Goal: Task Accomplishment & Management: Manage account settings

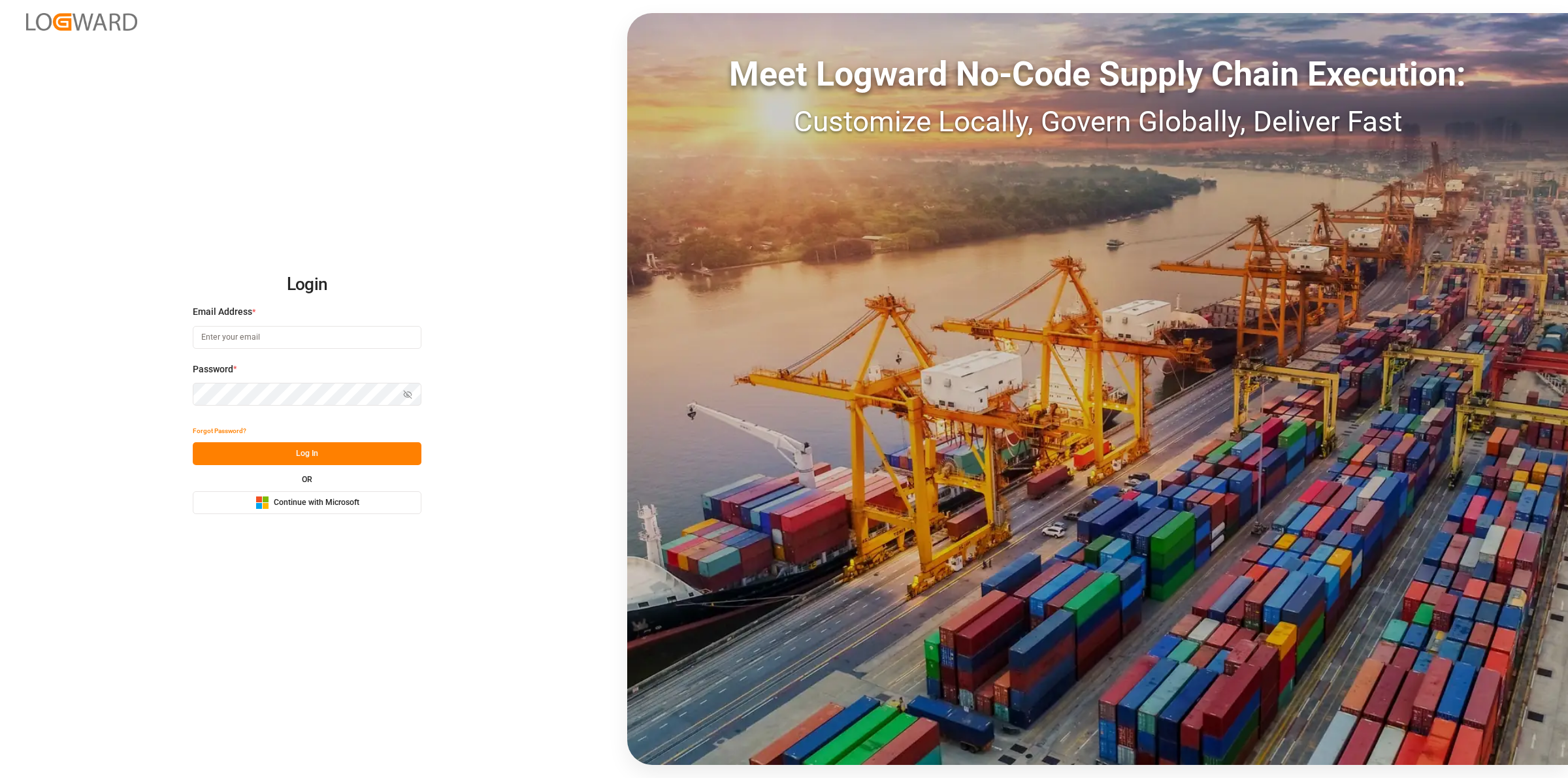
type input "[EMAIL_ADDRESS][DOMAIN_NAME]"
click at [370, 461] on button "Log In" at bounding box center [307, 454] width 229 height 23
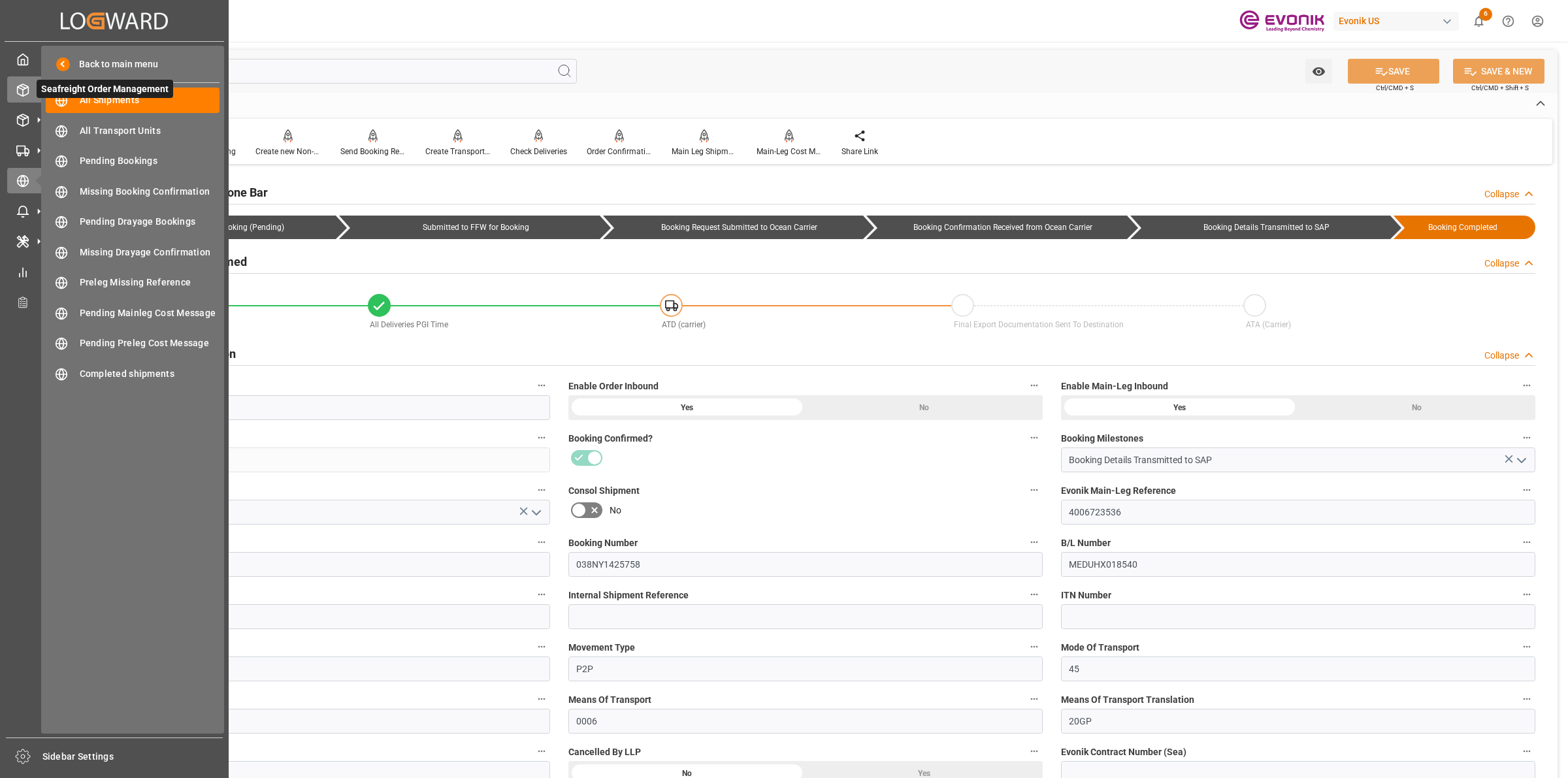
click at [16, 85] on icon at bounding box center [23, 91] width 14 height 14
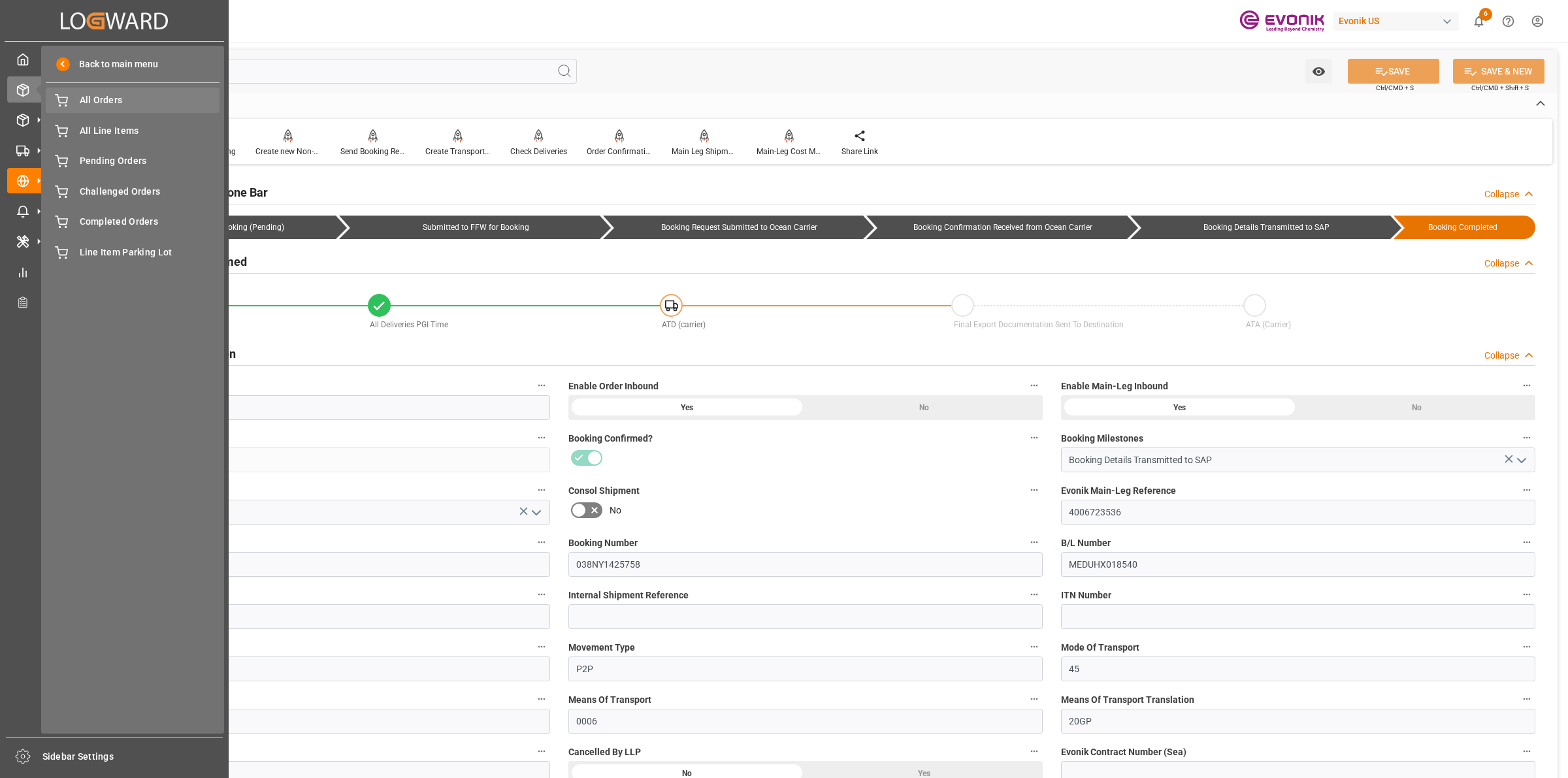
click at [86, 96] on span "All Orders" at bounding box center [150, 101] width 140 height 14
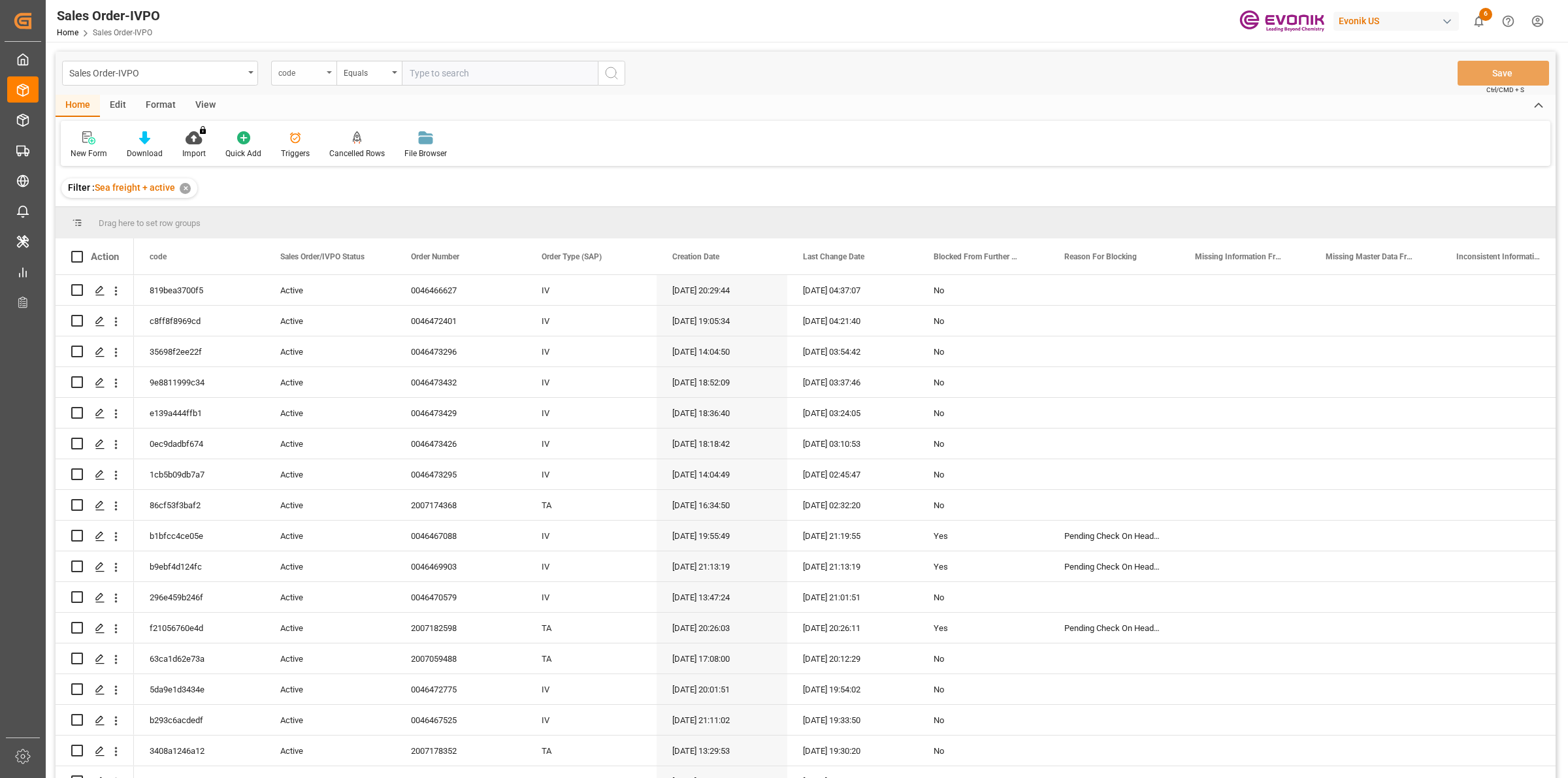
click at [307, 67] on div "code" at bounding box center [300, 72] width 44 height 15
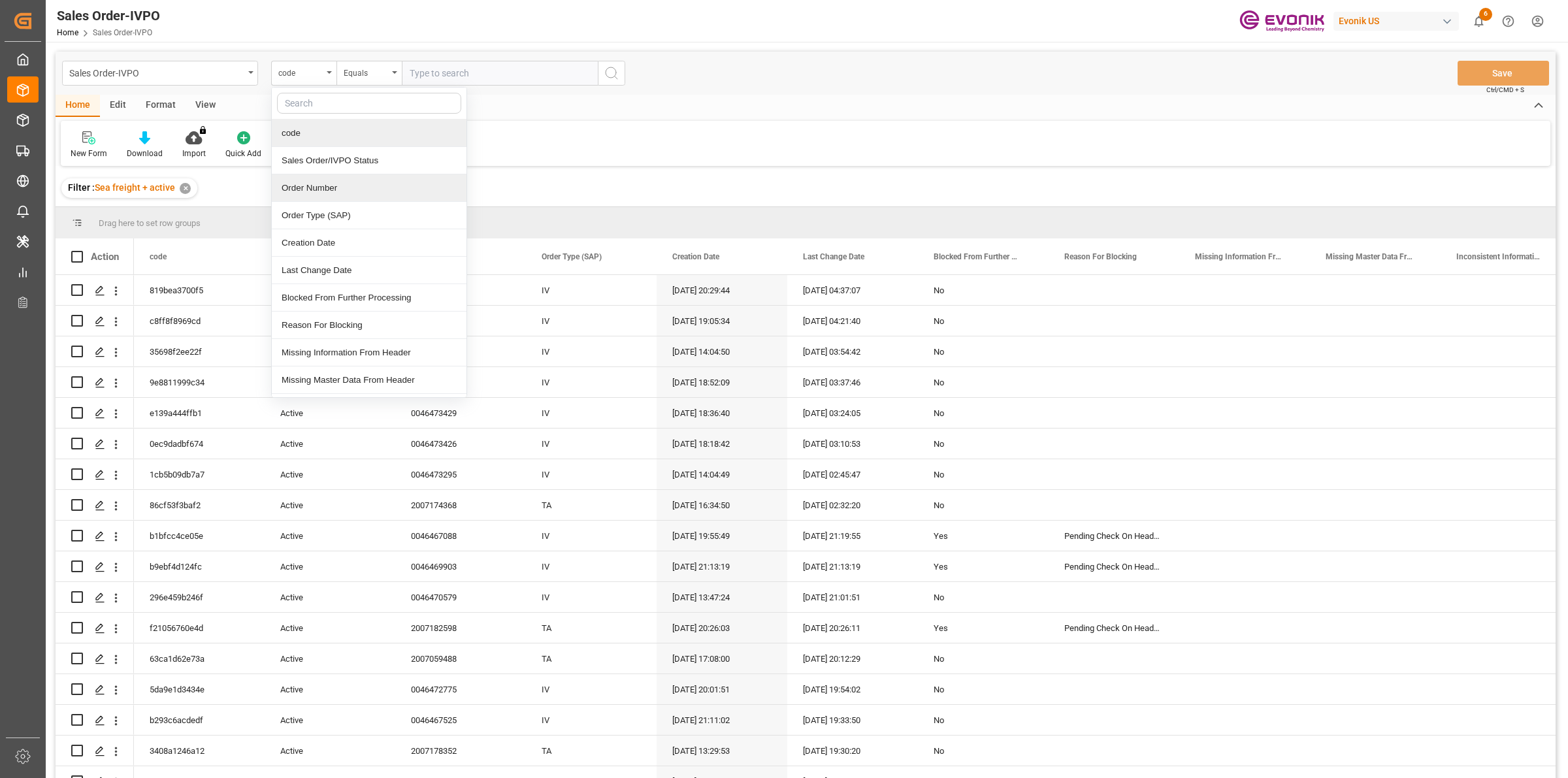
click at [335, 185] on div "Order Number" at bounding box center [369, 188] width 195 height 27
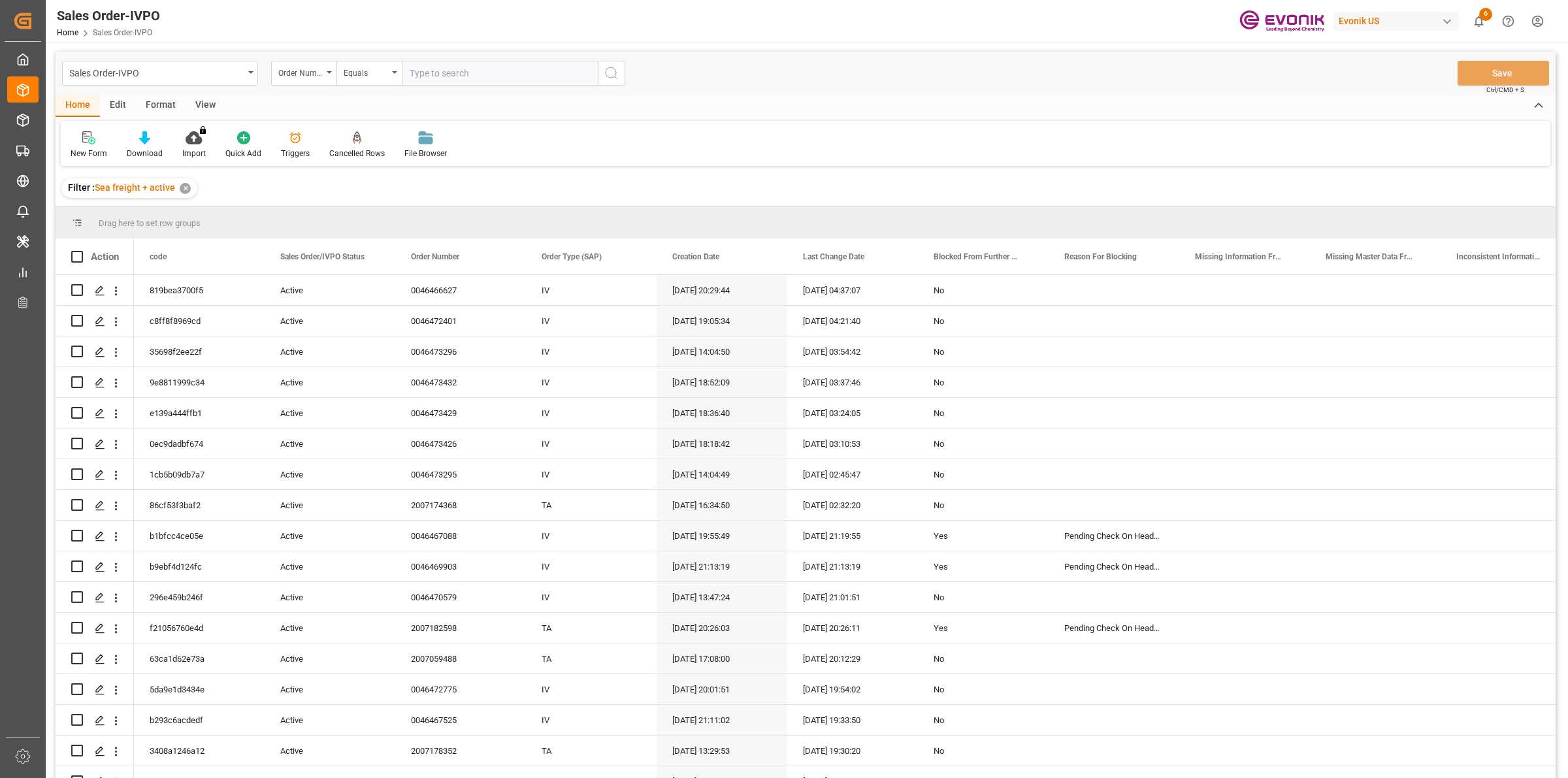
click at [500, 73] on input "text" at bounding box center [499, 73] width 196 height 25
paste input "0046465022"
type input "0046465022"
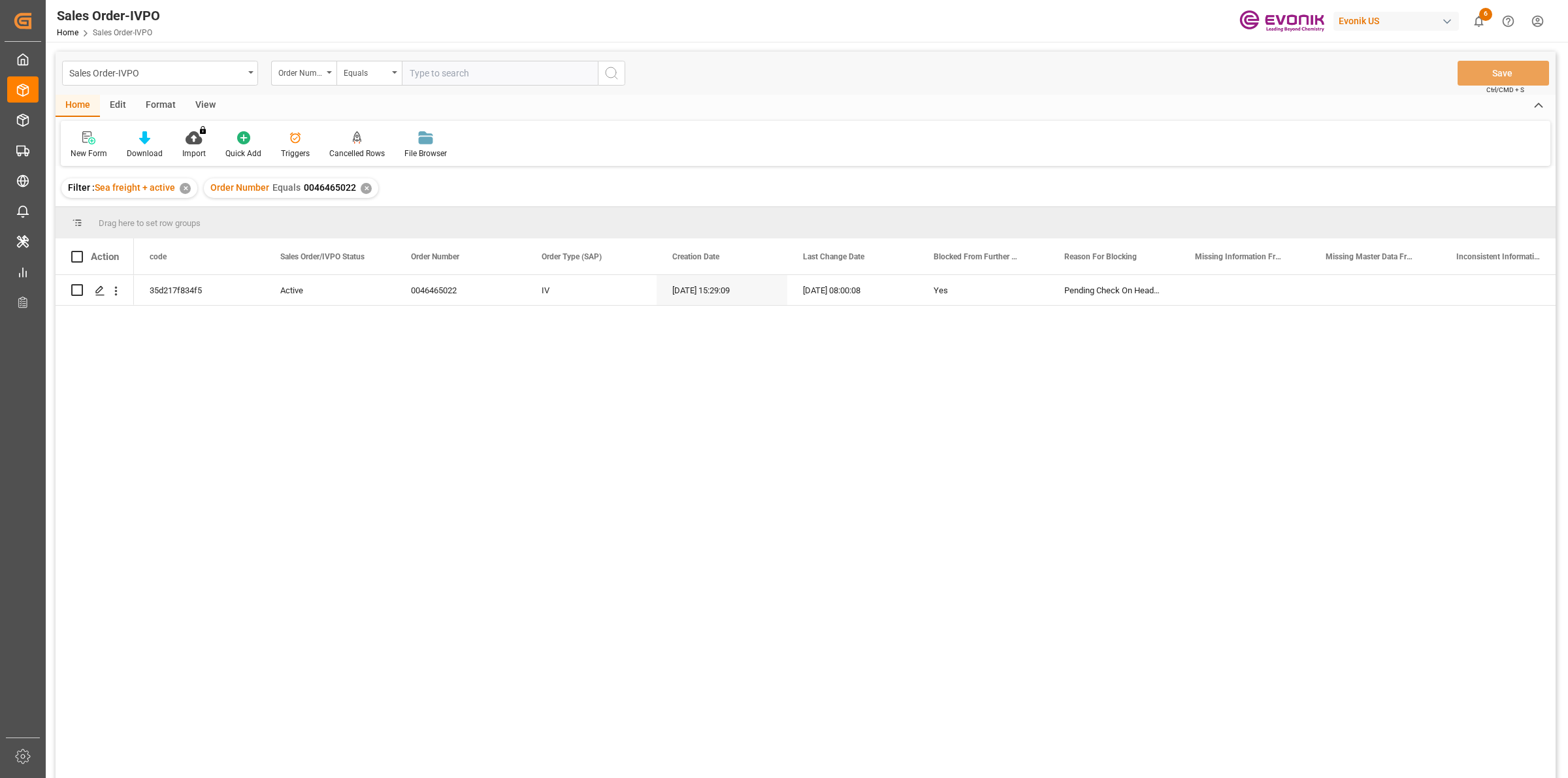
drag, startPoint x: 351, startPoint y: 404, endPoint x: 155, endPoint y: 366, distance: 199.6
click at [341, 409] on div "35d217f834f5 Active 0046465022 IV 07.08.2025 15:29:09 15.09.2025 08:00:08 Yes P…" at bounding box center [845, 532] width 1422 height 512
click at [96, 293] on polygon "Press SPACE to select this row." at bounding box center [99, 289] width 7 height 7
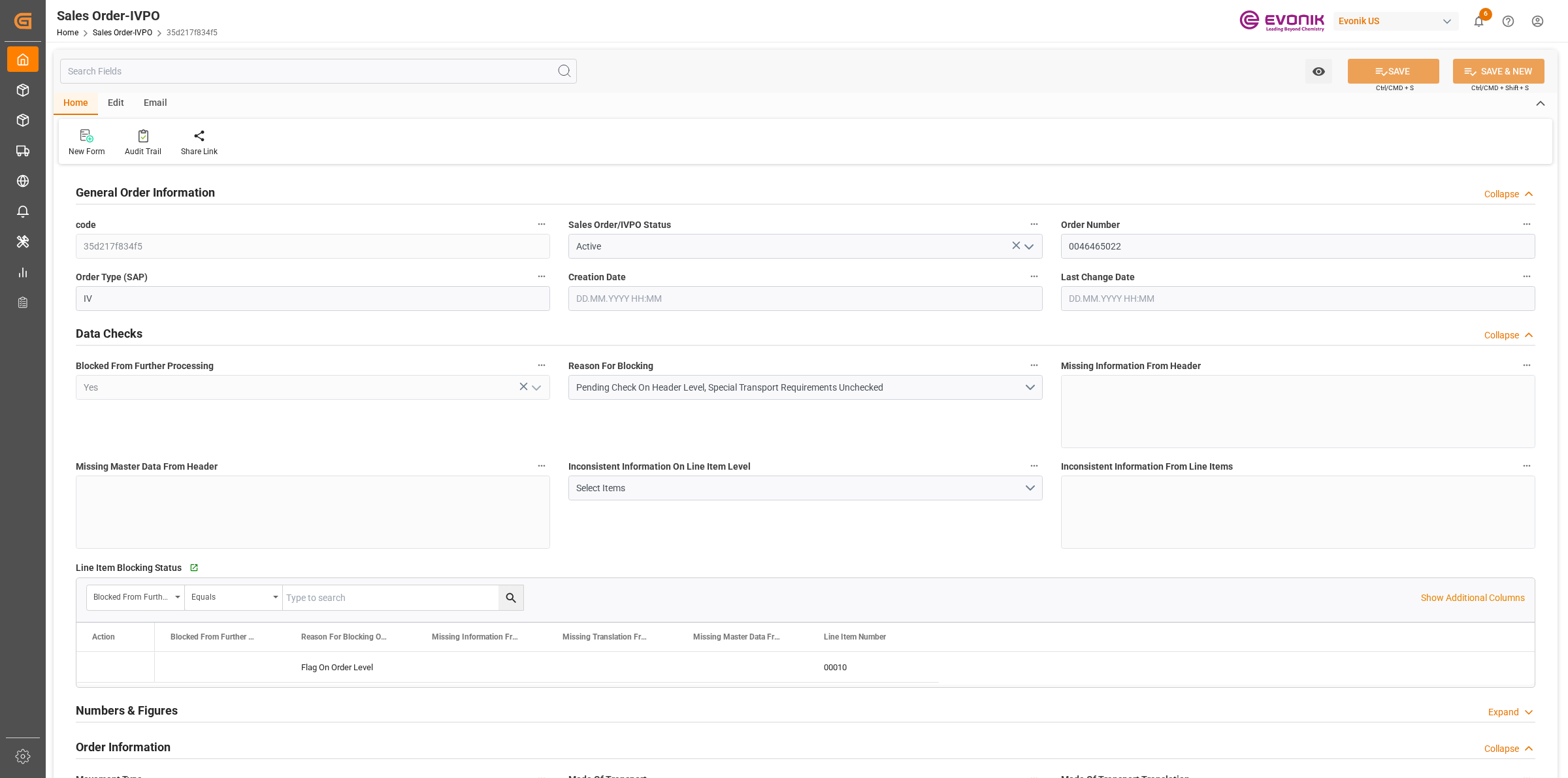
type input "GBSOU"
type input "0"
type input "1"
type input "2"
type input "19350"
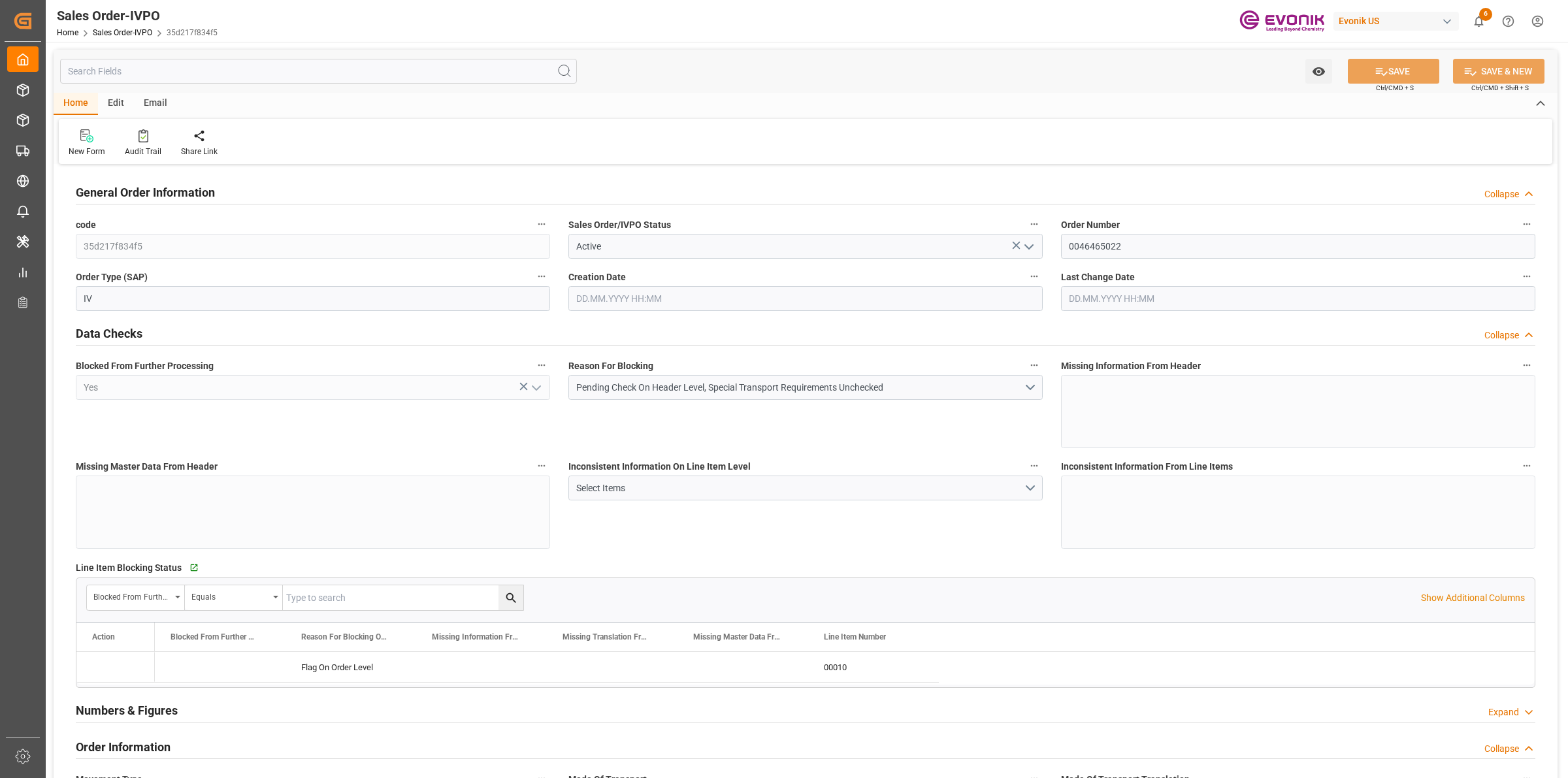
type input "0"
type input "17000"
type input "30"
type input "07.08.2025 15:29"
type input "15.09.2025 08:00"
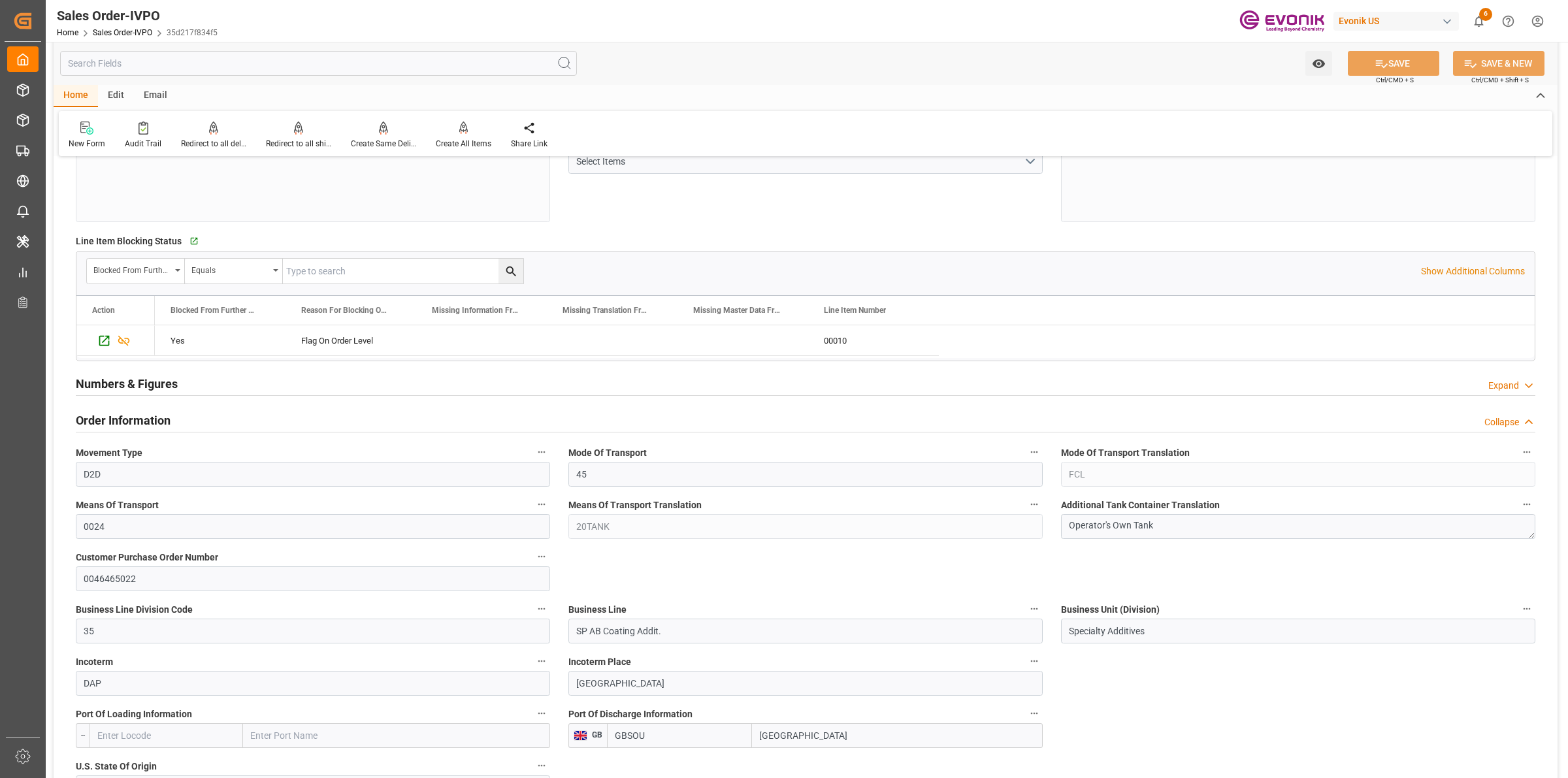
scroll to position [572, 0]
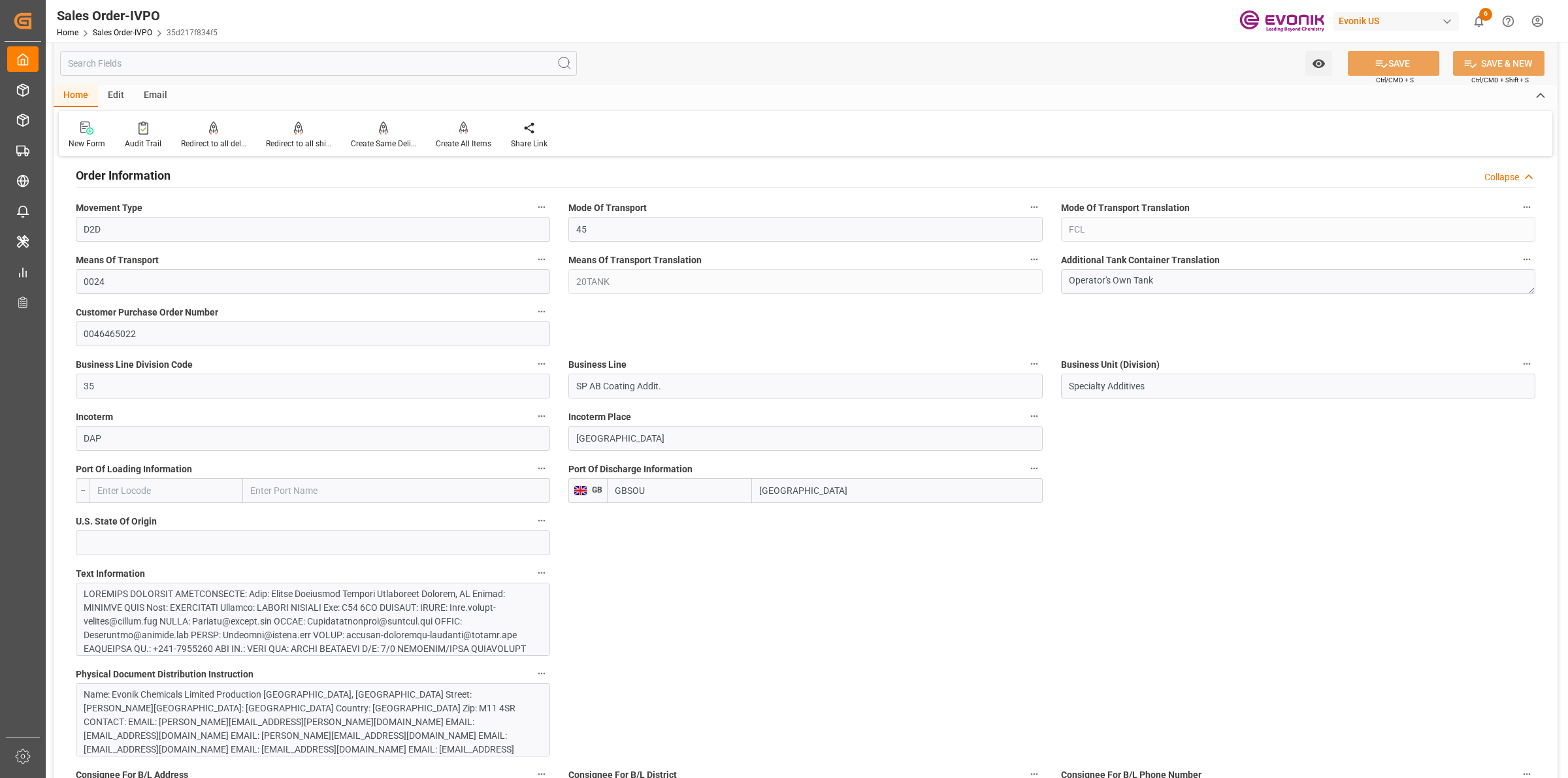
drag, startPoint x: 786, startPoint y: 485, endPoint x: 727, endPoint y: 488, distance: 59.1
click at [673, 488] on div "GBSOU Southampton" at bounding box center [824, 491] width 436 height 25
click at [629, 388] on input "SP AB Coating Addit." at bounding box center [805, 387] width 474 height 25
drag, startPoint x: 639, startPoint y: 439, endPoint x: 507, endPoint y: 431, distance: 132.2
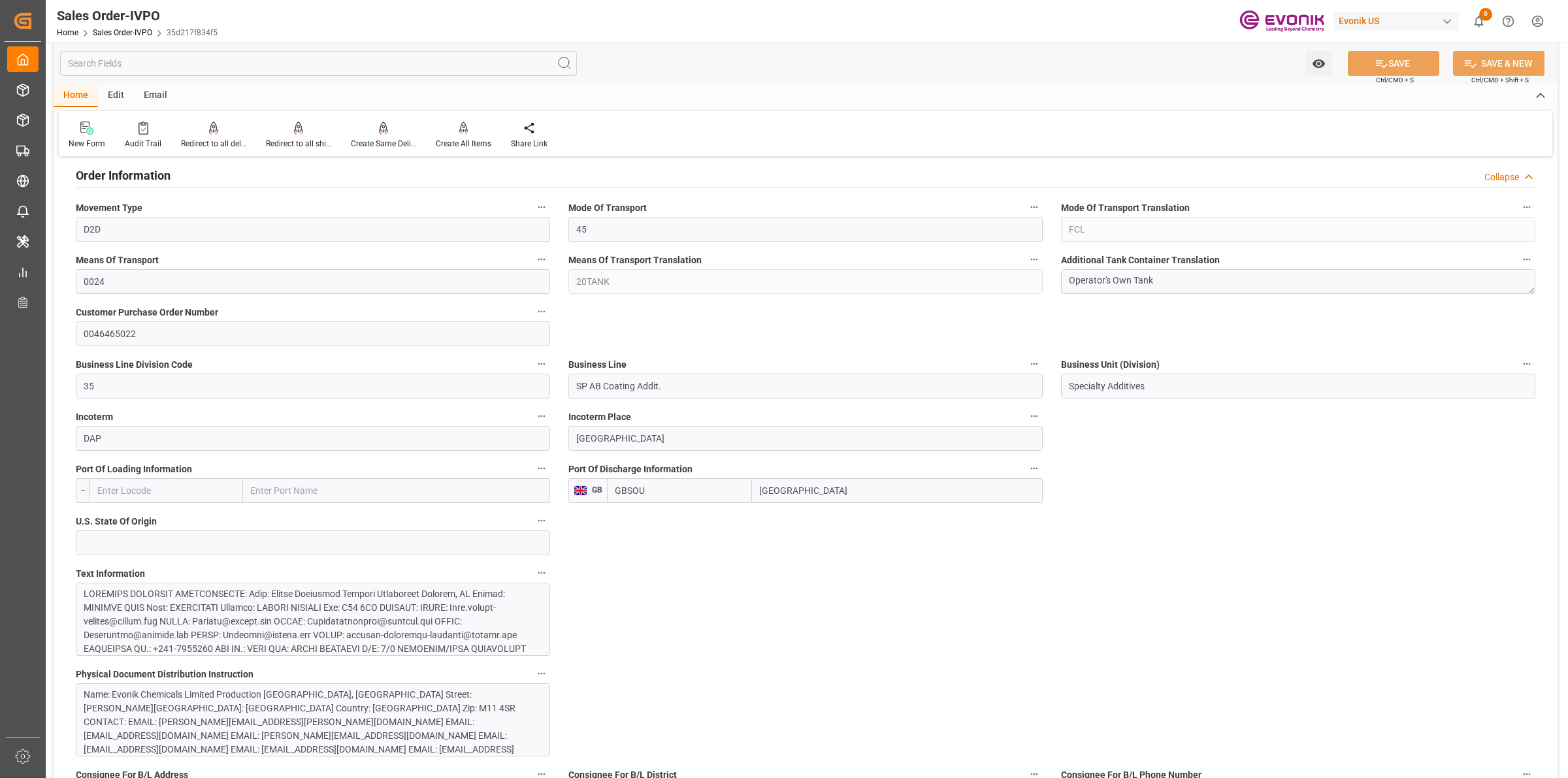
click at [387, 601] on div at bounding box center [306, 718] width 445 height 261
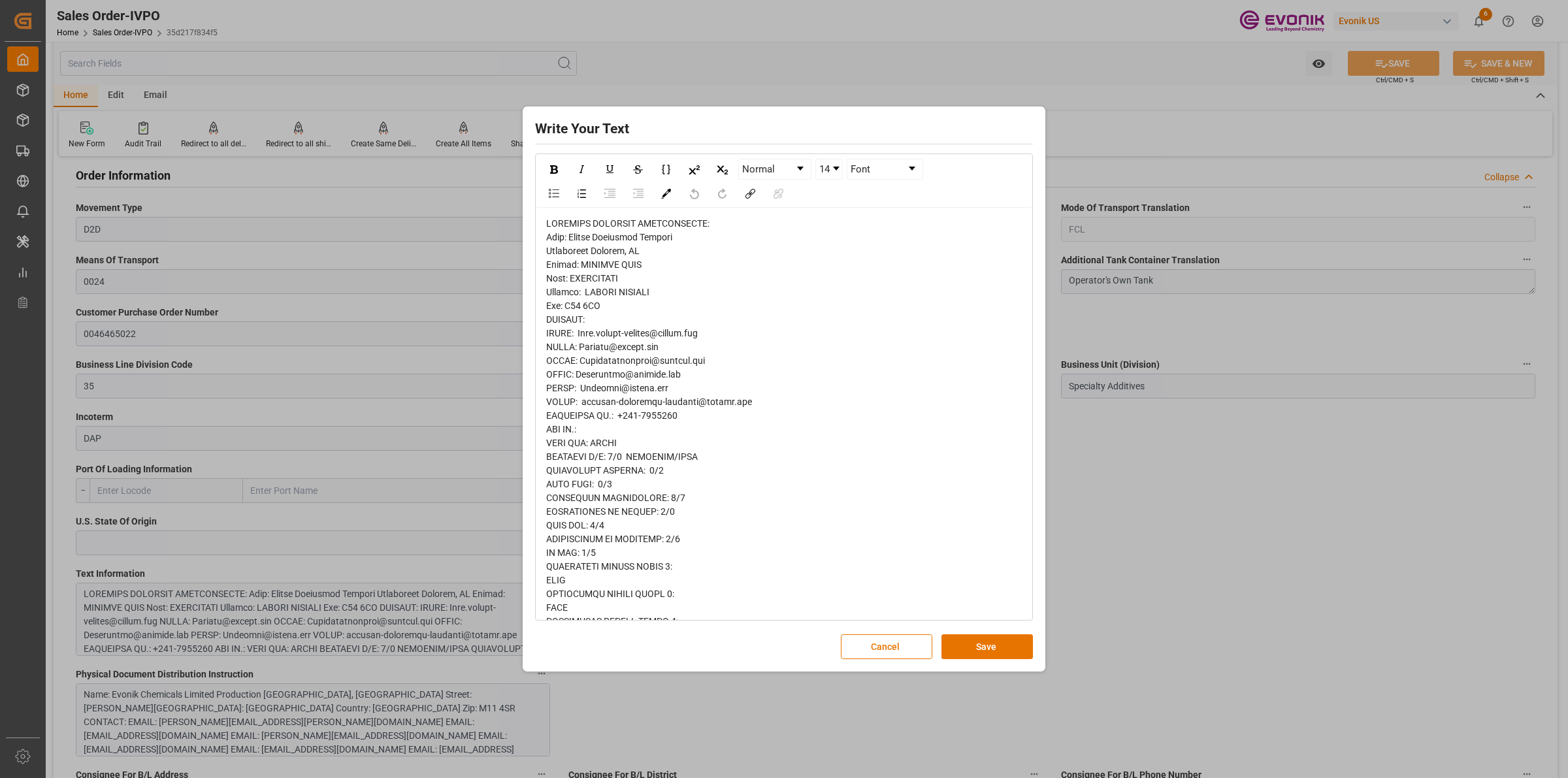
click at [827, 360] on div "rdw-editor" at bounding box center [784, 677] width 476 height 920
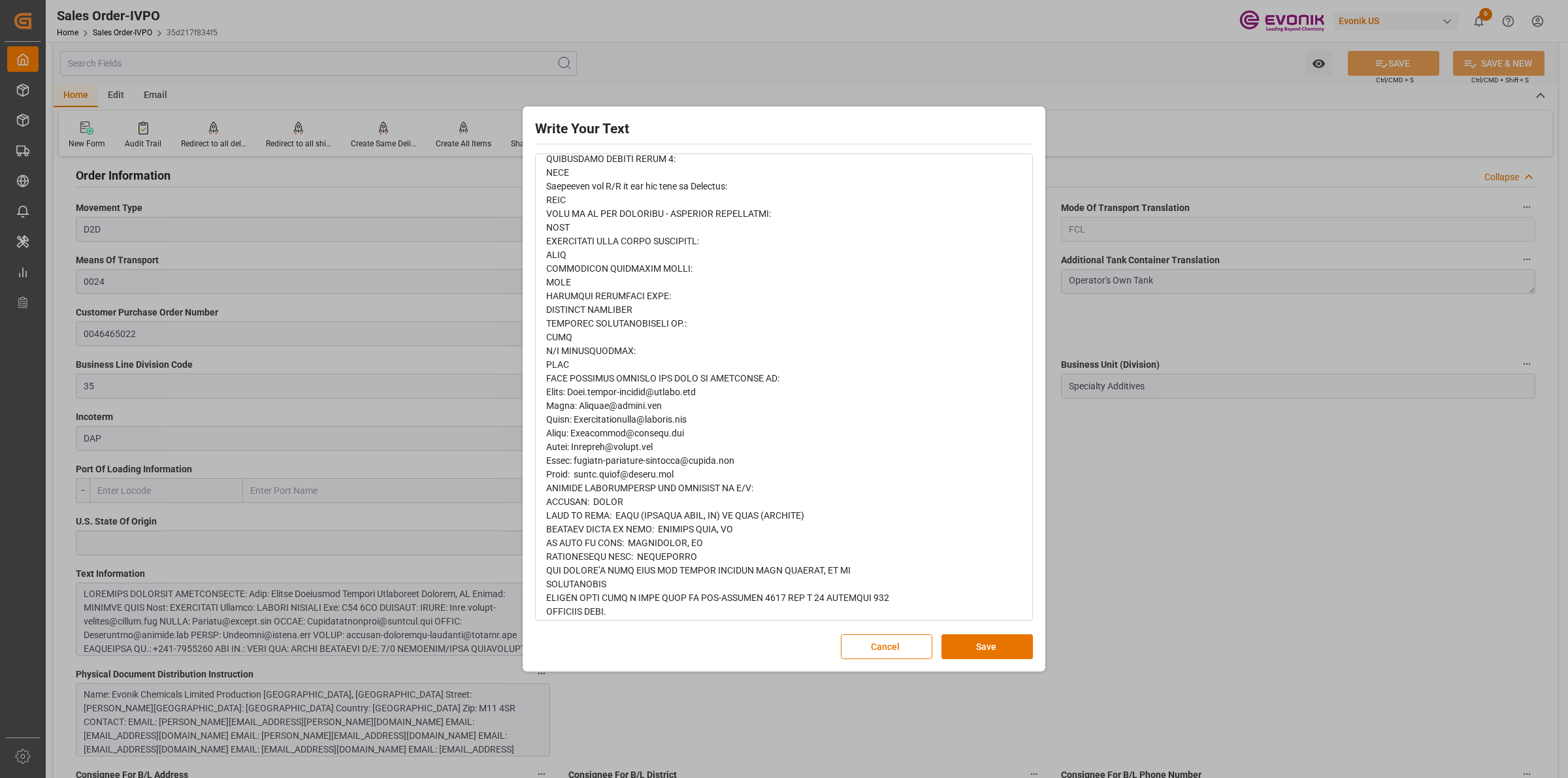
scroll to position [527, 0]
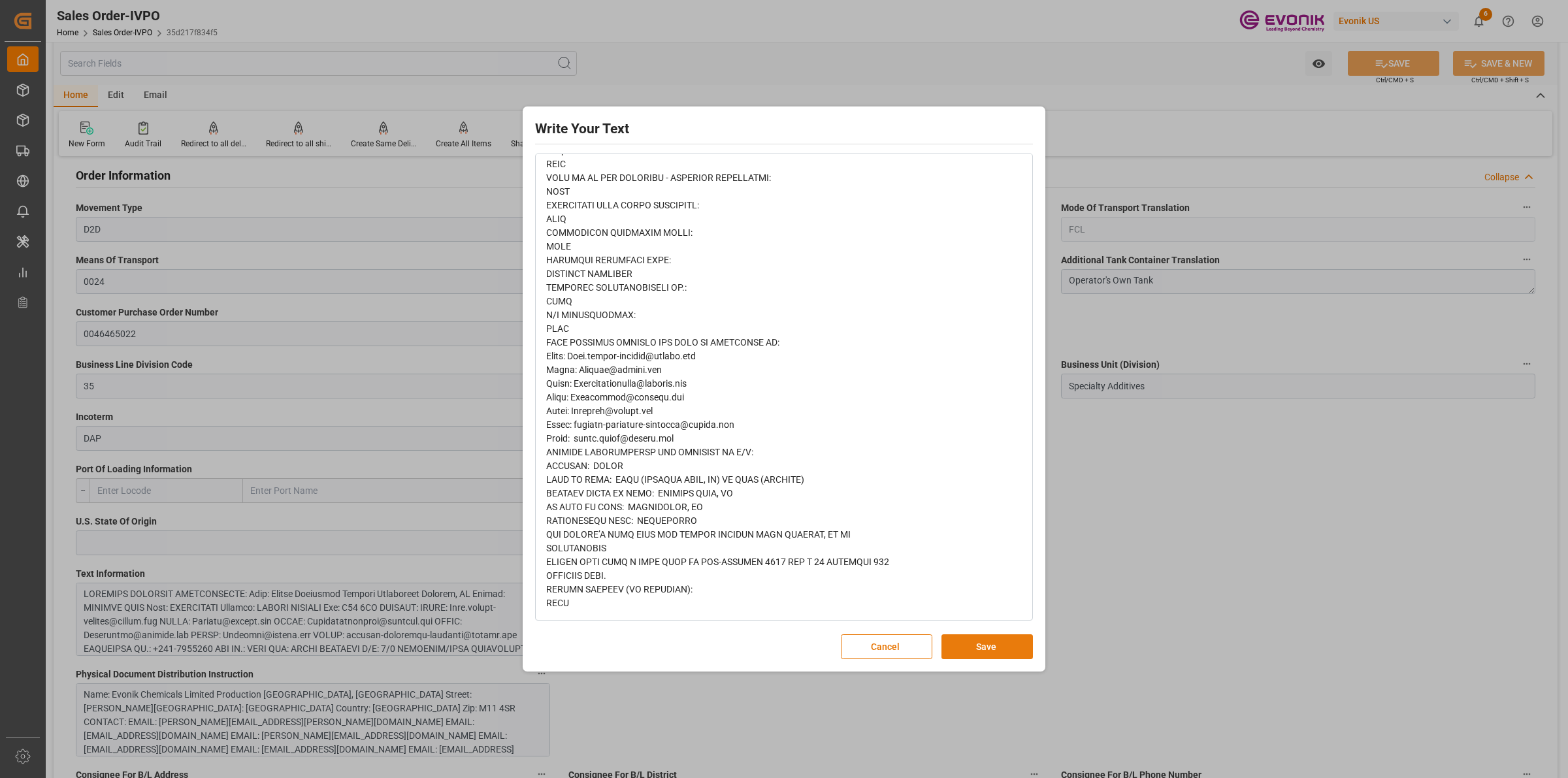
click at [1002, 655] on button "Save" at bounding box center [987, 648] width 92 height 25
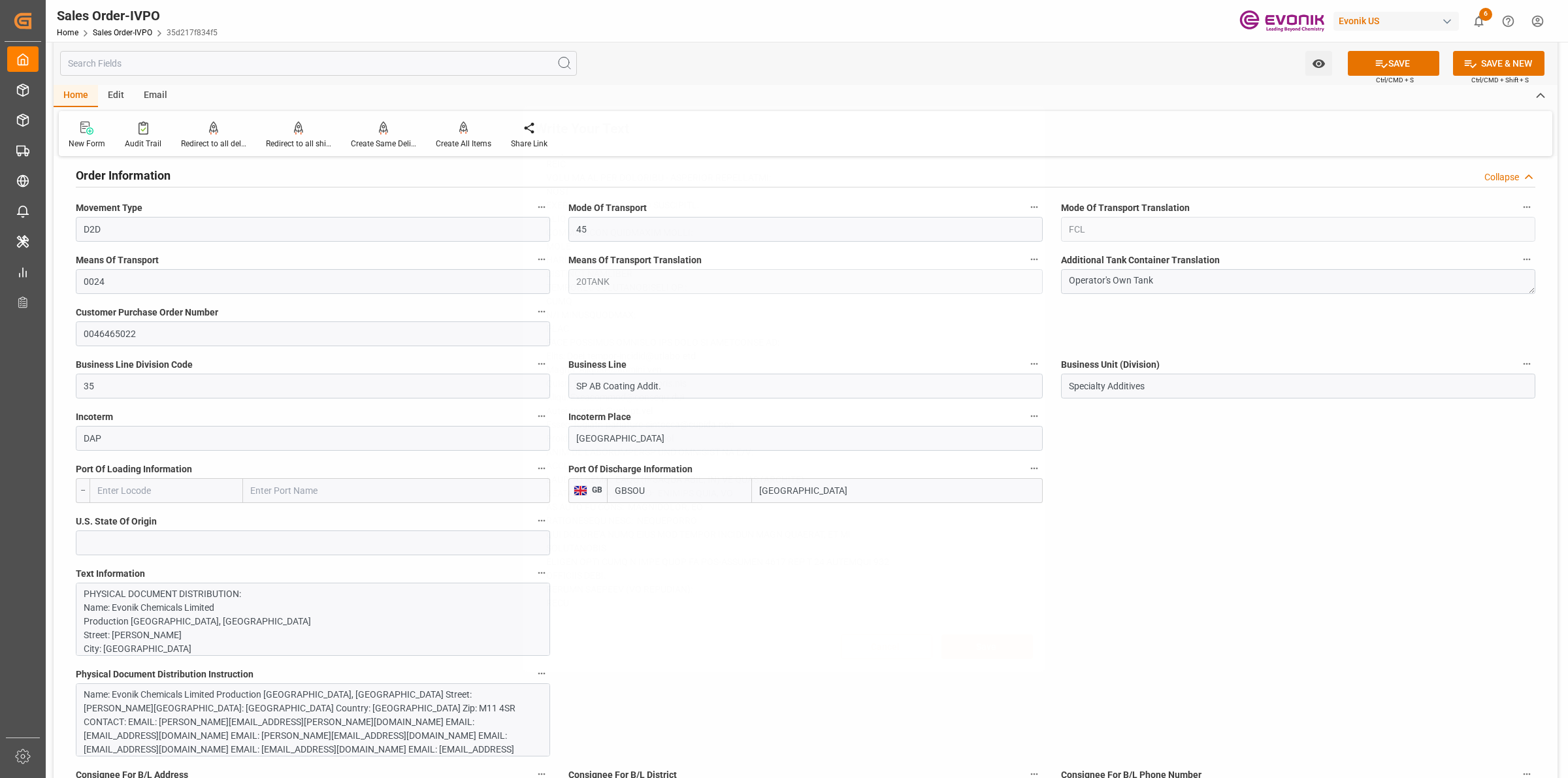
click at [1215, 579] on div "Write Your Text Normal 14 Font Cancel Save" at bounding box center [784, 389] width 1568 height 778
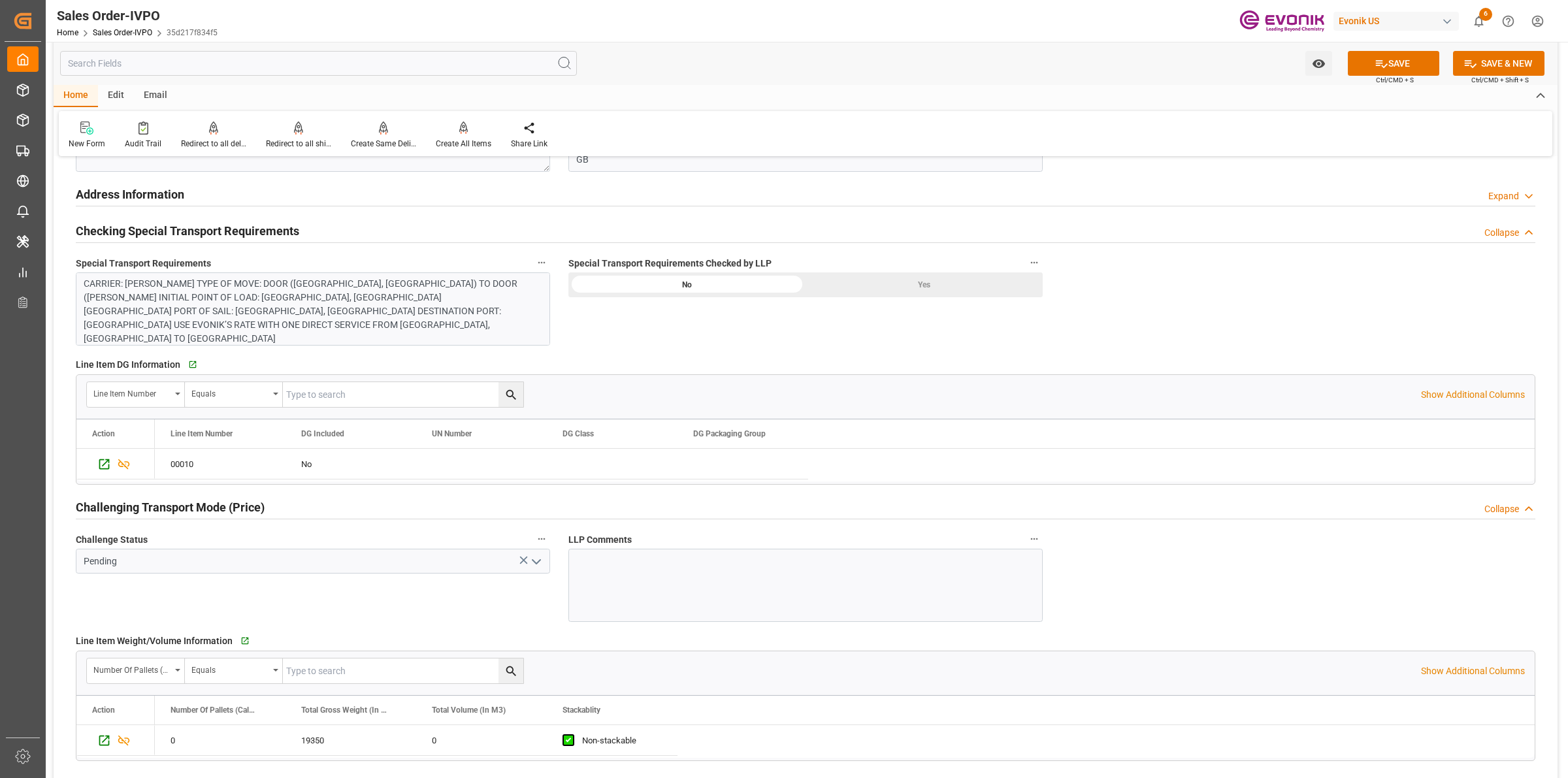
scroll to position [1552, 0]
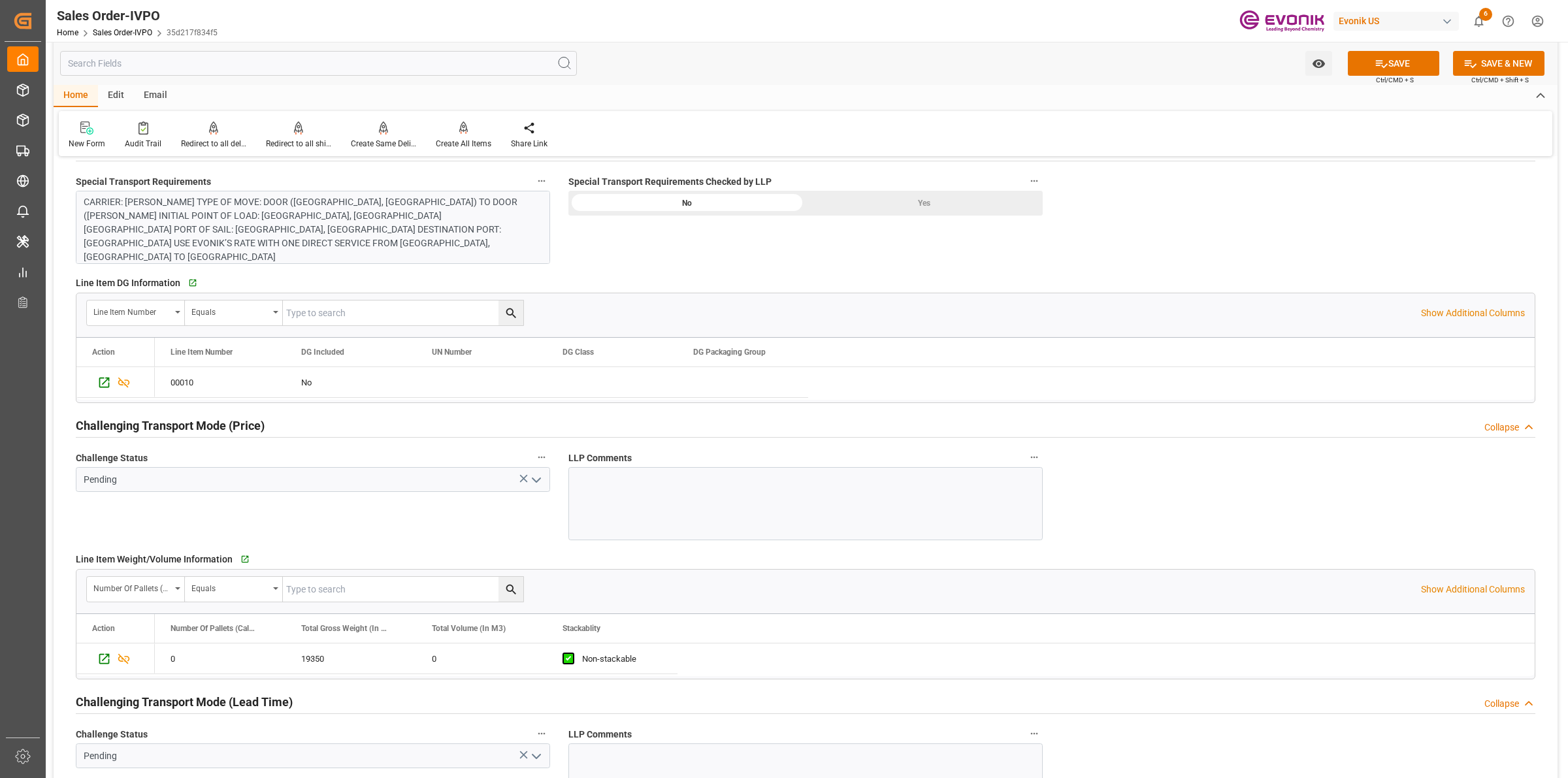
click at [536, 482] on polyline "open menu" at bounding box center [536, 480] width 8 height 4
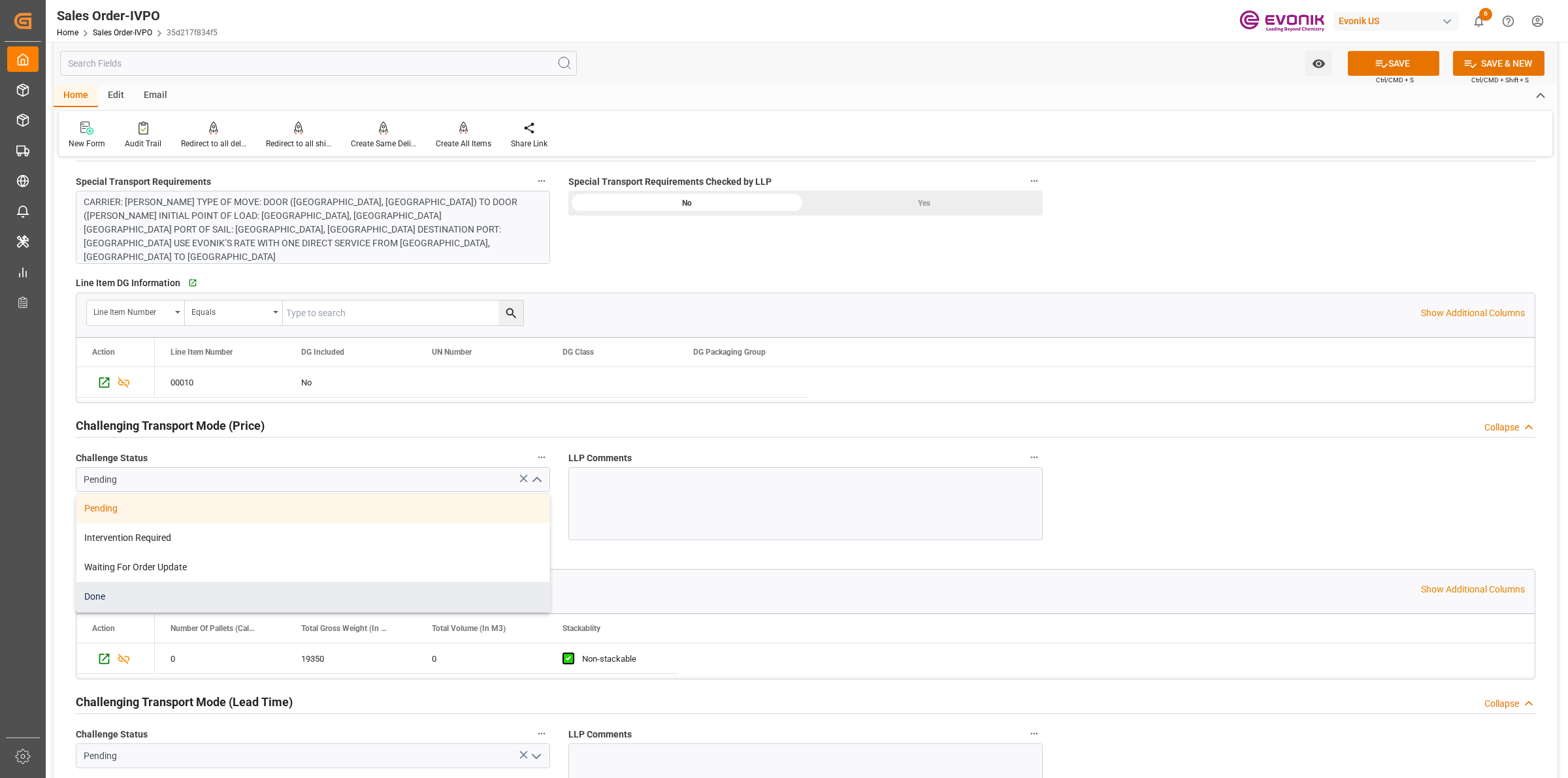
click at [118, 596] on div "Done" at bounding box center [313, 597] width 473 height 29
type input "Done"
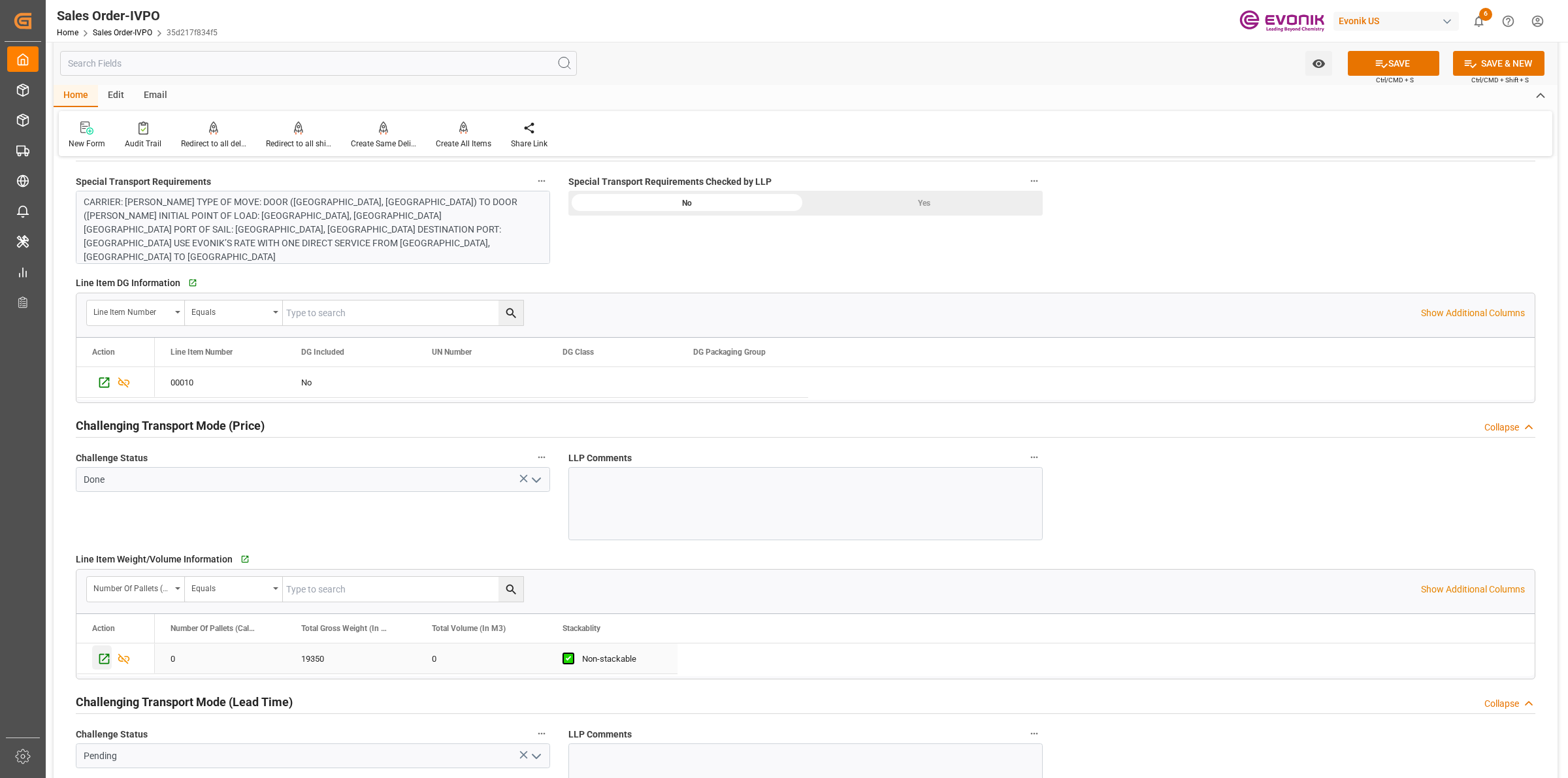
click at [104, 658] on icon "Press SPACE to select this row." at bounding box center [104, 659] width 14 height 14
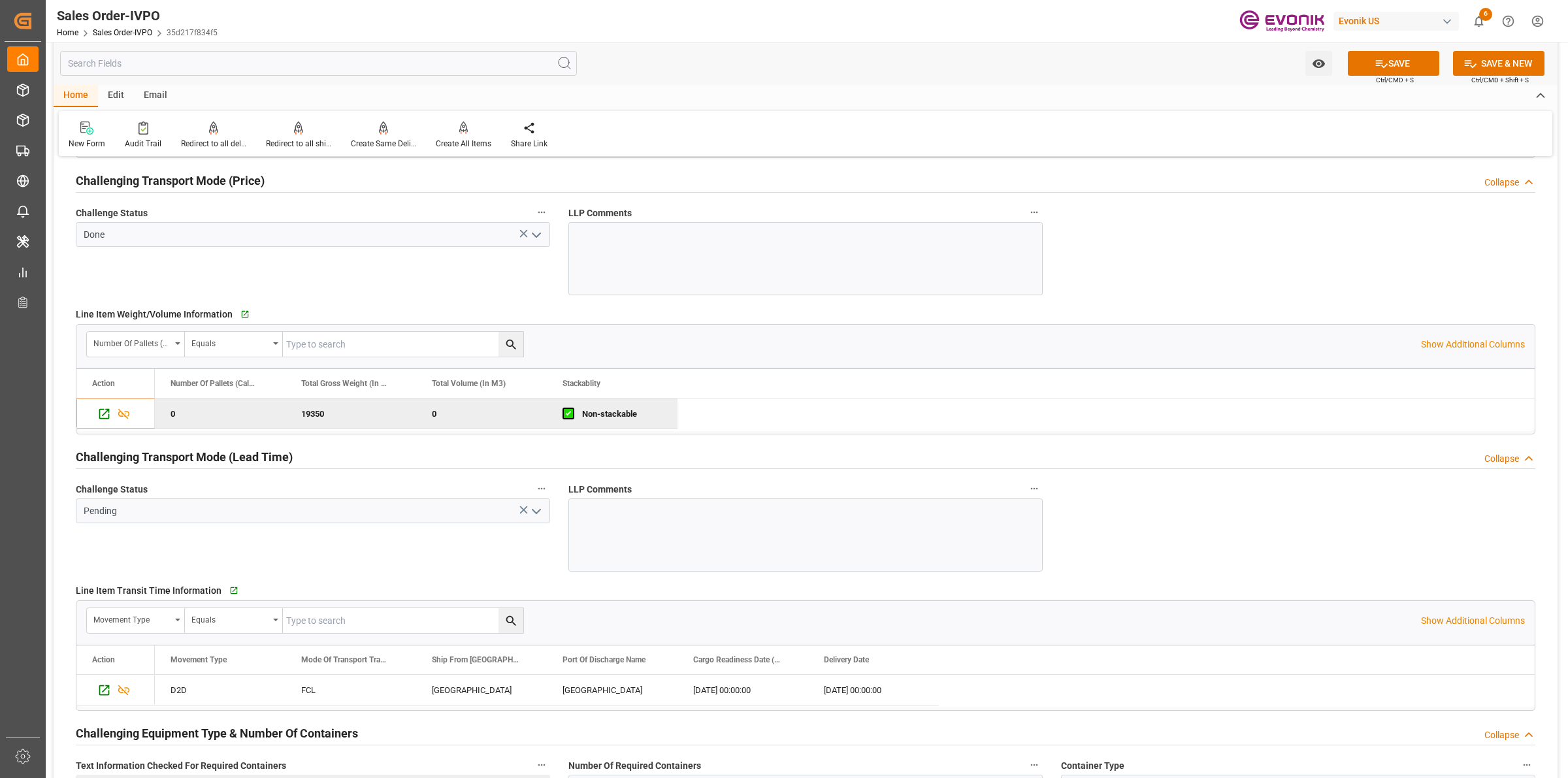
click at [532, 512] on icon "open menu" at bounding box center [536, 511] width 15 height 15
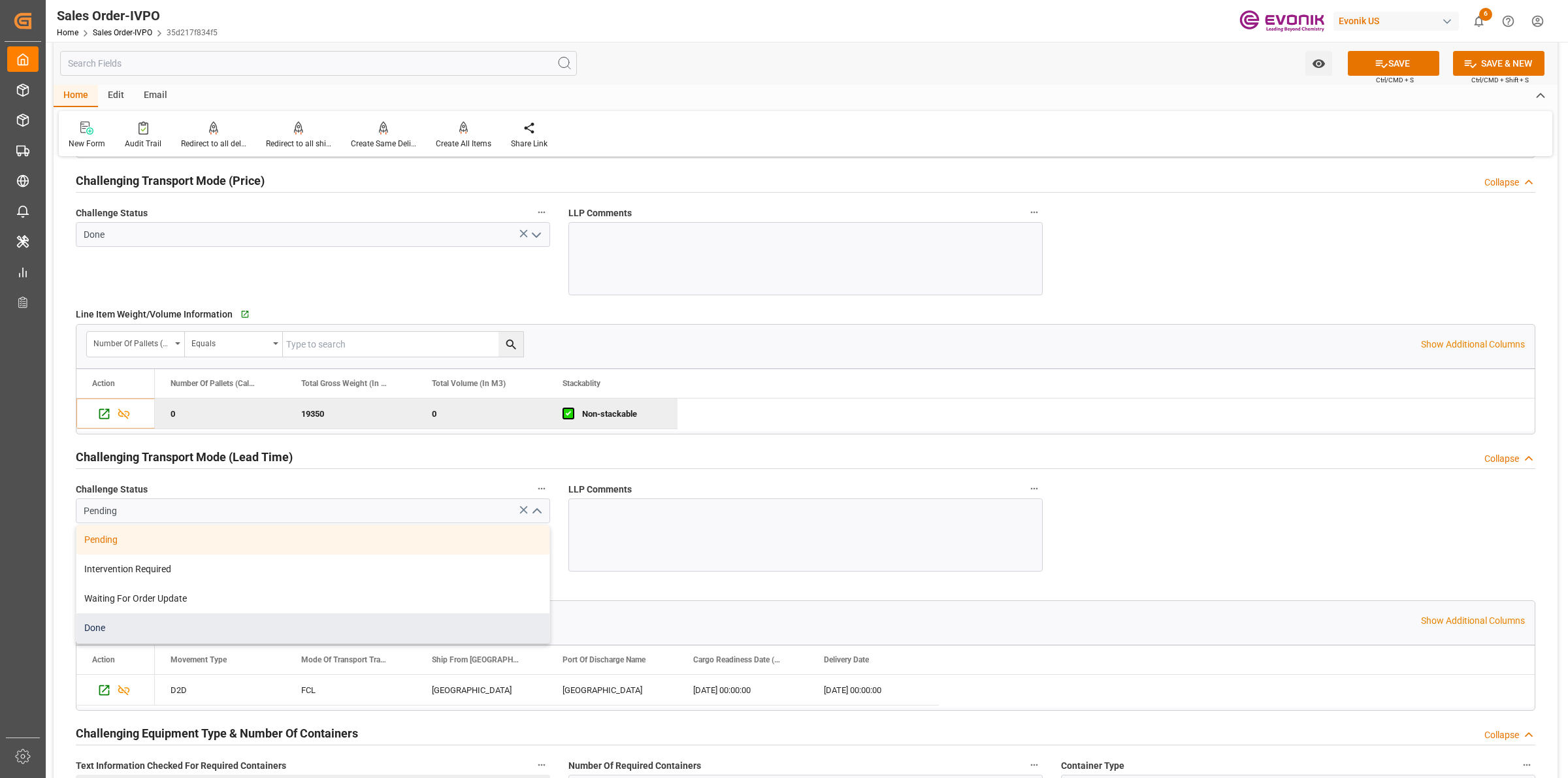
click at [134, 622] on div "Done" at bounding box center [313, 628] width 473 height 29
type input "Done"
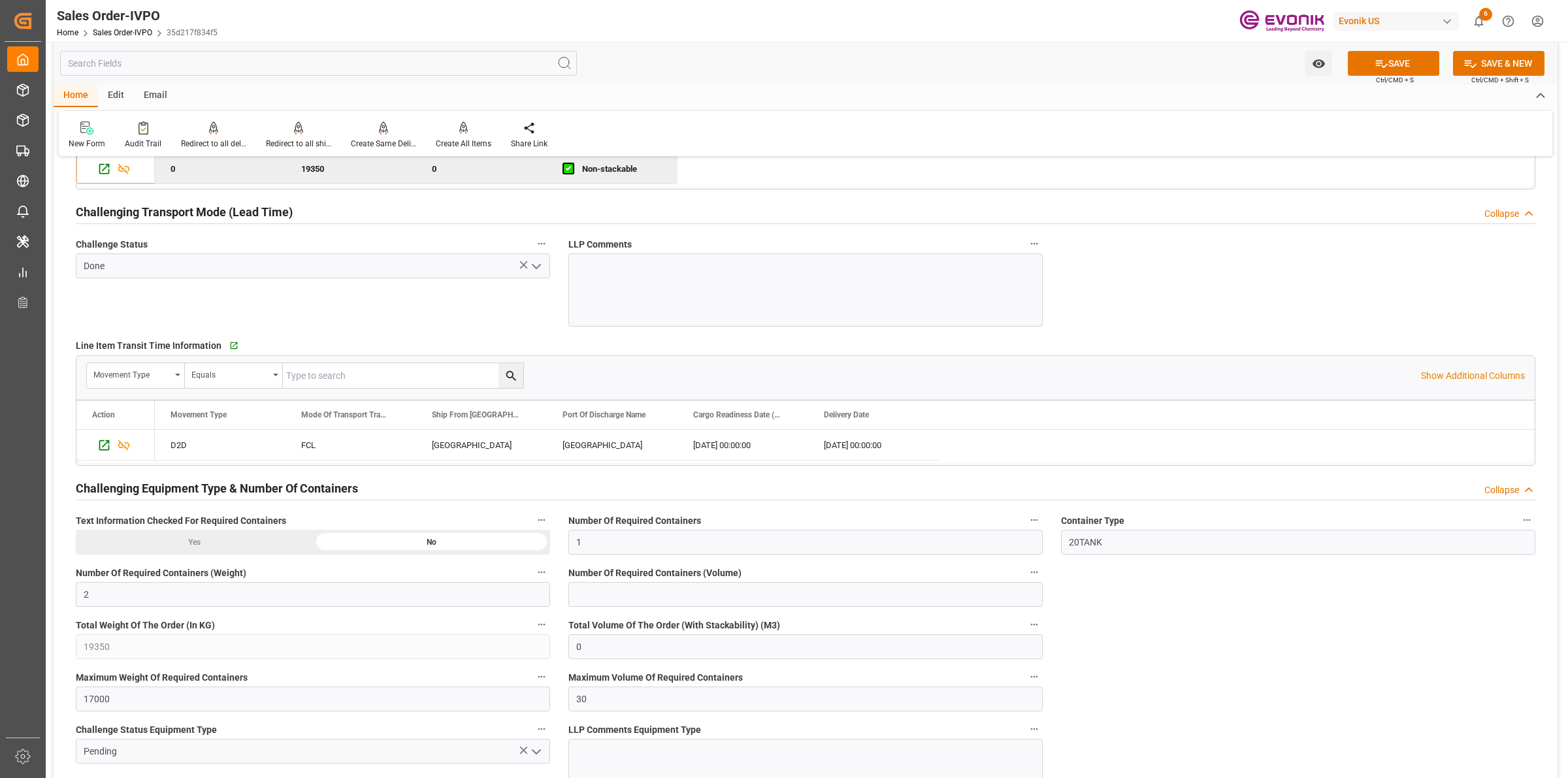
scroll to position [2288, 0]
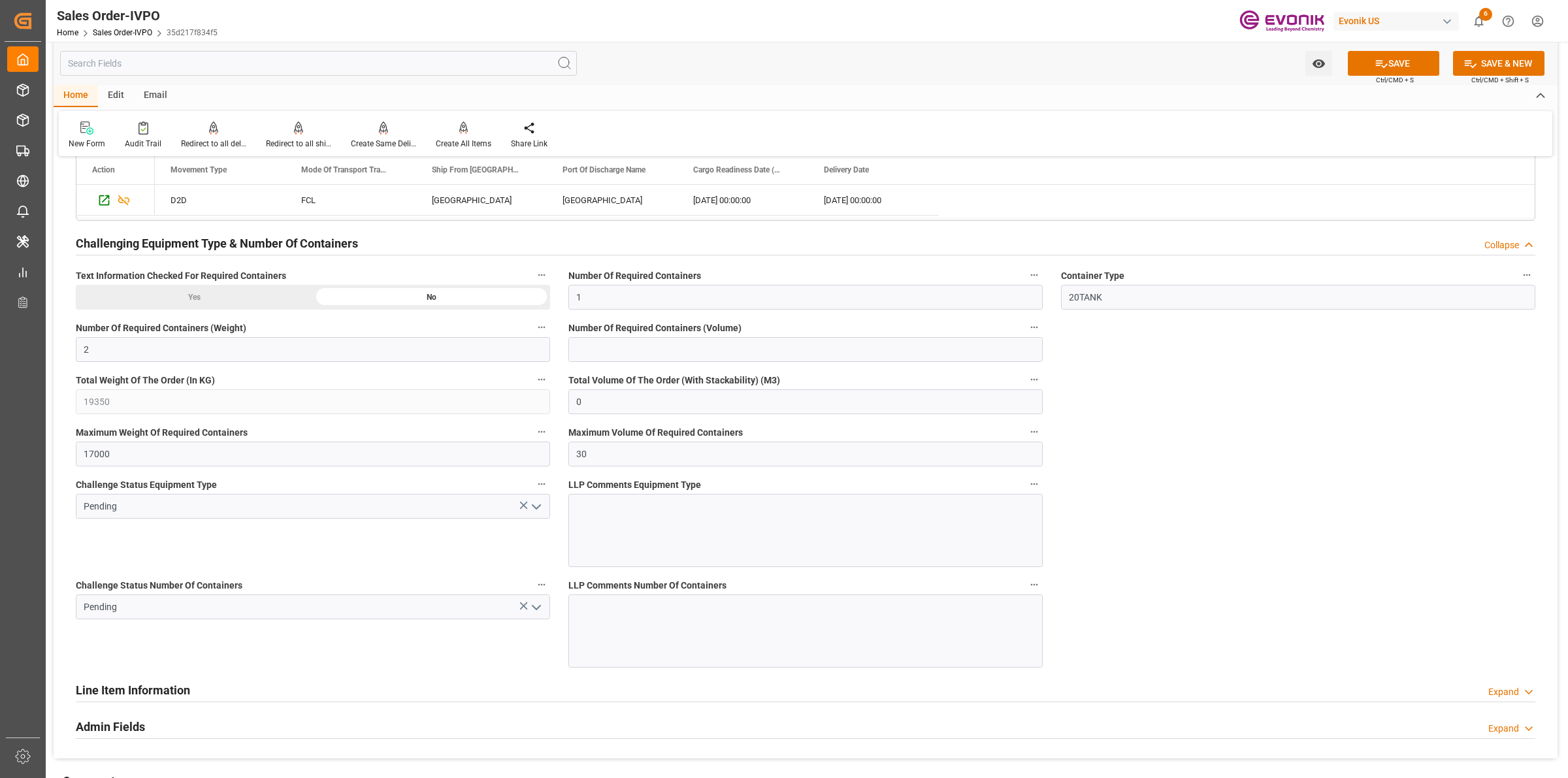
click at [529, 510] on icon "open menu" at bounding box center [536, 507] width 15 height 15
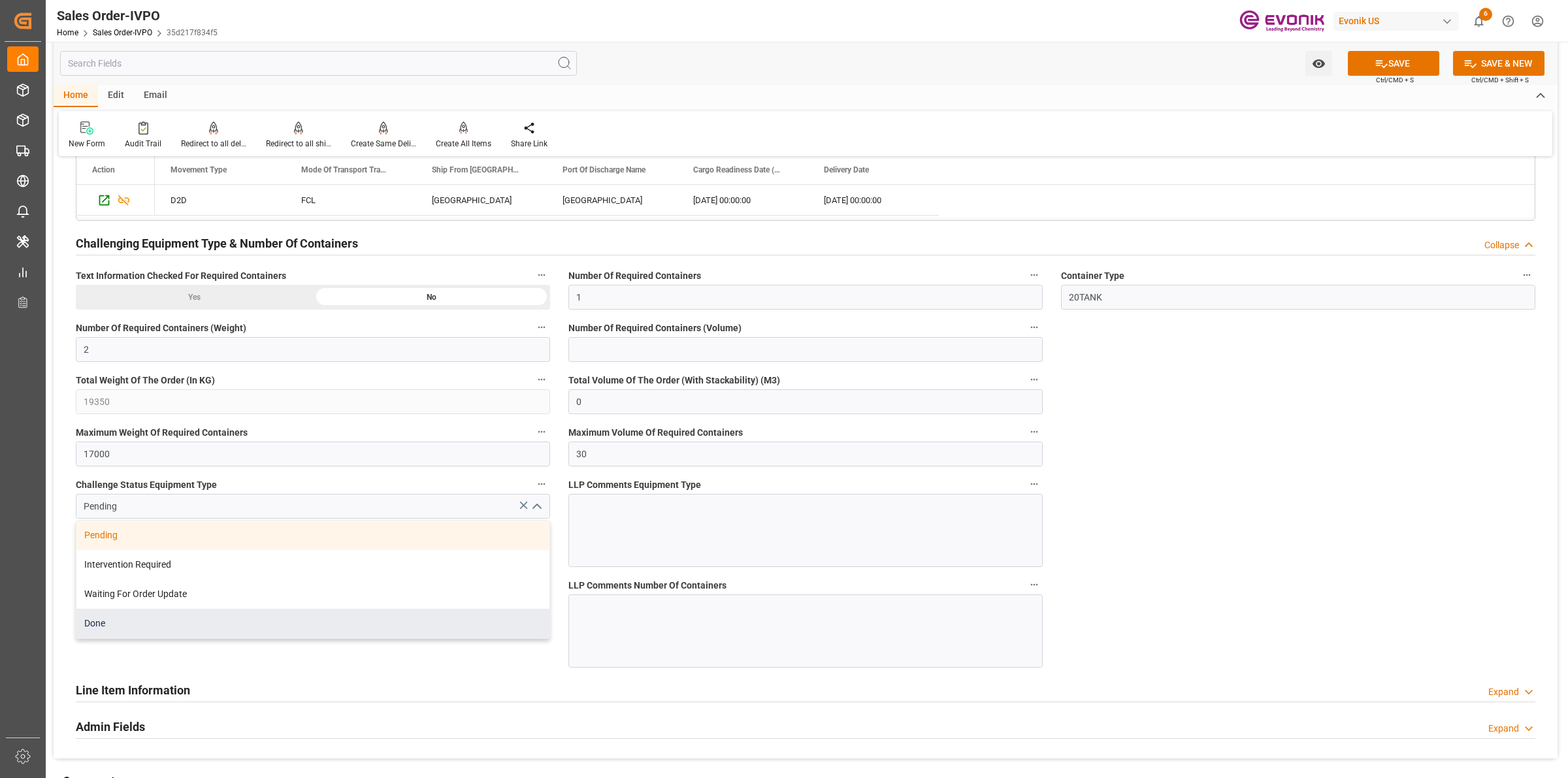
click at [207, 625] on div "Done" at bounding box center [313, 623] width 473 height 29
type input "Done"
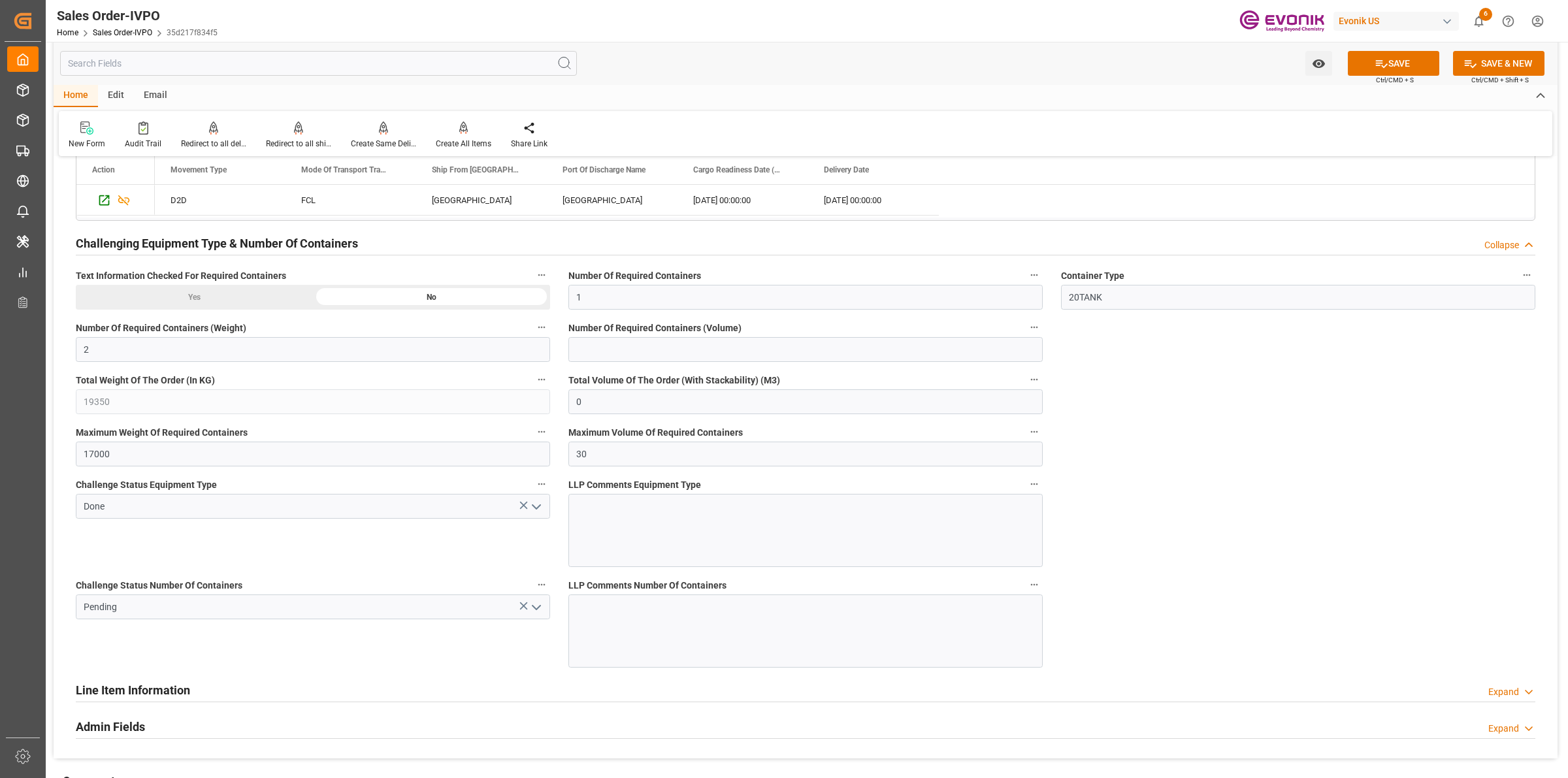
drag, startPoint x: 464, startPoint y: 558, endPoint x: 473, endPoint y: 557, distance: 9.1
click at [466, 558] on div "Challenge Status Equipment Type Done" at bounding box center [313, 522] width 493 height 101
click at [539, 605] on icon "open menu" at bounding box center [536, 608] width 15 height 15
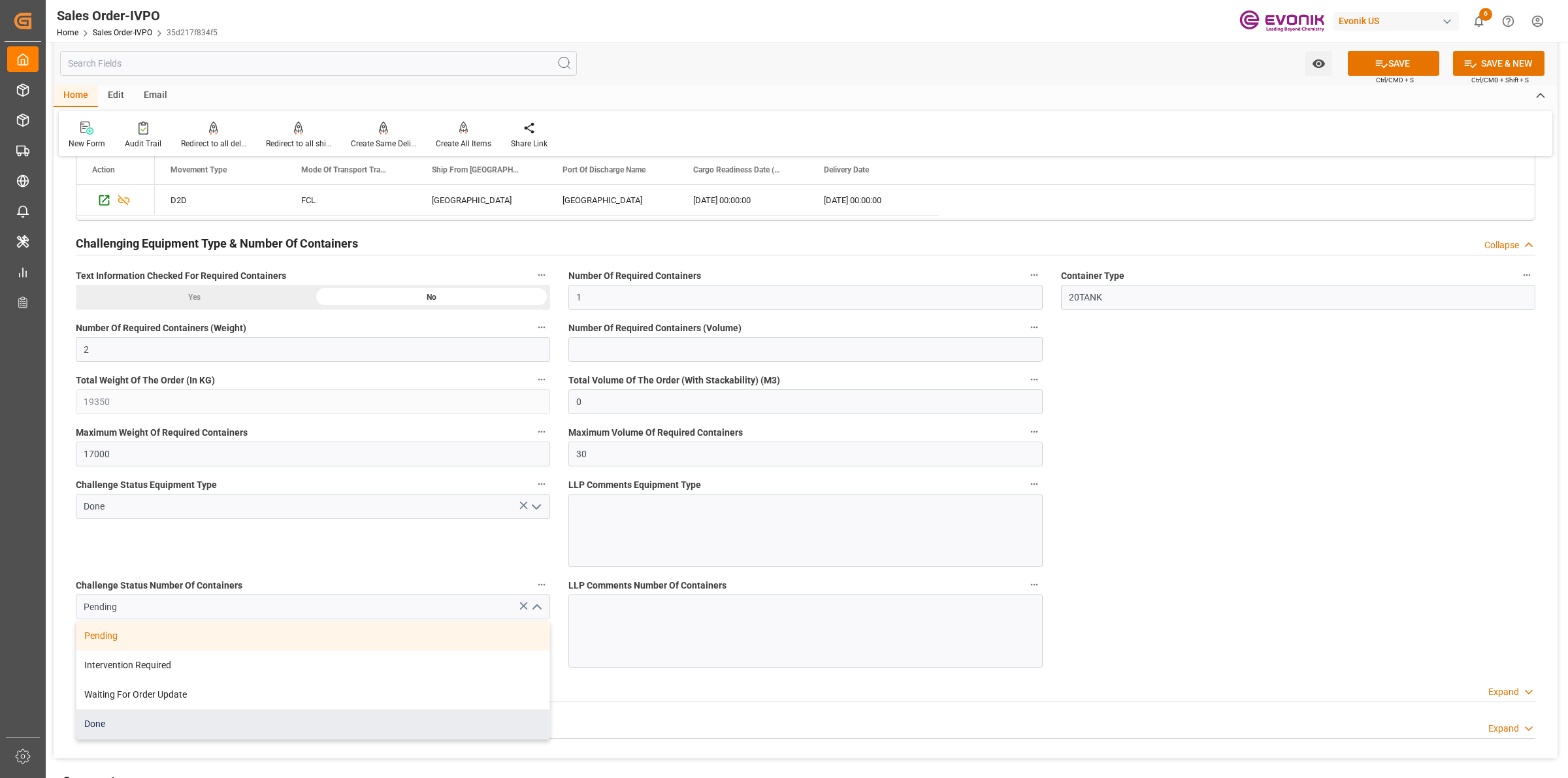
click at [102, 734] on div "Done" at bounding box center [313, 724] width 473 height 29
type input "Done"
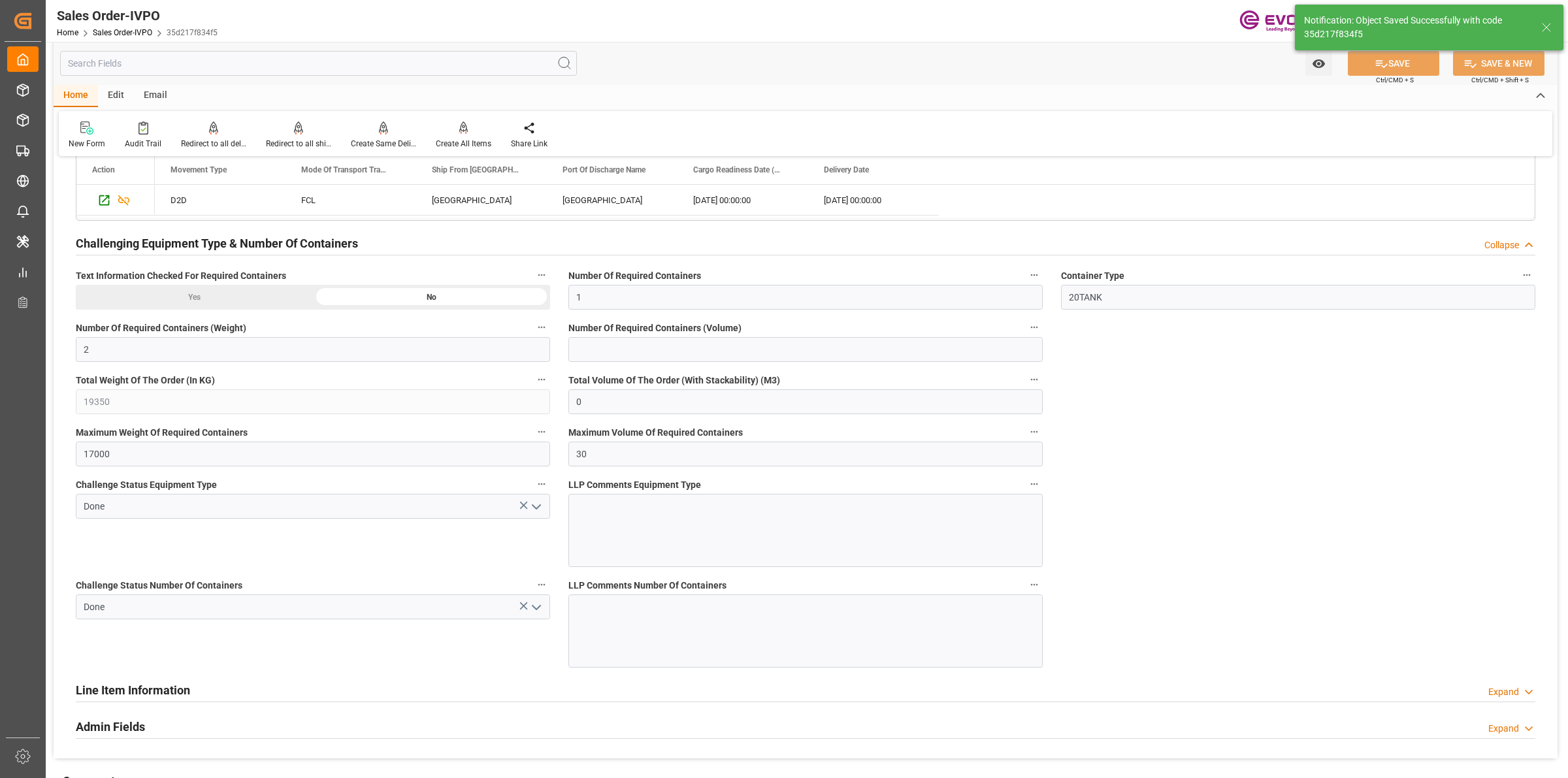
type input "16.09.2025 05:34"
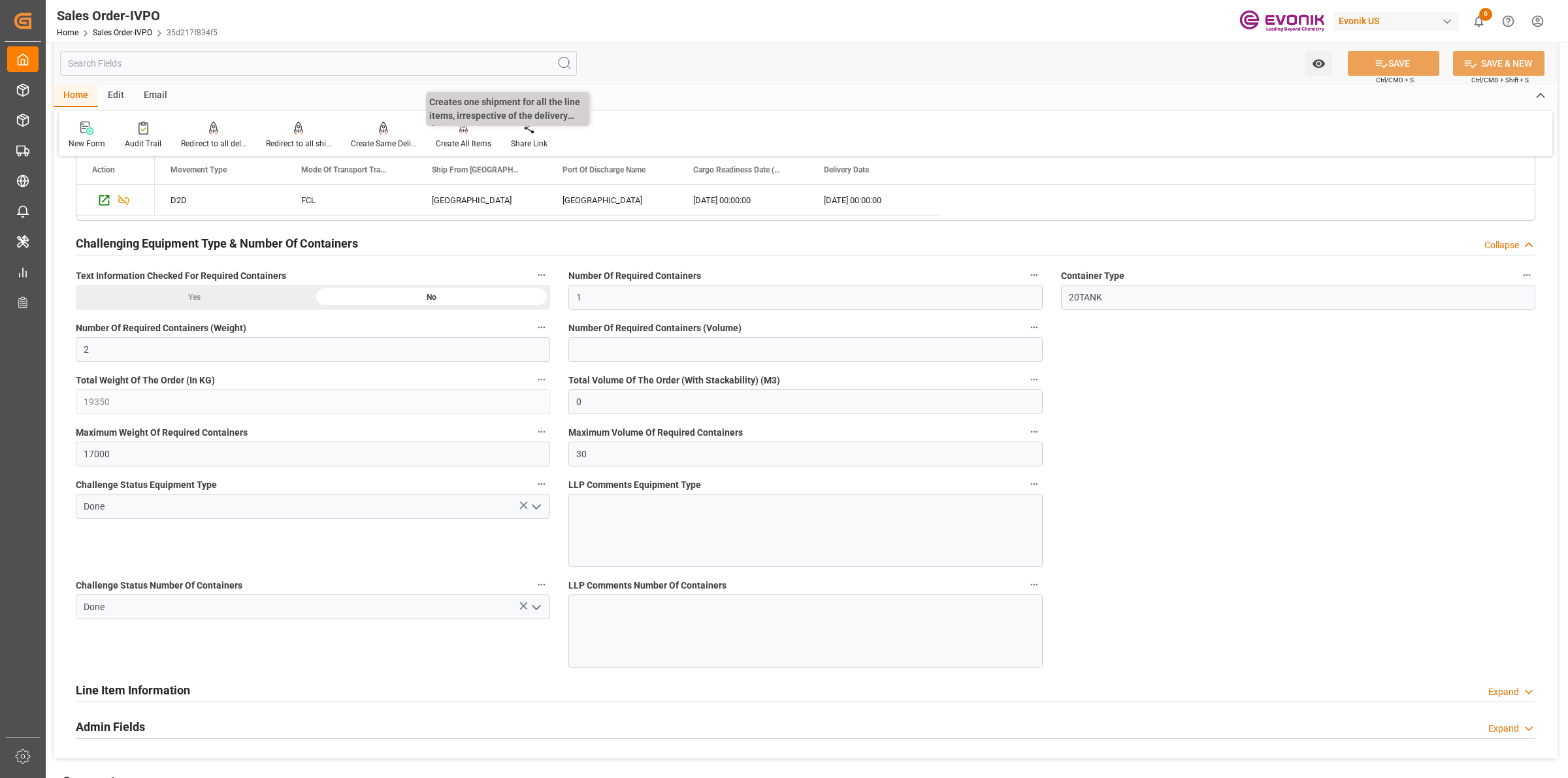
click at [458, 121] on p "Creates one shipment for all the line items, irrespective of the delivery date." at bounding box center [507, 108] width 163 height 34
click at [468, 148] on div "Create All Items" at bounding box center [463, 144] width 55 height 12
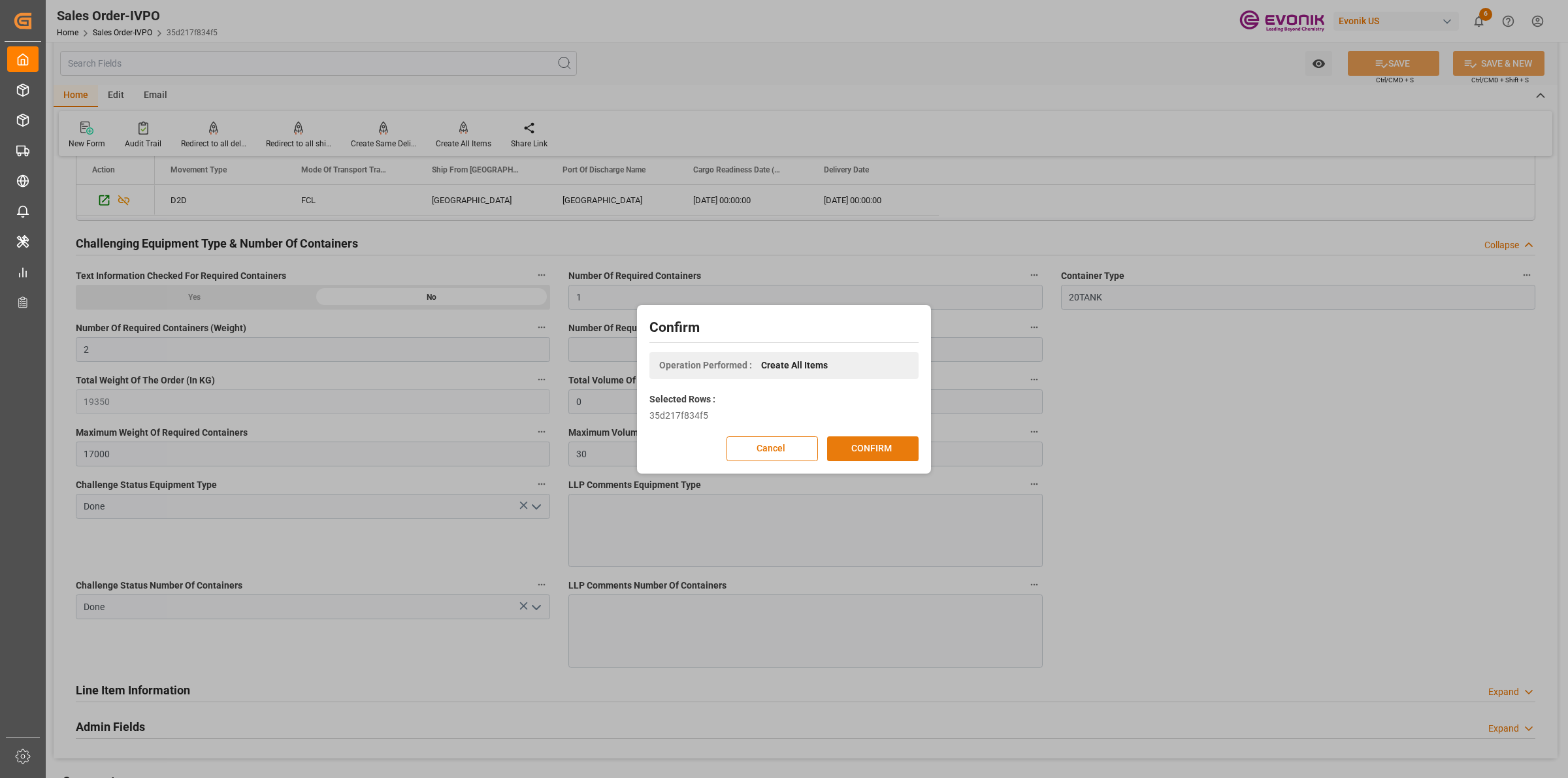
click at [877, 451] on button "CONFIRM" at bounding box center [872, 449] width 92 height 25
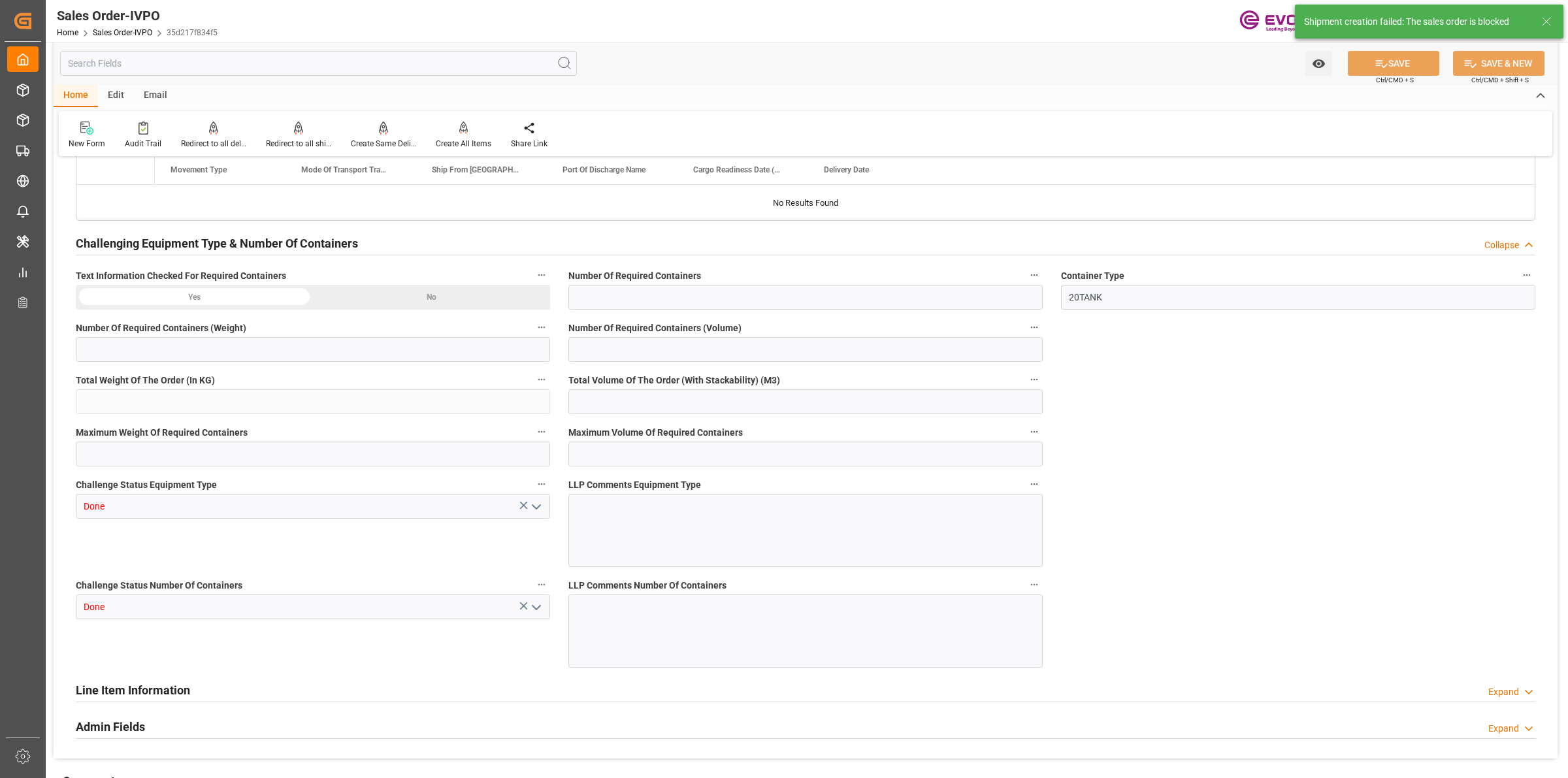
type input "GBSOU"
type input "0"
type input "1"
type input "2"
type input "19350"
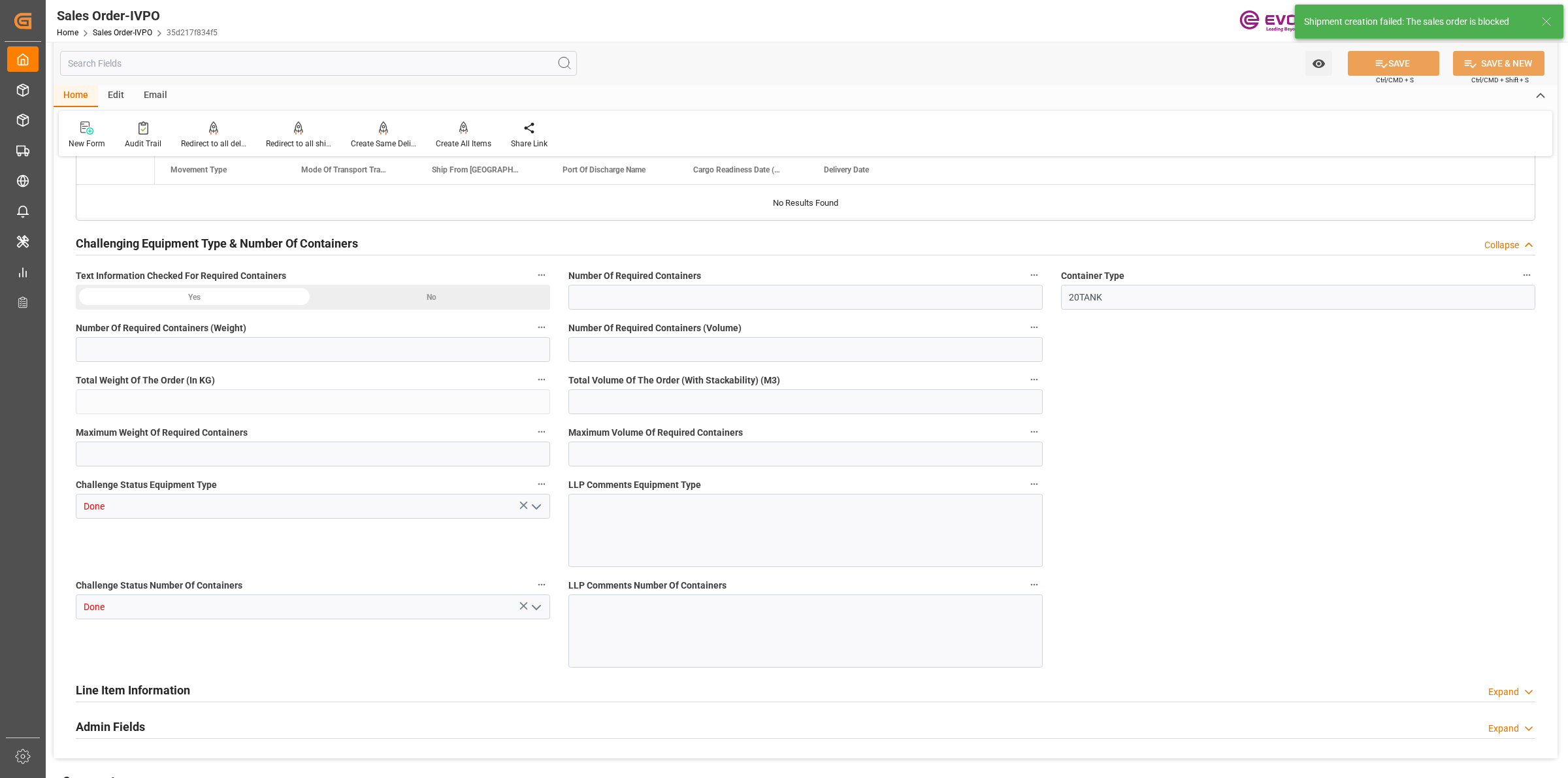
type input "0"
type input "17000"
type input "30"
type input "07.08.2025 15:29"
type input "16.09.2025 05:34"
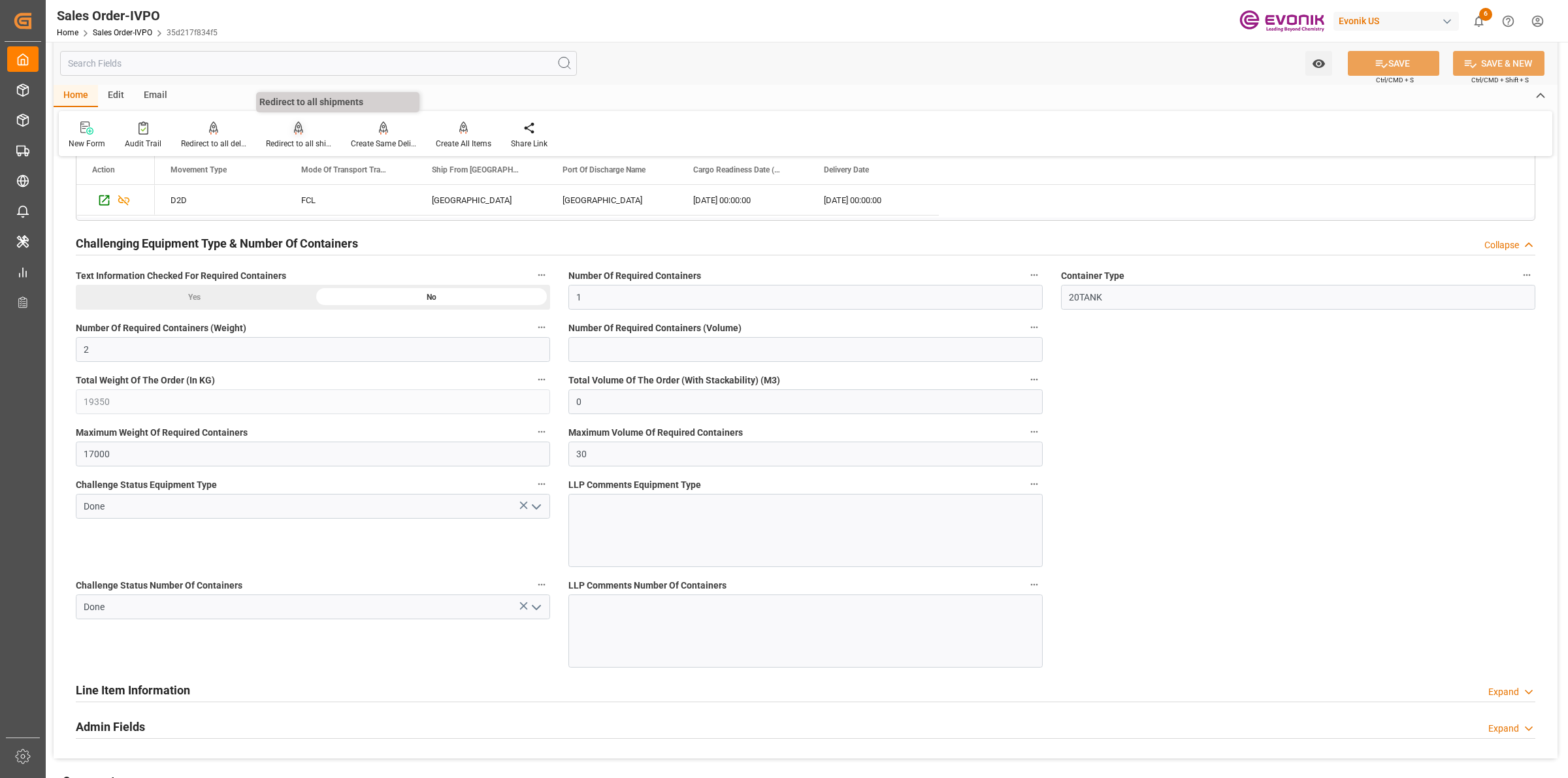
click at [298, 134] on div "Redirect to all shipments" at bounding box center [299, 135] width 85 height 29
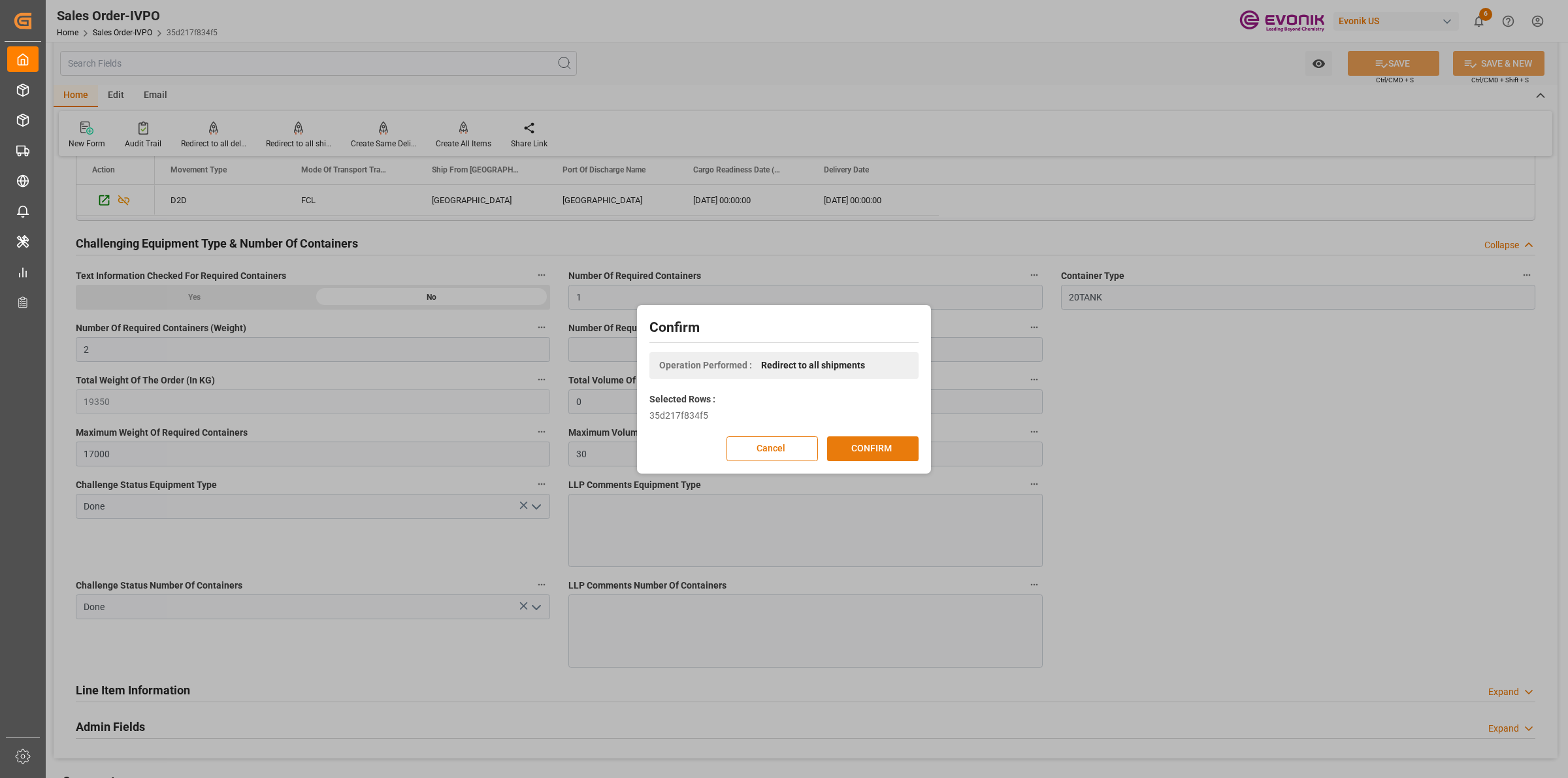
click at [872, 448] on button "CONFIRM" at bounding box center [872, 449] width 92 height 25
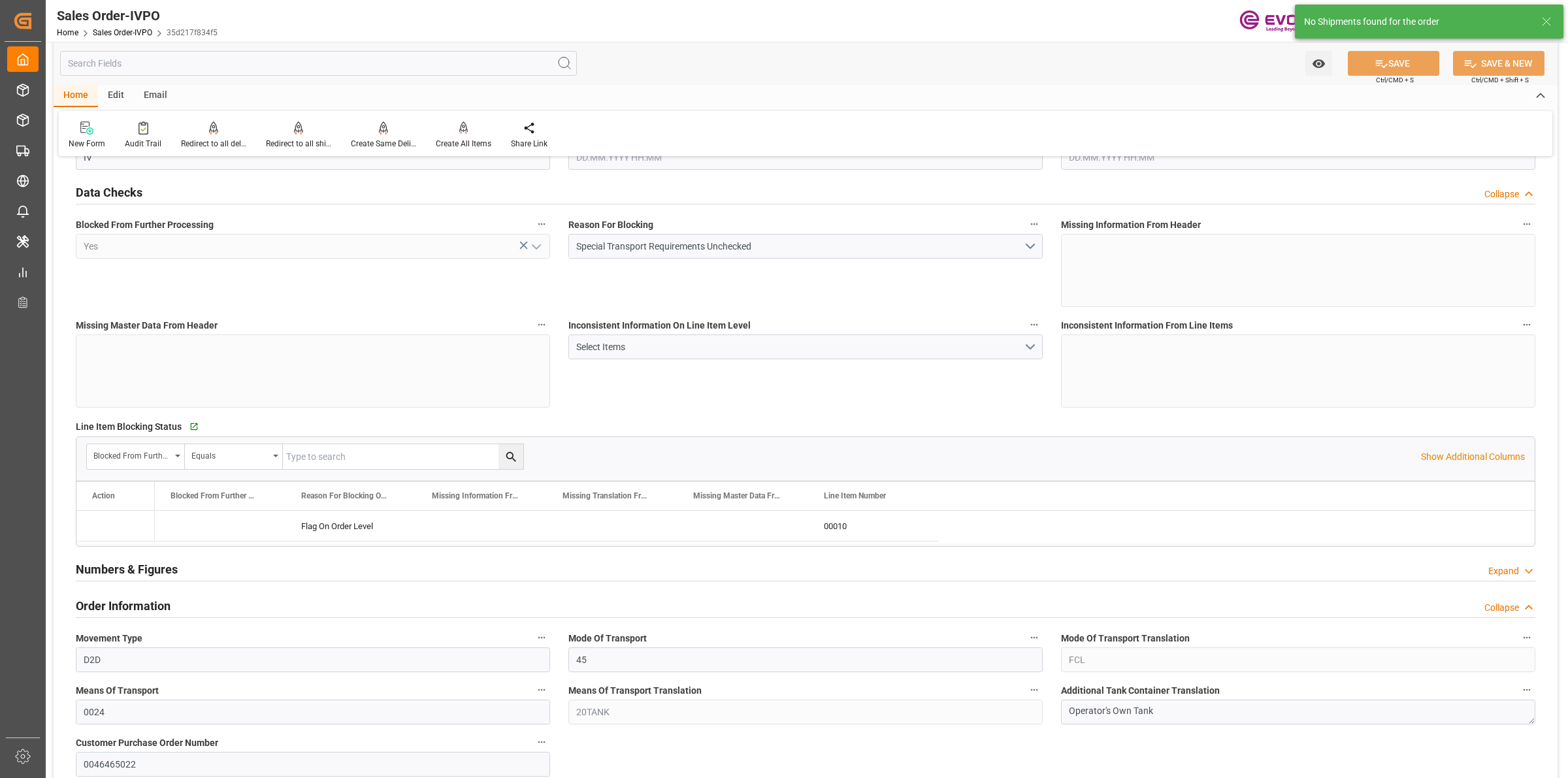
type input "GBSOU"
type input "0"
type input "1"
type input "2"
type input "19350"
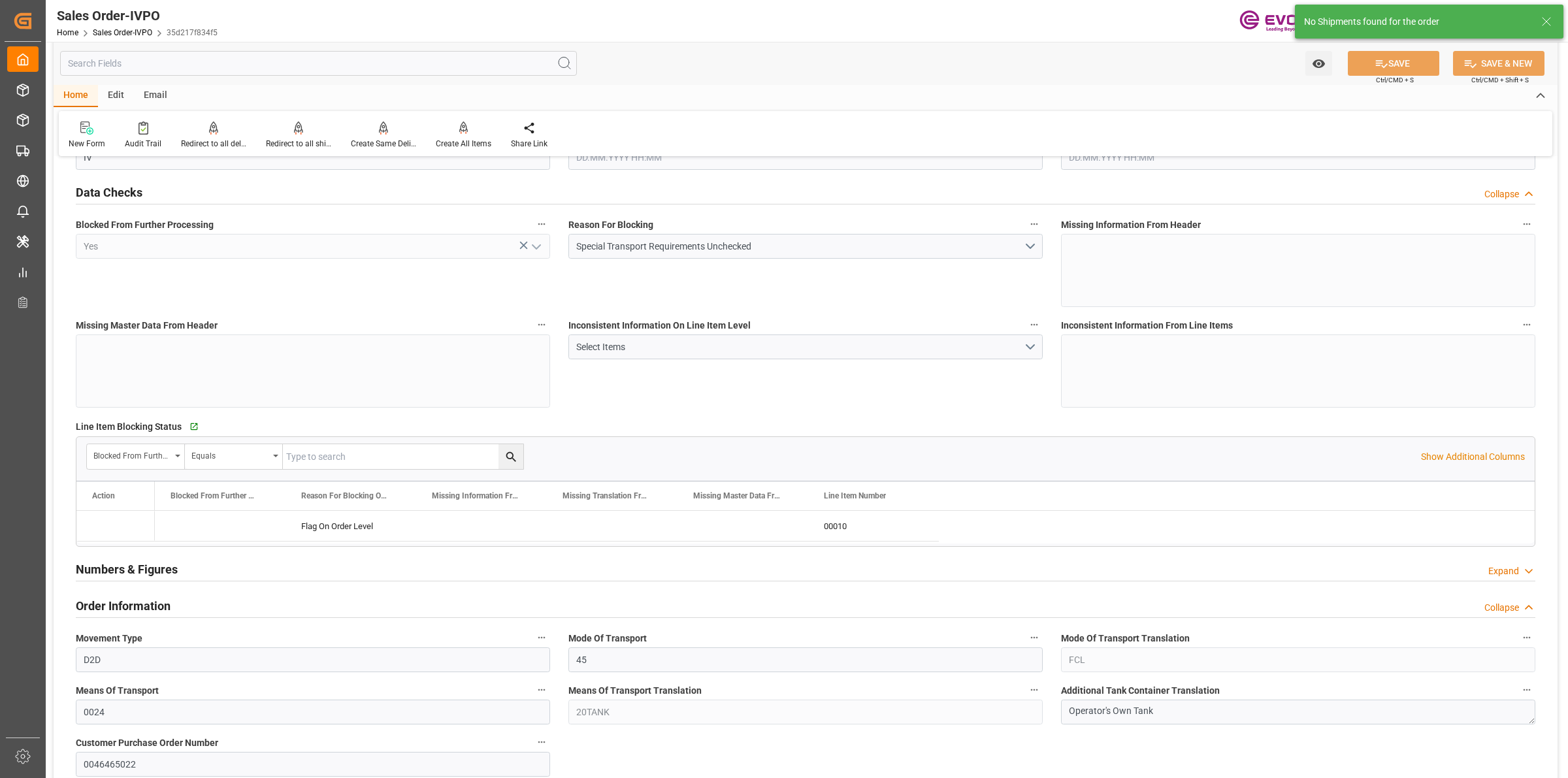
type input "0"
type input "17000"
type input "30"
type input "07.08.2025 15:29"
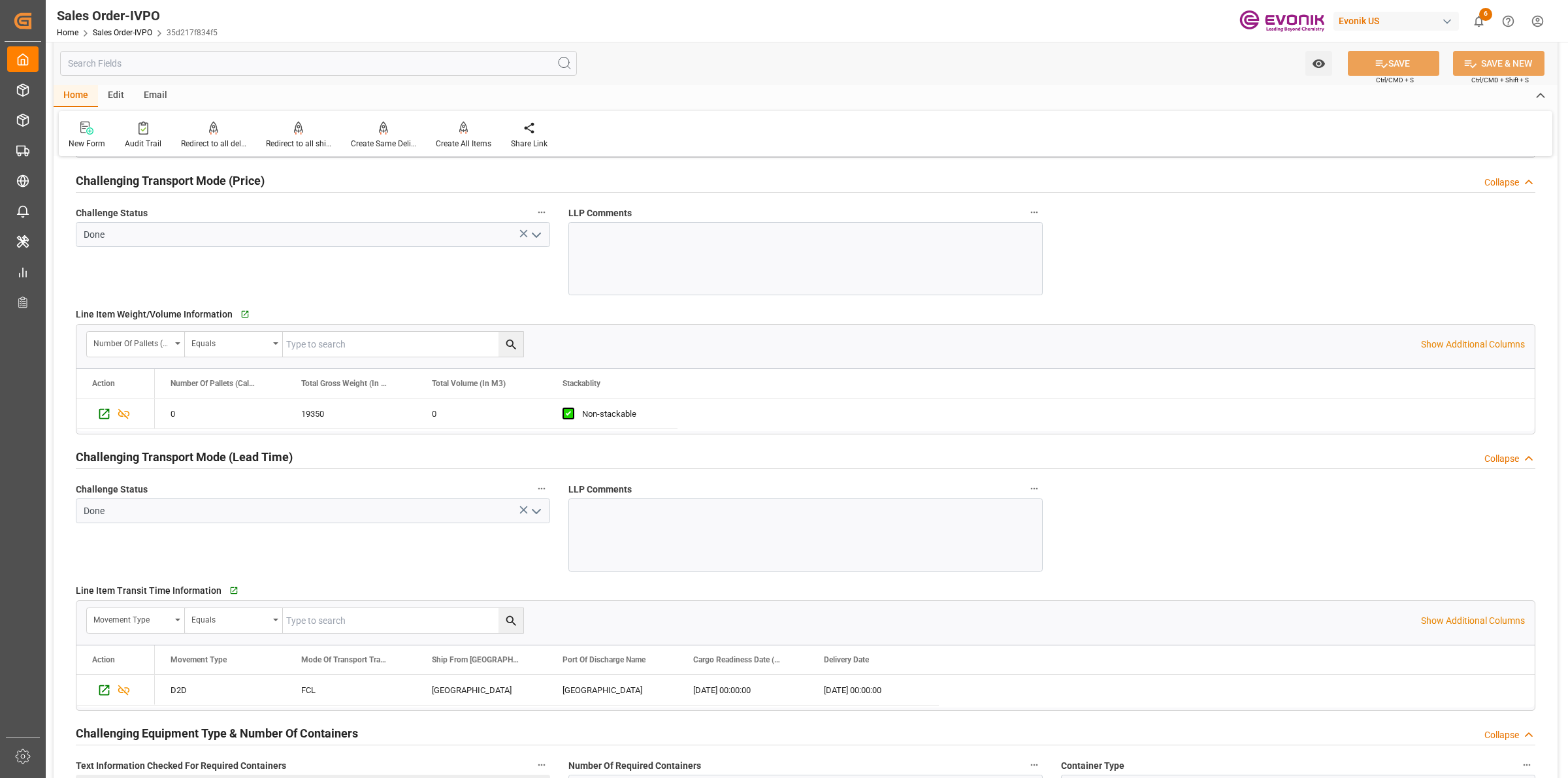
scroll to position [1389, 0]
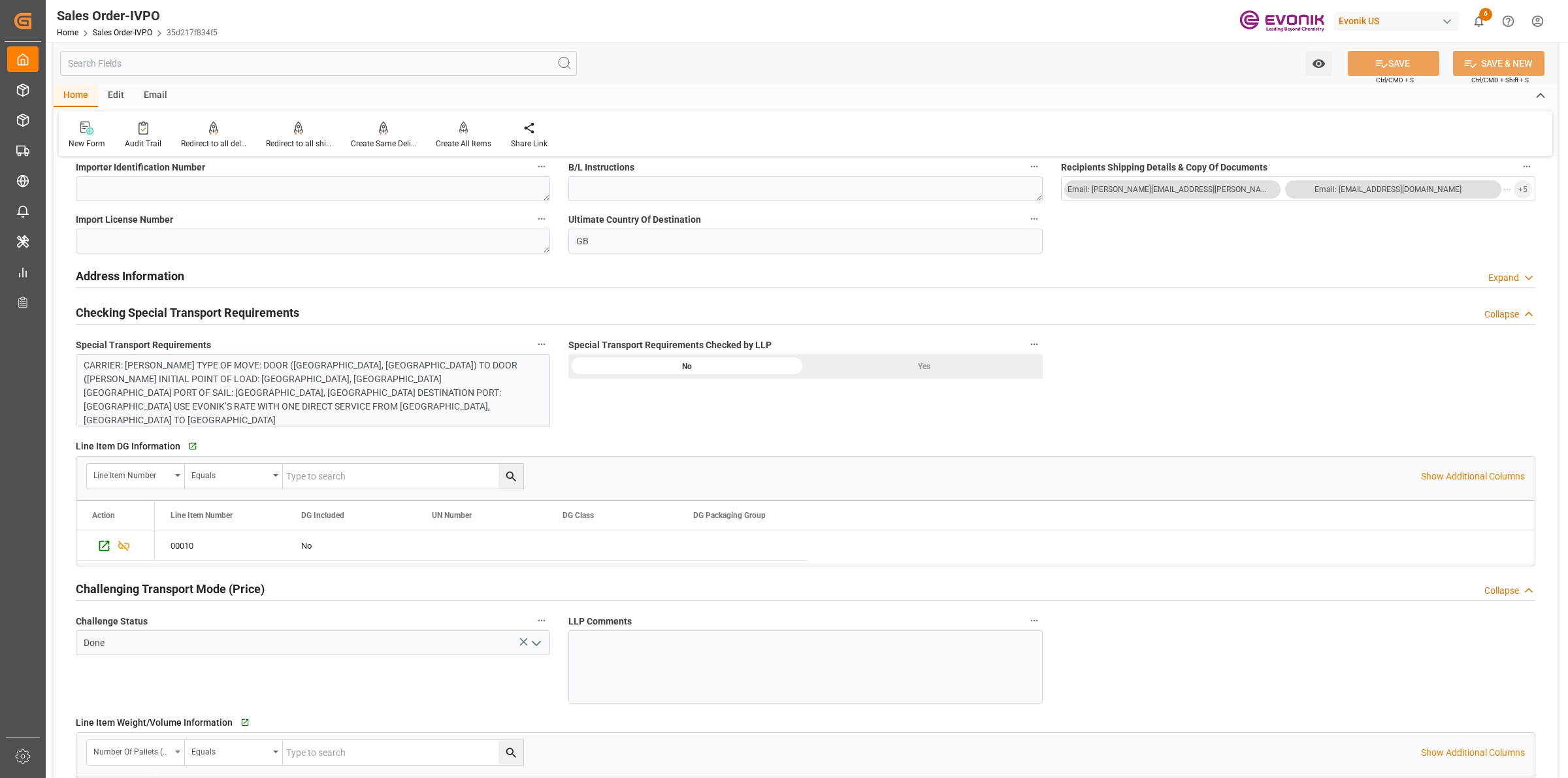
click at [893, 367] on div "Yes" at bounding box center [924, 367] width 237 height 25
click at [1357, 64] on button "SAVE" at bounding box center [1393, 64] width 92 height 25
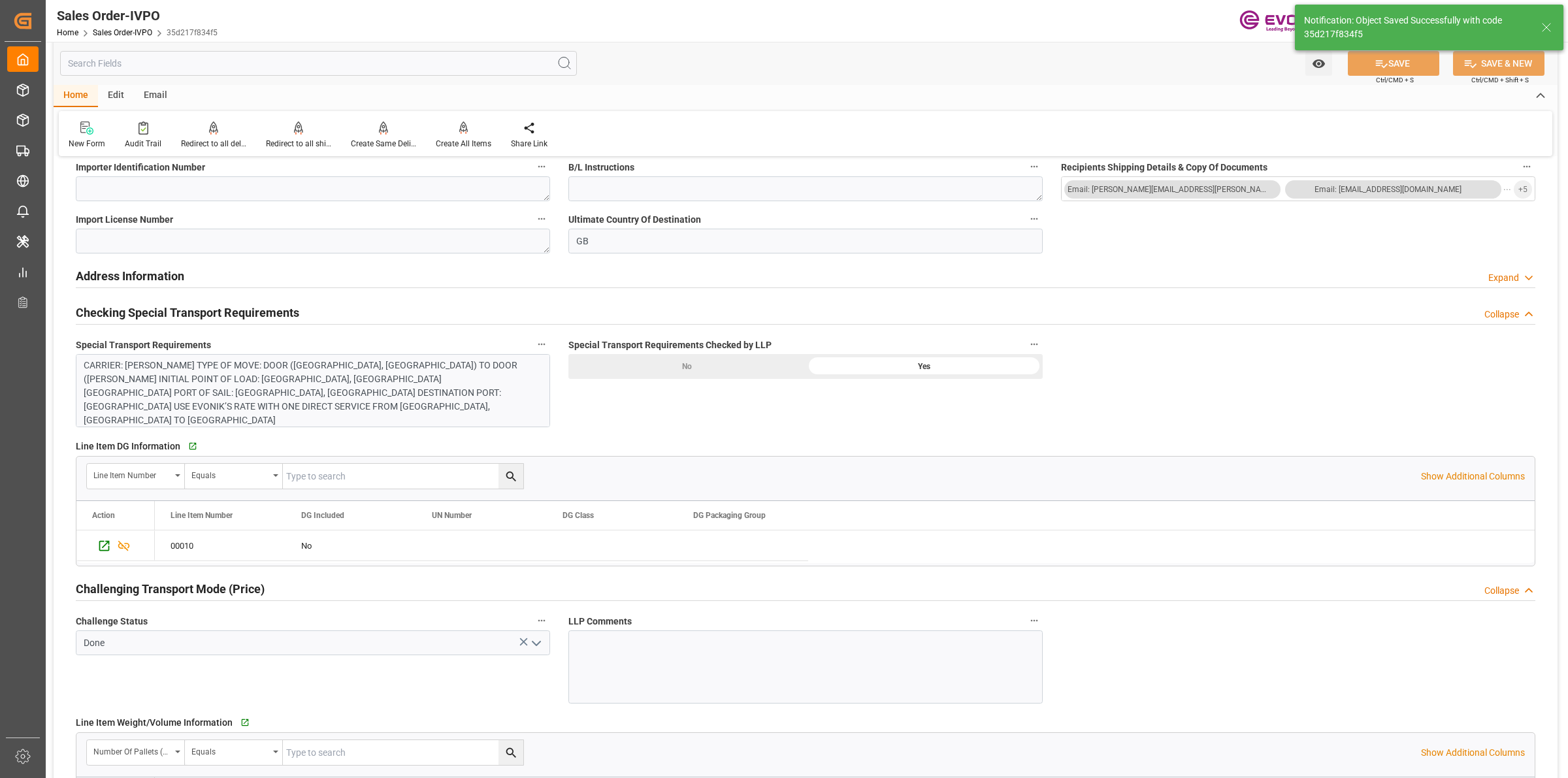
type input "16.09.2025 05:36"
type input "No"
click at [469, 129] on div at bounding box center [463, 128] width 55 height 14
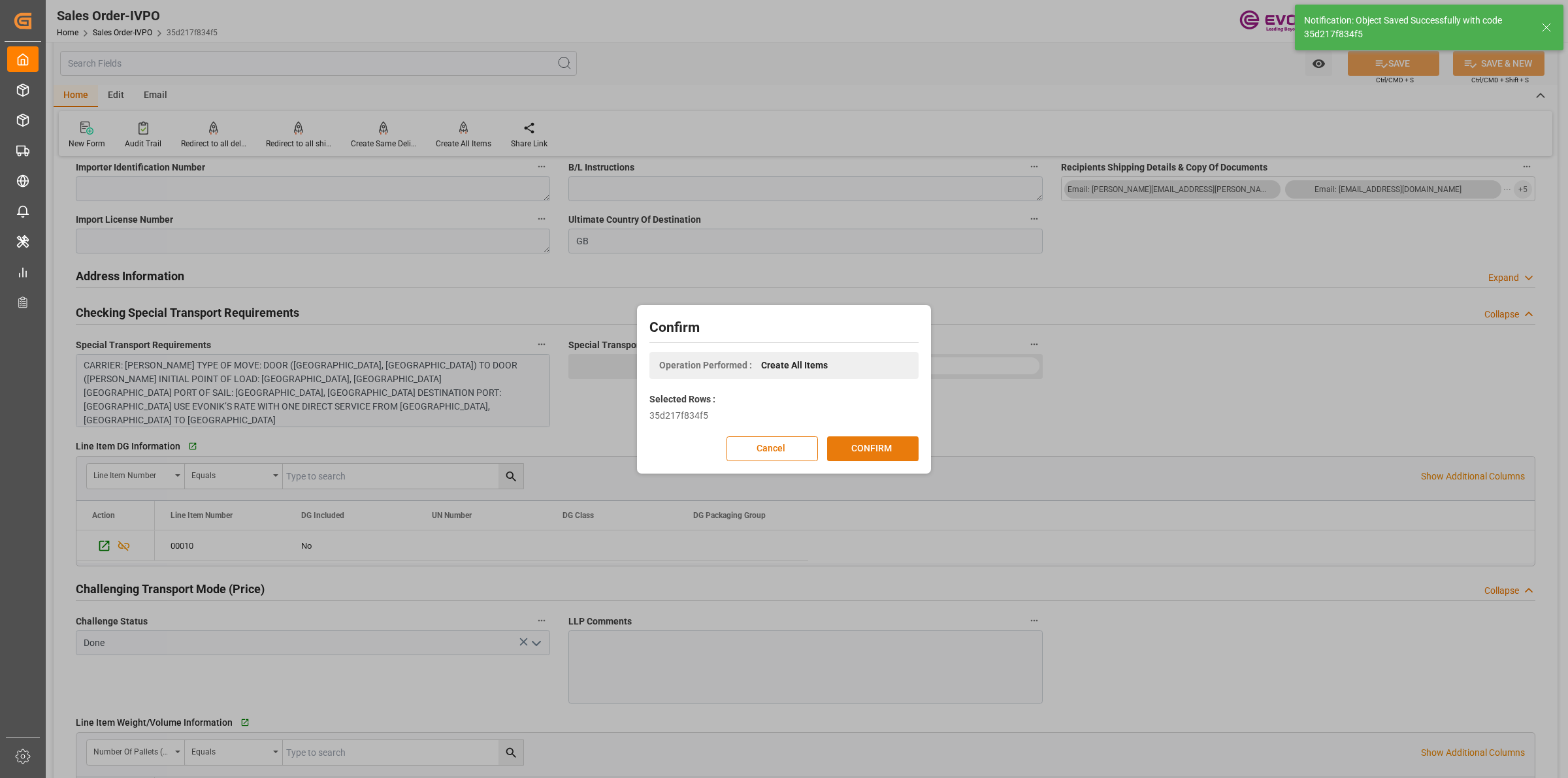
click at [879, 455] on button "CONFIRM" at bounding box center [872, 449] width 92 height 25
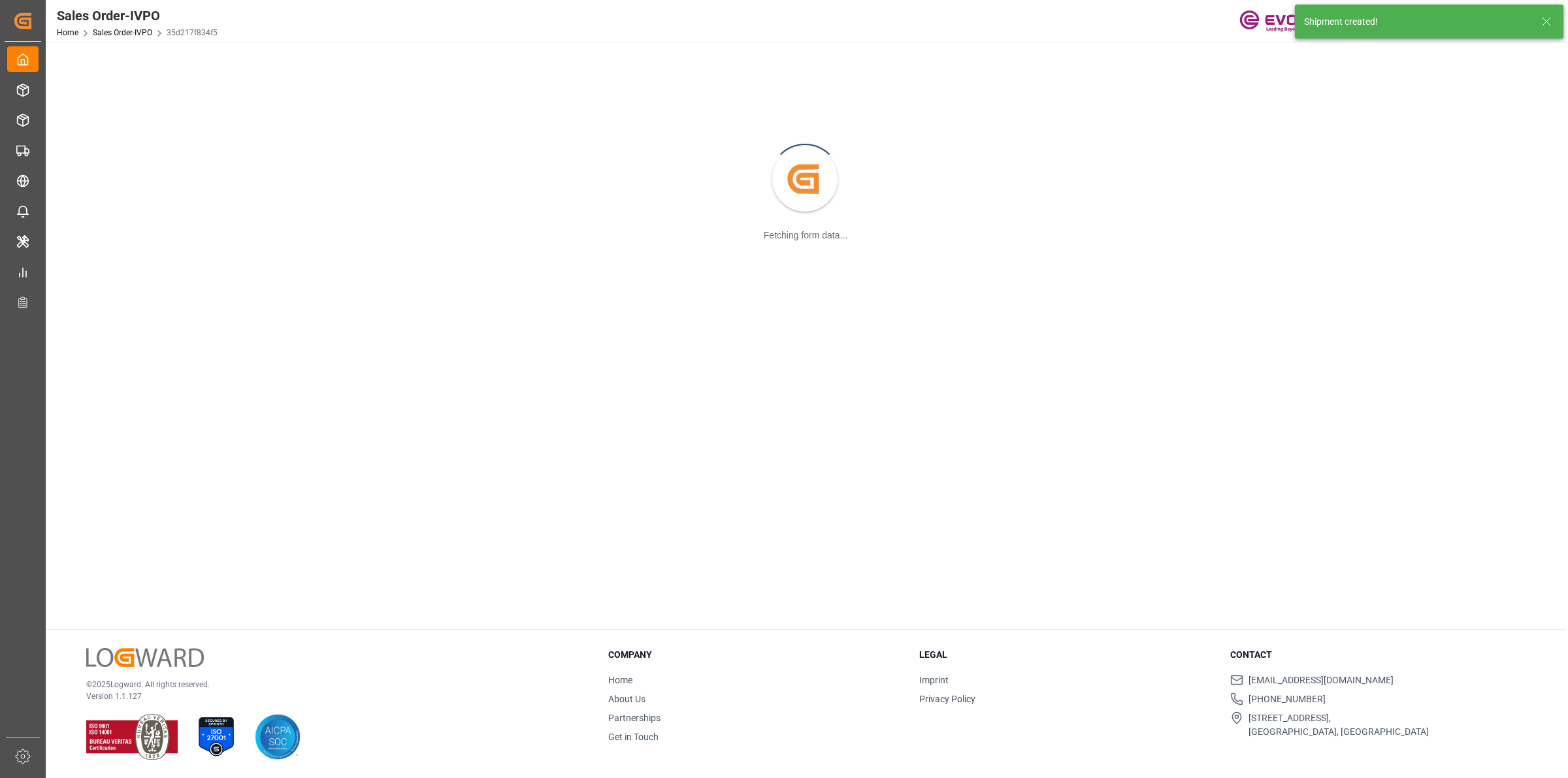
scroll to position [141, 0]
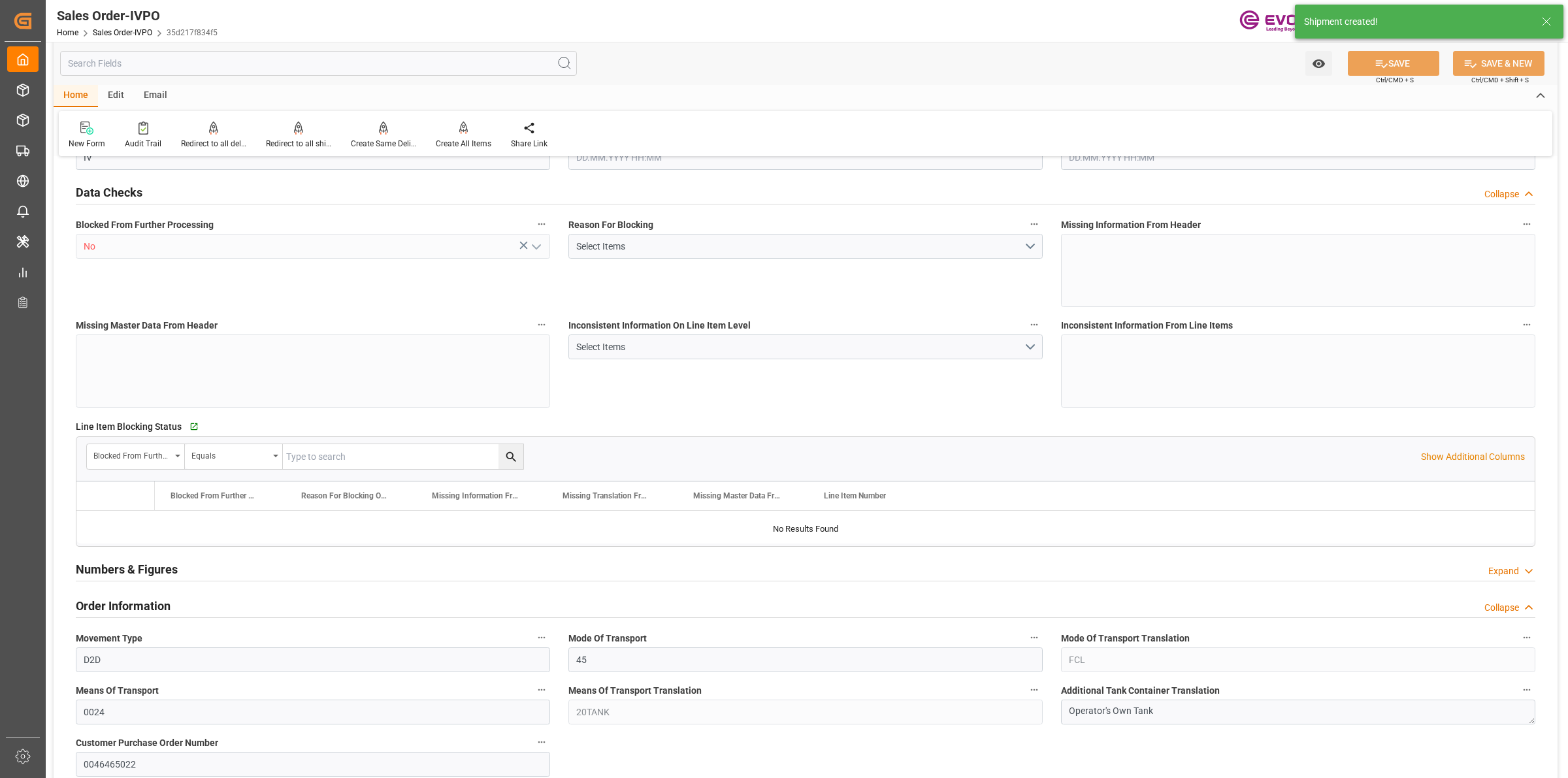
type input "GBSOU"
type input "0"
type input "1"
type input "2"
type input "19350"
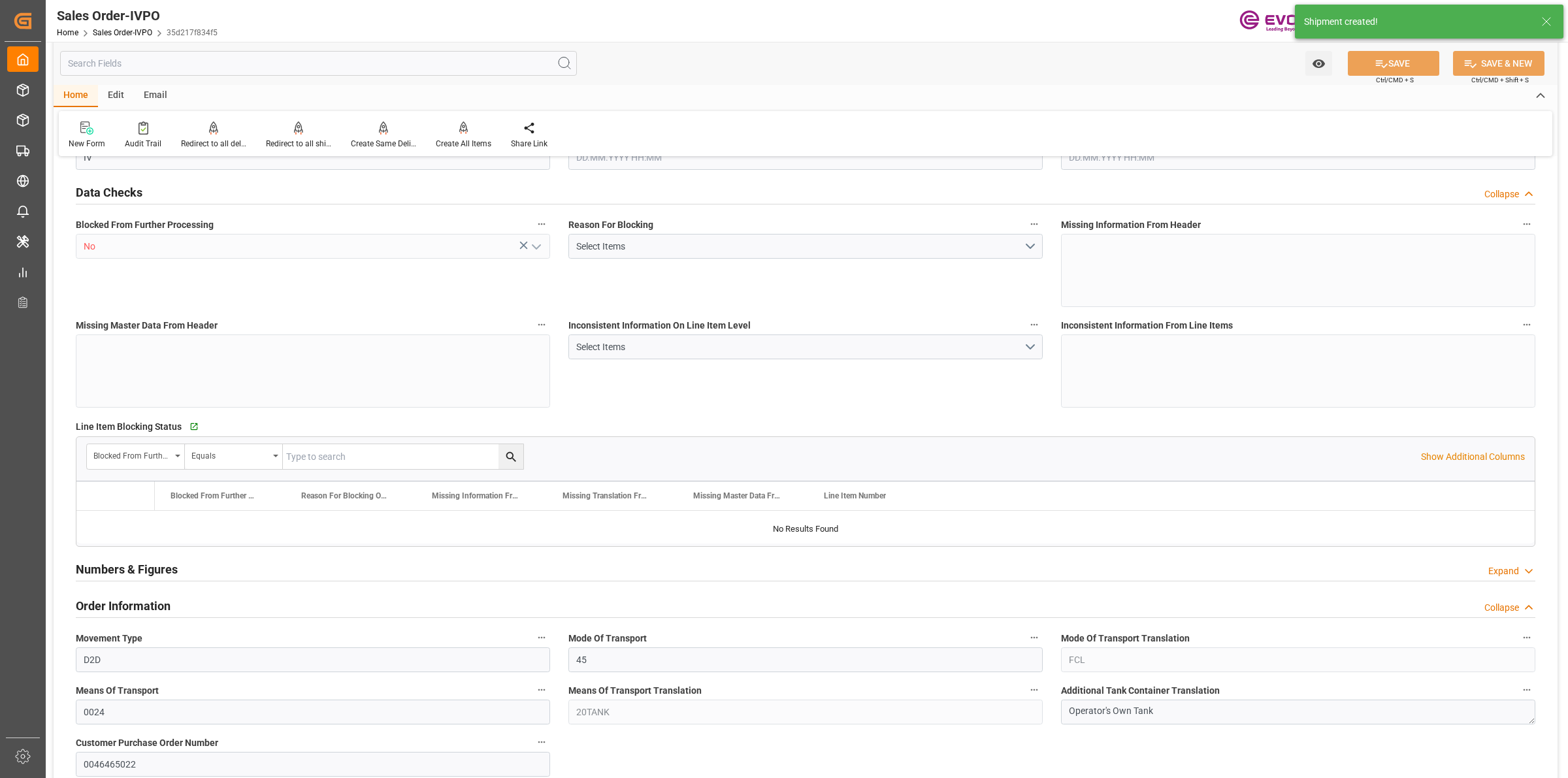
type input "0"
type input "17000"
type input "30"
type input "07.08.2025 15:29"
type input "16.09.2025 05:36"
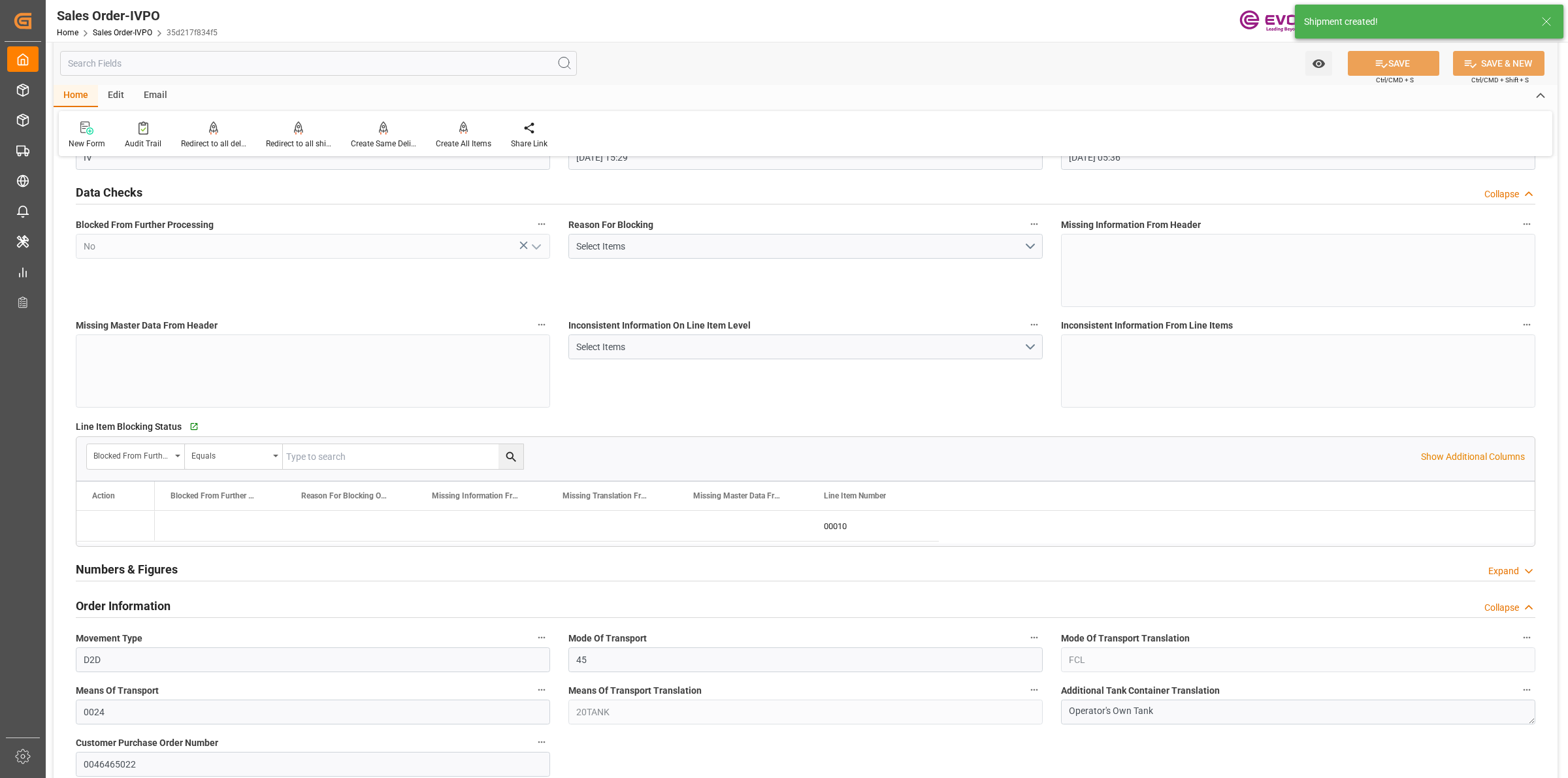
scroll to position [1389, 0]
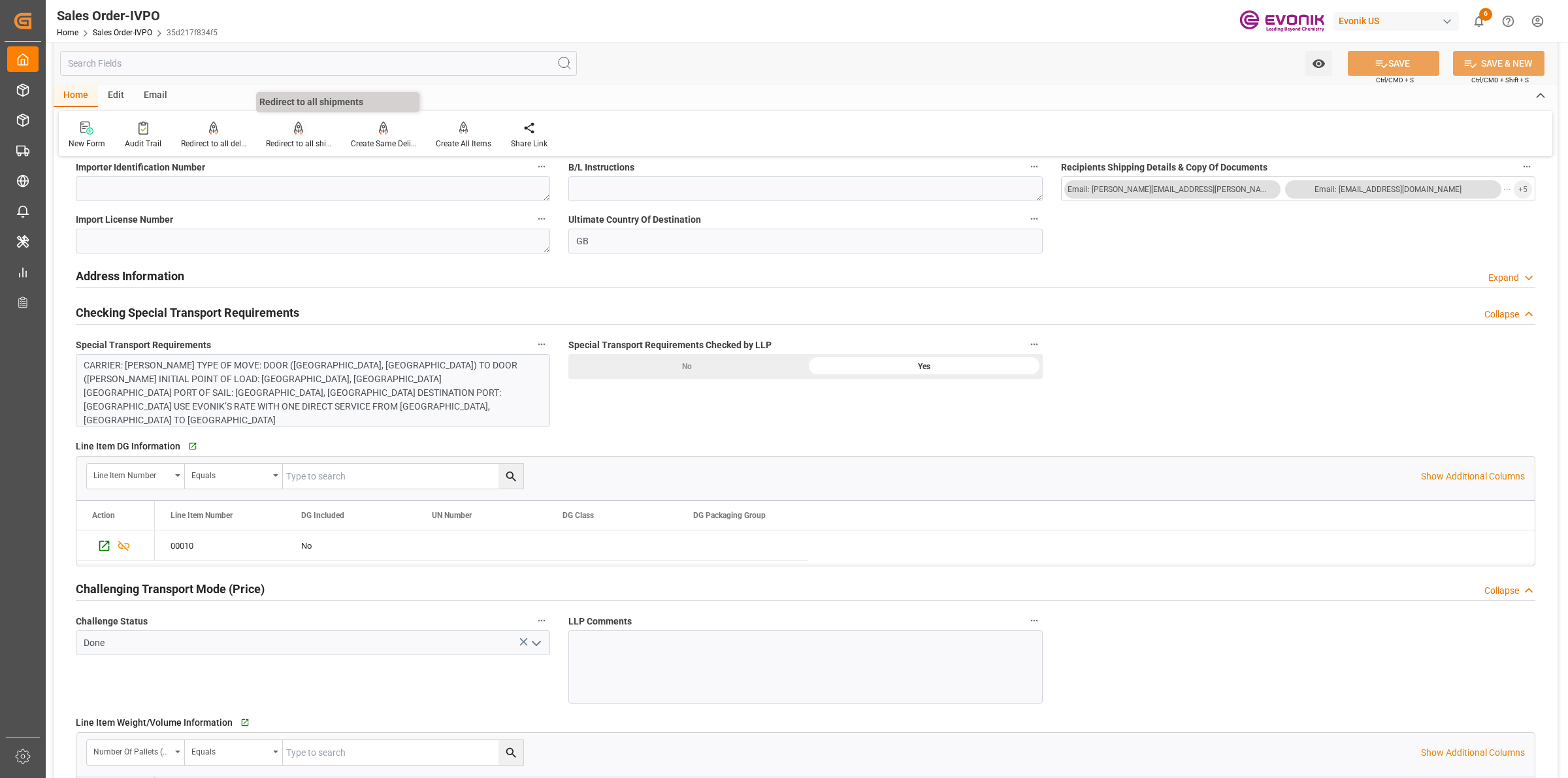
click at [301, 146] on div "Redirect to all shipments" at bounding box center [299, 144] width 66 height 12
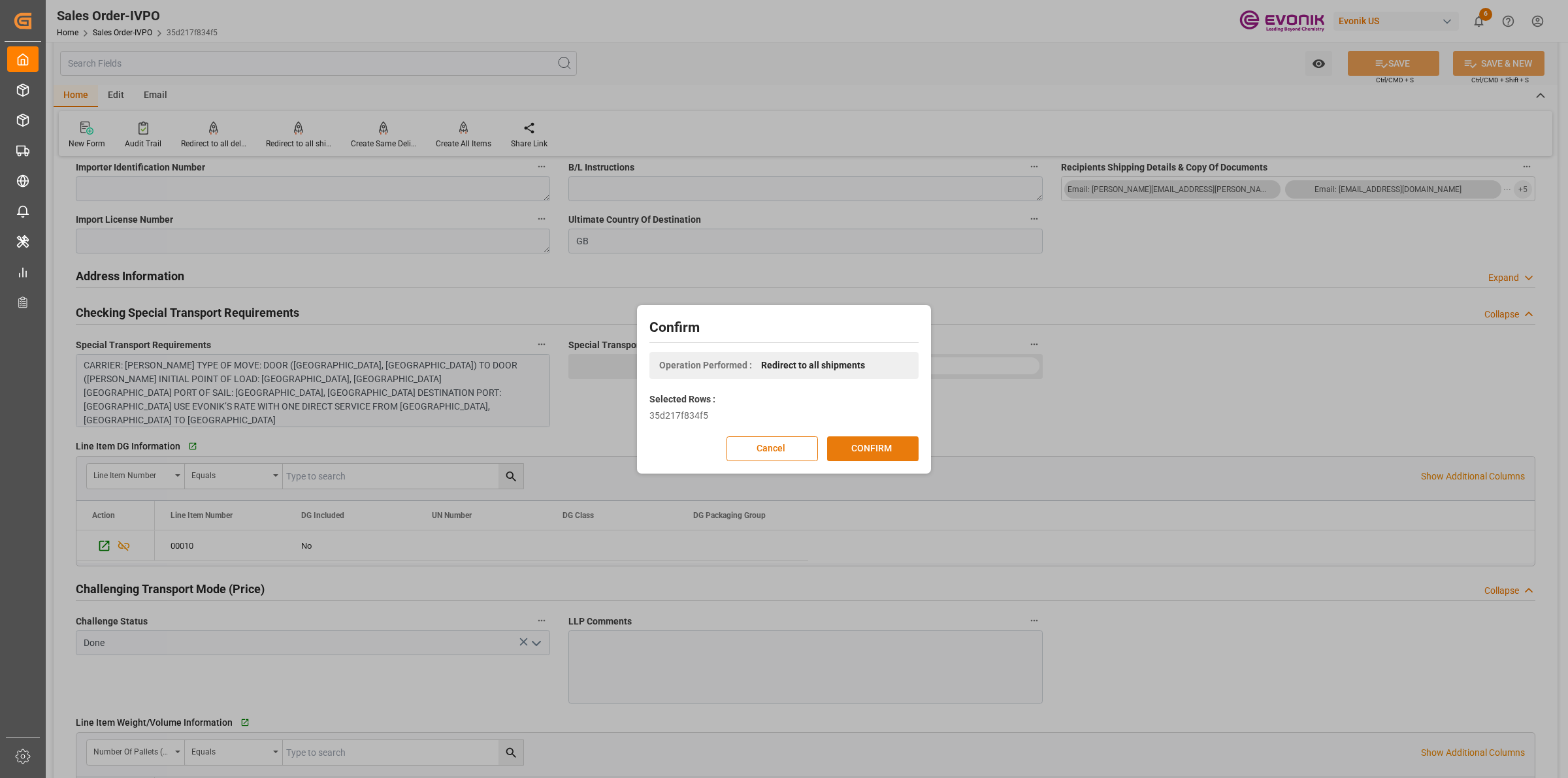
click at [879, 443] on button "CONFIRM" at bounding box center [872, 449] width 92 height 25
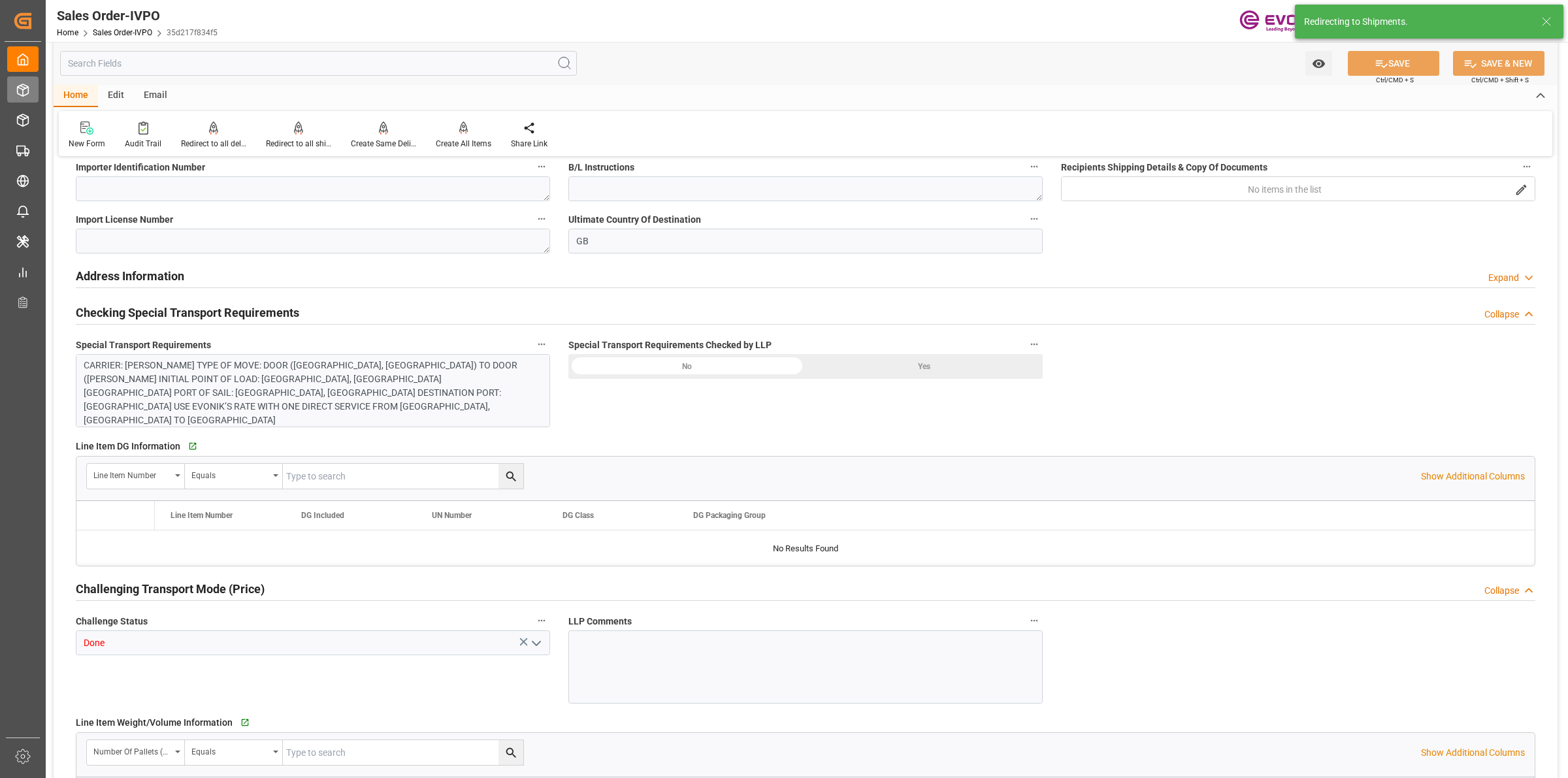
type input "GBSOU"
type input "0"
type input "1"
type input "2"
type input "19350"
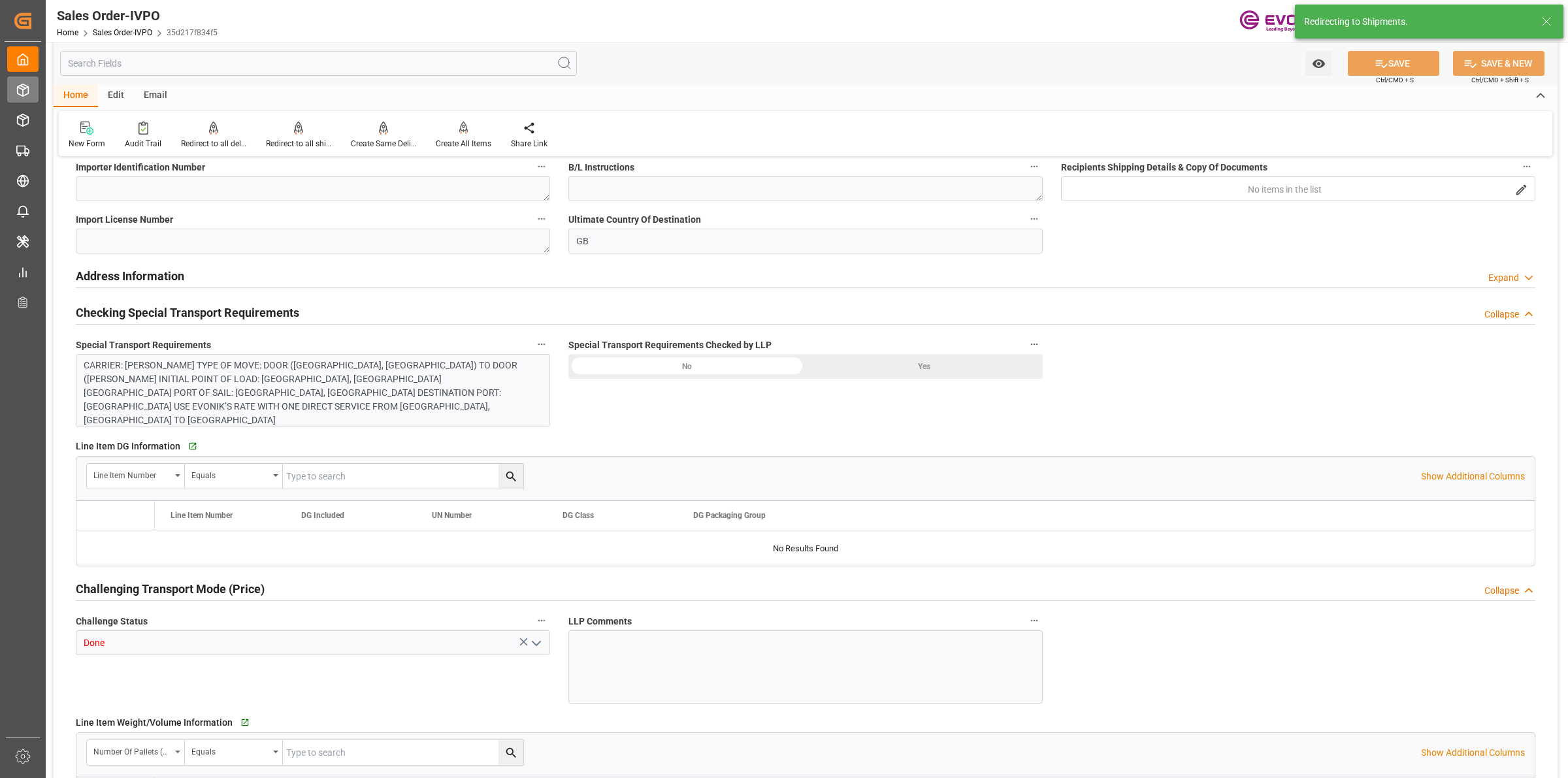
type input "0"
type input "17000"
type input "30"
type input "07.08.2025 15:29"
type input "16.09.2025 05:36"
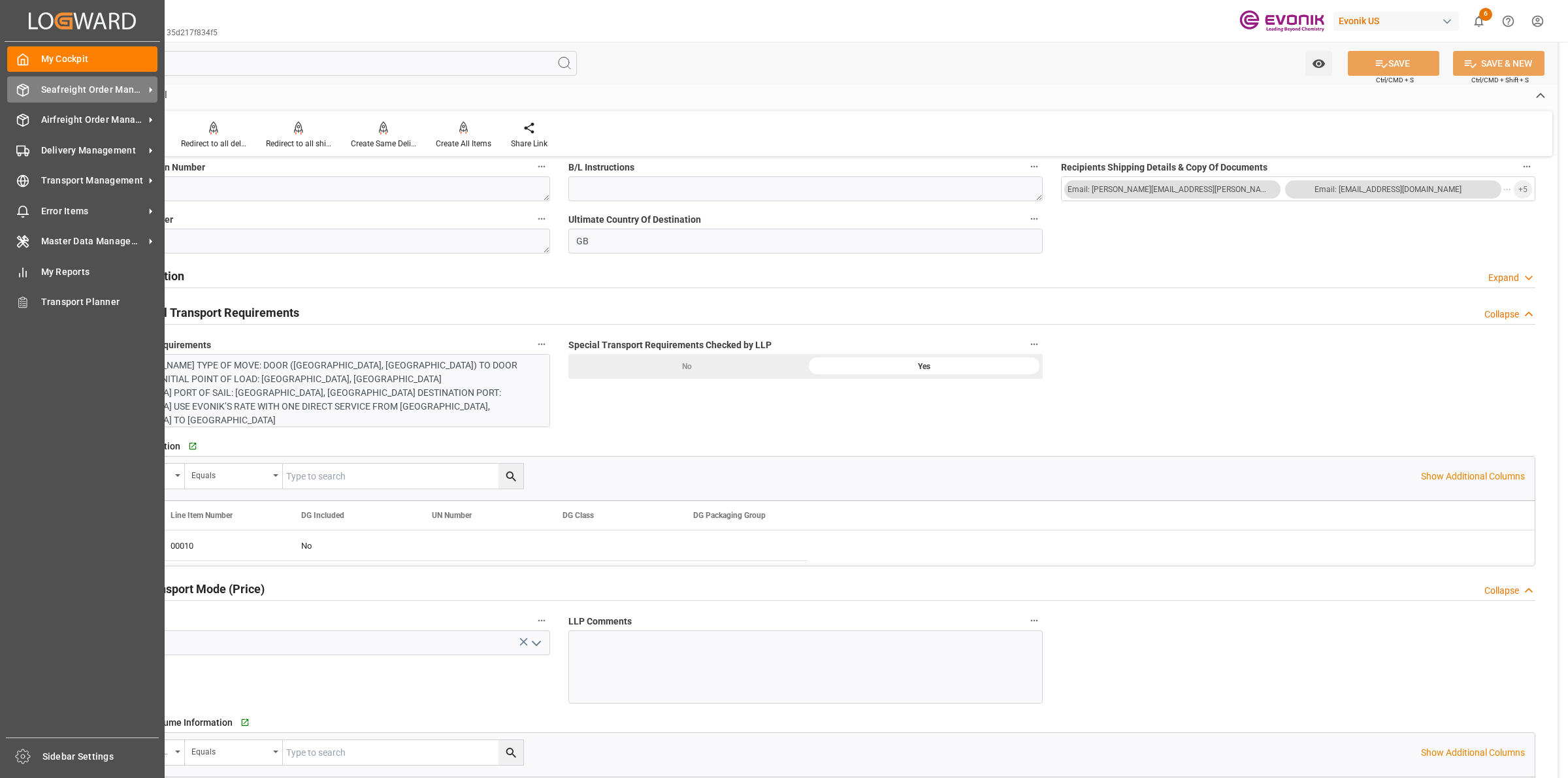
click at [21, 90] on icon at bounding box center [23, 91] width 14 height 14
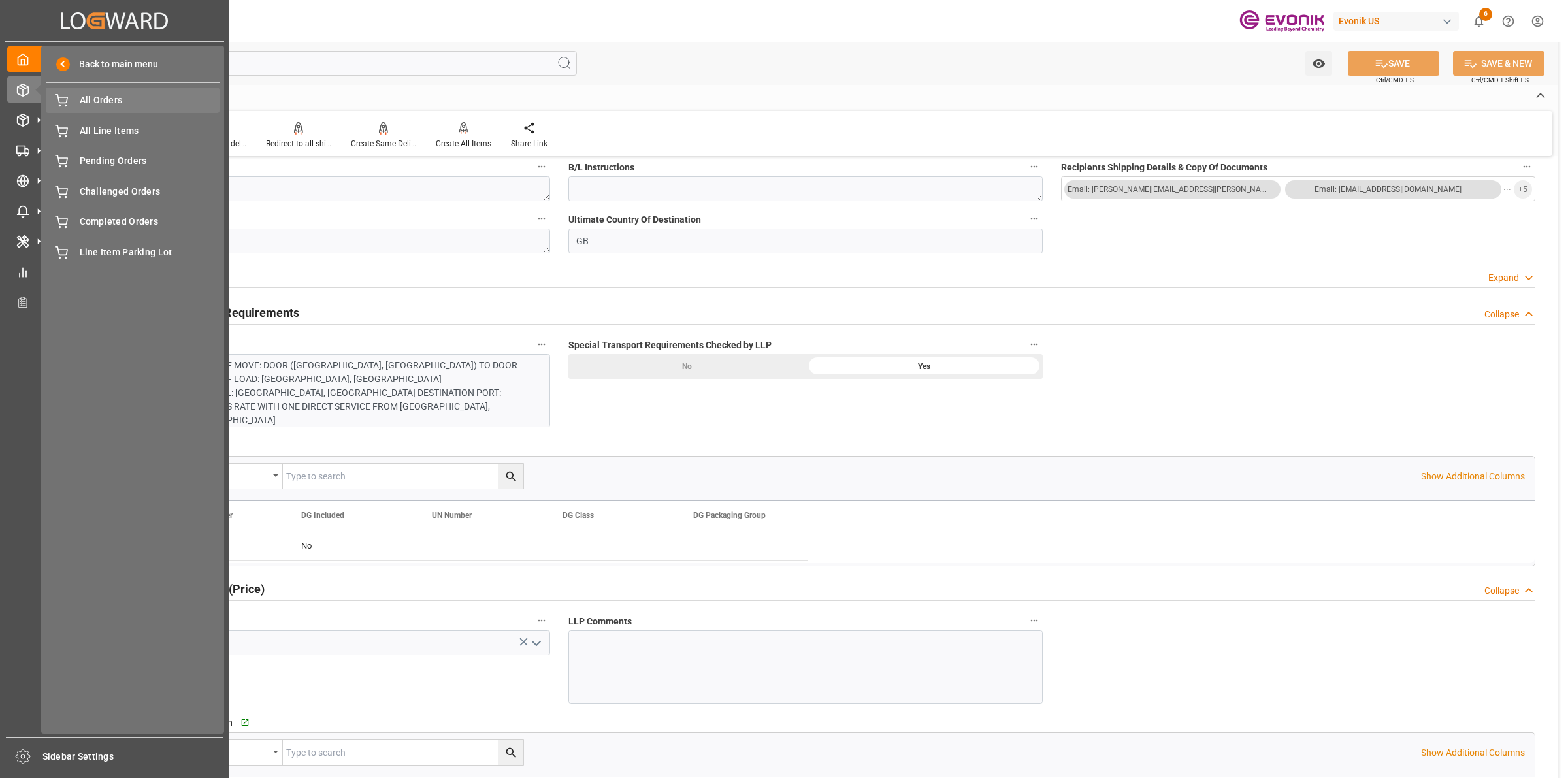
click at [89, 106] on span "All Orders" at bounding box center [150, 101] width 140 height 14
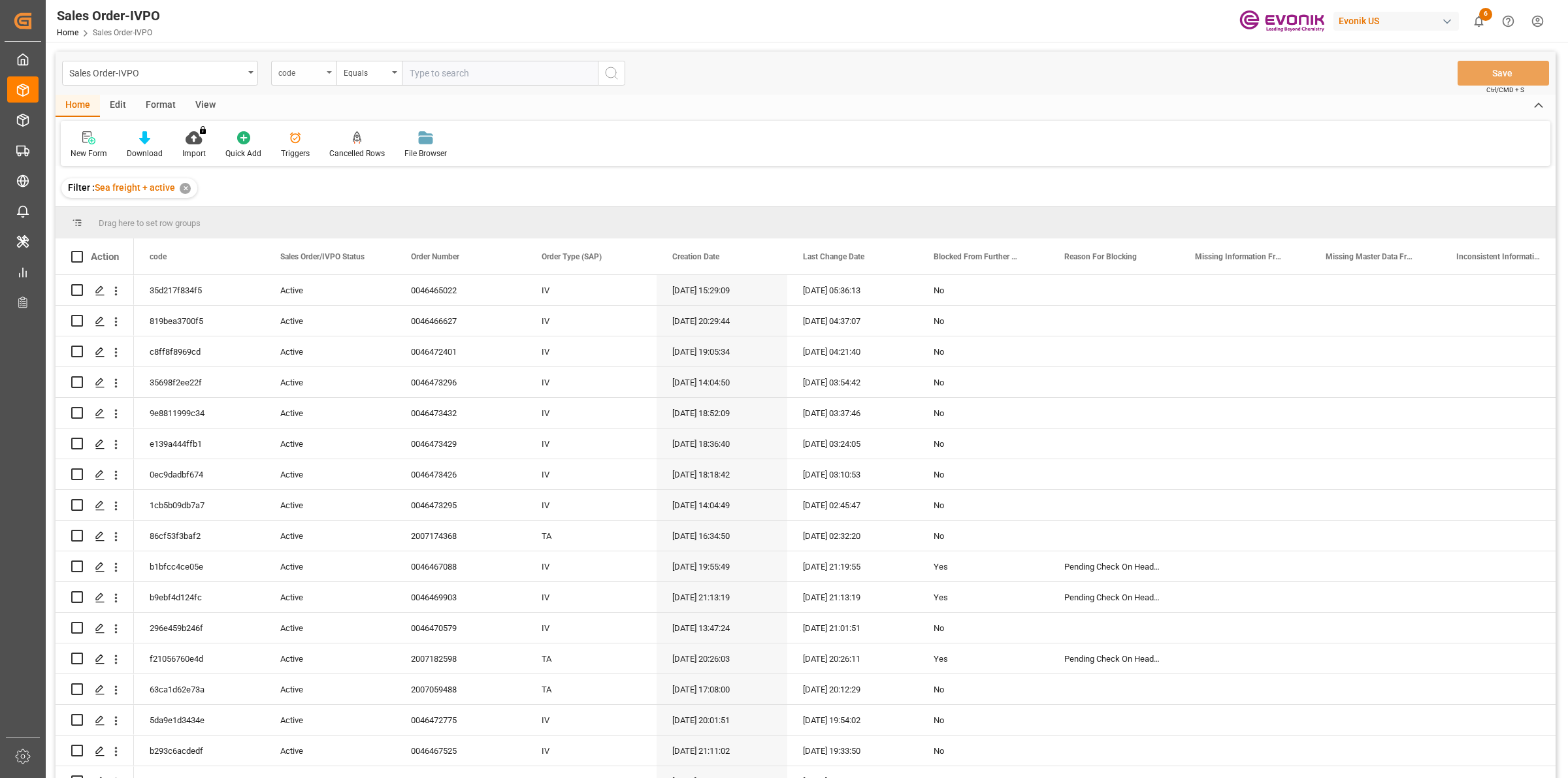
click at [321, 70] on div "code" at bounding box center [300, 72] width 44 height 15
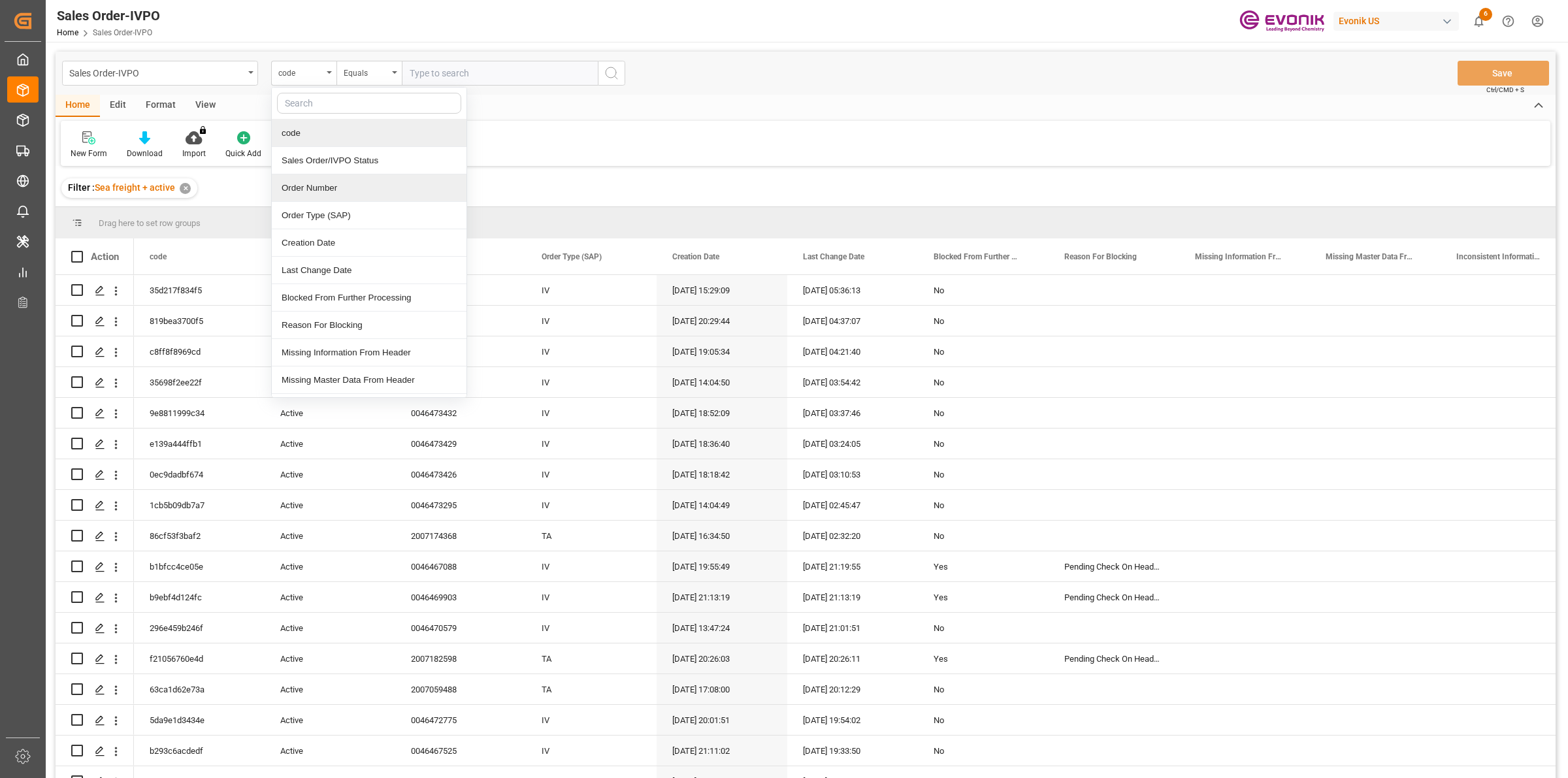
click at [318, 191] on div "Order Number" at bounding box center [369, 188] width 195 height 27
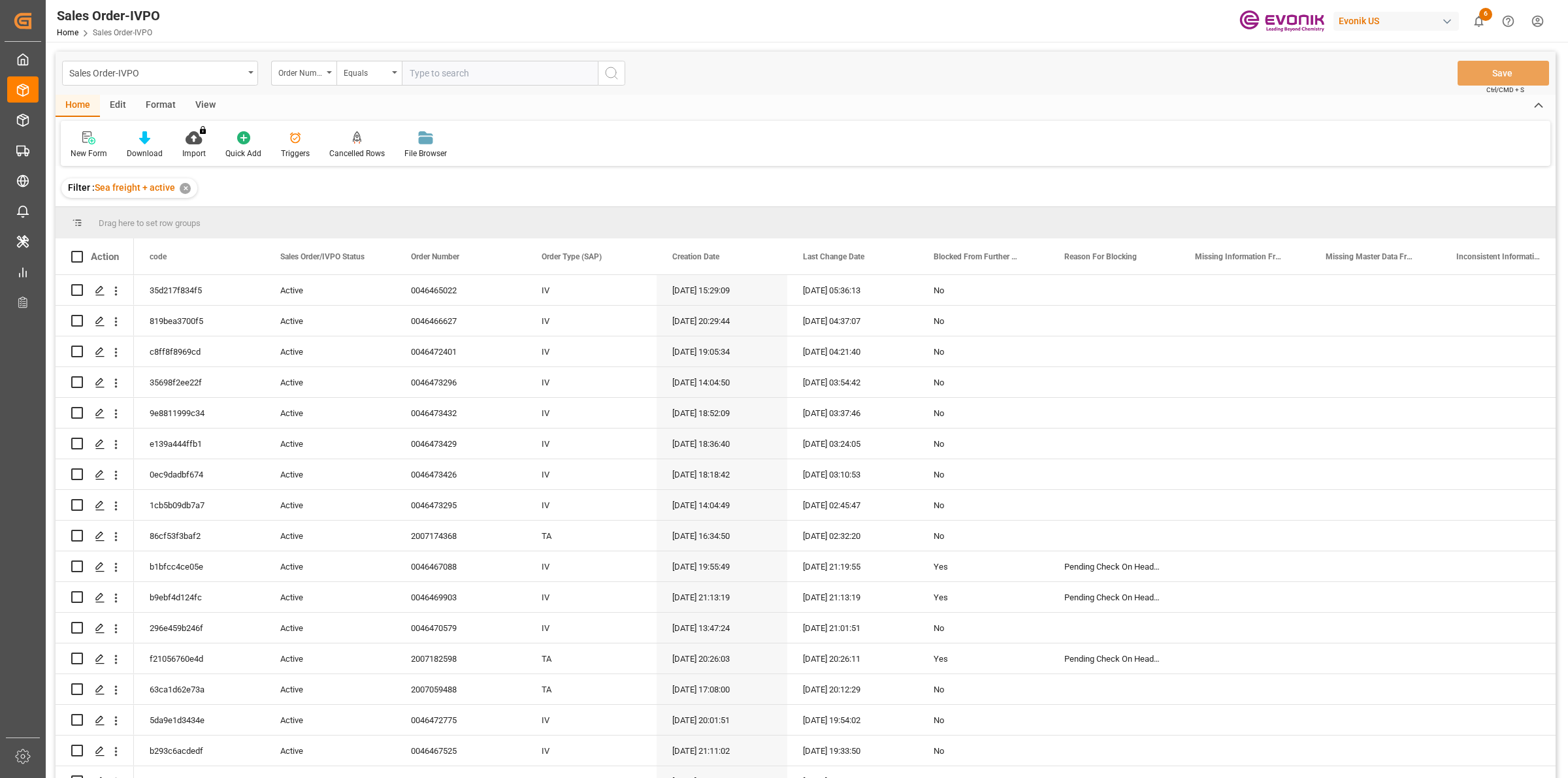
click at [455, 71] on input "text" at bounding box center [499, 73] width 196 height 25
paste input "2007180865"
type input "2007180865"
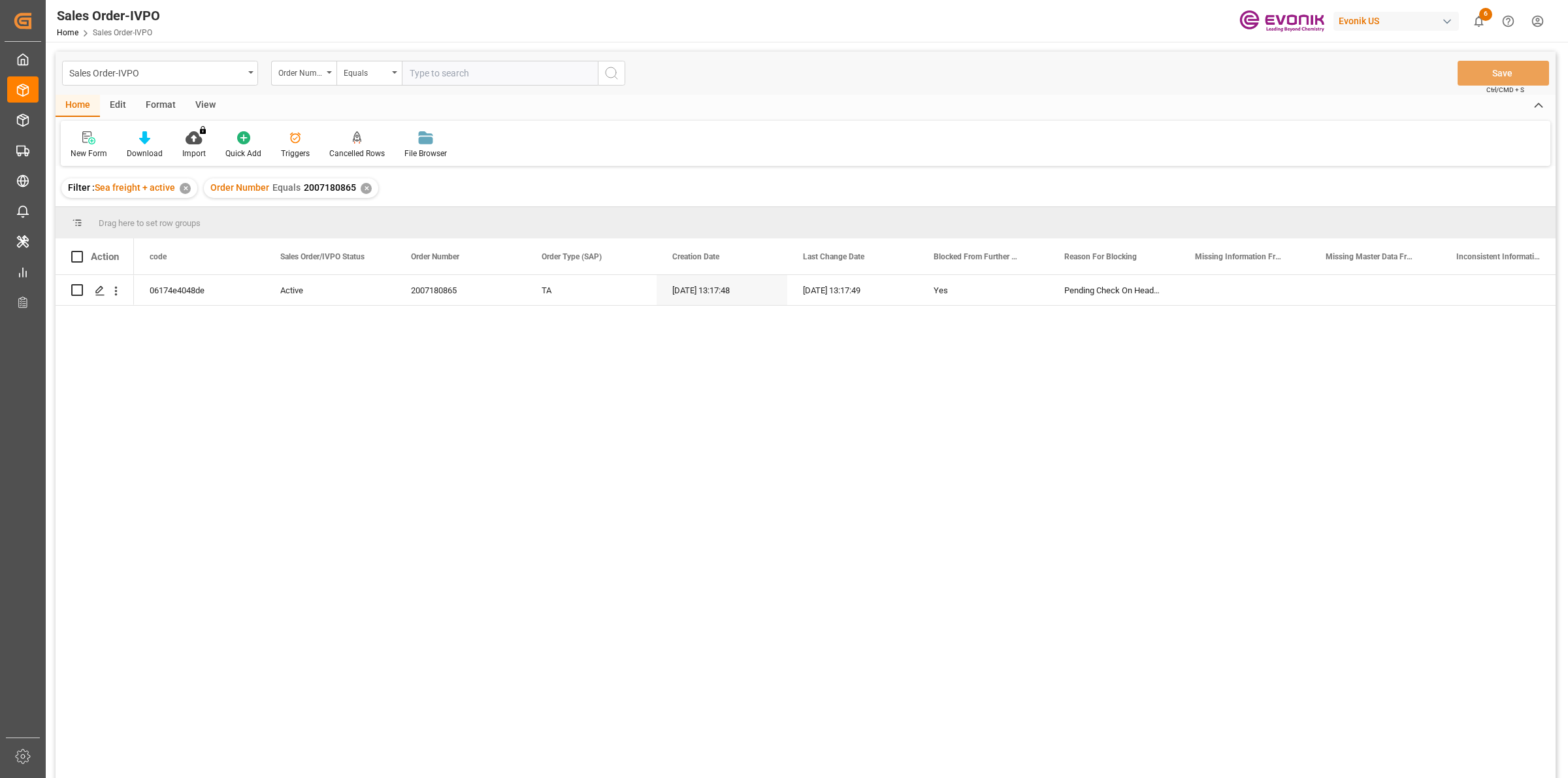
click at [189, 357] on div "06174e4048de Active 2007180865 TA 12.09.2025 13:17:48 12.09.2025 13:17:49 Yes P…" at bounding box center [845, 532] width 1422 height 512
click at [100, 291] on polygon "Press SPACE to select this row." at bounding box center [99, 289] width 7 height 7
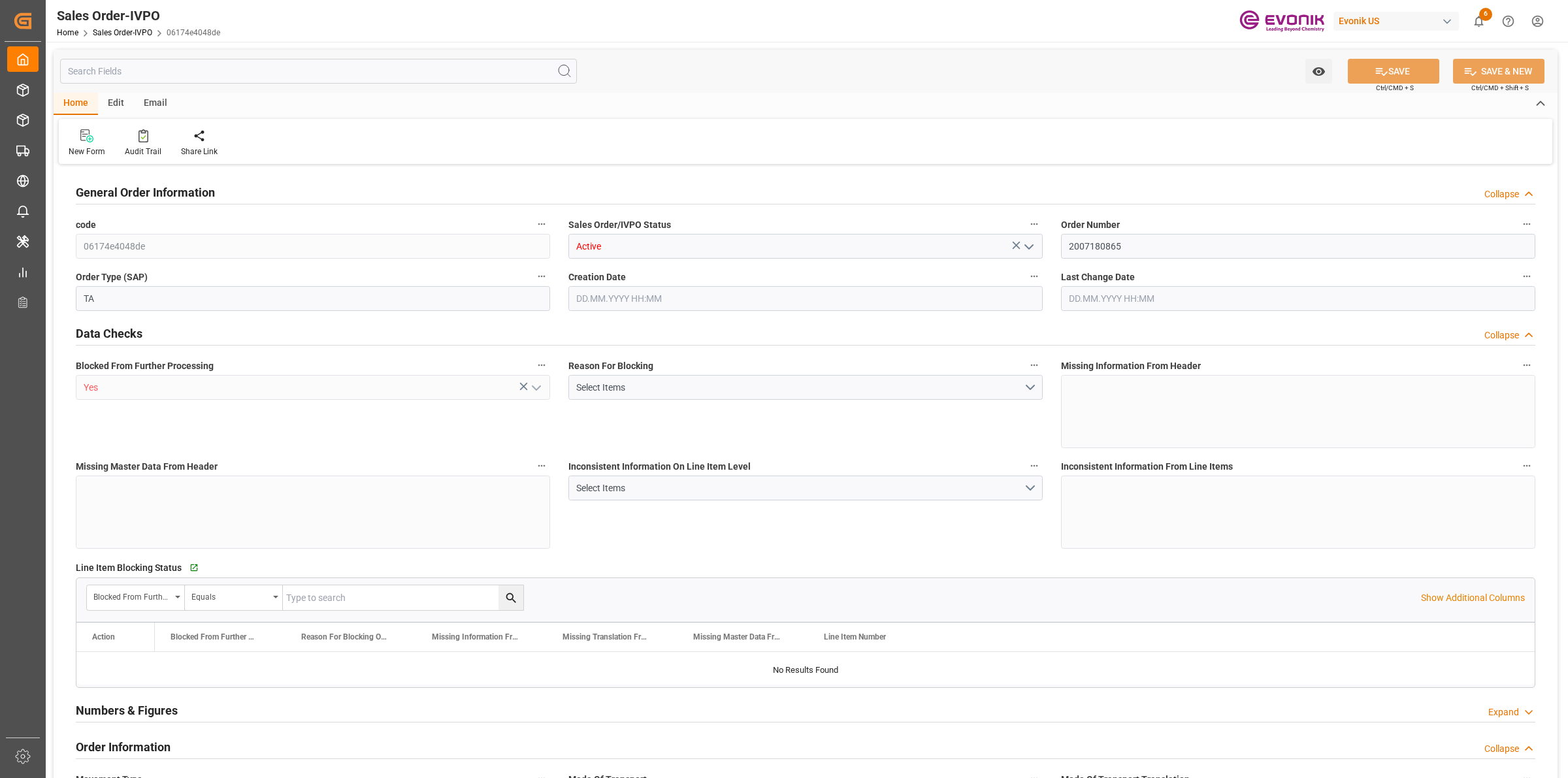
type input "CNSHA"
type input "0"
type input "1"
type input "807"
type input "12.09.2025 13:17"
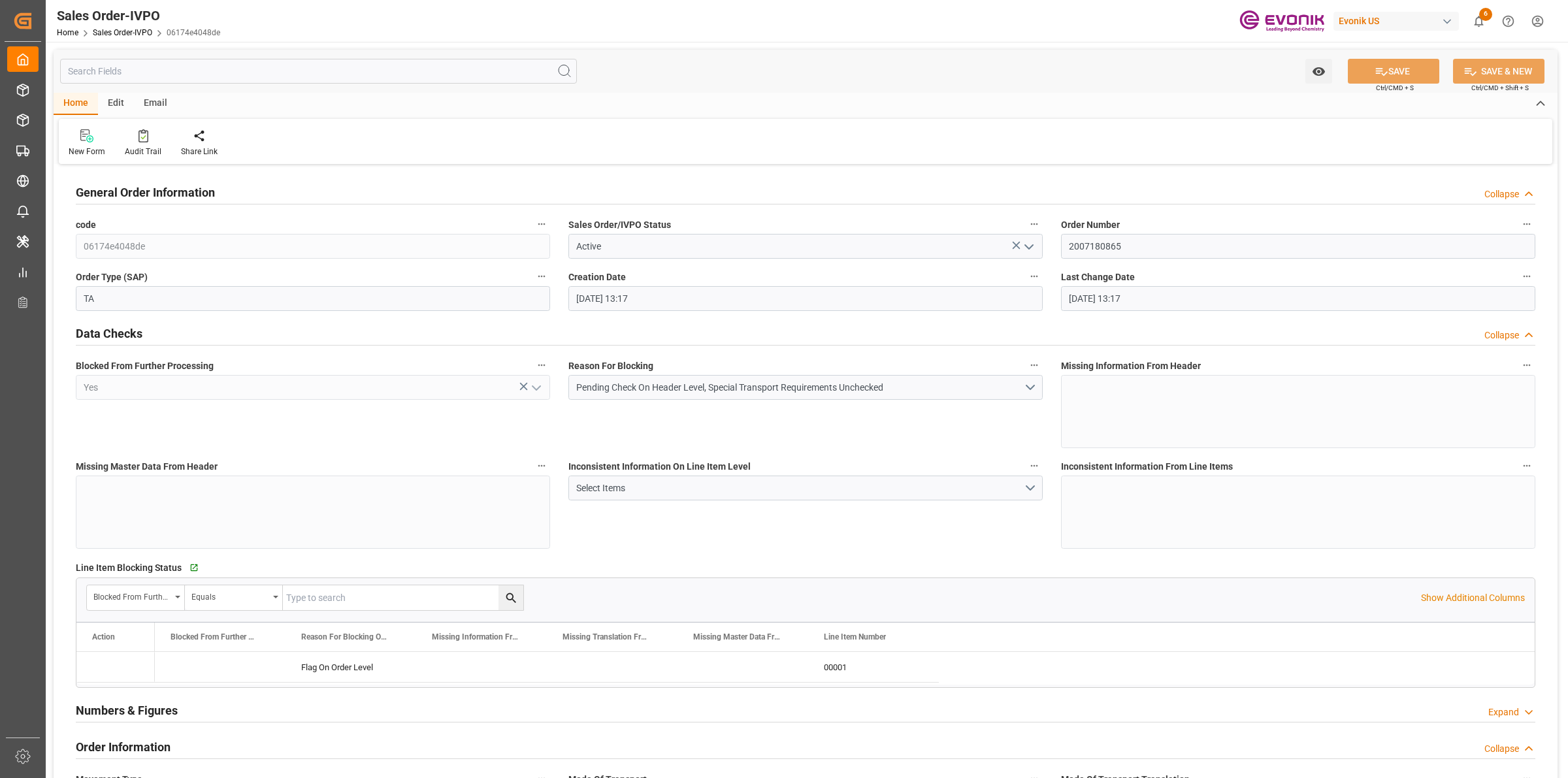
type input "12.09.2025 13:17"
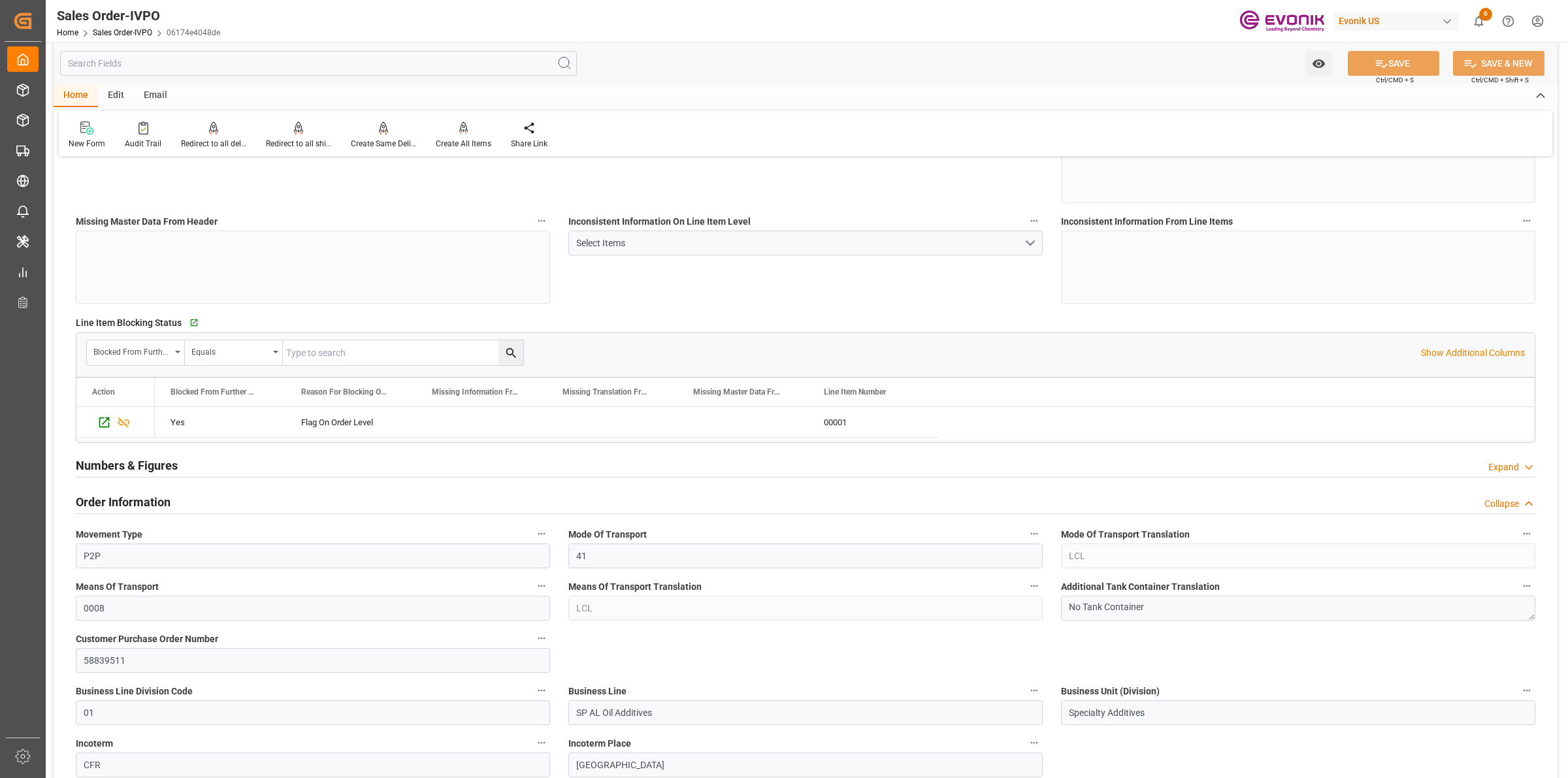
scroll to position [490, 0]
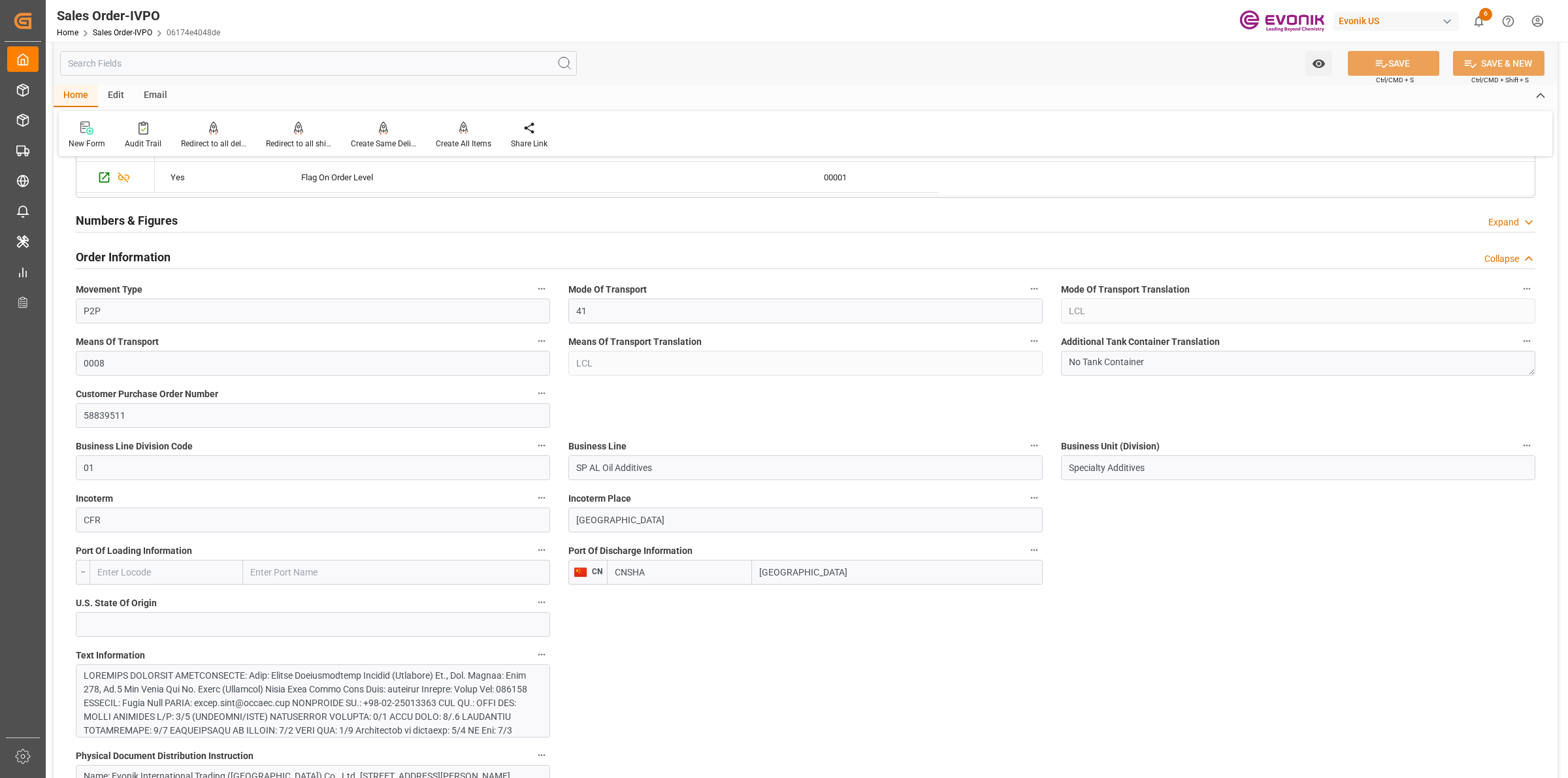
drag, startPoint x: 825, startPoint y: 577, endPoint x: 945, endPoint y: 602, distance: 122.6
click at [668, 577] on div "CNSHA Shanghai" at bounding box center [824, 573] width 436 height 25
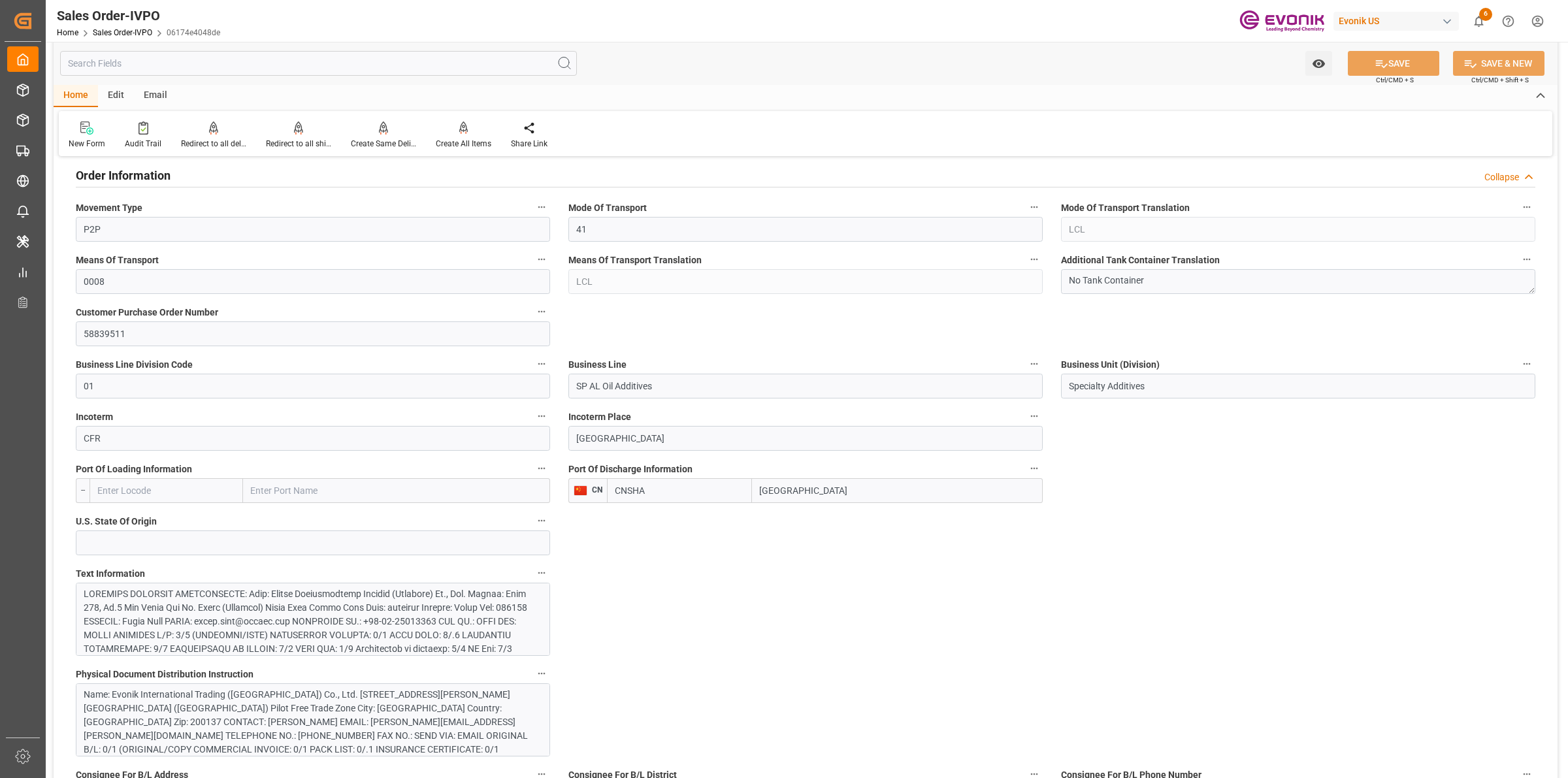
scroll to position [653, 0]
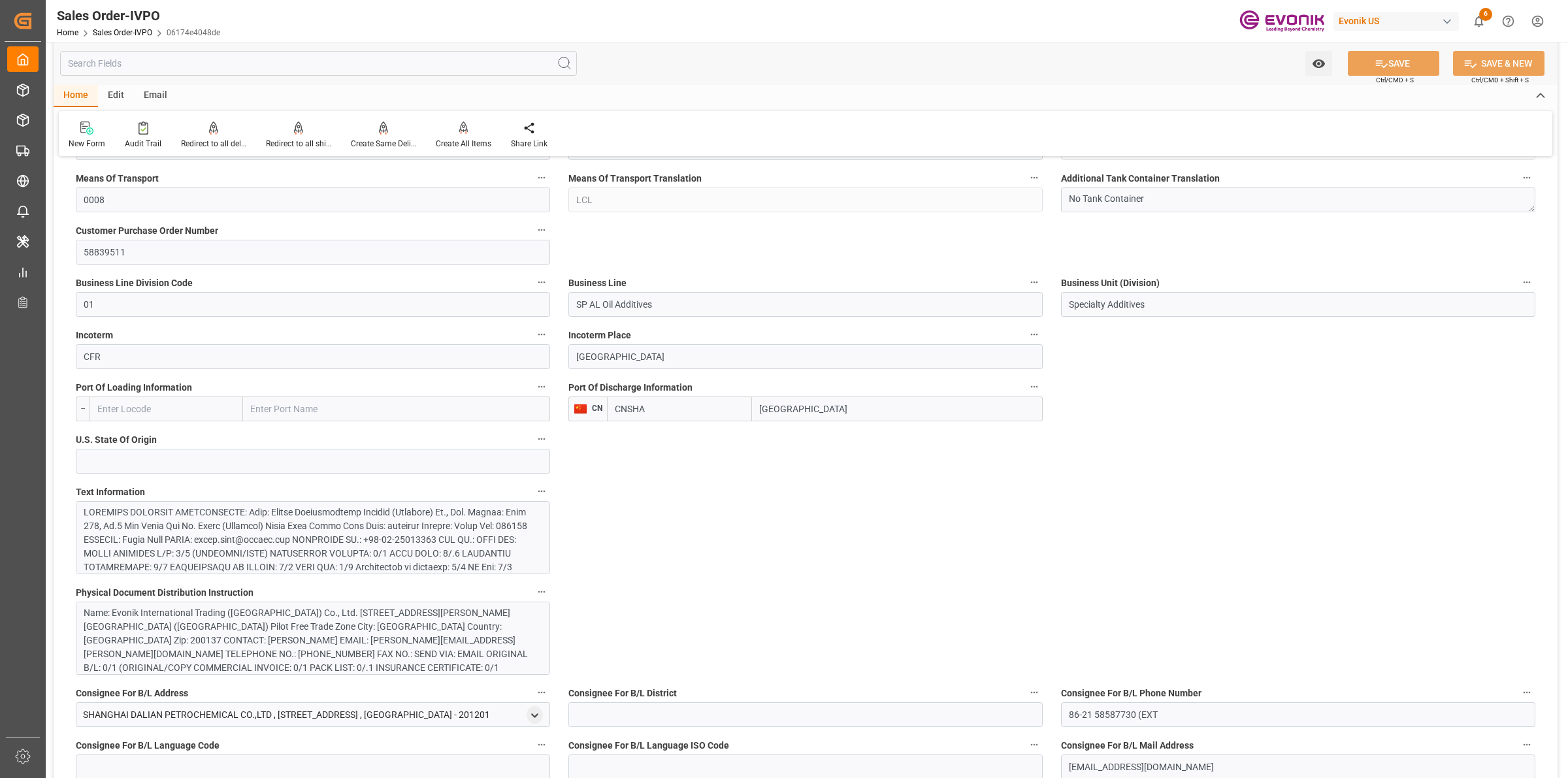
drag, startPoint x: 674, startPoint y: 618, endPoint x: 563, endPoint y: 598, distance: 112.8
click at [421, 534] on div at bounding box center [306, 649] width 445 height 288
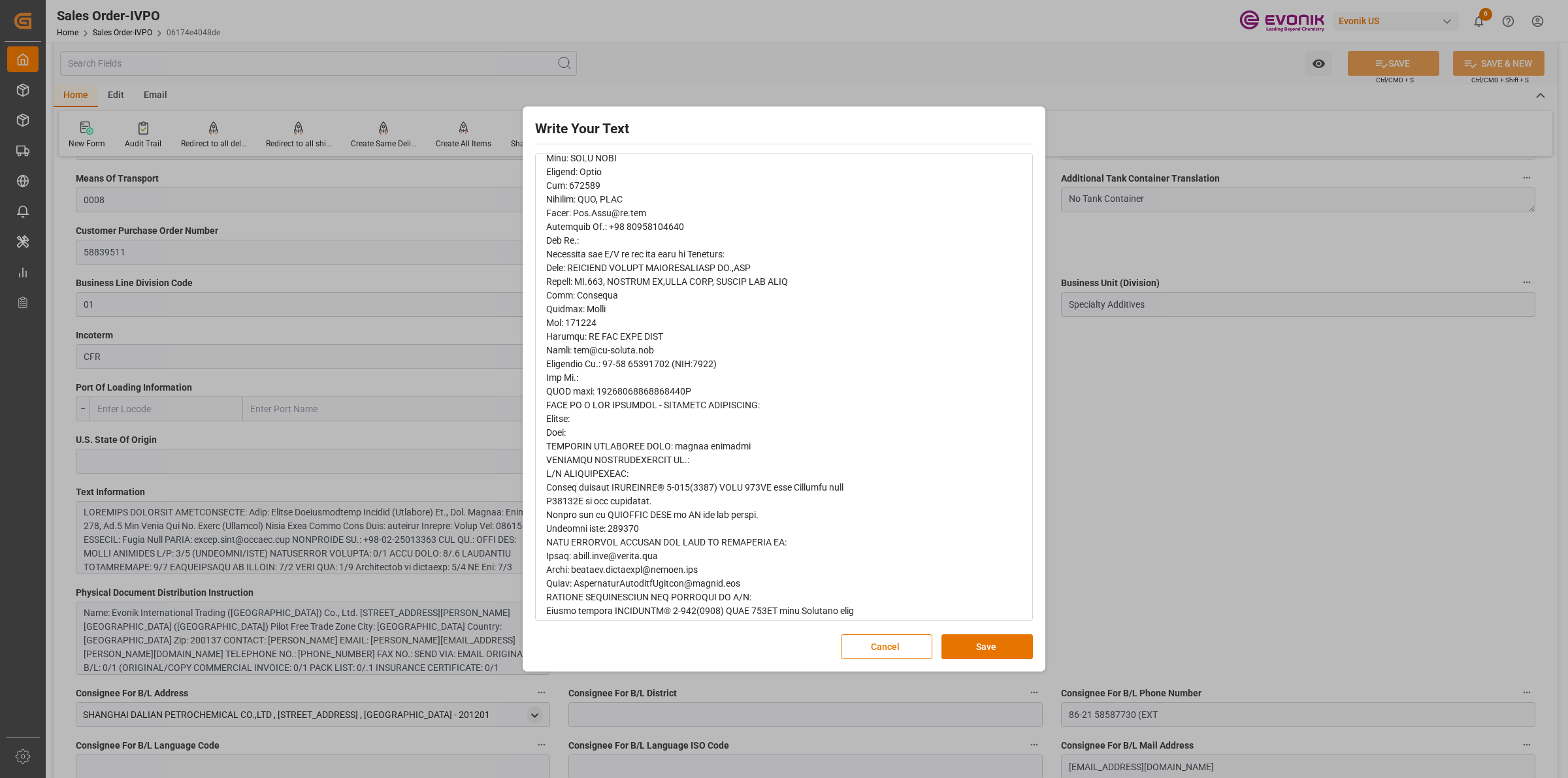
scroll to position [490, 0]
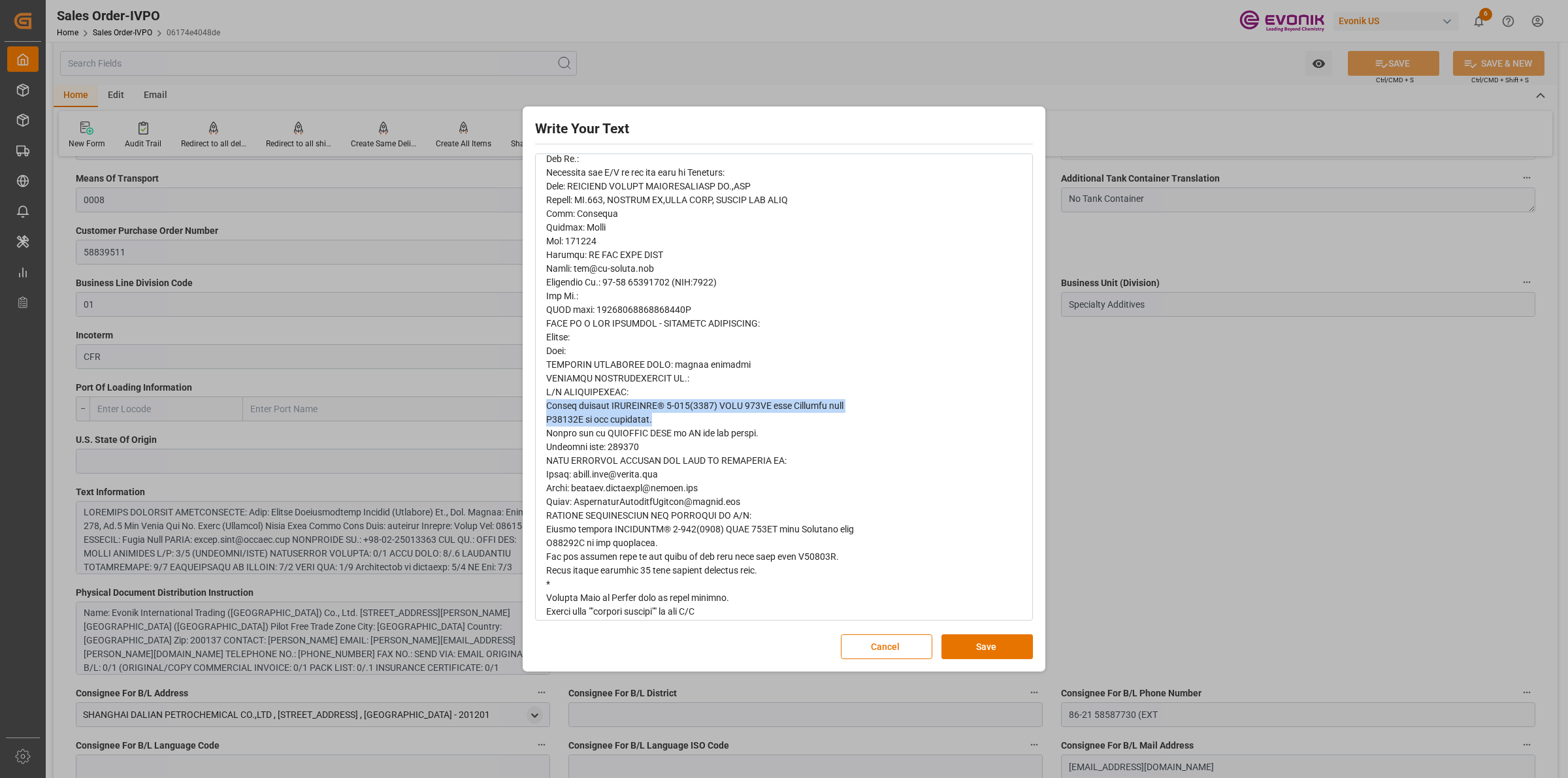
drag, startPoint x: 669, startPoint y: 421, endPoint x: 538, endPoint y: 405, distance: 132.0
click at [538, 405] on div "rdw-wrapper" at bounding box center [784, 187] width 496 height 937
copy span "Please replace VISCOPLEX® 7-305(5001) DRUM 175KG with Customer name R04552A on …"
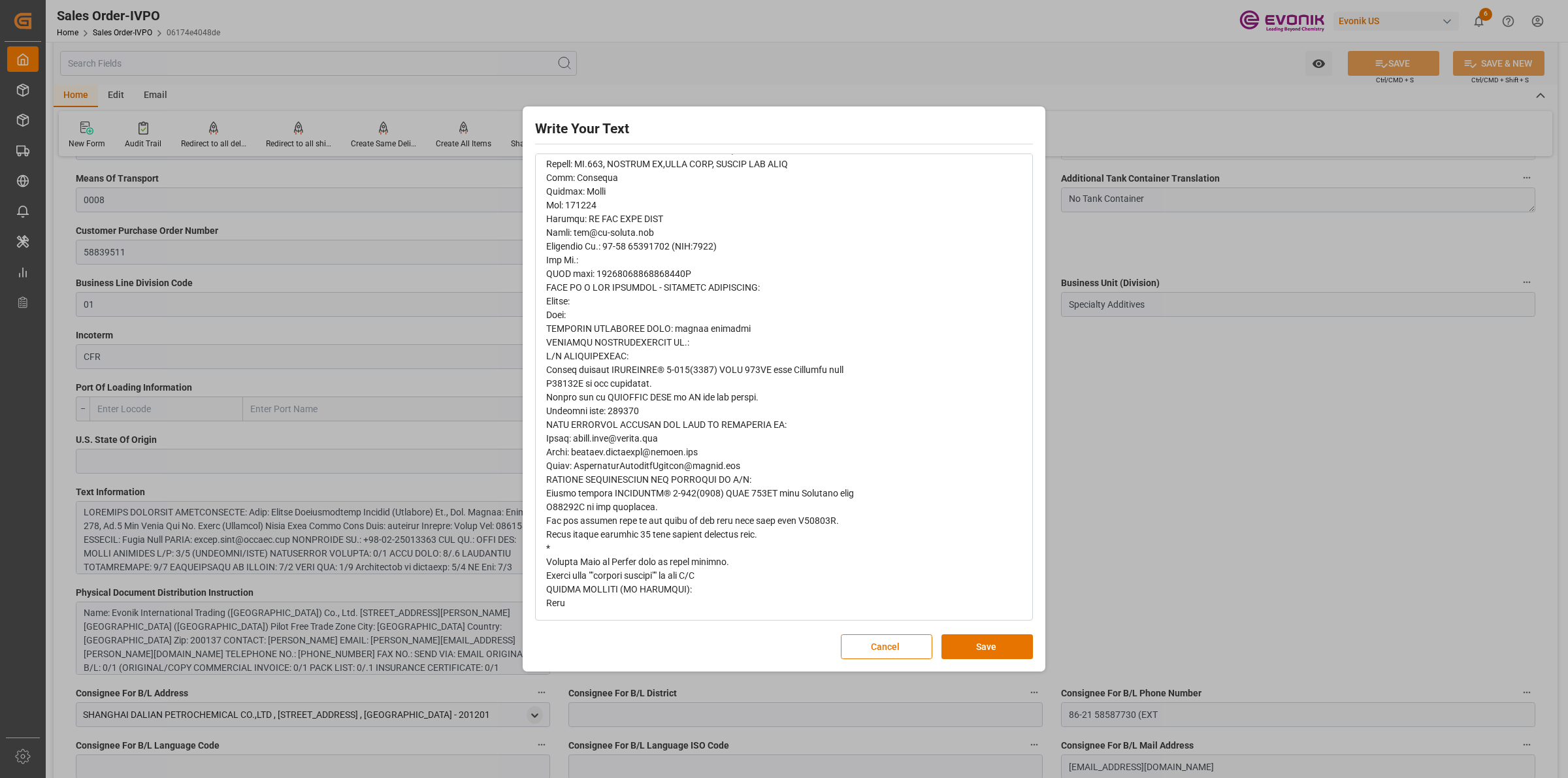
click at [962, 641] on button "Save" at bounding box center [987, 648] width 92 height 25
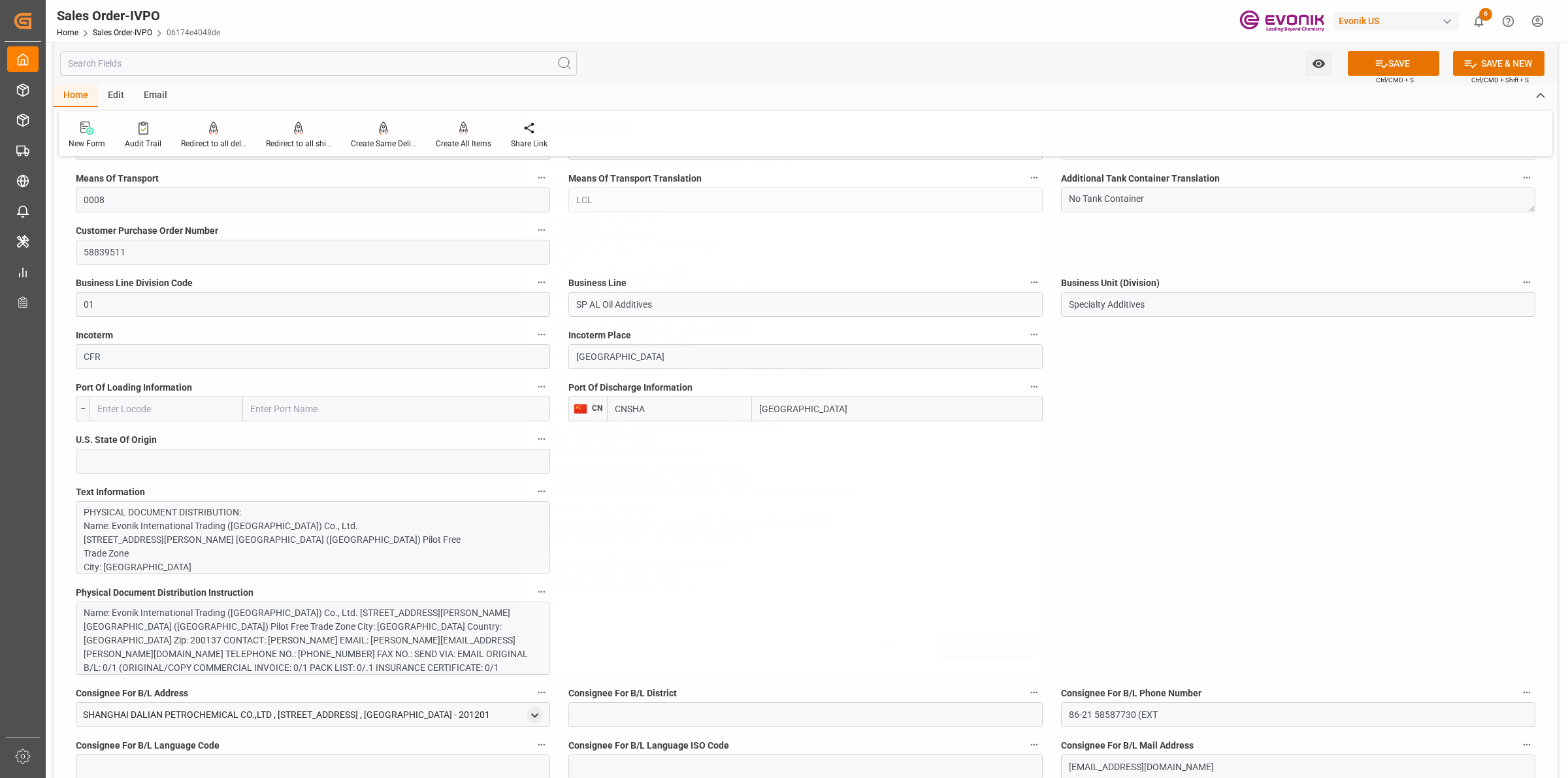
click at [1126, 538] on div "Write Your Text Normal 14 Font Cancel Save" at bounding box center [784, 389] width 1568 height 778
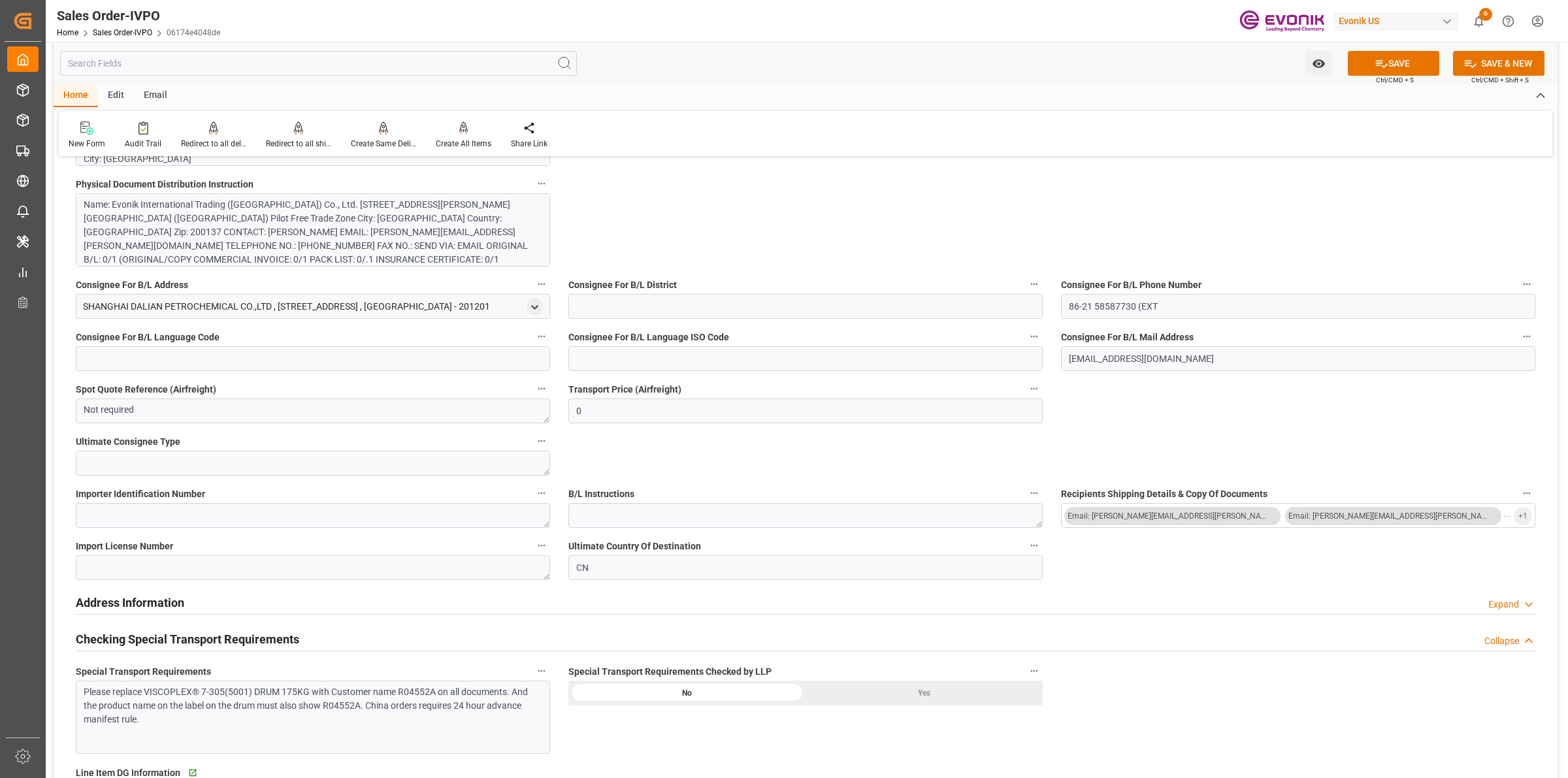
scroll to position [1225, 0]
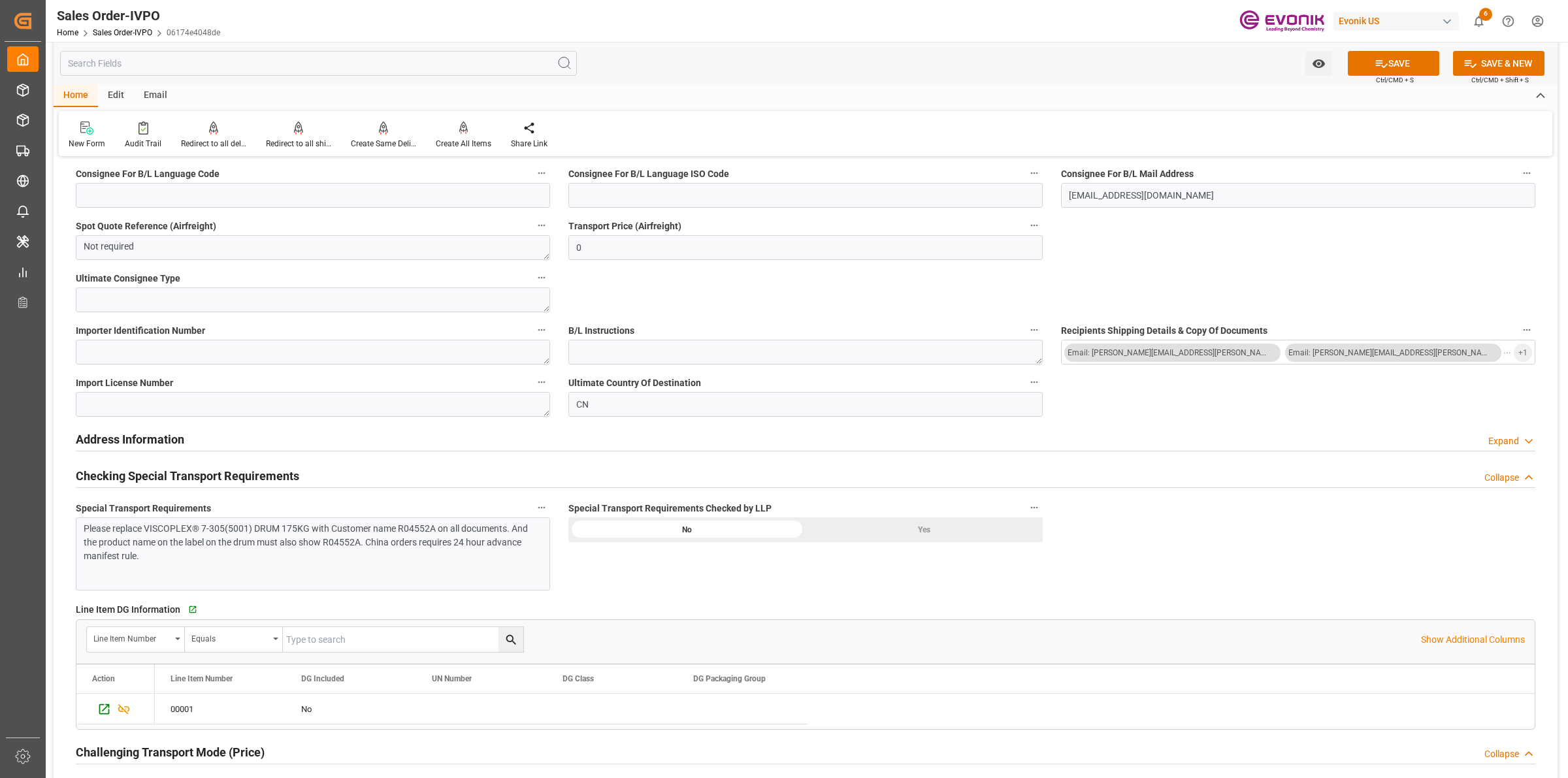
click at [923, 536] on div "Yes" at bounding box center [924, 531] width 237 height 25
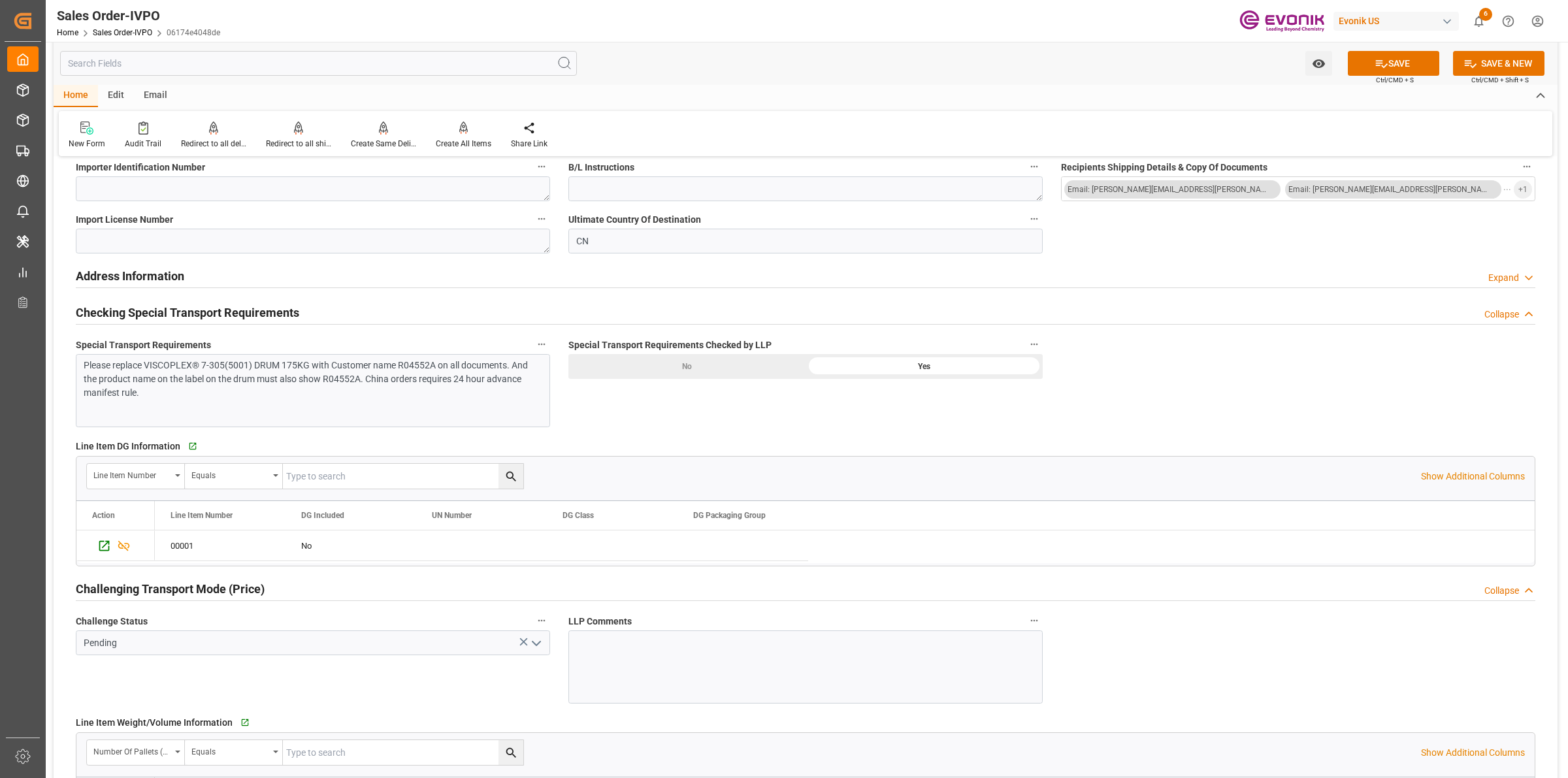
scroll to position [1471, 0]
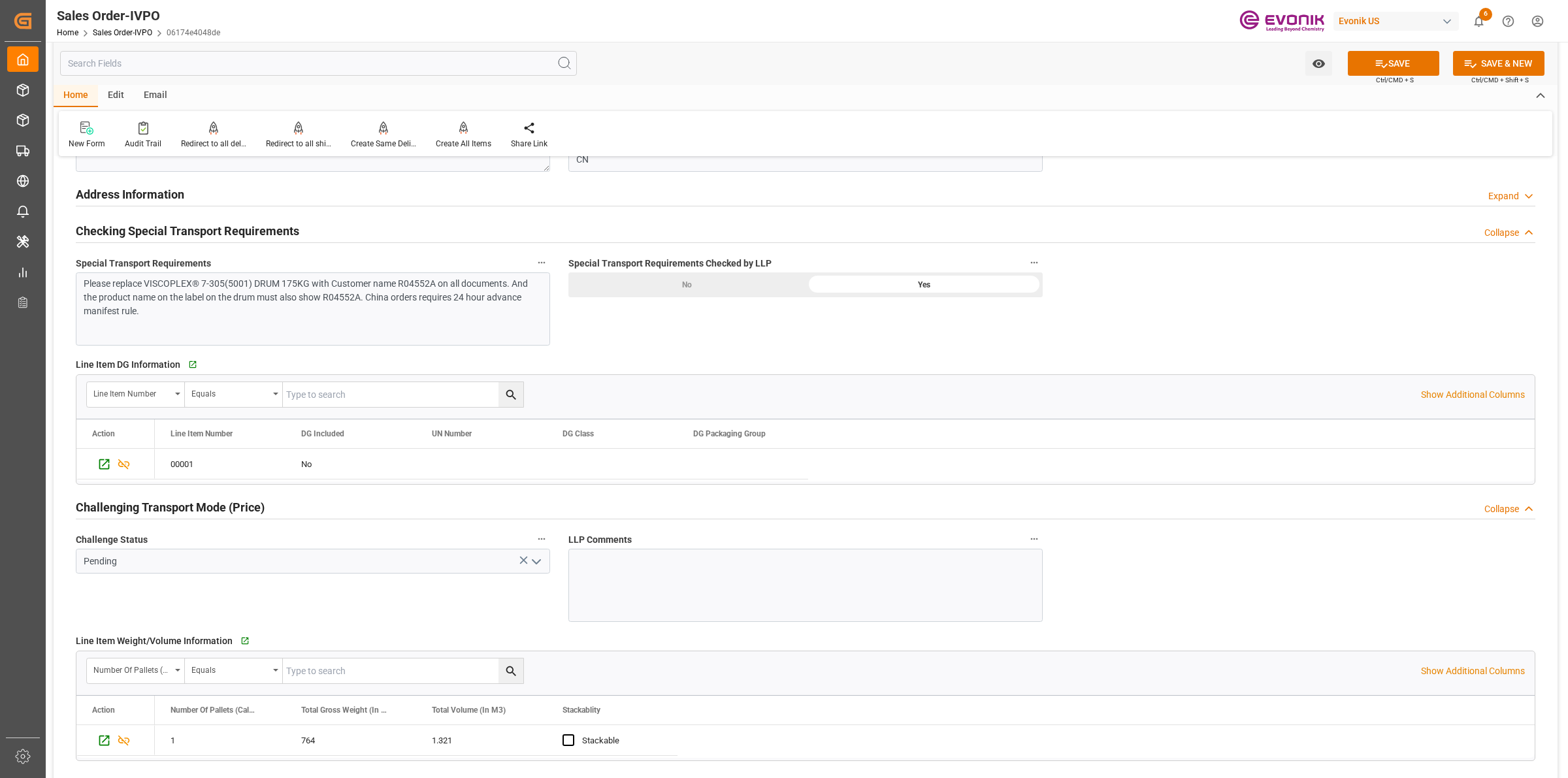
click at [534, 560] on icon "open menu" at bounding box center [536, 562] width 15 height 15
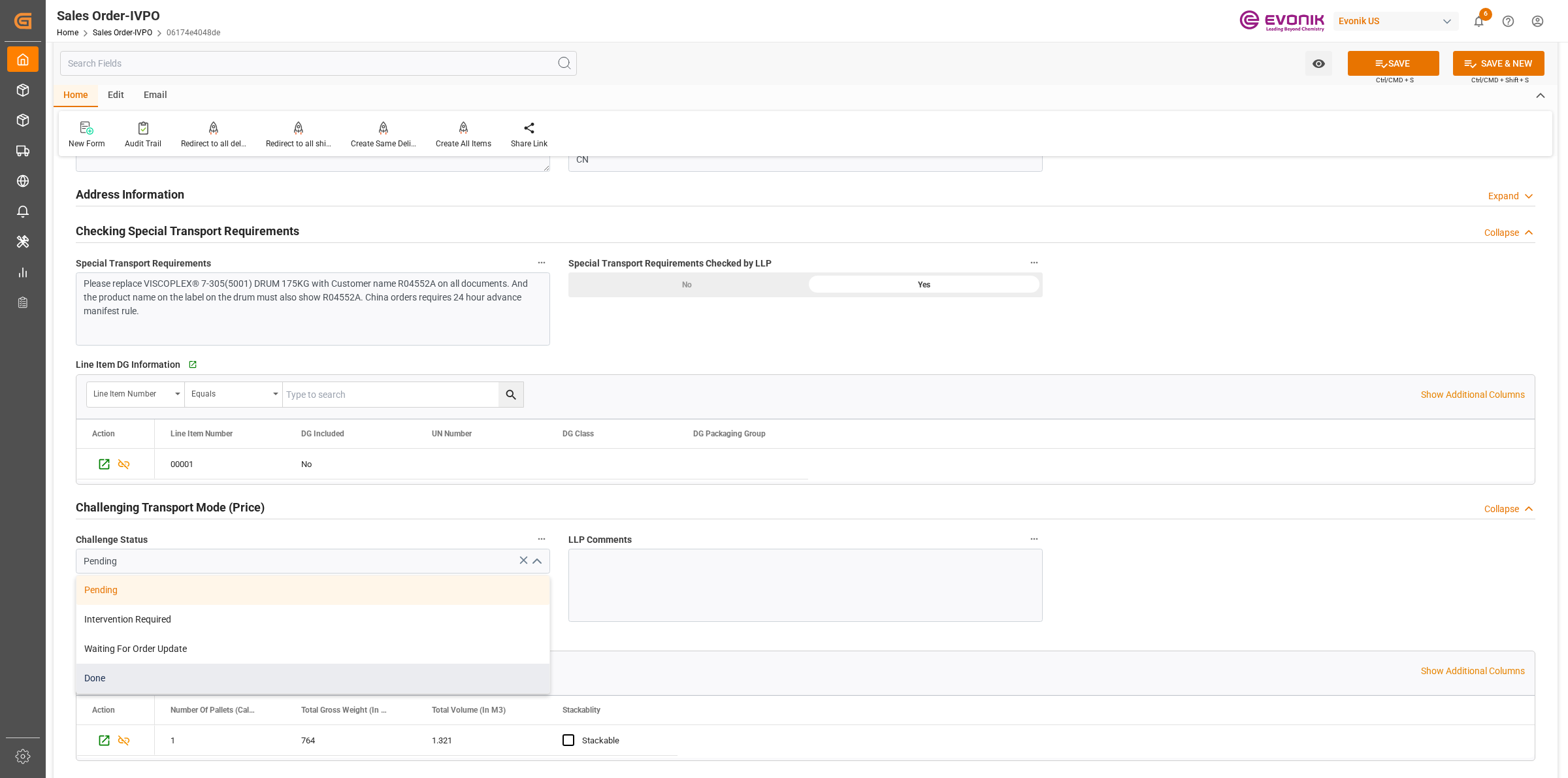
click at [113, 679] on div "Done" at bounding box center [313, 678] width 473 height 29
type input "Done"
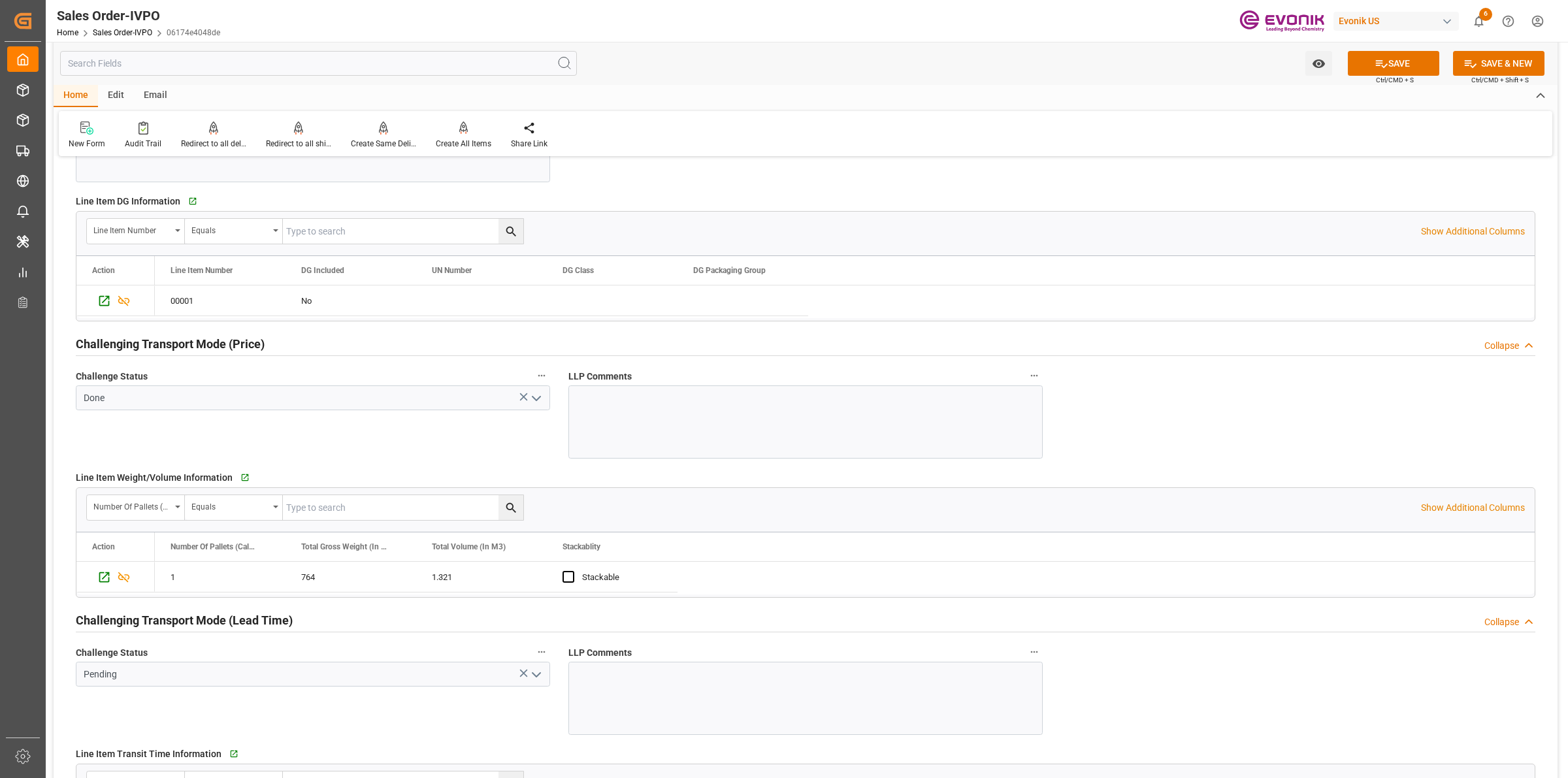
scroll to position [1798, 0]
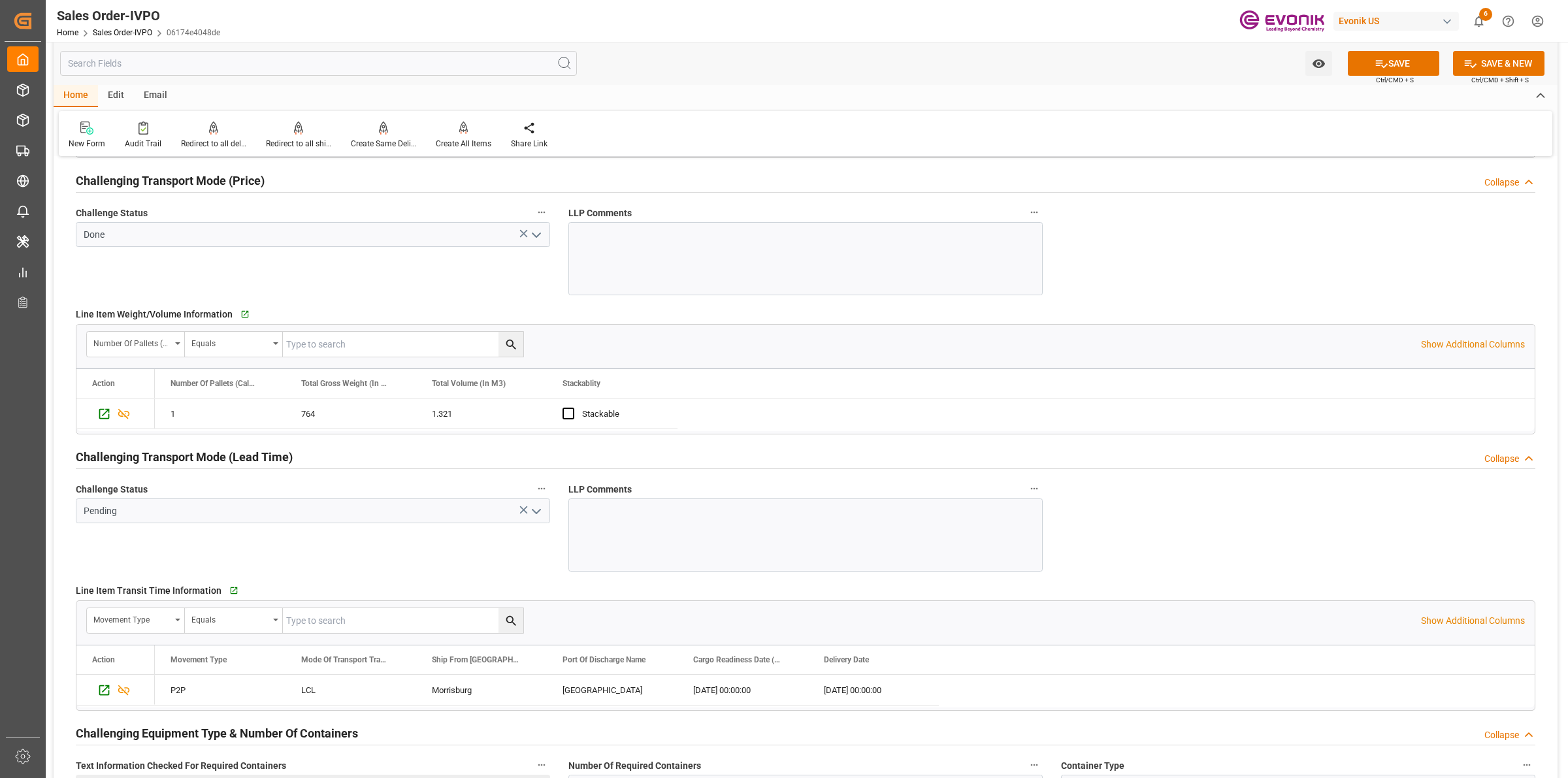
click at [536, 518] on icon "open menu" at bounding box center [536, 511] width 15 height 15
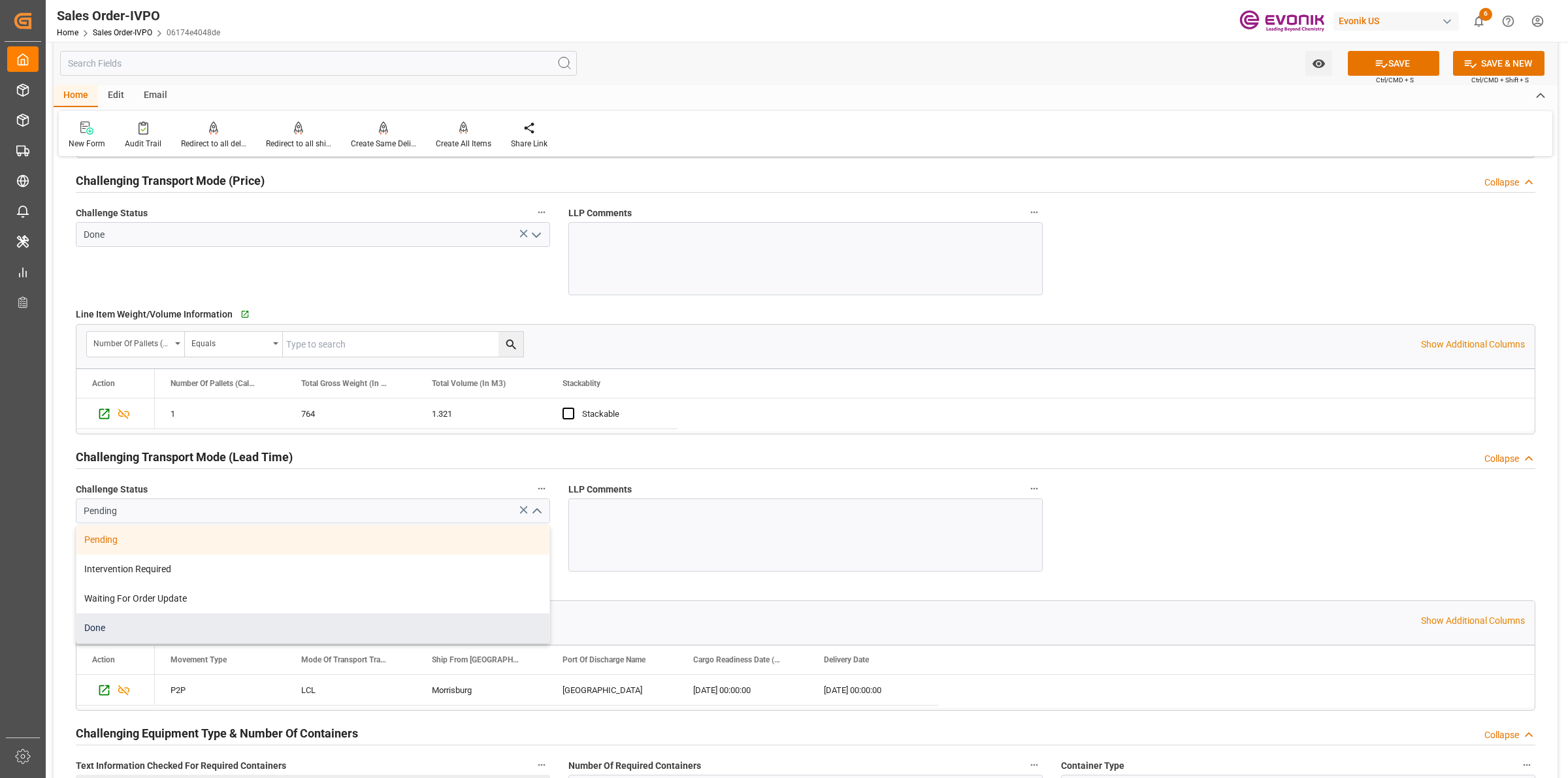
click at [131, 635] on div "Done" at bounding box center [313, 628] width 473 height 29
type input "Done"
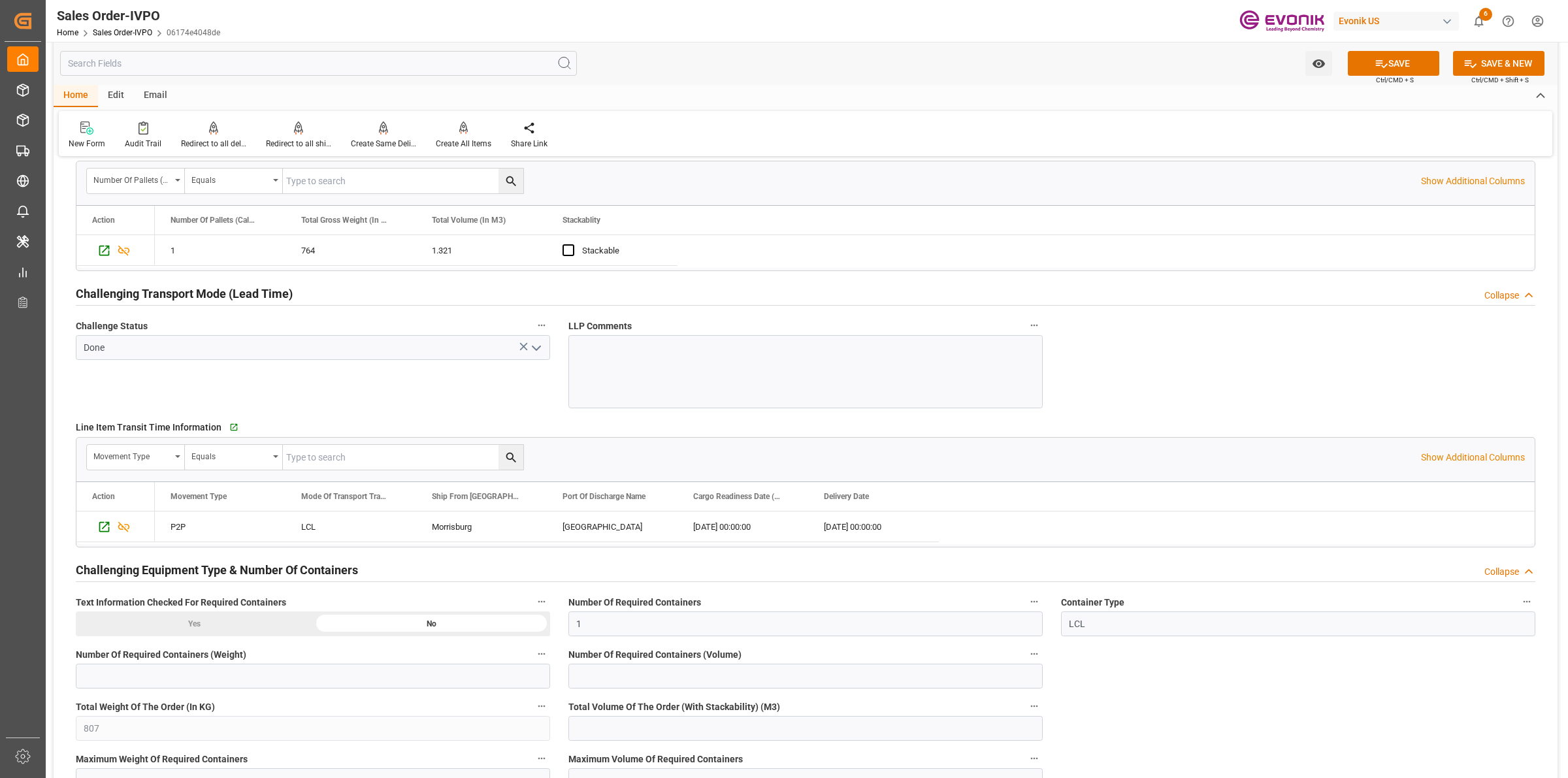
scroll to position [2124, 0]
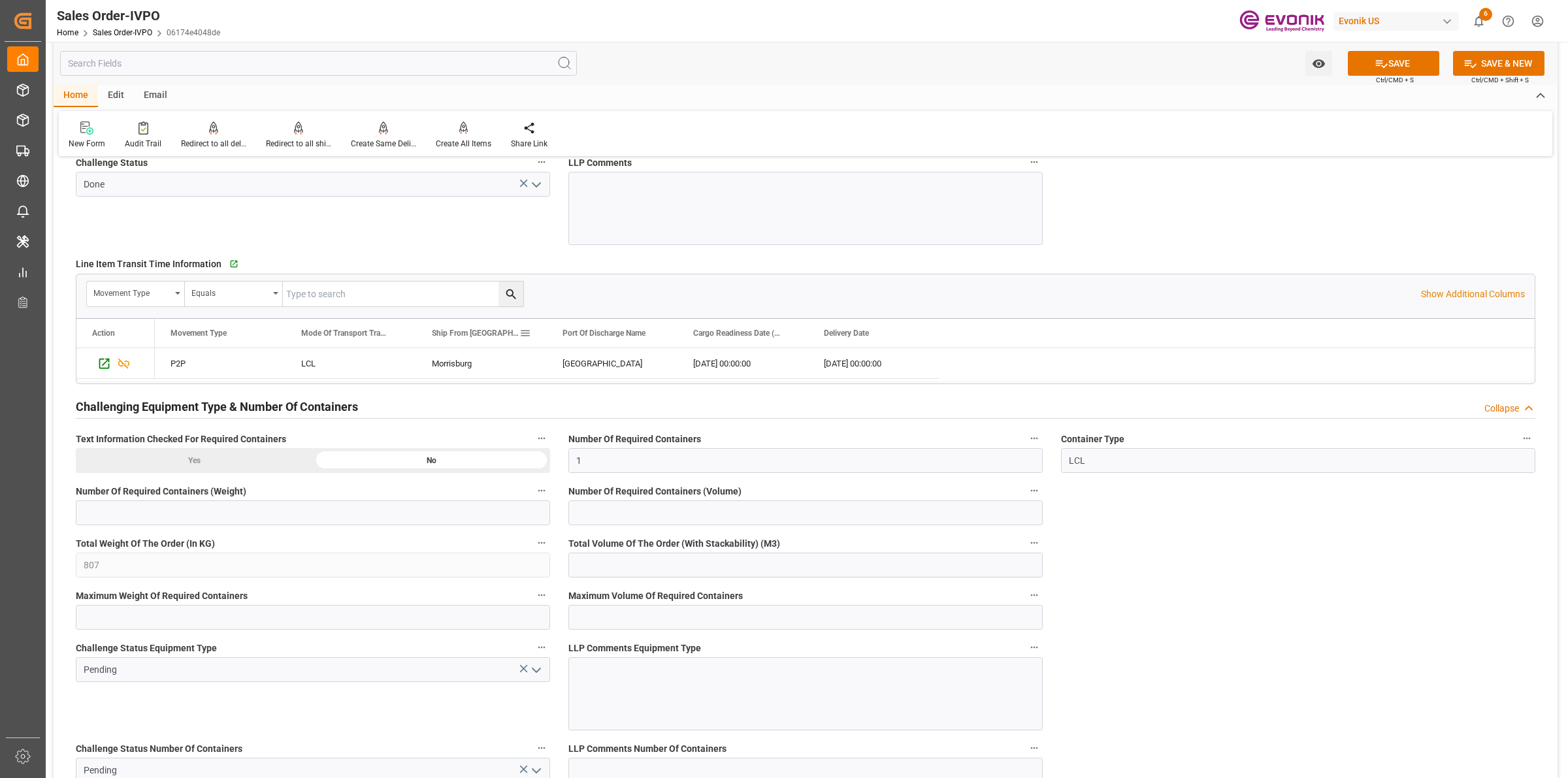
click at [457, 364] on div "Morrisburg" at bounding box center [481, 362] width 130 height 30
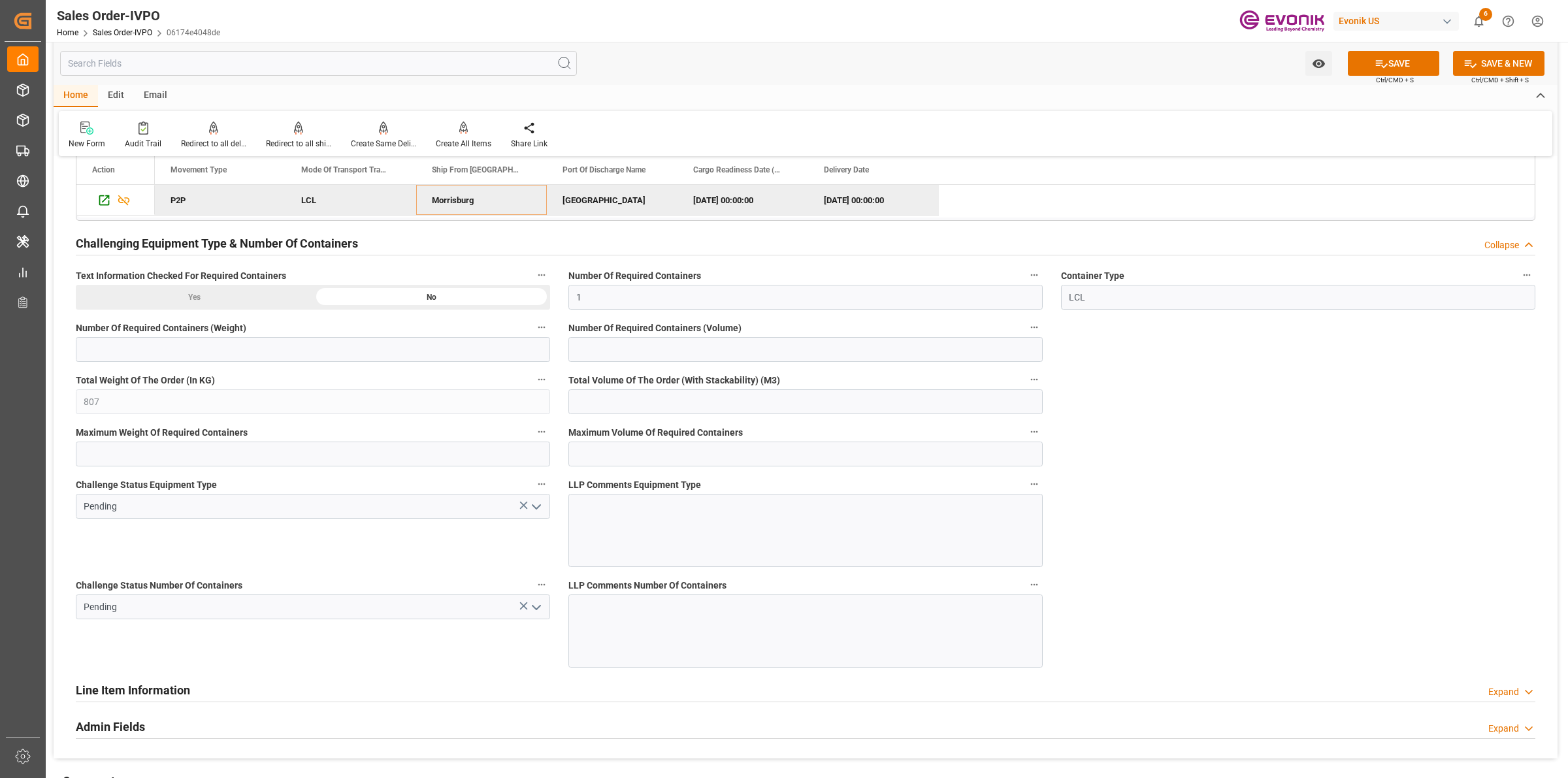
scroll to position [2451, 0]
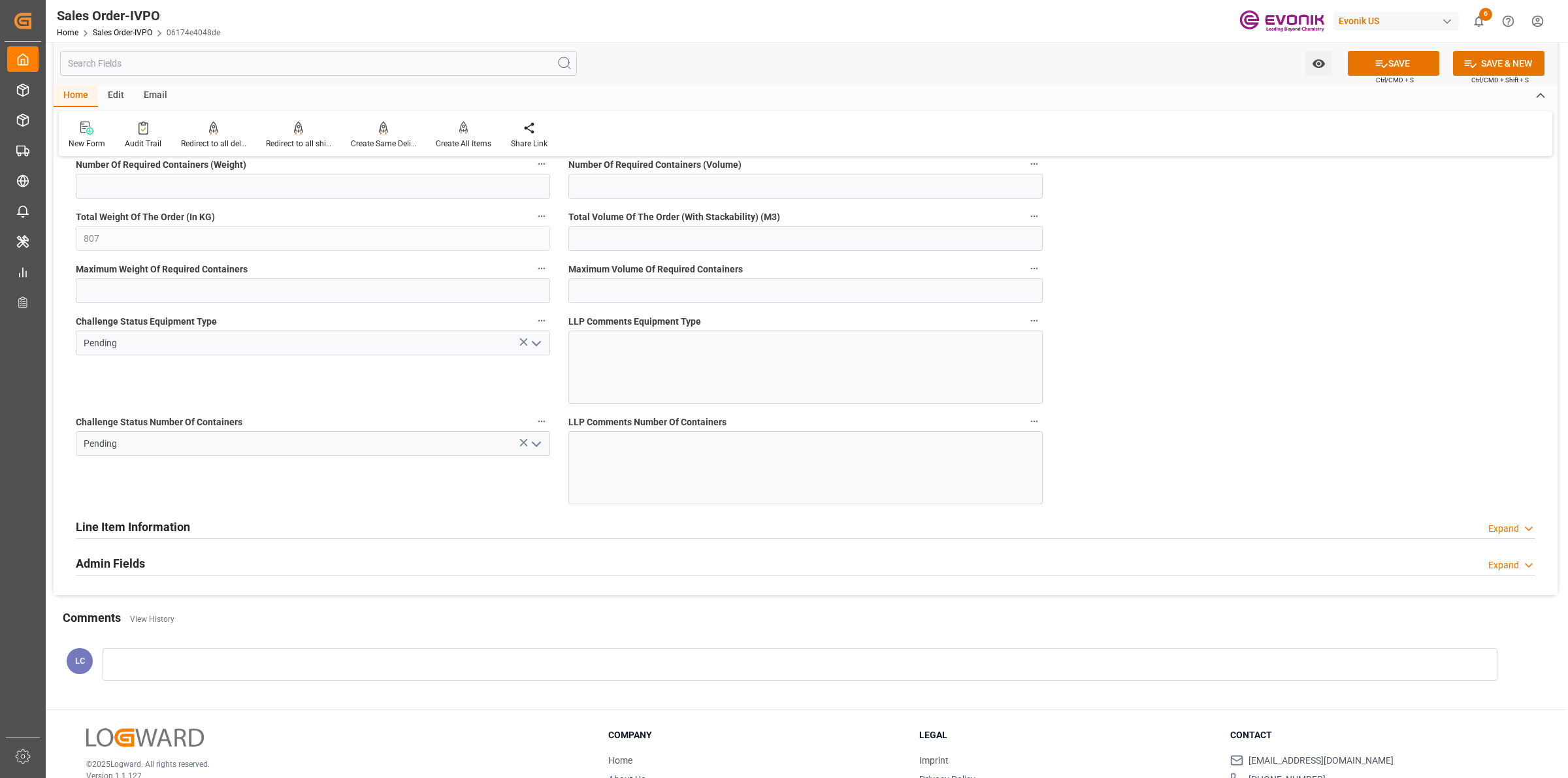
click at [538, 344] on icon "open menu" at bounding box center [536, 344] width 15 height 15
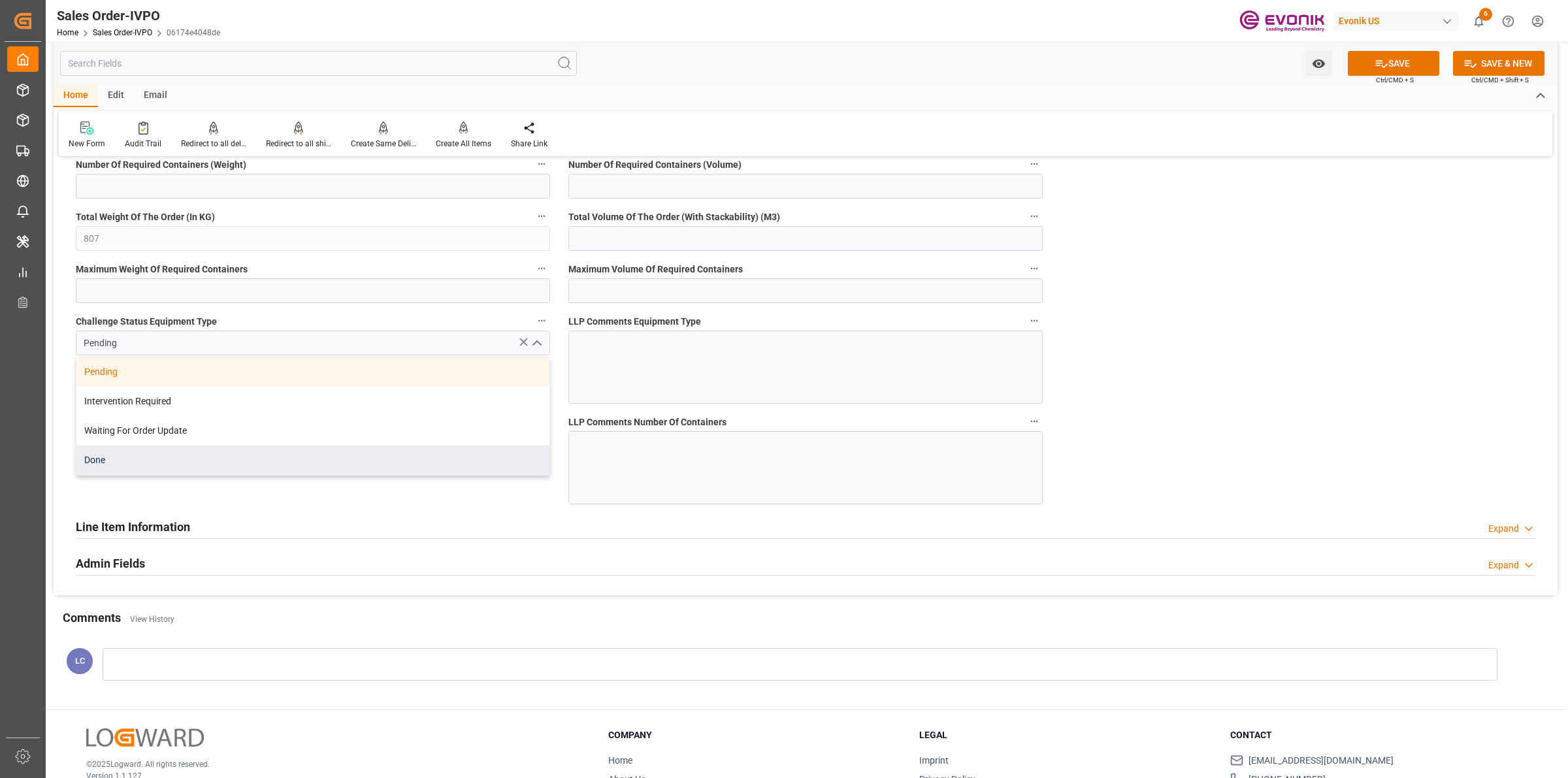
click at [131, 461] on div "Done" at bounding box center [313, 460] width 473 height 29
type input "Done"
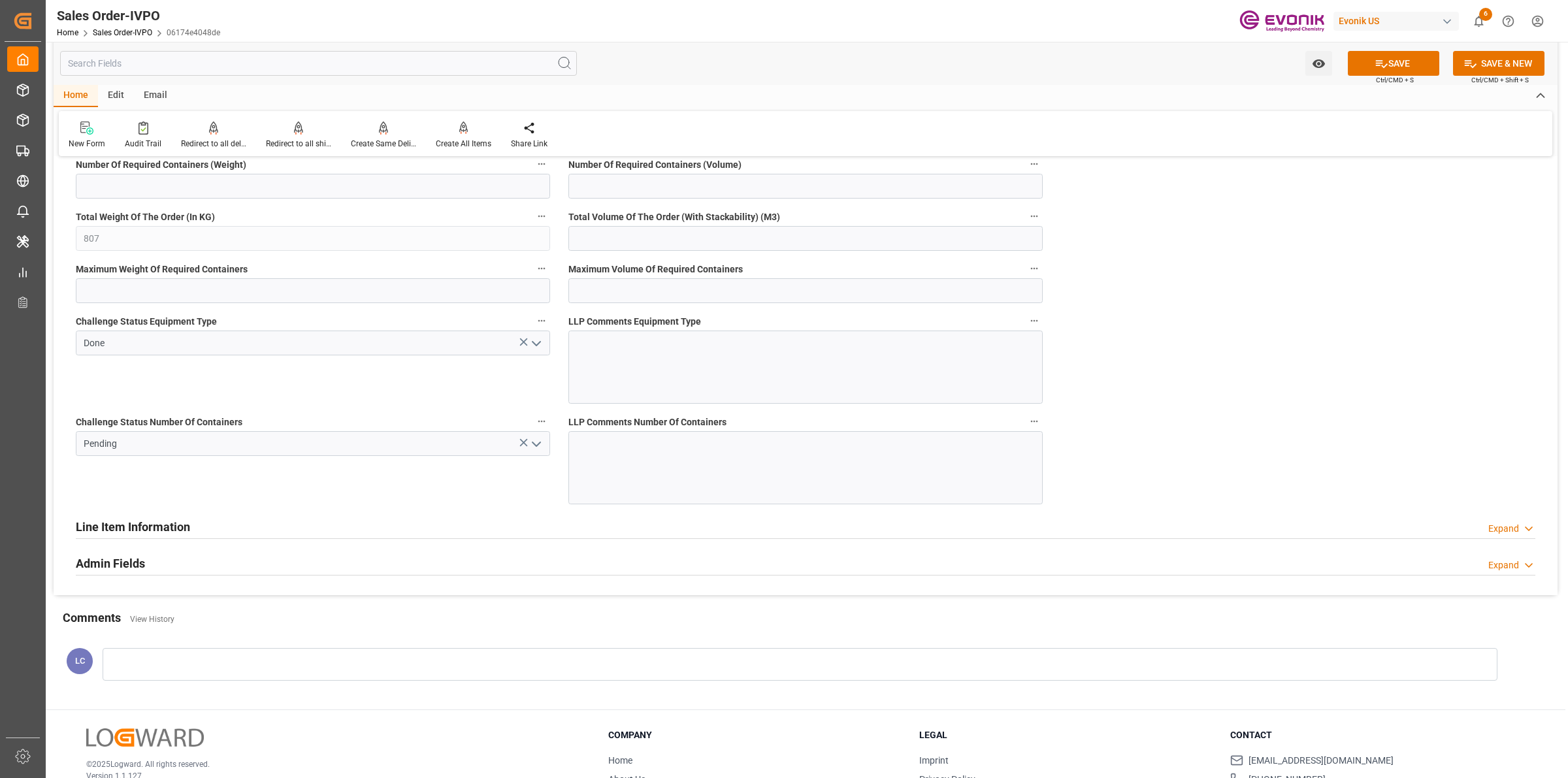
drag, startPoint x: 503, startPoint y: 498, endPoint x: 510, endPoint y: 488, distance: 12.2
click at [505, 498] on div "Challenge Status Number Of Containers Pending" at bounding box center [313, 459] width 493 height 101
click at [536, 439] on icon "open menu" at bounding box center [536, 445] width 15 height 15
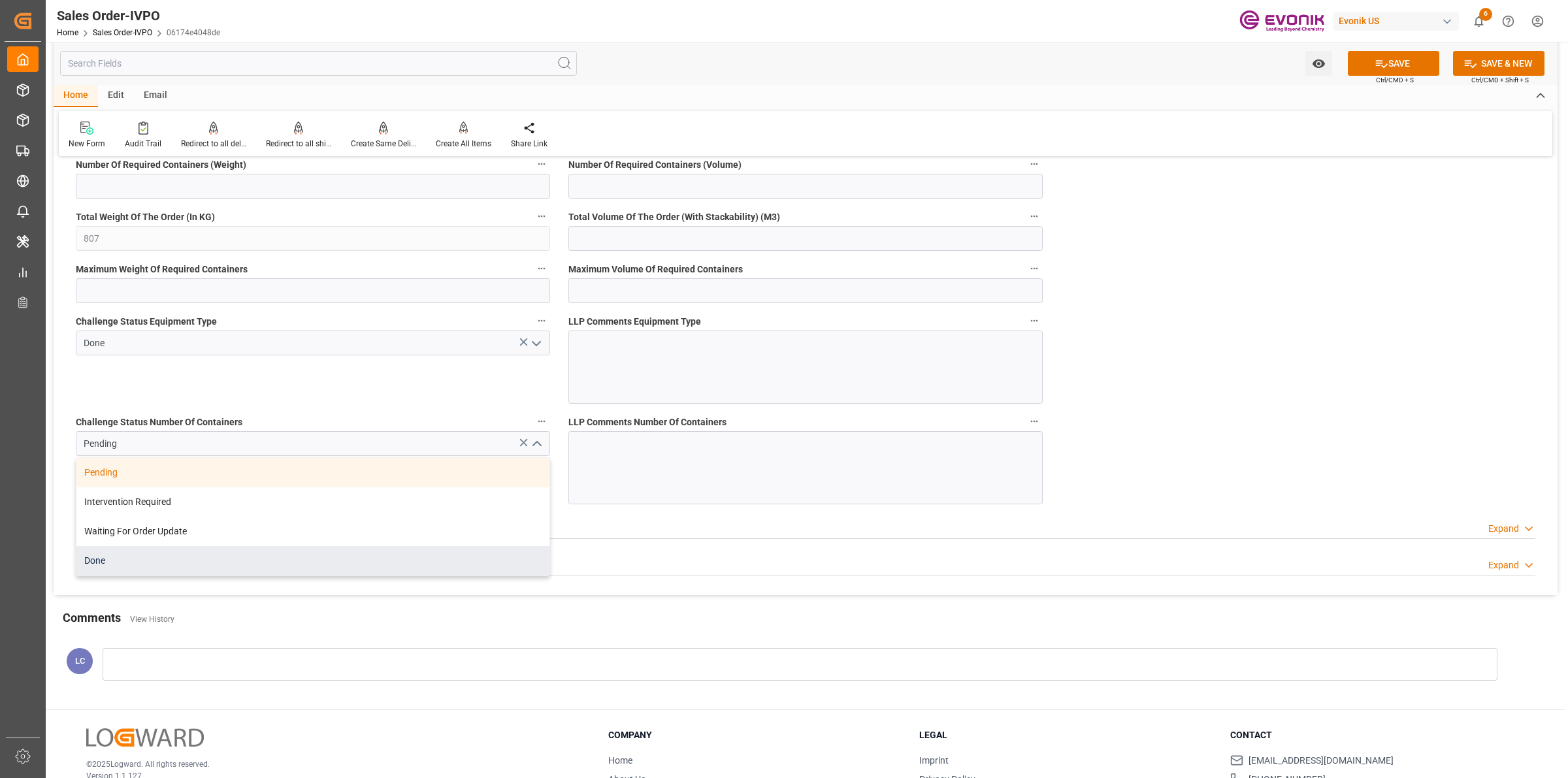
click at [113, 567] on div "Done" at bounding box center [313, 561] width 473 height 29
type input "Done"
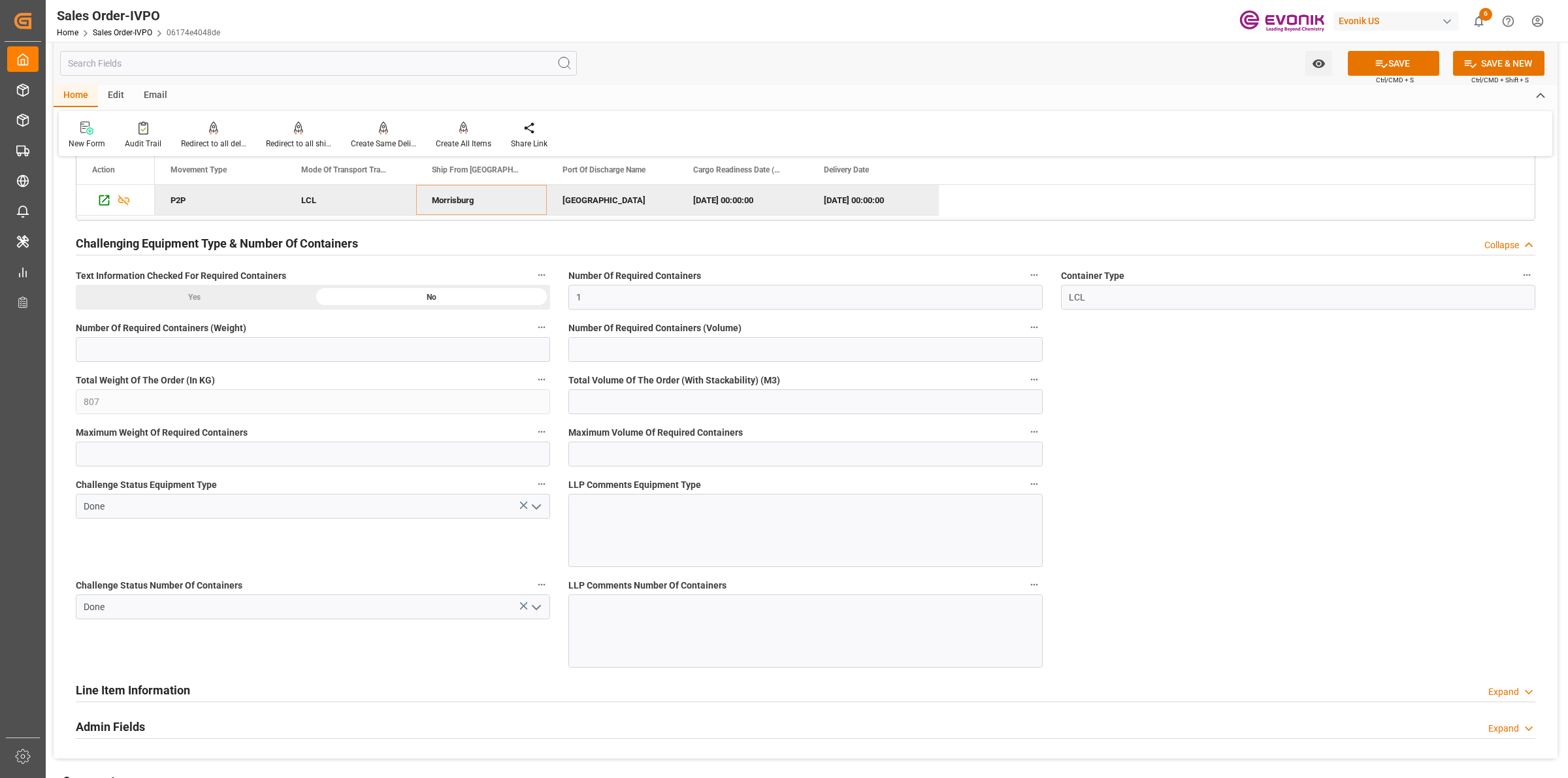
scroll to position [2205, 0]
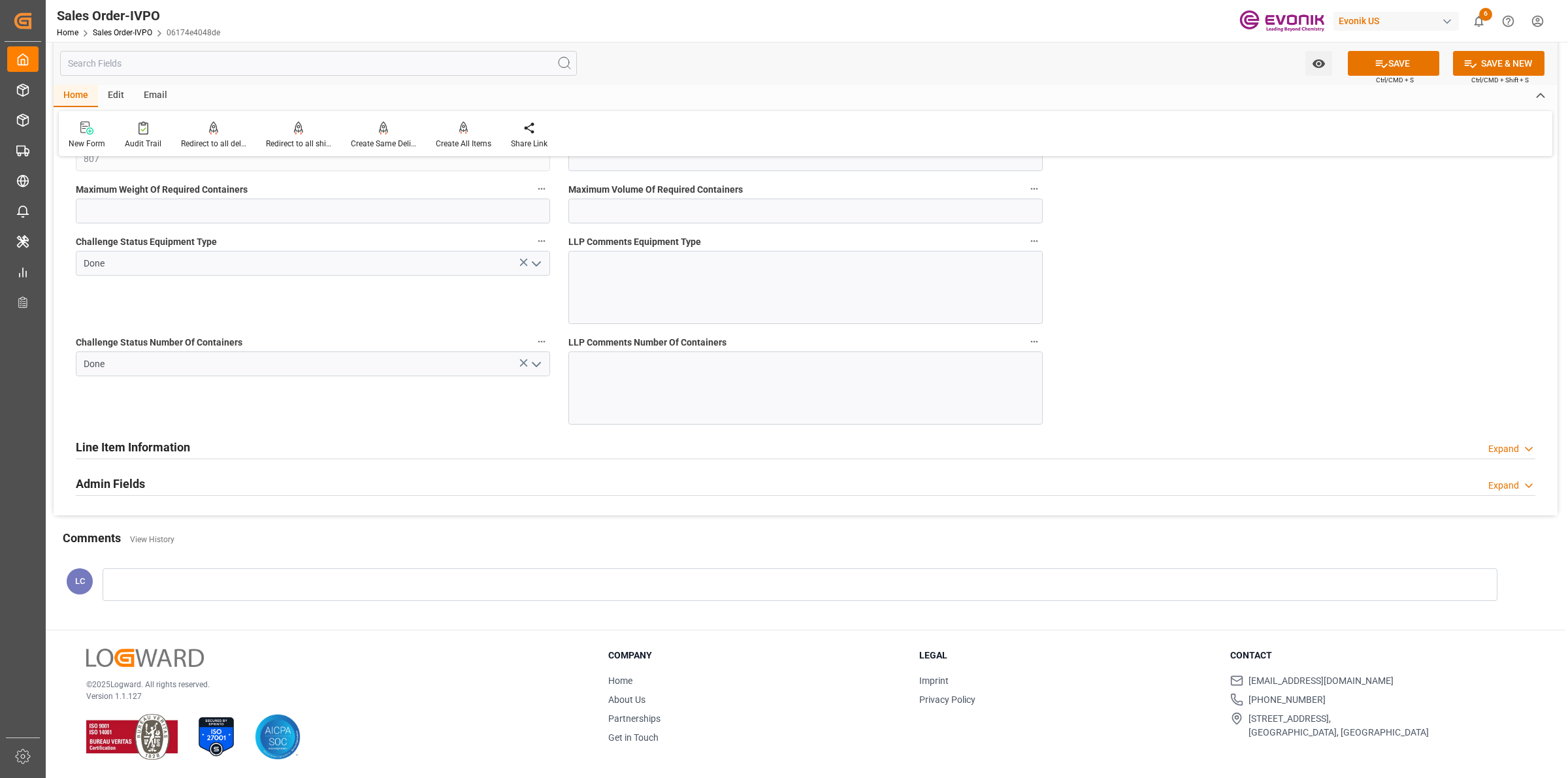
click at [534, 264] on icon "open menu" at bounding box center [536, 264] width 15 height 15
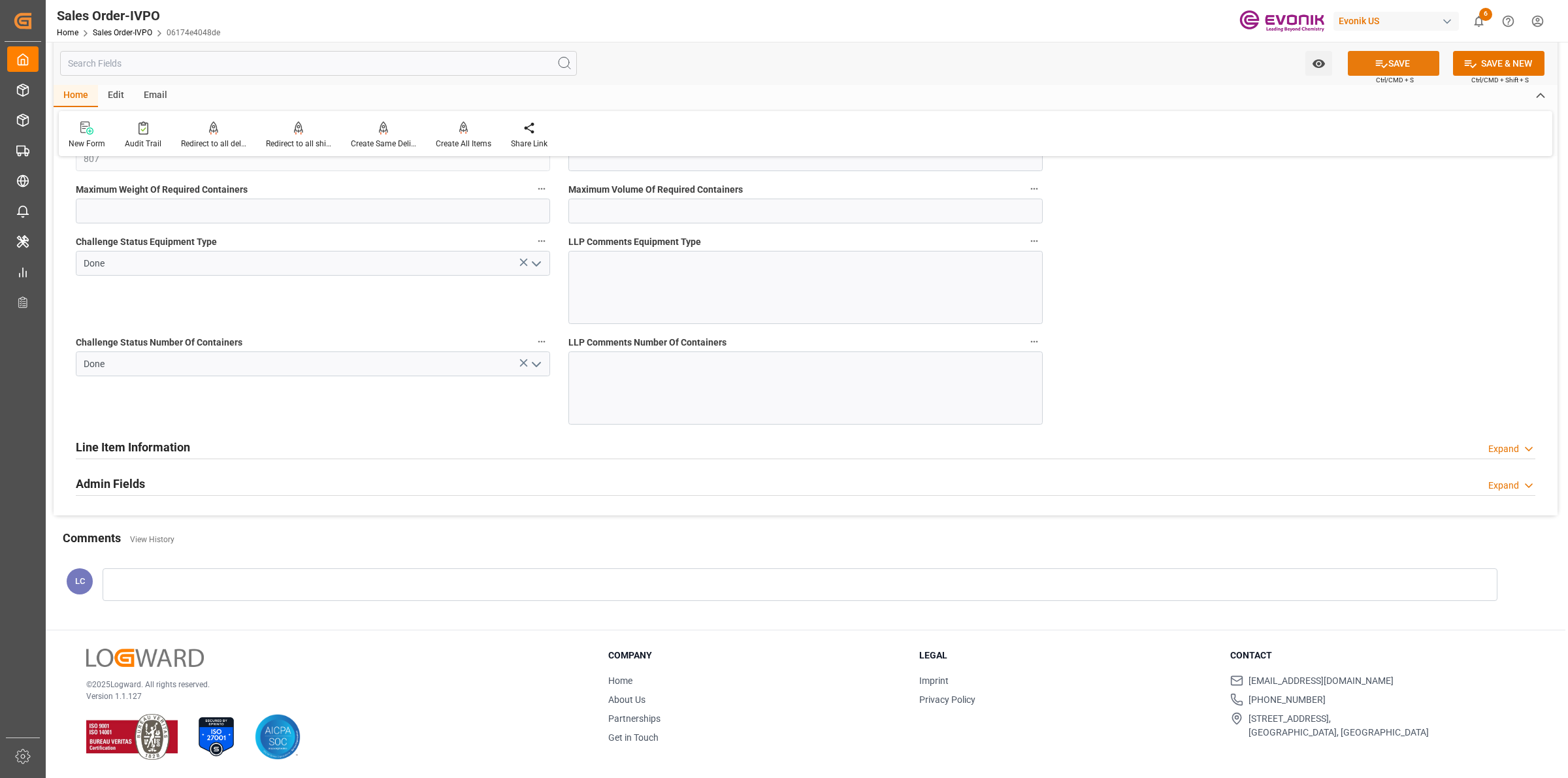
click at [1370, 72] on button "SAVE" at bounding box center [1393, 64] width 92 height 25
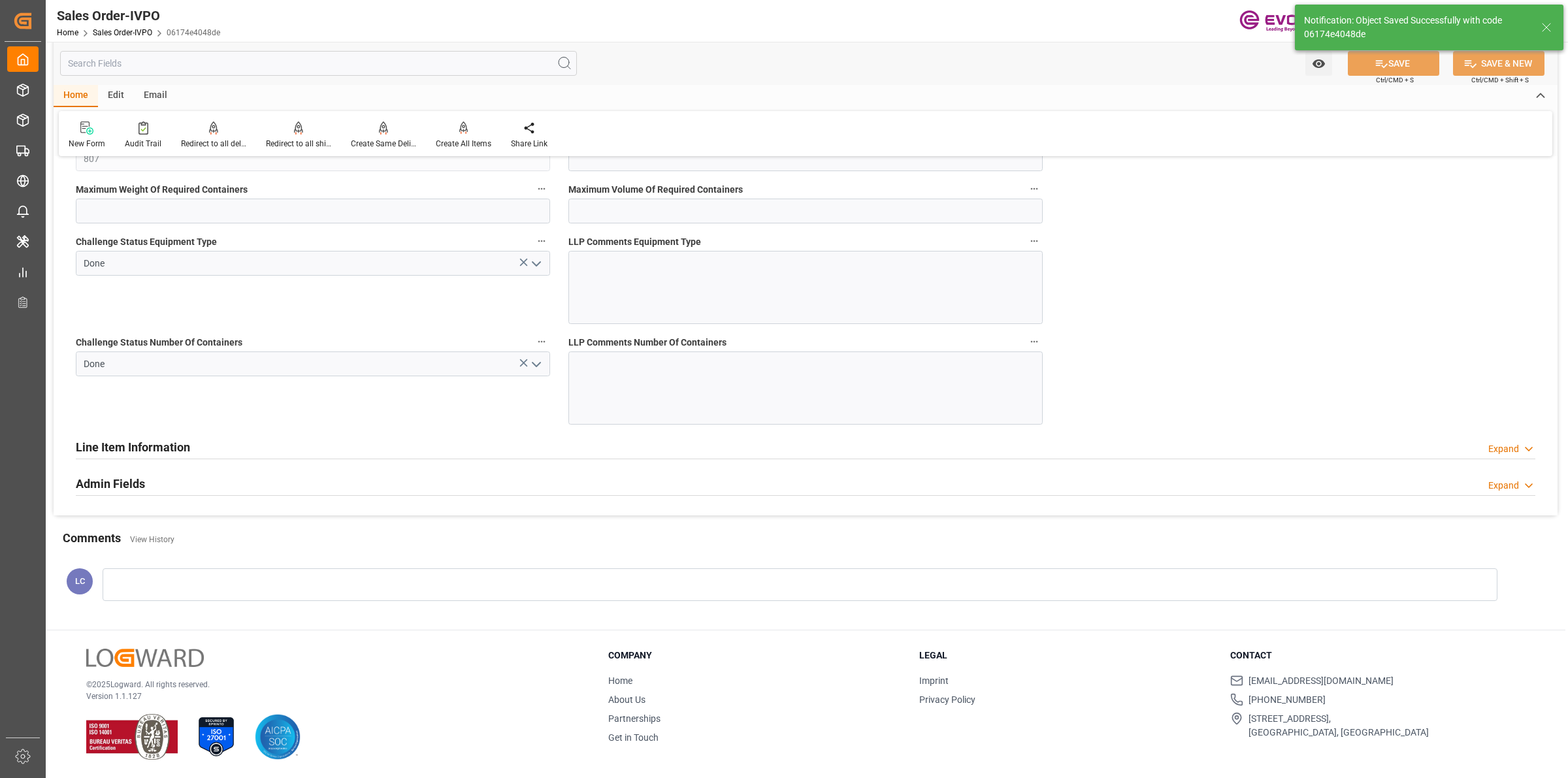
type input "No"
type input "[DATE] 05:59"
click at [448, 130] on div at bounding box center [463, 128] width 55 height 14
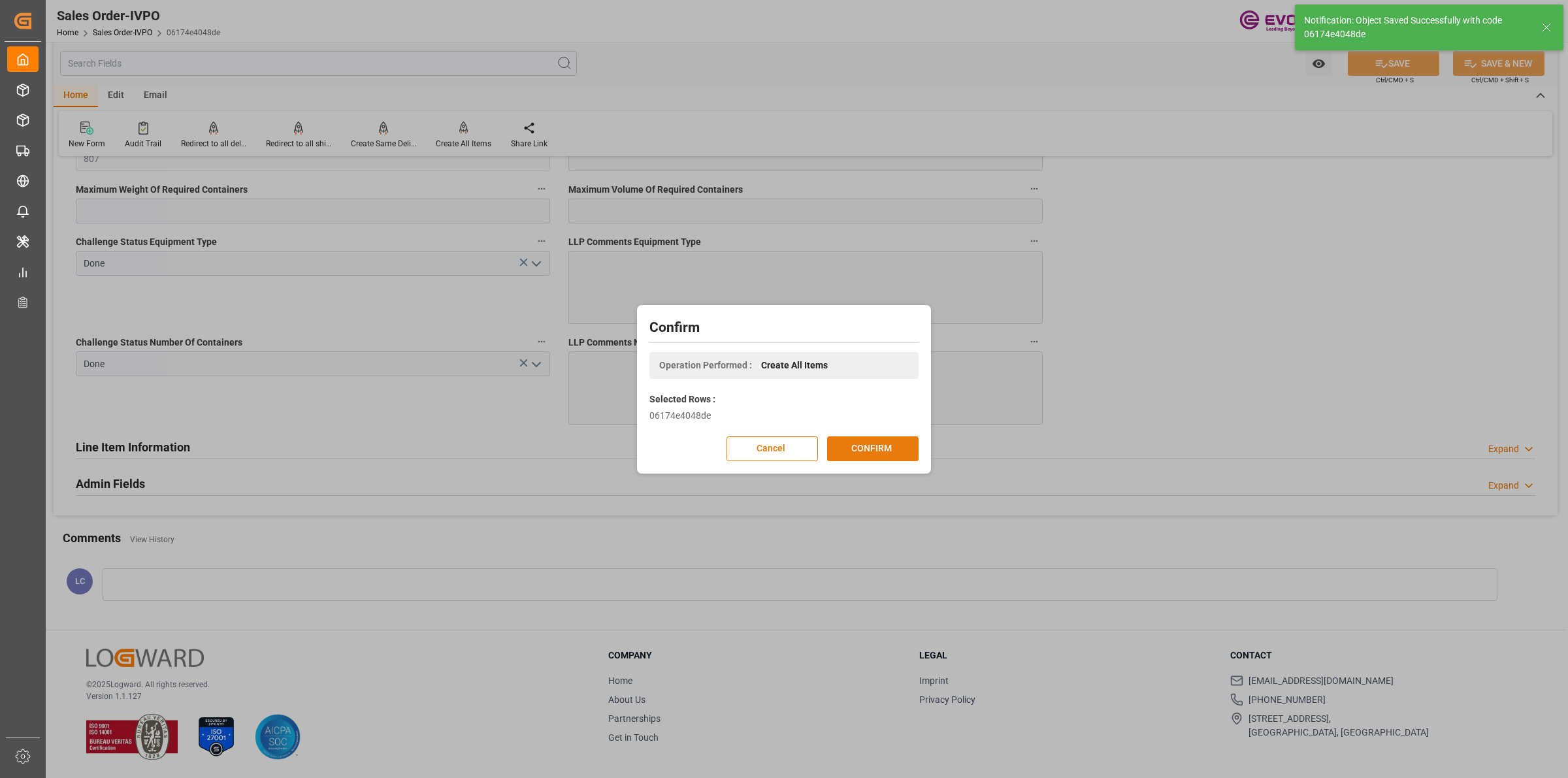
click at [880, 446] on button "CONFIRM" at bounding box center [872, 449] width 92 height 25
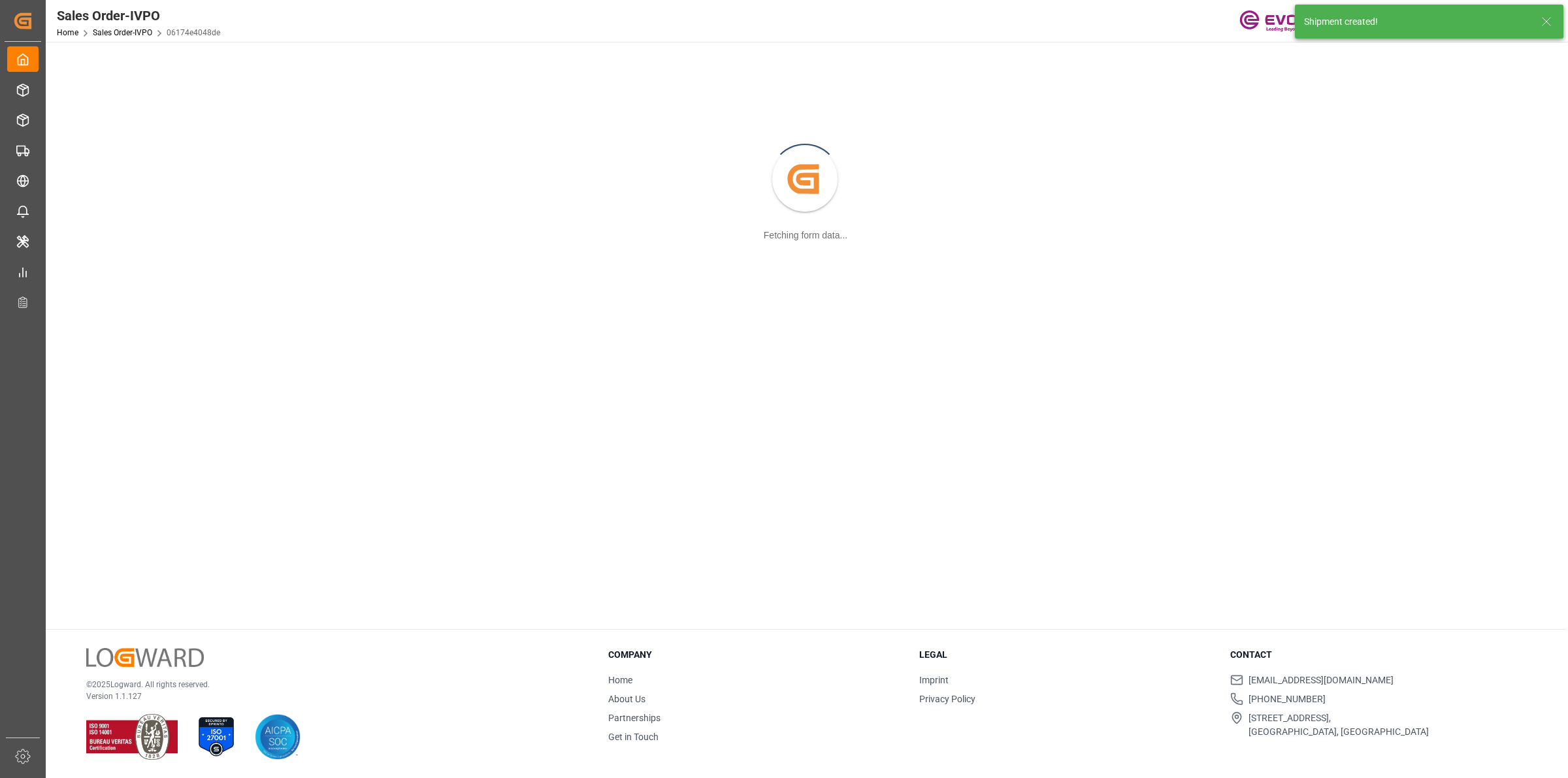
scroll to position [141, 0]
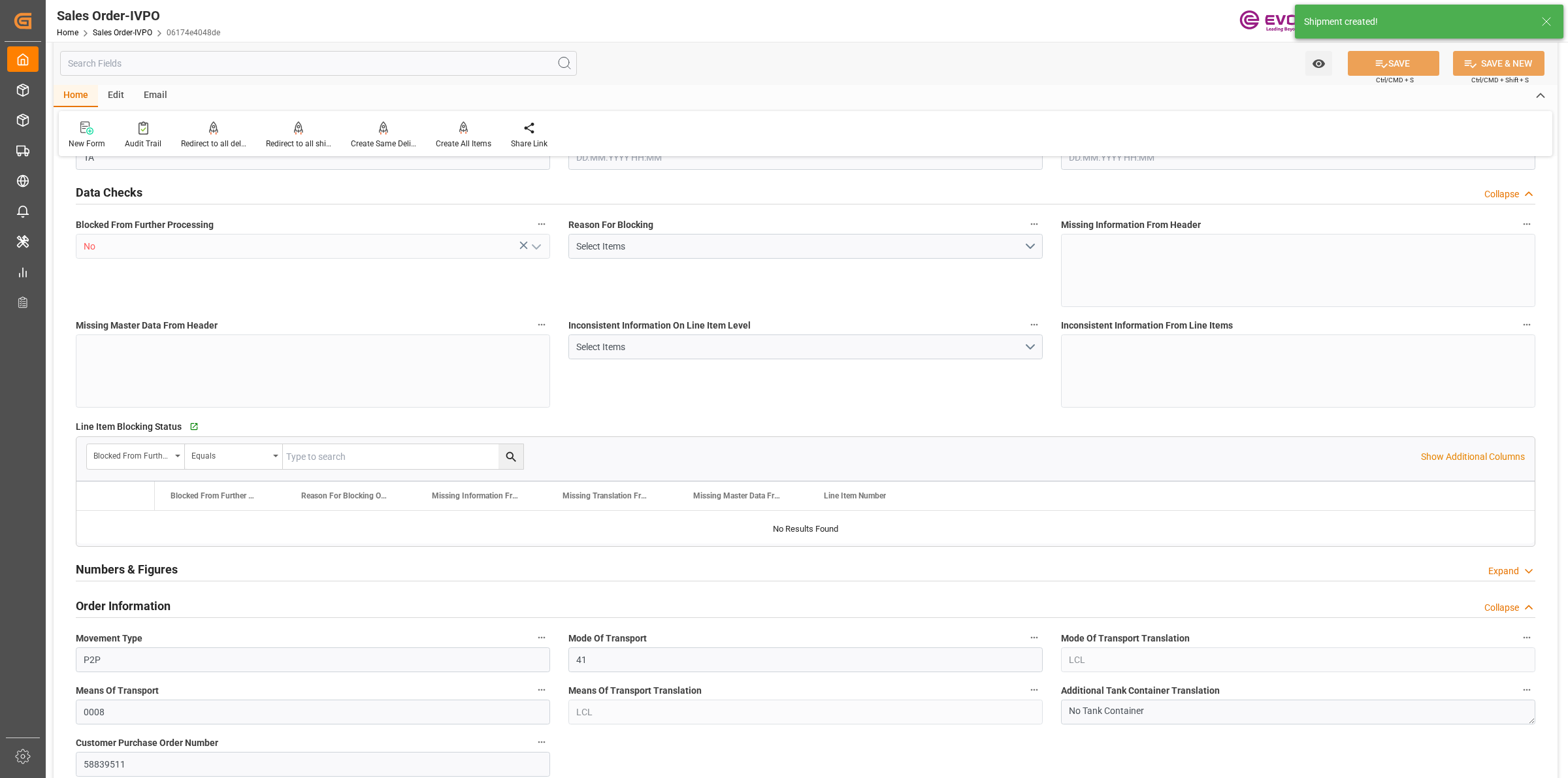
type input "CNSHA"
type input "0"
type input "1"
type input "807"
type input "12.09.2025 13:17"
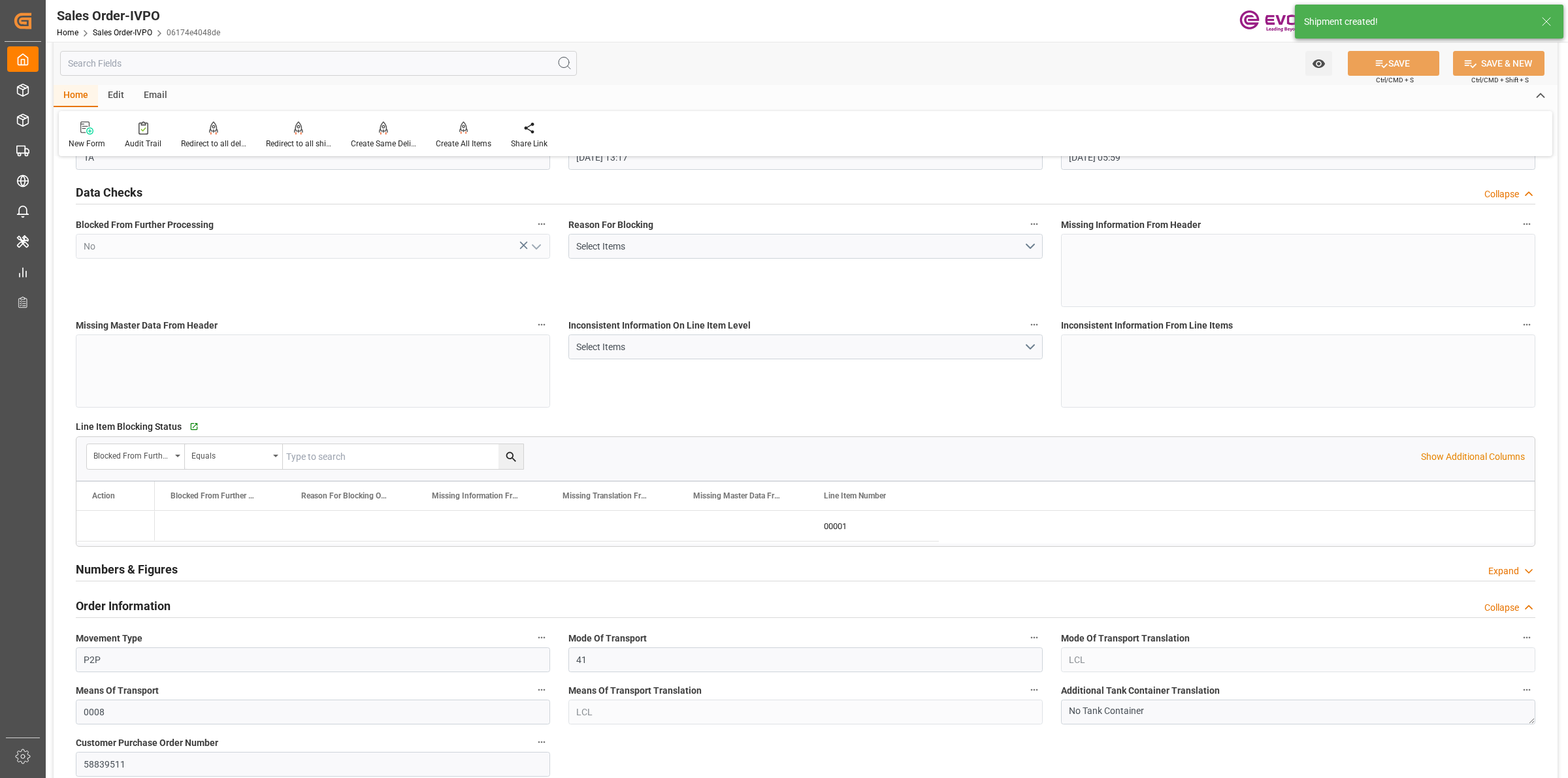
type input "[DATE] 05:59"
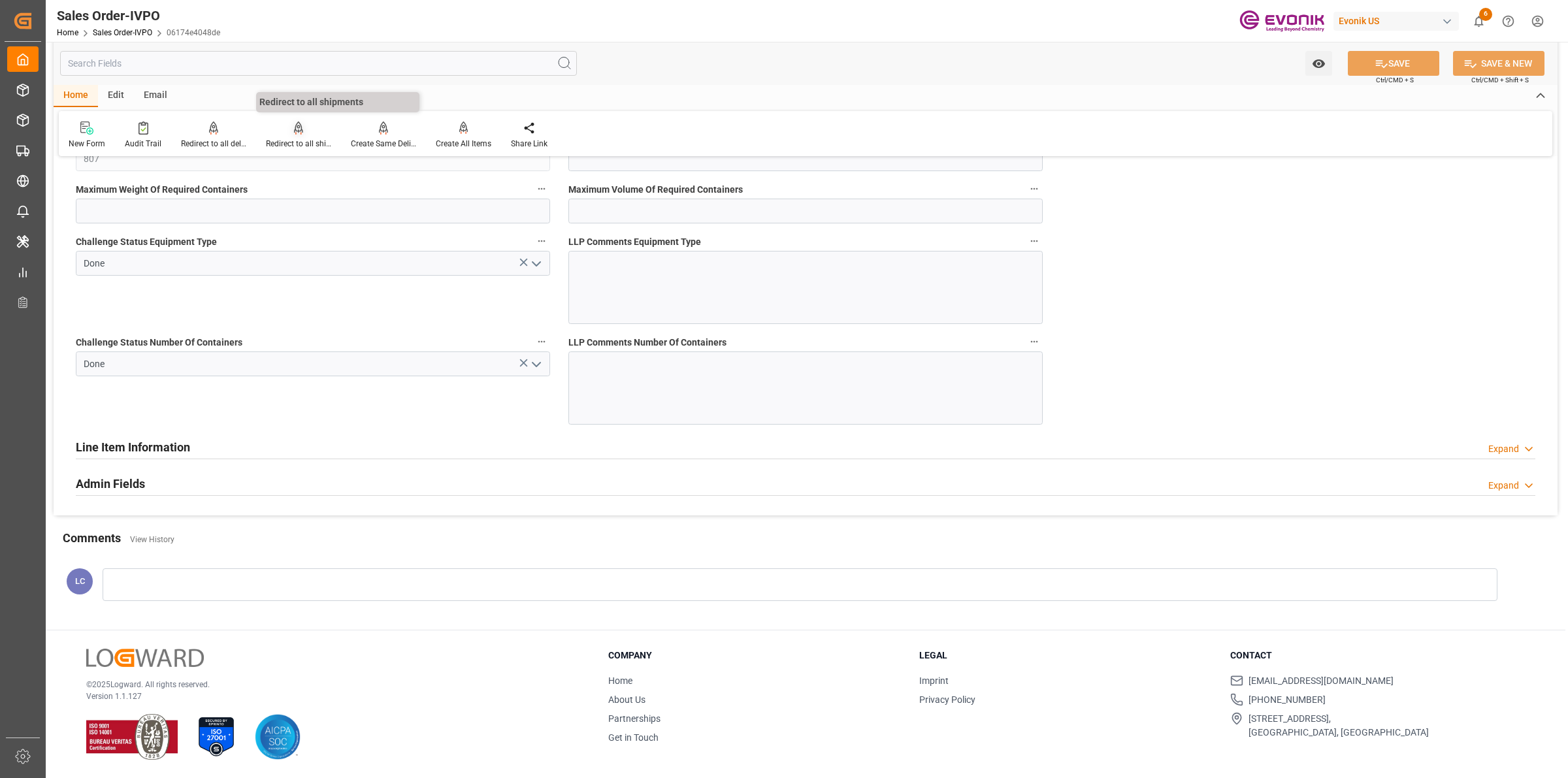
click at [276, 138] on div "Redirect to all shipments" at bounding box center [299, 144] width 66 height 12
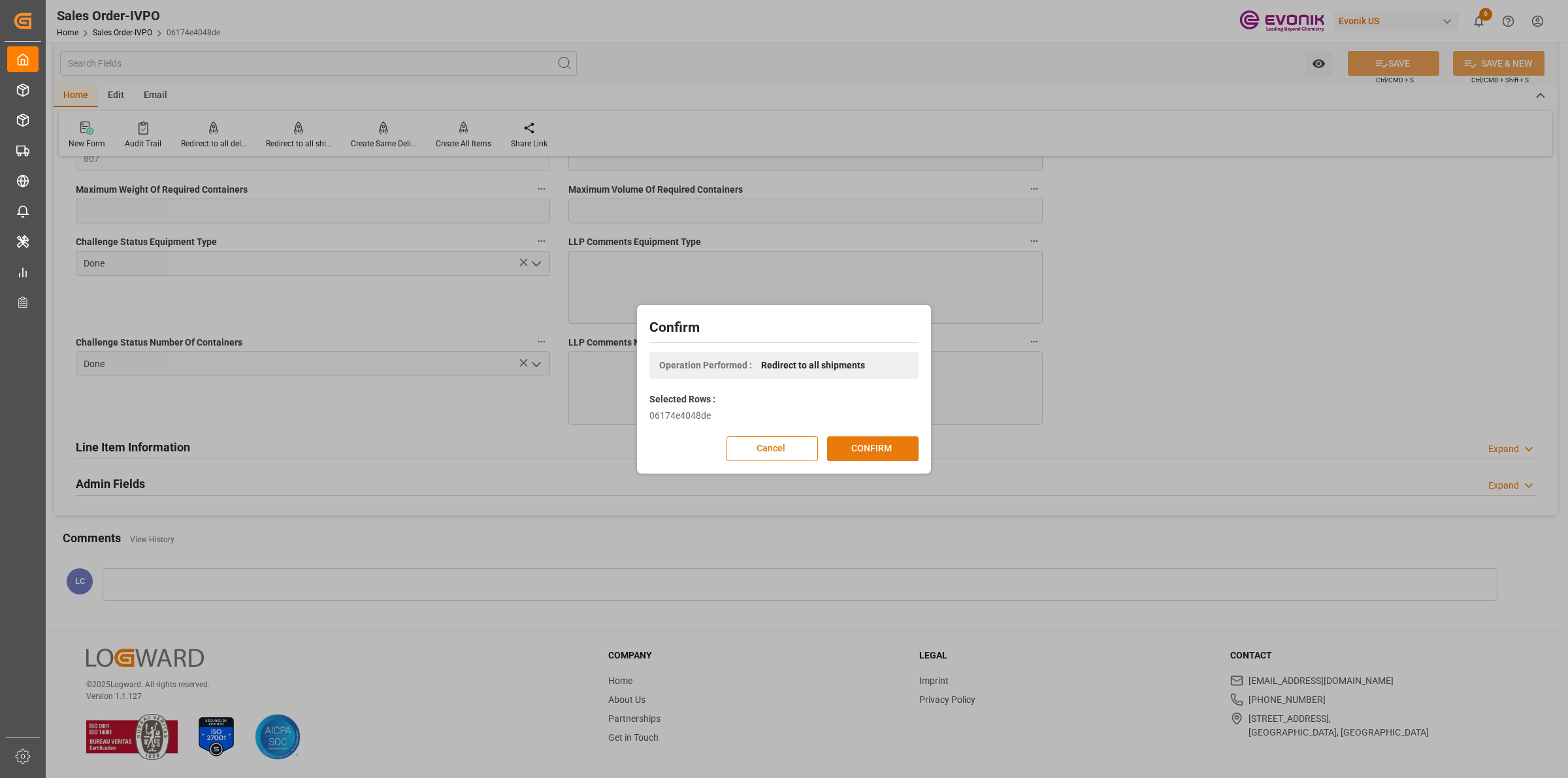
click at [877, 446] on button "CONFIRM" at bounding box center [872, 449] width 92 height 25
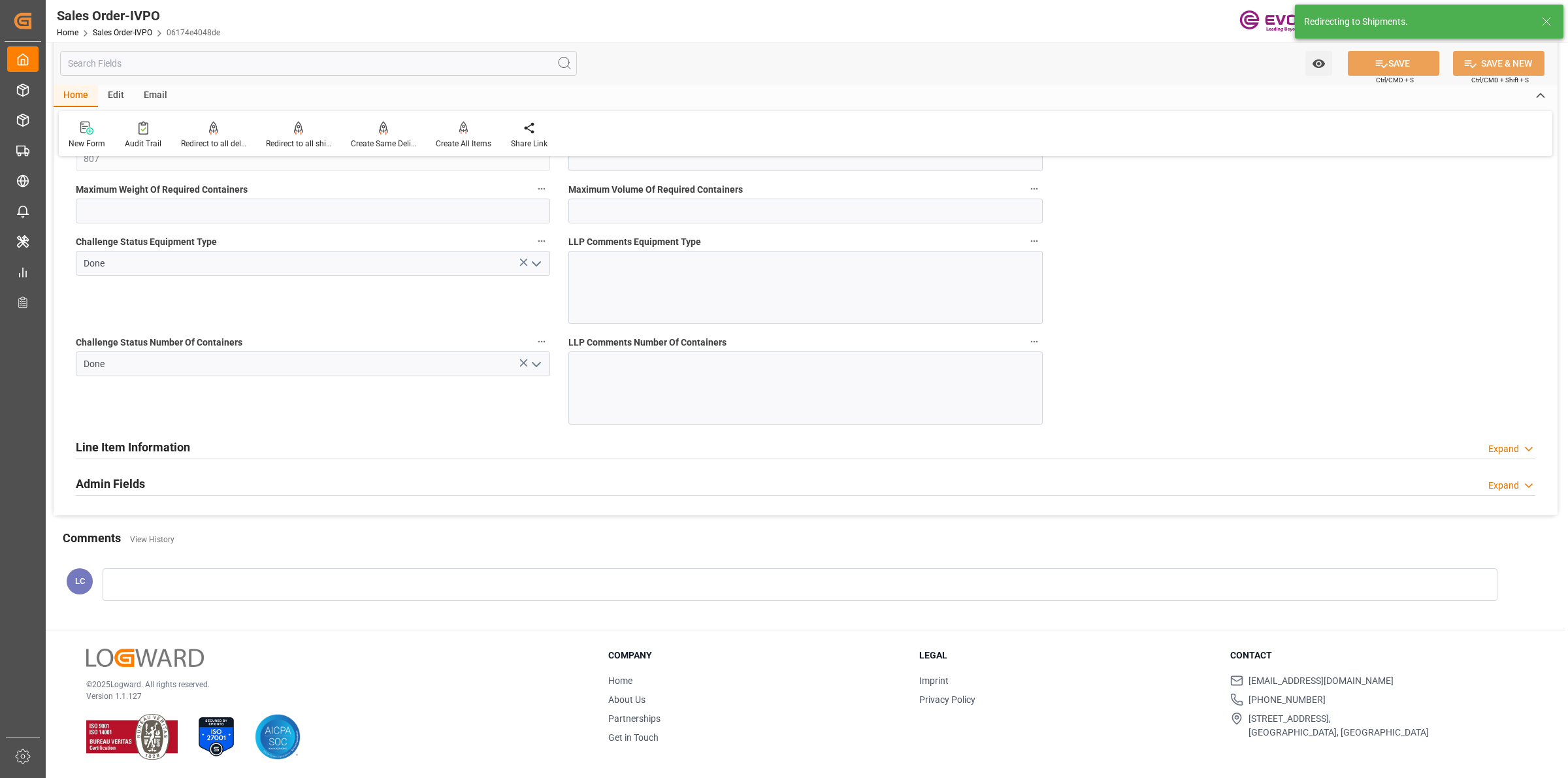
type input "12.09.2025 13:17"
type input "[DATE] 05:59"
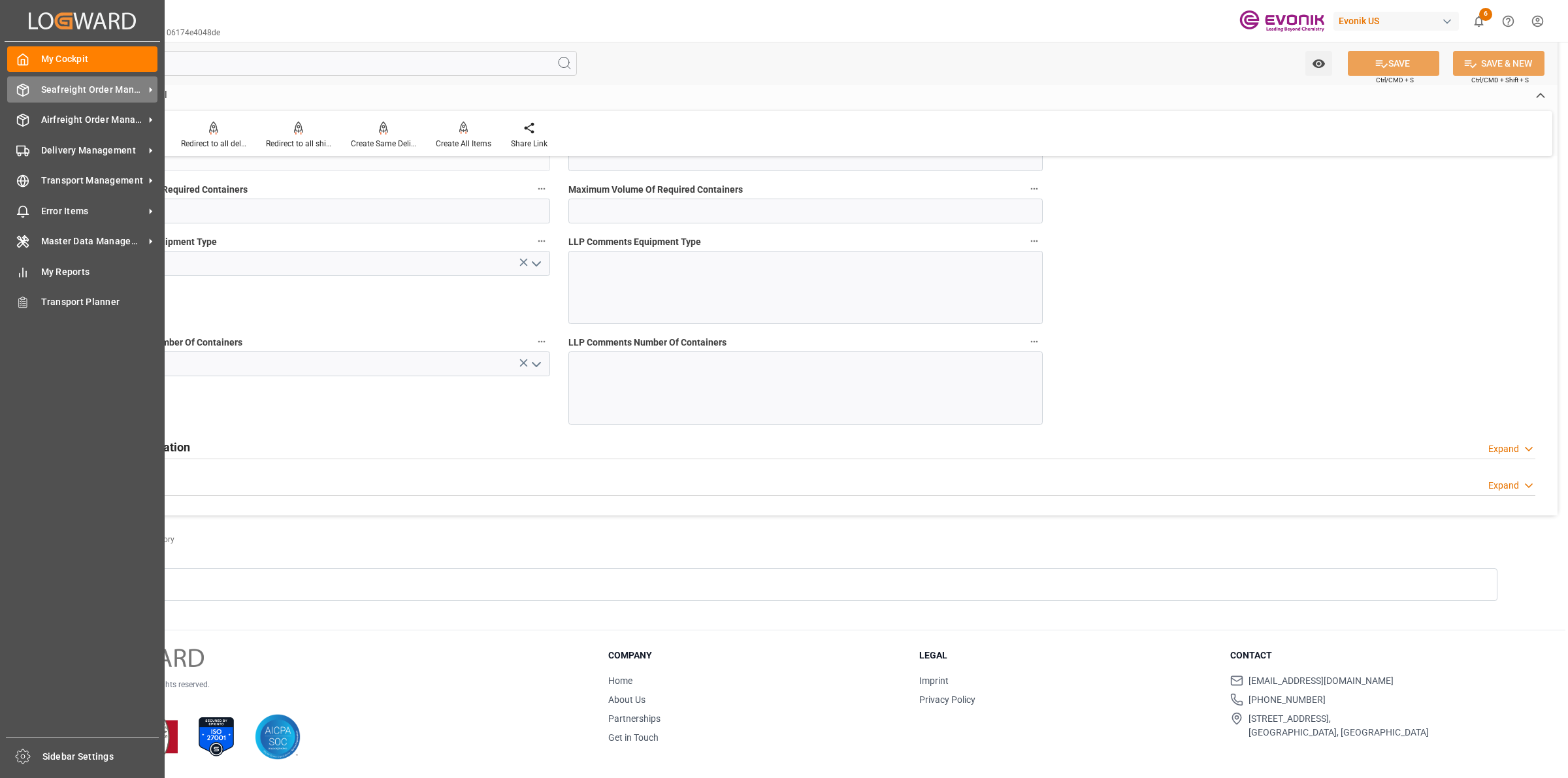
click at [27, 90] on icon at bounding box center [23, 91] width 14 height 14
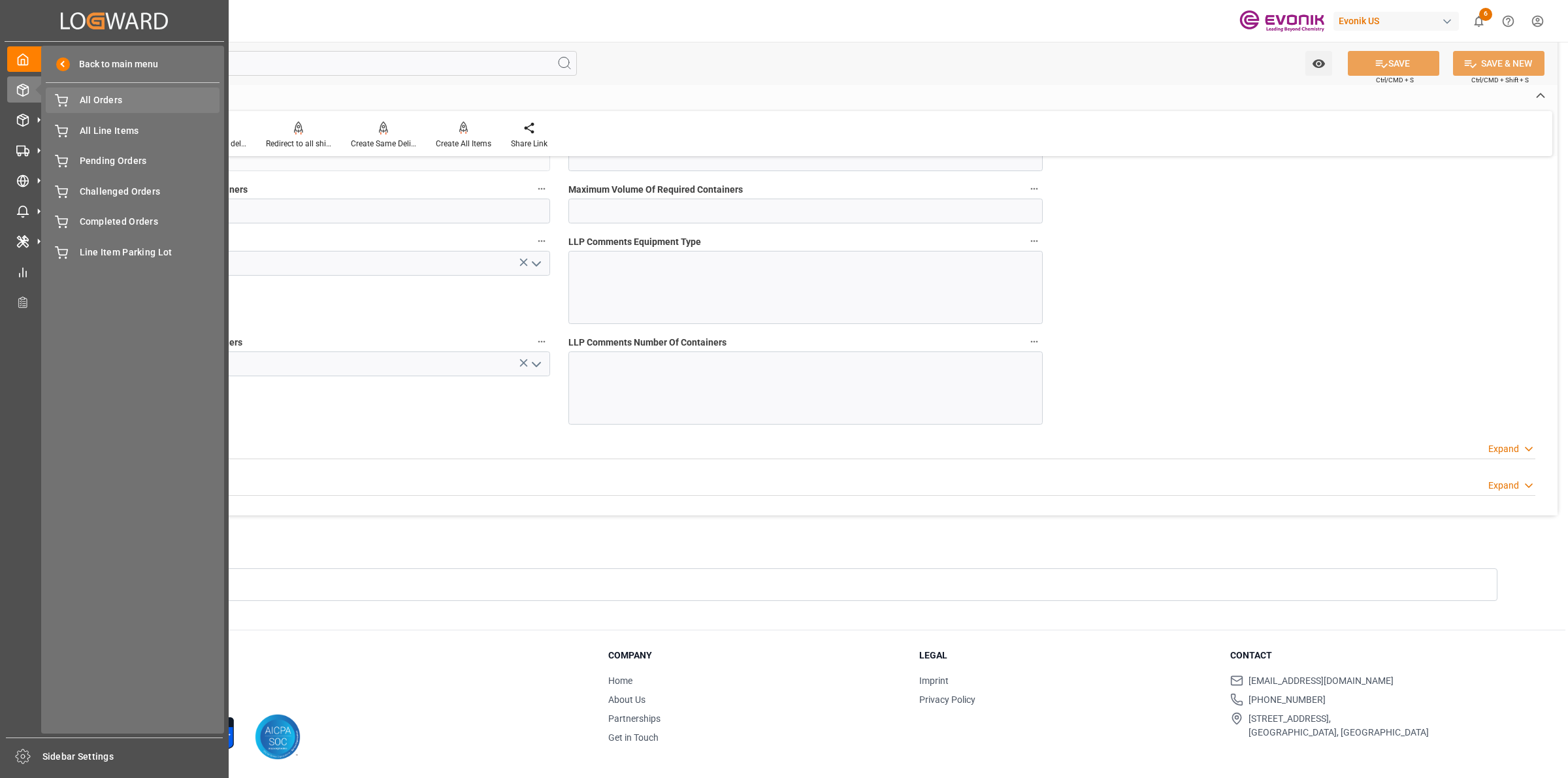
click at [119, 102] on span "All Orders" at bounding box center [150, 101] width 140 height 14
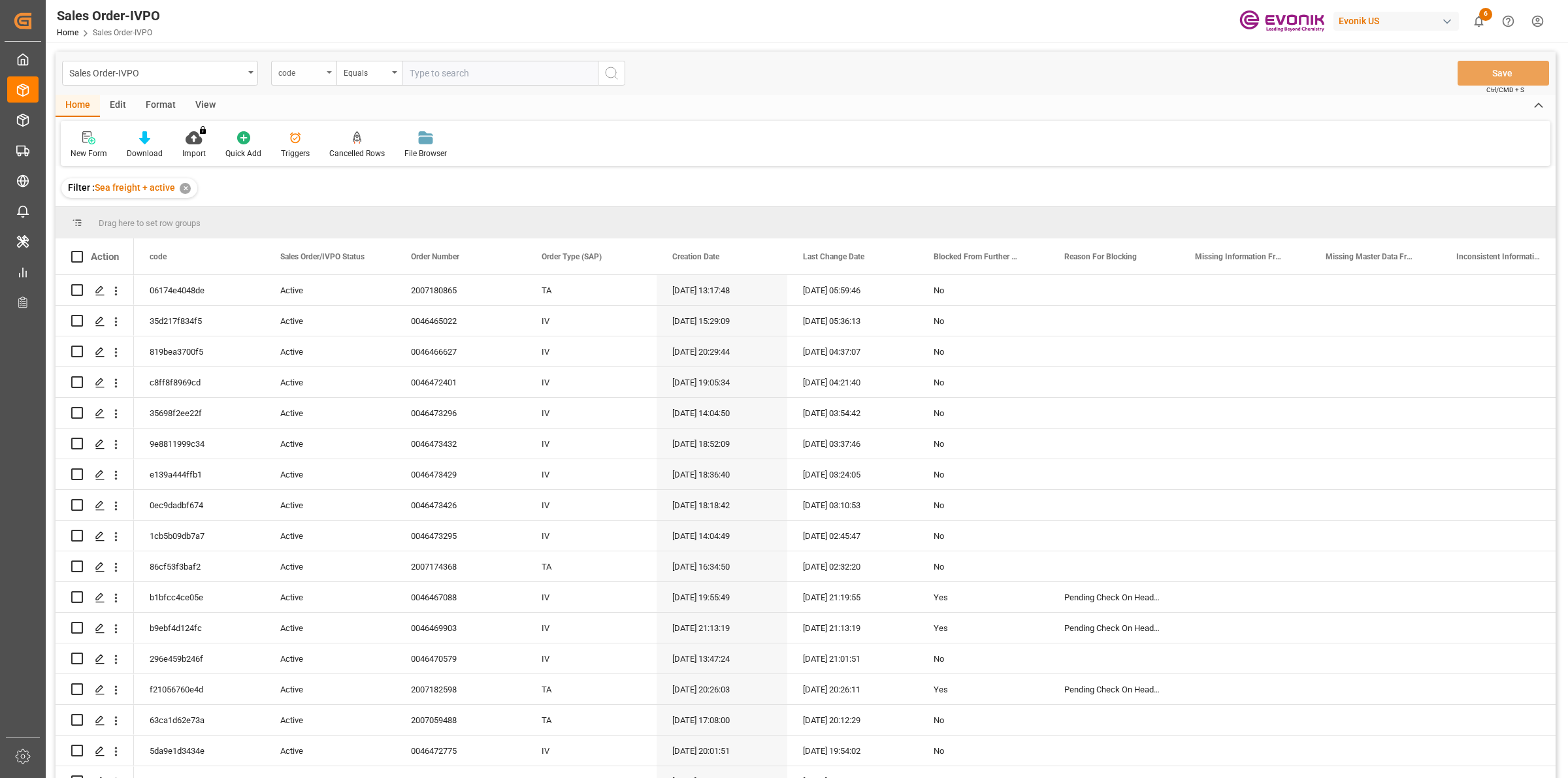
click at [307, 72] on div "code" at bounding box center [300, 72] width 44 height 15
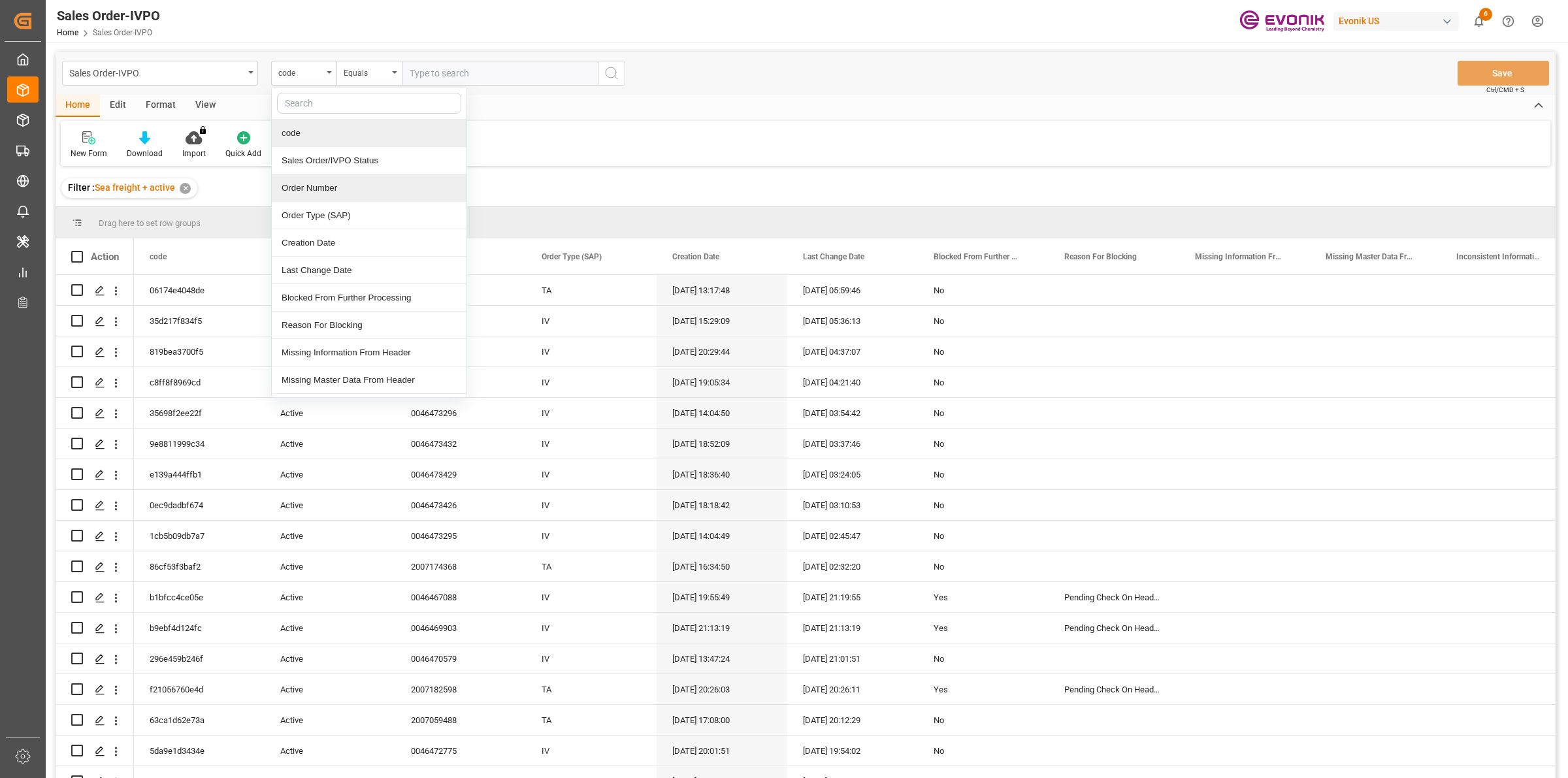
click at [308, 189] on div "Order Number" at bounding box center [369, 188] width 195 height 27
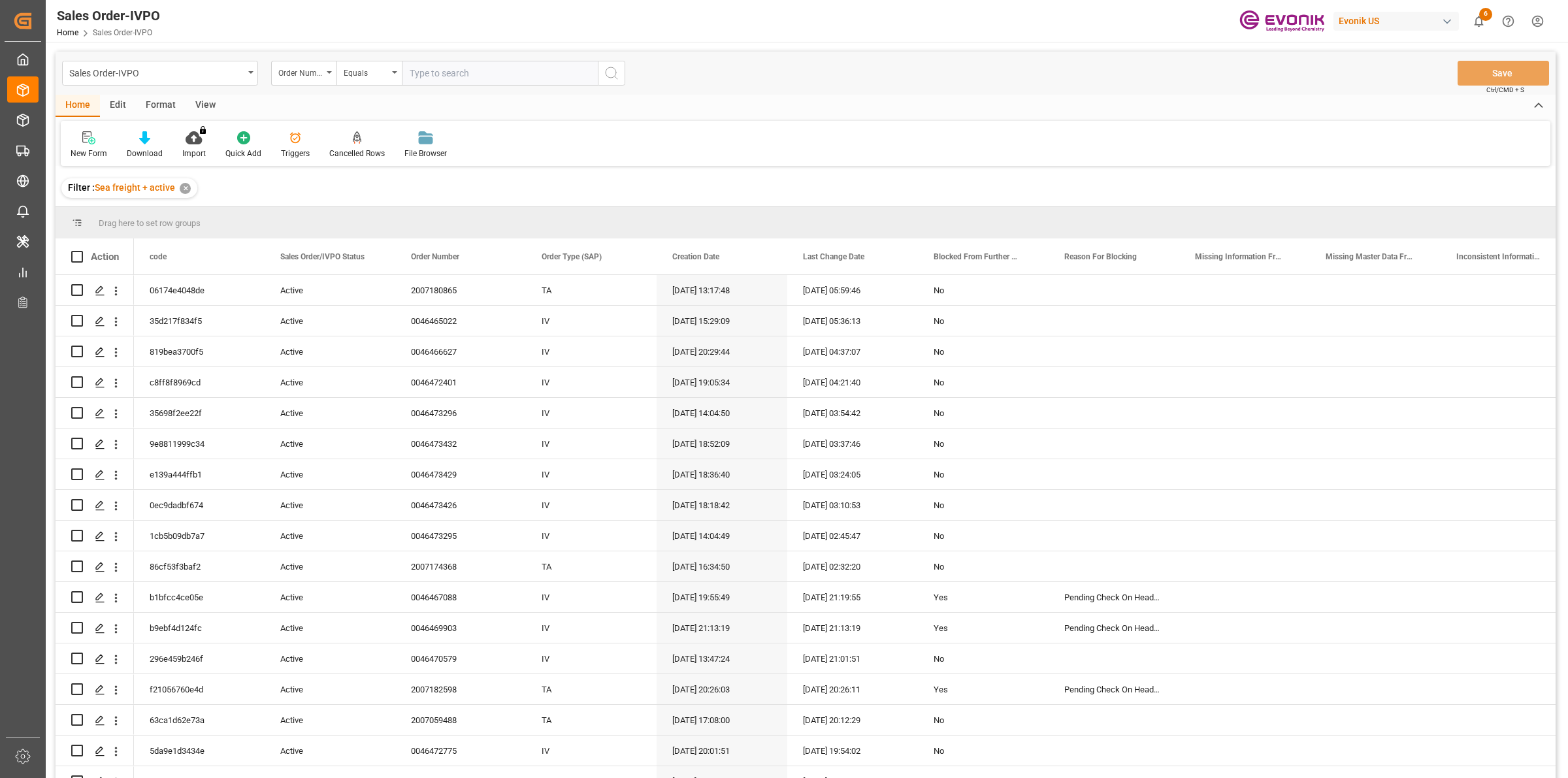
click at [462, 79] on input "text" at bounding box center [499, 73] width 196 height 25
paste input "0046470902"
type input "0046470902"
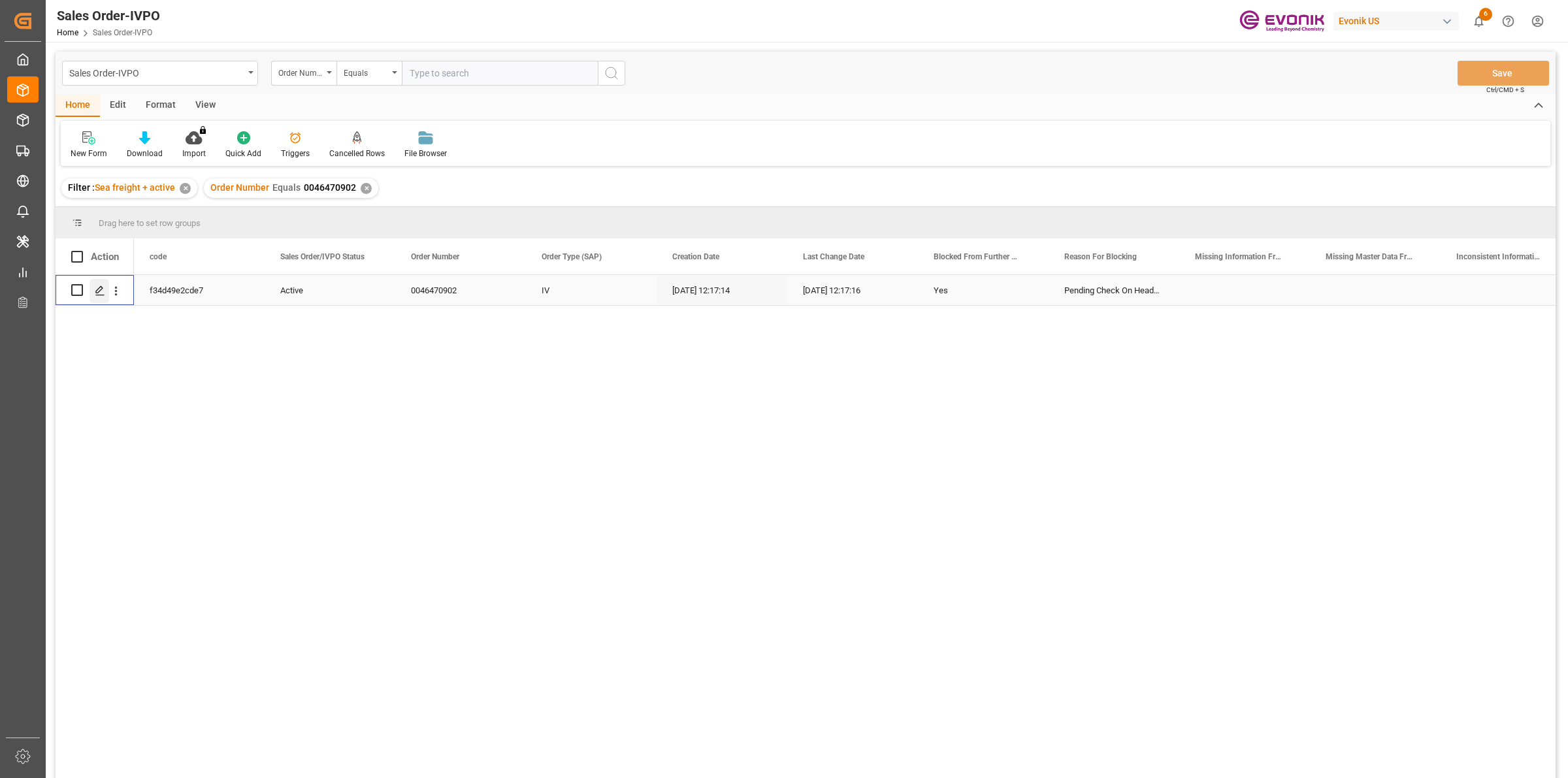
click at [96, 293] on polygon "Press SPACE to select this row." at bounding box center [99, 289] width 7 height 7
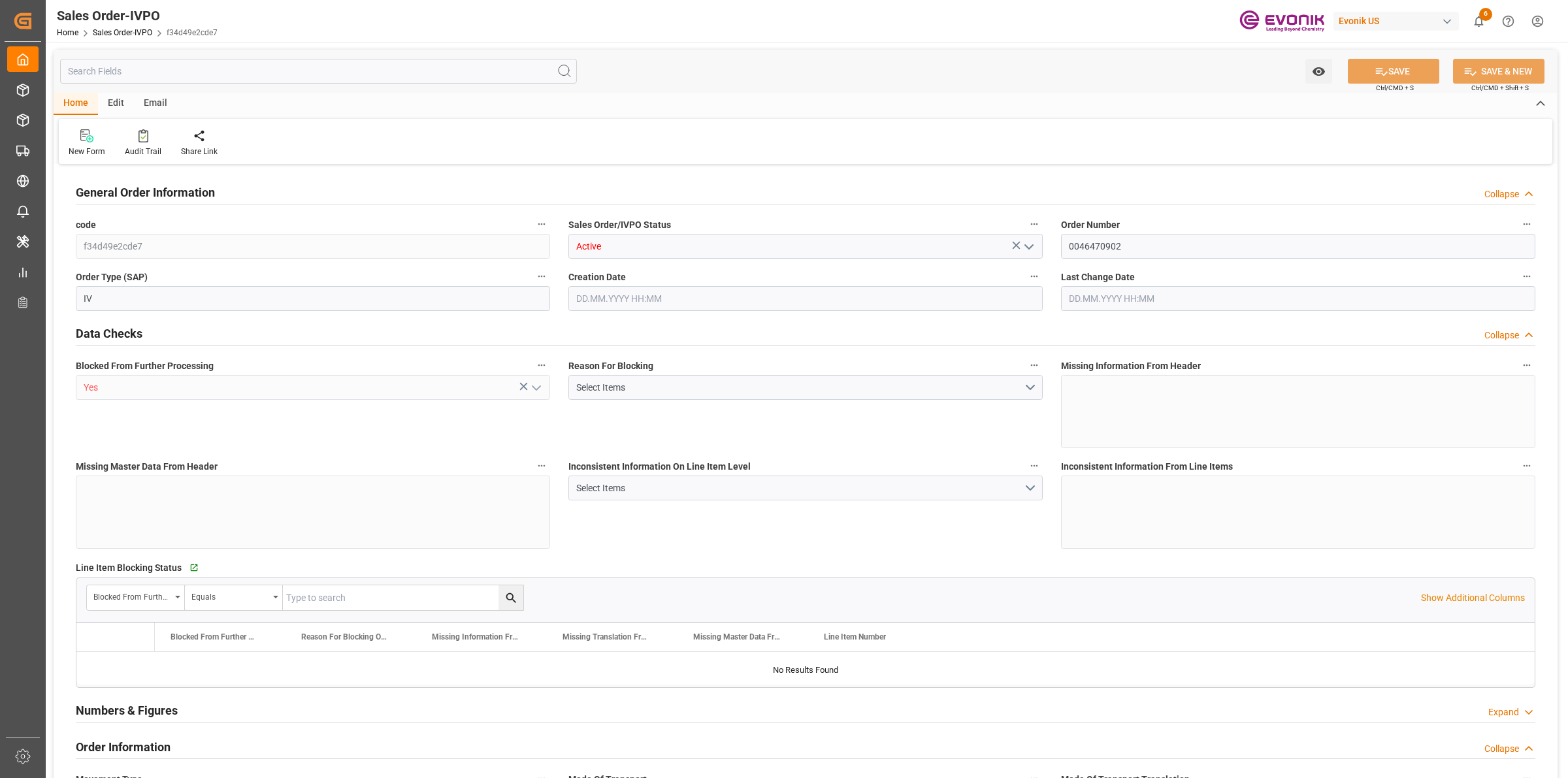
type input "CNSHA"
type input "0"
type input "1"
type input "354.2"
type input "15.09.2025 12:17"
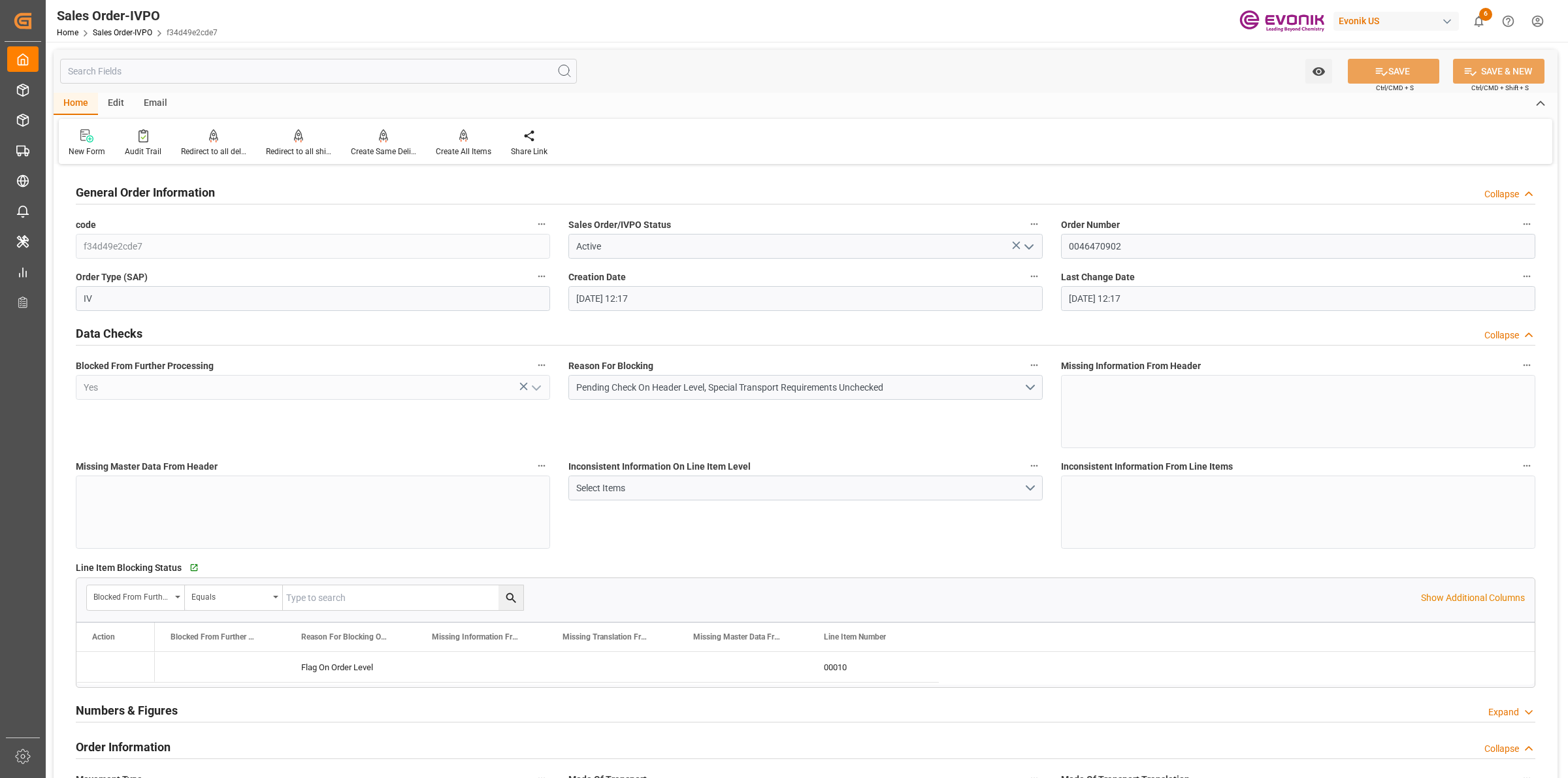
type input "15.09.2025 12:17"
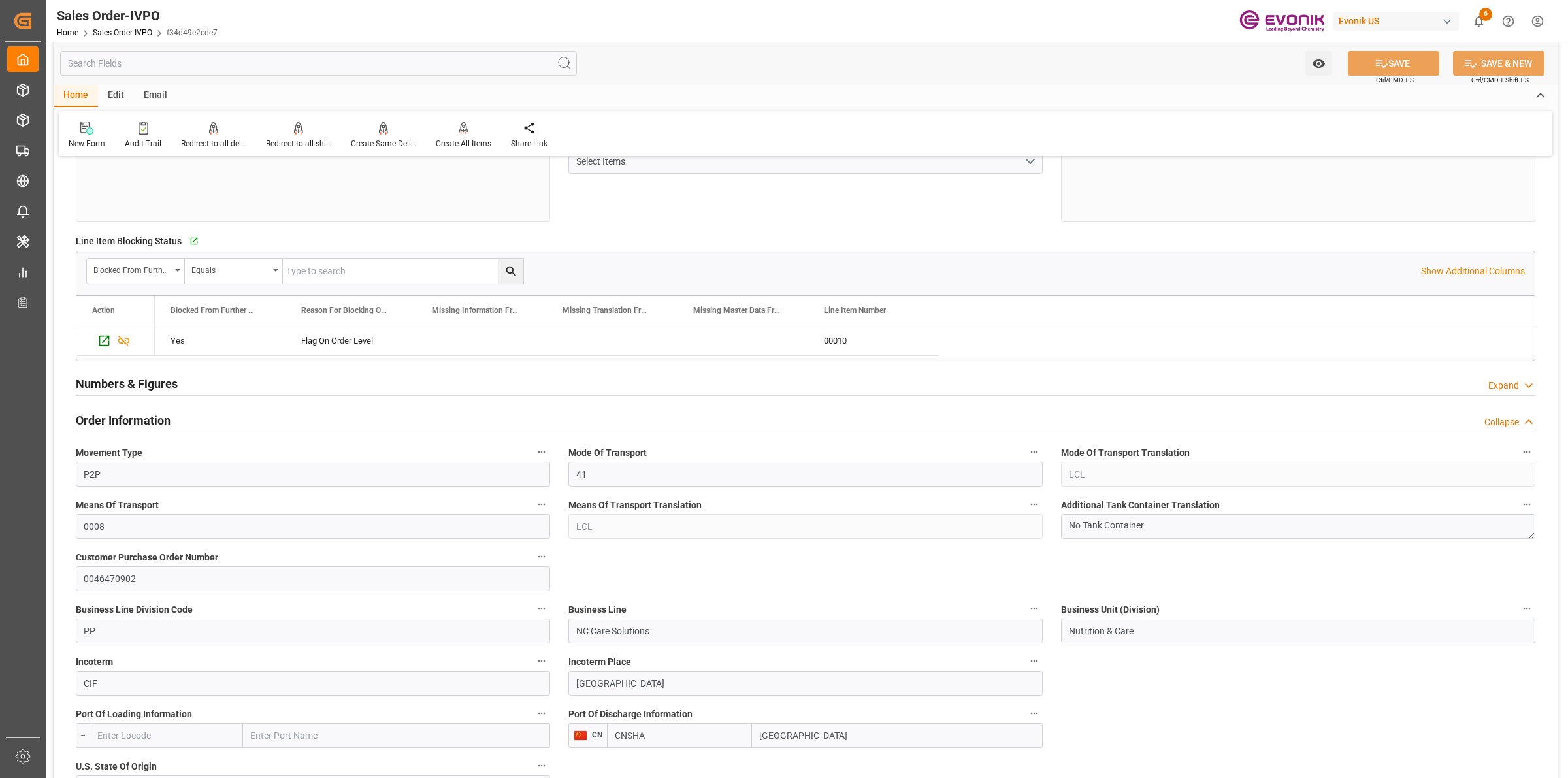
scroll to position [490, 0]
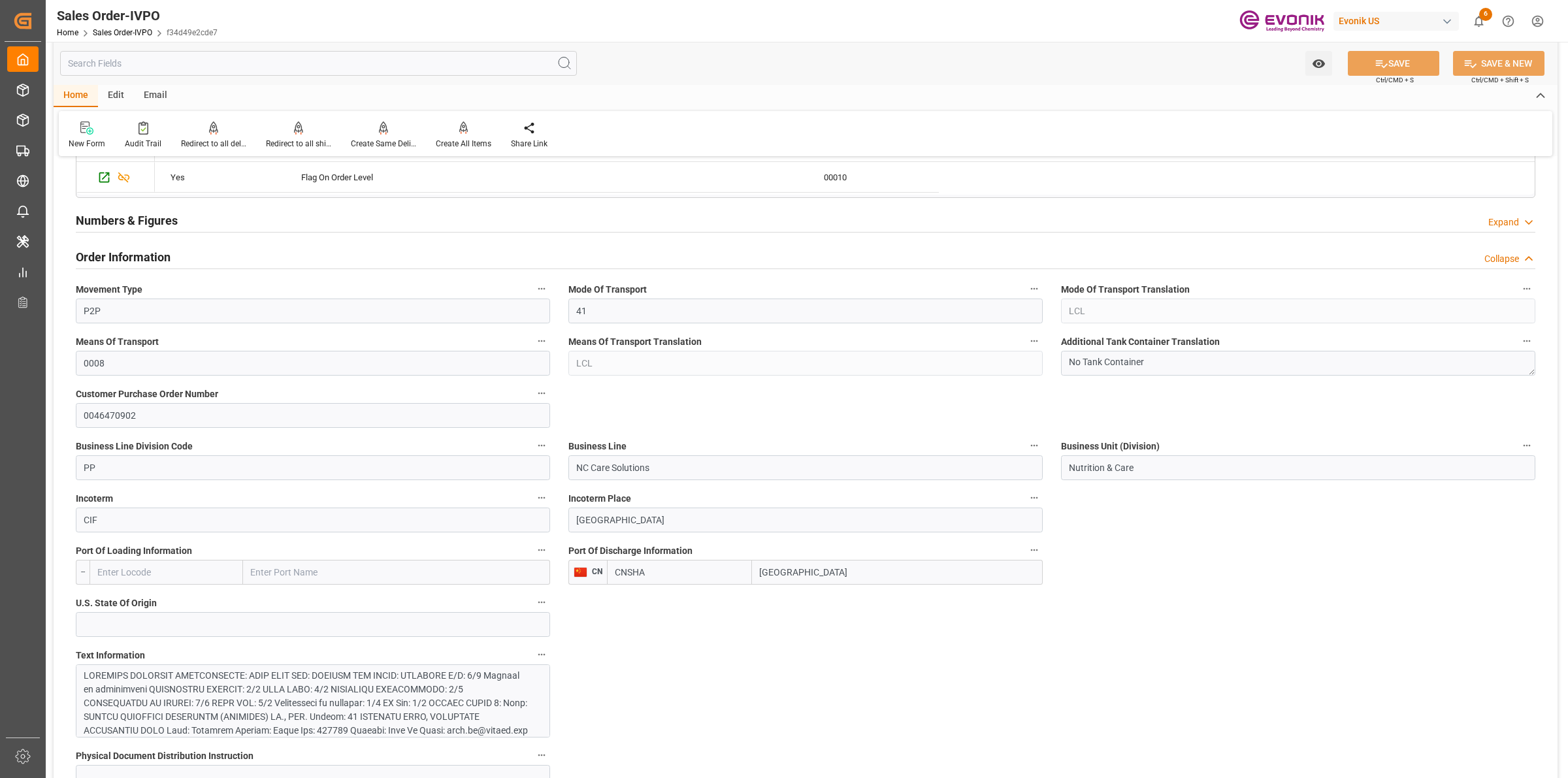
drag, startPoint x: 813, startPoint y: 575, endPoint x: 755, endPoint y: 574, distance: 58.0
click at [718, 572] on div "CNSHA Shanghai" at bounding box center [824, 573] width 436 height 25
click at [466, 718] on div at bounding box center [306, 759] width 445 height 179
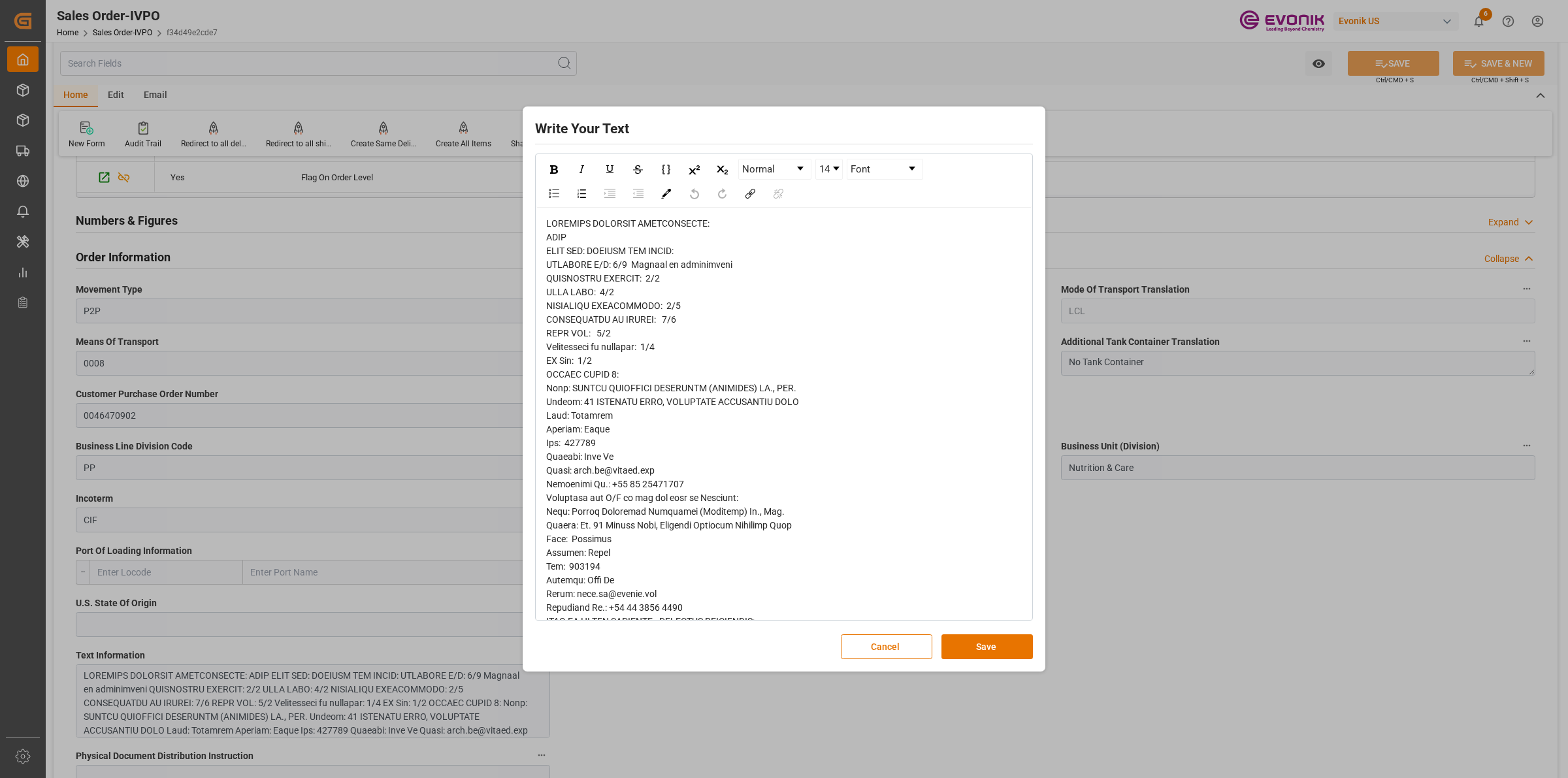
click at [671, 256] on span "rdw-editor" at bounding box center [672, 546] width 253 height 655
click at [735, 286] on div "rdw-editor" at bounding box center [784, 547] width 476 height 659
click at [670, 288] on div "rdw-editor" at bounding box center [784, 547] width 476 height 659
drag, startPoint x: 677, startPoint y: 351, endPoint x: 681, endPoint y: 363, distance: 12.6
click at [679, 357] on div "rdw-editor" at bounding box center [784, 547] width 476 height 659
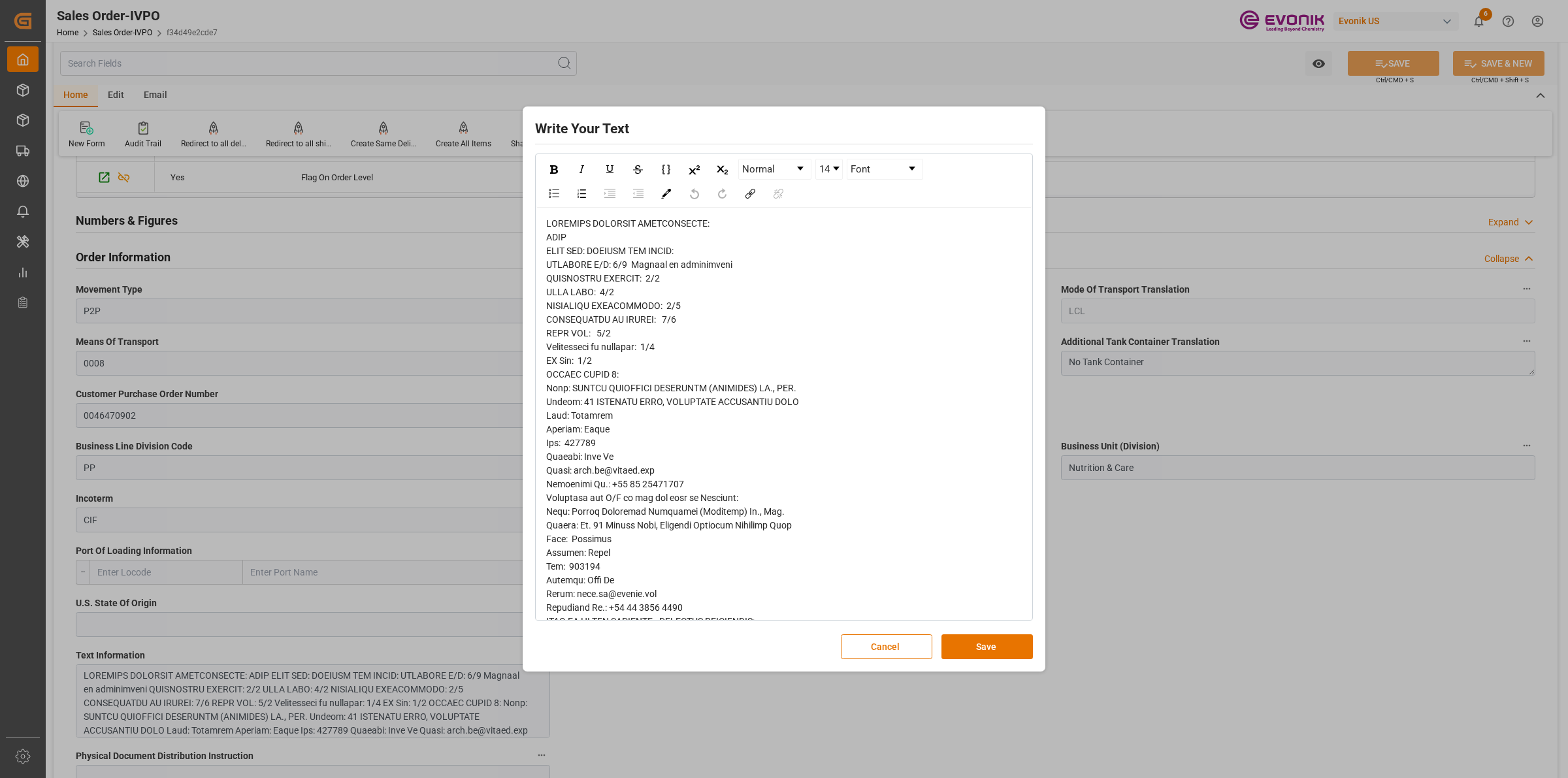
drag, startPoint x: 700, startPoint y: 431, endPoint x: 710, endPoint y: 449, distance: 20.6
click at [701, 433] on div "rdw-editor" at bounding box center [784, 547] width 476 height 659
drag, startPoint x: 722, startPoint y: 468, endPoint x: 740, endPoint y: 495, distance: 32.4
click at [724, 468] on div "rdw-editor" at bounding box center [784, 547] width 476 height 659
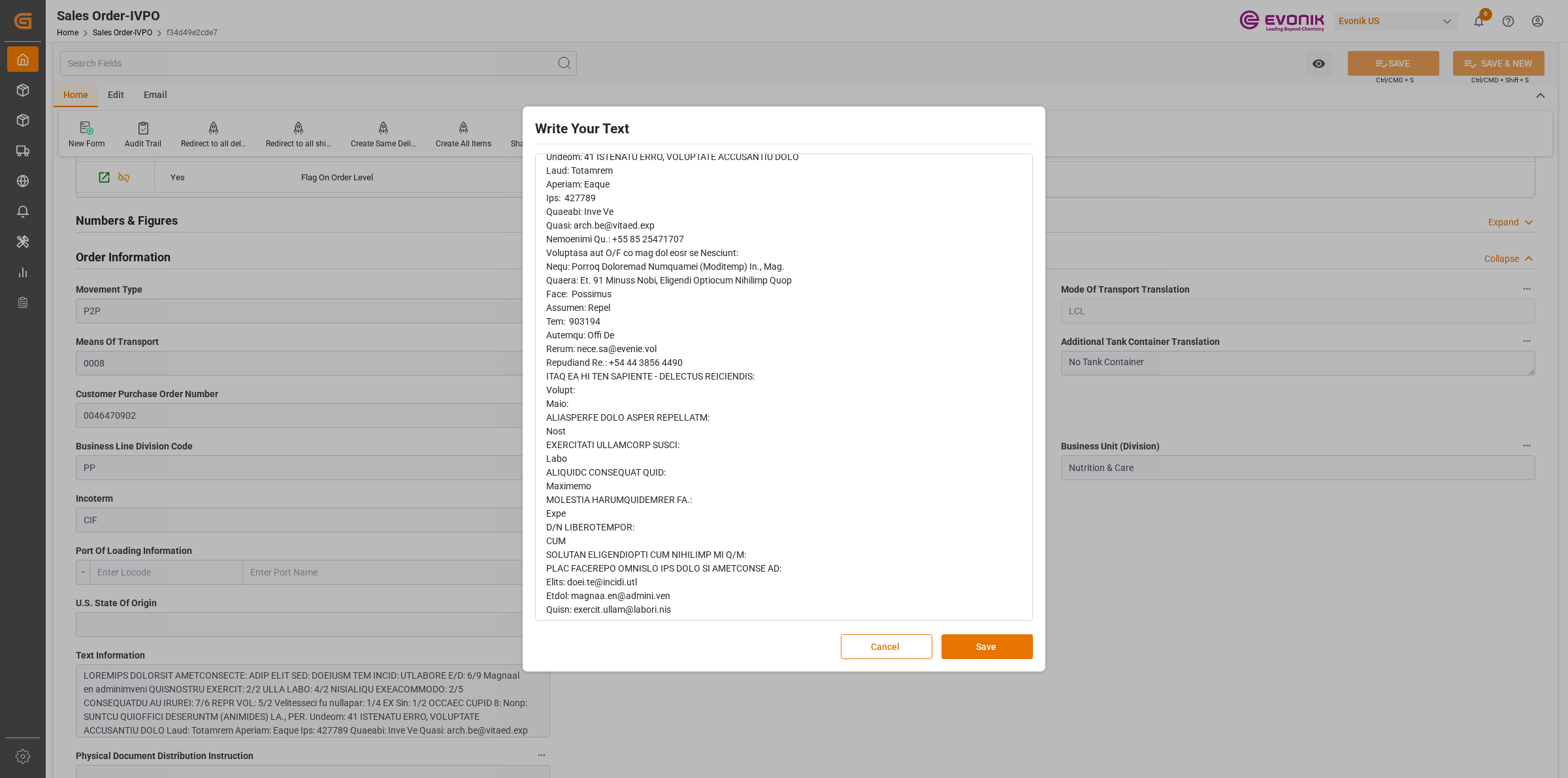
scroll to position [266, 0]
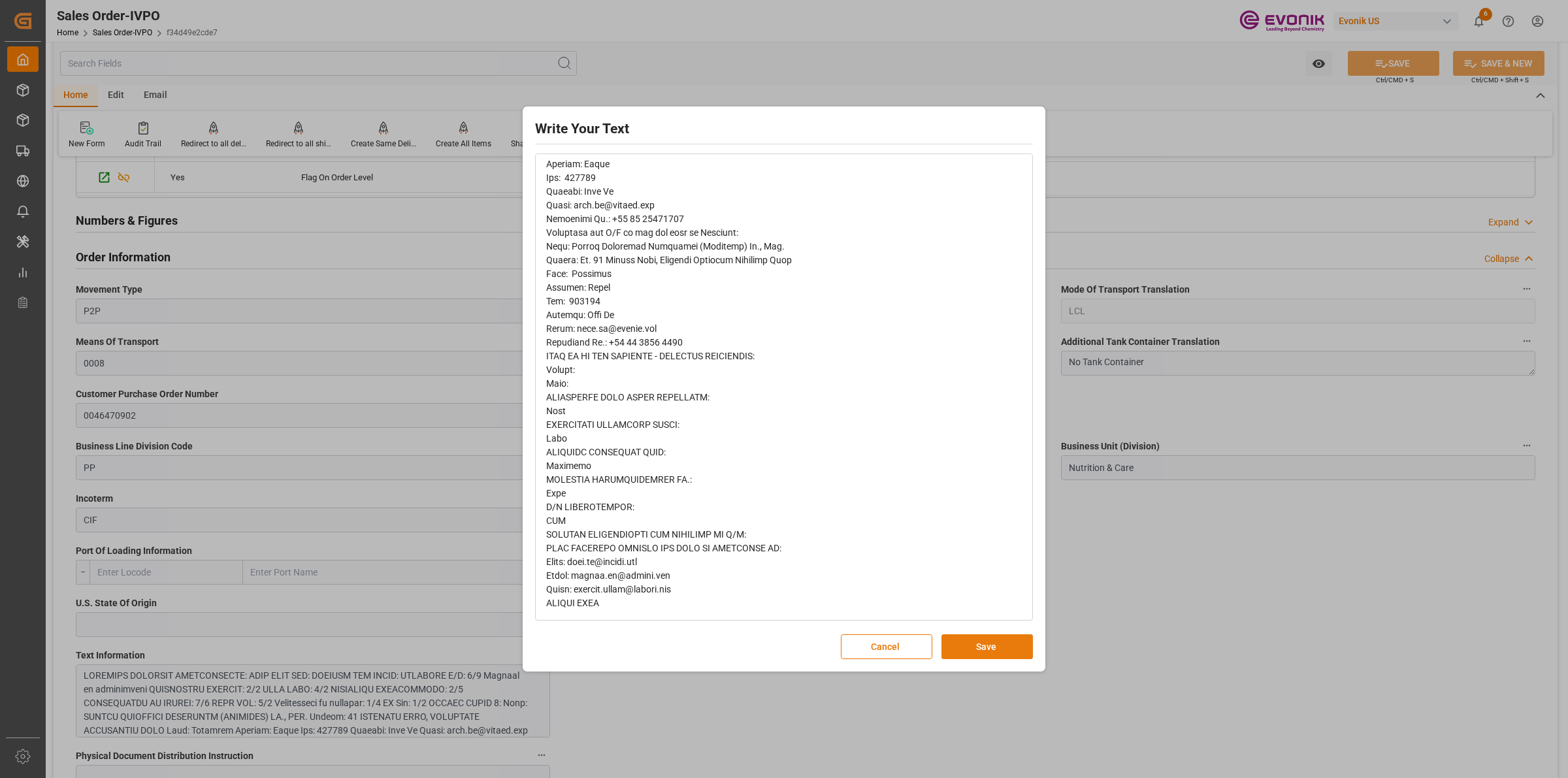
click at [1004, 645] on button "Save" at bounding box center [987, 648] width 92 height 25
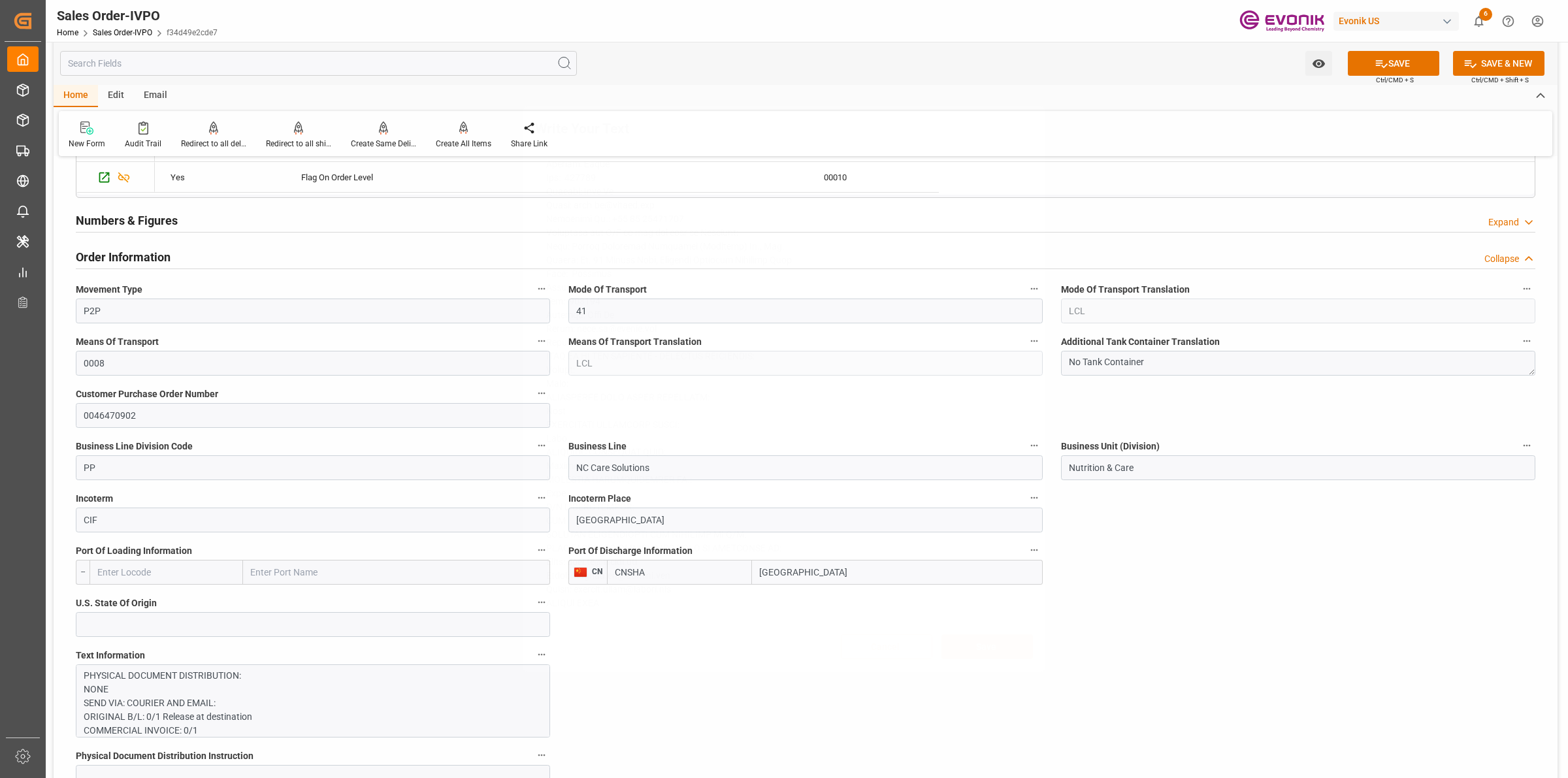
drag, startPoint x: 1183, startPoint y: 560, endPoint x: 1241, endPoint y: 590, distance: 65.3
click at [1185, 560] on div "Write Your Text Normal 14 Font Cancel Save" at bounding box center [784, 389] width 1568 height 778
click at [1243, 591] on div "Write Your Text Normal 14 Font Cancel Save" at bounding box center [784, 389] width 1568 height 778
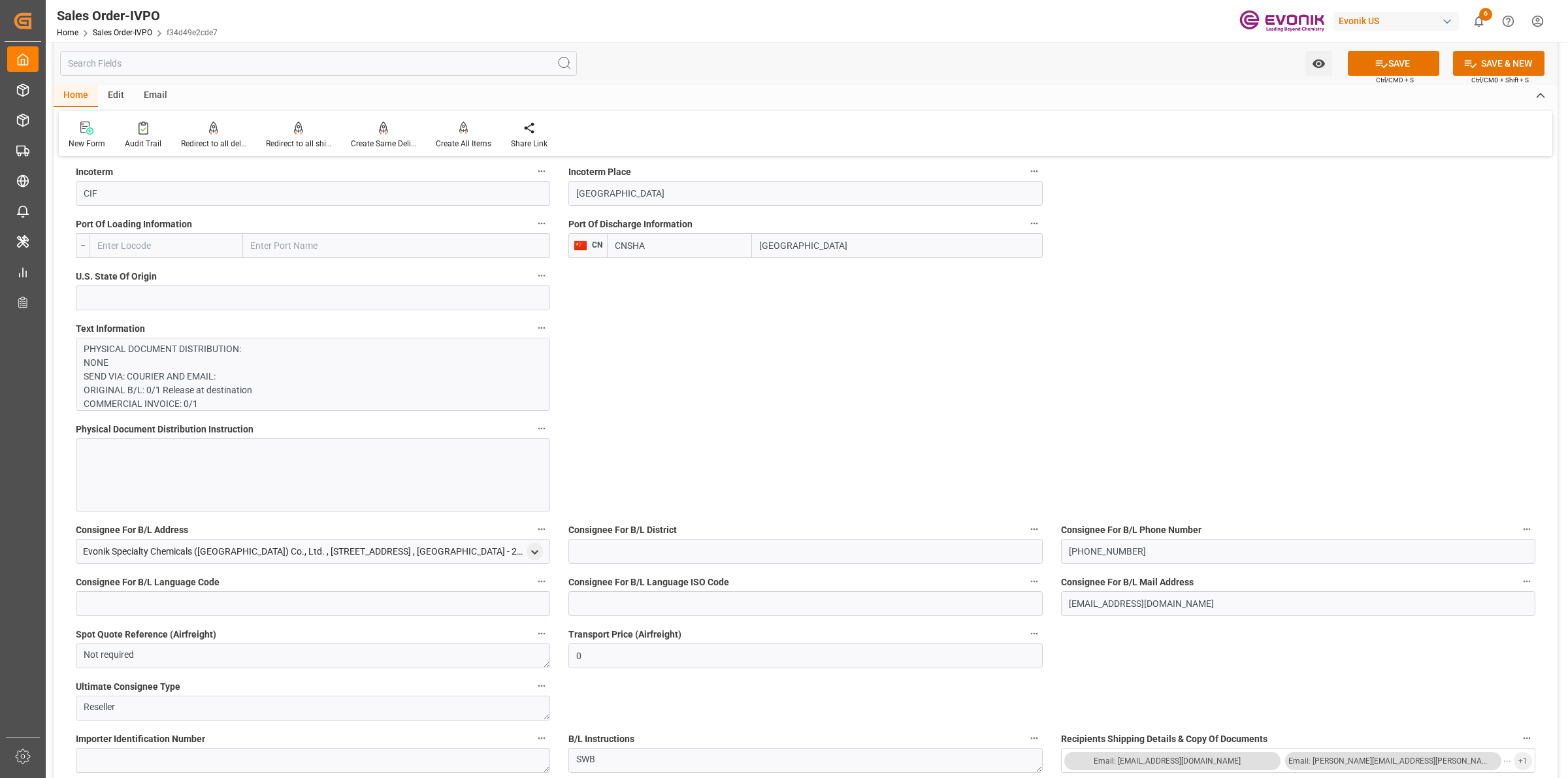
scroll to position [1144, 0]
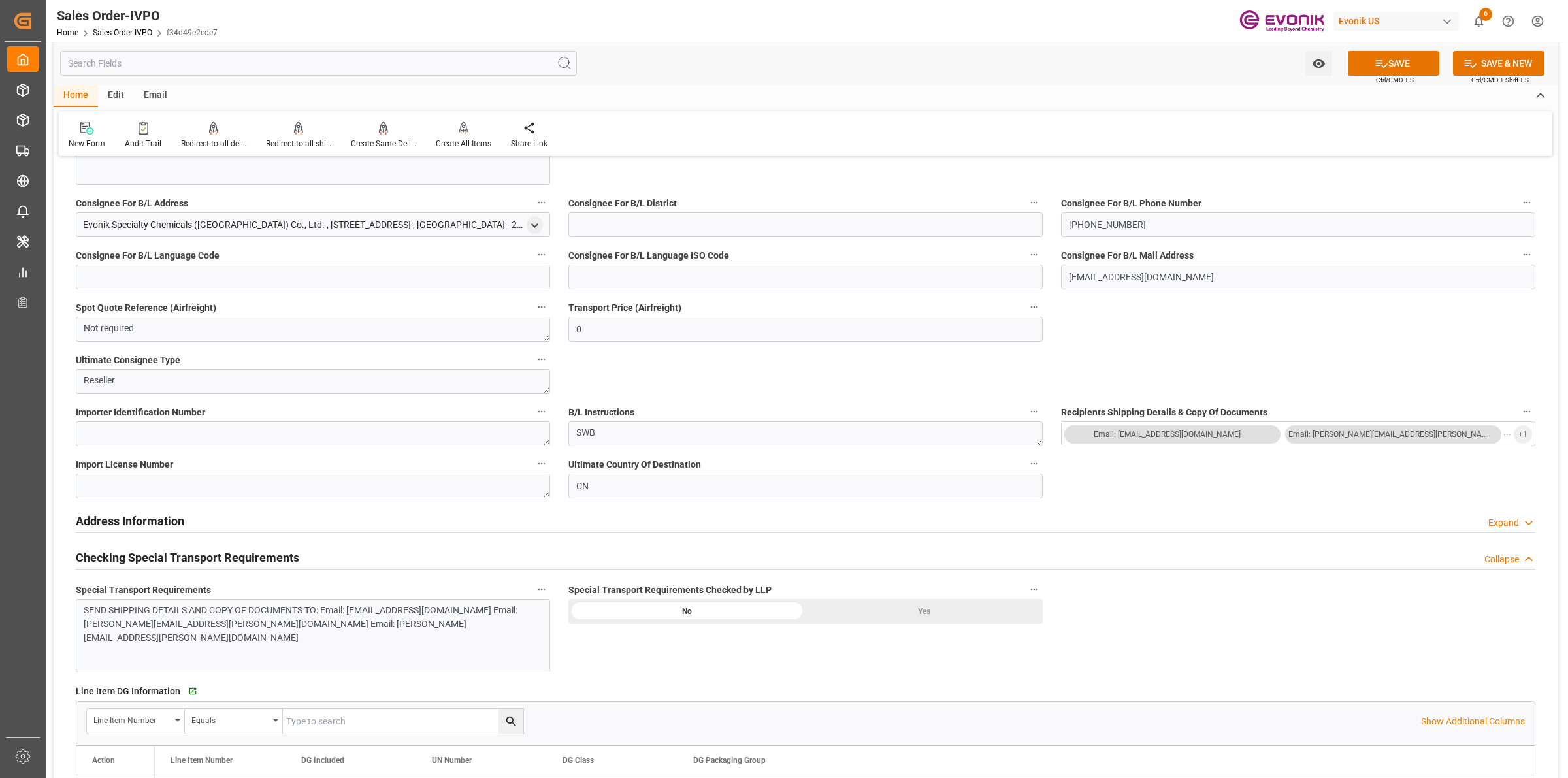
click at [948, 609] on div "Yes" at bounding box center [924, 612] width 237 height 25
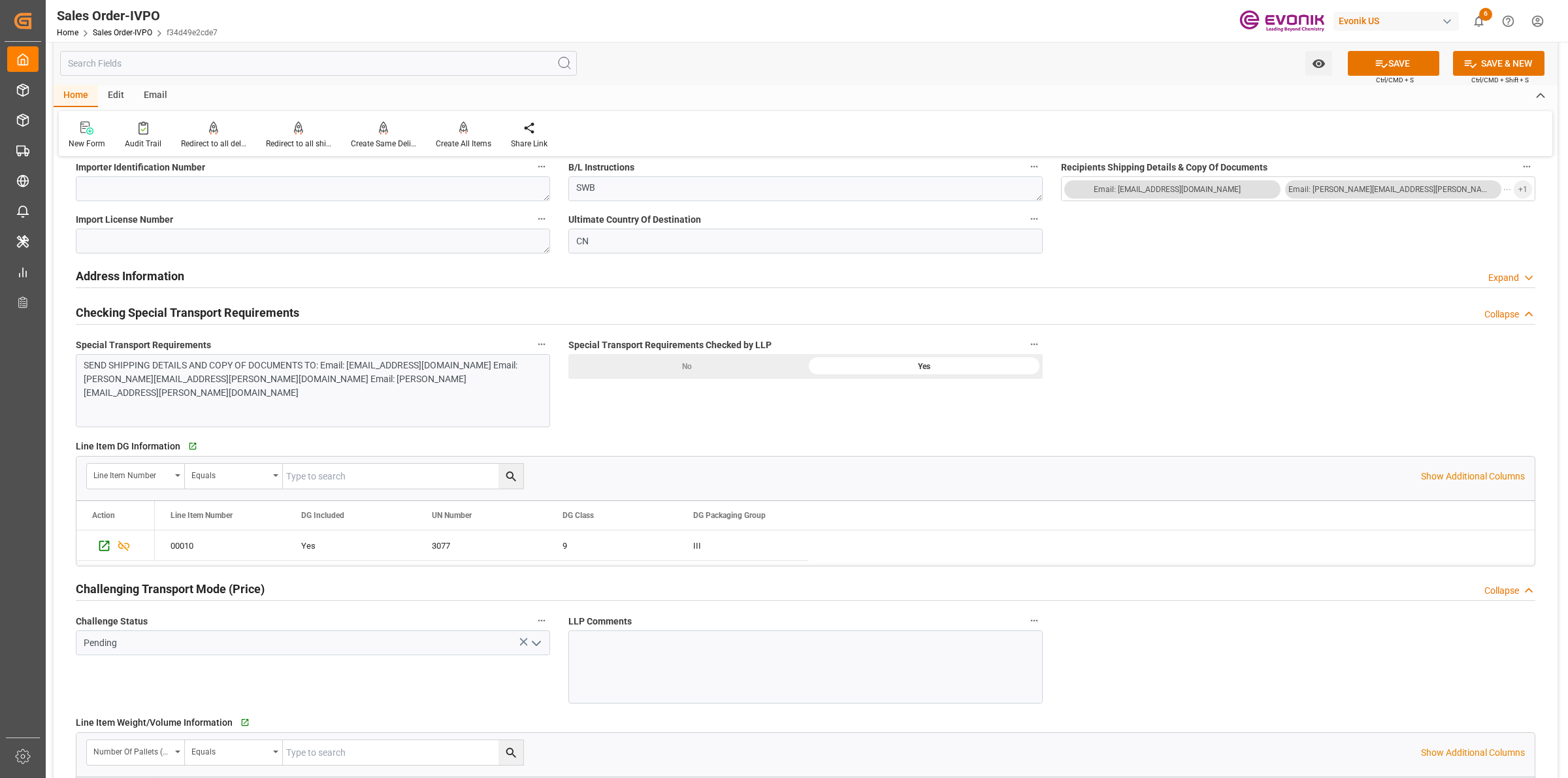
scroll to position [1552, 0]
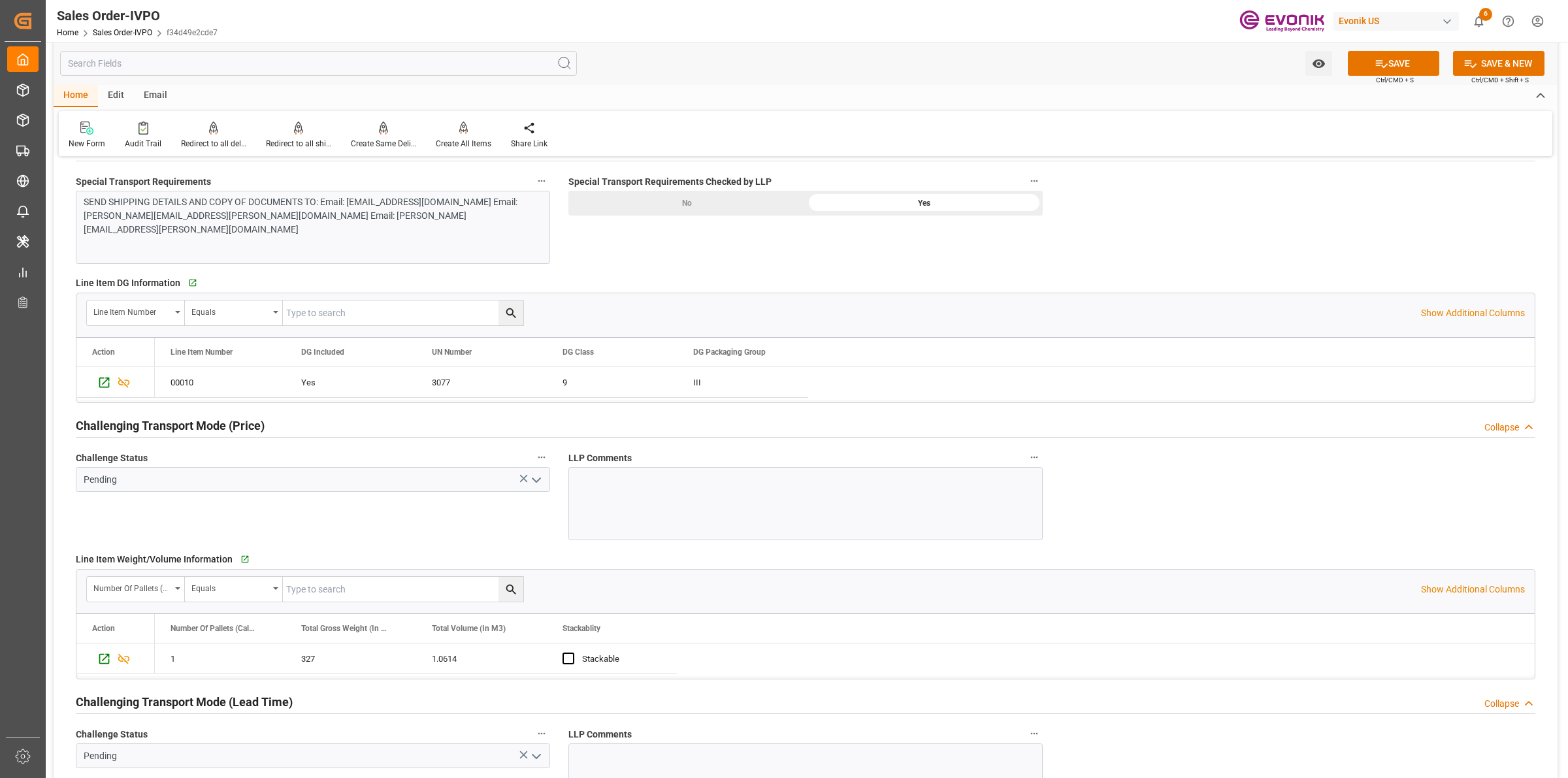
click at [541, 481] on icon "open menu" at bounding box center [536, 480] width 15 height 15
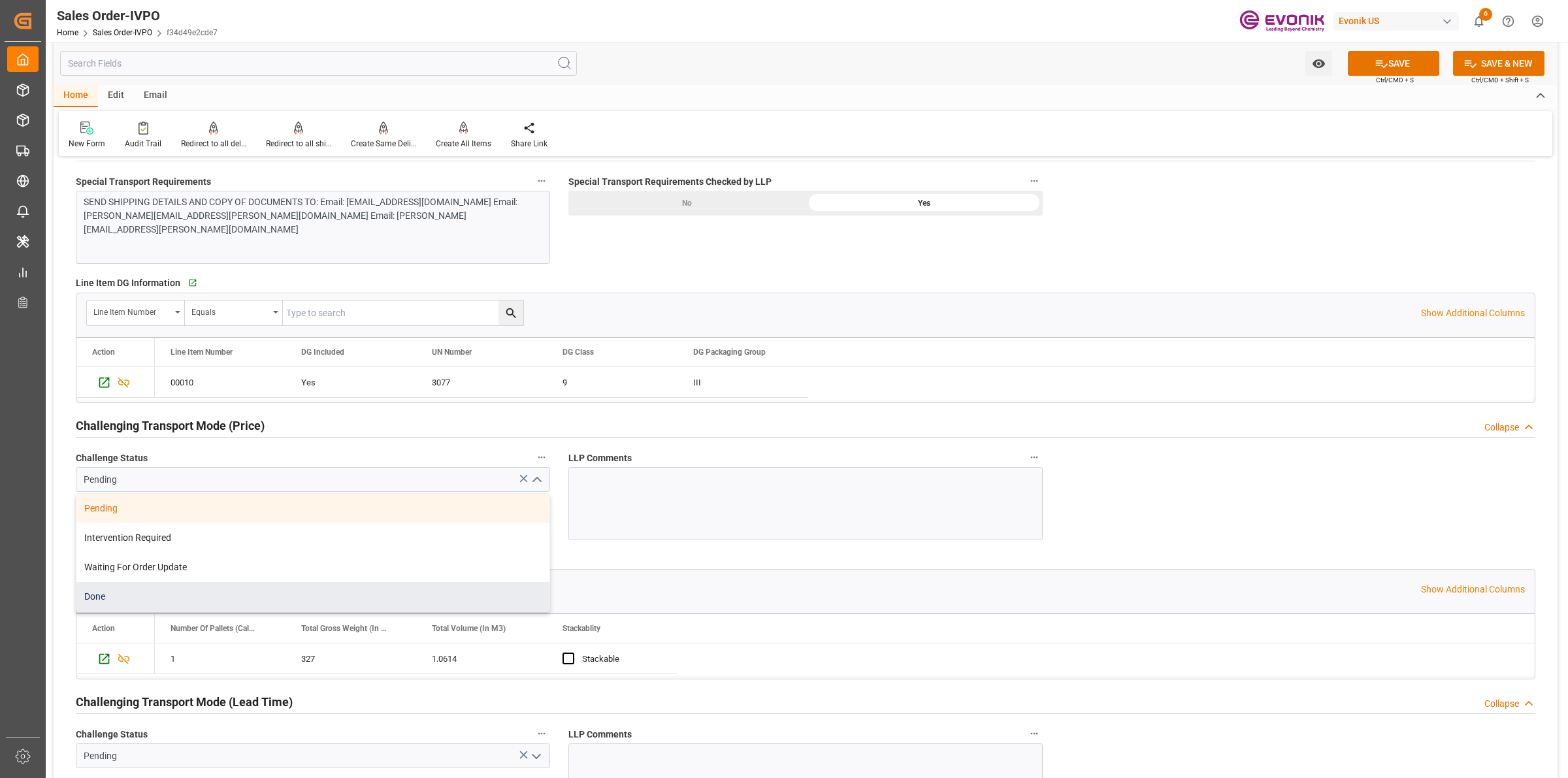
click at [162, 598] on div "Done" at bounding box center [313, 597] width 473 height 29
type input "Done"
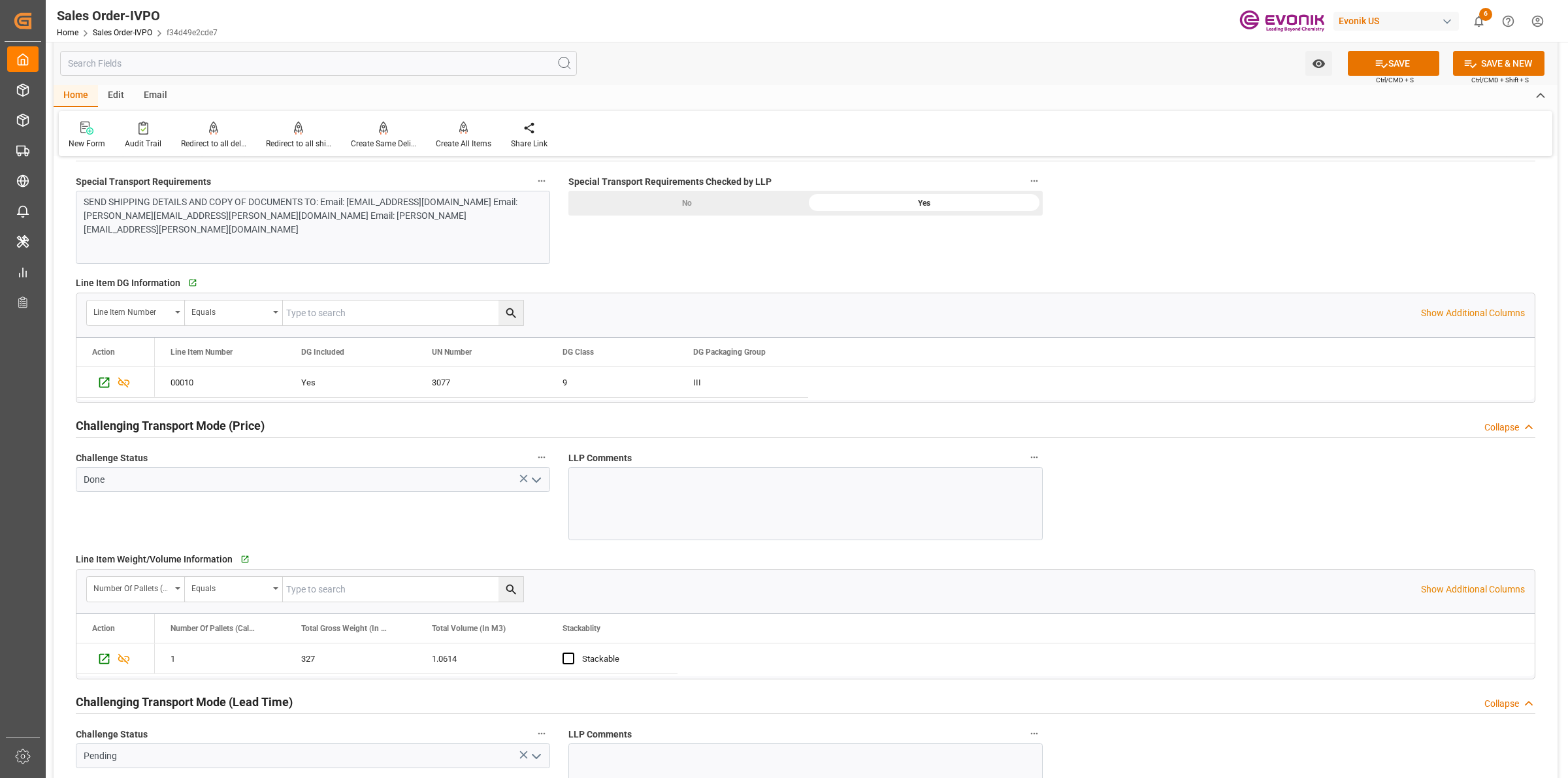
scroll to position [1798, 0]
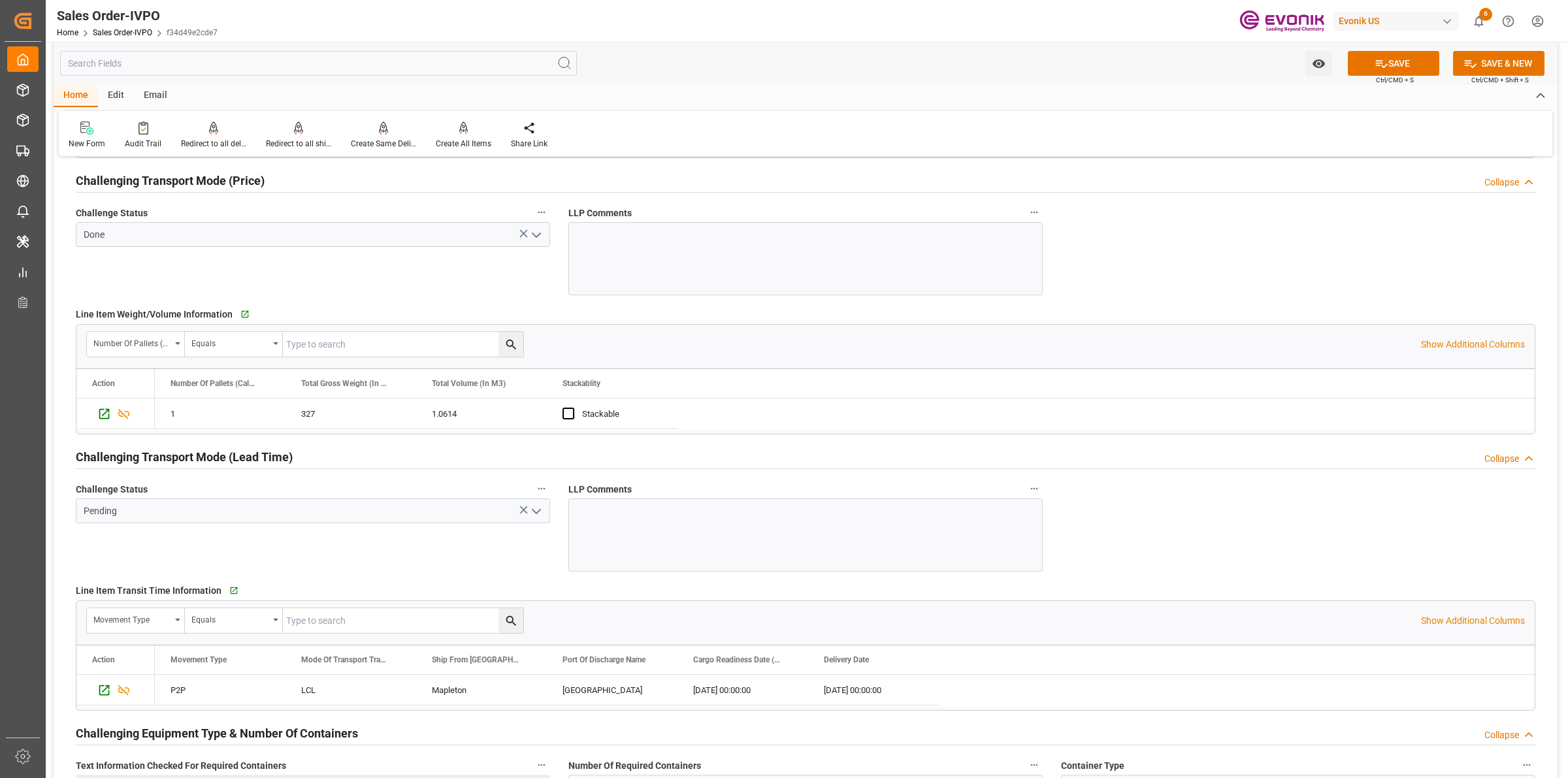
click at [541, 515] on icon "open menu" at bounding box center [536, 511] width 15 height 15
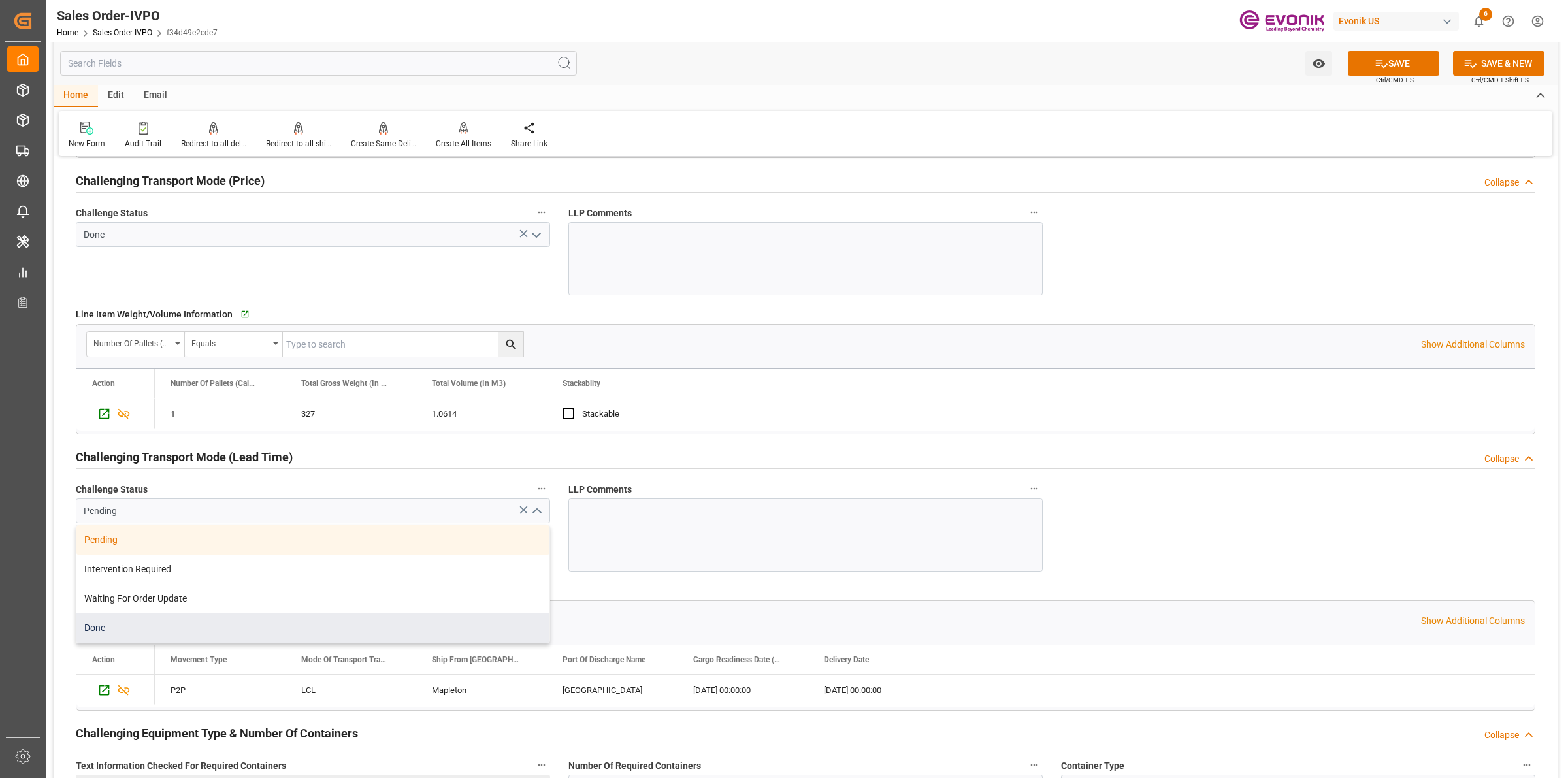
click at [236, 625] on div "Done" at bounding box center [313, 628] width 473 height 29
type input "Done"
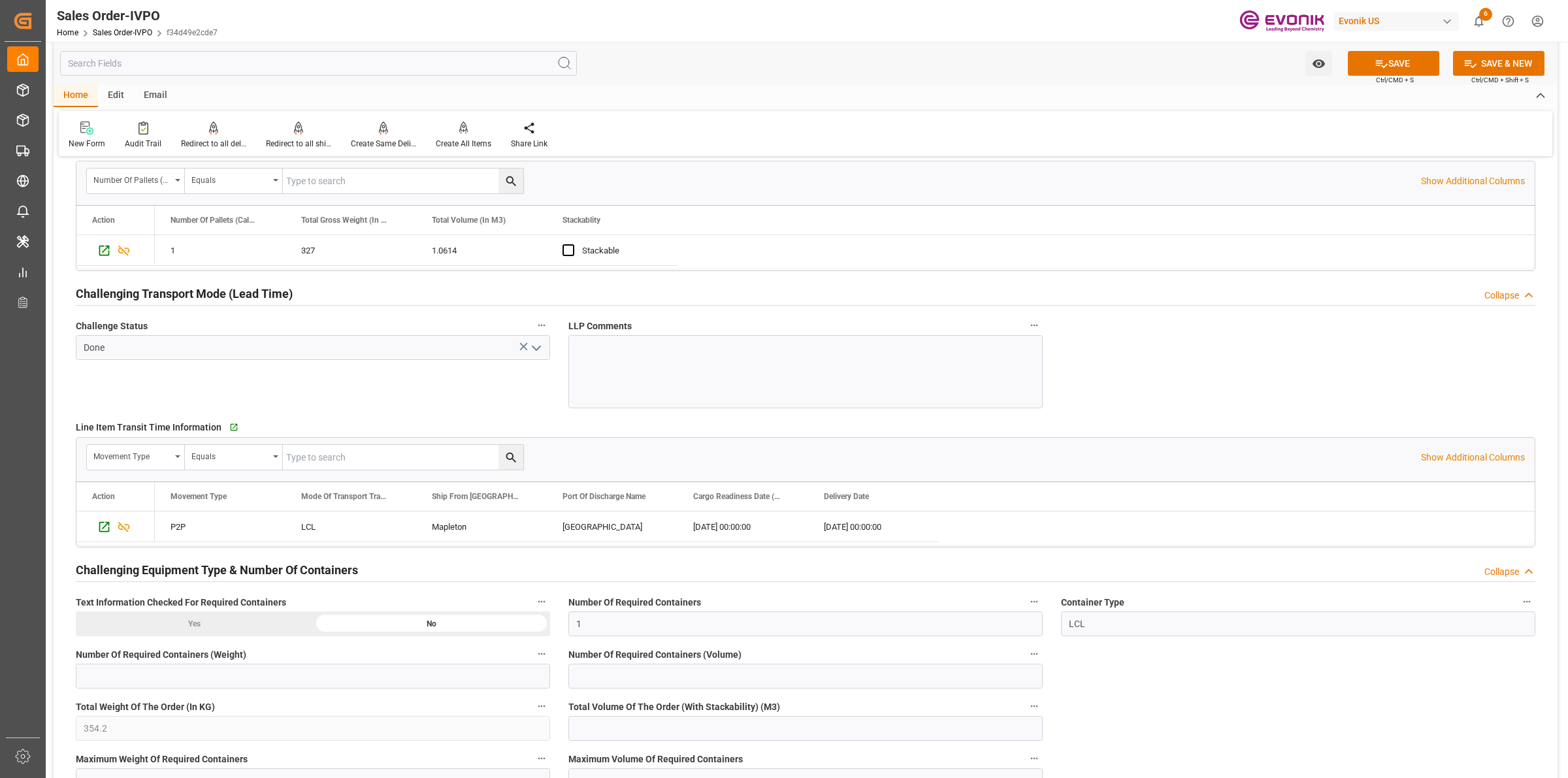
scroll to position [2042, 0]
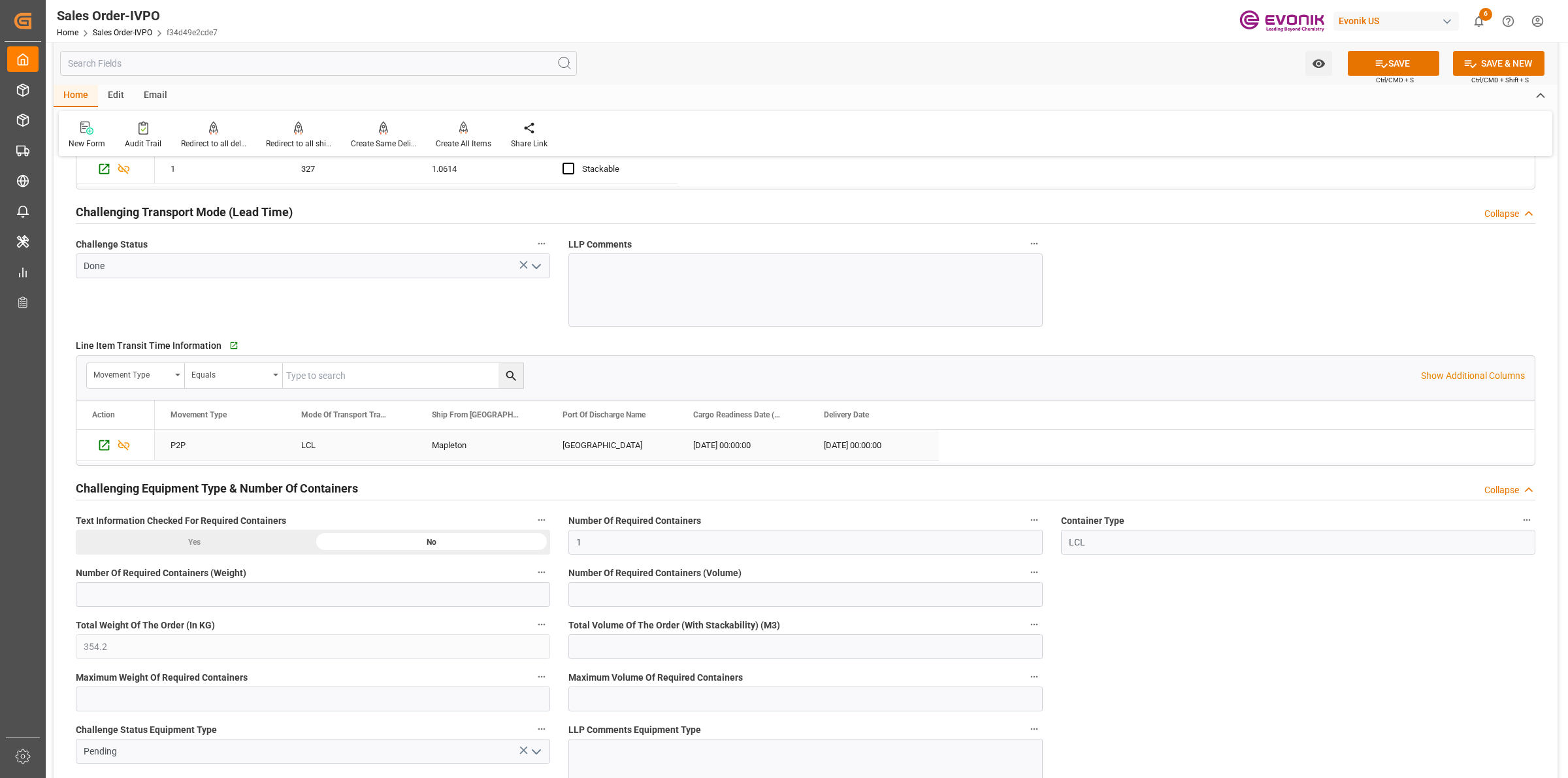
click at [455, 446] on div "Mapleton" at bounding box center [481, 445] width 130 height 30
click at [474, 444] on div "Mapleton" at bounding box center [481, 445] width 130 height 30
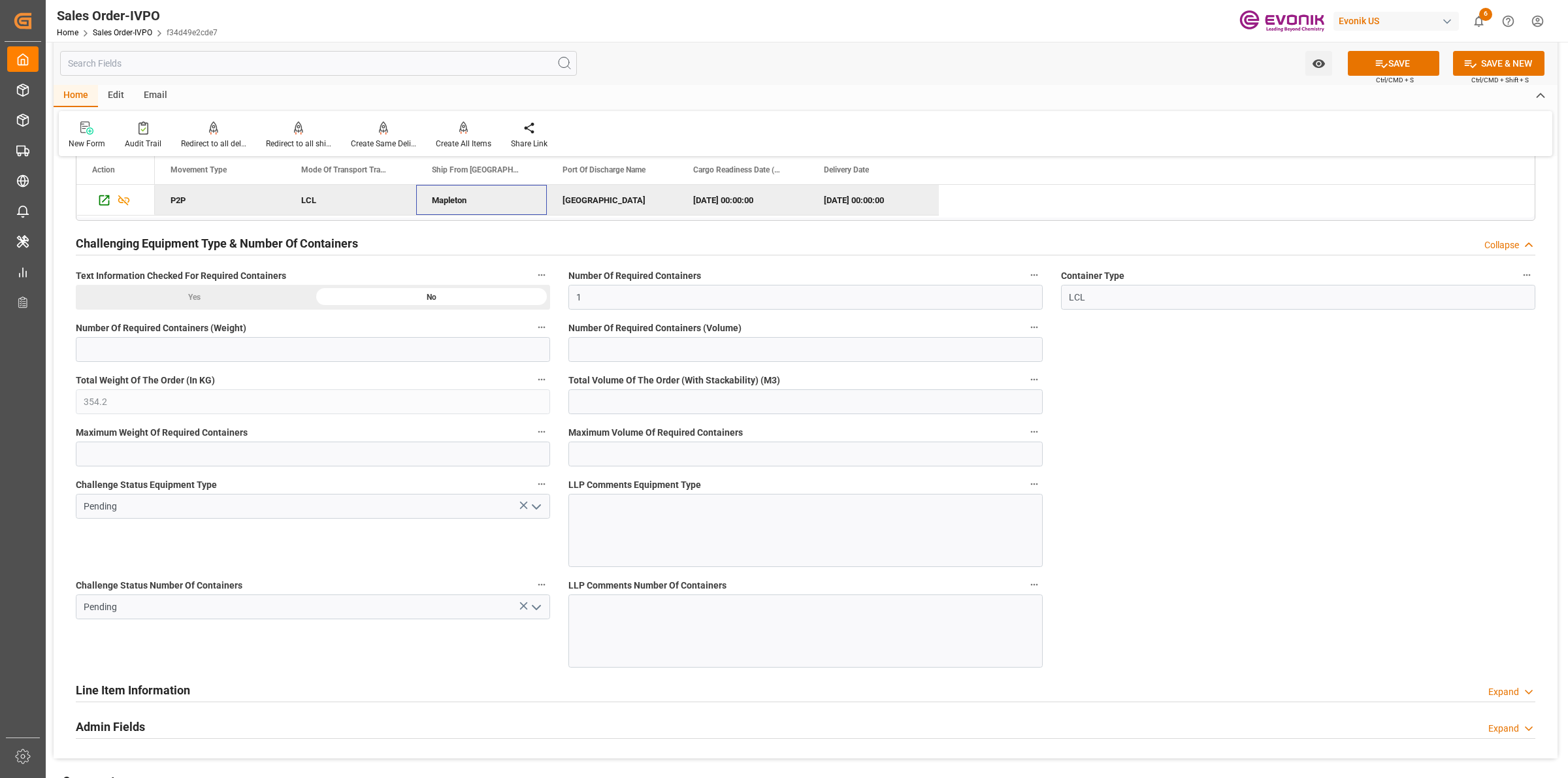
click at [536, 507] on icon "open menu" at bounding box center [536, 507] width 15 height 15
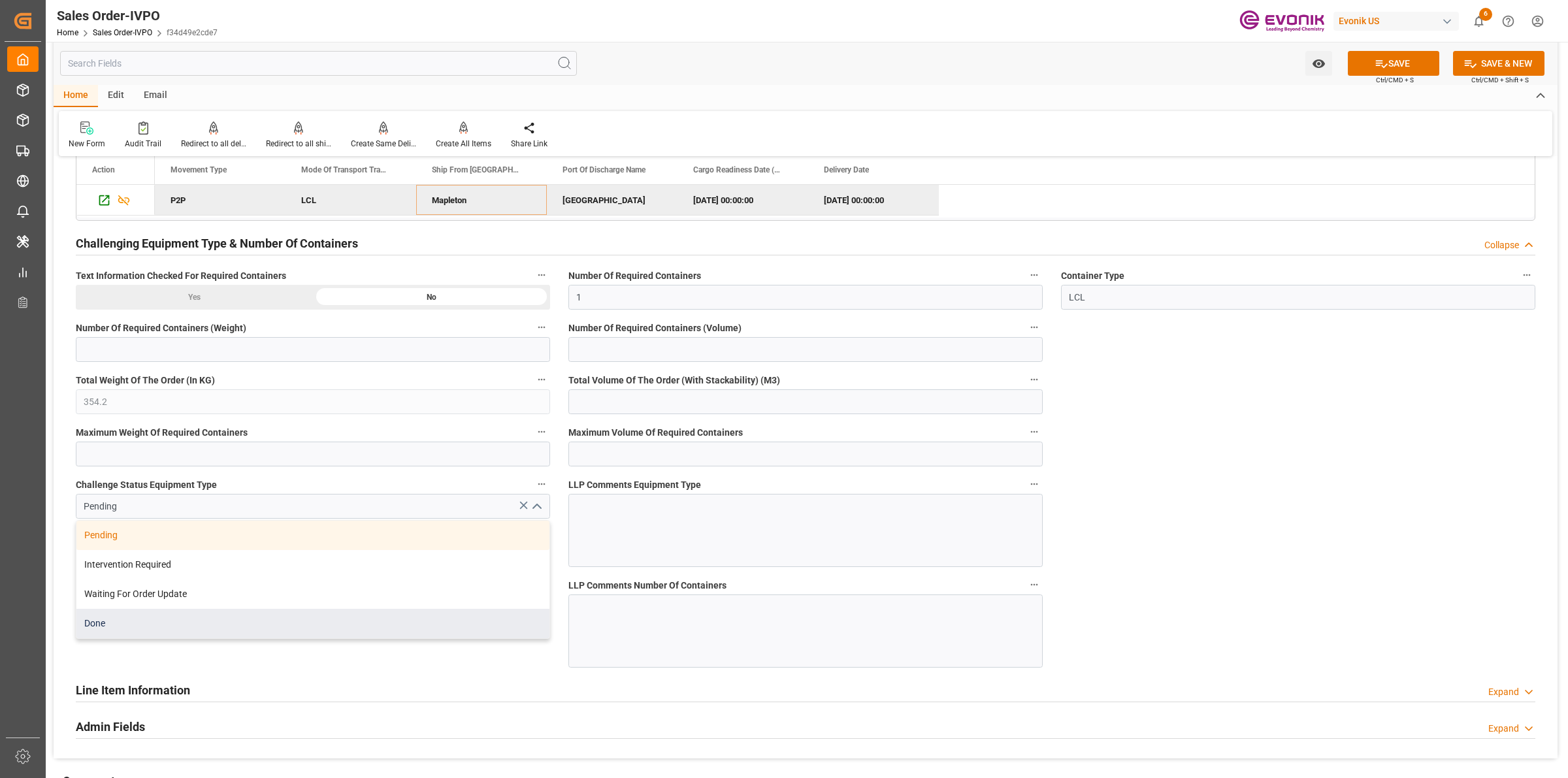
click at [170, 617] on div "Done" at bounding box center [313, 623] width 473 height 29
type input "Done"
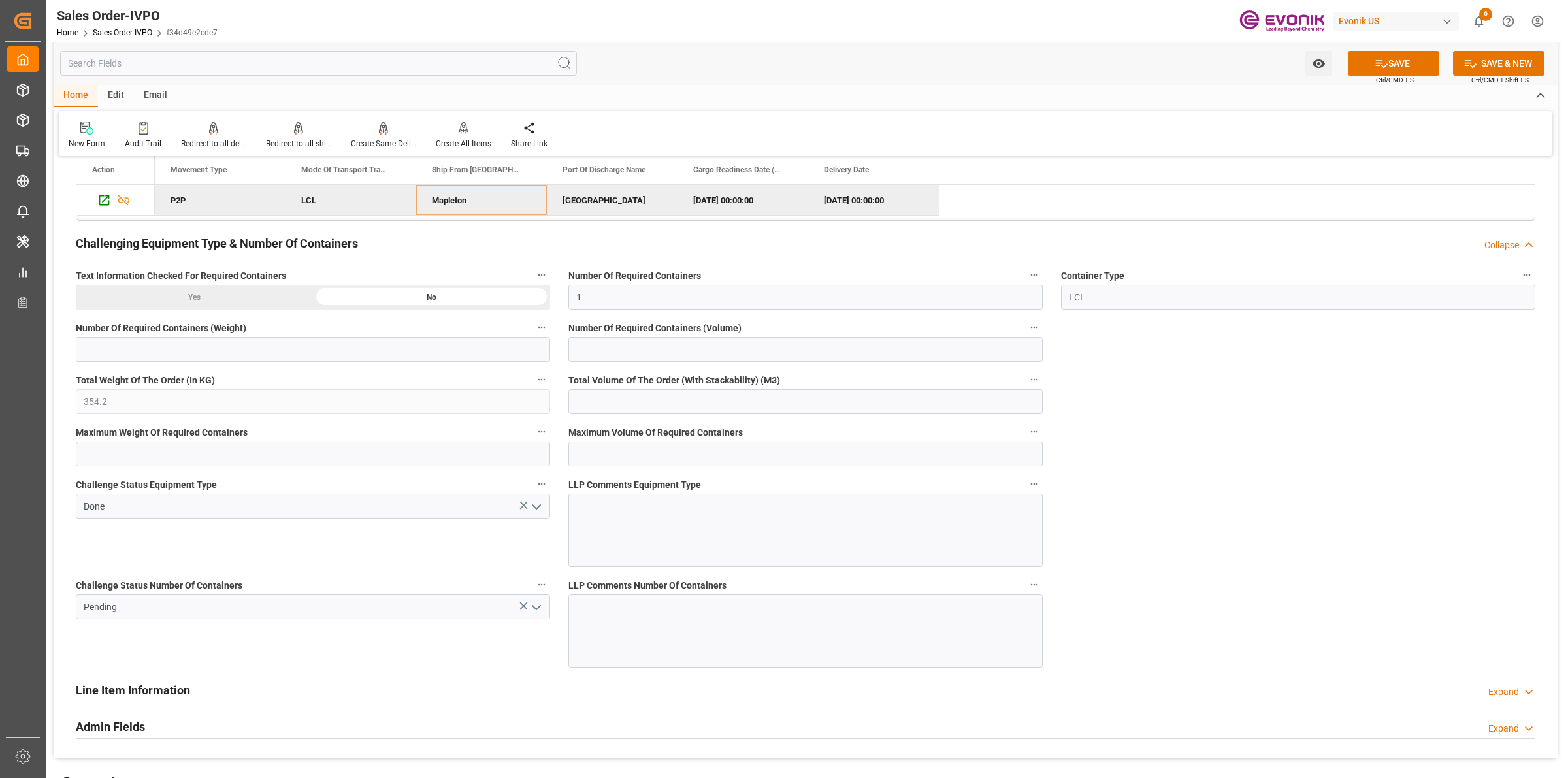
click at [451, 648] on div "Challenge Status Number Of Containers Pending" at bounding box center [313, 622] width 493 height 101
click at [532, 606] on icon "open menu" at bounding box center [536, 608] width 15 height 15
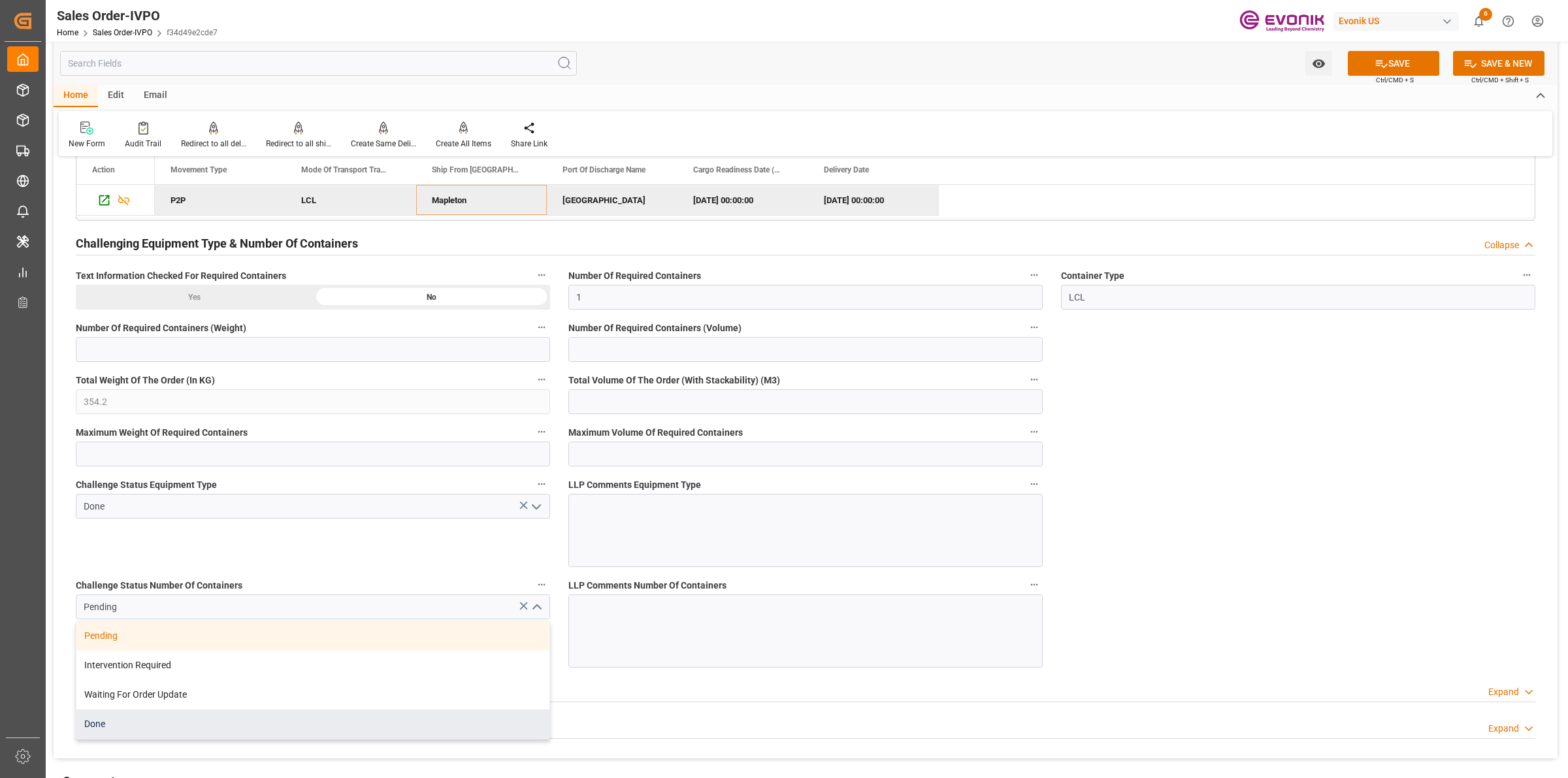
click at [106, 726] on div "Done" at bounding box center [313, 724] width 473 height 29
type input "Done"
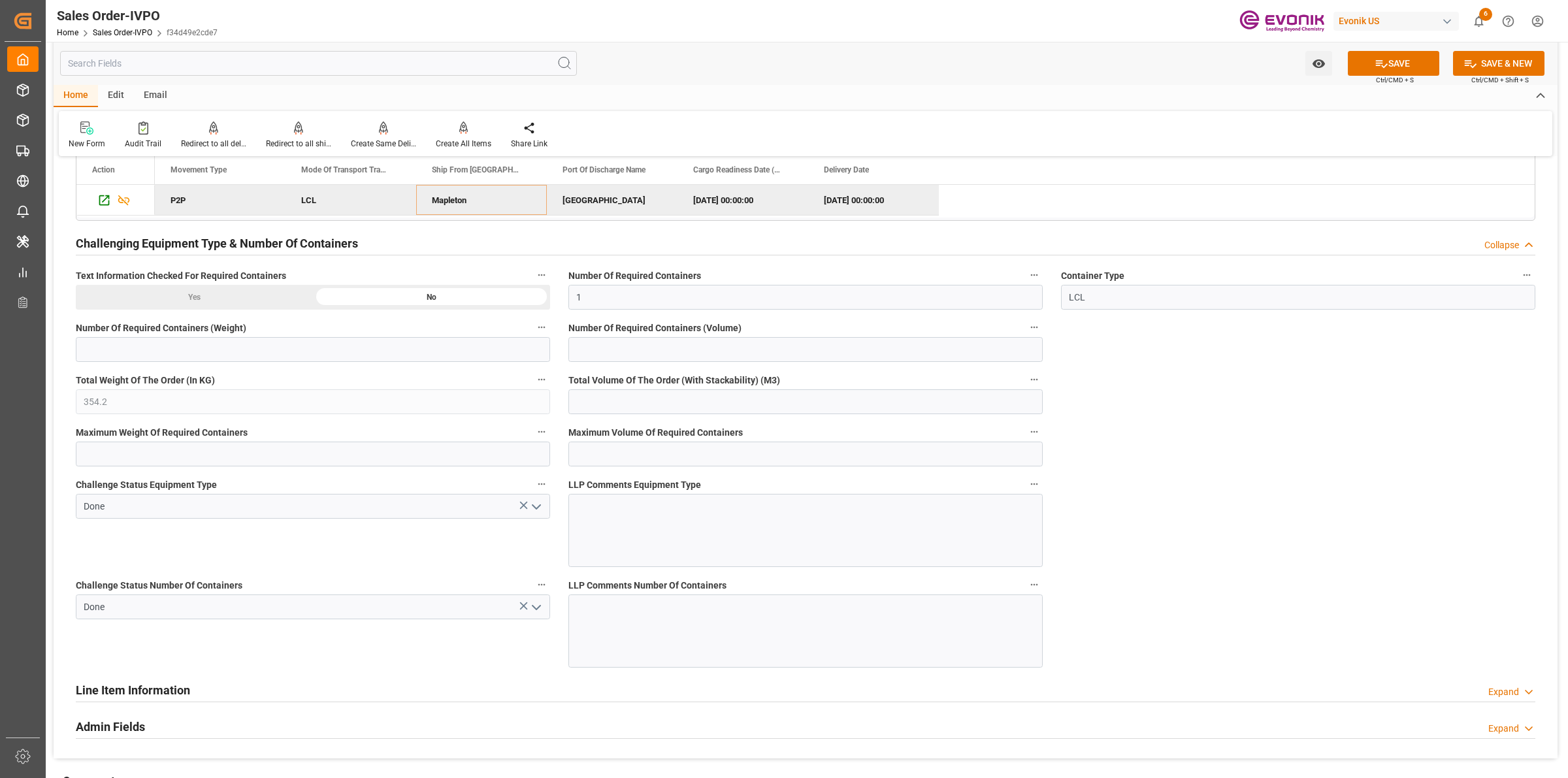
scroll to position [2042, 0]
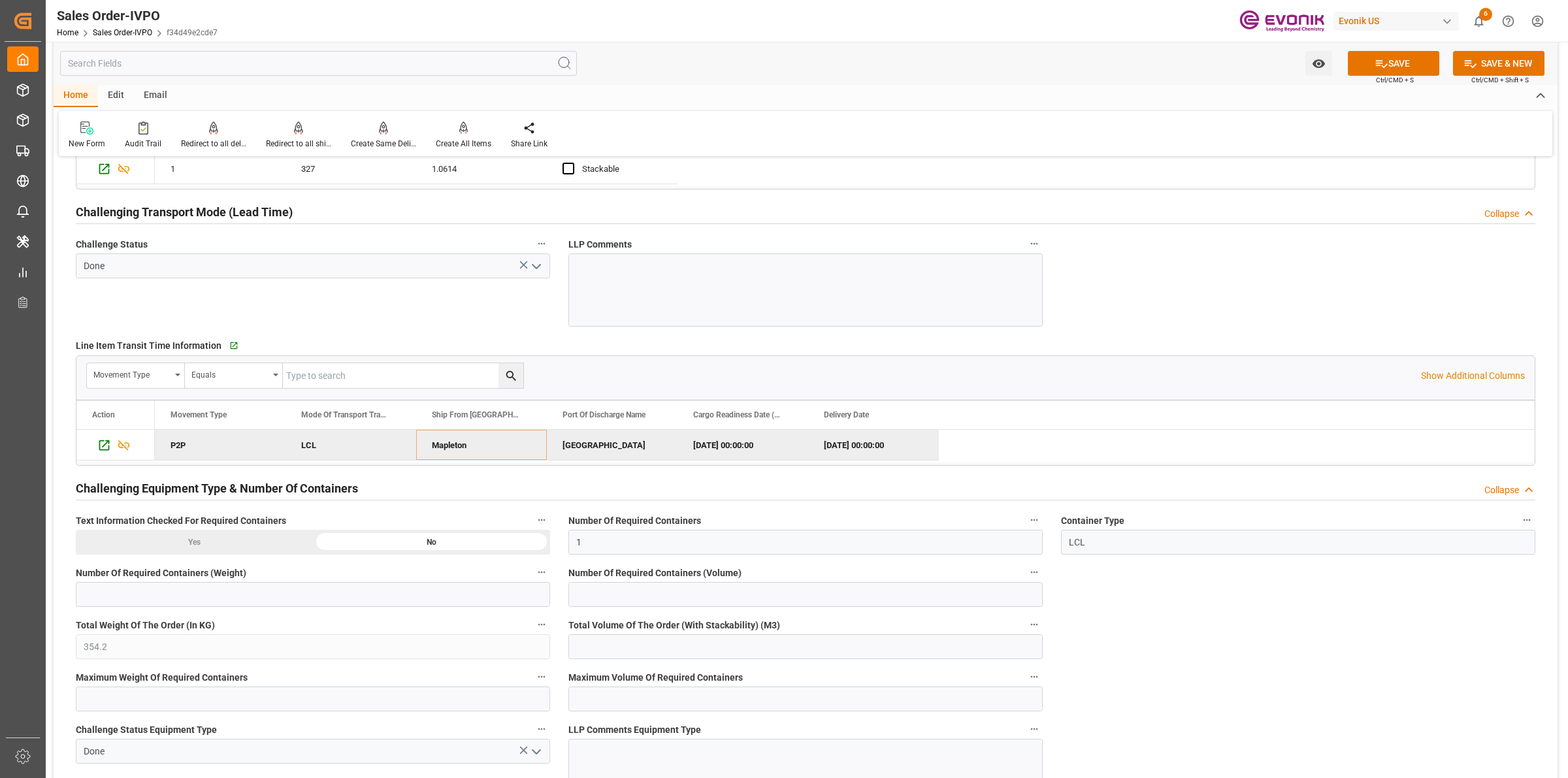
click at [1387, 75] on span "Ctrl/CMD + S" at bounding box center [1394, 80] width 38 height 10
click at [1383, 61] on icon at bounding box center [1382, 64] width 14 height 14
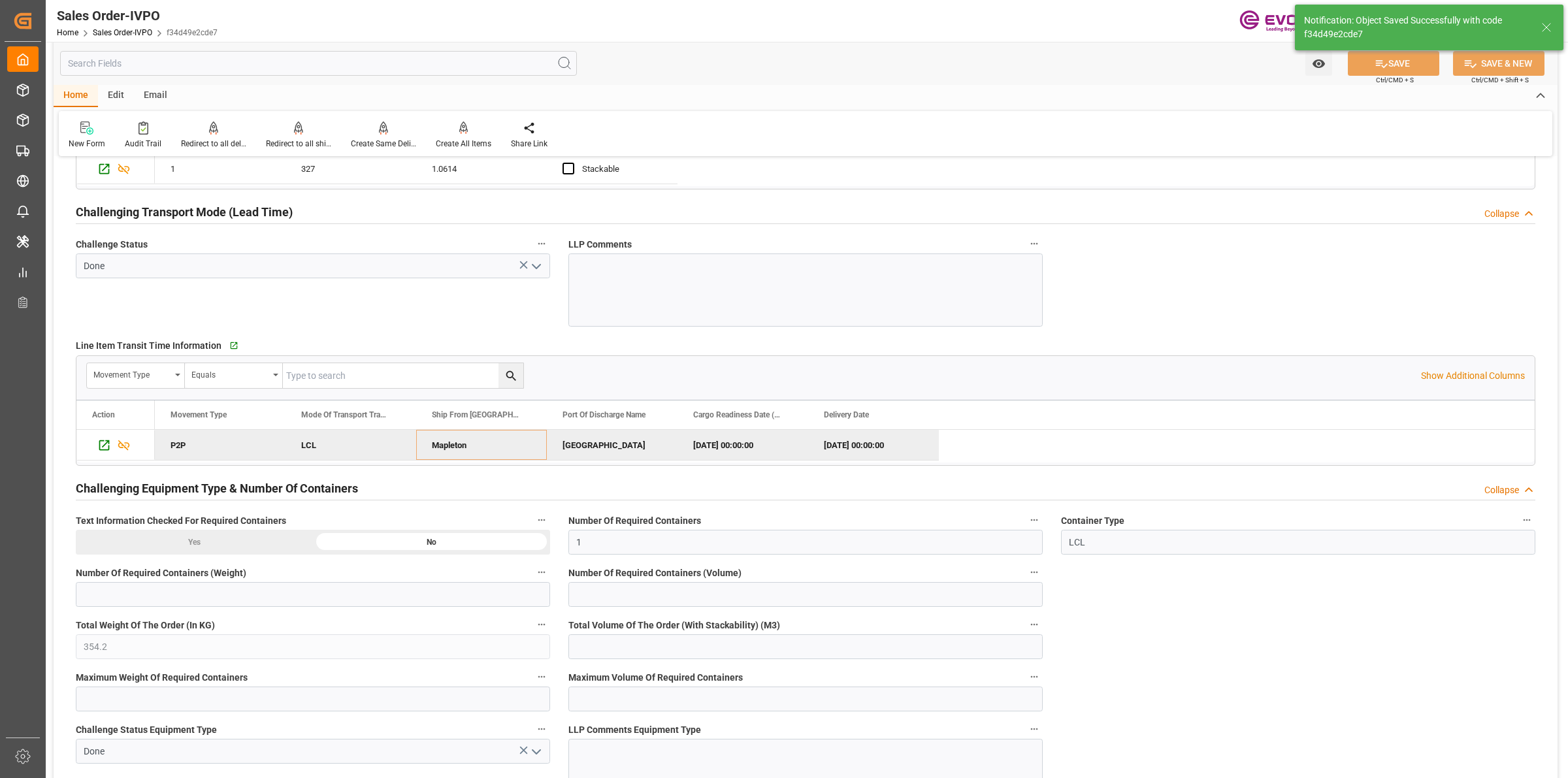
type input "No"
type input "[DATE] 06:22"
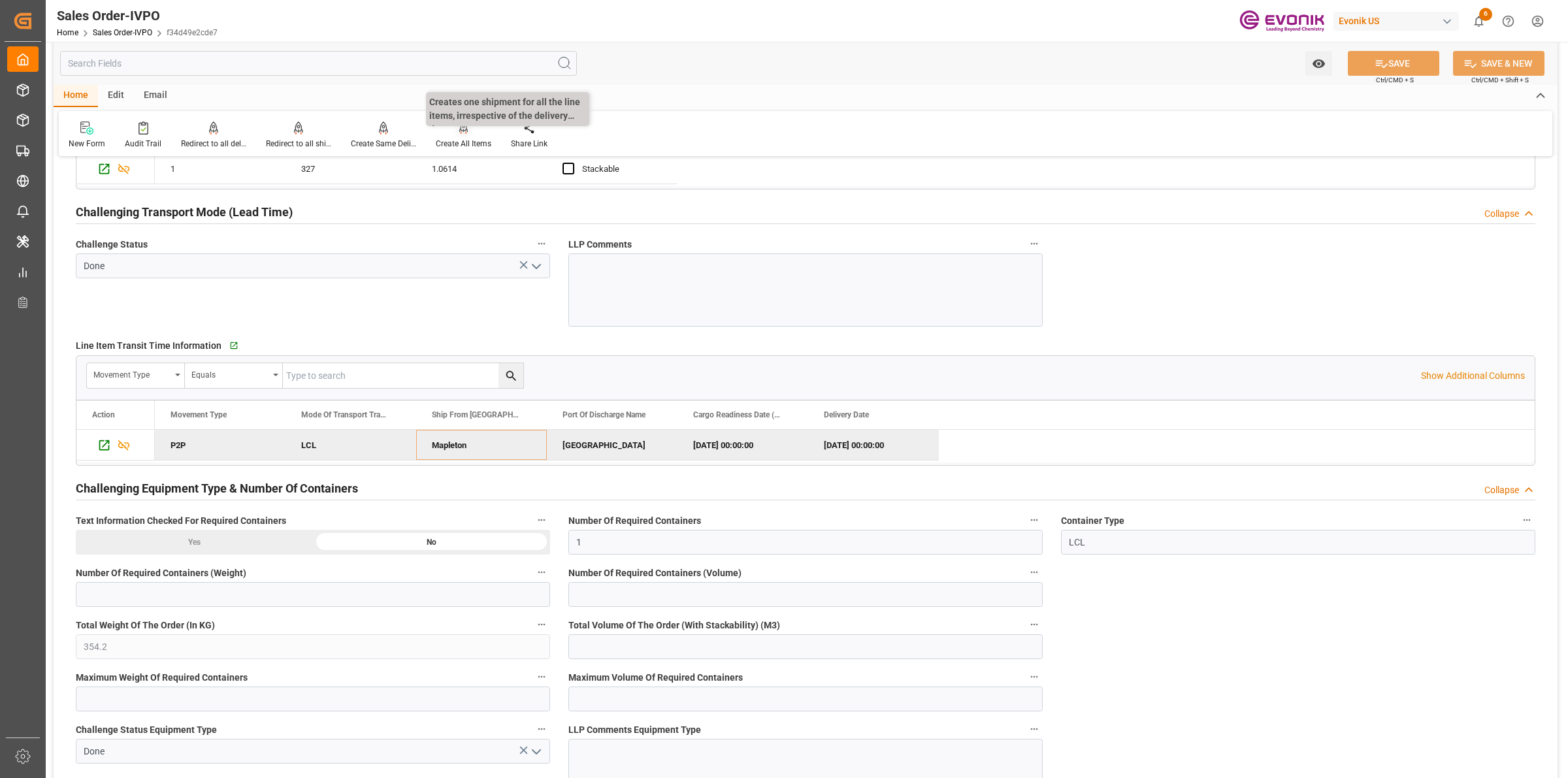
click at [463, 134] on div "Create All Items" at bounding box center [464, 135] width 75 height 29
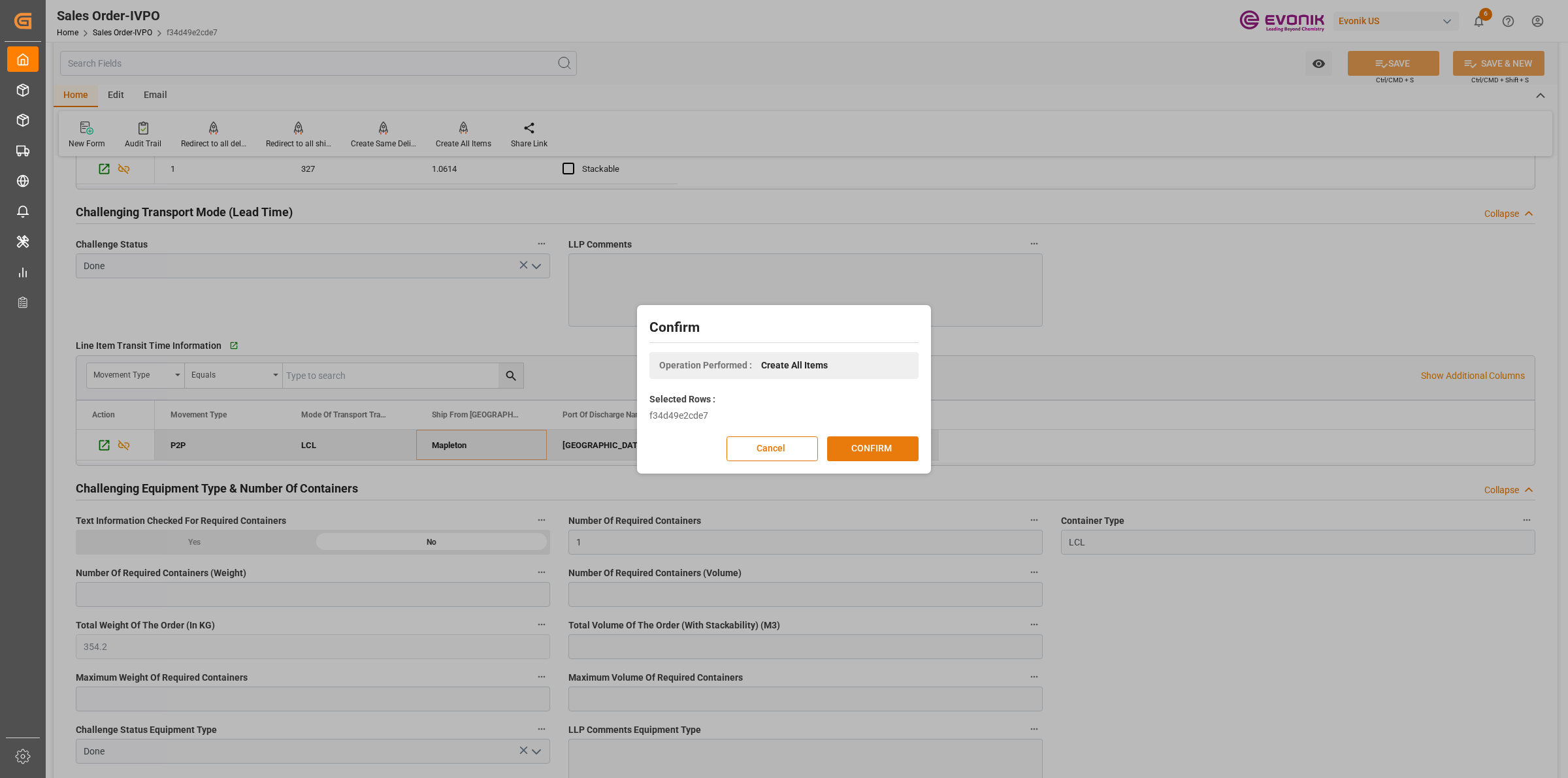
click at [868, 449] on button "CONFIRM" at bounding box center [872, 449] width 92 height 25
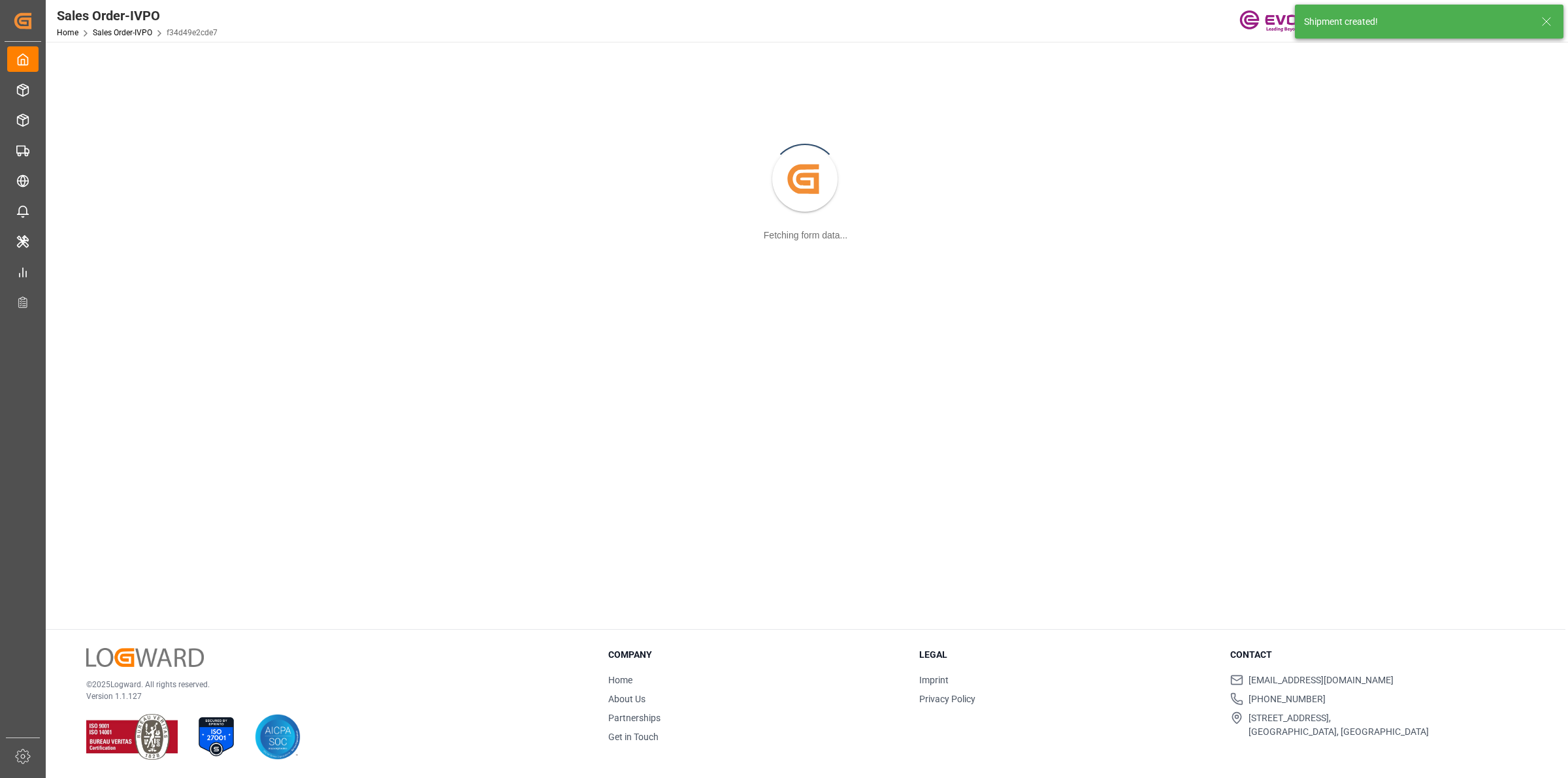
scroll to position [141, 0]
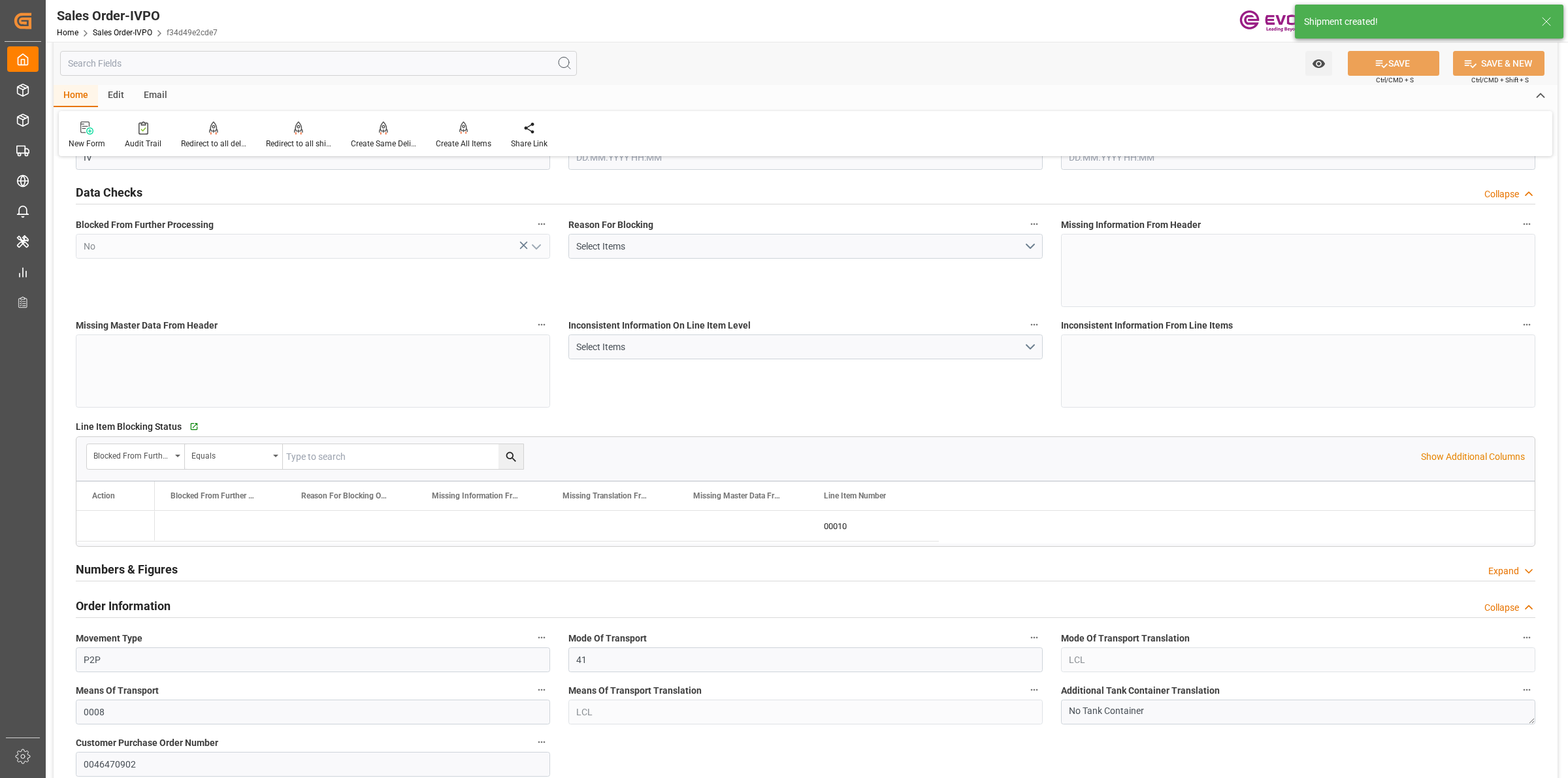
type input "CNSHA"
type input "0"
type input "1"
type input "354.2"
type input "15.09.2025 12:17"
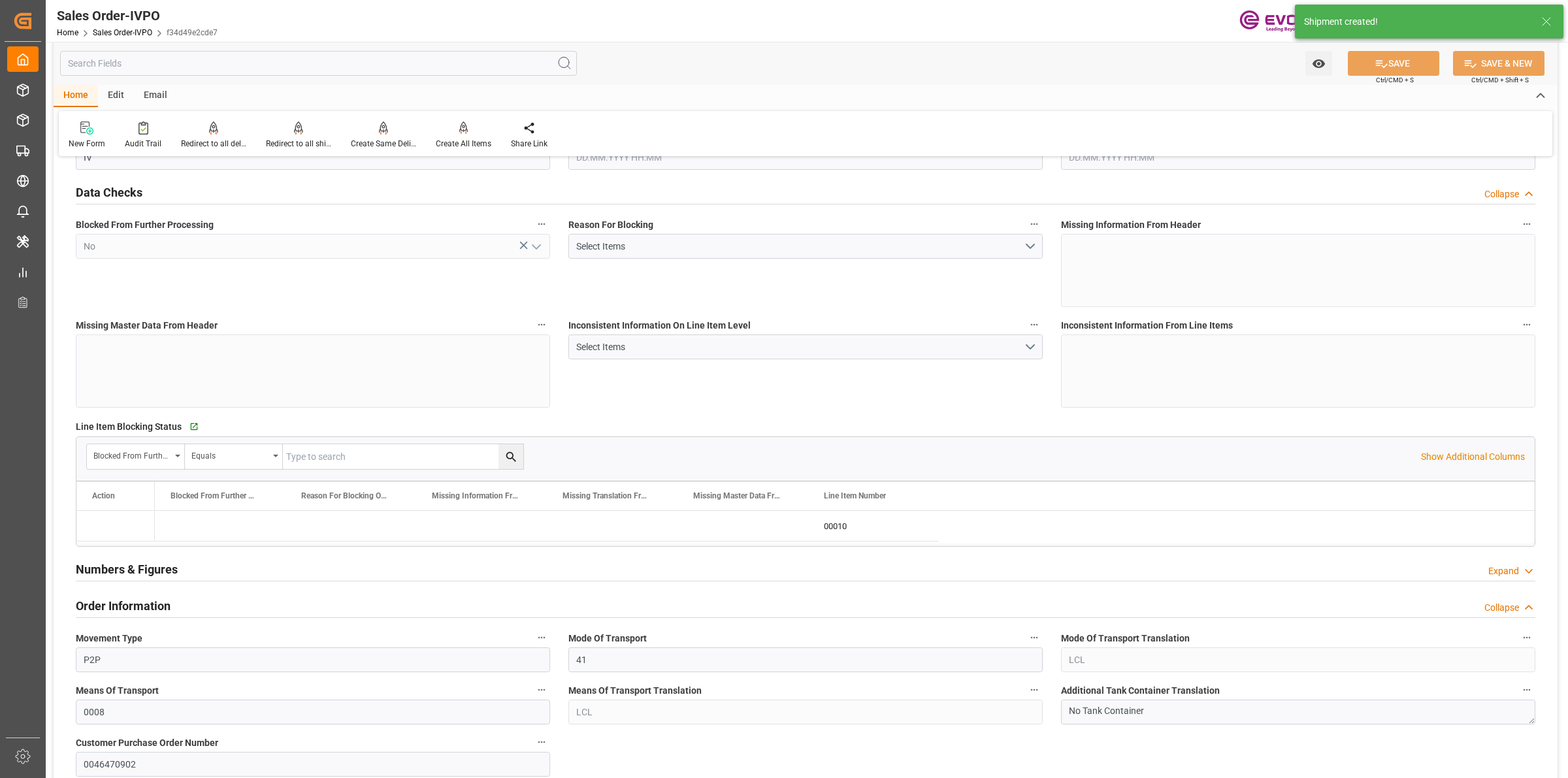
type input "[DATE] 06:22"
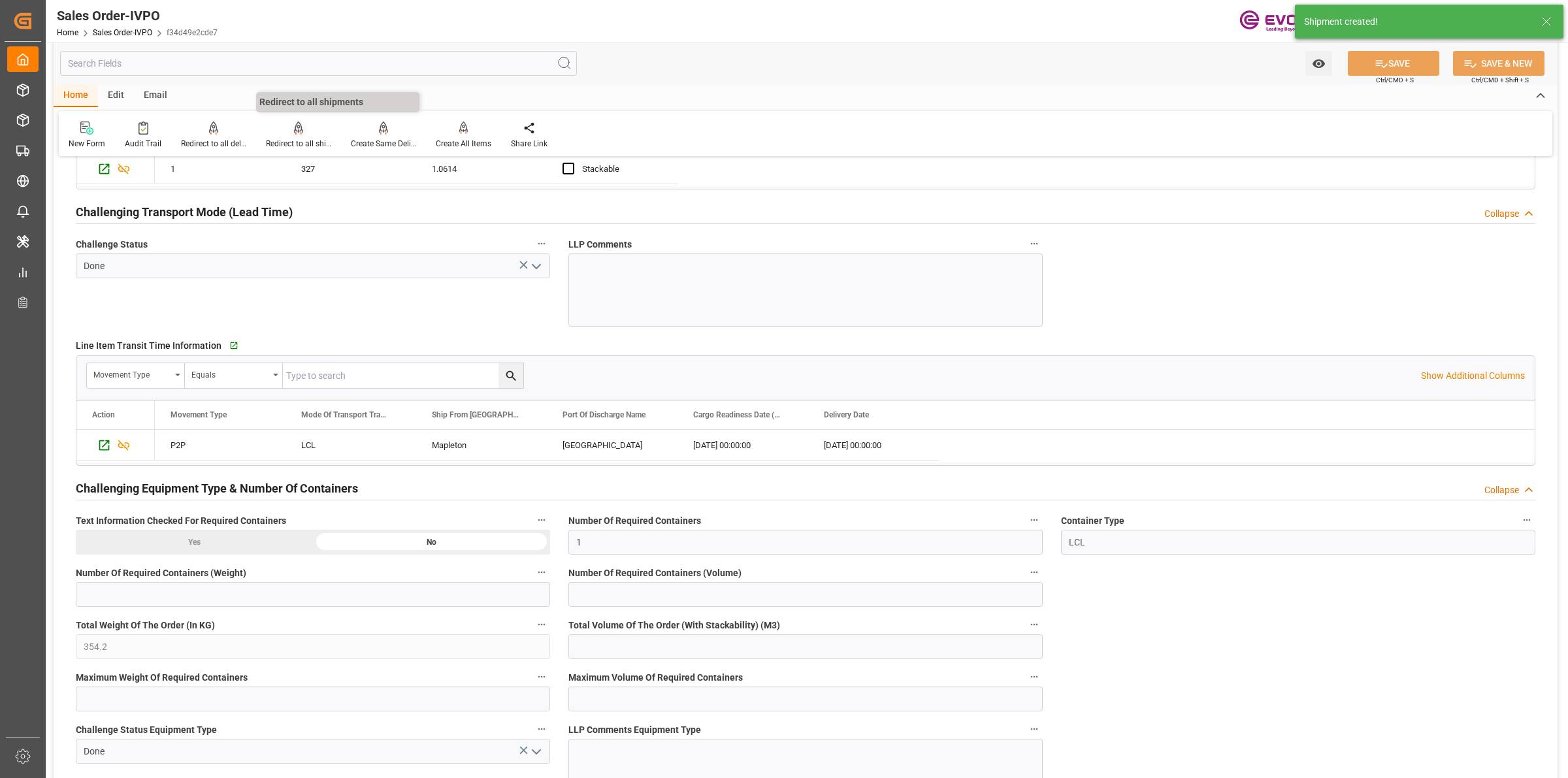
click at [298, 132] on icon at bounding box center [298, 129] width 9 height 14
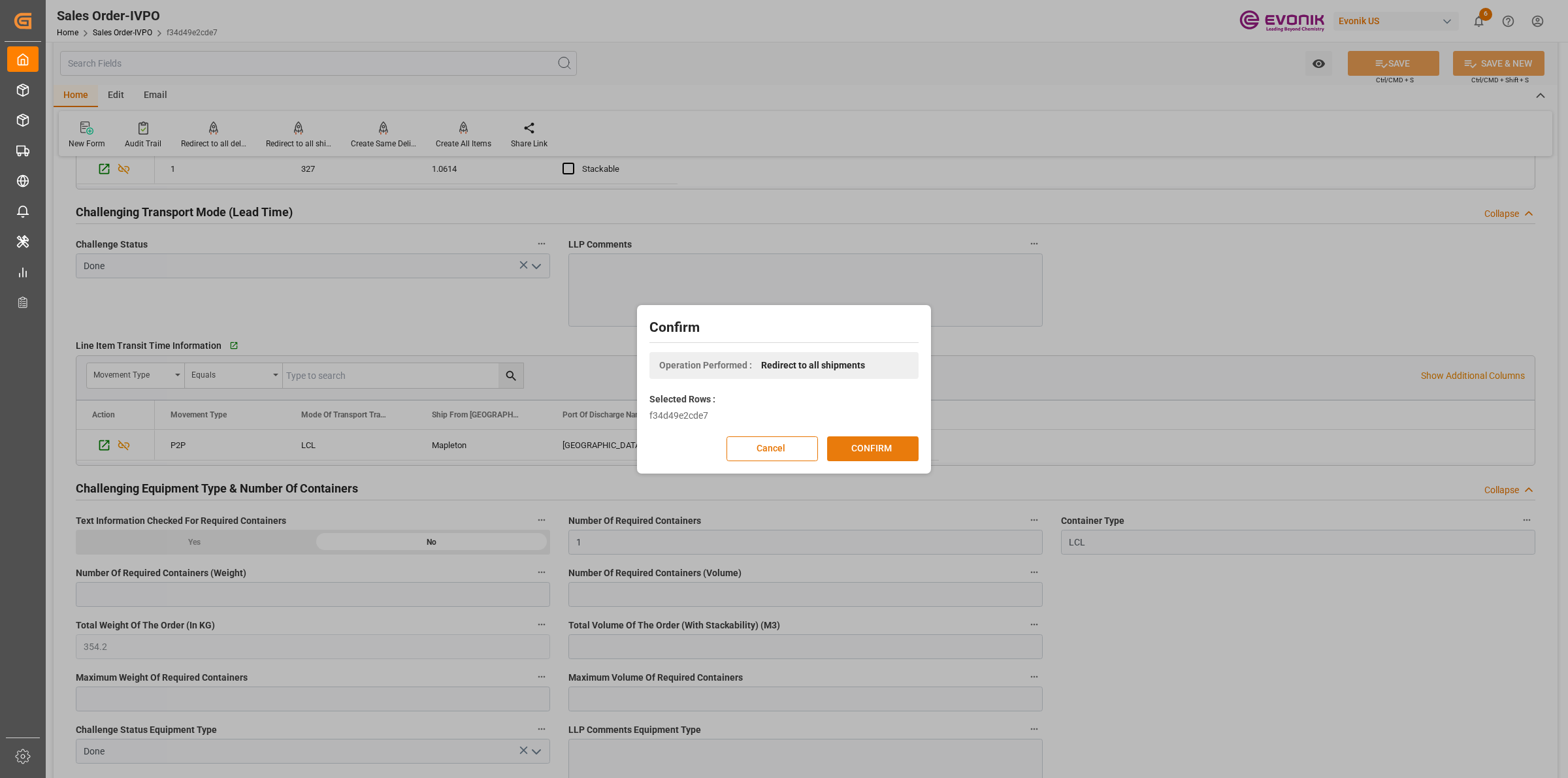
click at [873, 446] on button "CONFIRM" at bounding box center [872, 449] width 92 height 25
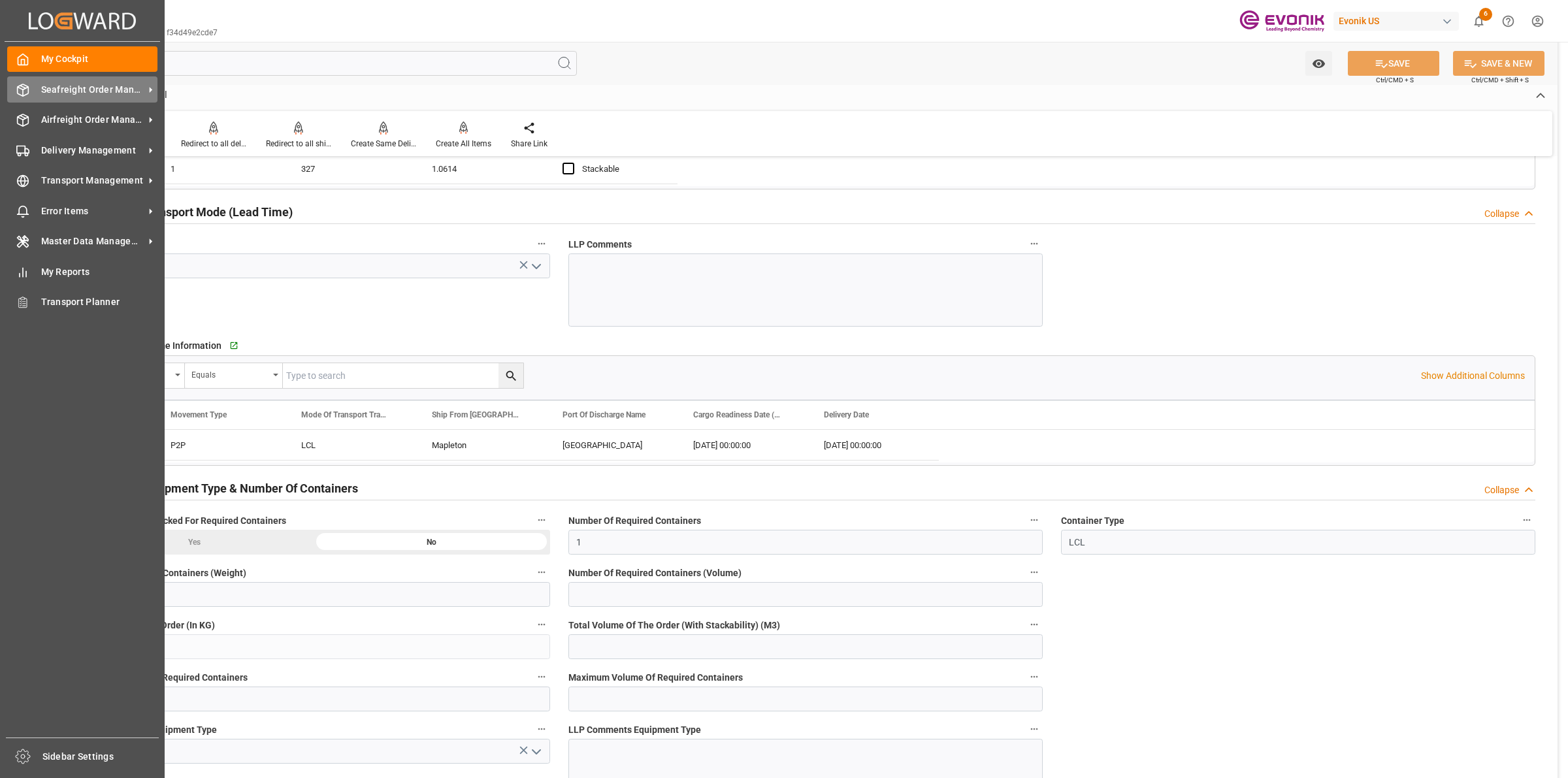
click at [25, 93] on icon at bounding box center [23, 91] width 14 height 14
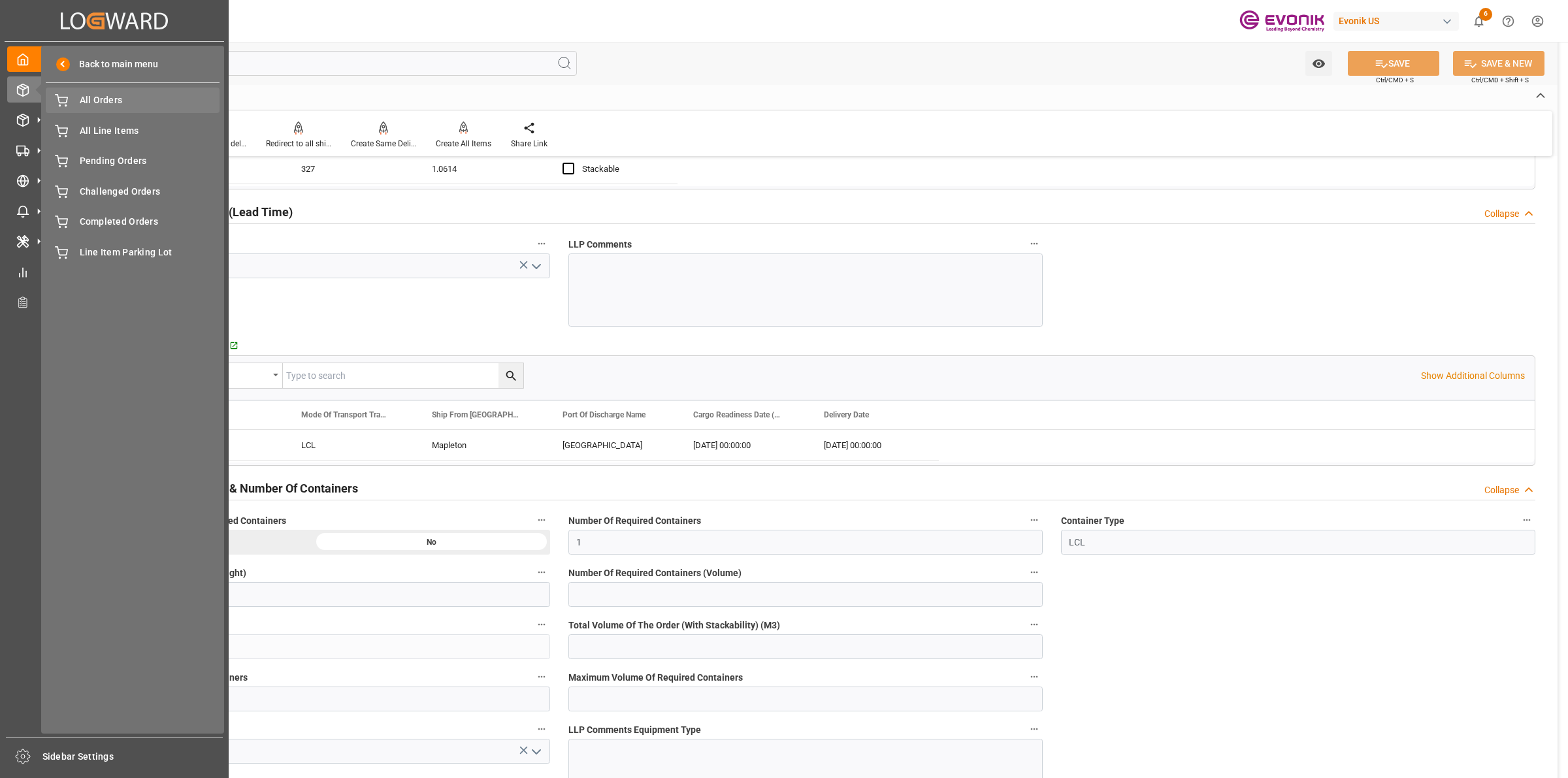
click at [100, 105] on span "All Orders" at bounding box center [150, 101] width 140 height 14
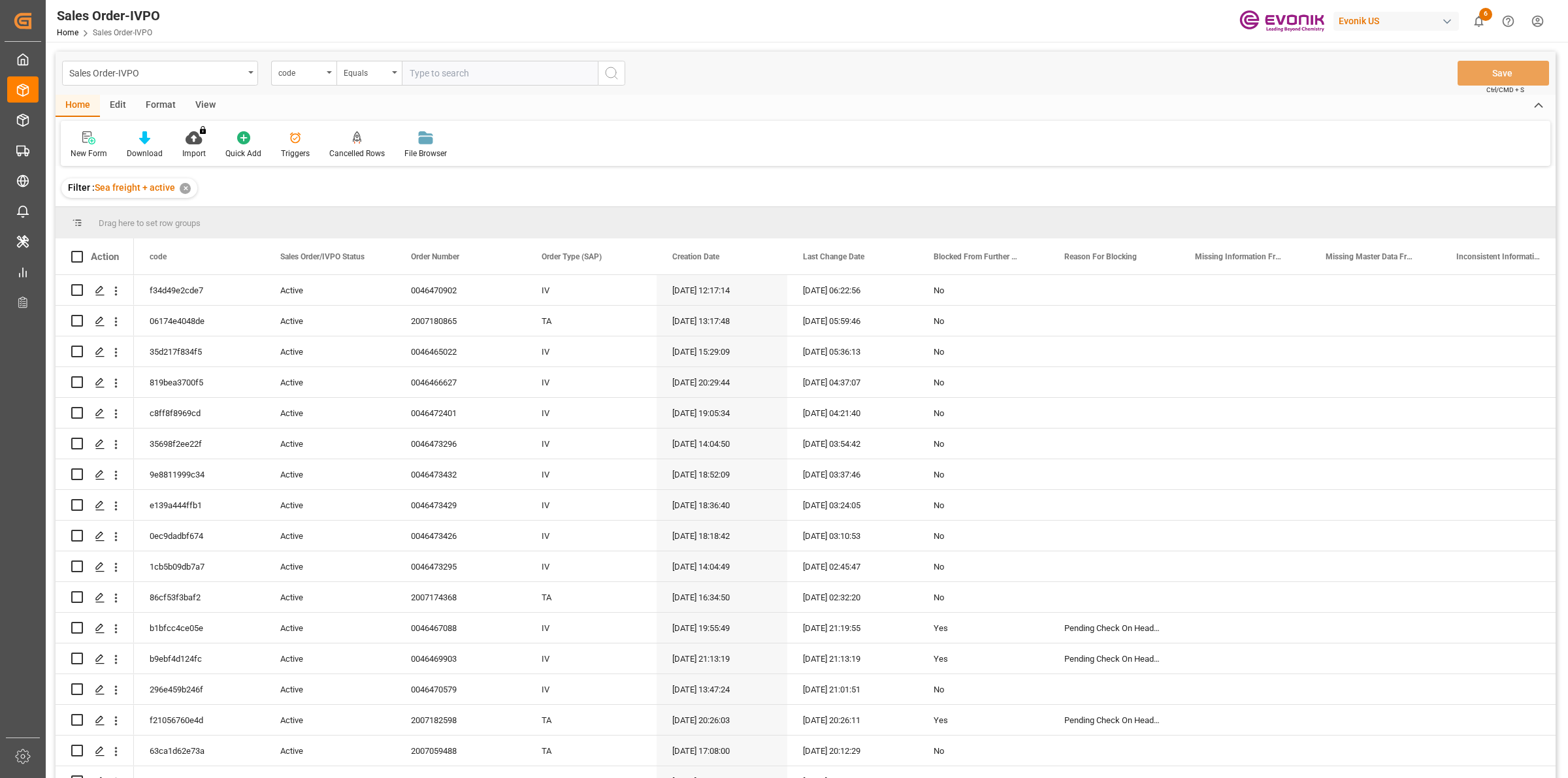
click at [465, 73] on input "text" at bounding box center [499, 73] width 196 height 25
click at [304, 76] on div "code" at bounding box center [300, 72] width 44 height 15
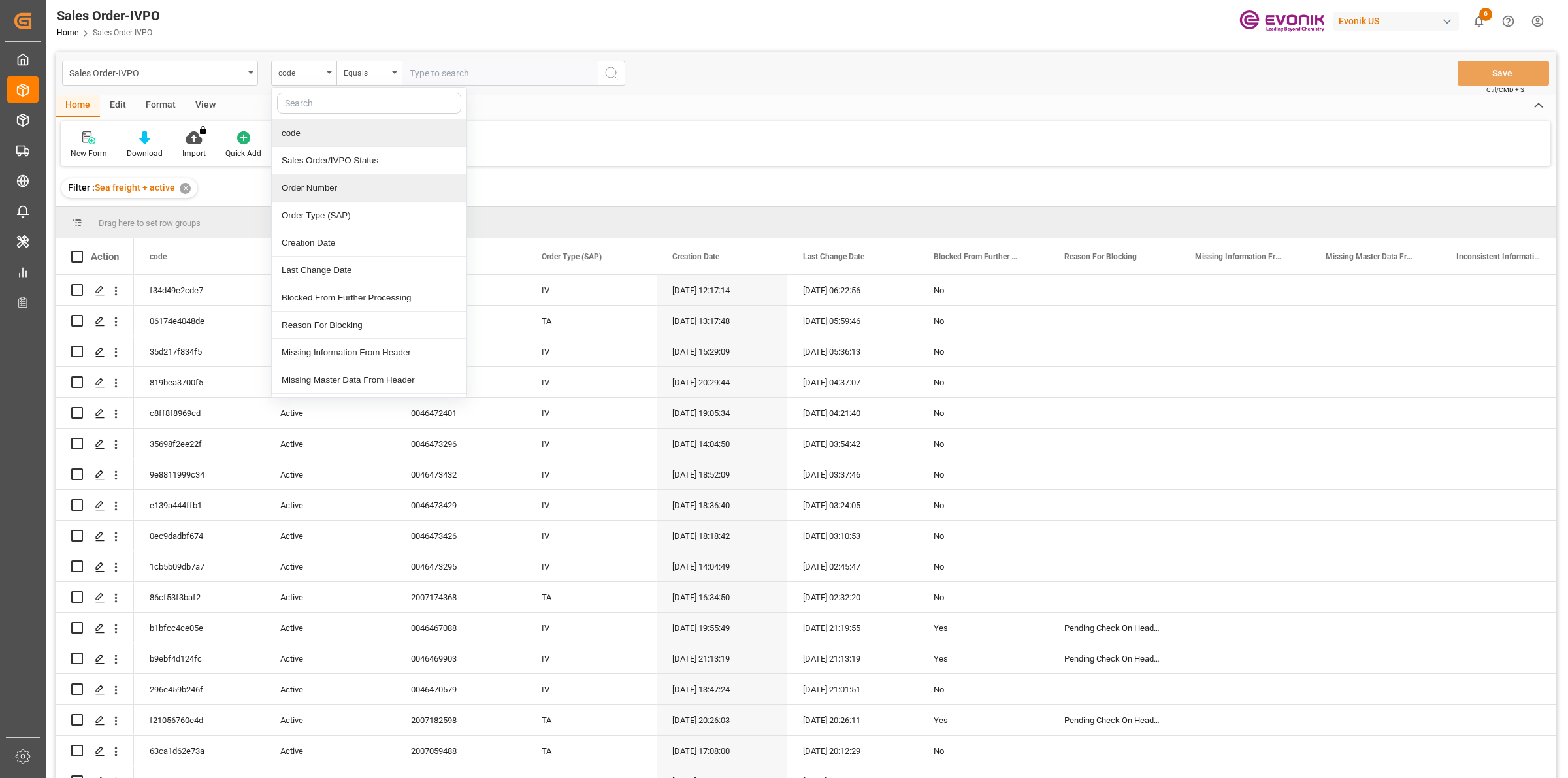
drag, startPoint x: 318, startPoint y: 193, endPoint x: 332, endPoint y: 185, distance: 16.1
click at [324, 191] on div "Order Number" at bounding box center [369, 188] width 195 height 27
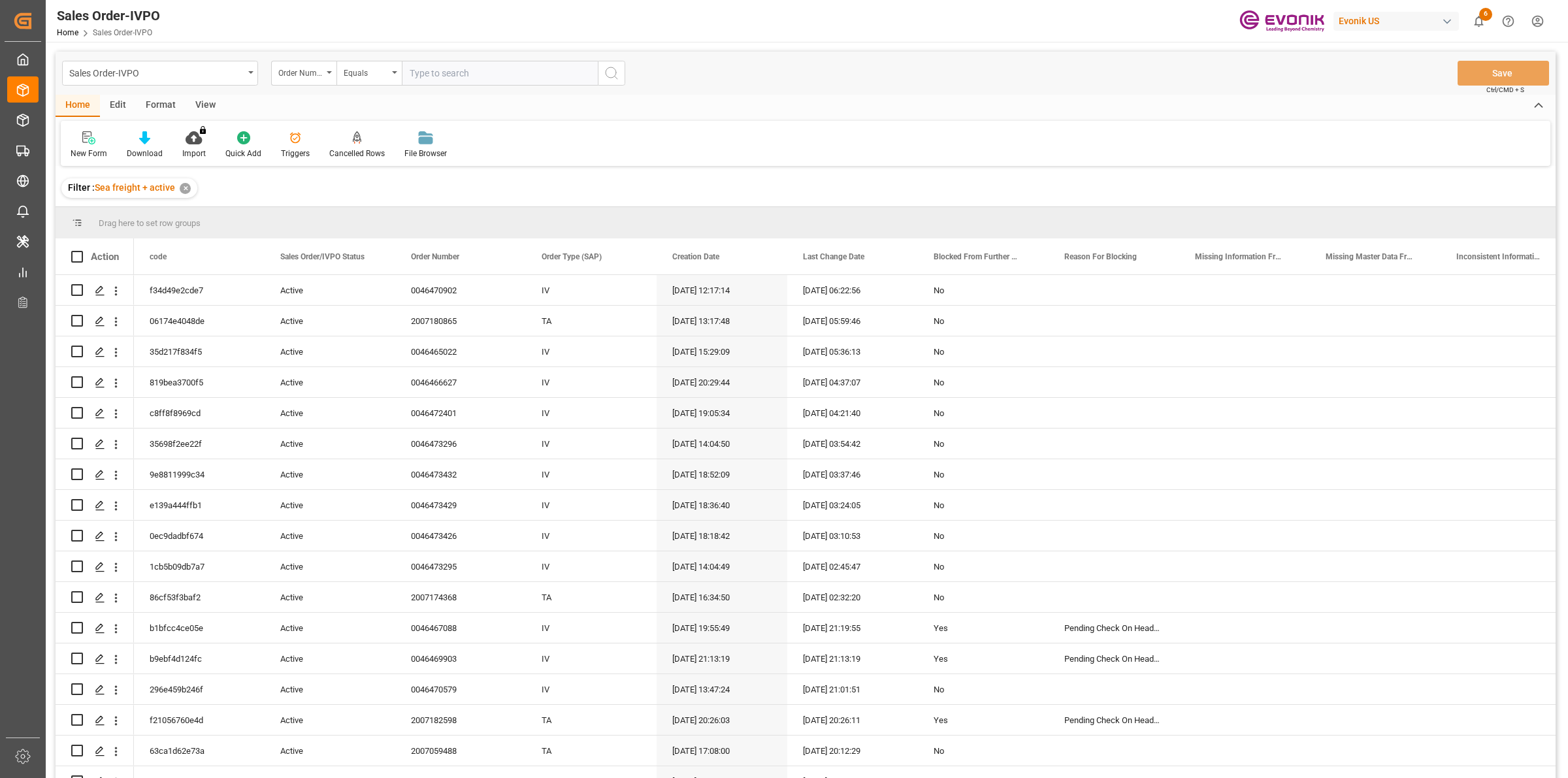
click at [478, 67] on input "text" at bounding box center [499, 73] width 196 height 25
click at [512, 68] on input "text" at bounding box center [499, 73] width 196 height 25
paste input "2007173789"
type input "2007173789"
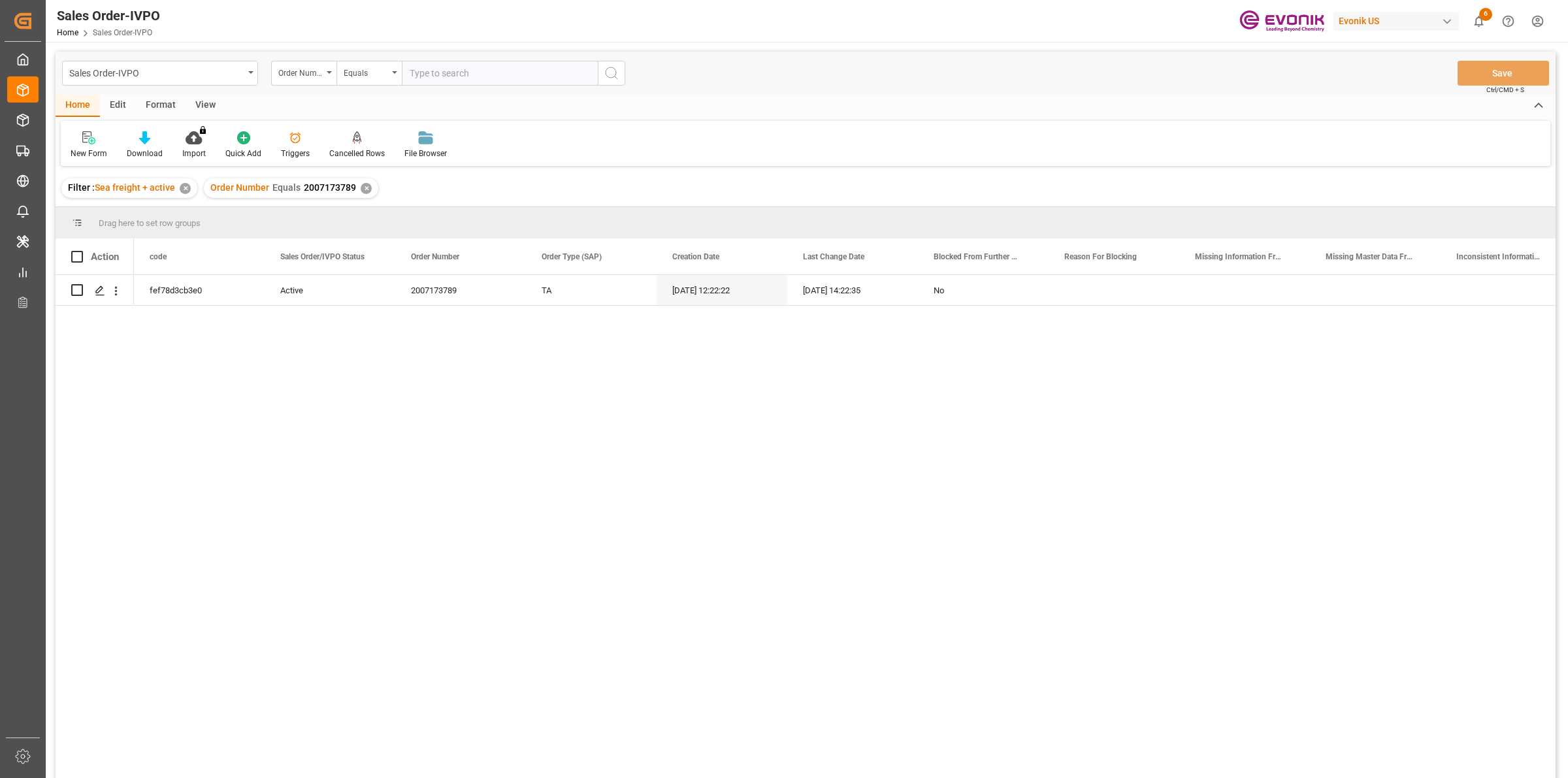
click at [219, 409] on div "fef78d3cb3e0 Active 2007173789 TA 08.09.2025 12:22:22 15.09.2025 14:22:35 No" at bounding box center [845, 532] width 1422 height 512
click at [99, 289] on icon "Press SPACE to select this row." at bounding box center [100, 291] width 11 height 11
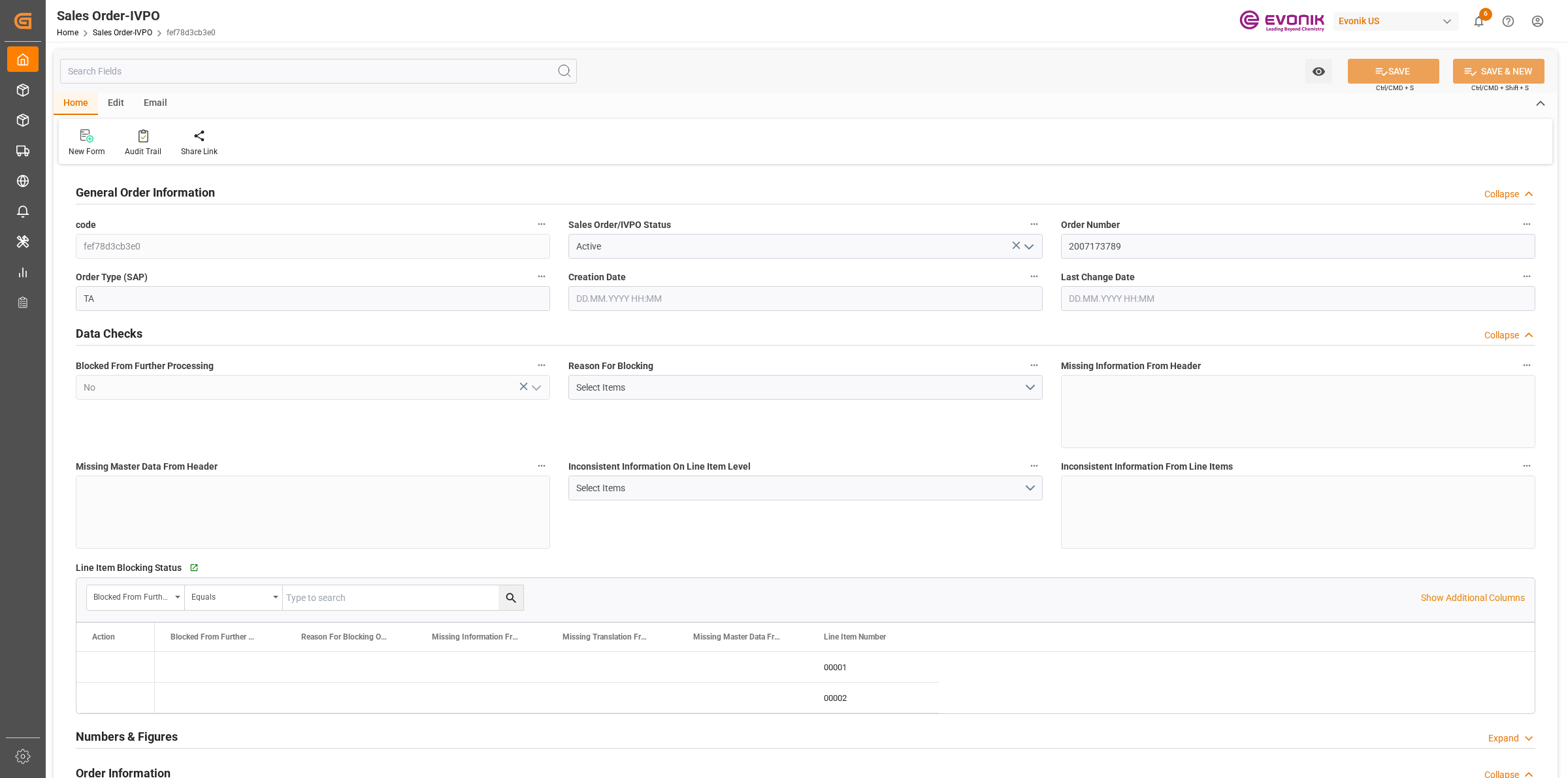
type input "DOHAI"
type input "0"
type input "1"
type input "1654.2"
type input "08.09.2025 12:22"
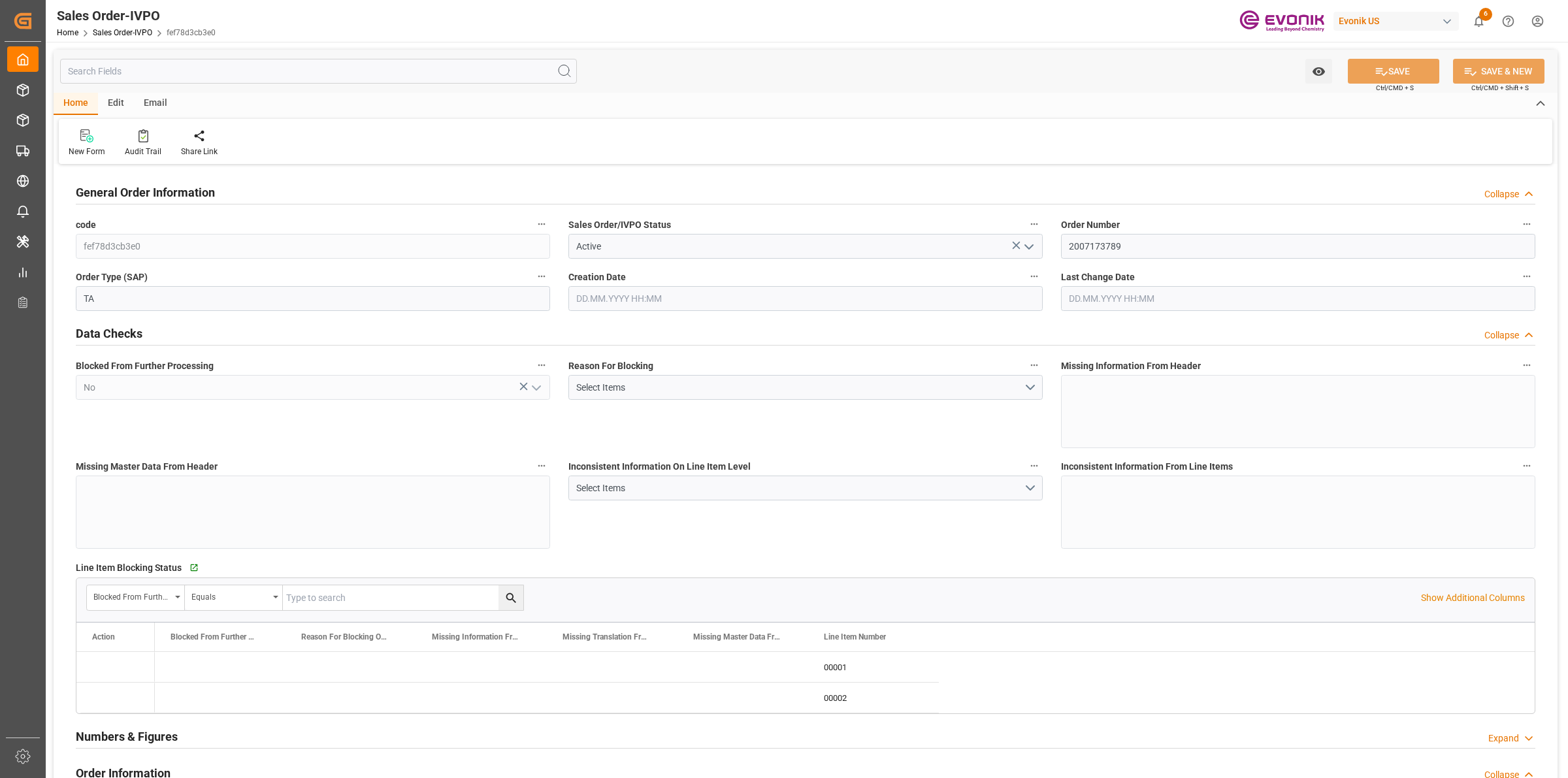
type input "15.09.2025 14:22"
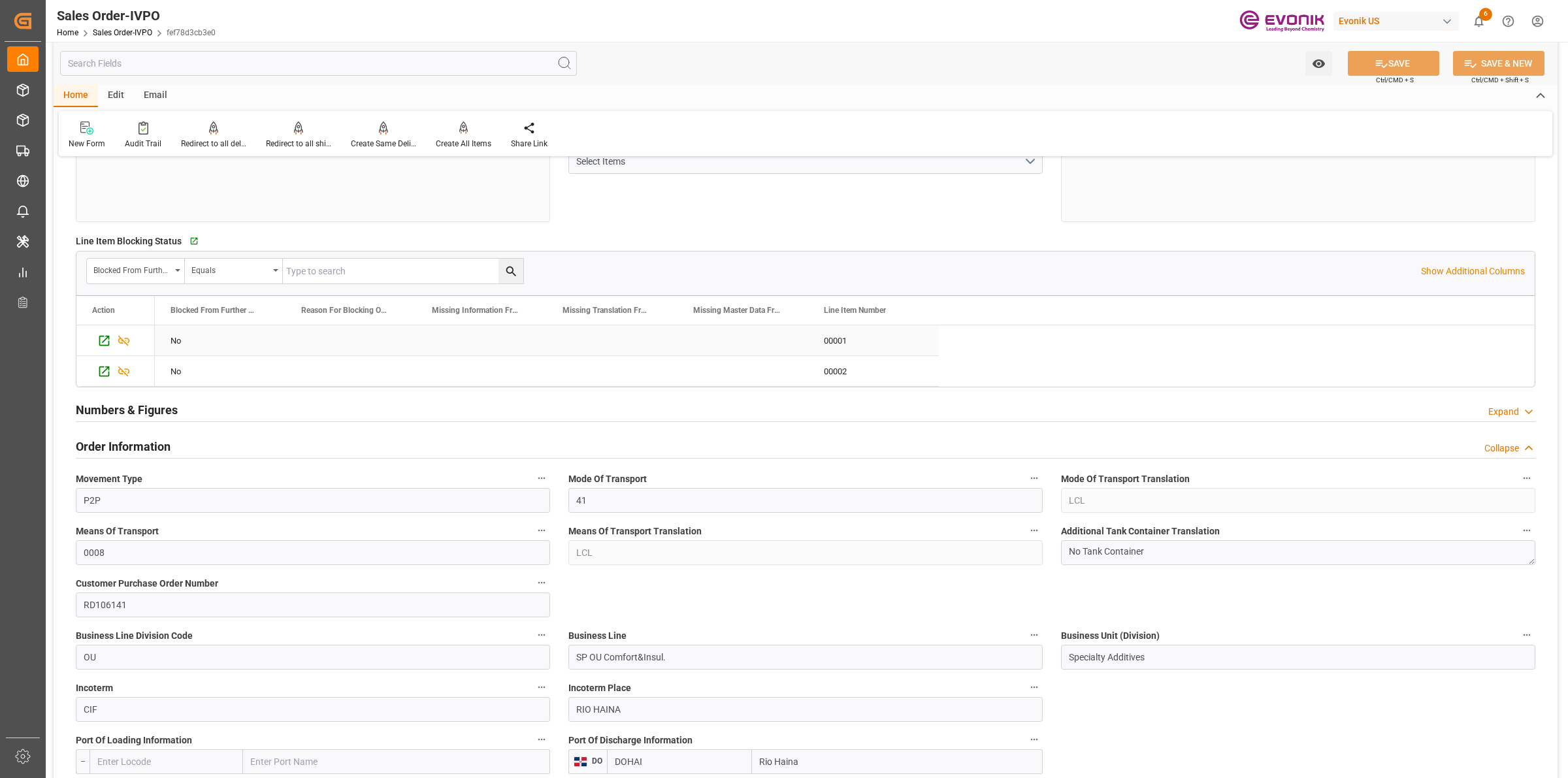
scroll to position [572, 0]
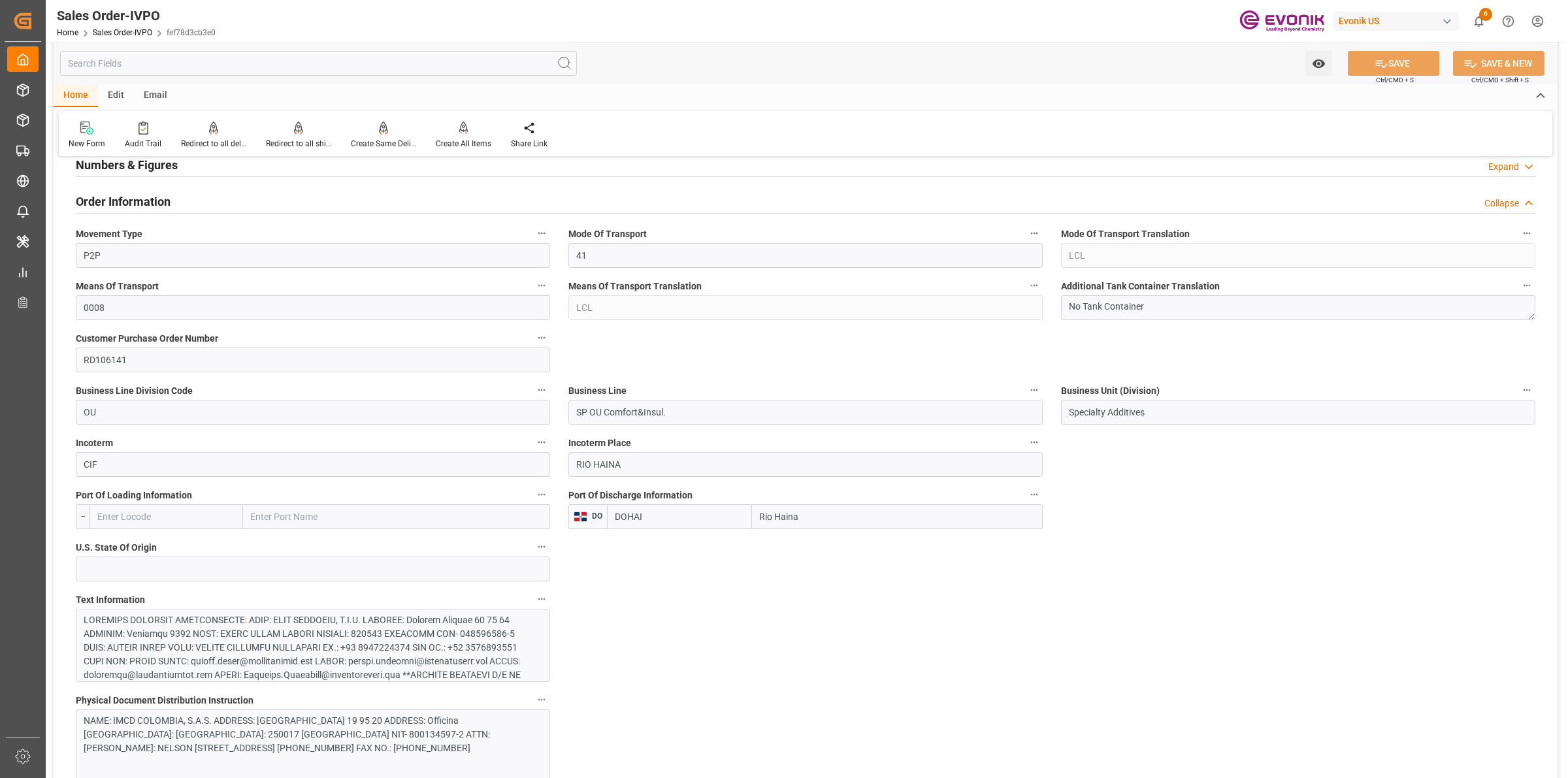
drag, startPoint x: 823, startPoint y: 514, endPoint x: 655, endPoint y: 490, distance: 169.7
click at [655, 490] on div "Port Of Discharge Information DO DOHAI Rio Haina" at bounding box center [806, 507] width 493 height 52
drag, startPoint x: 761, startPoint y: 611, endPoint x: 742, endPoint y: 634, distance: 29.8
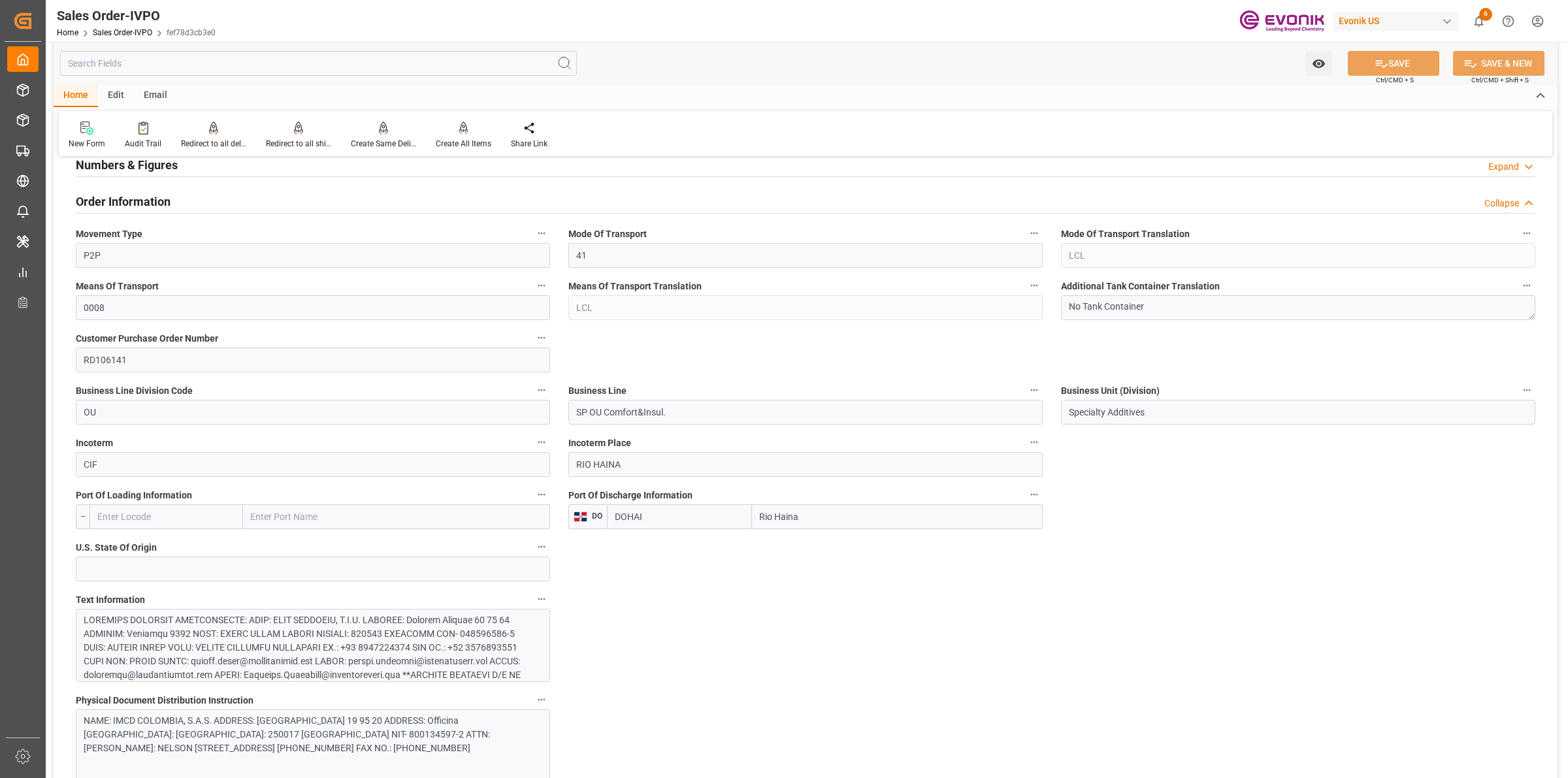
click at [274, 620] on div at bounding box center [306, 764] width 445 height 302
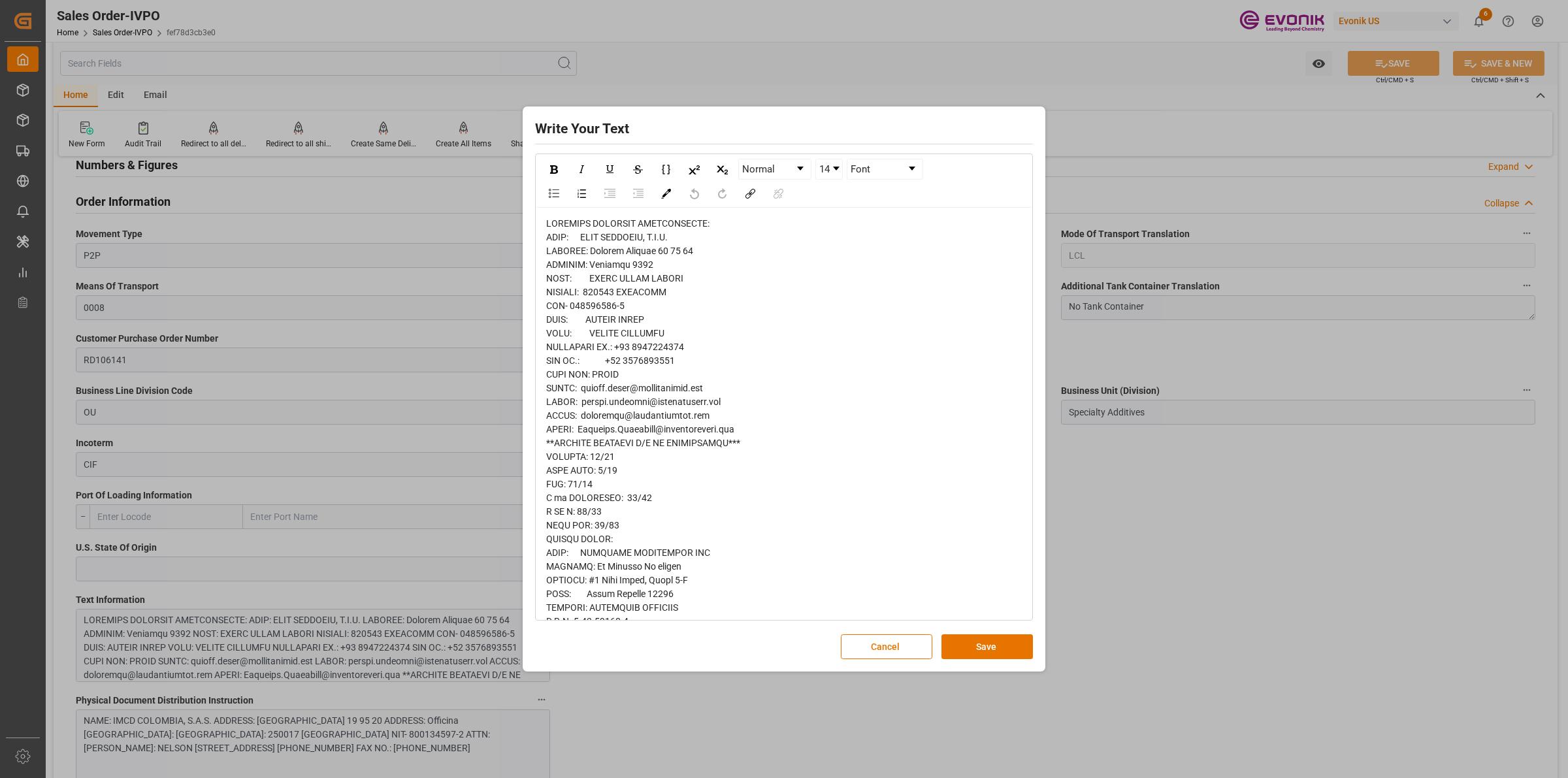
click at [814, 389] on div "rdw-editor" at bounding box center [784, 718] width 476 height 1002
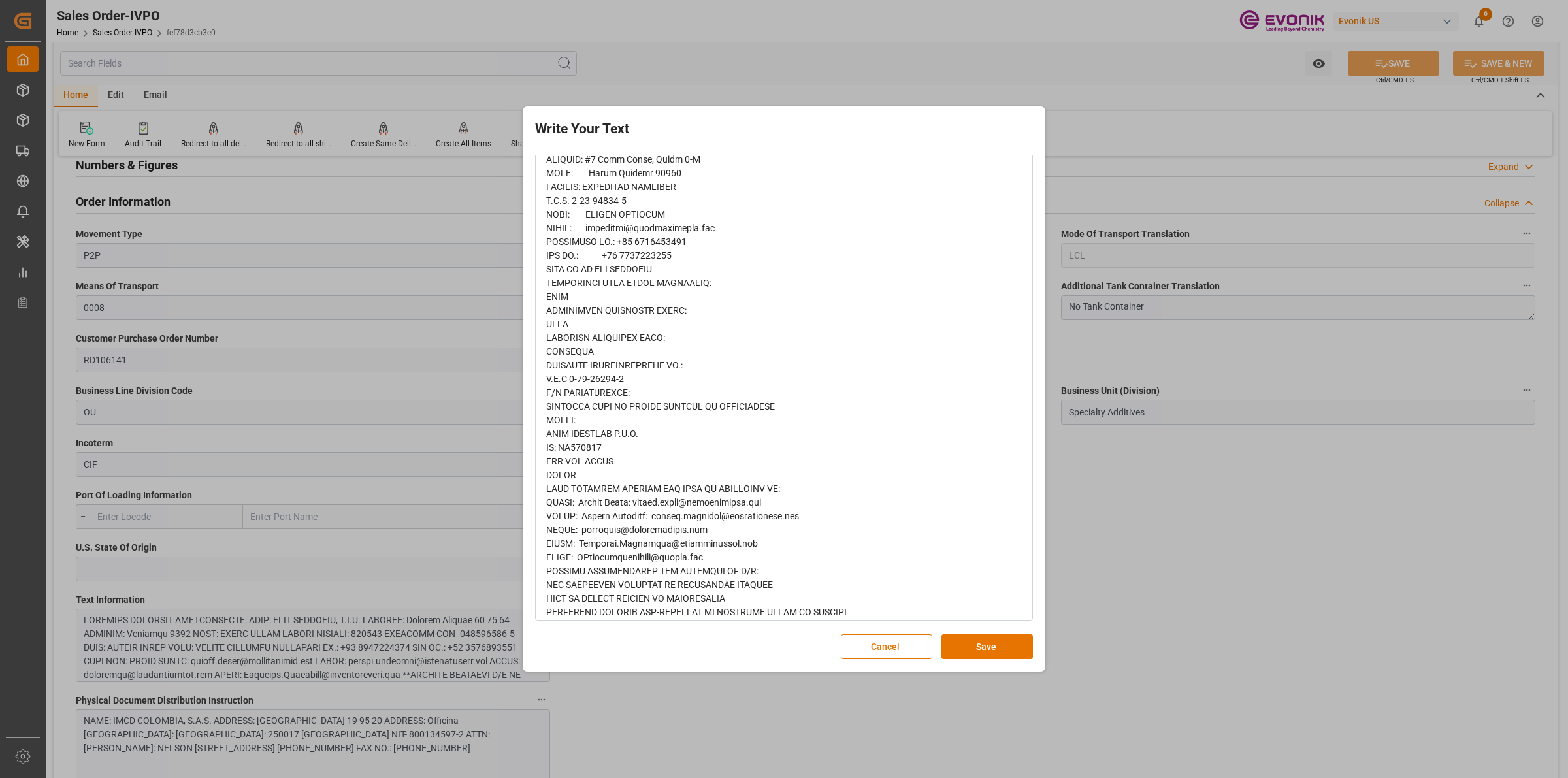
scroll to position [609, 0]
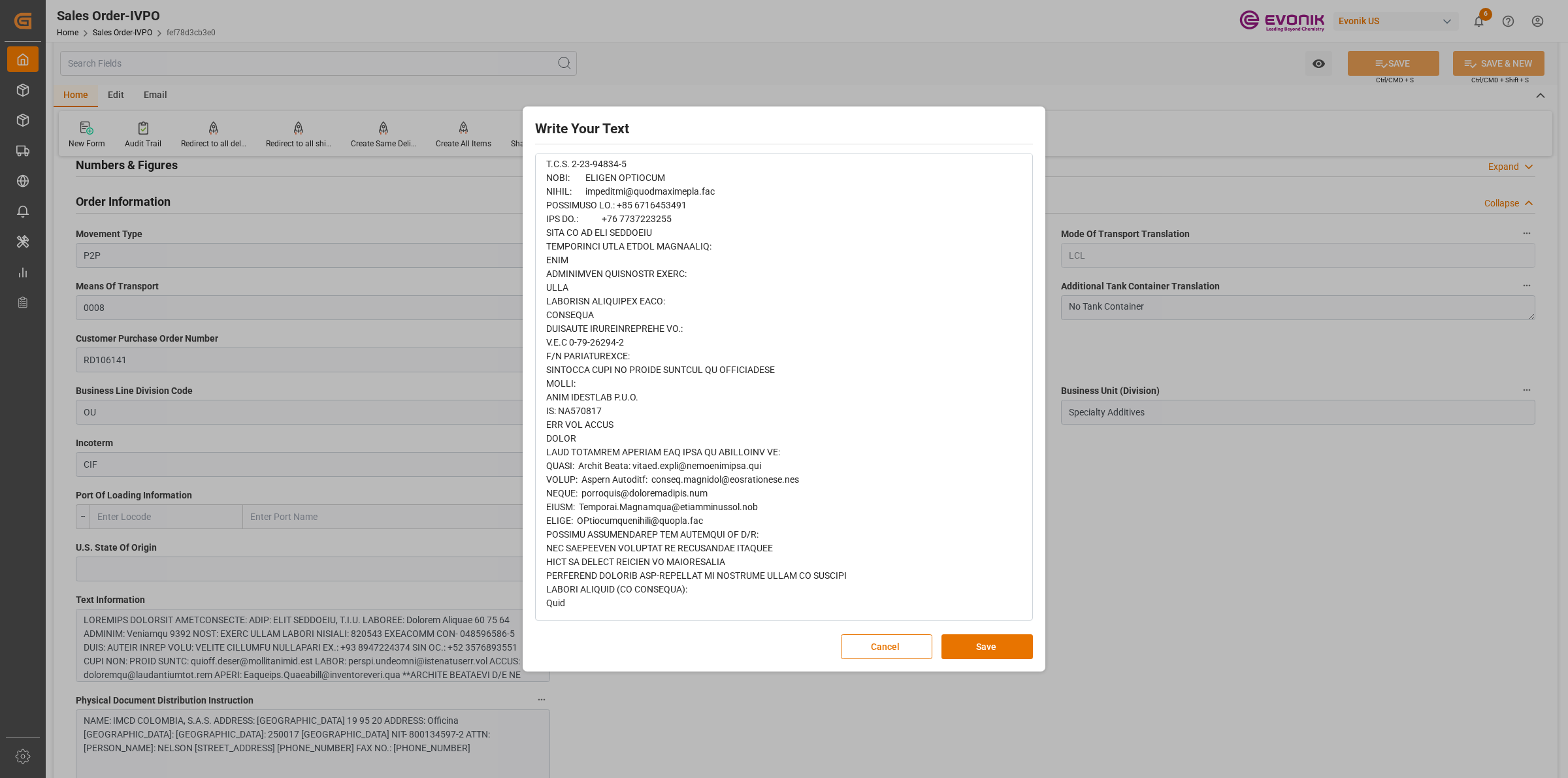
click at [684, 598] on div "rdw-editor" at bounding box center [784, 109] width 476 height 1002
click at [996, 641] on button "Save" at bounding box center [987, 648] width 92 height 25
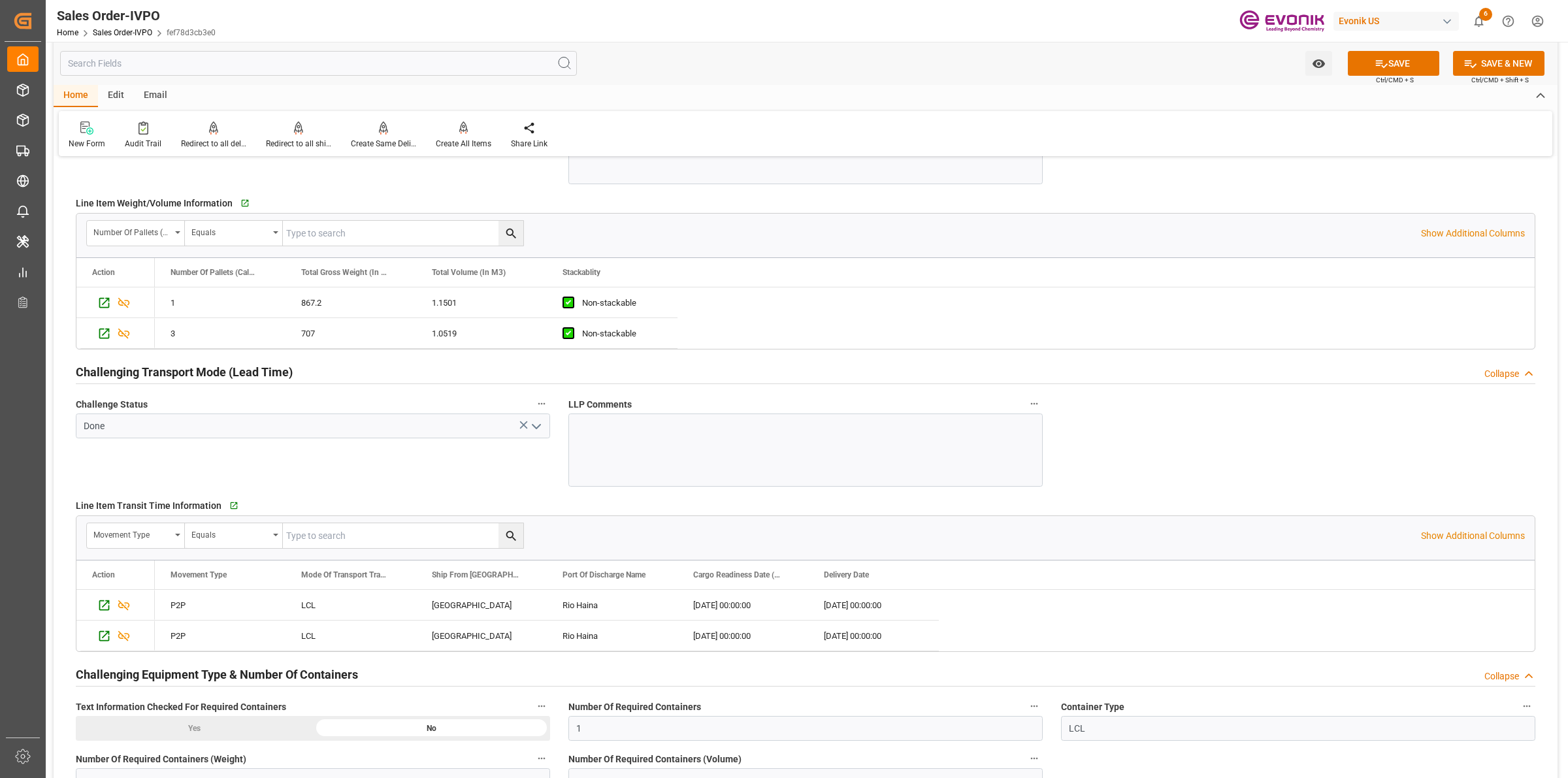
scroll to position [2288, 0]
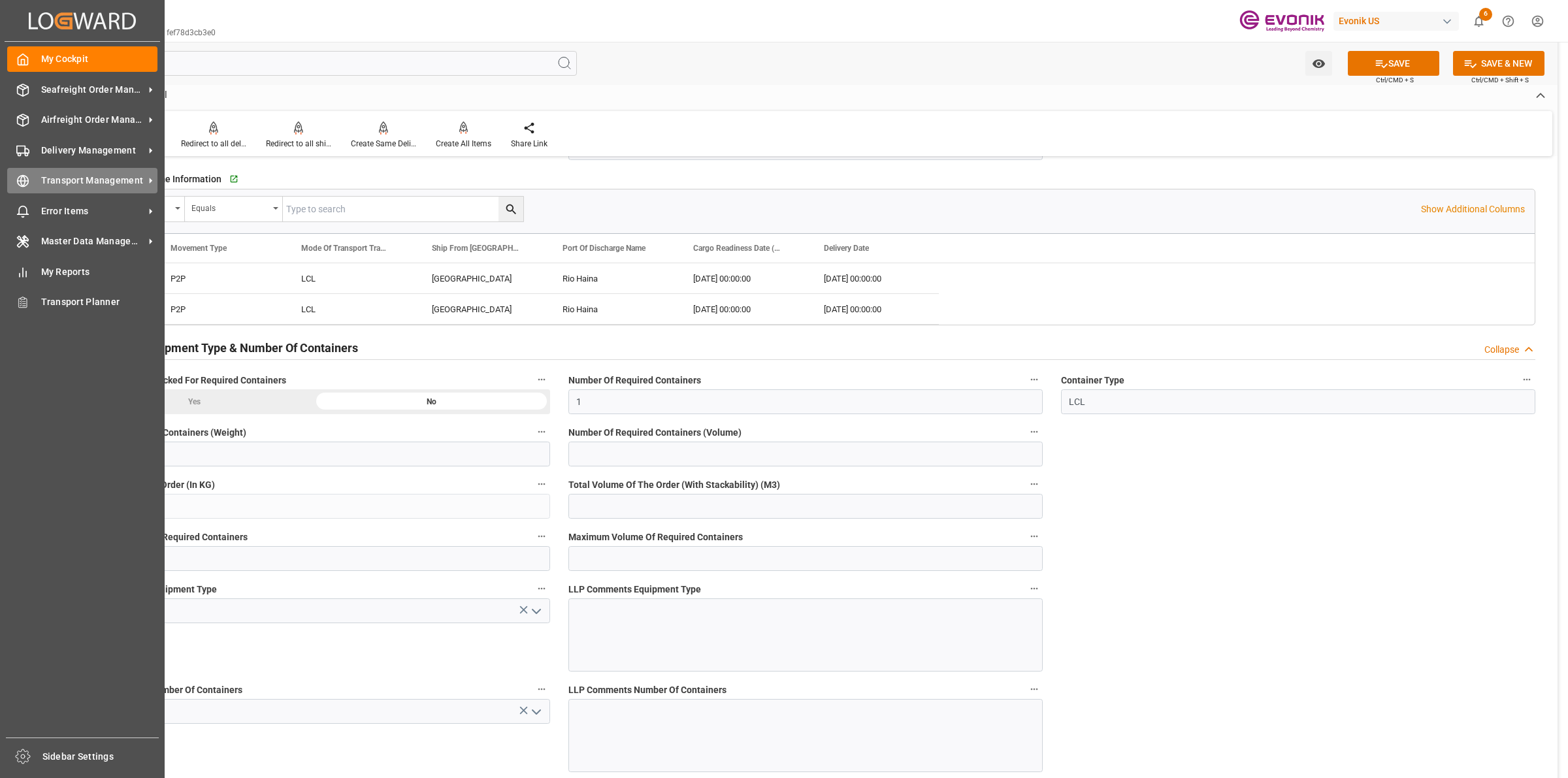
click at [17, 182] on circle at bounding box center [22, 181] width 11 height 11
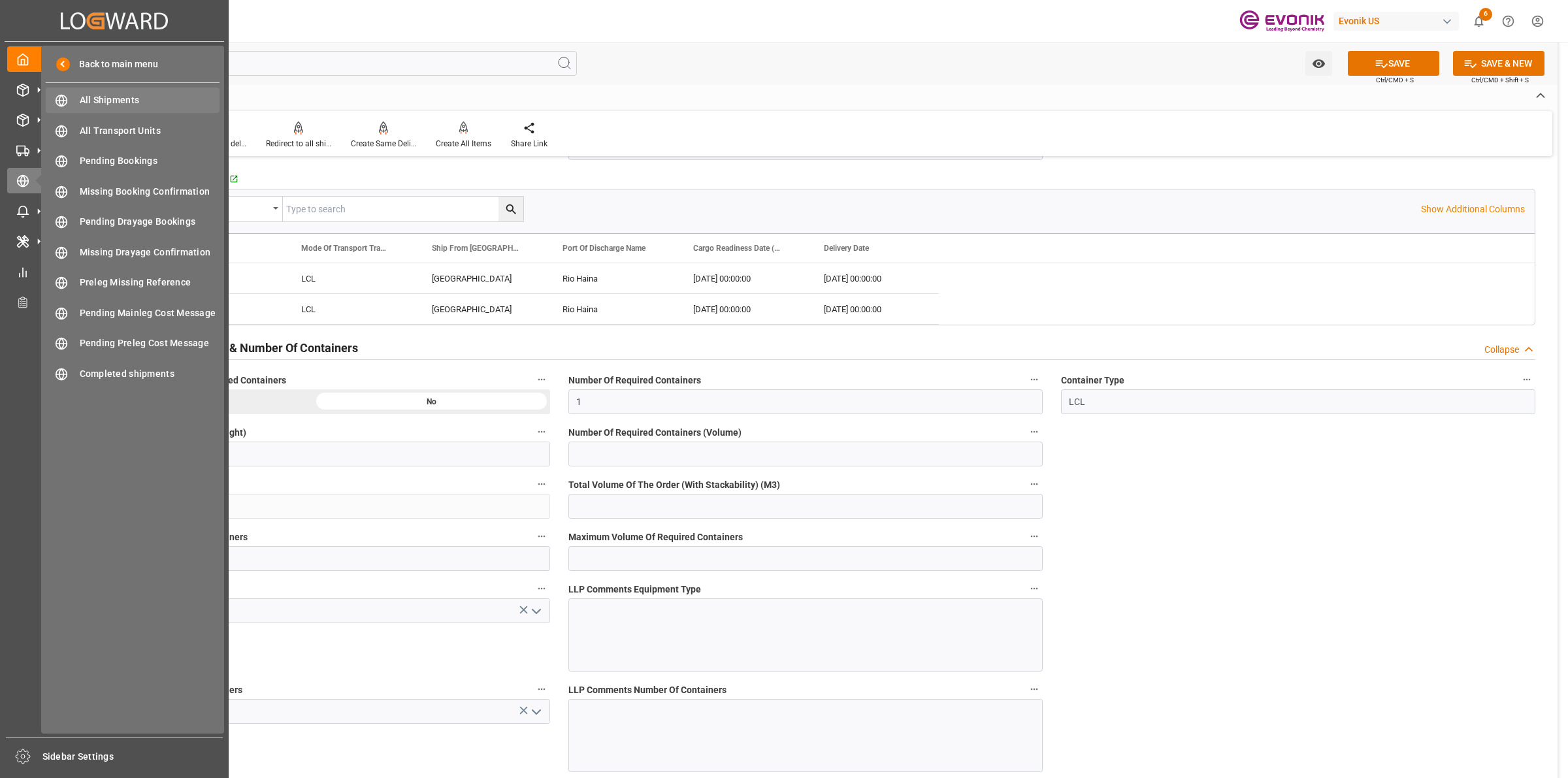
click at [104, 101] on span "All Shipments" at bounding box center [150, 101] width 140 height 14
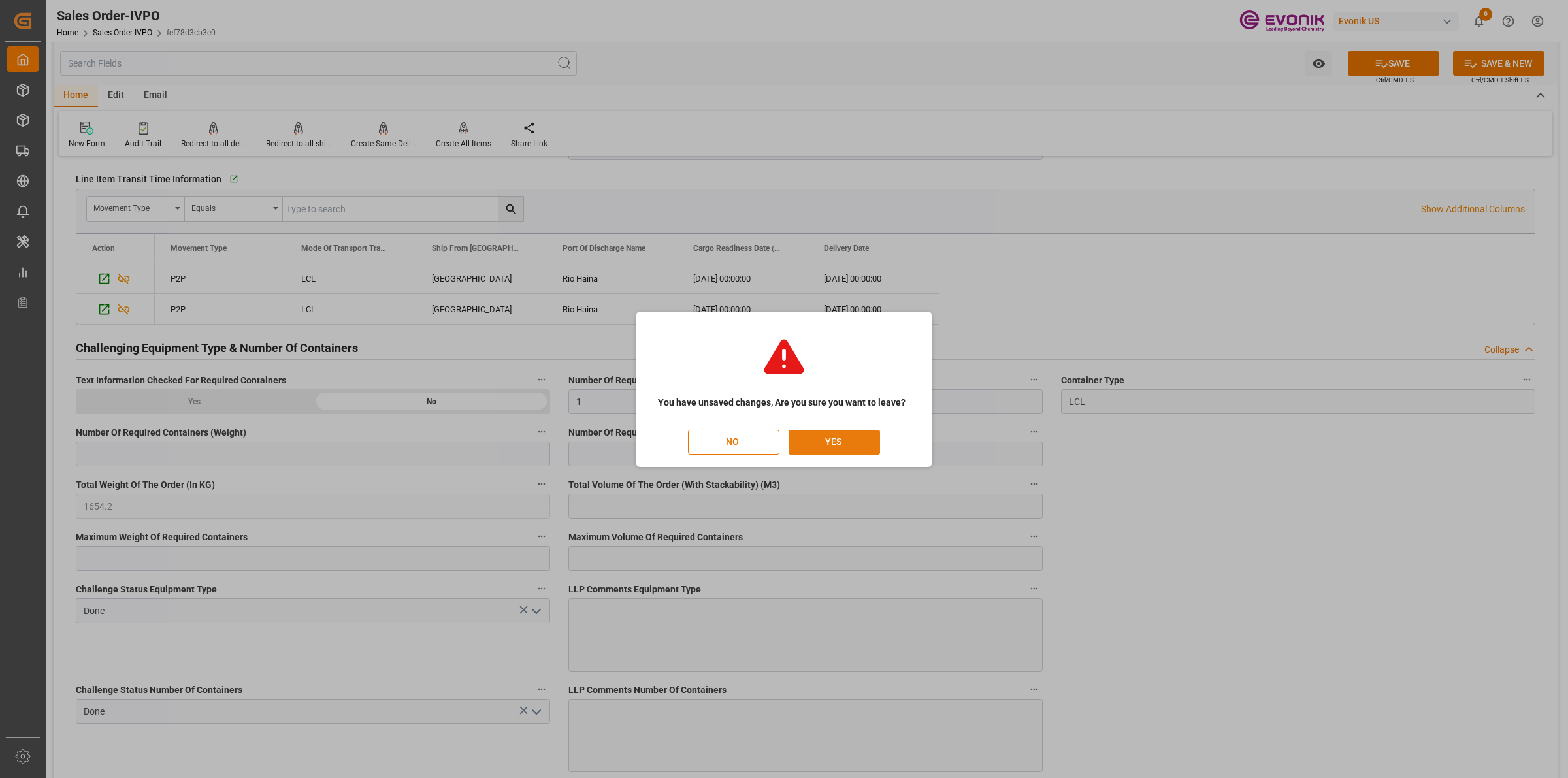
click at [825, 439] on button "YES" at bounding box center [834, 443] width 92 height 25
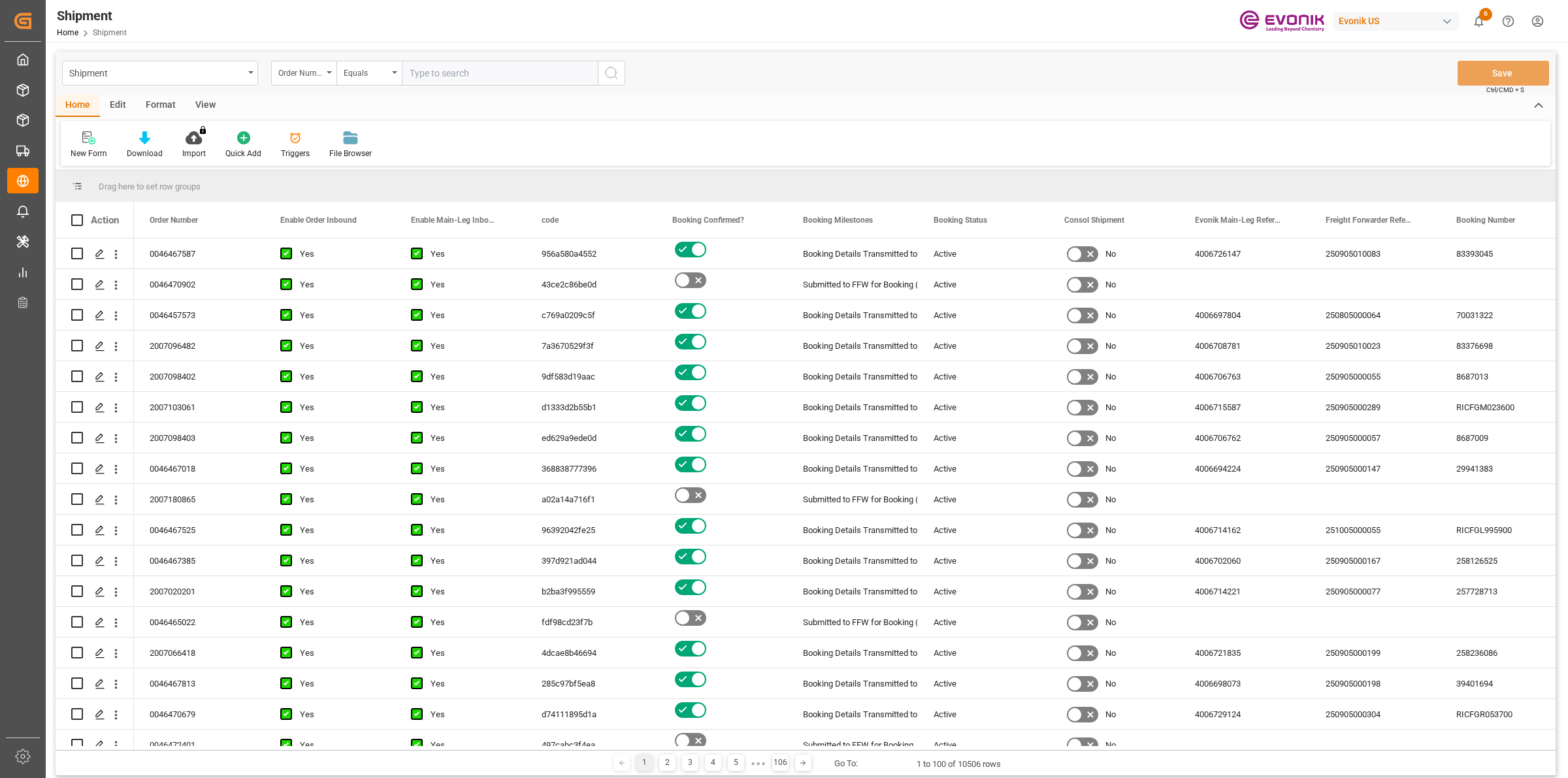
click at [481, 72] on input "text" at bounding box center [499, 73] width 196 height 25
paste input "2007173789"
type input "2007173789"
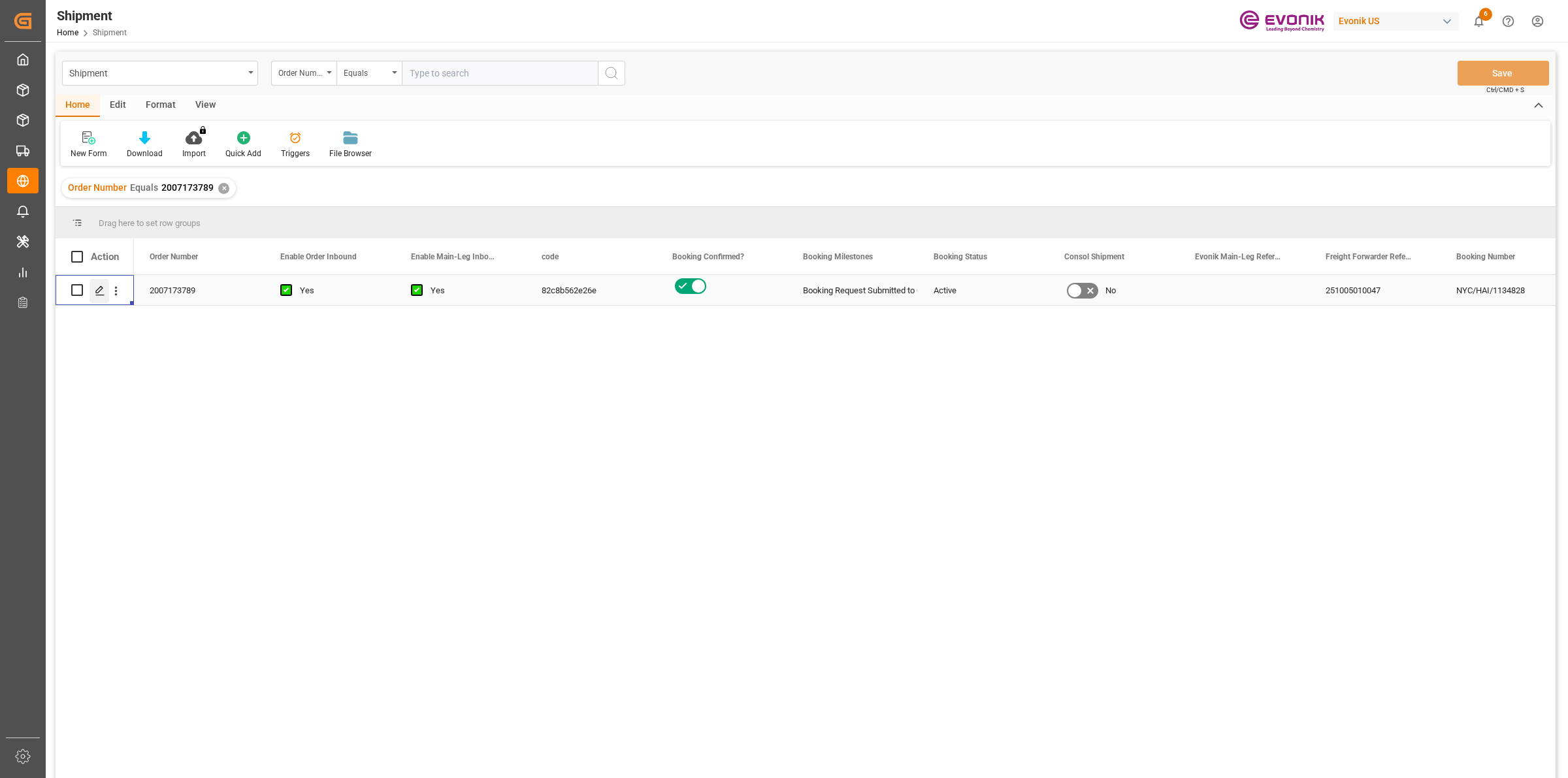
click at [99, 292] on polygon "Press SPACE to select this row." at bounding box center [99, 289] width 7 height 7
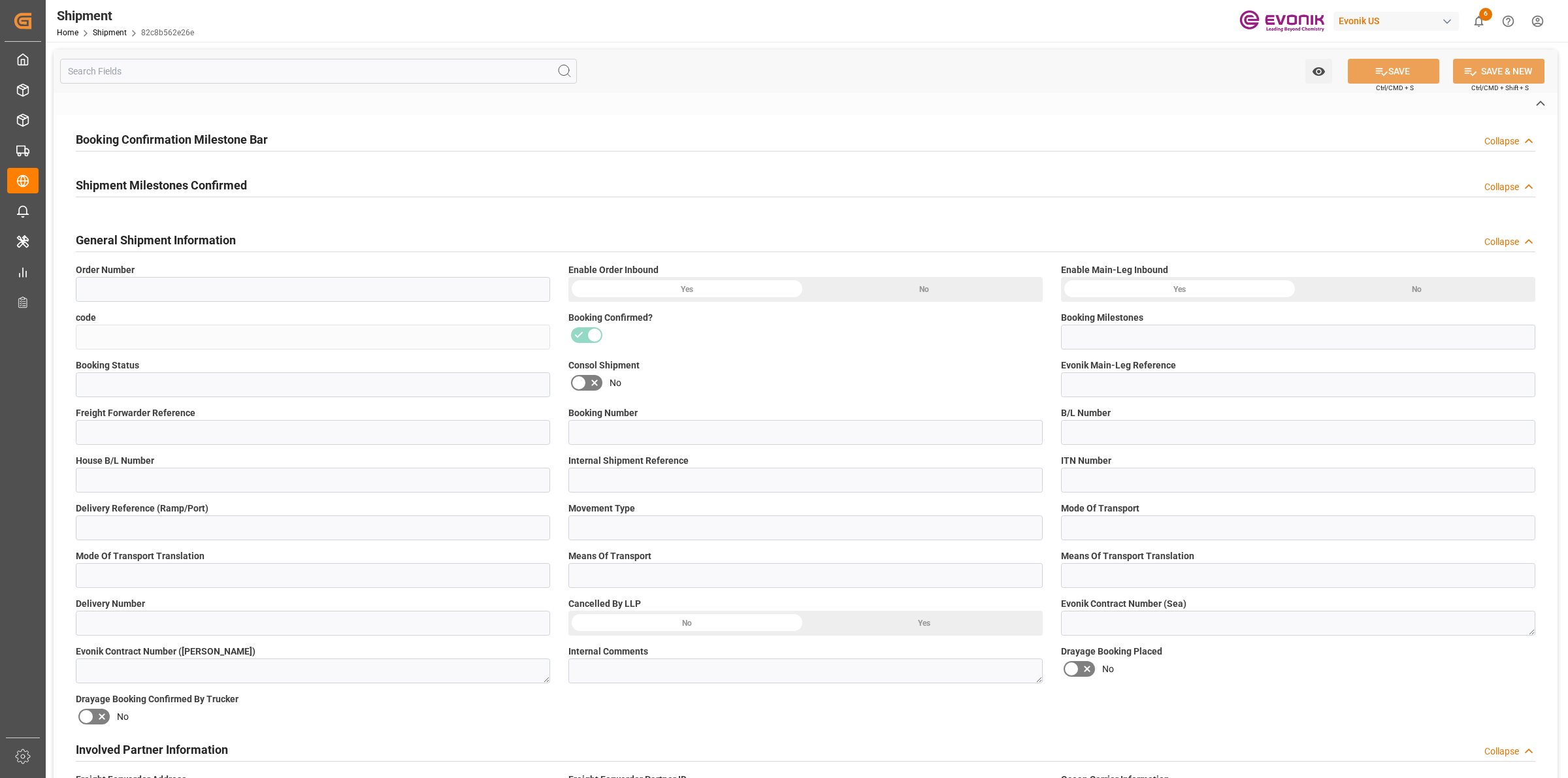
type input "2007173789"
type input "82c8b562e26e"
type input "Booking Request Submitted to Ocean Carrier"
type input "Active"
type input "251005010047"
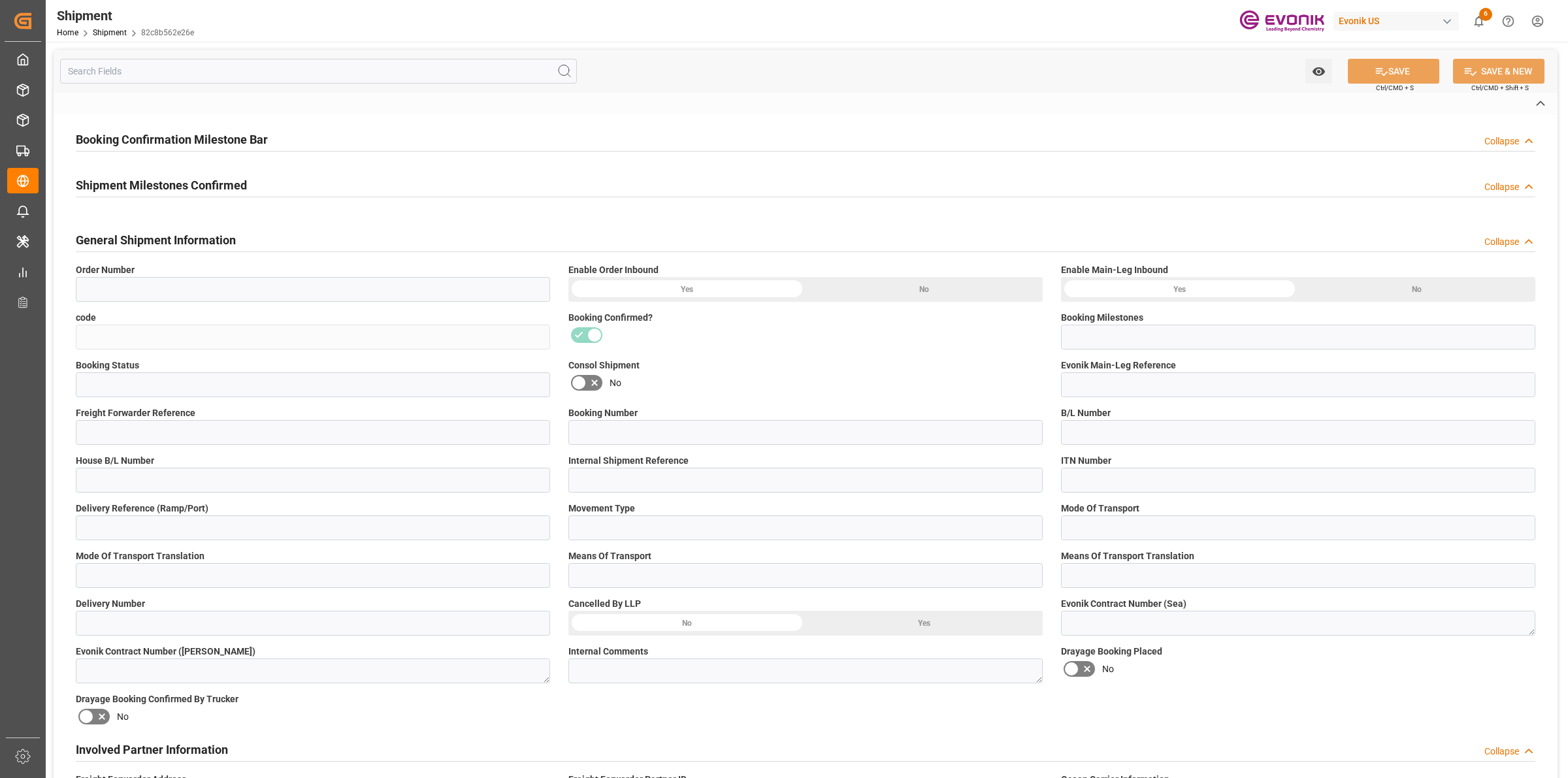
type input "NYC/HAI/1134828"
type input "251005010047"
type input "NYC/HAI/1134828"
type input "P2P"
type input "41"
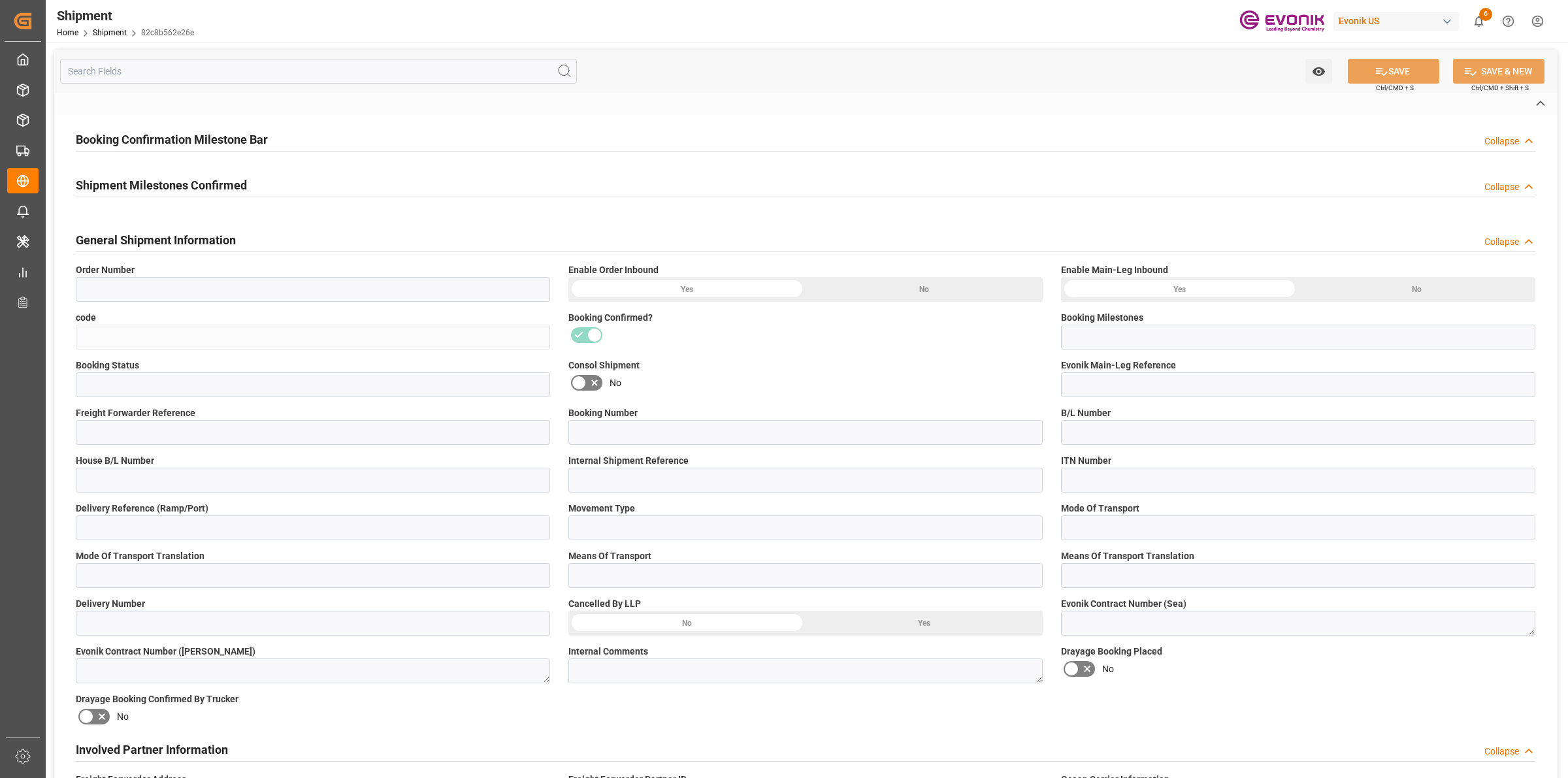
type input "LCL"
type input "0008"
type input "LCL"
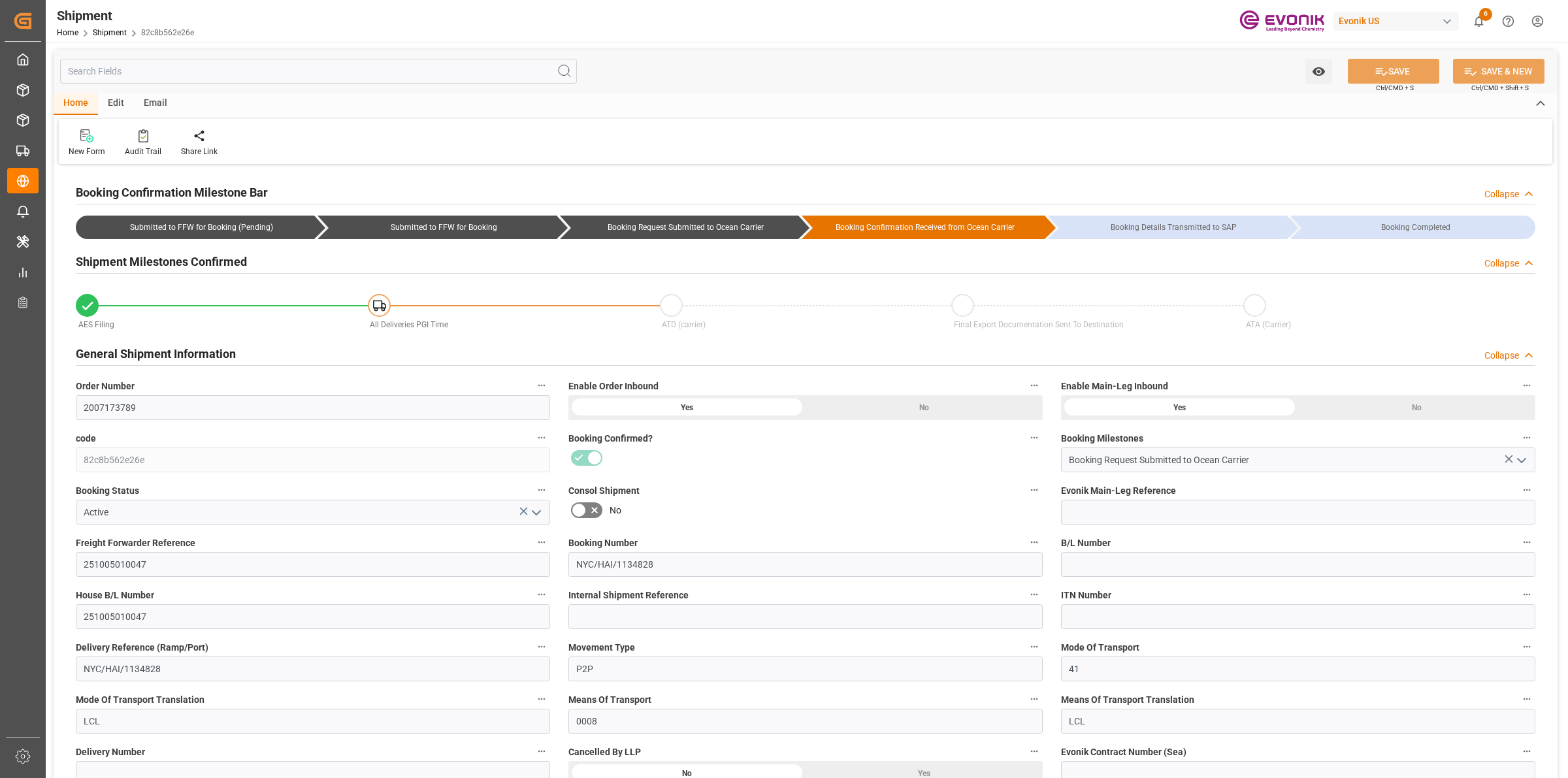
type input "35"
type input "DR"
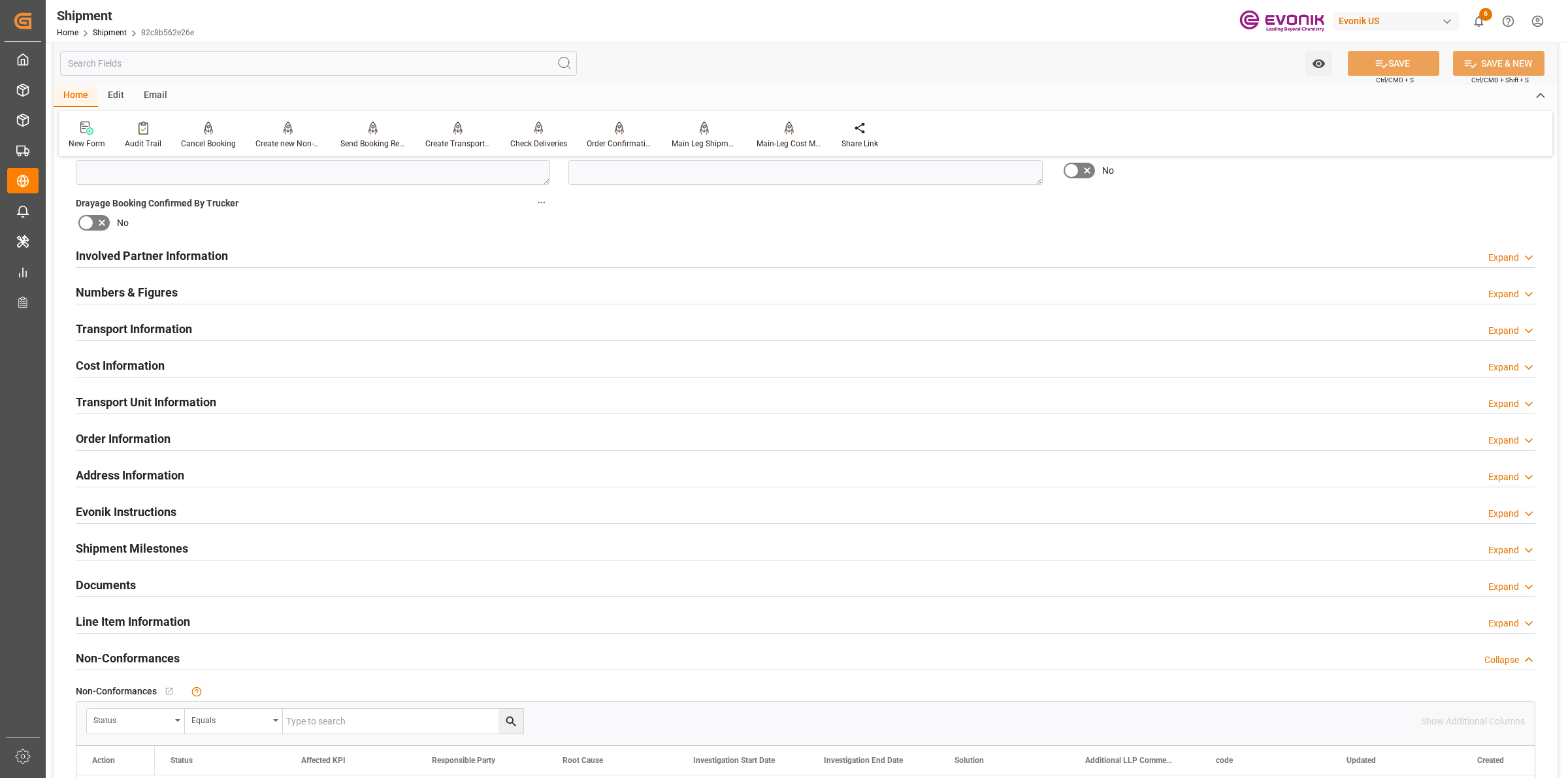
scroll to position [899, 0]
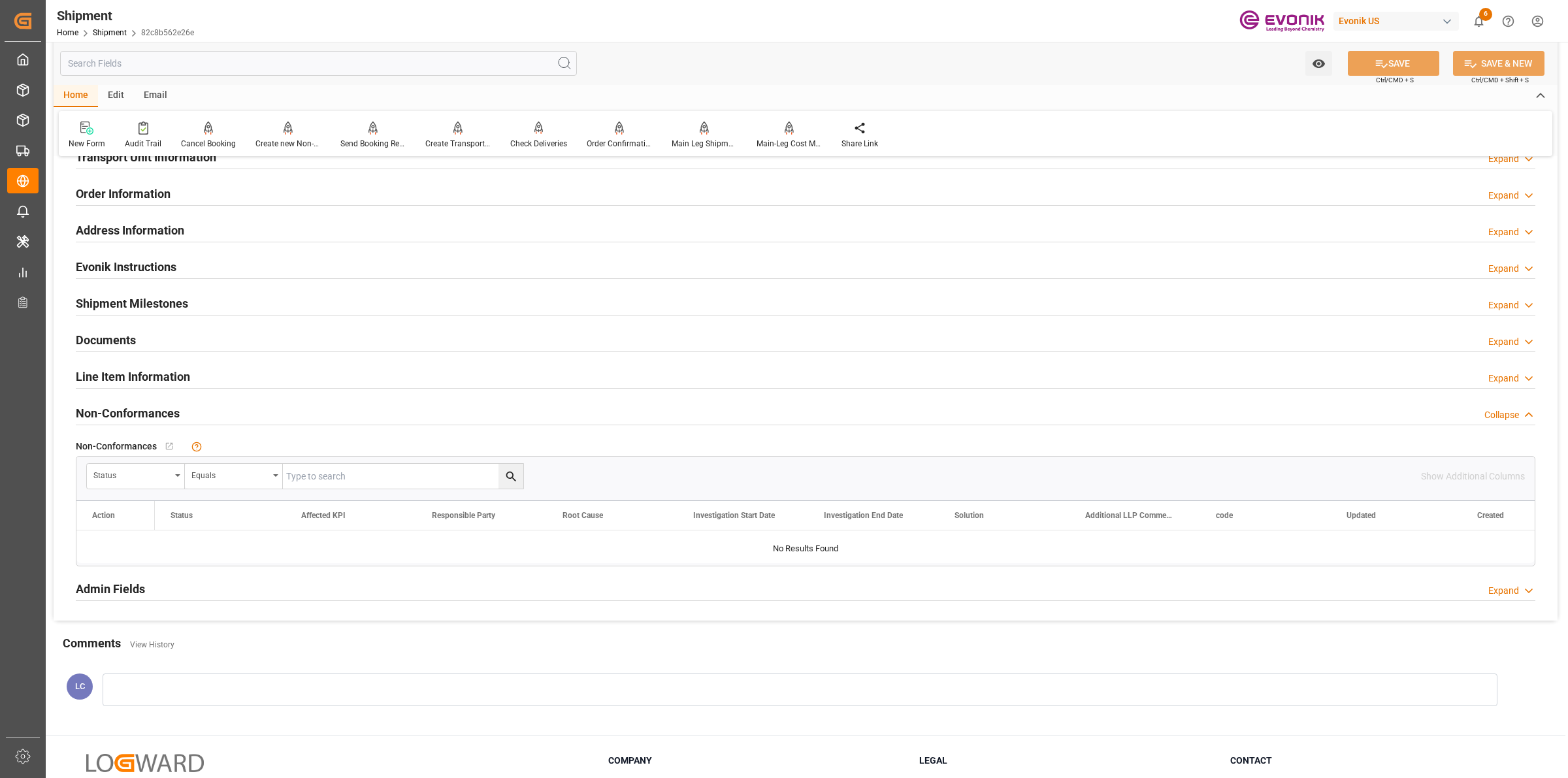
click at [114, 366] on div "Line Item Information" at bounding box center [132, 376] width 114 height 25
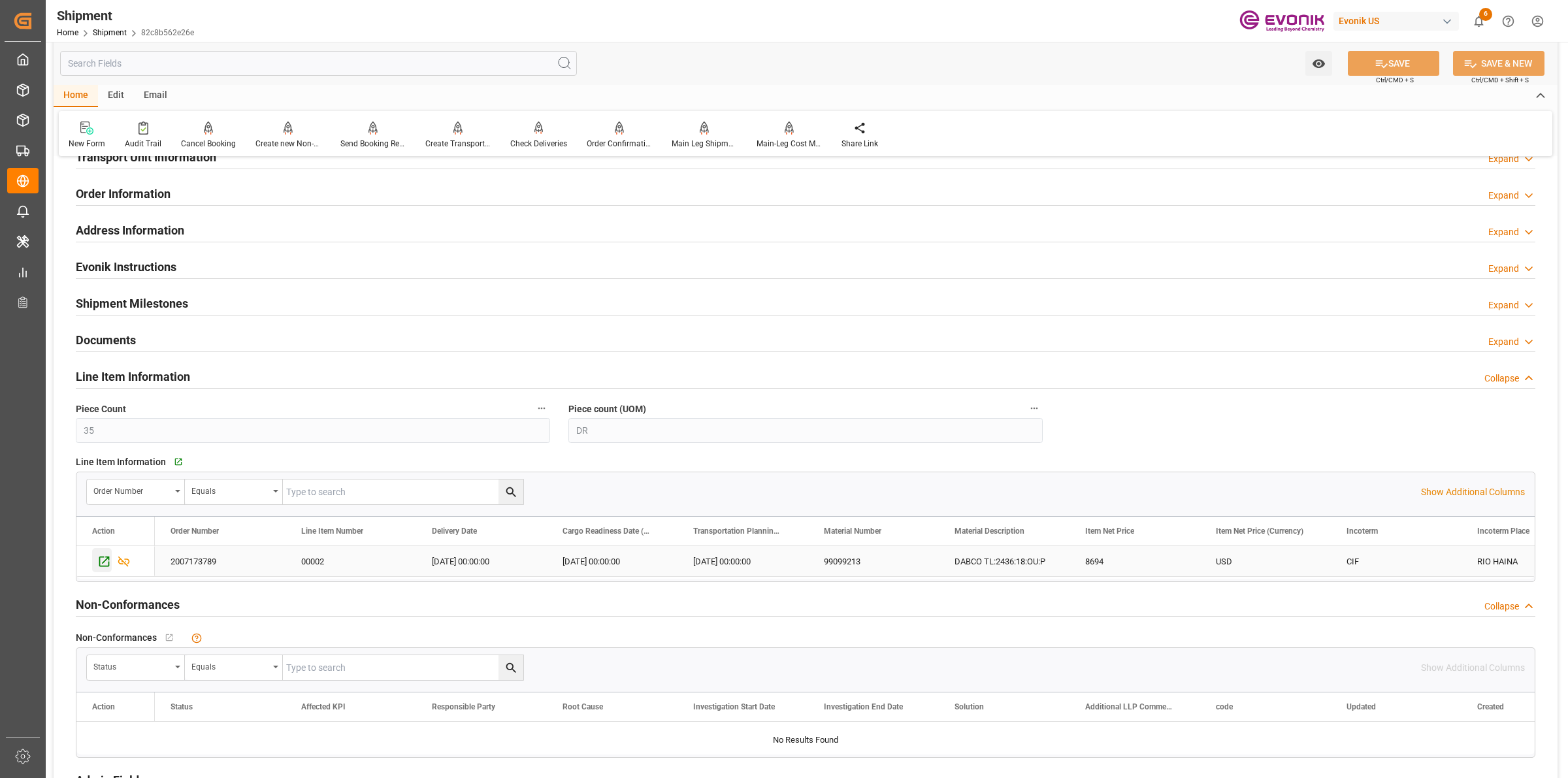
click at [102, 562] on icon "Press SPACE to select this row." at bounding box center [104, 562] width 14 height 14
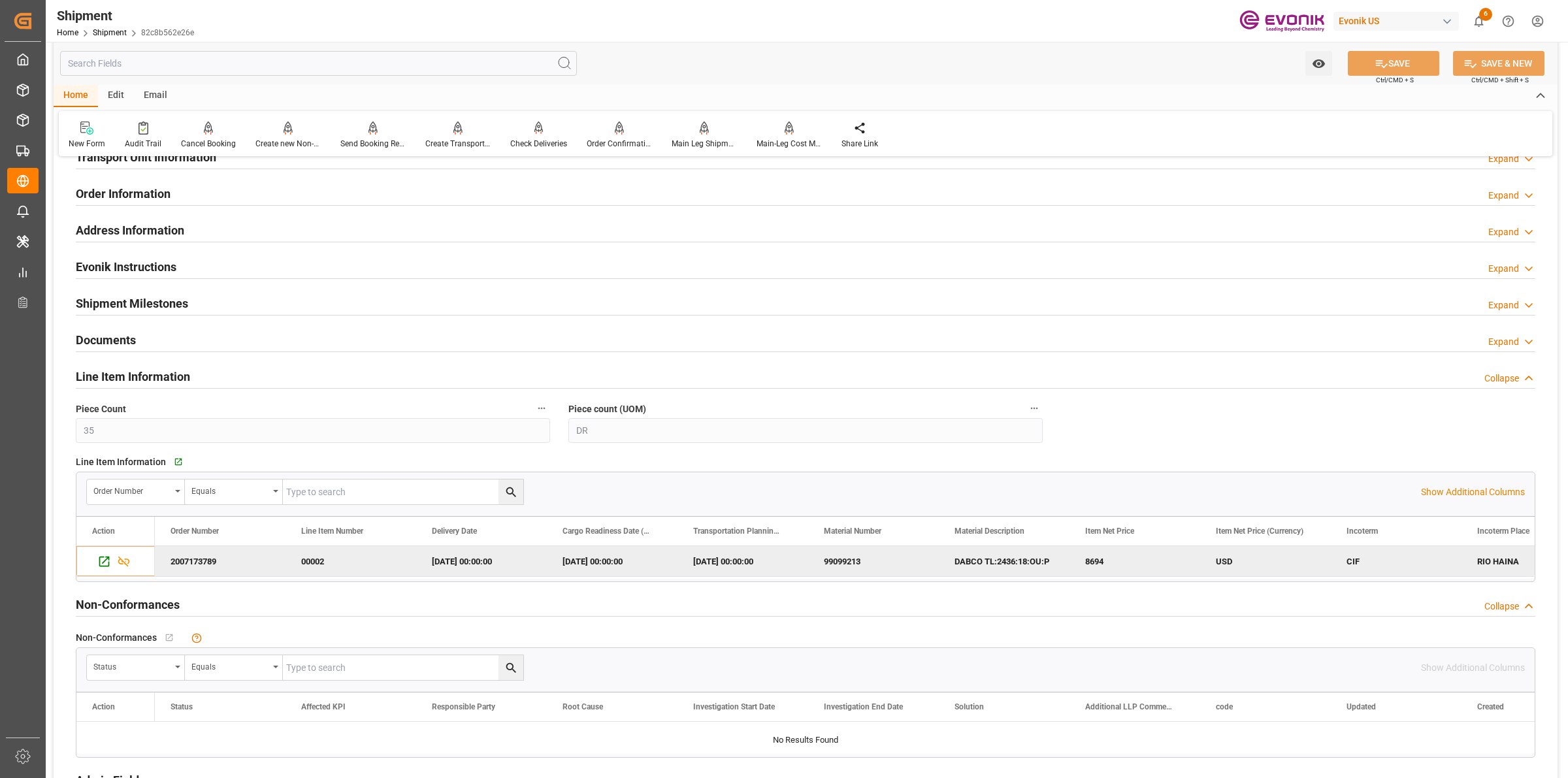
click at [392, 494] on input "text" at bounding box center [403, 492] width 241 height 25
paste input "2007173789"
type input "2007173789"
click at [507, 492] on icon "search button" at bounding box center [511, 492] width 14 height 14
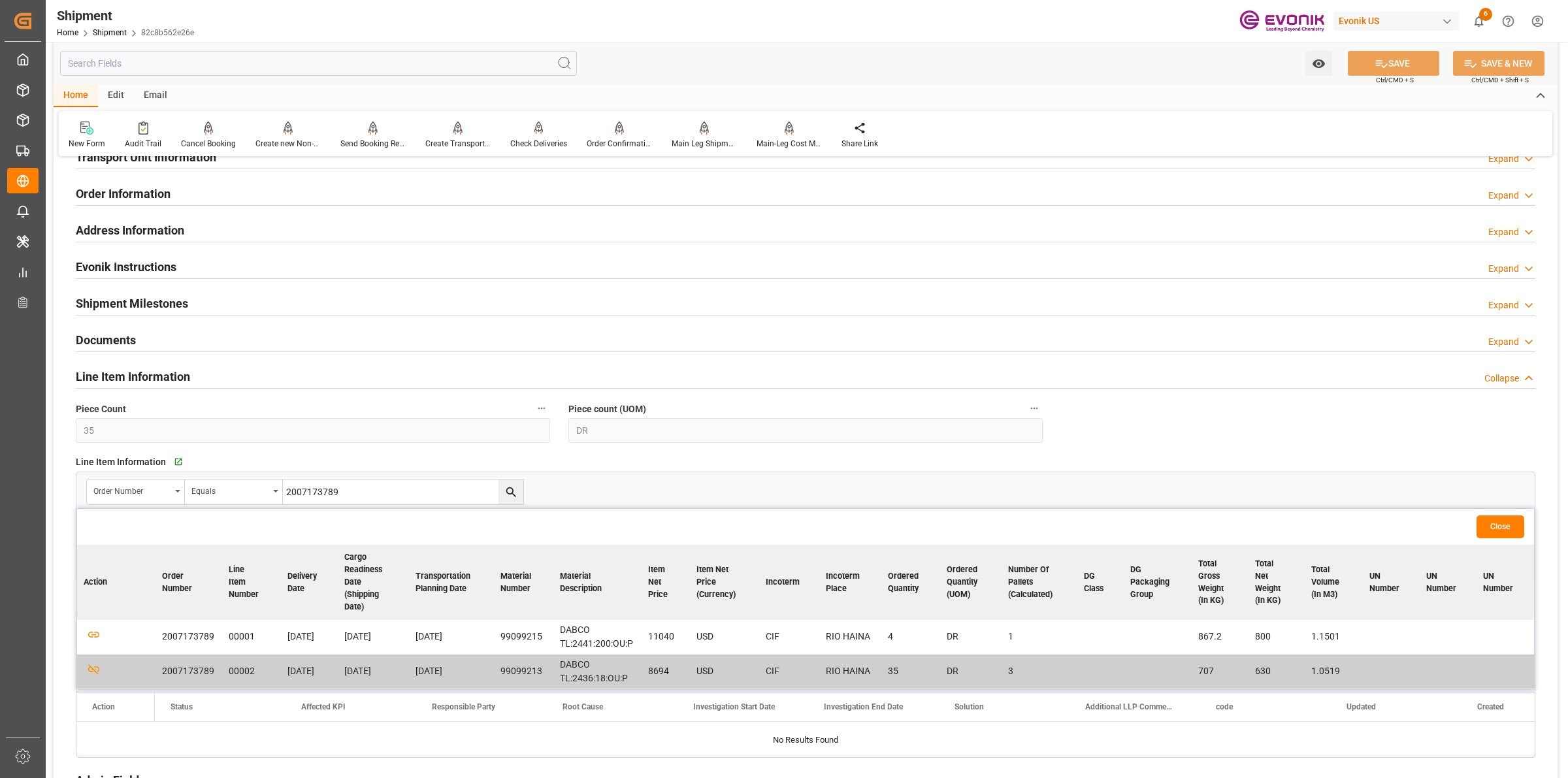
scroll to position [1062, 0]
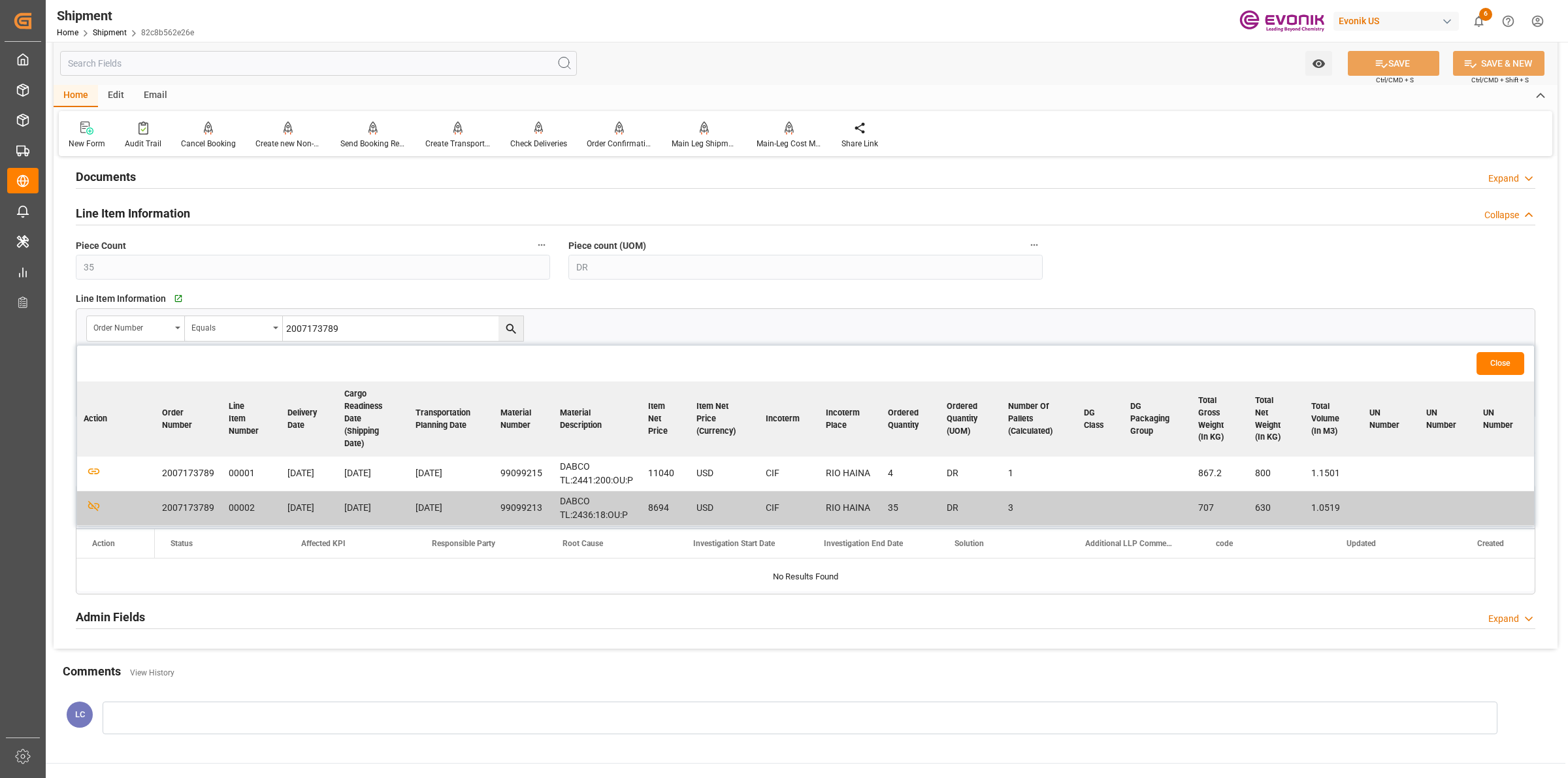
click at [622, 334] on div "Order Number Equals 2007173789" at bounding box center [805, 329] width 1439 height 26
click at [628, 325] on div "Order Number Equals 2007173789" at bounding box center [805, 329] width 1439 height 26
click at [1498, 359] on button "Close" at bounding box center [1499, 364] width 47 height 23
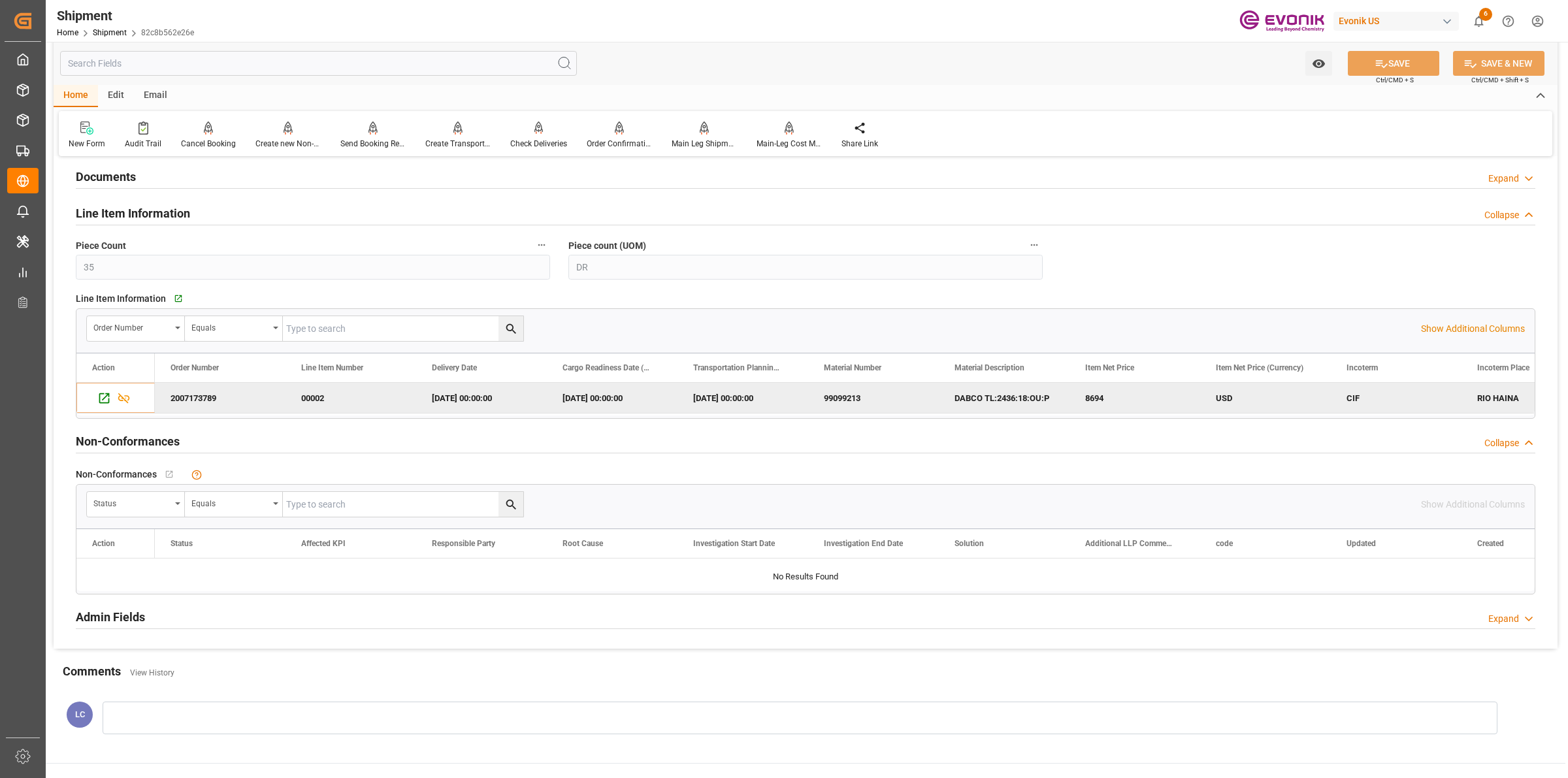
click at [364, 333] on input "text" at bounding box center [403, 329] width 241 height 25
paste input "2007173789"
type input "2007173789"
click at [514, 326] on icon "search button" at bounding box center [511, 329] width 14 height 14
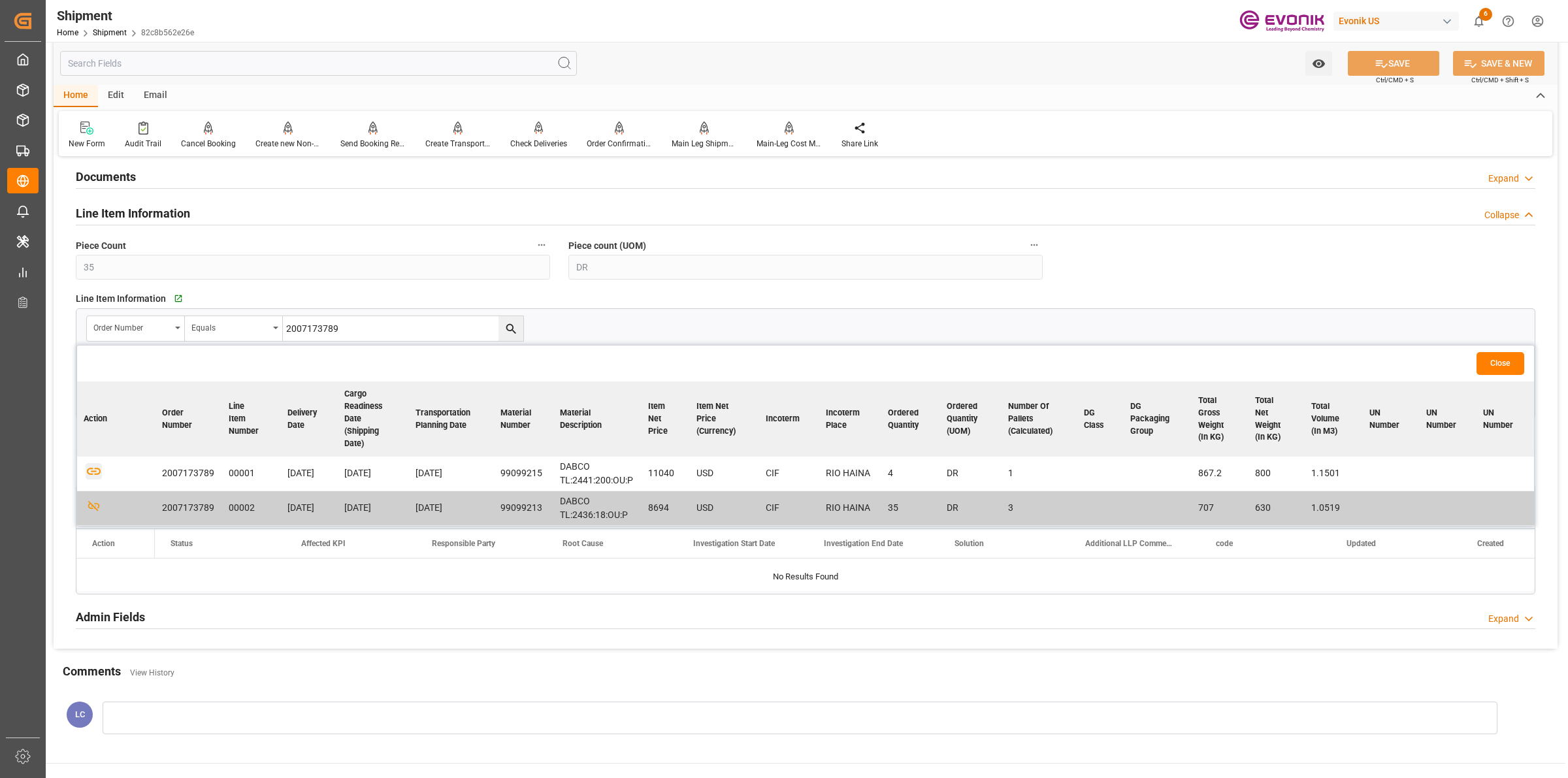
click at [93, 472] on icon "button" at bounding box center [94, 472] width 14 height 7
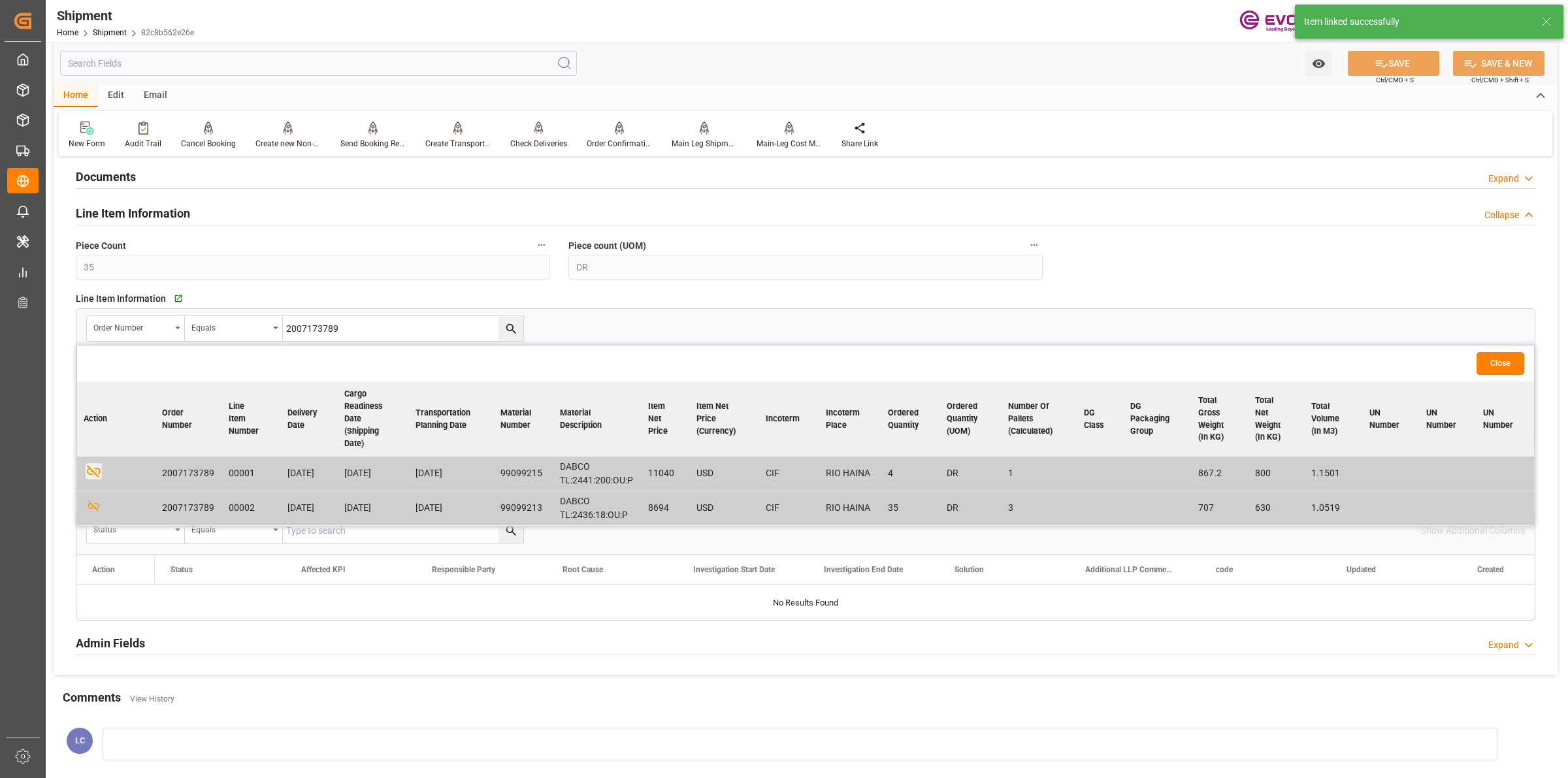
click at [1507, 363] on button "Close" at bounding box center [1499, 364] width 47 height 23
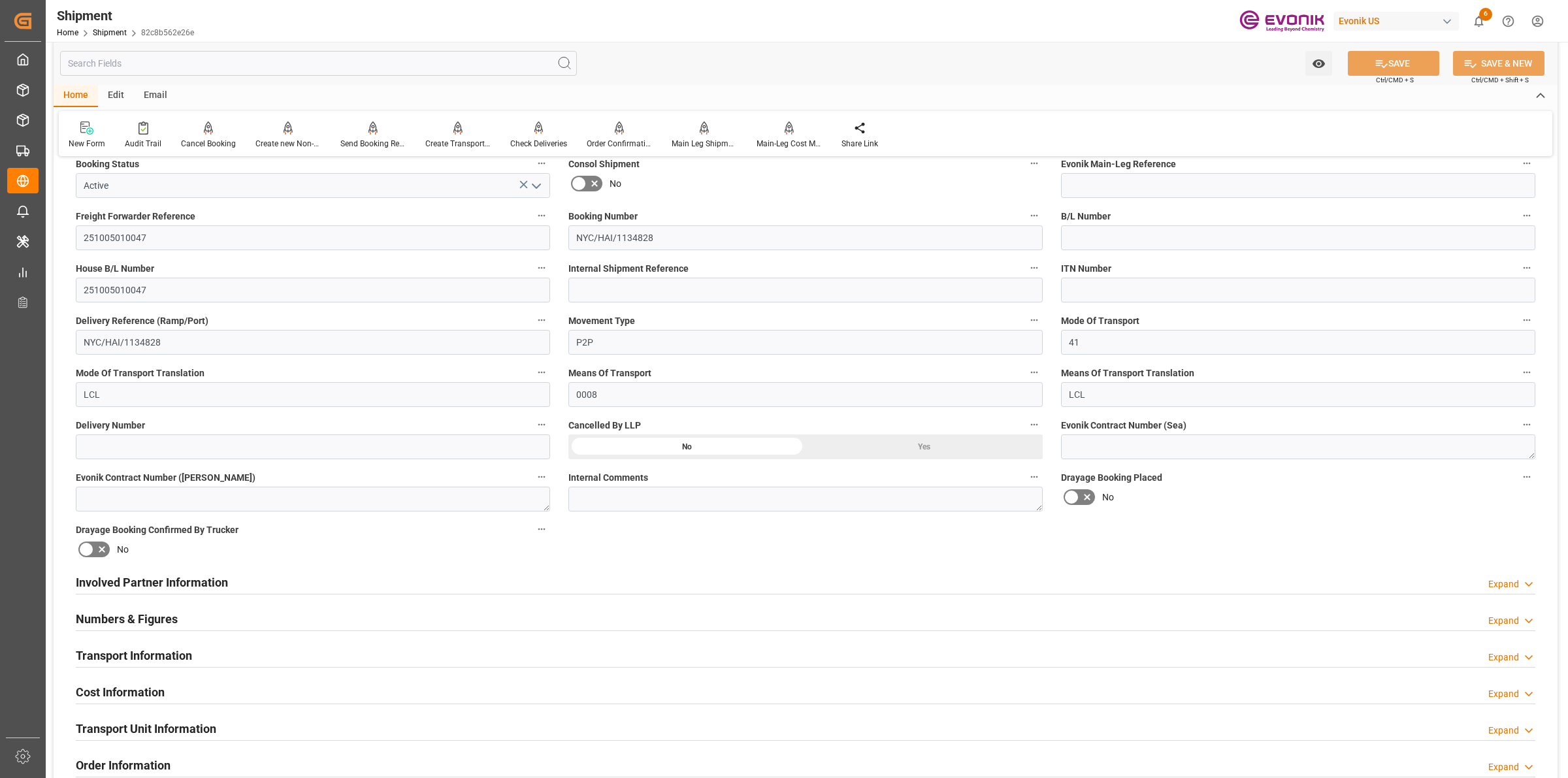
scroll to position [653, 0]
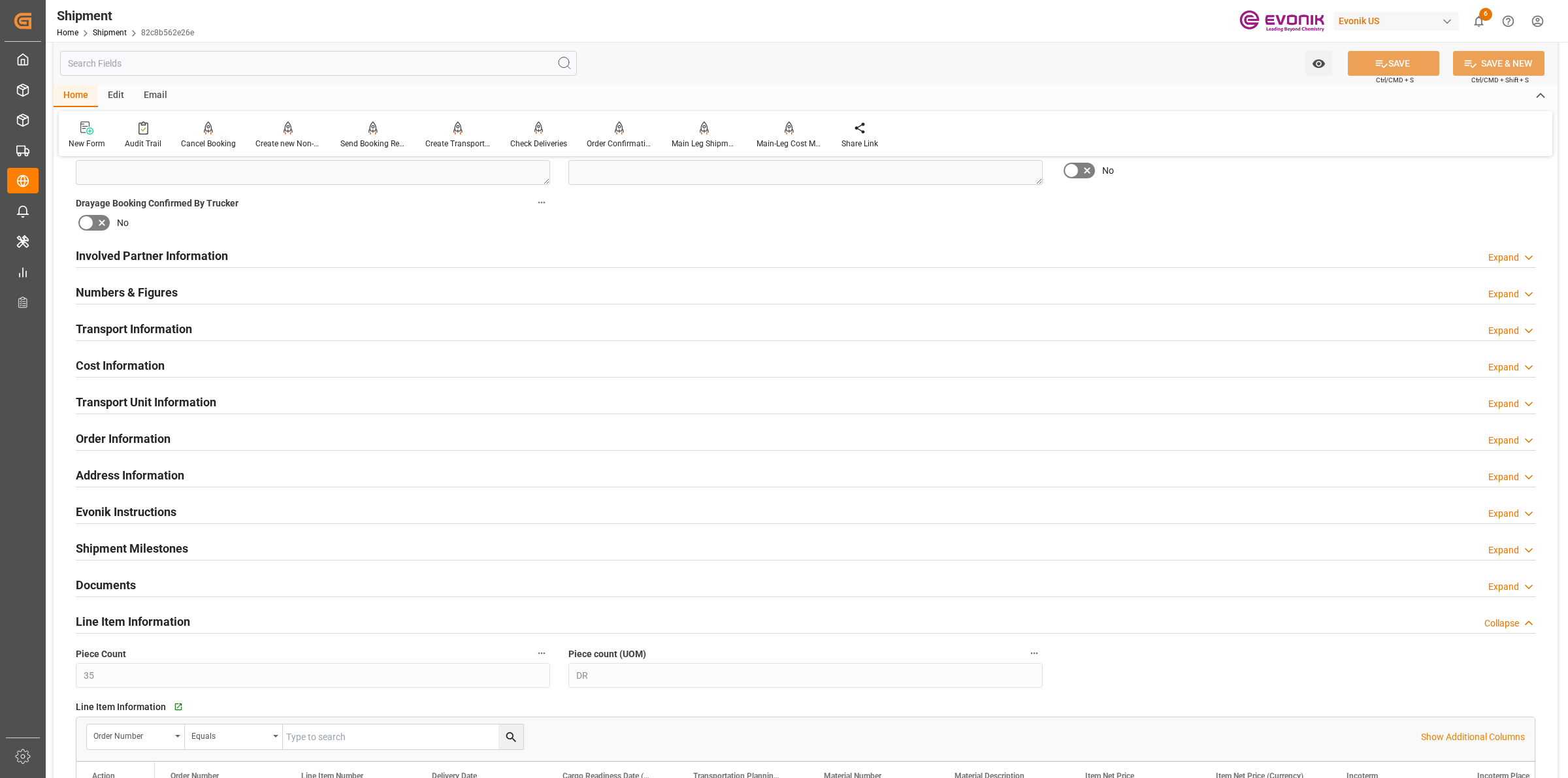
click at [128, 247] on h2 "Involved Partner Information" at bounding box center [152, 256] width 153 height 17
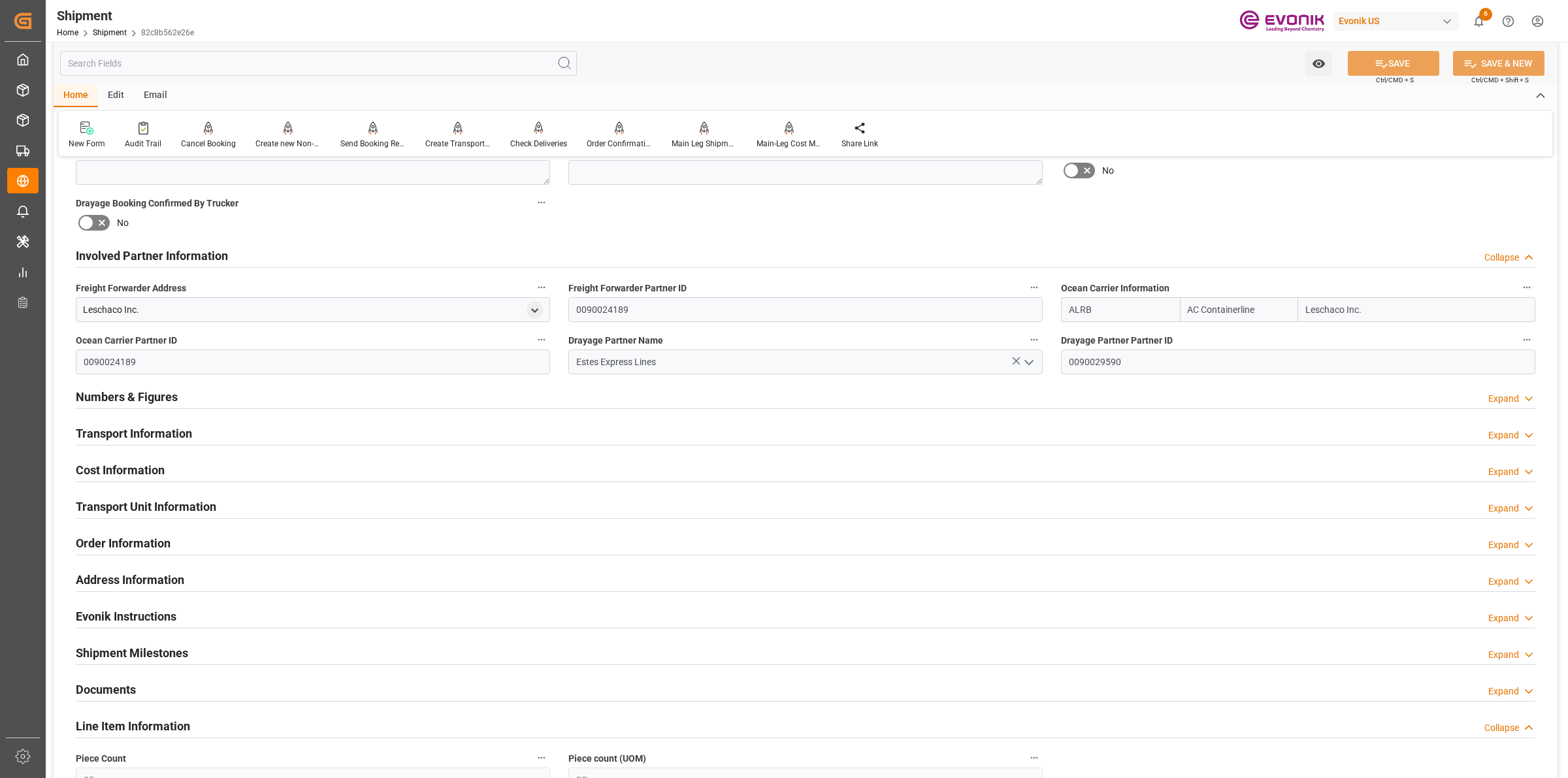
click at [134, 262] on h2 "Involved Partner Information" at bounding box center [152, 256] width 153 height 17
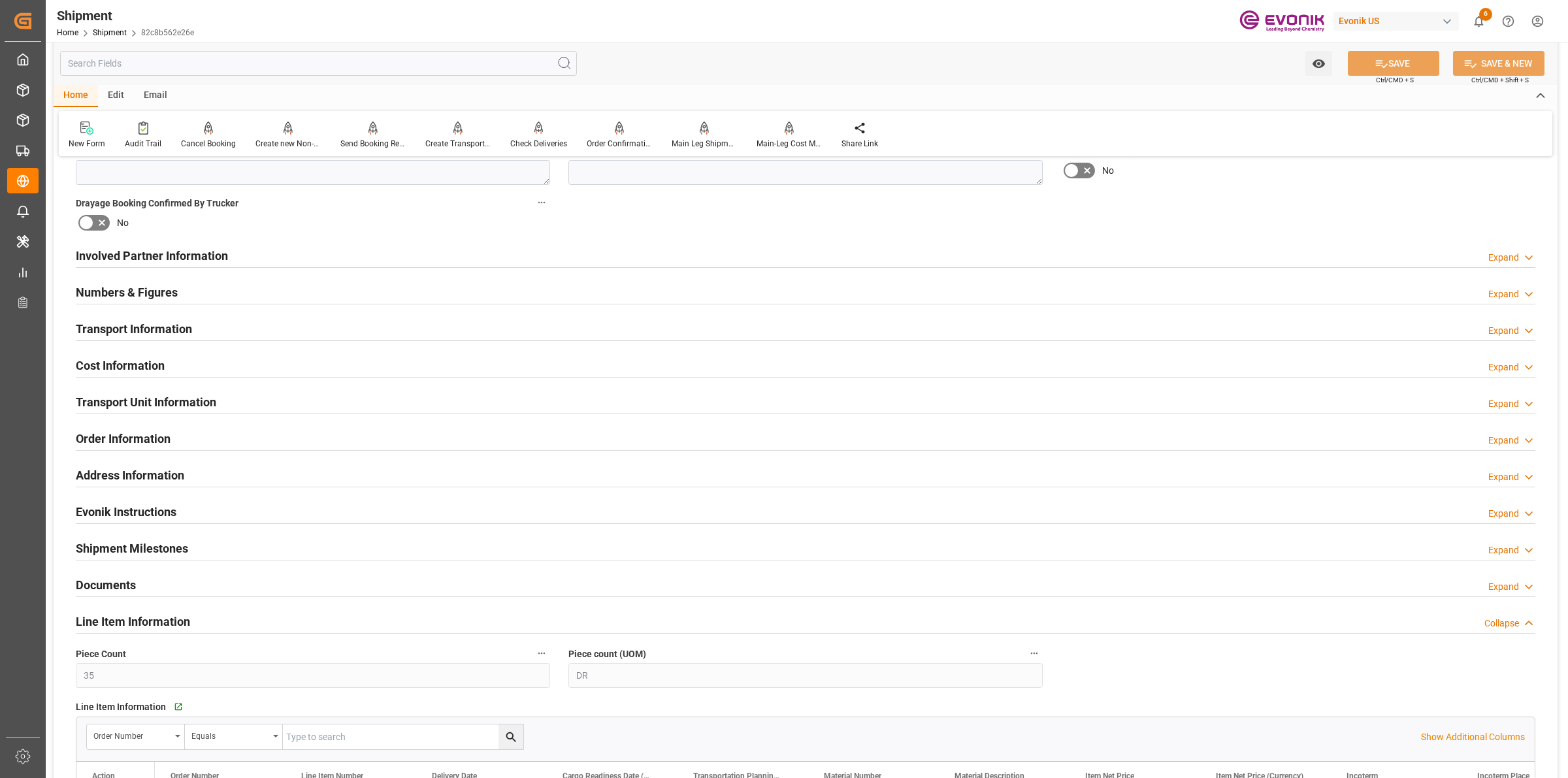
click at [144, 325] on h2 "Transport Information" at bounding box center [133, 329] width 116 height 17
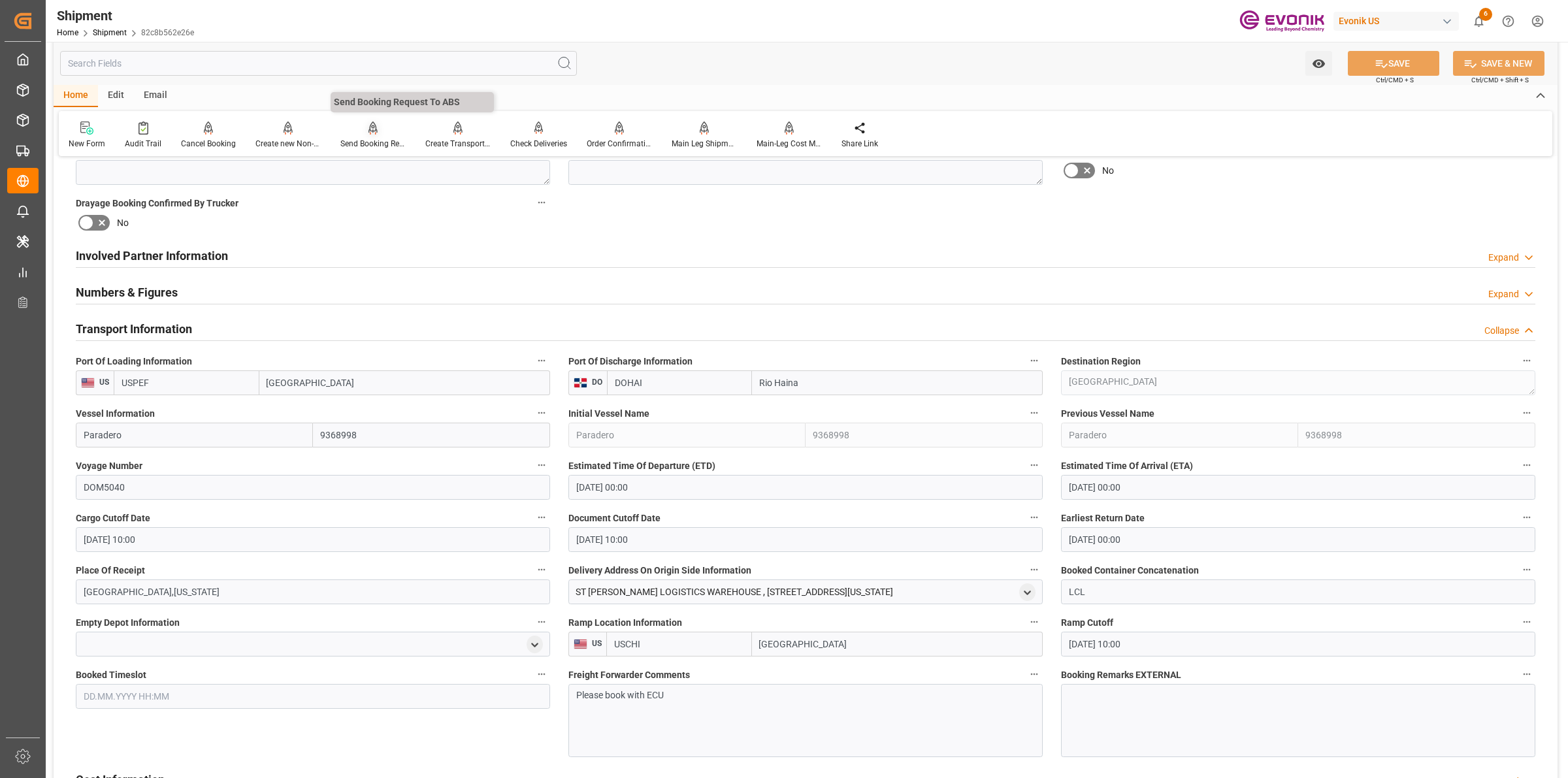
click at [366, 142] on div "Send Booking Request To ABS" at bounding box center [373, 144] width 66 height 12
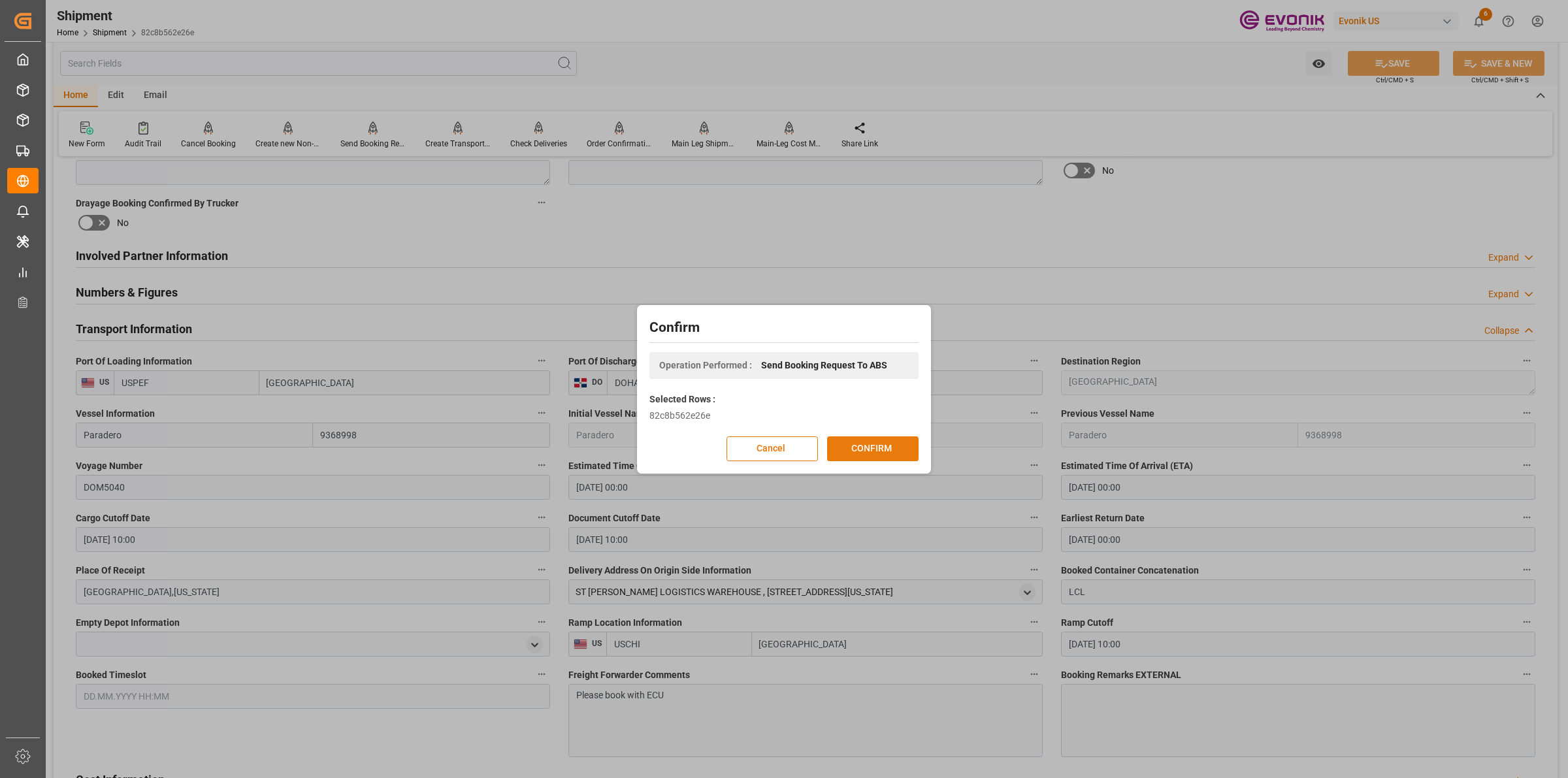
click at [875, 447] on button "CONFIRM" at bounding box center [872, 449] width 92 height 25
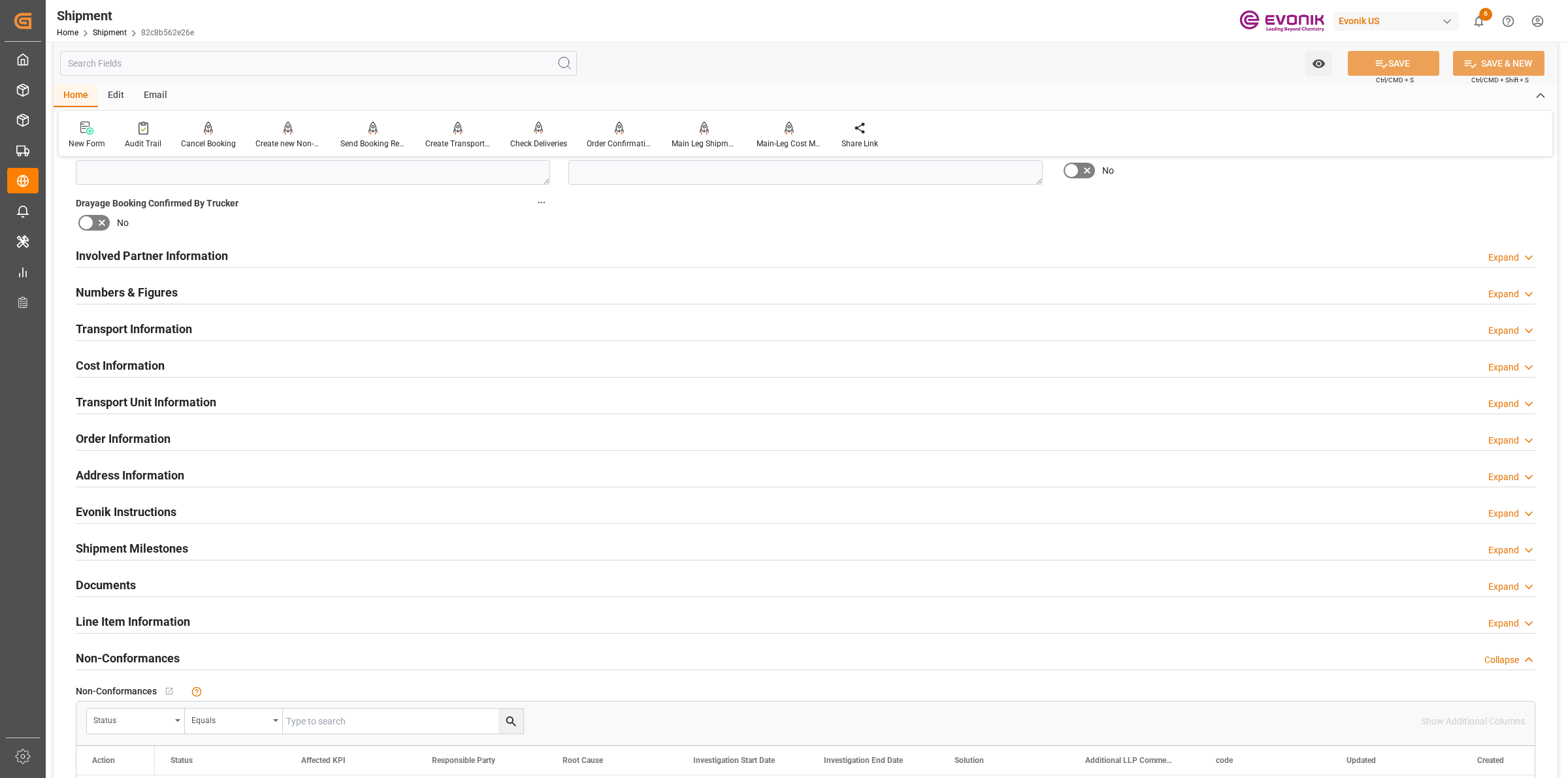
click at [132, 625] on h2 "Line Item Information" at bounding box center [132, 621] width 114 height 17
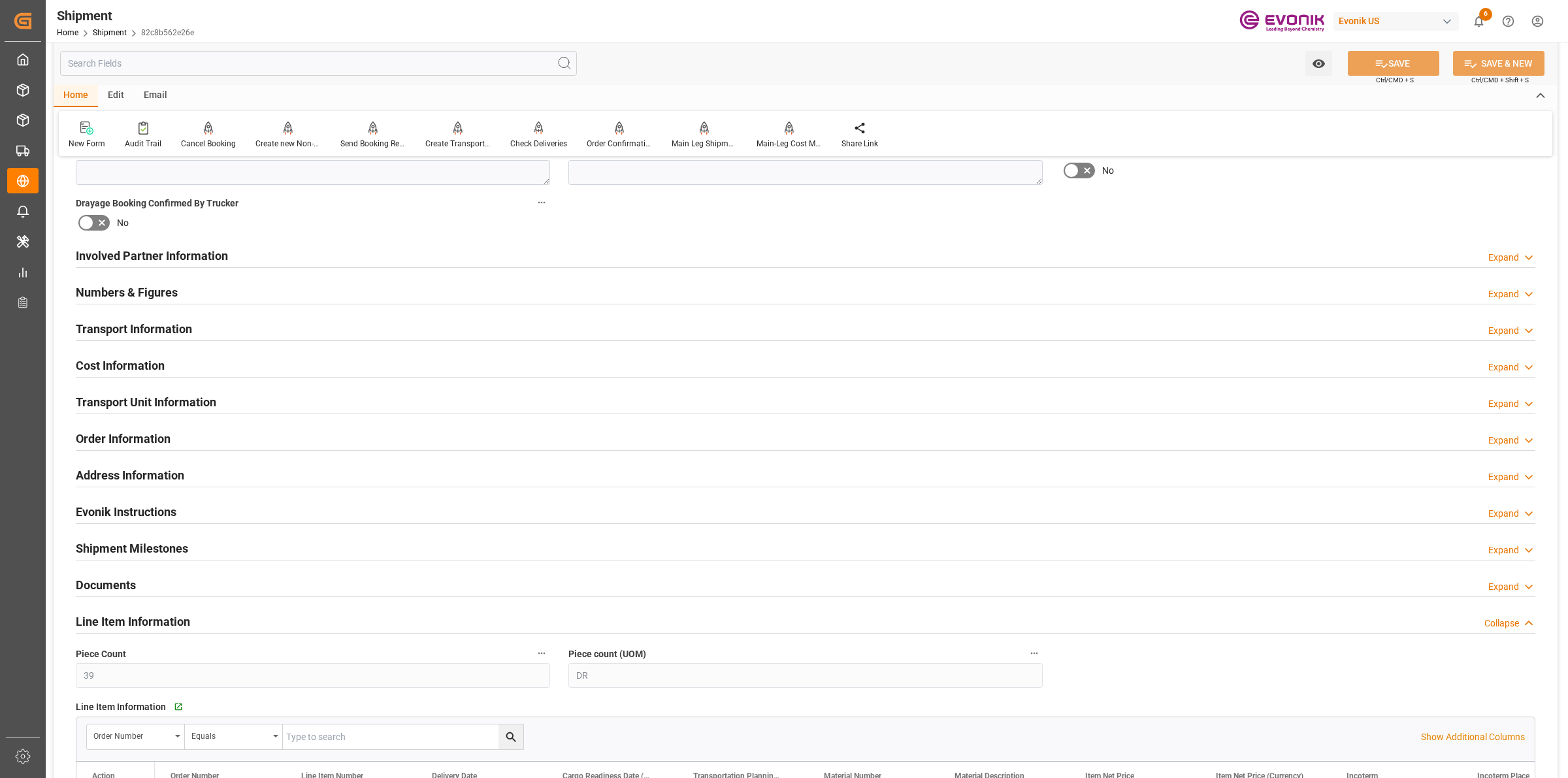
scroll to position [980, 0]
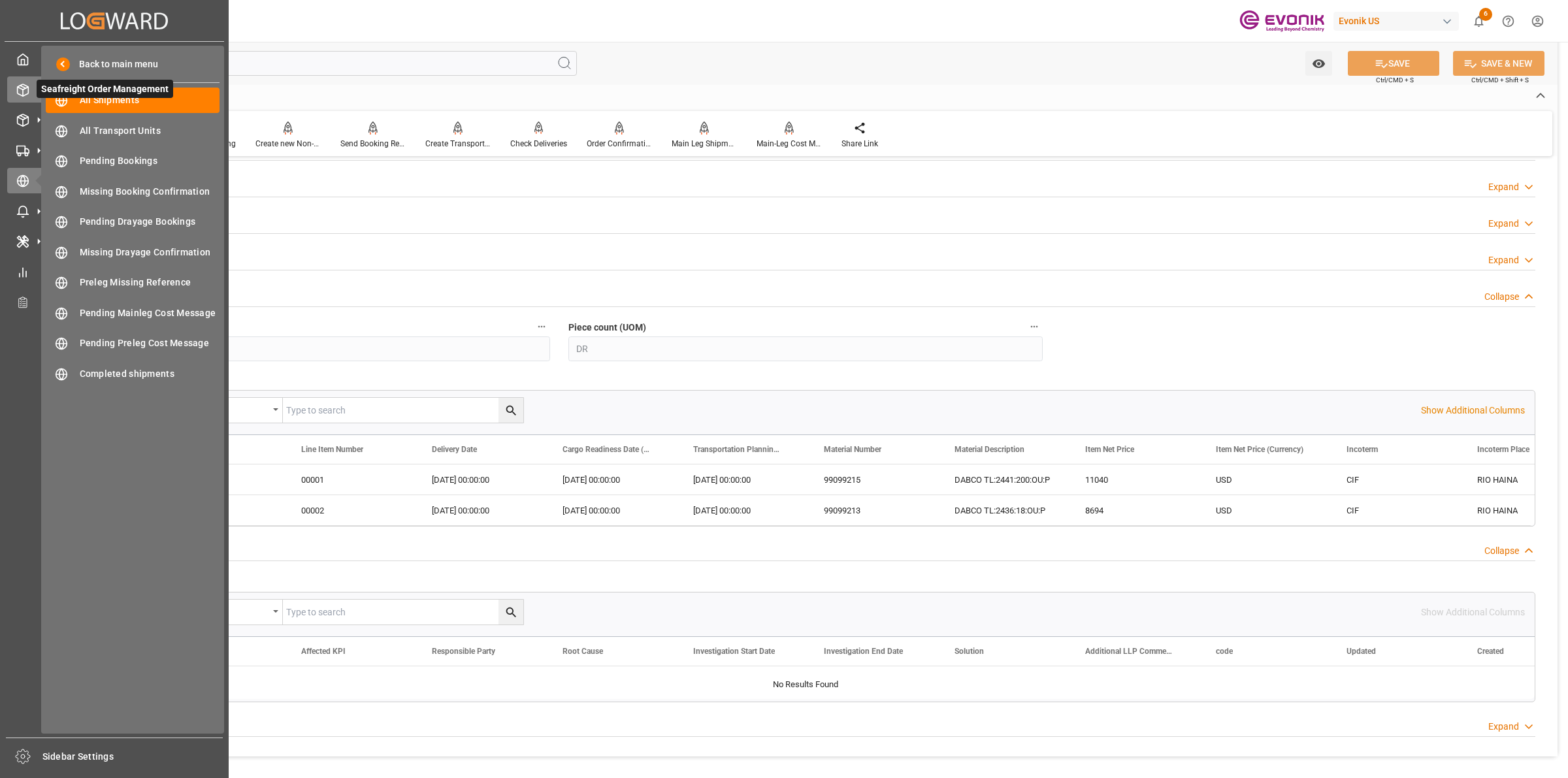
click at [11, 88] on div at bounding box center [17, 90] width 22 height 14
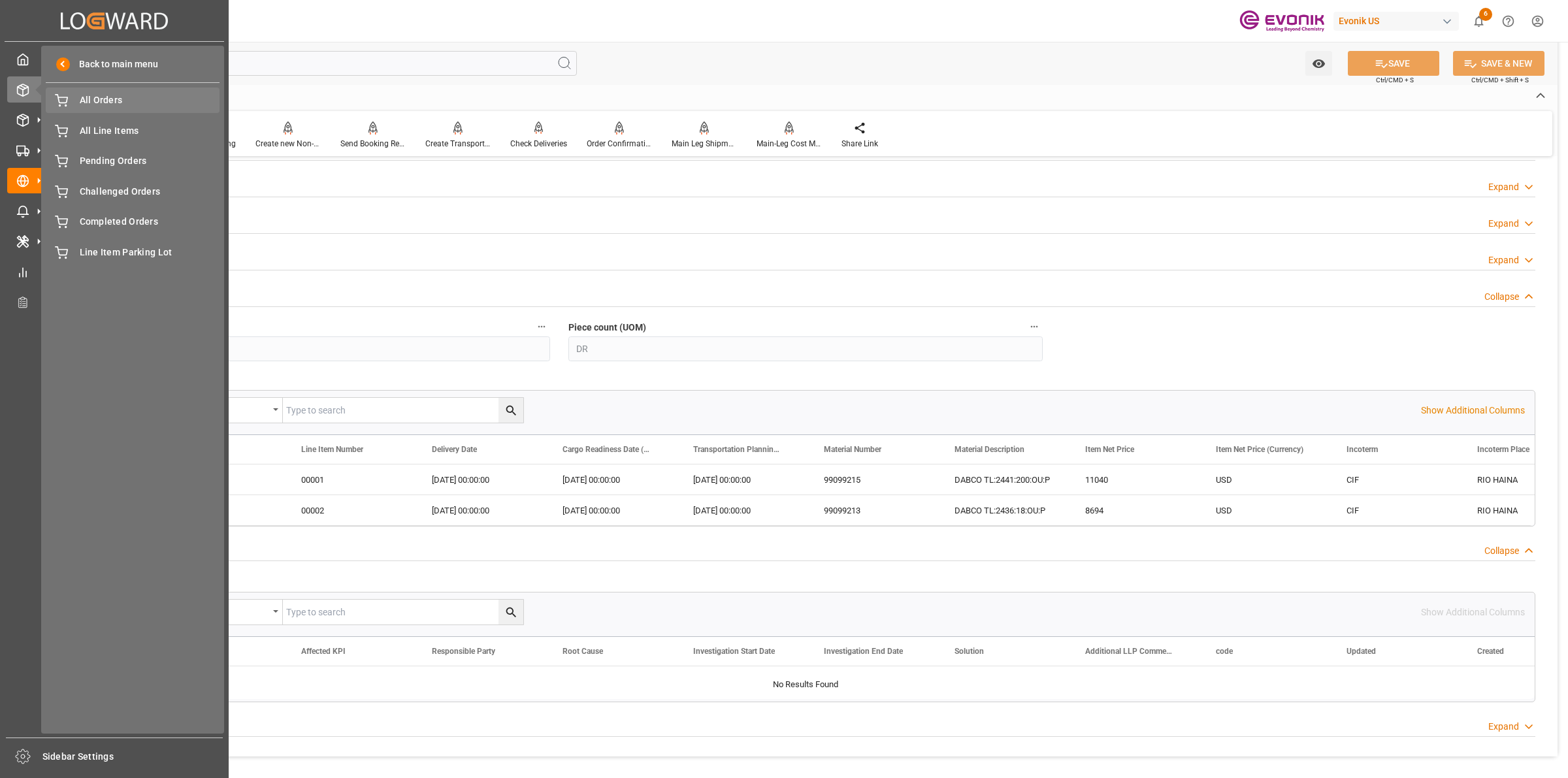
click at [102, 94] on span "All Orders" at bounding box center [150, 101] width 140 height 14
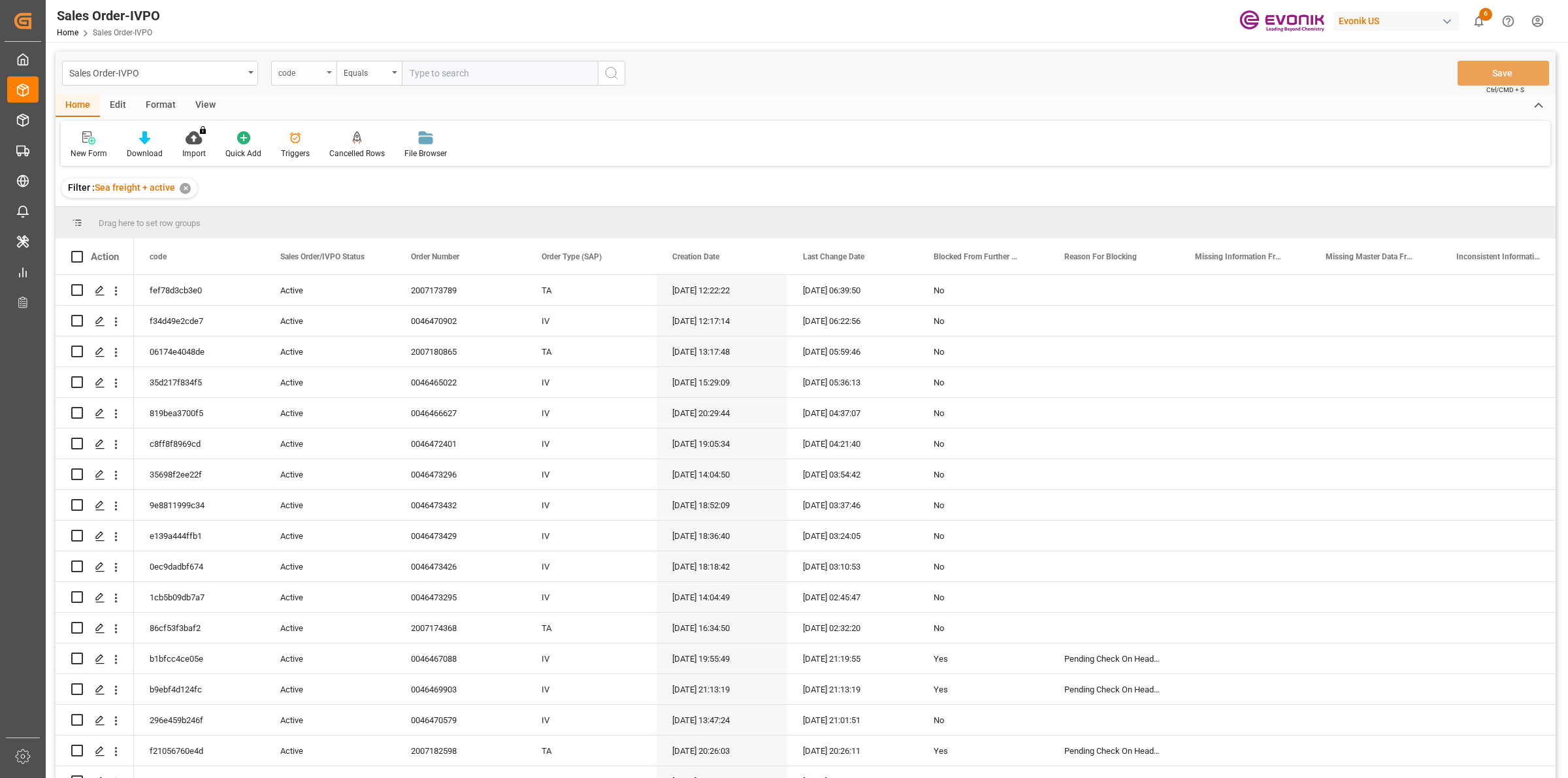
click at [312, 70] on div "code" at bounding box center [300, 72] width 44 height 15
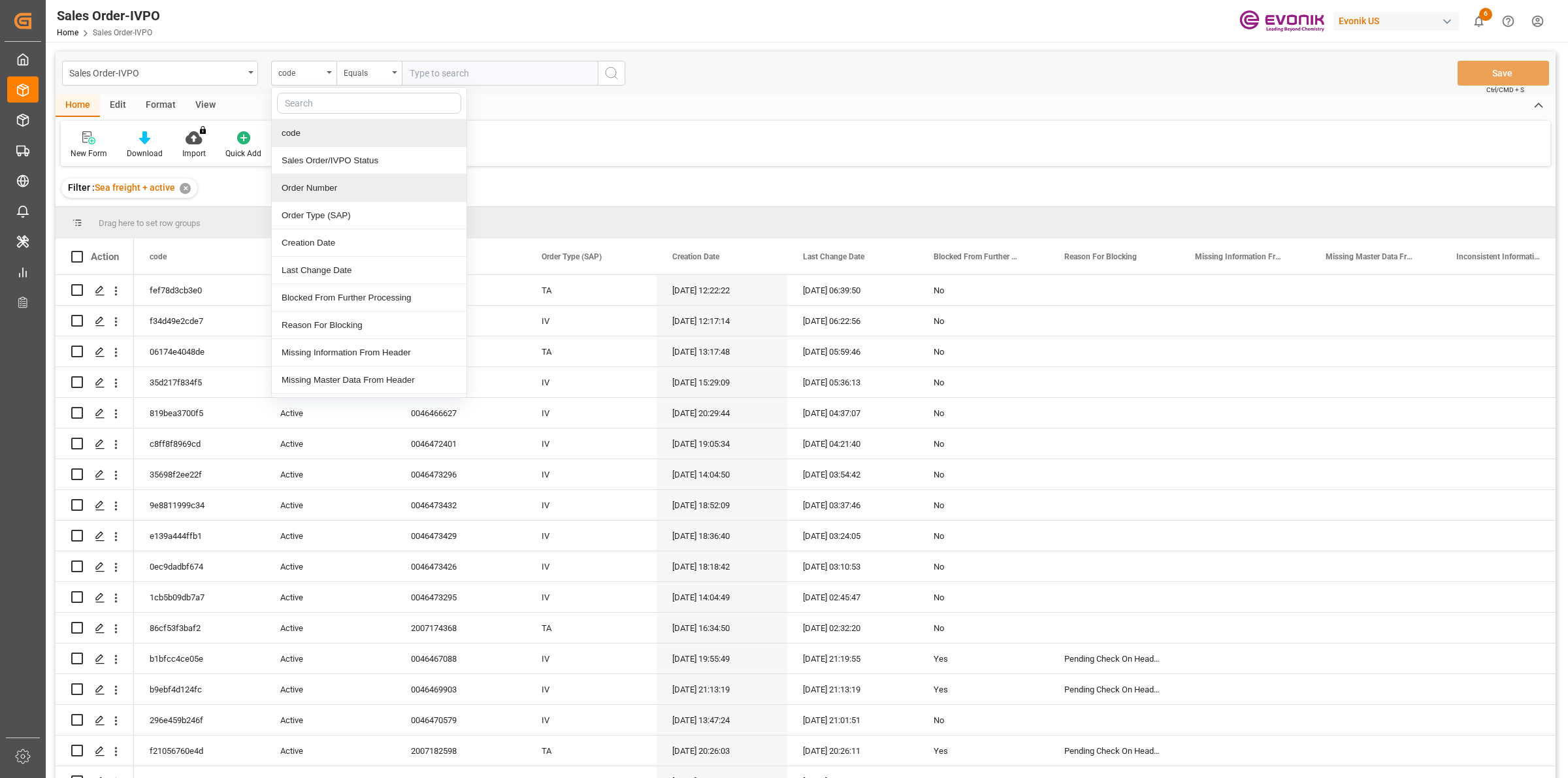
click at [335, 187] on div "Order Number" at bounding box center [369, 188] width 195 height 27
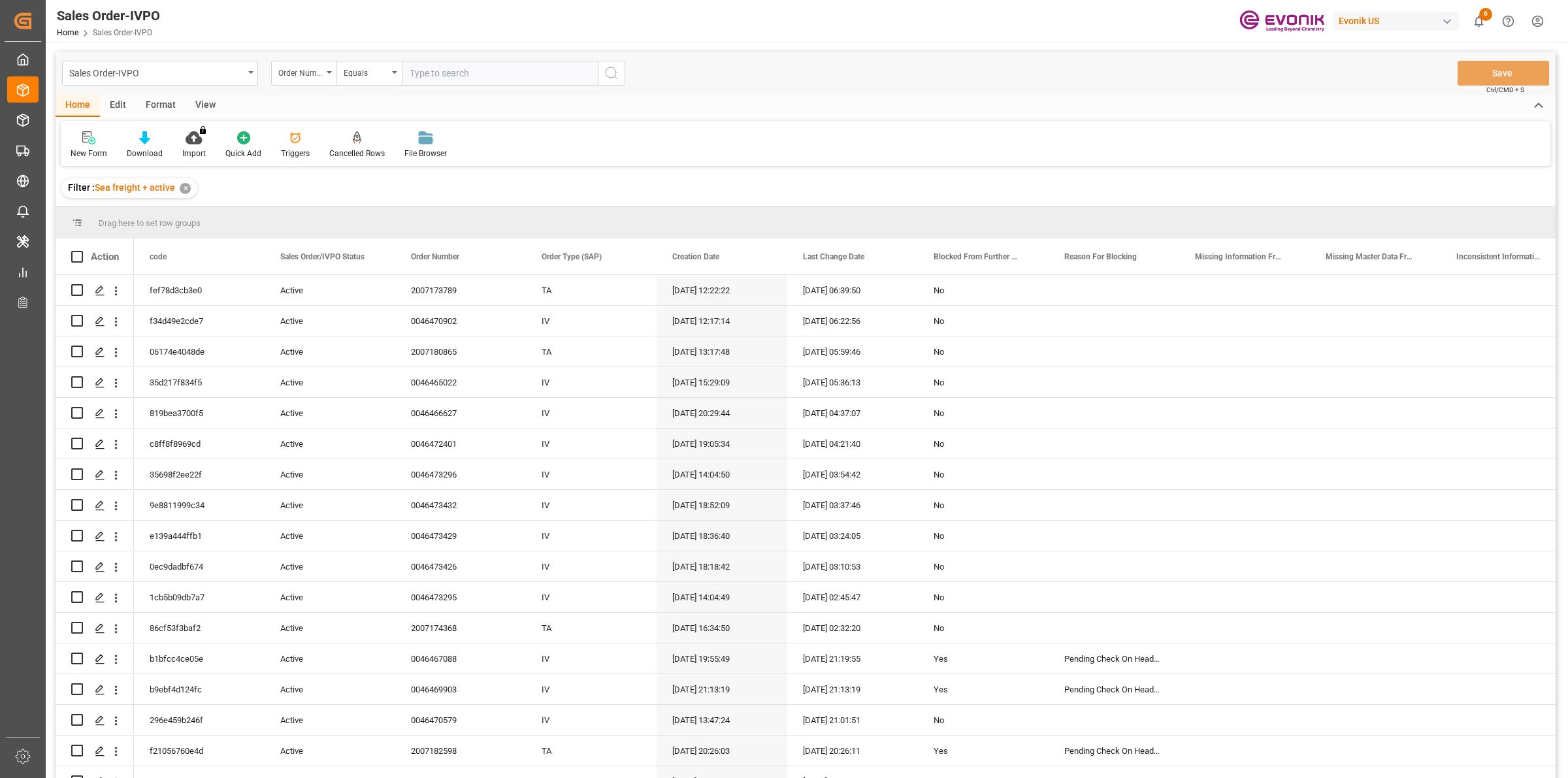
click at [474, 75] on input "text" at bounding box center [499, 73] width 196 height 25
paste input "0046470867"
type input "0046470867"
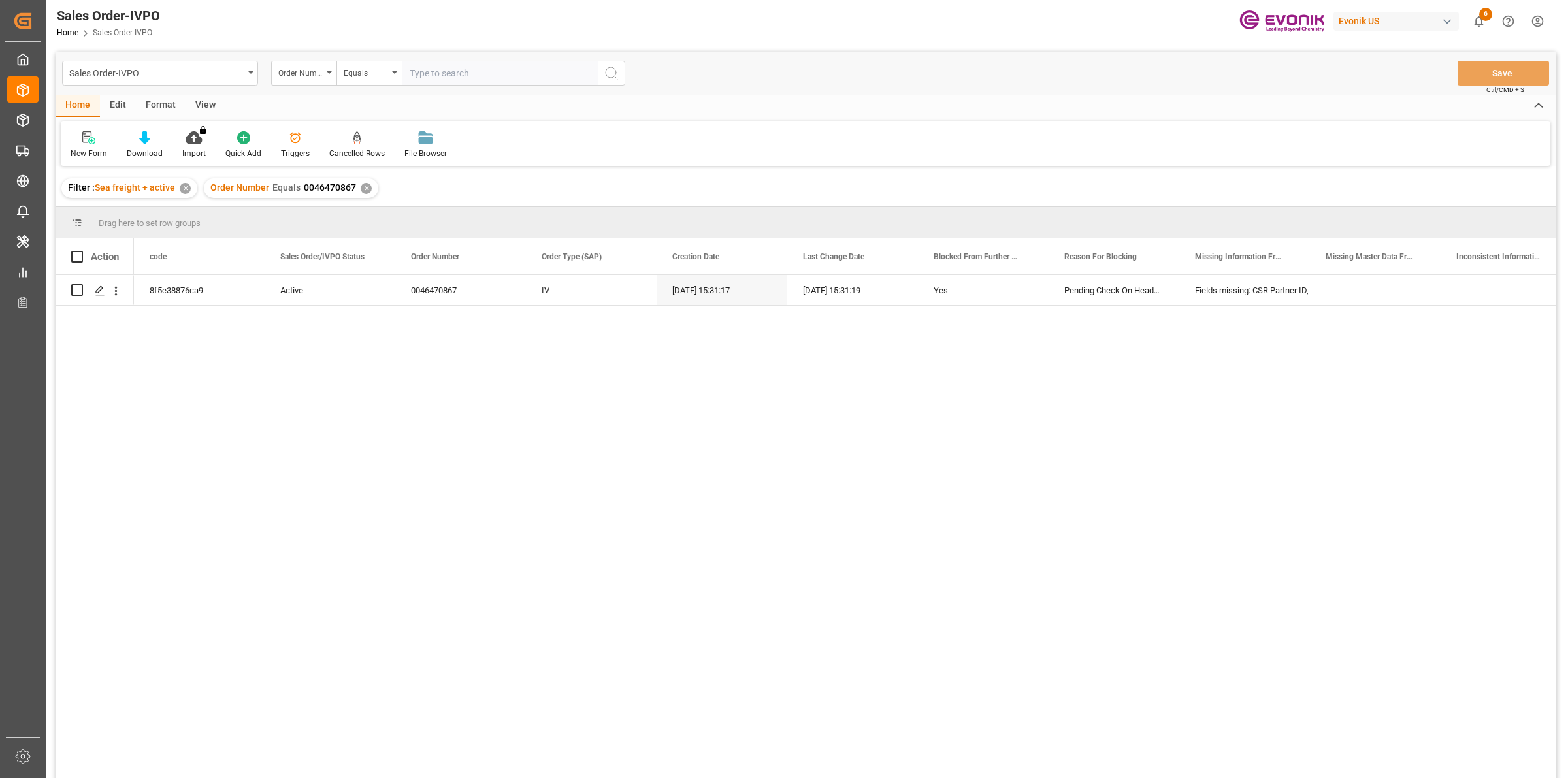
drag, startPoint x: 190, startPoint y: 381, endPoint x: 155, endPoint y: 311, distance: 78.3
click at [190, 381] on div "8f5e38876ca9 Active 0046470867 IV 15.09.2025 15:31:17 15.09.2025 15:31:19 Yes P…" at bounding box center [845, 532] width 1422 height 512
click at [96, 291] on polygon "Press SPACE to select this row." at bounding box center [99, 289] width 7 height 7
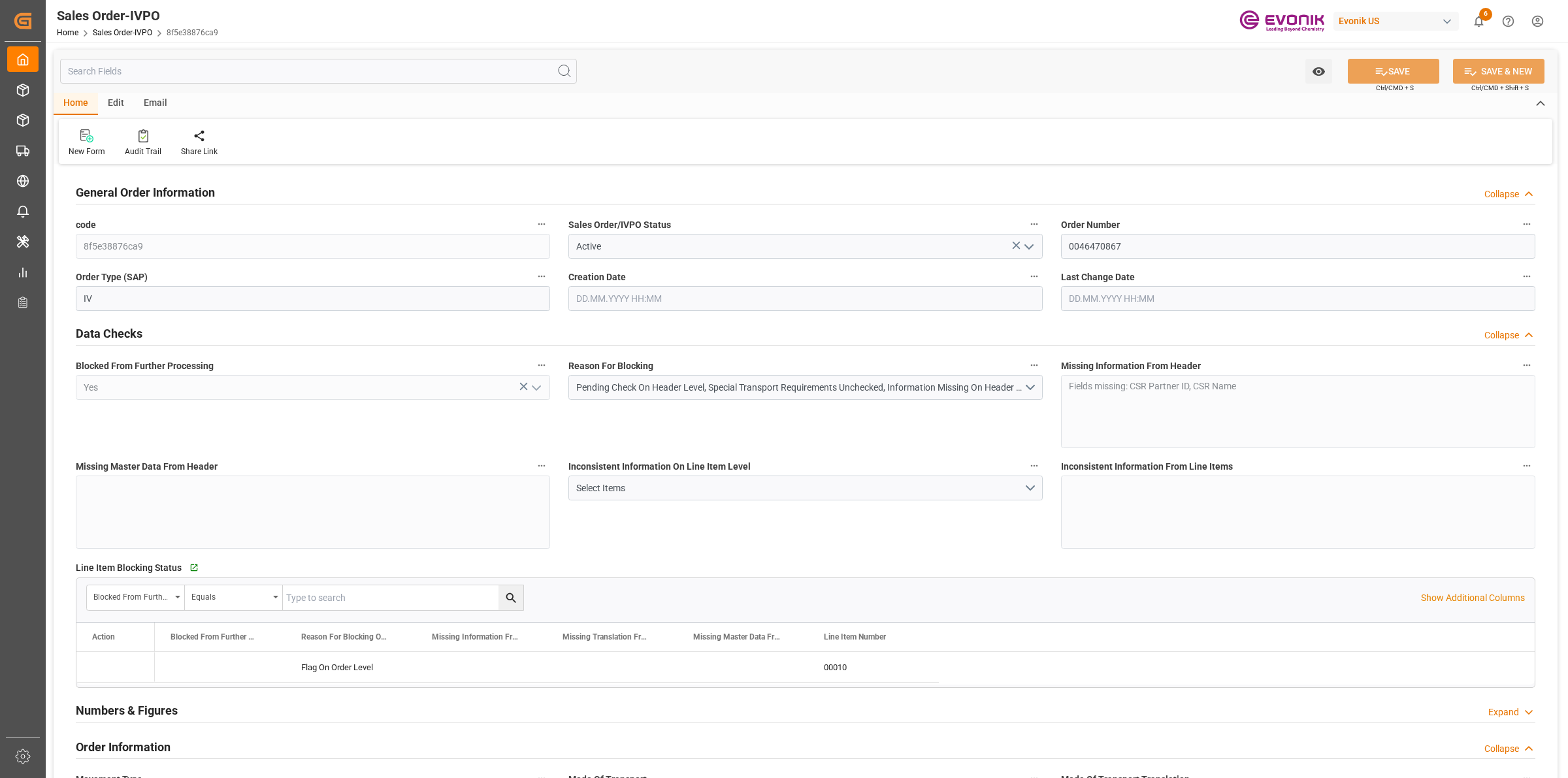
type input "SGSIN"
type input "0"
type input "1"
type input "42.92"
type input "15.09.2025 15:31"
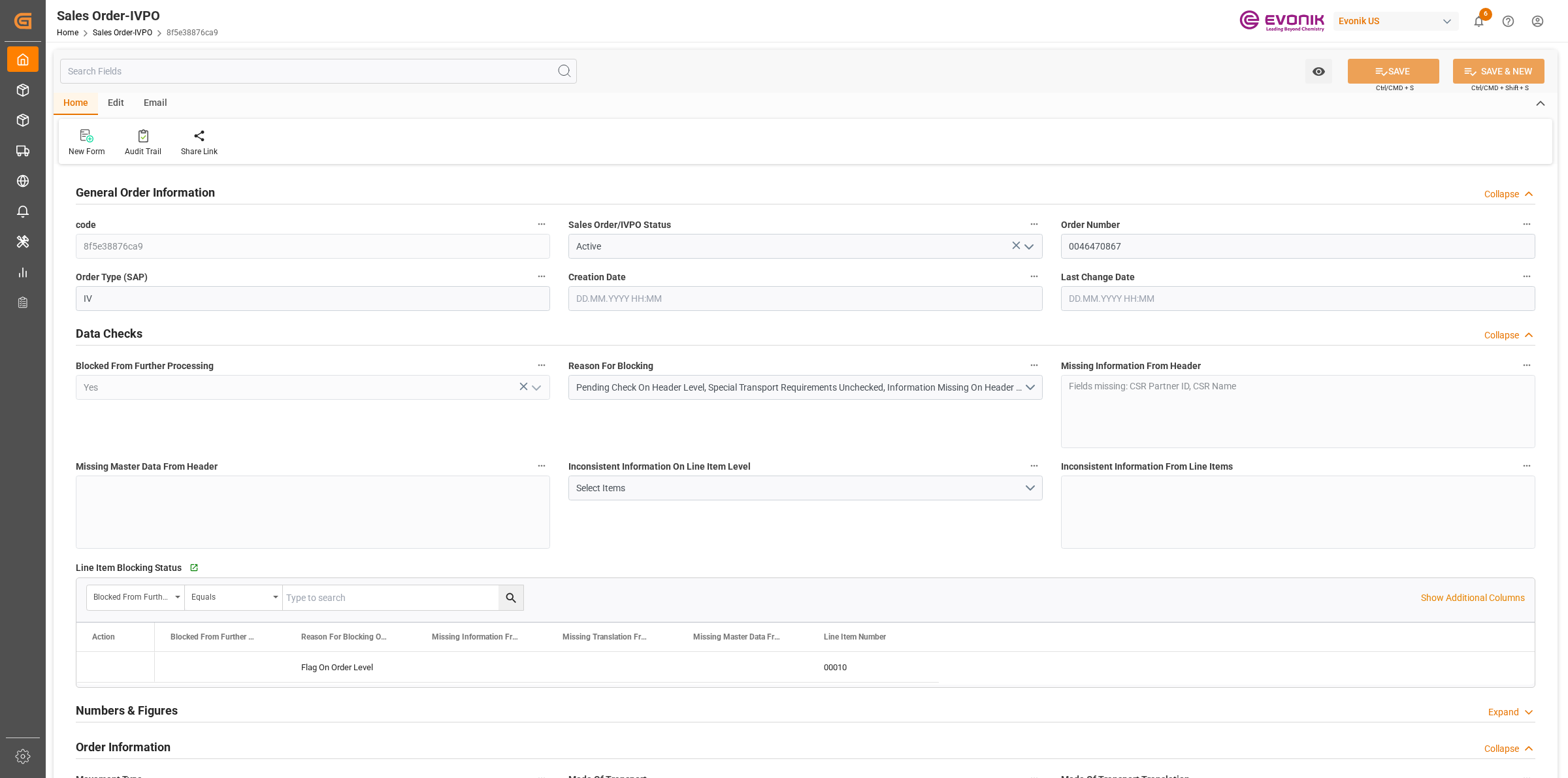
type input "15.09.2025 15:31"
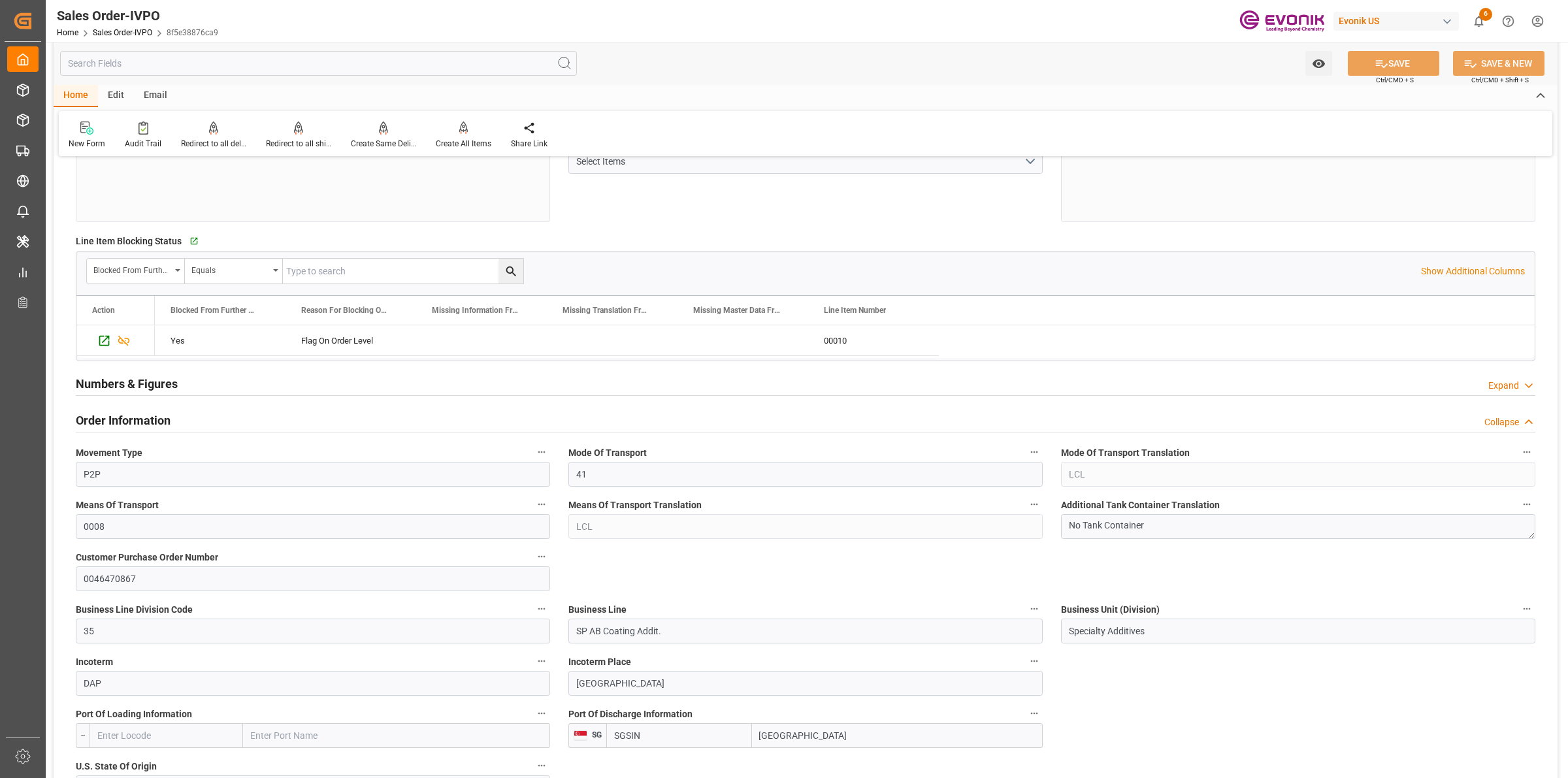
scroll to position [490, 0]
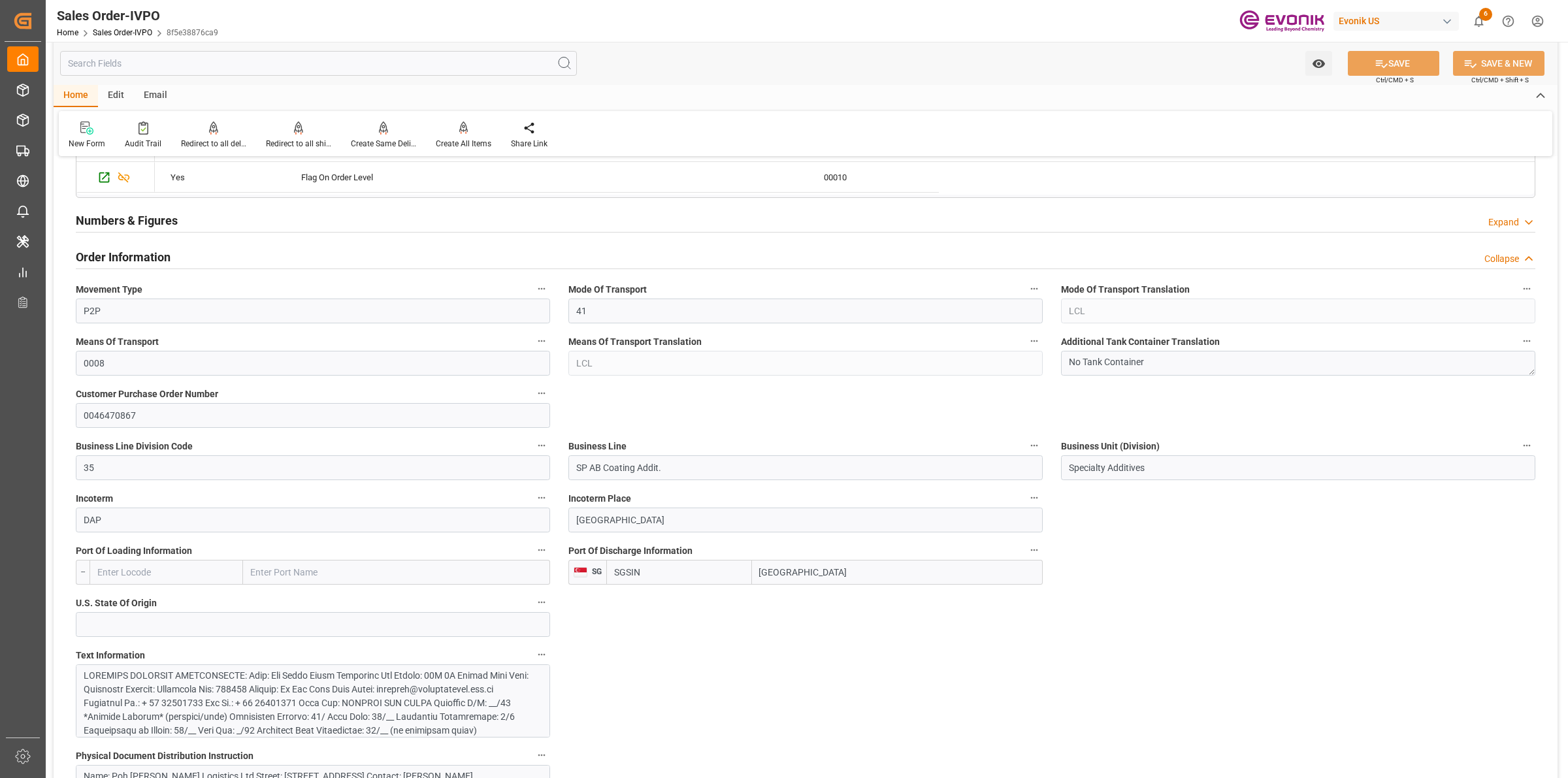
drag, startPoint x: 847, startPoint y: 574, endPoint x: 651, endPoint y: 543, distance: 198.4
click at [629, 542] on div "Port Of Discharge Information SG SGSIN Singapore" at bounding box center [806, 563] width 493 height 52
click at [404, 704] on div at bounding box center [306, 779] width 445 height 219
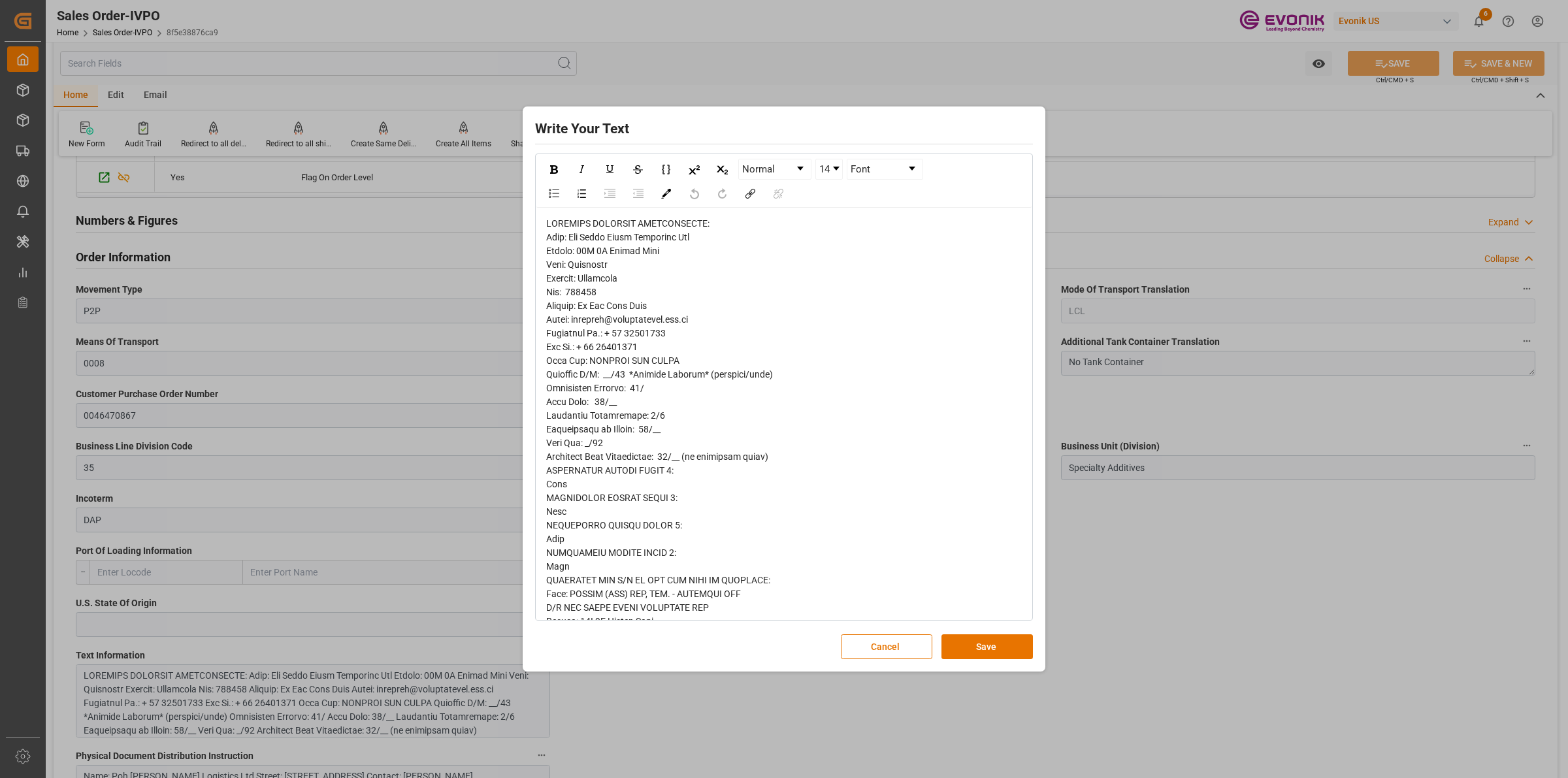
click at [711, 343] on div "rdw-editor" at bounding box center [784, 601] width 476 height 768
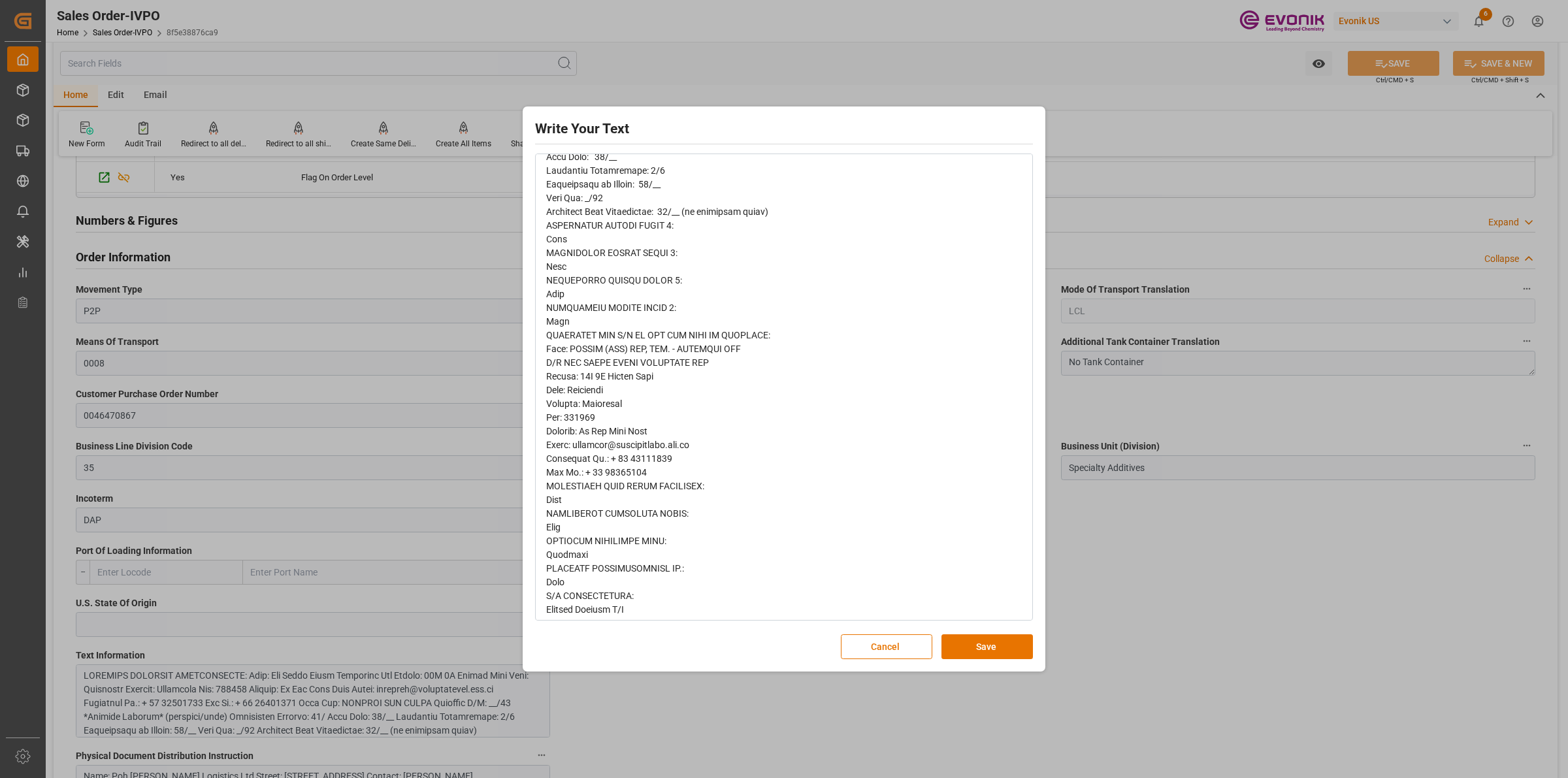
scroll to position [376, 0]
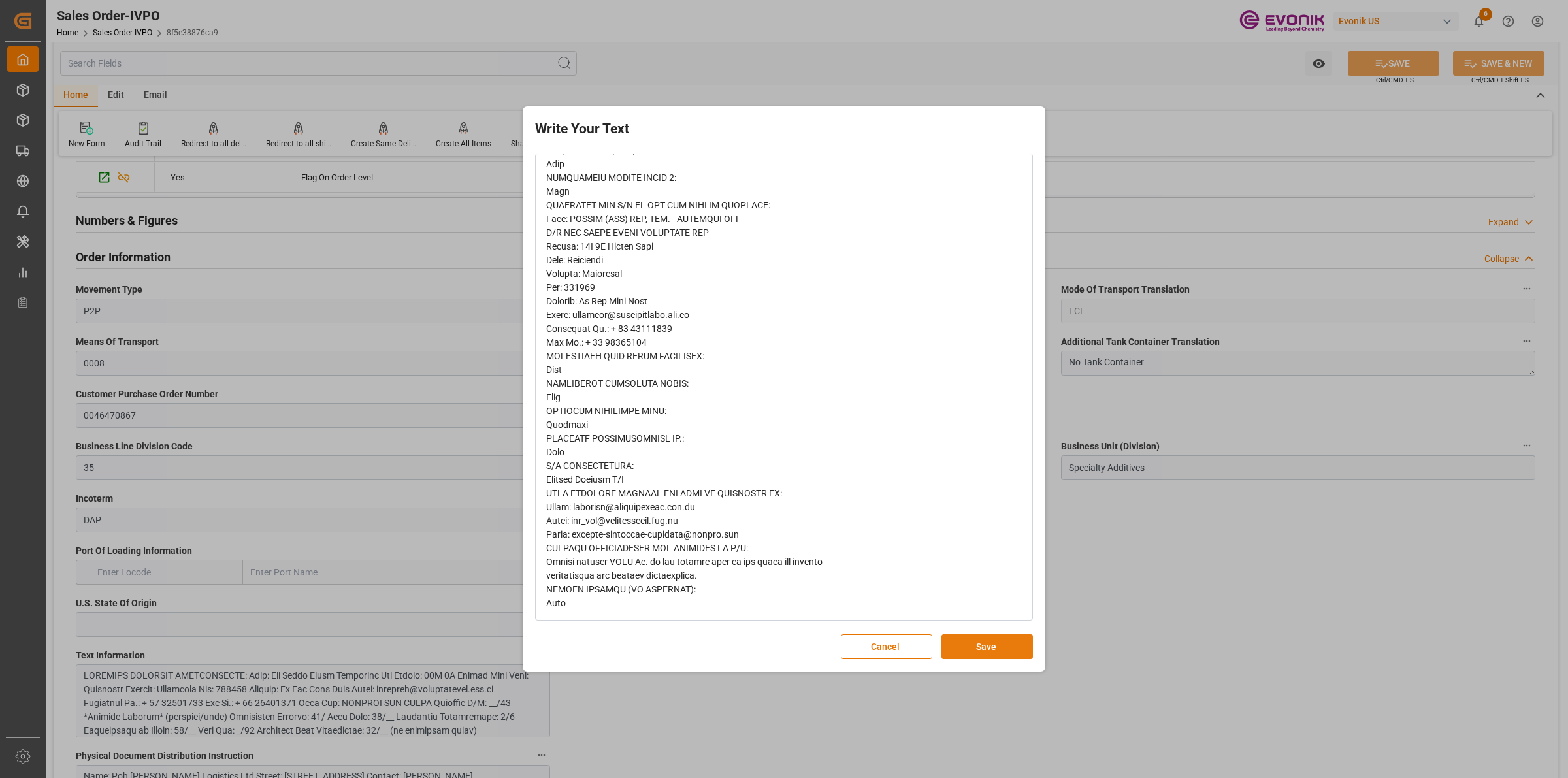
click at [1013, 654] on button "Save" at bounding box center [987, 648] width 92 height 25
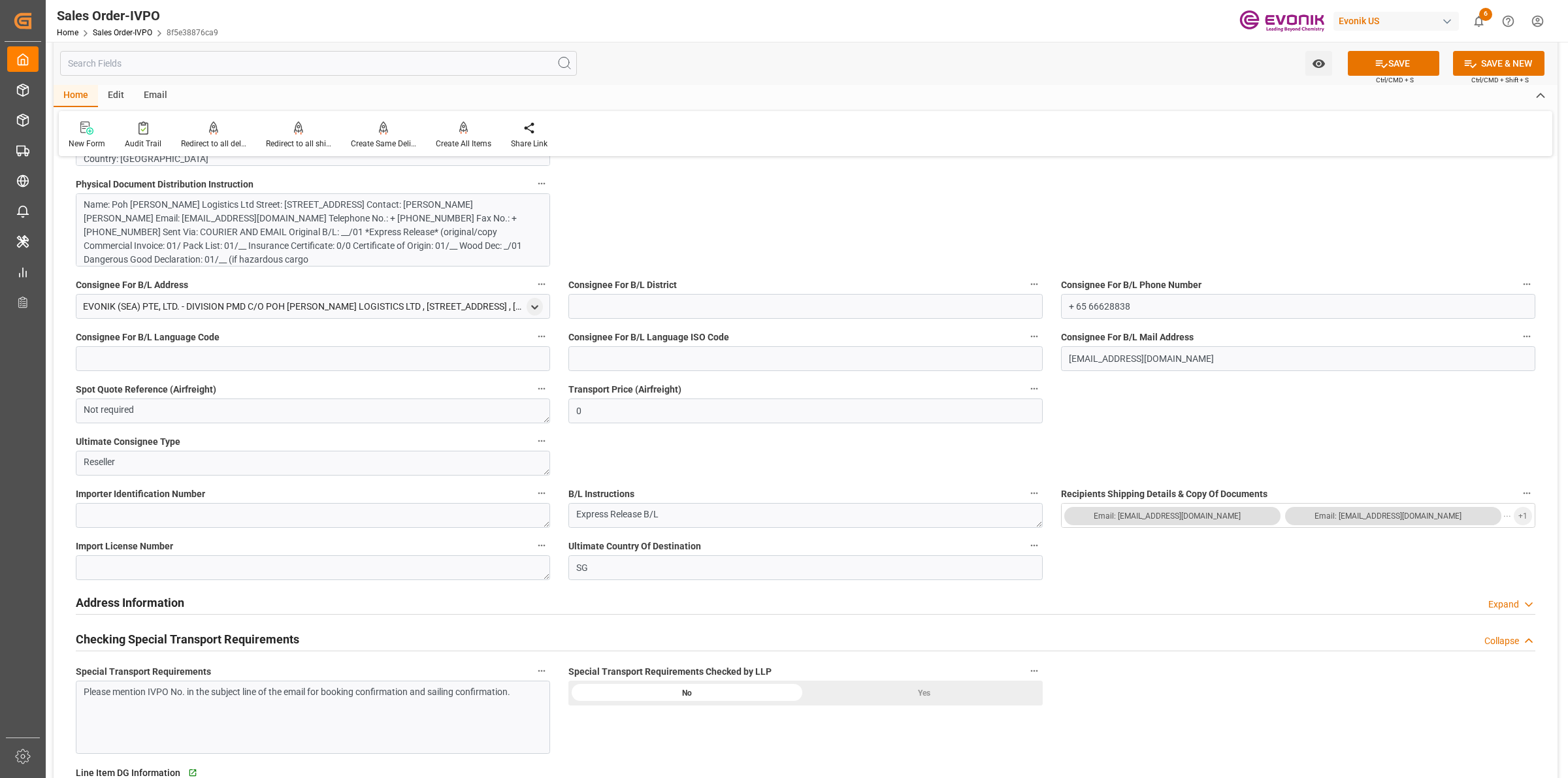
scroll to position [1225, 0]
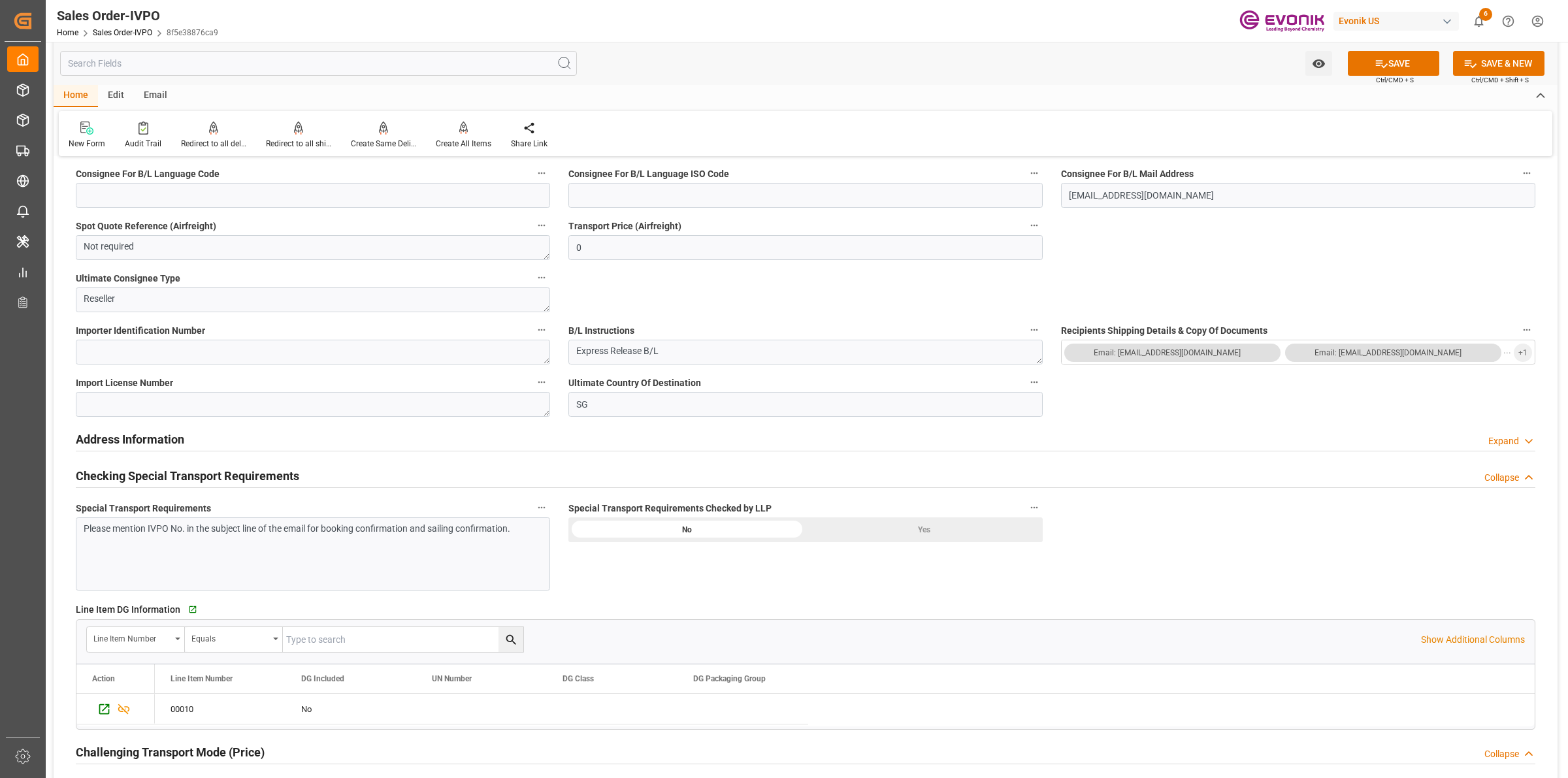
click at [907, 527] on div "Yes" at bounding box center [924, 531] width 237 height 25
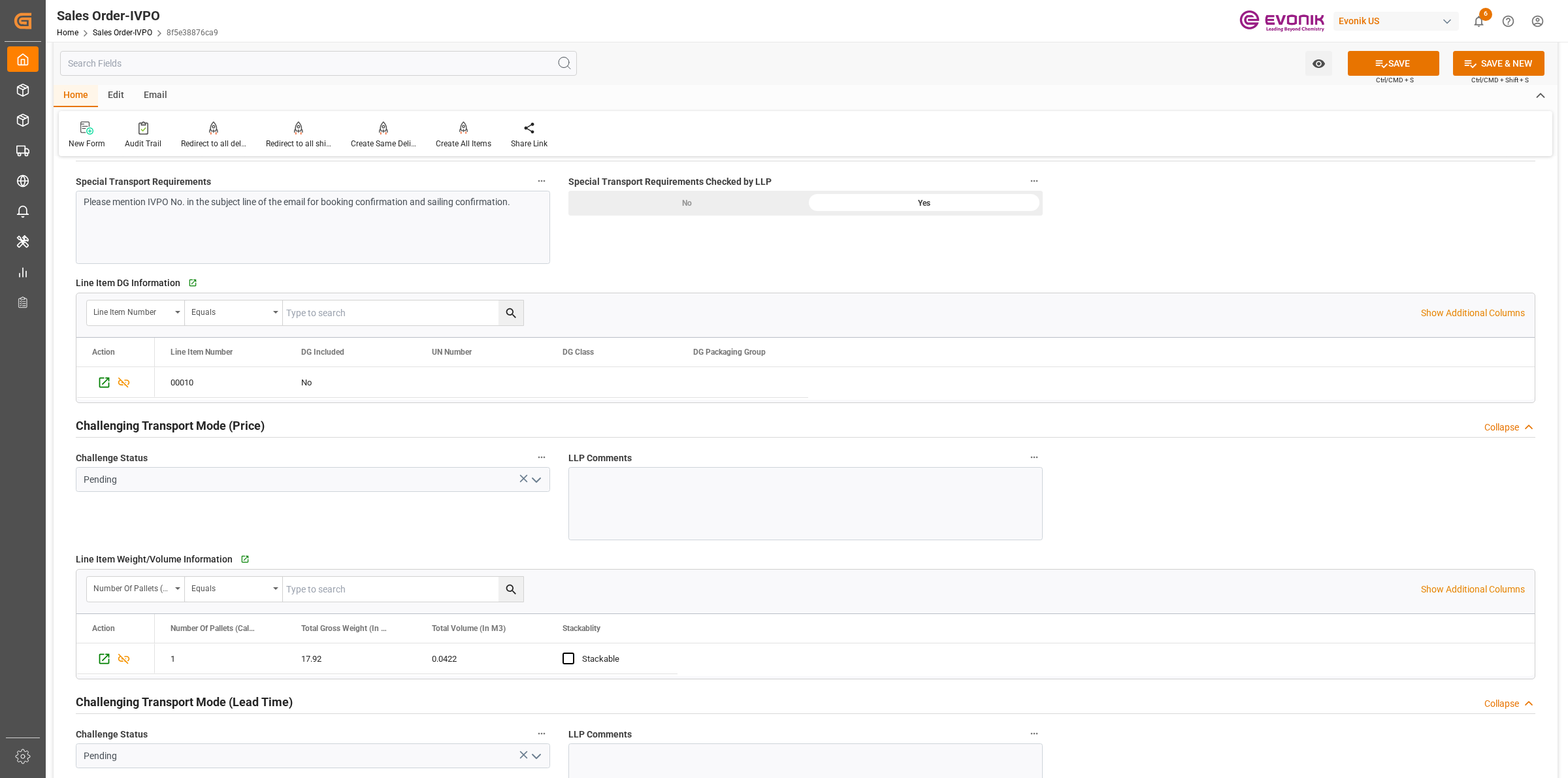
click at [536, 481] on icon "open menu" at bounding box center [536, 480] width 15 height 15
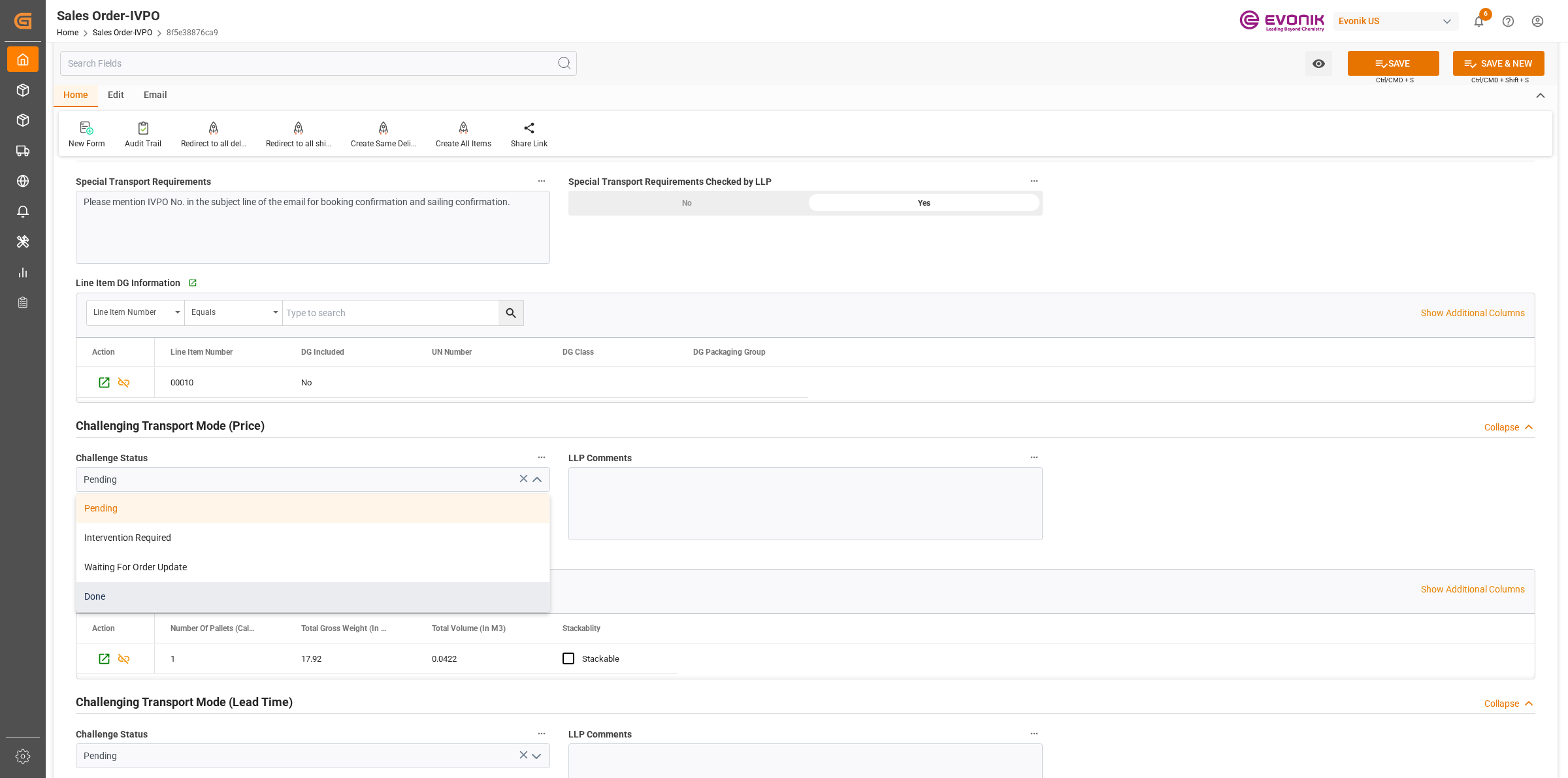
click at [113, 603] on div "Done" at bounding box center [313, 597] width 473 height 29
type input "Done"
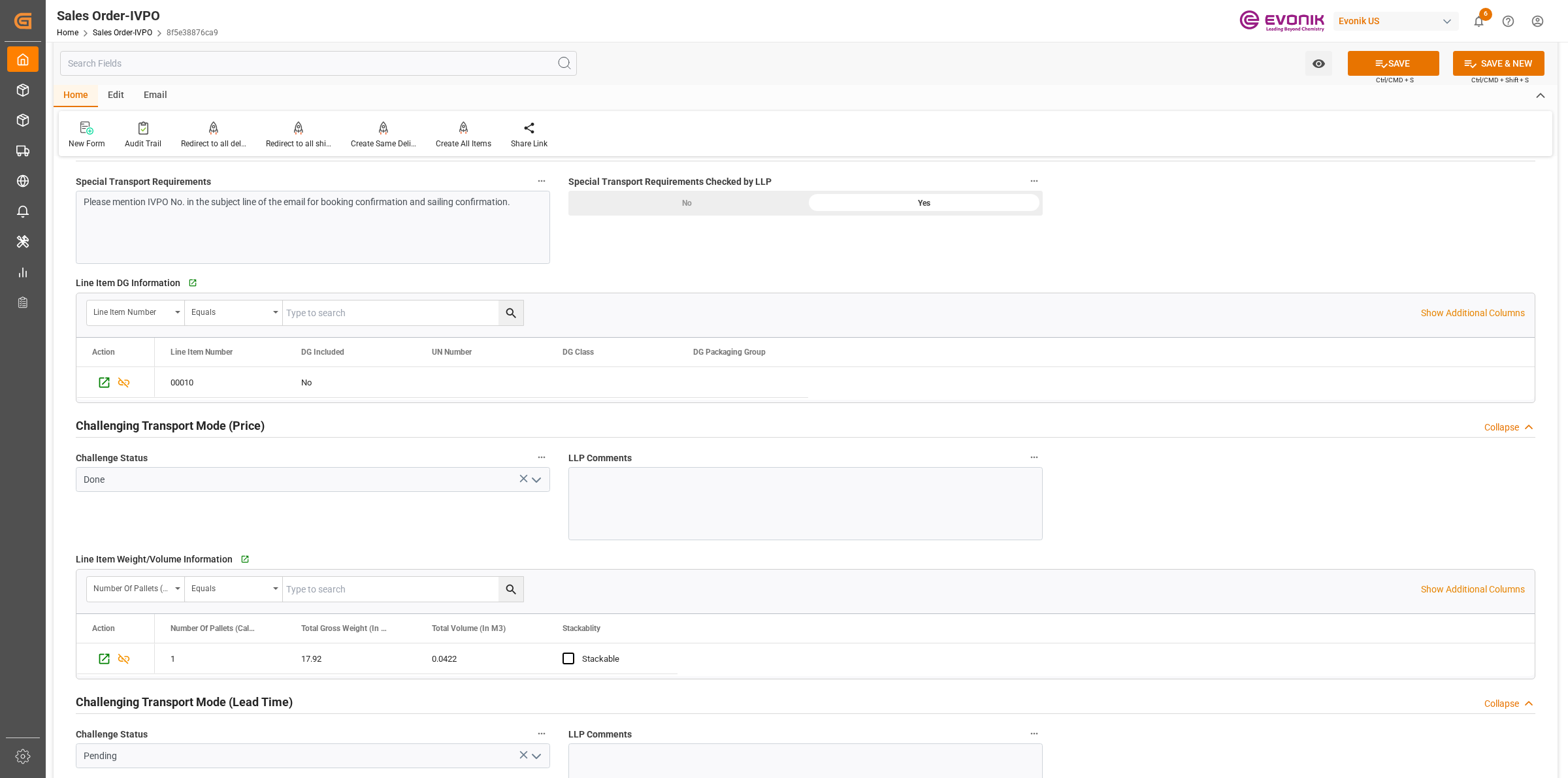
click at [463, 536] on div "Challenge Status Done" at bounding box center [313, 495] width 493 height 101
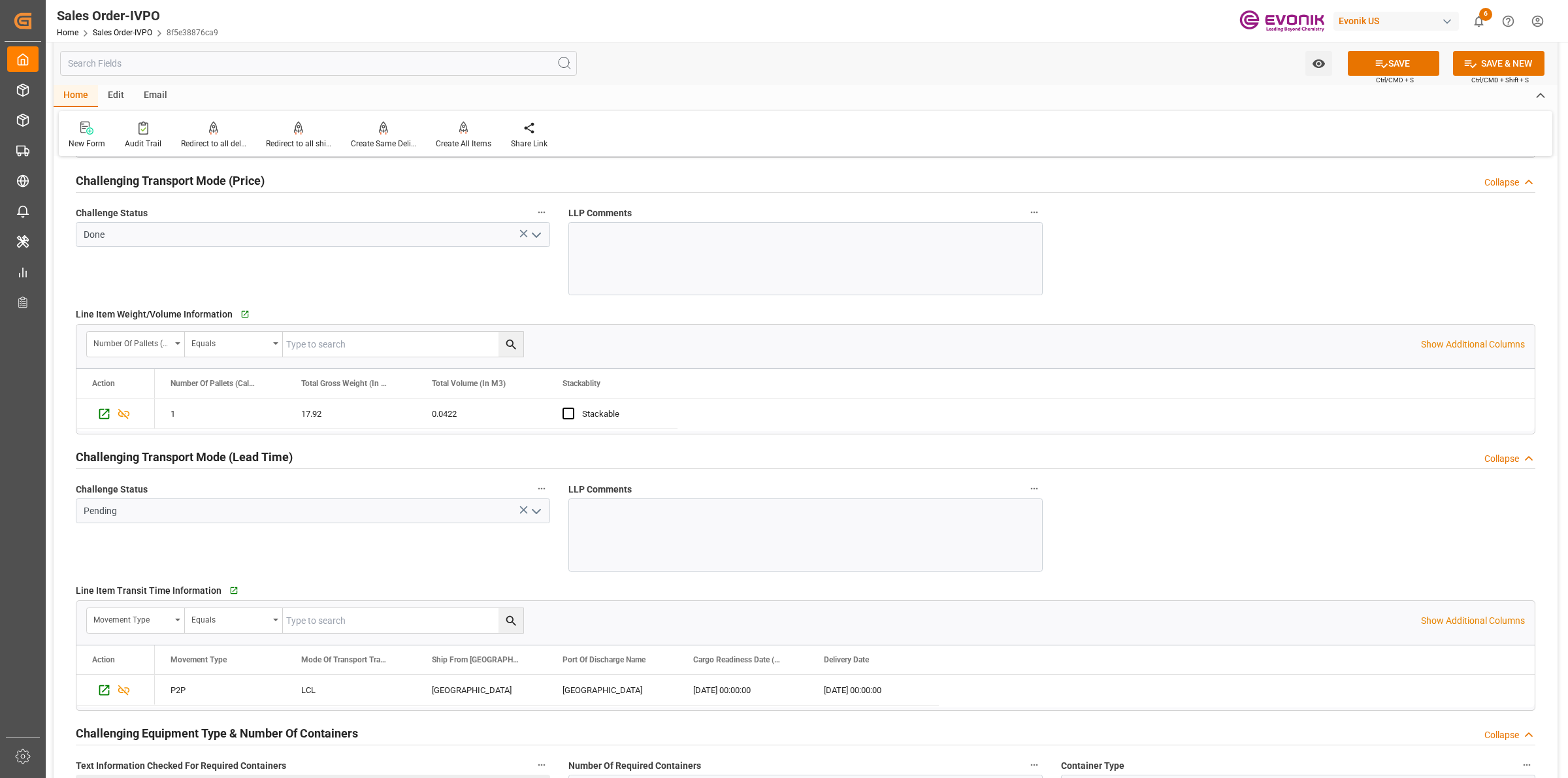
scroll to position [1879, 0]
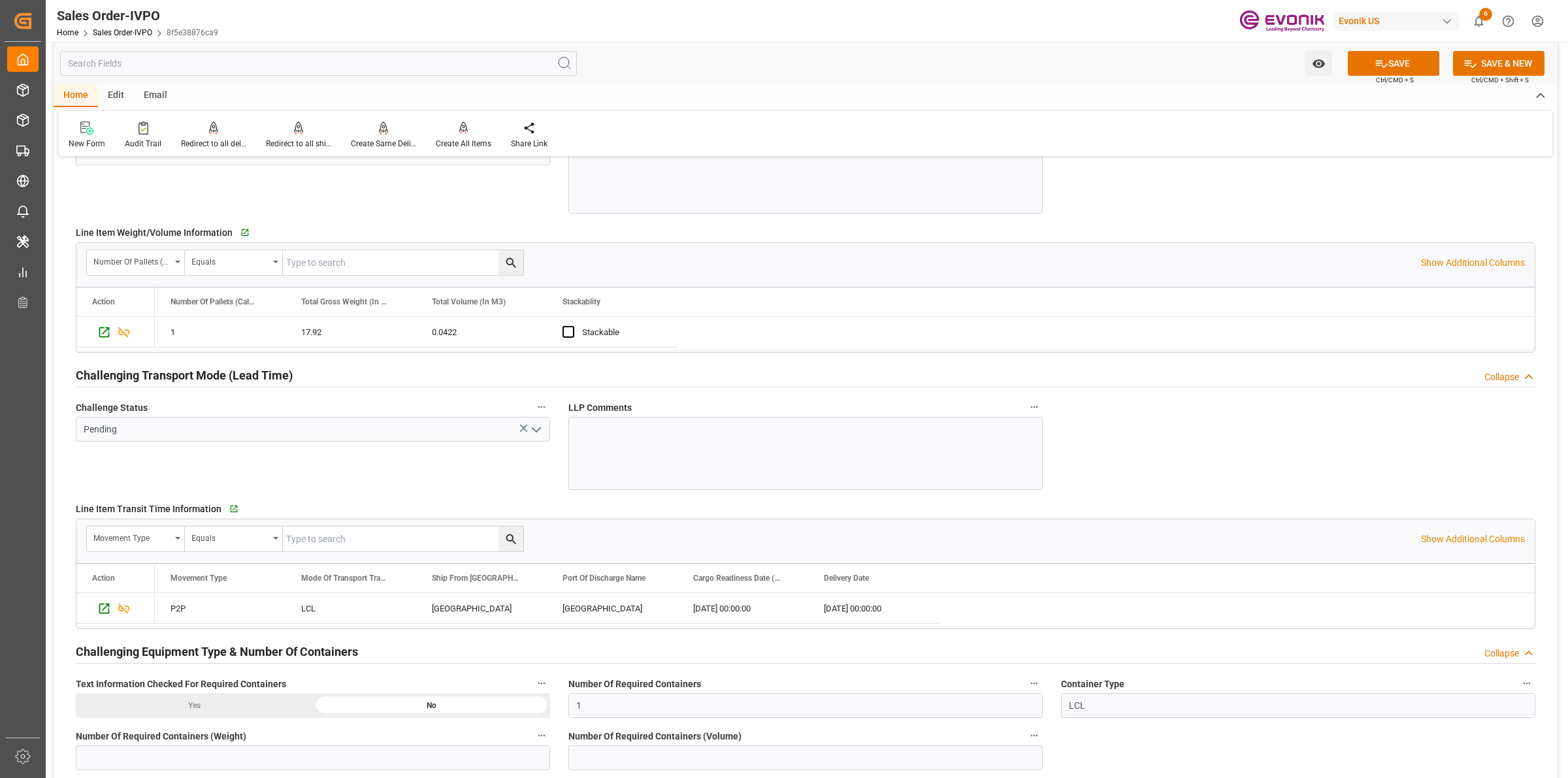
click at [536, 431] on icon "open menu" at bounding box center [536, 430] width 15 height 15
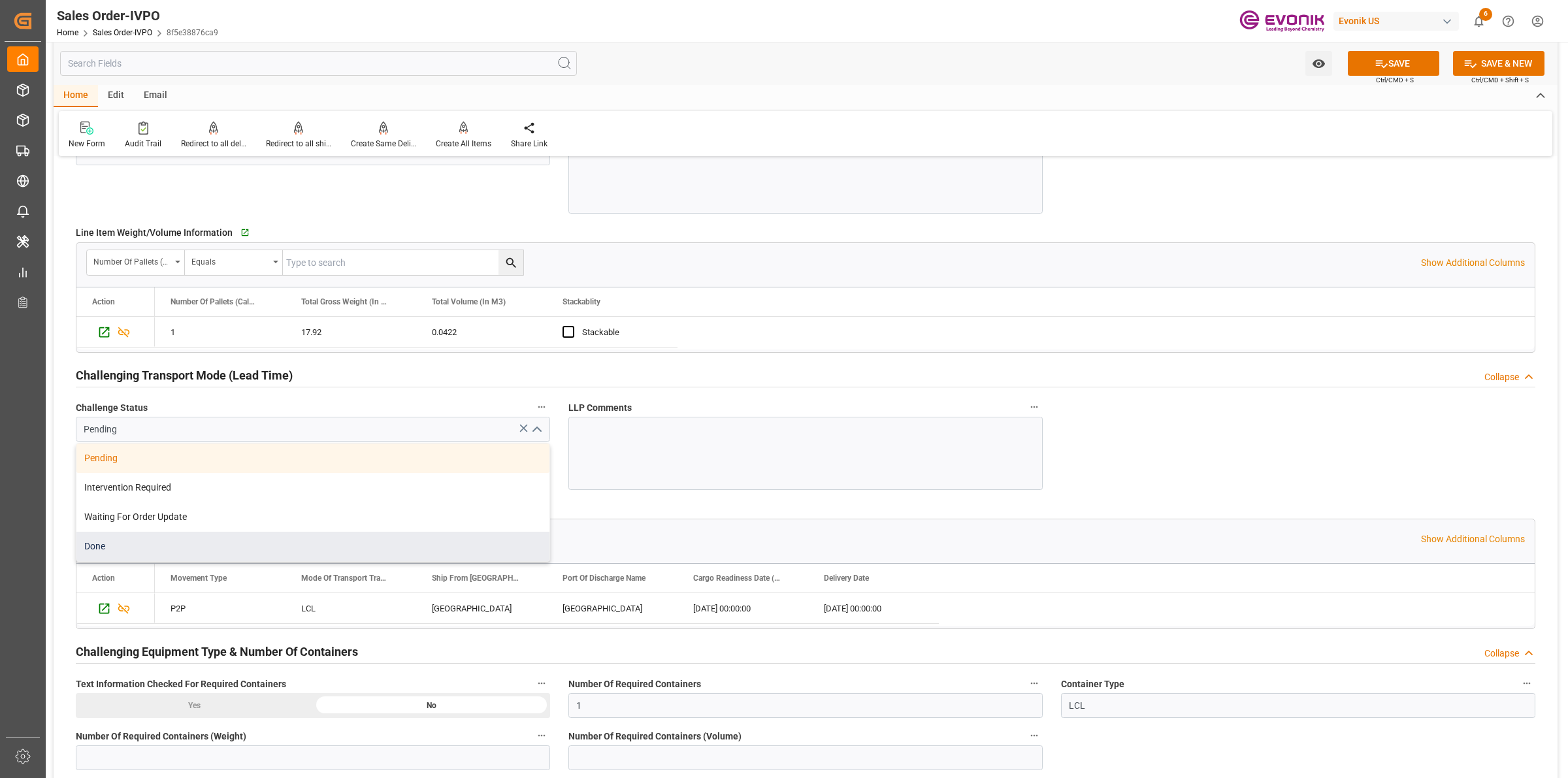
click at [171, 546] on div "Done" at bounding box center [313, 547] width 473 height 29
type input "Done"
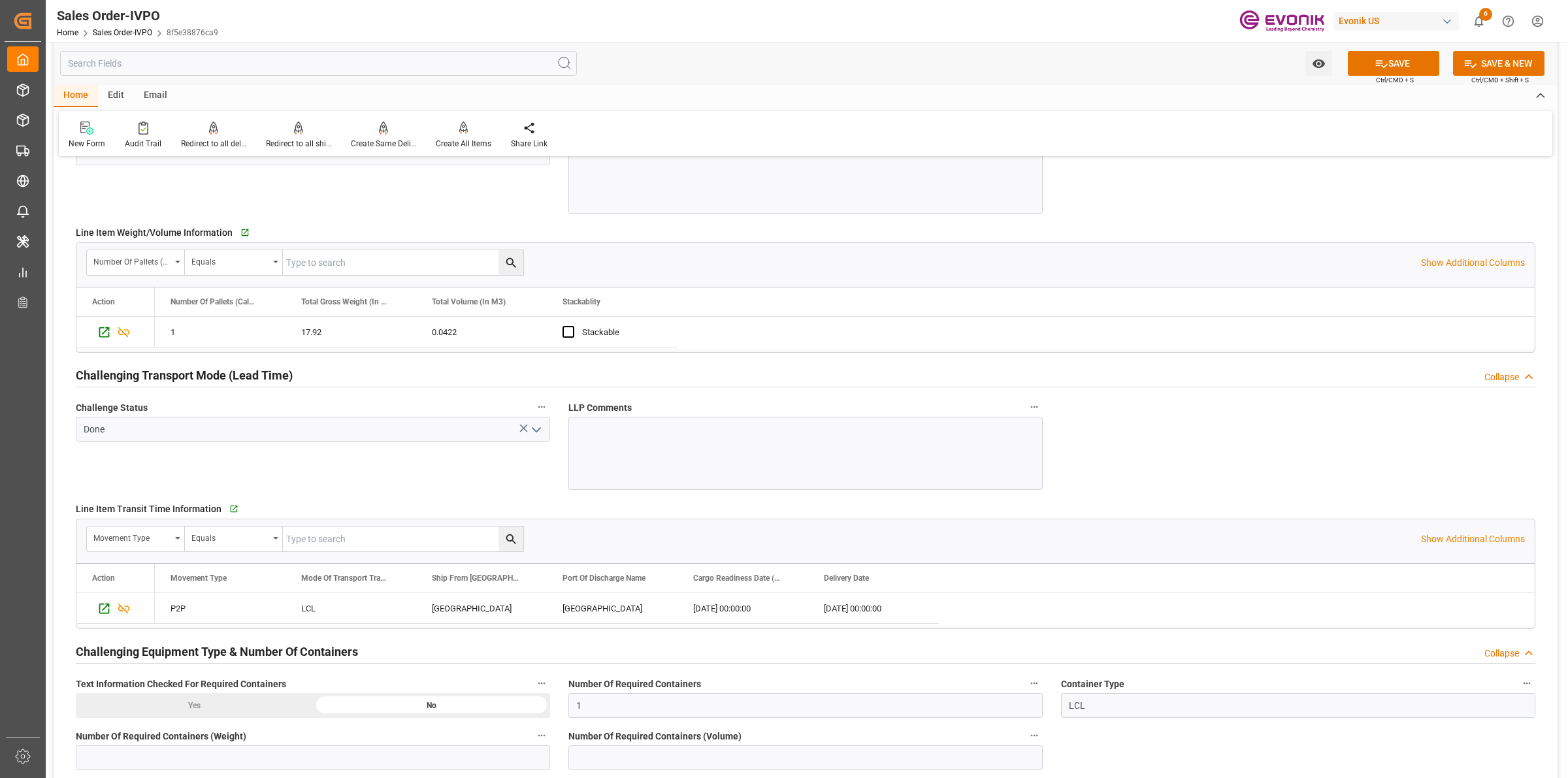
scroll to position [2124, 0]
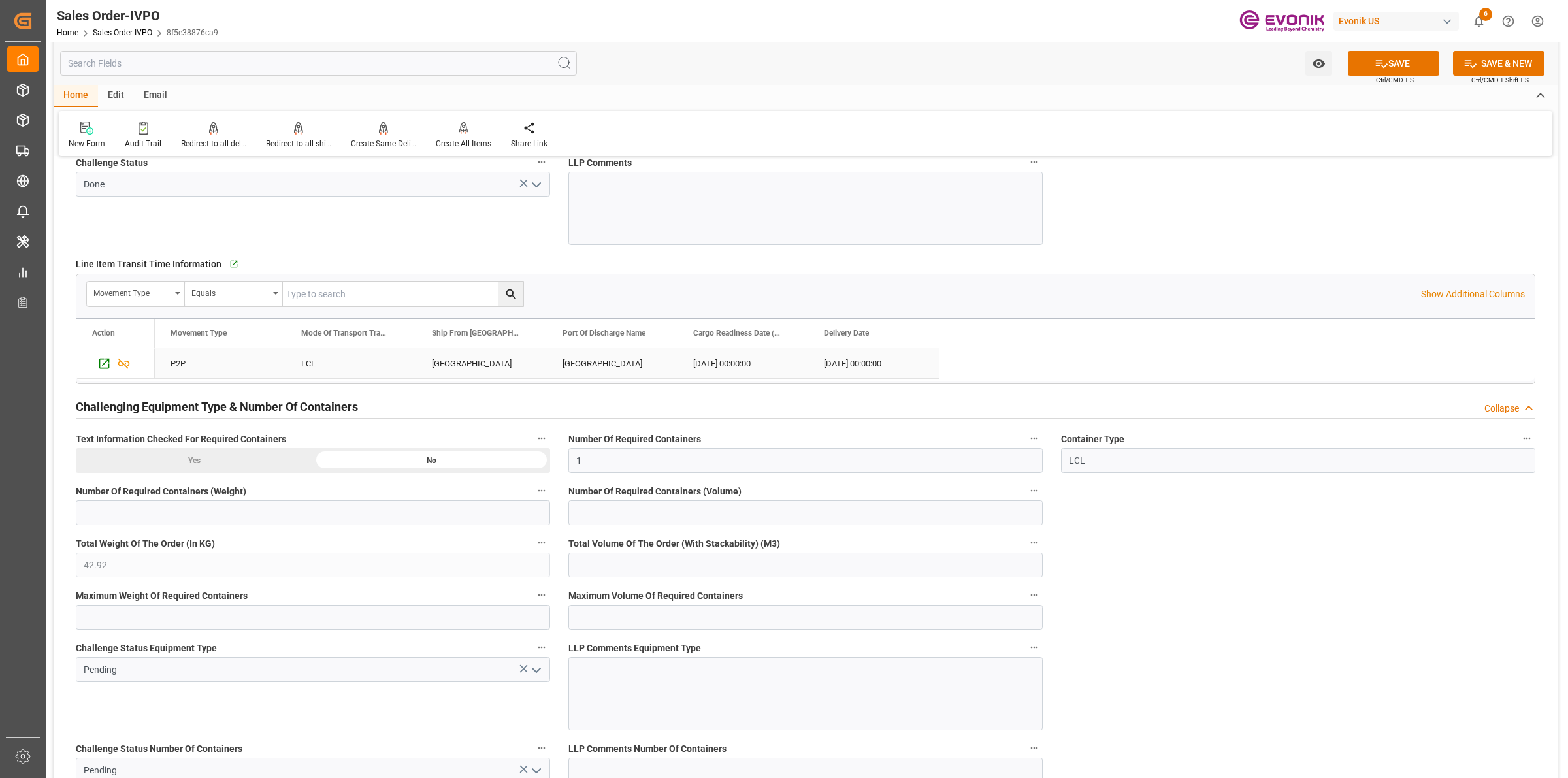
click at [477, 368] on div "CALVERT CITY" at bounding box center [481, 362] width 130 height 30
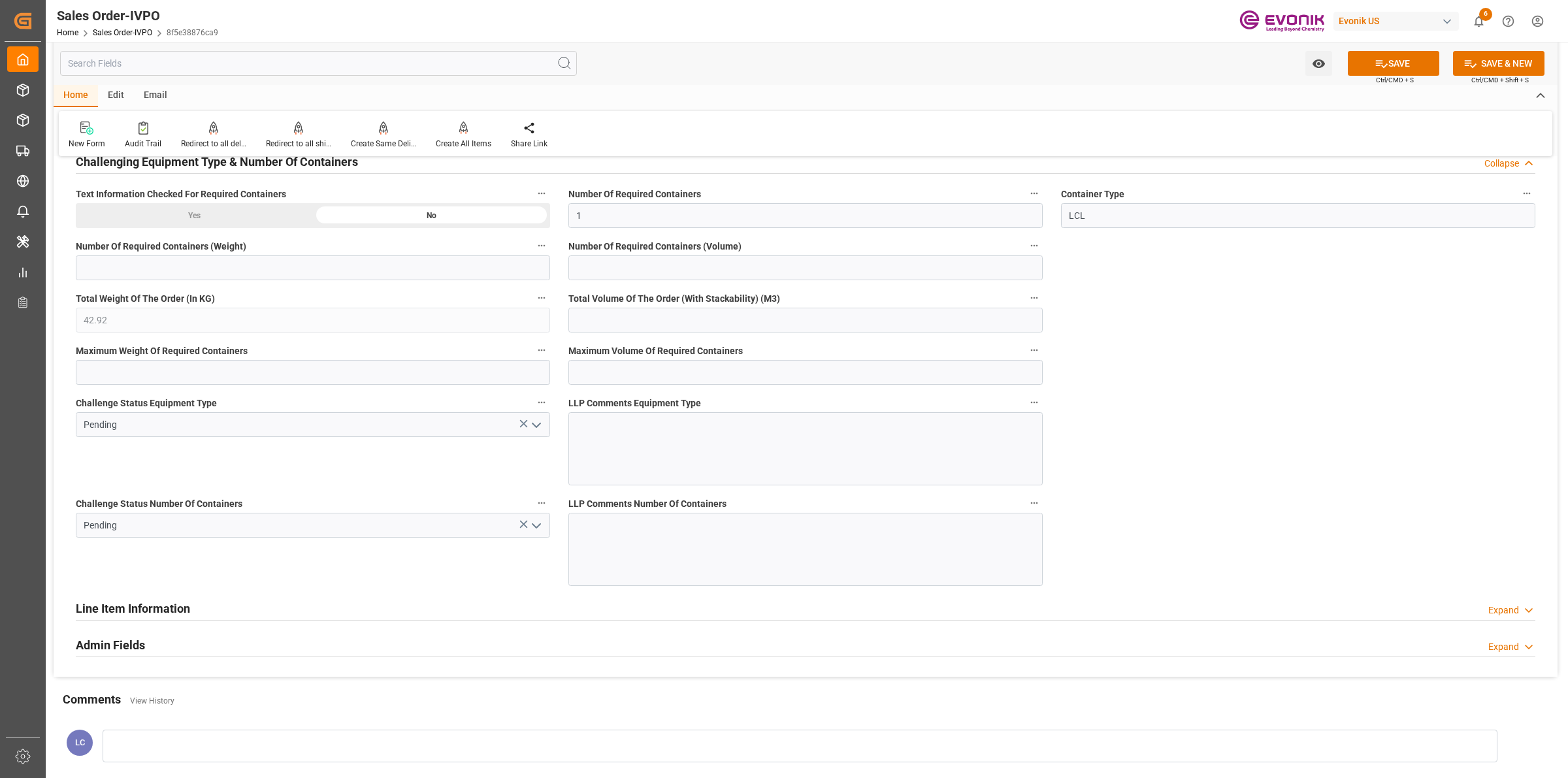
click at [541, 425] on icon "open menu" at bounding box center [536, 425] width 15 height 15
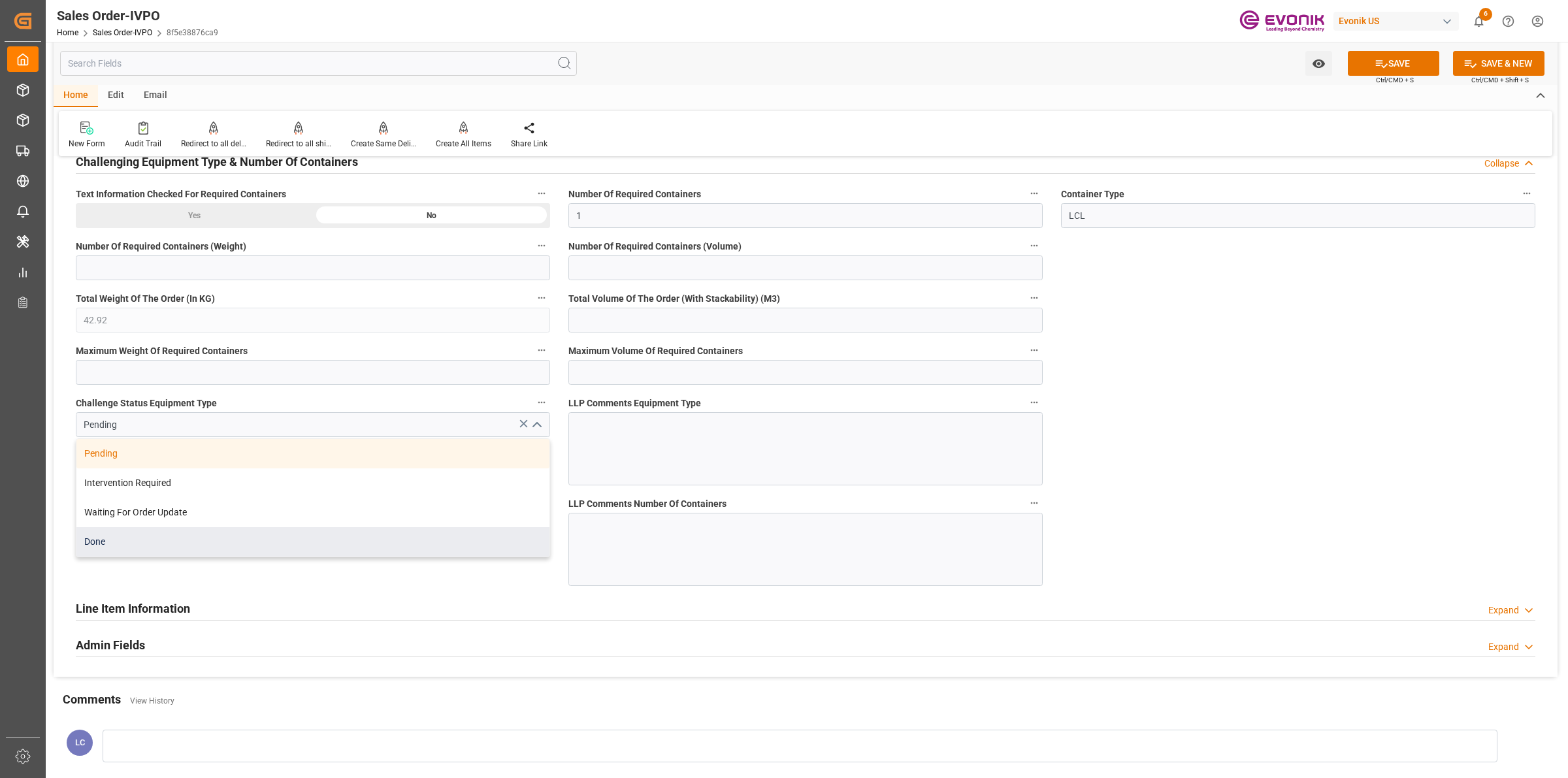
click at [171, 541] on div "Done" at bounding box center [313, 542] width 473 height 29
type input "Done"
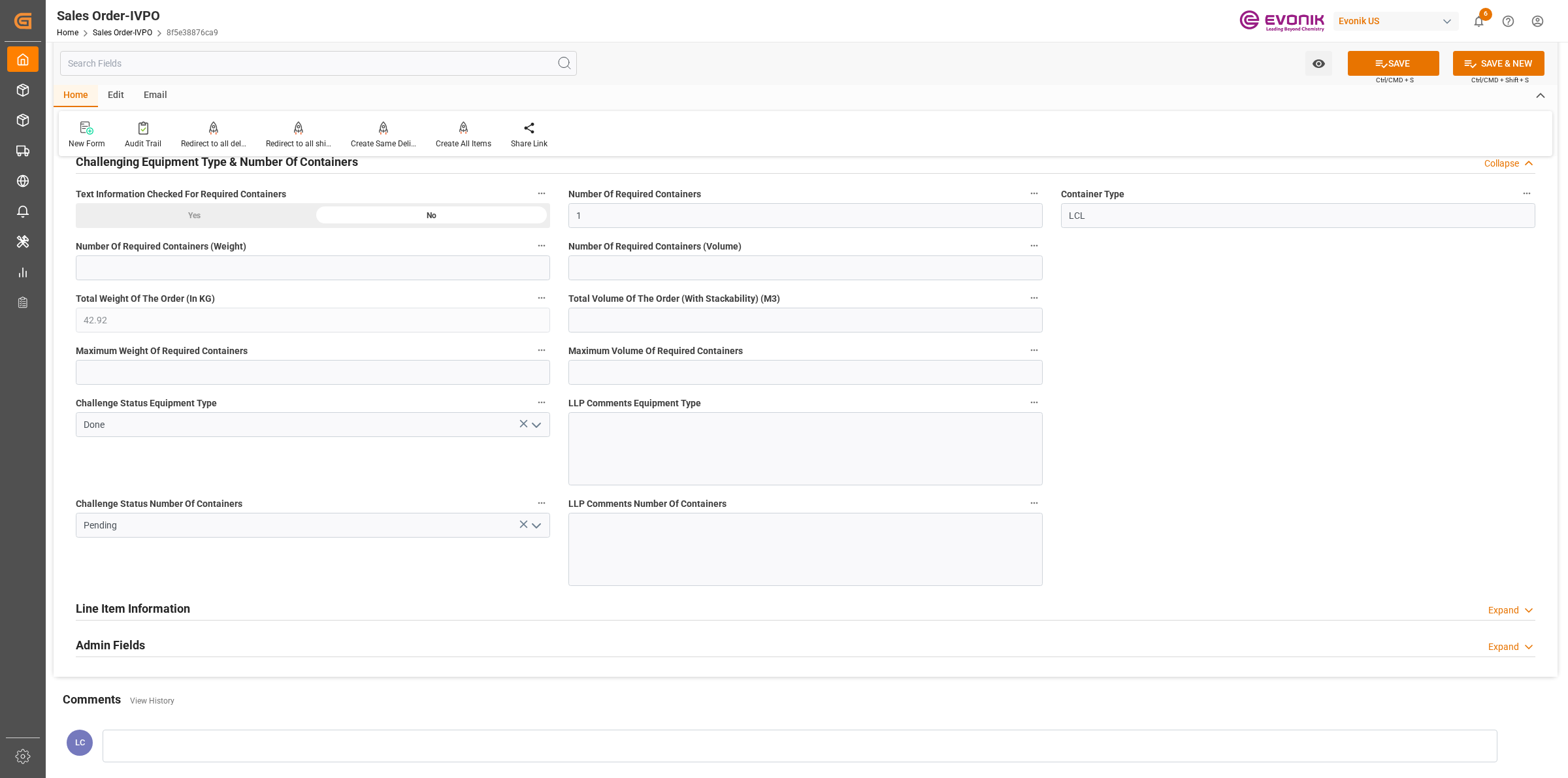
click at [533, 585] on div "Challenge Status Number Of Containers Pending" at bounding box center [313, 540] width 493 height 101
click at [542, 530] on icon "open menu" at bounding box center [536, 526] width 15 height 15
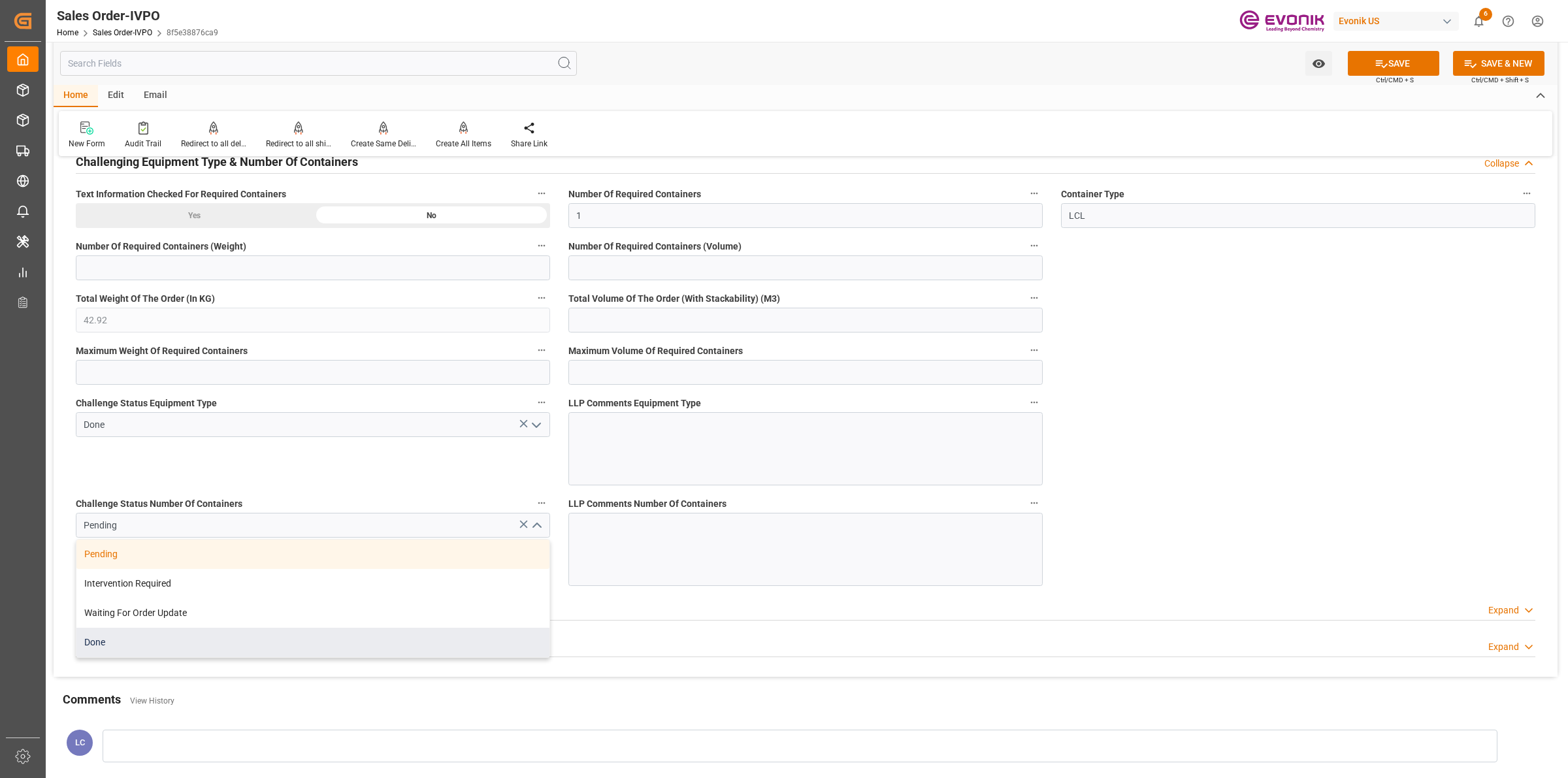
click at [166, 648] on div "Done" at bounding box center [313, 643] width 473 height 29
type input "Done"
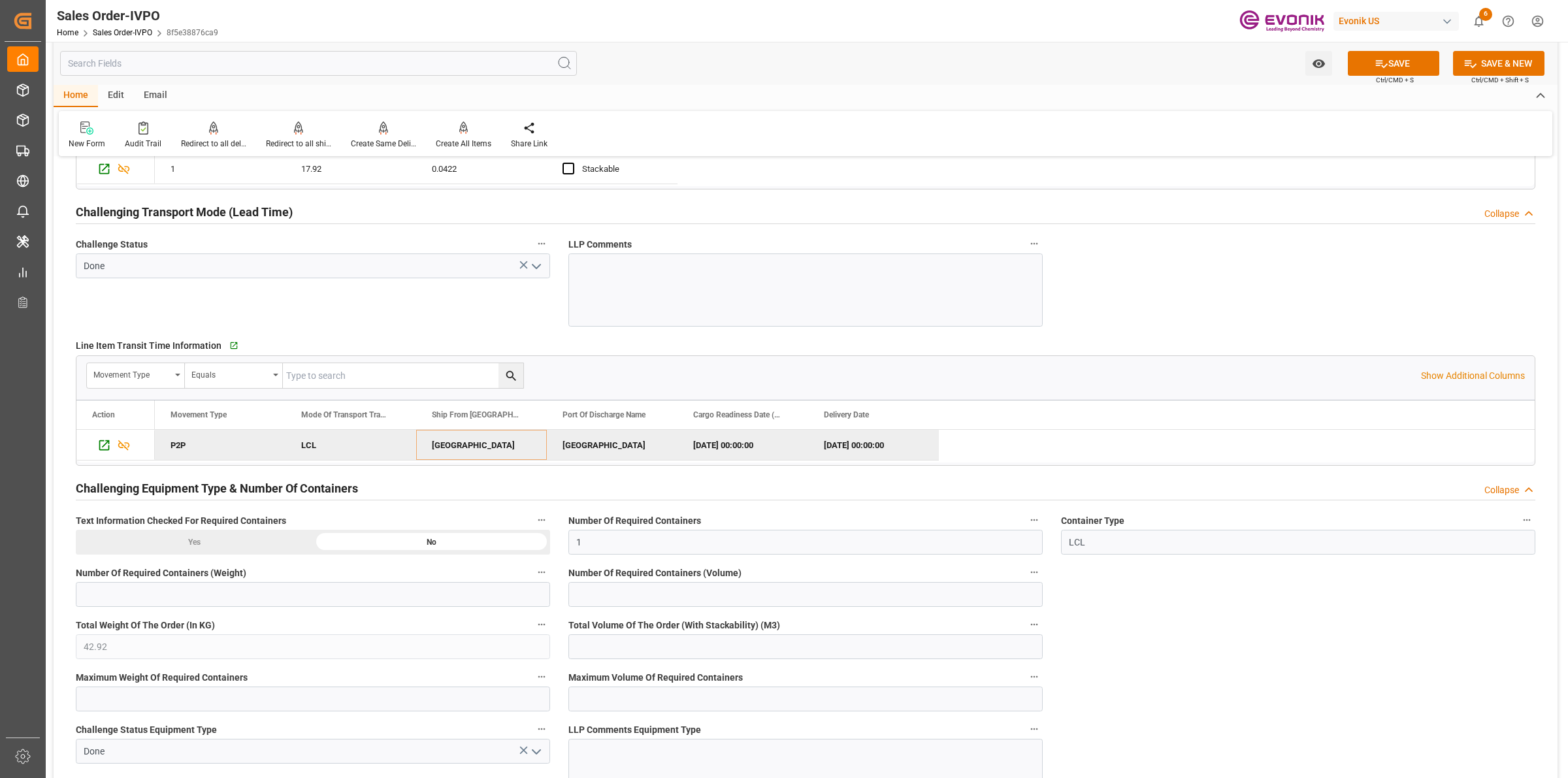
scroll to position [1798, 0]
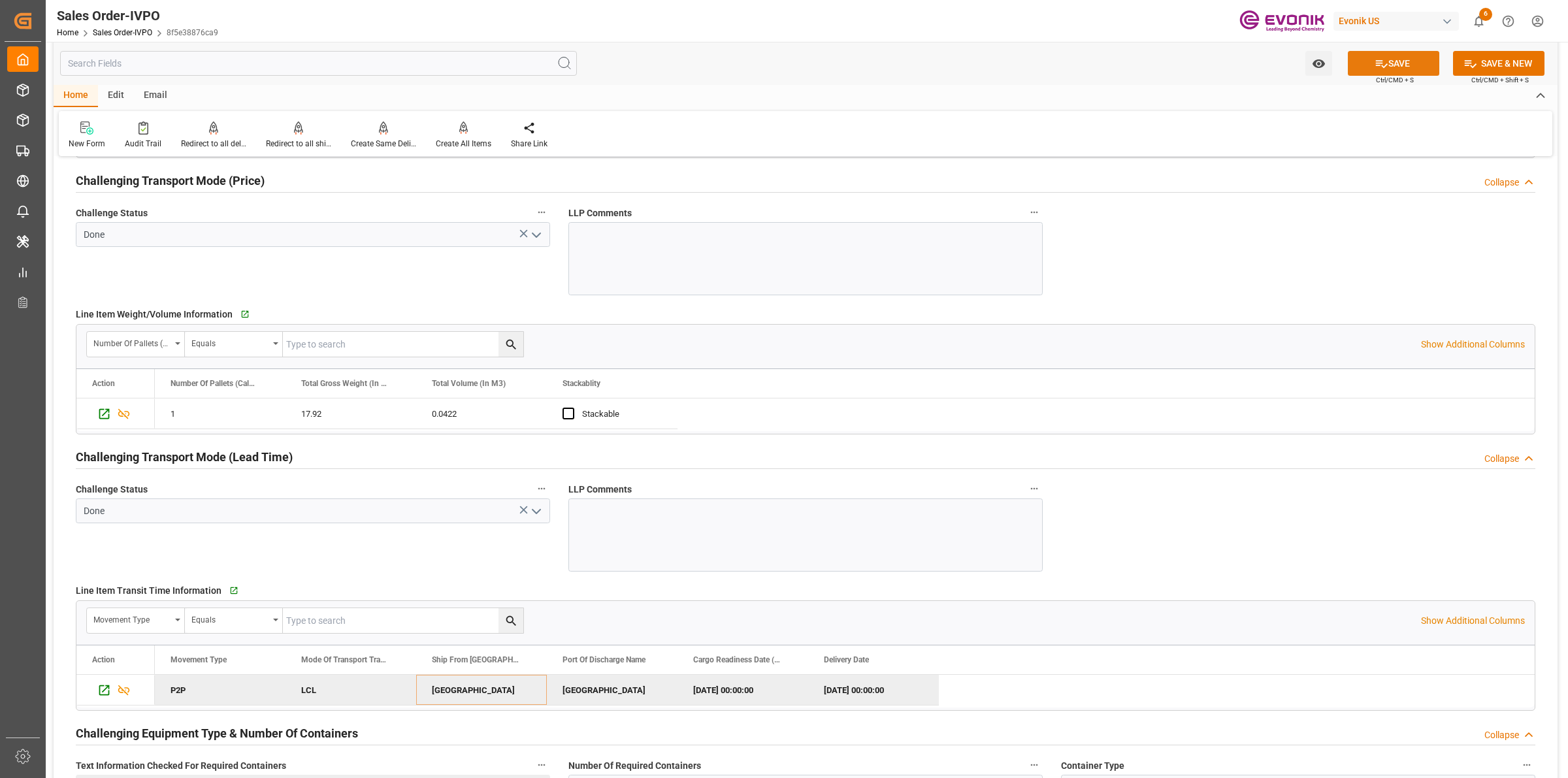
click at [1386, 64] on button "SAVE" at bounding box center [1393, 64] width 92 height 25
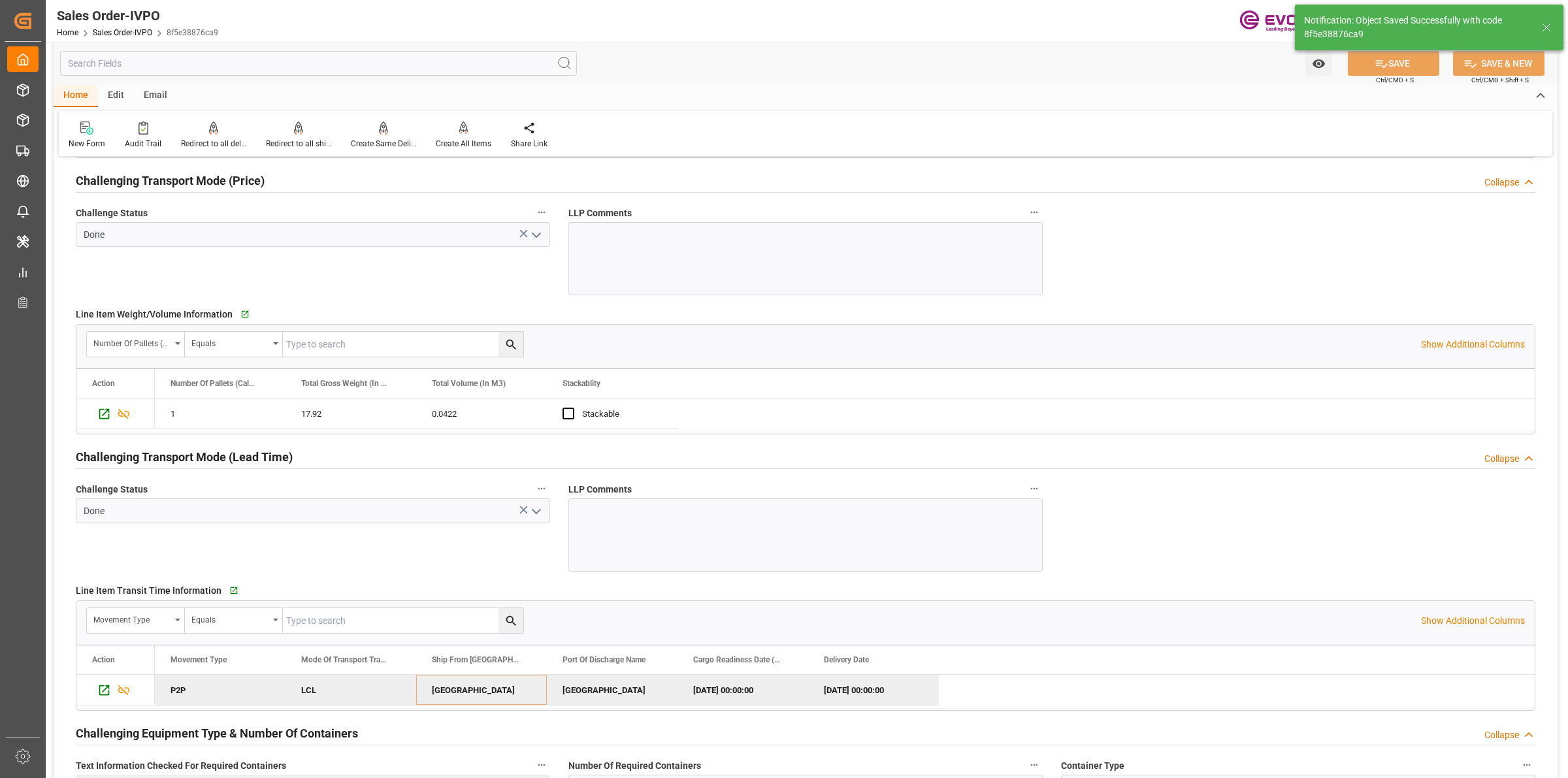
type input "16.09.2025 06:48"
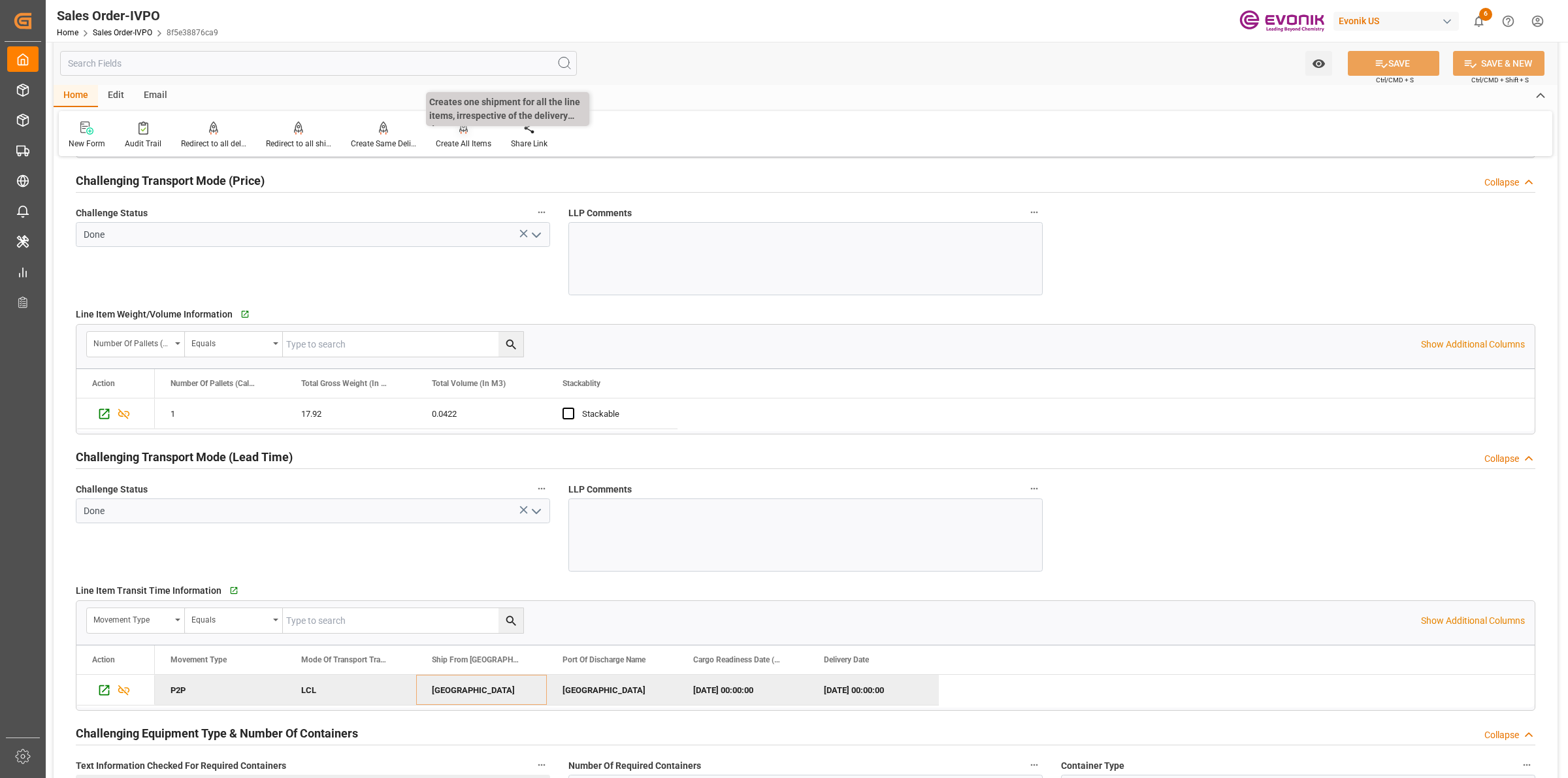
click at [459, 131] on icon at bounding box center [463, 129] width 9 height 14
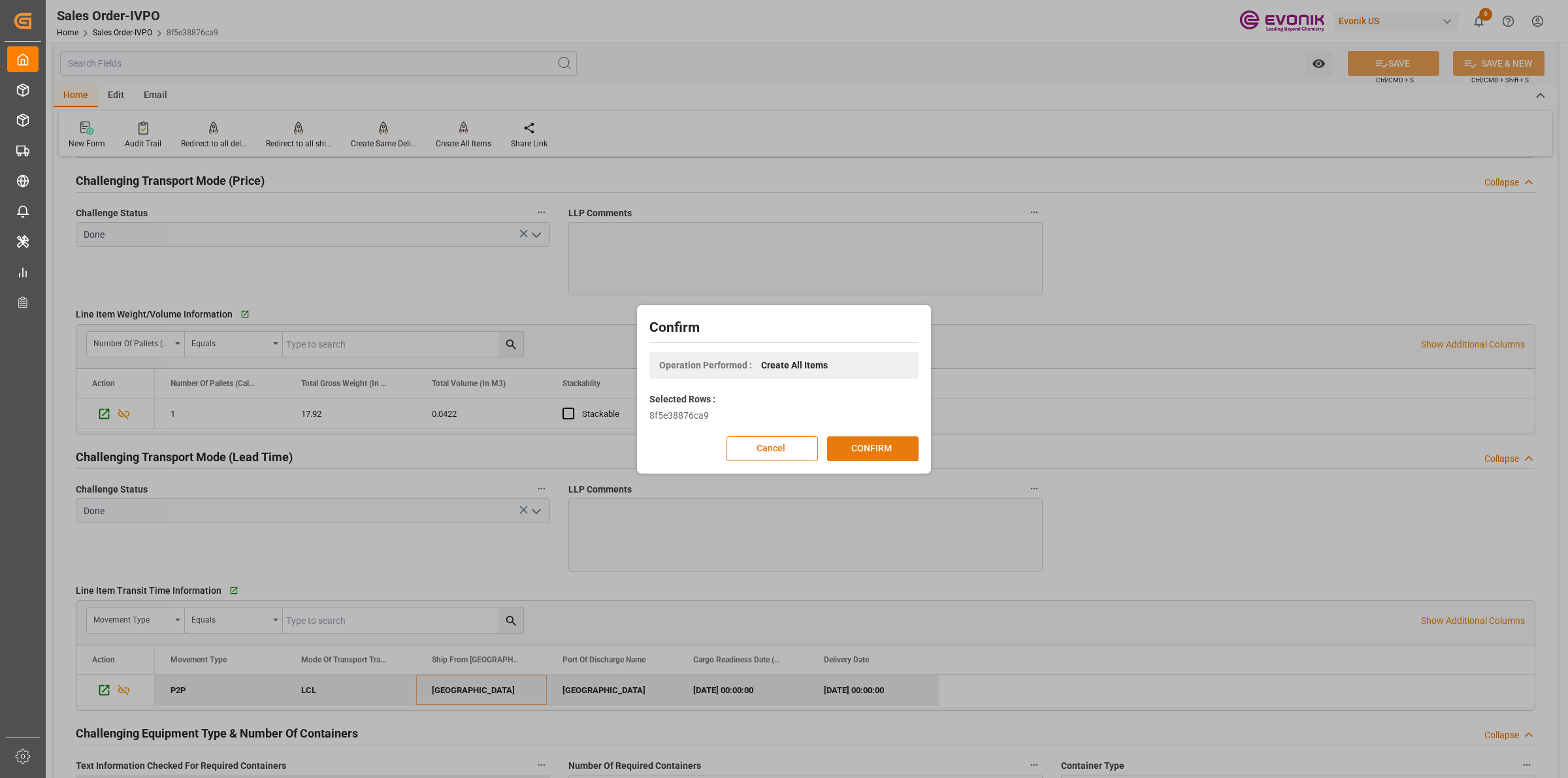
click at [884, 441] on button "CONFIRM" at bounding box center [872, 449] width 92 height 25
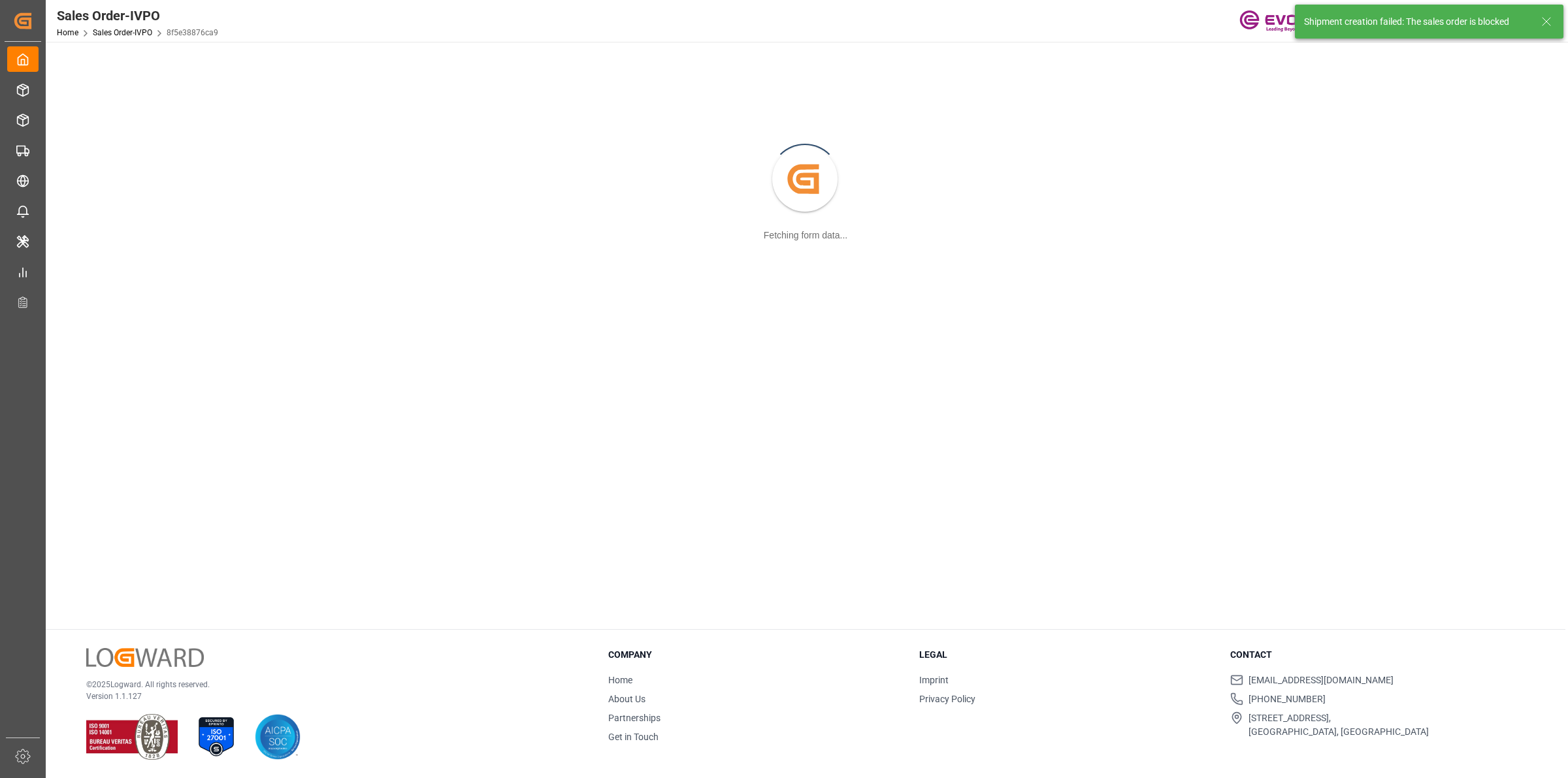
scroll to position [141, 0]
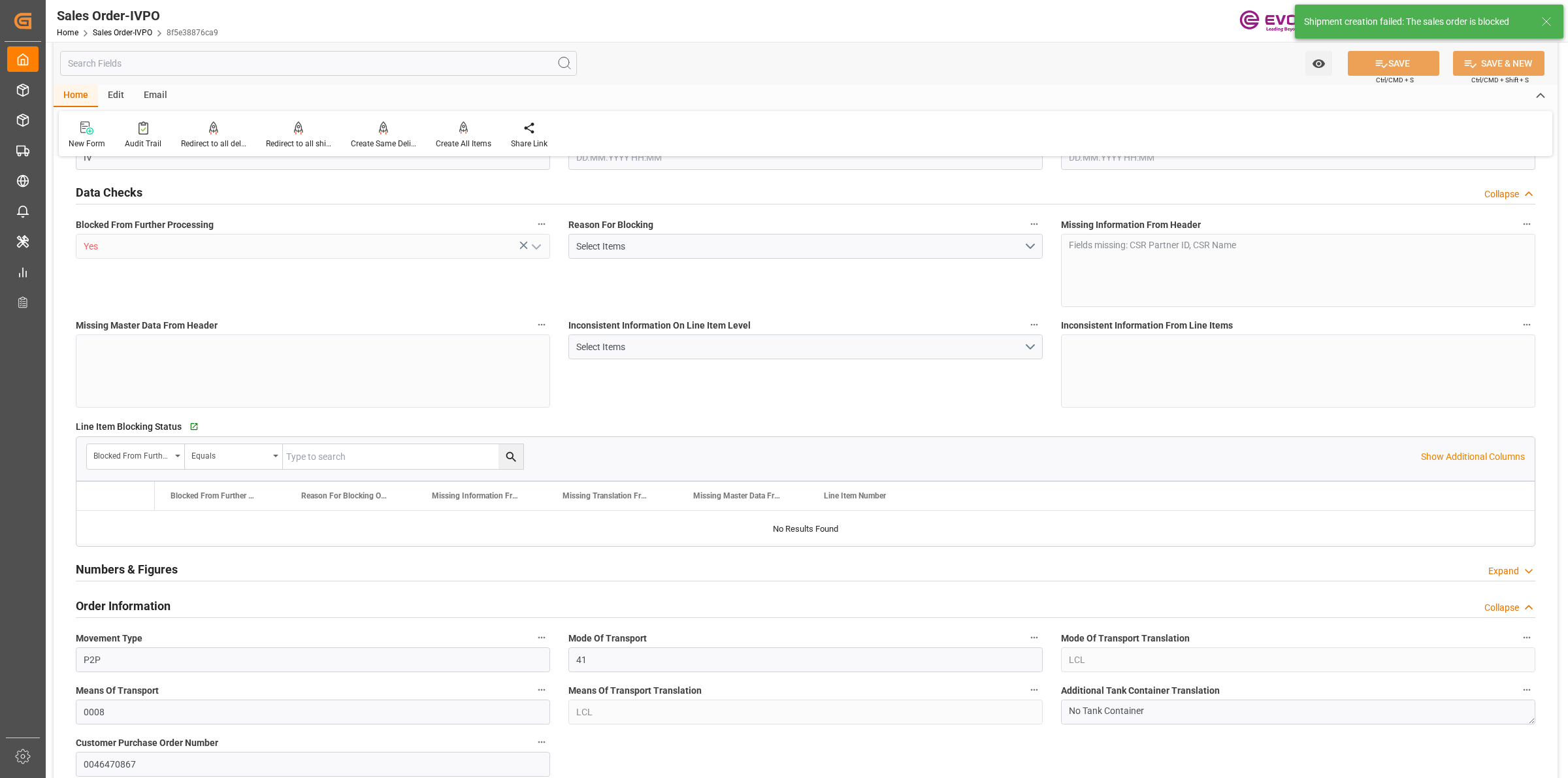
type input "SGSIN"
type input "0"
type input "1"
type input "42.92"
type input "15.09.2025 15:31"
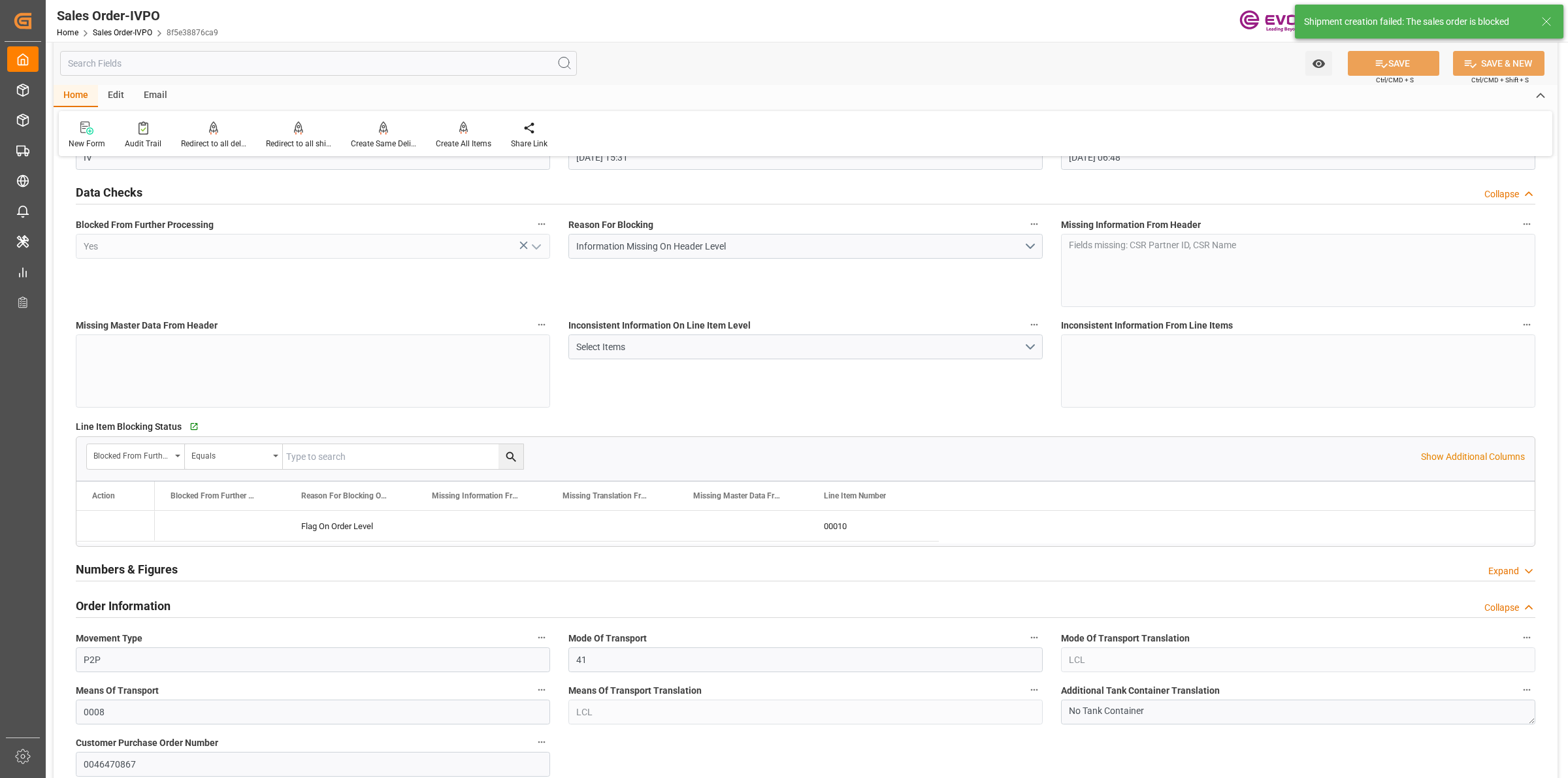
type input "16.09.2025 06:48"
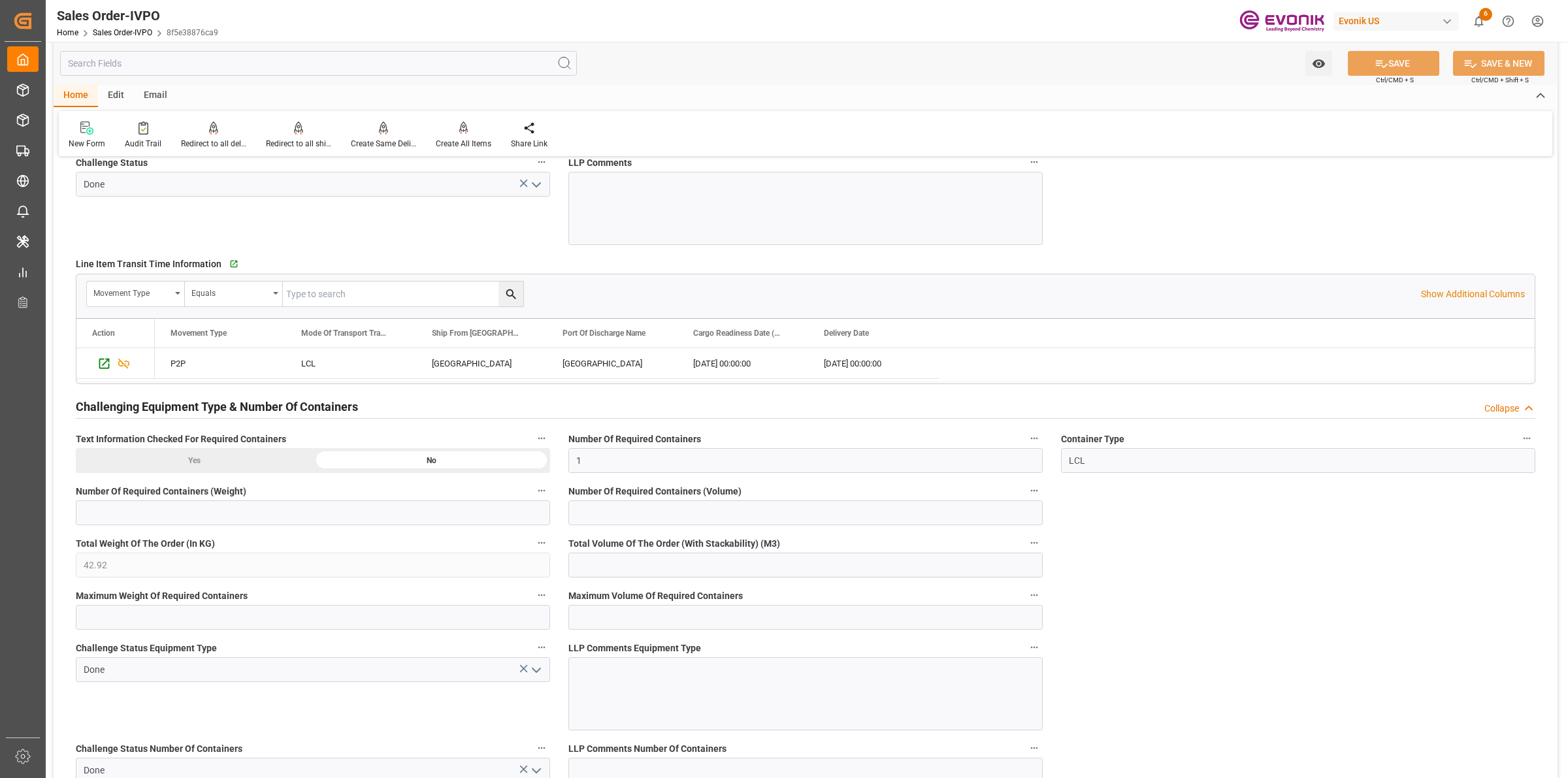
scroll to position [2370, 0]
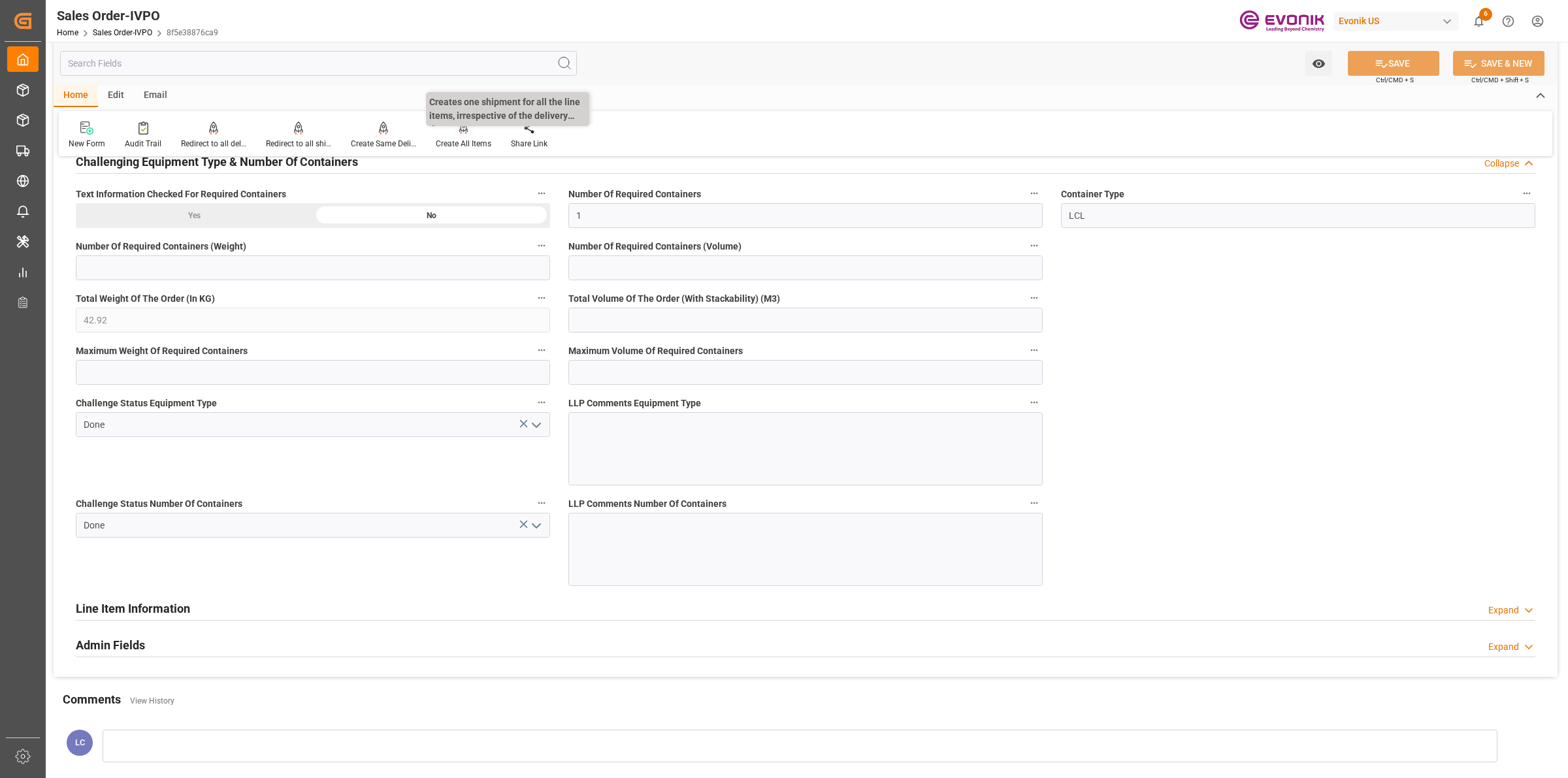
click at [459, 130] on icon at bounding box center [463, 127] width 9 height 11
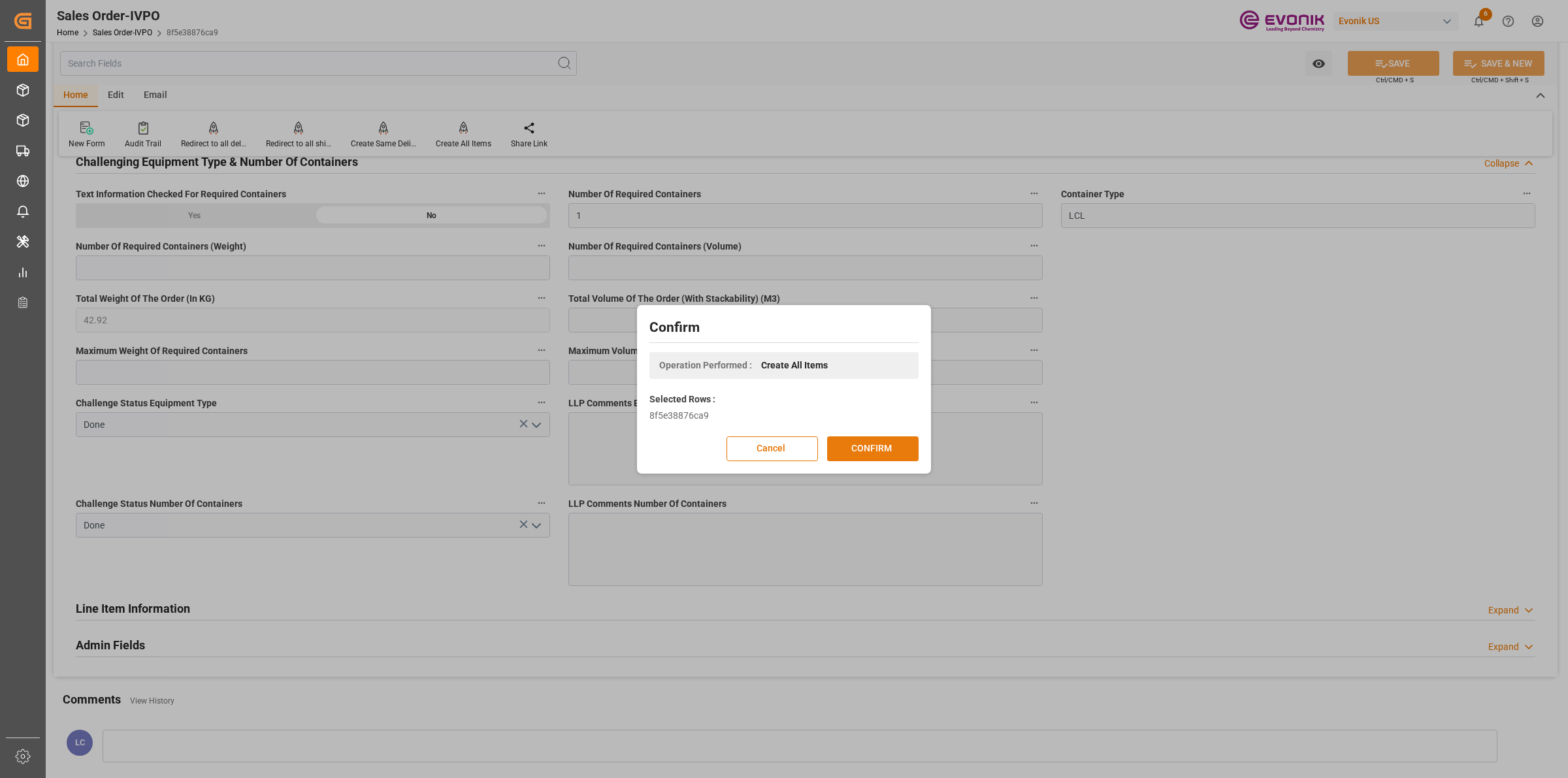
click at [876, 452] on button "CONFIRM" at bounding box center [872, 449] width 92 height 25
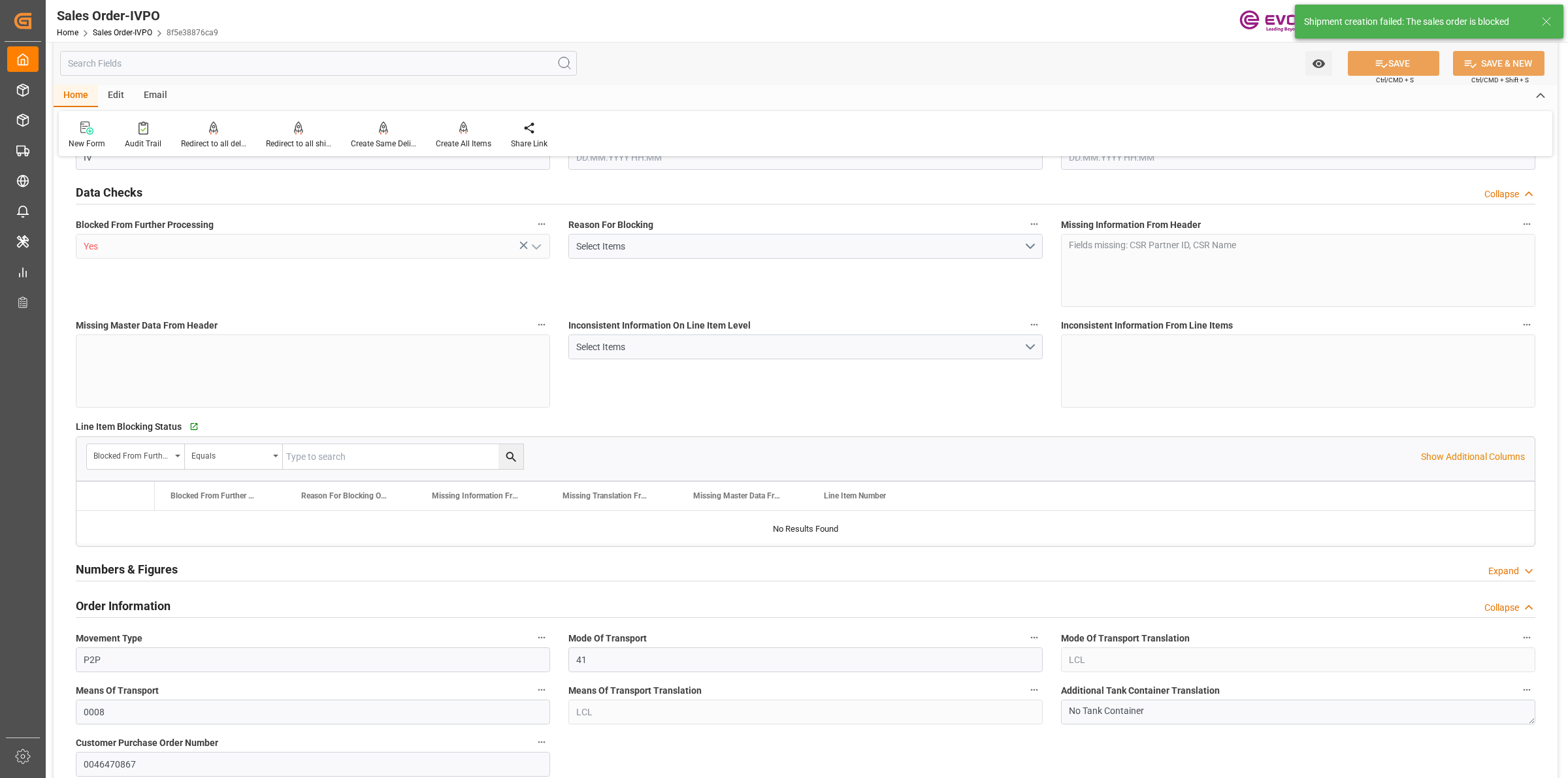
type input "SGSIN"
type input "0"
type input "1"
type input "42.92"
type input "15.09.2025 15:31"
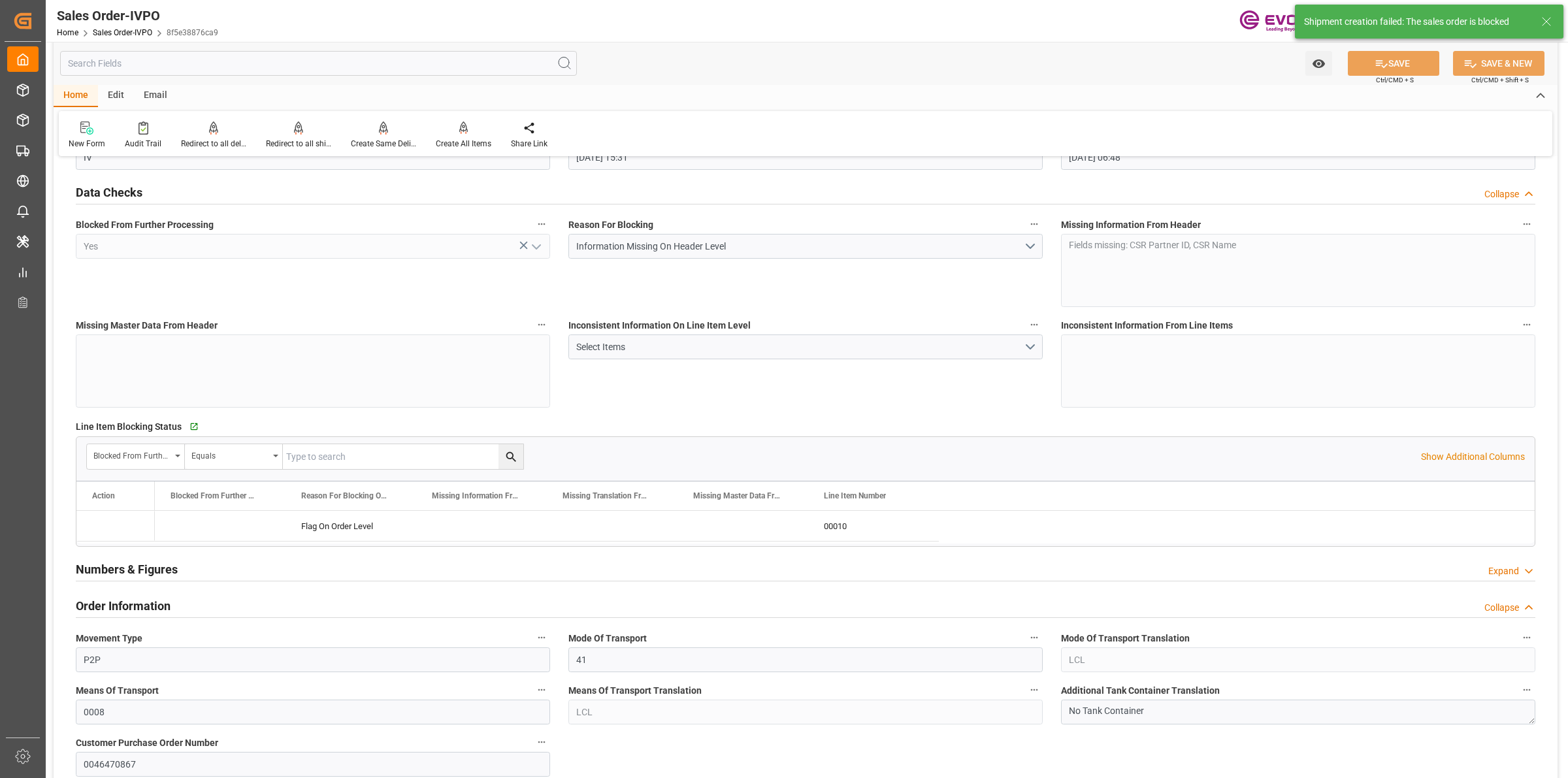
type input "16.09.2025 06:48"
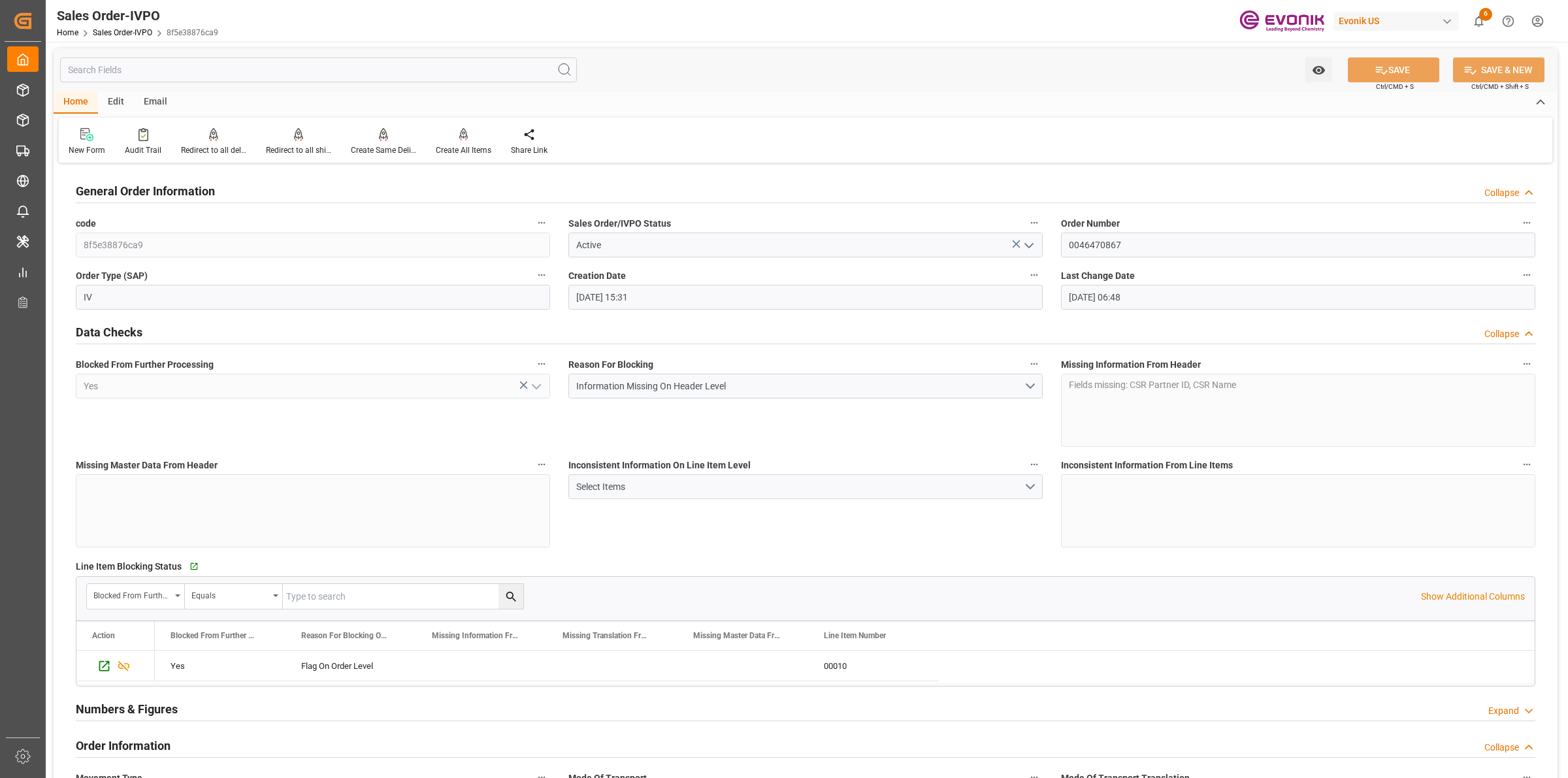
scroll to position [0, 0]
click at [457, 149] on div "Create All Items" at bounding box center [463, 152] width 55 height 12
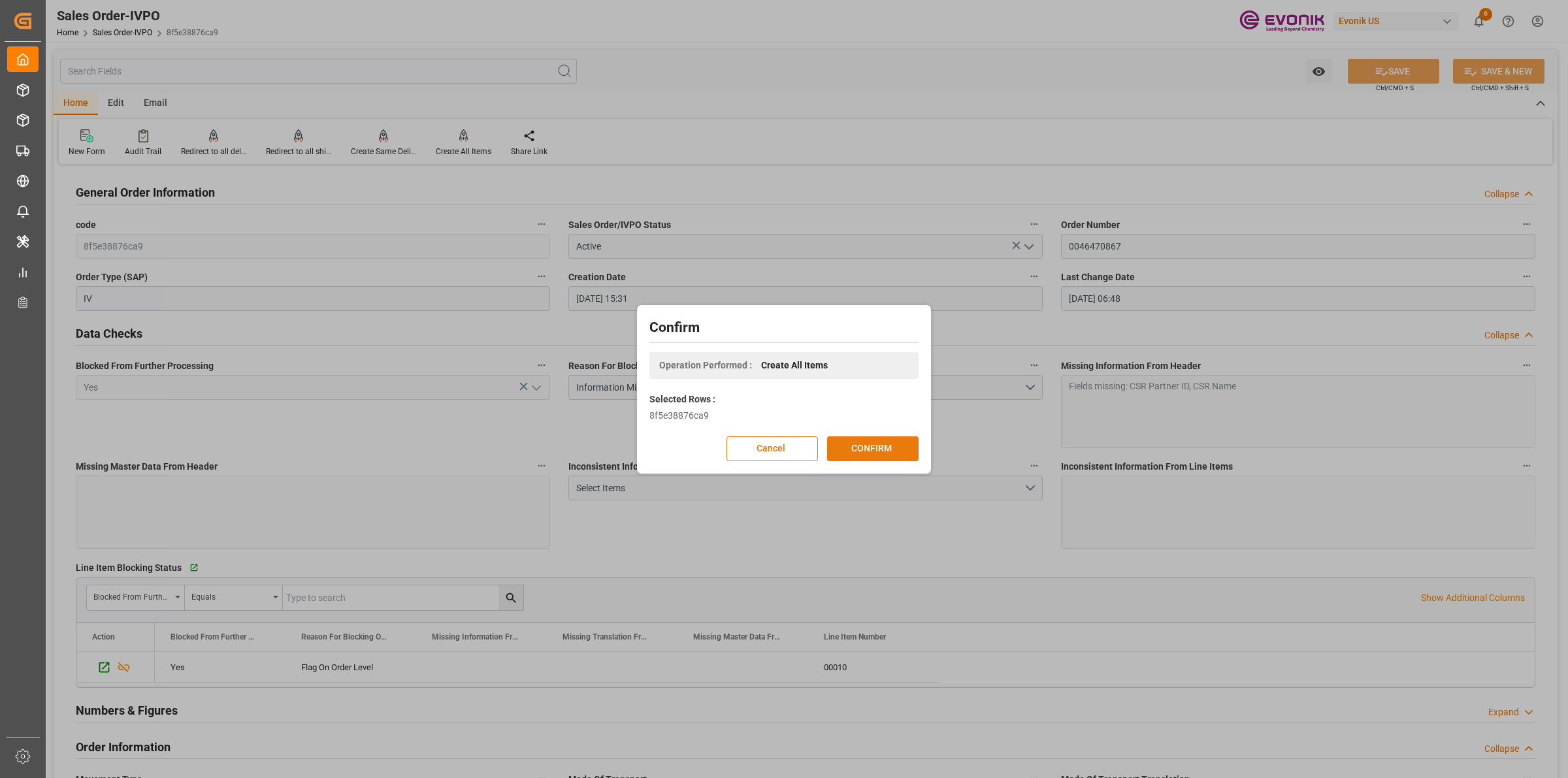
click at [856, 451] on button "CONFIRM" at bounding box center [872, 449] width 92 height 25
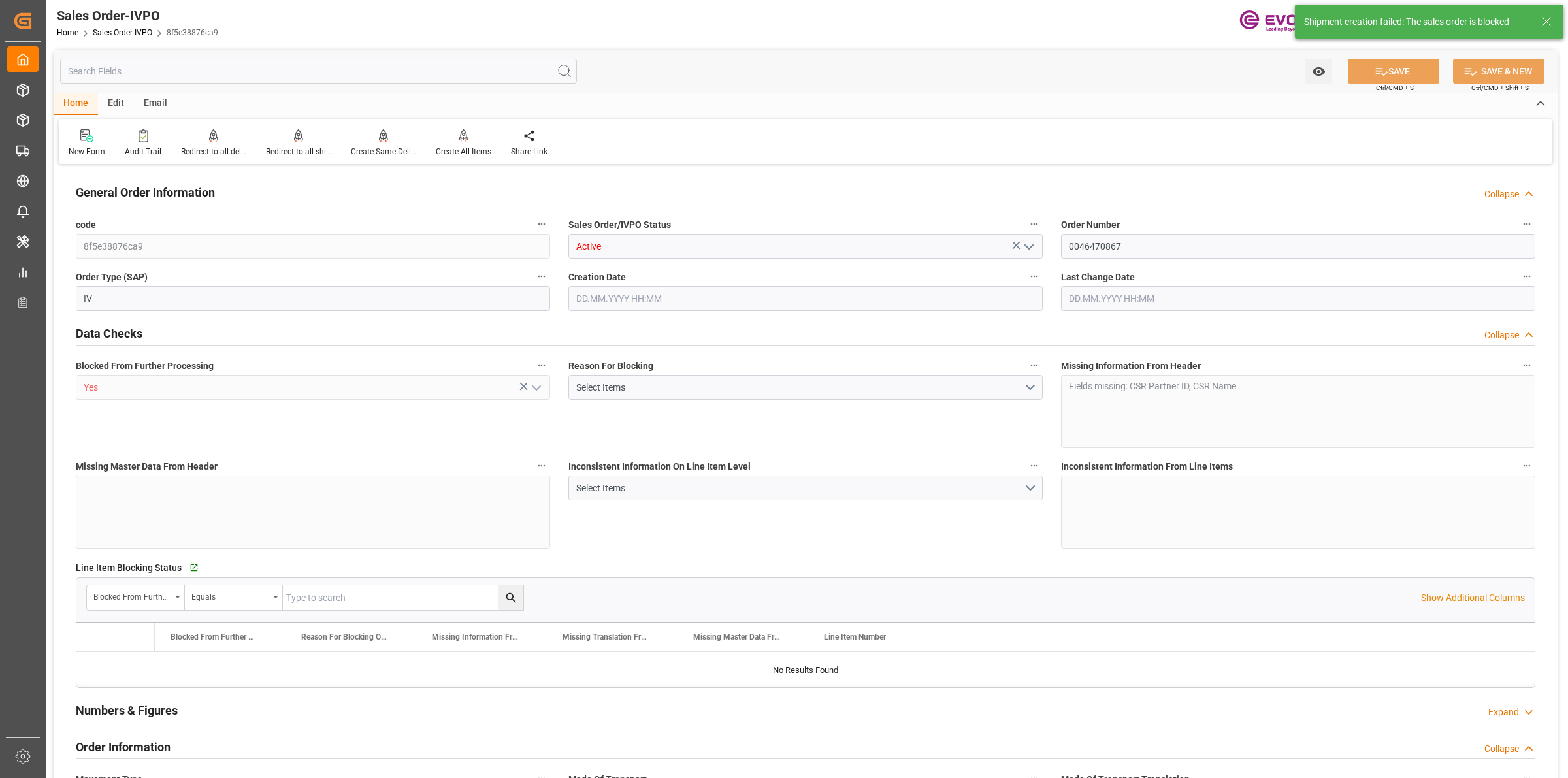
type input "SGSIN"
type input "0"
type input "1"
type input "42.92"
type input "15.09.2025 15:31"
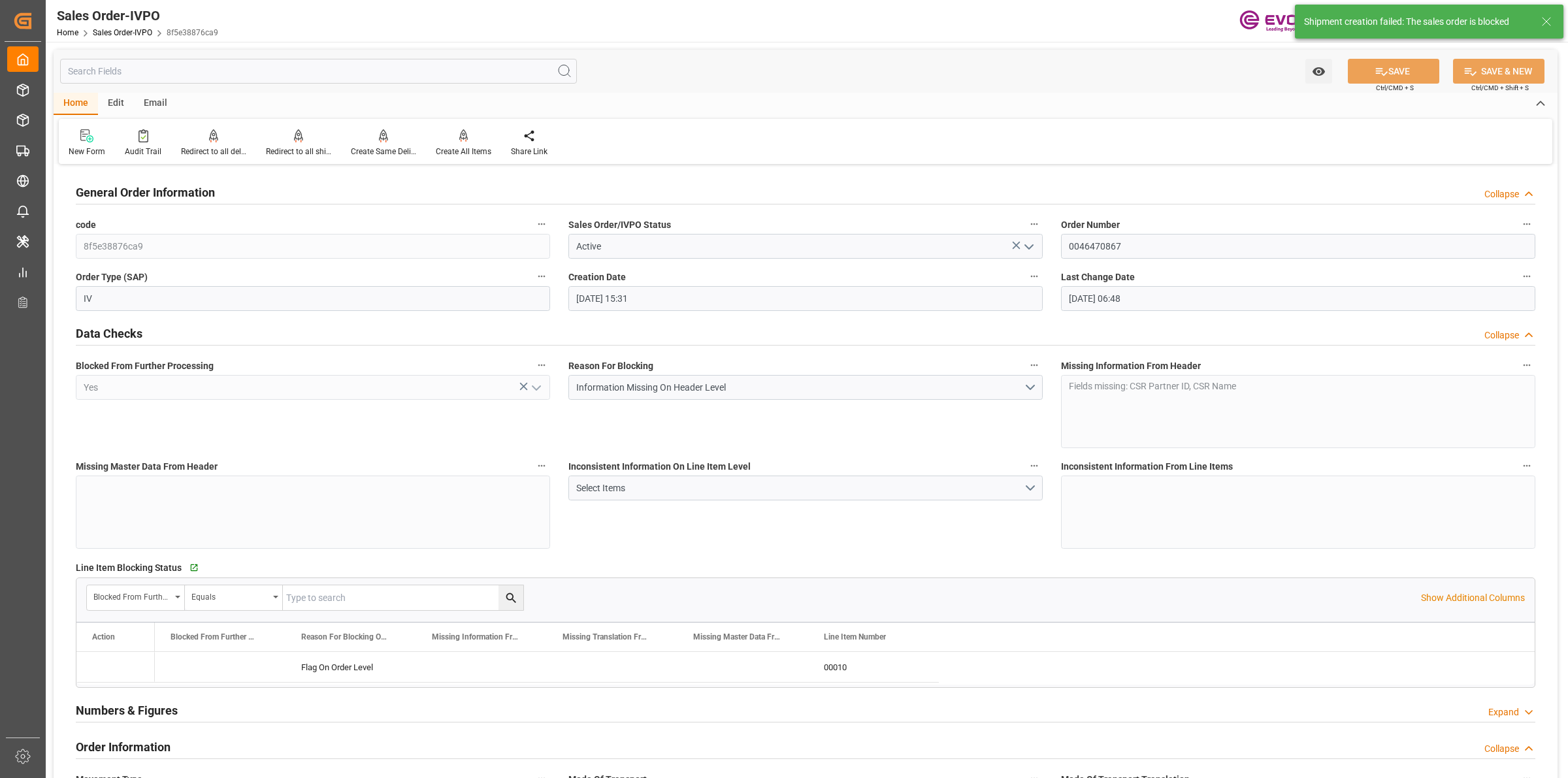
type input "16.09.2025 06:48"
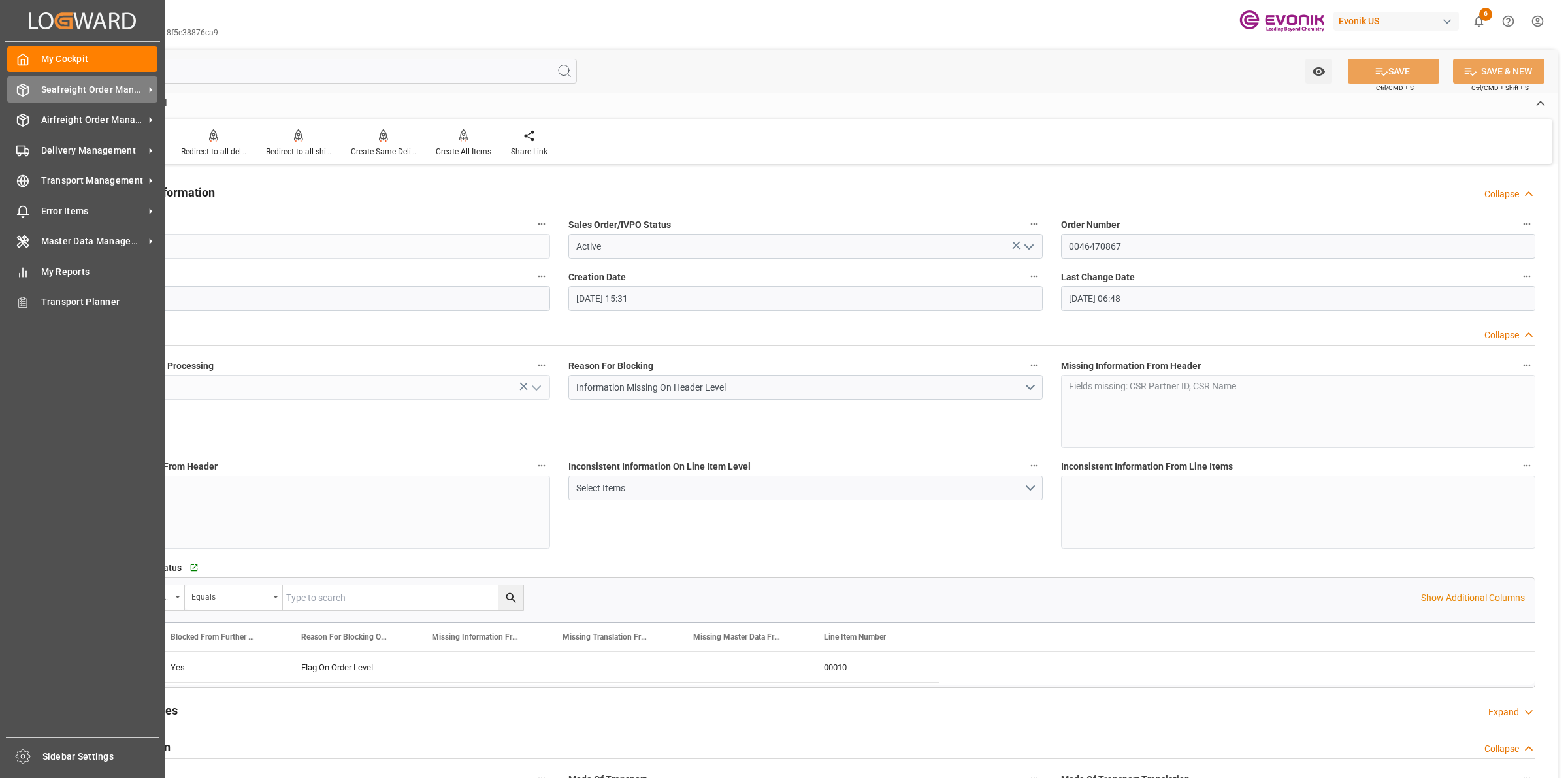
click at [23, 89] on icon at bounding box center [23, 91] width 14 height 14
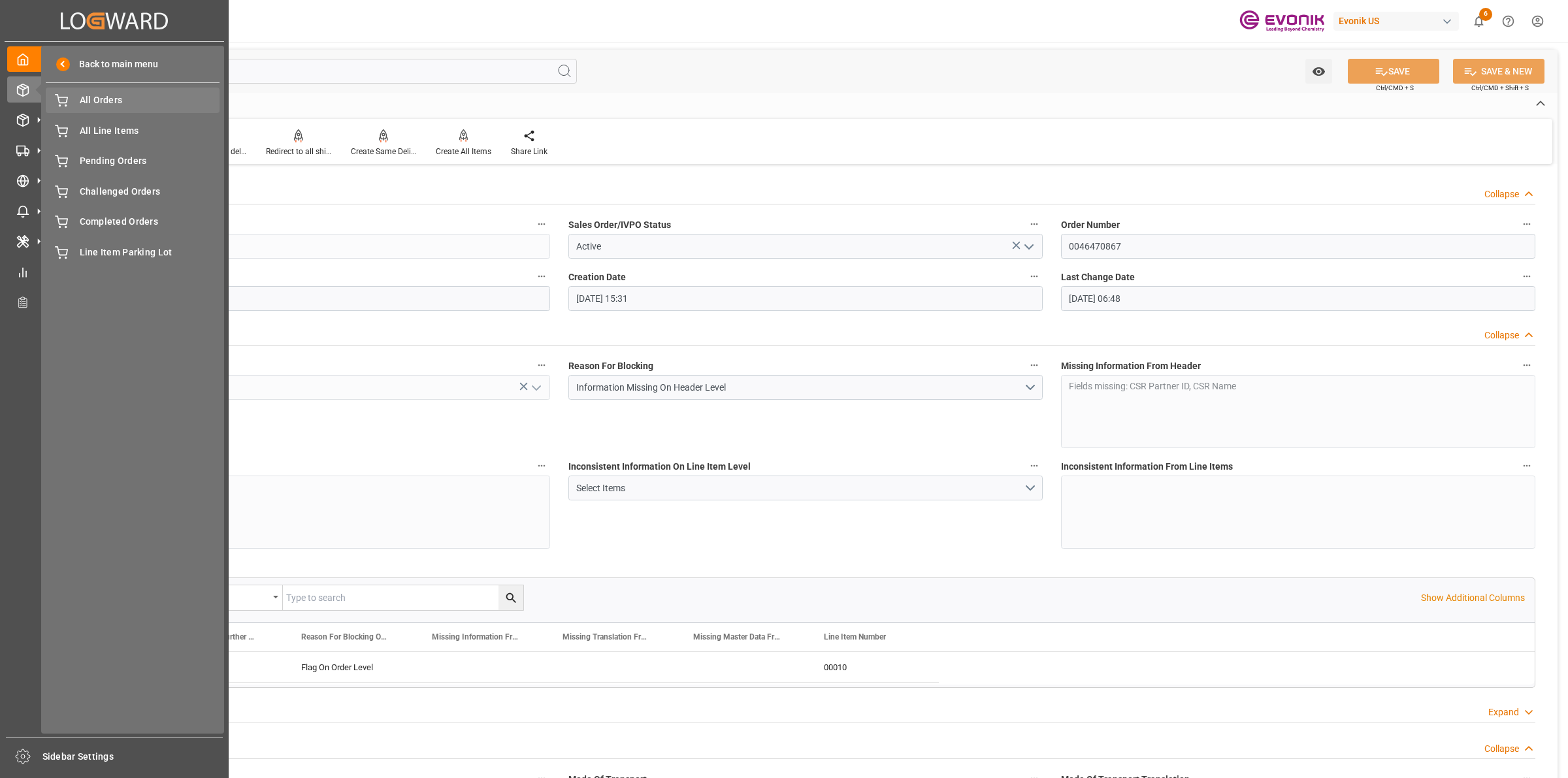
click at [118, 96] on span "All Orders" at bounding box center [150, 101] width 140 height 14
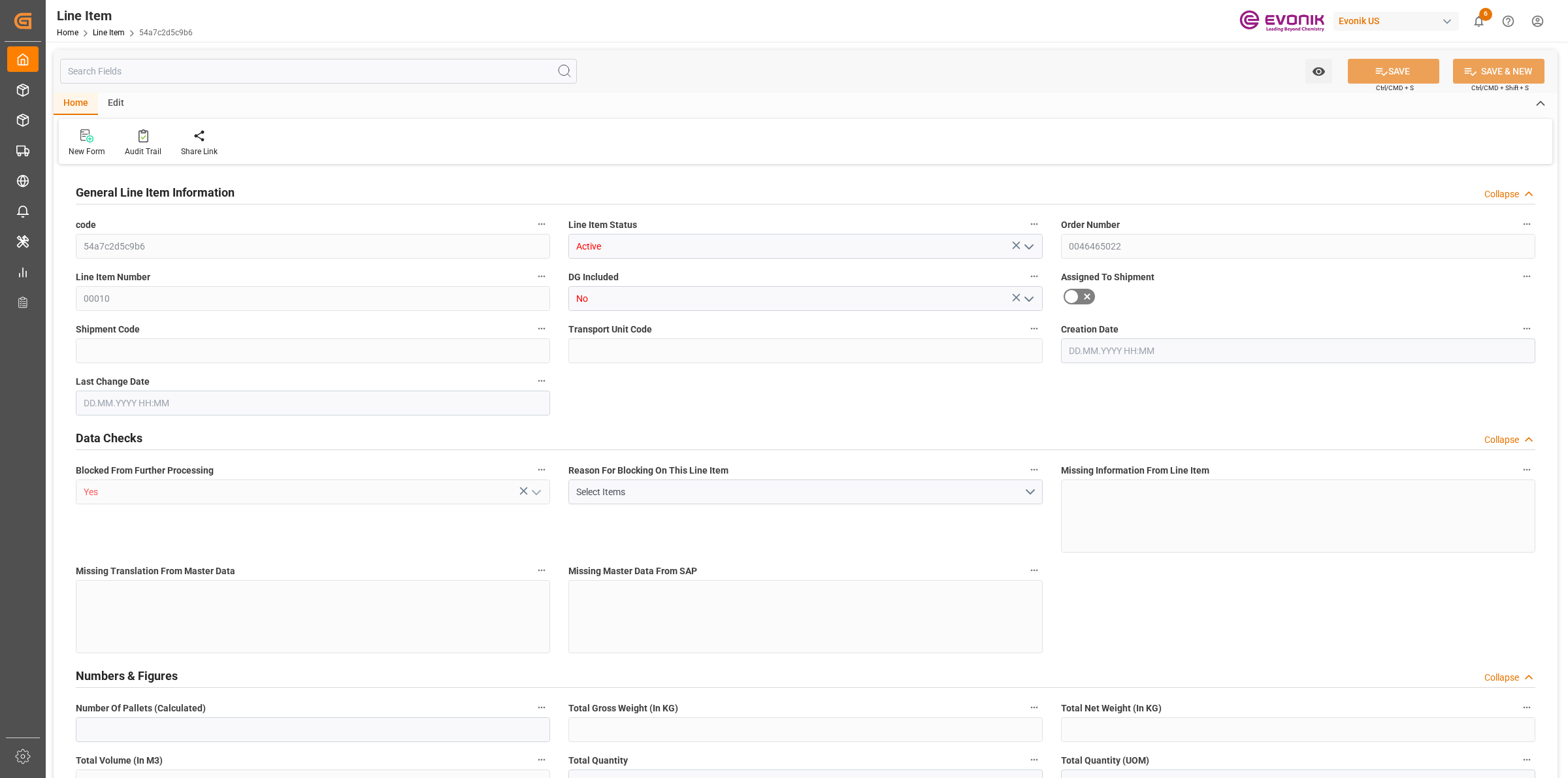
type input "0"
type input "19350"
type input "0"
type input "19350"
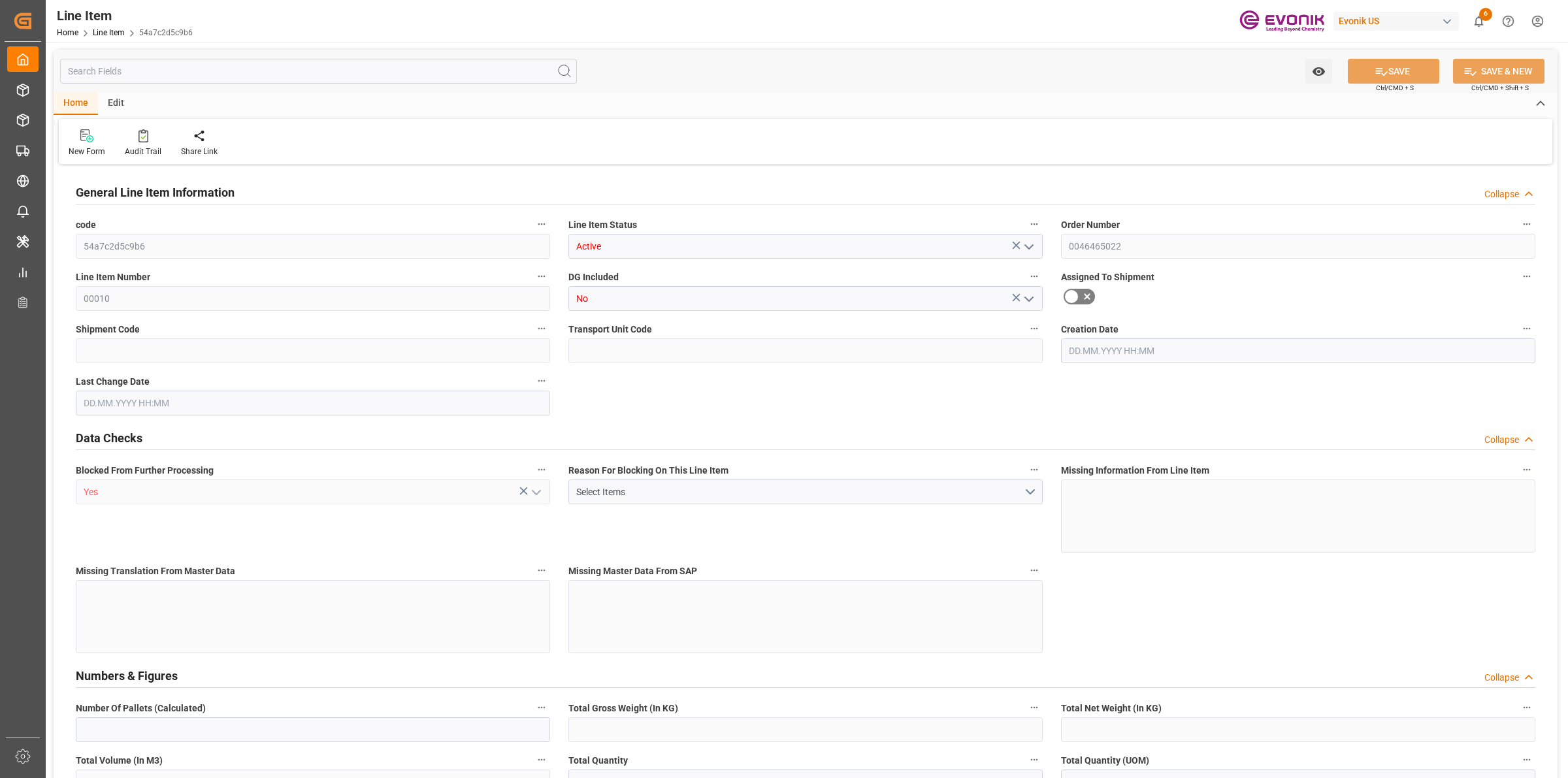
type input "106980.96"
type input "19350"
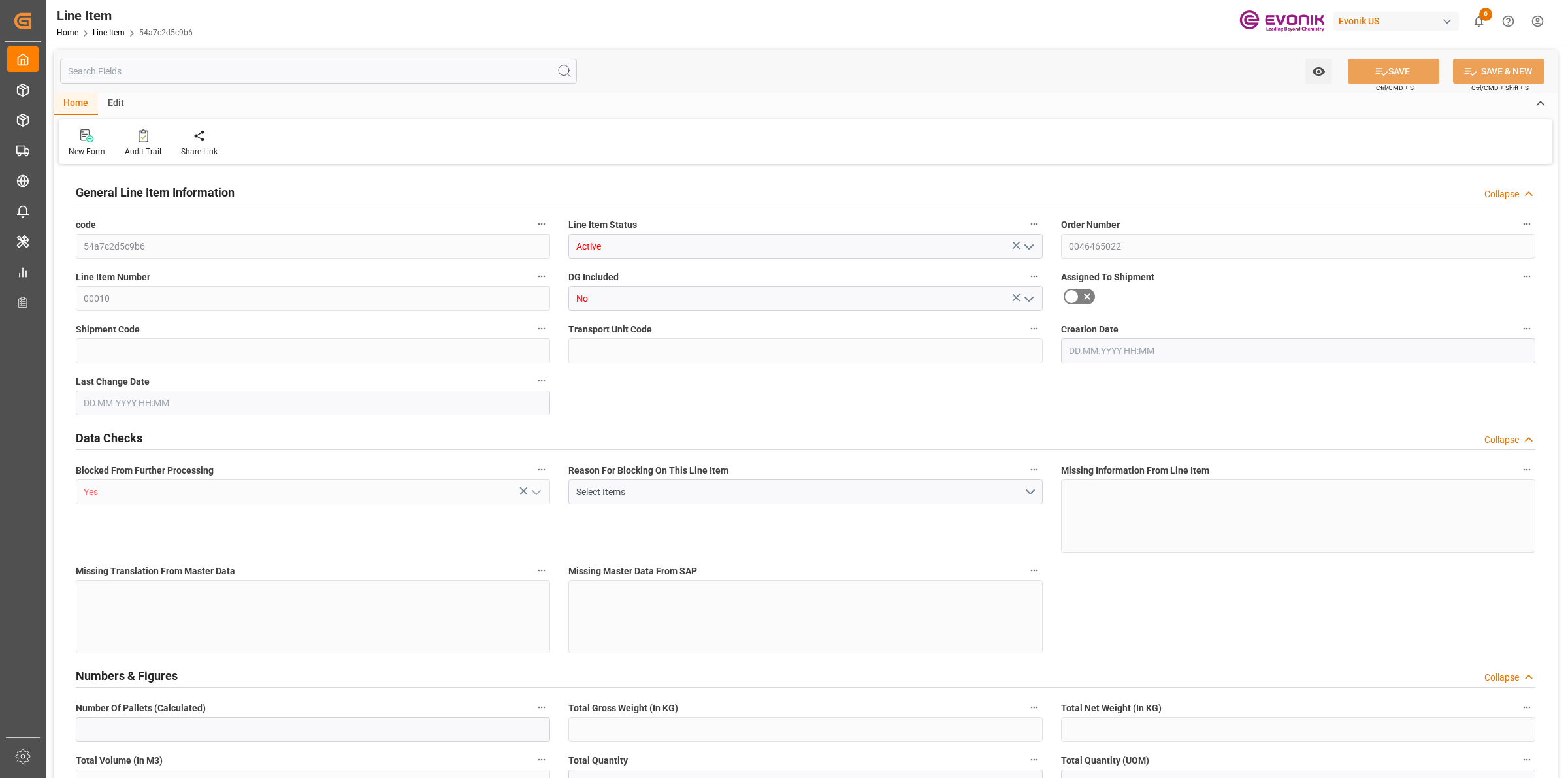
type input "19350"
type input "0"
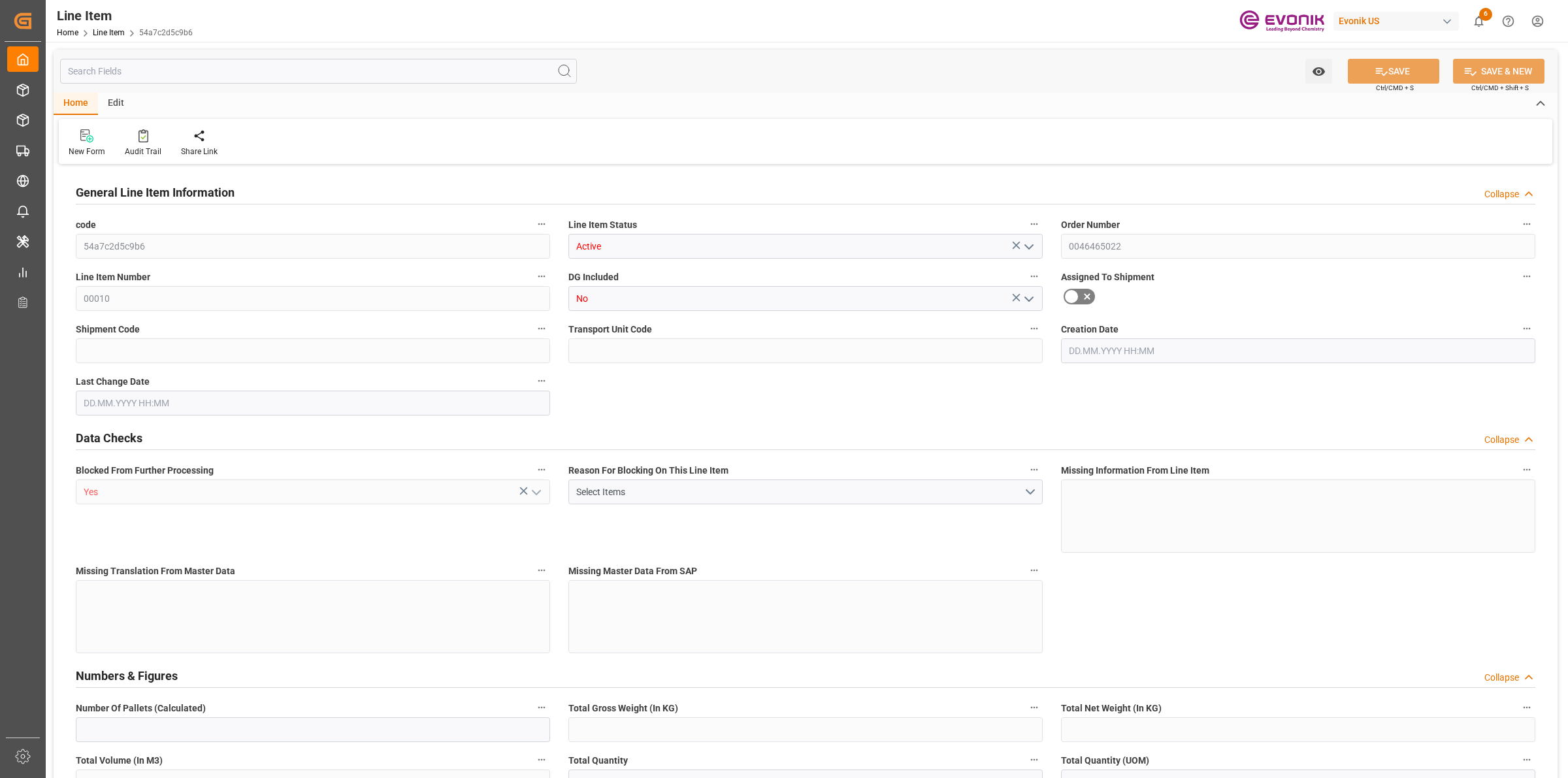
type input "0"
type input "07.08.2025 15:29"
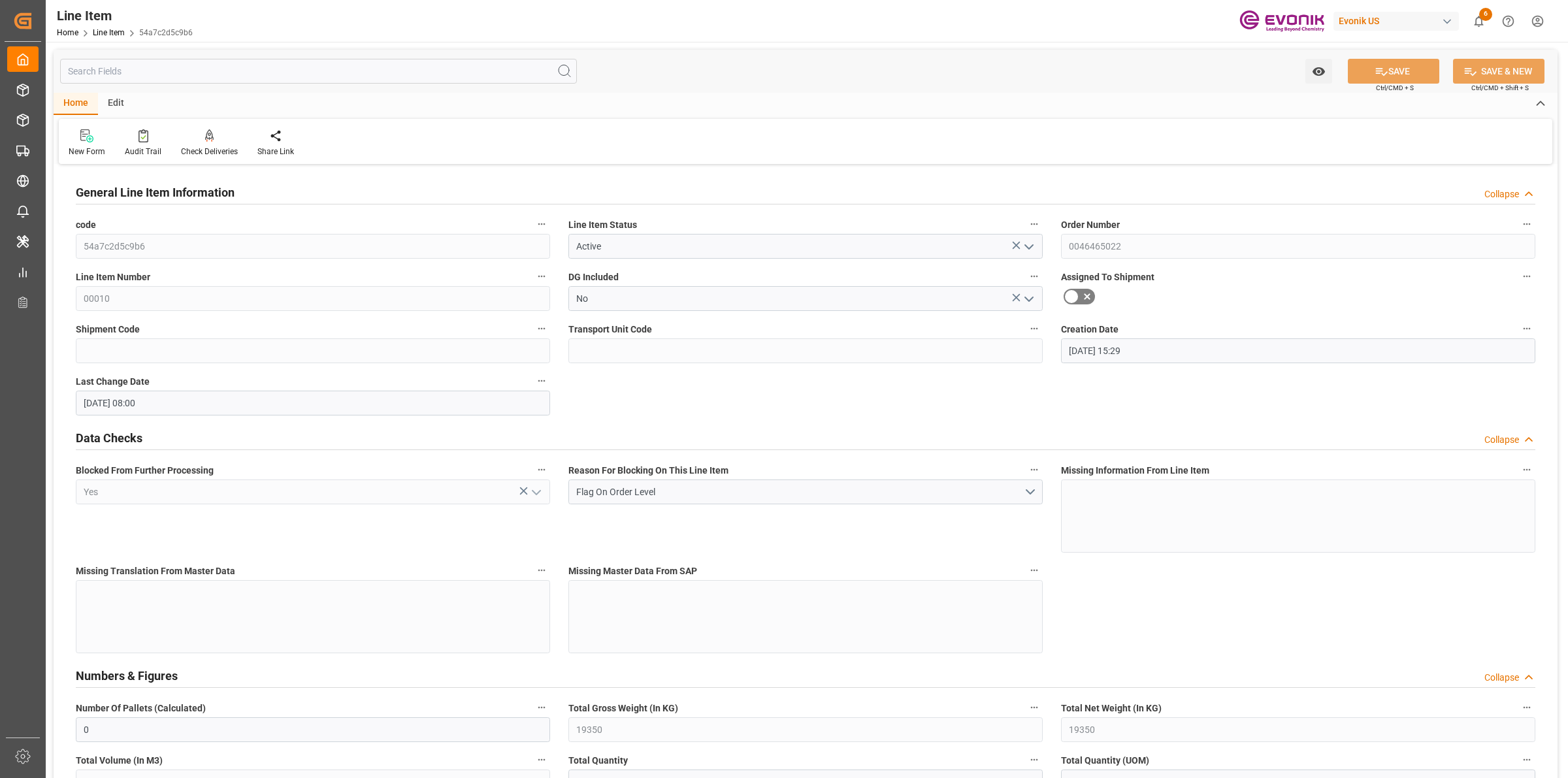
type input "15.09.2025 08:00"
type input "[DATE]"
type input "20.10.2025"
type input "13.10.2025"
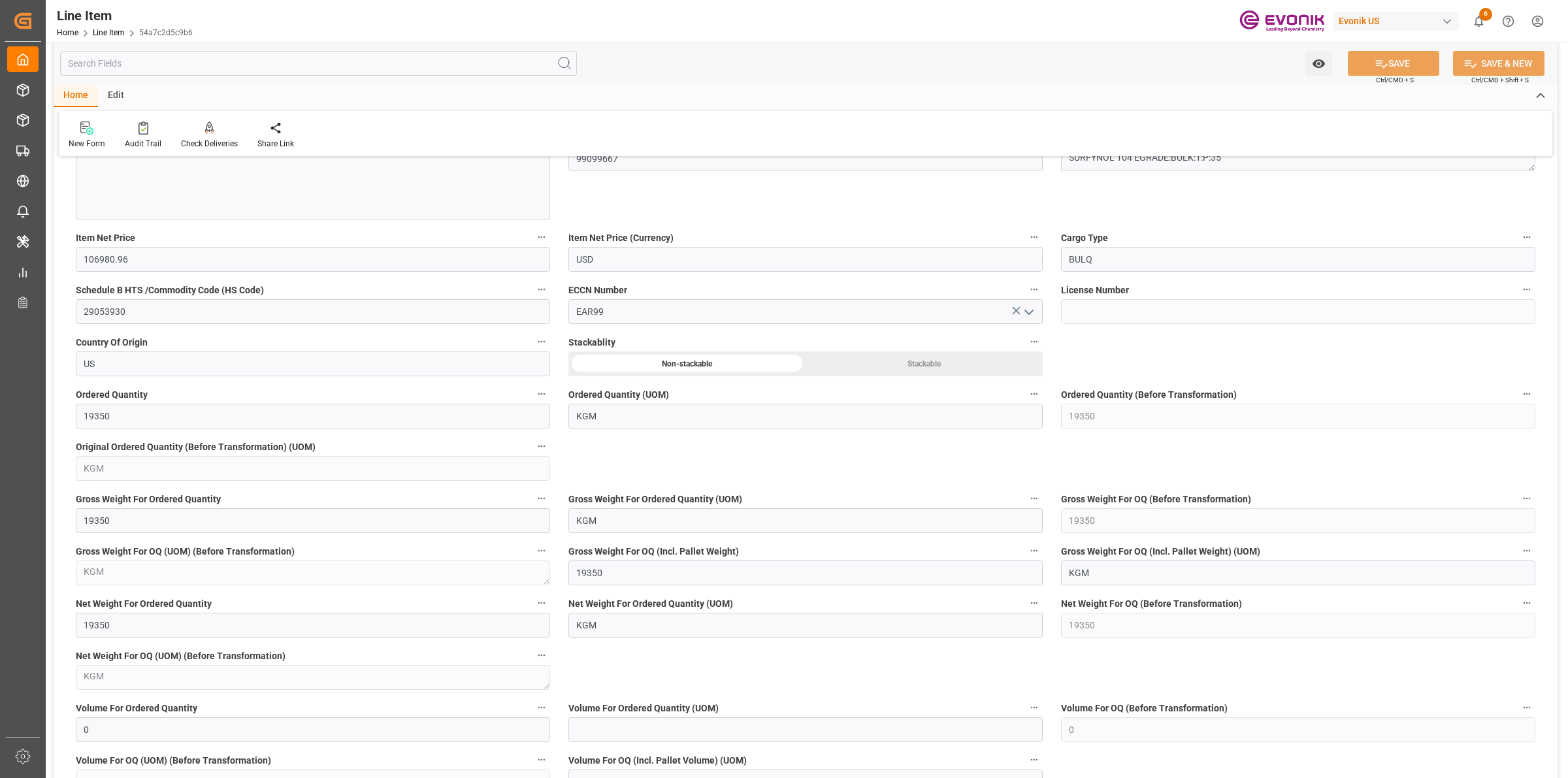
scroll to position [490, 0]
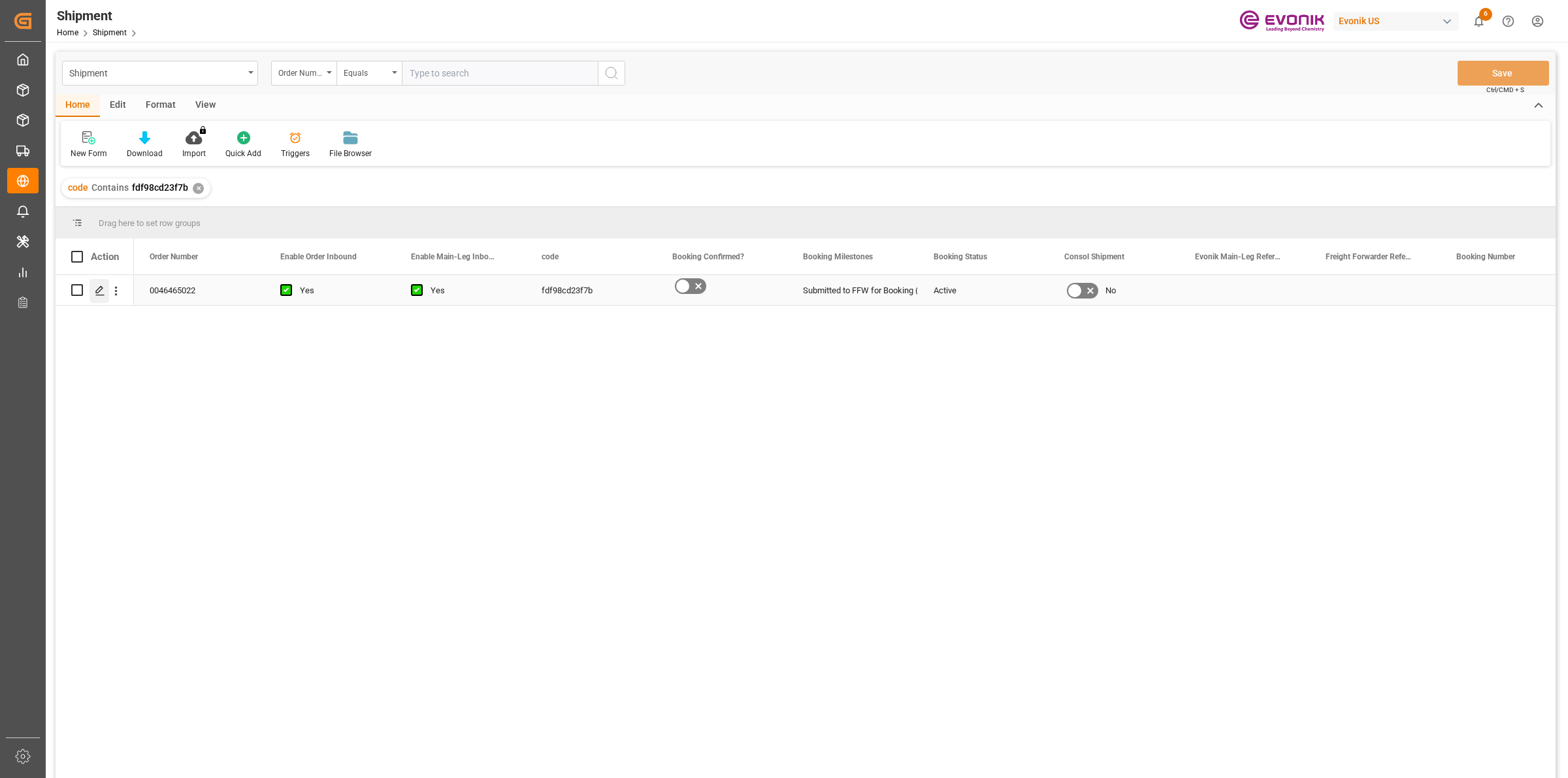
click at [98, 288] on icon "Press SPACE to select this row." at bounding box center [100, 291] width 11 height 11
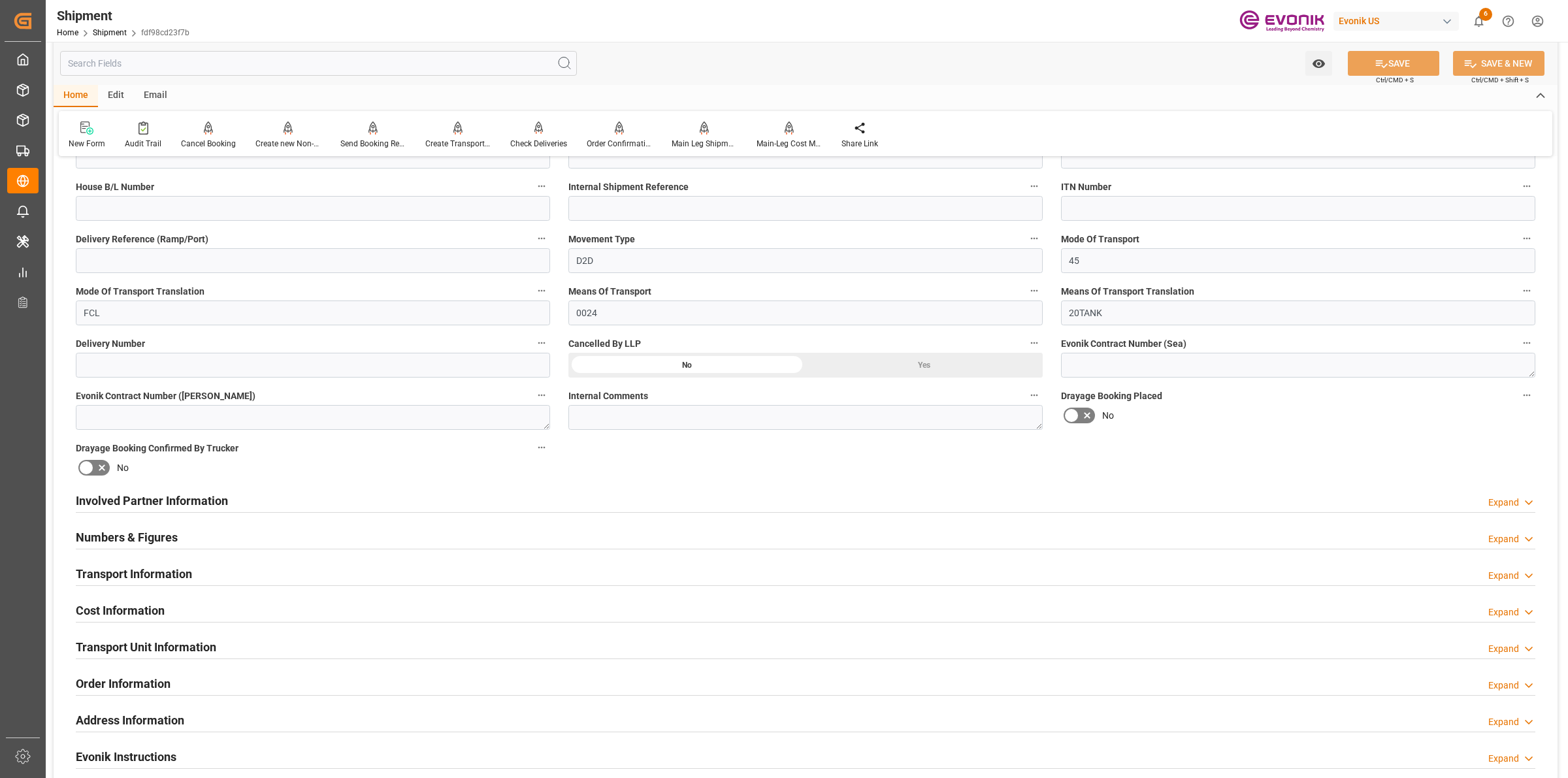
scroll to position [490, 0]
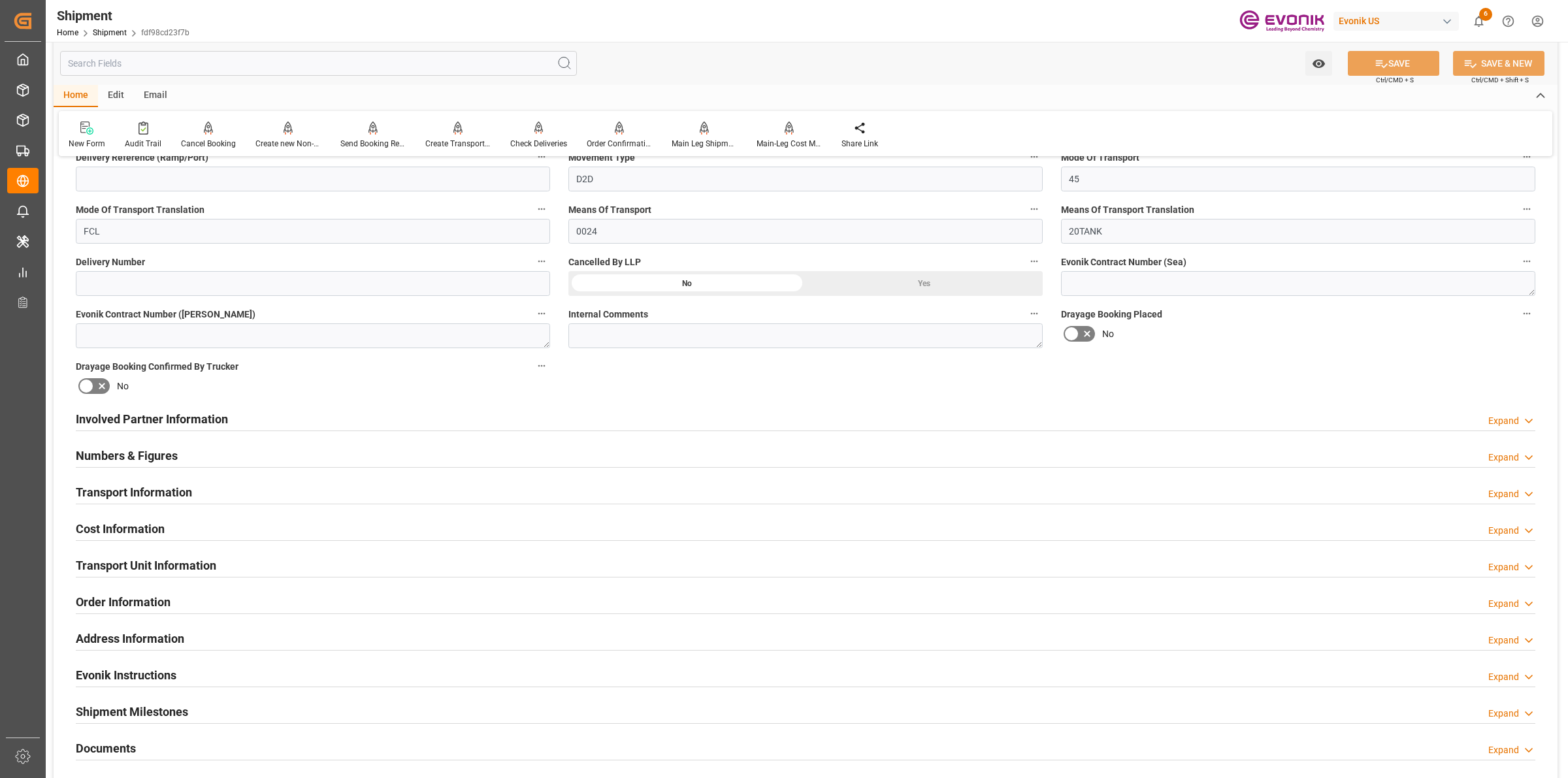
click at [454, 419] on div "Involved Partner Information Expand" at bounding box center [805, 418] width 1460 height 25
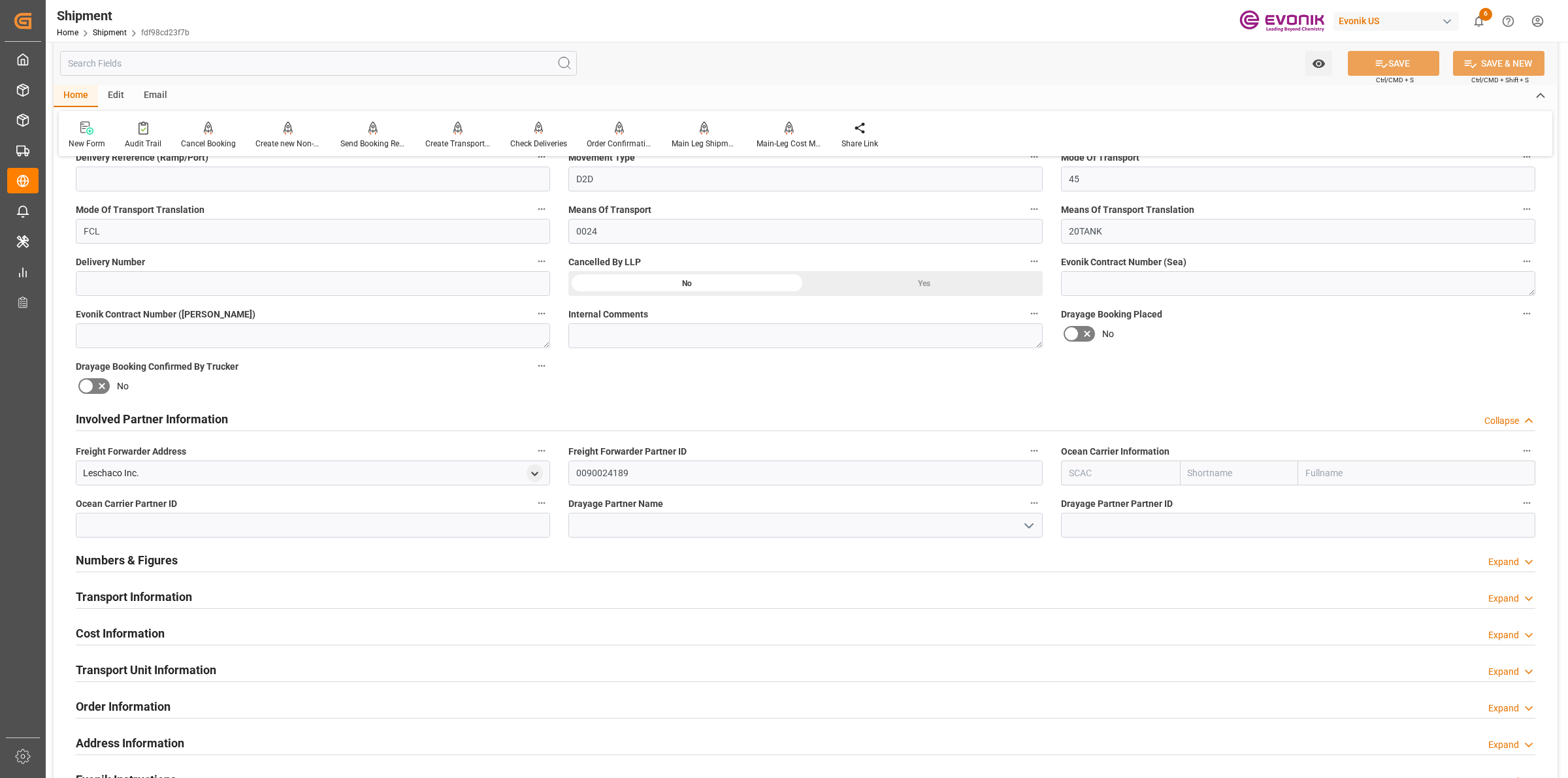
click at [1097, 466] on input "text" at bounding box center [1120, 474] width 119 height 25
click at [1088, 502] on b "STZW" at bounding box center [1082, 502] width 25 height 11
type input "STZW"
type input "STOLT-NIELSEN"
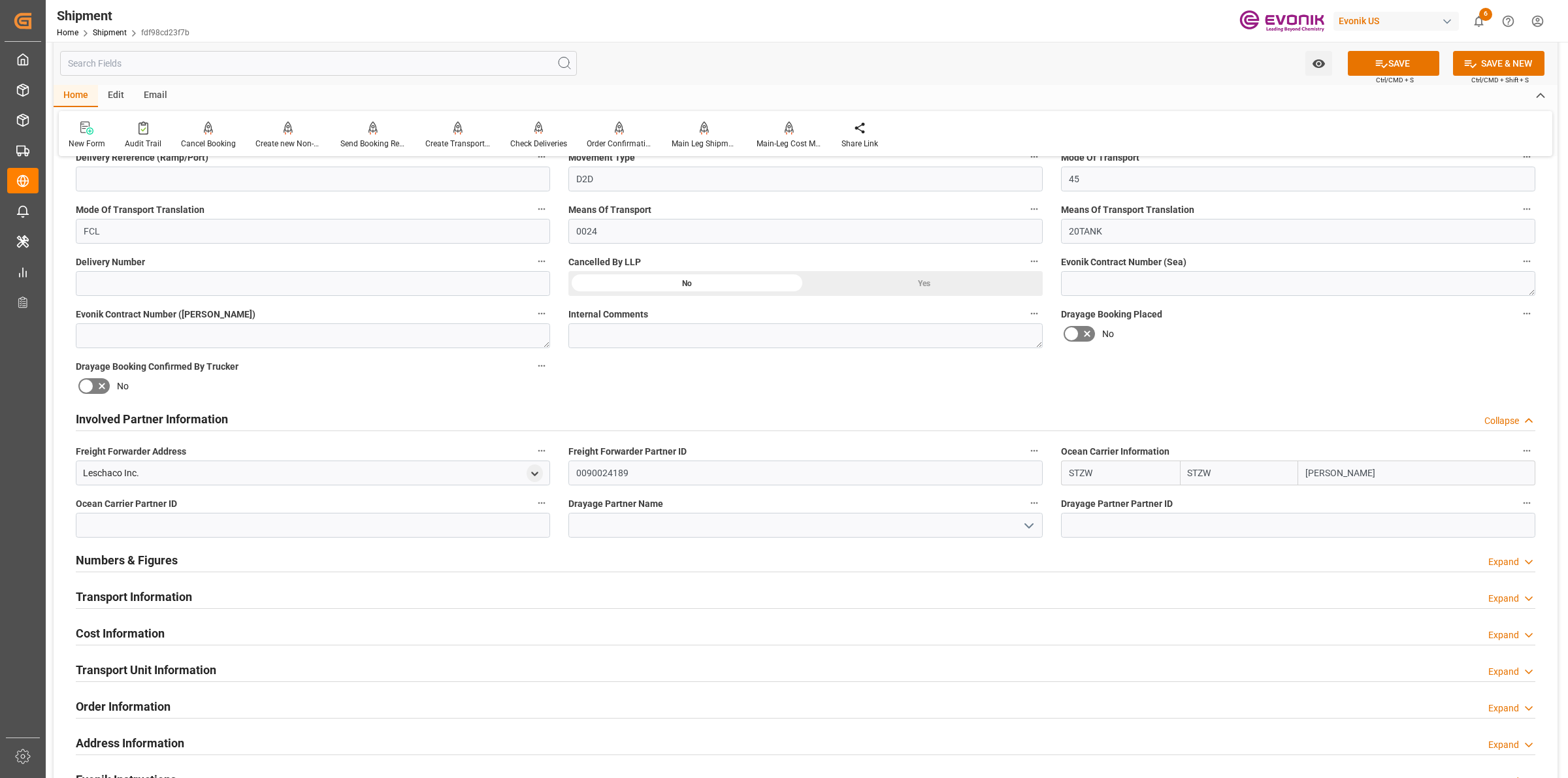
type input "STZW"
drag, startPoint x: 1364, startPoint y: 473, endPoint x: 1208, endPoint y: 464, distance: 156.3
click at [1208, 464] on div "STZW STZW STOLT-NIELSEN" at bounding box center [1297, 474] width 474 height 25
click at [802, 524] on input at bounding box center [805, 526] width 474 height 25
paste input "STOLT-NIELSE"
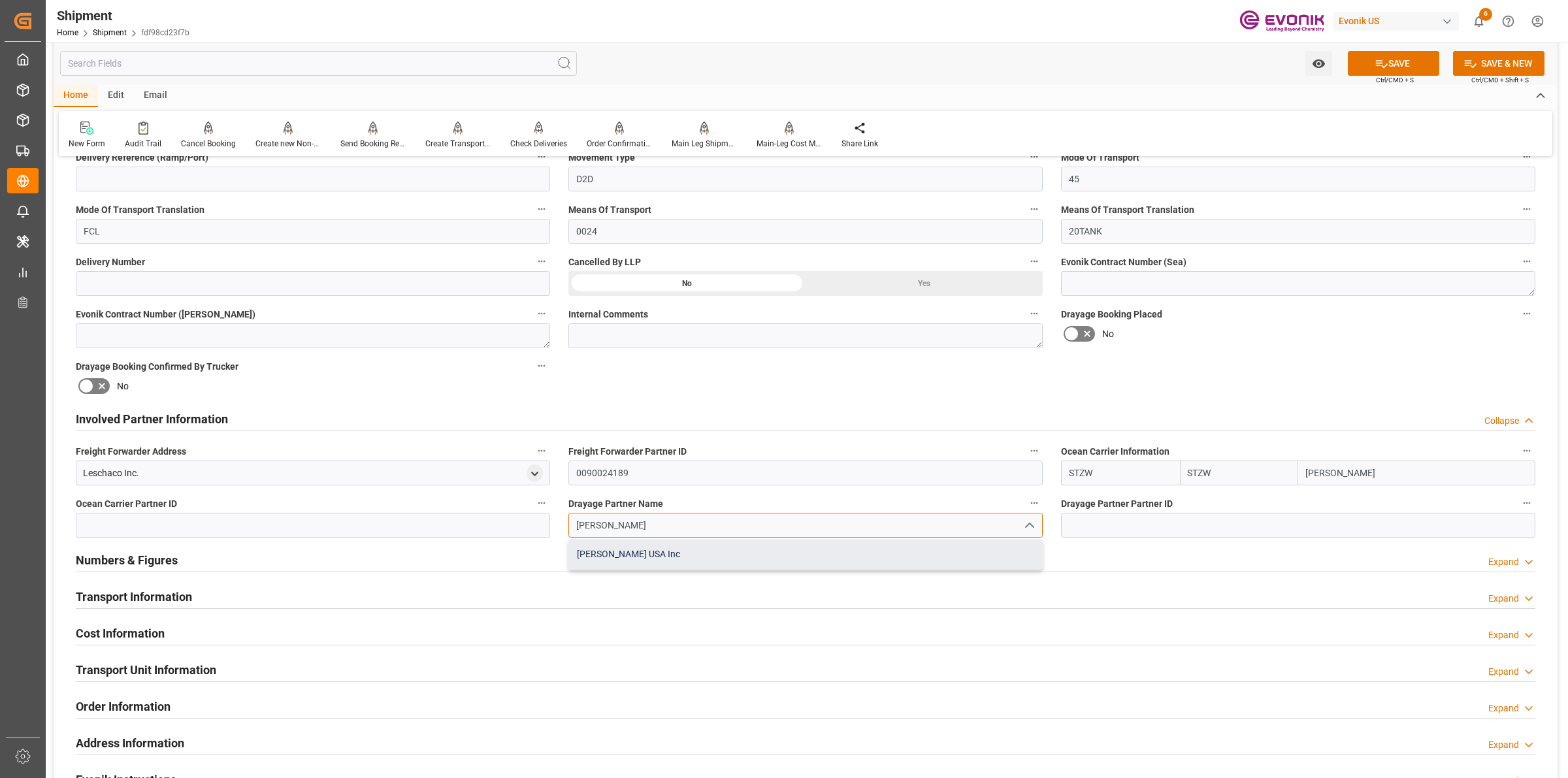
click at [657, 558] on div "Stolt-Nielsen USA Inc" at bounding box center [806, 555] width 473 height 29
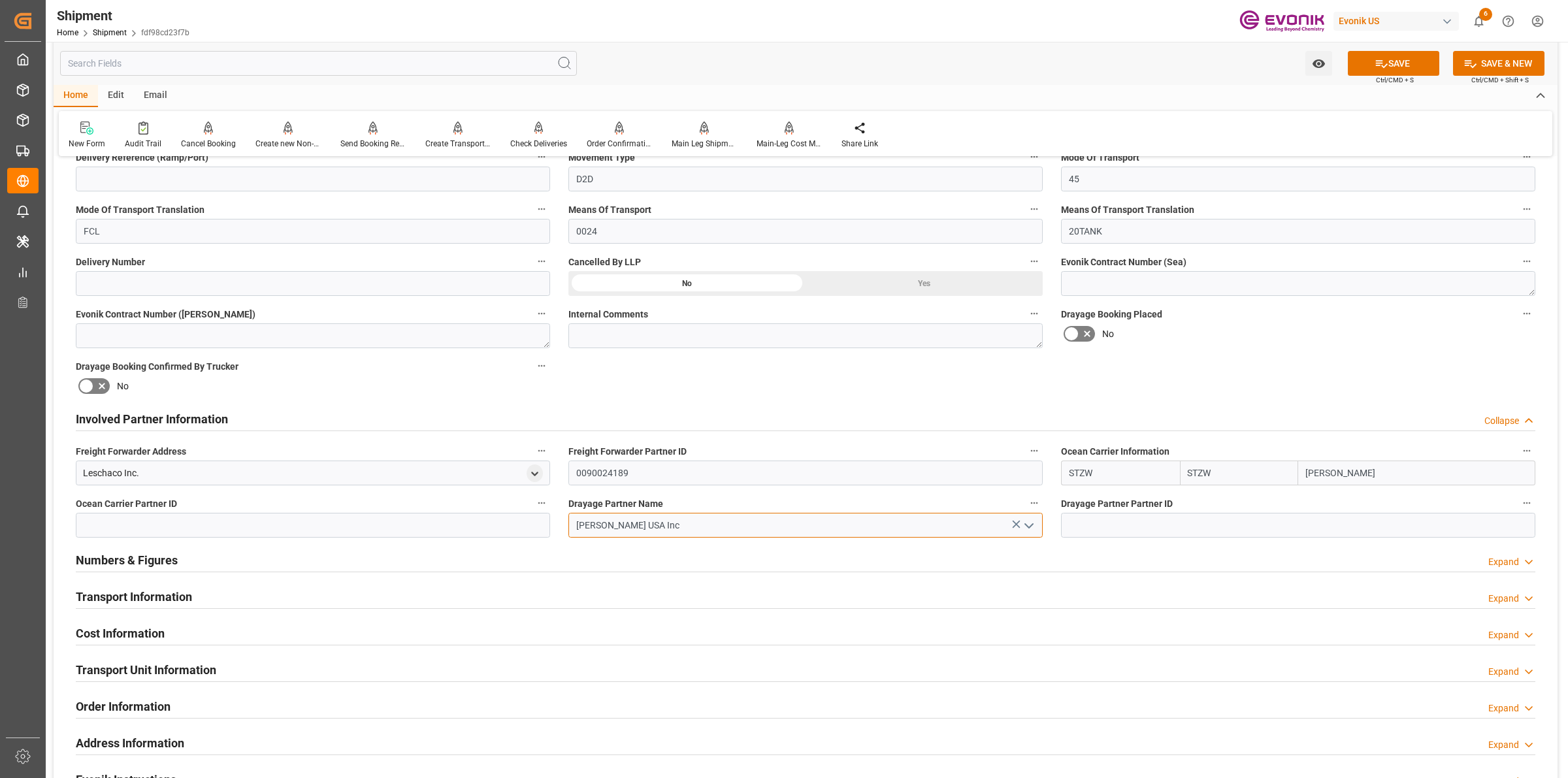
type input "Stolt-Nielsen USA Inc"
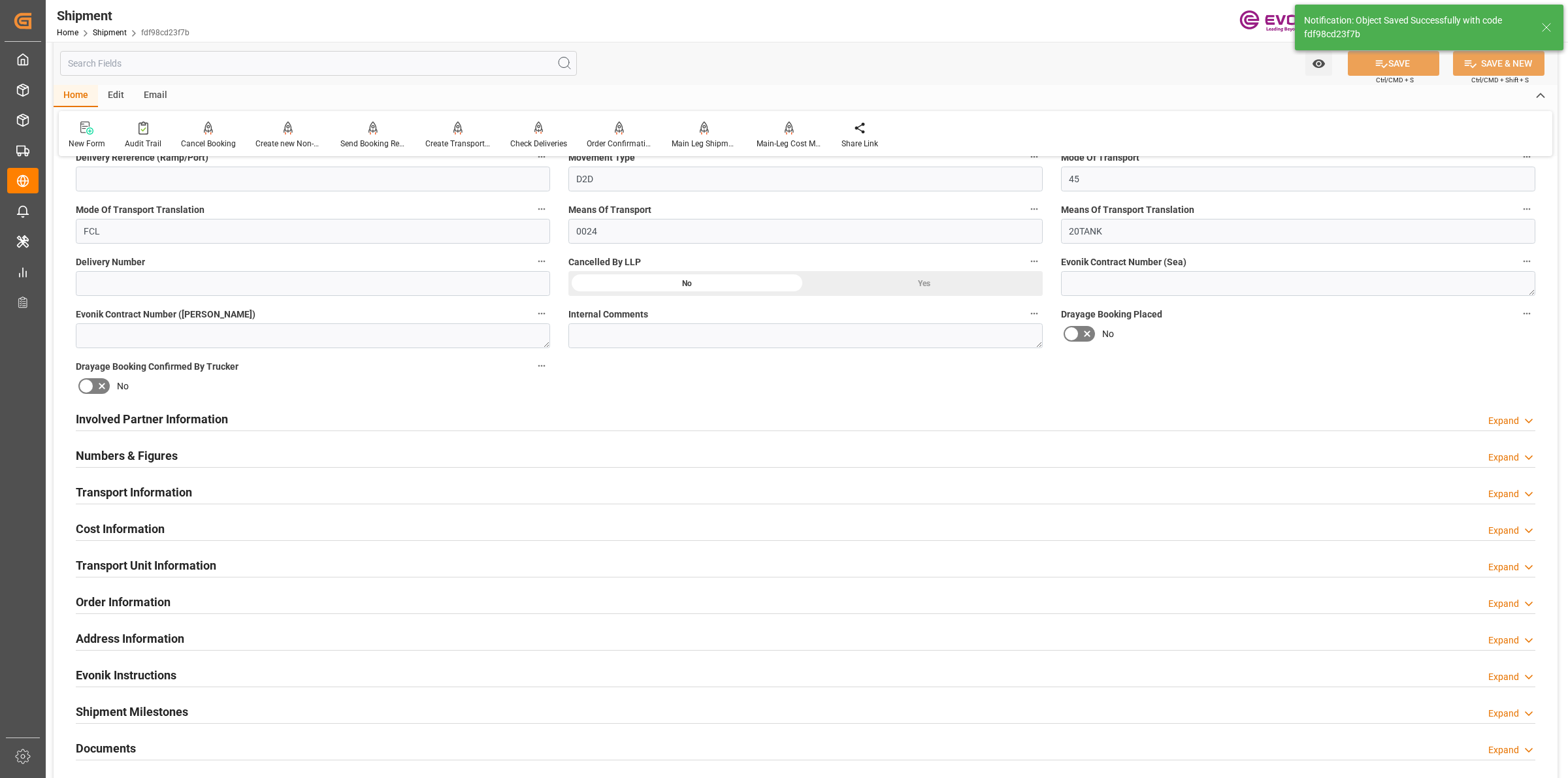
click at [292, 417] on div "Involved Partner Information Expand" at bounding box center [805, 418] width 1460 height 25
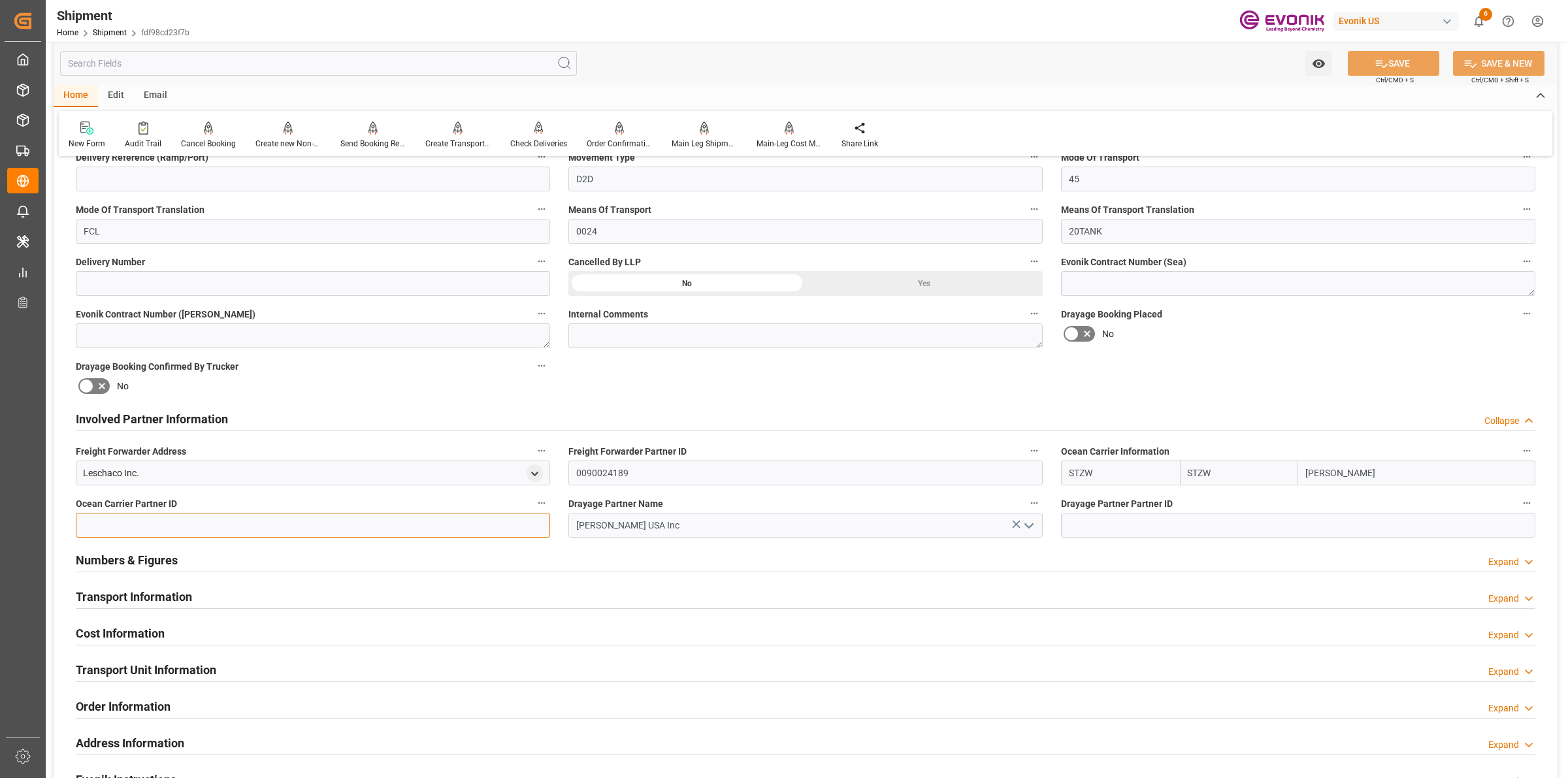
click at [474, 533] on input at bounding box center [312, 526] width 474 height 25
click at [1122, 514] on input at bounding box center [1297, 526] width 474 height 25
click at [292, 525] on input at bounding box center [312, 526] width 474 height 25
click at [292, 524] on input "0090027541" at bounding box center [312, 526] width 474 height 25
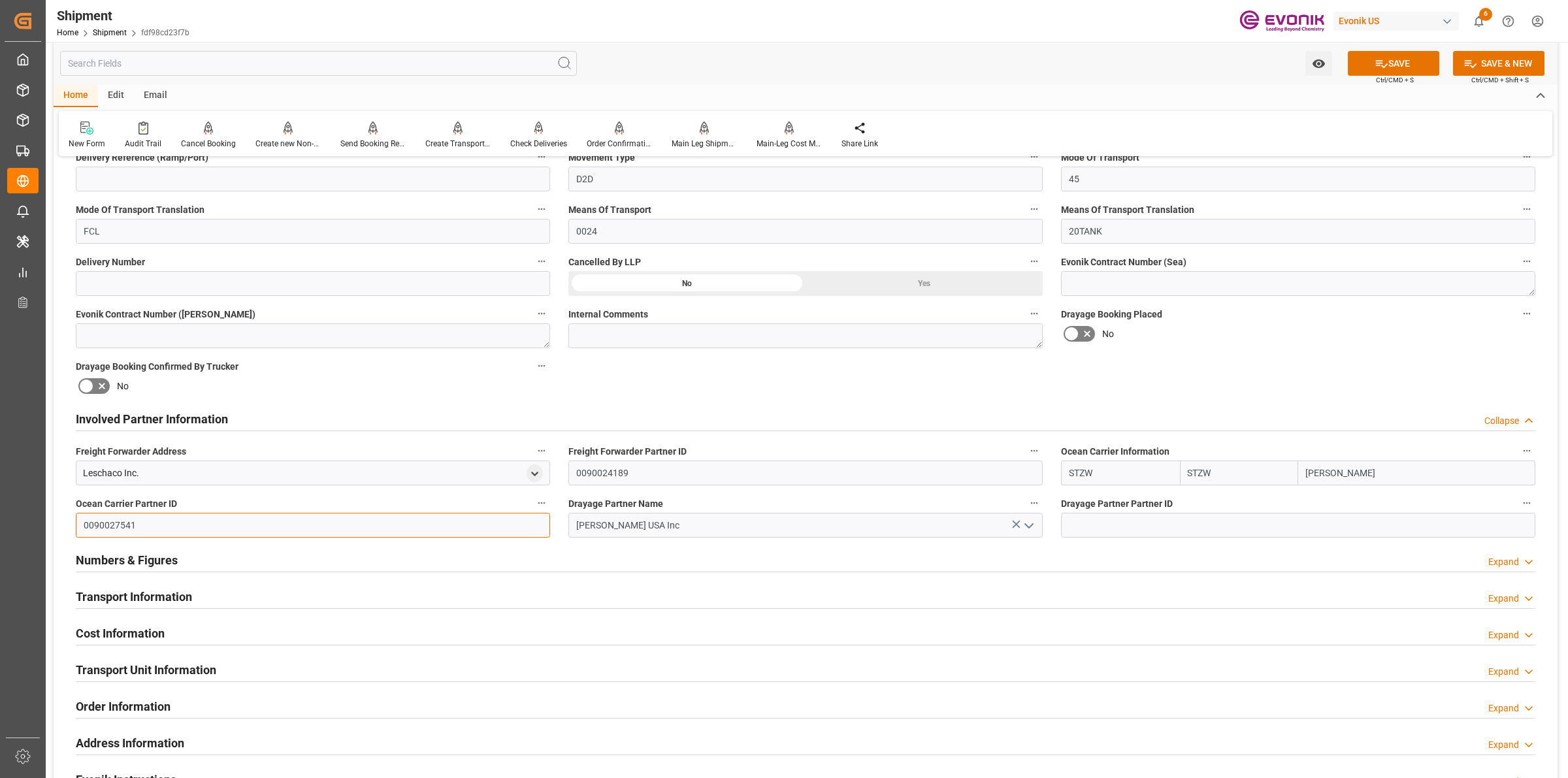
type input "0090027541"
click at [1090, 524] on input at bounding box center [1297, 526] width 474 height 25
paste input "0090027541"
type input "0090027541"
click at [1389, 60] on button "SAVE" at bounding box center [1393, 64] width 92 height 25
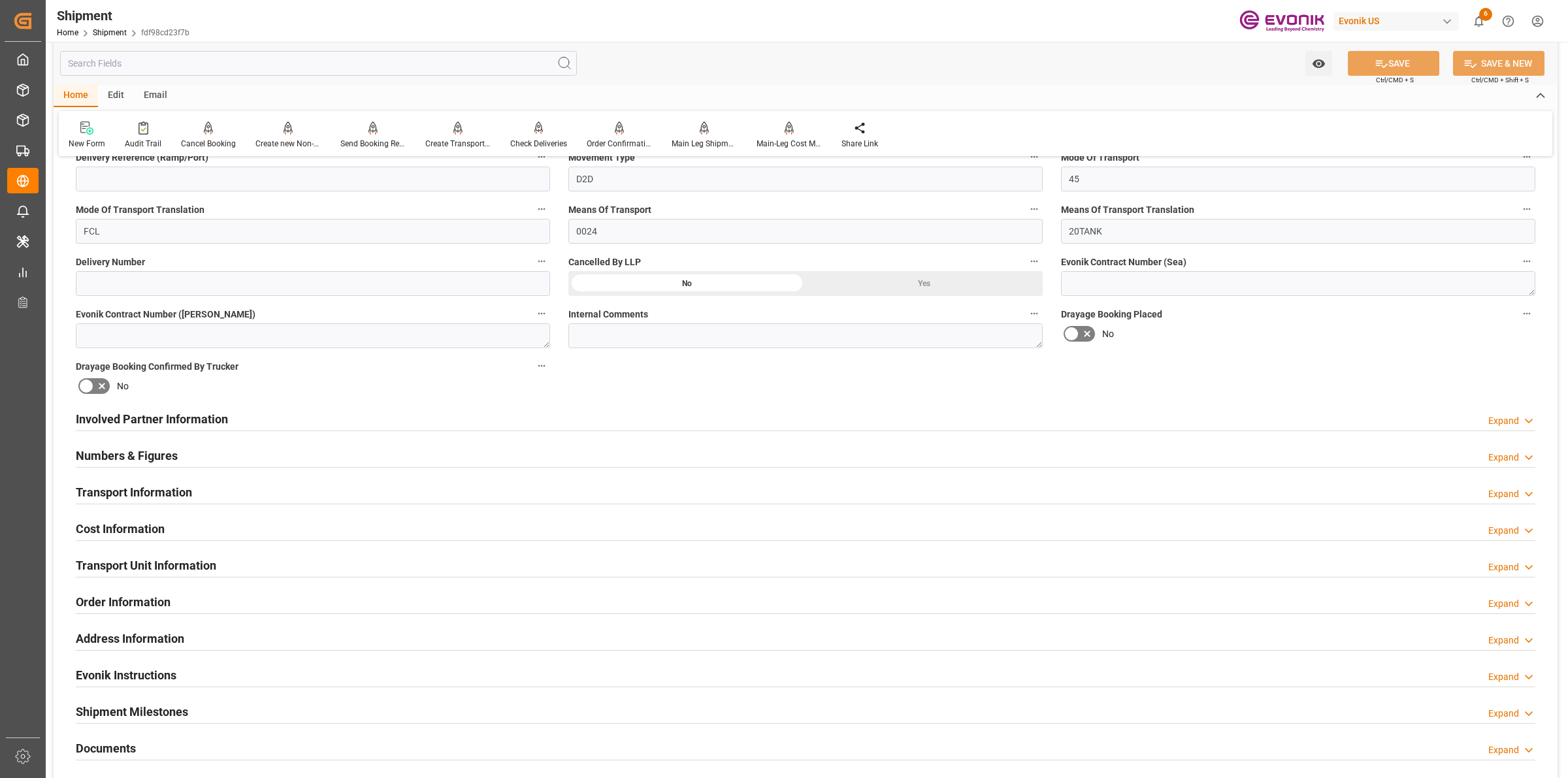
click at [326, 419] on div "Involved Partner Information Expand" at bounding box center [805, 418] width 1460 height 25
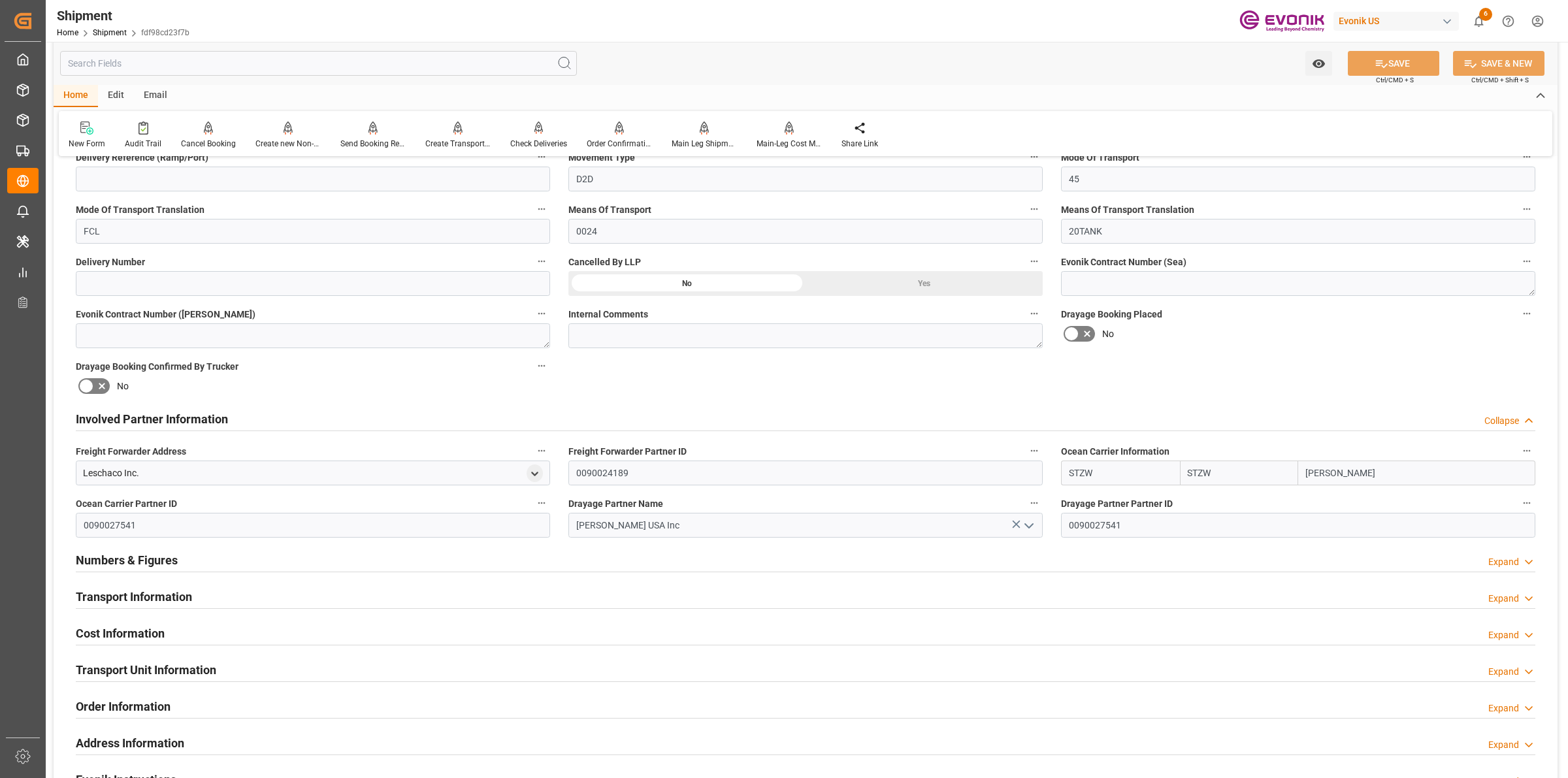
click at [326, 419] on div "Involved Partner Information Collapse" at bounding box center [805, 418] width 1460 height 25
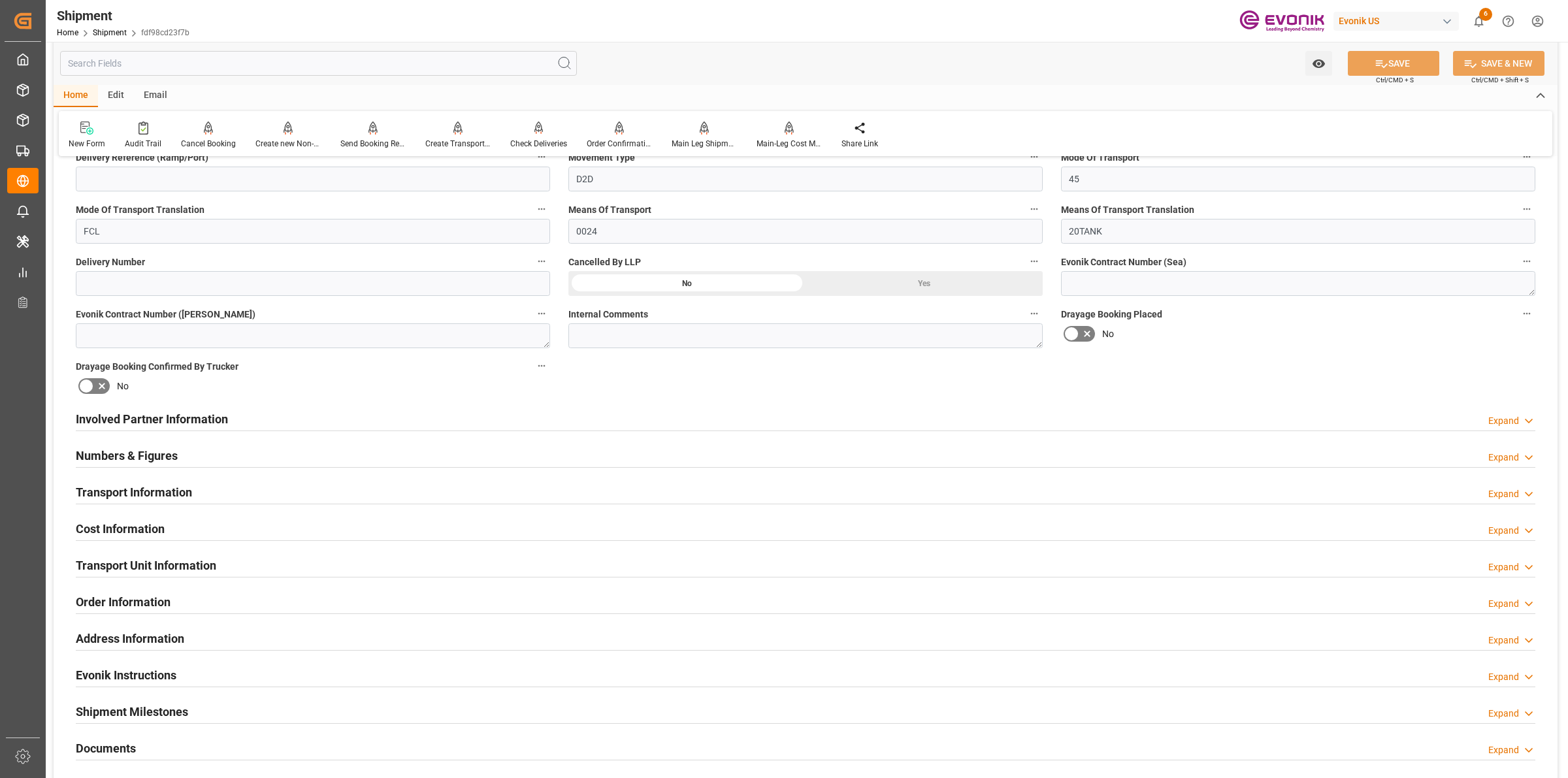
click at [288, 420] on div "Involved Partner Information Expand" at bounding box center [805, 418] width 1460 height 25
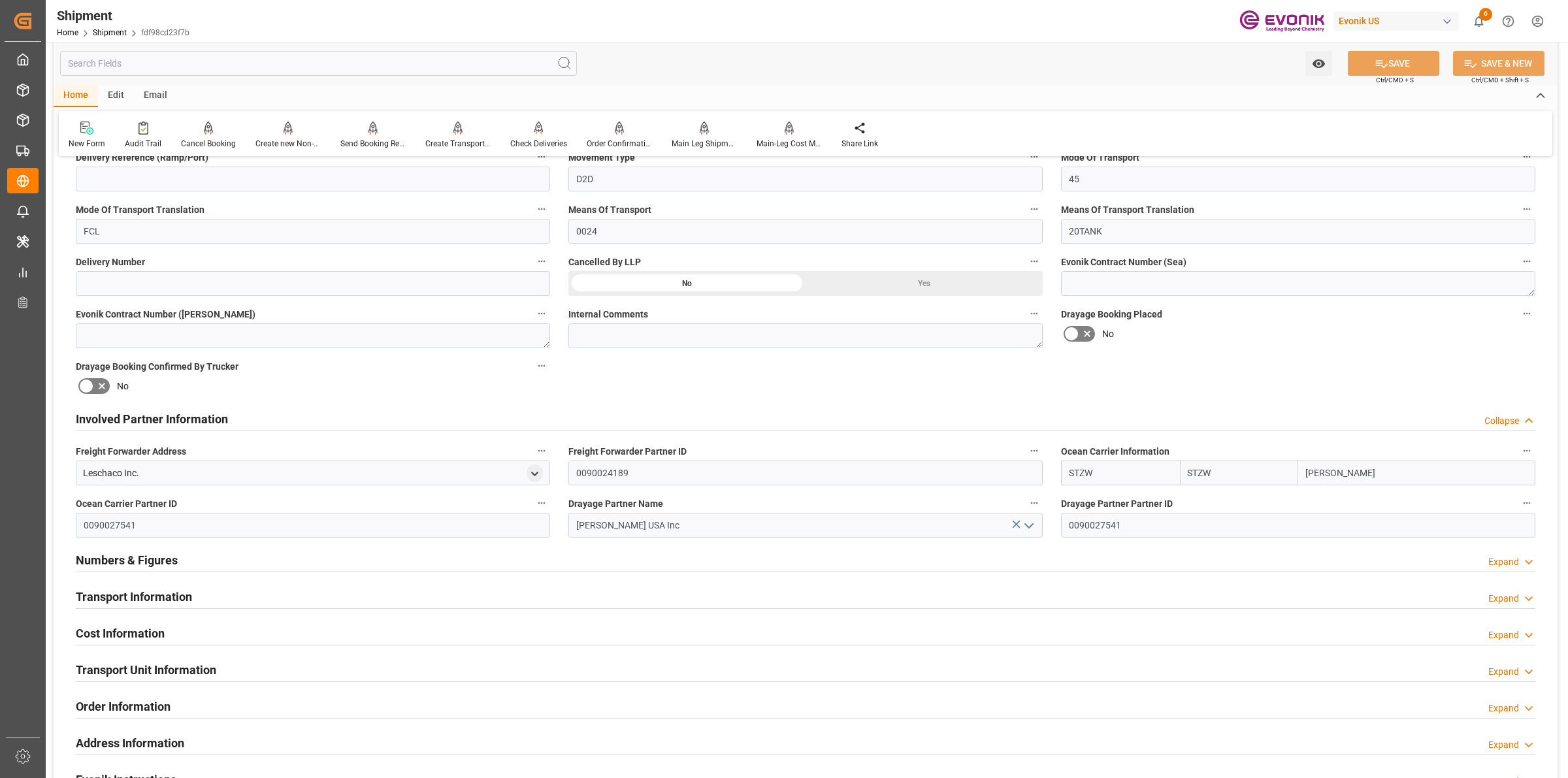
click at [215, 418] on h2 "Involved Partner Information" at bounding box center [152, 419] width 153 height 17
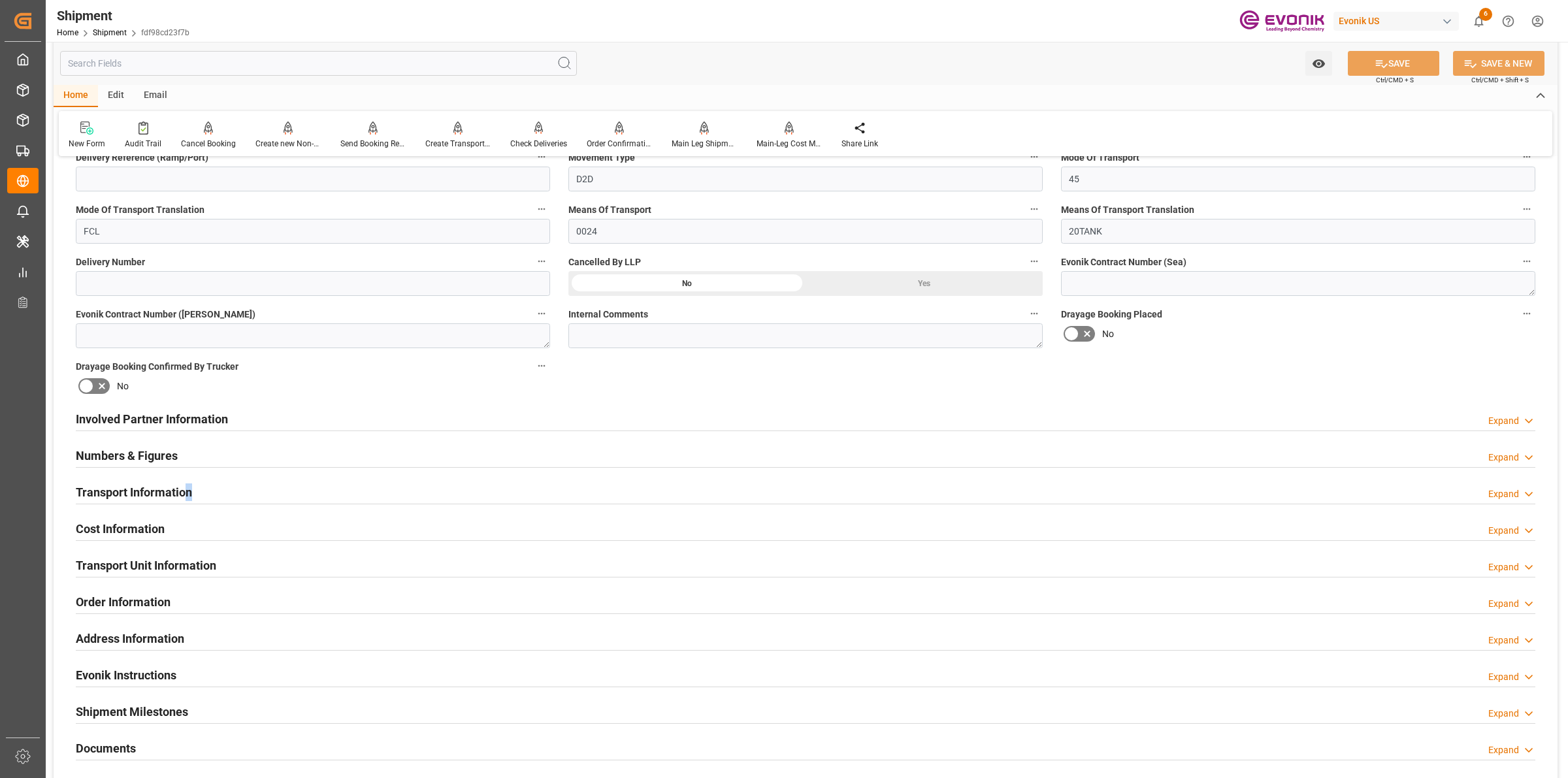
click at [190, 475] on div "Transport Information Expand" at bounding box center [806, 493] width 1478 height 37
click at [173, 494] on h2 "Transport Information" at bounding box center [133, 492] width 116 height 17
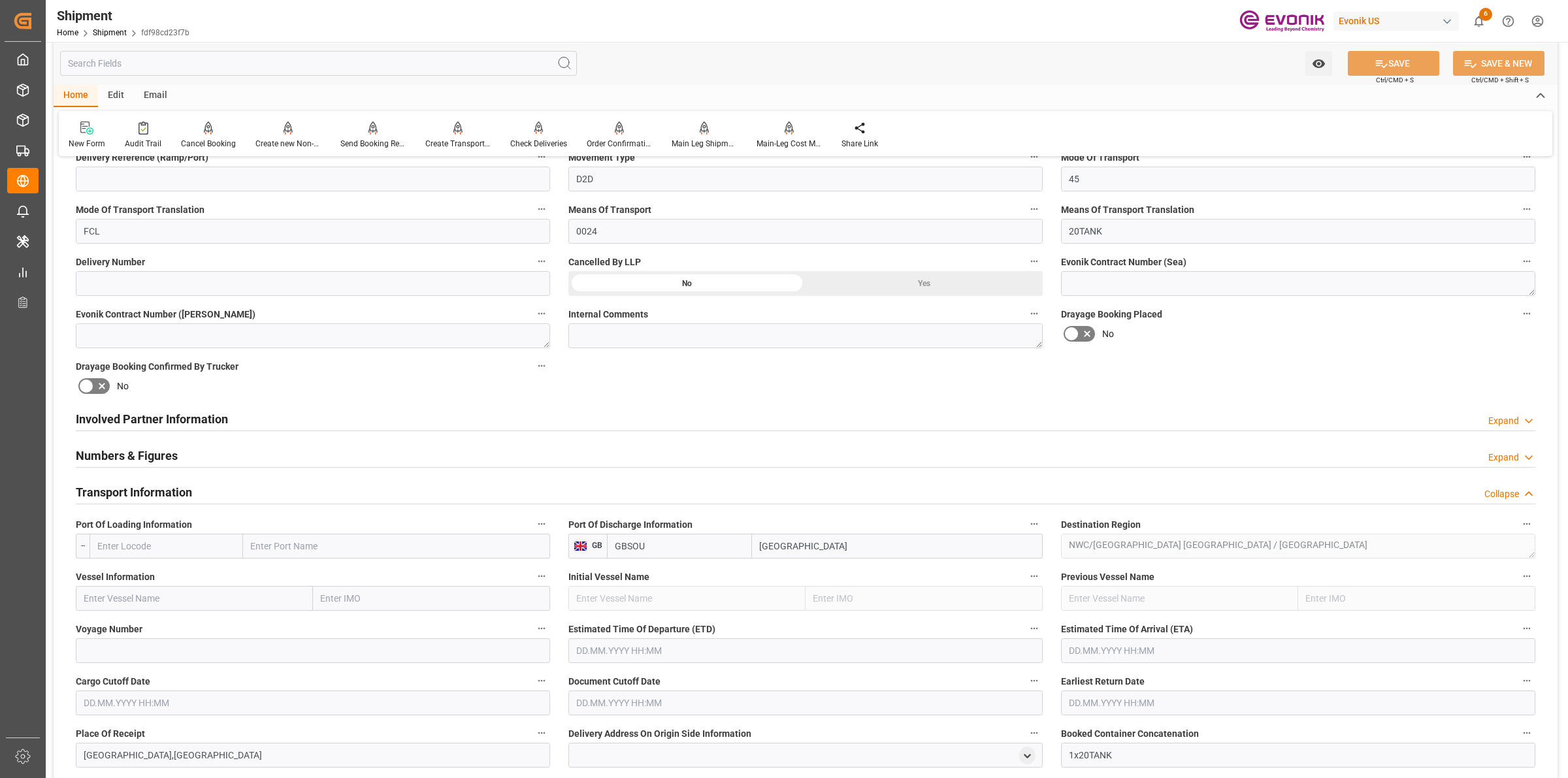
click at [183, 544] on input "text" at bounding box center [166, 547] width 154 height 25
paste input "USLUI"
type input "USLUI"
drag, startPoint x: 148, startPoint y: 576, endPoint x: 43, endPoint y: 449, distance: 164.8
click at [148, 576] on span "USLUI - Louisville" at bounding box center [156, 575] width 116 height 11
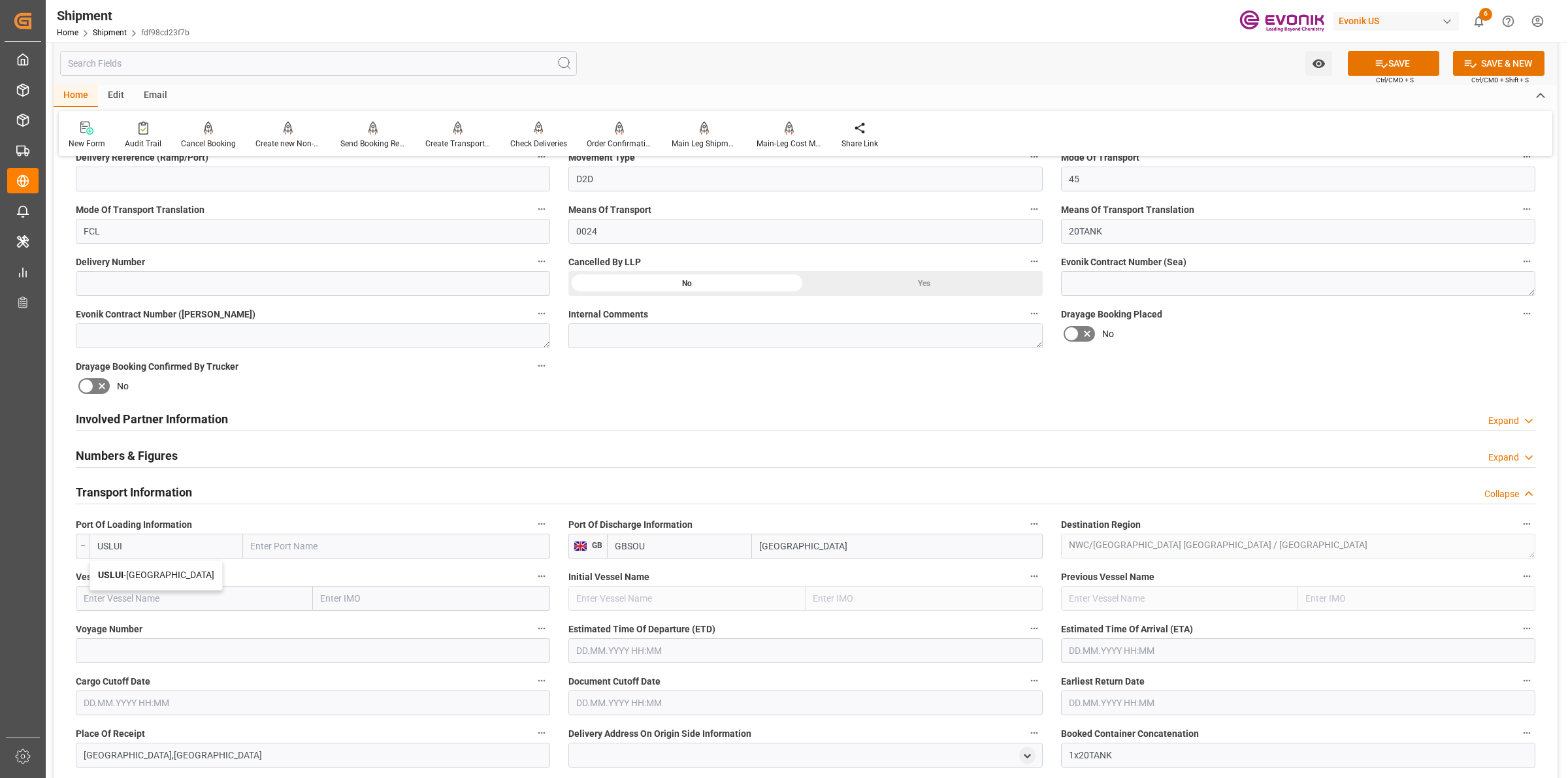
type input "Louisville"
type input "USLUI"
click at [231, 598] on input "text" at bounding box center [193, 599] width 237 height 25
click at [278, 589] on input "text" at bounding box center [193, 599] width 237 height 25
paste input "TBN"
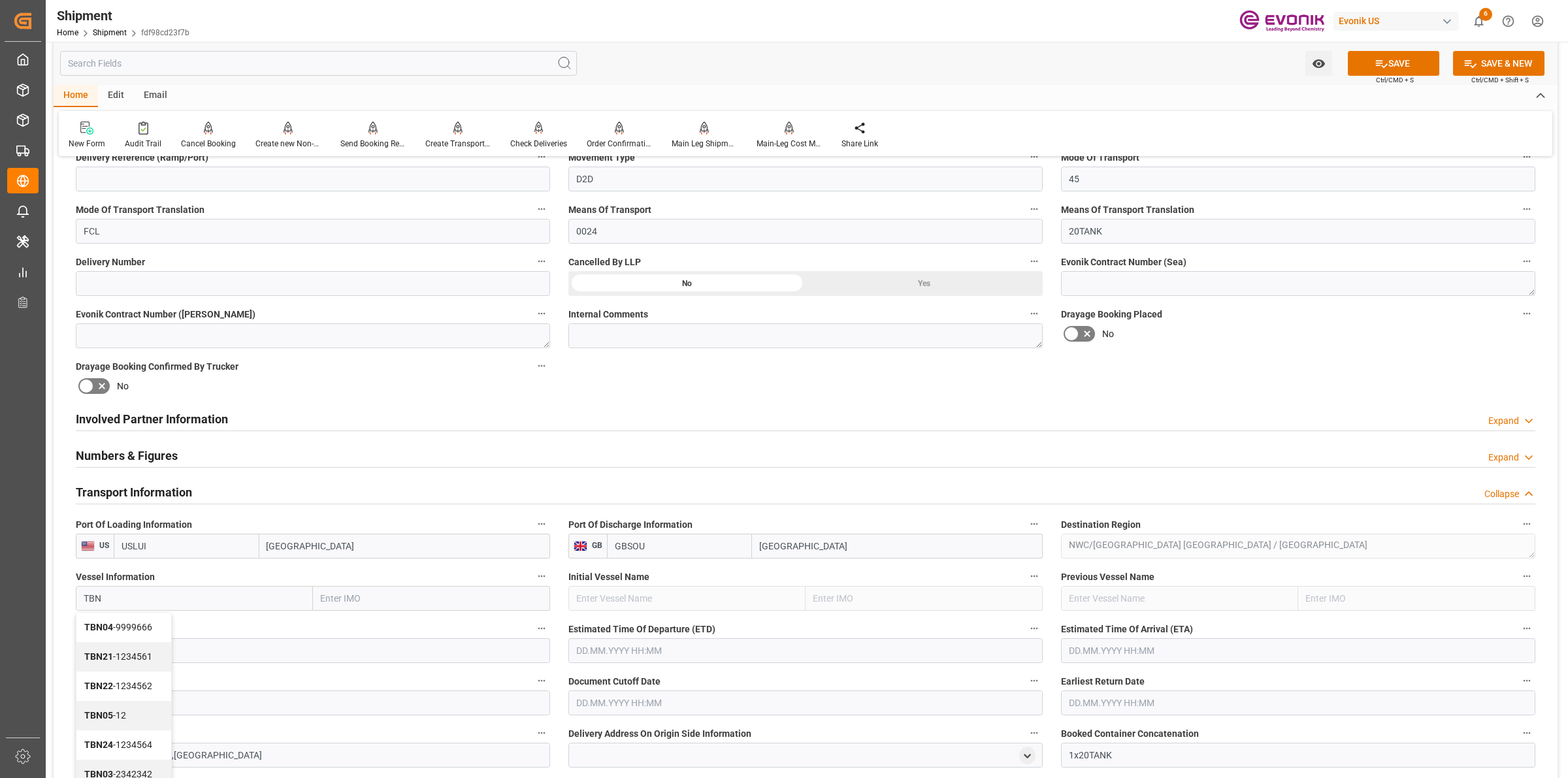
type input "TBN"
click at [292, 653] on input at bounding box center [312, 651] width 474 height 25
paste input "TBN"
type input "TBN"
click at [635, 639] on input "text" at bounding box center [805, 651] width 474 height 25
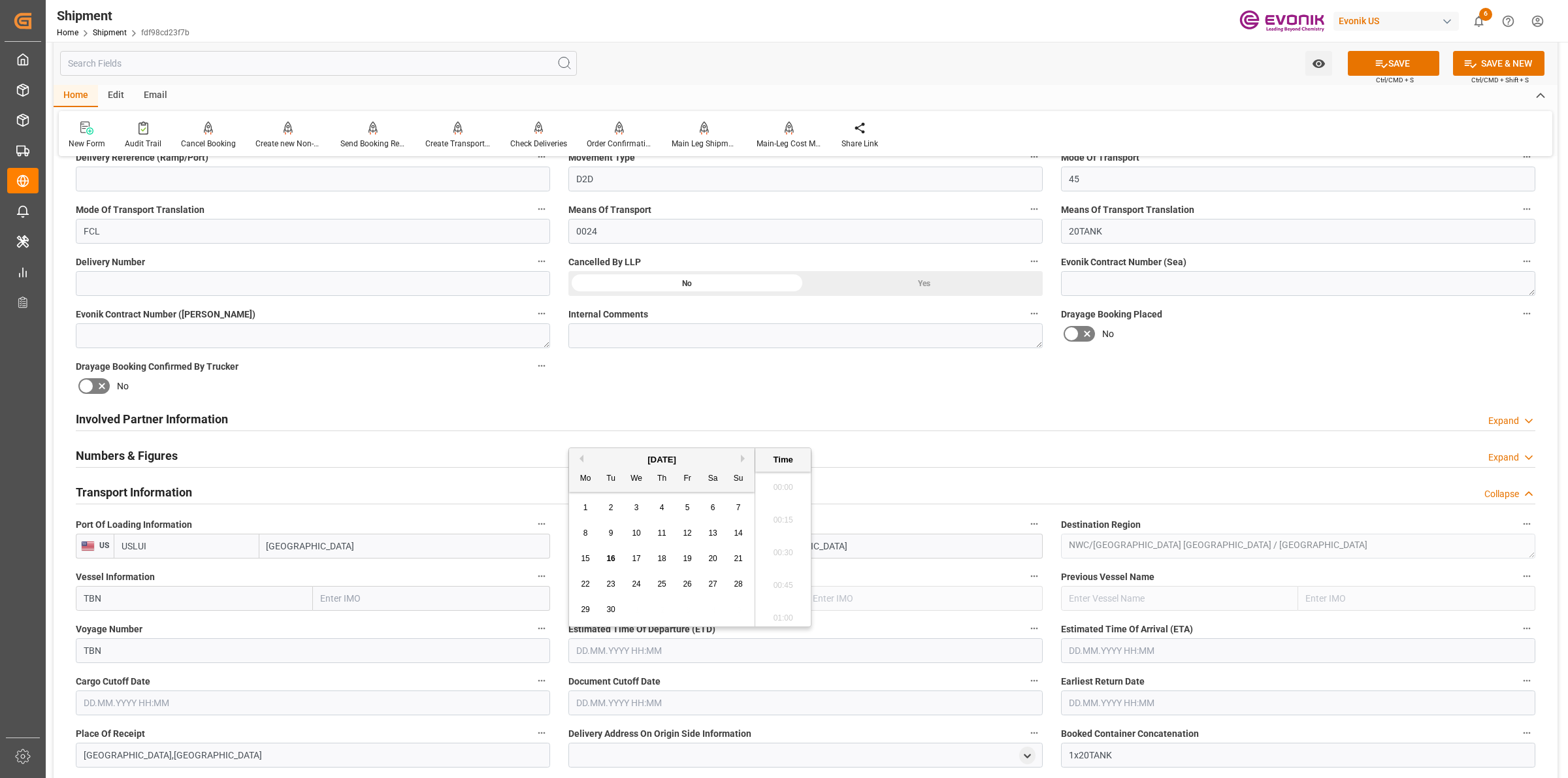
scroll to position [1605, 0]
type input "27.10.2025 00:00"
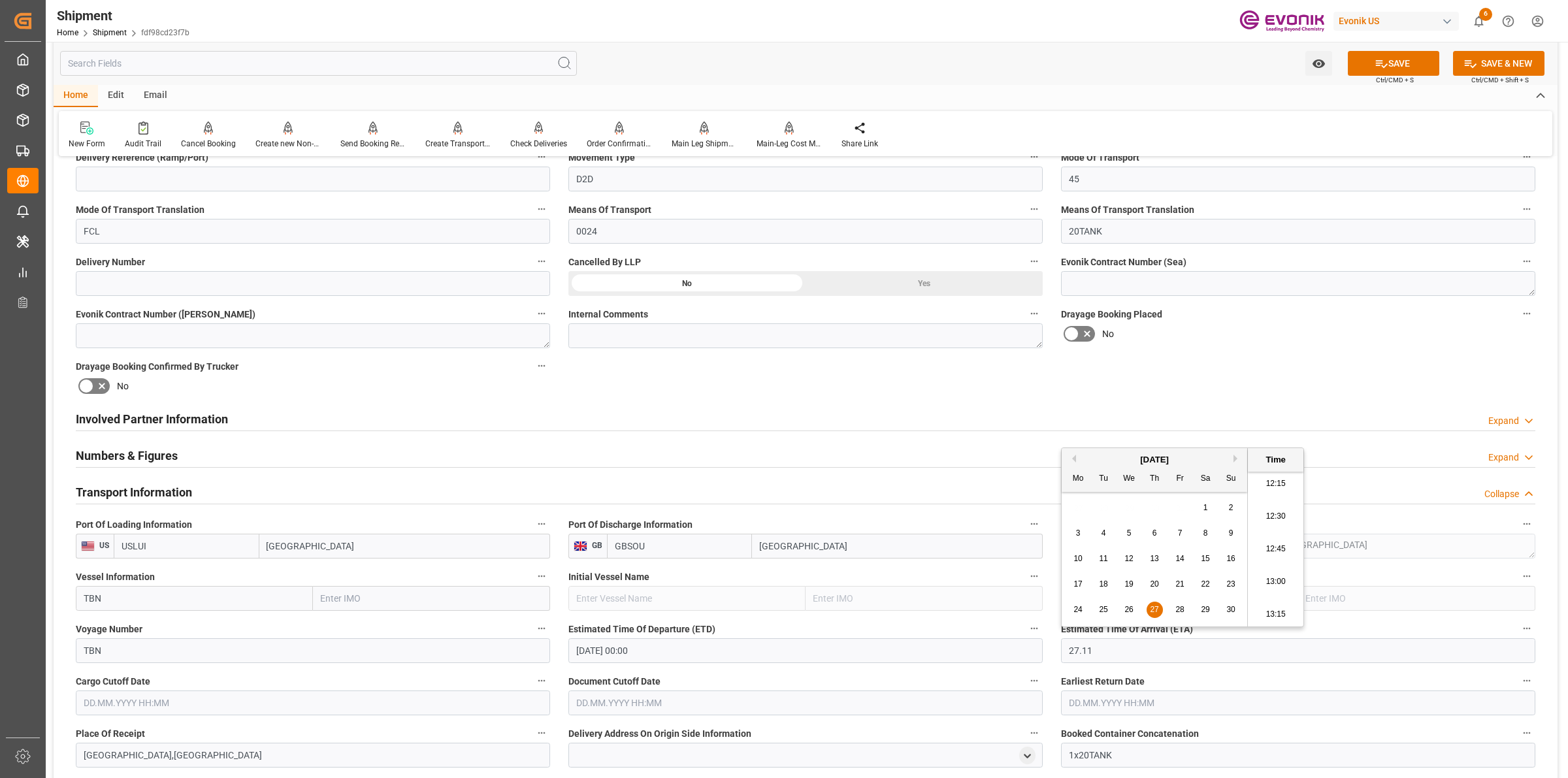
type input "27.11.2025 00:00"
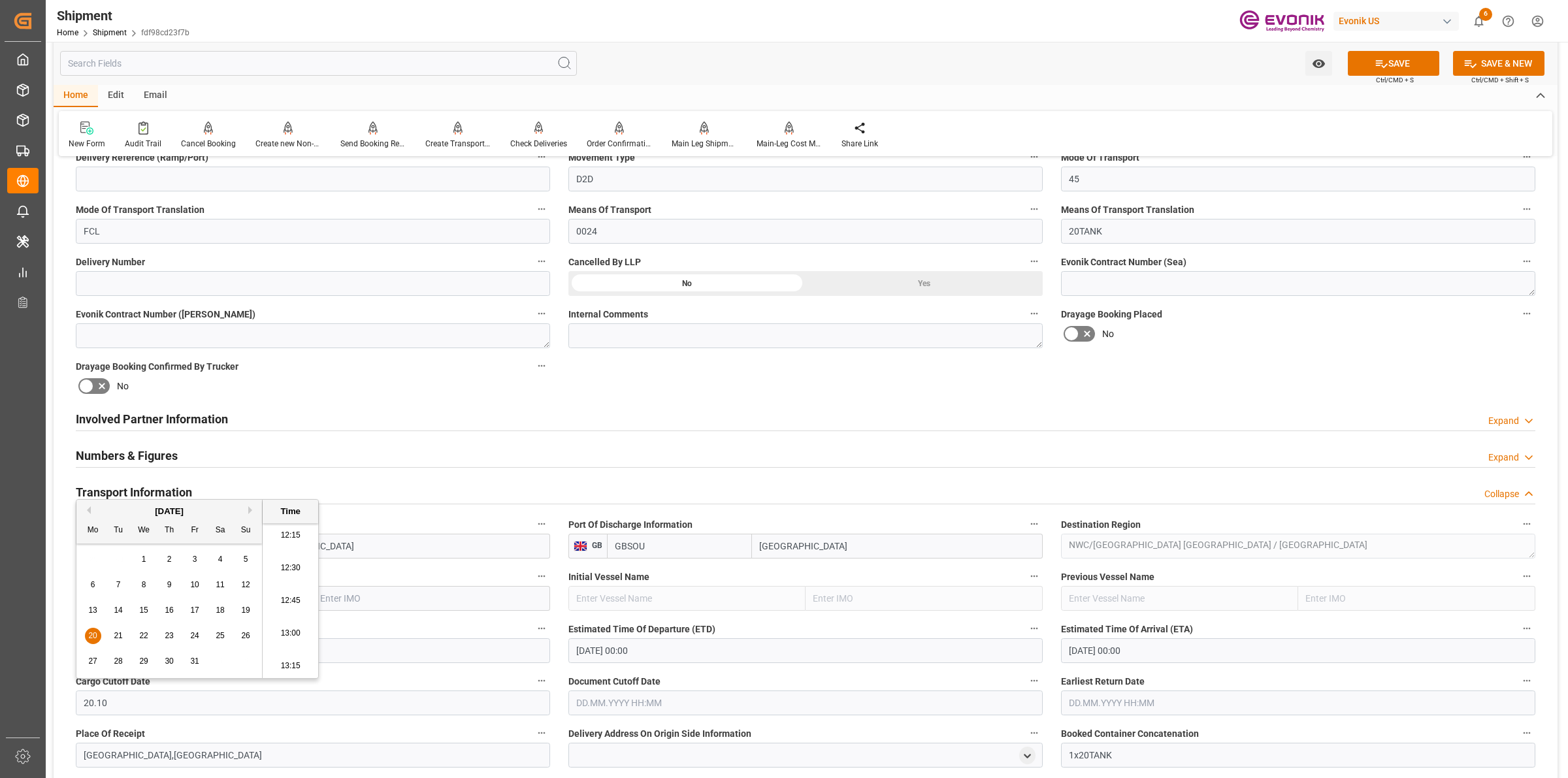
type input "20.10.2025 00:00"
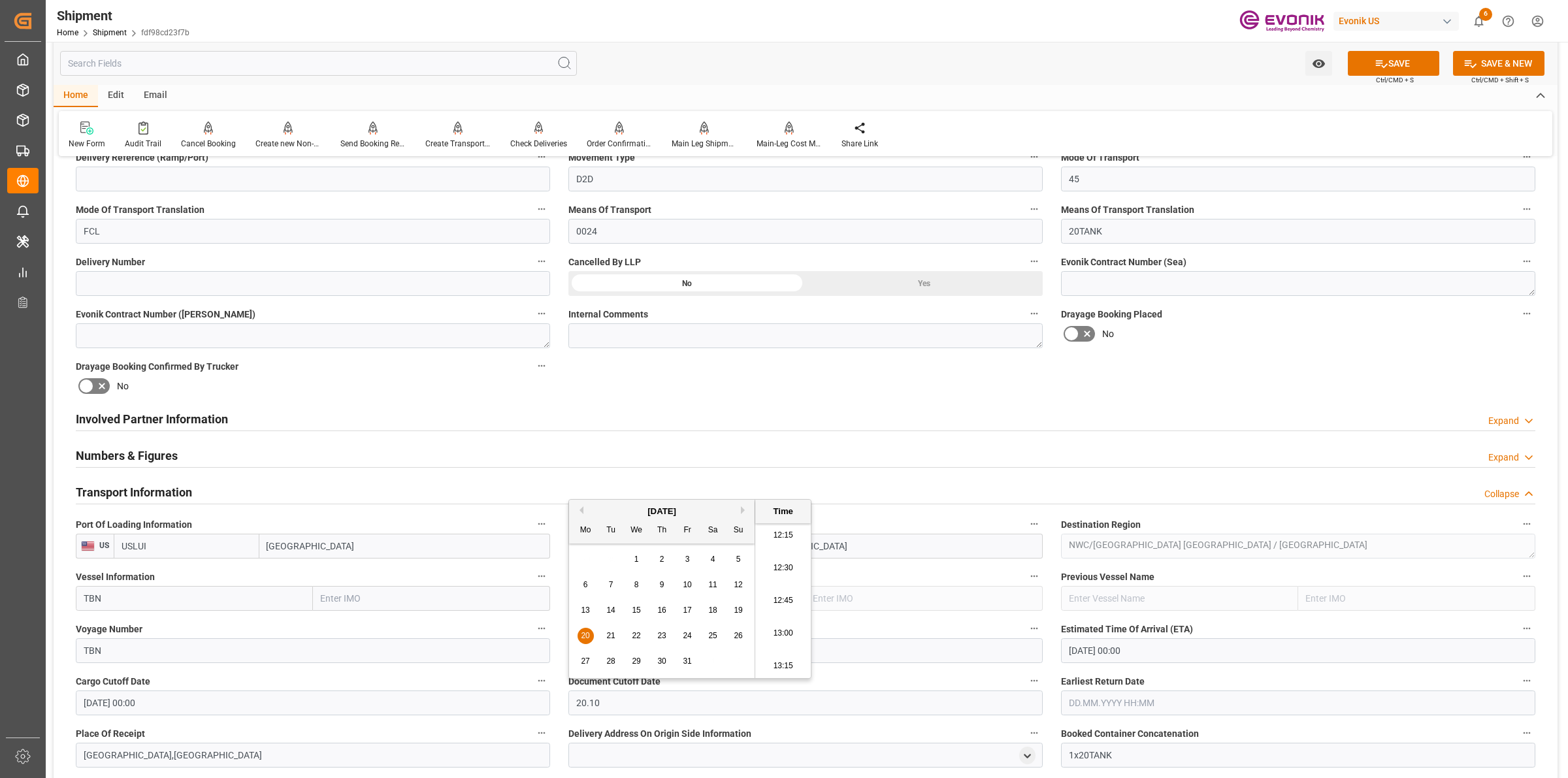
type input "20.10.2025 00:00"
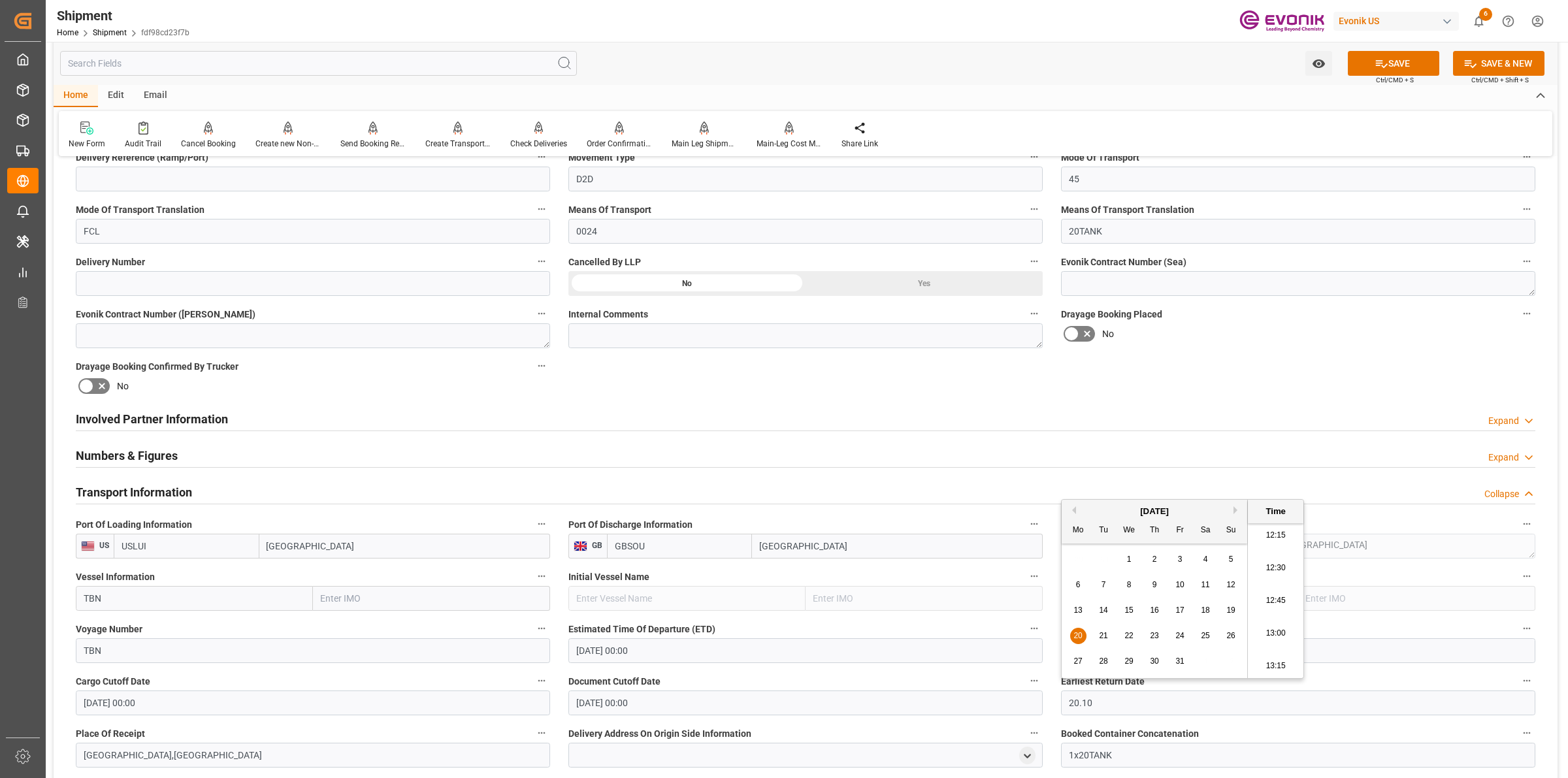
type input "20.10.2025 00:00"
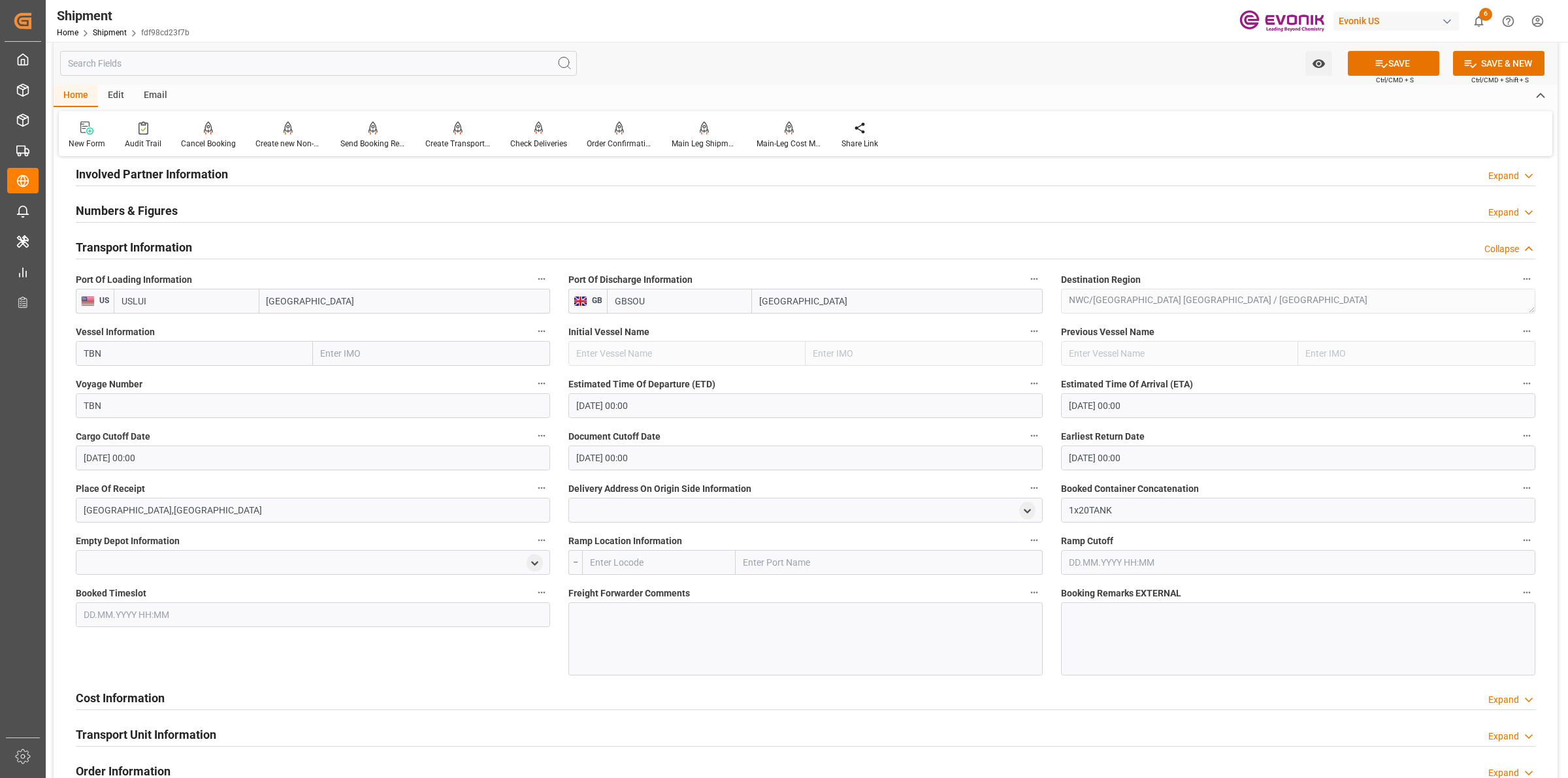
scroll to position [817, 0]
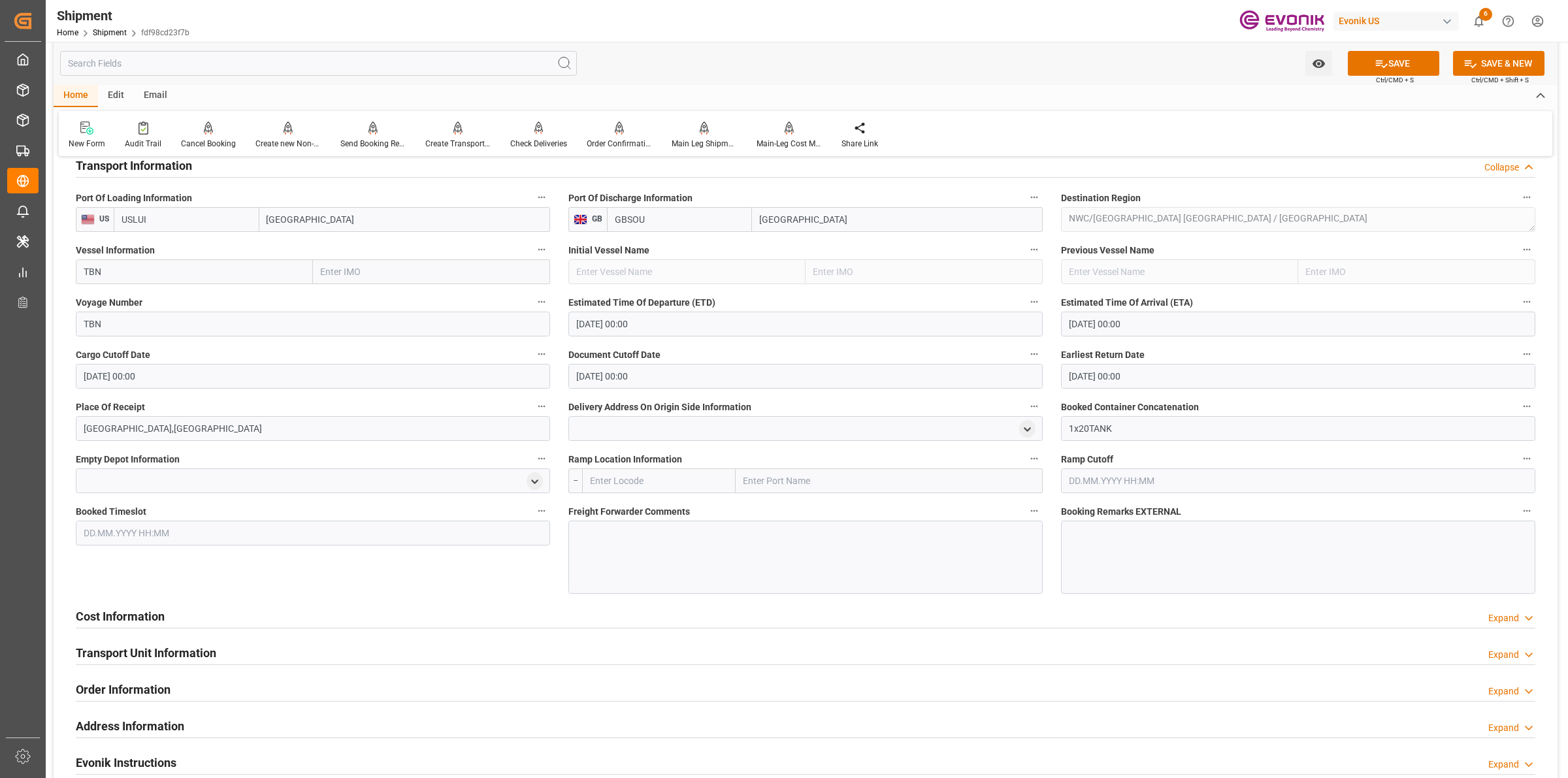
click at [766, 563] on div at bounding box center [805, 558] width 474 height 73
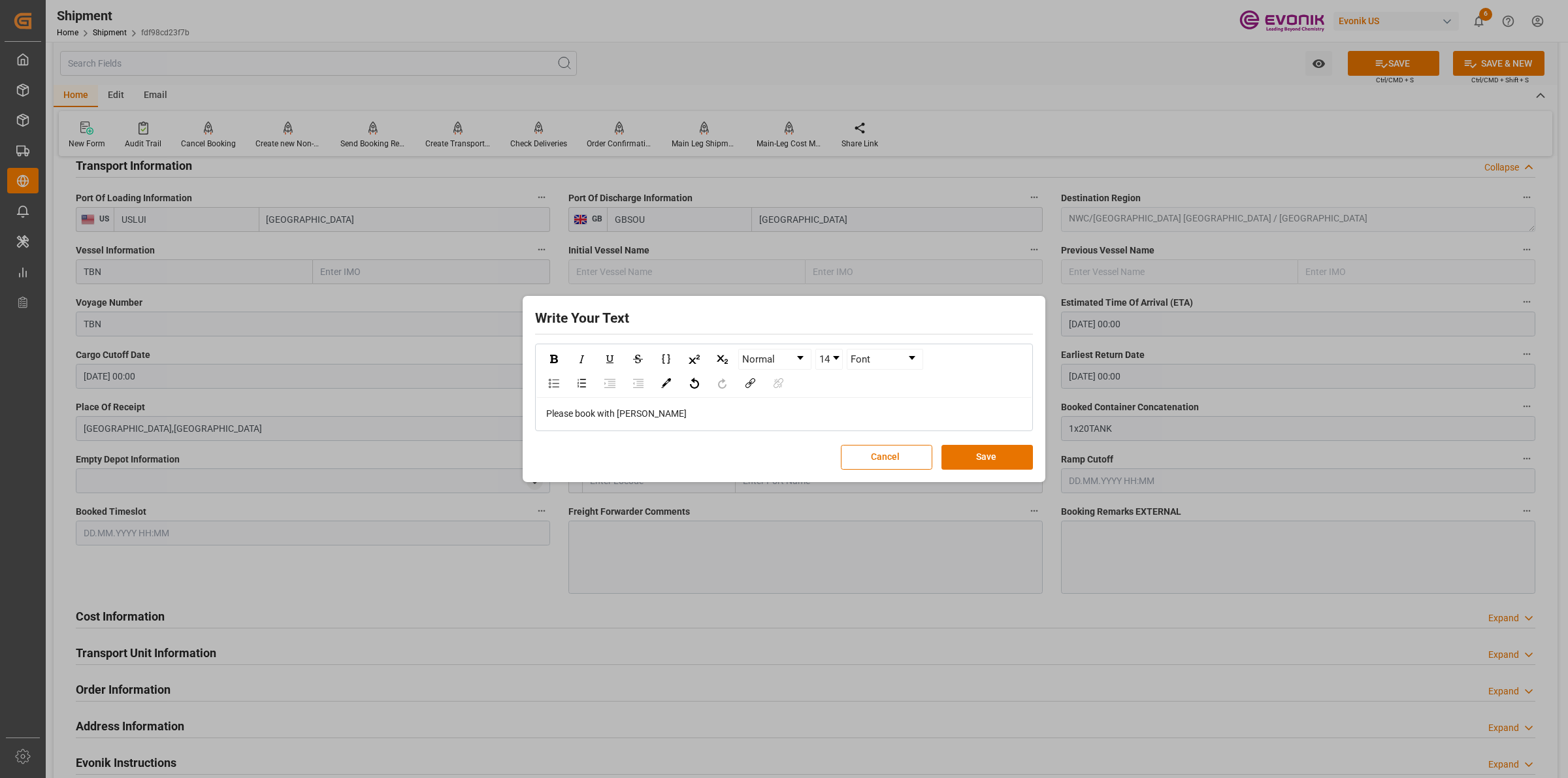
click at [598, 411] on span "Please book with Stolt" at bounding box center [615, 414] width 140 height 11
click at [670, 409] on div "Please book D2D with Stolt" at bounding box center [784, 414] width 476 height 14
drag, startPoint x: 655, startPoint y: 412, endPoint x: 748, endPoint y: 414, distance: 93.0
click at [748, 414] on div "Please book D2D with Stolt under Evonik" at bounding box center [784, 414] width 476 height 14
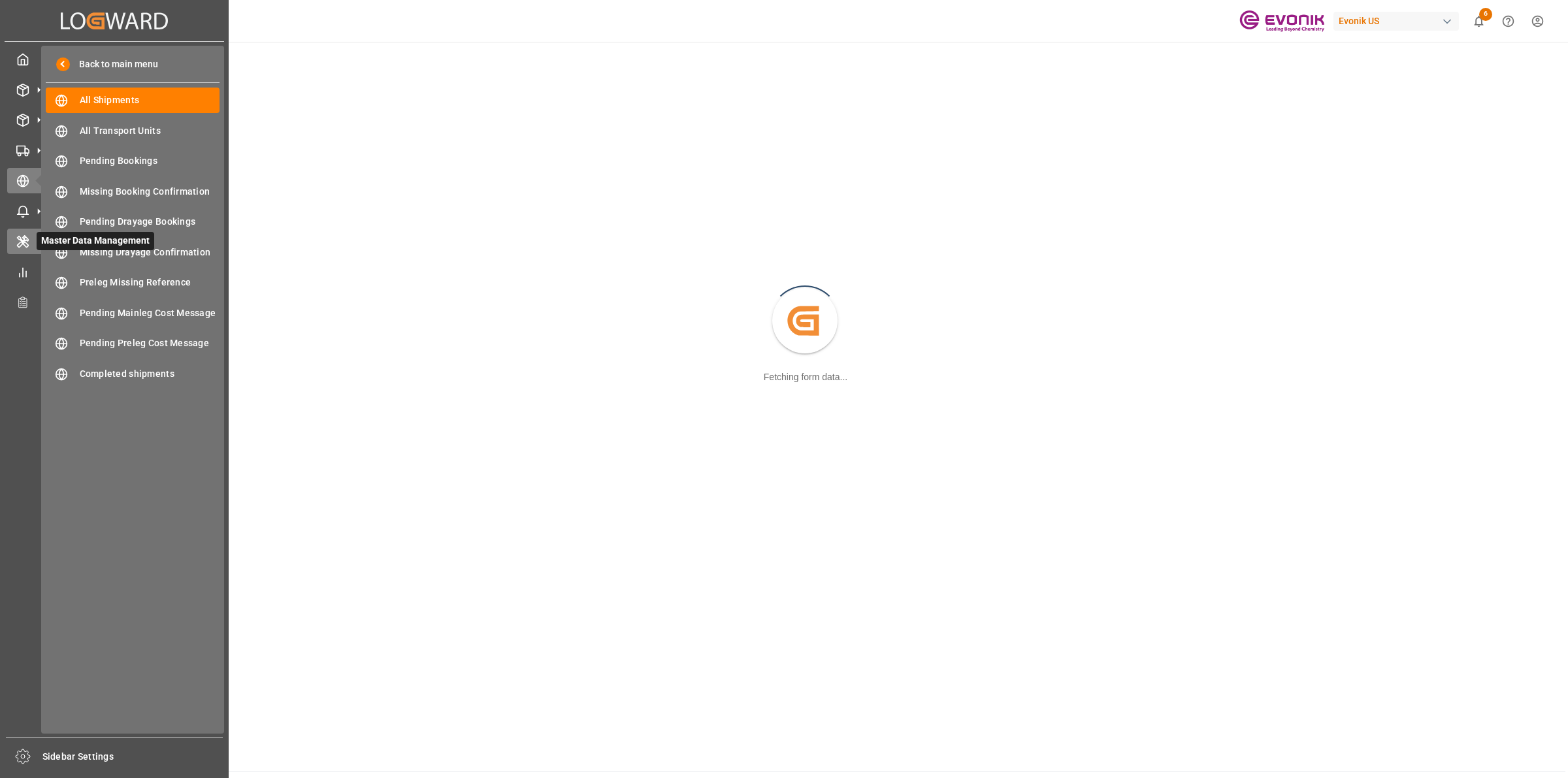
click at [35, 240] on icon at bounding box center [39, 242] width 14 height 14
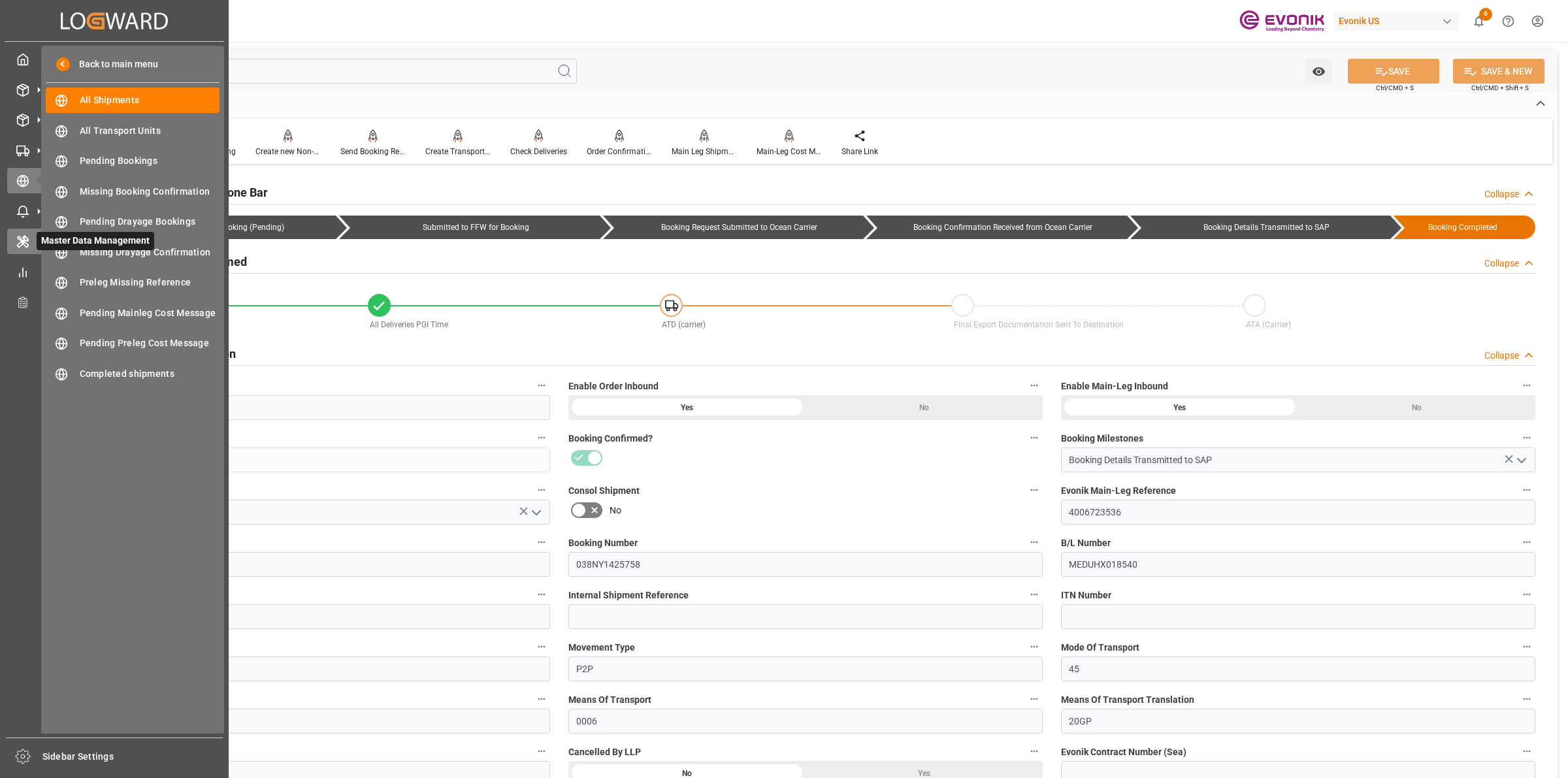
click at [27, 243] on icon at bounding box center [23, 242] width 14 height 14
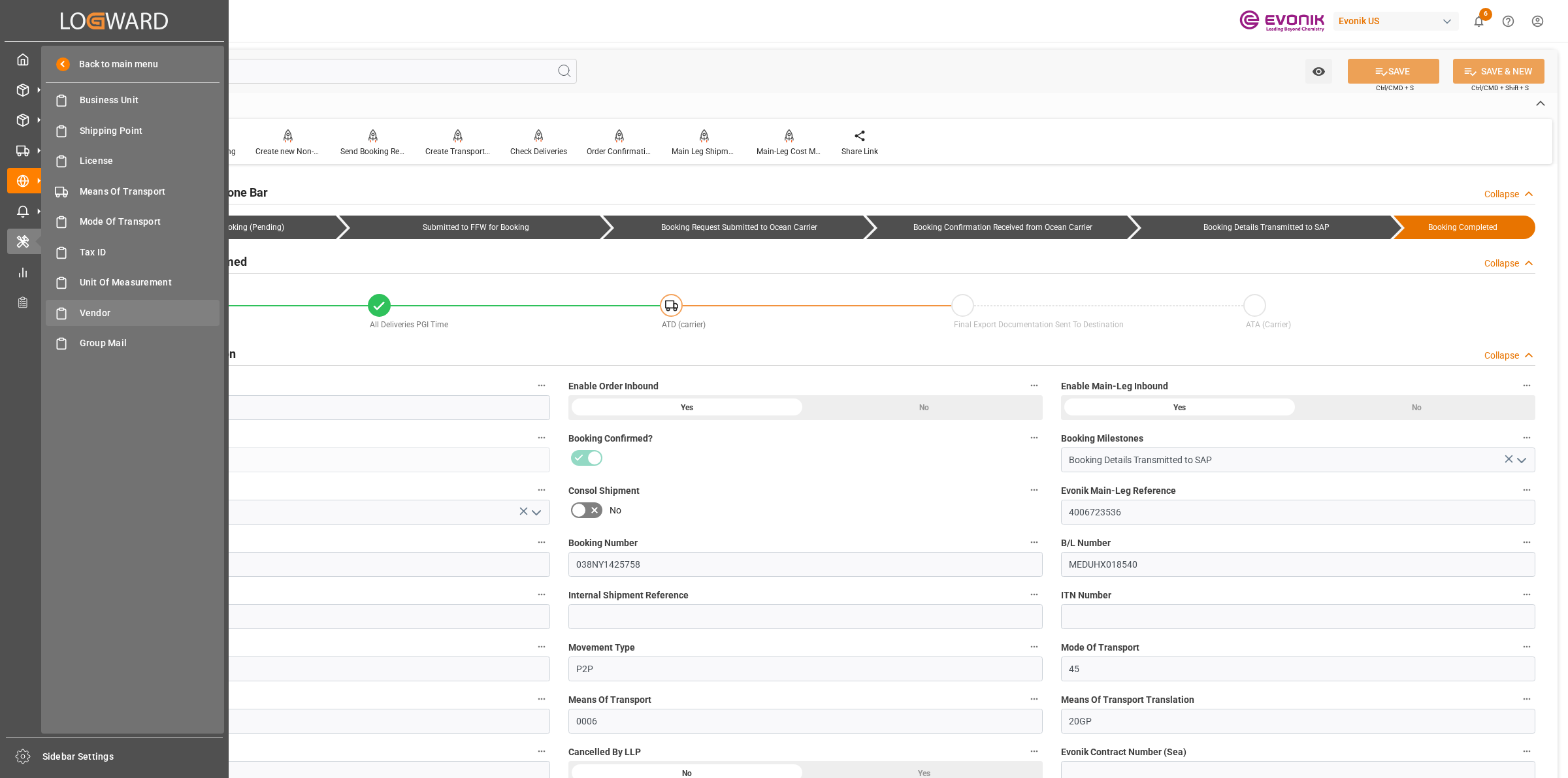
click at [111, 308] on span "Vendor" at bounding box center [150, 313] width 140 height 14
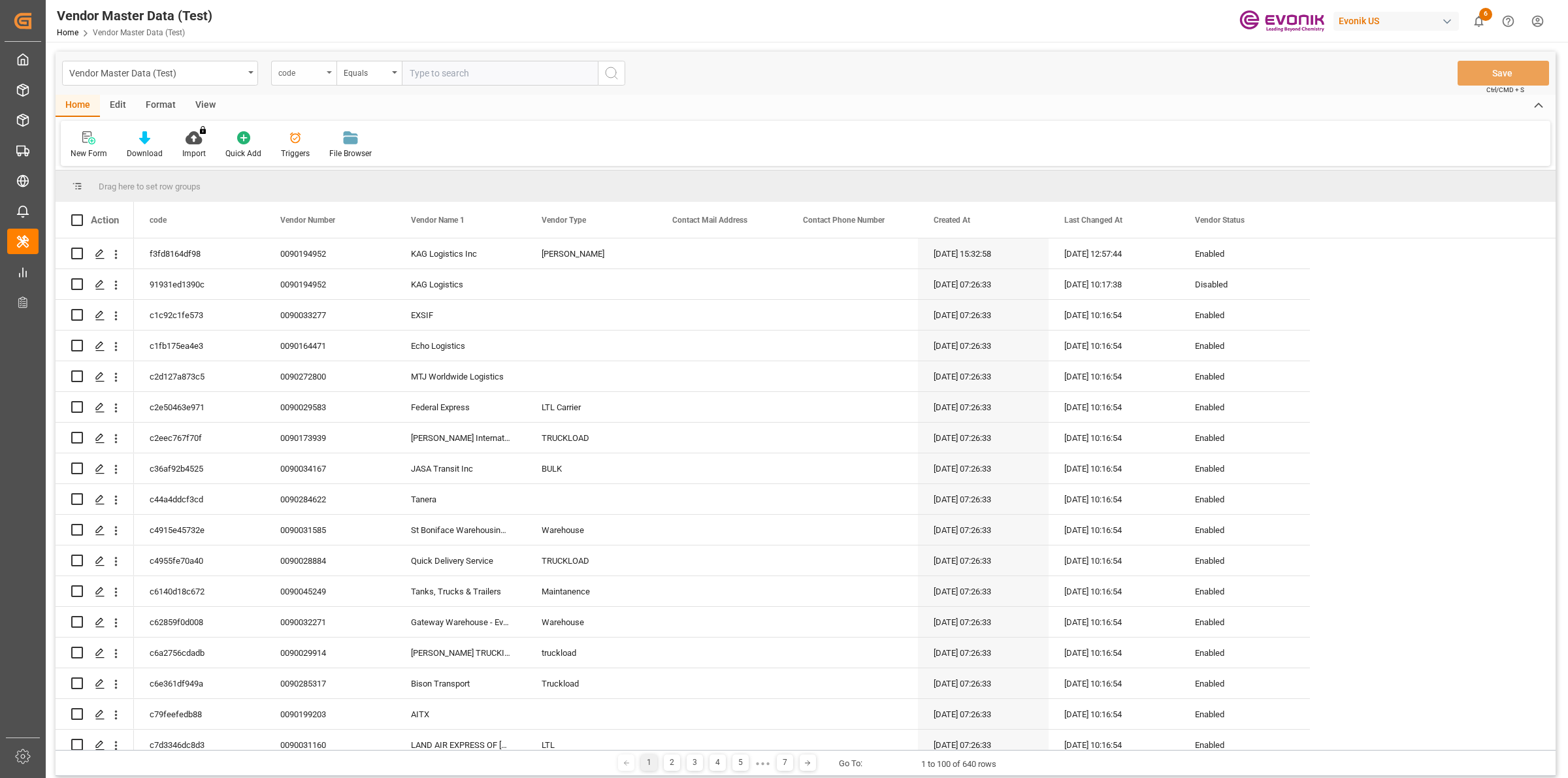
click at [328, 75] on div "code" at bounding box center [304, 73] width 66 height 25
click at [341, 184] on div "Vendor Name 1" at bounding box center [369, 188] width 195 height 27
click at [435, 70] on input "text" at bounding box center [499, 73] width 196 height 25
type input "STOLT"
click at [610, 75] on icon "search button" at bounding box center [612, 73] width 15 height 15
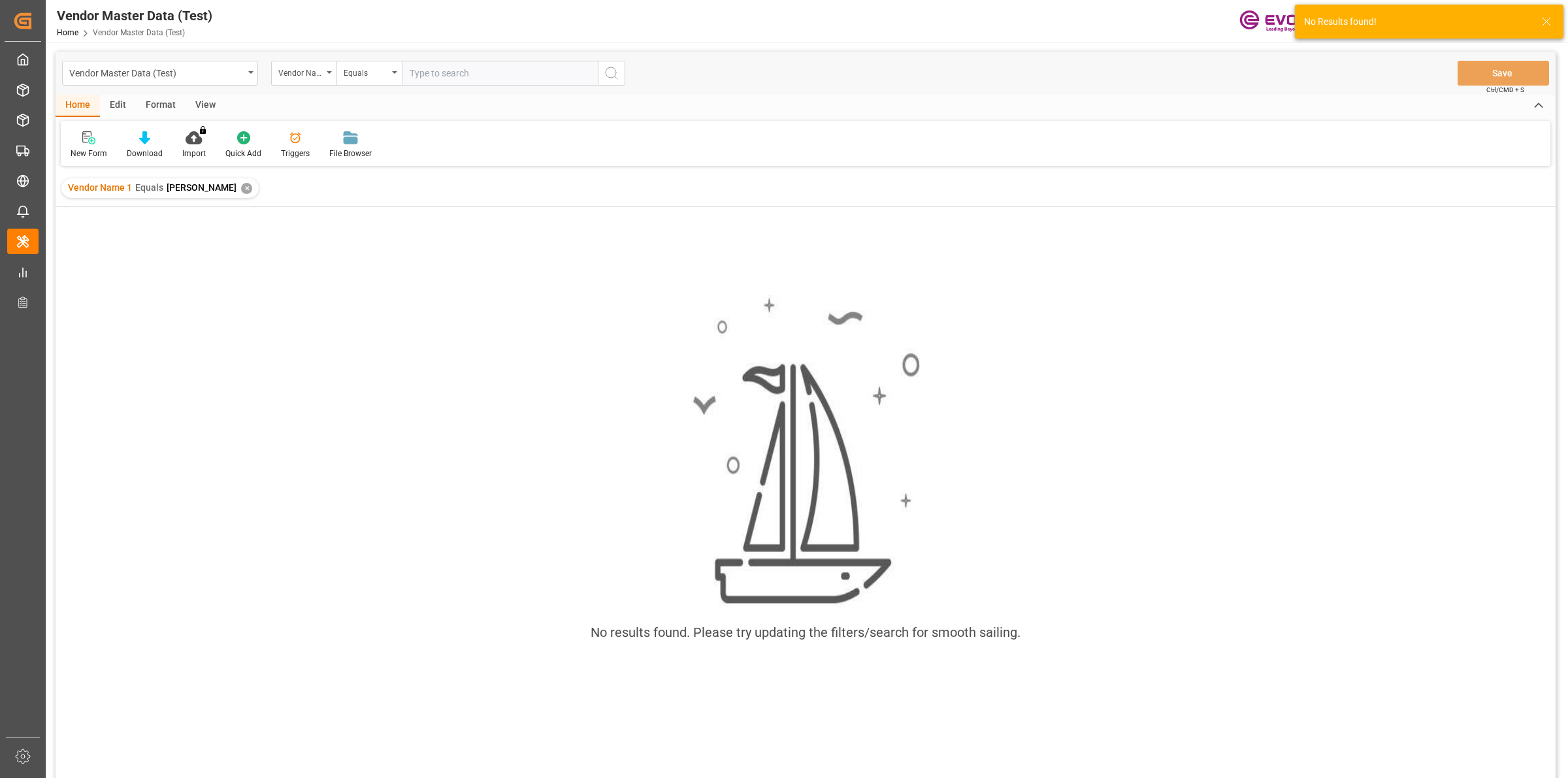
click at [242, 187] on div "✕" at bounding box center [246, 187] width 11 height 11
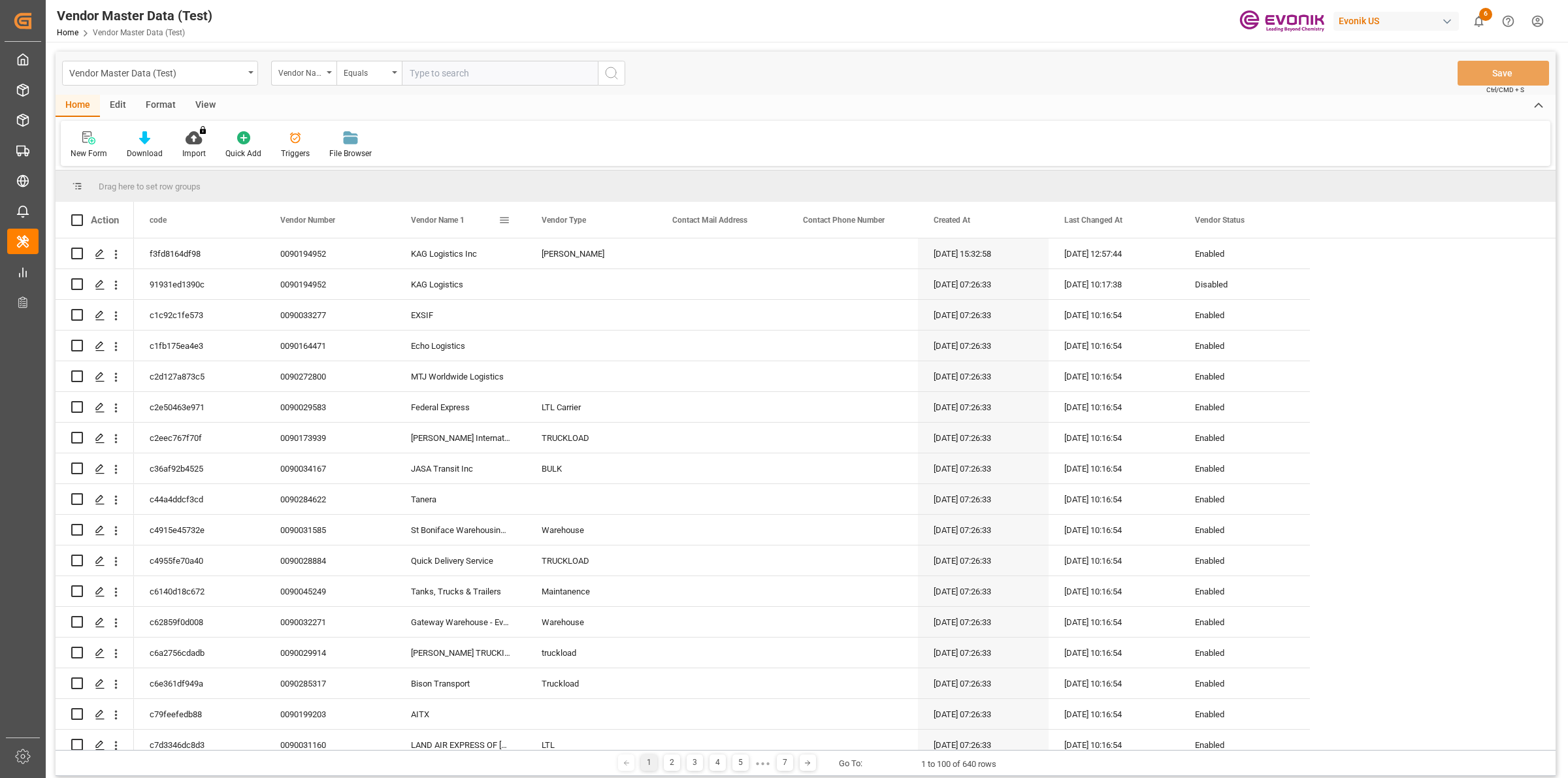
click at [518, 223] on div "Vendor Name 1" at bounding box center [460, 219] width 130 height 36
click at [510, 222] on span at bounding box center [504, 220] width 12 height 12
click at [629, 223] on span "columns" at bounding box center [623, 222] width 12 height 12
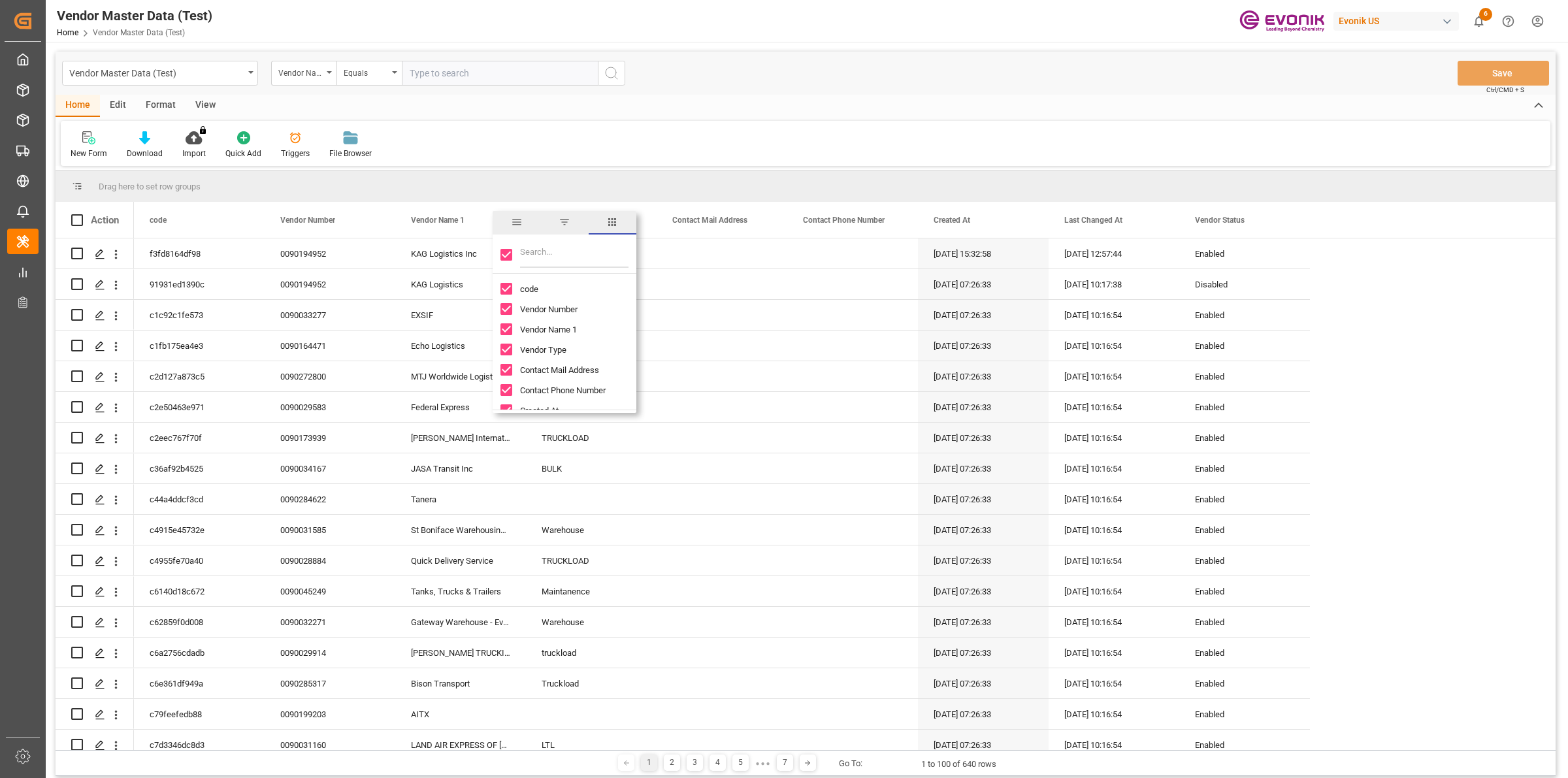
scroll to position [57, 0]
click at [546, 249] on input "Filter Columns Input" at bounding box center [574, 254] width 108 height 26
click at [575, 217] on span "filter" at bounding box center [563, 222] width 47 height 23
type input "STOLT"
click at [572, 331] on button "Apply" at bounding box center [581, 331] width 24 height 14
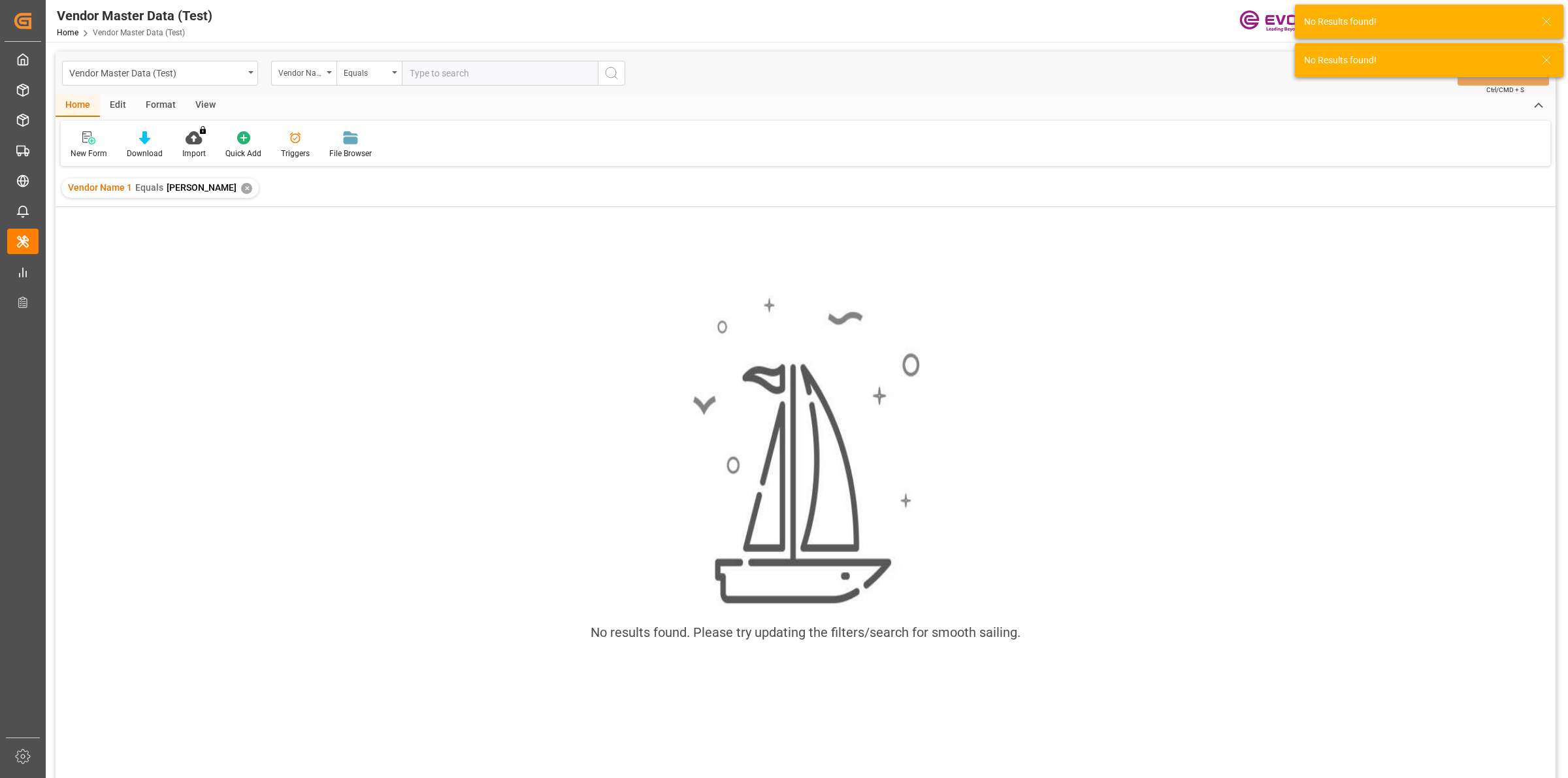
click at [242, 187] on div "✕" at bounding box center [246, 187] width 11 height 11
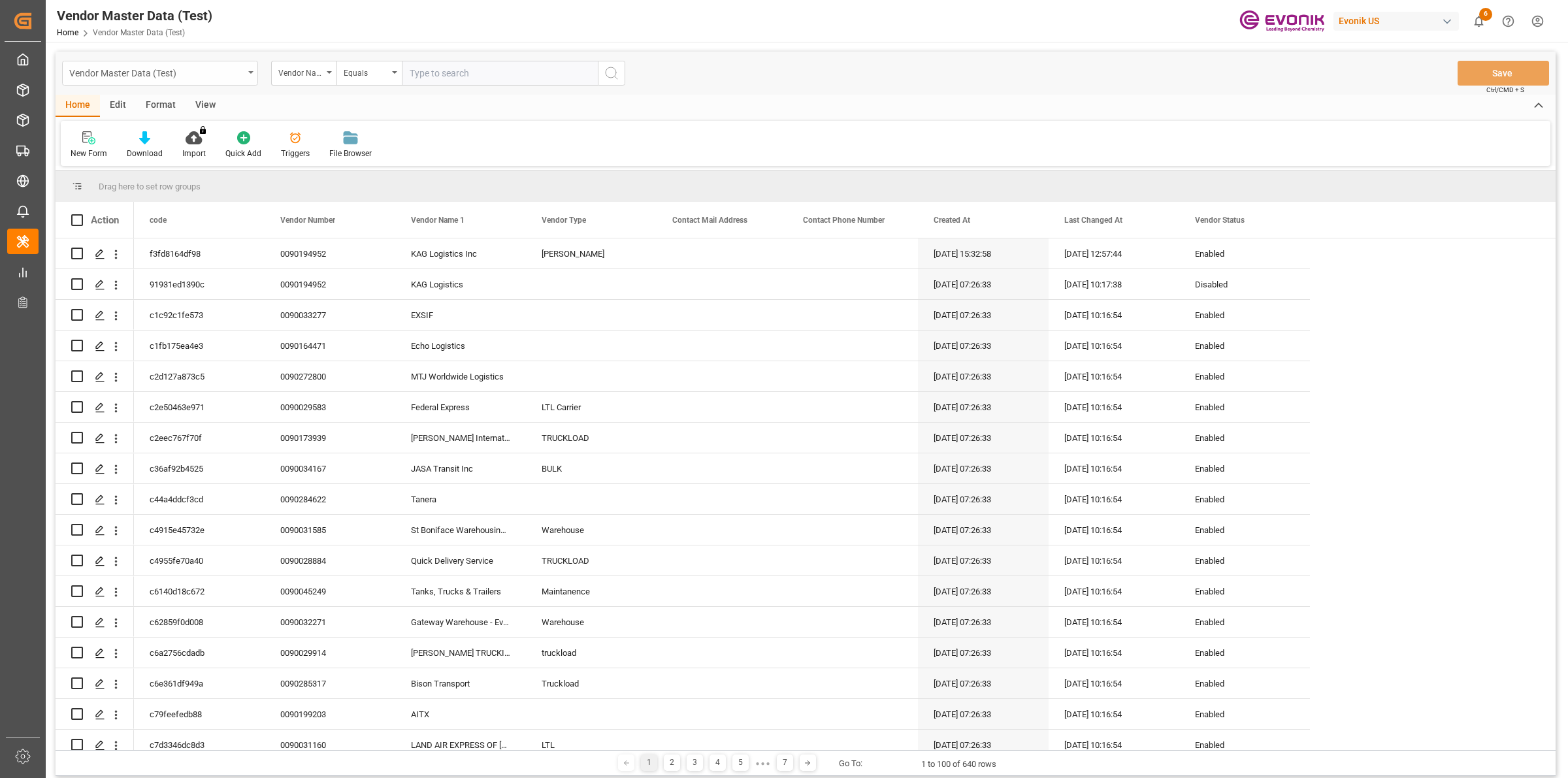
click at [227, 73] on div "Vendor Master Data (Test)" at bounding box center [157, 72] width 175 height 16
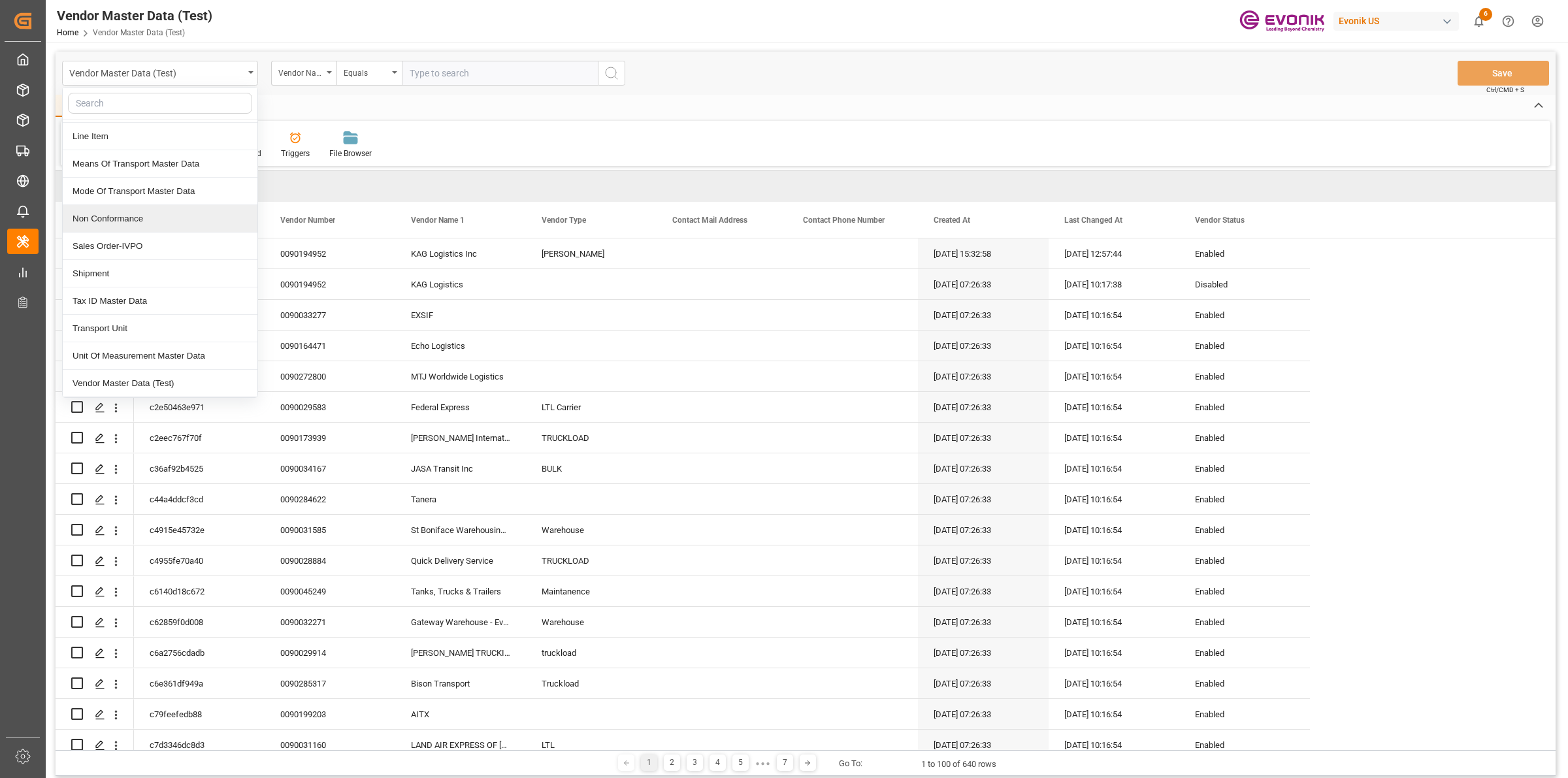
click at [132, 221] on div "Non Conformance" at bounding box center [160, 218] width 195 height 27
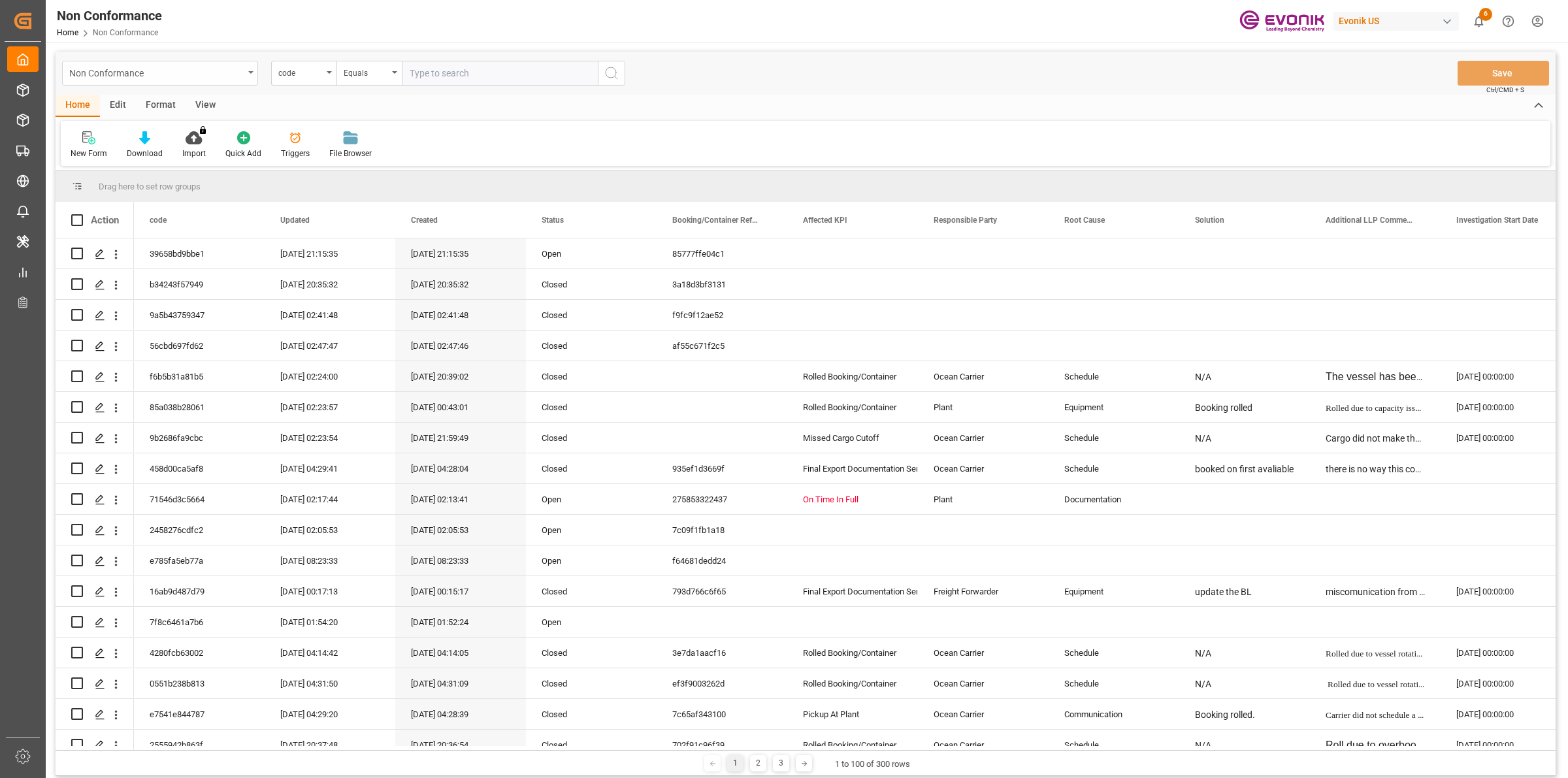
click at [200, 71] on div "Non Conformance" at bounding box center [157, 72] width 175 height 16
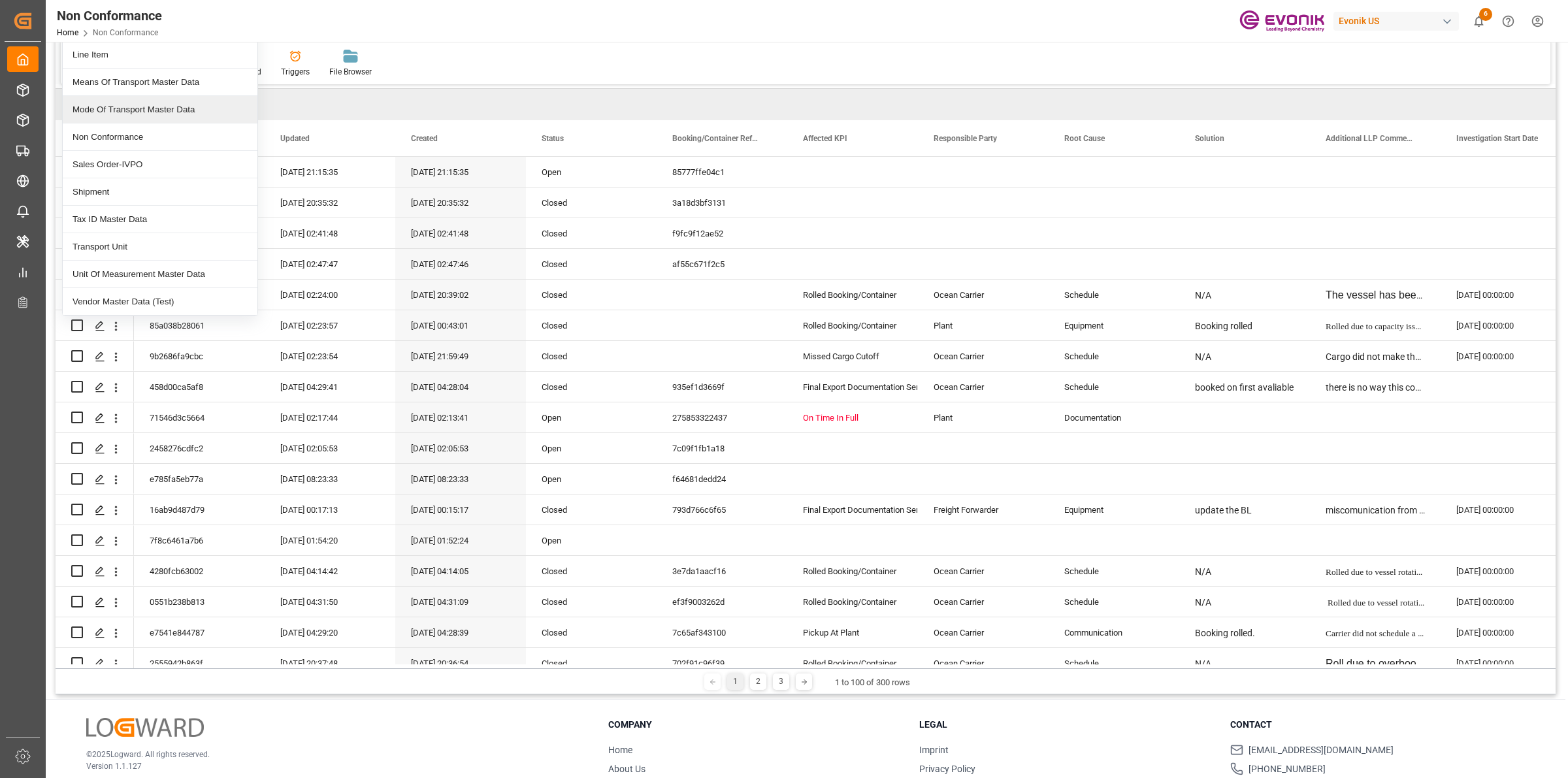
scroll to position [151, 0]
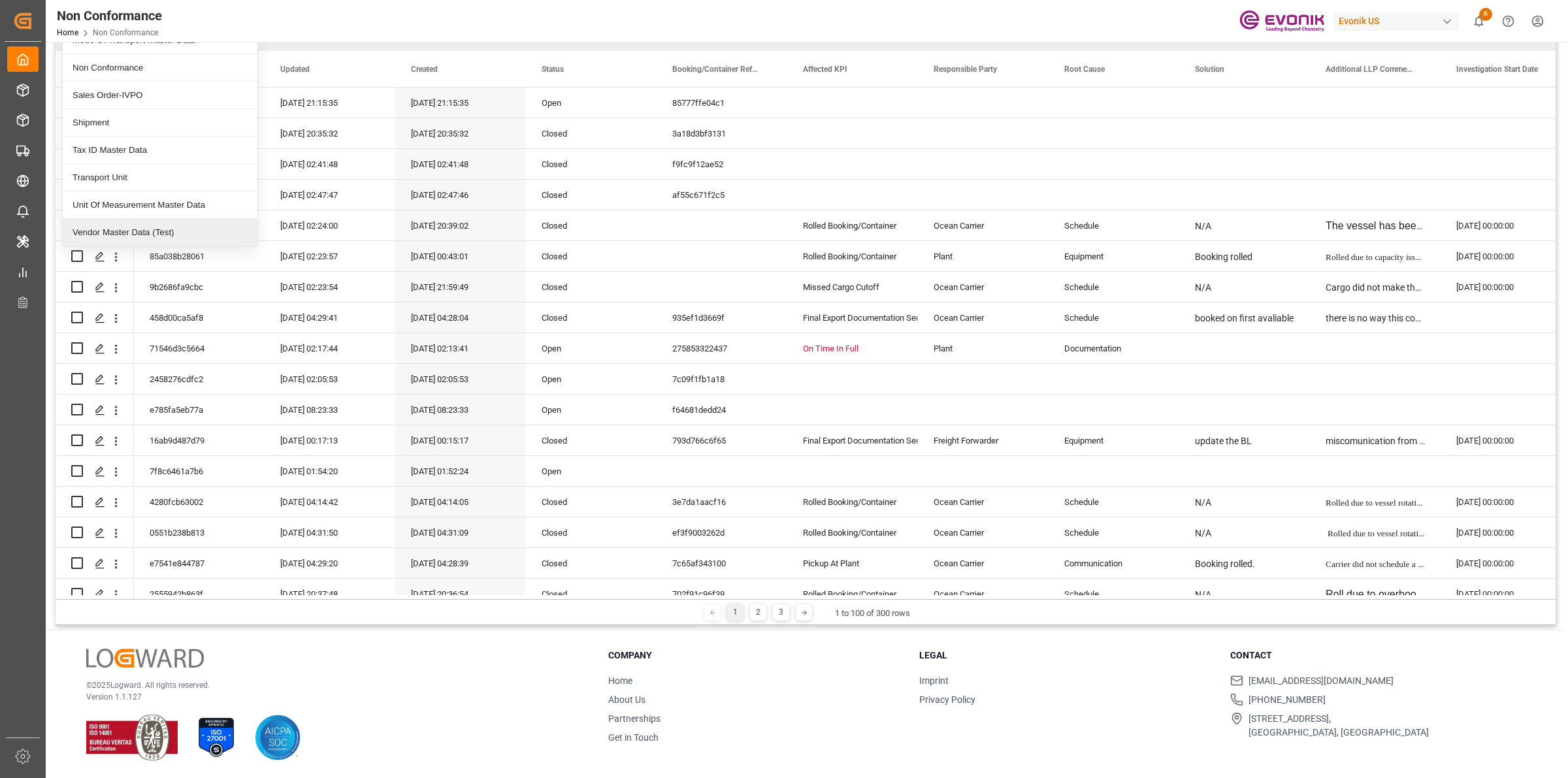
click at [96, 229] on div "Vendor Master Data (Test)" at bounding box center [160, 233] width 195 height 27
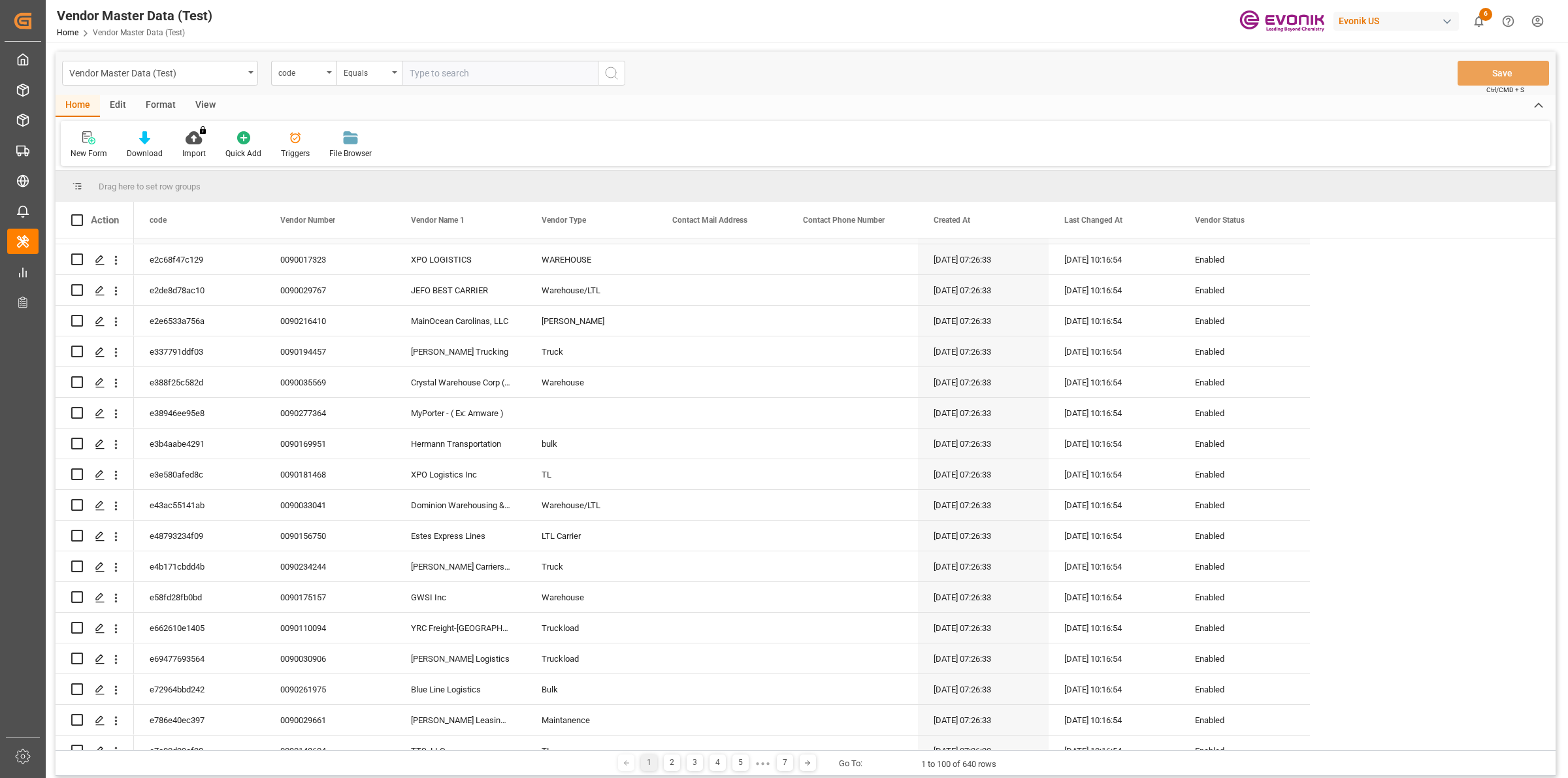
scroll to position [2288, 0]
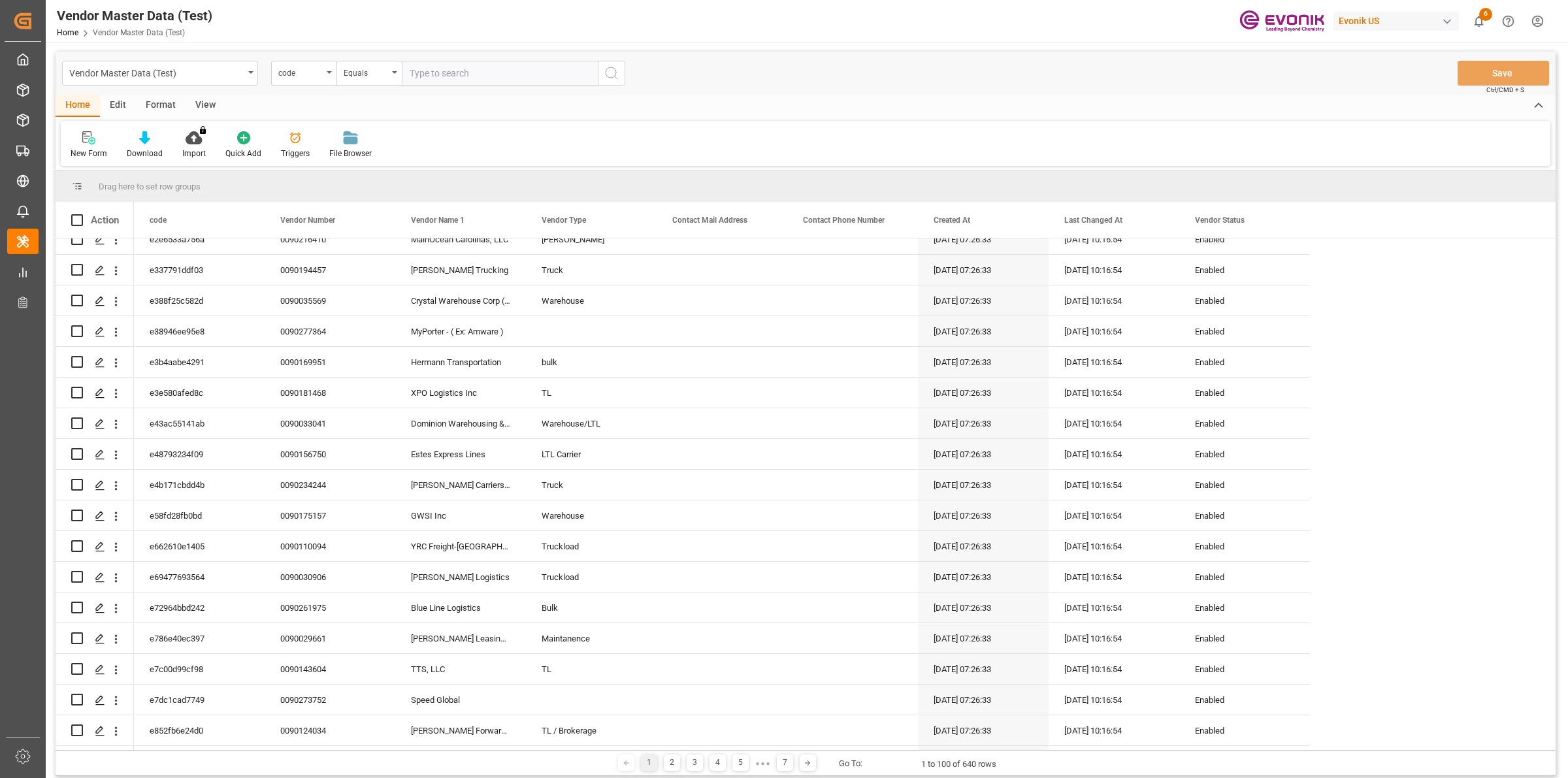
click at [449, 67] on input "text" at bounding box center [499, 73] width 196 height 25
click at [304, 73] on div "code" at bounding box center [300, 72] width 44 height 15
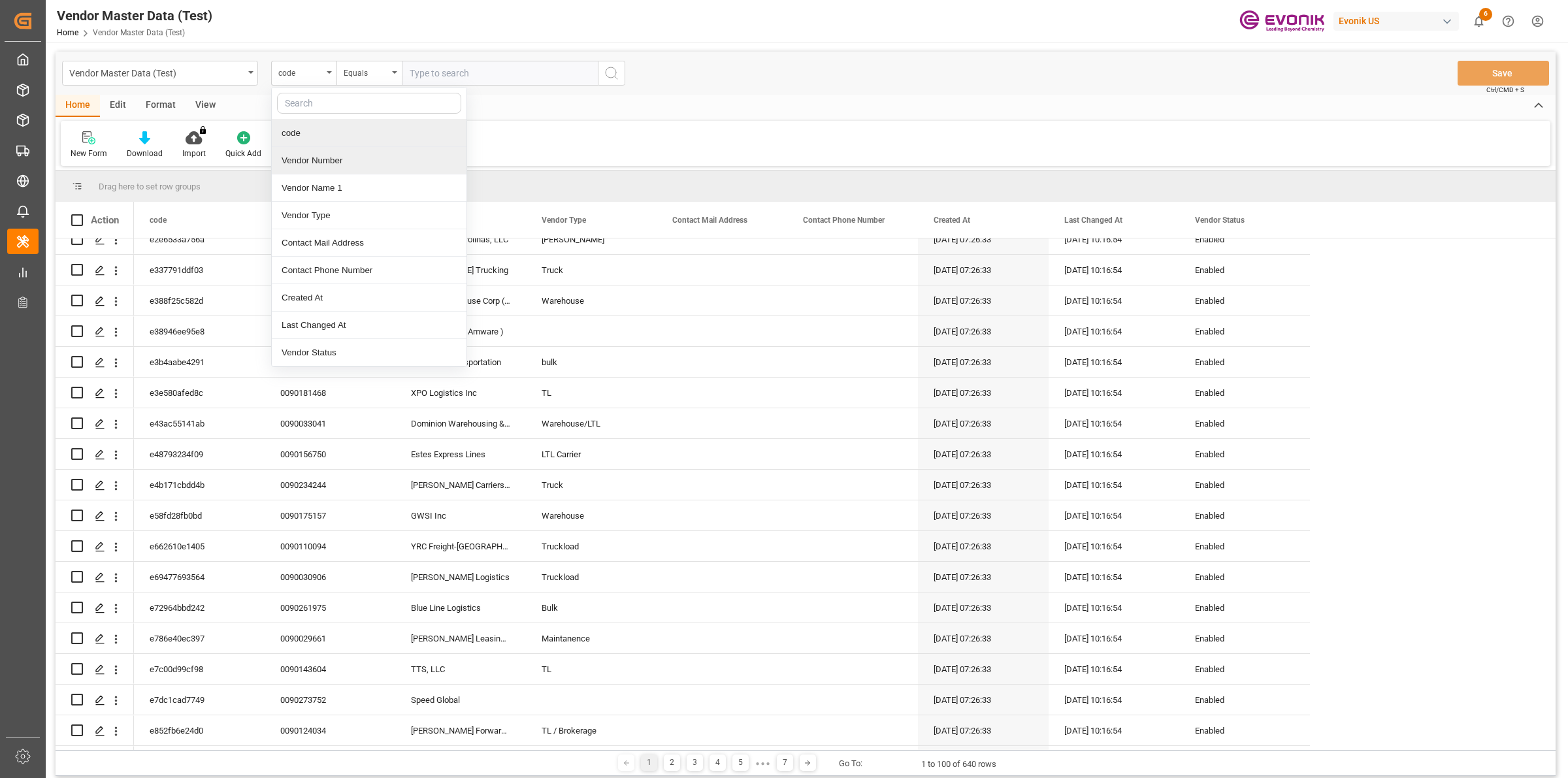
drag, startPoint x: 327, startPoint y: 158, endPoint x: 352, endPoint y: 116, distance: 48.9
click at [328, 158] on div "Vendor Number" at bounding box center [369, 160] width 195 height 27
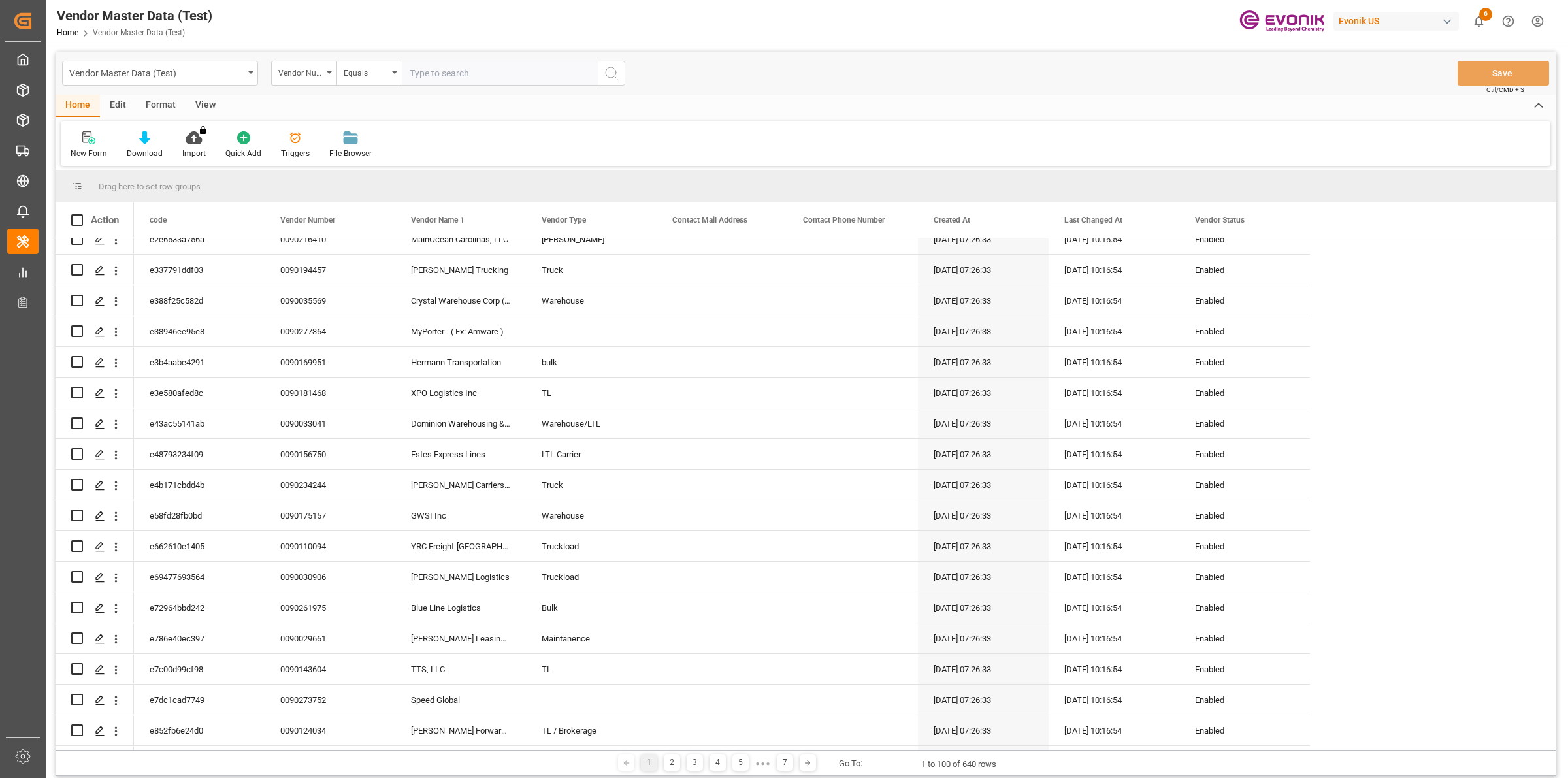
click at [461, 68] on input "text" at bounding box center [499, 73] width 196 height 25
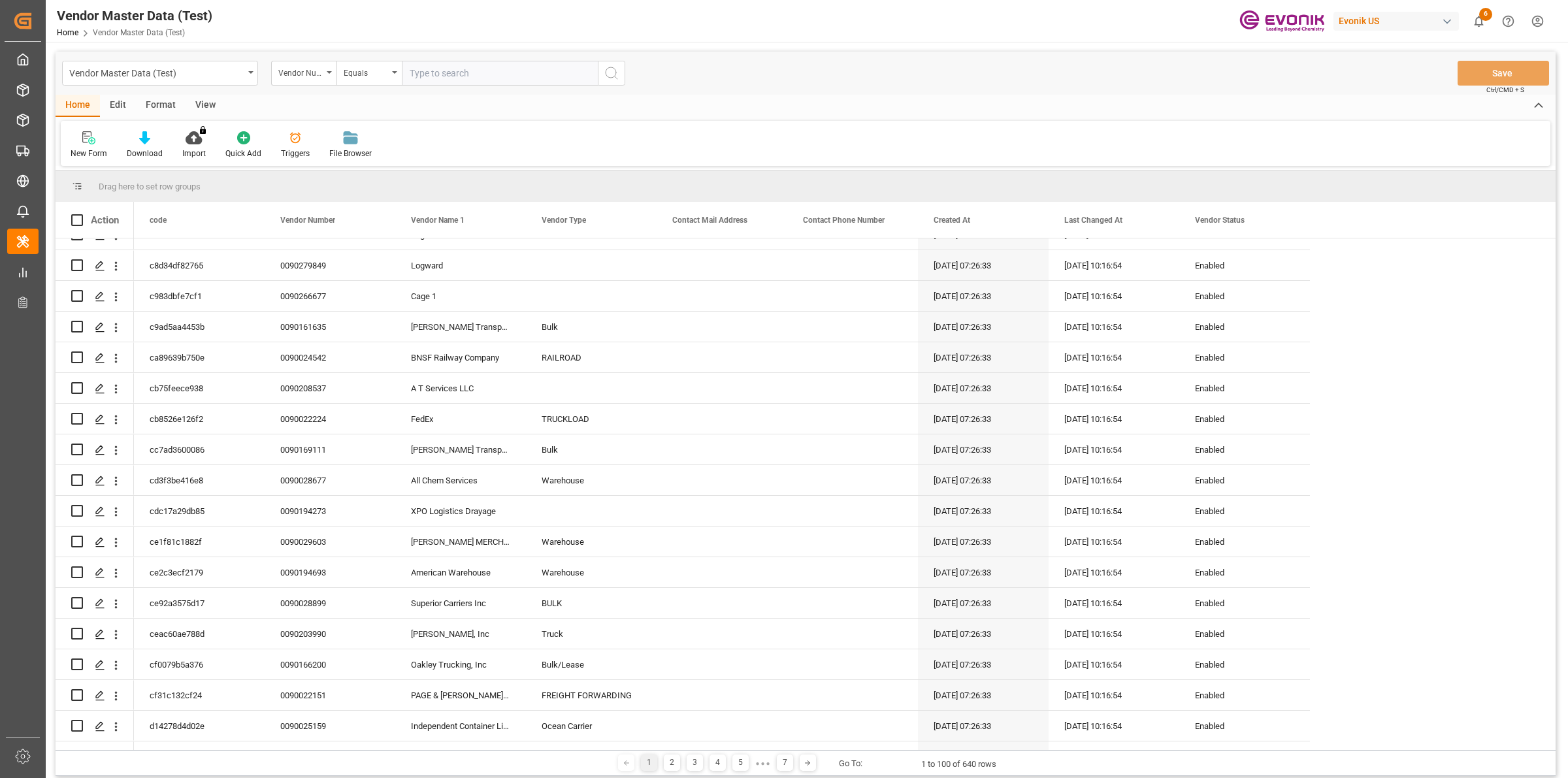
scroll to position [0, 0]
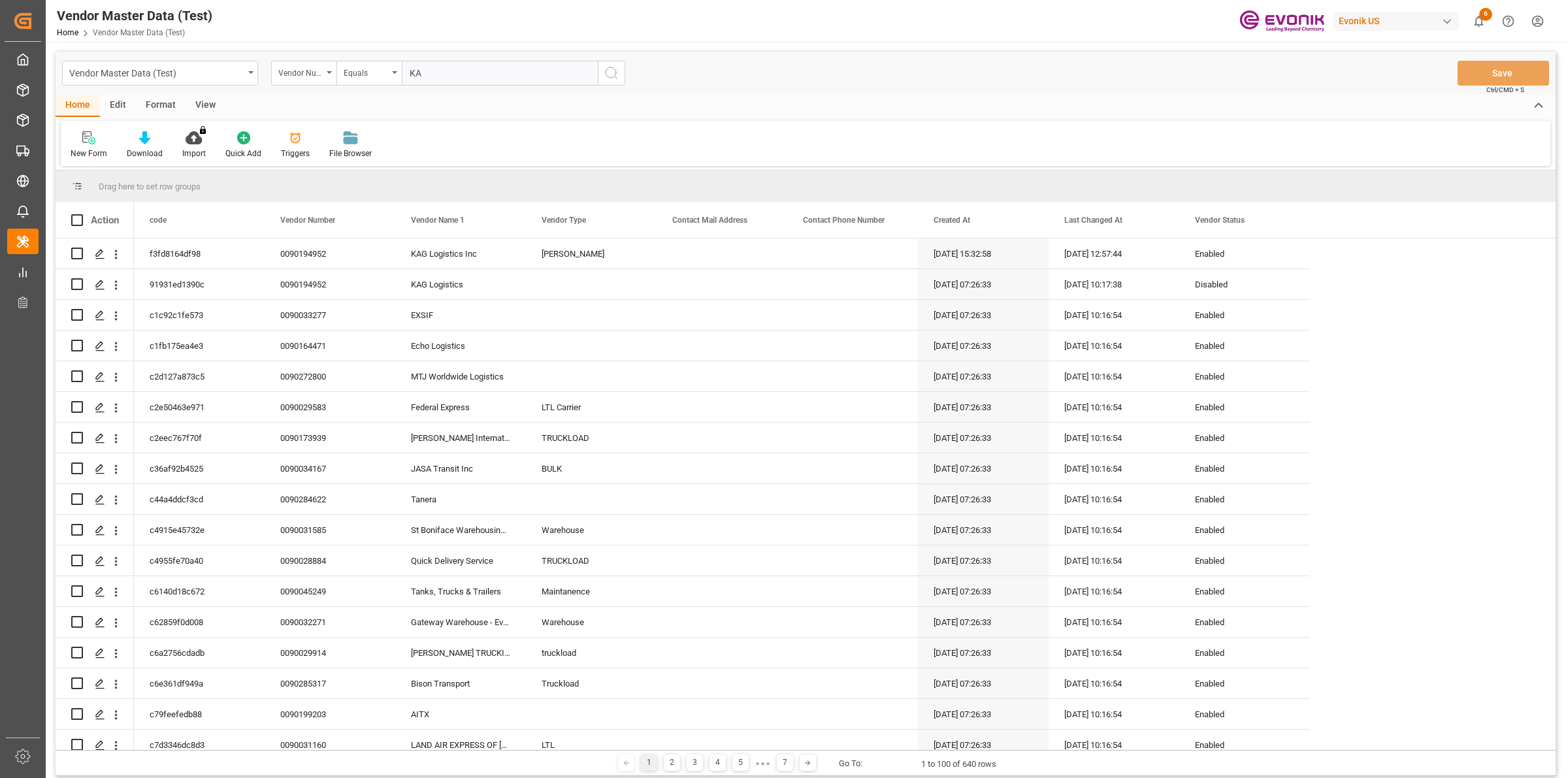
type input "KAG"
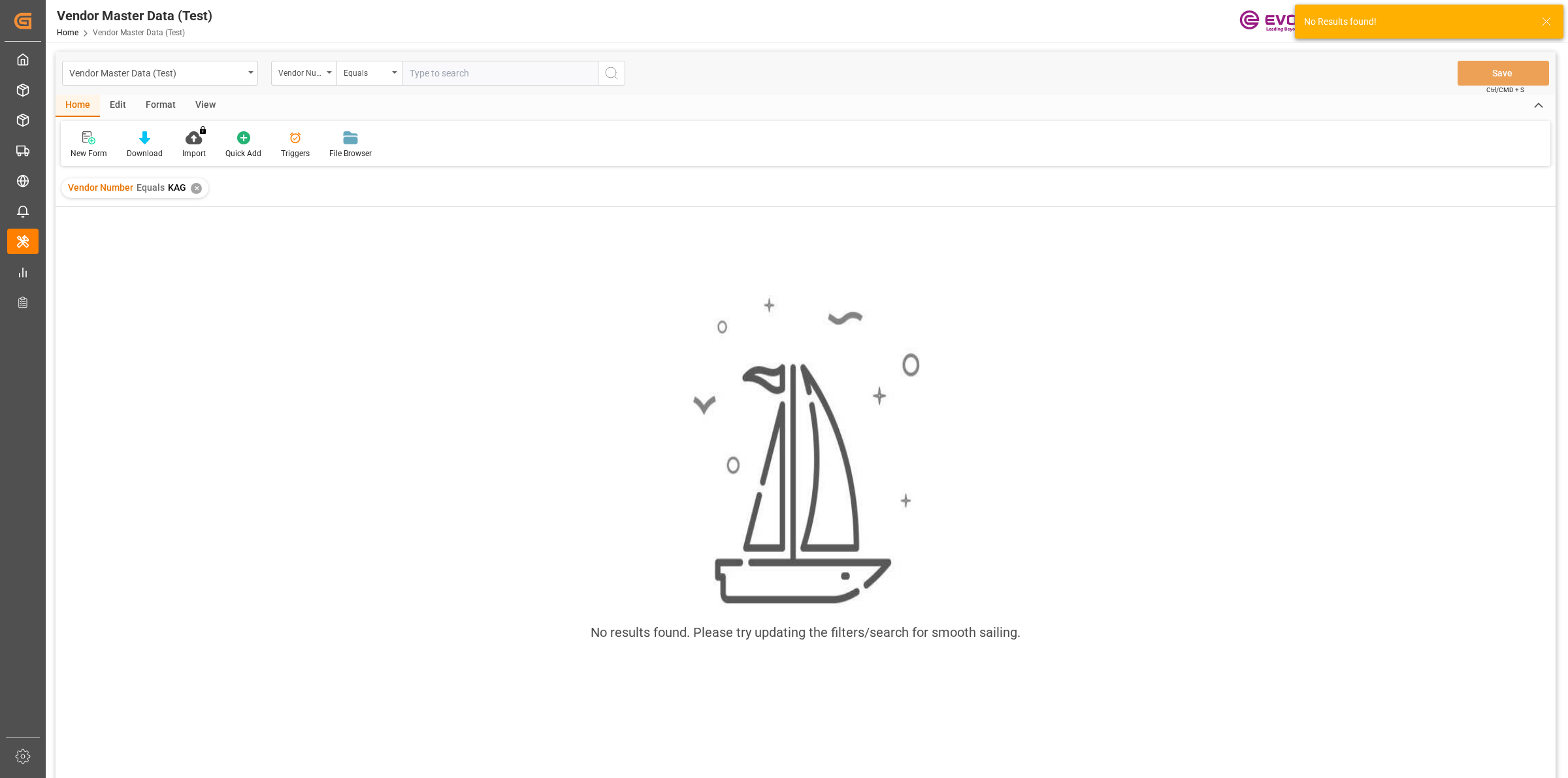
click at [197, 187] on div "✕" at bounding box center [195, 187] width 11 height 11
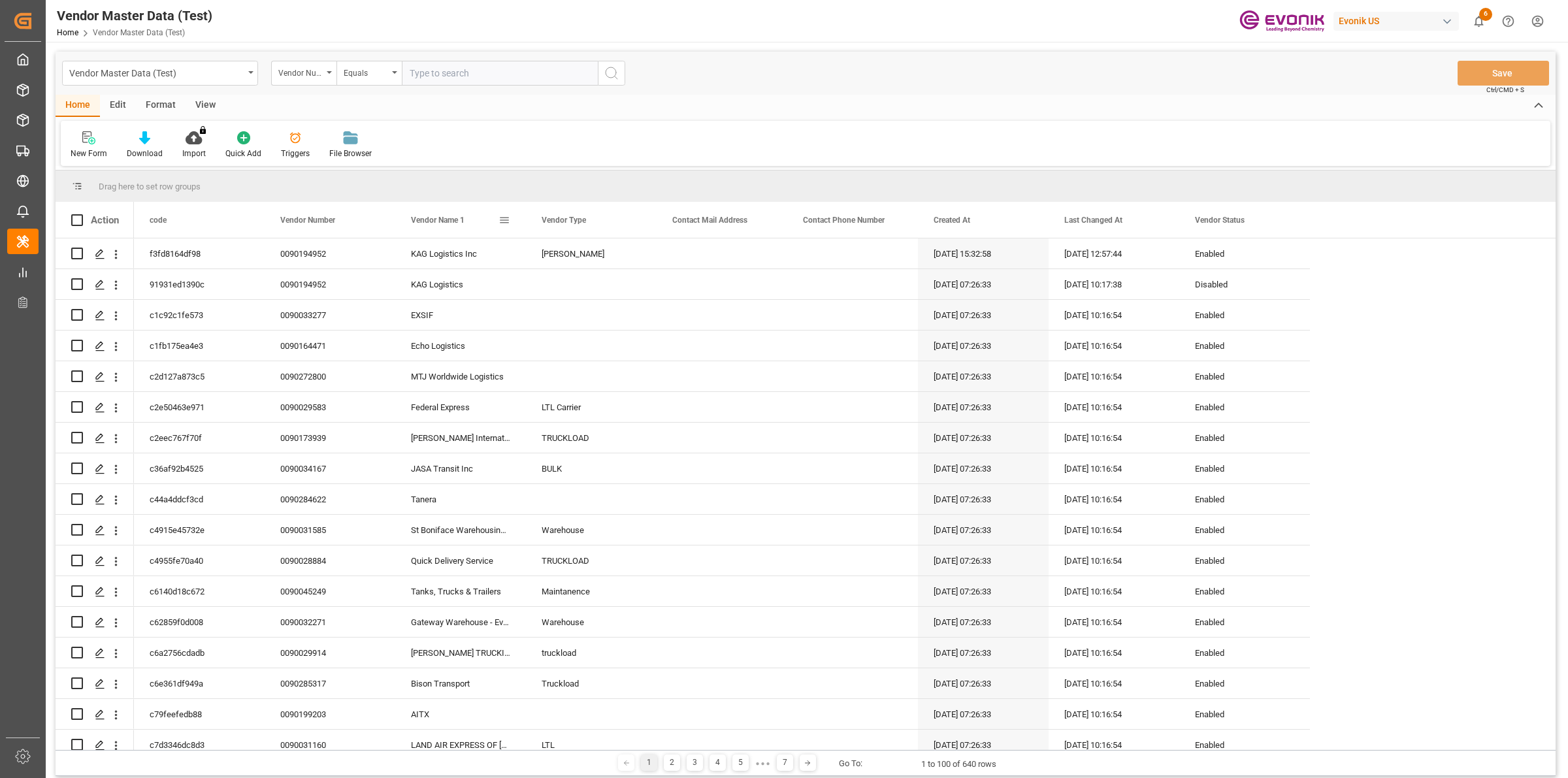
click at [503, 221] on span at bounding box center [504, 220] width 12 height 12
click at [537, 288] on input "Filter Value" at bounding box center [564, 290] width 128 height 26
type input "KAG"
click at [573, 338] on div "Apply Clear" at bounding box center [564, 331] width 144 height 34
click at [588, 331] on button "Apply" at bounding box center [581, 331] width 24 height 14
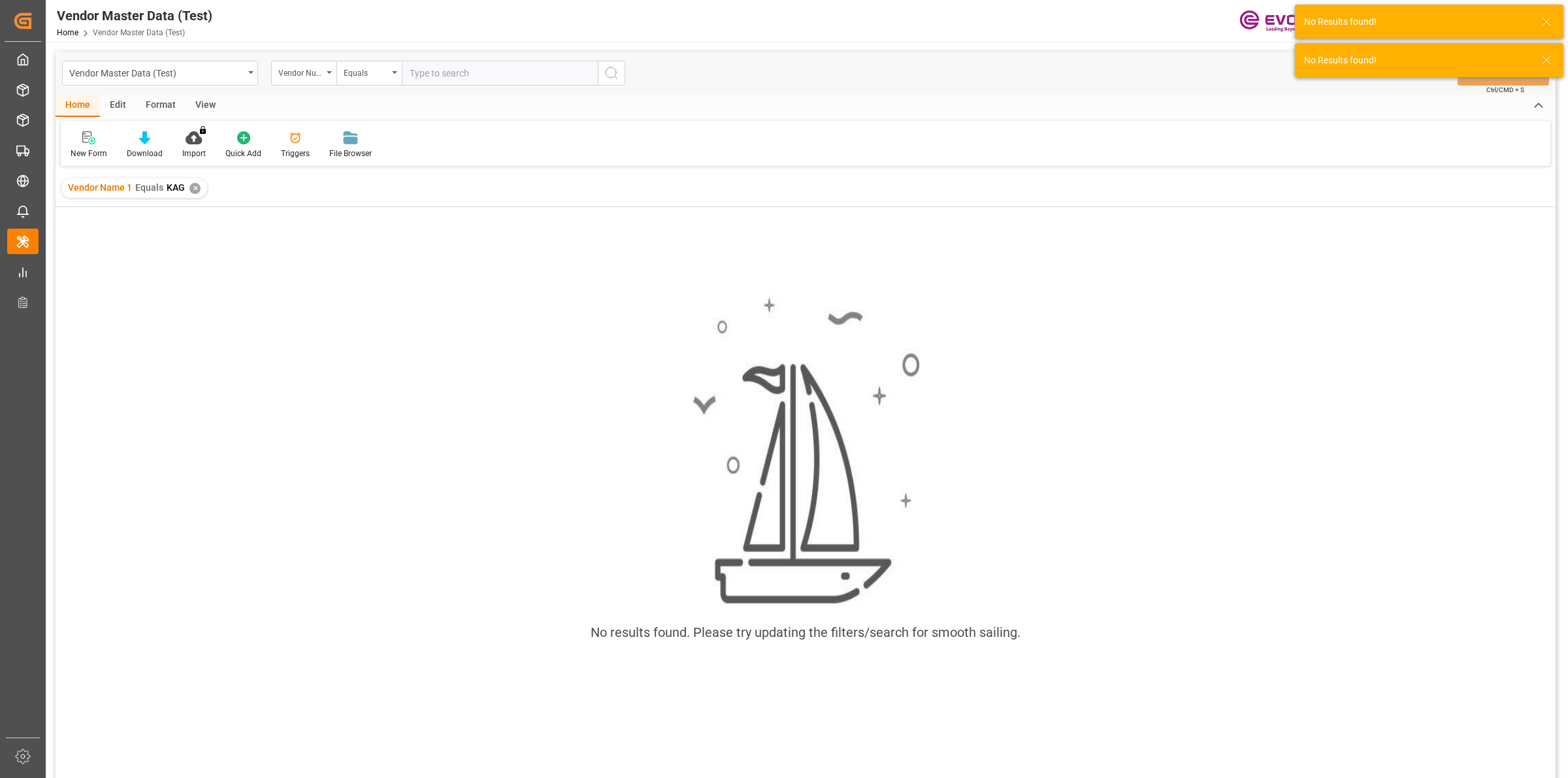
click at [193, 184] on div "✕" at bounding box center [194, 187] width 11 height 11
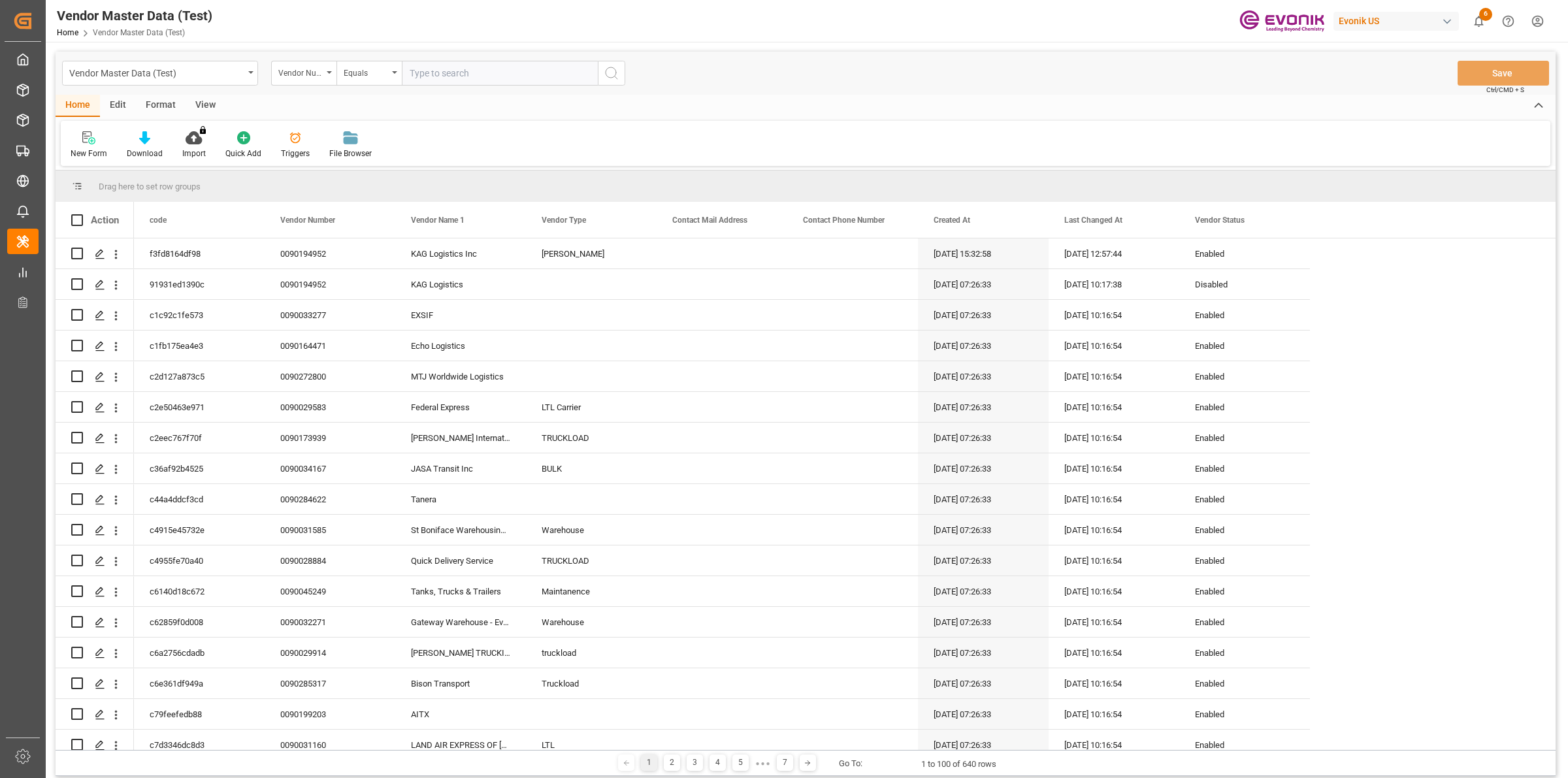
click at [426, 64] on input "text" at bounding box center [499, 73] width 196 height 25
type input "KAG LOGISTICS INC"
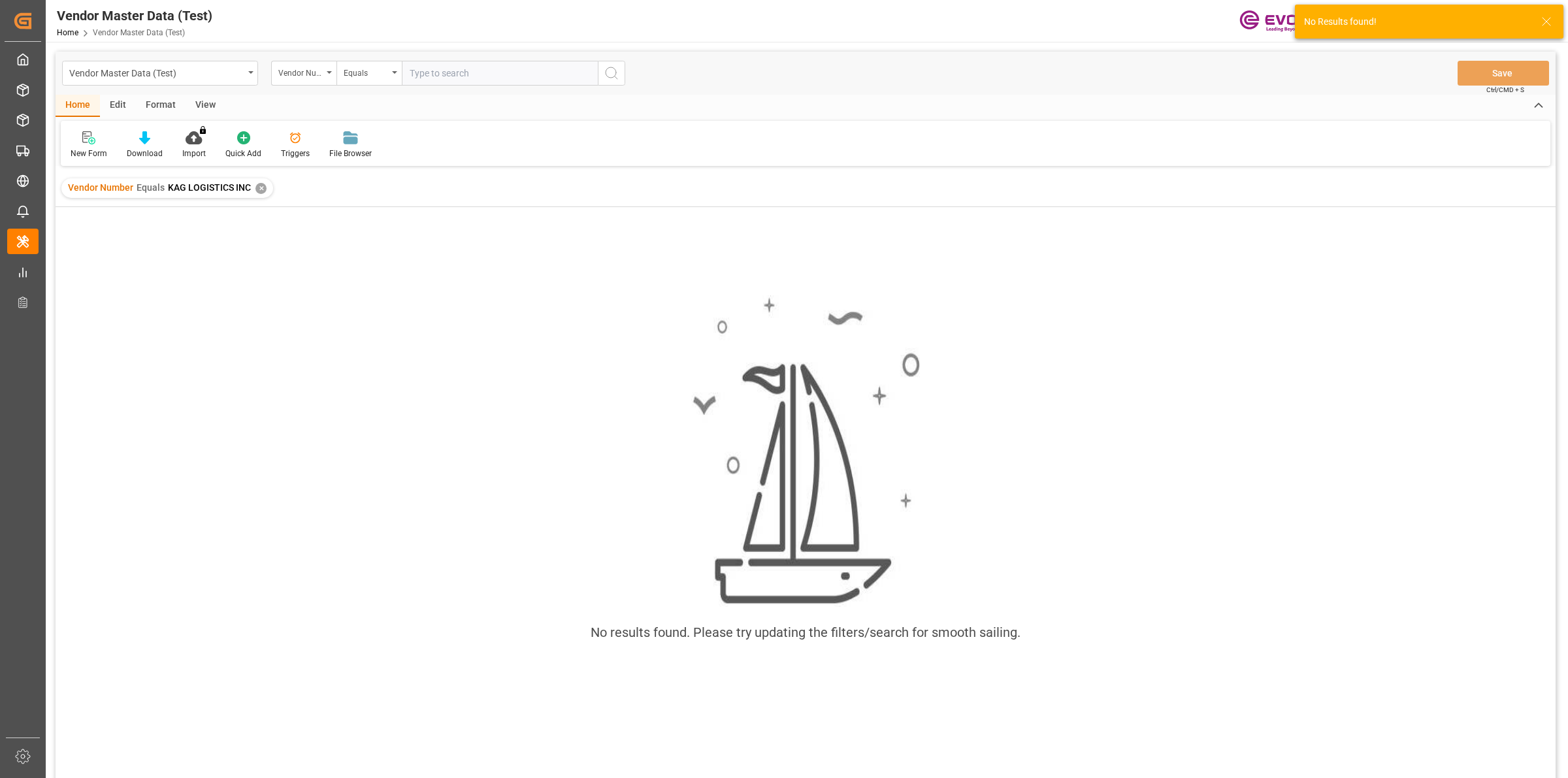
click at [262, 187] on div "✕" at bounding box center [260, 187] width 11 height 11
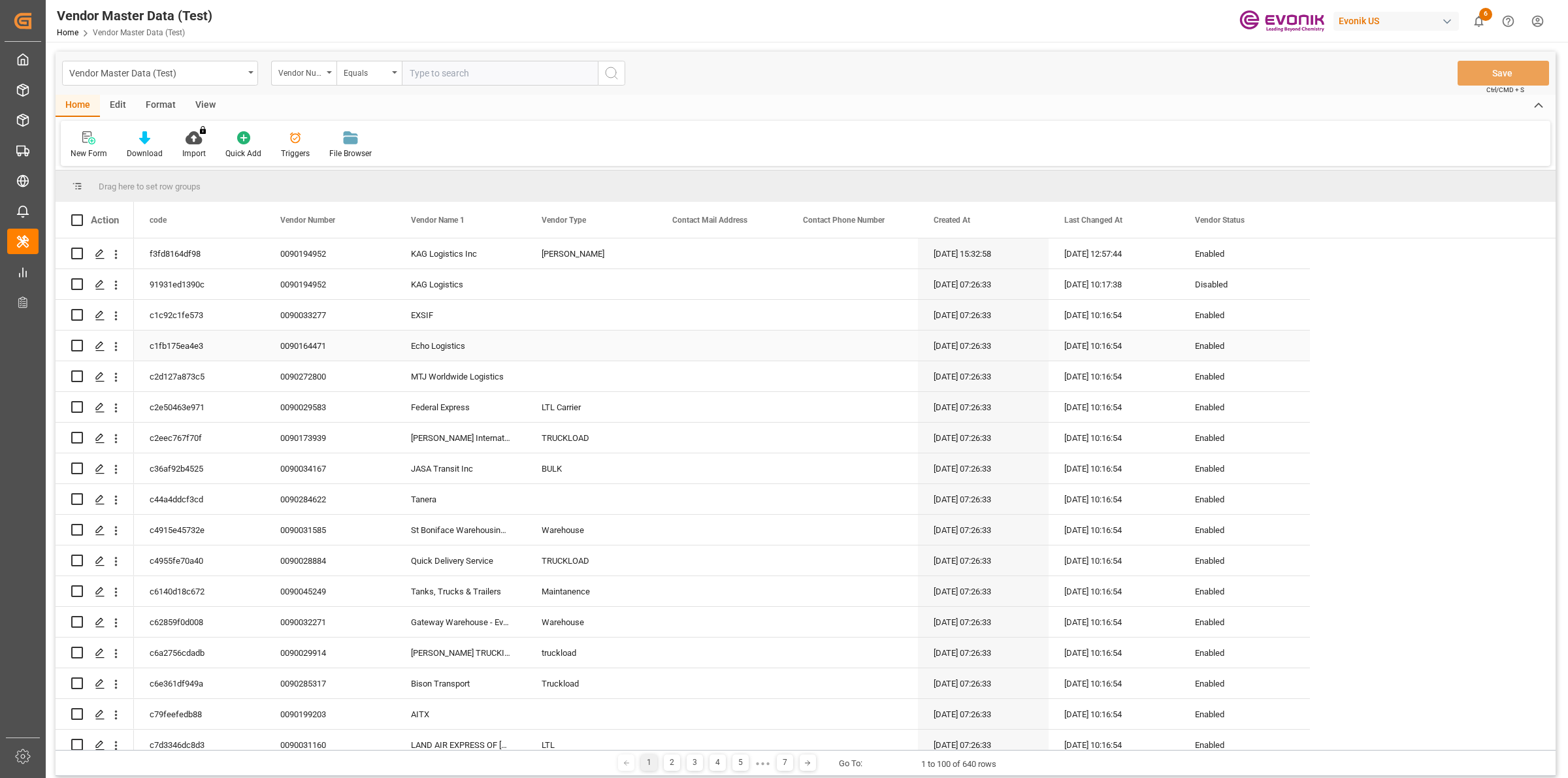
scroll to position [4, 0]
click at [639, 225] on span at bounding box center [635, 220] width 12 height 12
click at [647, 224] on span "general" at bounding box center [647, 222] width 12 height 12
click at [716, 347] on span "Group by Vendor Type" at bounding box center [697, 347] width 102 height 25
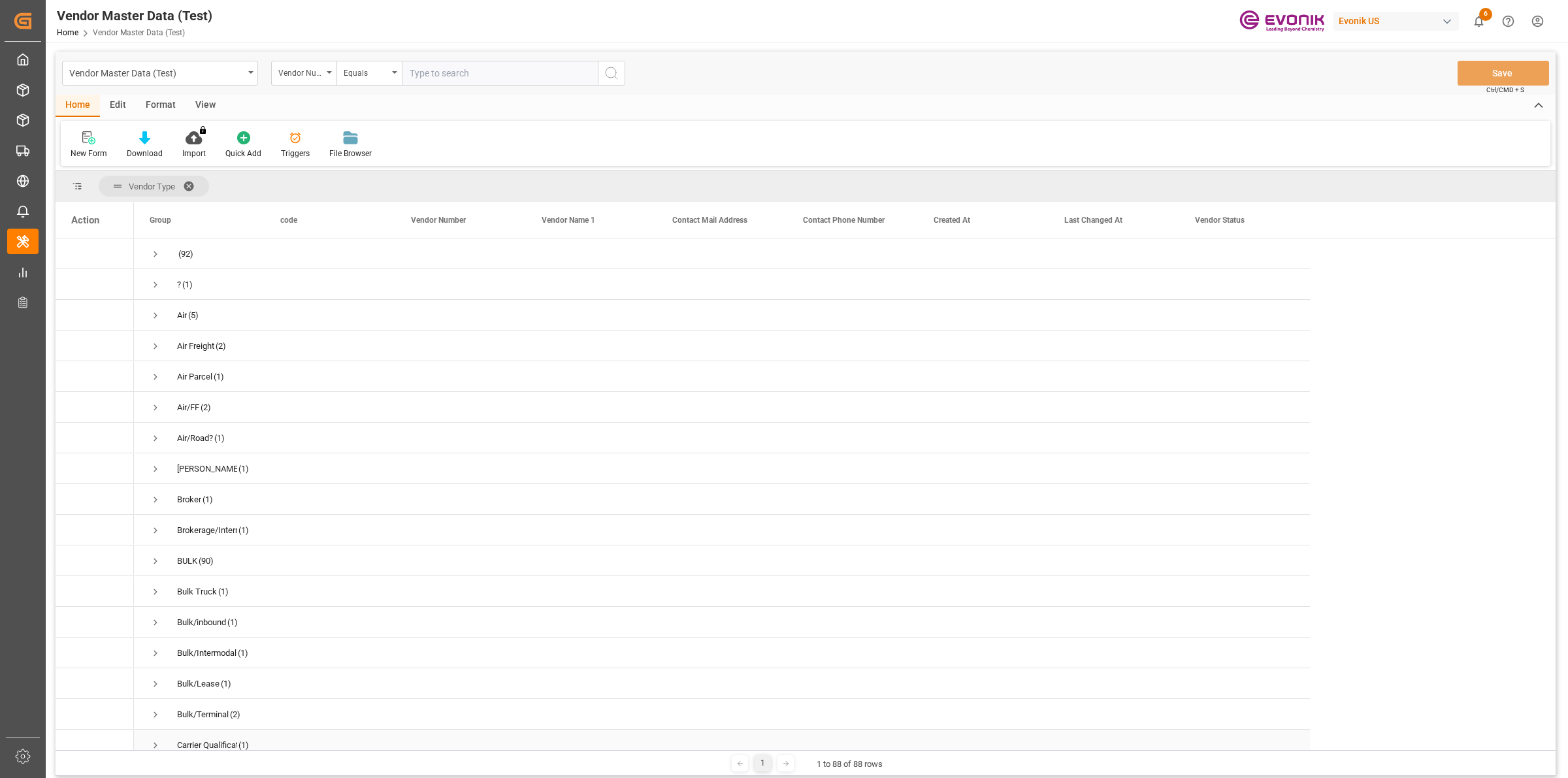
click at [157, 740] on span "Press SPACE to select this row." at bounding box center [156, 746] width 12 height 12
click at [214, 681] on span "ISO (6)" at bounding box center [199, 676] width 100 height 29
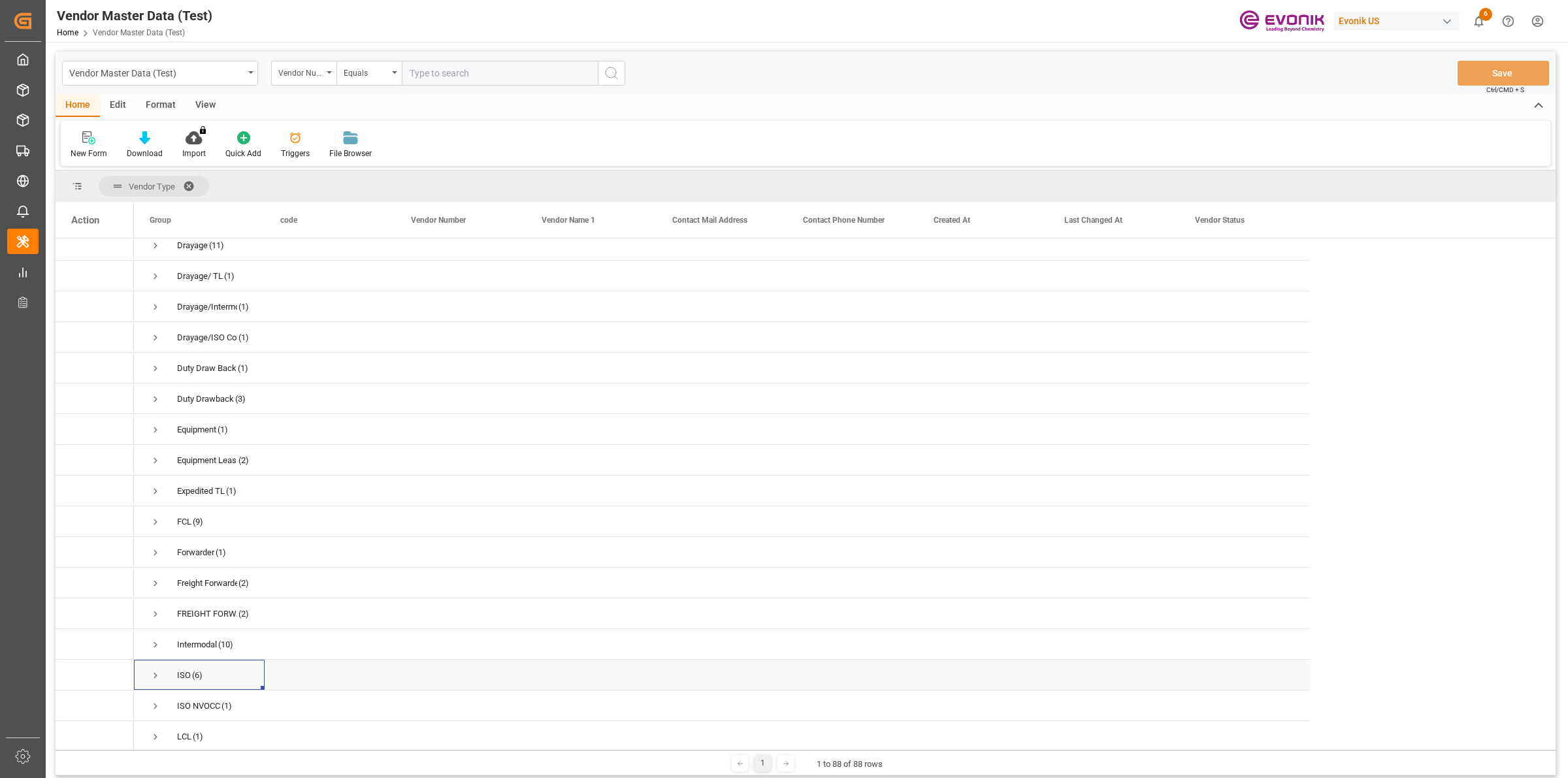
click at [153, 670] on span "Press SPACE to select this row." at bounding box center [156, 676] width 12 height 12
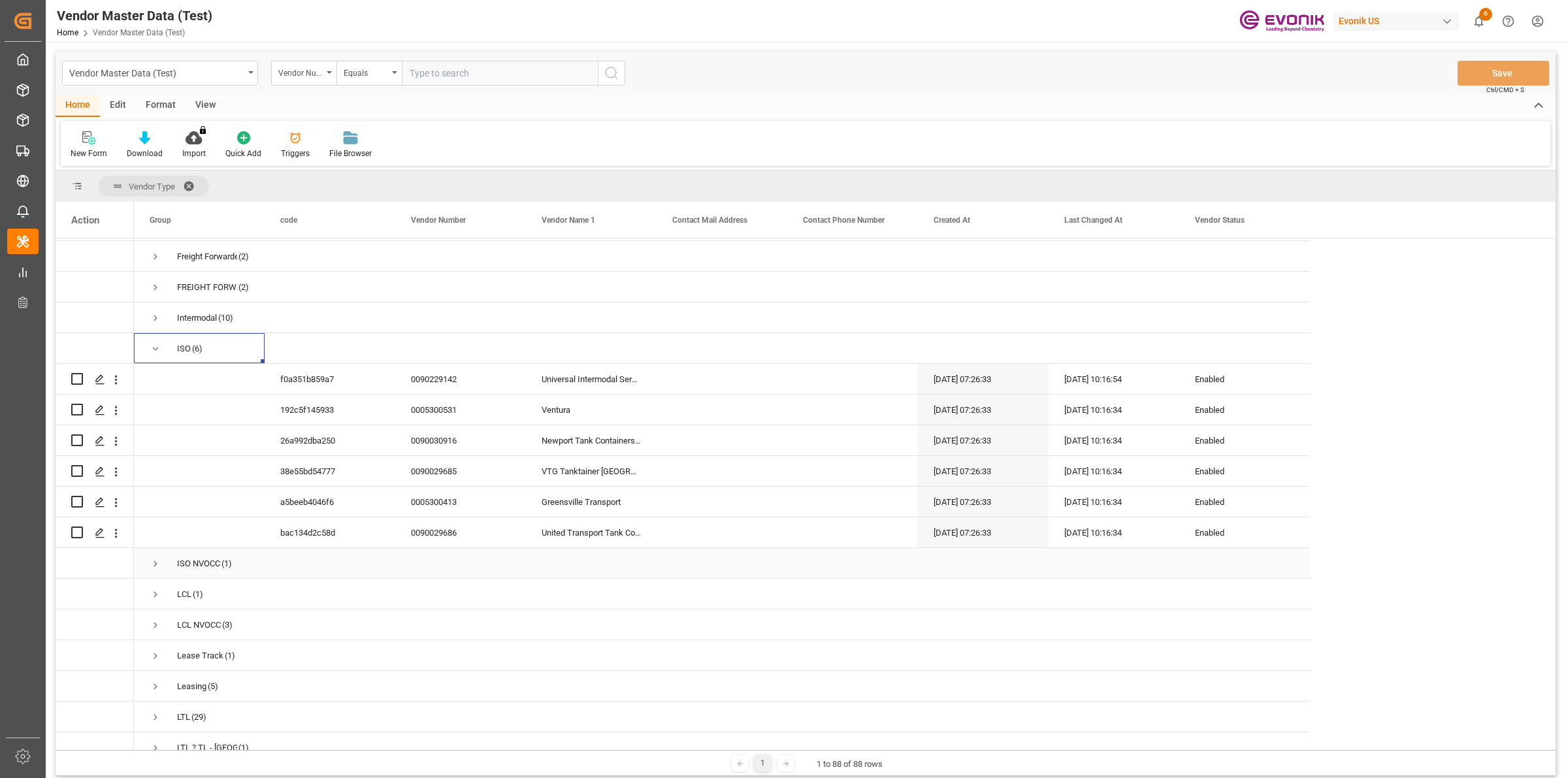
click at [158, 562] on span "Press SPACE to select this row." at bounding box center [156, 564] width 12 height 12
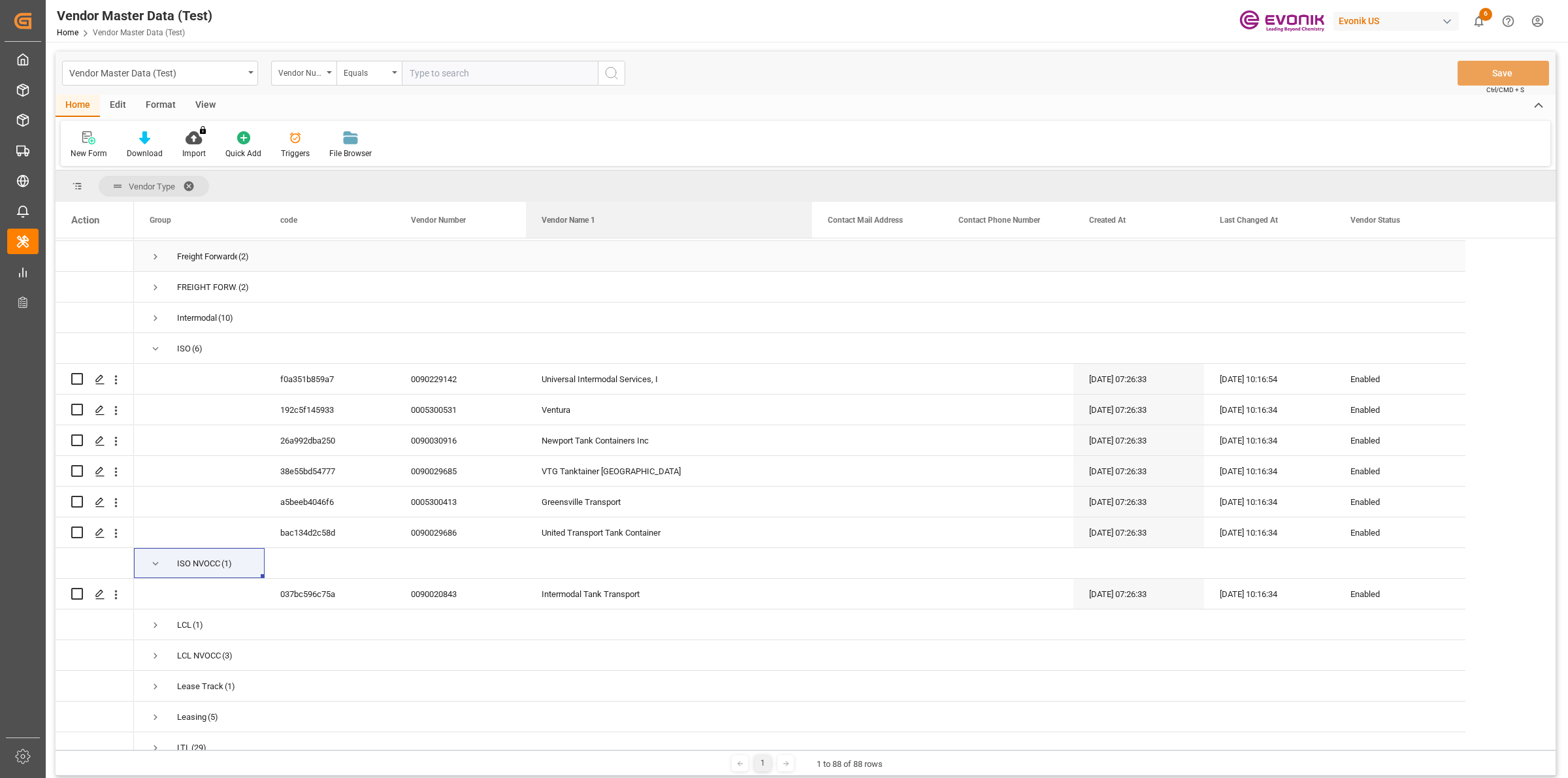
drag, startPoint x: 655, startPoint y: 219, endPoint x: 800, endPoint y: 251, distance: 148.5
click at [809, 243] on div "Action Group code Vendor Number (92)" at bounding box center [805, 475] width 1500 height 548
click at [155, 559] on span "Press SPACE to select this row." at bounding box center [156, 564] width 12 height 12
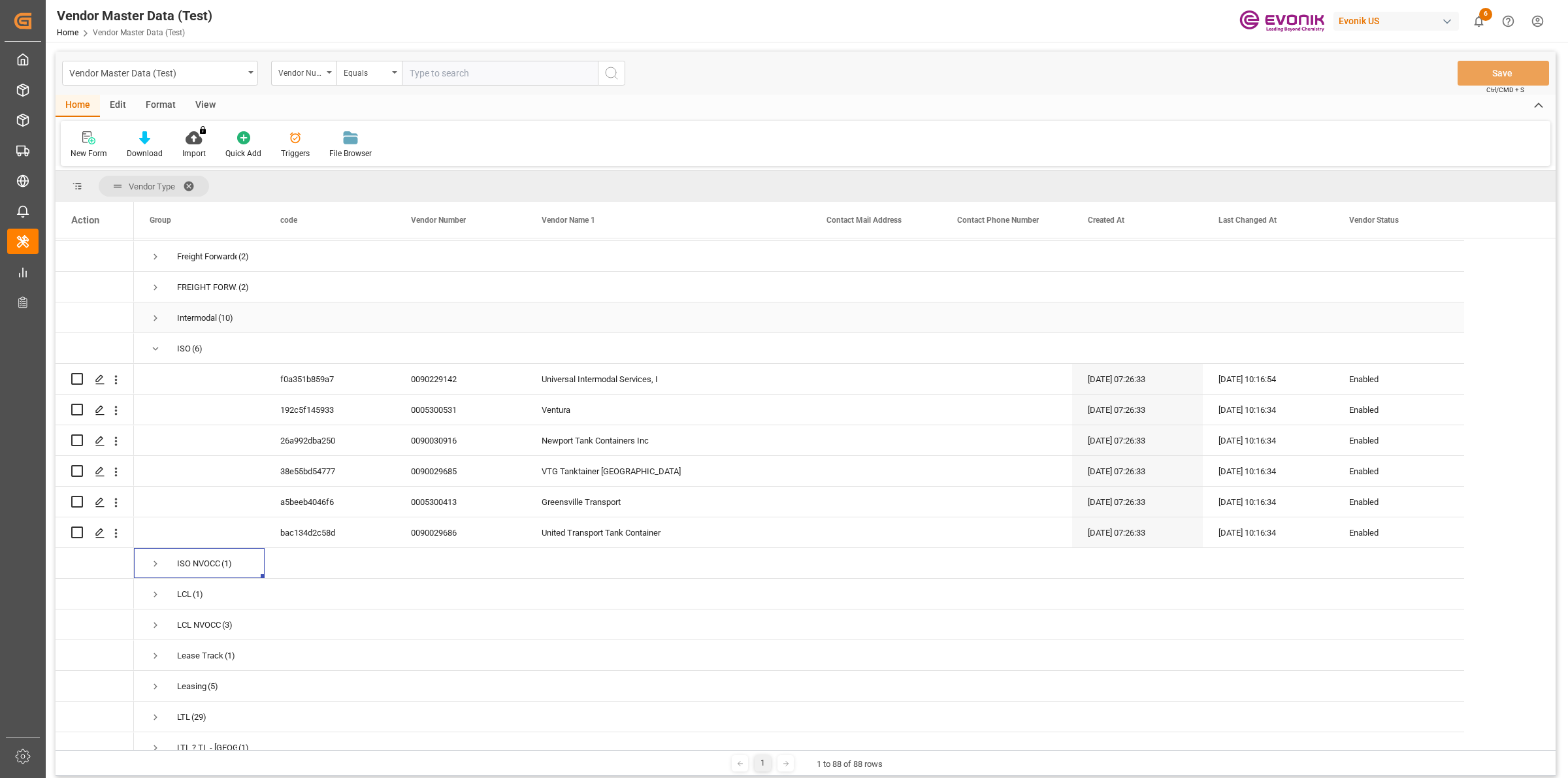
click at [158, 312] on span "Press SPACE to select this row." at bounding box center [156, 318] width 12 height 12
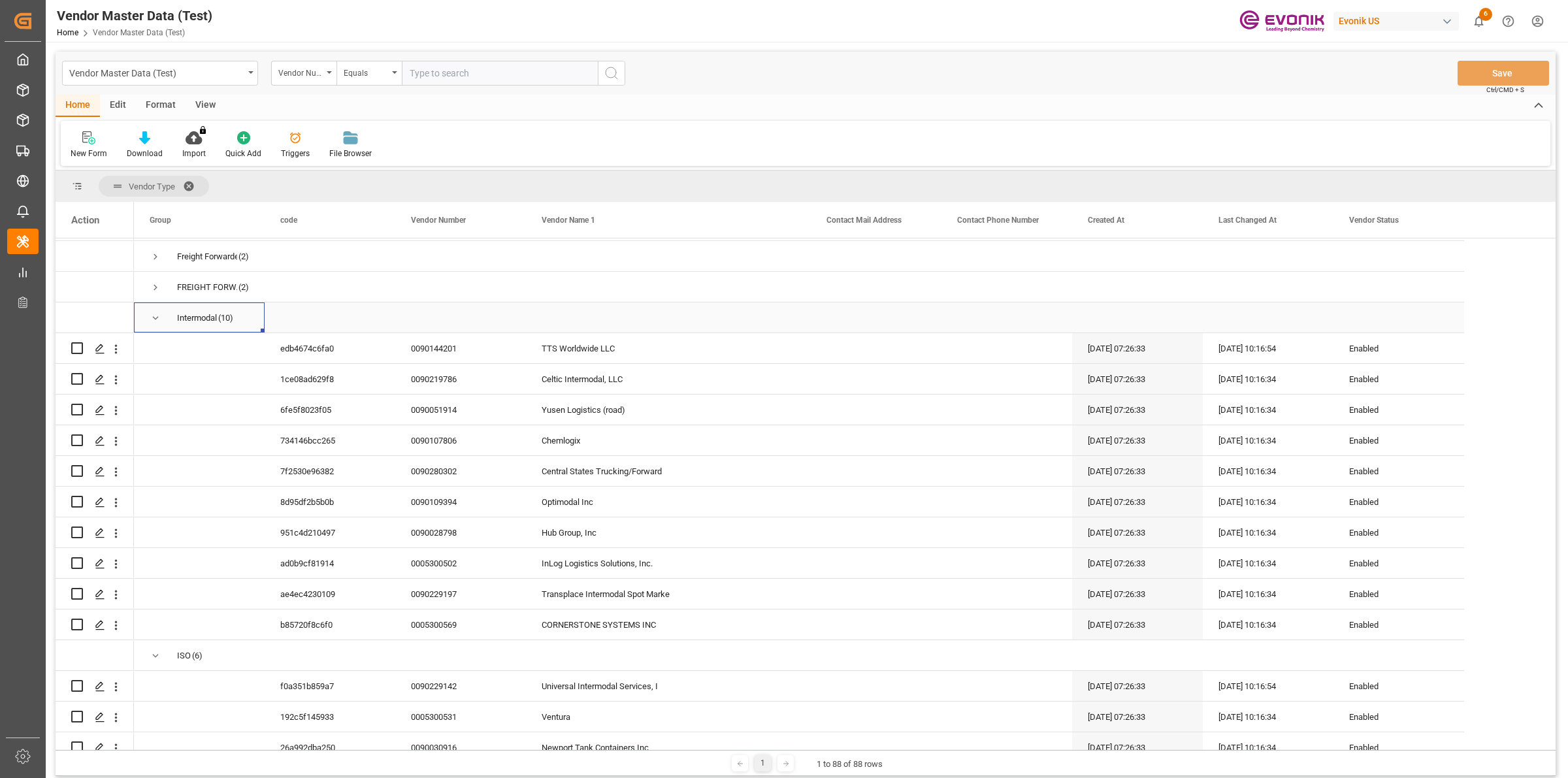
click at [146, 308] on div "Intermodal (10)" at bounding box center [199, 317] width 130 height 30
click at [153, 315] on span "Press SPACE to select this row." at bounding box center [156, 318] width 12 height 12
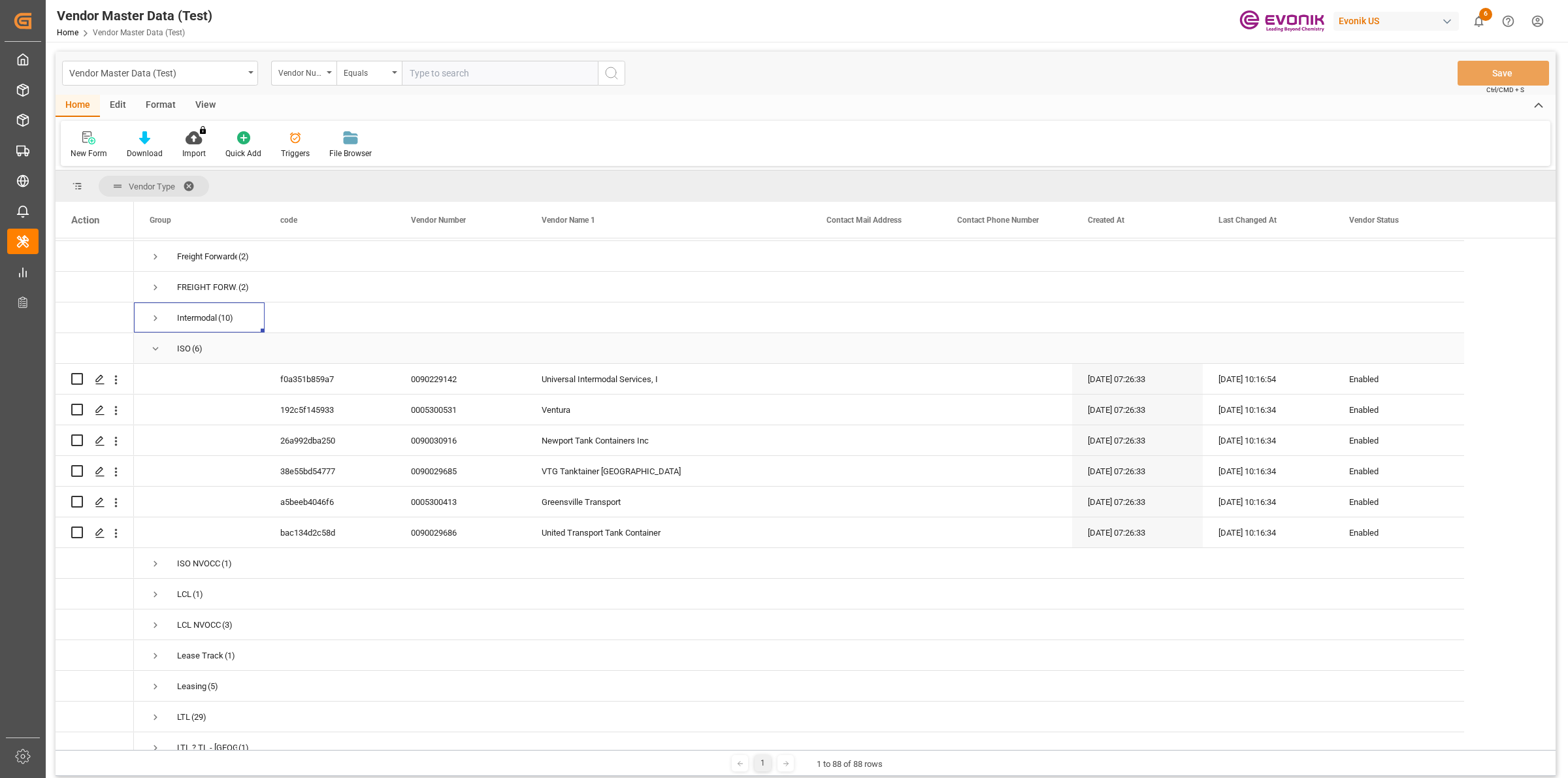
click at [164, 344] on span "ISO (6)" at bounding box center [199, 349] width 100 height 29
click at [157, 622] on span "Press SPACE to select this row." at bounding box center [156, 625] width 12 height 12
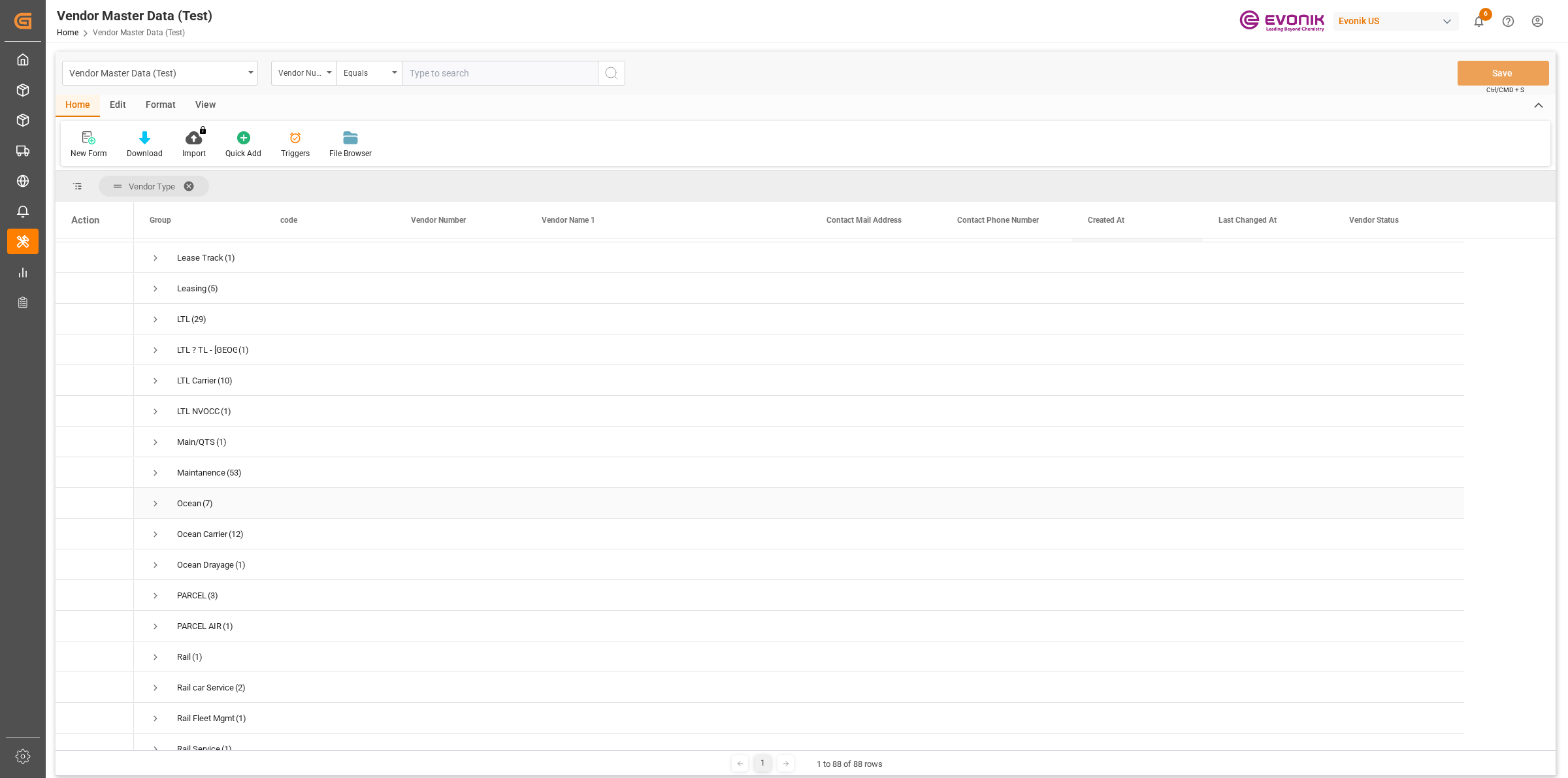
scroll to position [0, 0]
click at [155, 318] on span "Press SPACE to select this row." at bounding box center [156, 320] width 12 height 12
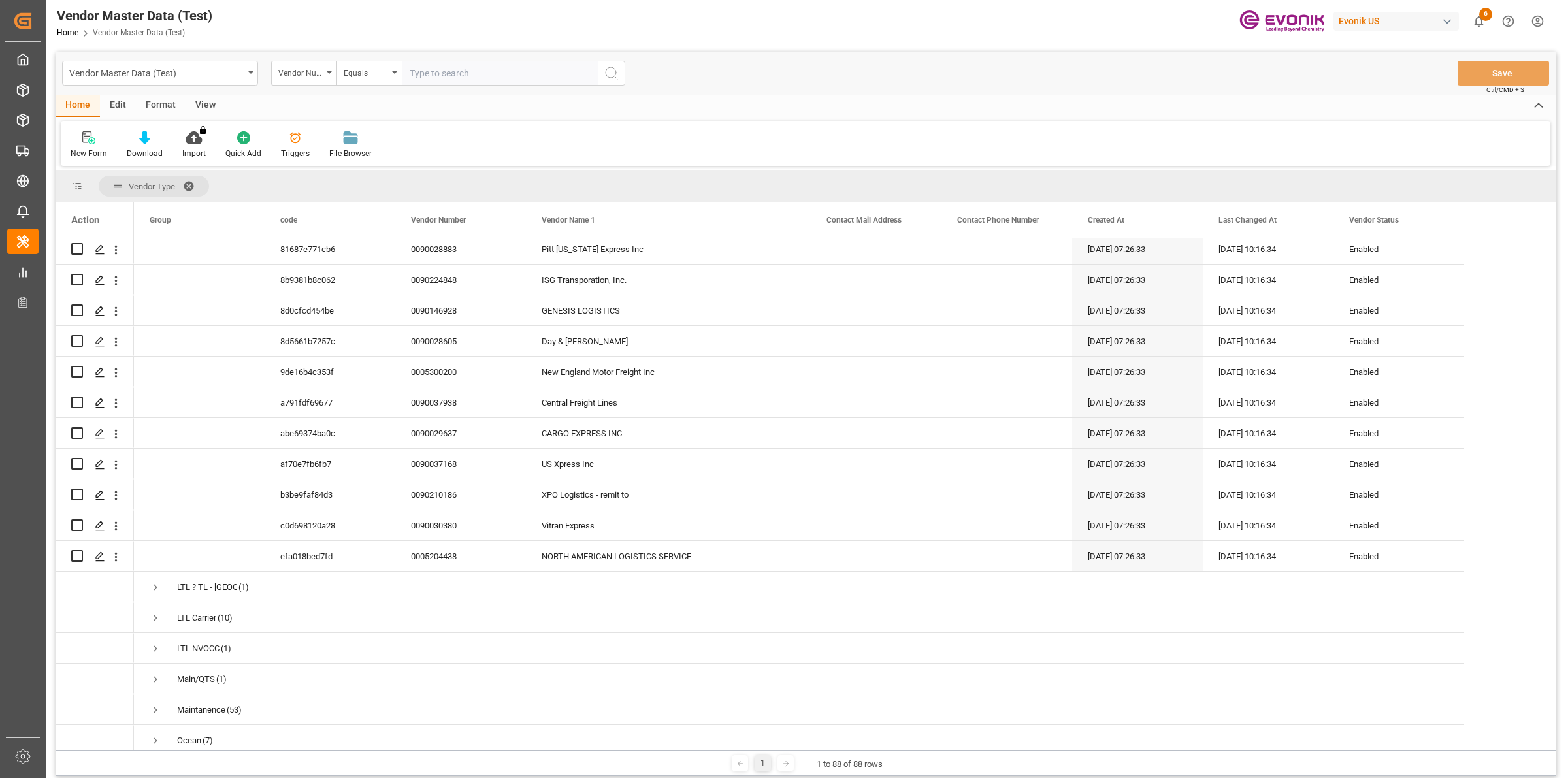
scroll to position [2205, 0]
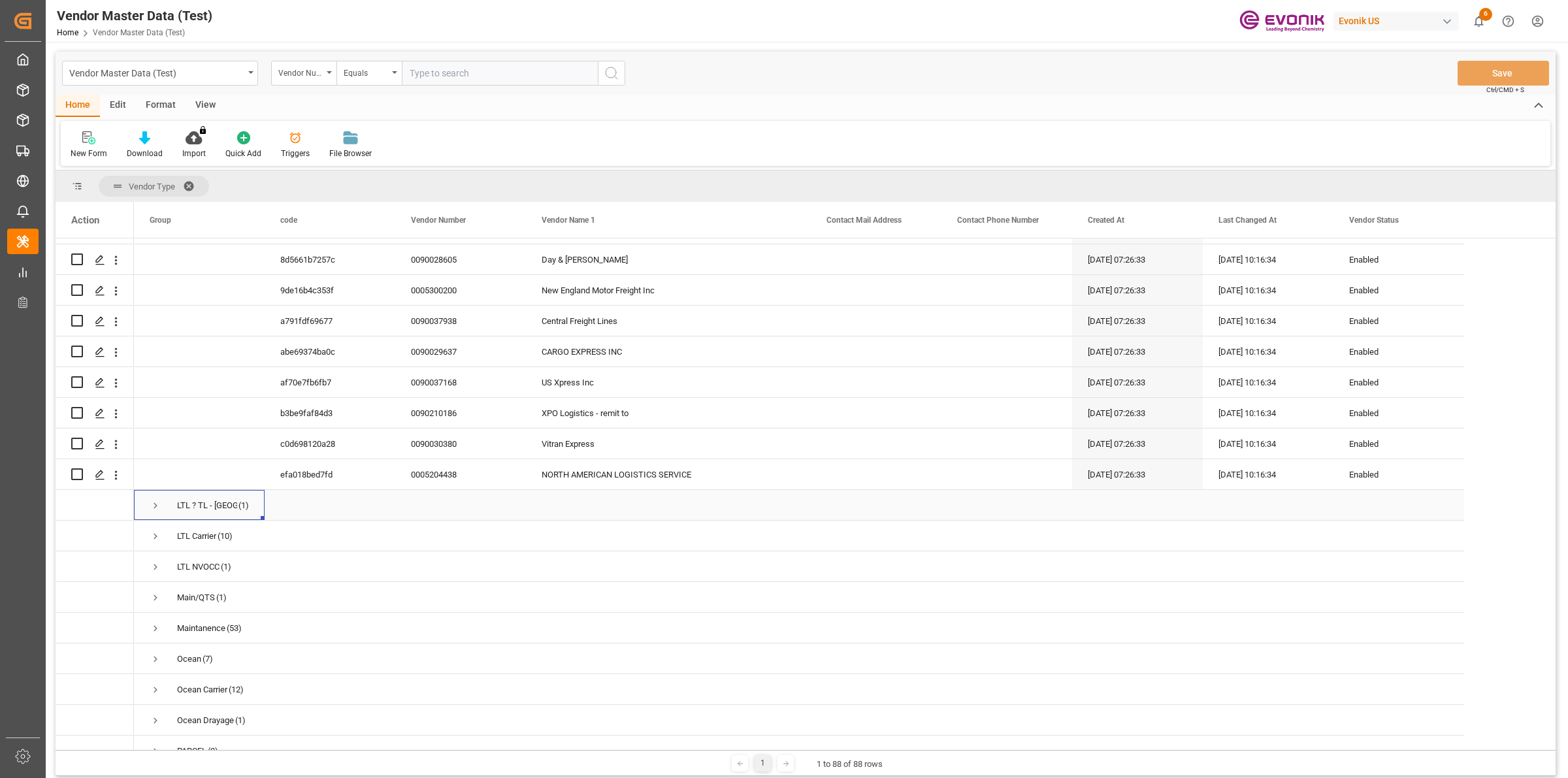
click at [155, 500] on span "Press SPACE to select this row." at bounding box center [156, 505] width 12 height 12
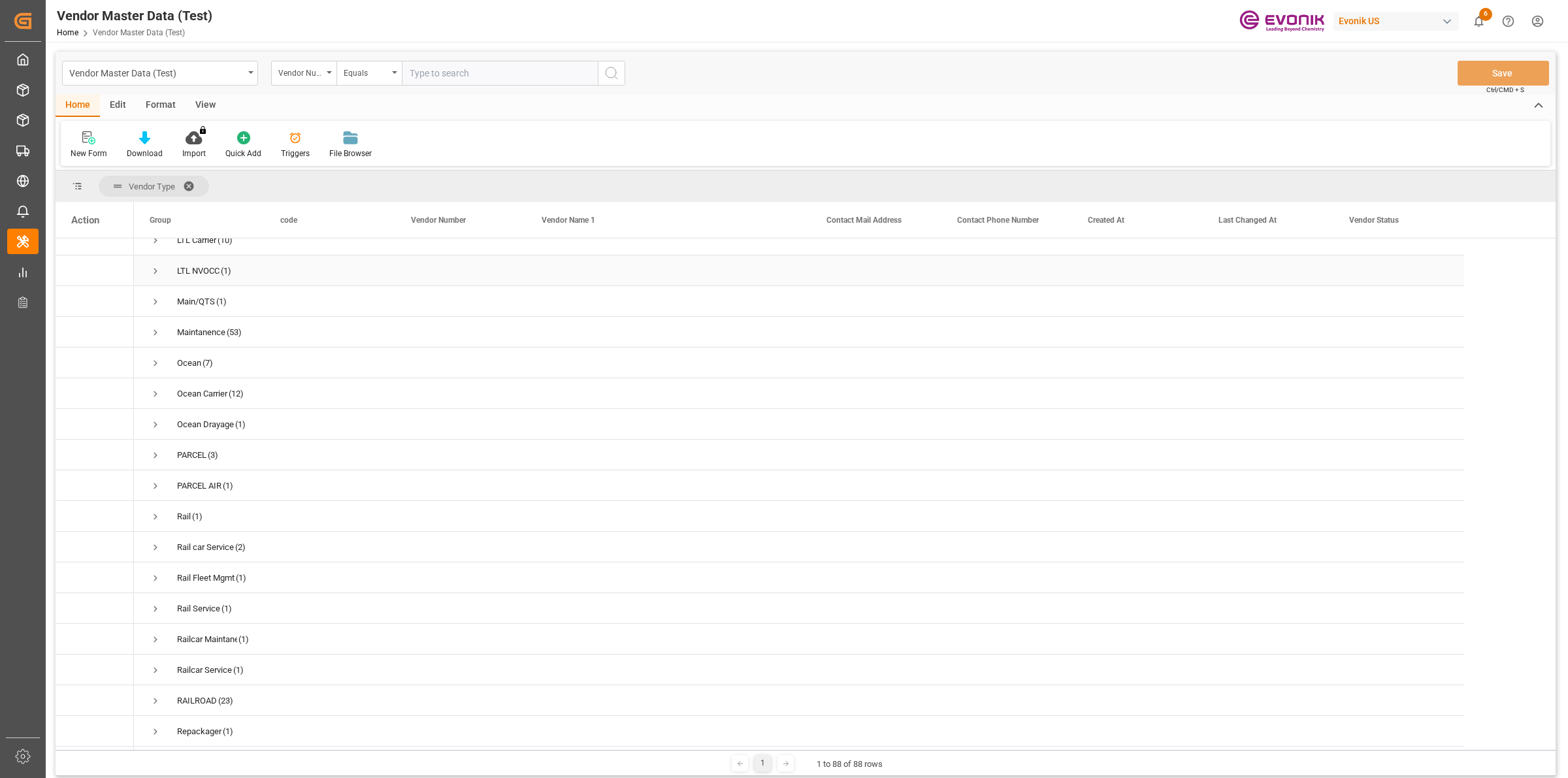
click at [154, 272] on span "Press SPACE to select this row." at bounding box center [156, 272] width 12 height 12
click at [155, 389] on span "Press SPACE to select this row." at bounding box center [156, 394] width 12 height 12
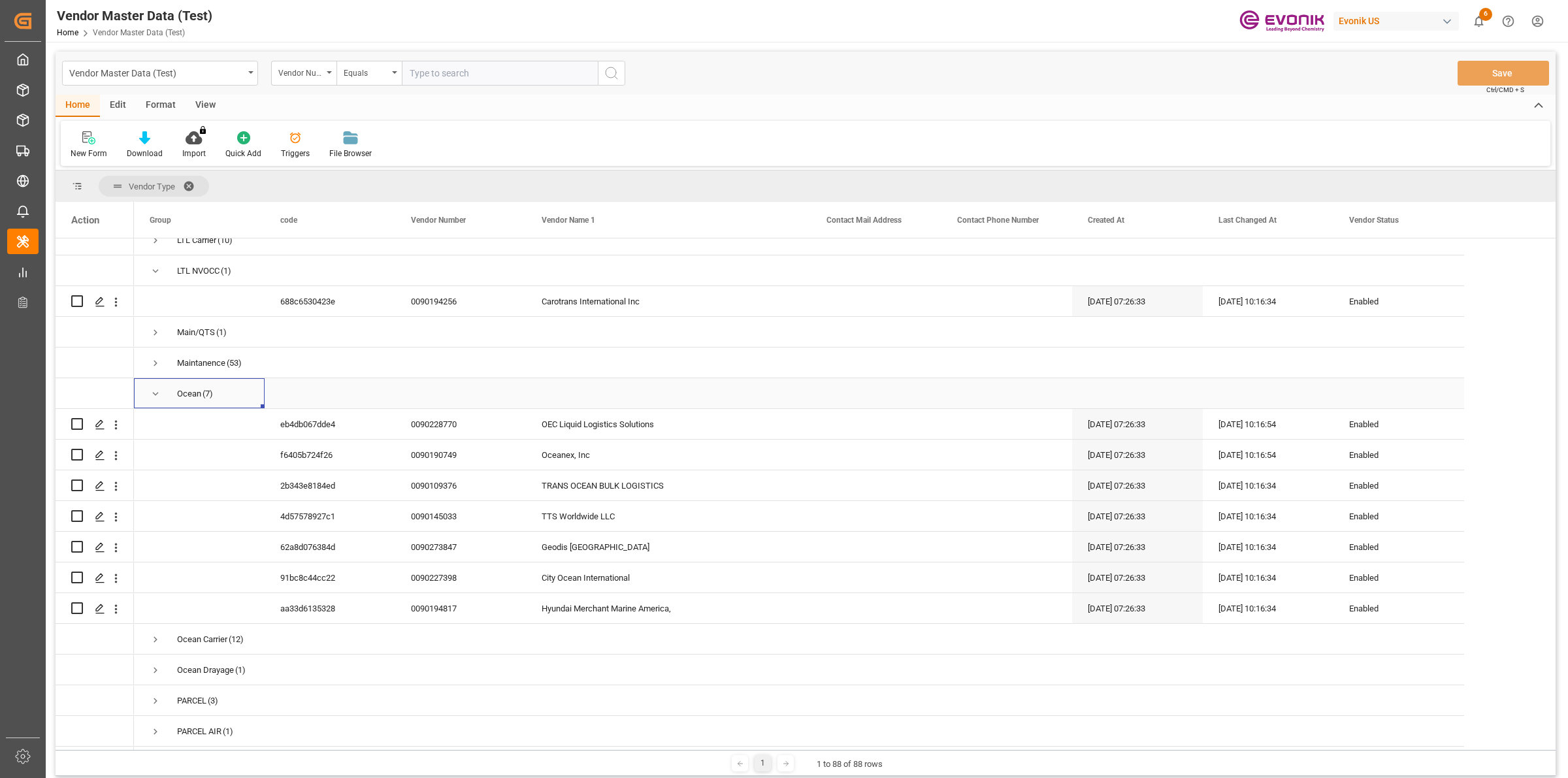
click at [155, 389] on span "Press SPACE to select this row." at bounding box center [156, 394] width 12 height 12
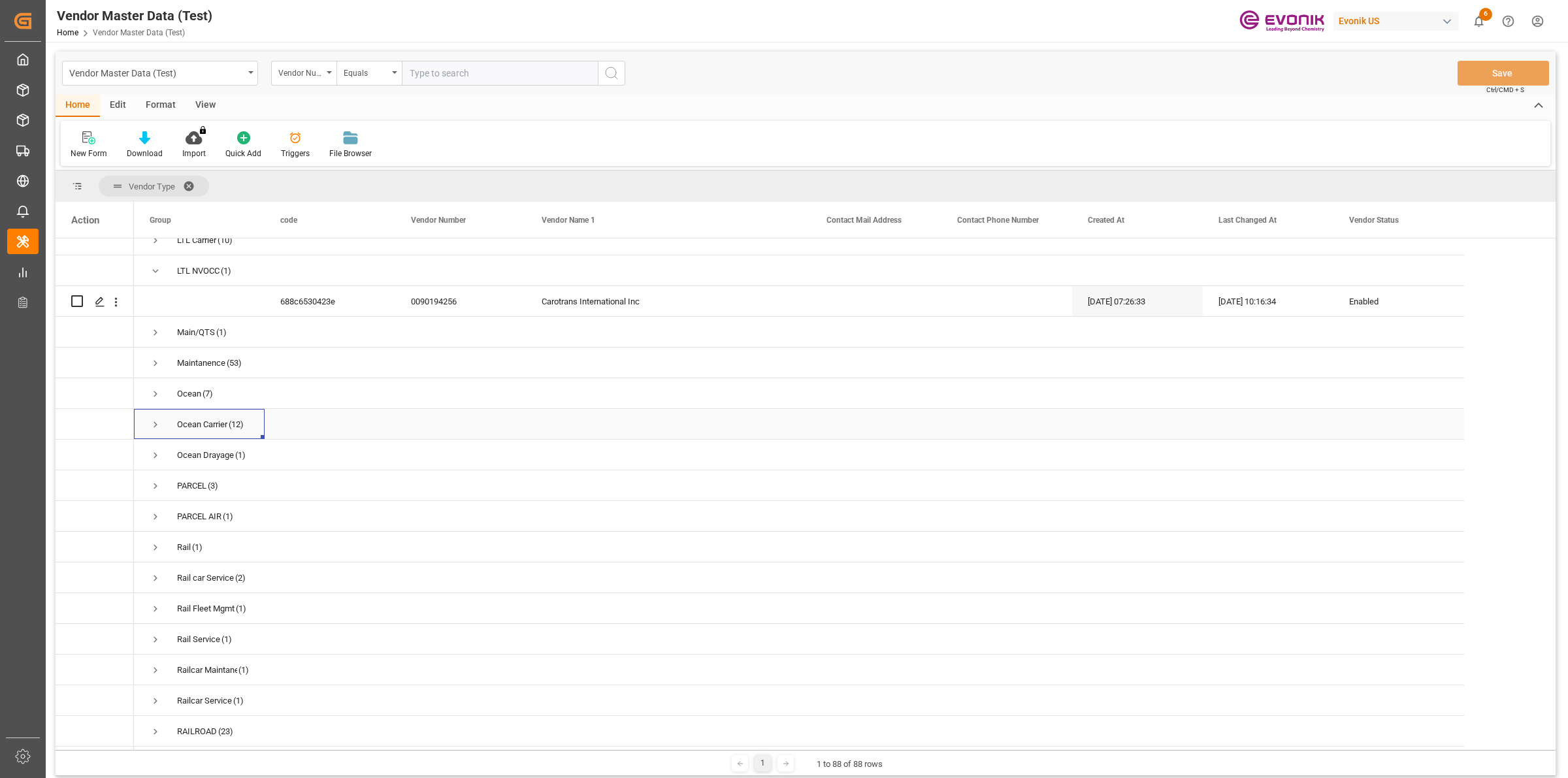
click at [155, 422] on span "Press SPACE to select this row." at bounding box center [156, 425] width 12 height 12
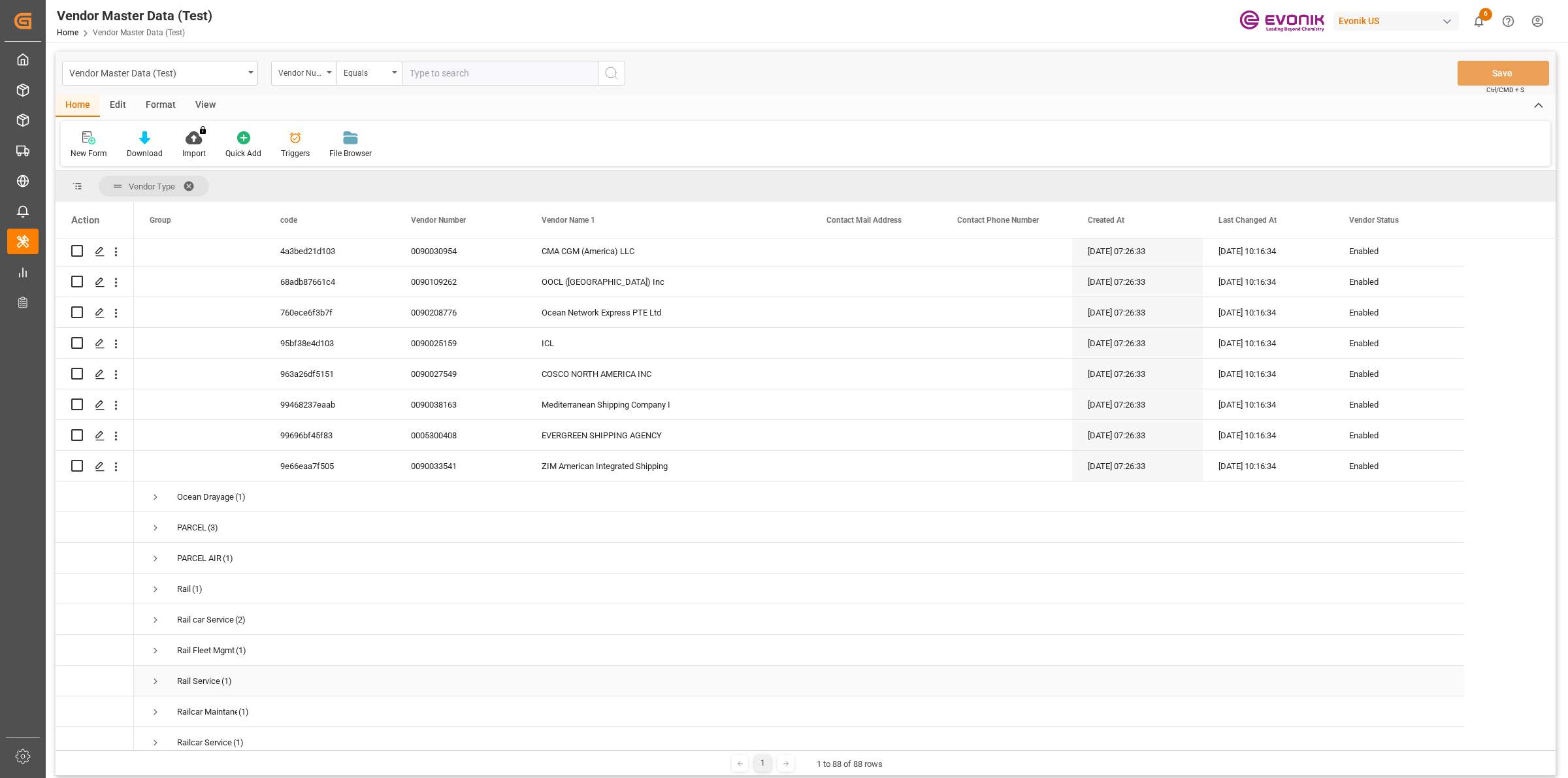
scroll to position [3023, 0]
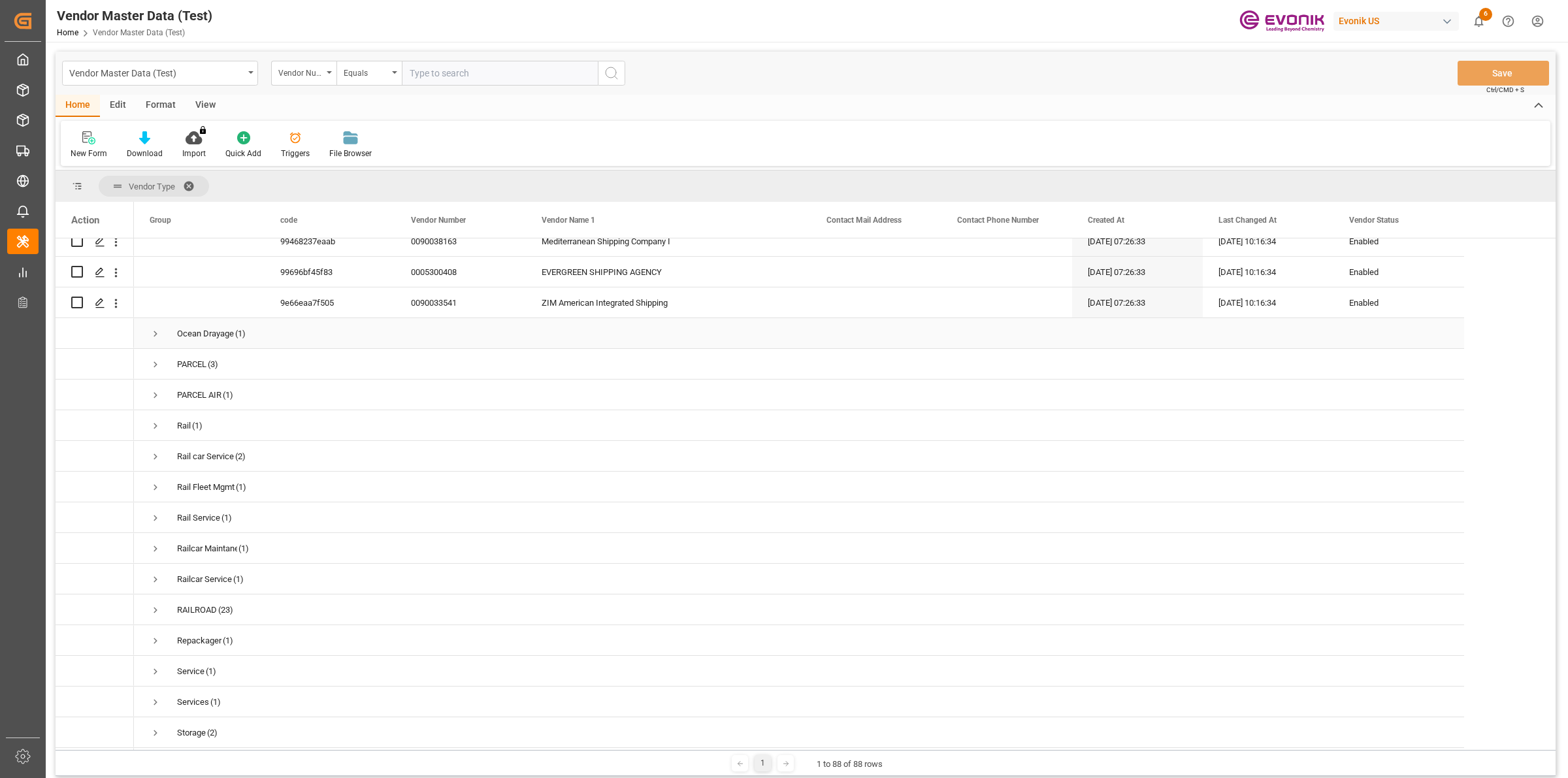
click at [152, 329] on span "Press SPACE to select this row." at bounding box center [156, 333] width 12 height 12
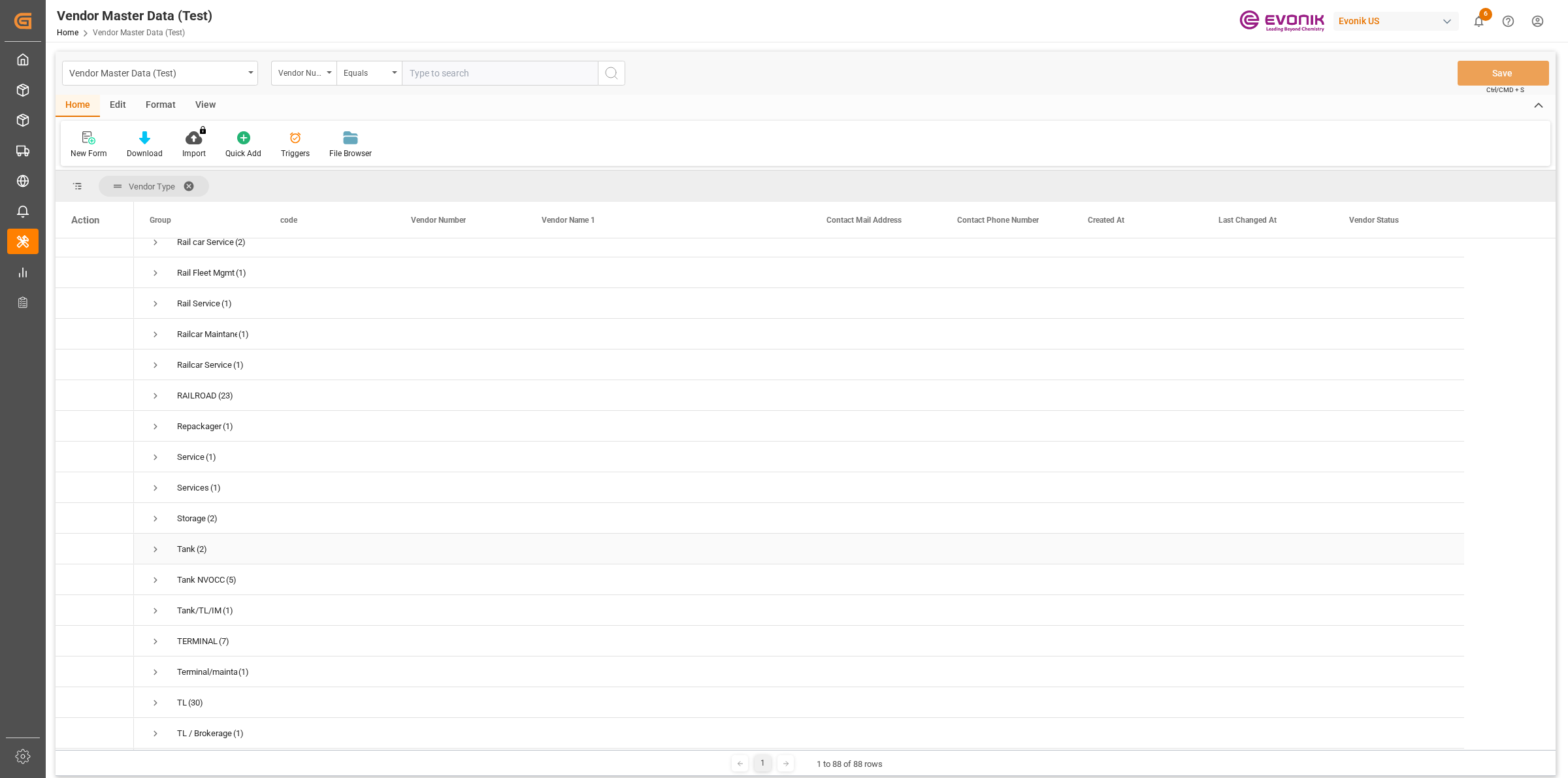
scroll to position [3432, 0]
click at [155, 376] on span "Press SPACE to select this row." at bounding box center [156, 386] width 12 height 30
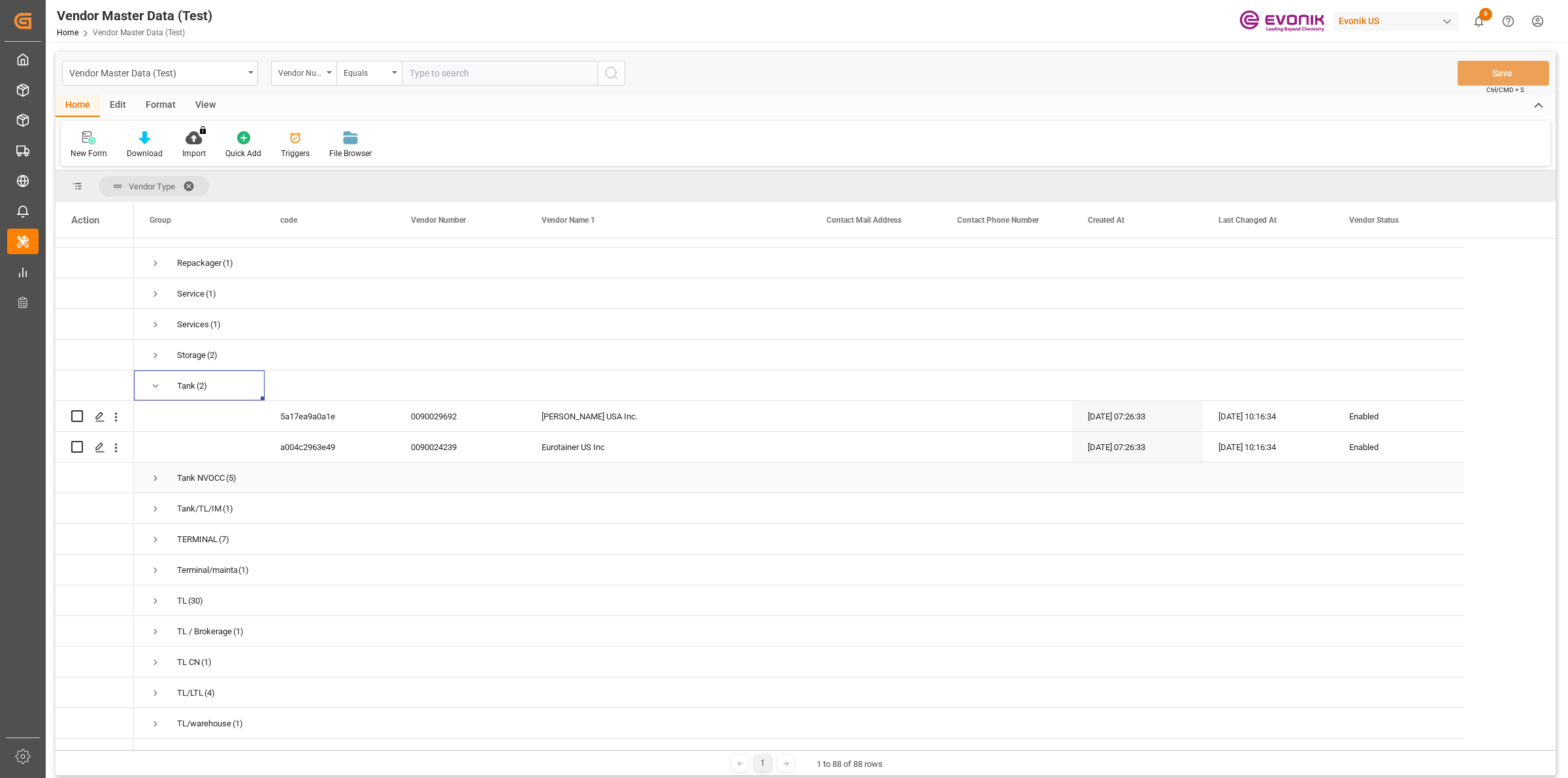
click at [161, 471] on span "Tank NVOCC (5)" at bounding box center [199, 477] width 100 height 29
click at [157, 474] on span "Press SPACE to select this row." at bounding box center [156, 478] width 12 height 12
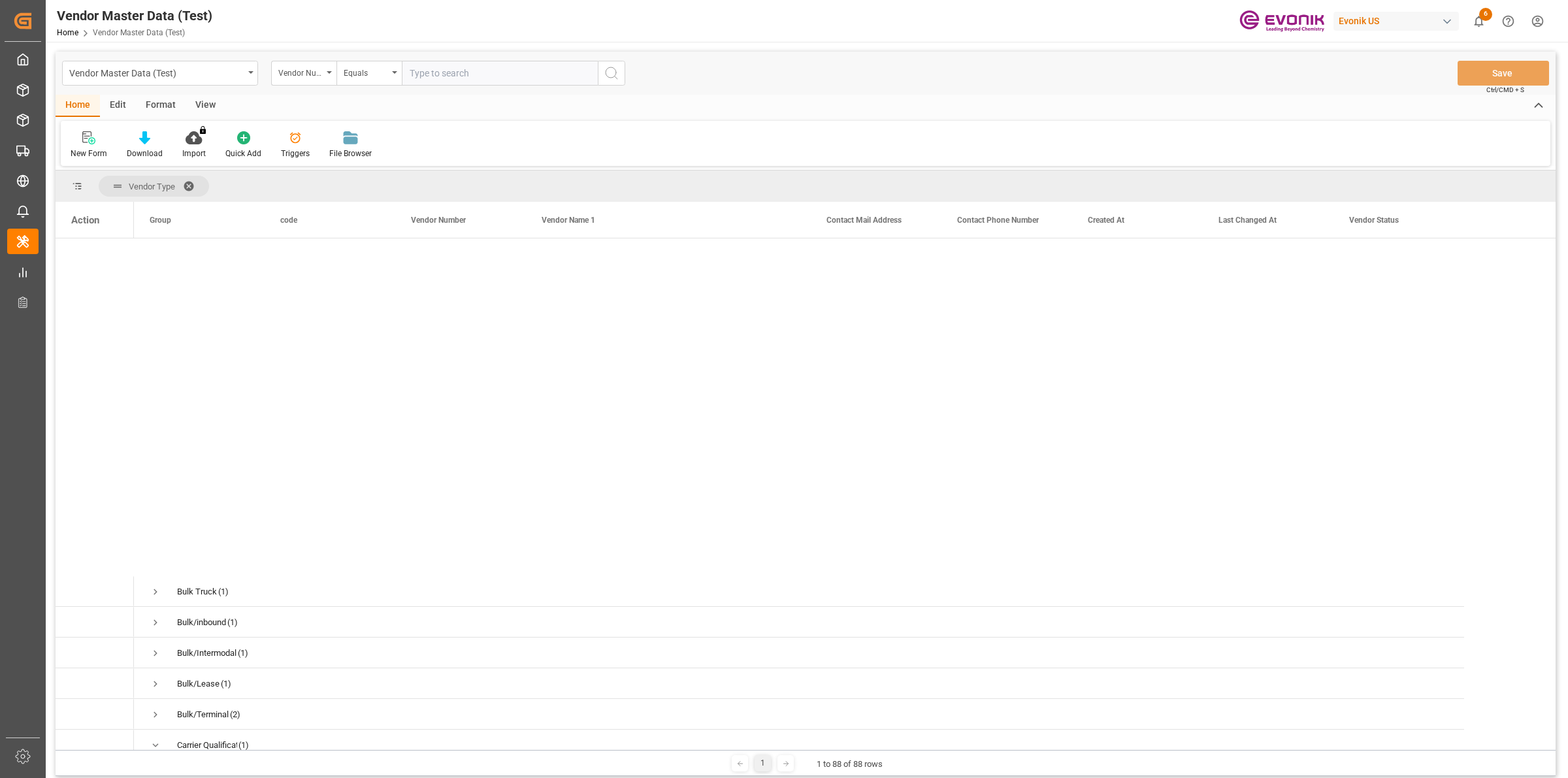
scroll to position [4, 0]
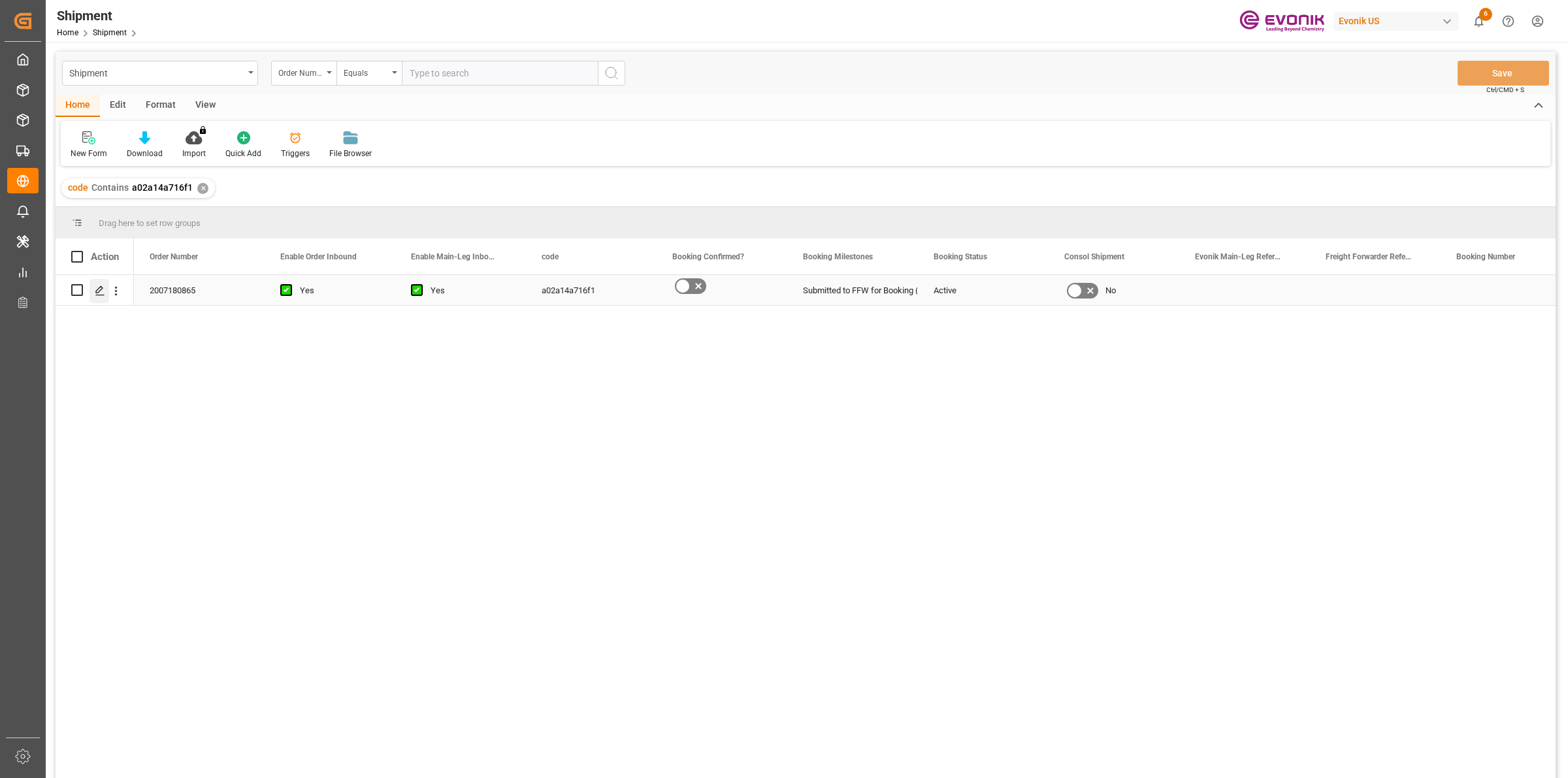
click at [96, 288] on icon "Press SPACE to select this row." at bounding box center [100, 291] width 11 height 11
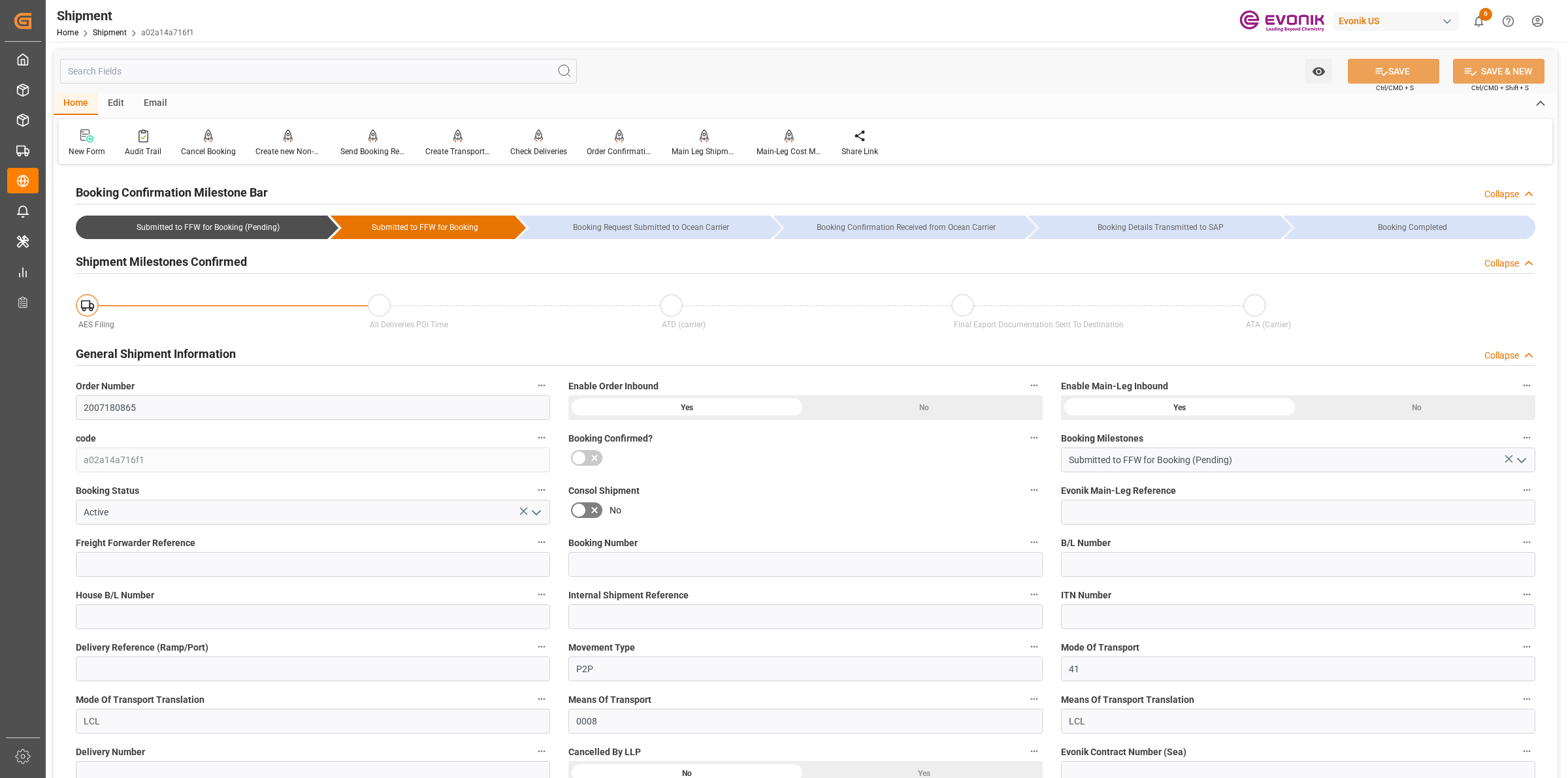
scroll to position [409, 0]
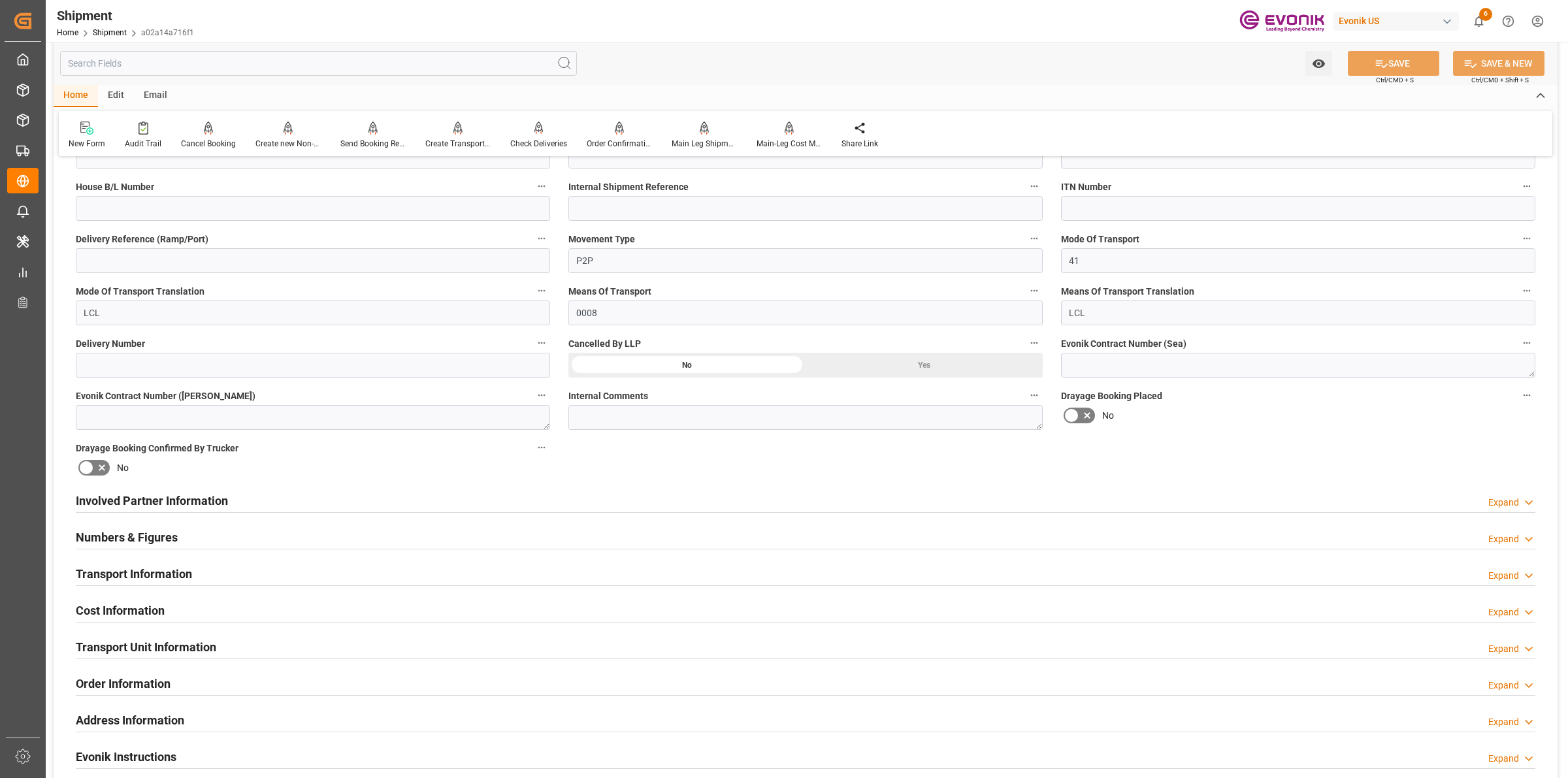
click at [544, 500] on div "Involved Partner Information Expand" at bounding box center [805, 501] width 1460 height 25
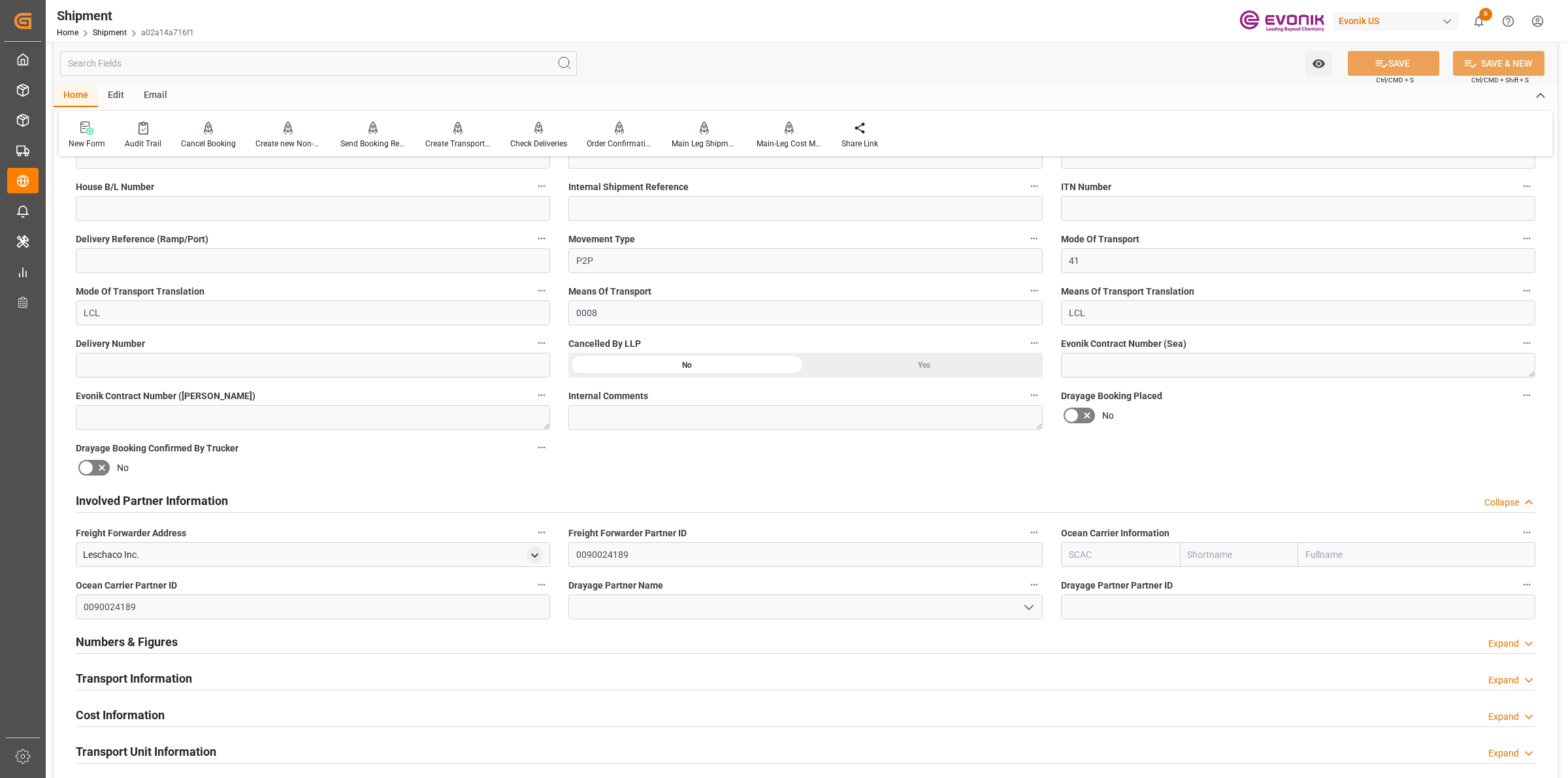
scroll to position [572, 0]
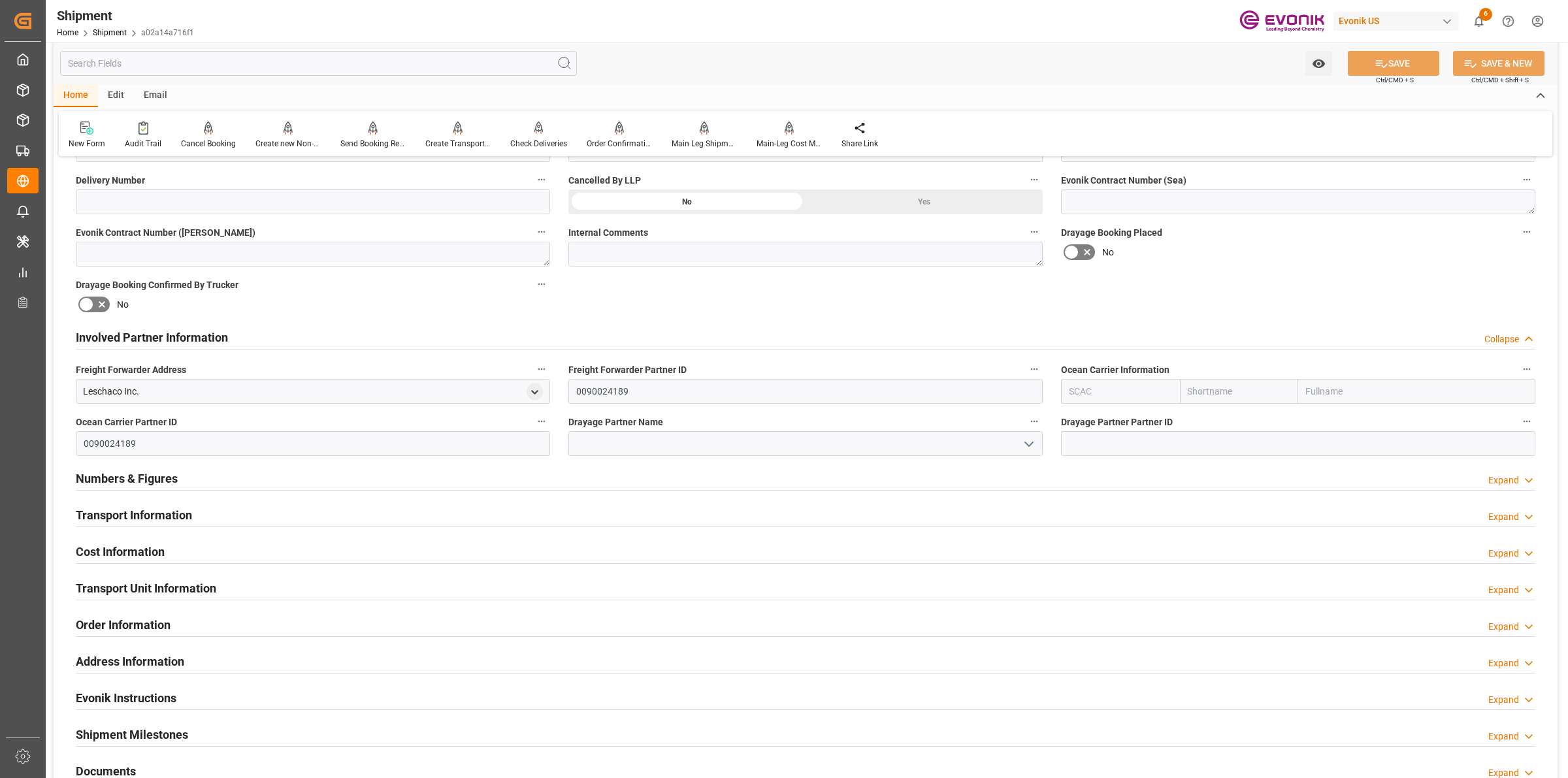
click at [1106, 387] on input "text" at bounding box center [1120, 391] width 119 height 25
click at [1088, 423] on b "ALRB" at bounding box center [1081, 419] width 23 height 11
type input "ALRB"
type input "AC Containerline"
type input "AC Containerline GmbH"
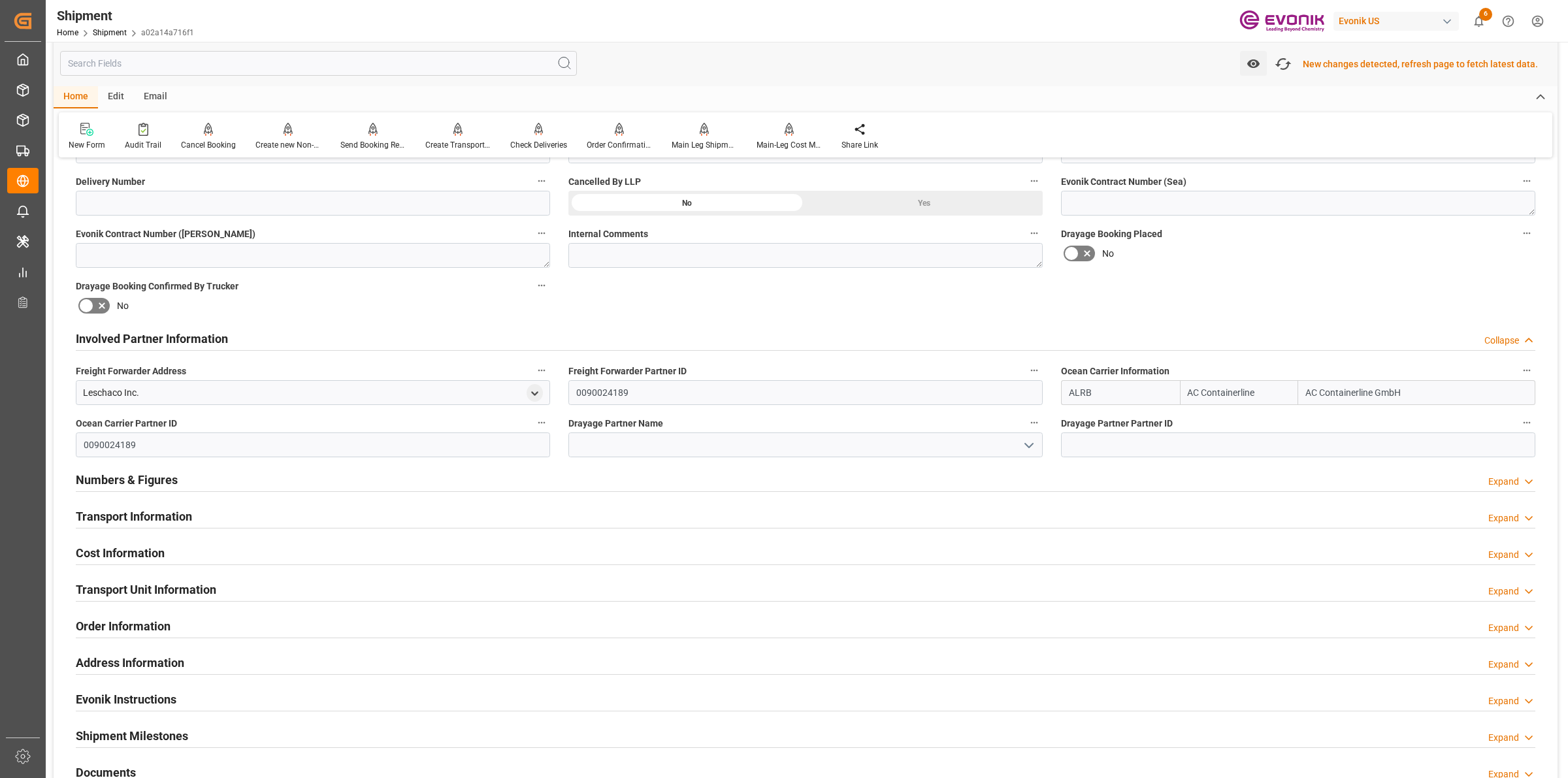
scroll to position [572, 0]
type input "ALRB"
drag, startPoint x: 390, startPoint y: 492, endPoint x: 399, endPoint y: 506, distance: 16.6
click at [390, 492] on div "Numbers & Figures Expand" at bounding box center [806, 479] width 1478 height 37
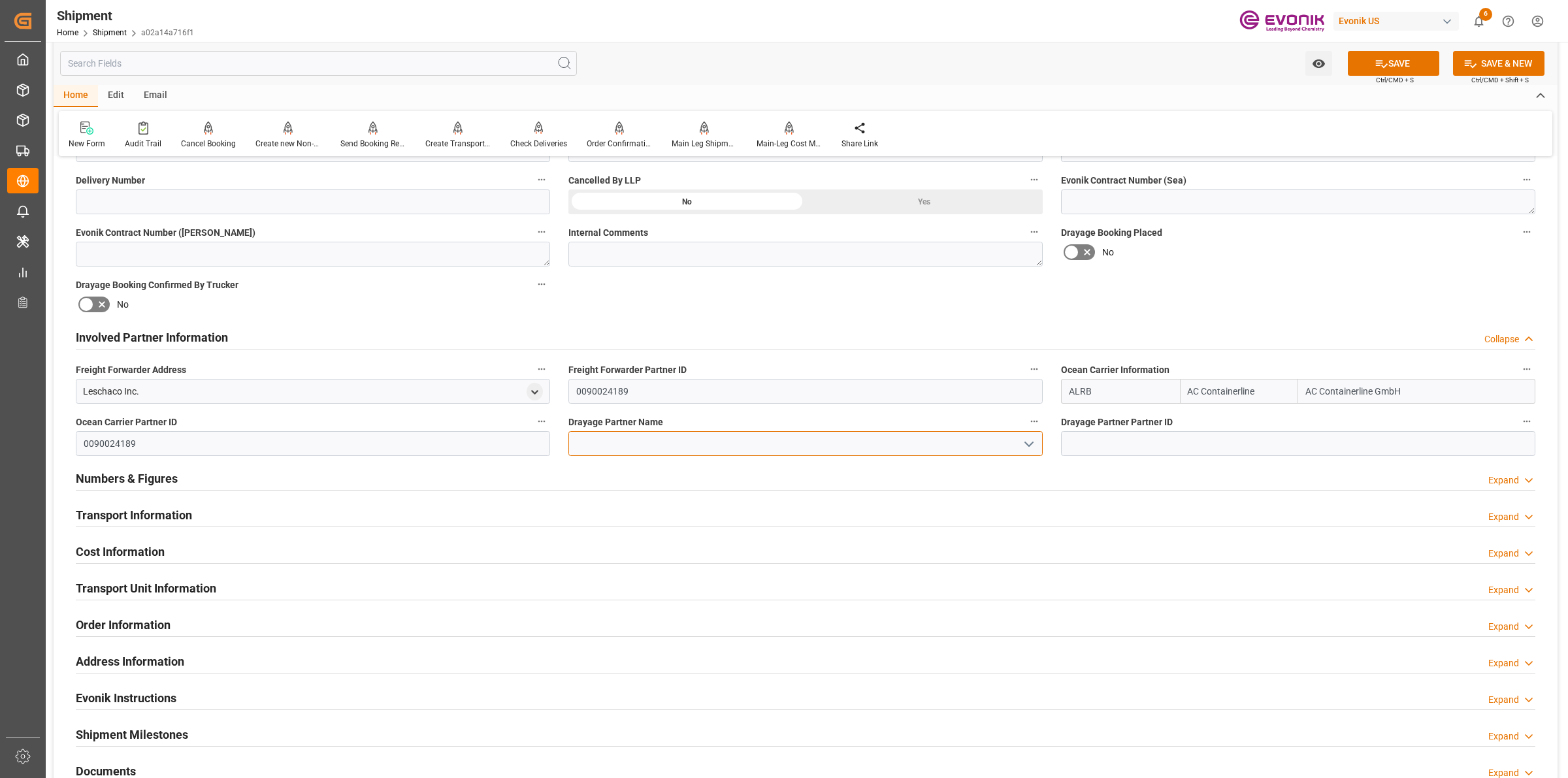
click at [655, 447] on input at bounding box center [805, 444] width 474 height 25
paste input "[PERSON_NAME]"
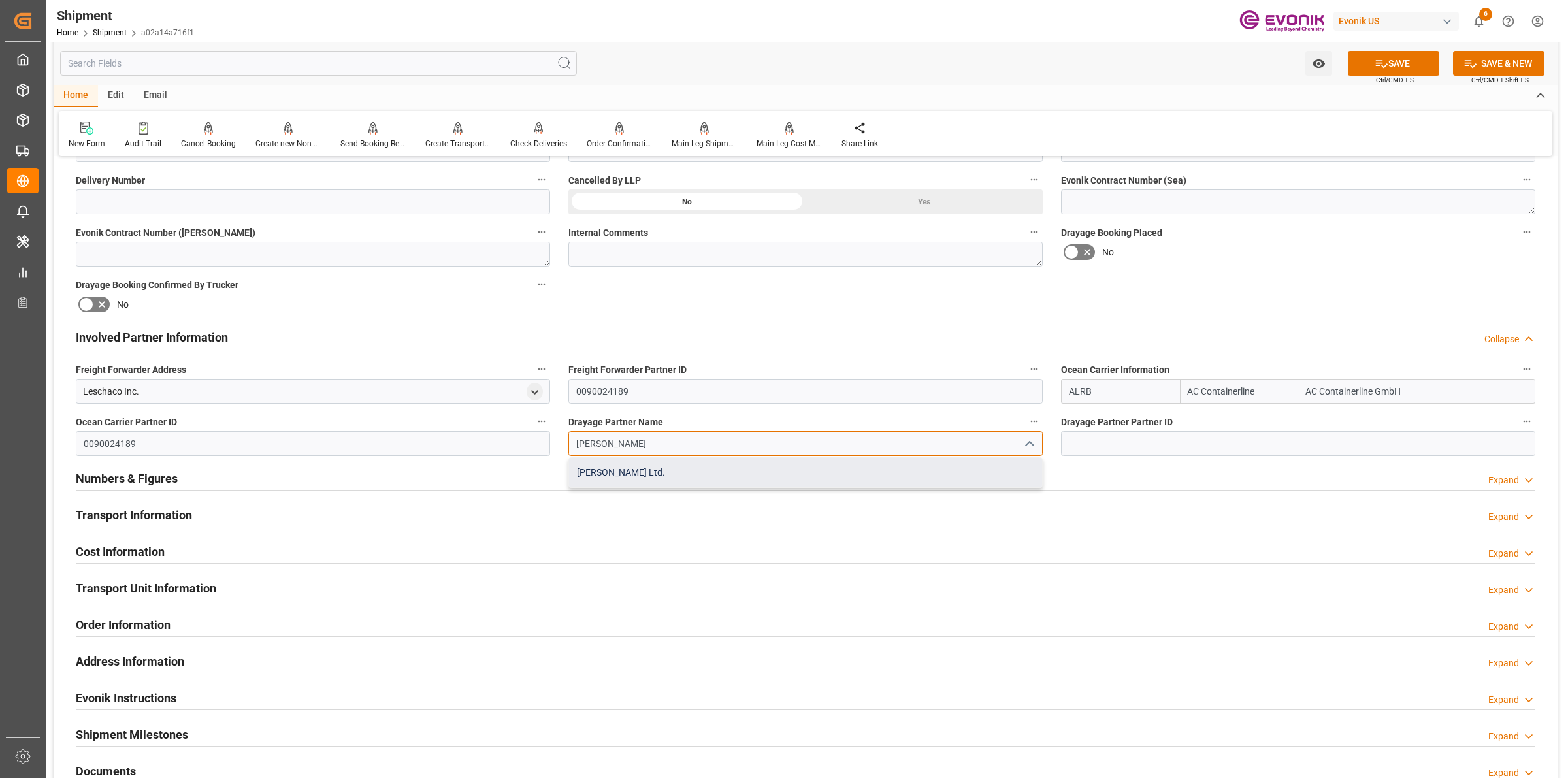
click at [662, 464] on div "[PERSON_NAME] Ltd." at bounding box center [806, 473] width 473 height 29
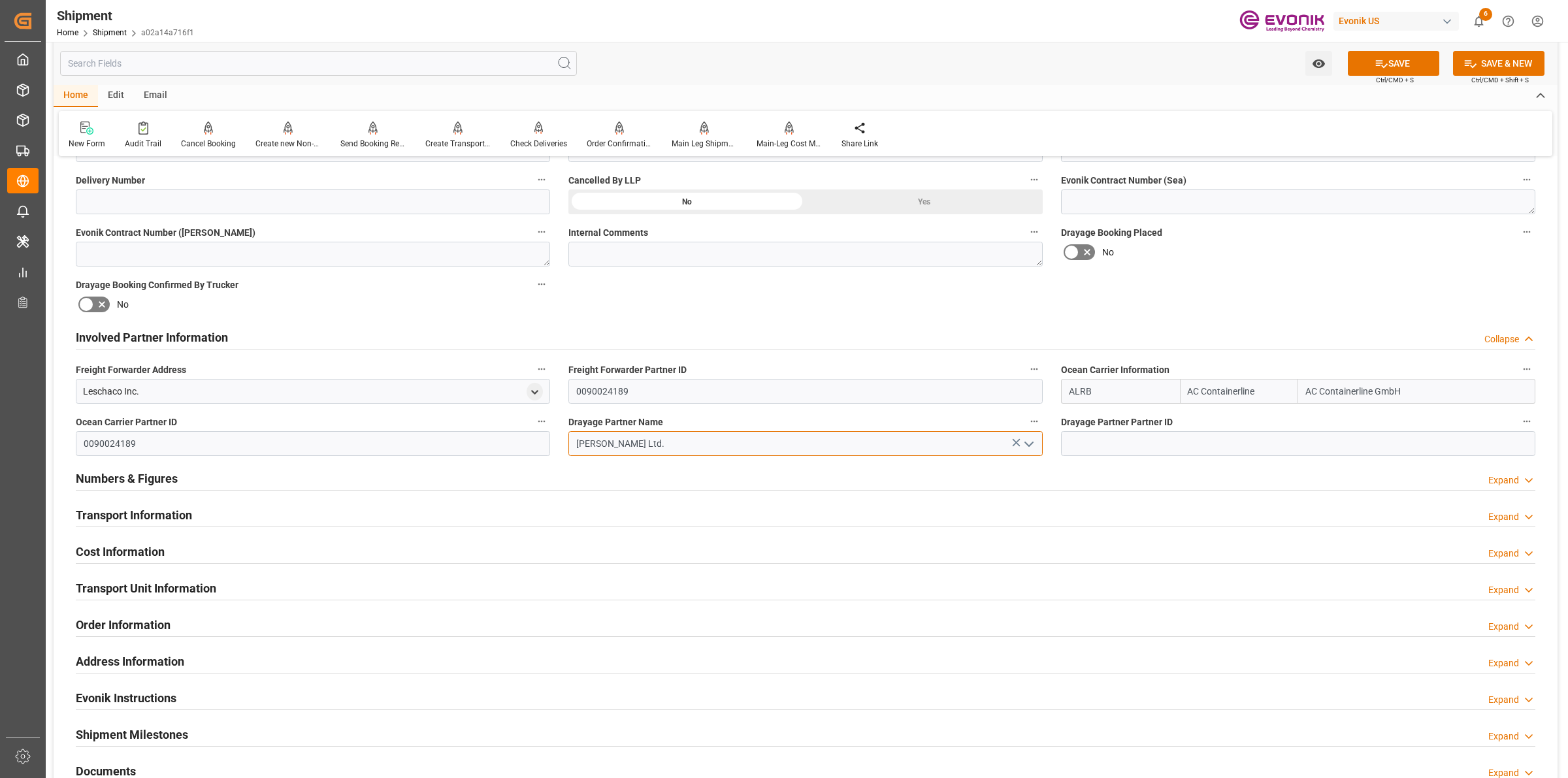
type input "[PERSON_NAME] Ltd."
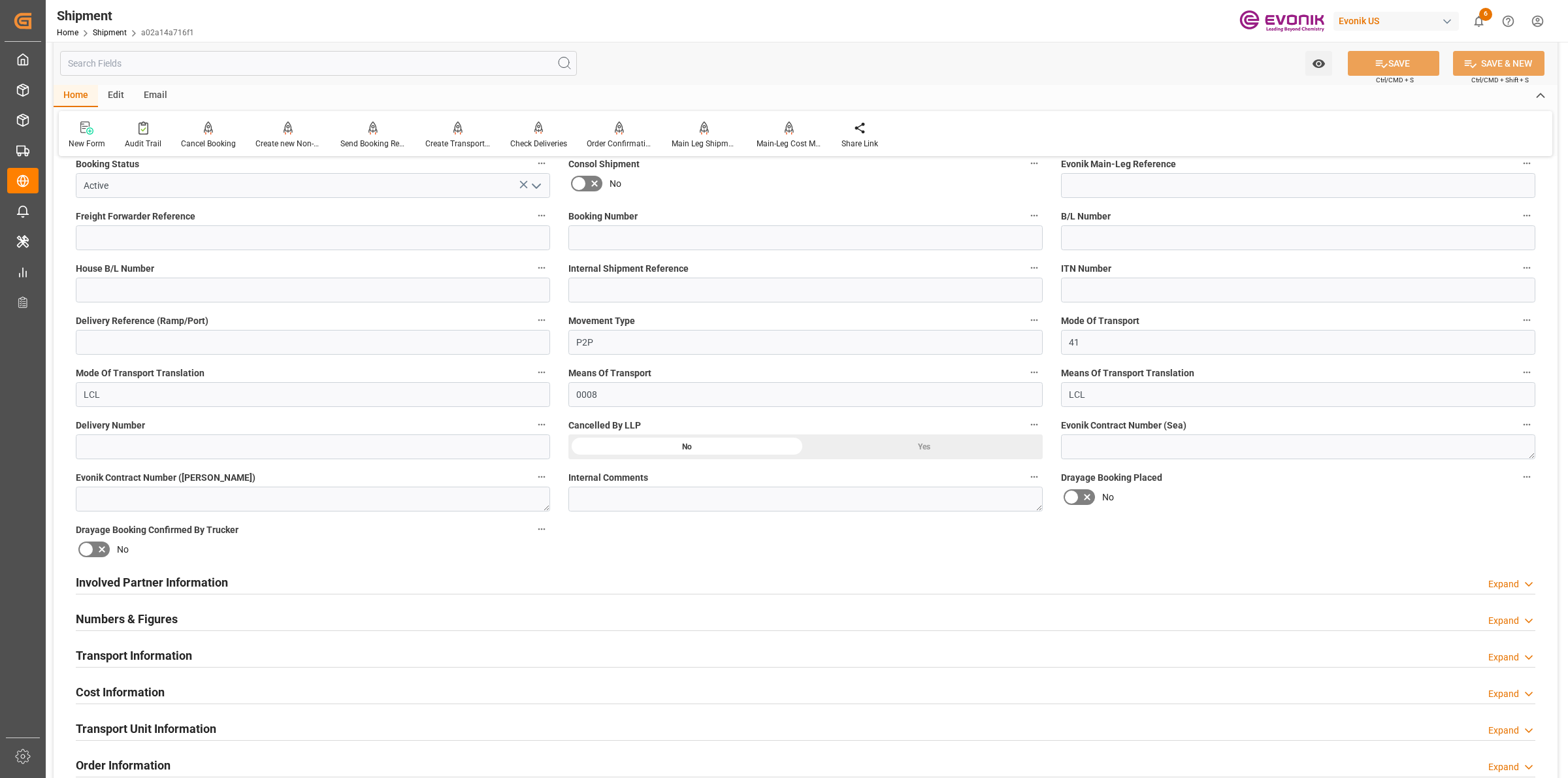
scroll to position [490, 0]
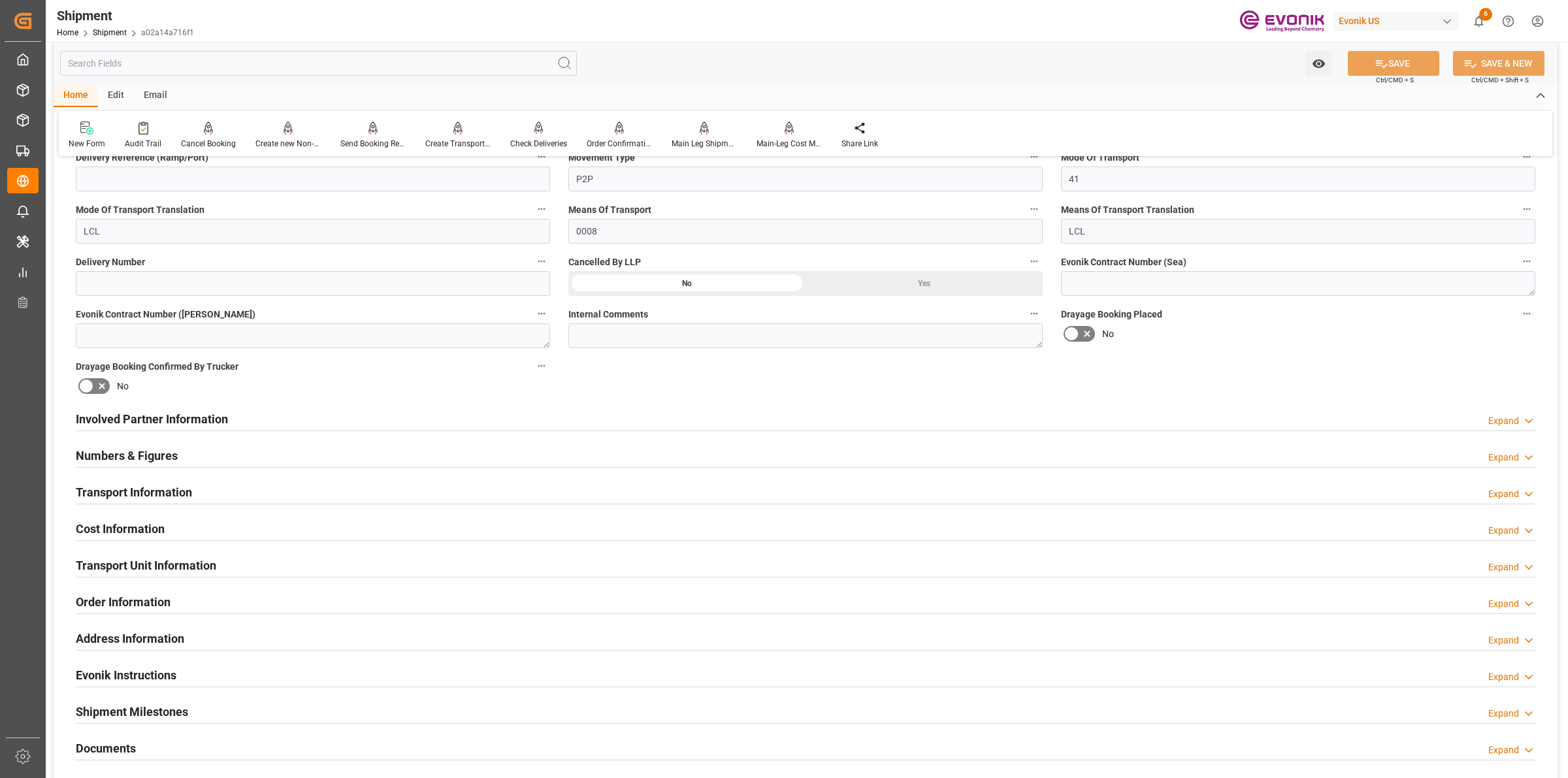
click at [515, 414] on div "Involved Partner Information Expand" at bounding box center [805, 418] width 1460 height 25
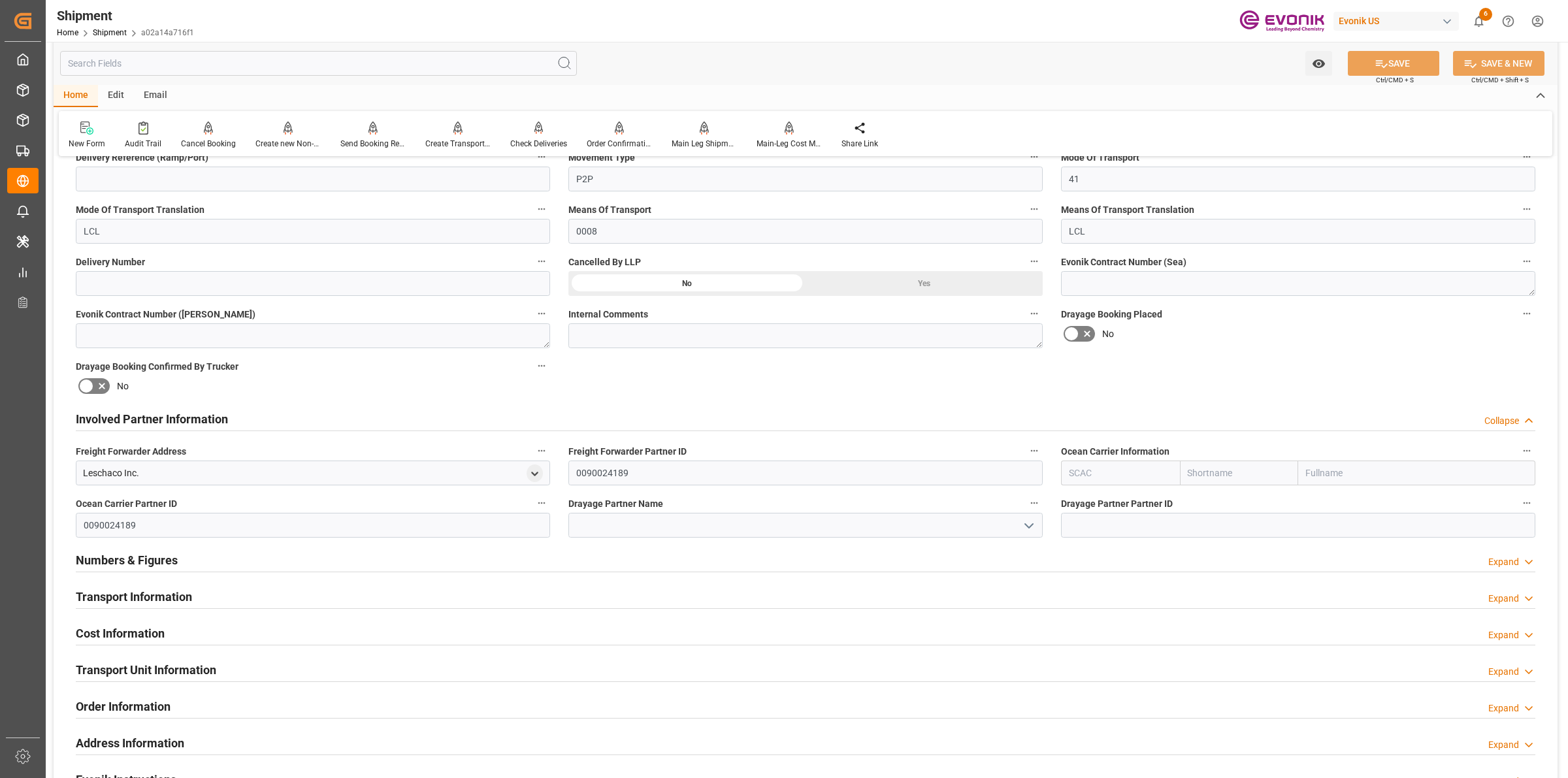
click at [1089, 472] on input "text" at bounding box center [1120, 474] width 119 height 25
click at [1081, 497] on b "ALRB" at bounding box center [1081, 502] width 23 height 11
type input "ALRB"
type input "AC Containerline"
type input "AC Containerline GmbH"
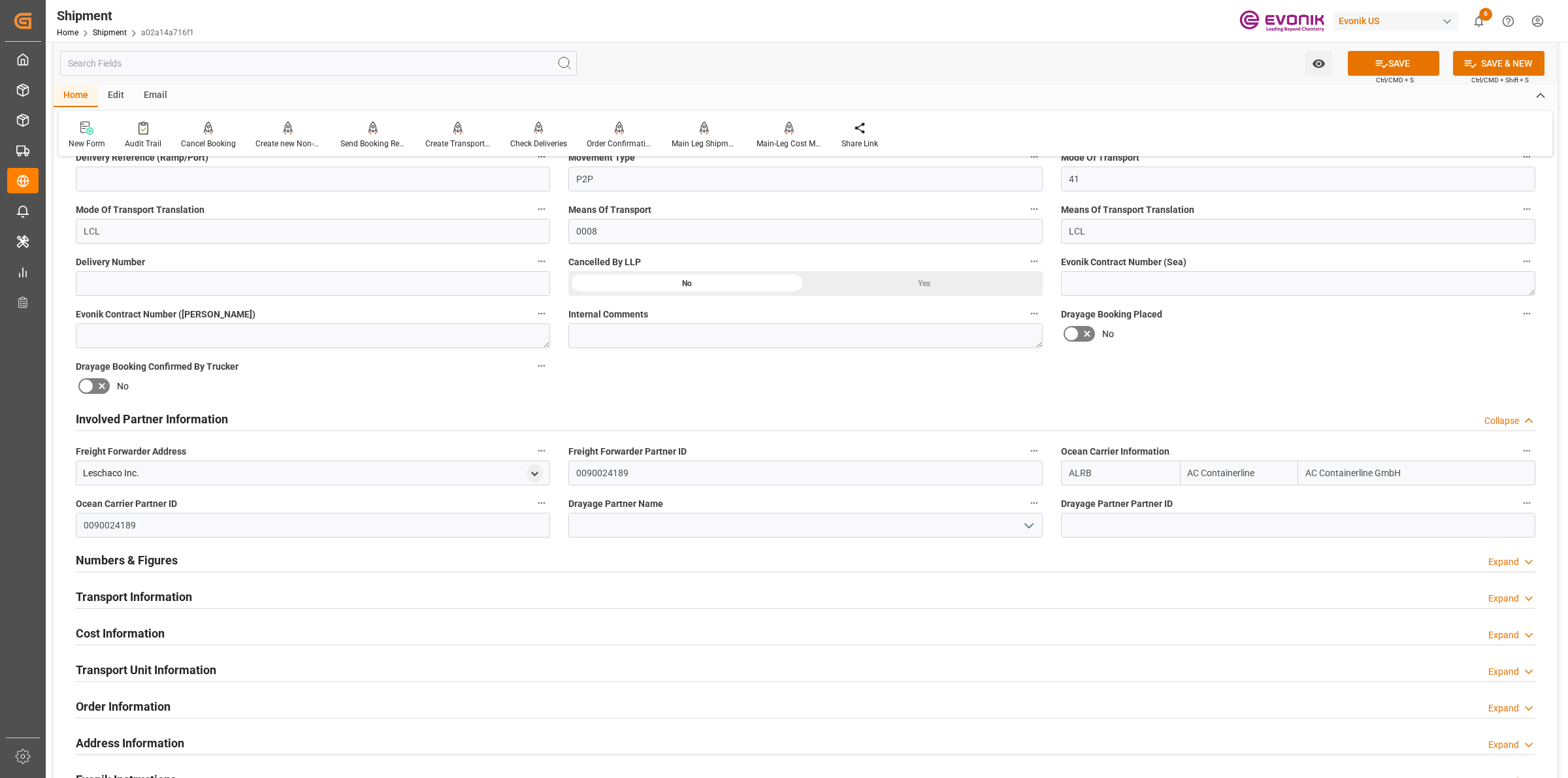
type input "ALRB"
click at [824, 516] on input at bounding box center [805, 526] width 474 height 25
paste input "[PERSON_NAME]"
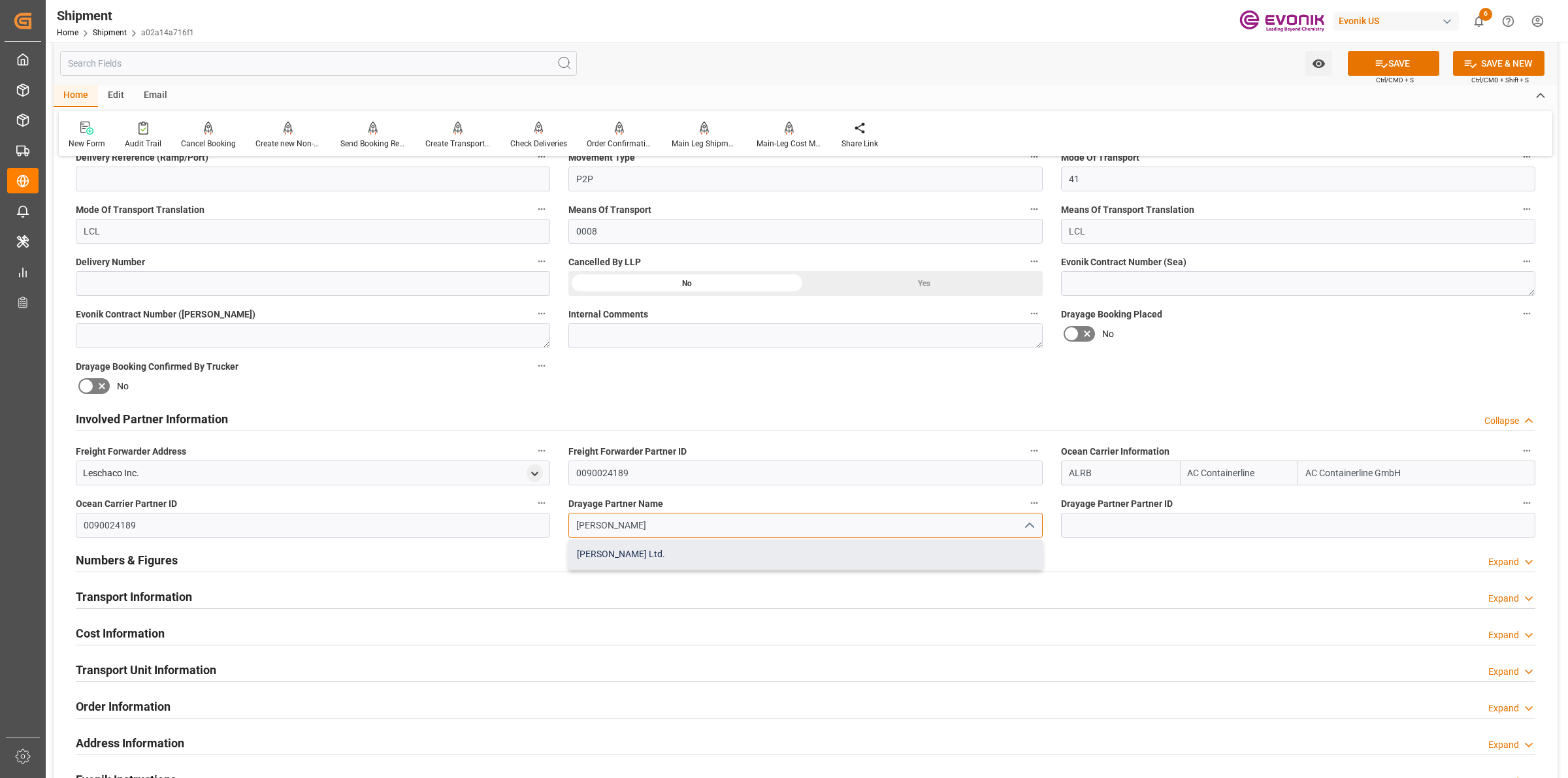
click at [698, 549] on div "[PERSON_NAME] Ltd." at bounding box center [806, 555] width 473 height 29
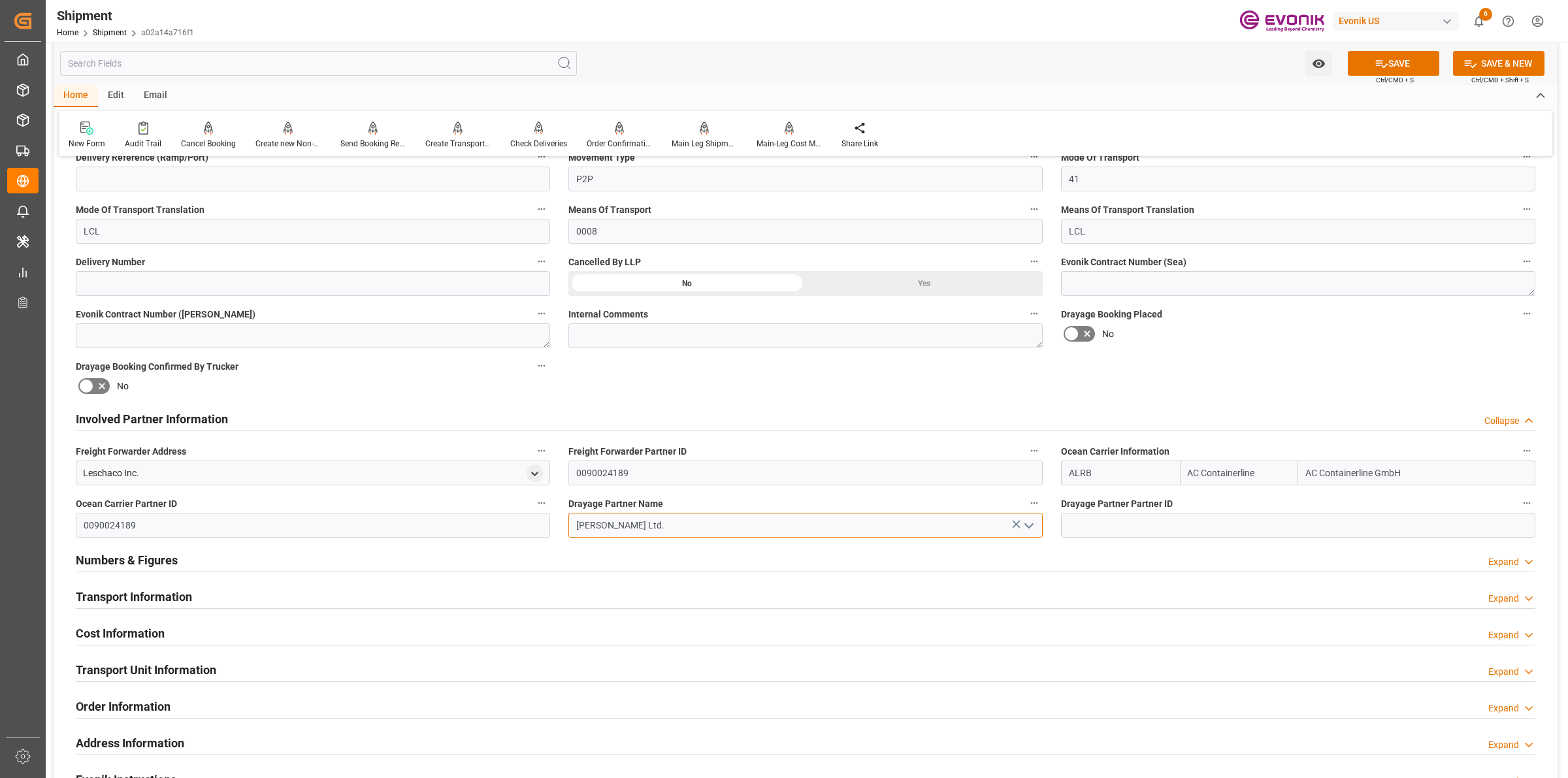
type input "[PERSON_NAME] Ltd."
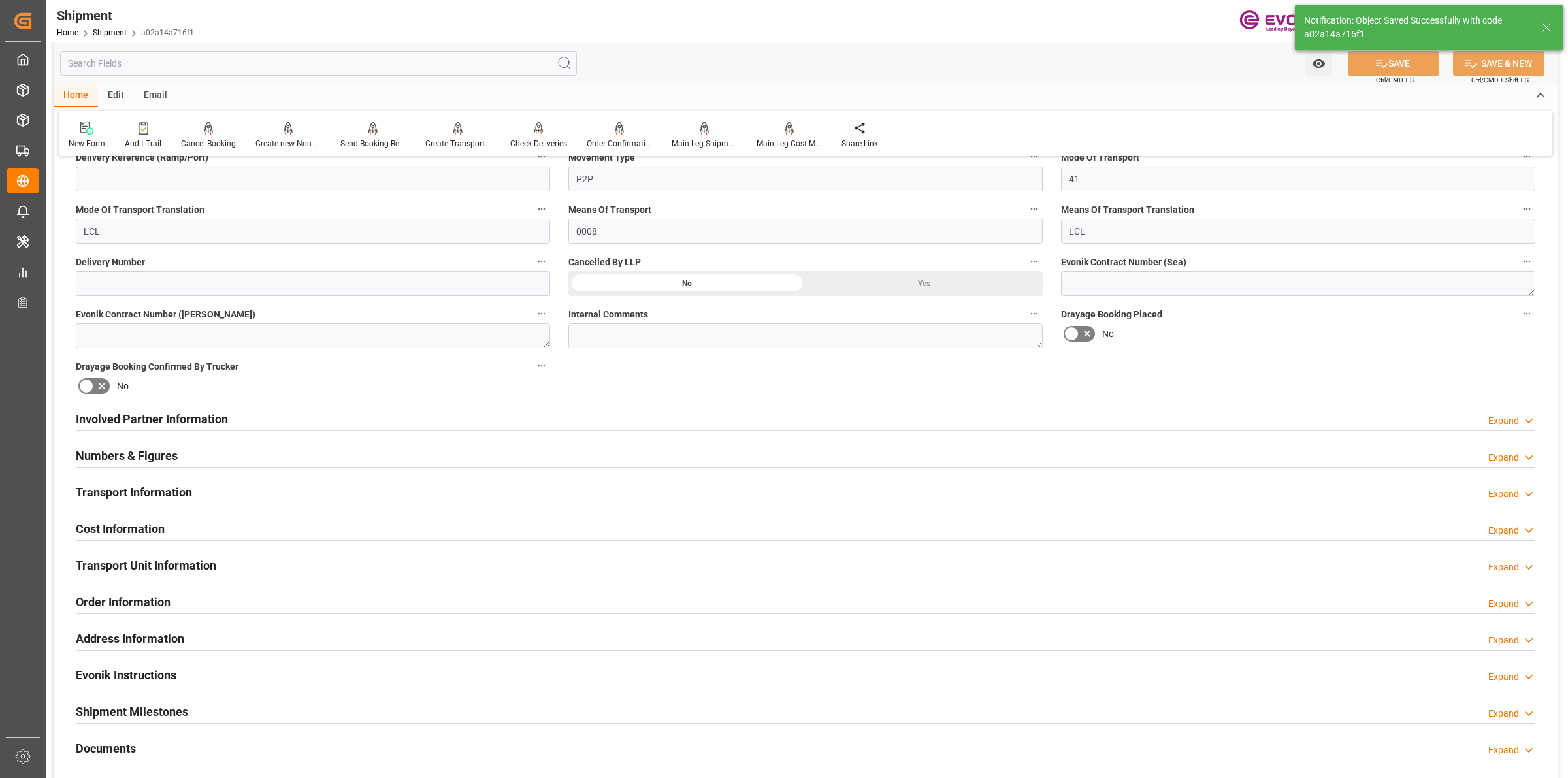
click at [233, 425] on div "Involved Partner Information Expand" at bounding box center [805, 418] width 1460 height 25
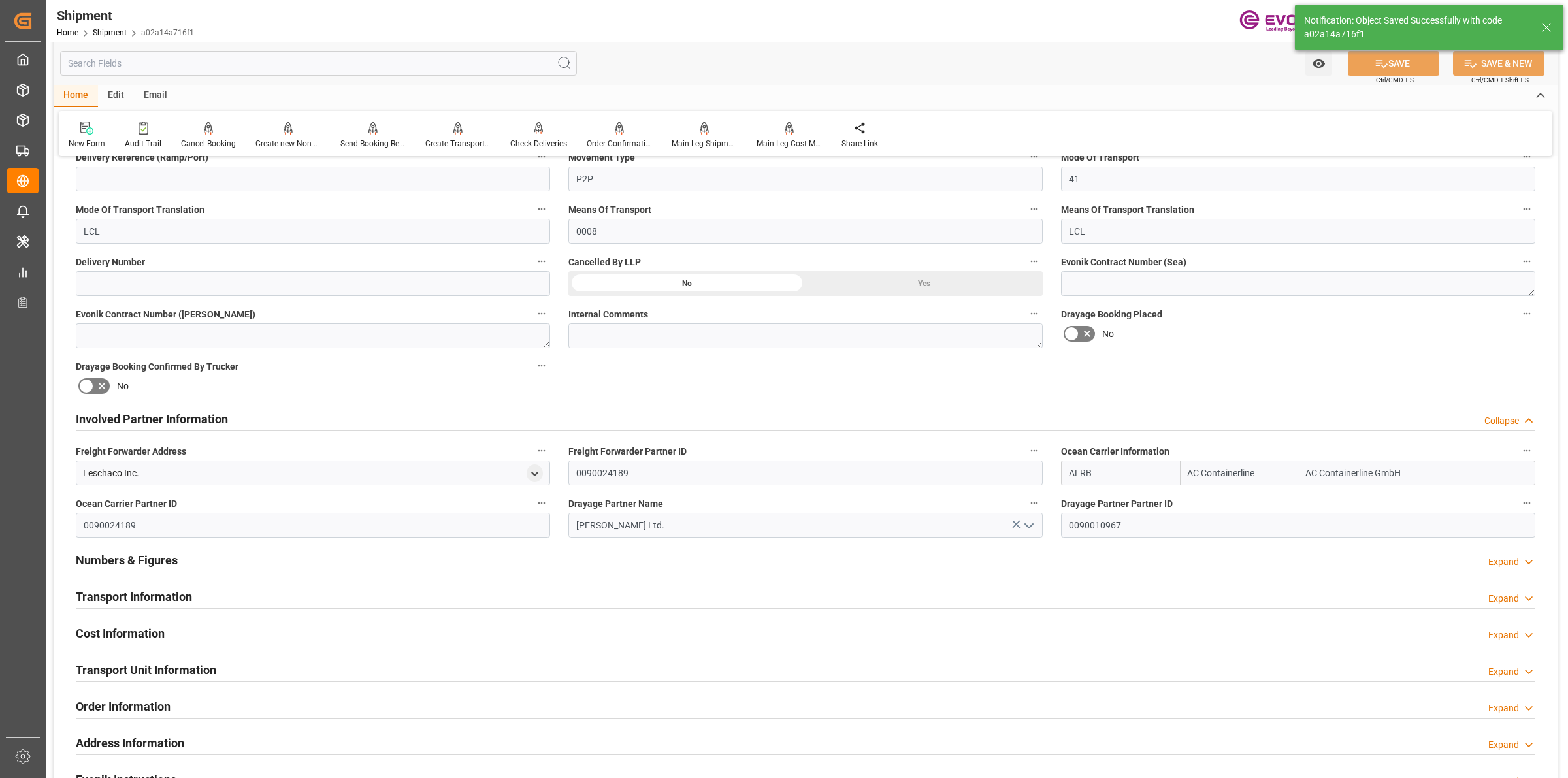
click at [233, 425] on div "Involved Partner Information Collapse" at bounding box center [805, 418] width 1460 height 25
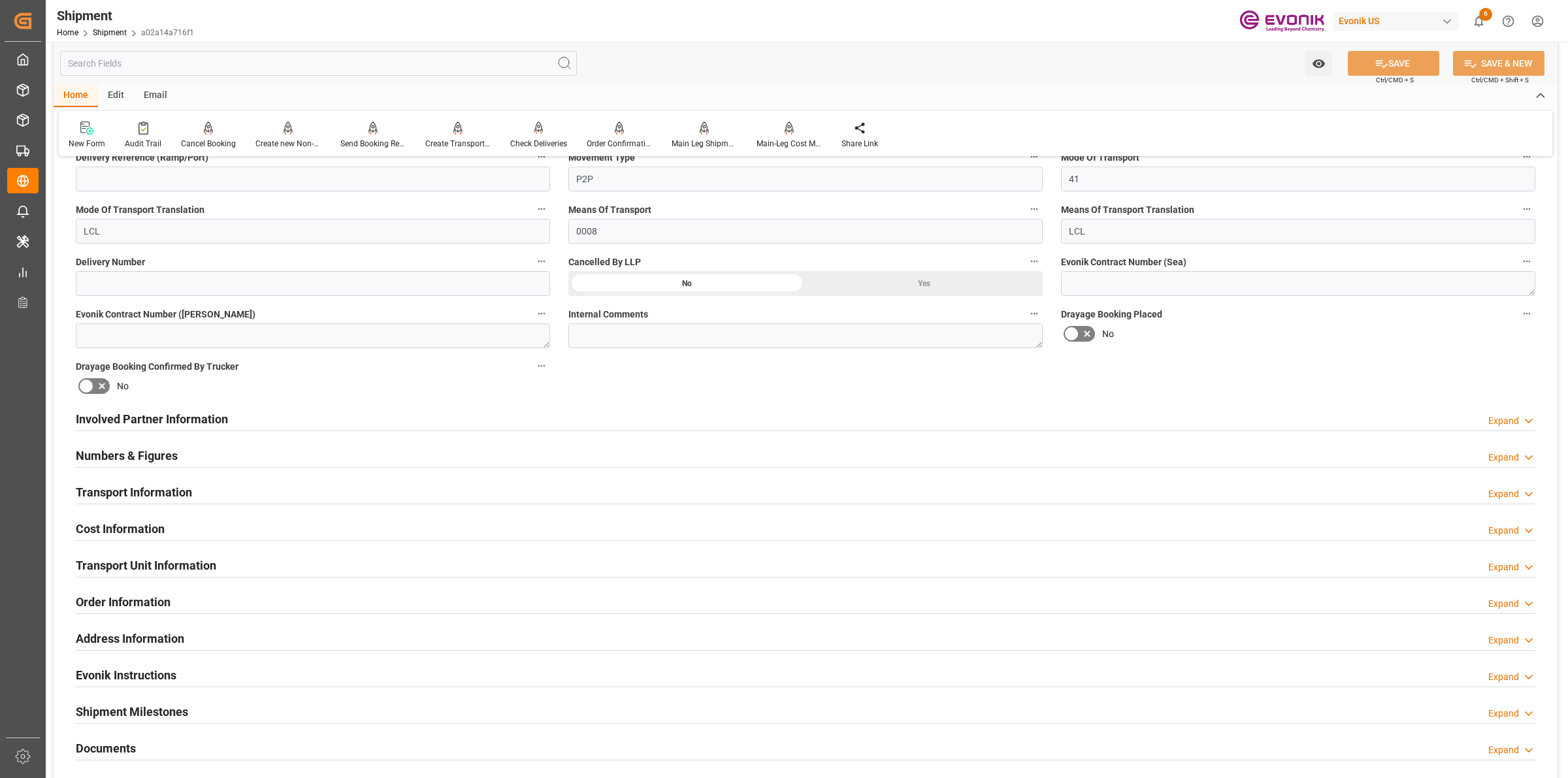
click at [173, 459] on h2 "Numbers & Figures" at bounding box center [127, 456] width 102 height 17
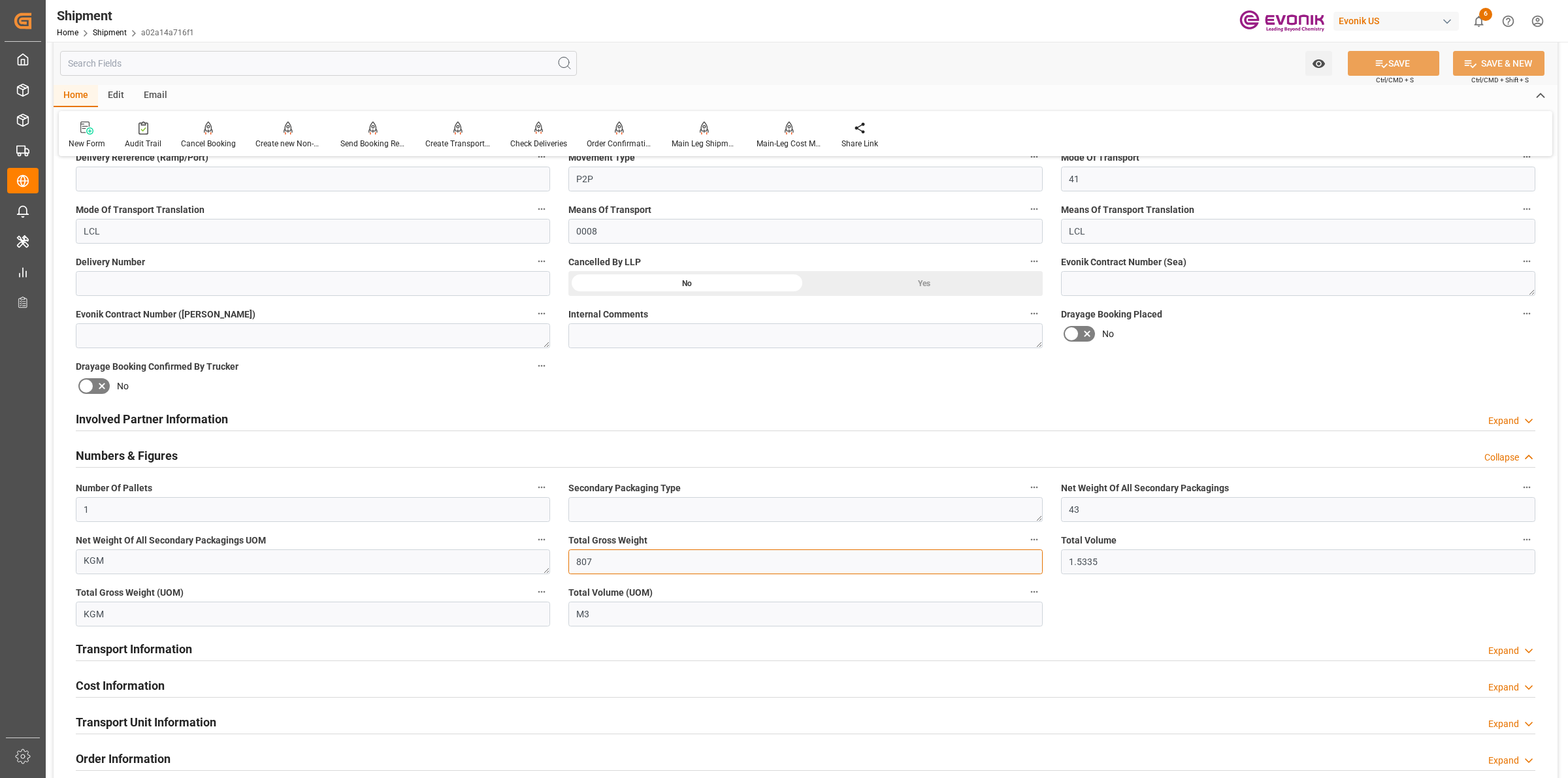
drag, startPoint x: 619, startPoint y: 553, endPoint x: 431, endPoint y: 534, distance: 189.0
click at [415, 534] on div "Booking Confirmation Milestone Bar Collapse Submitted to FFW for Booking (Pendi…" at bounding box center [805, 432] width 1504 height 1509
drag, startPoint x: 1042, startPoint y: 565, endPoint x: 1026, endPoint y: 565, distance: 16.0
click at [1026, 565] on div "Booking Confirmation Milestone Bar Collapse Submitted to FFW for Booking (Pendi…" at bounding box center [805, 432] width 1504 height 1509
click at [1115, 562] on input "1.5335" at bounding box center [1297, 562] width 474 height 25
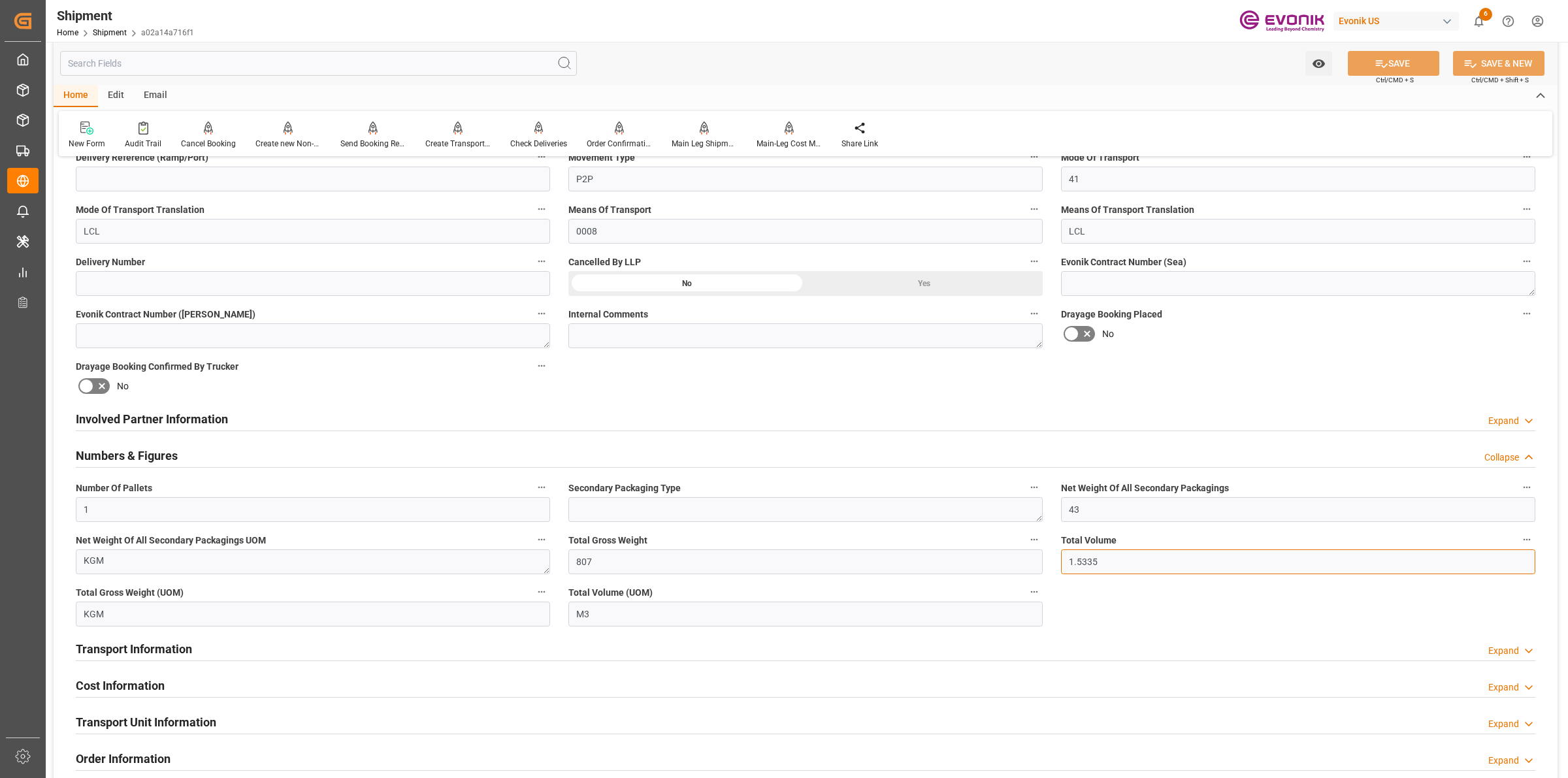
click at [1126, 562] on input "1.5335" at bounding box center [1297, 562] width 474 height 25
drag, startPoint x: 1103, startPoint y: 560, endPoint x: 1098, endPoint y: 548, distance: 13.0
click at [996, 548] on div "Booking Confirmation Milestone Bar Collapse Submitted to FFW for Booking (Pendi…" at bounding box center [805, 432] width 1504 height 1509
click at [236, 459] on div "Numbers & Figures Collapse" at bounding box center [805, 455] width 1460 height 25
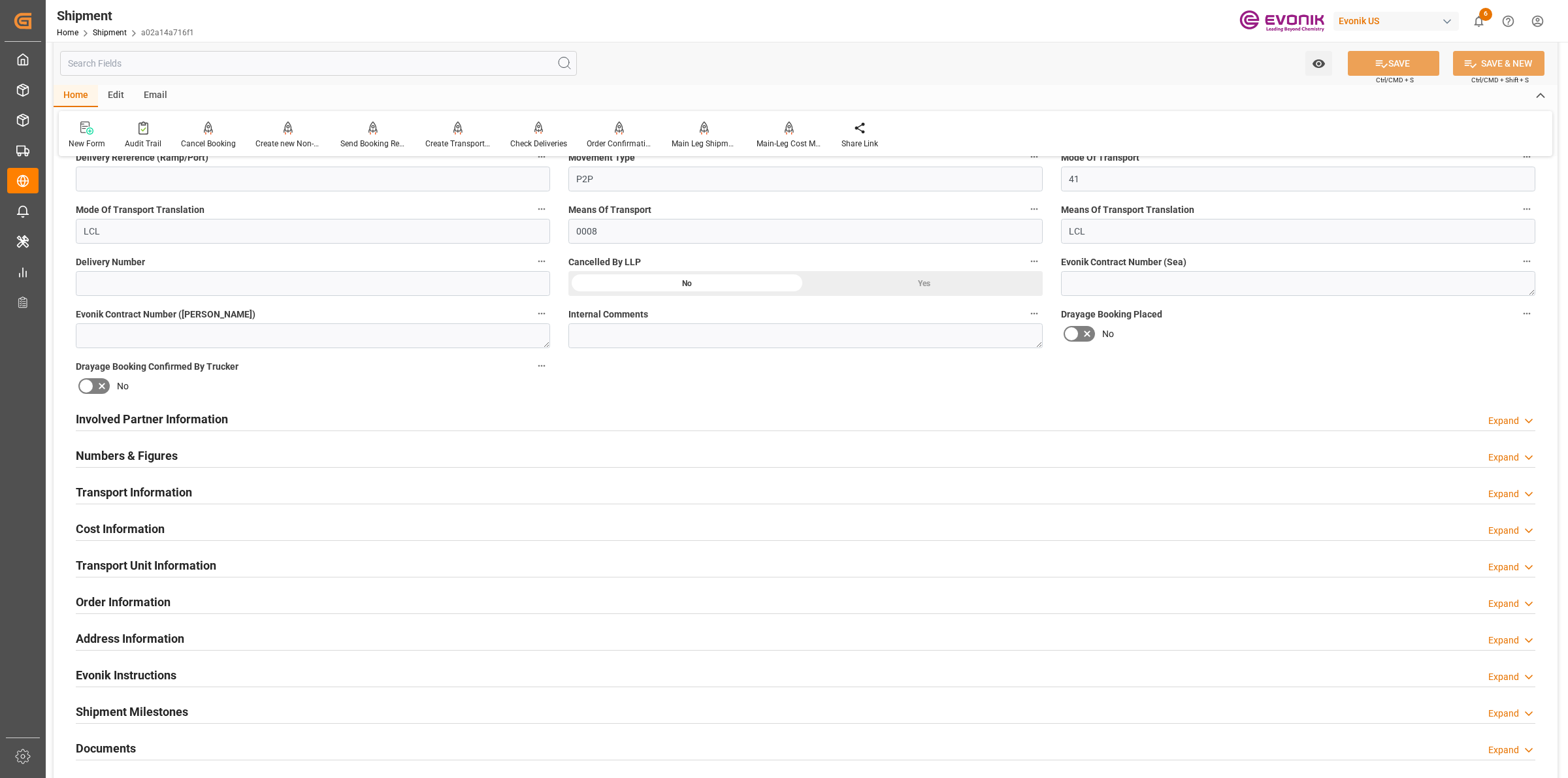
click at [197, 487] on div "Transport Information Expand" at bounding box center [805, 492] width 1460 height 25
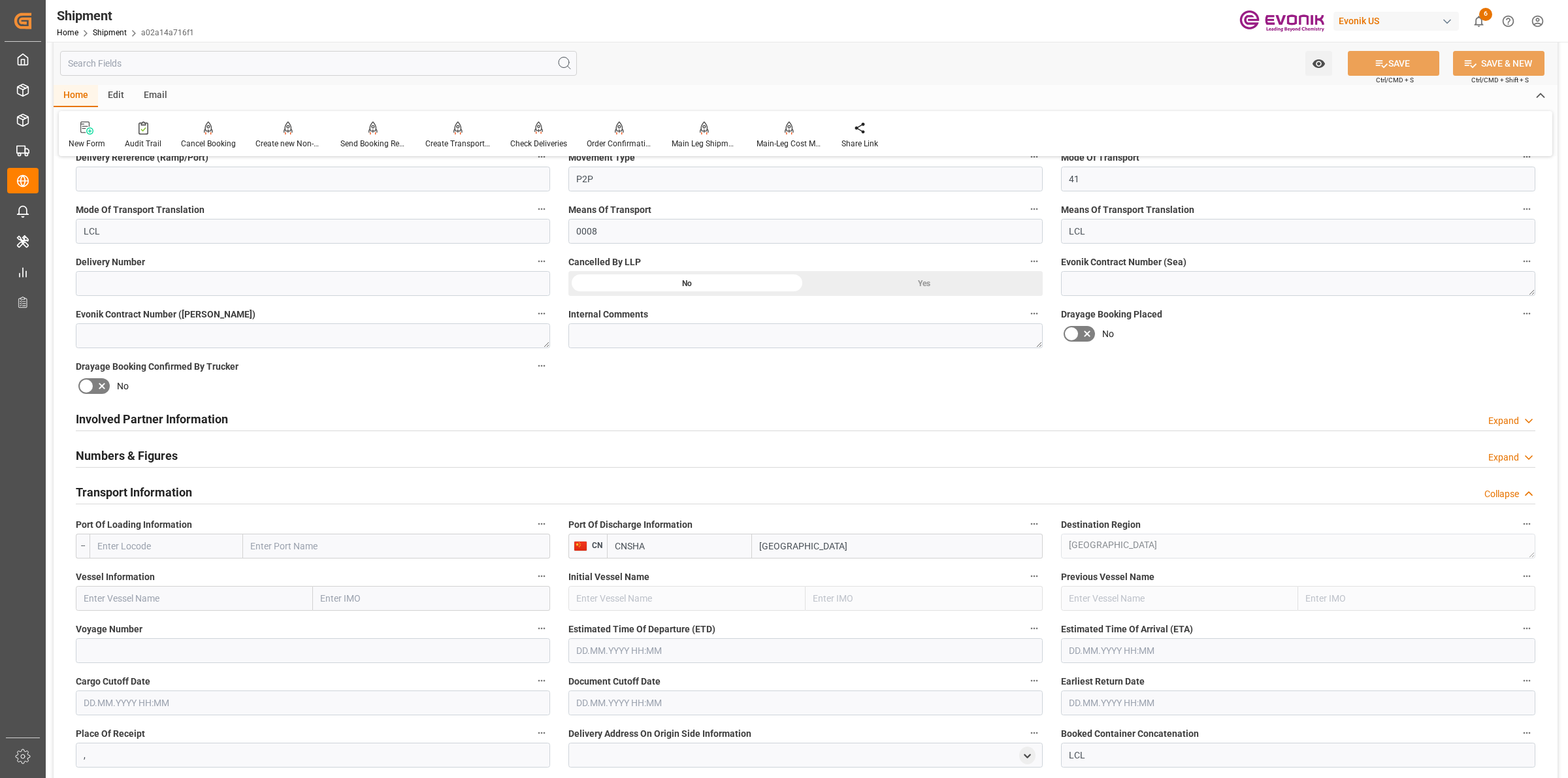
click at [198, 548] on input "text" at bounding box center [166, 547] width 154 height 25
paste input "[GEOGRAPHIC_DATA]"
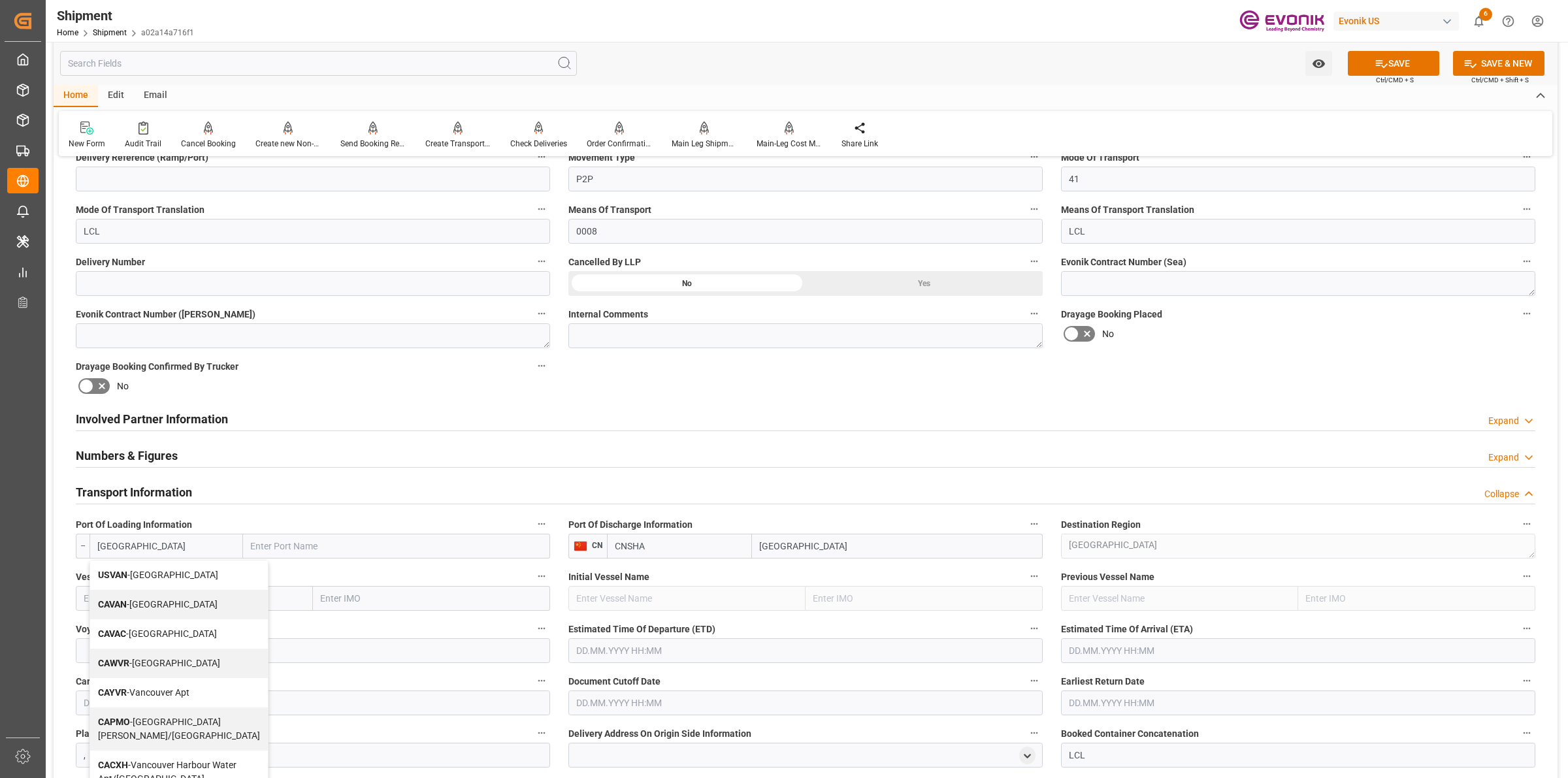
click at [154, 599] on span "CAVAN - [GEOGRAPHIC_DATA]" at bounding box center [157, 604] width 120 height 11
type input "CAVAN"
type input "[GEOGRAPHIC_DATA]"
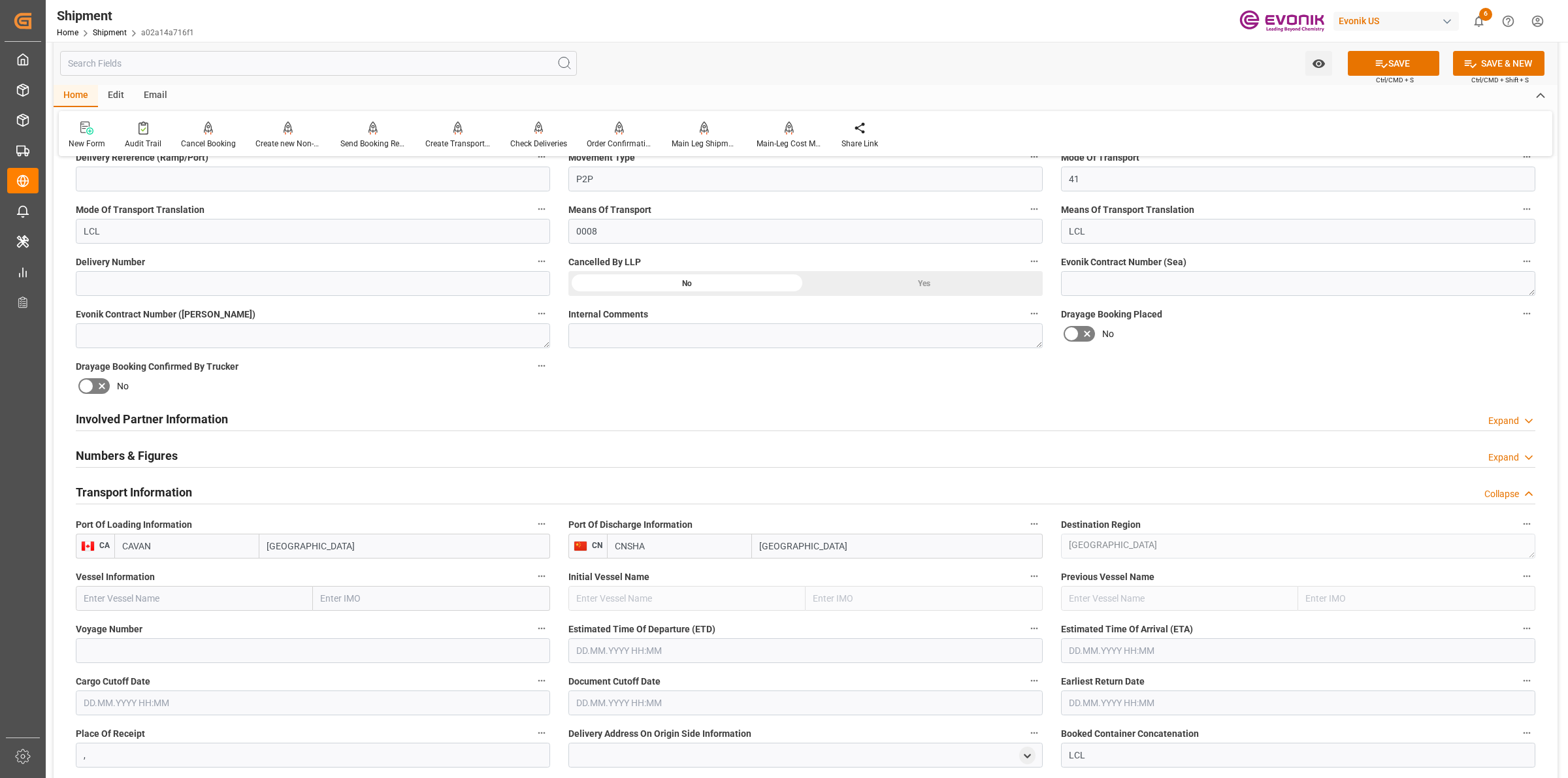
type input "CAVAN"
click at [214, 584] on label "Vessel Information" at bounding box center [312, 577] width 474 height 18
click at [533, 584] on button "Vessel Information" at bounding box center [542, 577] width 17 height 17
click at [217, 589] on div at bounding box center [784, 389] width 1568 height 778
click at [237, 598] on input "text" at bounding box center [193, 599] width 237 height 25
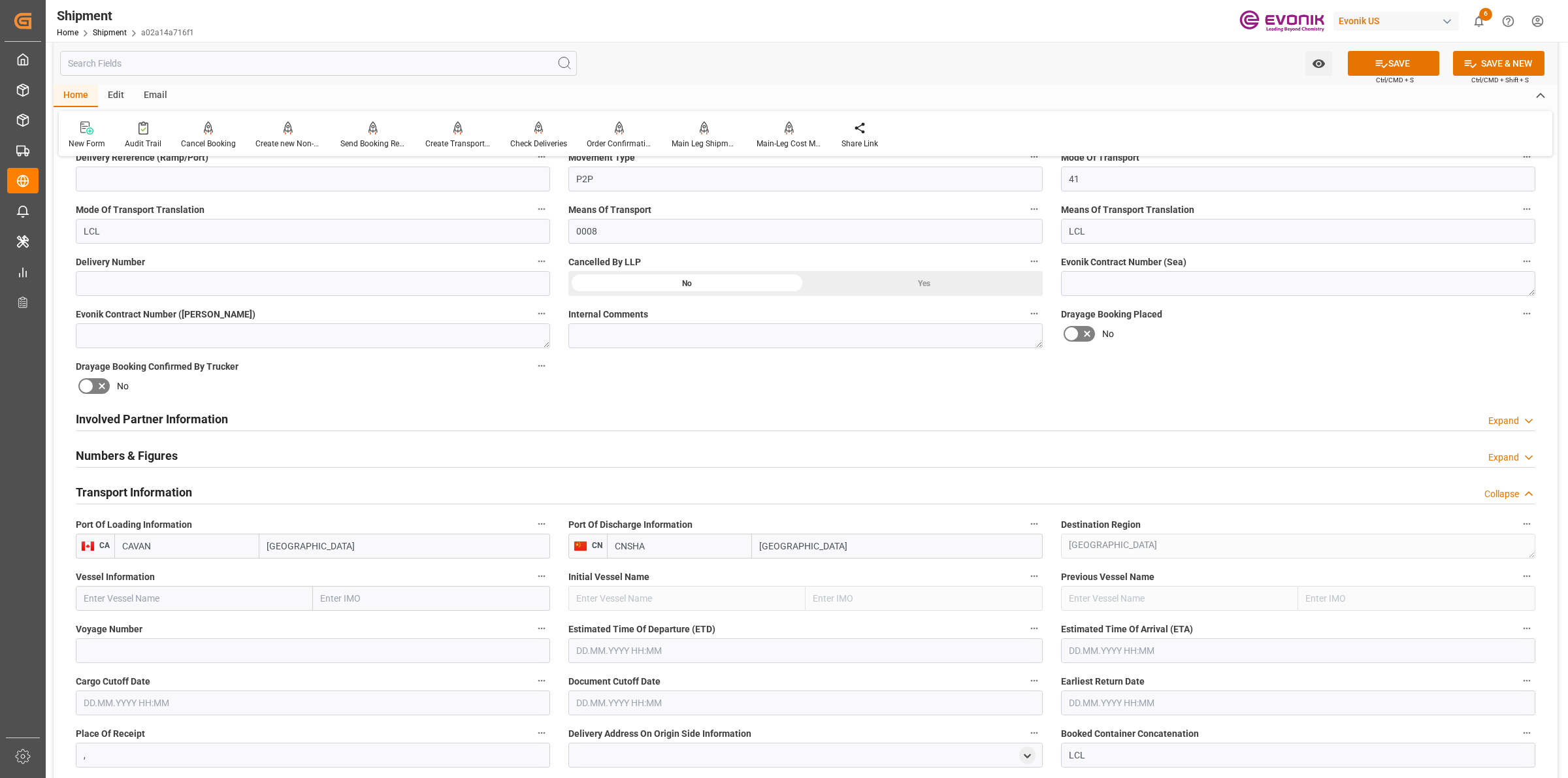
paste input "YM MUTUALITY"
type input "YM MUTUALITY"
click at [160, 619] on div "YM MUTUALITY - 9455870" at bounding box center [137, 627] width 122 height 29
type input "9455870"
type input "YM MUTUALITY"
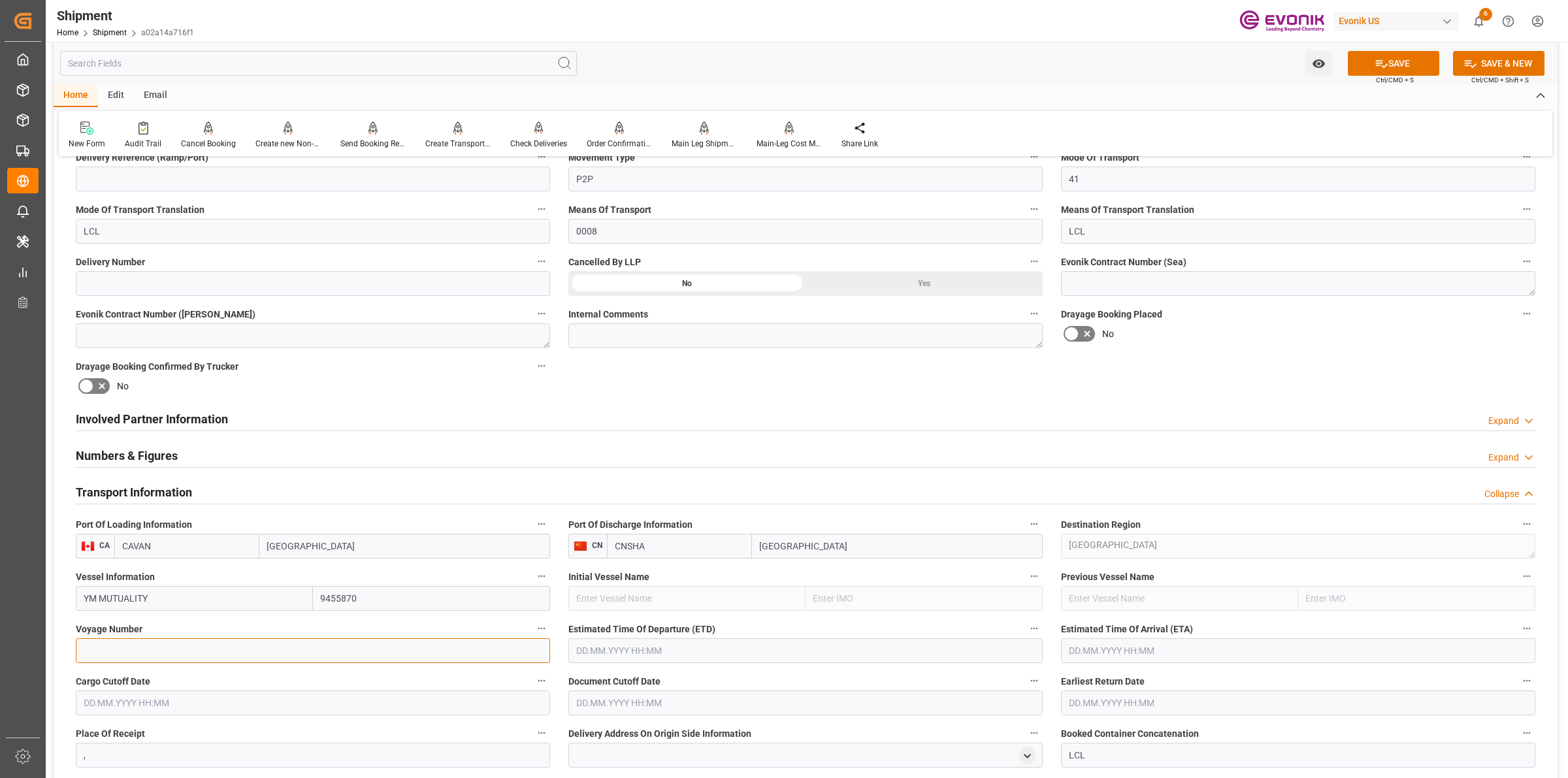
click at [259, 645] on input at bounding box center [312, 651] width 474 height 25
paste input "109W"
type input "109W"
type input "06.11"
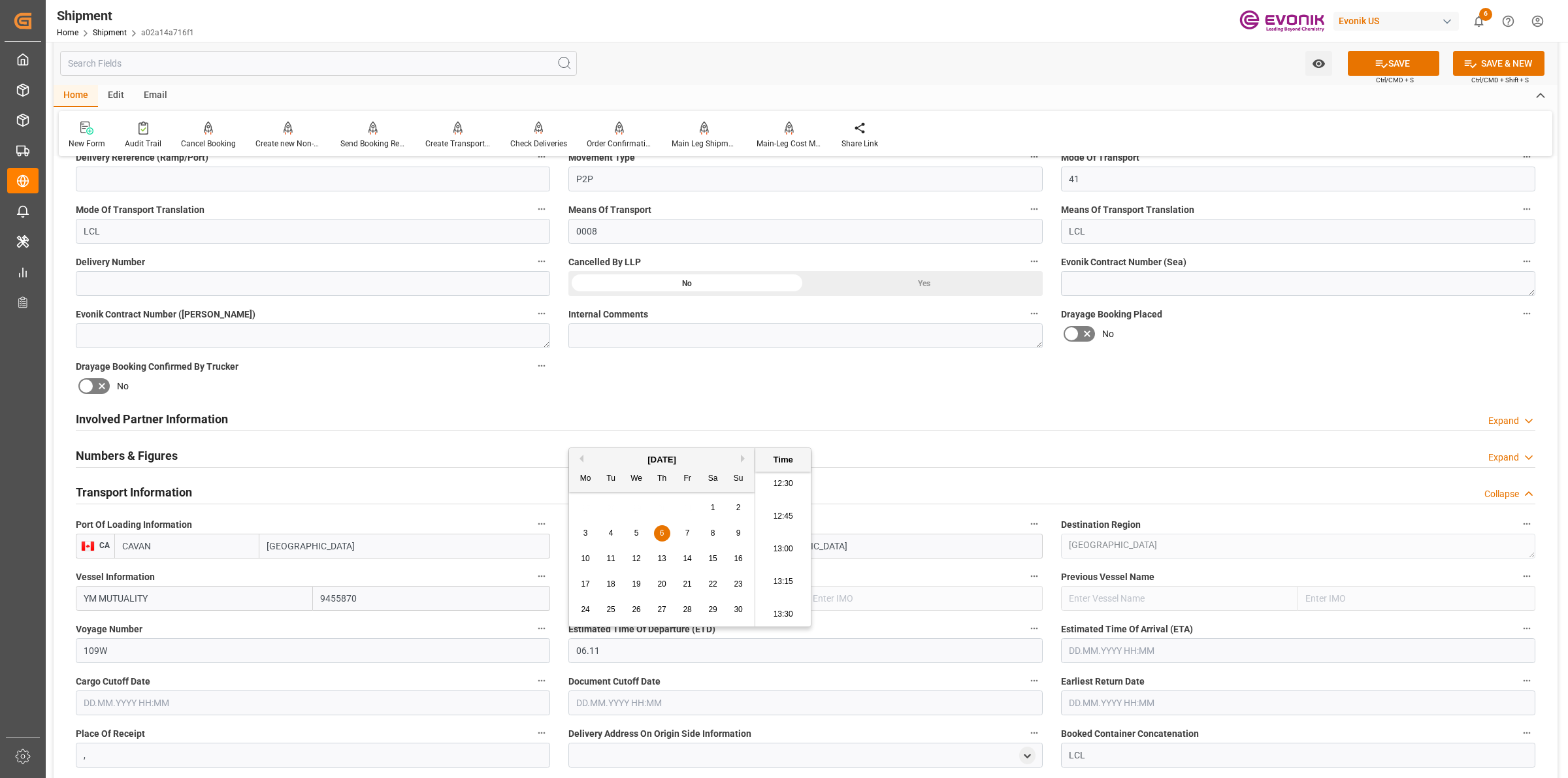
type input "[DATE] 00:00"
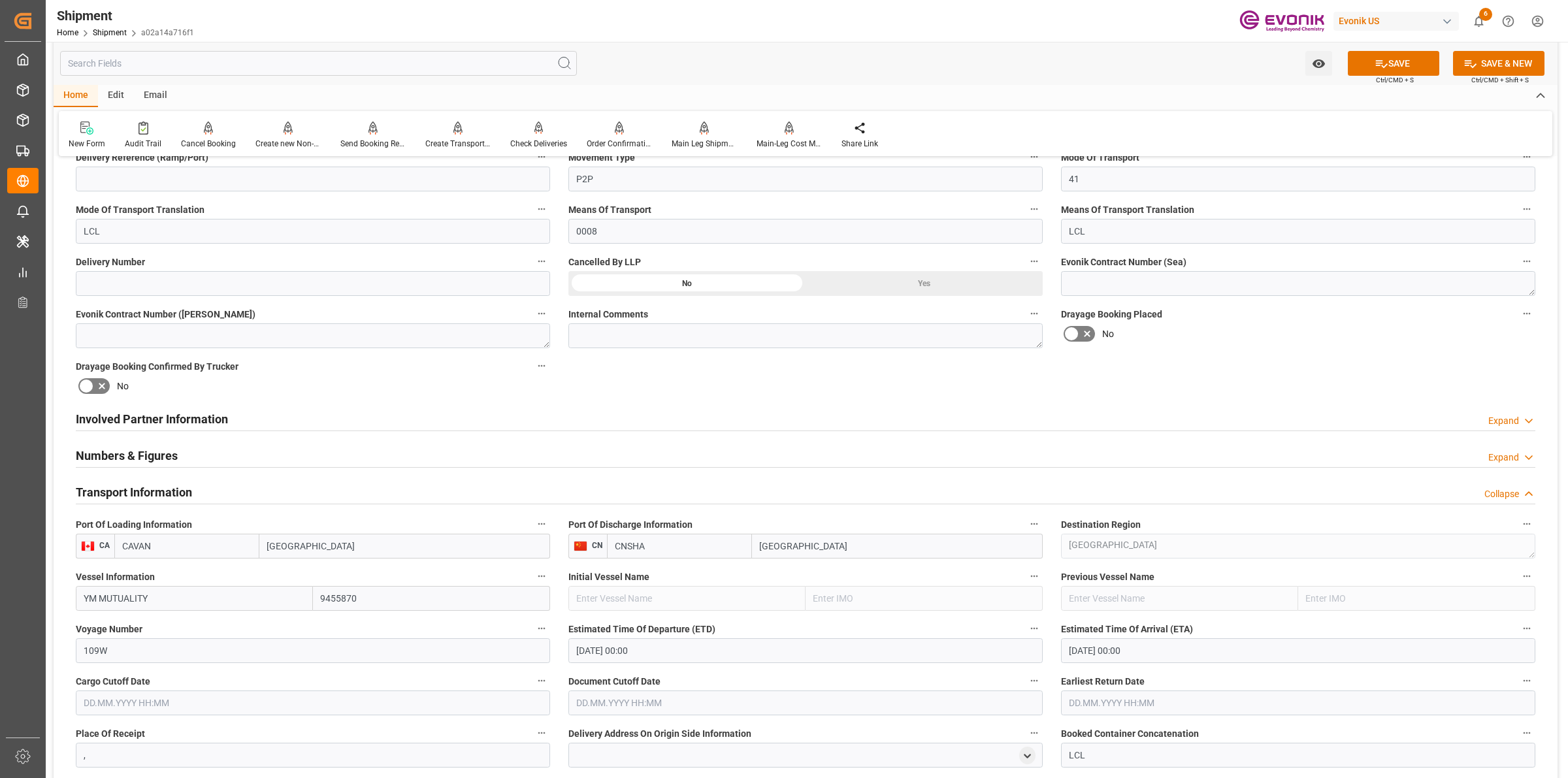
click at [1130, 649] on input "[DATE] 00:00" at bounding box center [1297, 651] width 474 height 25
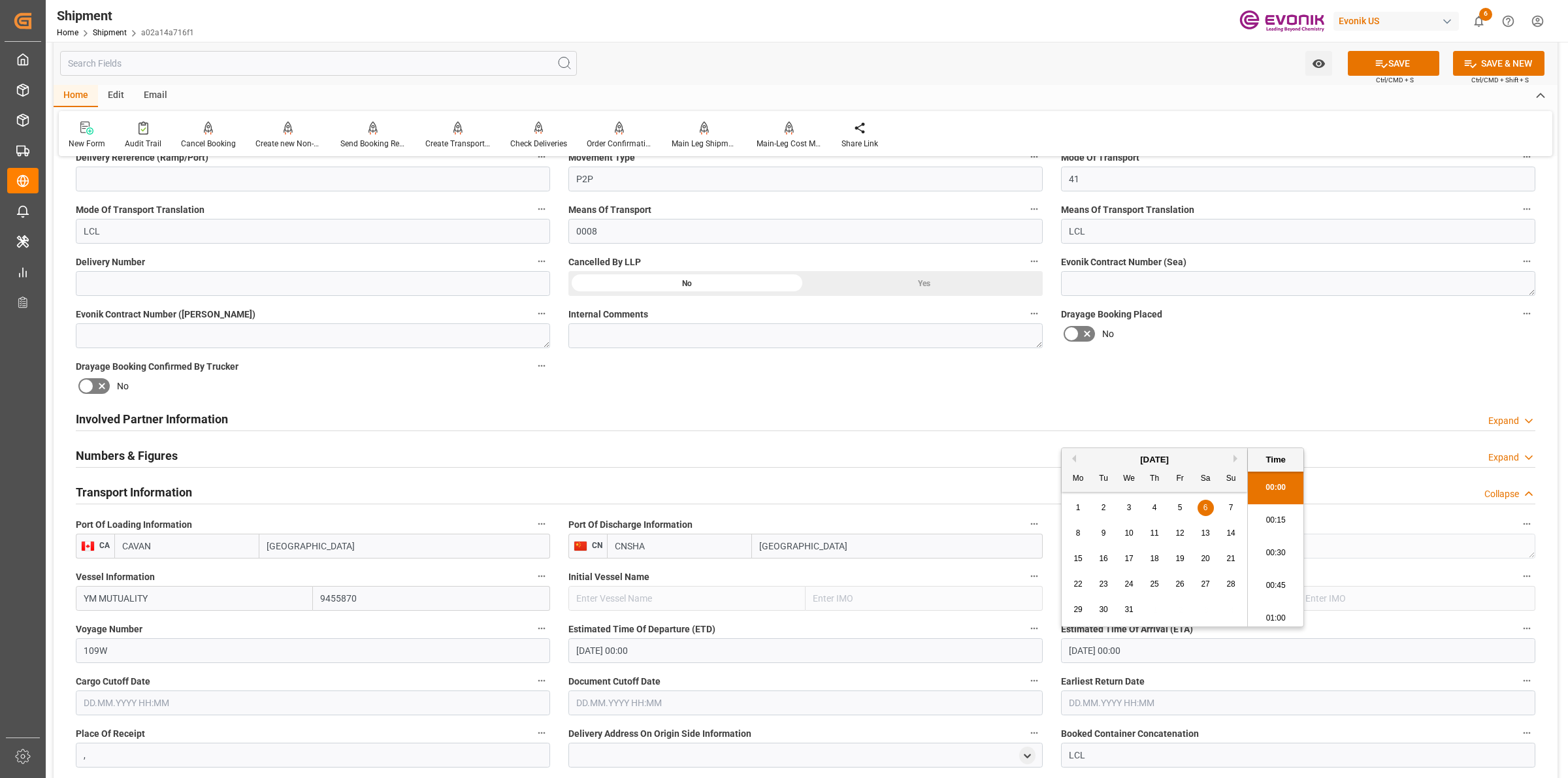
drag, startPoint x: 1168, startPoint y: 651, endPoint x: 962, endPoint y: 629, distance: 207.2
click at [919, 625] on div "Booking Confirmation Milestone Bar Collapse Submitted to FFW for Booking (Pendi…" at bounding box center [805, 561] width 1504 height 1766
type input "[DATE] 00:00"
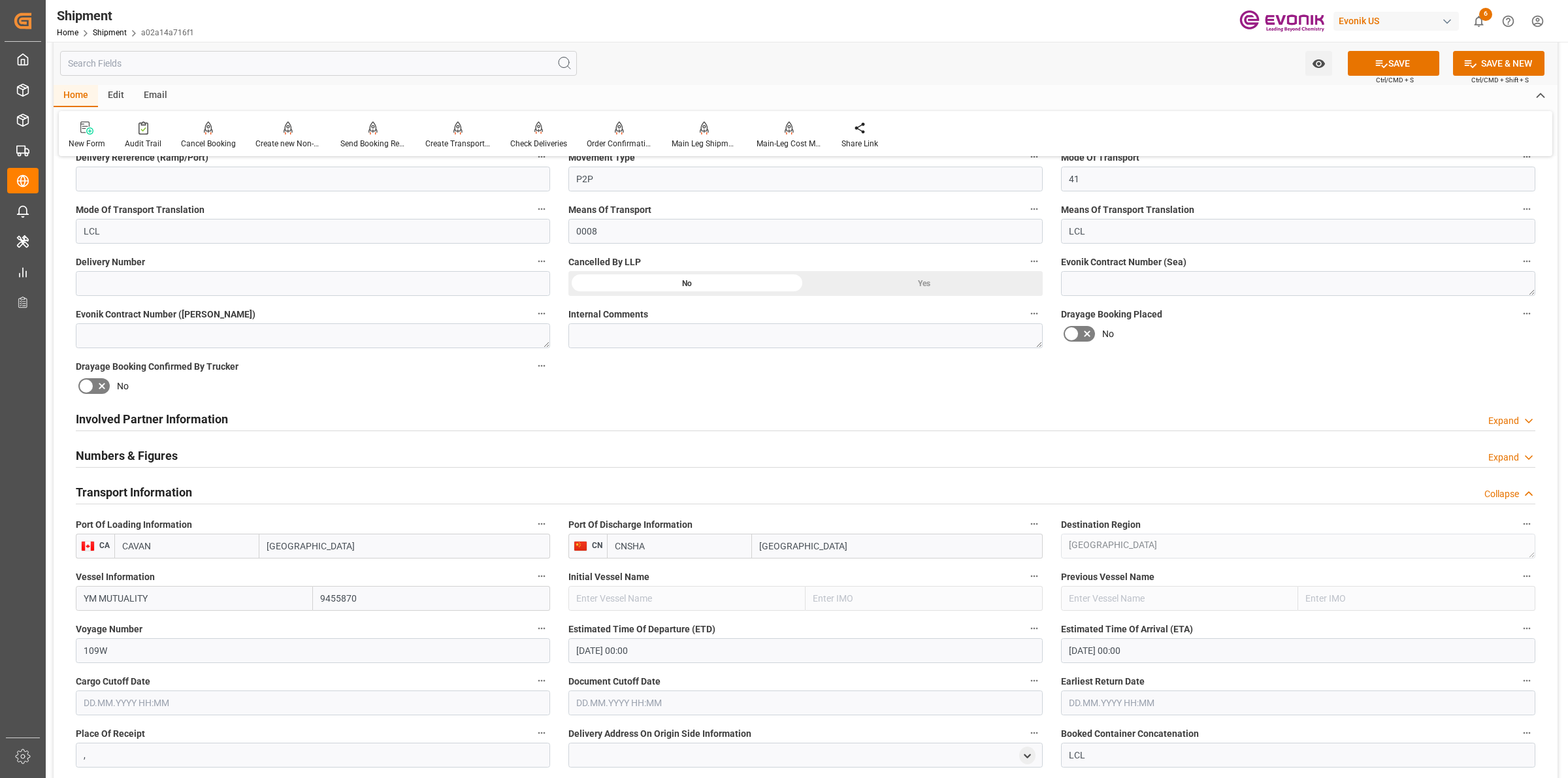
scroll to position [817, 0]
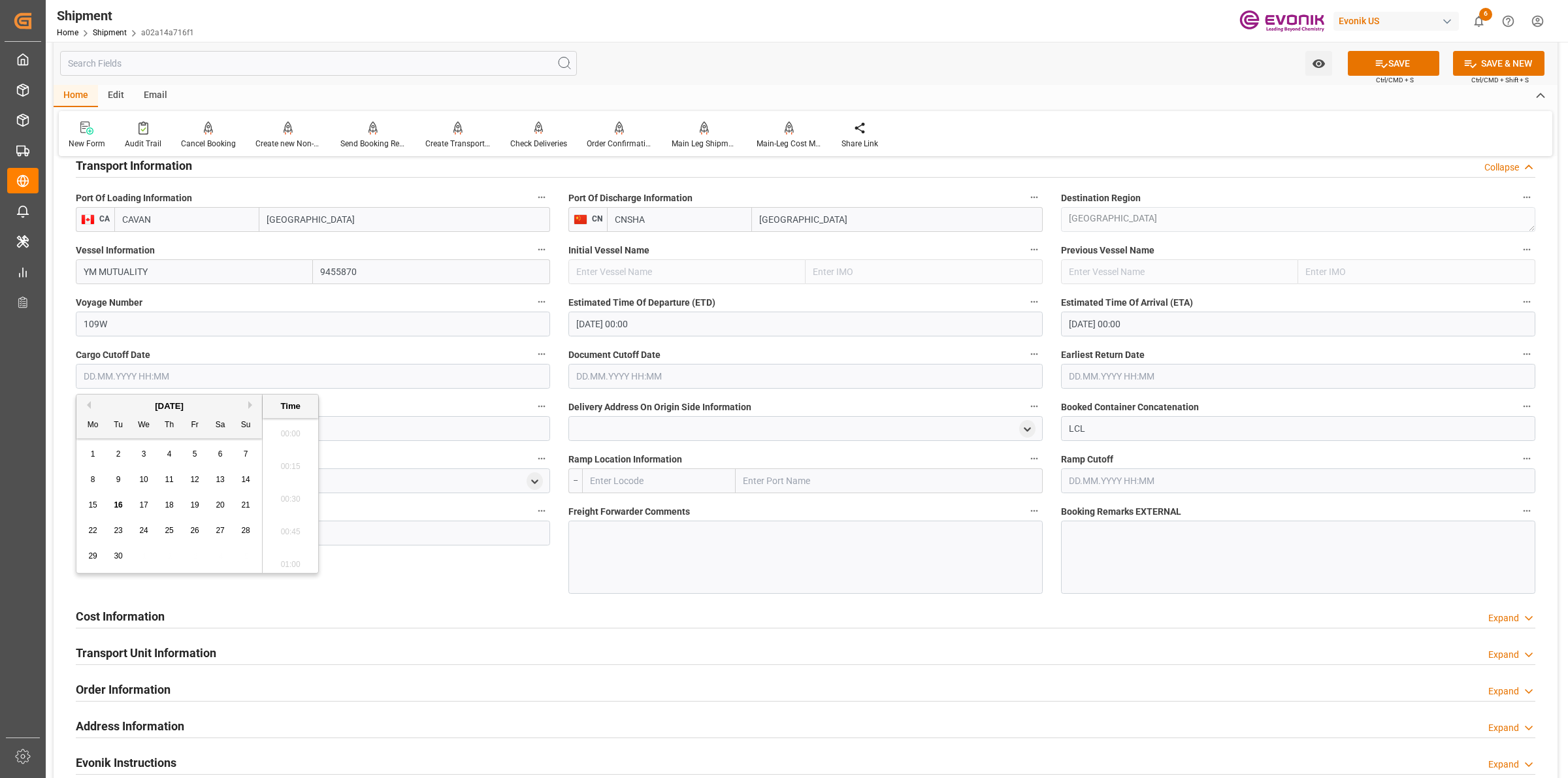
click at [179, 374] on input "text" at bounding box center [312, 377] width 474 height 25
type input "[DATE] 00:00"
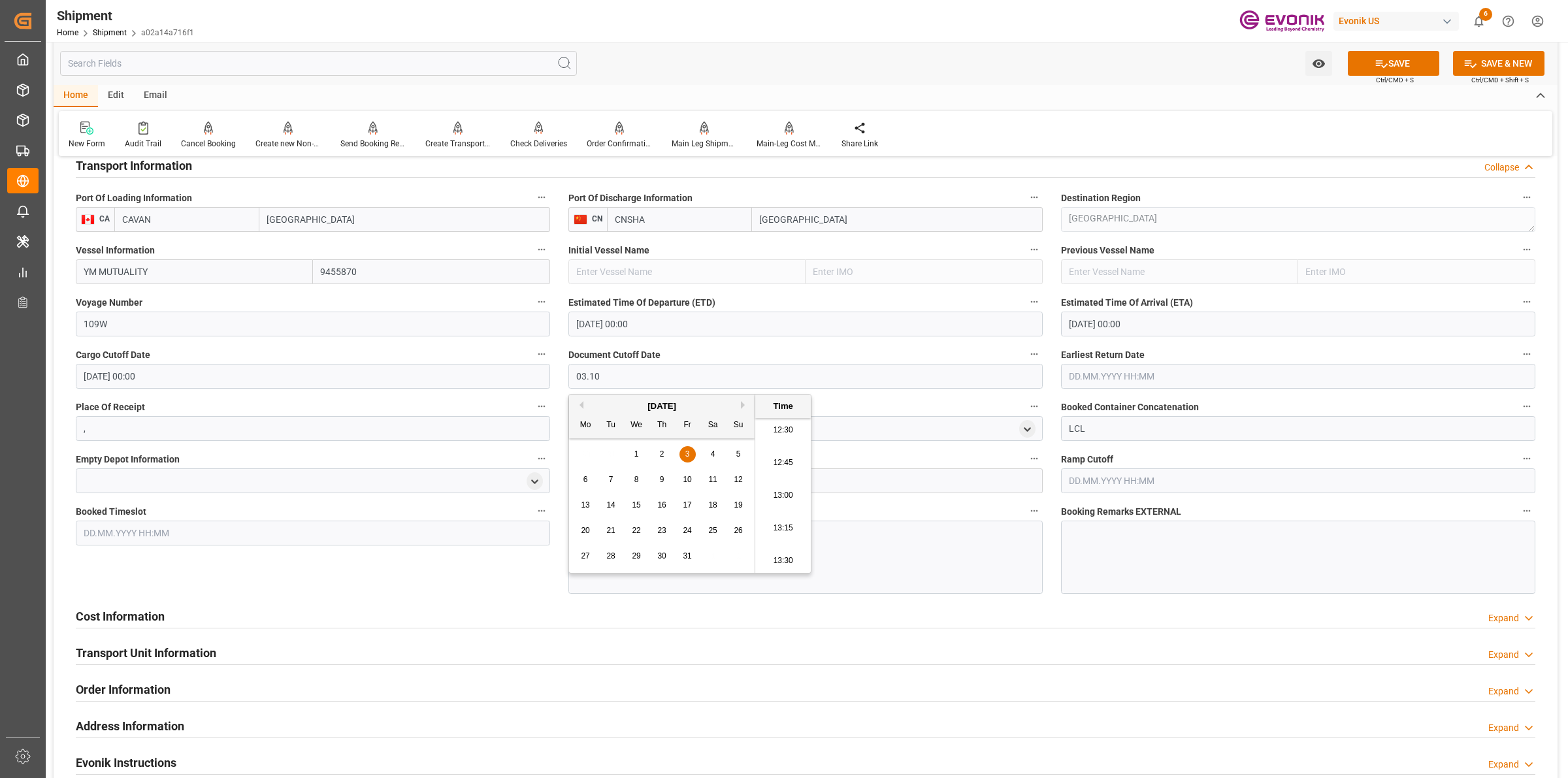
type input "[DATE] 00:00"
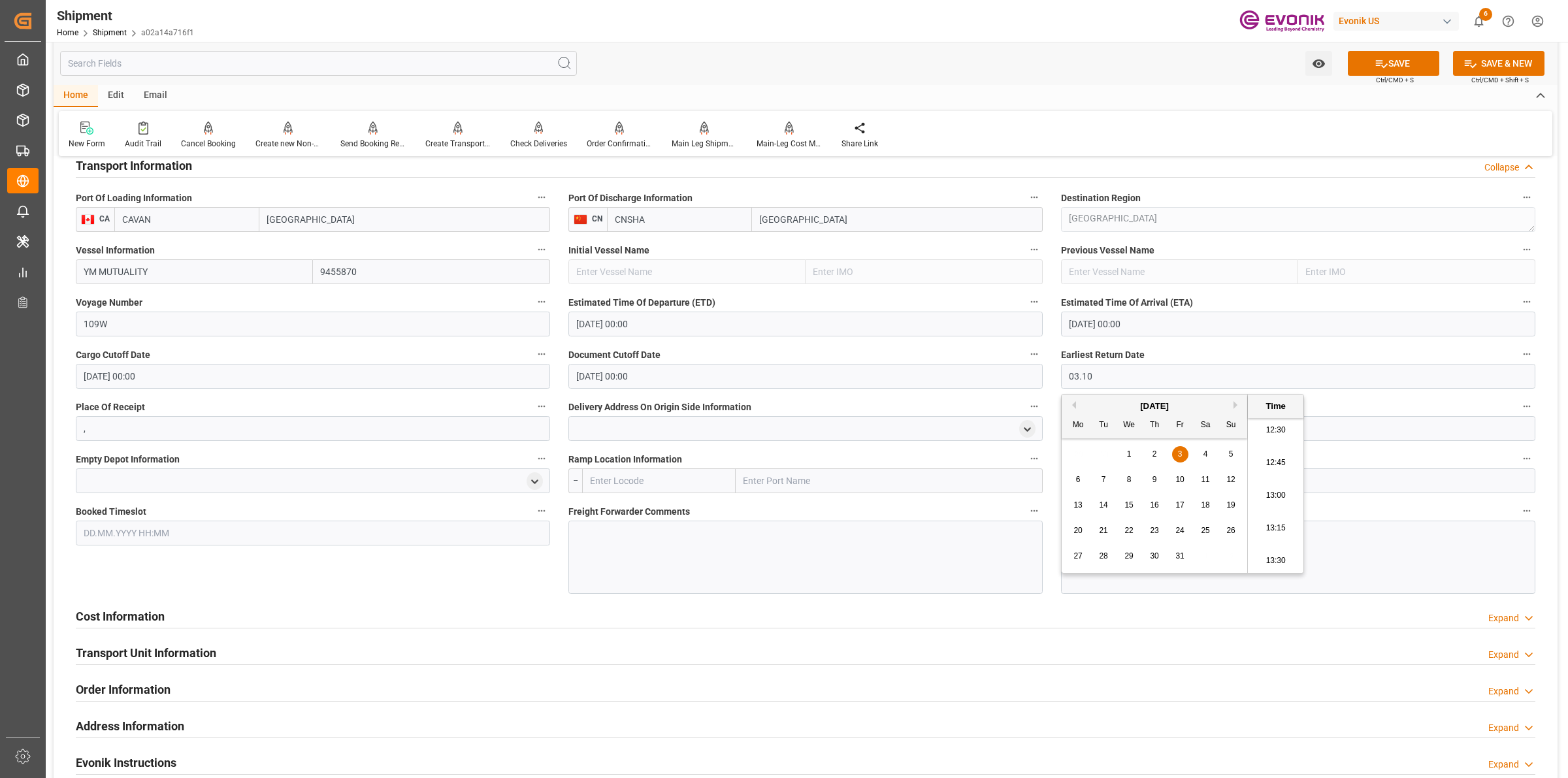
type input "[DATE] 00:00"
click at [699, 477] on input "text" at bounding box center [659, 481] width 154 height 25
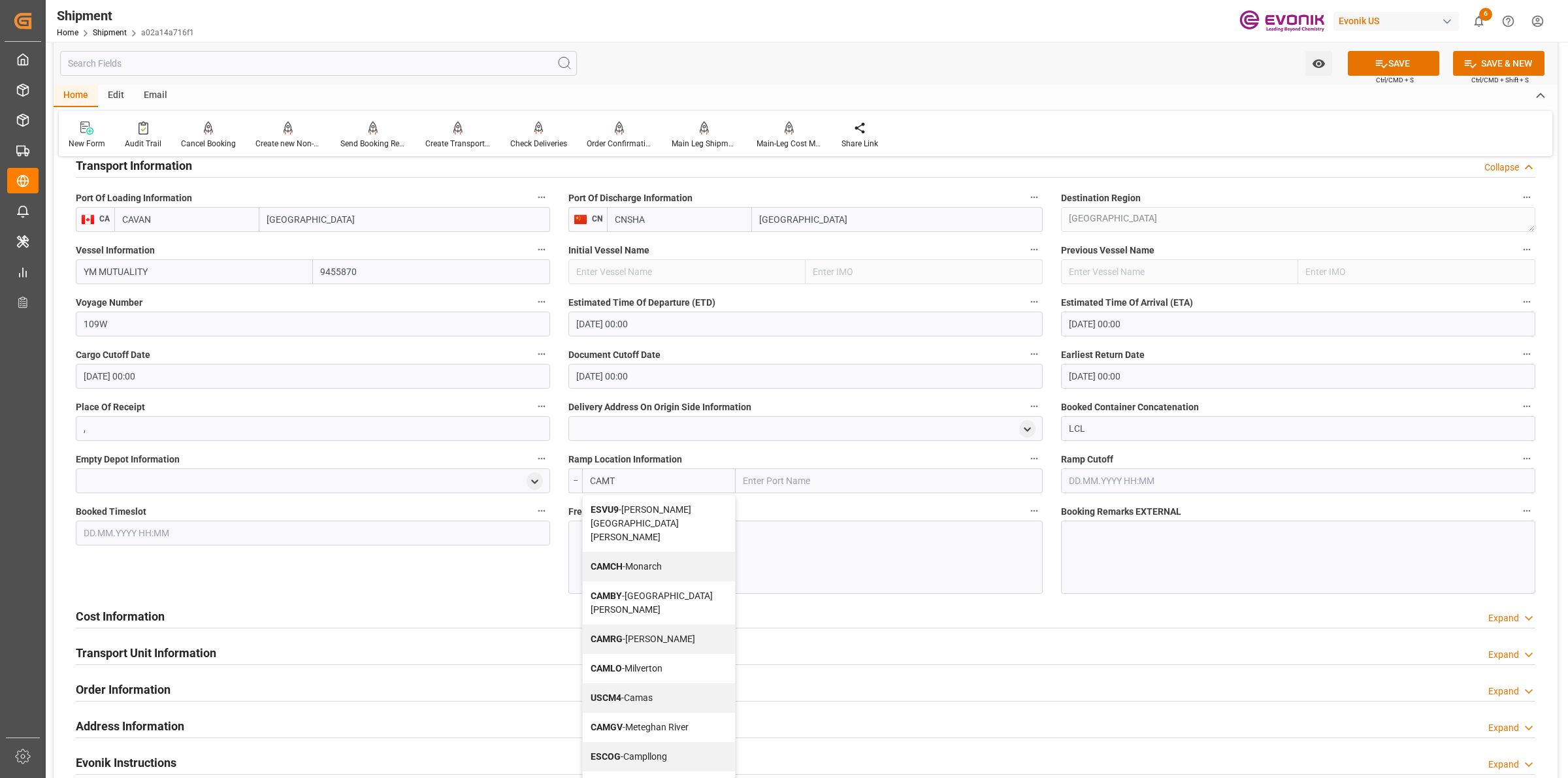
type input "CAMTR"
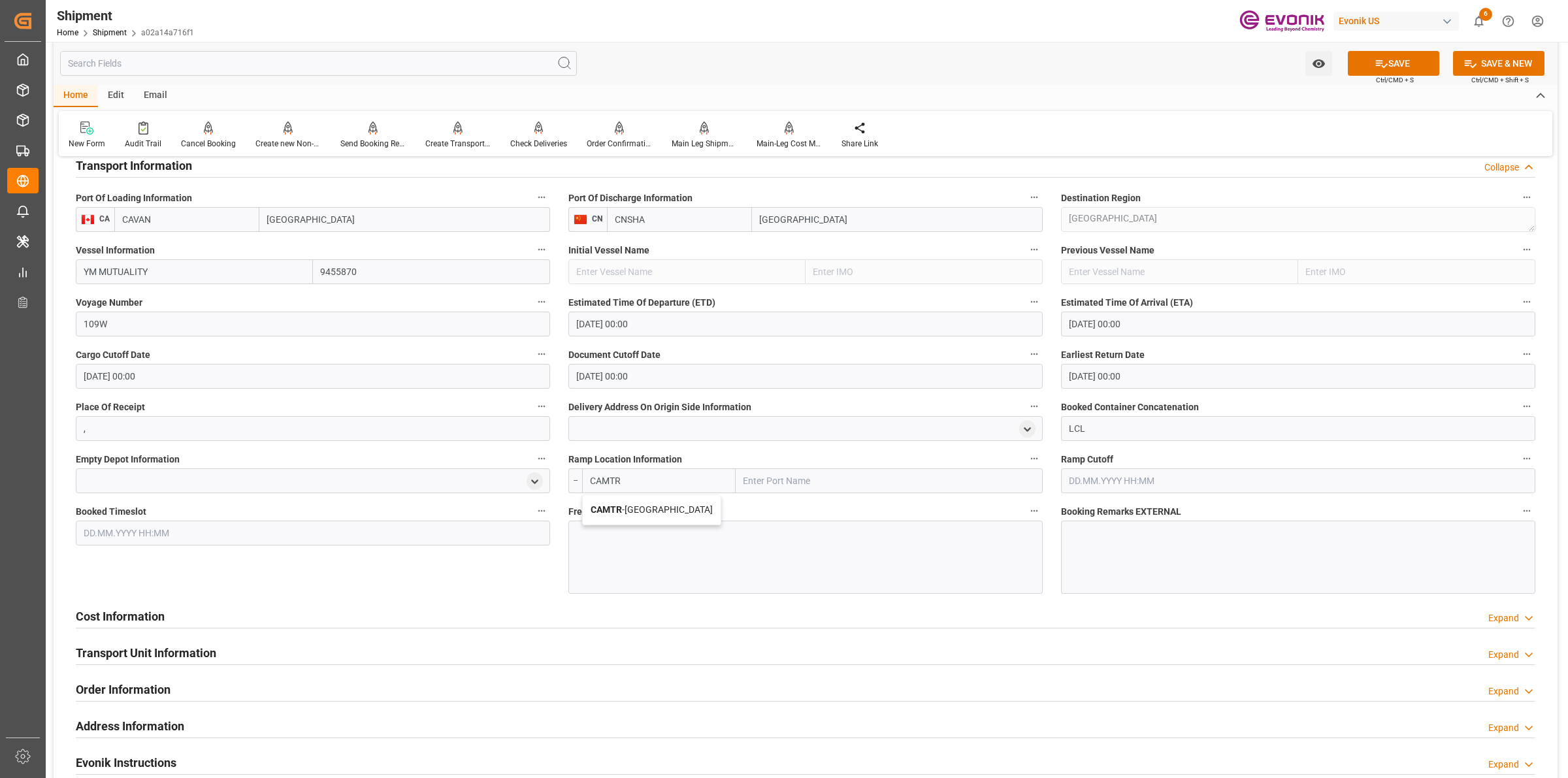
click at [625, 510] on span "CAMTR - [GEOGRAPHIC_DATA]" at bounding box center [651, 509] width 122 height 11
type input "[GEOGRAPHIC_DATA]"
type input "CAMTR"
click at [749, 557] on div at bounding box center [805, 558] width 474 height 73
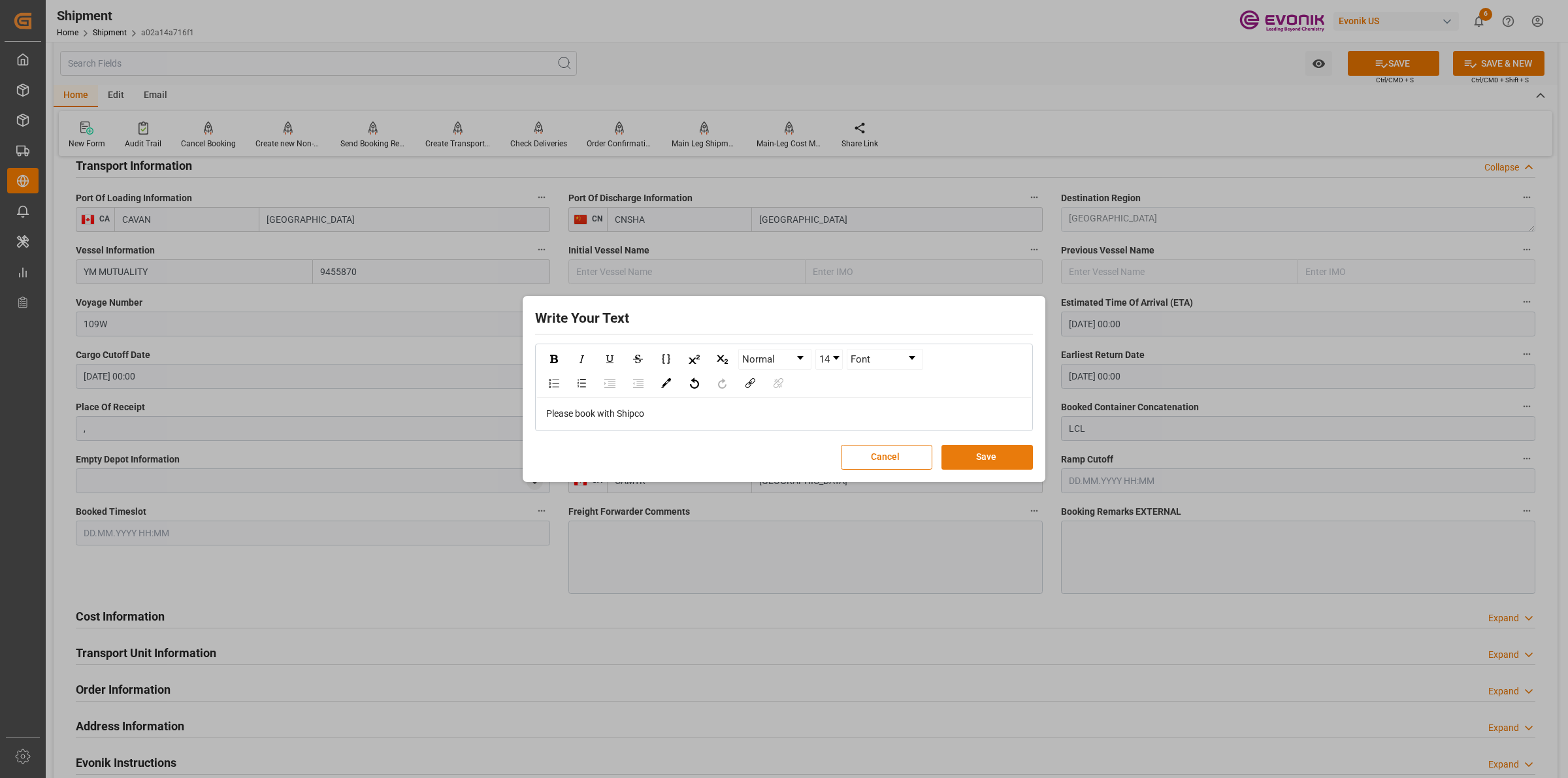
click at [980, 459] on button "Save" at bounding box center [987, 458] width 92 height 25
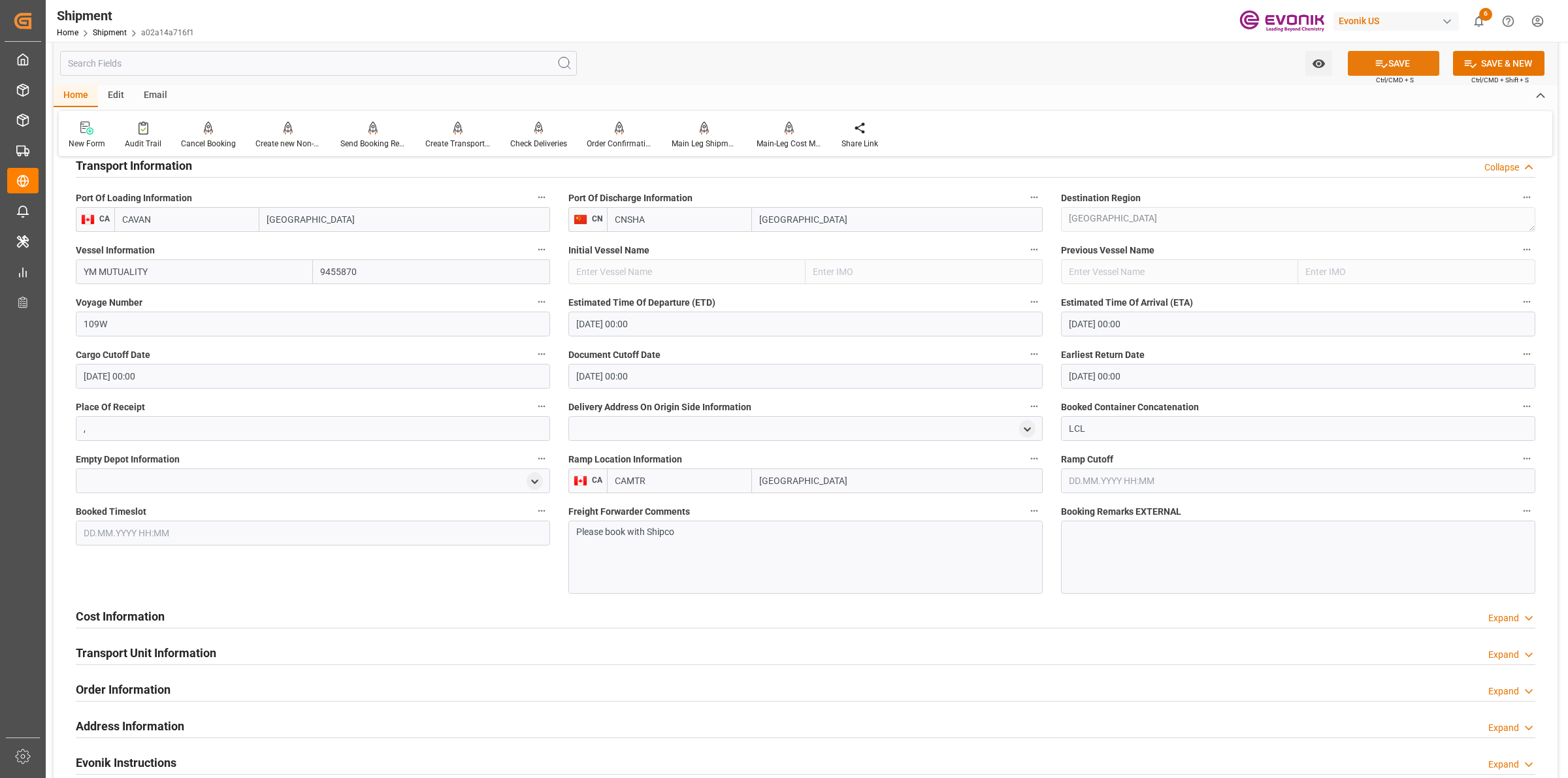
click at [1383, 69] on icon at bounding box center [1382, 64] width 14 height 14
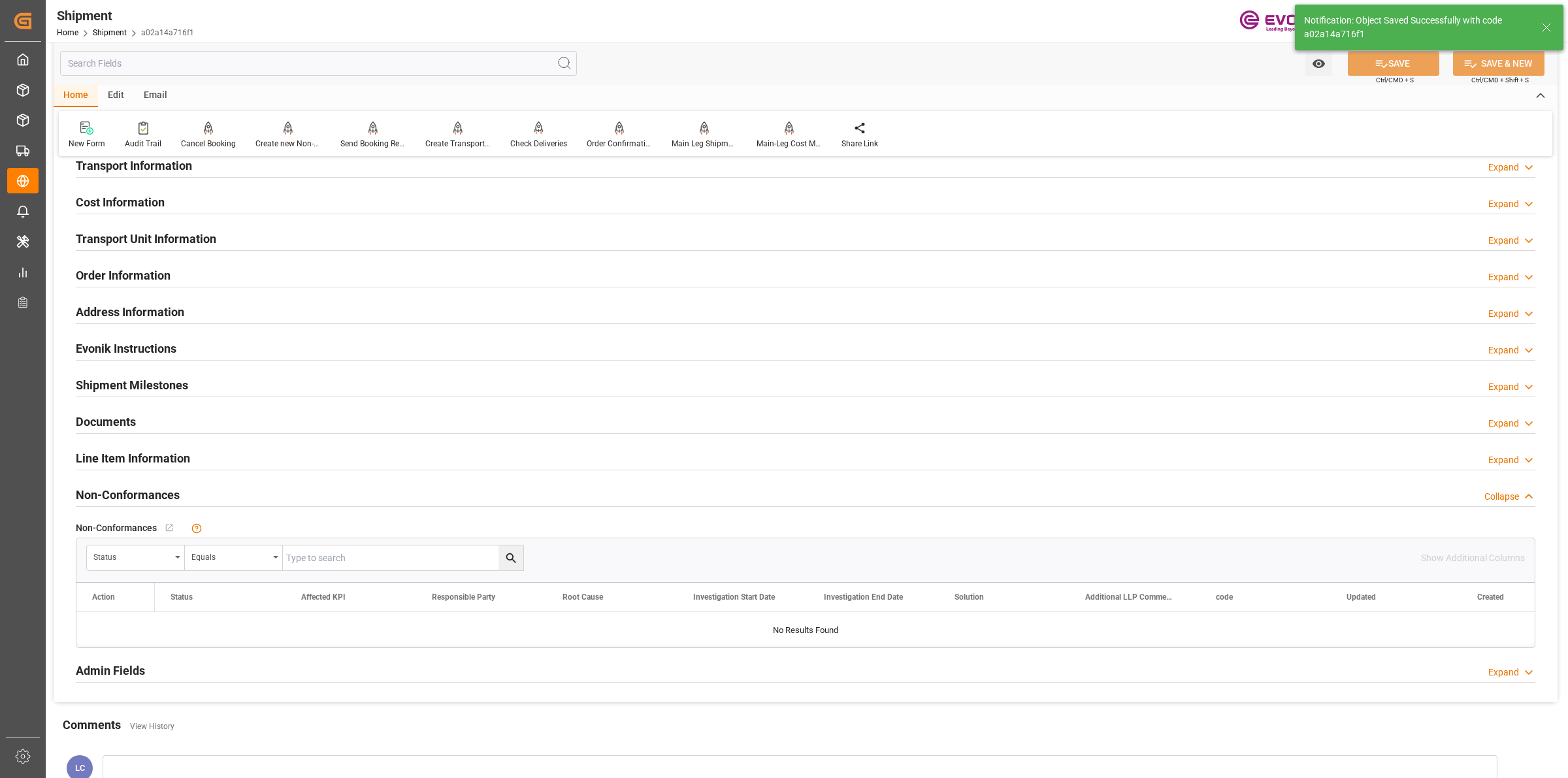
type input "YM MUTUALITY"
type input "9455870"
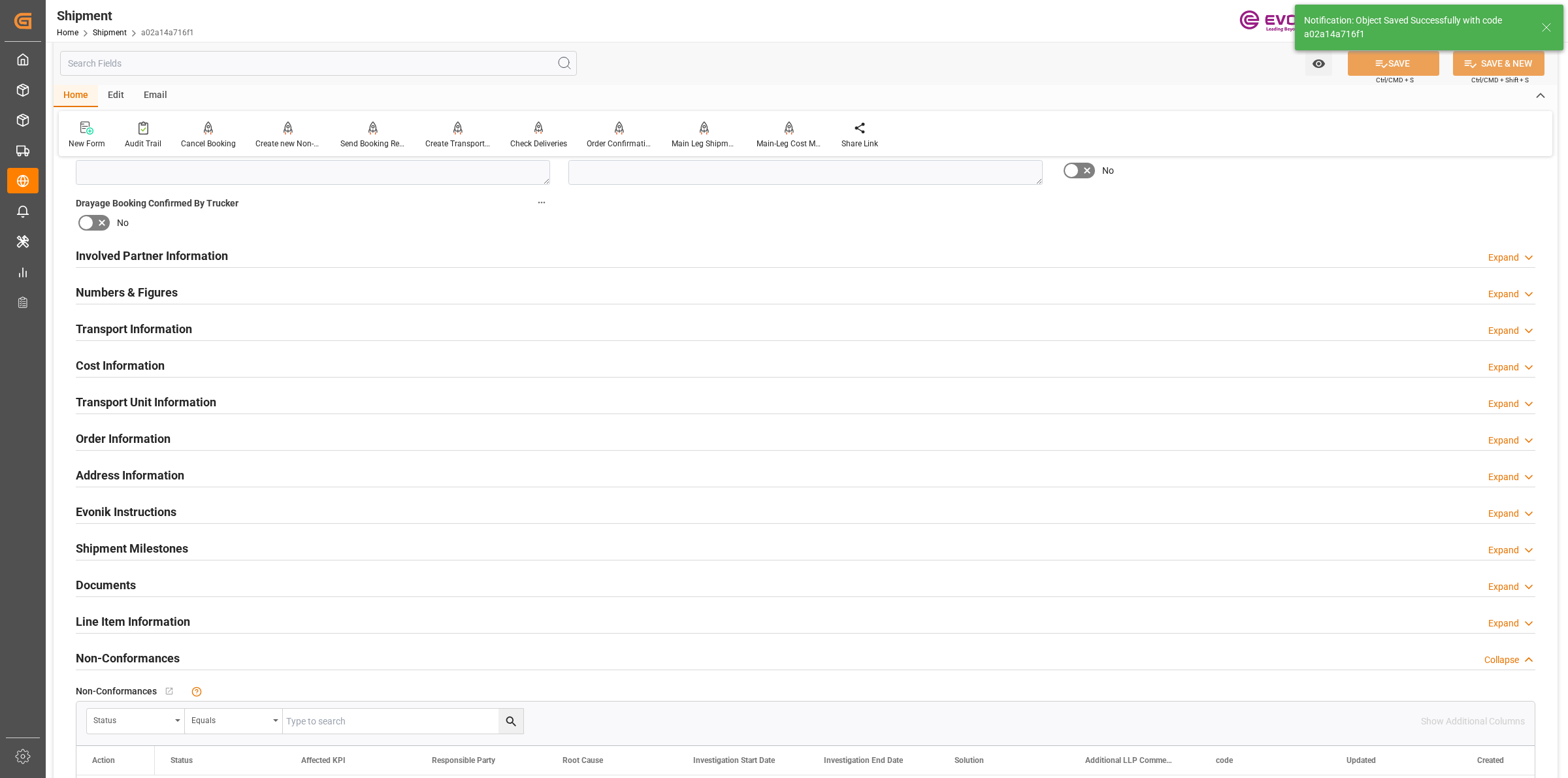
click at [177, 331] on h2 "Transport Information" at bounding box center [133, 329] width 116 height 17
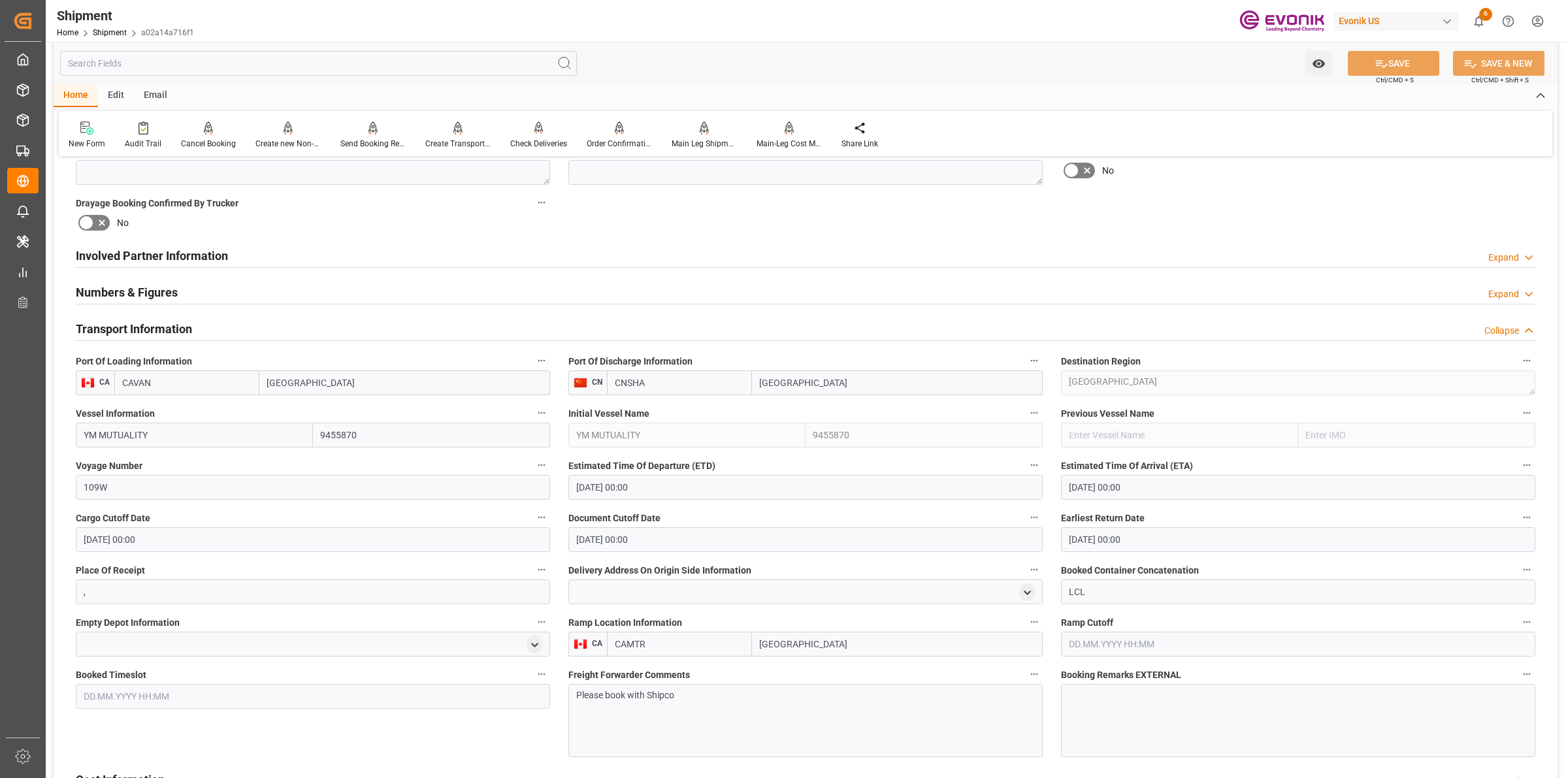
click at [177, 331] on h2 "Transport Information" at bounding box center [133, 329] width 116 height 17
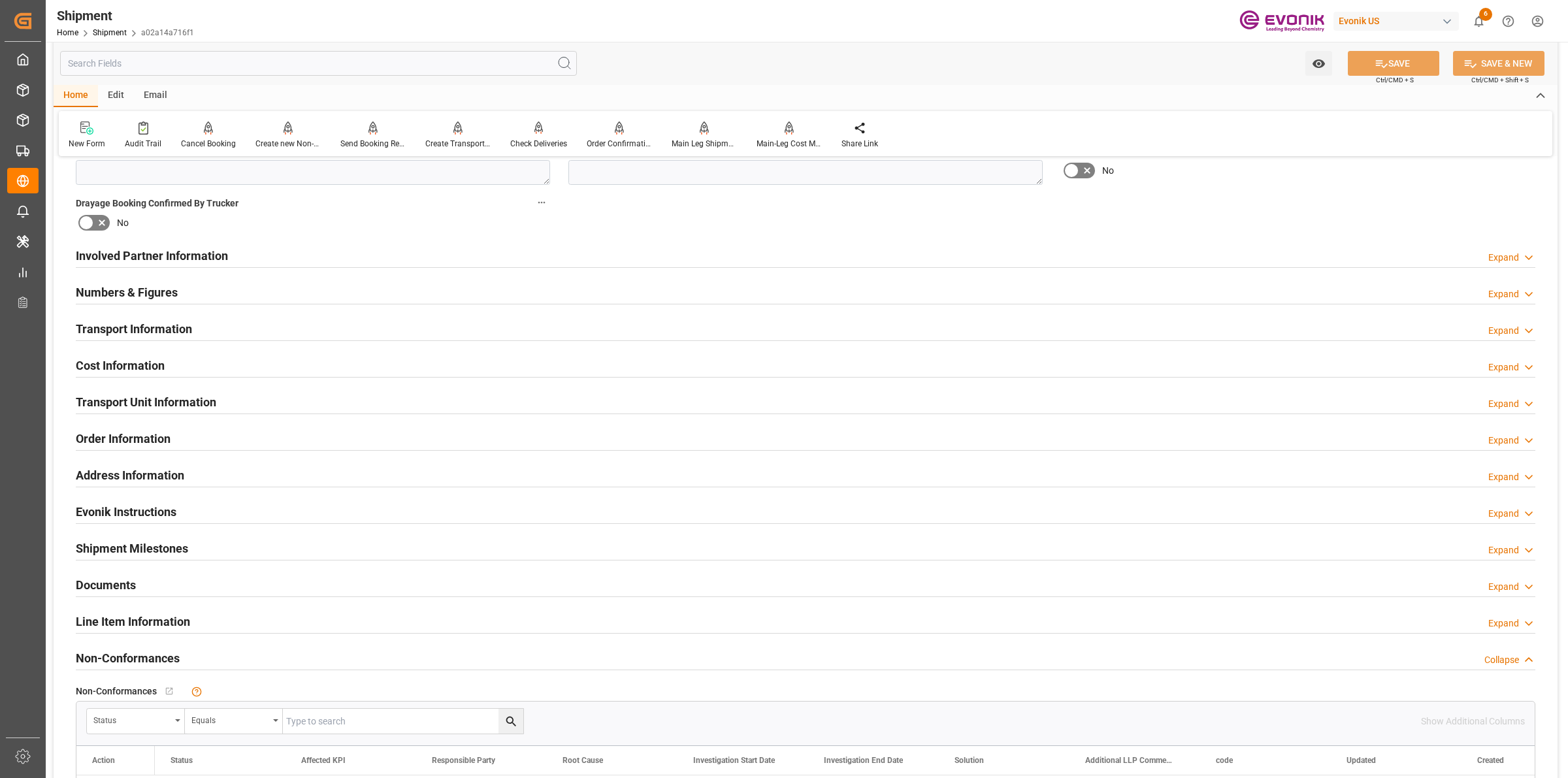
click at [171, 359] on div "Cost Information Expand" at bounding box center [805, 365] width 1460 height 25
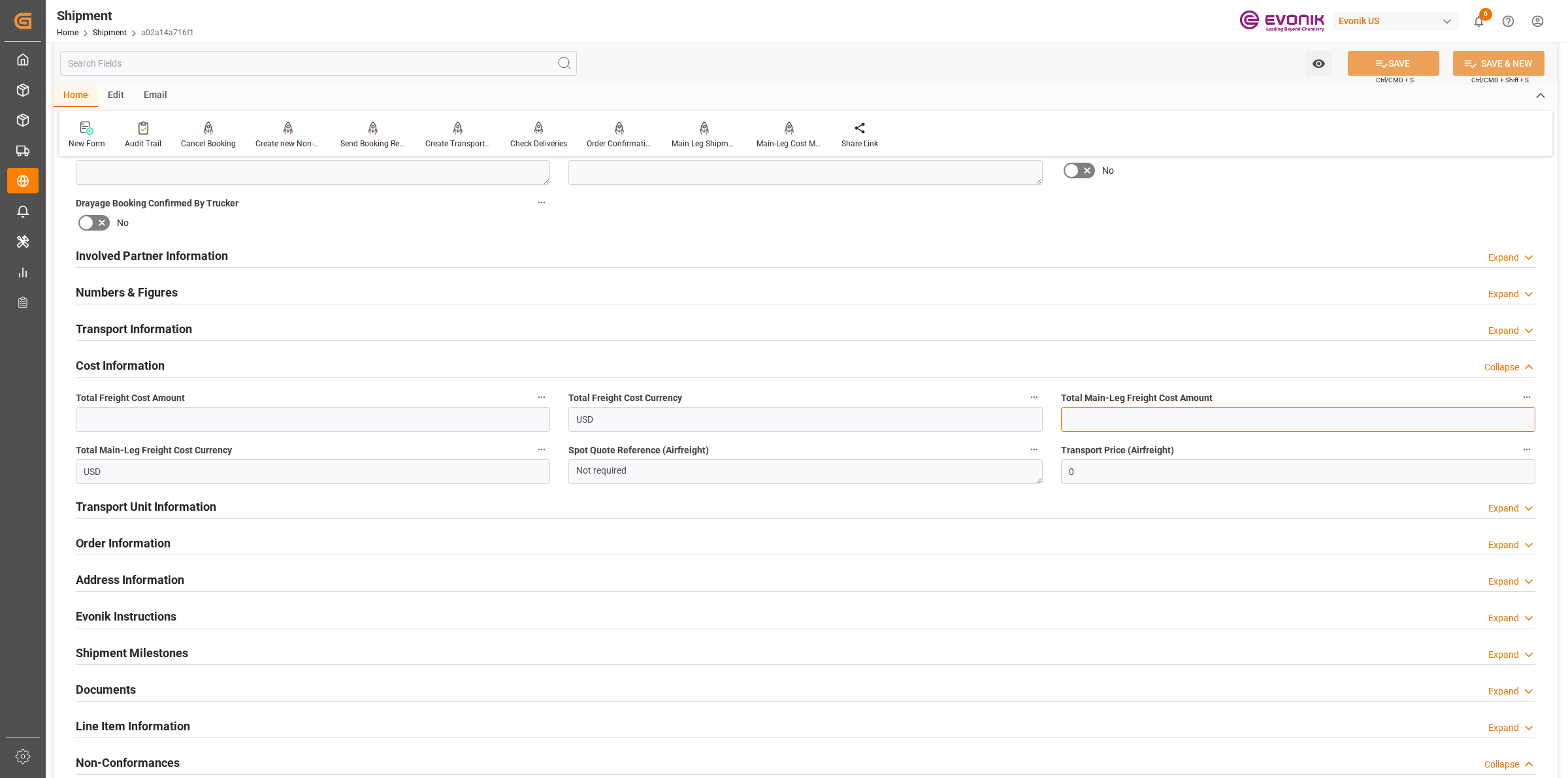
click at [1087, 423] on input "text" at bounding box center [1297, 419] width 474 height 25
type input "319"
click at [190, 420] on input "text" at bounding box center [312, 419] width 474 height 25
type input "379"
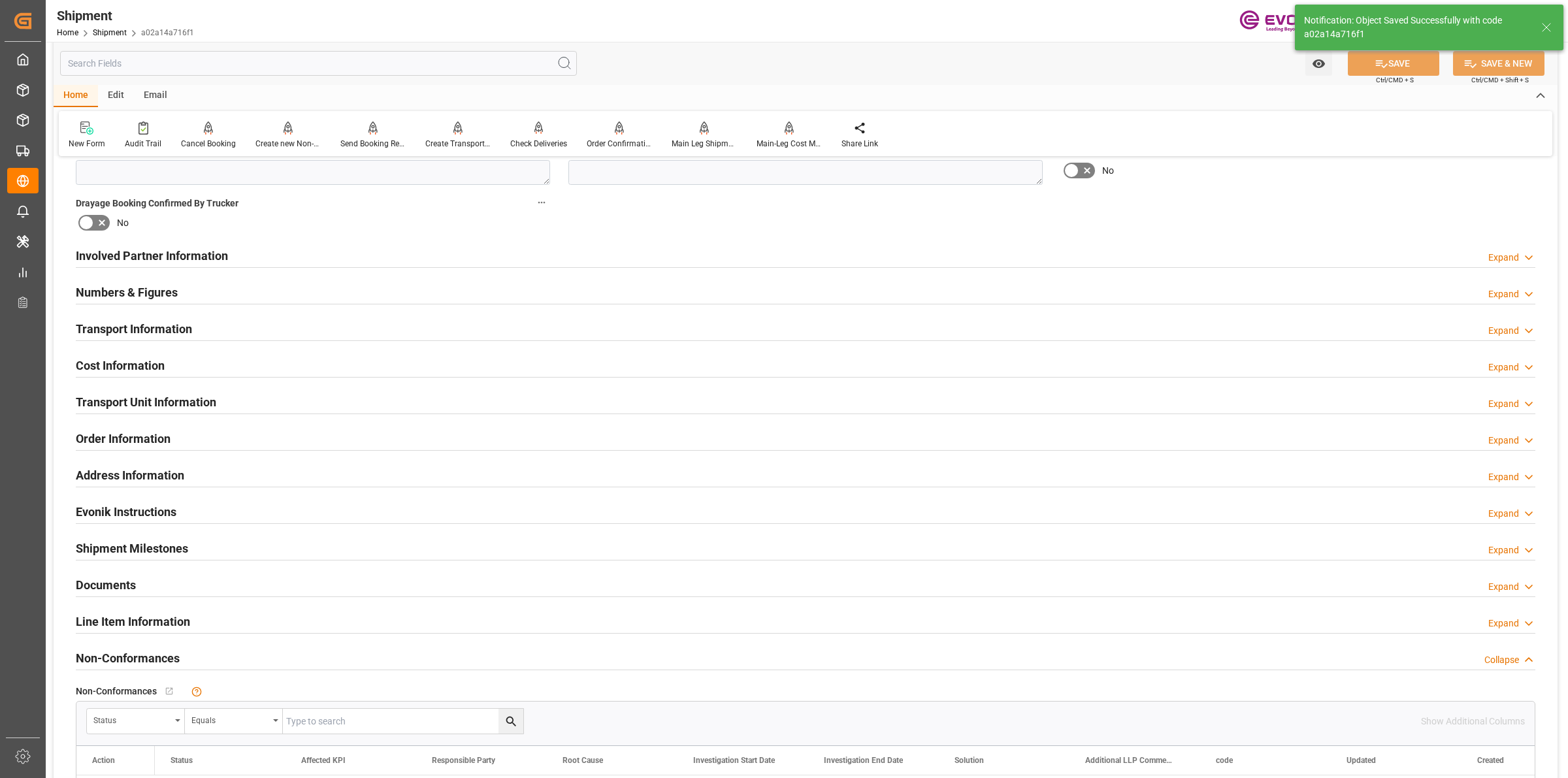
click at [142, 364] on h2 "Cost Information" at bounding box center [120, 365] width 89 height 17
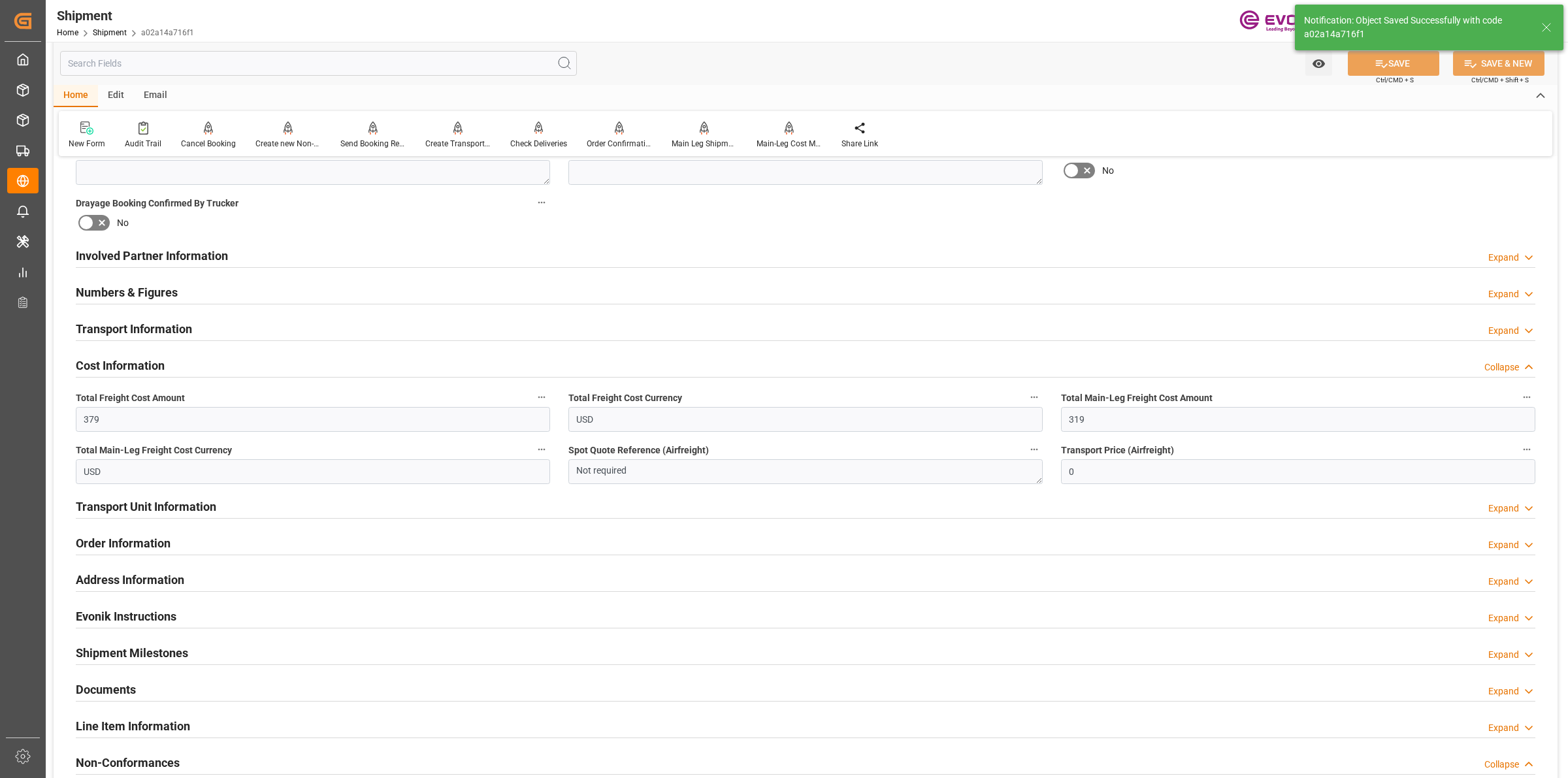
click at [132, 362] on h2 "Cost Information" at bounding box center [120, 365] width 89 height 17
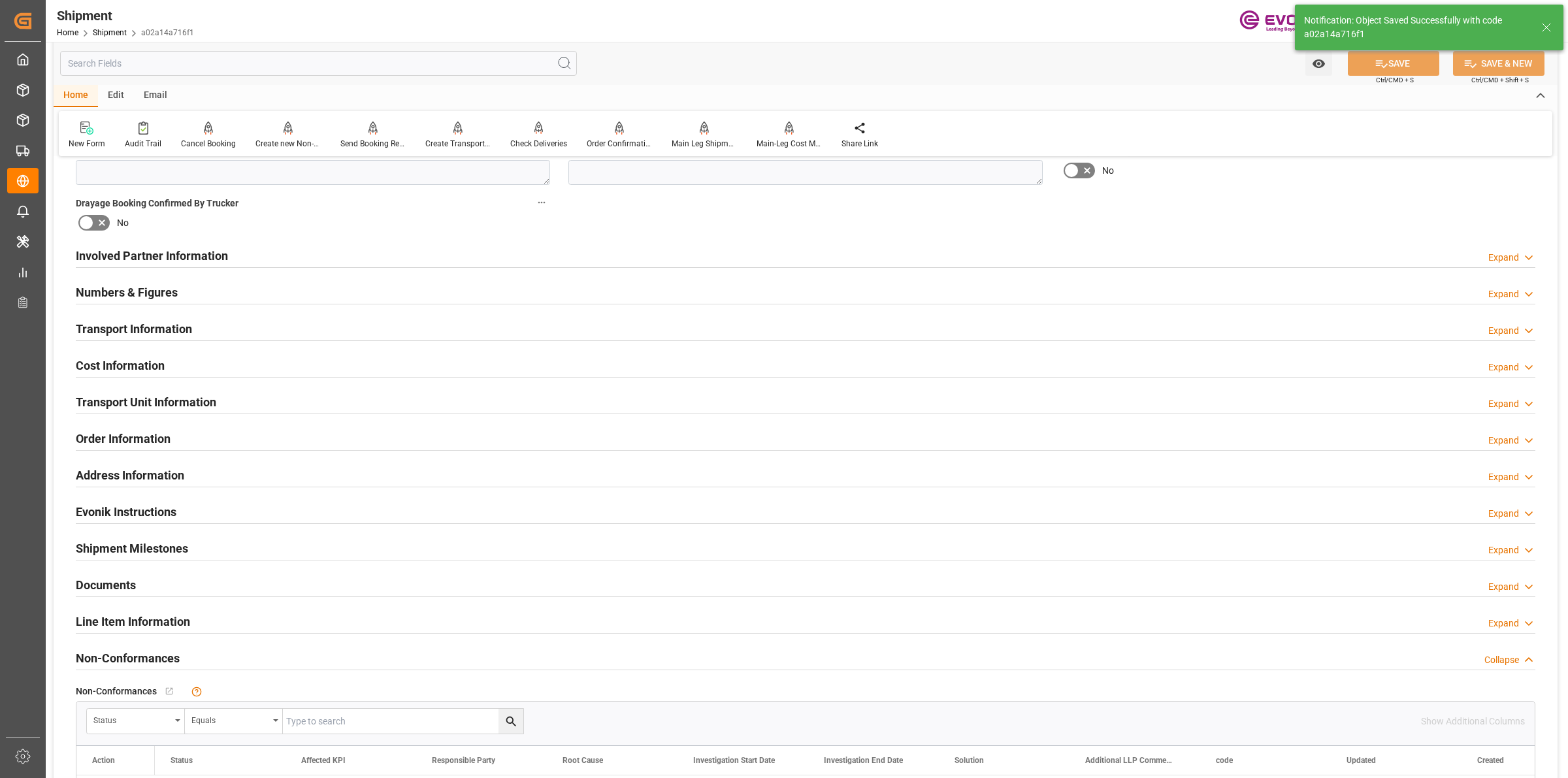
click at [140, 407] on h2 "Transport Unit Information" at bounding box center [145, 402] width 140 height 17
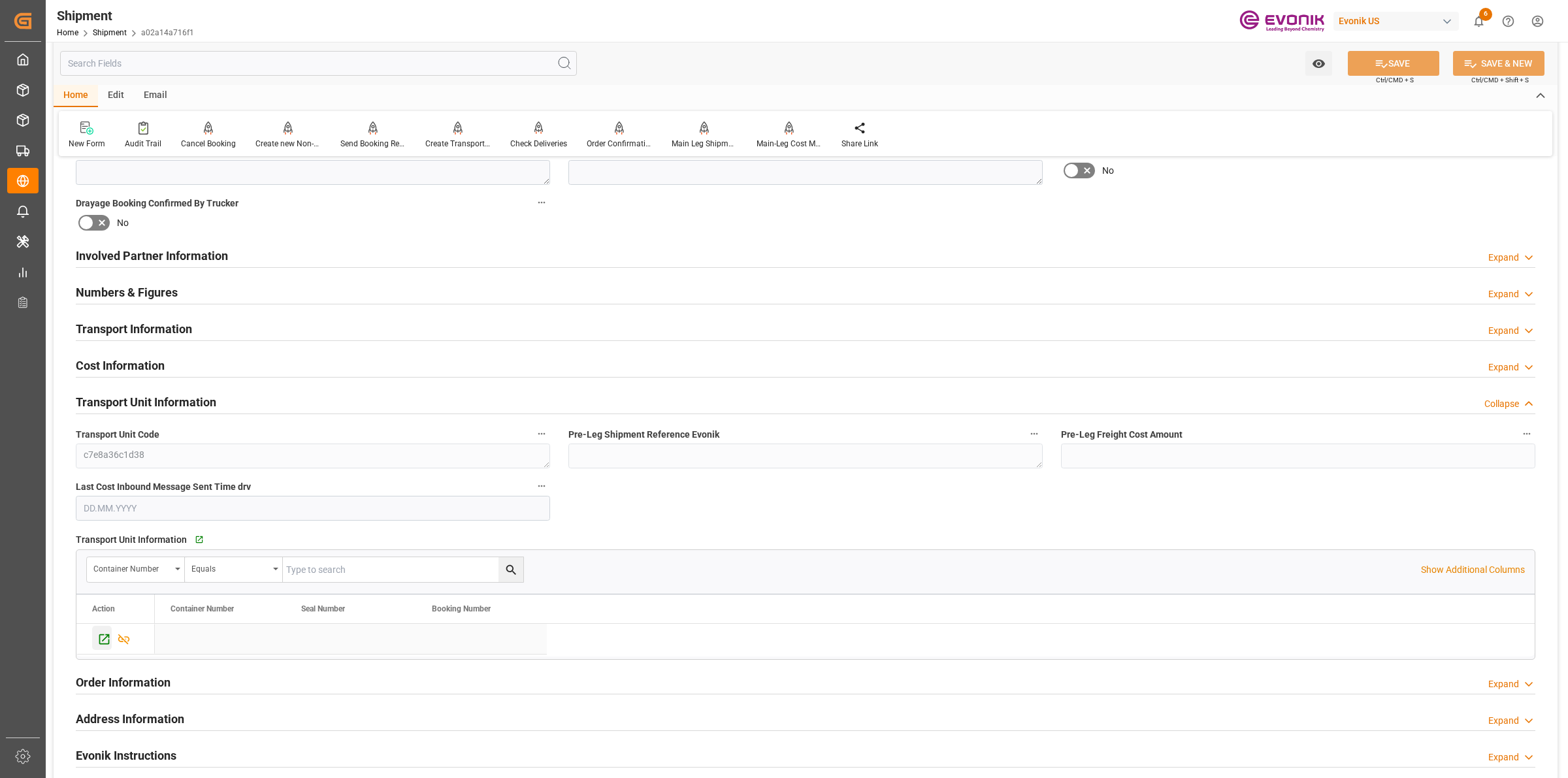
click at [99, 645] on icon "Press SPACE to select this row." at bounding box center [104, 640] width 14 height 14
click at [1206, 206] on div "Booking Confirmation Milestone Bar Collapse Submitted to FFW for Booking (Pendi…" at bounding box center [805, 312] width 1504 height 1596
click at [350, 139] on div "Send Booking Request To ABS" at bounding box center [373, 144] width 66 height 12
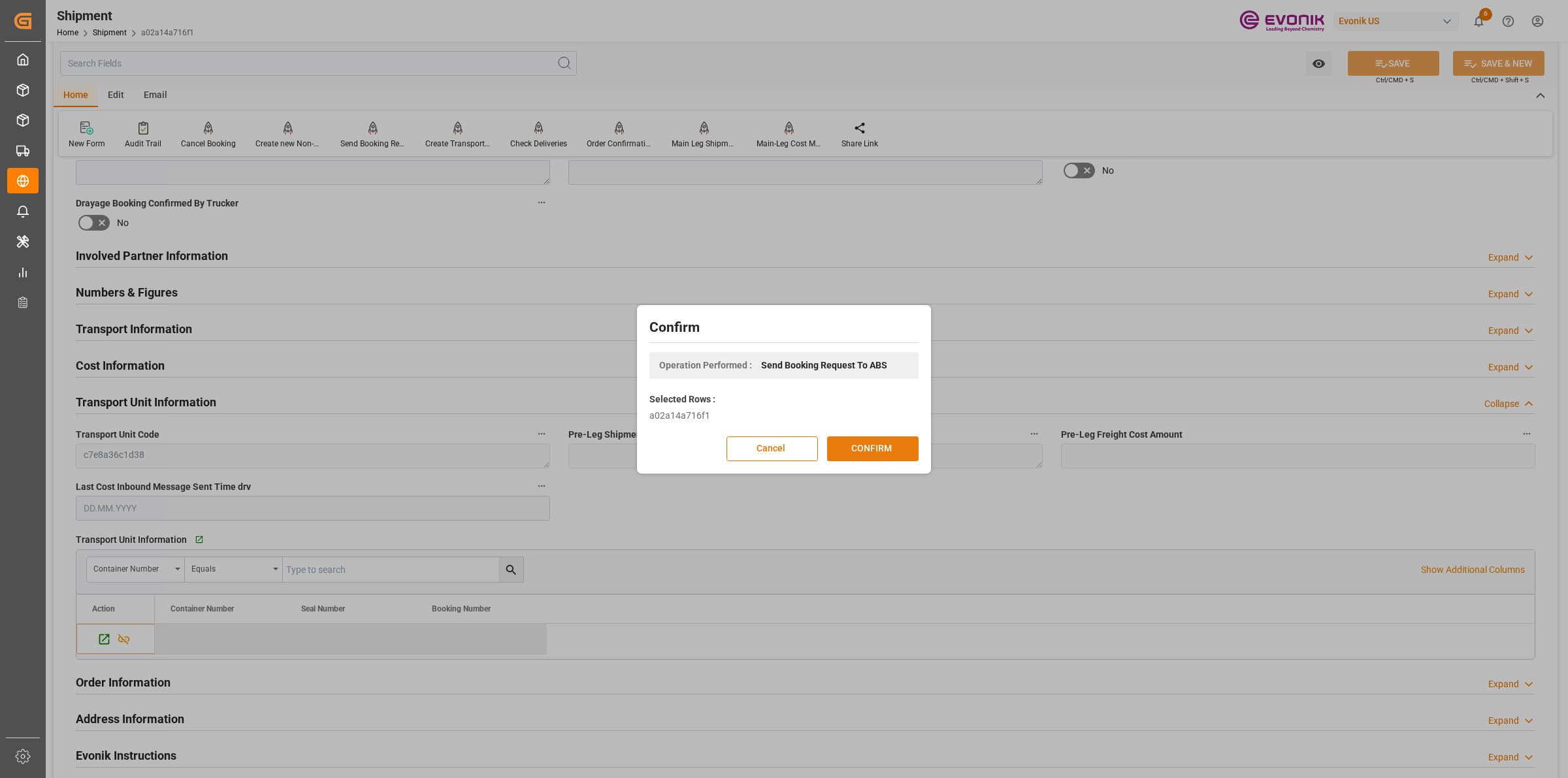
click at [883, 447] on button "CONFIRM" at bounding box center [872, 449] width 92 height 25
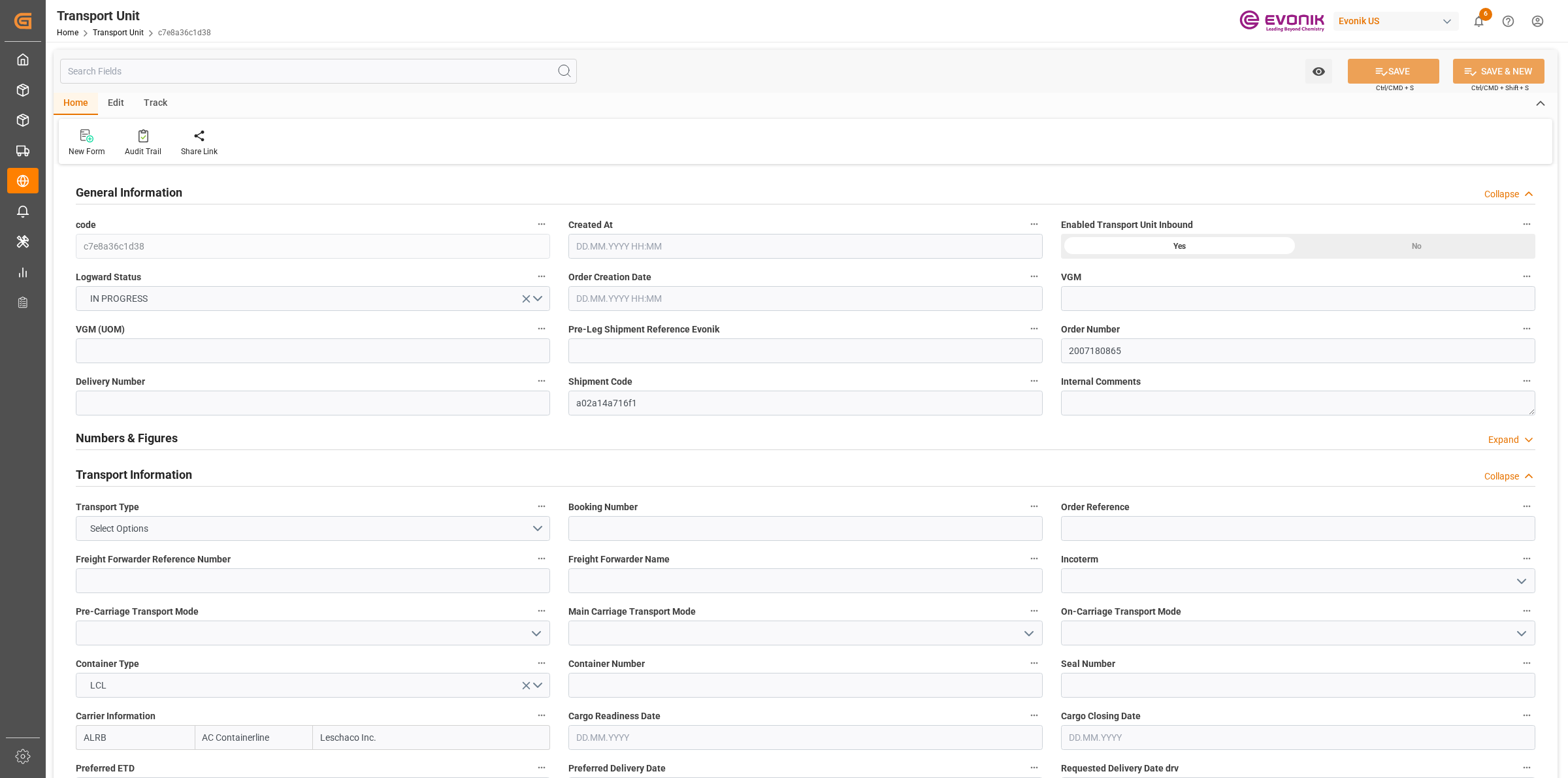
type input "AC Containerline"
type input "Leschaco Inc."
type input "CAVAN"
type input "CNSHA"
type input "807"
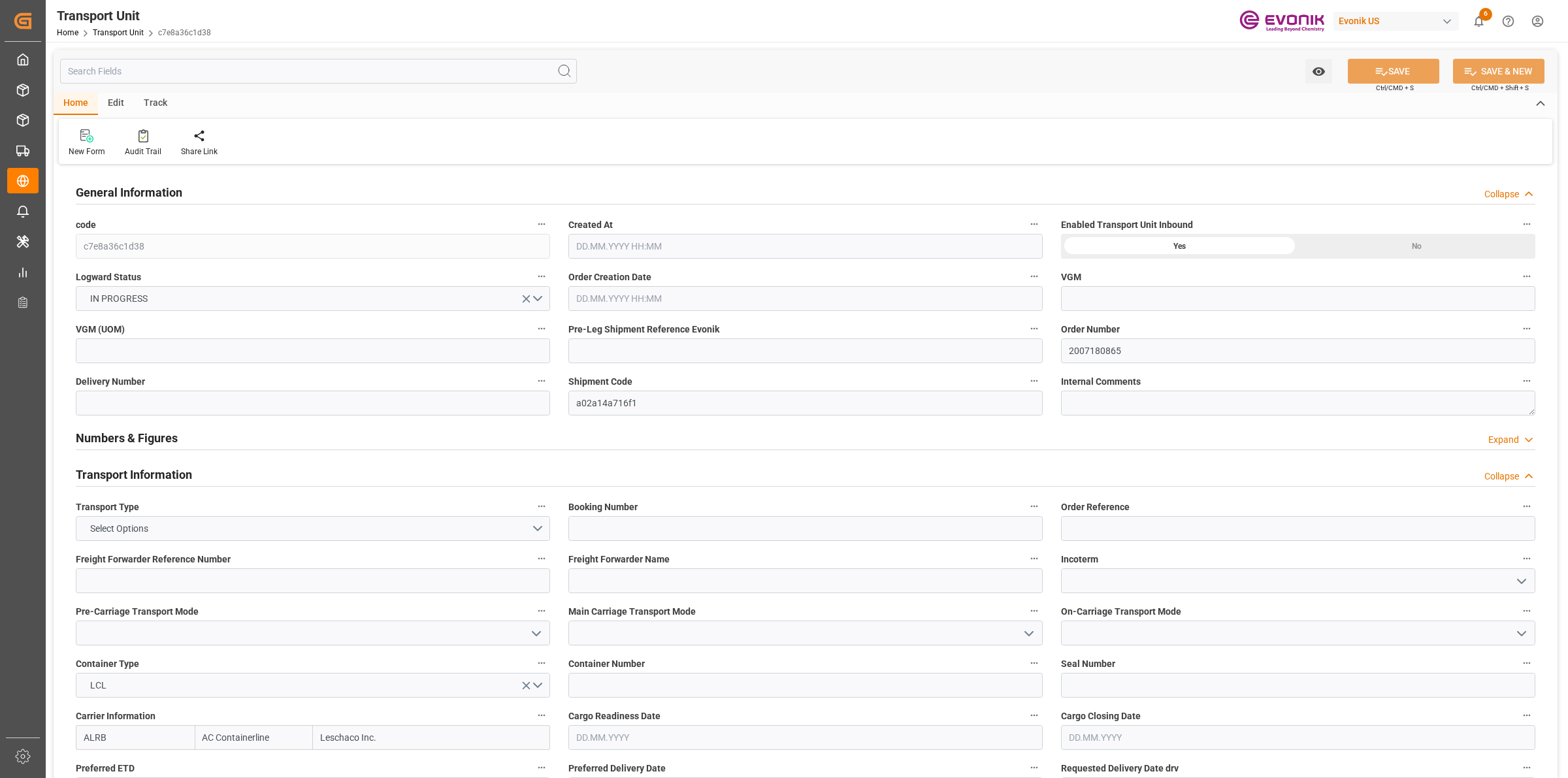
type input "[DATE] 05:59"
type input "[DATE]"
type input "[DATE] 00:00"
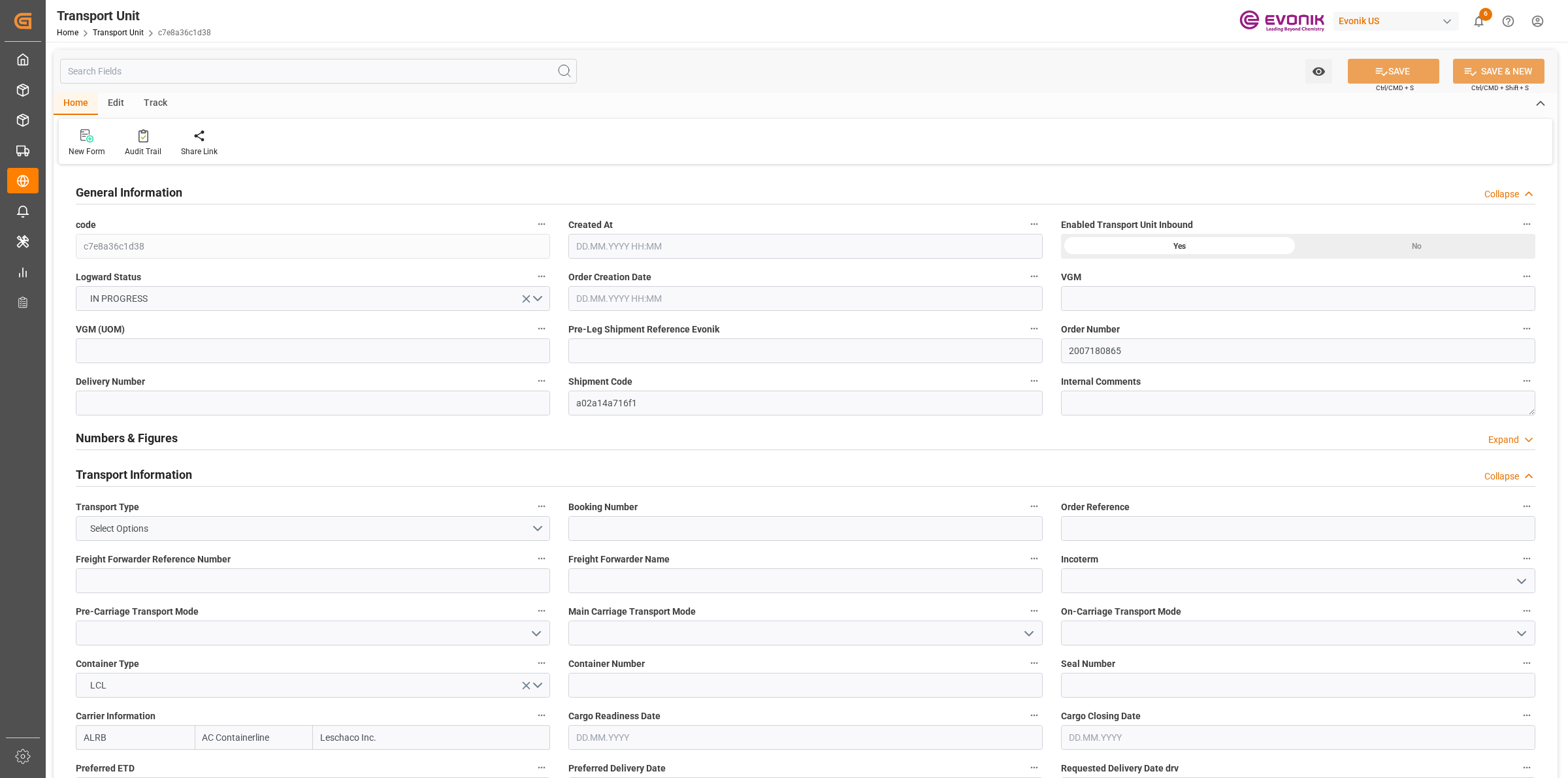
type input "[DATE] 00:00"
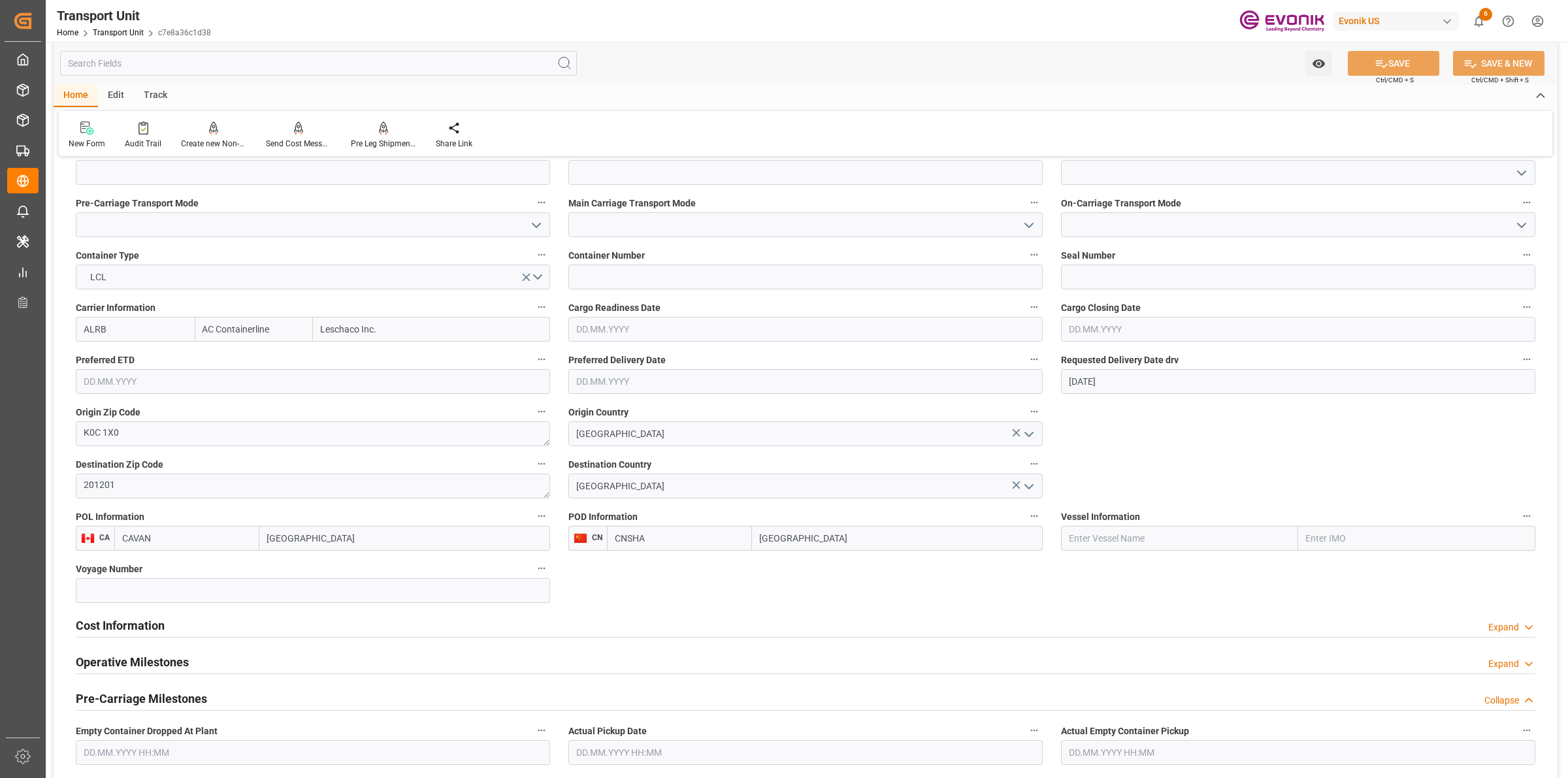
scroll to position [735, 0]
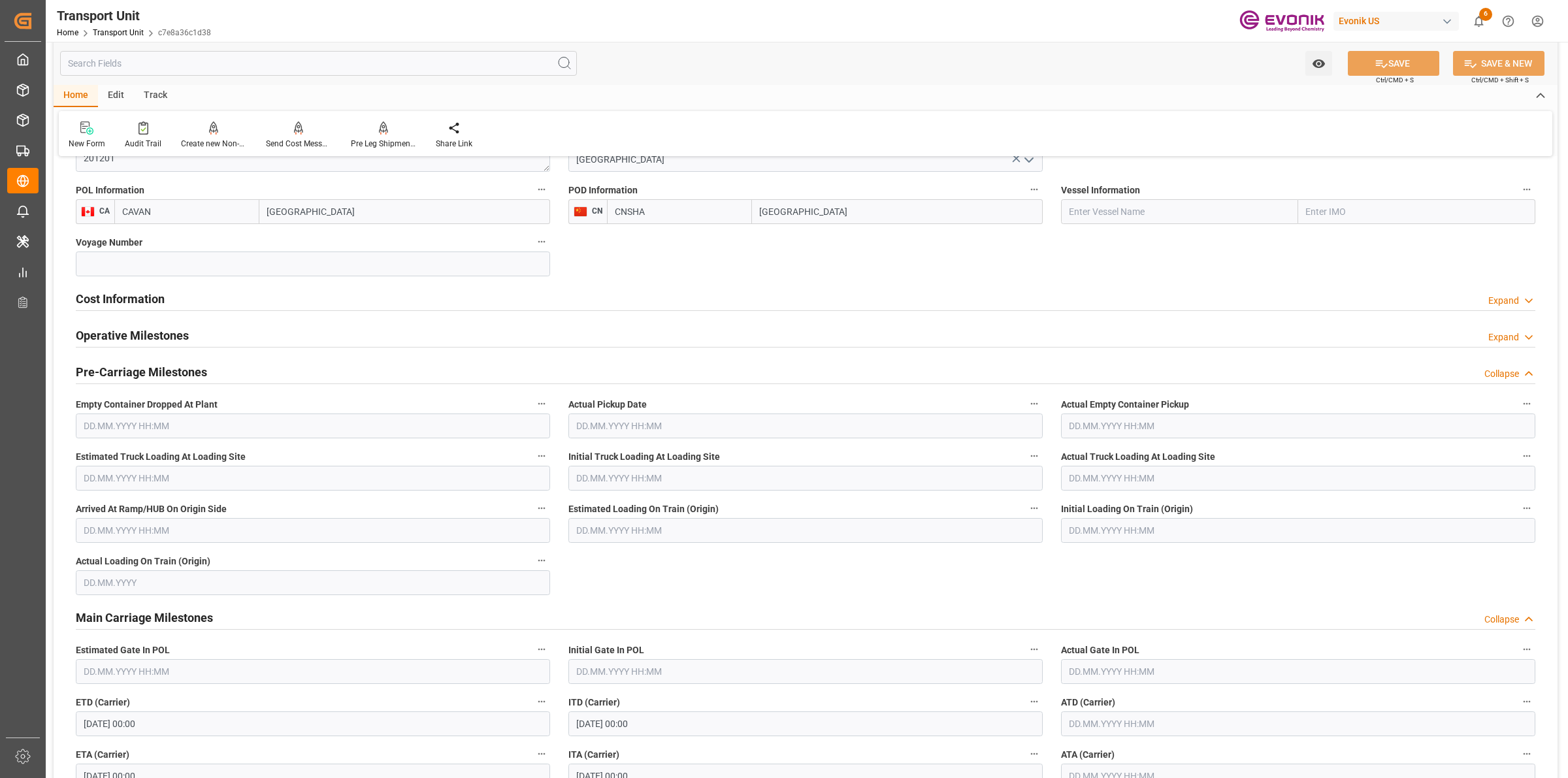
click at [151, 298] on h2 "Cost Information" at bounding box center [120, 299] width 89 height 17
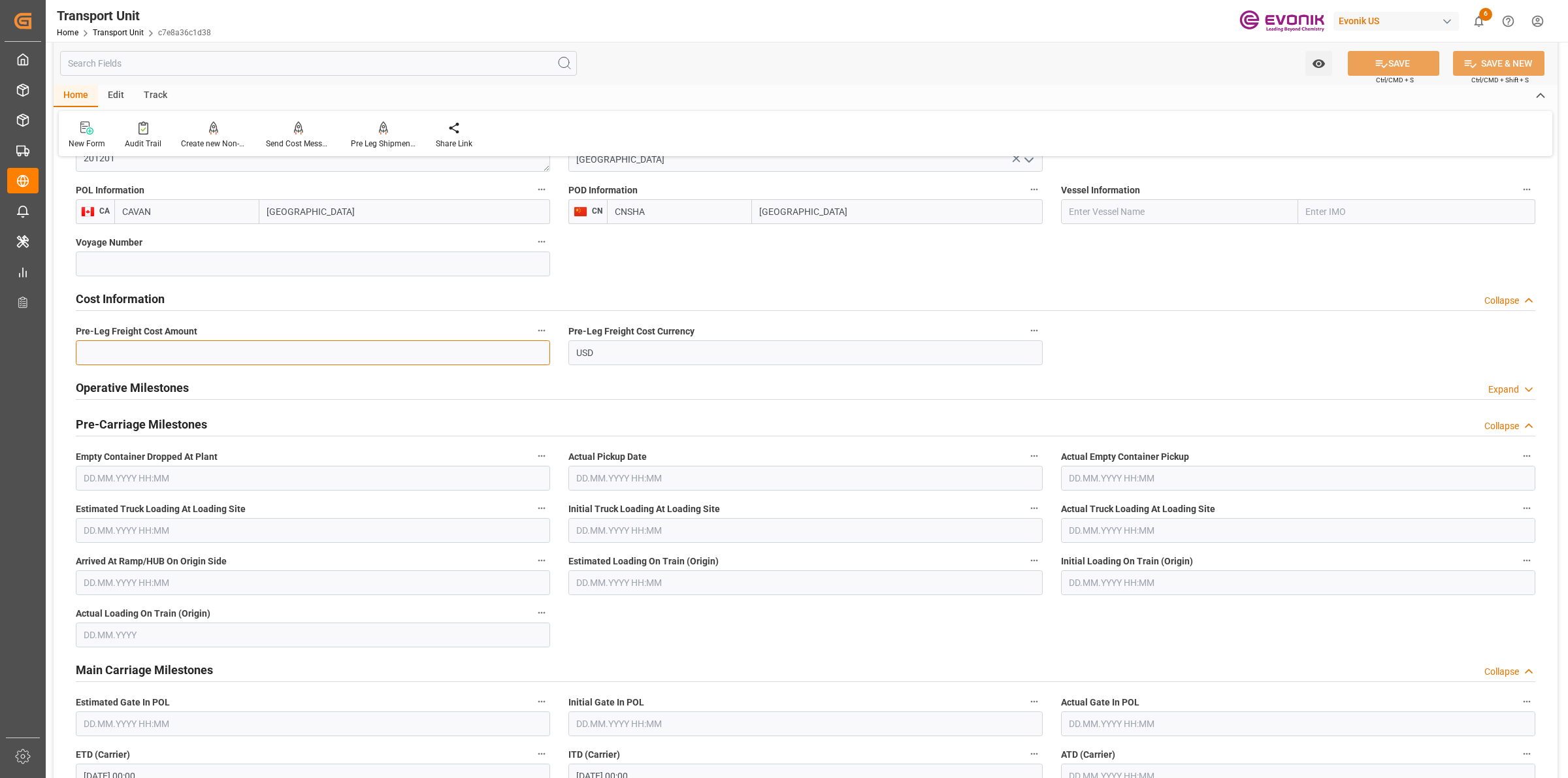
click at [166, 350] on input "text" at bounding box center [312, 353] width 474 height 25
type input "60"
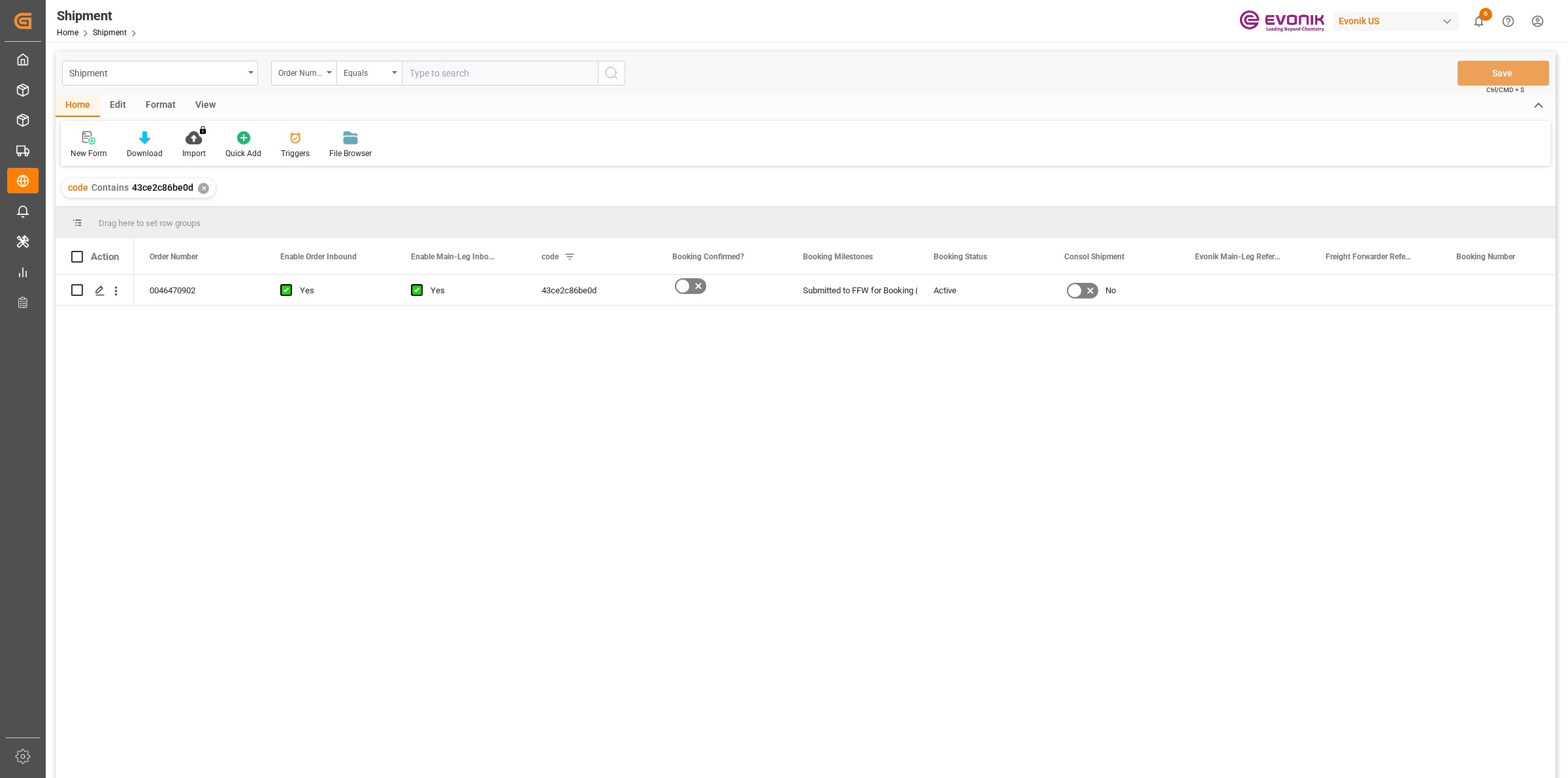
click at [260, 475] on div "0046470902 Yes Yes 43ce2c86be0d Submitted to FFW for Booking (Pending) Active No" at bounding box center [845, 532] width 1422 height 512
click at [100, 286] on icon "Press SPACE to select this row." at bounding box center [100, 291] width 11 height 11
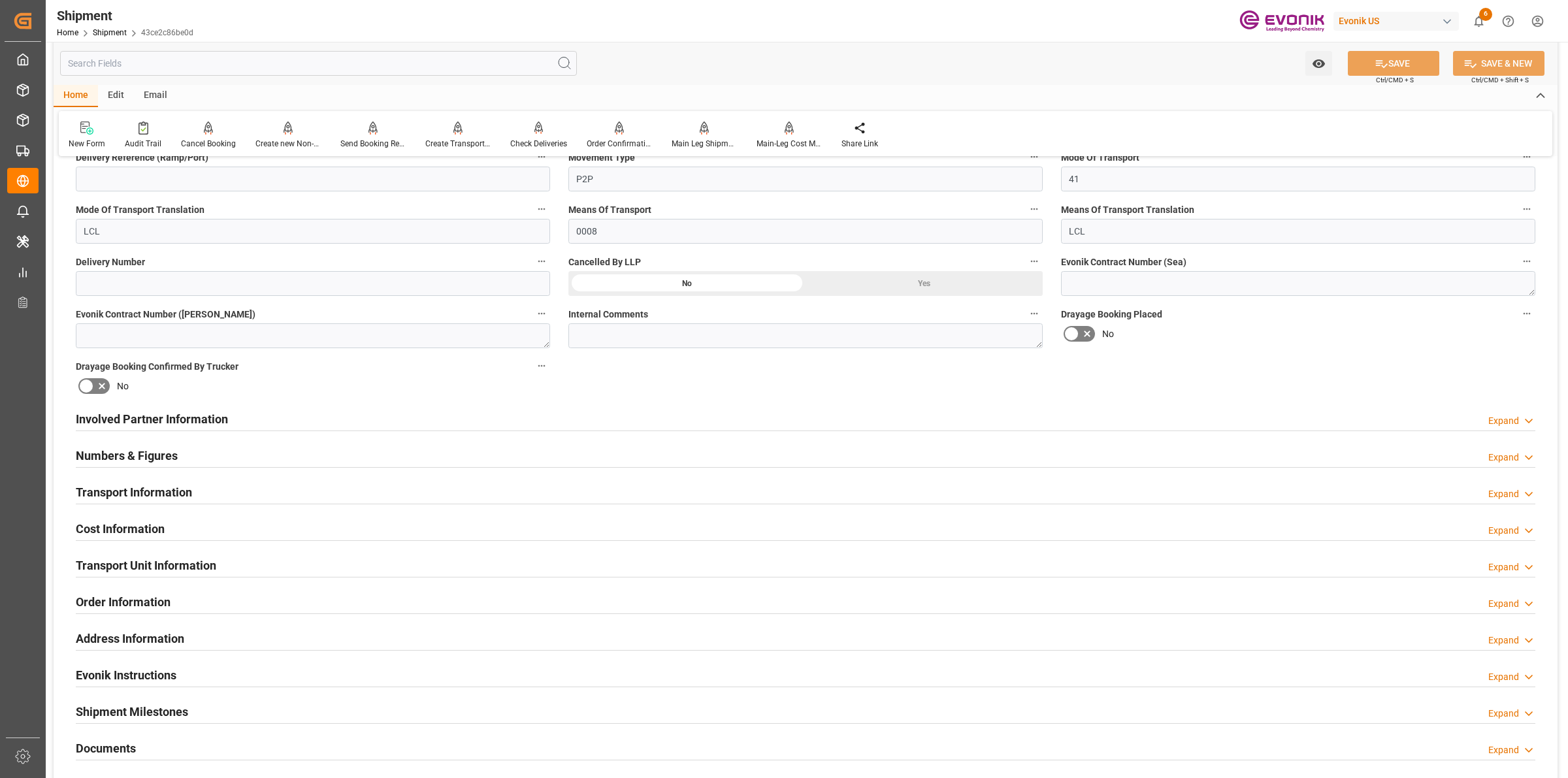
scroll to position [572, 0]
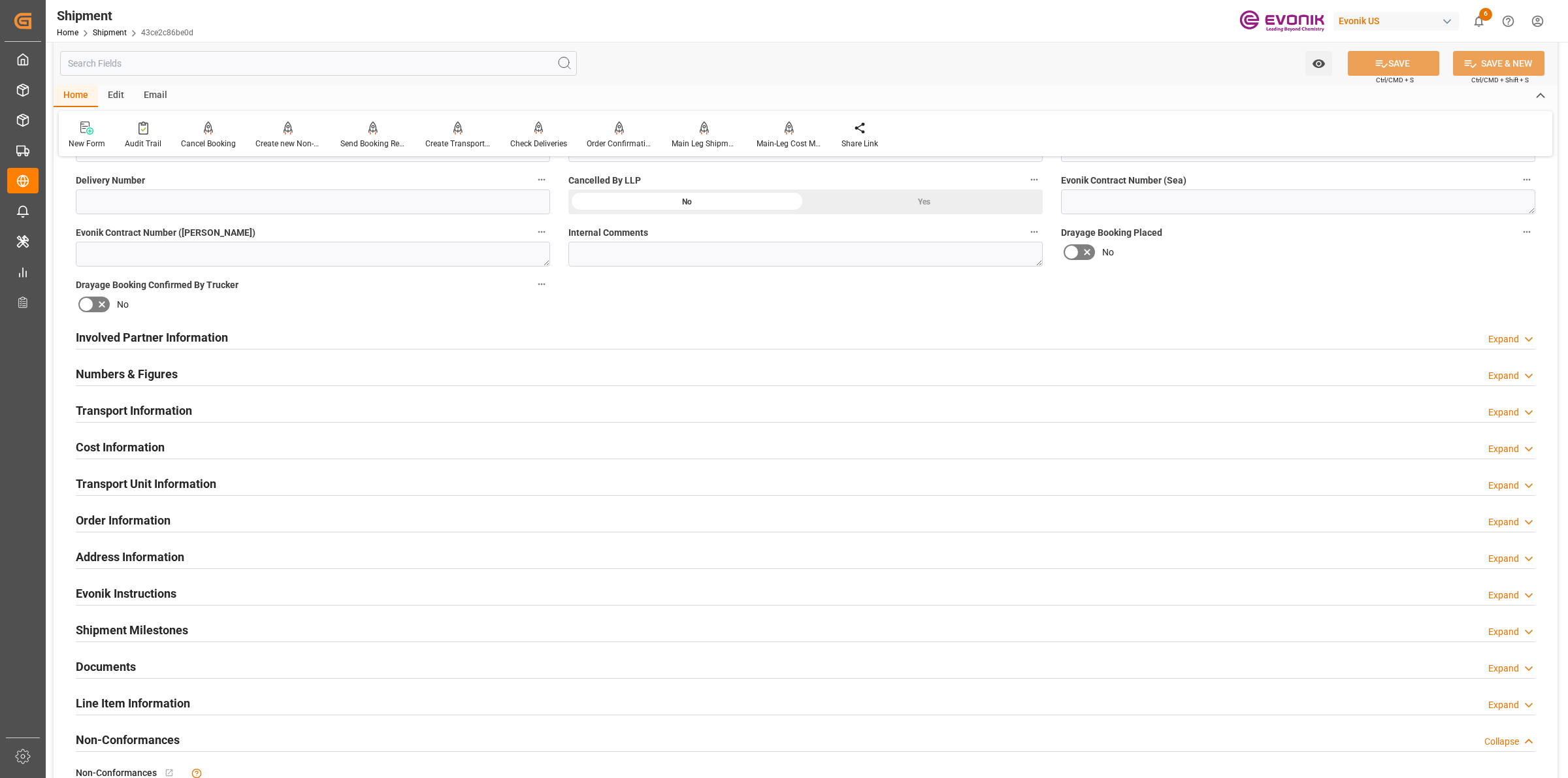
click at [249, 338] on div "Involved Partner Information Expand" at bounding box center [805, 336] width 1460 height 25
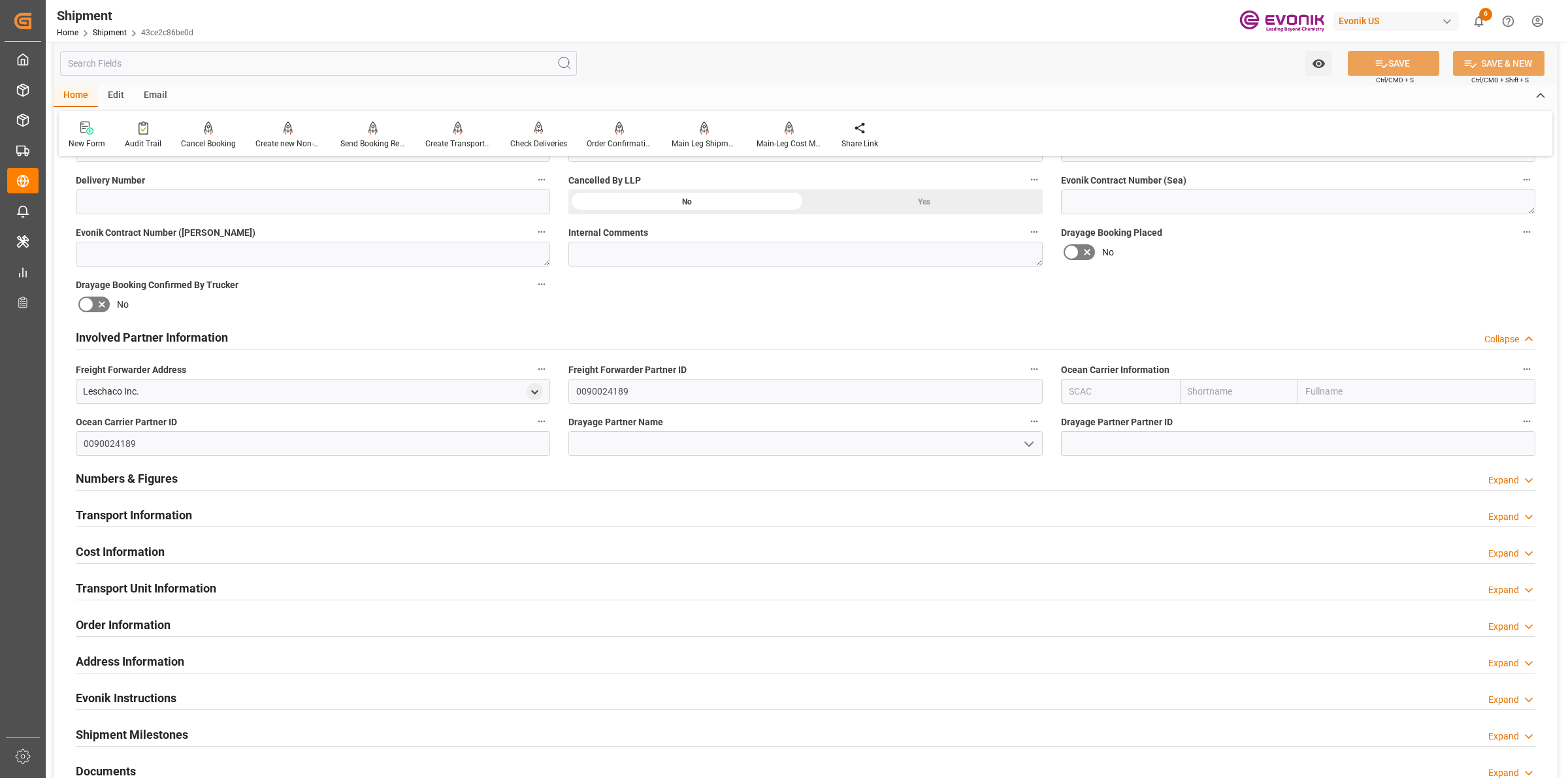
click at [1125, 394] on input "text" at bounding box center [1120, 391] width 119 height 25
click at [1079, 419] on b "ALRB" at bounding box center [1081, 419] width 23 height 11
type input "ALRB"
type input "AC Containerline"
type input "AC Containerline GmbH"
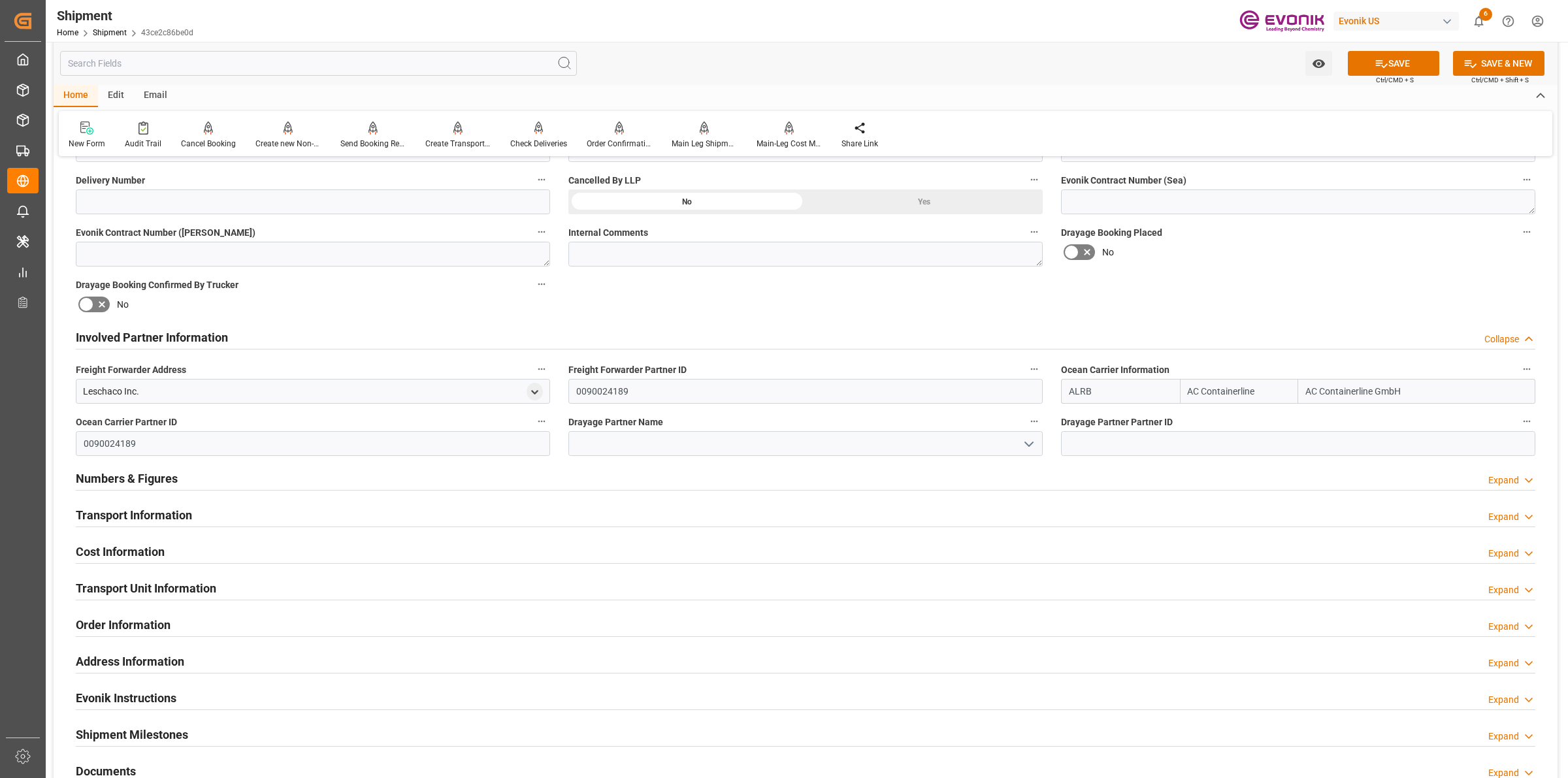
type input "ALRB"
click at [824, 439] on input at bounding box center [805, 444] width 474 height 25
paste input "[PERSON_NAME]"
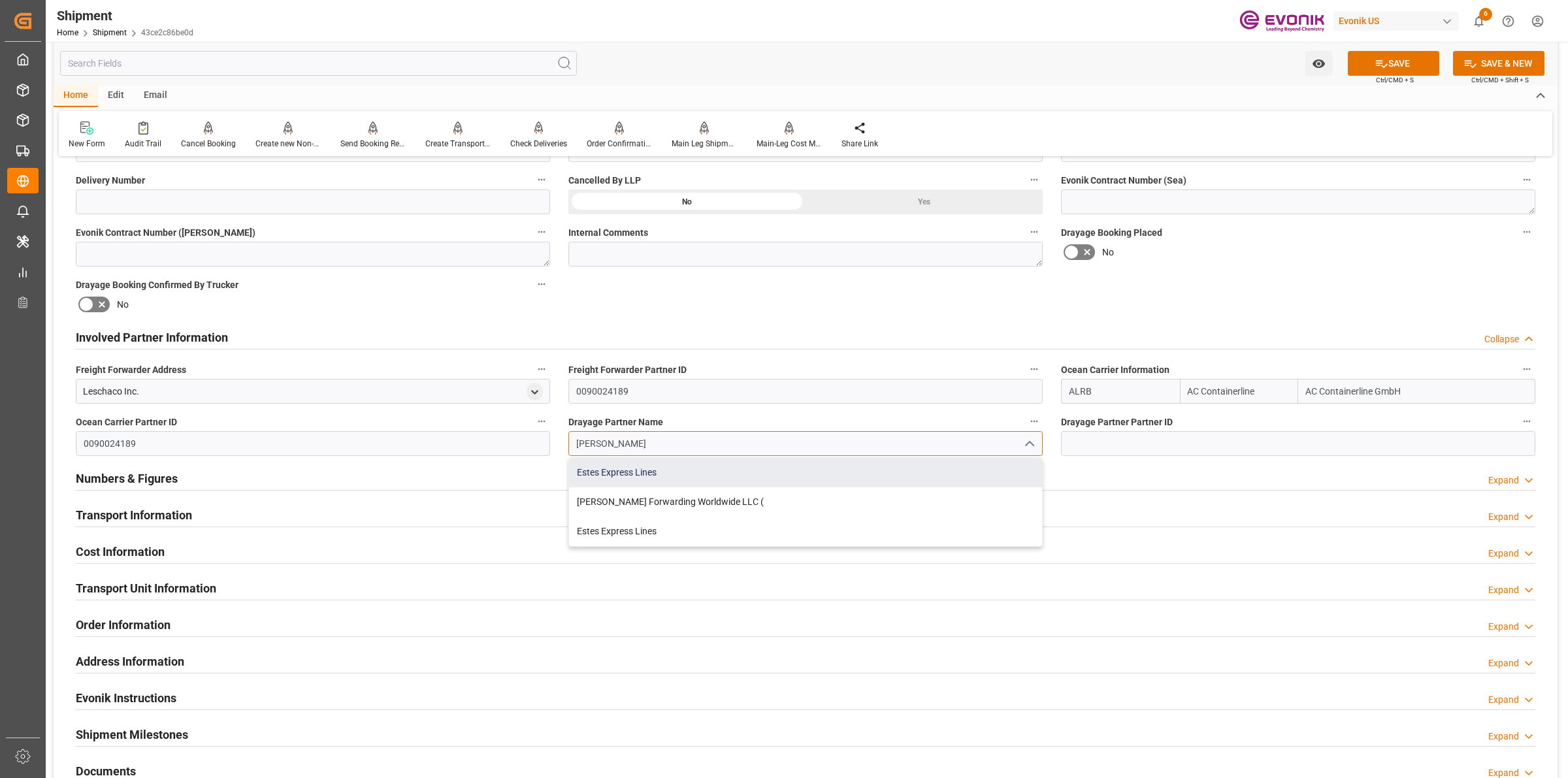
click at [689, 477] on div "Estes Express Lines" at bounding box center [806, 473] width 473 height 29
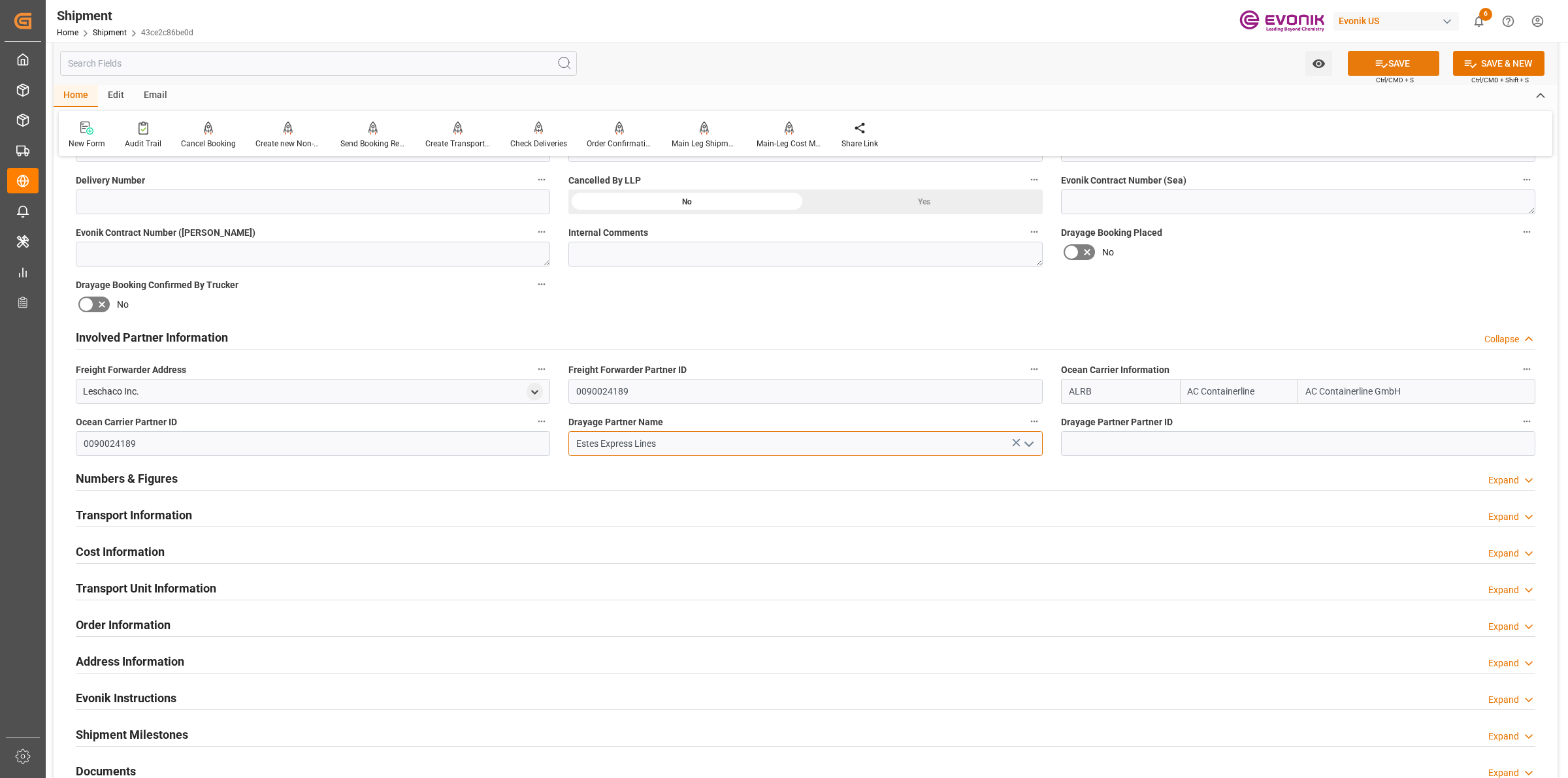
type input "Estes Express Lines"
click at [1394, 66] on button "SAVE" at bounding box center [1393, 64] width 92 height 25
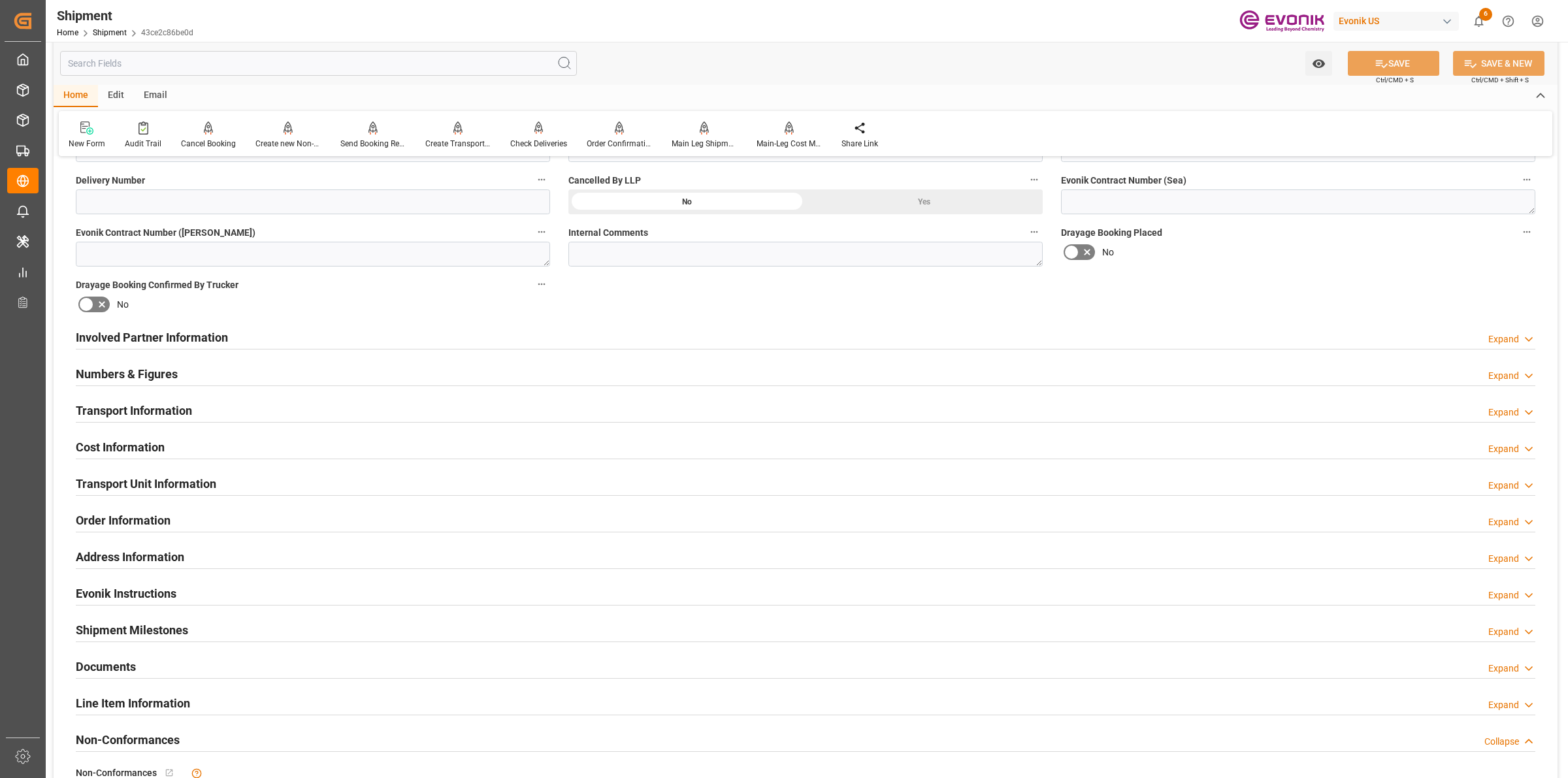
click at [197, 338] on h2 "Involved Partner Information" at bounding box center [152, 337] width 153 height 17
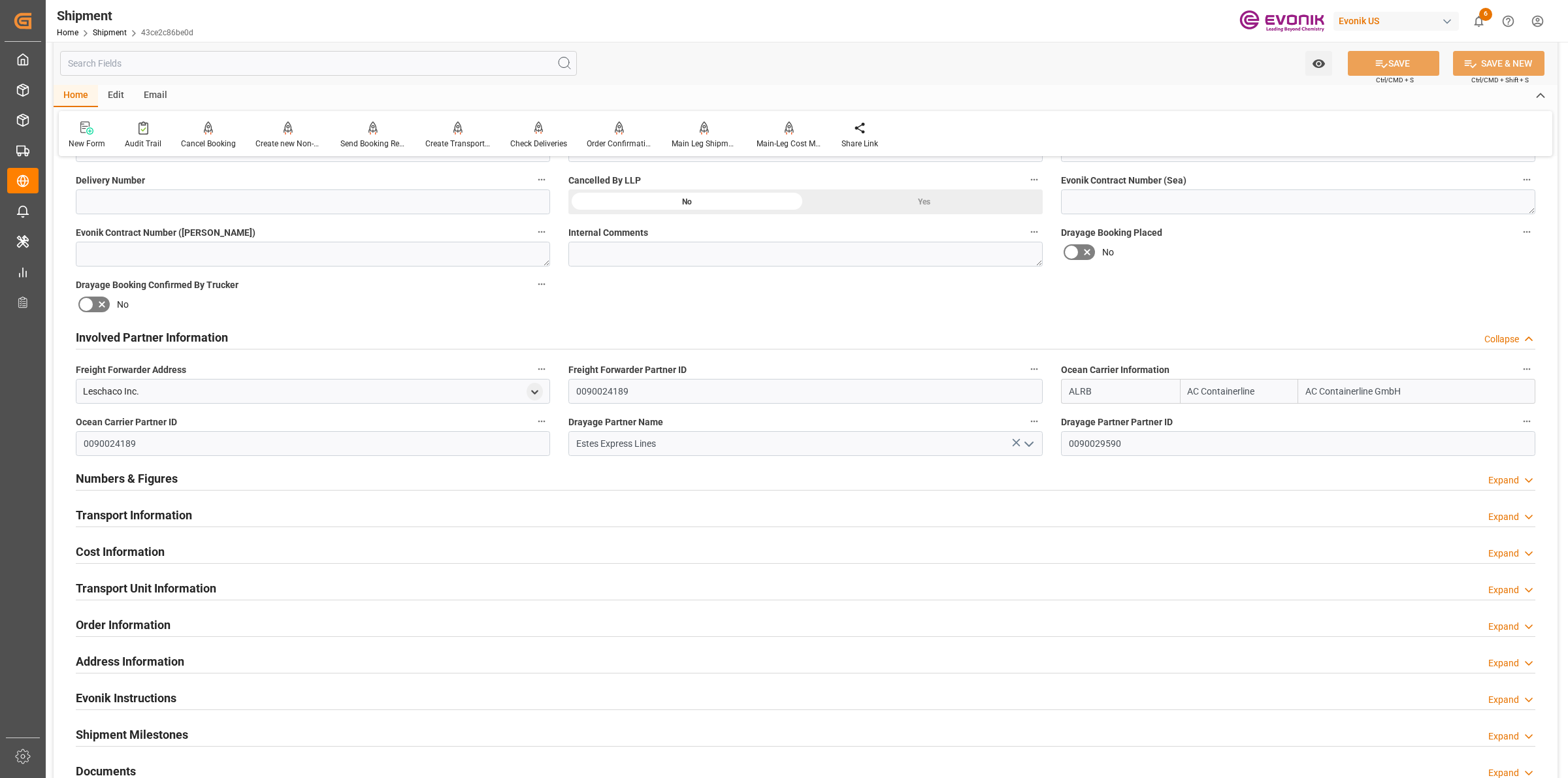
click at [197, 338] on h2 "Involved Partner Information" at bounding box center [152, 337] width 153 height 17
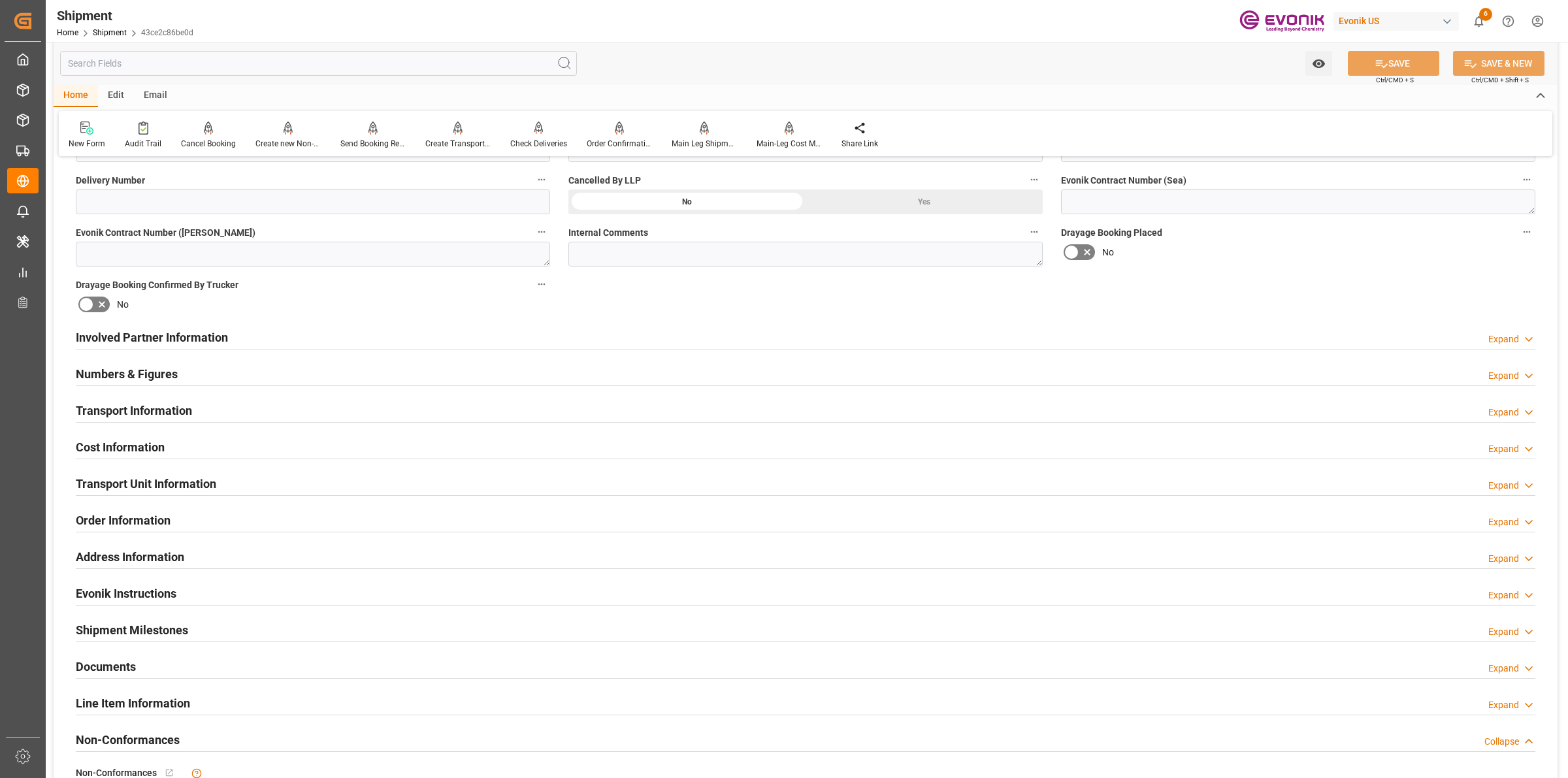
click at [177, 373] on div "Numbers & Figures Expand" at bounding box center [805, 373] width 1460 height 25
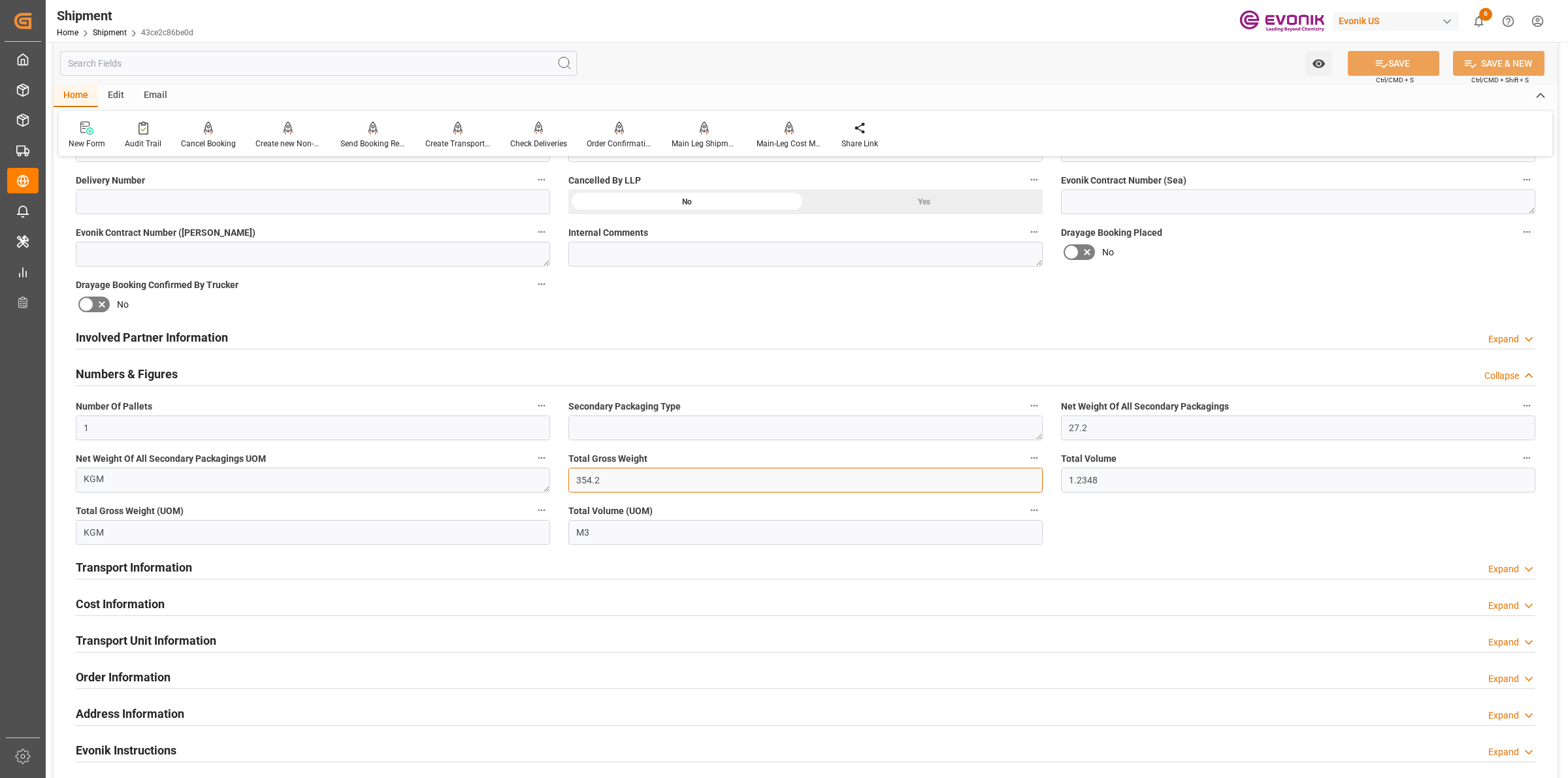
drag, startPoint x: 554, startPoint y: 473, endPoint x: 504, endPoint y: 468, distance: 50.2
click at [504, 468] on div "Booking Confirmation Milestone Bar Collapse Submitted to FFW for Booking (Pendi…" at bounding box center [805, 350] width 1504 height 1509
click at [965, 468] on div "Booking Confirmation Milestone Bar Collapse Submitted to FFW for Booking (Pendi…" at bounding box center [805, 350] width 1504 height 1509
click at [219, 371] on div "Numbers & Figures Collapse" at bounding box center [805, 373] width 1460 height 25
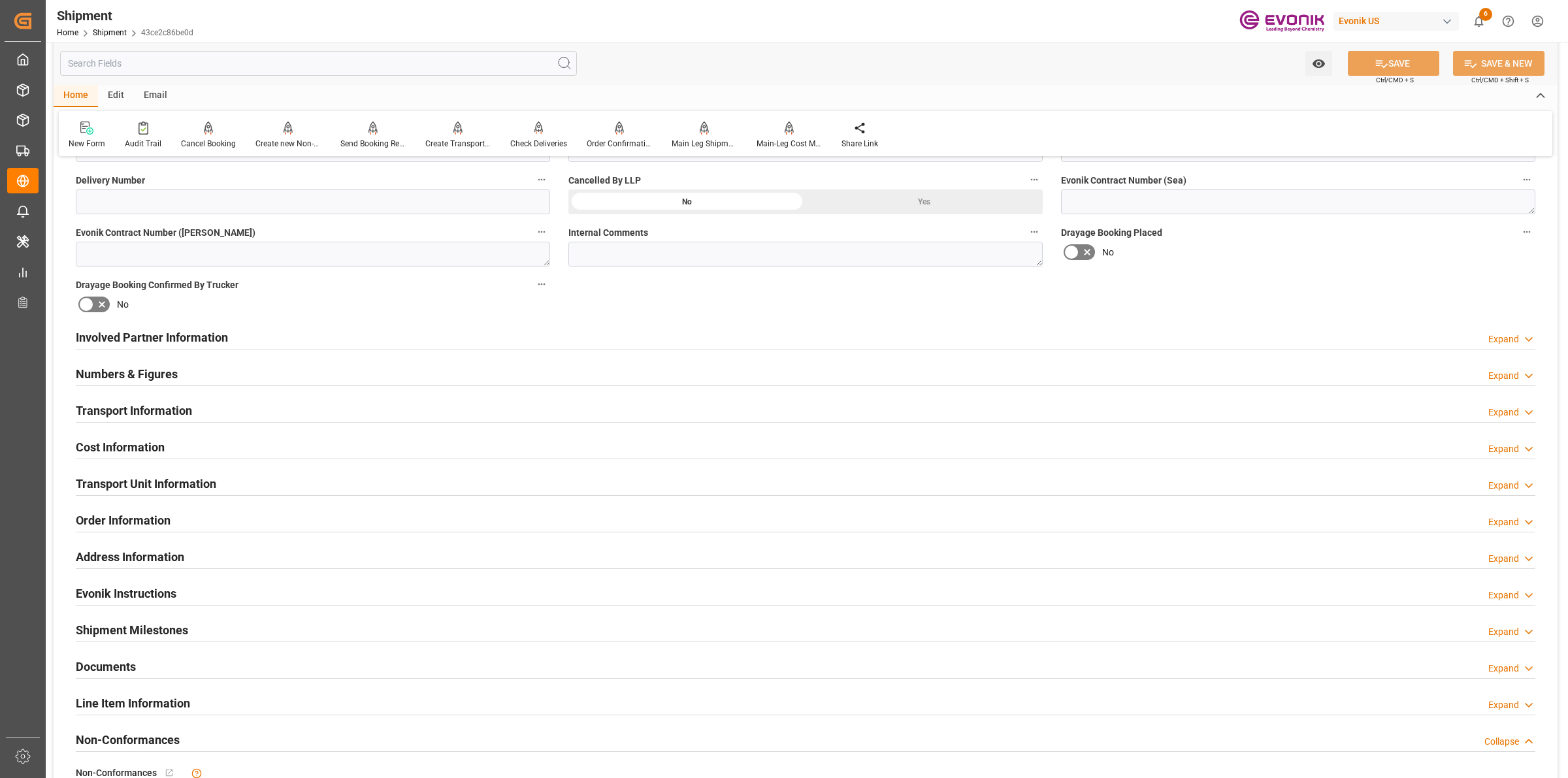
click at [140, 407] on h2 "Transport Information" at bounding box center [133, 411] width 116 height 17
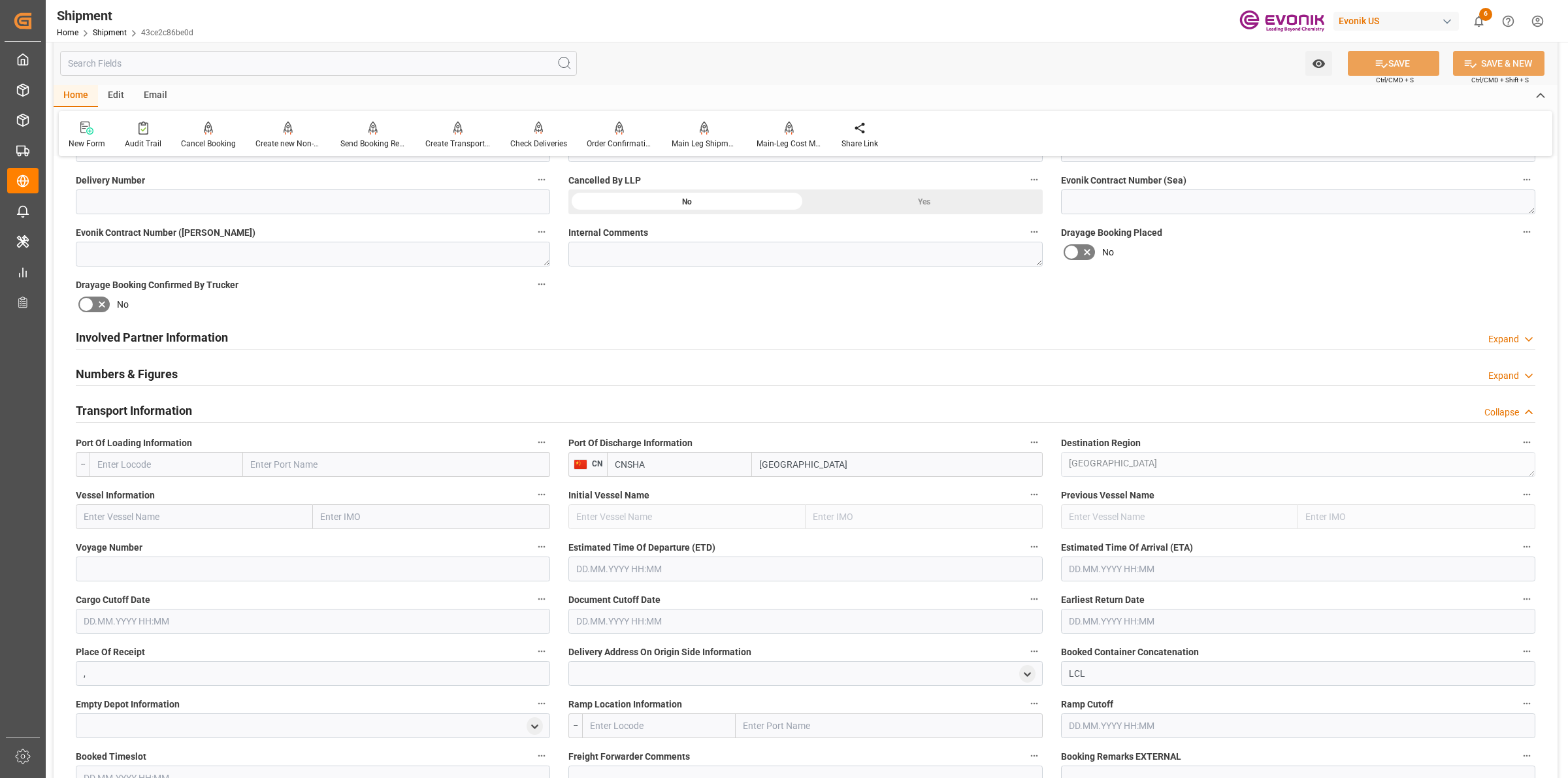
click at [197, 466] on input "text" at bounding box center [166, 465] width 154 height 25
paste input "USLGB"
type input "USLGB"
click at [139, 495] on span "USLGB - Long Beach" at bounding box center [157, 493] width 120 height 11
type input "Long Beach"
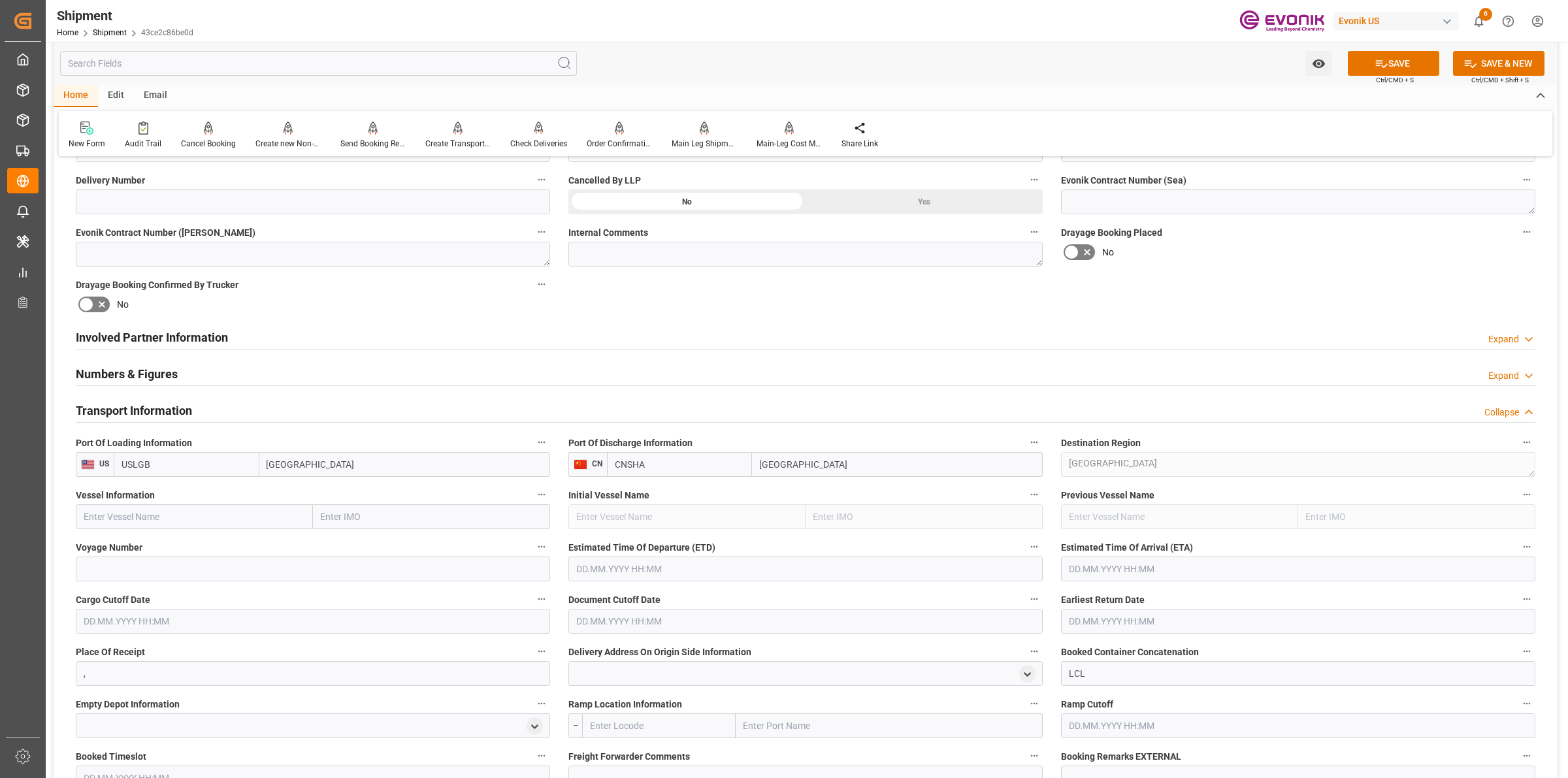
type input "USLGB"
click at [158, 515] on input "text" at bounding box center [193, 517] width 237 height 25
paste input "HMM TURQUOISE"
type input "HMM TURQUOISE"
click at [350, 565] on input at bounding box center [312, 569] width 474 height 25
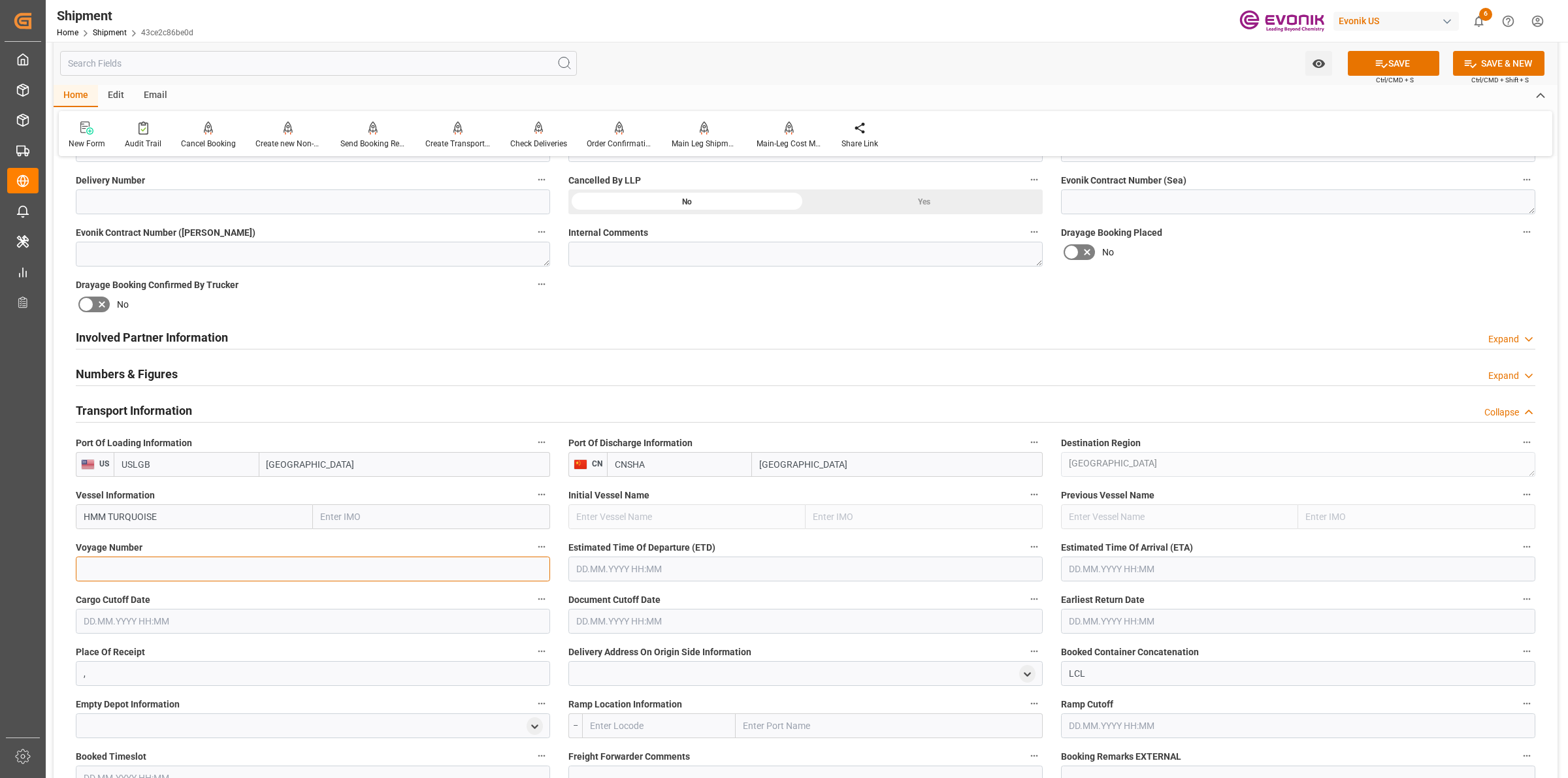
paste input "0006W"
type input "0006W"
type input "21.10.2025 00:00"
type input "14.11.2025 00:00"
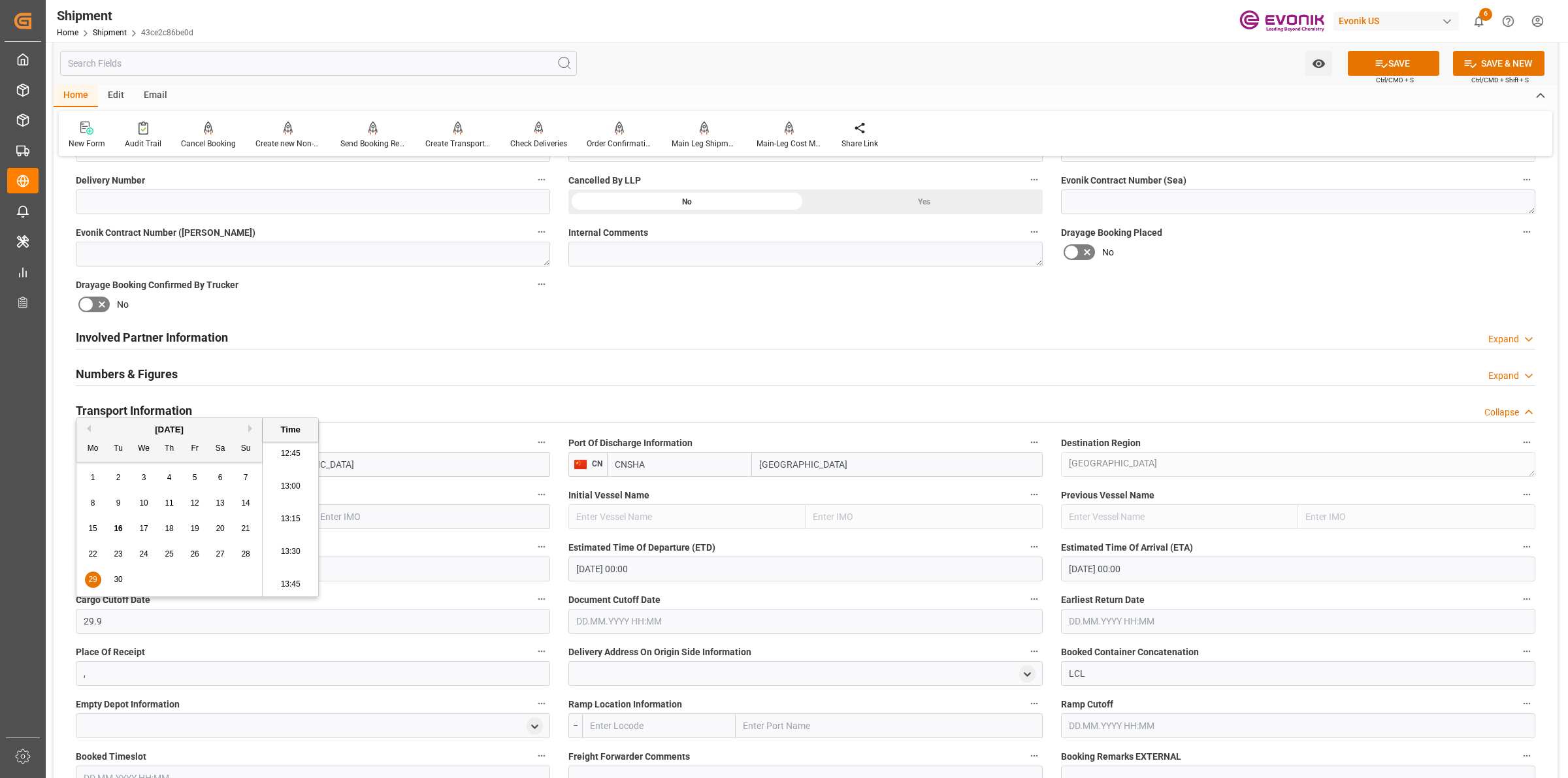
type input "29.09.2025 00:00"
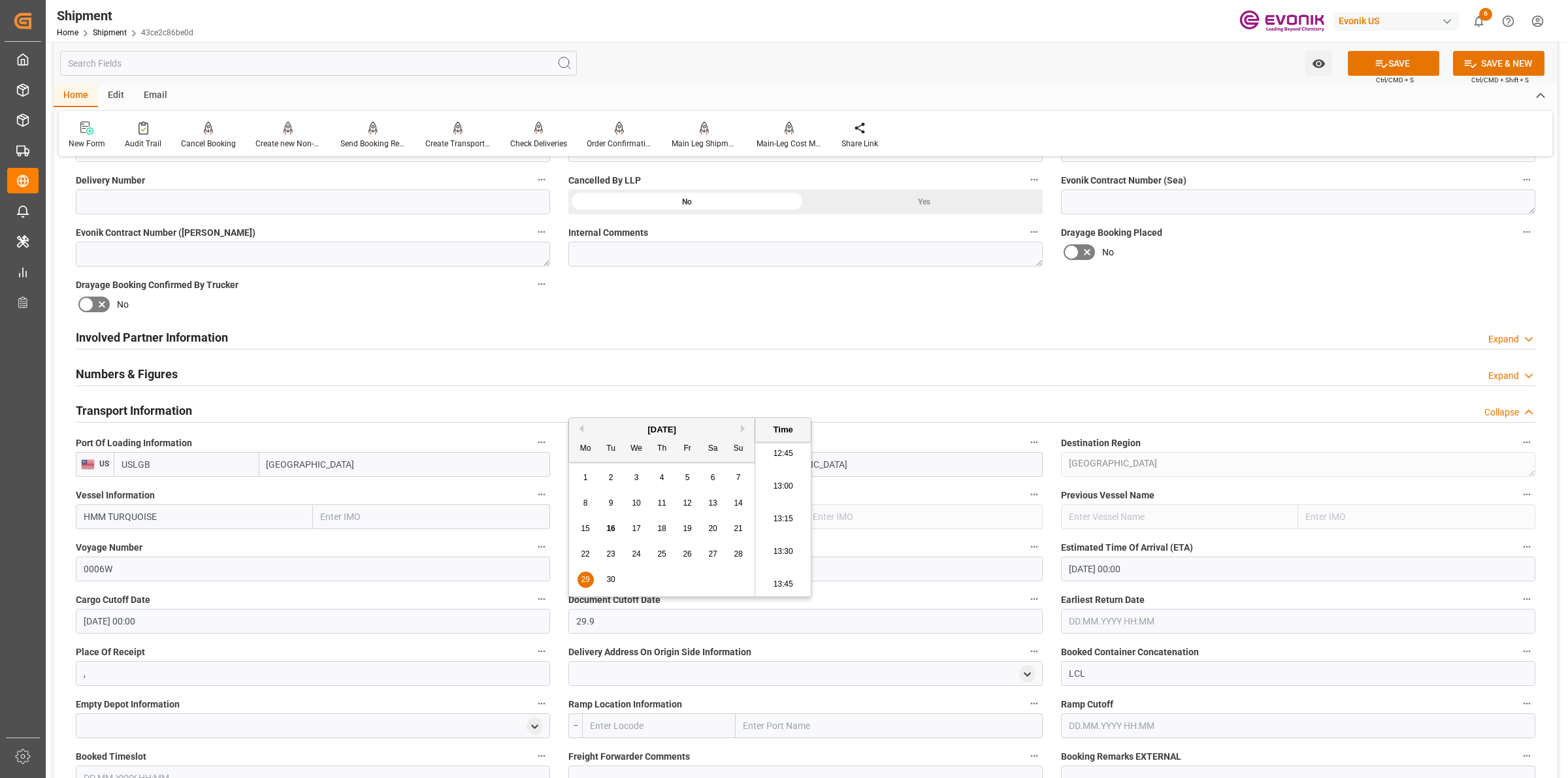
type input "29.9"
type input "29.09.2025 00:00"
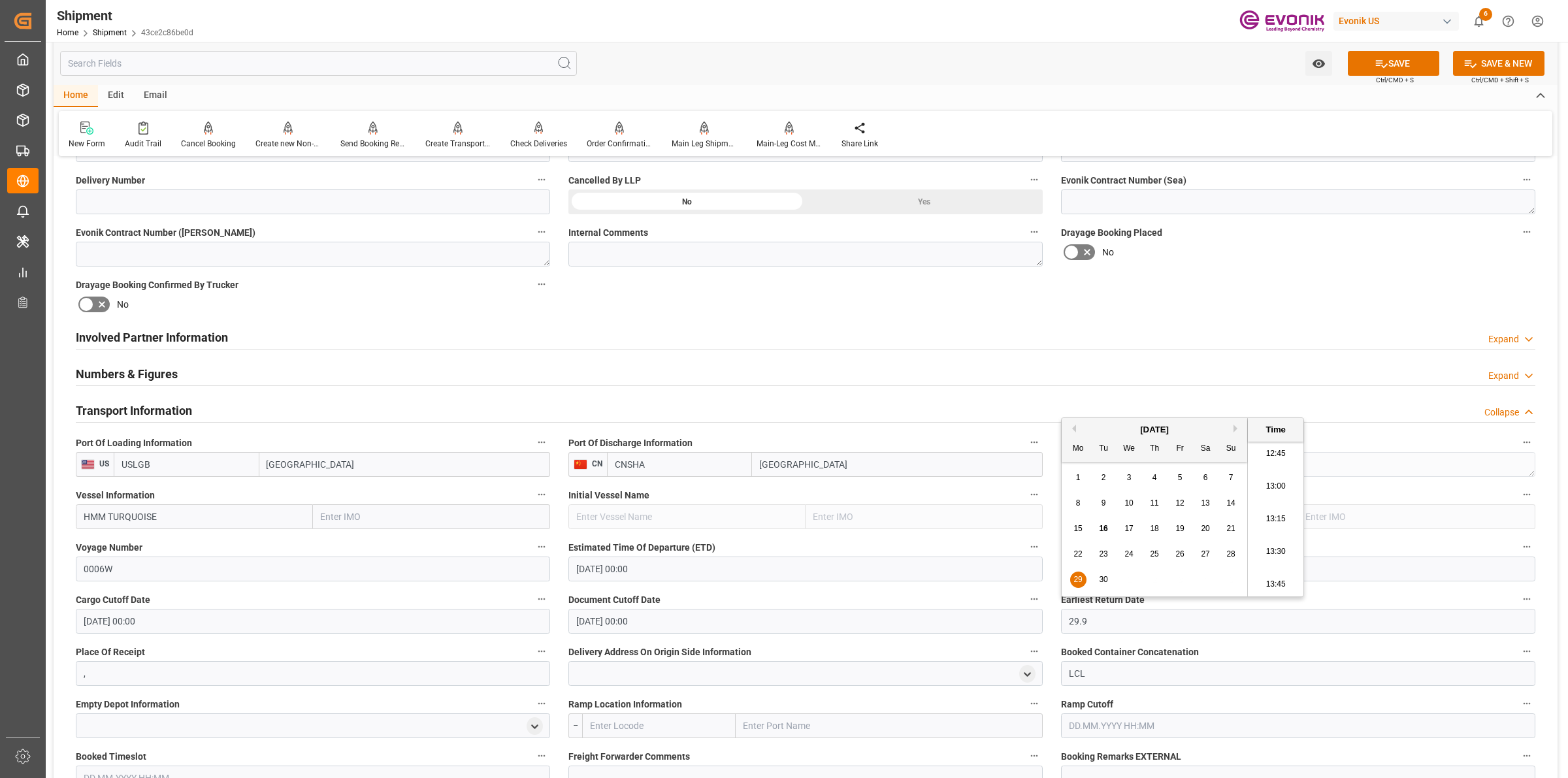
type input "29.09.2025 00:00"
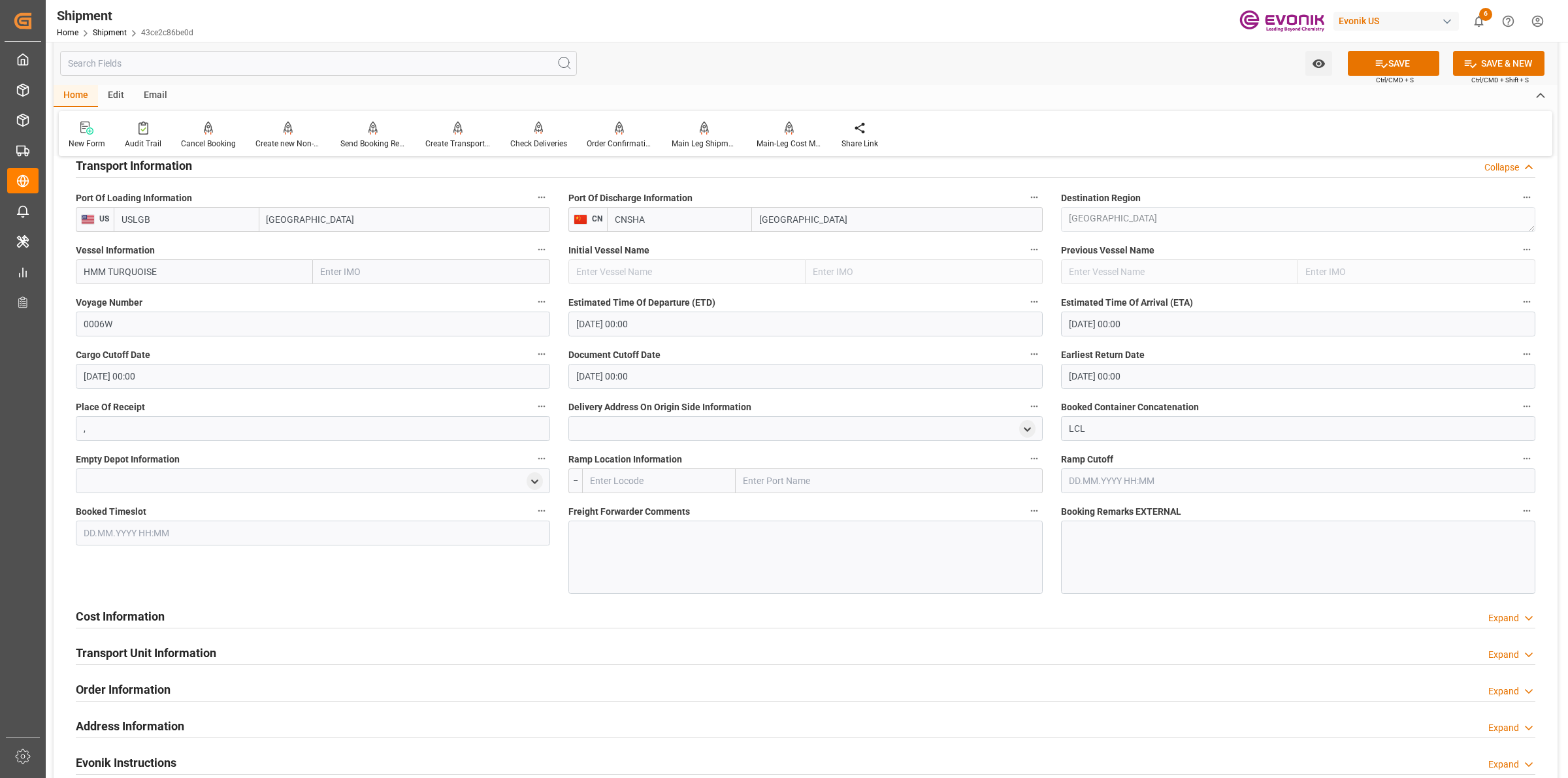
click at [636, 488] on input "text" at bounding box center [659, 481] width 154 height 25
click at [649, 477] on input "text" at bounding box center [659, 481] width 154 height 25
paste input "Chicago"
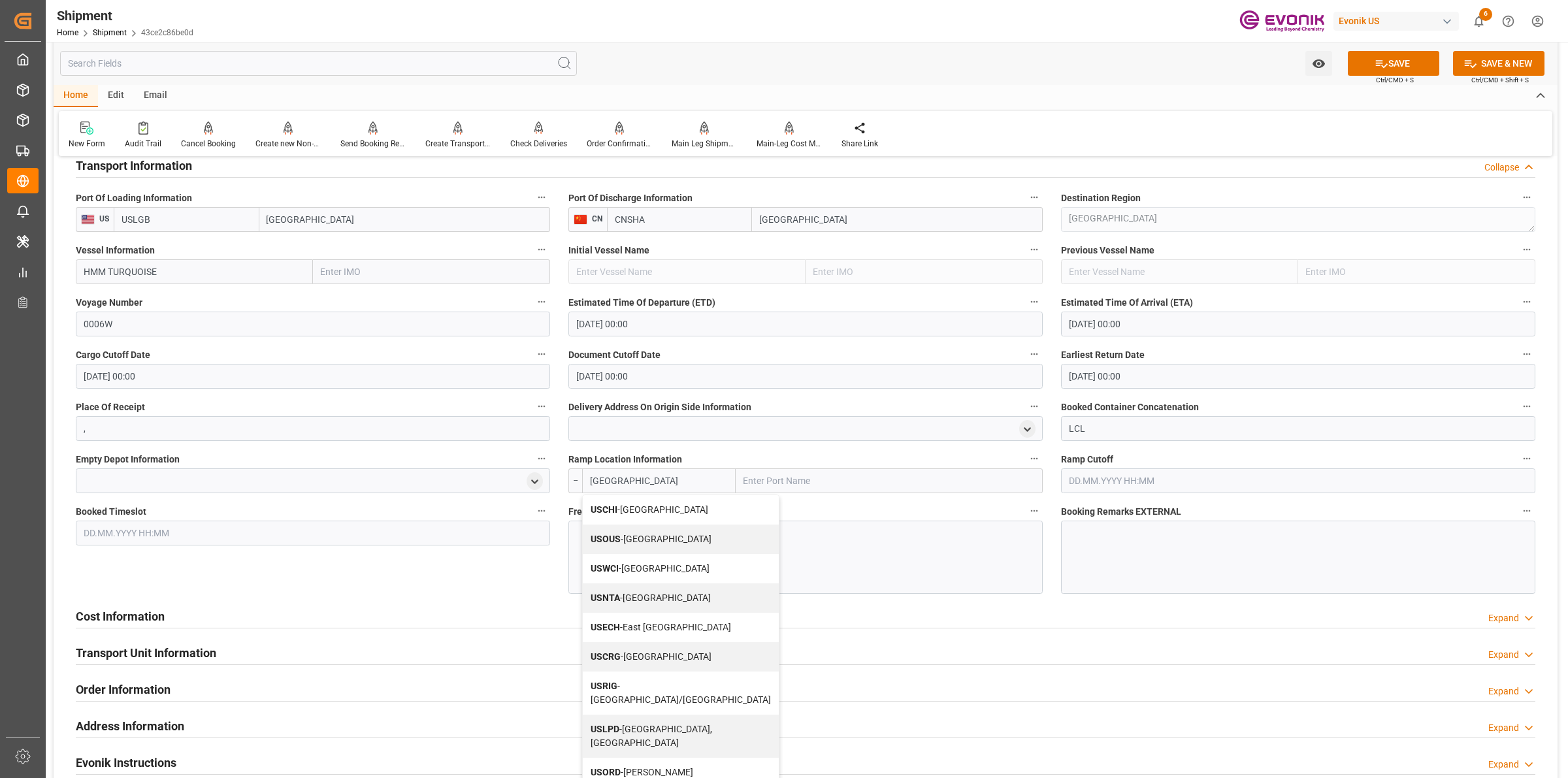
drag, startPoint x: 625, startPoint y: 510, endPoint x: 760, endPoint y: 533, distance: 136.9
click at [627, 510] on span "USCHI - Chicago" at bounding box center [649, 509] width 118 height 11
type input "USCHI"
type input "Chicago"
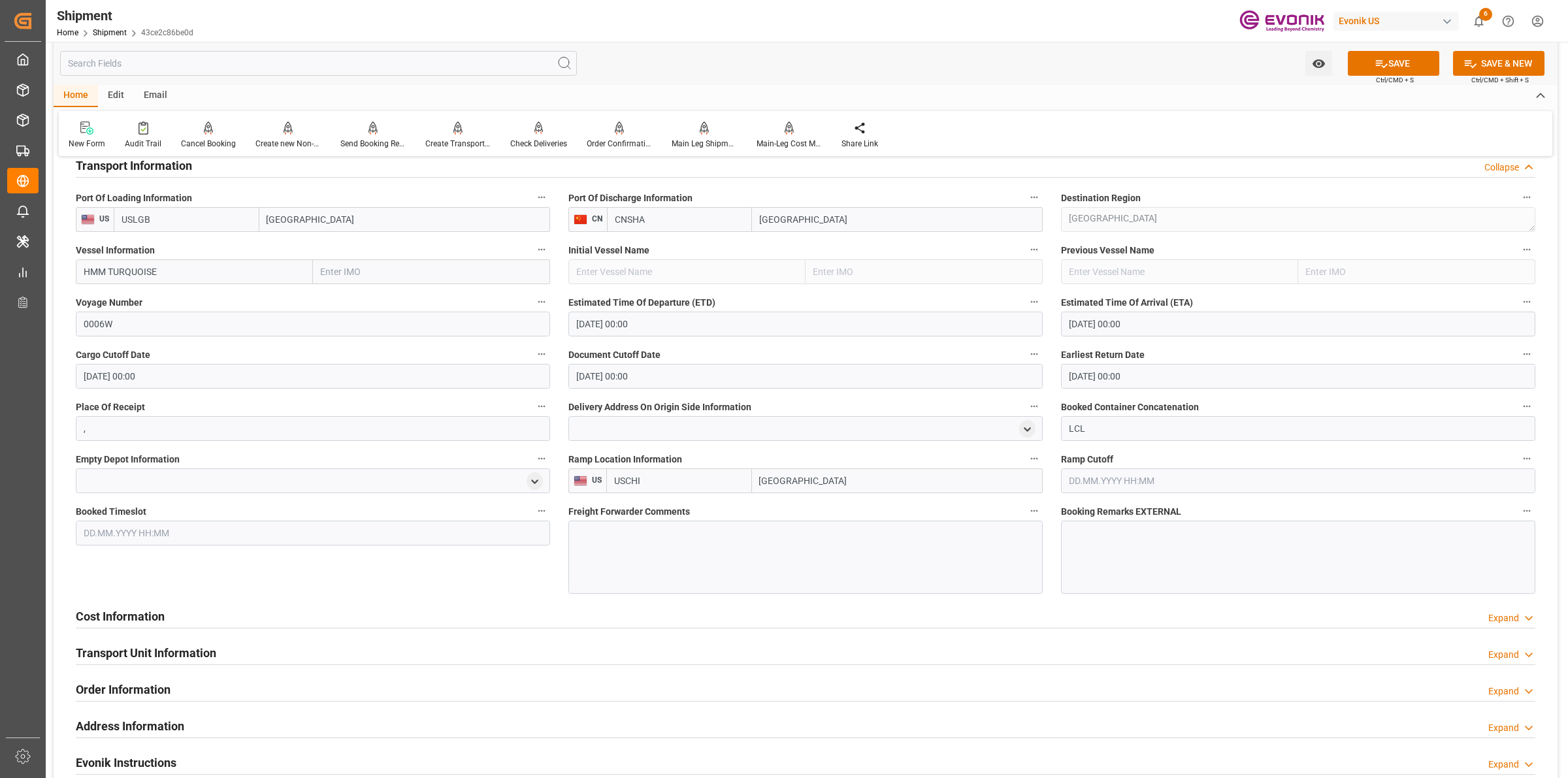
type input "USCHI"
click at [762, 533] on div at bounding box center [805, 558] width 474 height 73
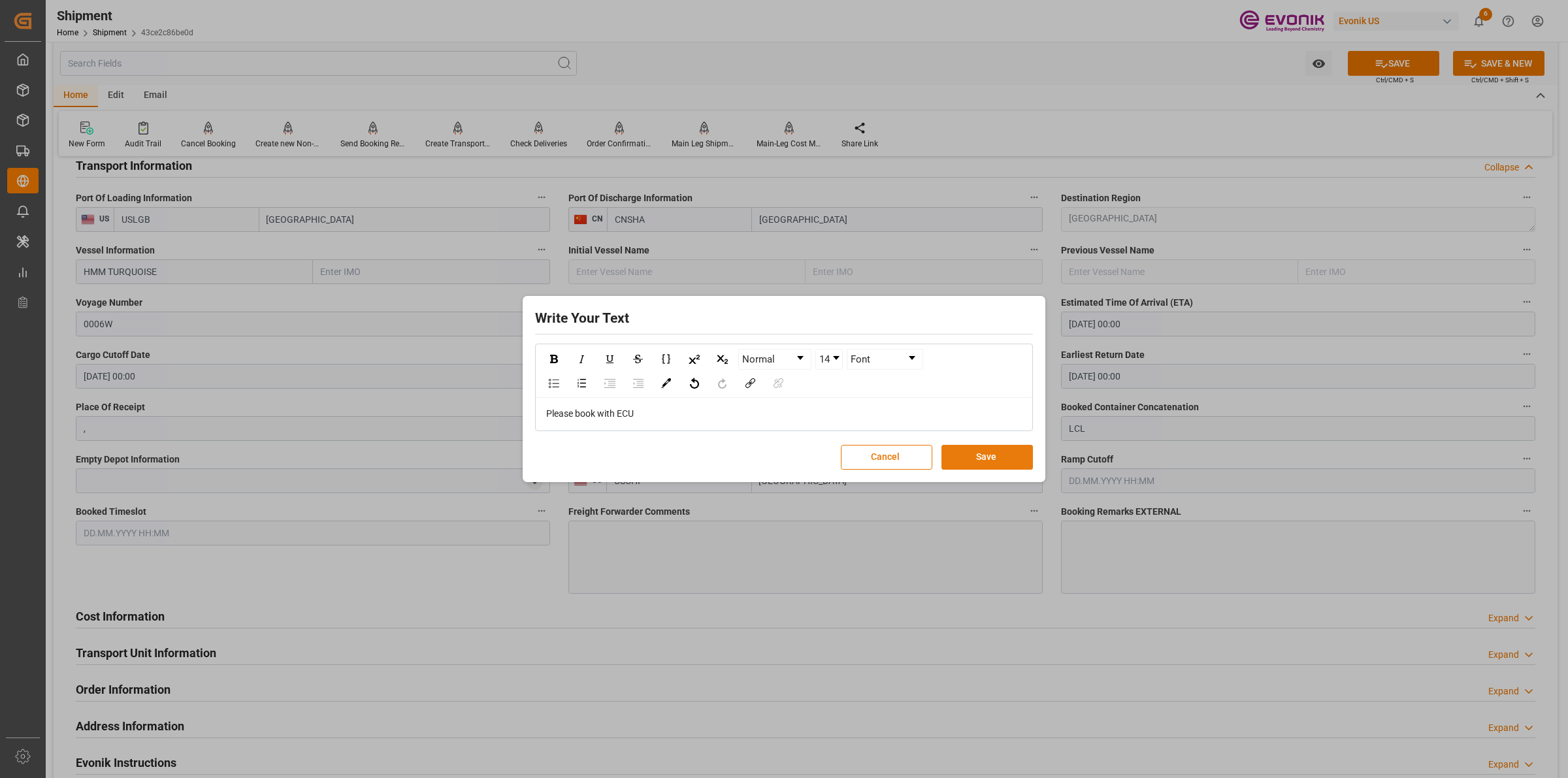
click at [998, 461] on button "Save" at bounding box center [987, 458] width 92 height 25
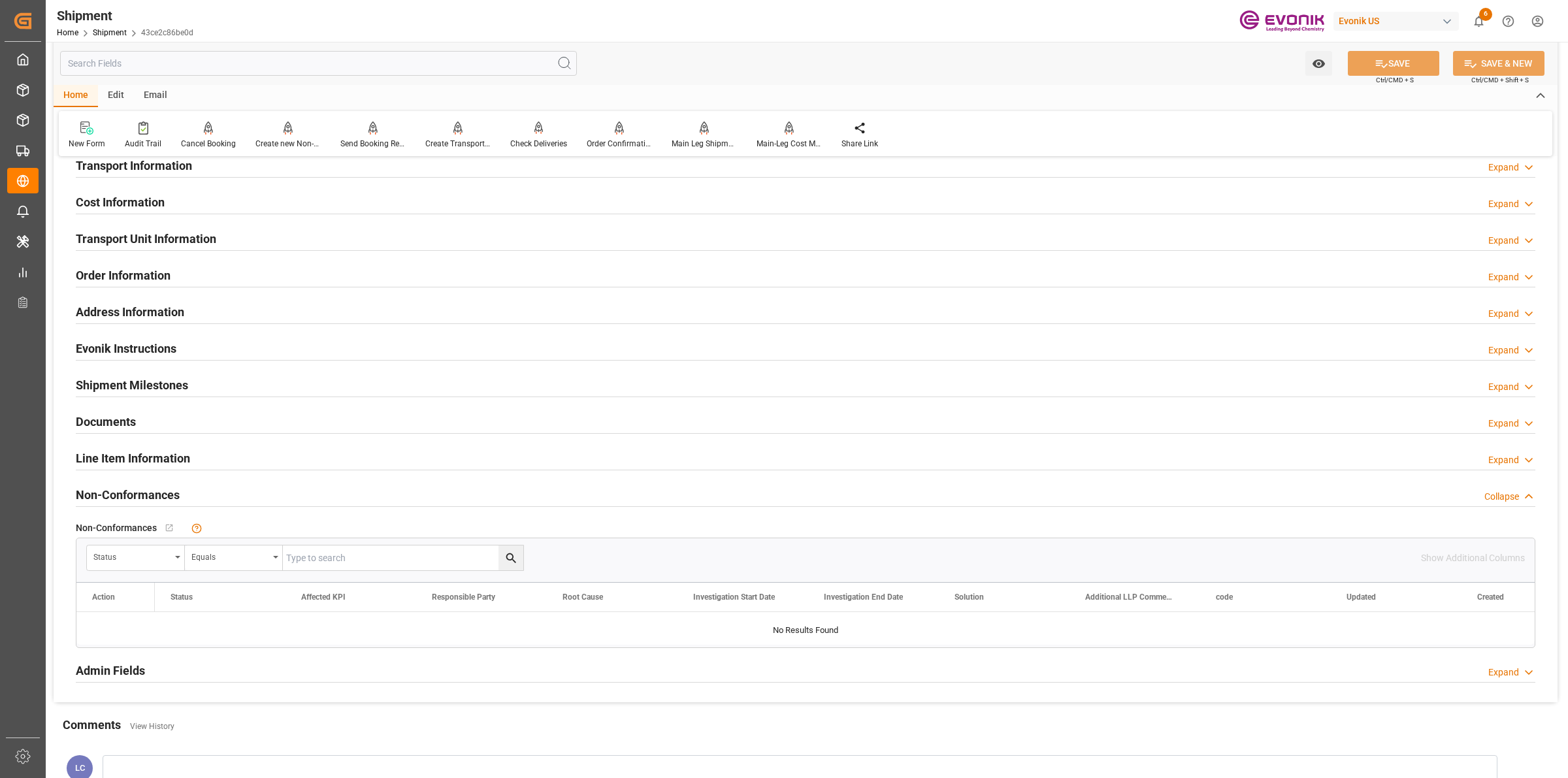
click at [165, 205] on div "Cost Information Expand" at bounding box center [805, 201] width 1460 height 25
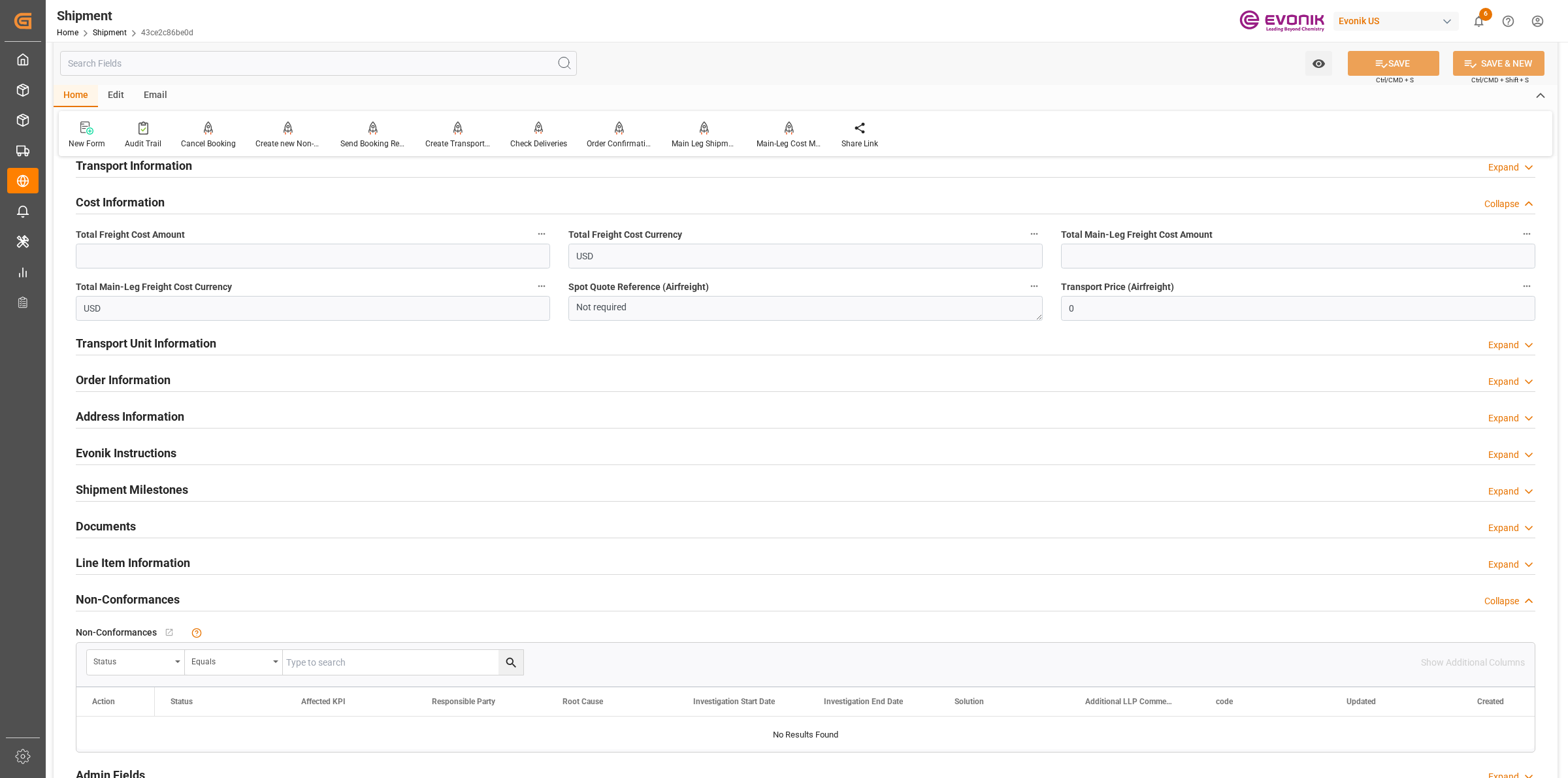
click at [1145, 236] on span "Total Main-Leg Freight Cost Amount" at bounding box center [1136, 235] width 152 height 14
click at [1519, 236] on button "Total Main-Leg Freight Cost Amount" at bounding box center [1527, 234] width 17 height 17
click at [1123, 259] on div at bounding box center [784, 389] width 1568 height 778
click at [1129, 257] on input "text" at bounding box center [1297, 256] width 474 height 25
paste input "444"
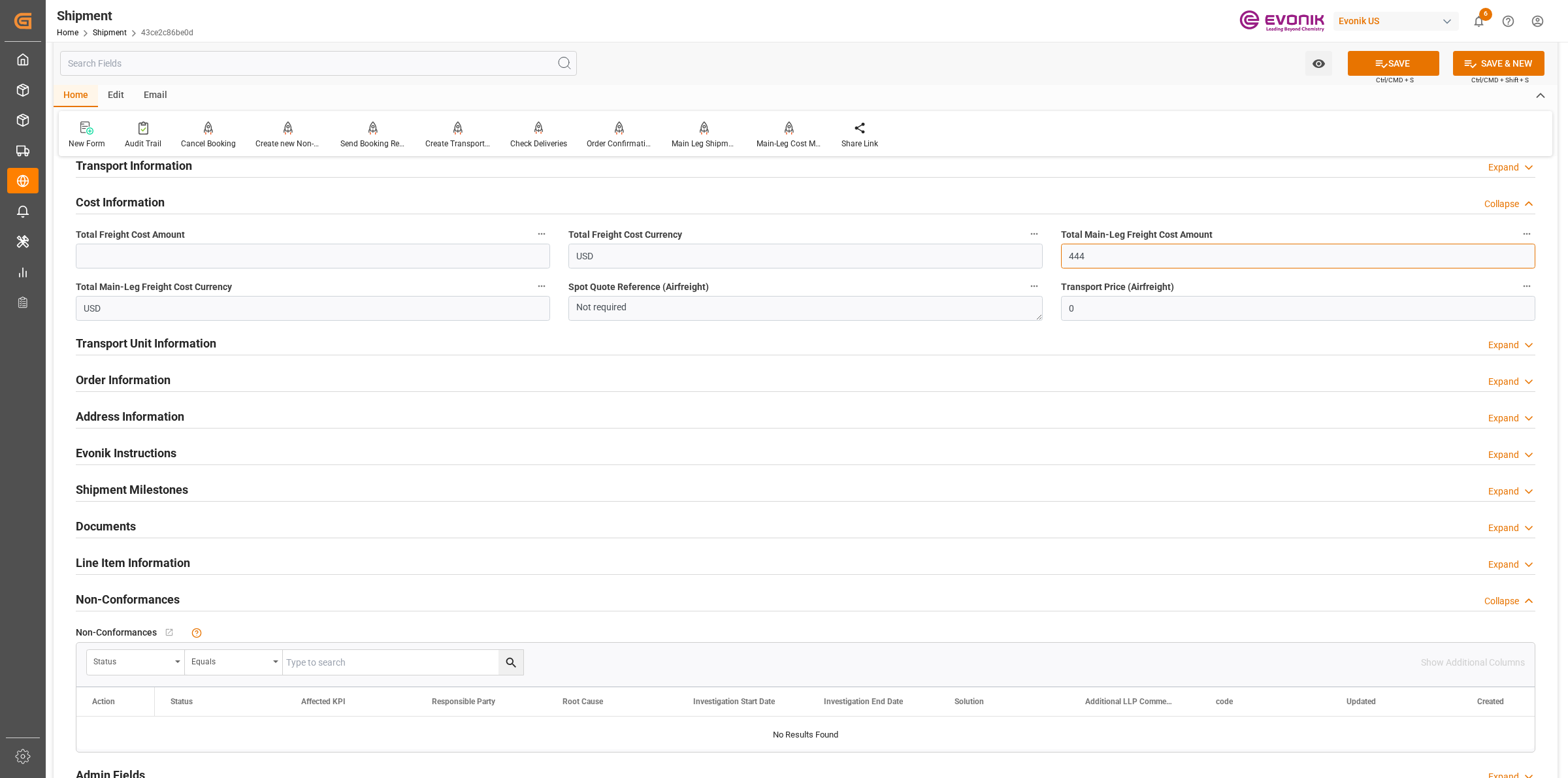
type input "444"
click at [290, 256] on input "text" at bounding box center [312, 256] width 474 height 25
type input "623"
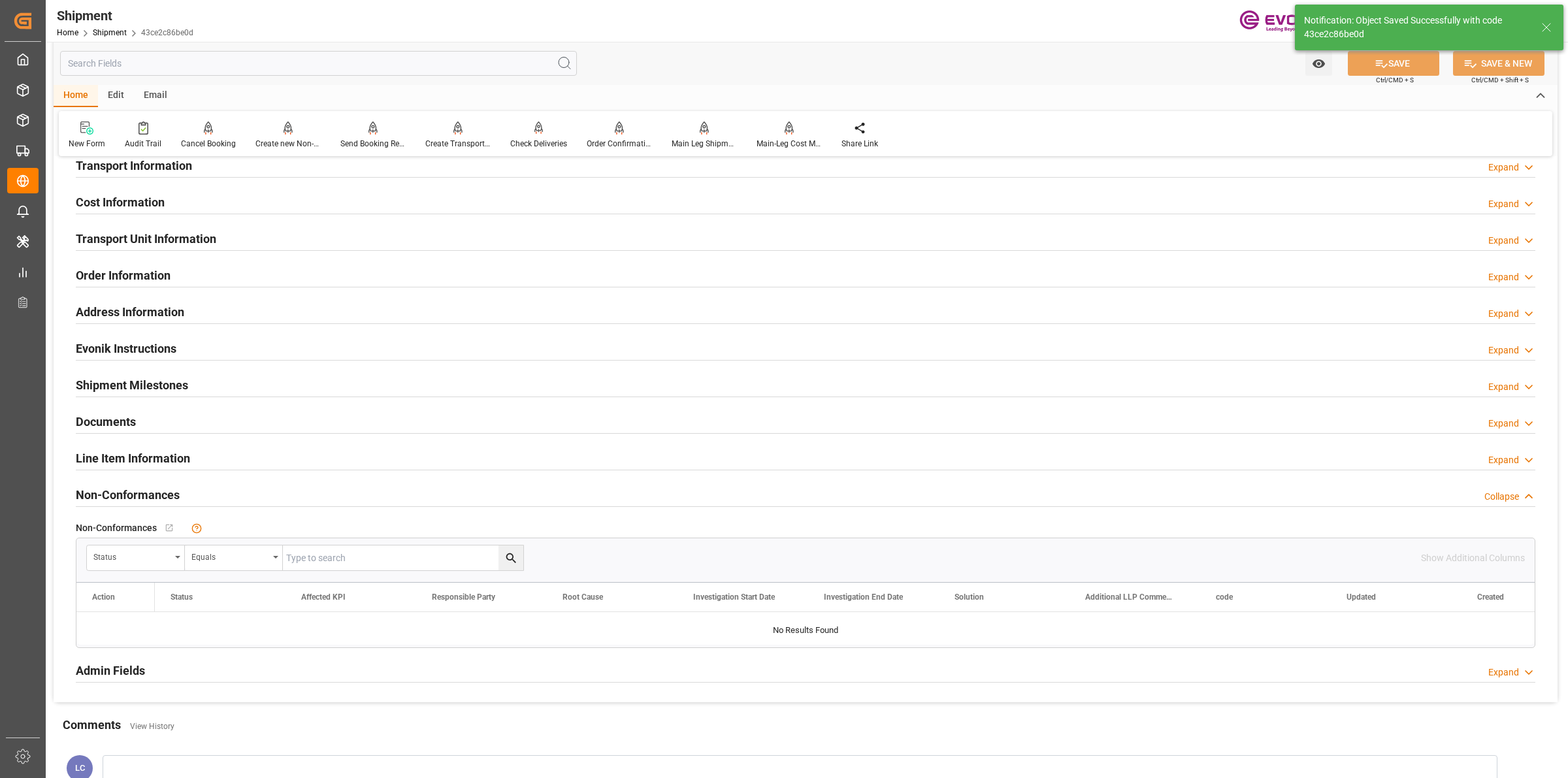
click at [139, 195] on h2 "Cost Information" at bounding box center [120, 202] width 89 height 17
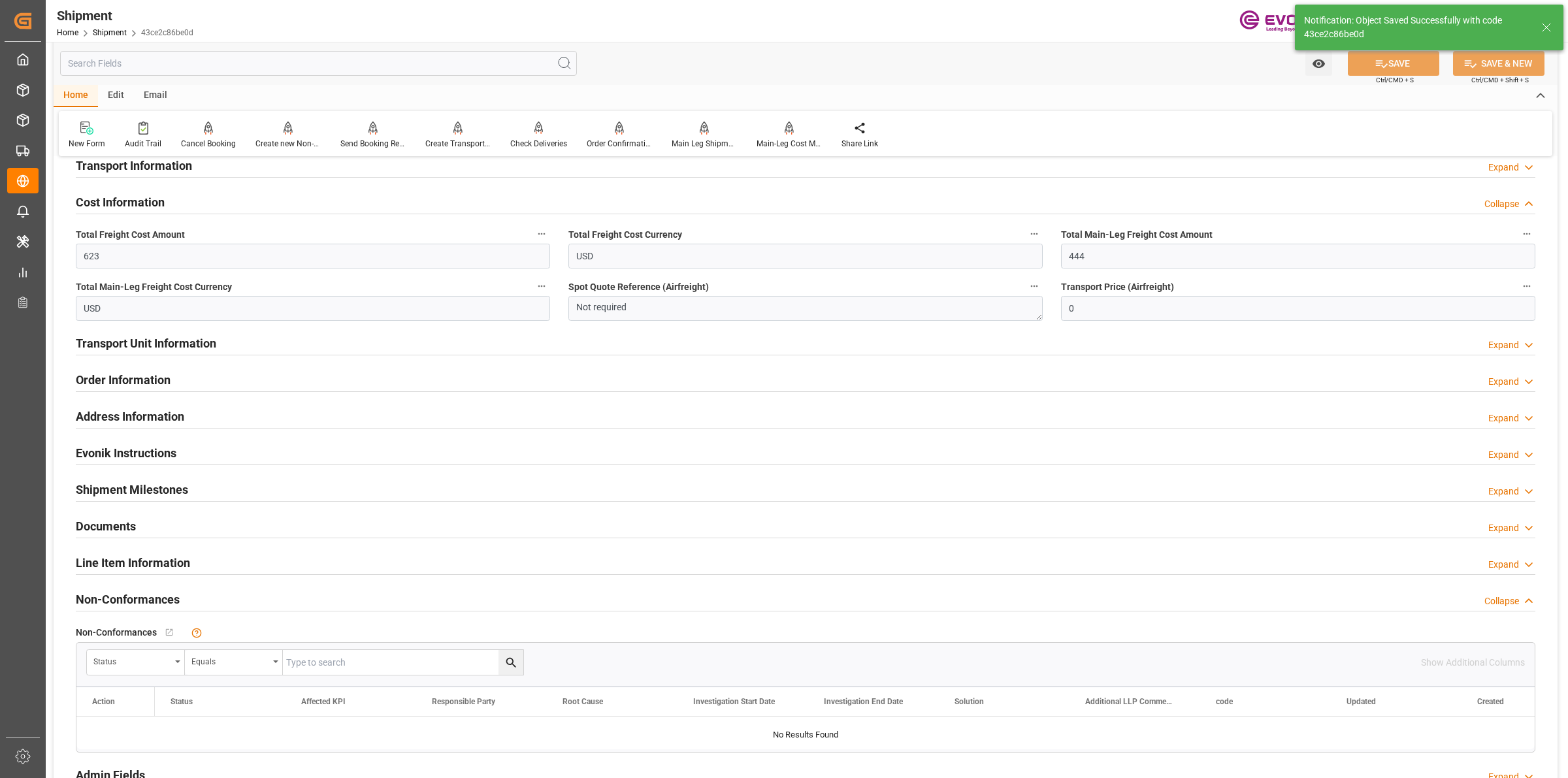
click at [139, 195] on h2 "Cost Information" at bounding box center [120, 202] width 89 height 17
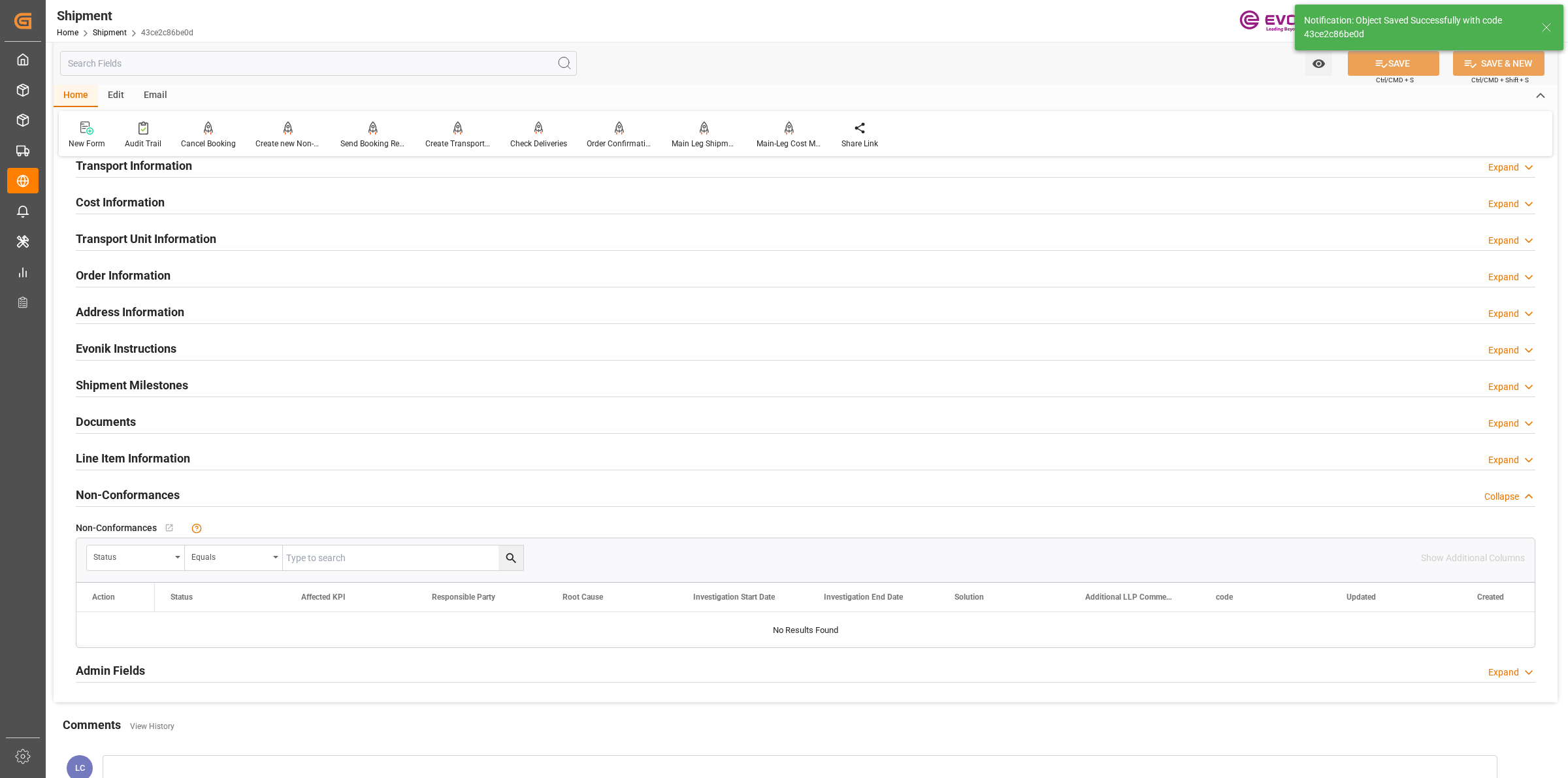
click at [128, 237] on h2 "Transport Unit Information" at bounding box center [145, 239] width 140 height 17
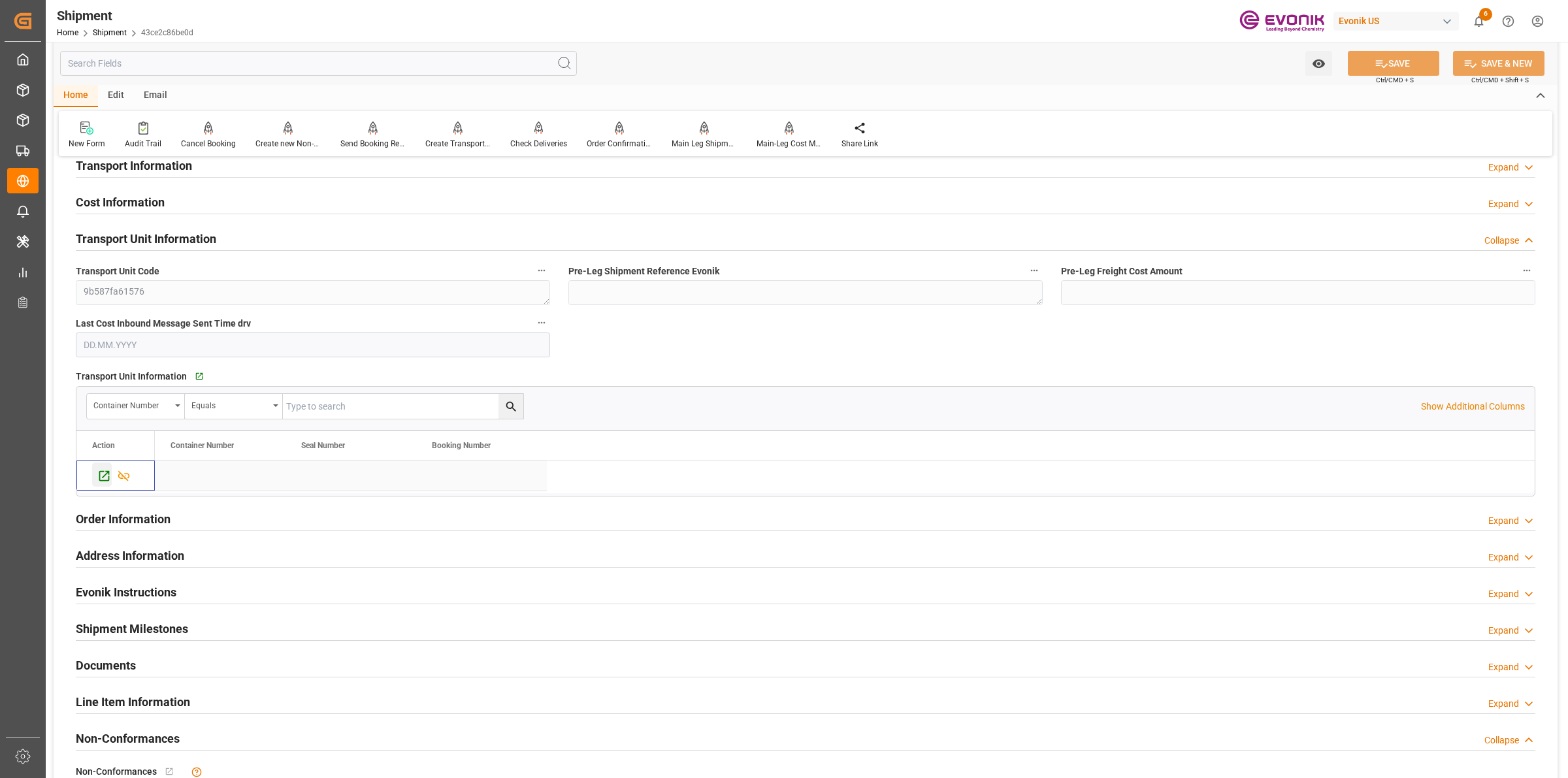
click at [104, 472] on icon "Press SPACE to select this row." at bounding box center [104, 476] width 14 height 14
click at [347, 138] on div "Send Booking Request To ABS" at bounding box center [373, 144] width 66 height 12
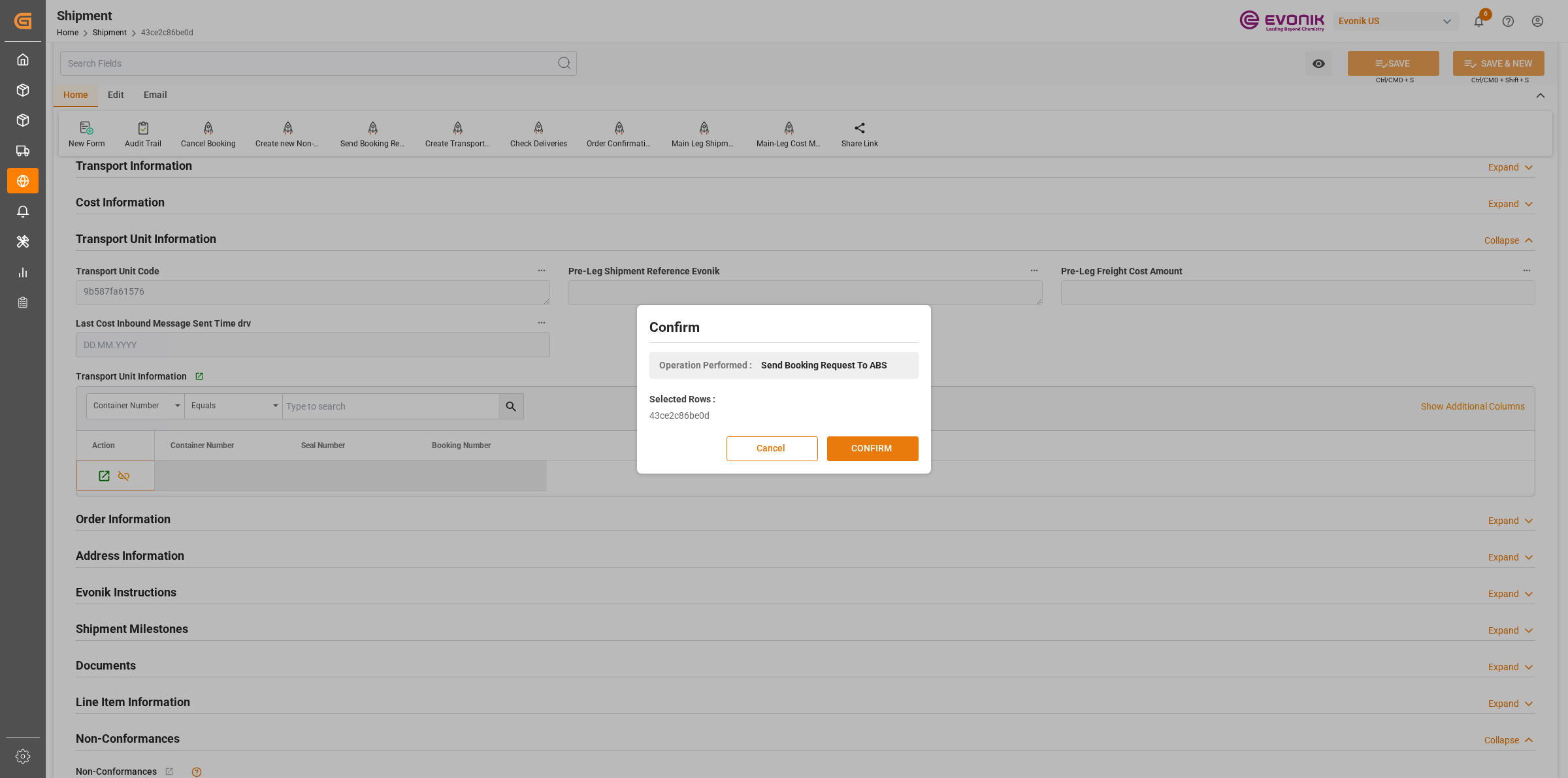
click at [851, 441] on button "CONFIRM" at bounding box center [872, 449] width 92 height 25
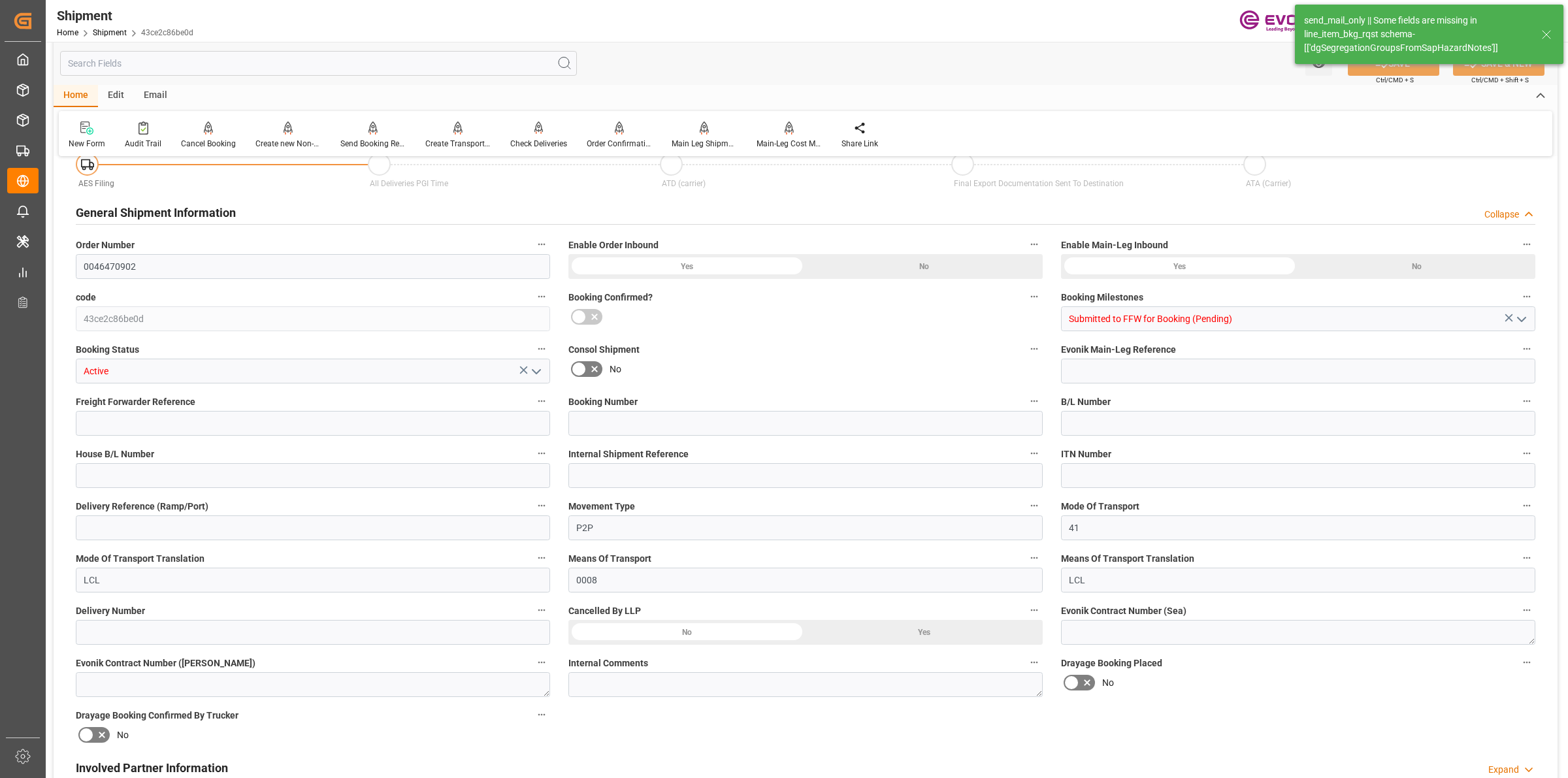
type input "6"
type input "DR"
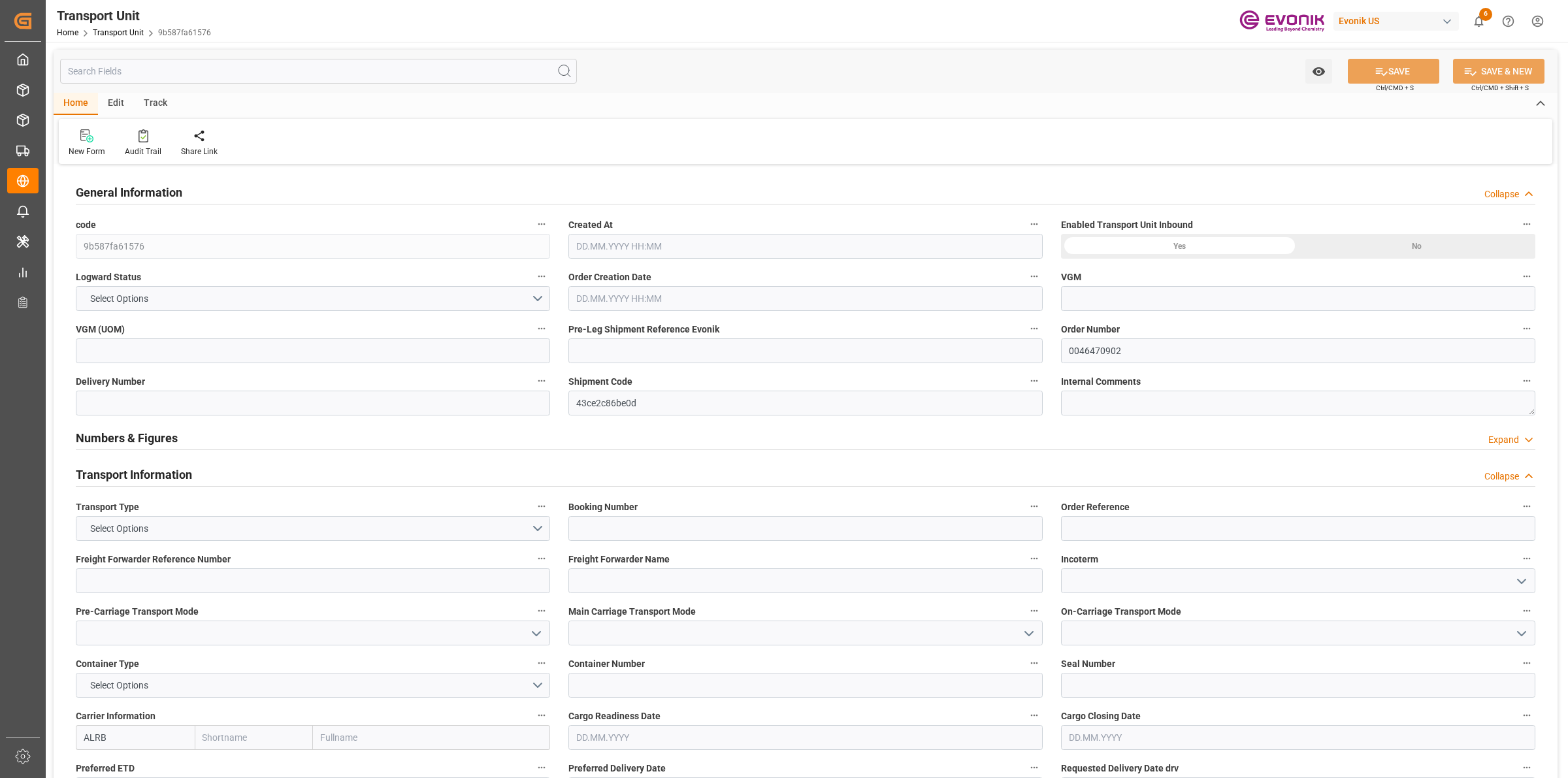
type input "9b587fa61576"
type input "0046470902"
type input "43ce2c86be0d"
type input "ALRB"
type textarea "61547"
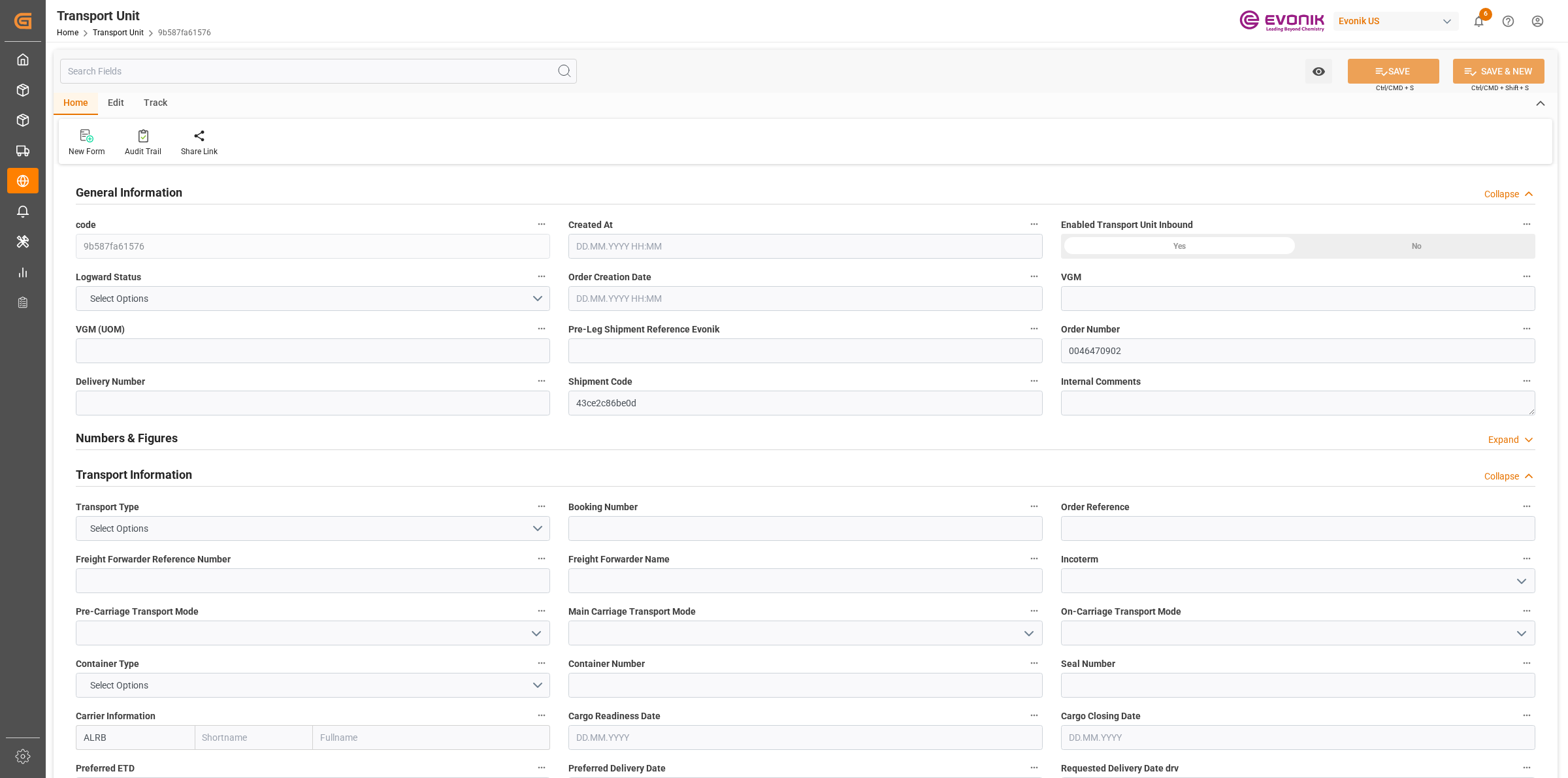
type input "[GEOGRAPHIC_DATA]"
type textarea "201507"
type input "[GEOGRAPHIC_DATA]"
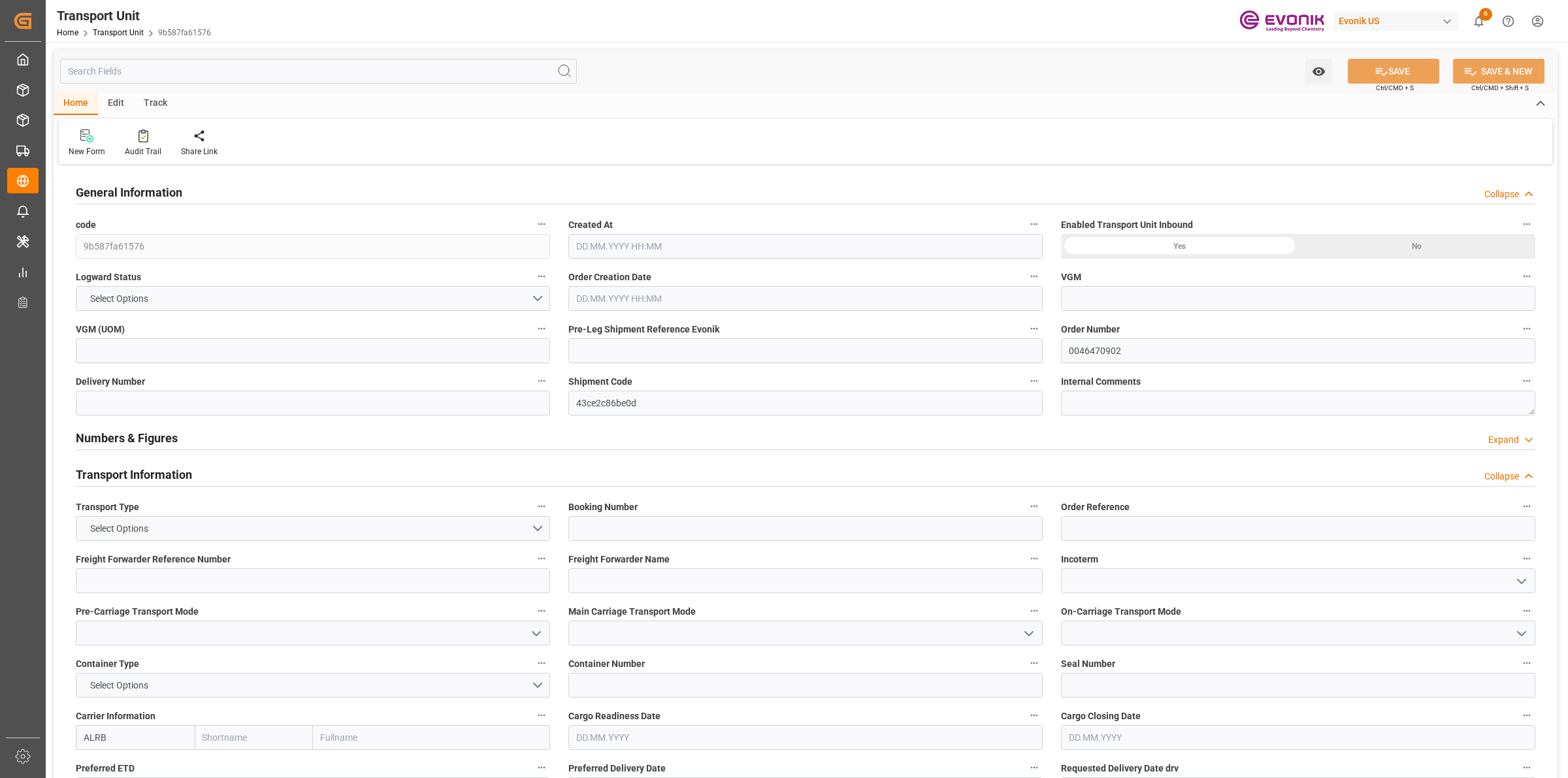
type textarea "No Deliveries found"
type input "kg"
type input "AC Containerline"
type input "Leschaco Inc."
type input "USLGB"
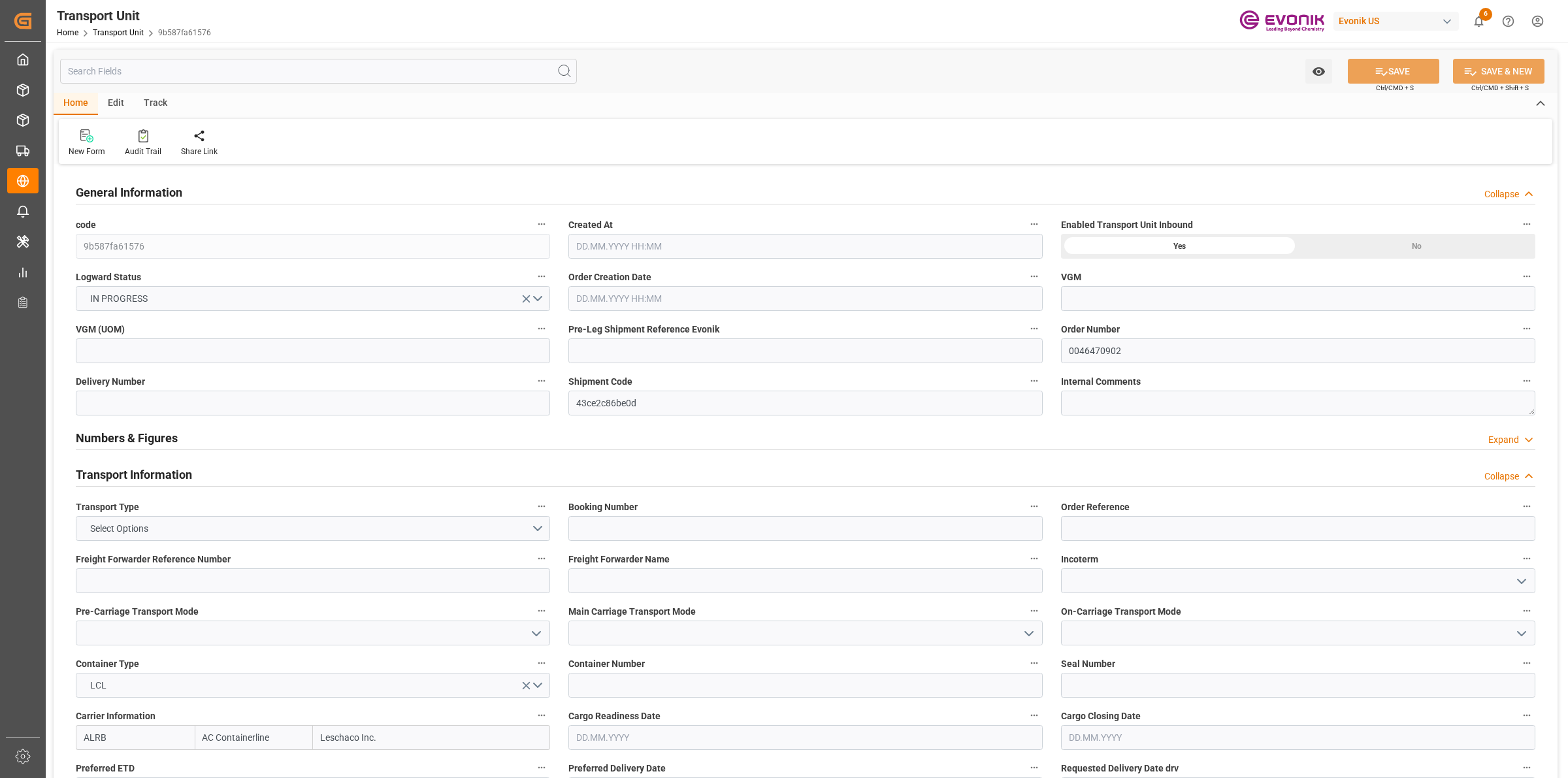
type input "CNSHA"
type input "354.2"
type input "[DATE] 06:22"
type input "[DATE]"
type input "[DATE] 00:00"
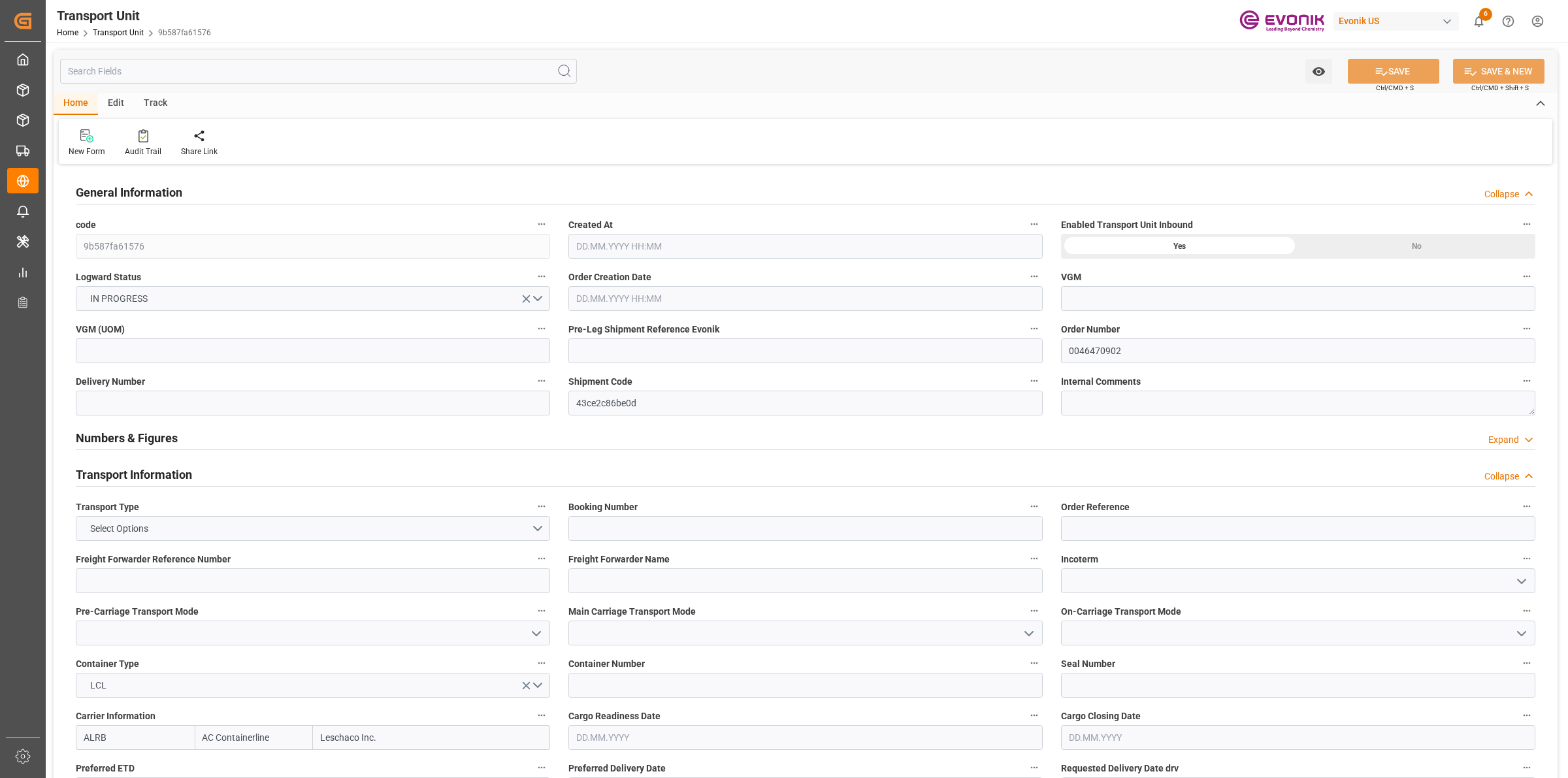
type input "[DATE] 00:00"
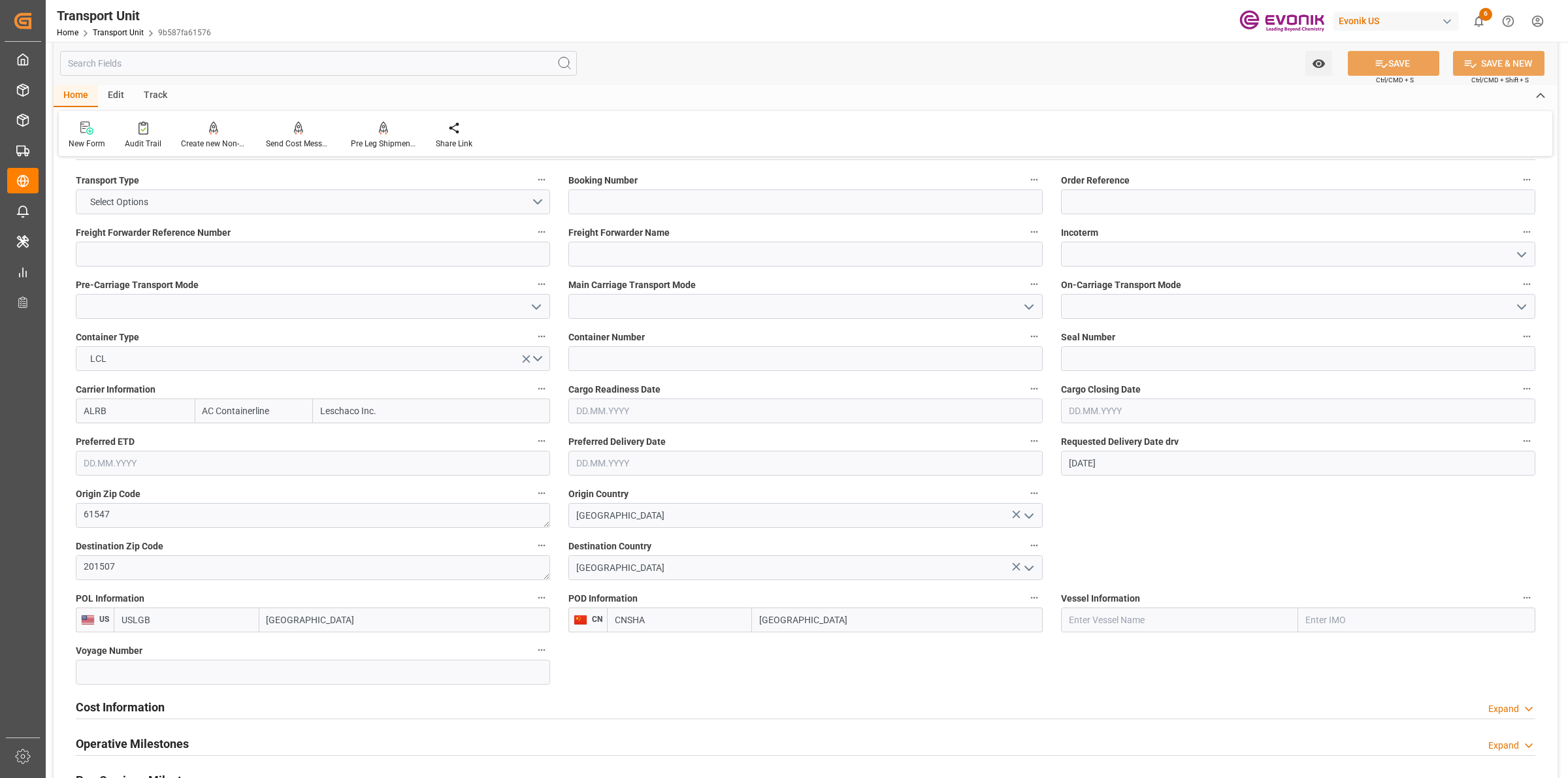
scroll to position [490, 0]
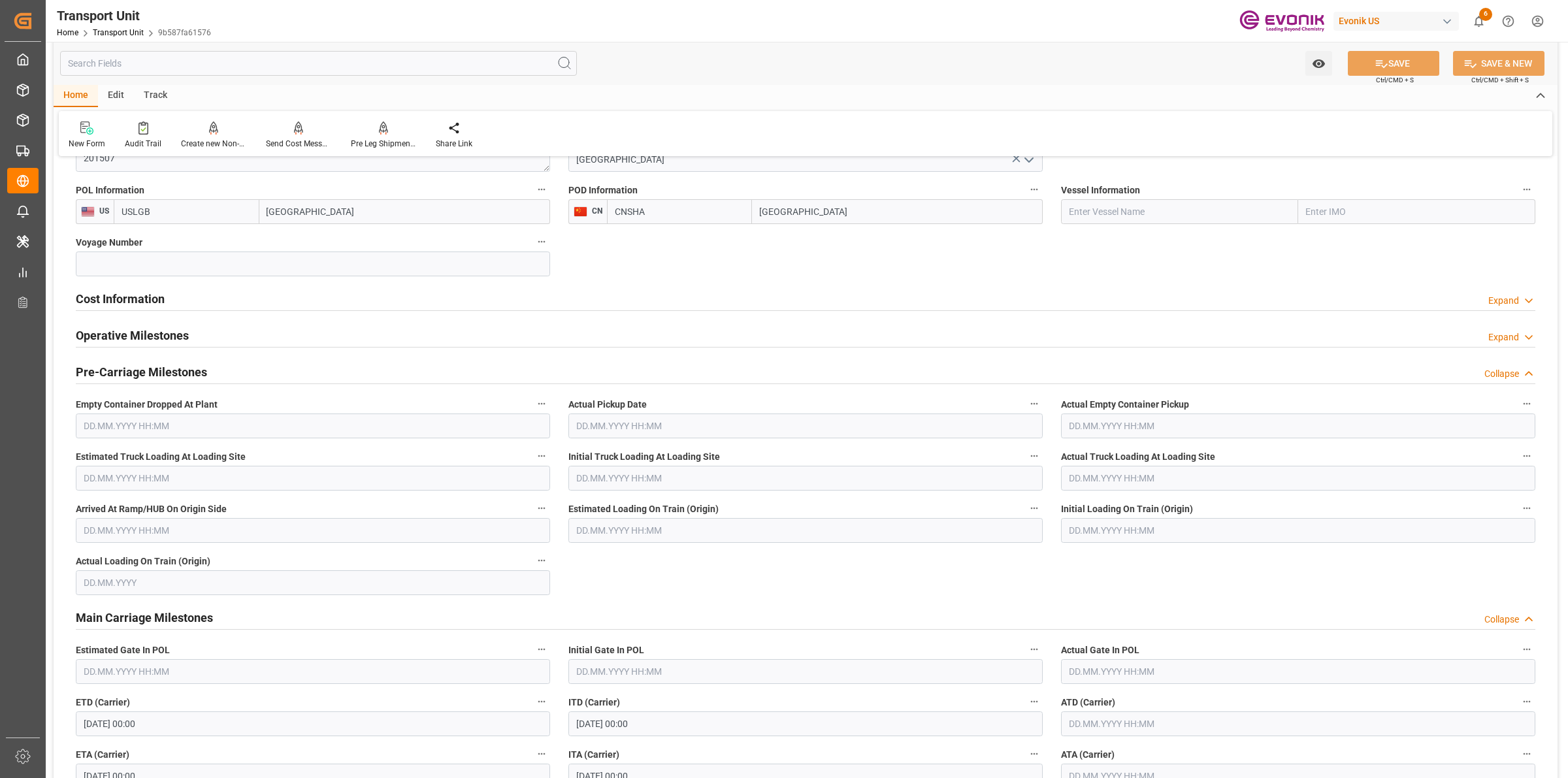
click at [110, 296] on h2 "Cost Information" at bounding box center [120, 299] width 89 height 17
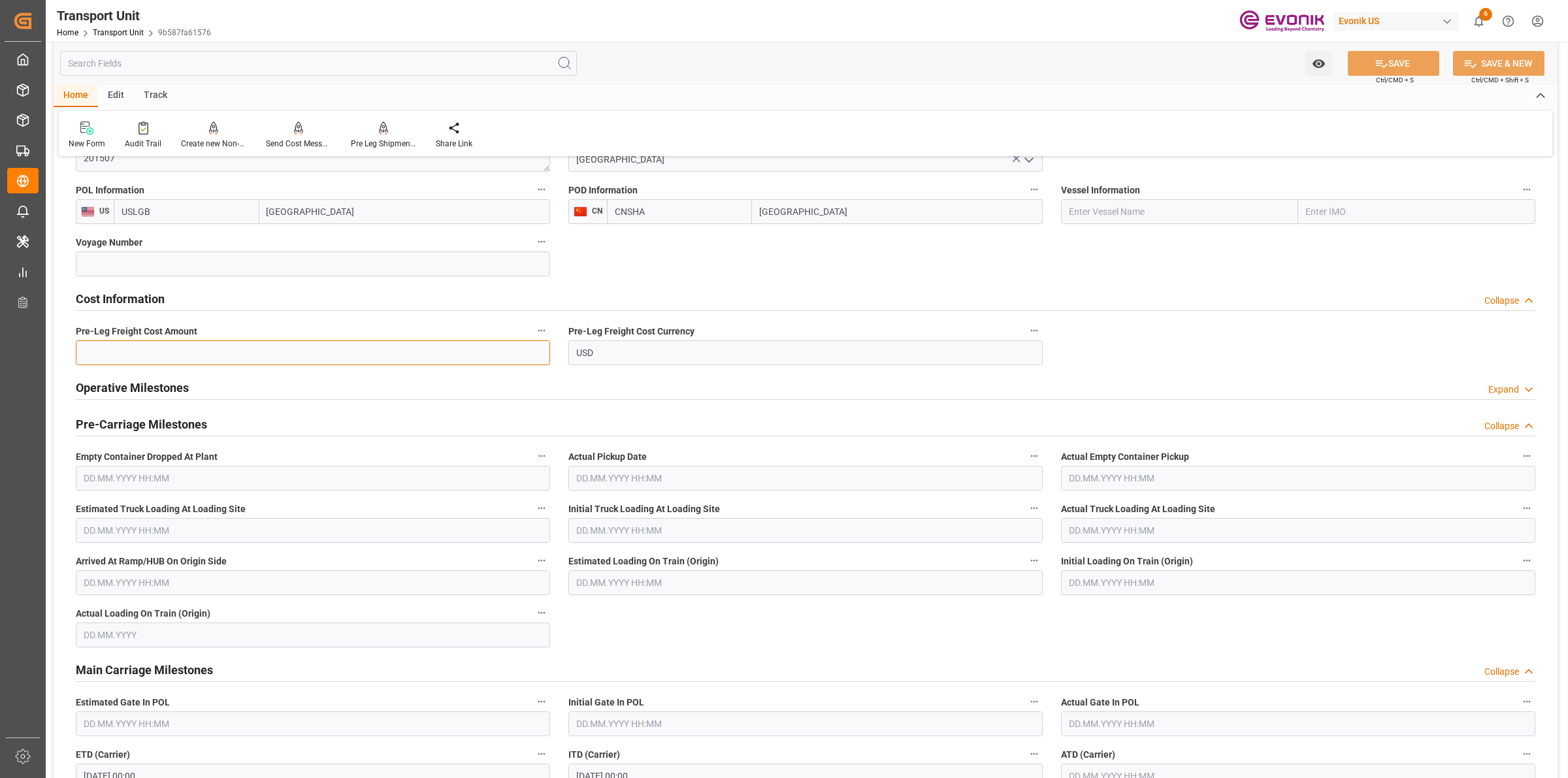
click at [242, 344] on input "text" at bounding box center [312, 353] width 474 height 25
paste input "179"
type input "179"
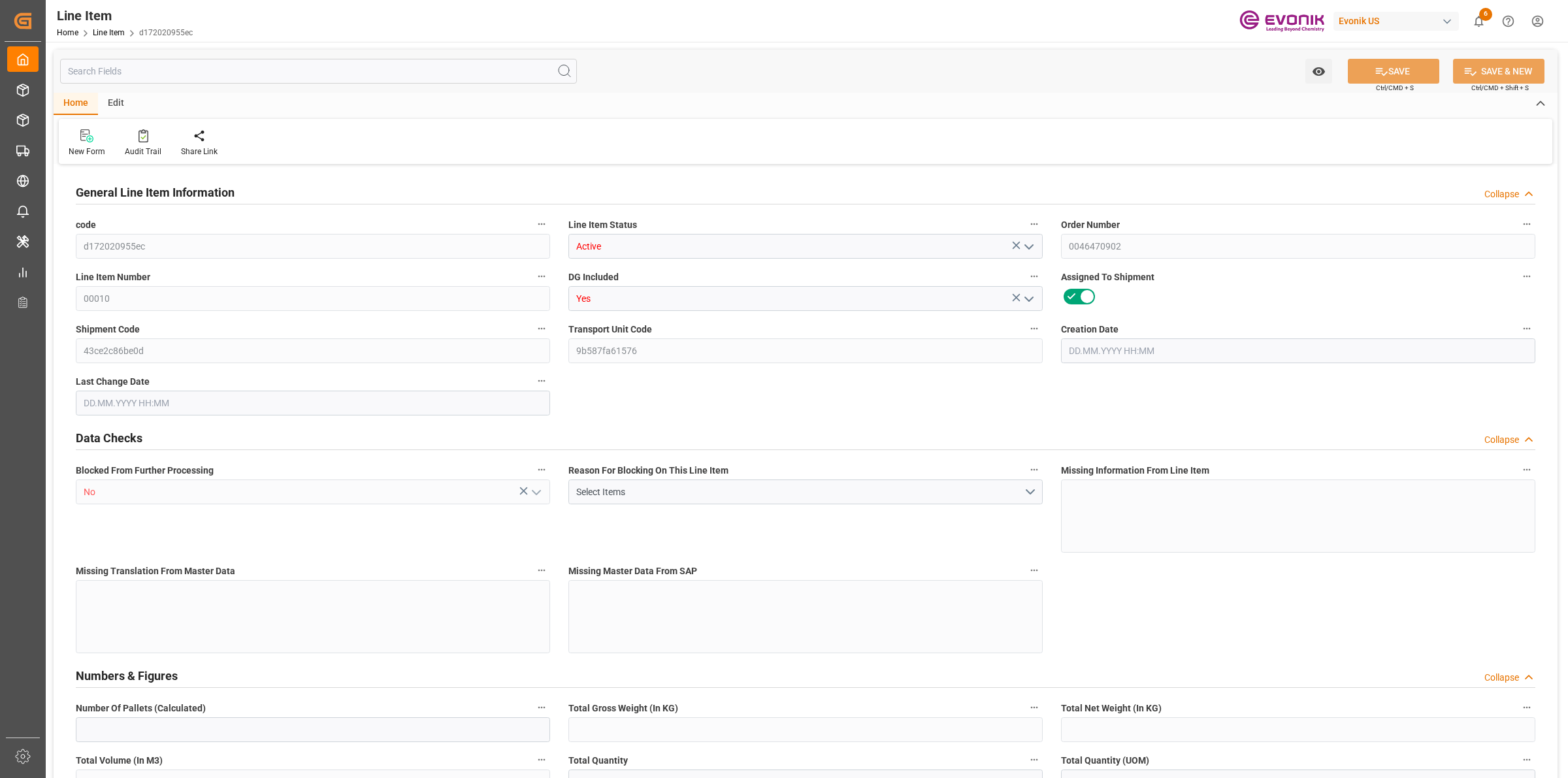
type input "1"
type input "327"
type input "300"
type input "1.0614"
type input "6"
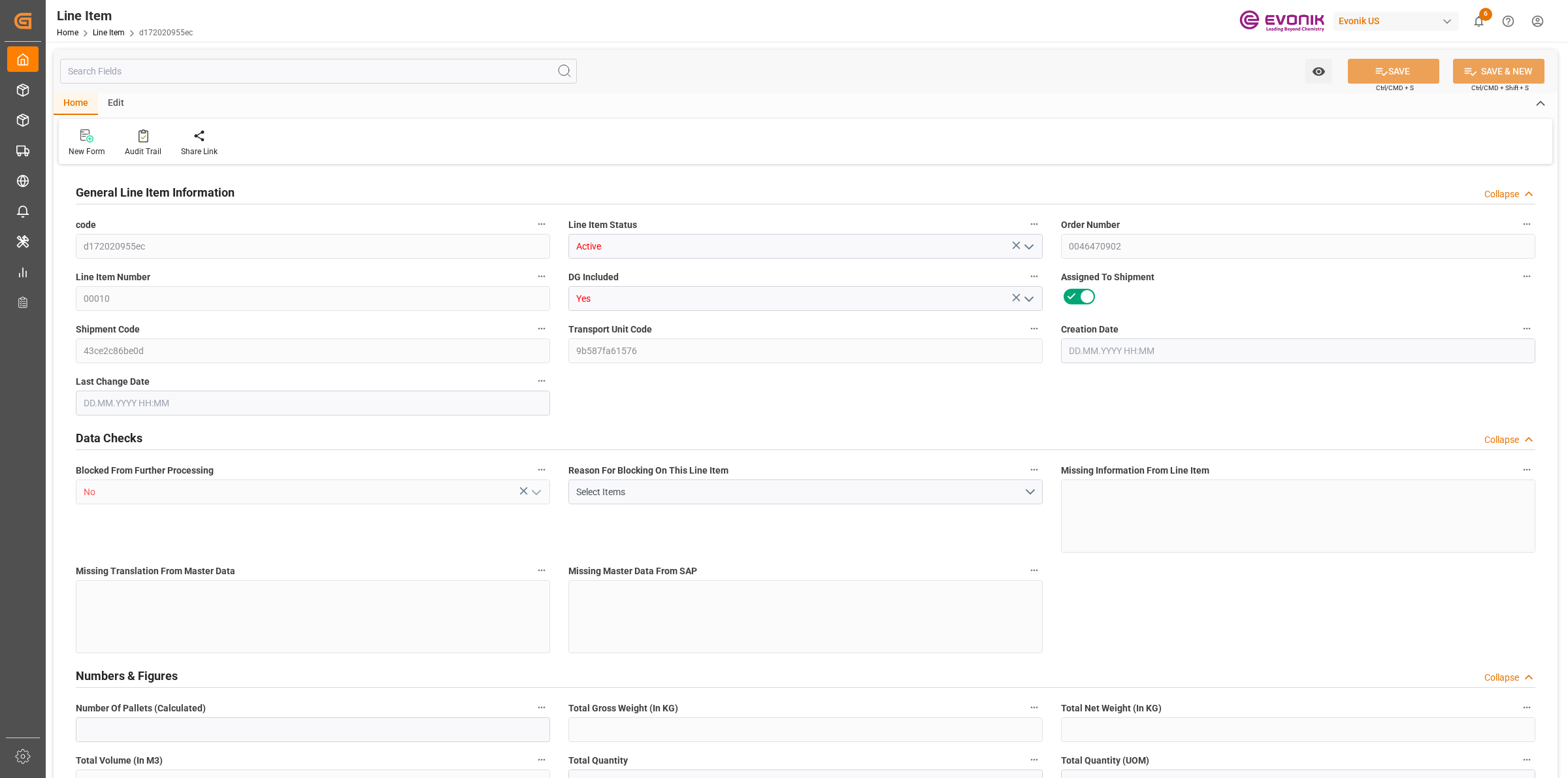
type input "4200"
type input "6"
type input "327"
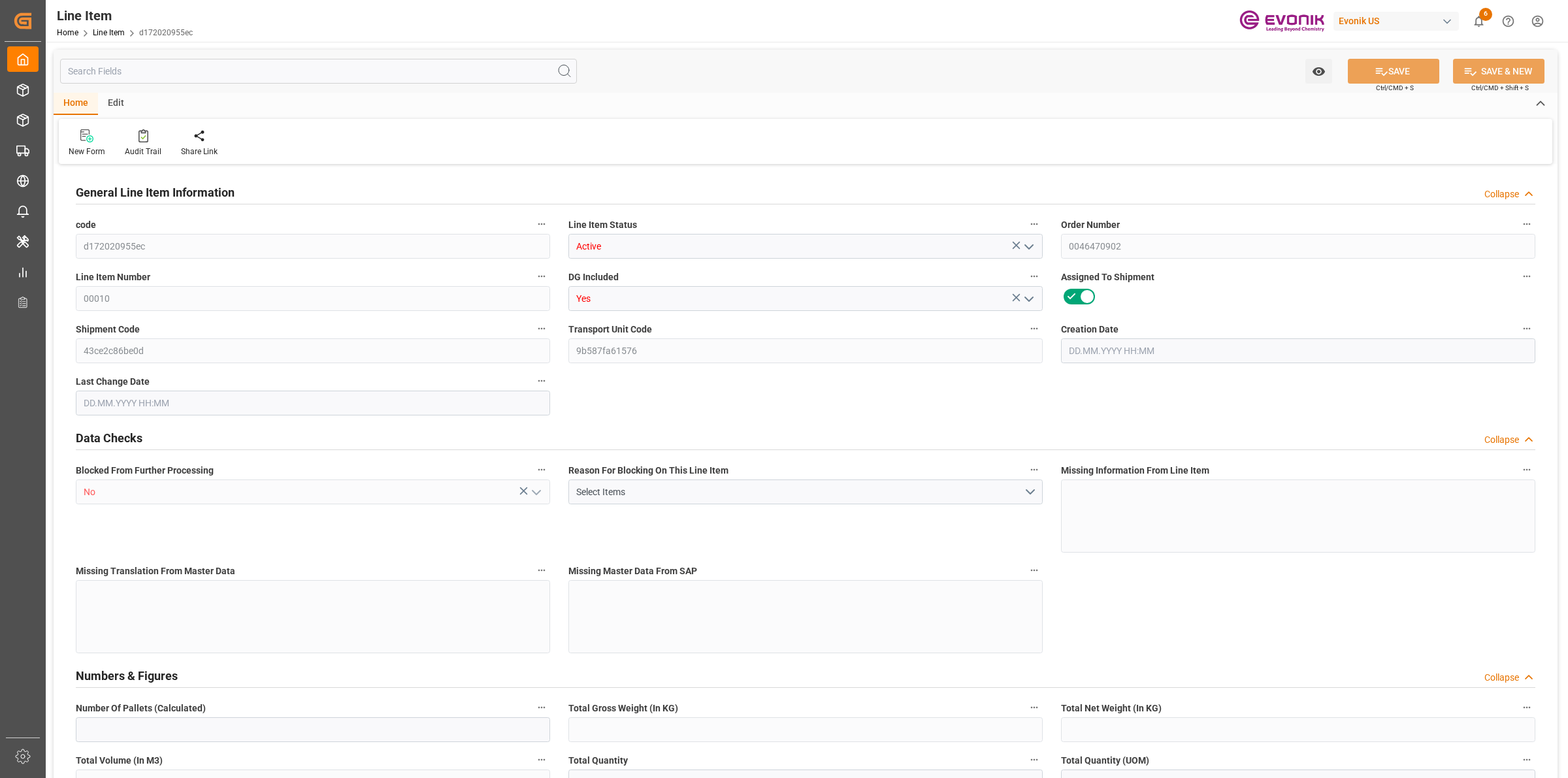
type input "354.2"
type input "300"
type input "1.0614"
type input "1061.4"
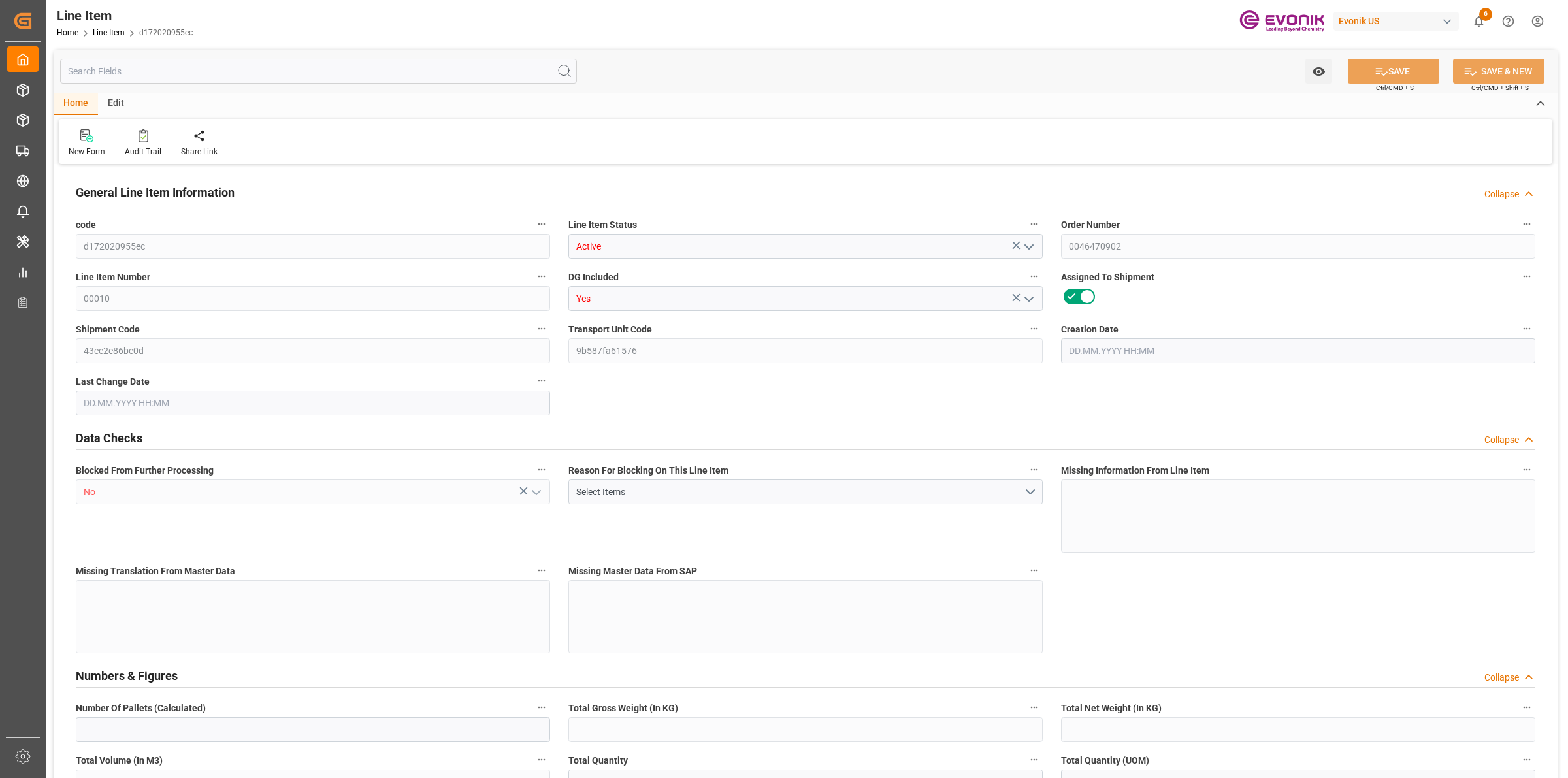
type input "0"
type input "[DATE] 12:17"
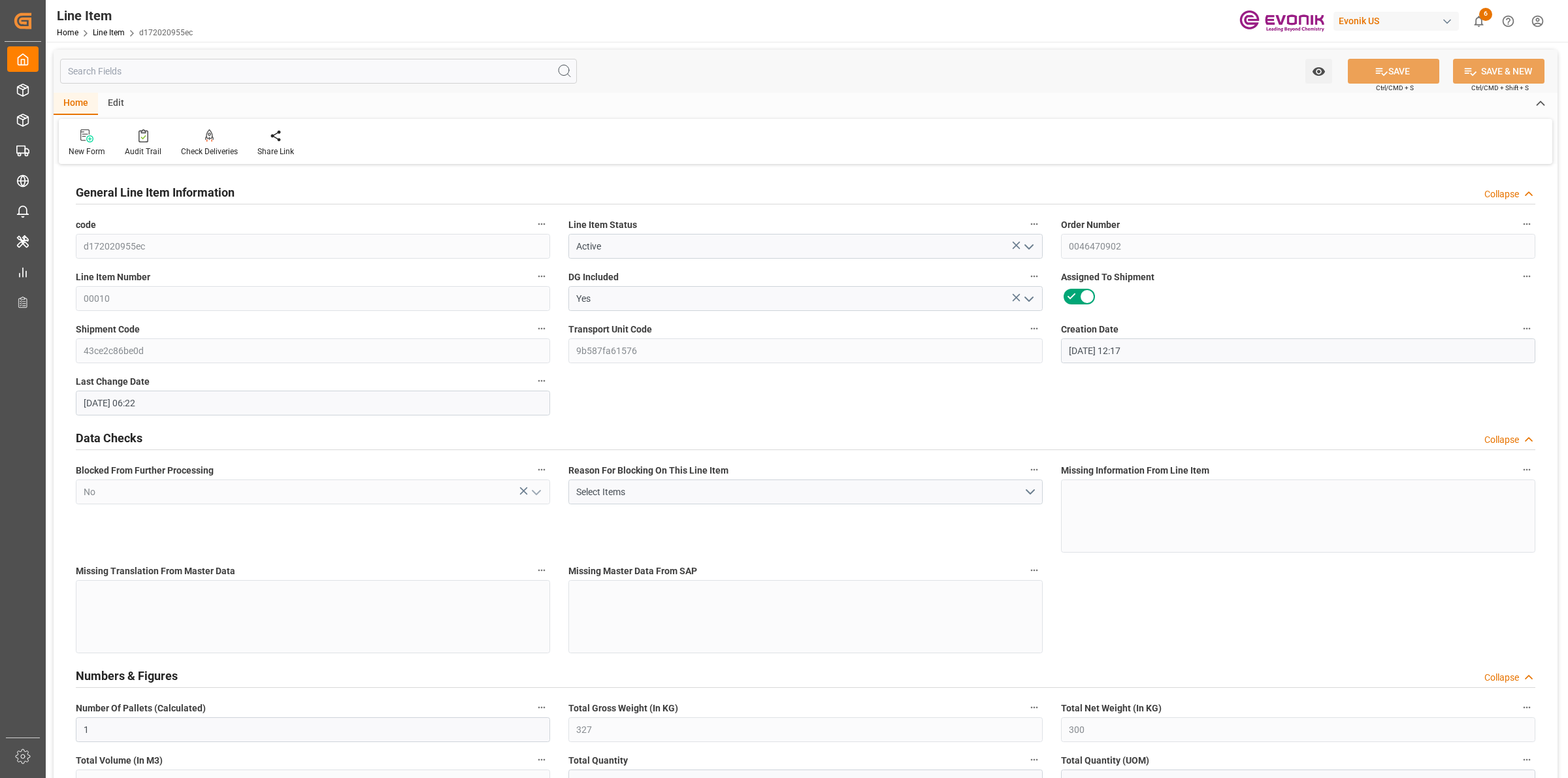
type input "[DATE] 06:22"
type input "[DATE]"
click at [283, 71] on input "text" at bounding box center [318, 72] width 517 height 25
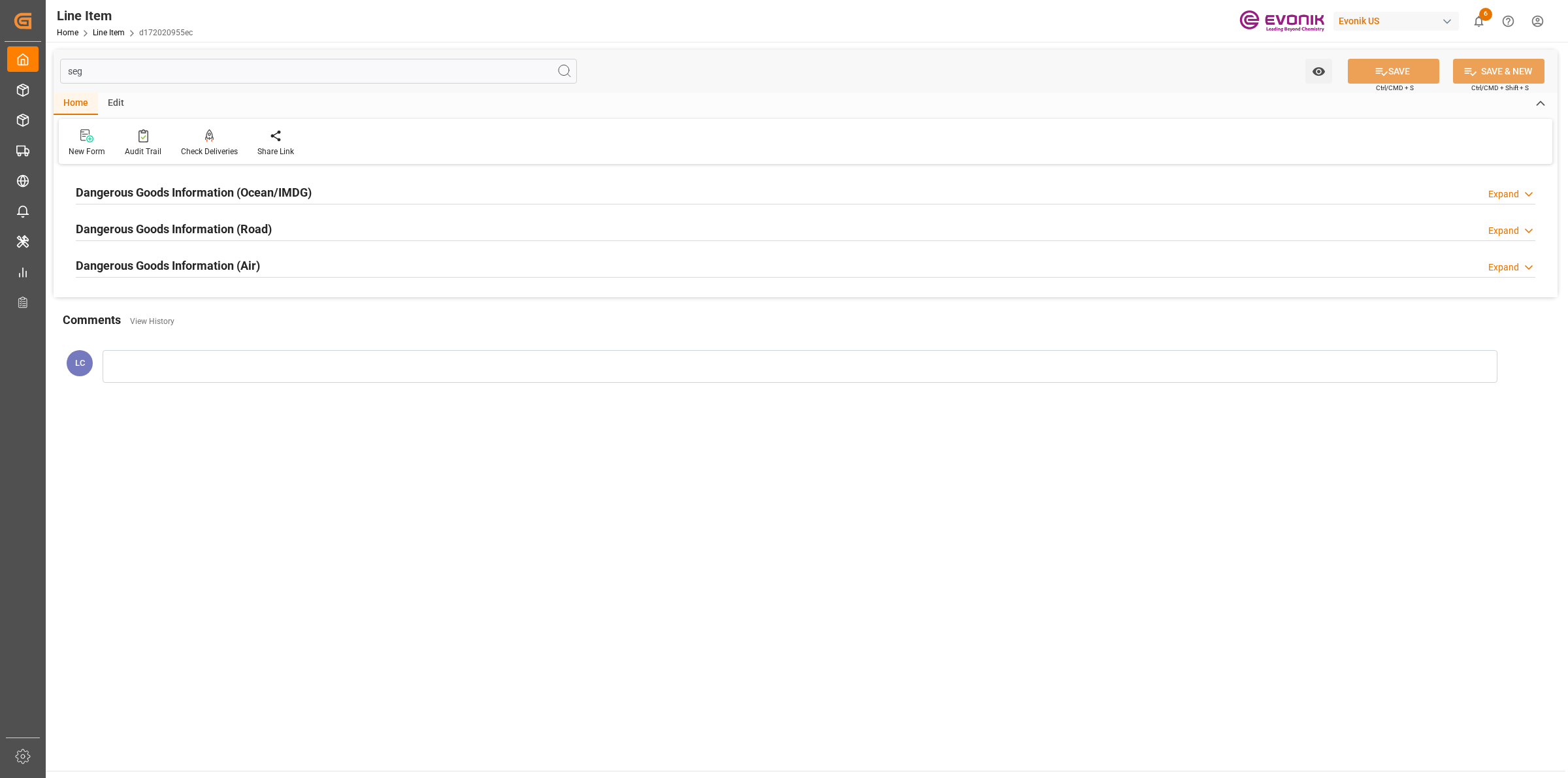
type input "seg"
click at [283, 187] on h2 "Dangerous Goods Information (Ocean/IMDG)" at bounding box center [193, 192] width 236 height 17
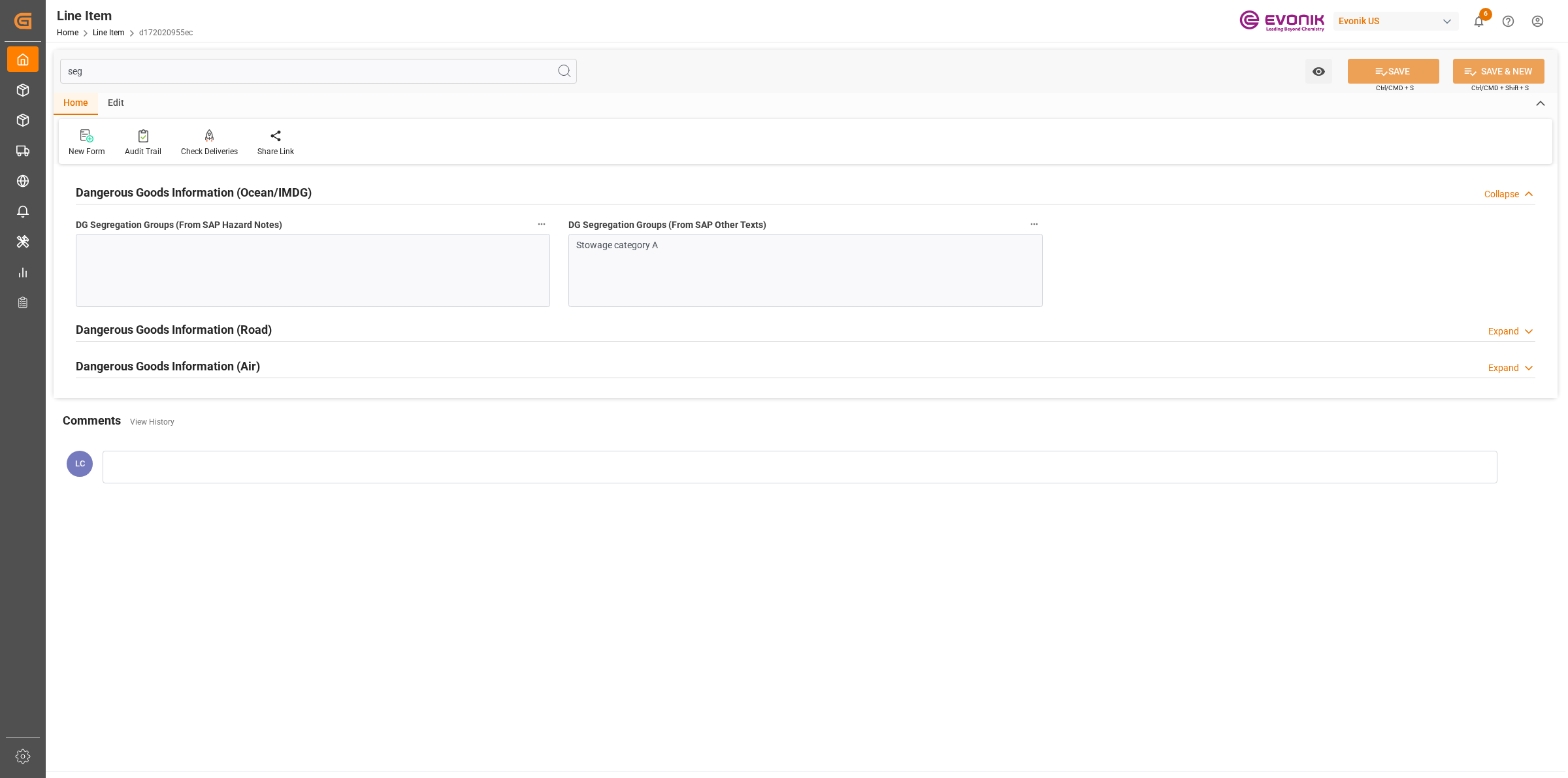
click at [356, 273] on div at bounding box center [312, 271] width 474 height 73
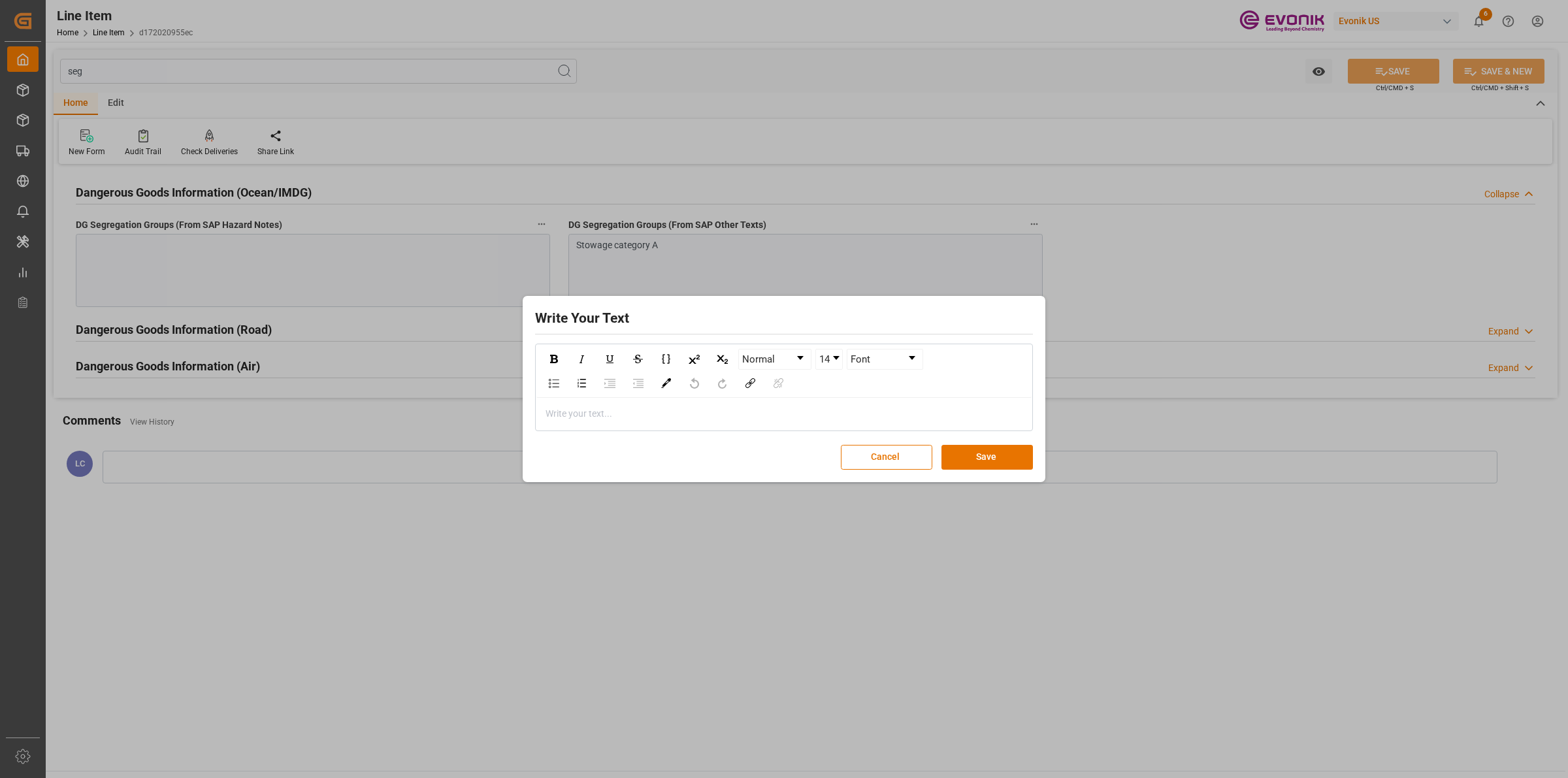
click at [853, 259] on div "Write Your Text Normal 14 Font Write your text... Cancel Save" at bounding box center [784, 389] width 1568 height 778
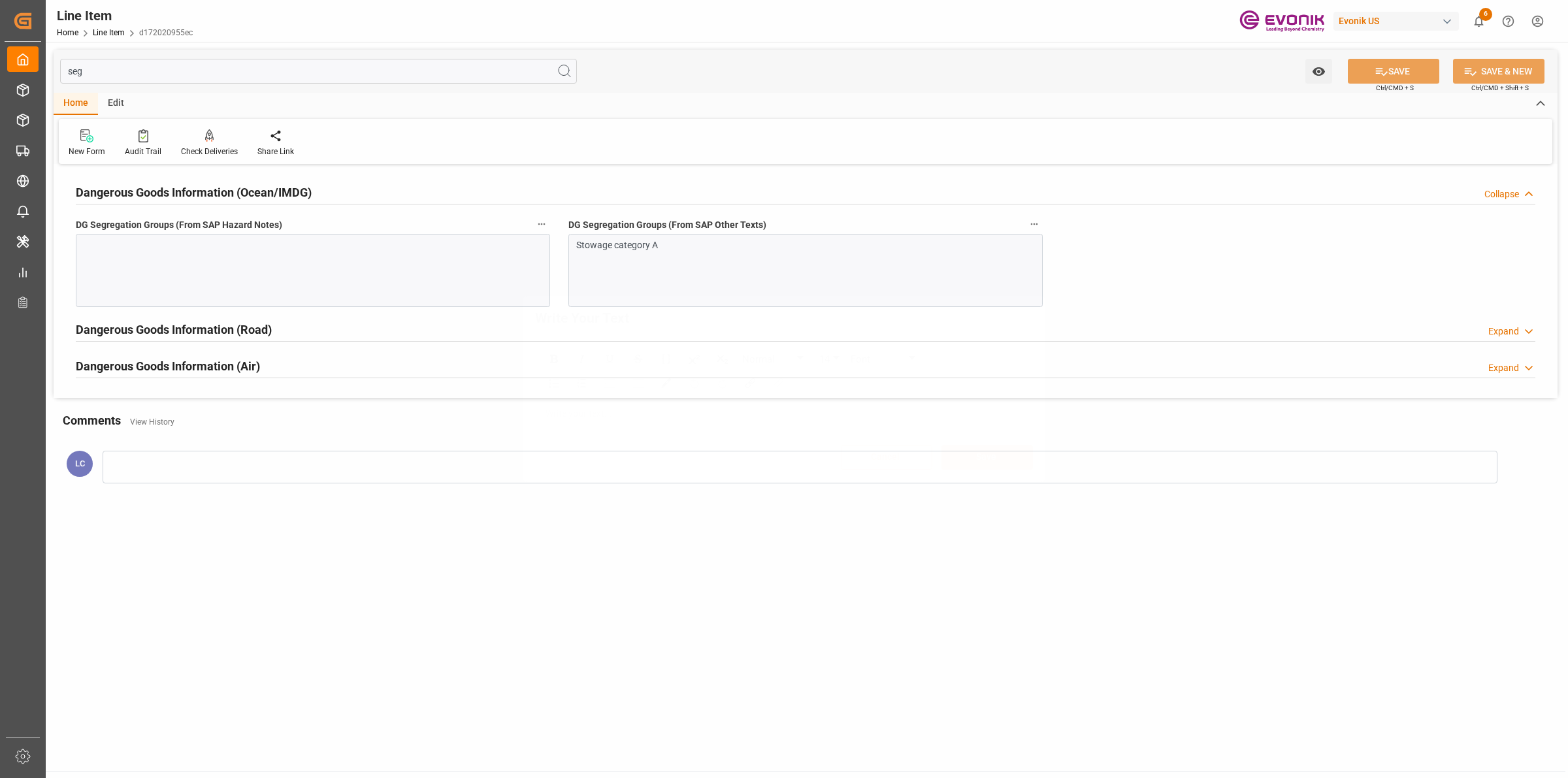
click at [703, 270] on div "Write Your Text Normal 14 Font Write your text... Cancel Save" at bounding box center [784, 389] width 1568 height 778
click at [677, 296] on div "Stowage category A" at bounding box center [805, 271] width 474 height 73
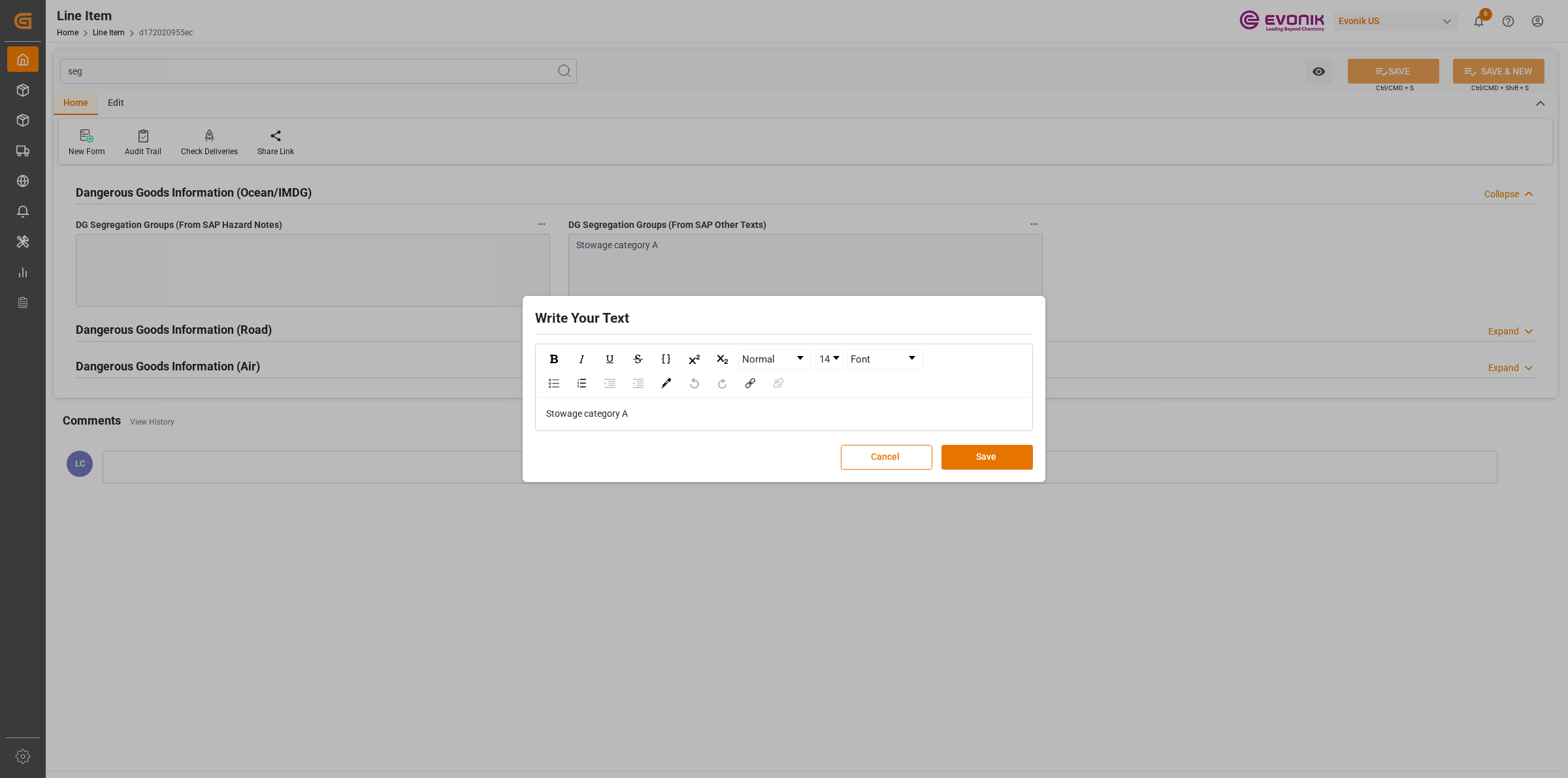
drag, startPoint x: 670, startPoint y: 417, endPoint x: 448, endPoint y: 414, distance: 222.0
click at [448, 414] on div "Write Your Text Normal 14 Font Stowage category A Cancel Save" at bounding box center [784, 389] width 1568 height 778
copy span "Stowage category A"
click at [321, 270] on div "Write Your Text Normal 14 Font Stowage category A Cancel Save" at bounding box center [784, 389] width 1568 height 778
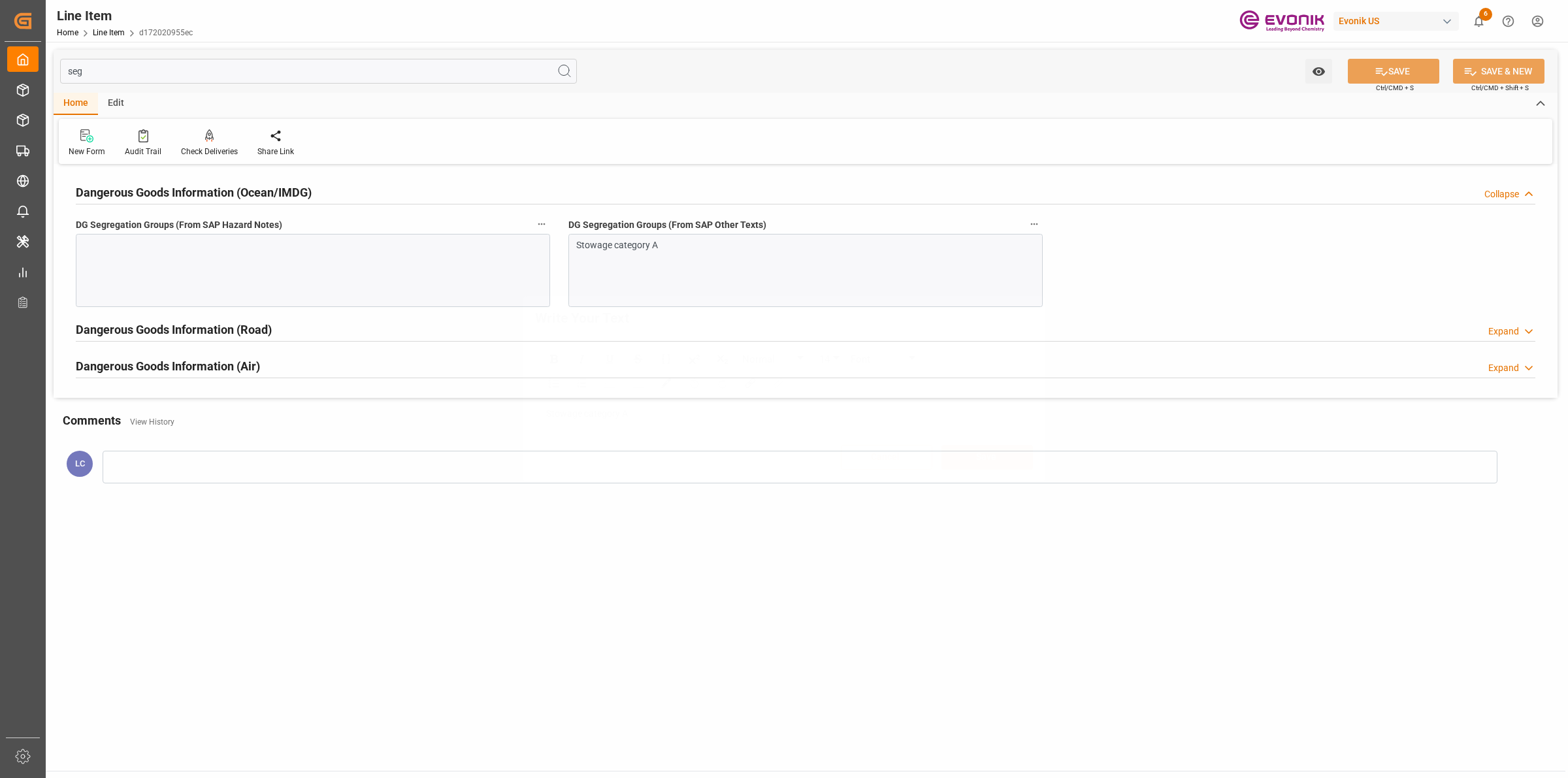
click at [316, 270] on div "Write Your Text Normal 14 Font Stowage category A Cancel Save" at bounding box center [784, 389] width 1568 height 778
click at [325, 286] on div at bounding box center [312, 271] width 474 height 73
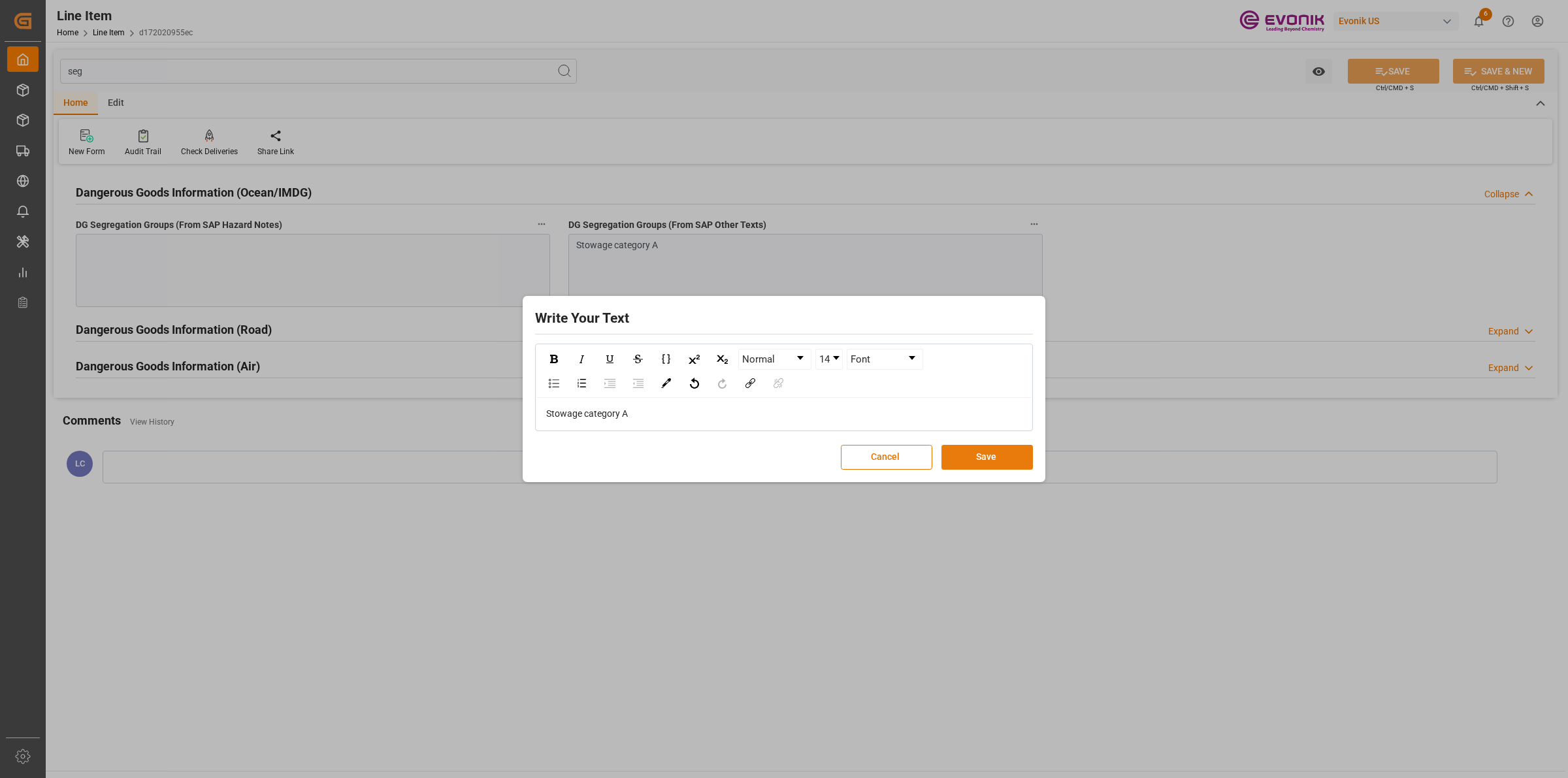
click at [987, 456] on button "Save" at bounding box center [987, 458] width 92 height 25
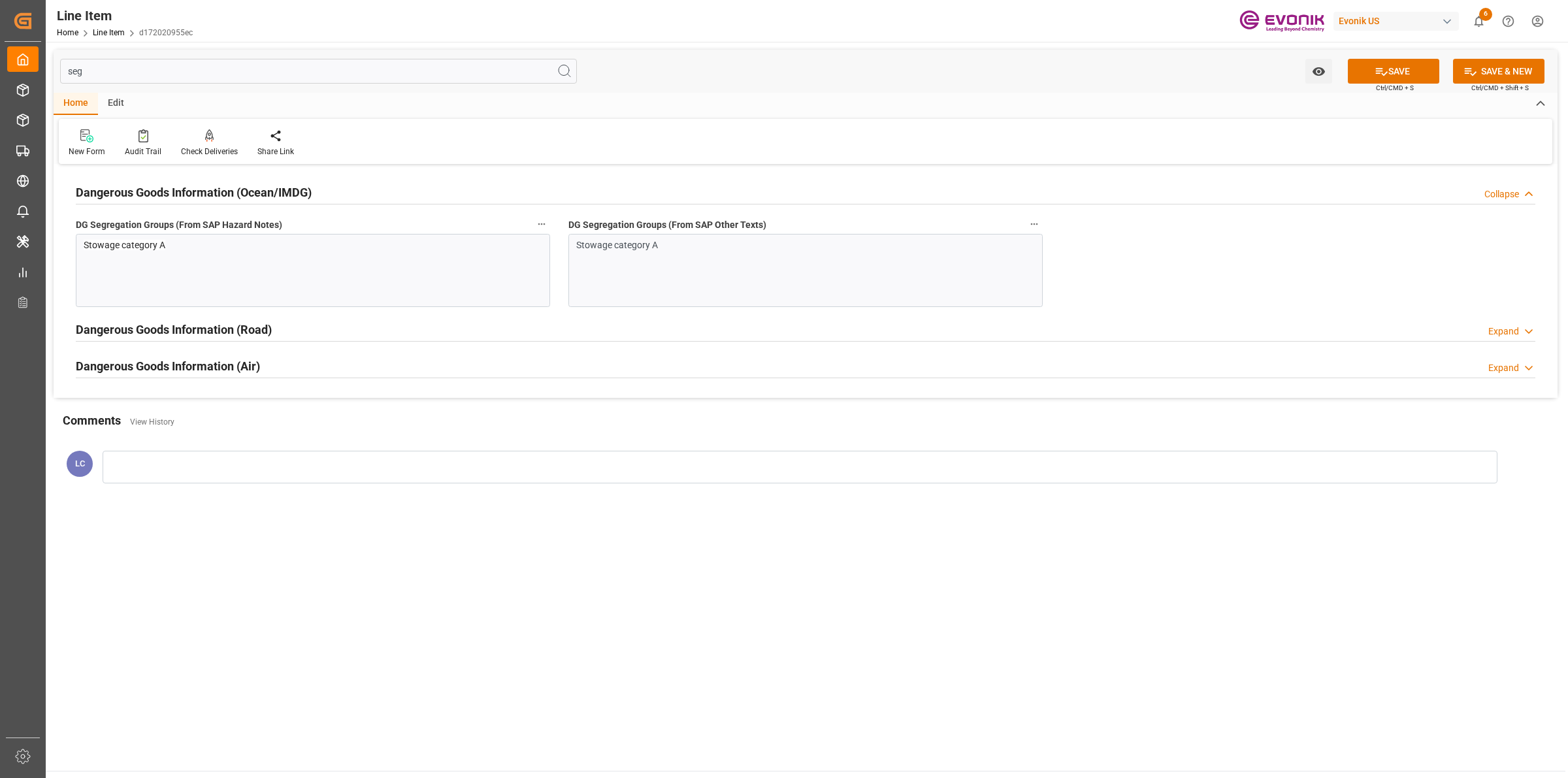
click at [1383, 82] on div "SAVE Ctrl/CMD + S" at bounding box center [1393, 72] width 119 height 25
click at [1380, 70] on icon at bounding box center [1382, 72] width 12 height 8
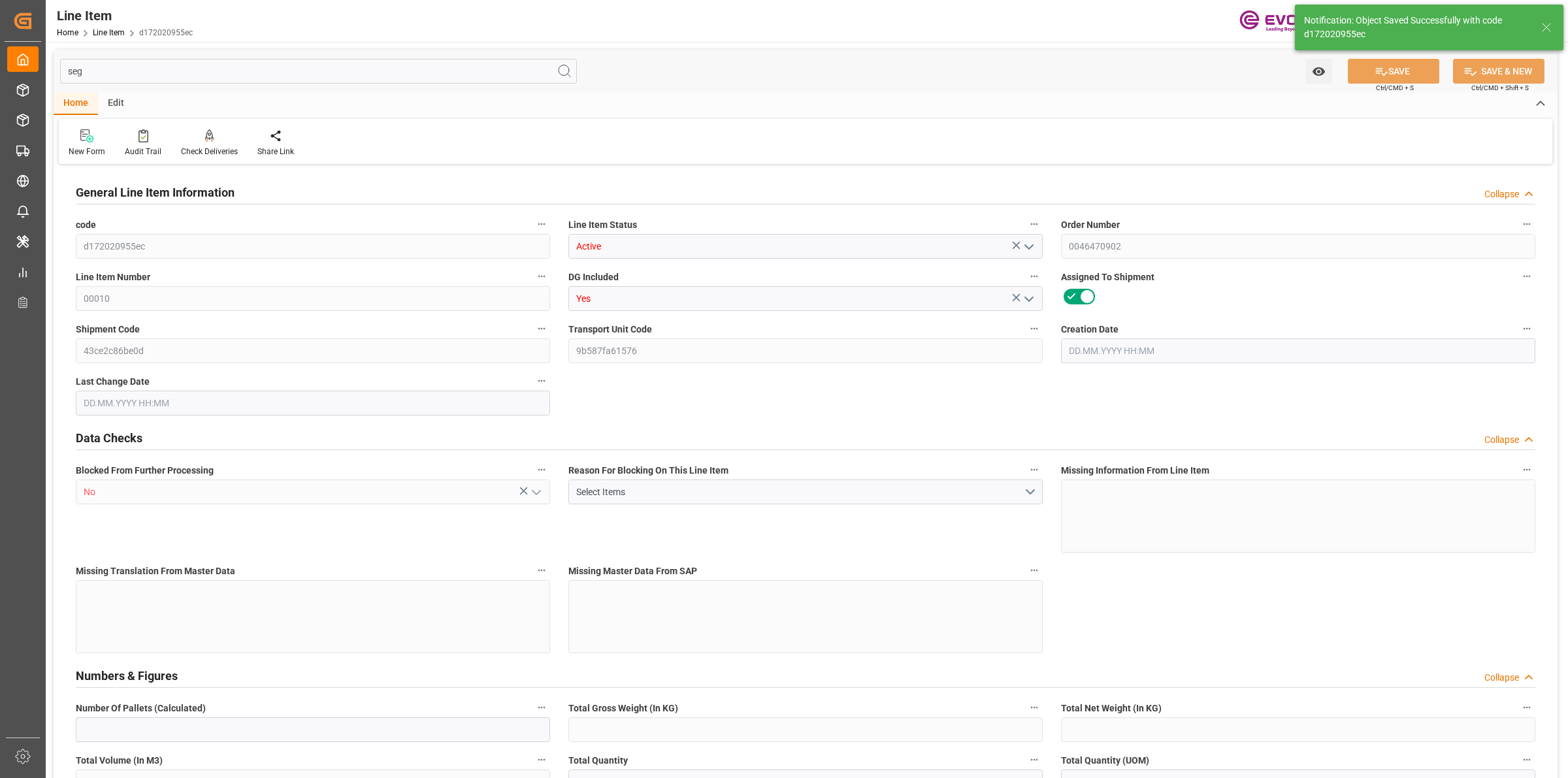
type input "1"
type input "327"
type input "300"
type input "1.0614"
type input "6"
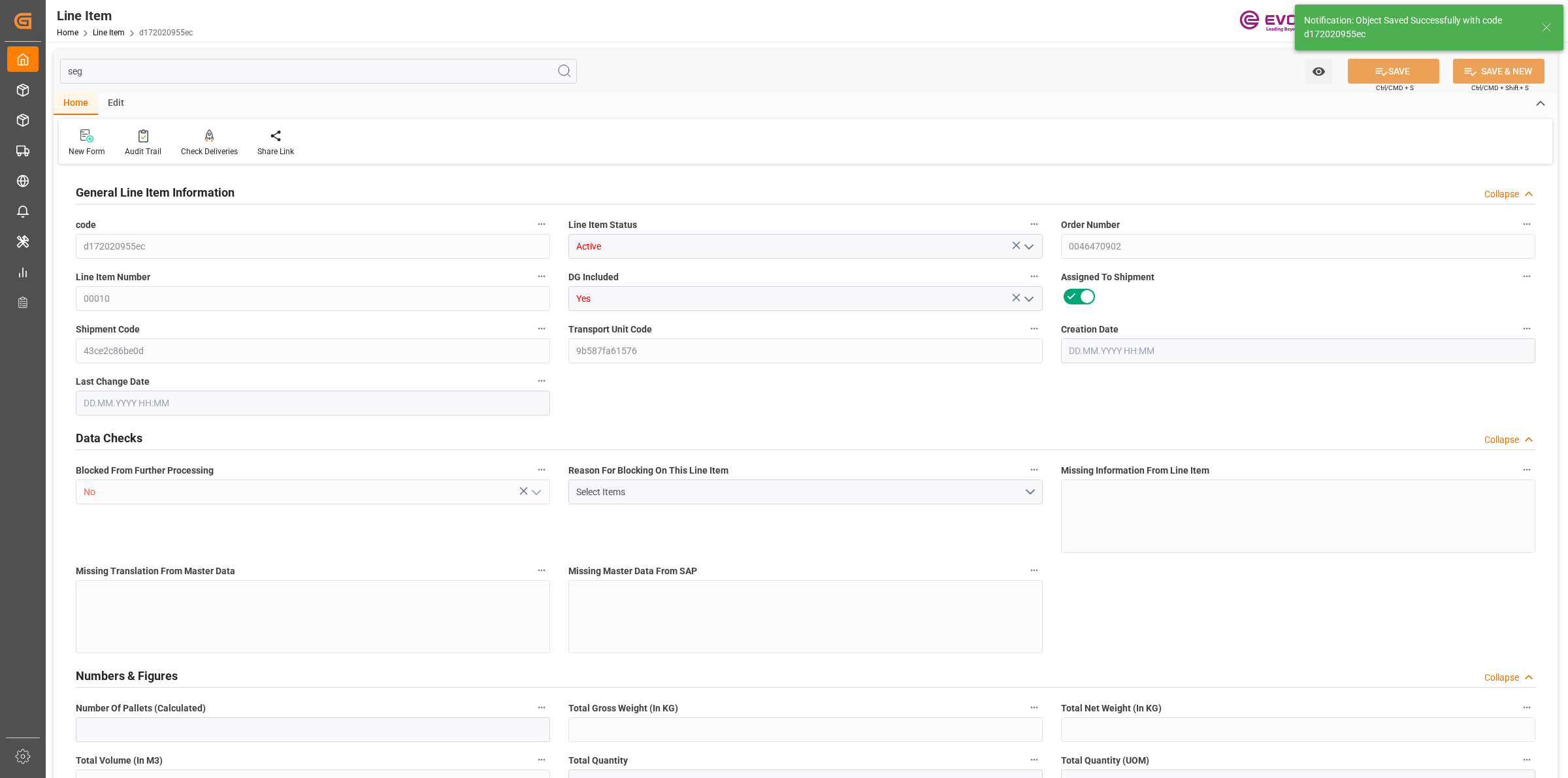
type input "4200"
type input "6"
type input "327"
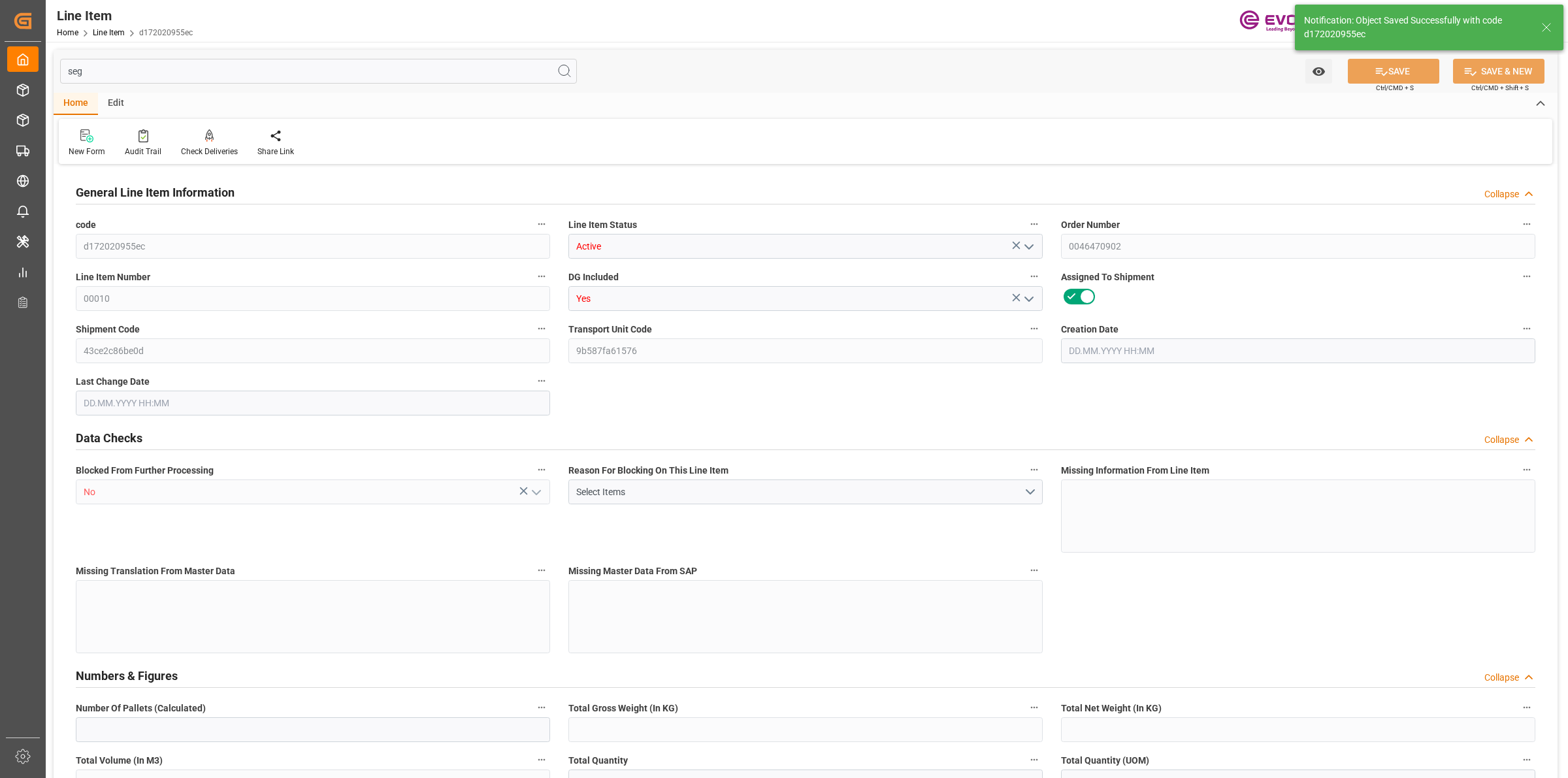
type input "354.2"
type input "300"
type input "1.0614"
type input "1061.4"
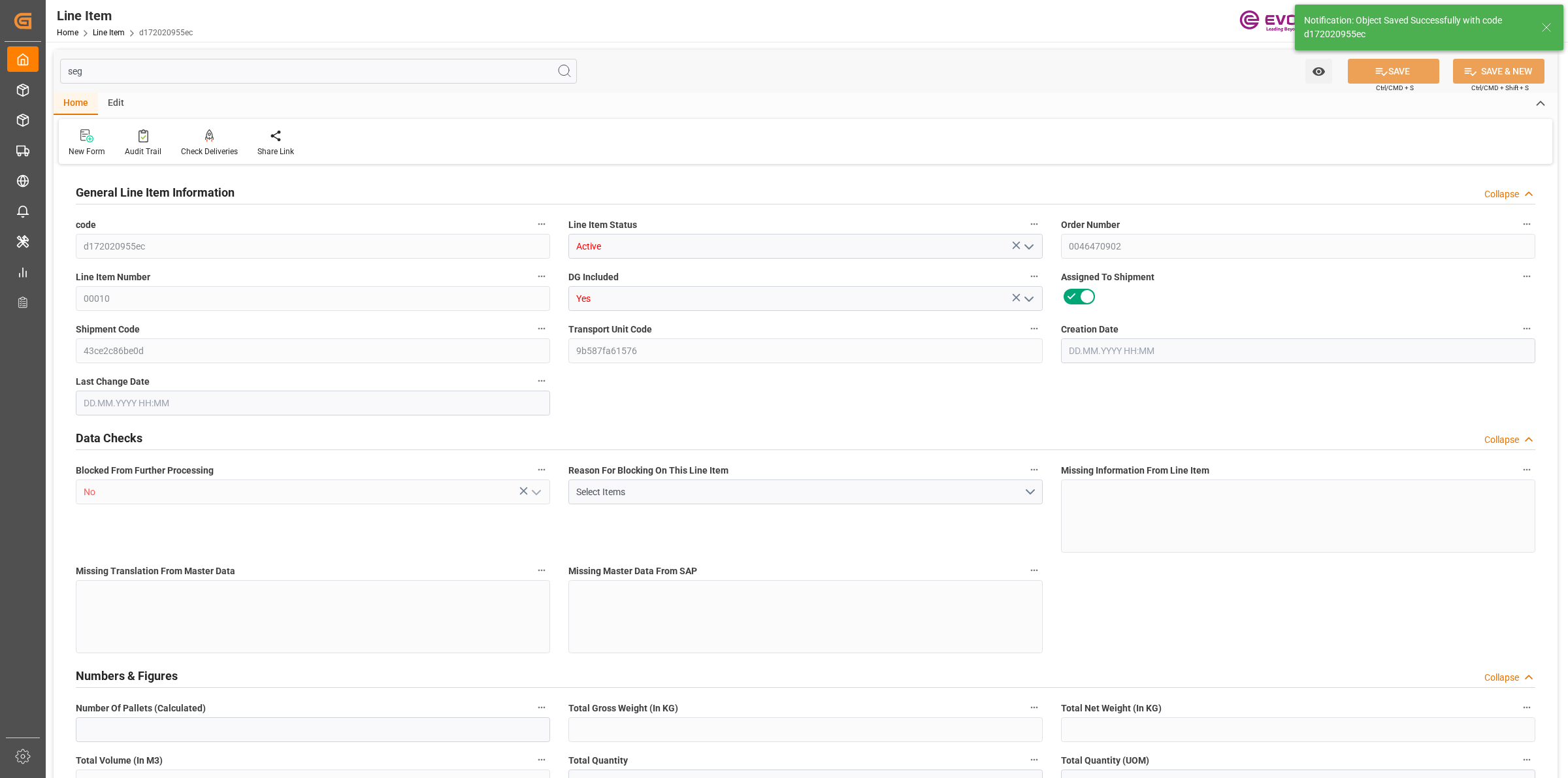
type input "0"
type input "[DATE] 12:17"
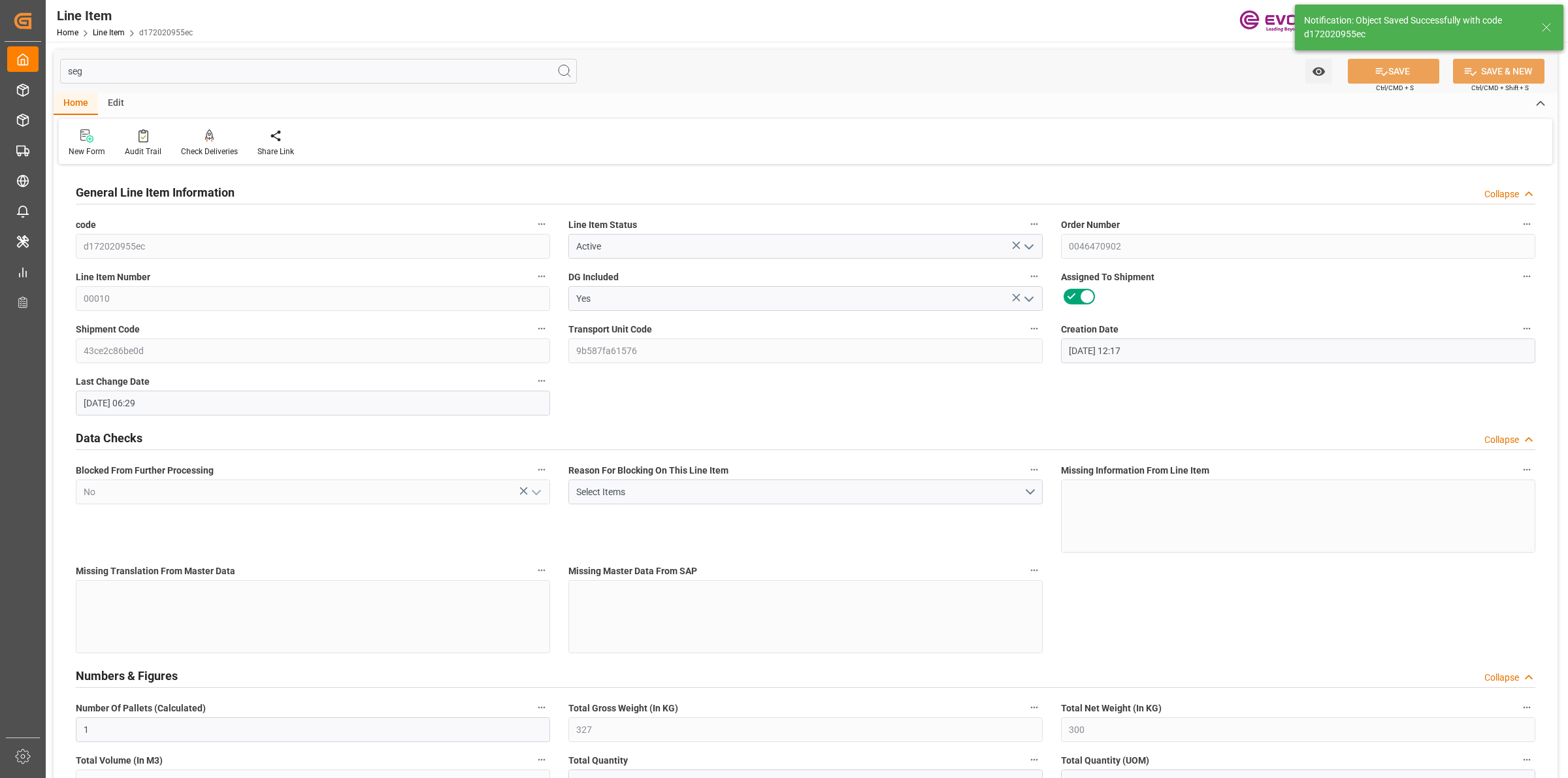
type input "[DATE] 06:29"
type input "[DATE]"
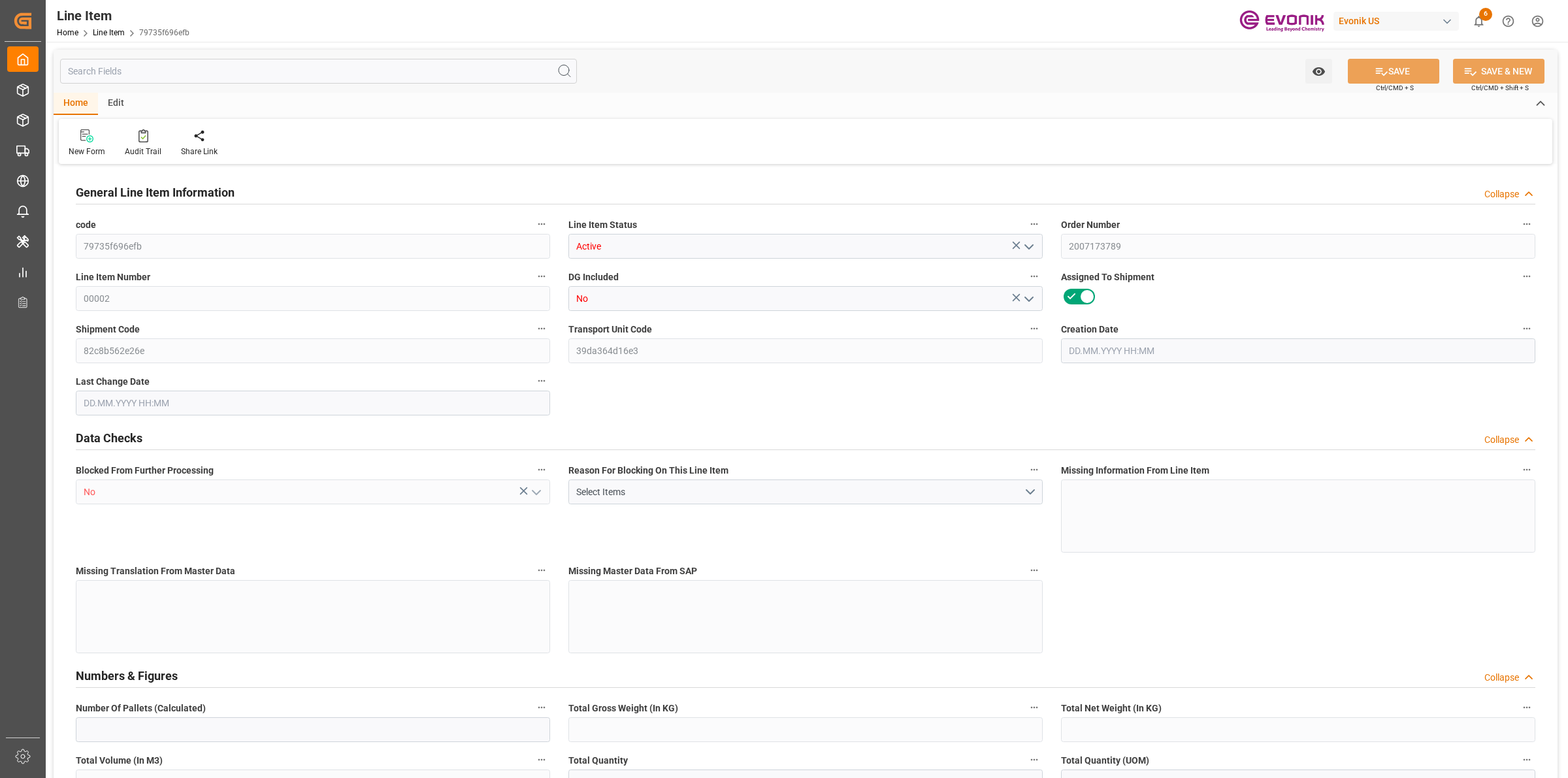
type input "3"
type input "707"
type input "630"
type input "1.0519"
type input "35"
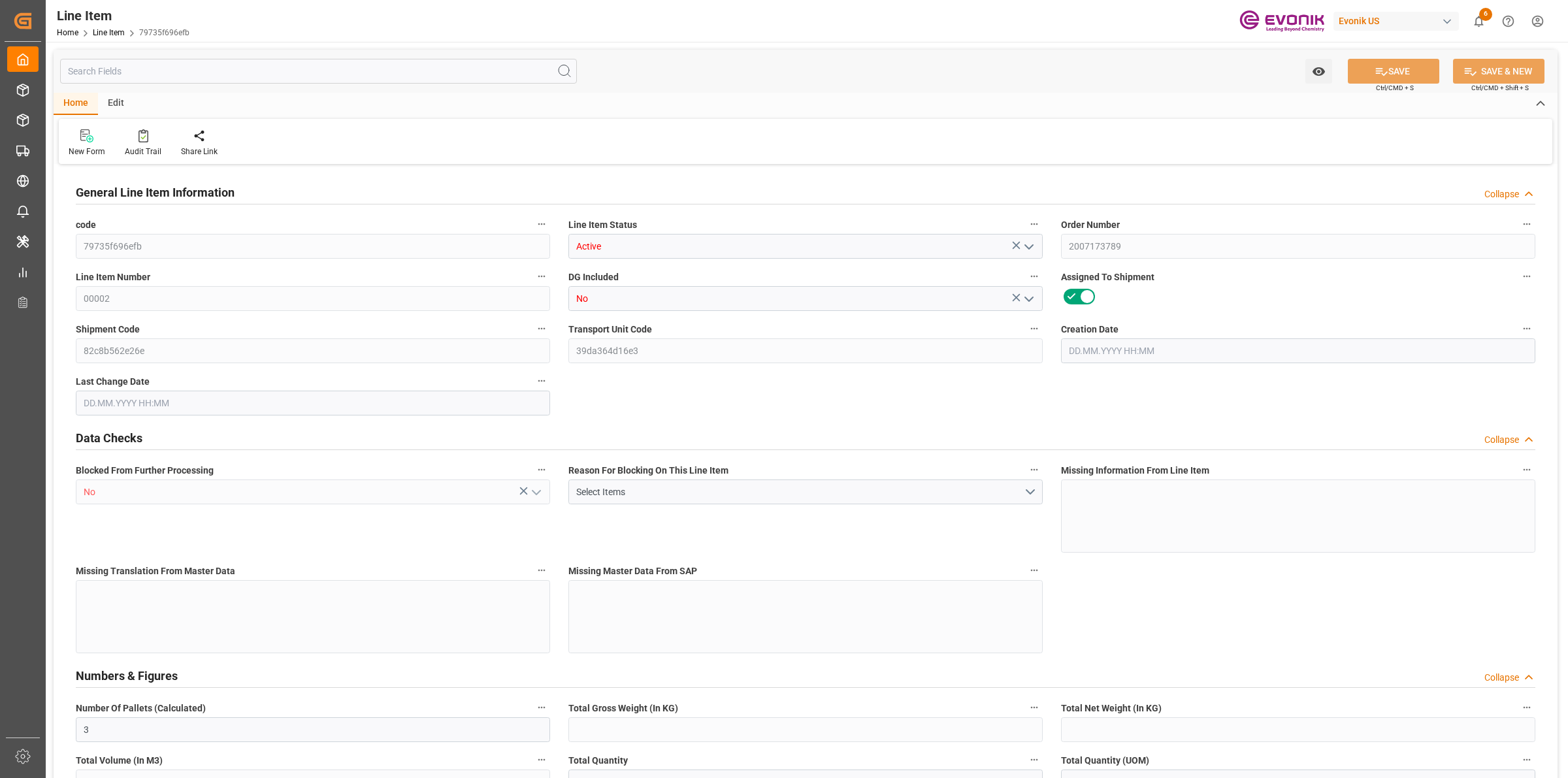
type input "8694"
type input "35"
type input "707"
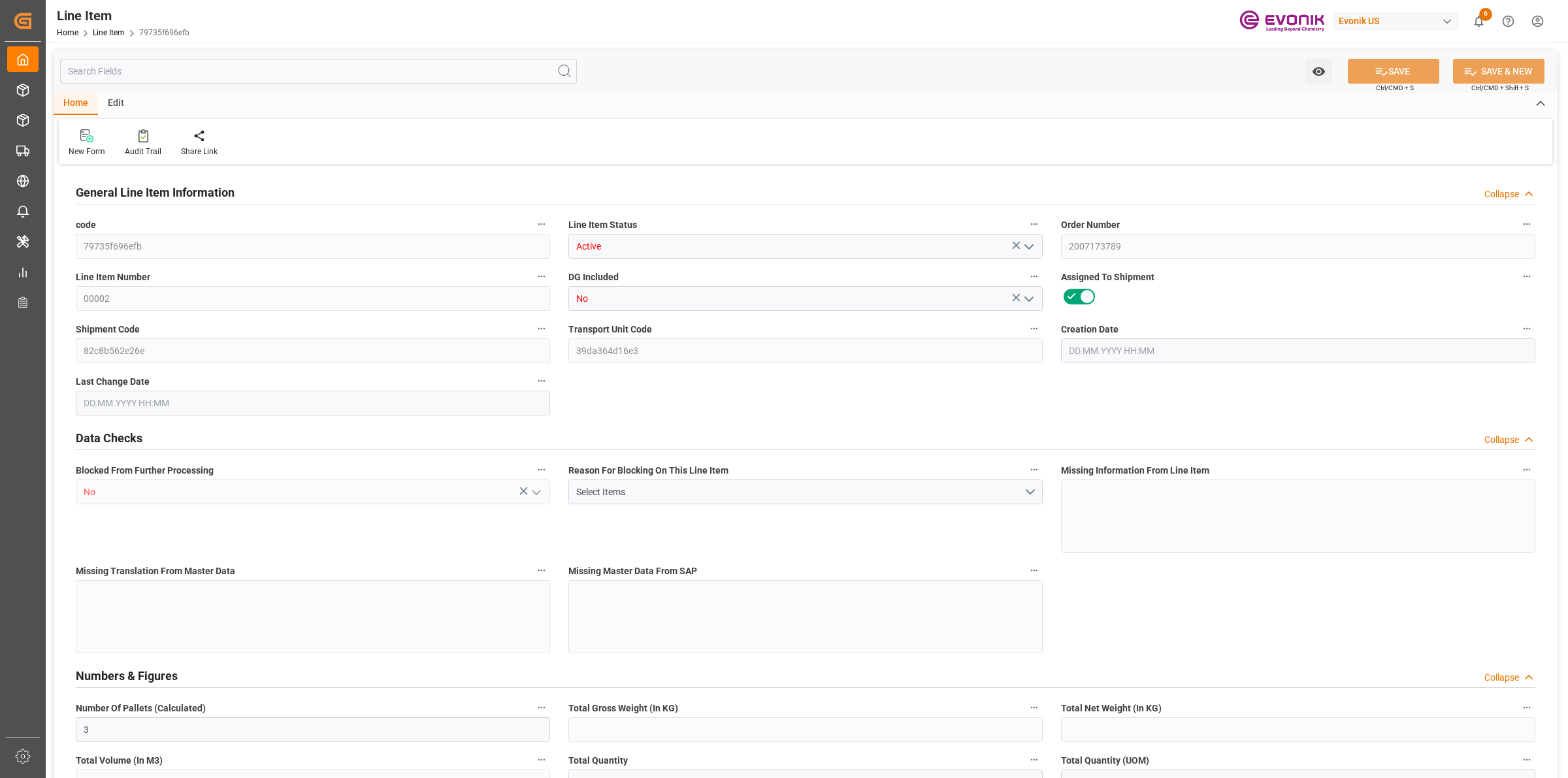
type input "767"
type input "630"
type input "1.0519"
type input "1051.855"
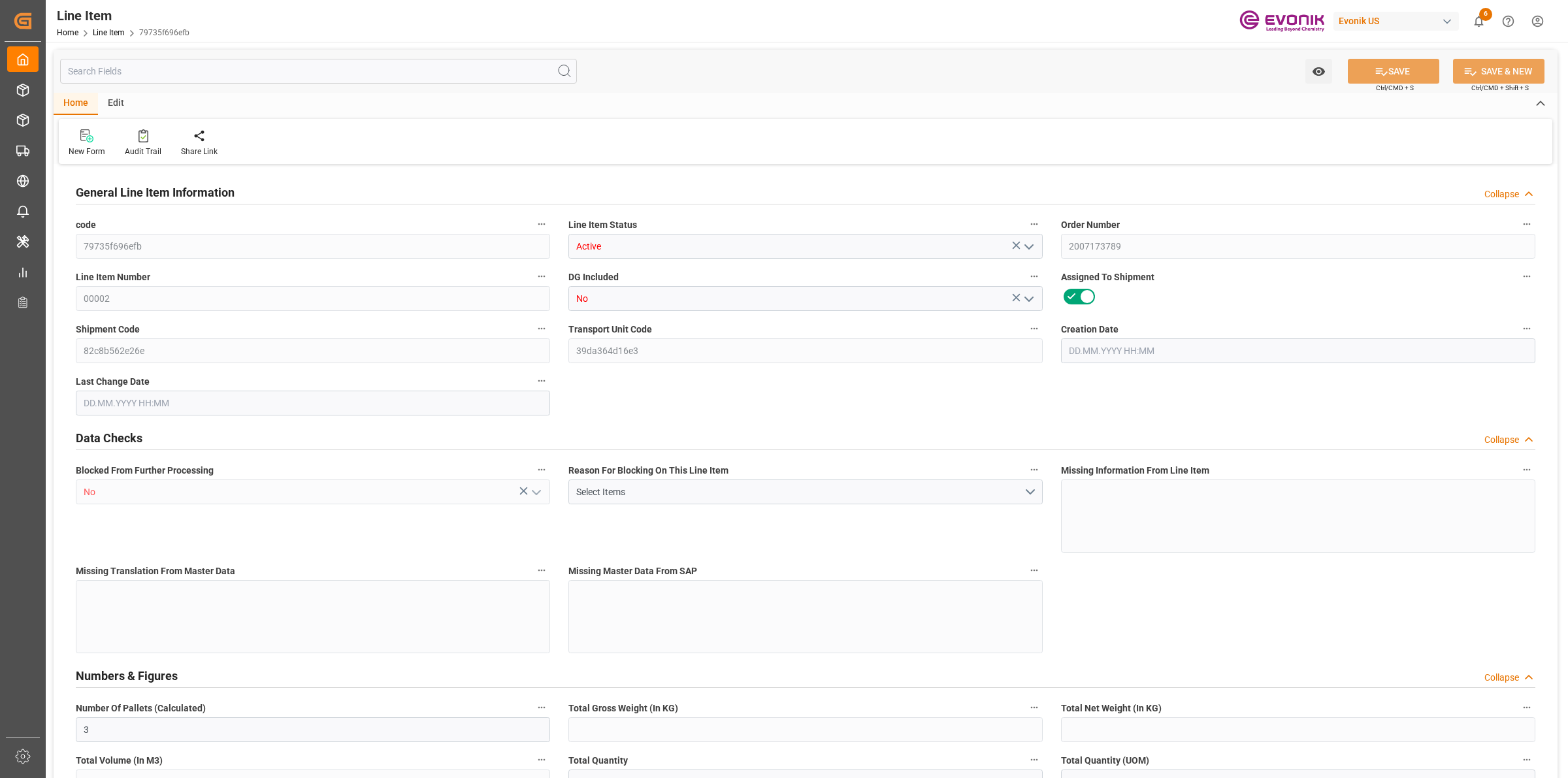
type input "0"
type input "08.09.2025 12:22"
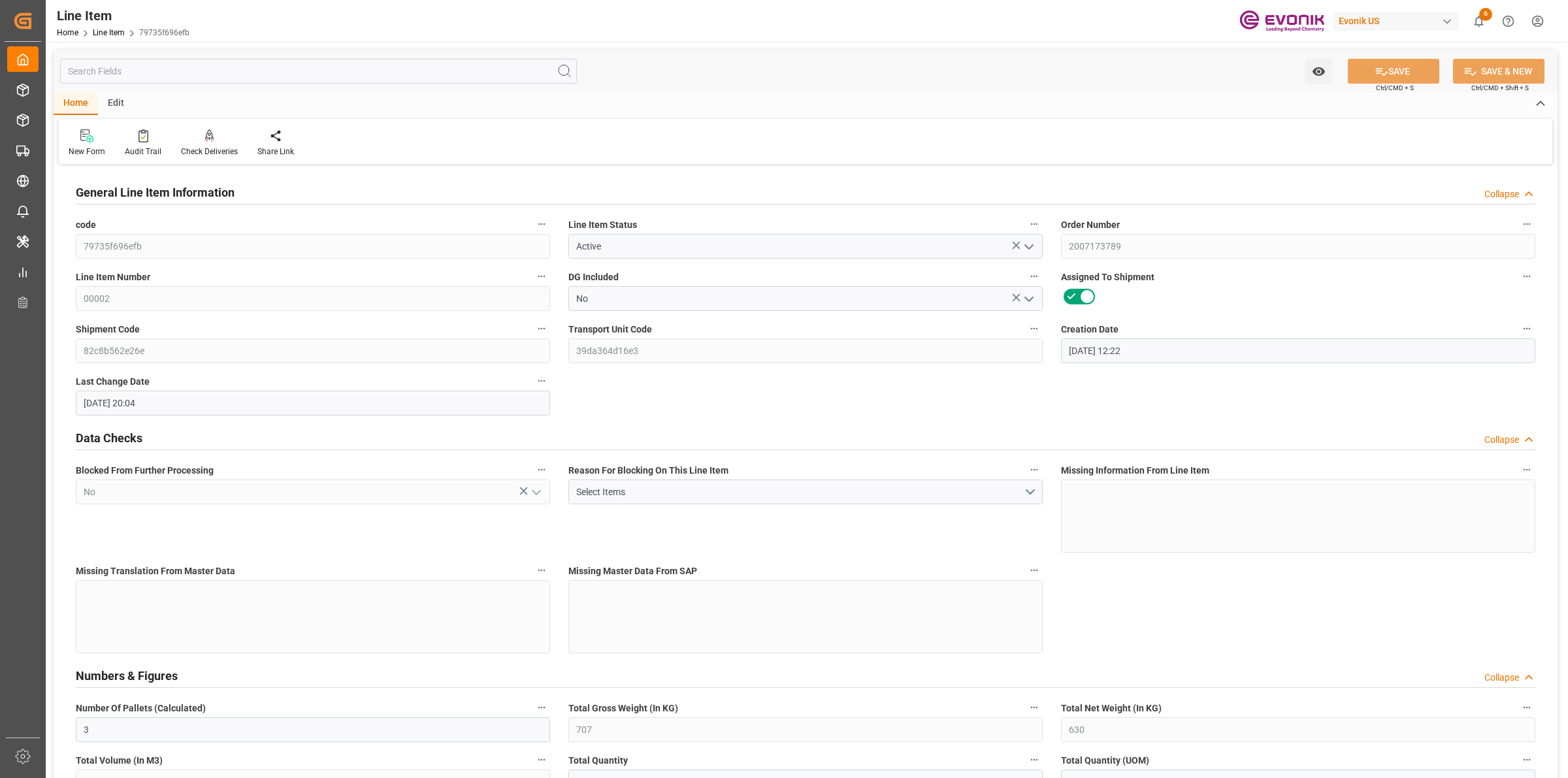
type input "12.09.2025 20:04"
type input "13.11.2025"
type input "19.09.2025"
type input "12.09.2025"
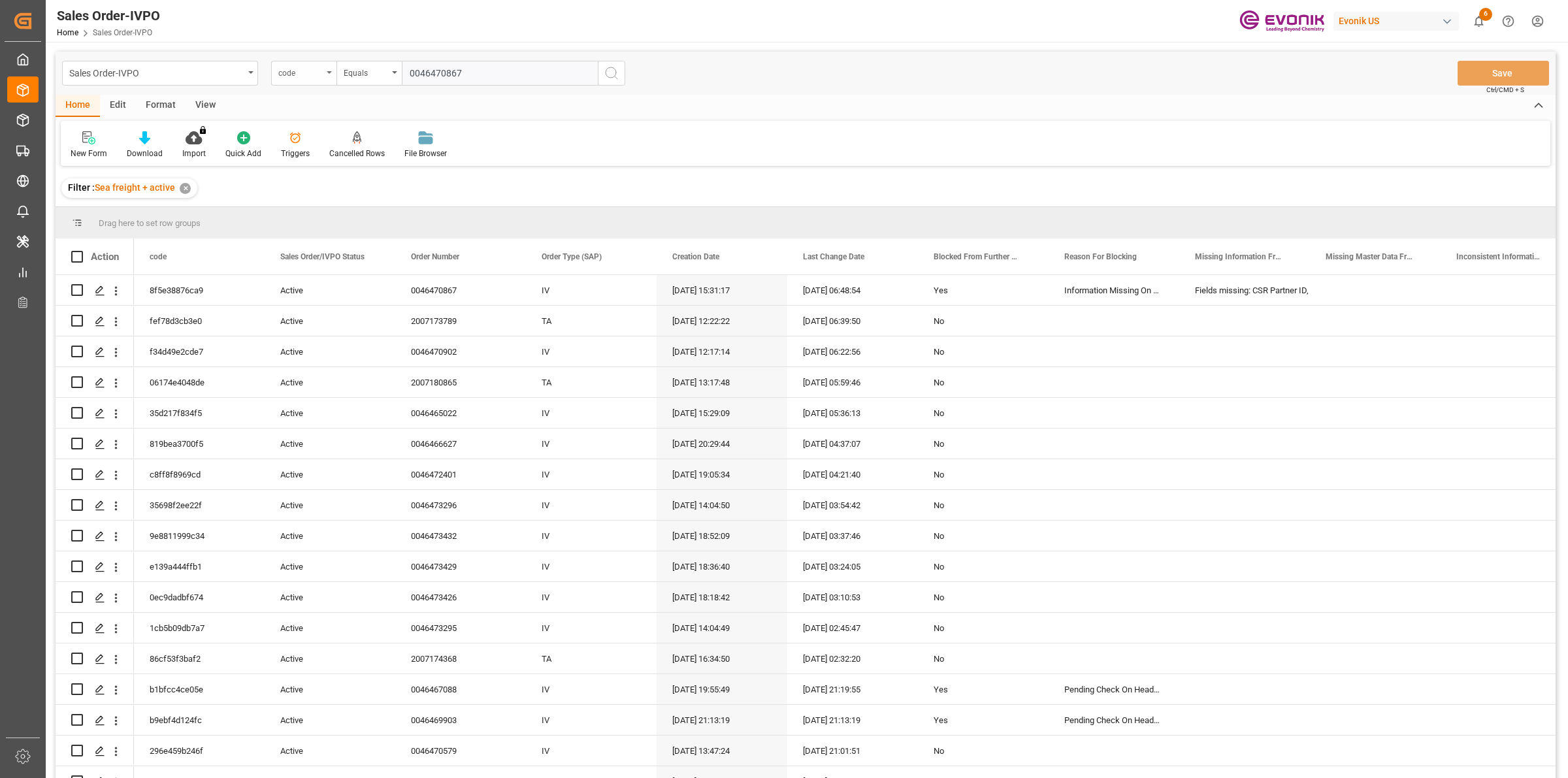
type input "0046470867"
click at [322, 68] on div "code" at bounding box center [300, 72] width 44 height 15
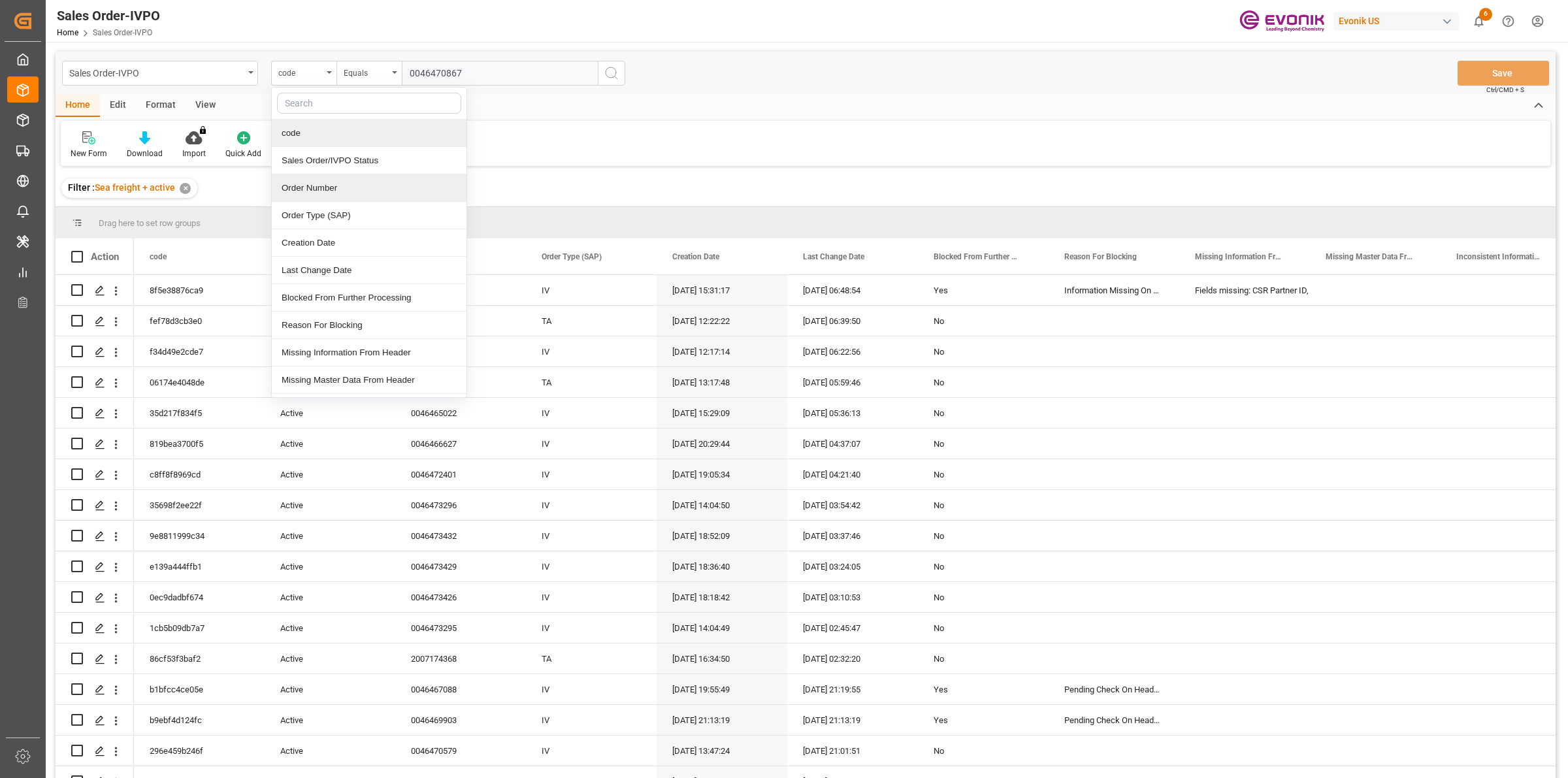
click at [318, 195] on div "Order Number" at bounding box center [369, 188] width 195 height 27
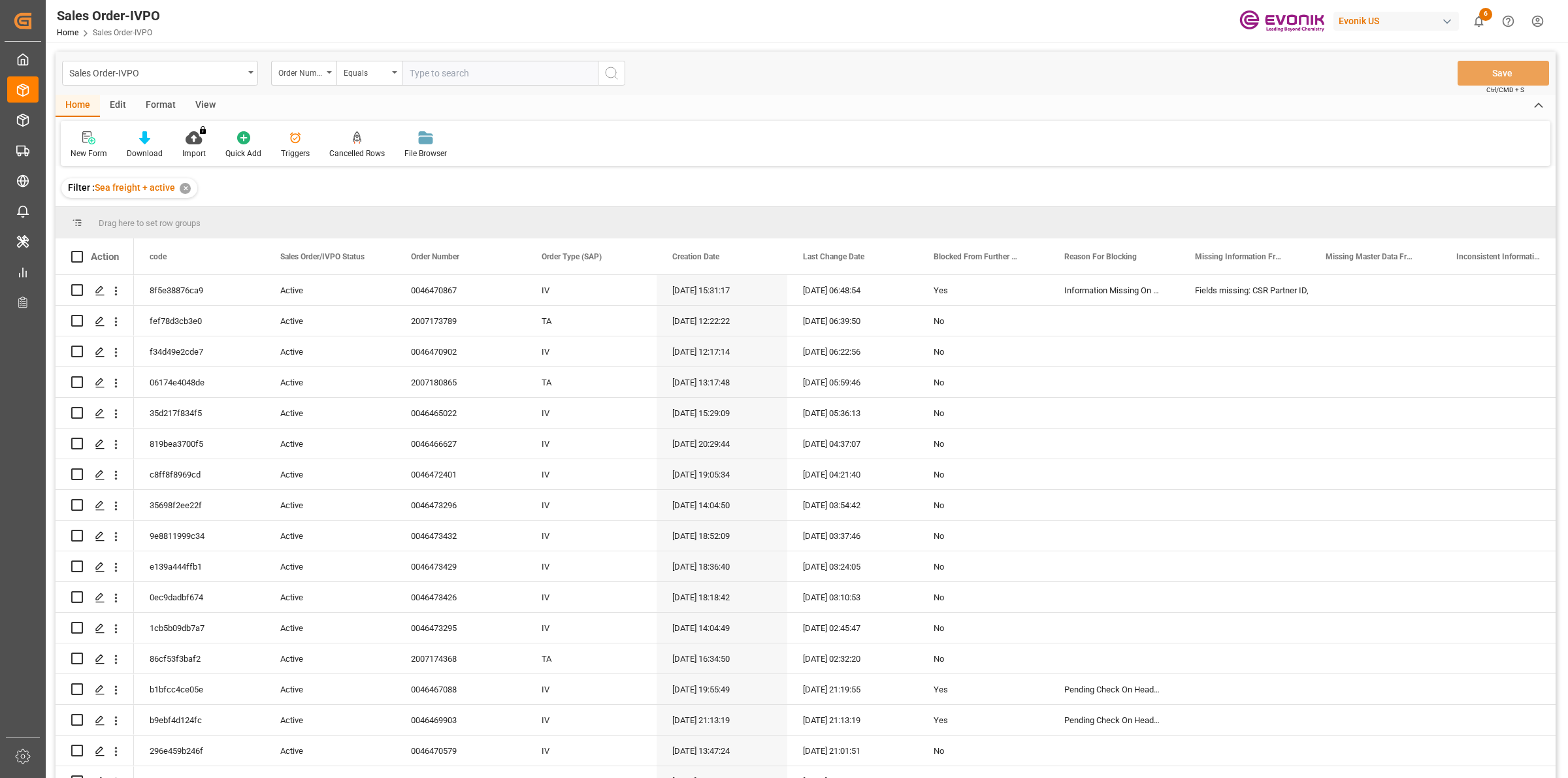
click at [465, 68] on input "text" at bounding box center [499, 73] width 196 height 25
paste input "0046470867"
type input "0046470867"
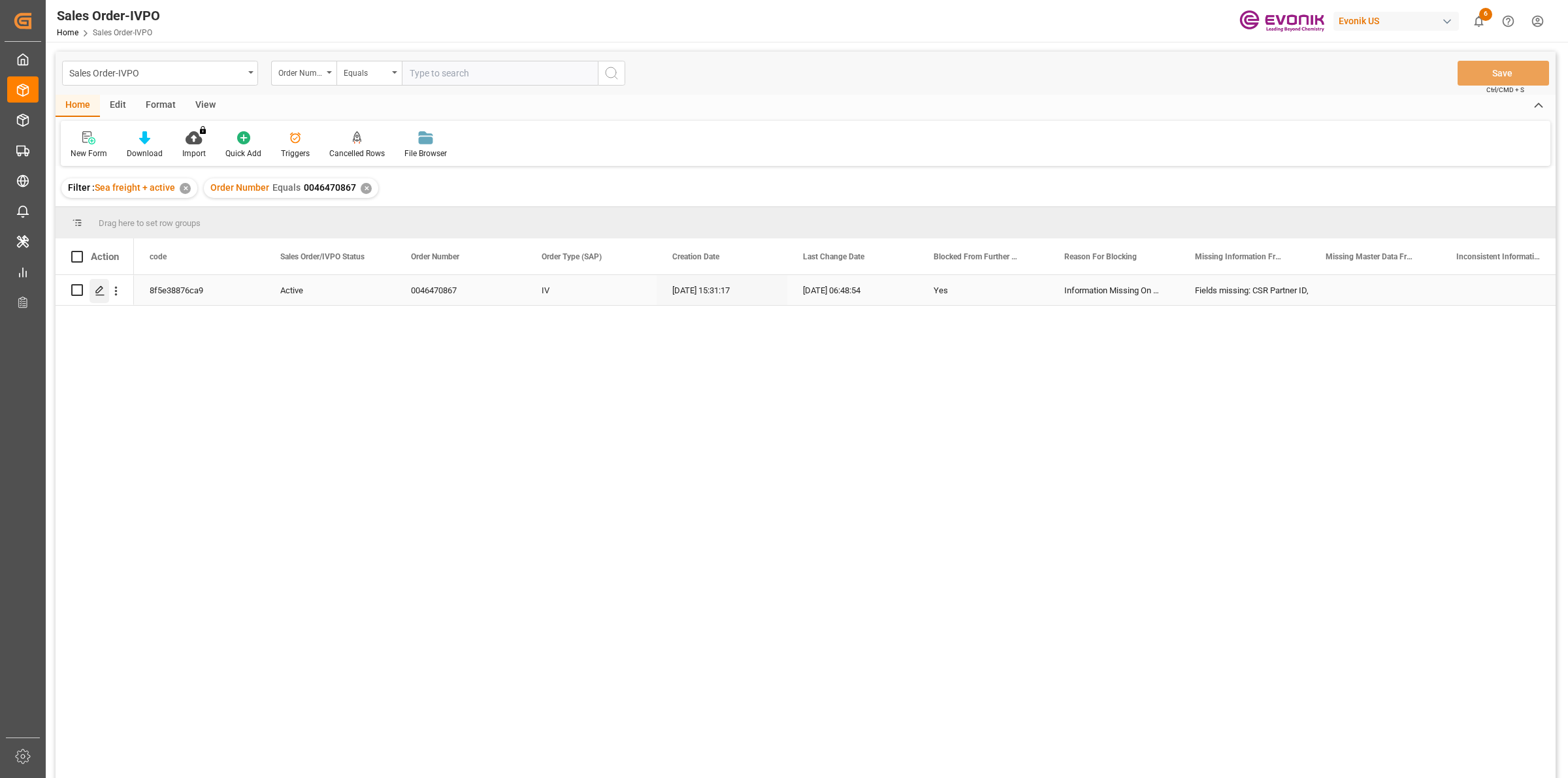
click at [95, 292] on icon "Press SPACE to select this row." at bounding box center [100, 291] width 11 height 11
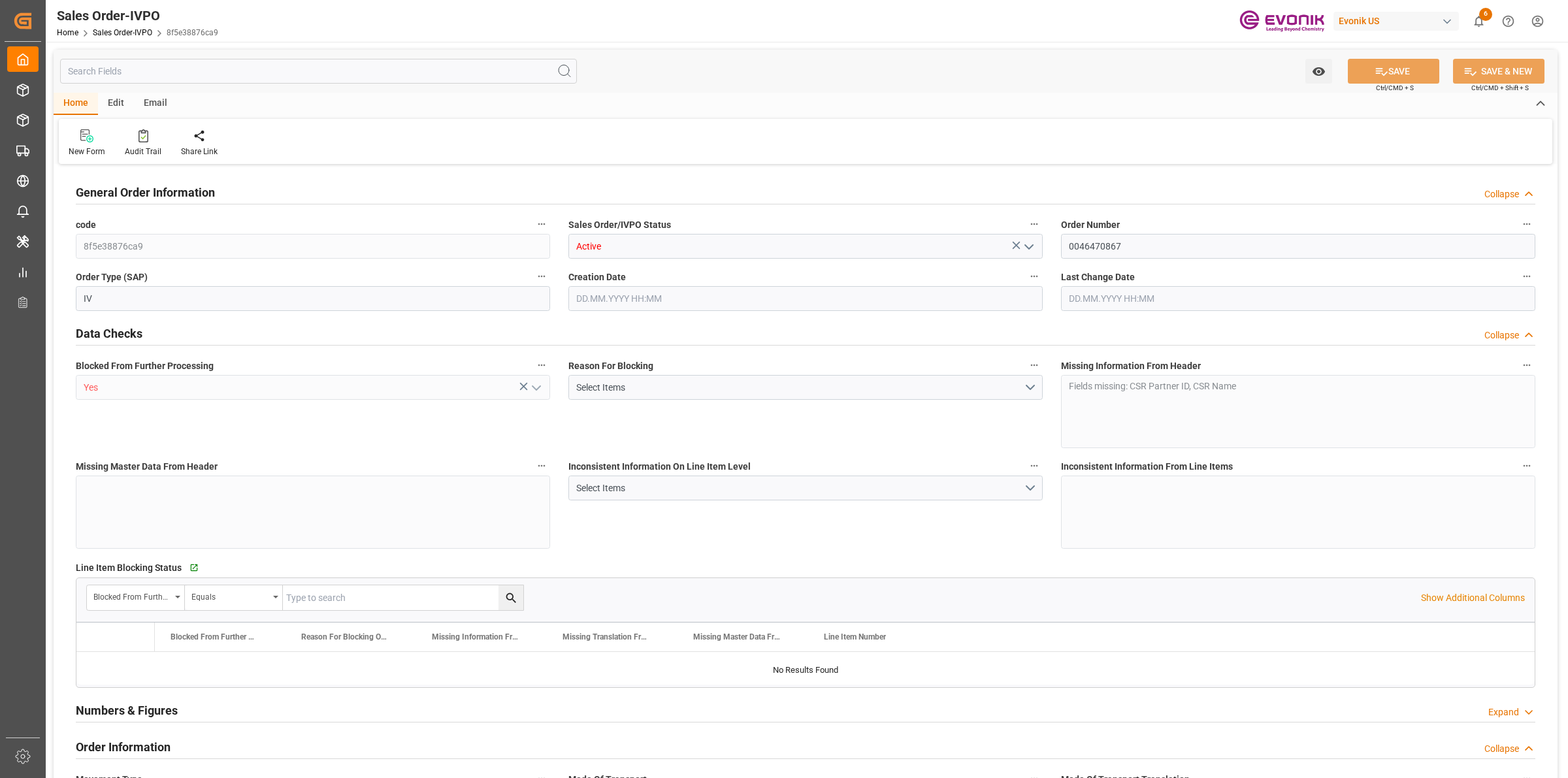
type input "SGSIN"
type input "0"
type input "1"
type input "42.92"
type input "[DATE] 15:31"
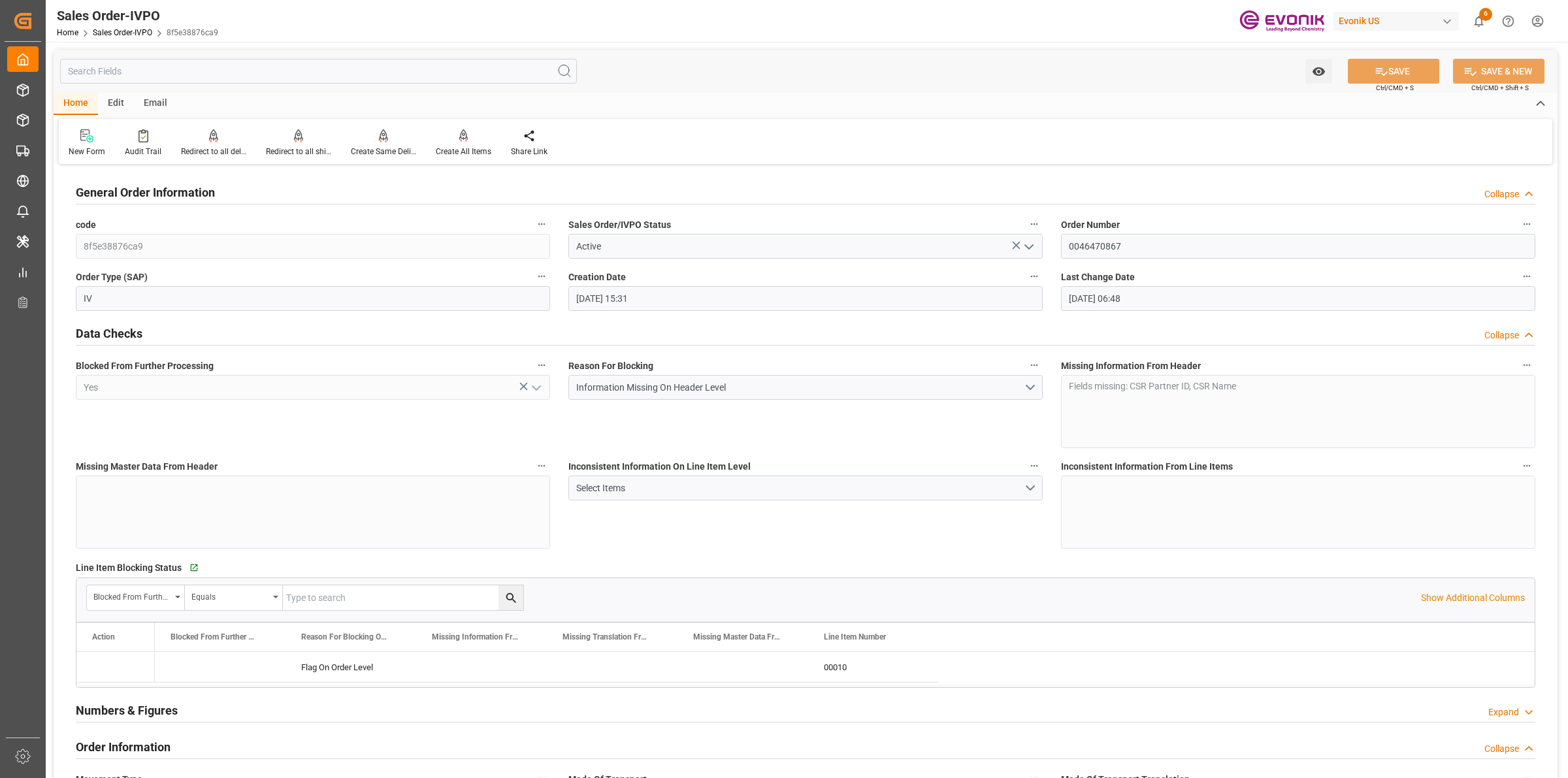
type input "[DATE] 06:48"
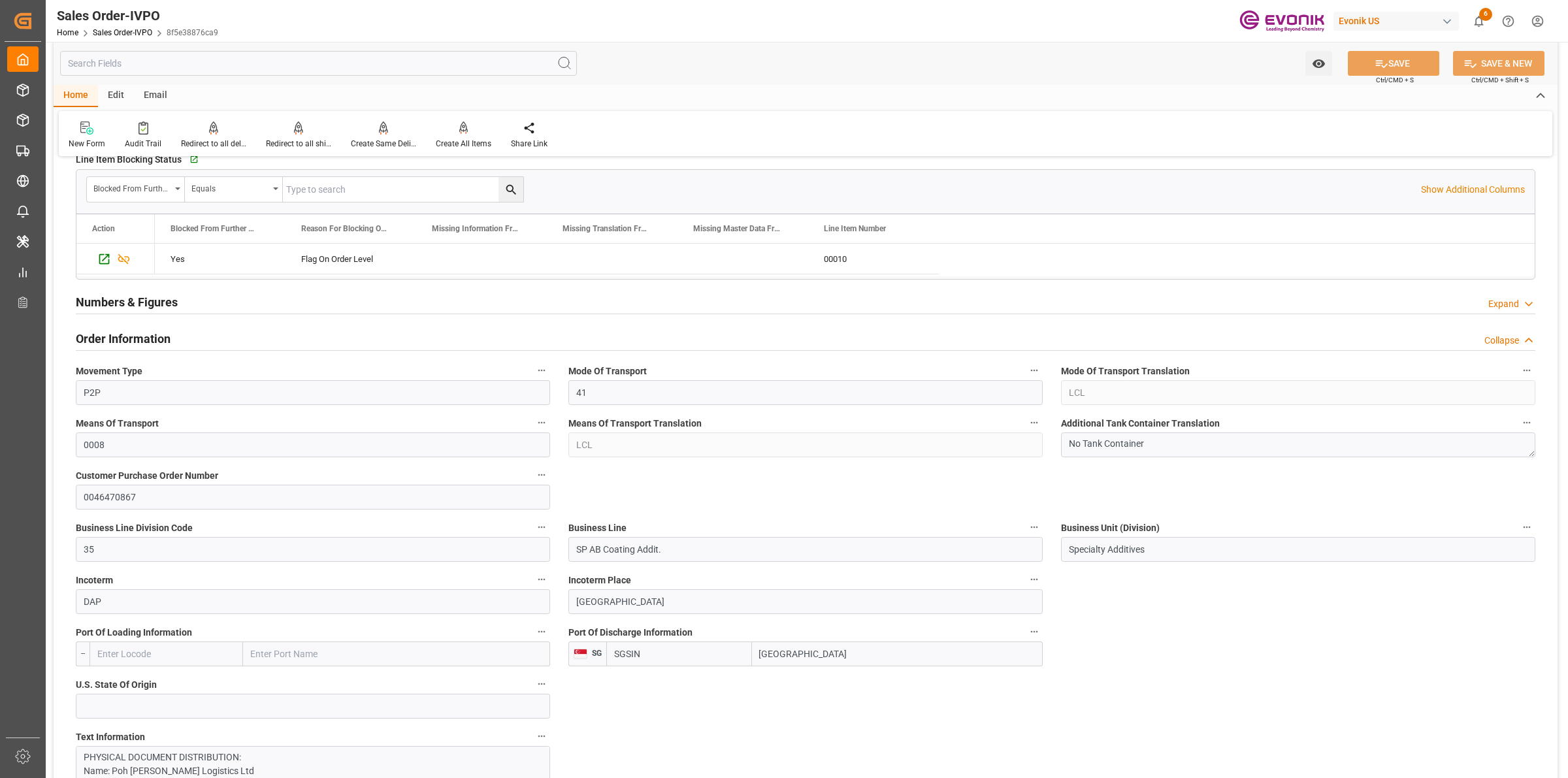
scroll to position [572, 0]
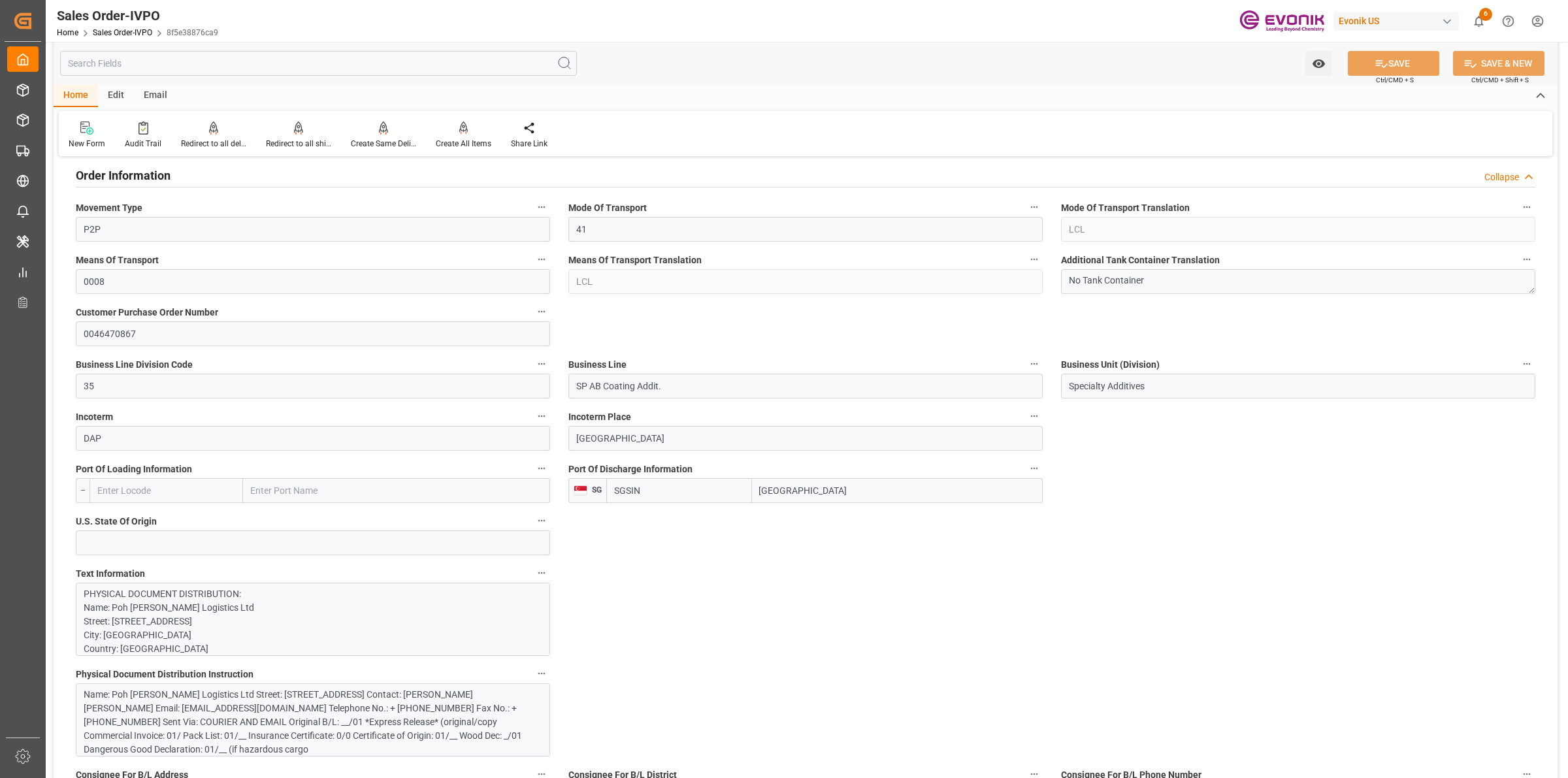
drag, startPoint x: 825, startPoint y: 488, endPoint x: 635, endPoint y: 481, distance: 190.1
click at [618, 481] on div "SGSIN [GEOGRAPHIC_DATA]" at bounding box center [825, 491] width 437 height 25
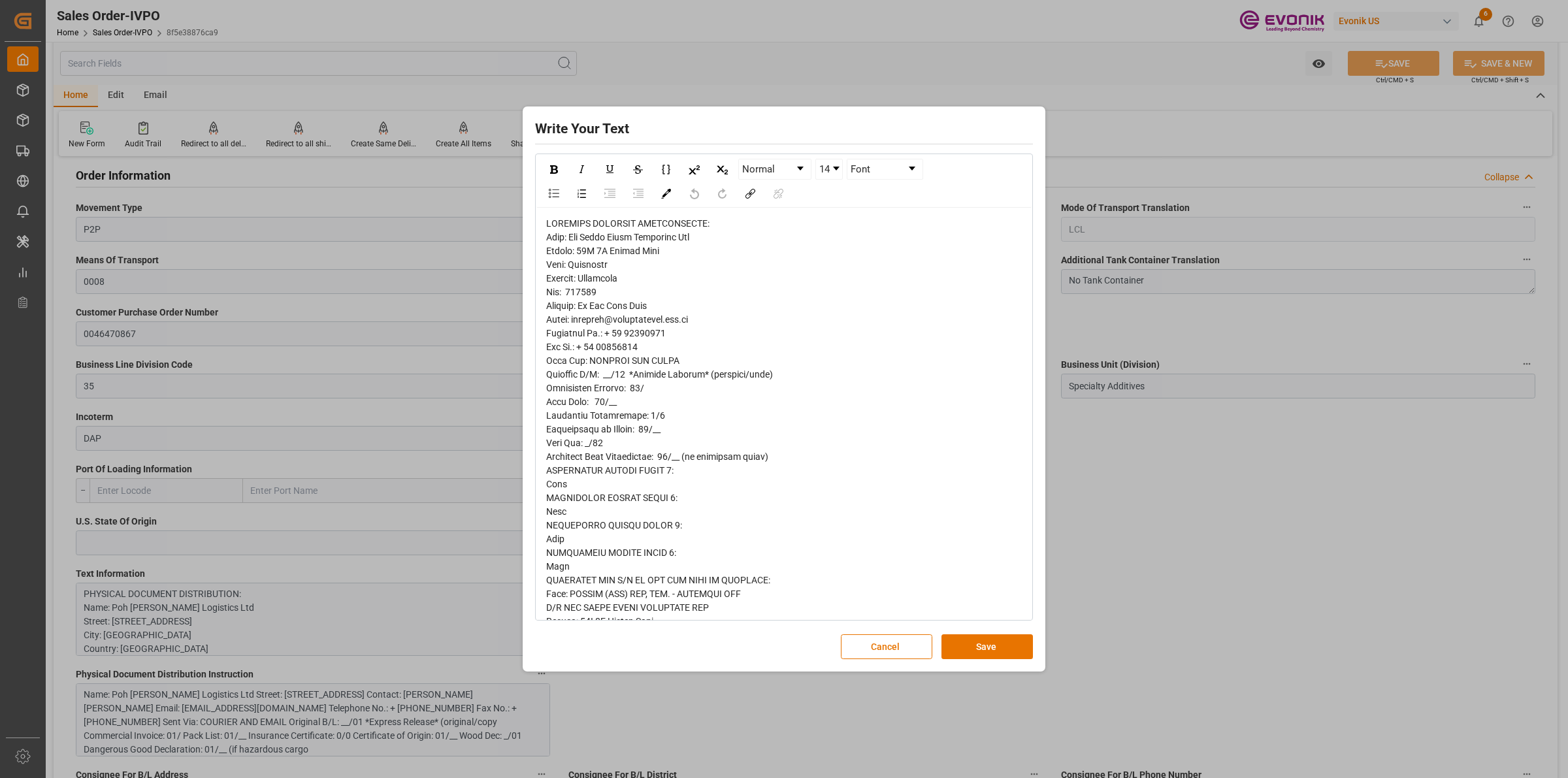
scroll to position [376, 0]
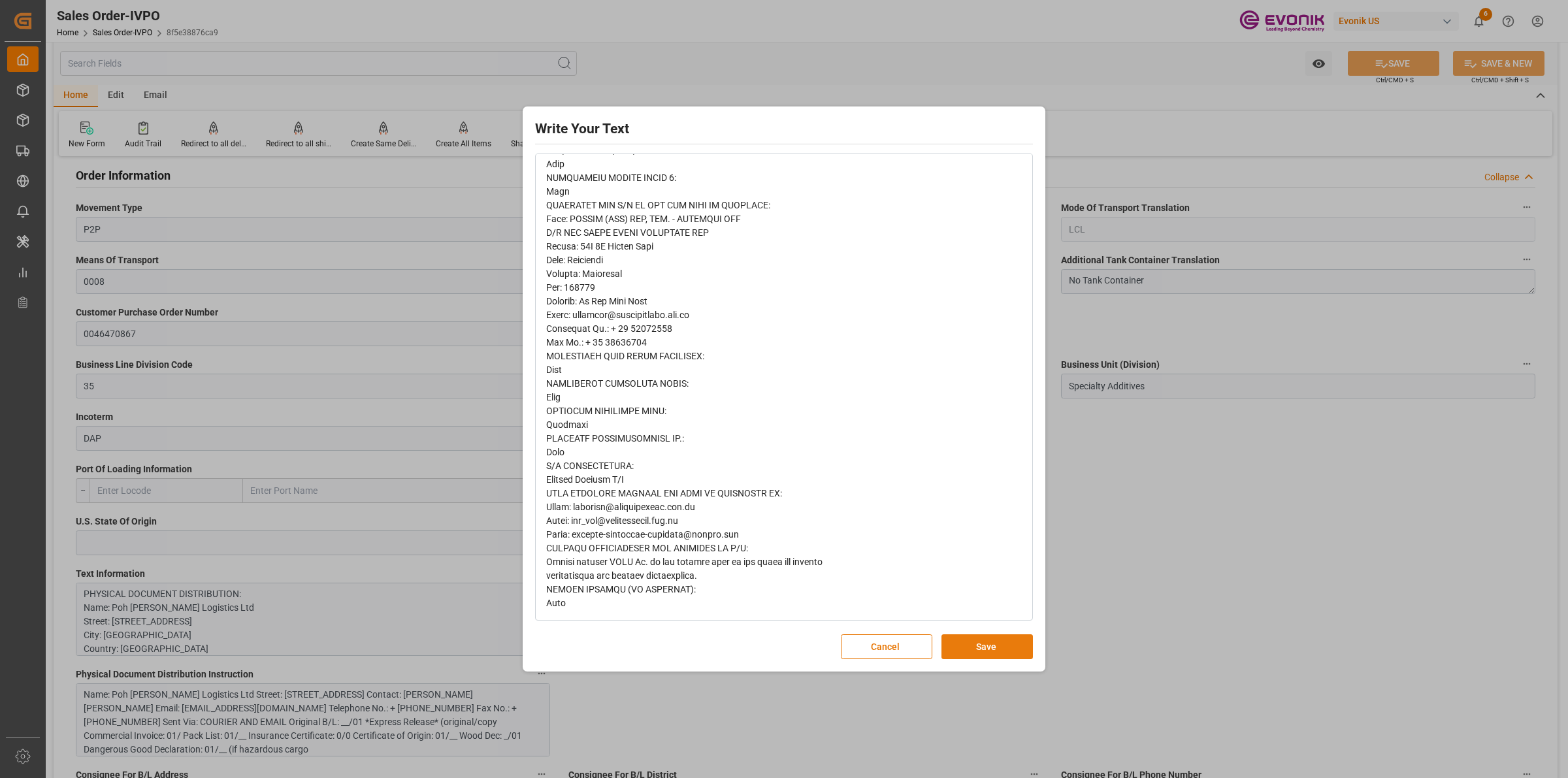
click at [988, 643] on button "Save" at bounding box center [987, 648] width 92 height 25
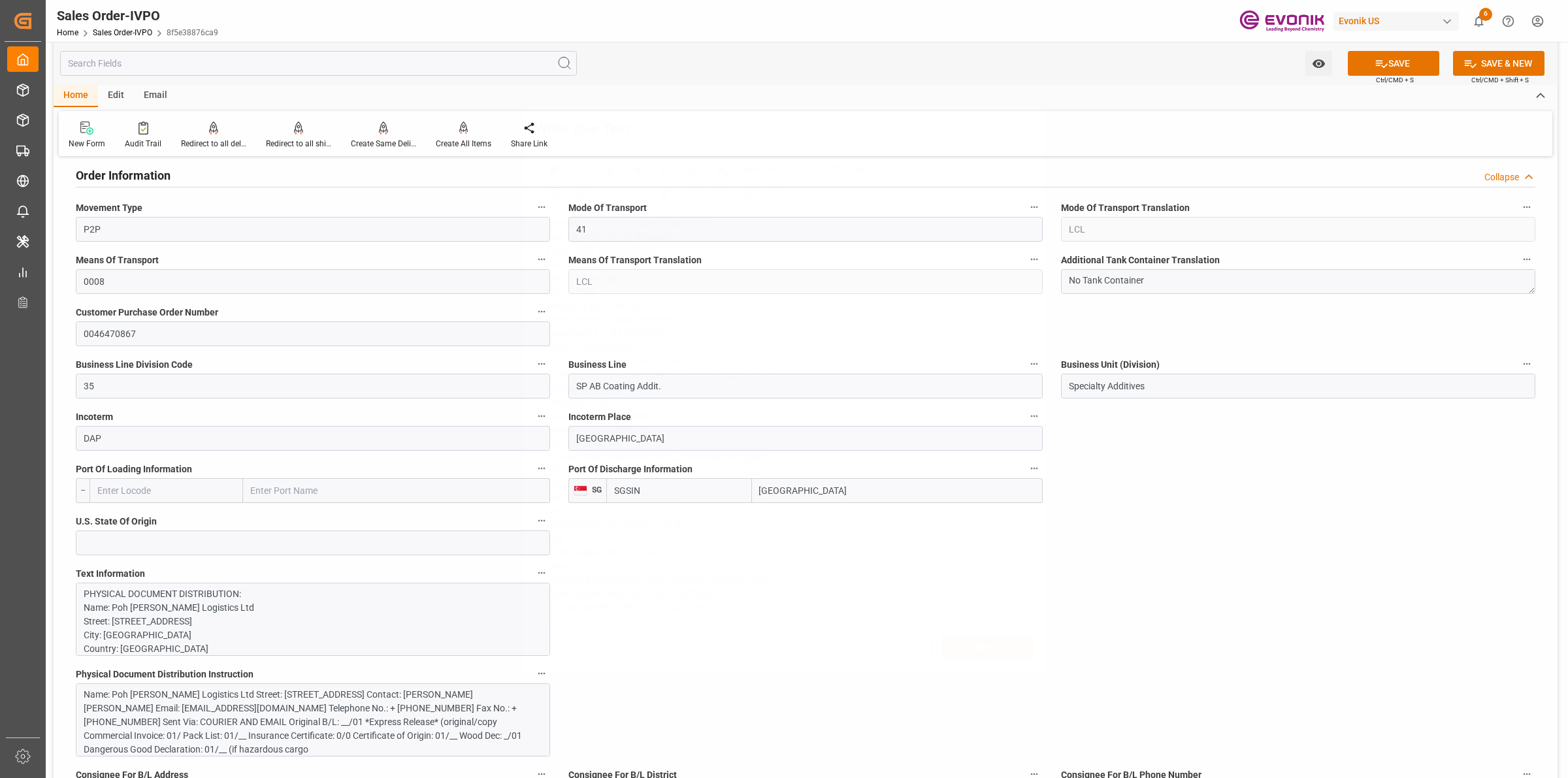
click at [1176, 619] on div "Write Your Text Normal 14 Font Cancel Save" at bounding box center [784, 389] width 1568 height 778
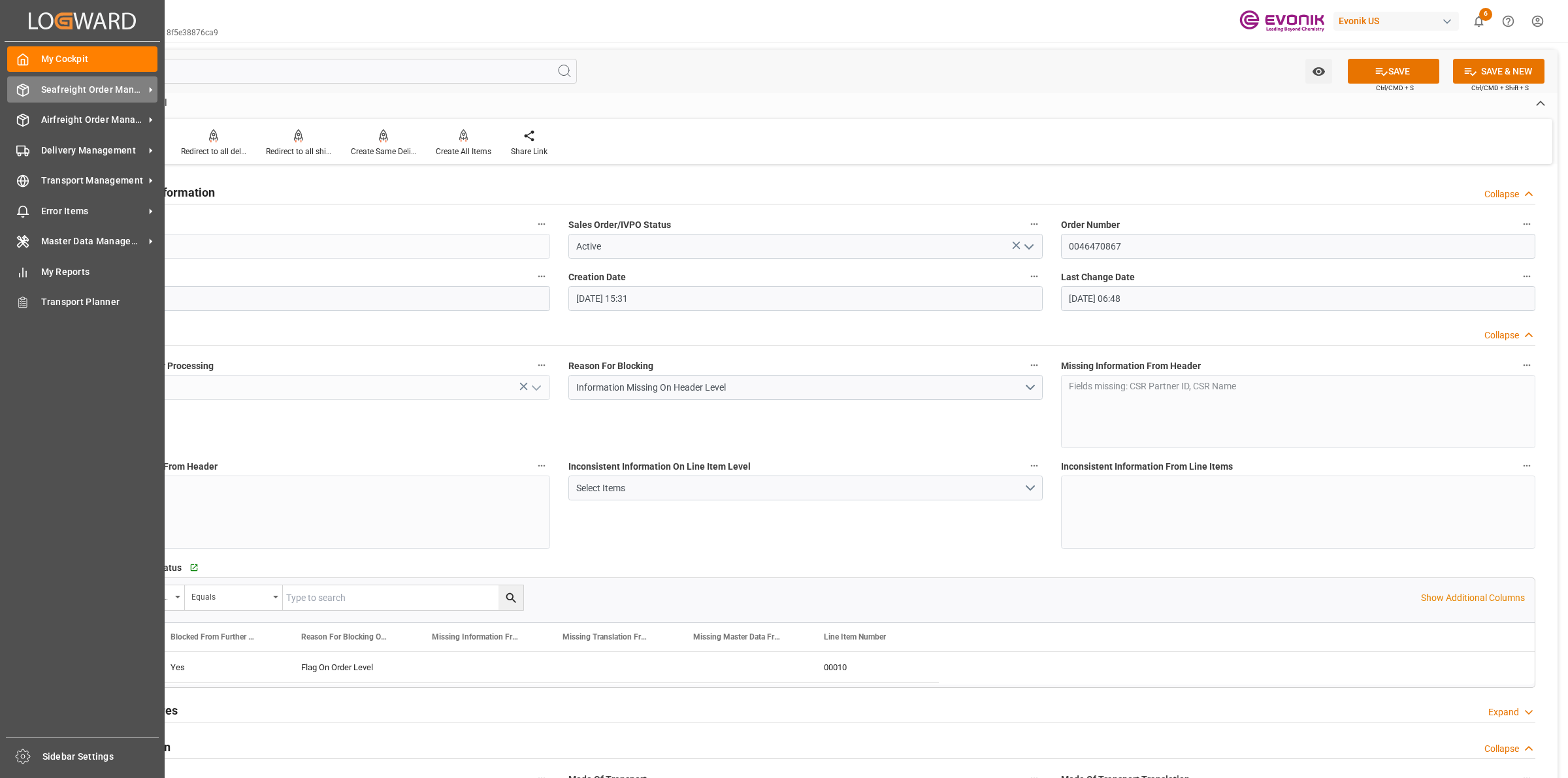
click at [20, 86] on line at bounding box center [22, 87] width 5 height 3
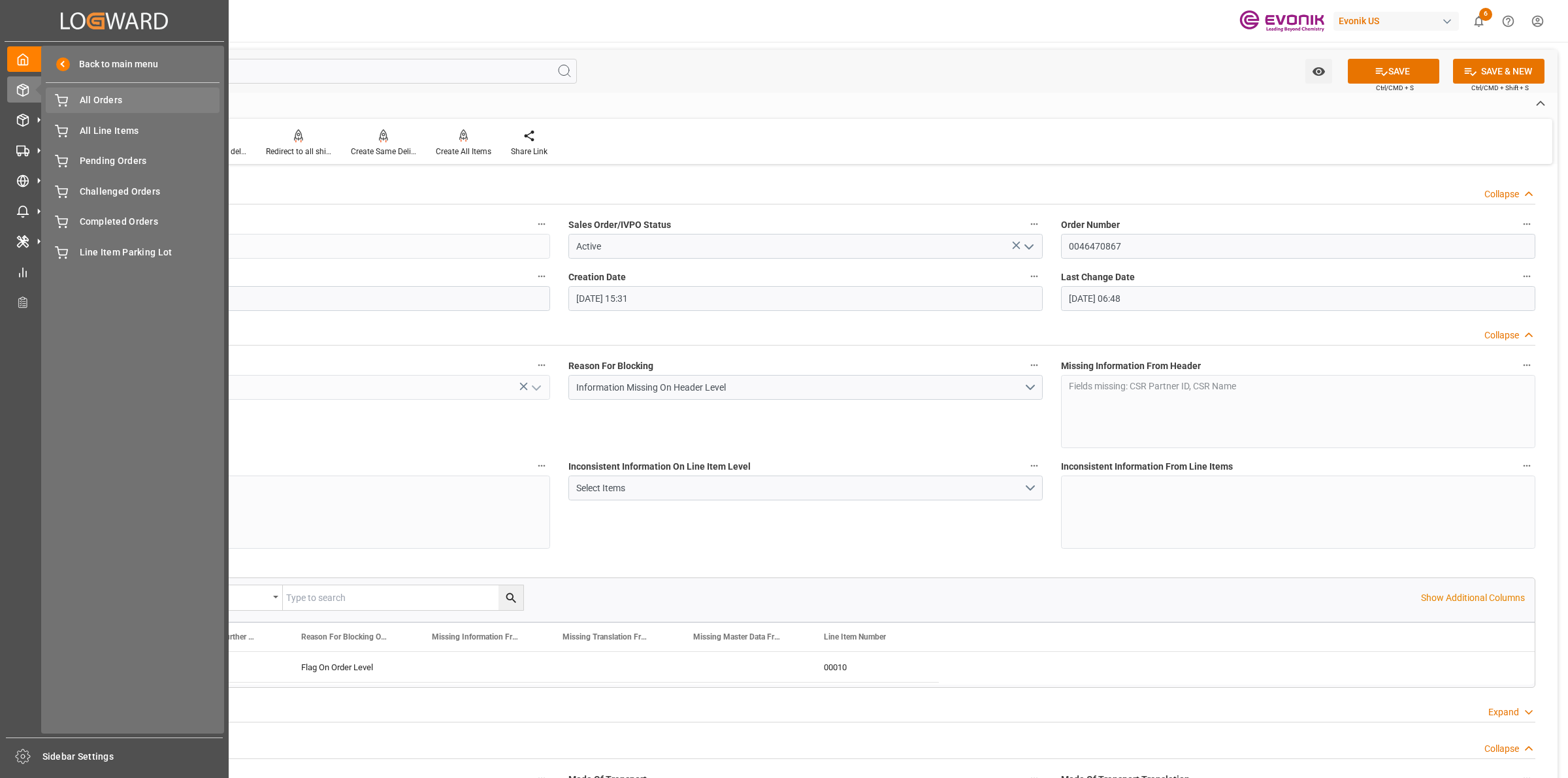
click at [93, 102] on span "All Orders" at bounding box center [150, 101] width 140 height 14
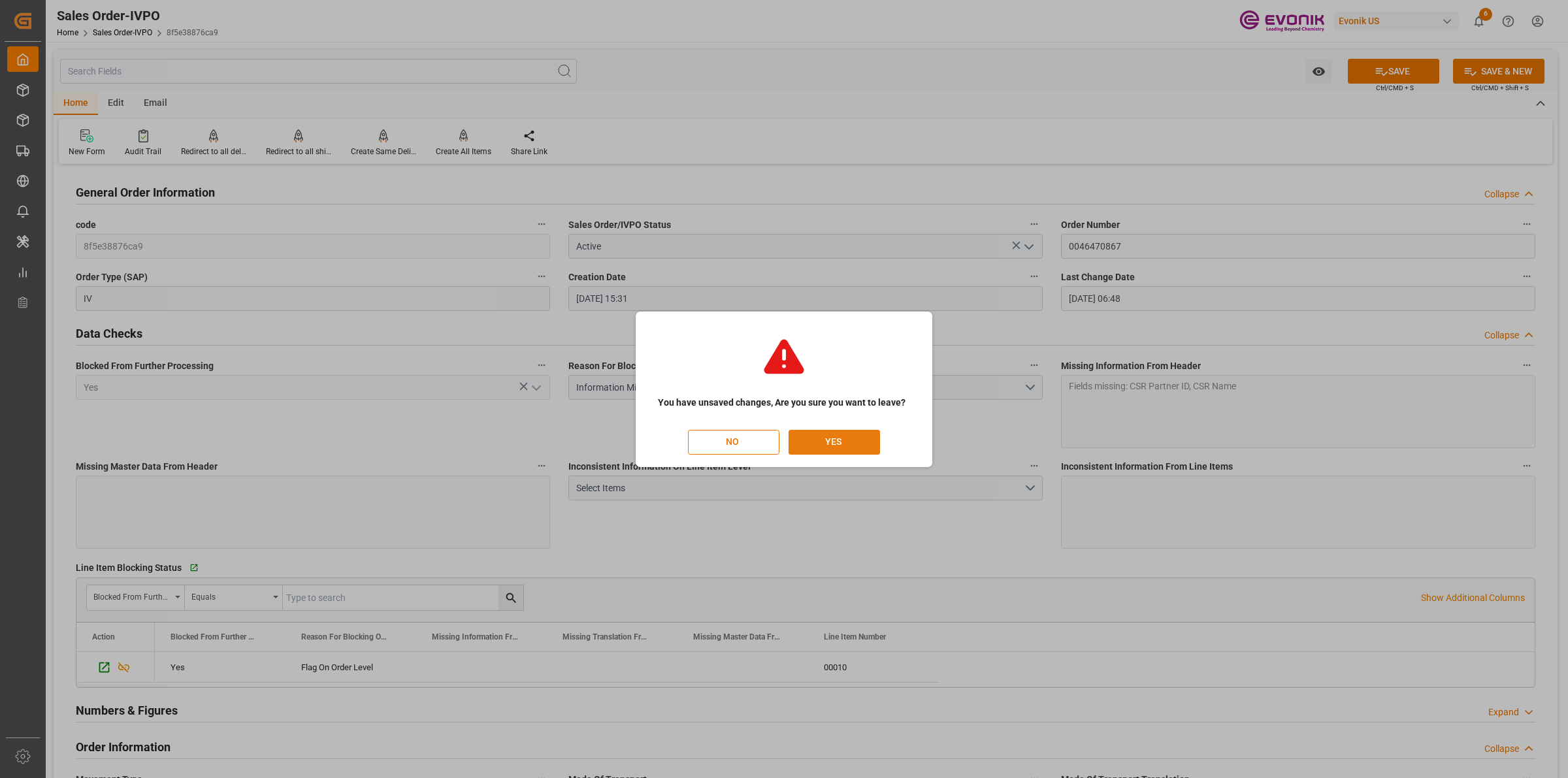
click at [846, 446] on button "YES" at bounding box center [834, 443] width 92 height 25
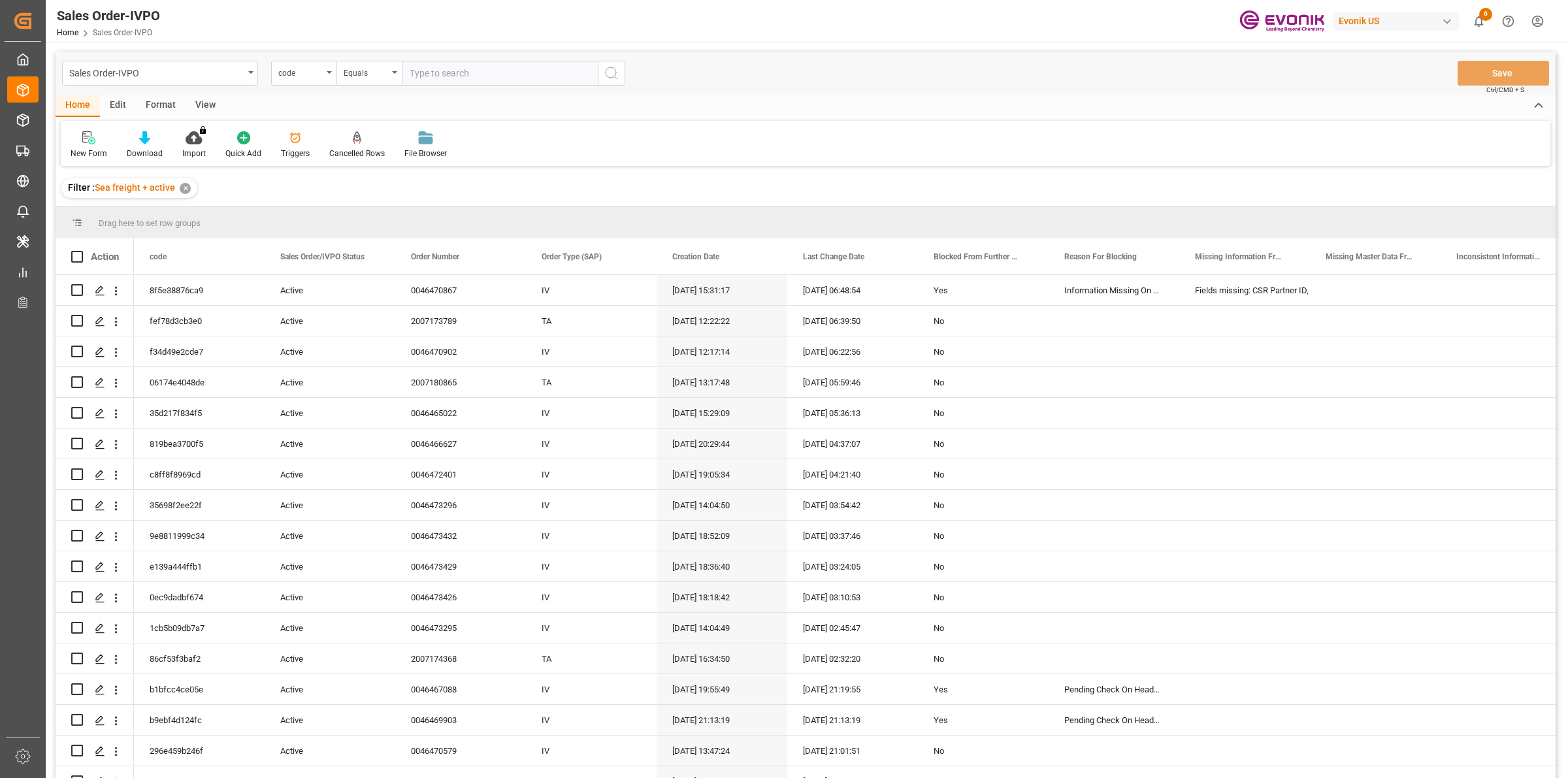
click at [262, 66] on div "Sales Order-IVPO code Equals" at bounding box center [343, 73] width 563 height 25
click at [300, 72] on div "code" at bounding box center [300, 72] width 44 height 15
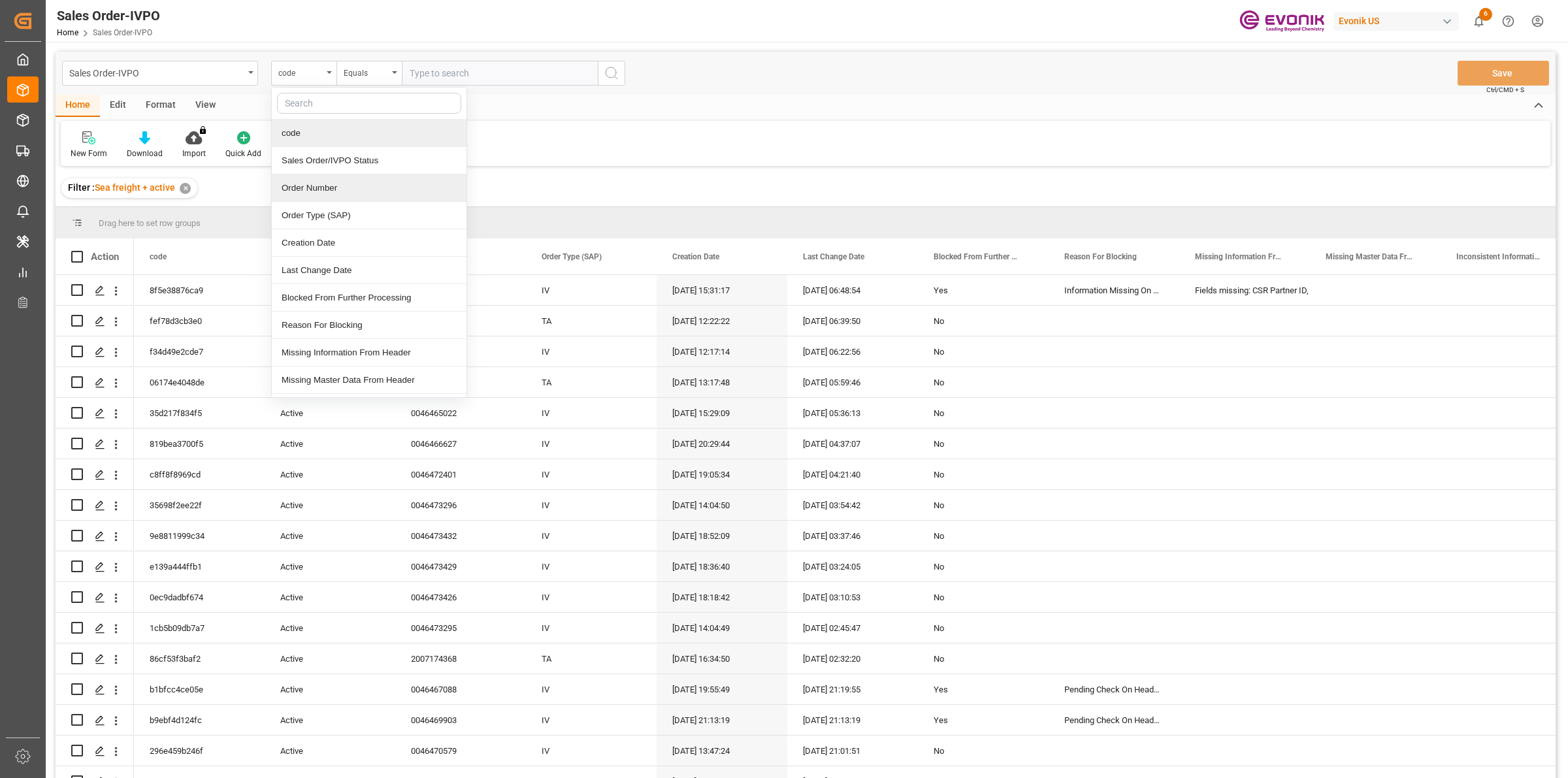
click at [314, 187] on div "Order Number" at bounding box center [369, 188] width 195 height 27
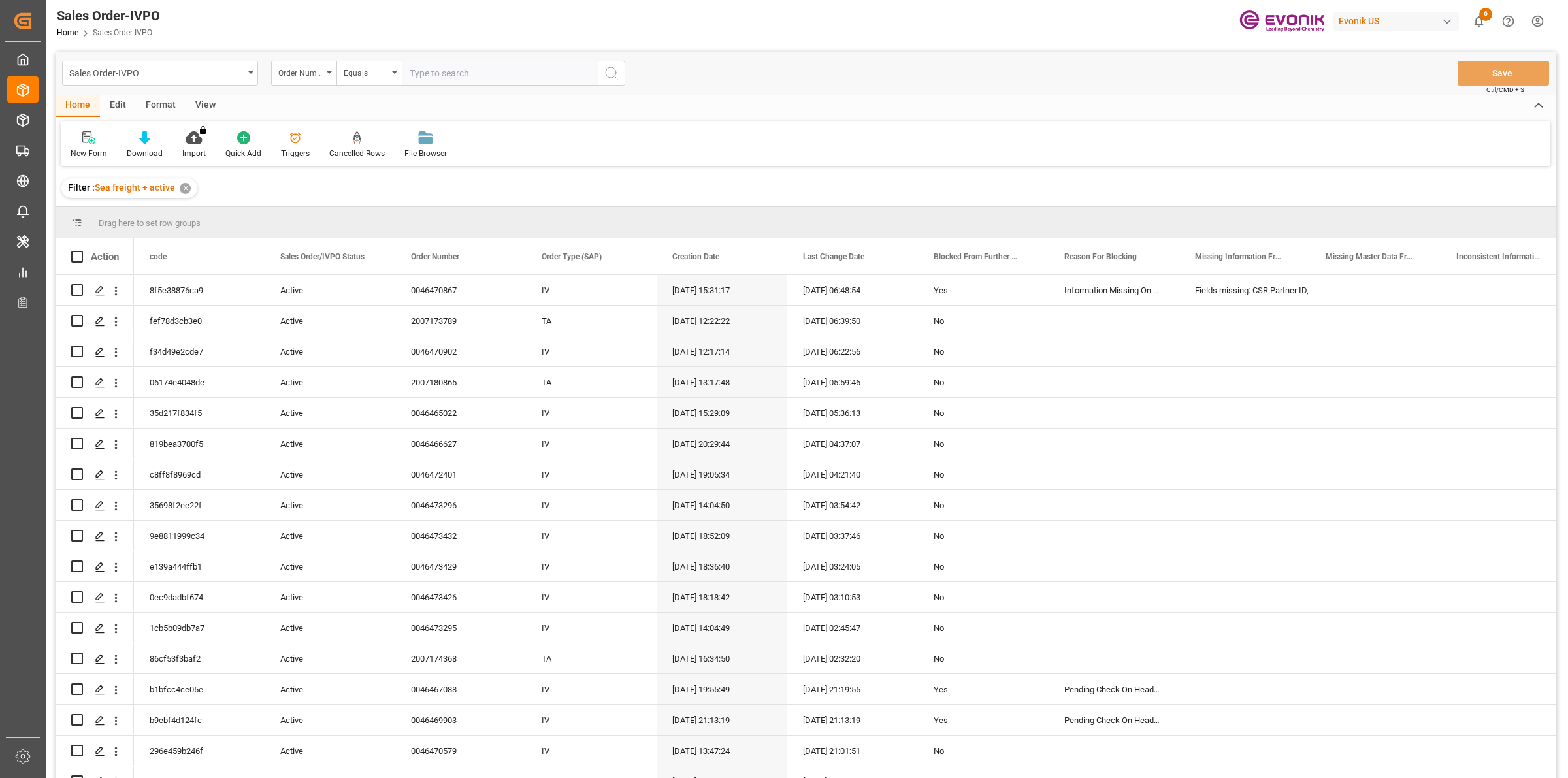
click at [473, 72] on input "text" at bounding box center [499, 73] width 196 height 25
paste input "2007184114"
type input "2007184114"
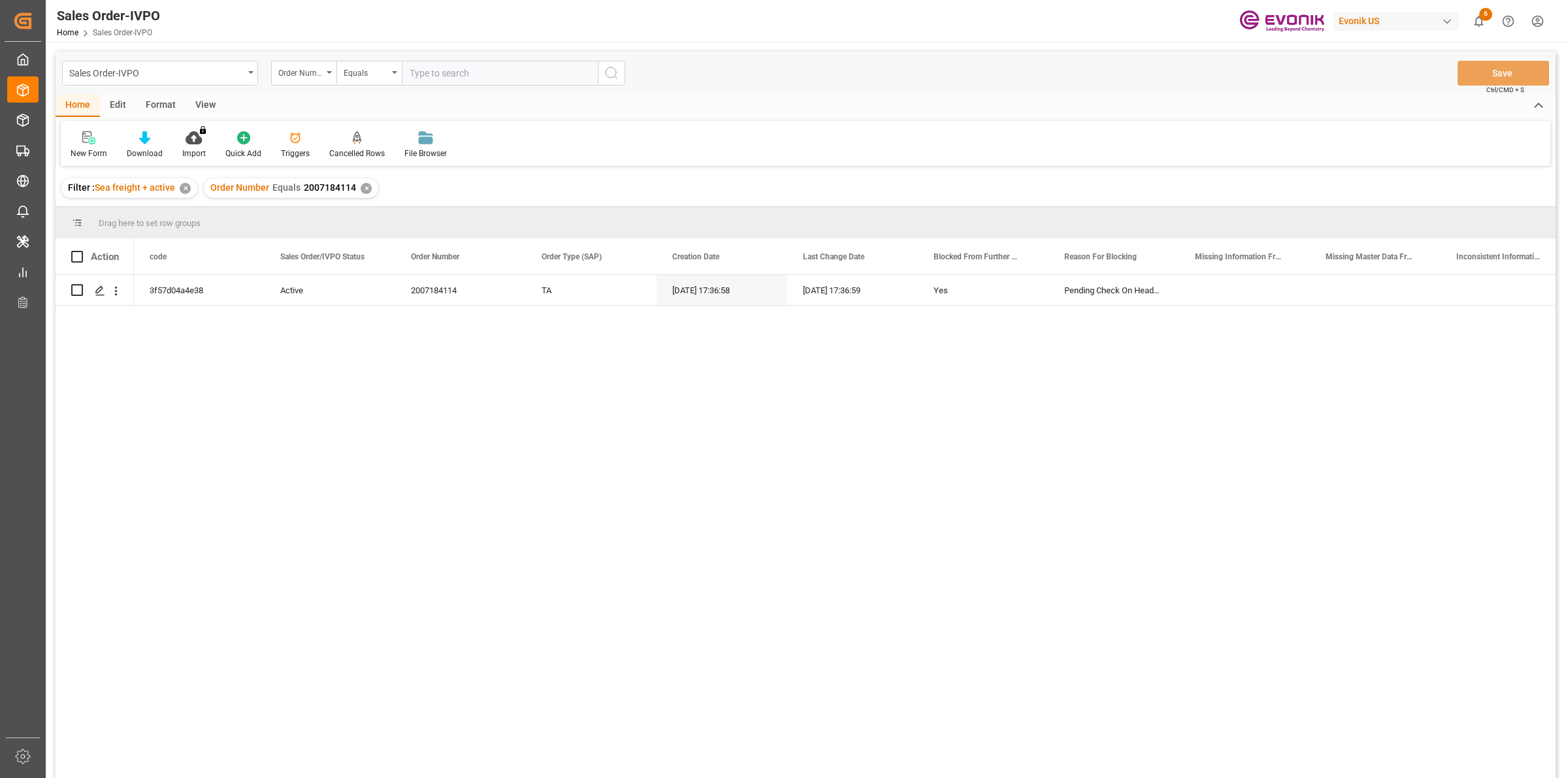
click at [353, 425] on div "3f57d04a4e38 Active 2007184114 TA [DATE] 17:36:58 [DATE] 17:36:59 Yes Pending C…" at bounding box center [845, 532] width 1422 height 512
click at [90, 288] on div "Press SPACE to select this row." at bounding box center [100, 291] width 19 height 24
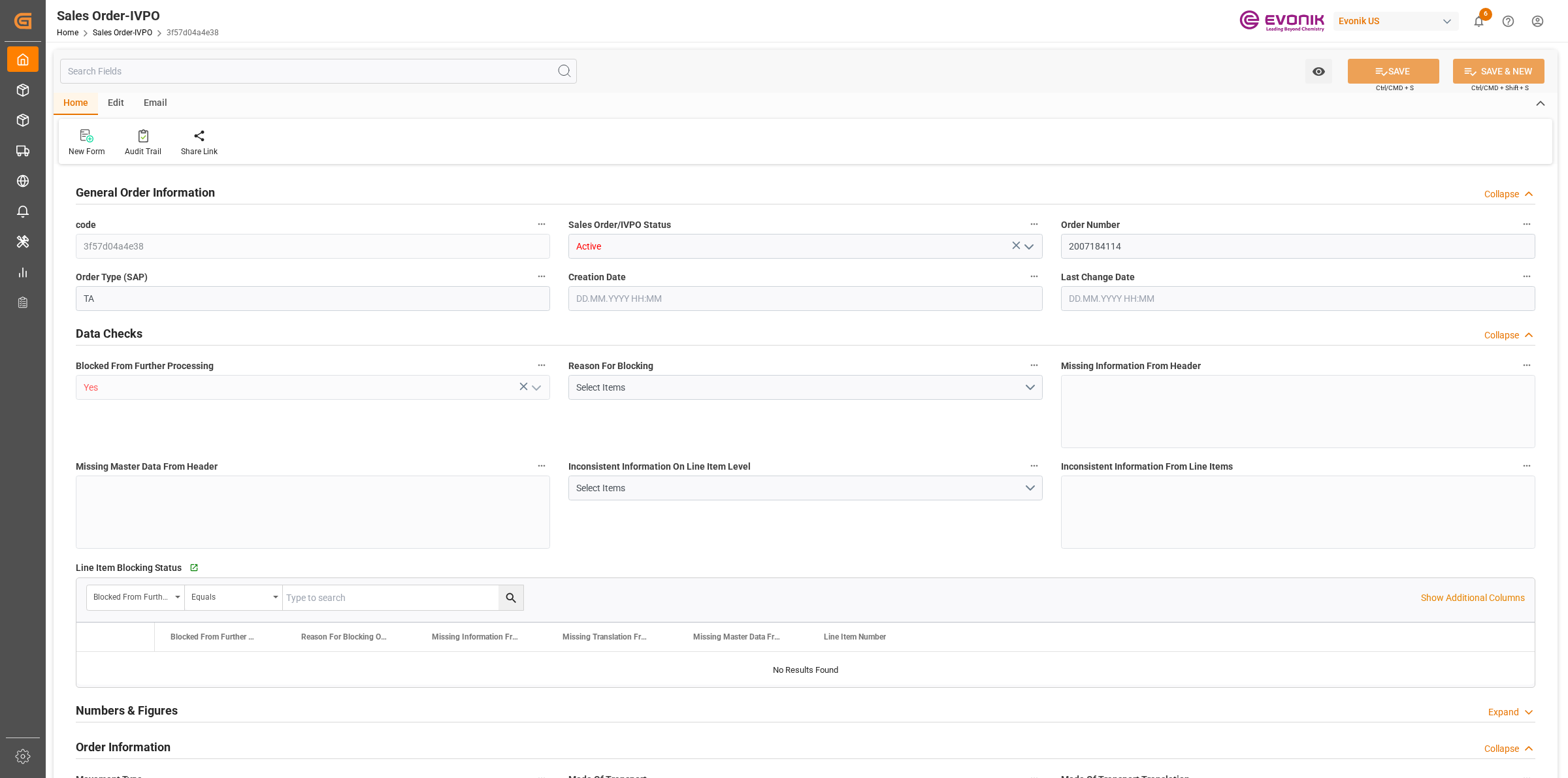
type input "DOHAI"
type input "0"
type input "1"
type input "2340"
type input "[DATE] 17:36"
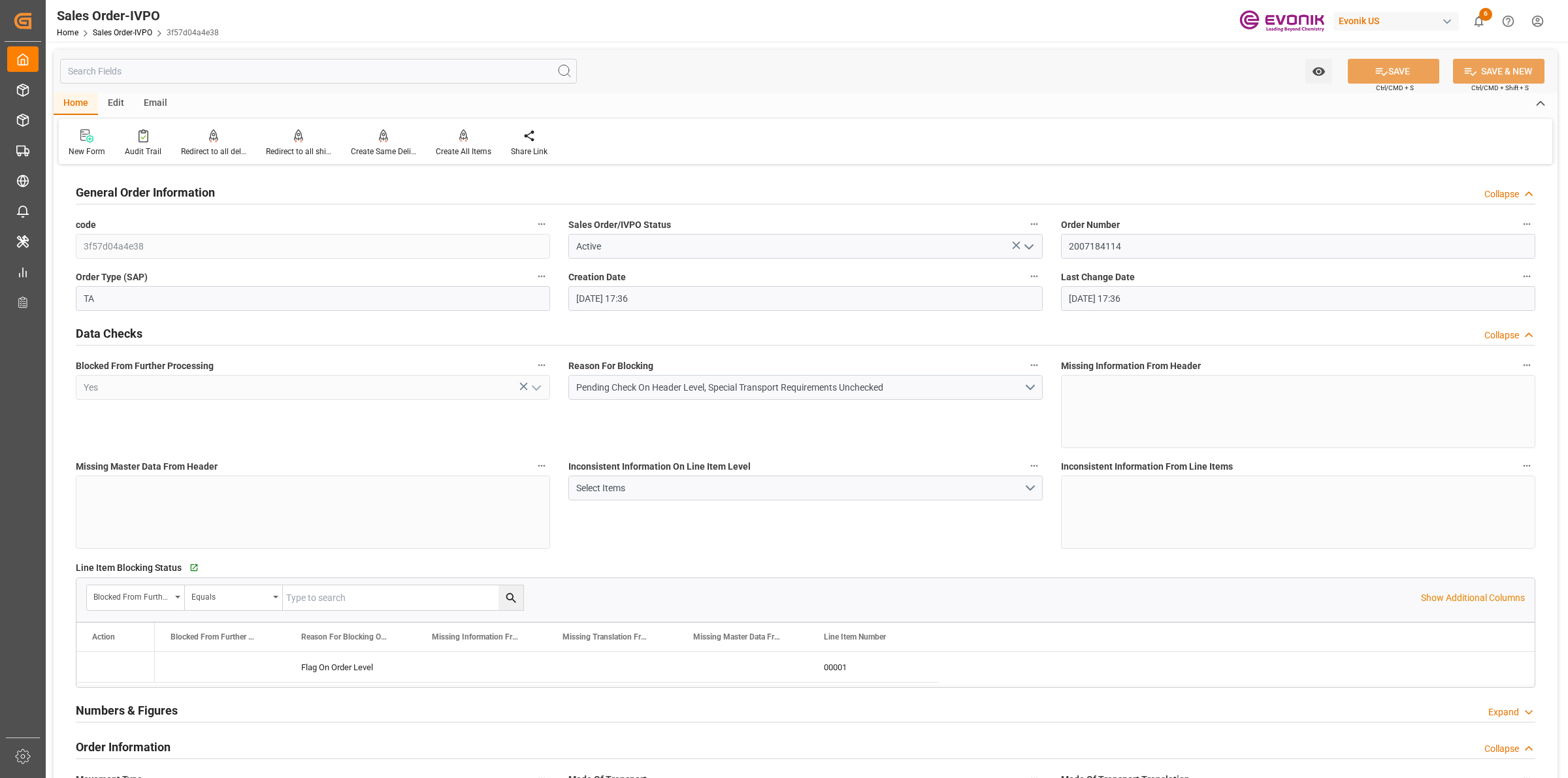
type input "[DATE] 17:36"
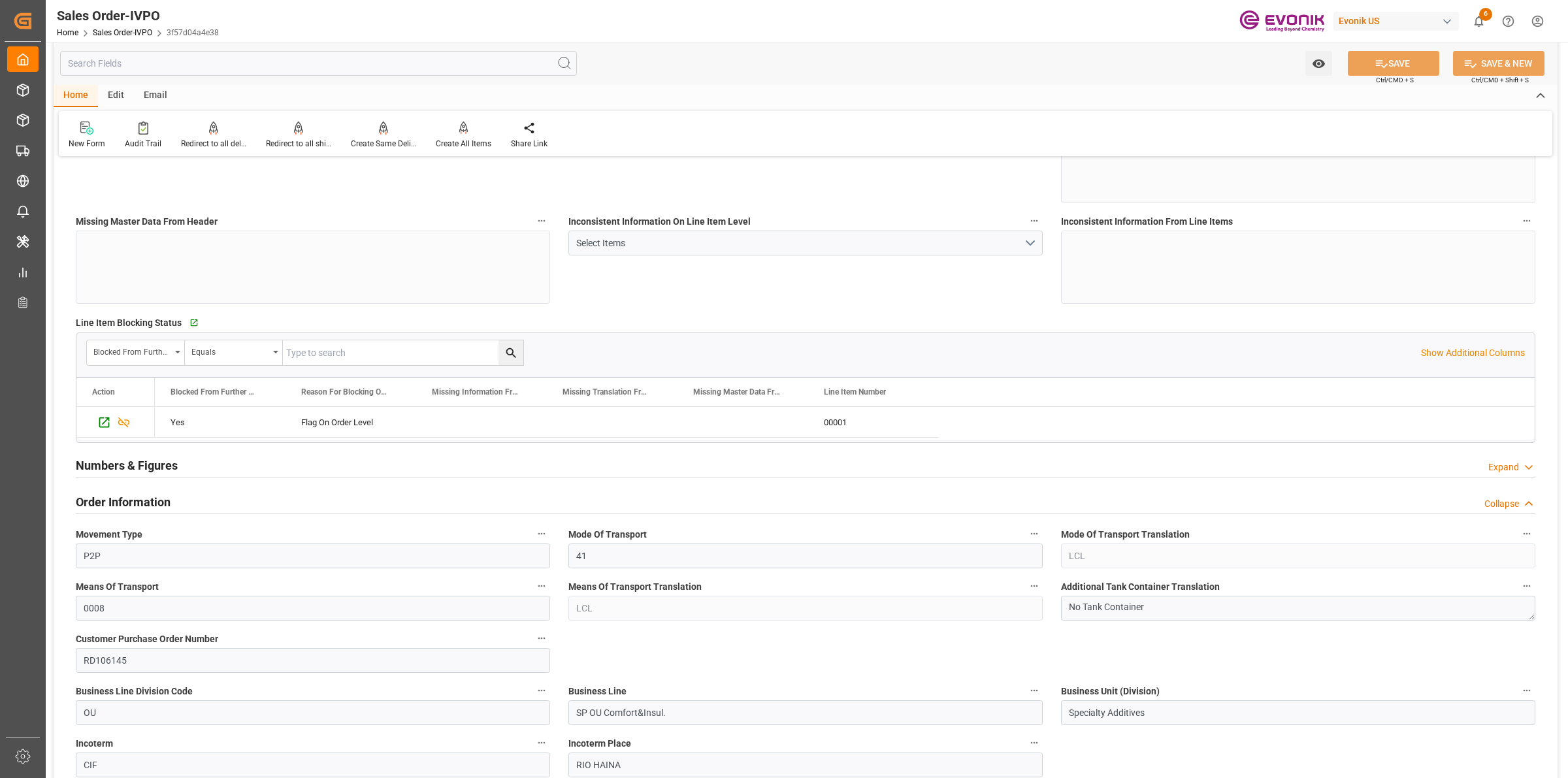
scroll to position [490, 0]
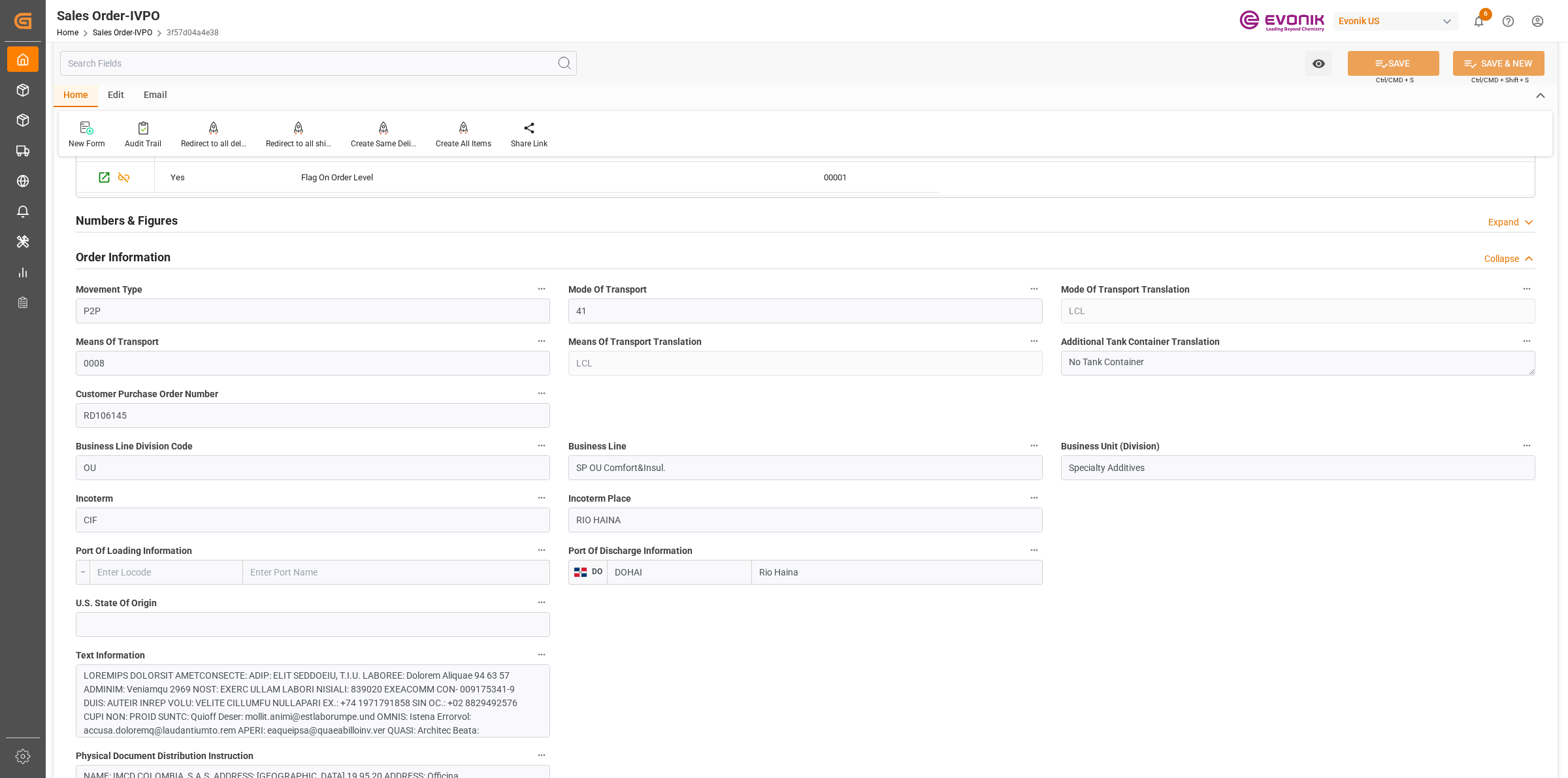
drag, startPoint x: 809, startPoint y: 569, endPoint x: 664, endPoint y: 561, distance: 145.2
click at [664, 561] on div "DOHAI Rio Haina" at bounding box center [824, 573] width 436 height 25
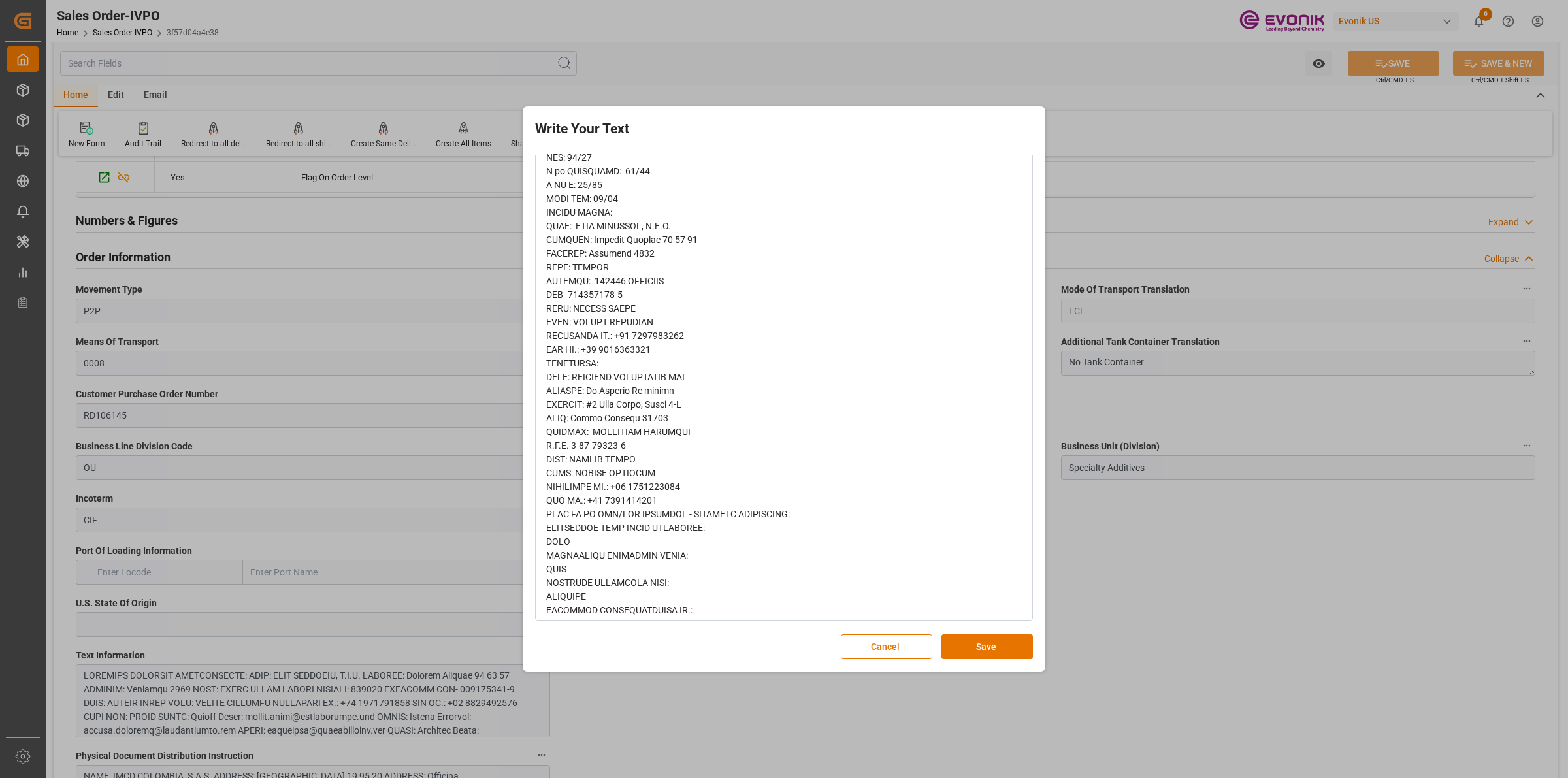
scroll to position [609, 0]
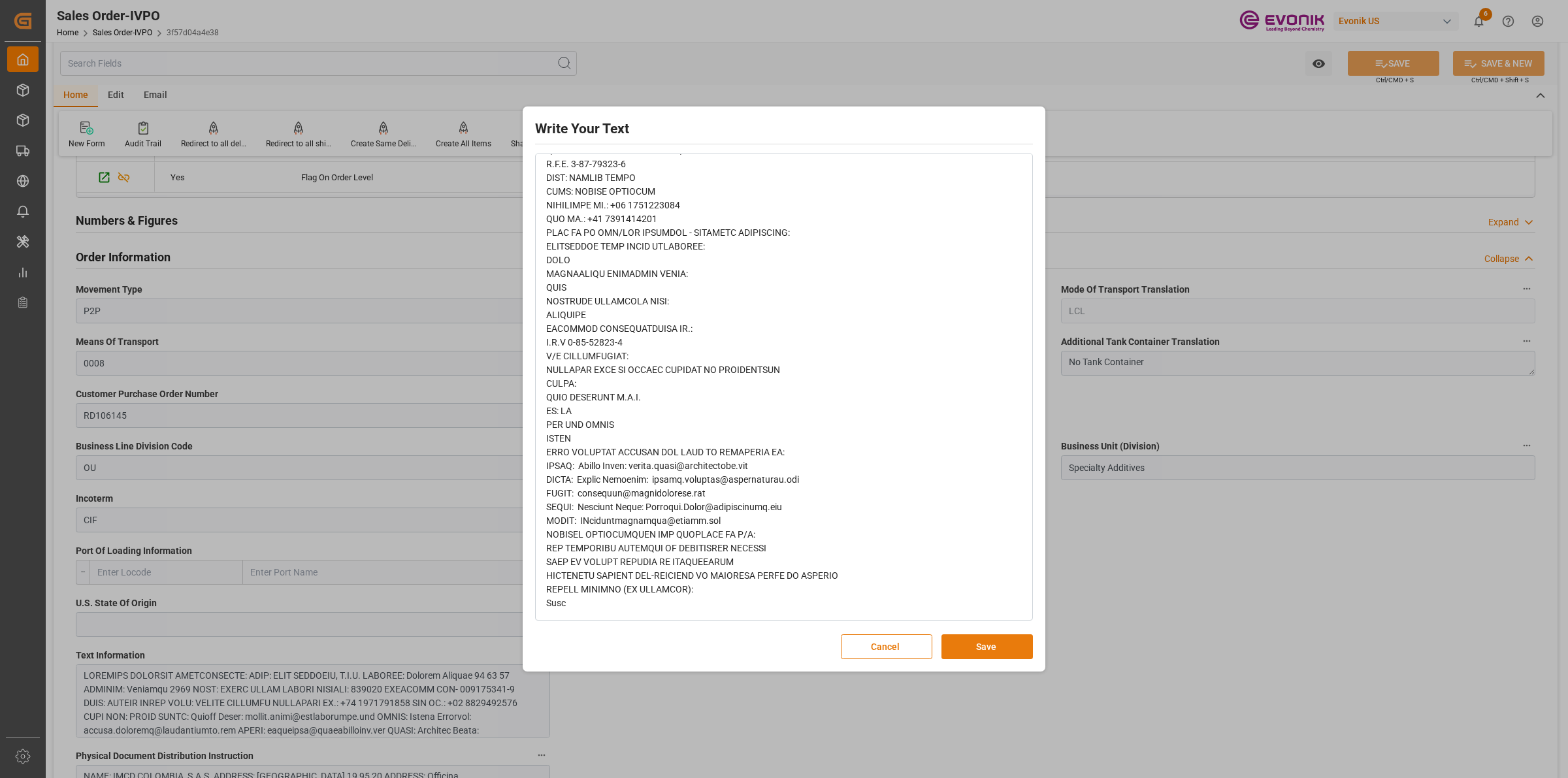
click at [1000, 637] on button "Save" at bounding box center [987, 648] width 92 height 25
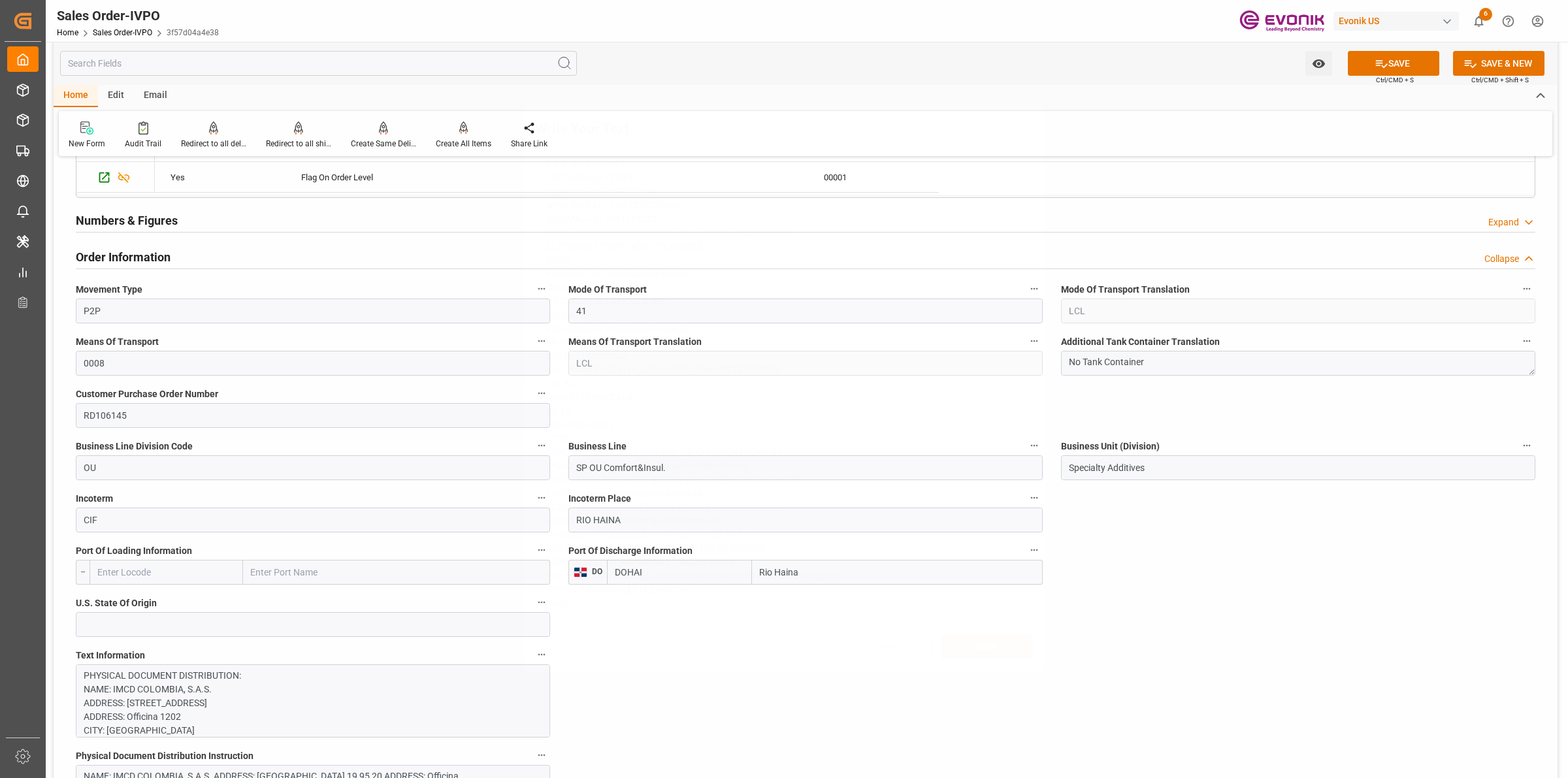
scroll to position [0, 0]
click at [1230, 645] on div "Write Your Text Normal 14 Font Cancel Save" at bounding box center [784, 389] width 1568 height 778
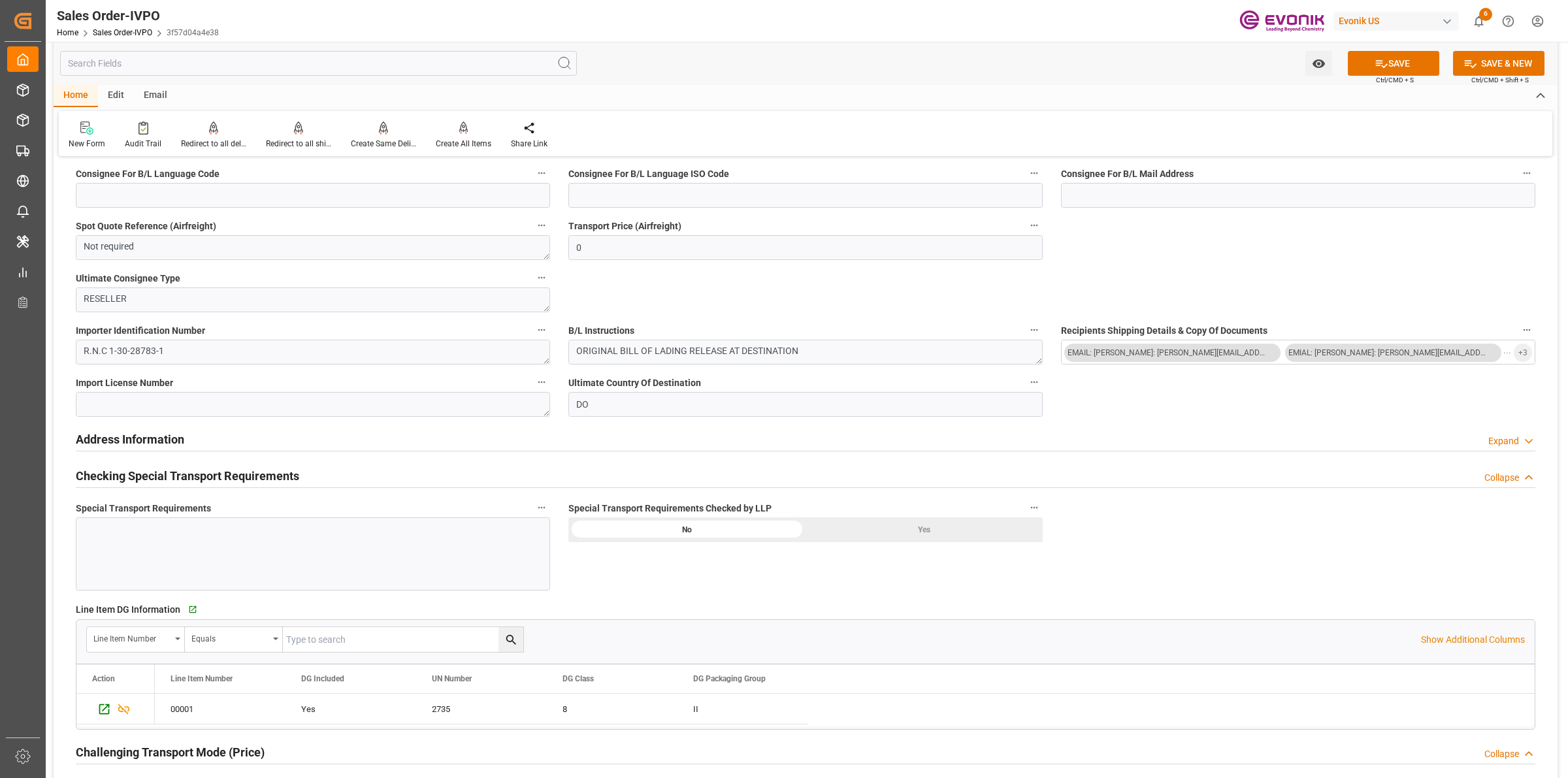
scroll to position [1308, 0]
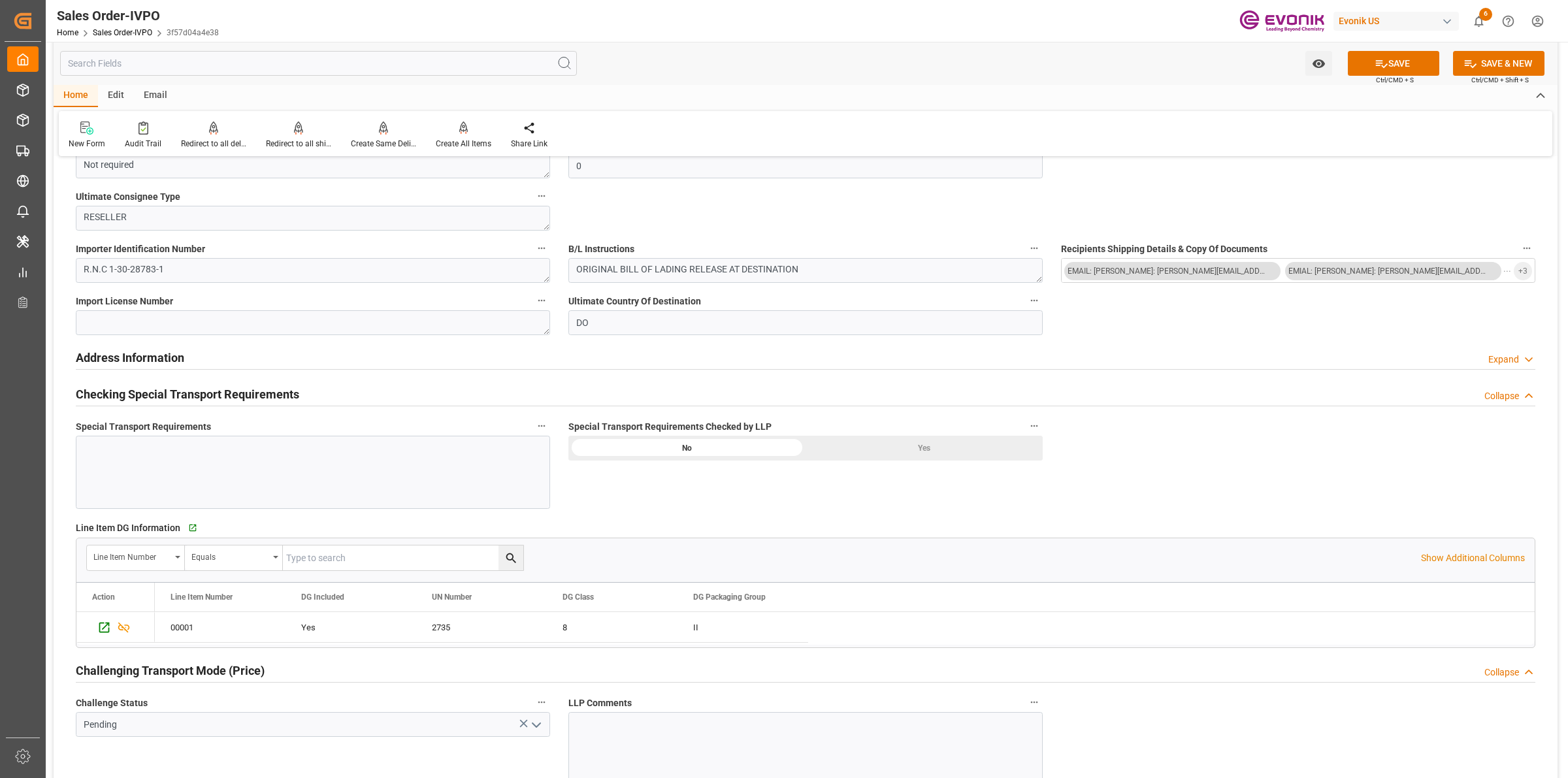
click at [897, 447] on div "Yes" at bounding box center [924, 448] width 237 height 25
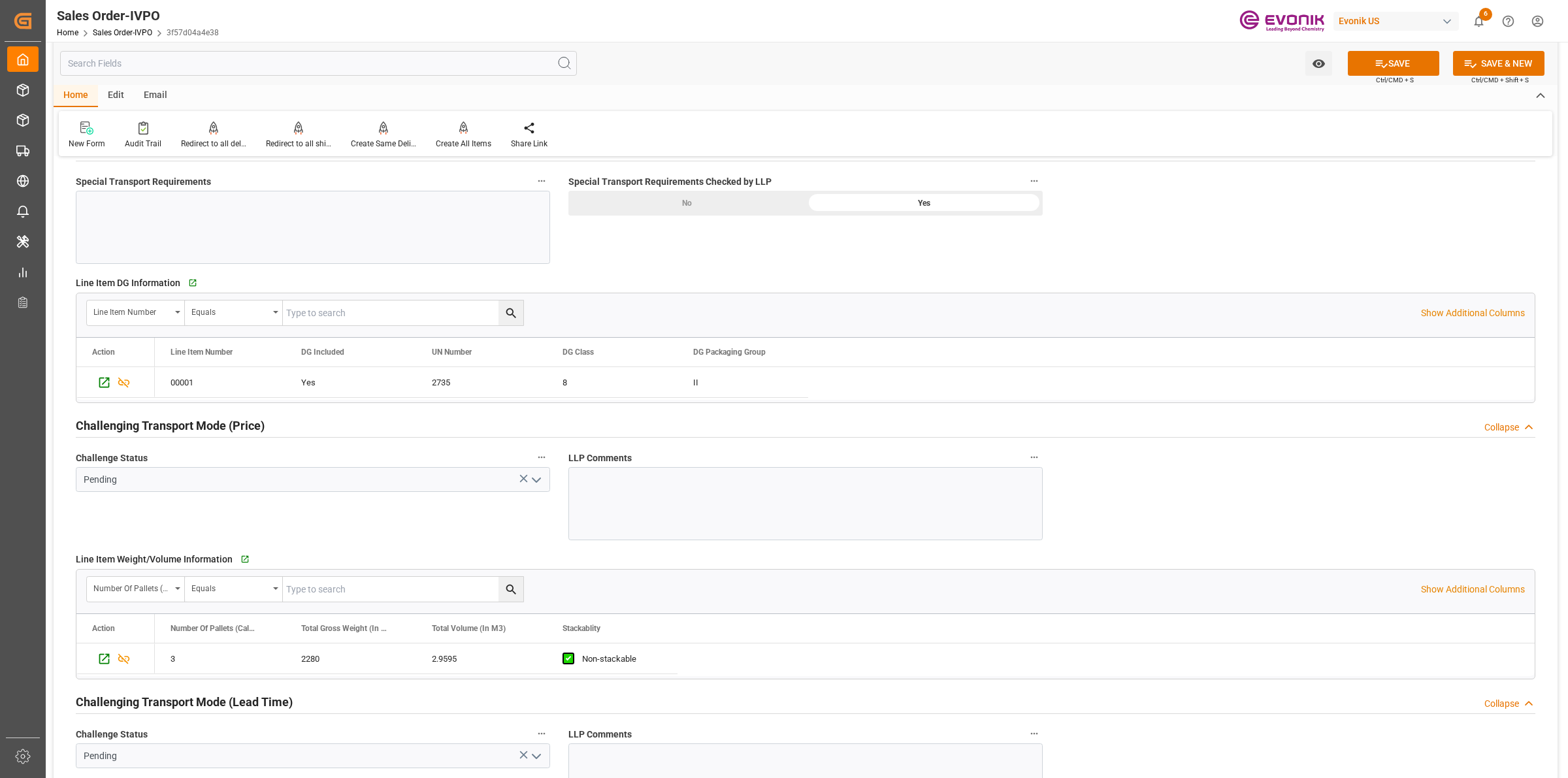
scroll to position [1634, 0]
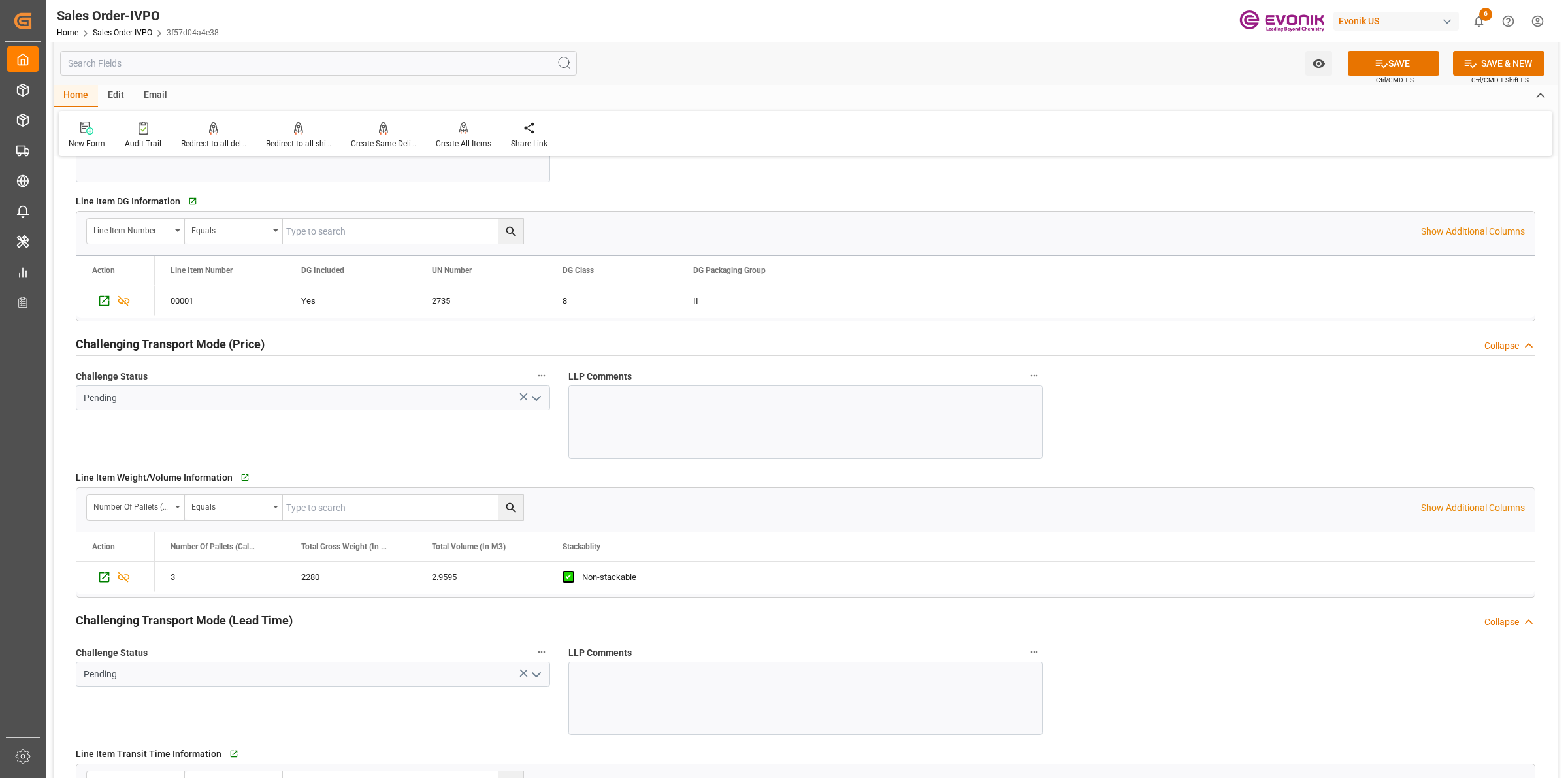
click at [527, 392] on button "open menu" at bounding box center [535, 398] width 19 height 20
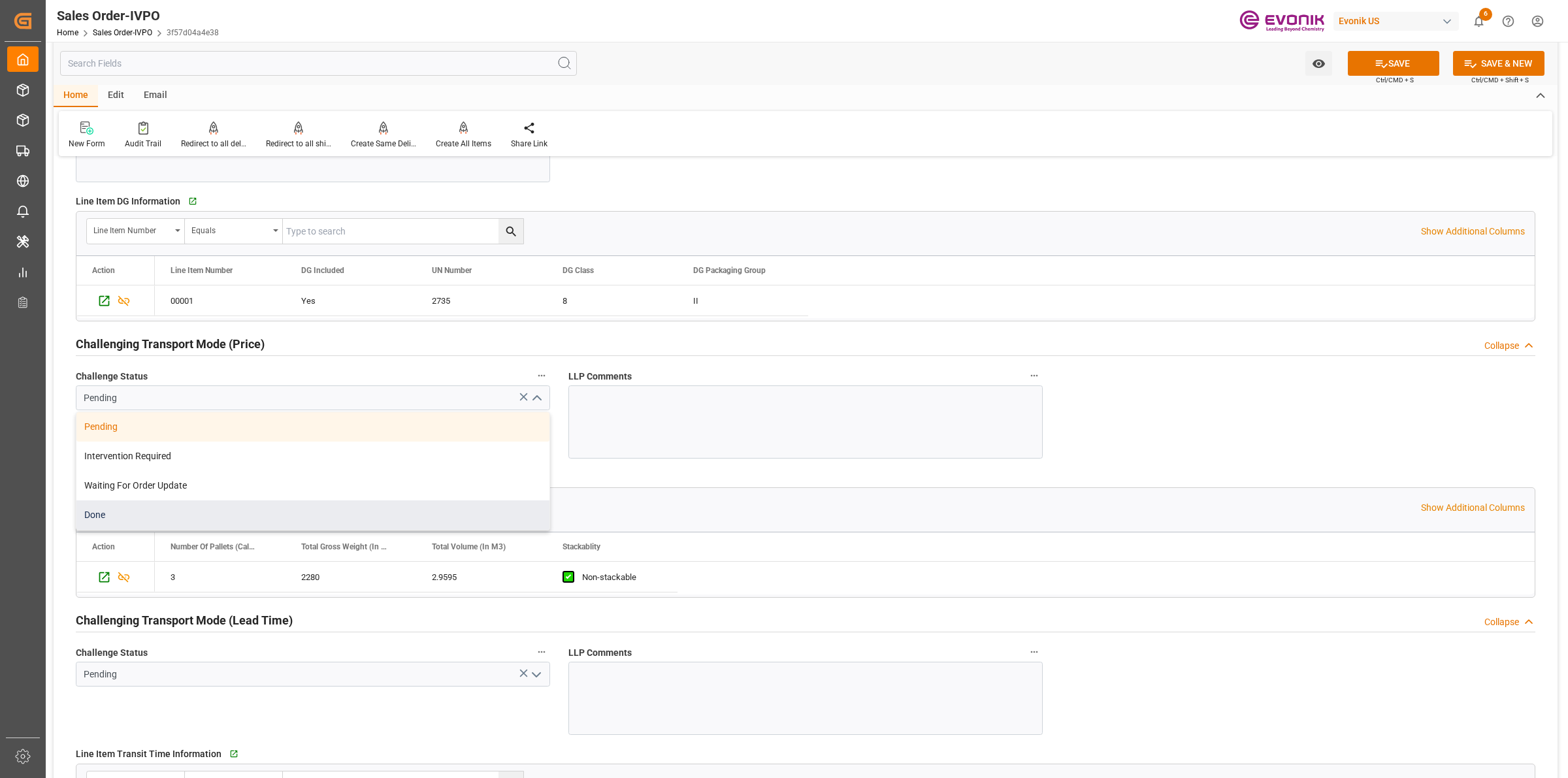
click at [128, 525] on div "Done" at bounding box center [313, 515] width 473 height 29
type input "Done"
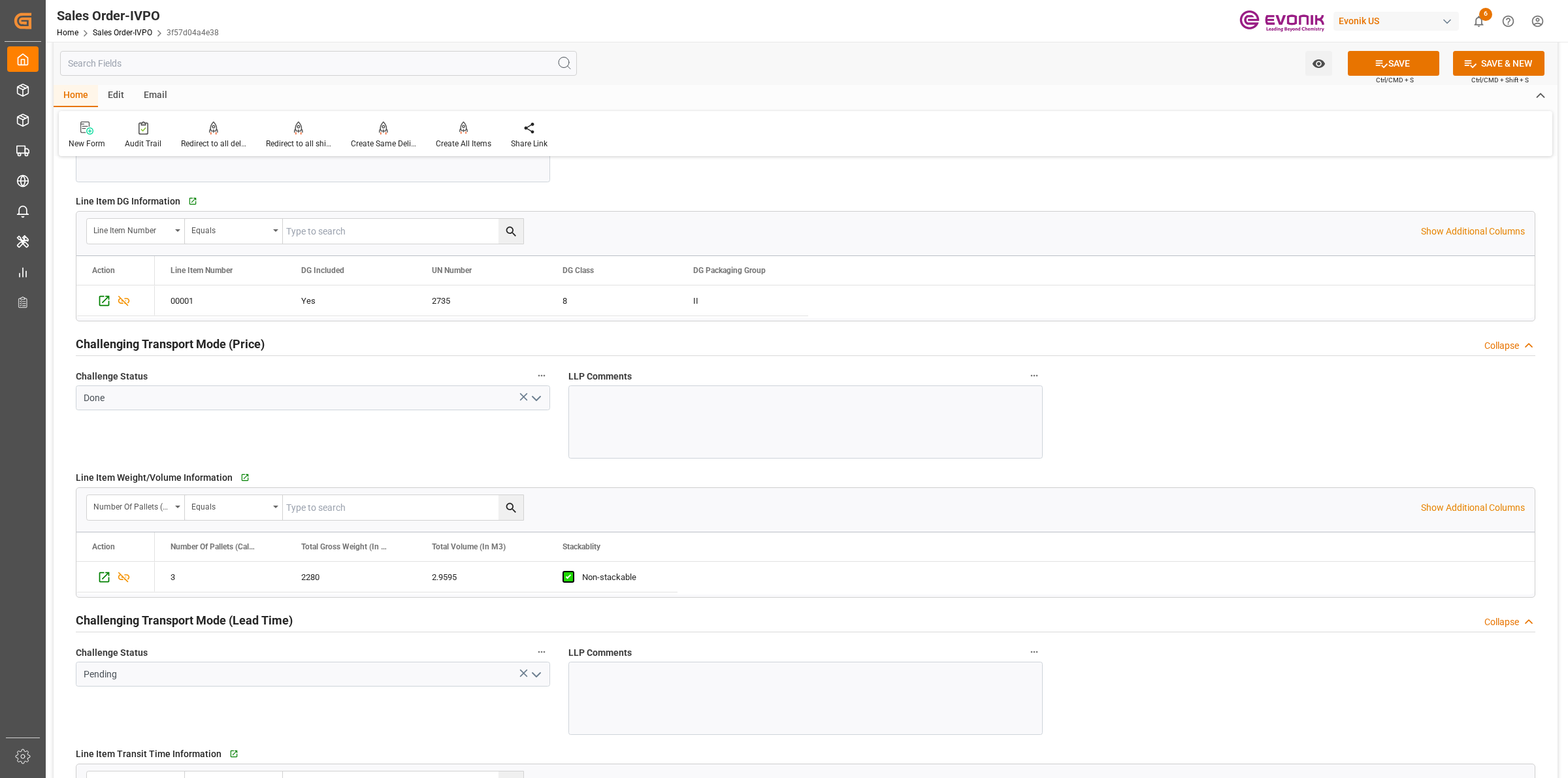
scroll to position [1879, 0]
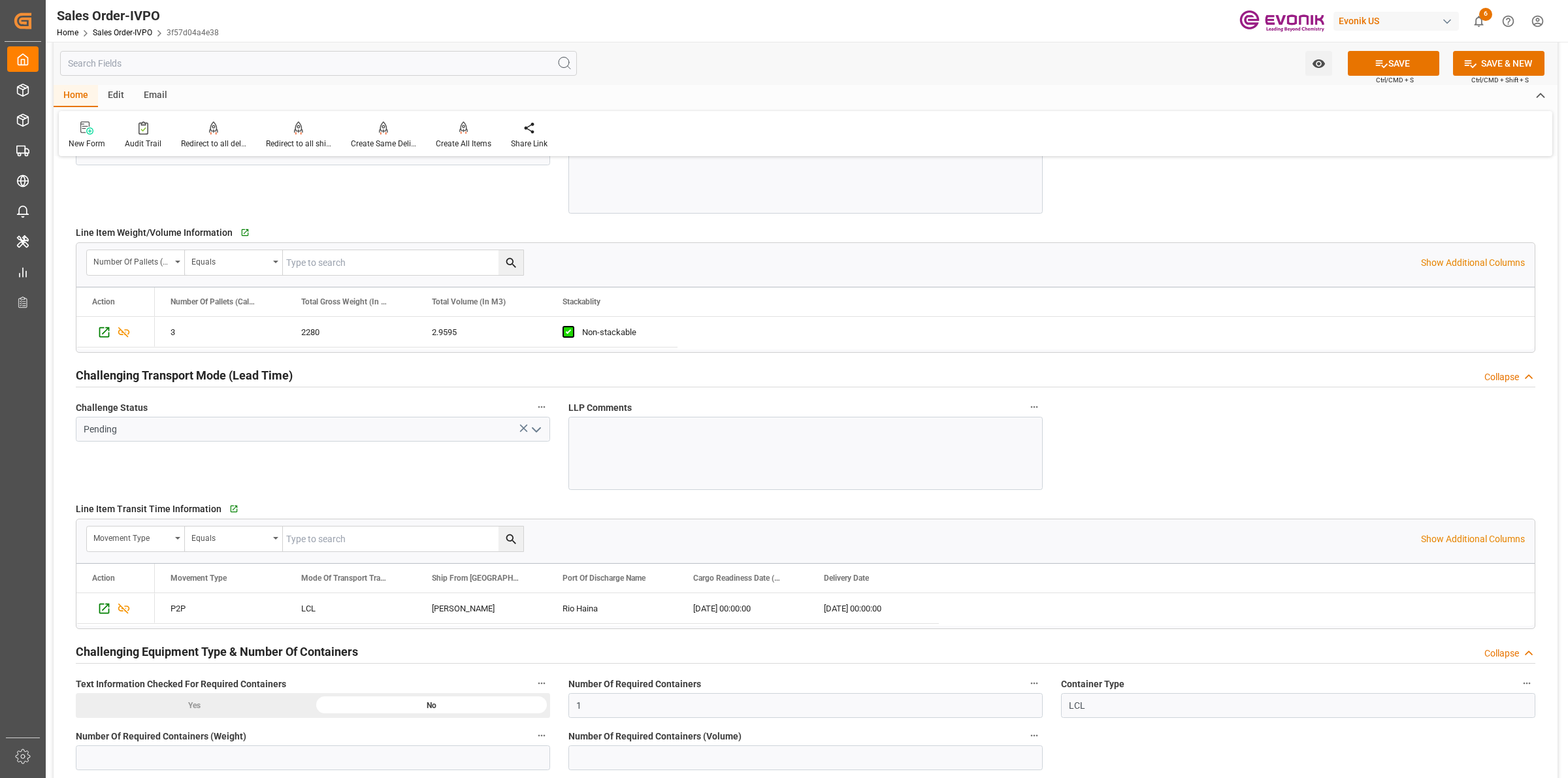
click at [542, 423] on icon "open menu" at bounding box center [536, 430] width 15 height 15
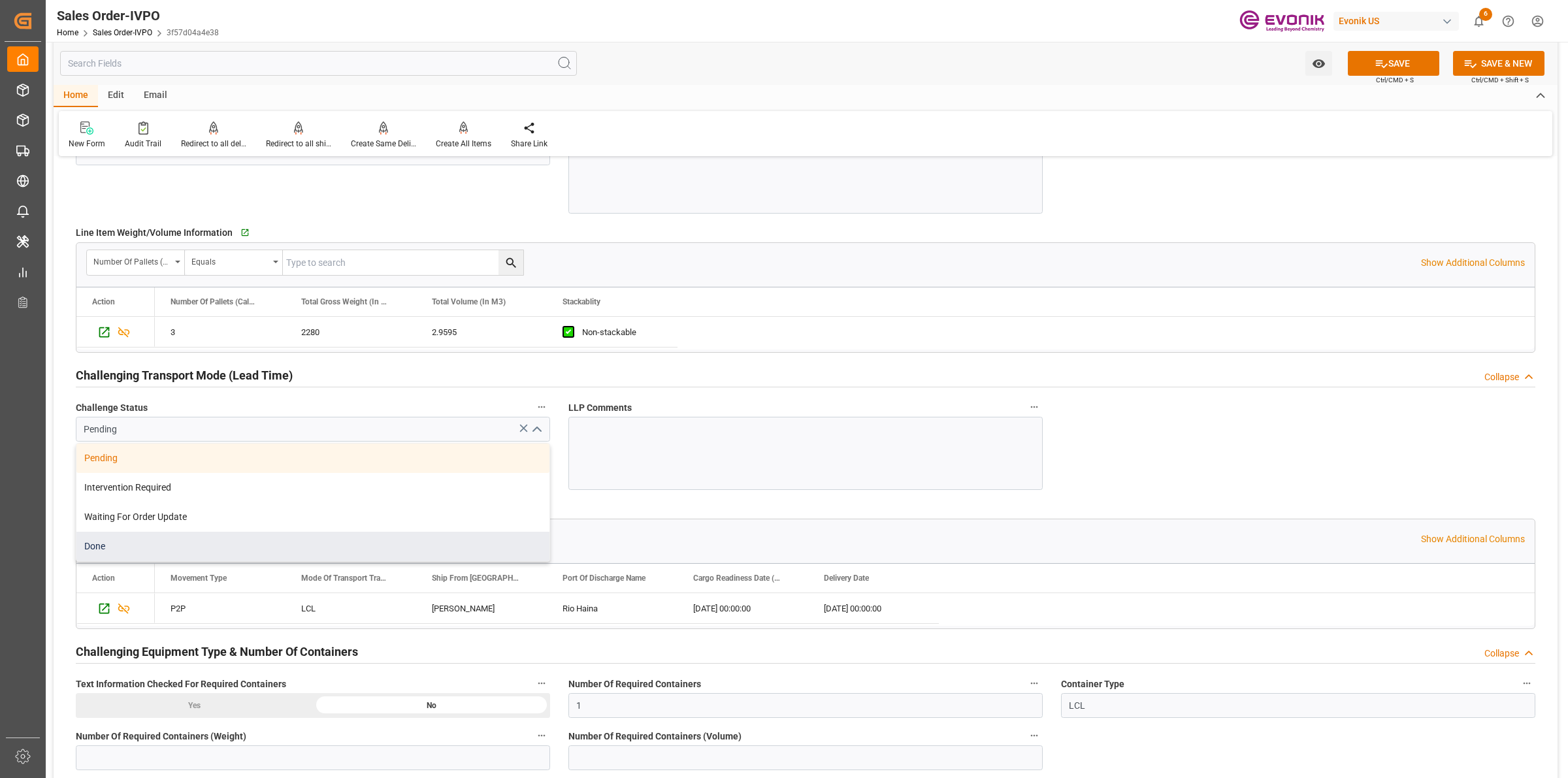
click at [128, 546] on div "Done" at bounding box center [313, 547] width 473 height 29
type input "Done"
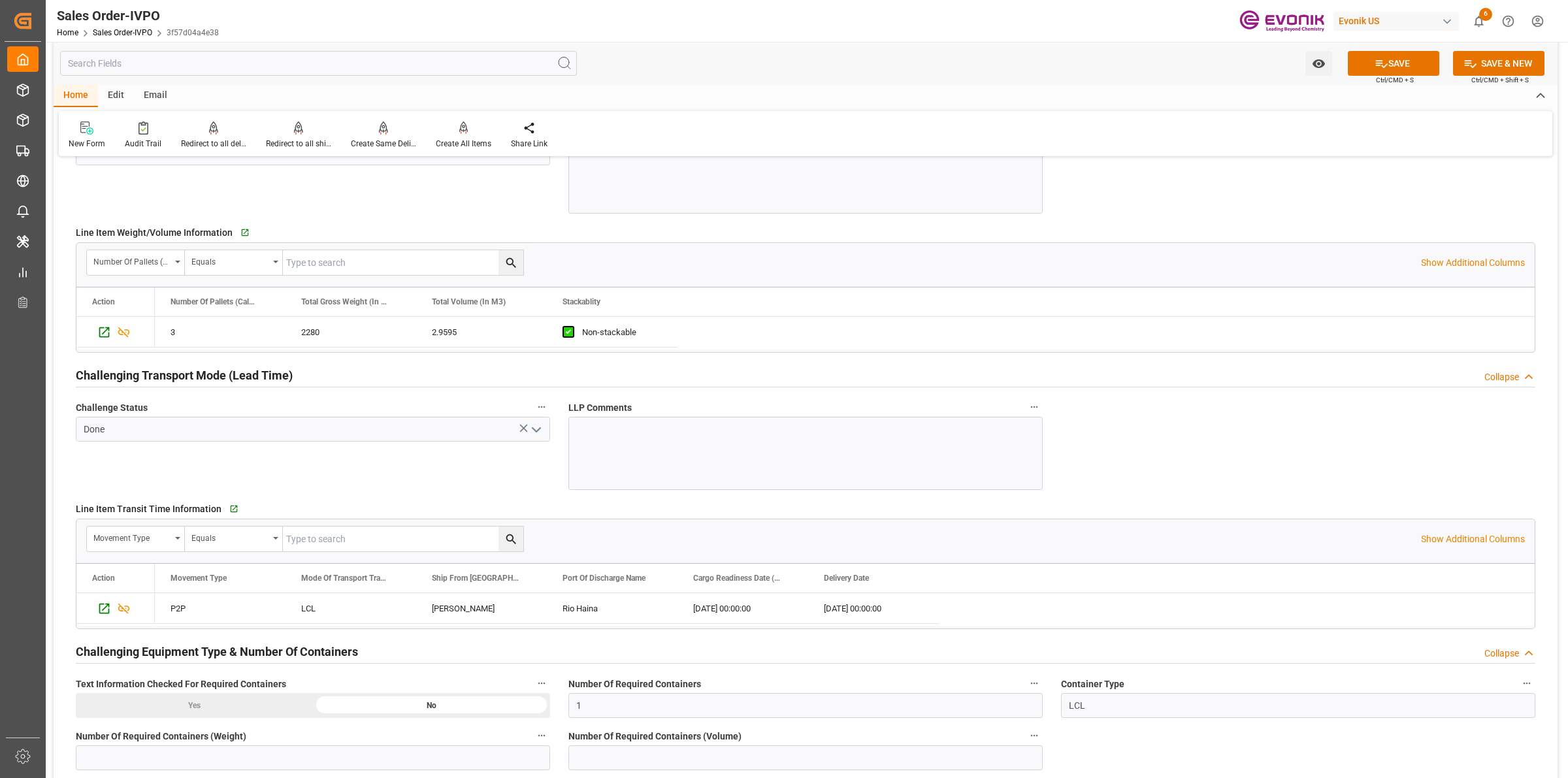
drag, startPoint x: 282, startPoint y: 485, endPoint x: 341, endPoint y: 472, distance: 60.4
click at [283, 485] on div "Challenge Status Done" at bounding box center [313, 445] width 493 height 101
click at [344, 472] on div "Challenge Status Done" at bounding box center [313, 445] width 493 height 101
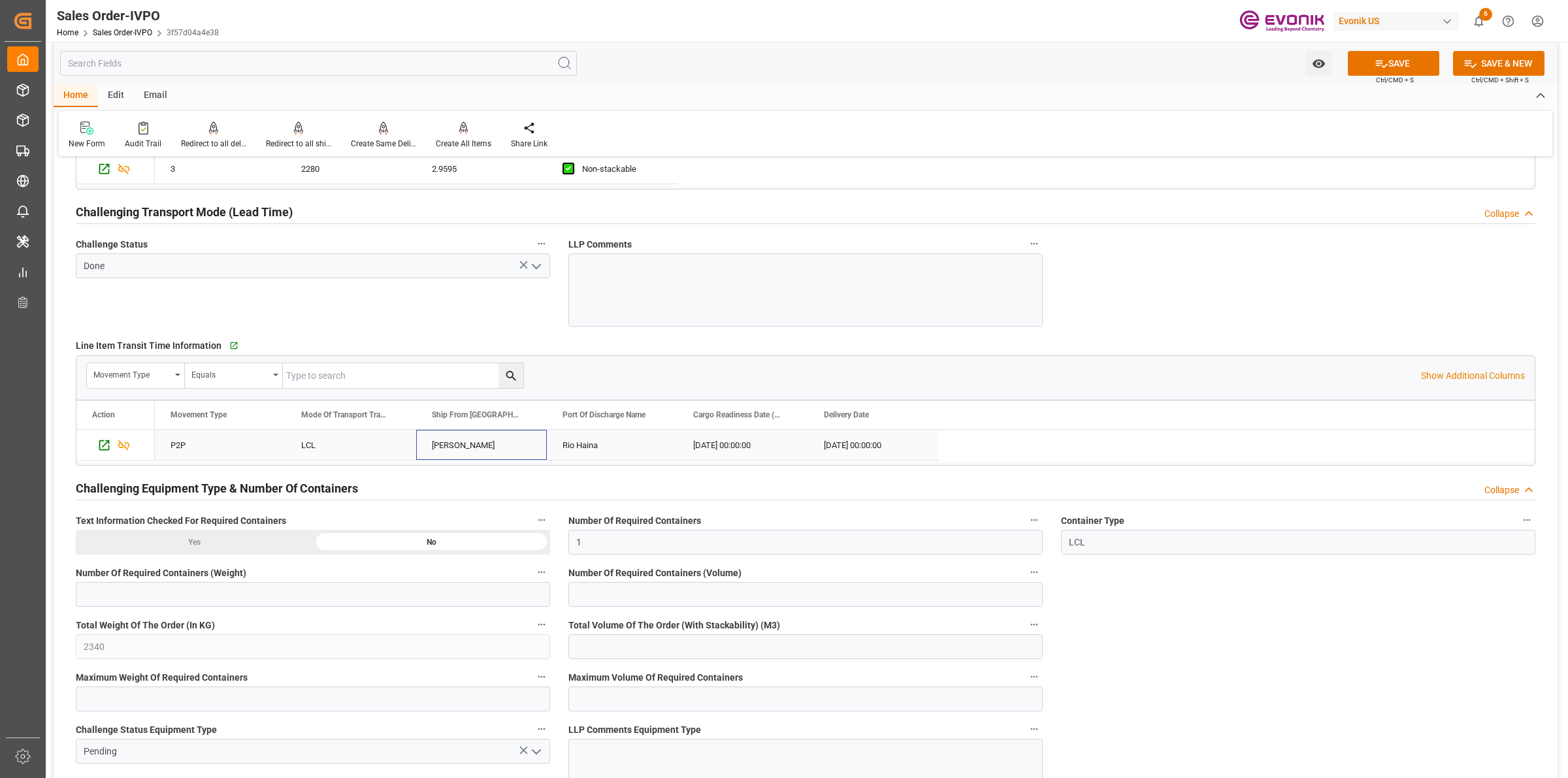
click at [479, 446] on div "Addison" at bounding box center [481, 445] width 130 height 30
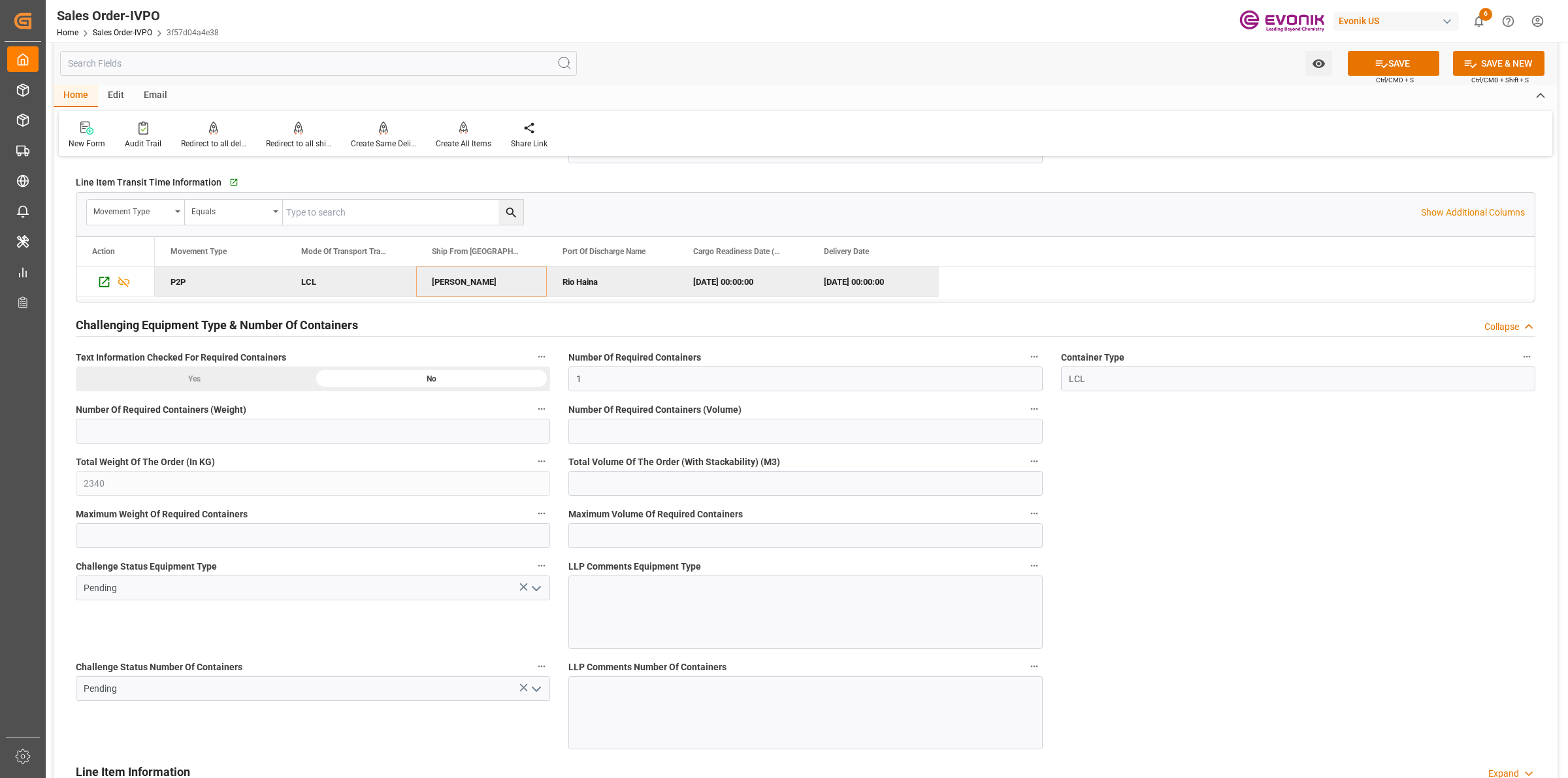
scroll to position [2370, 0]
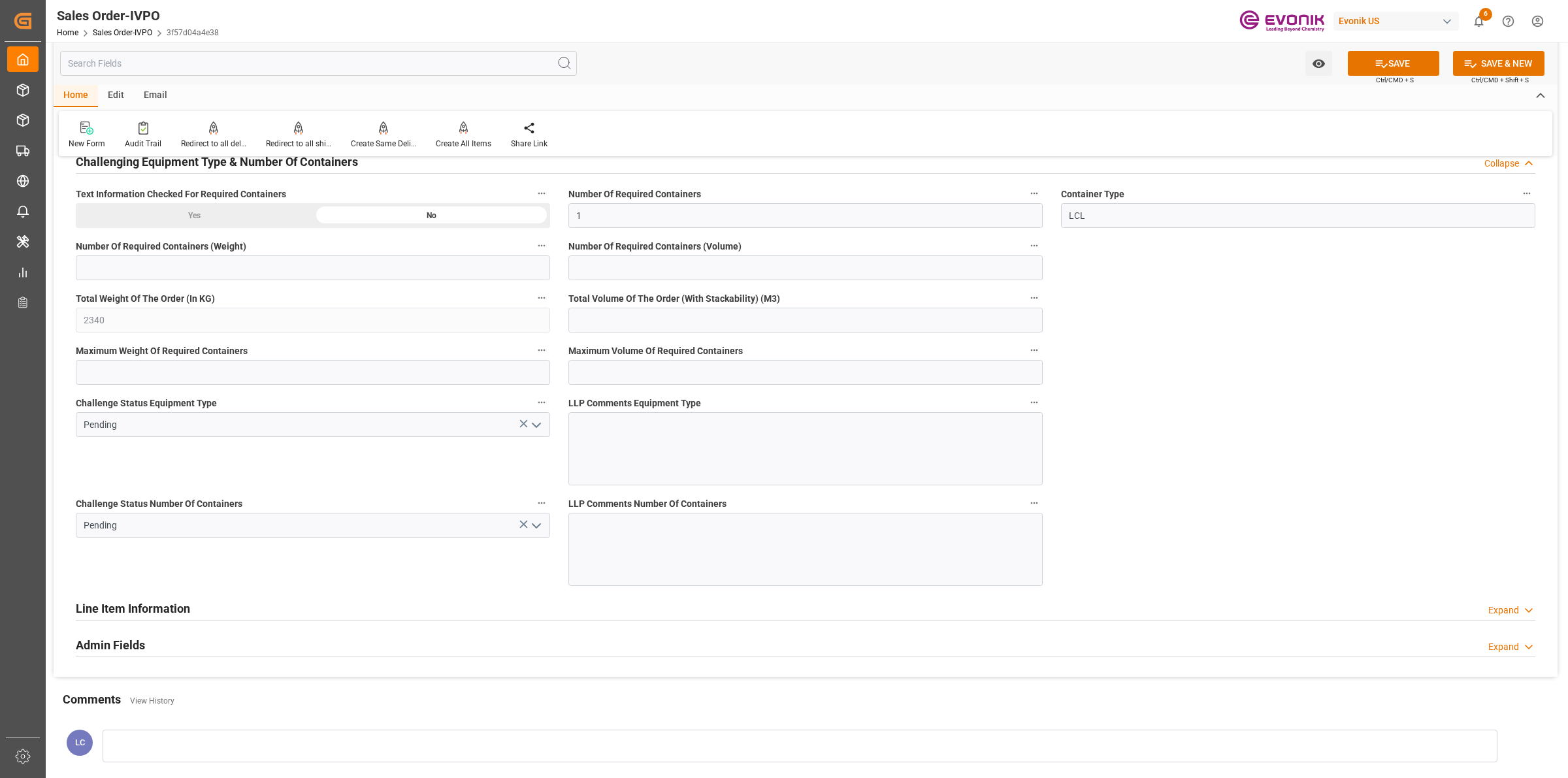
click at [540, 430] on icon "open menu" at bounding box center [536, 425] width 15 height 15
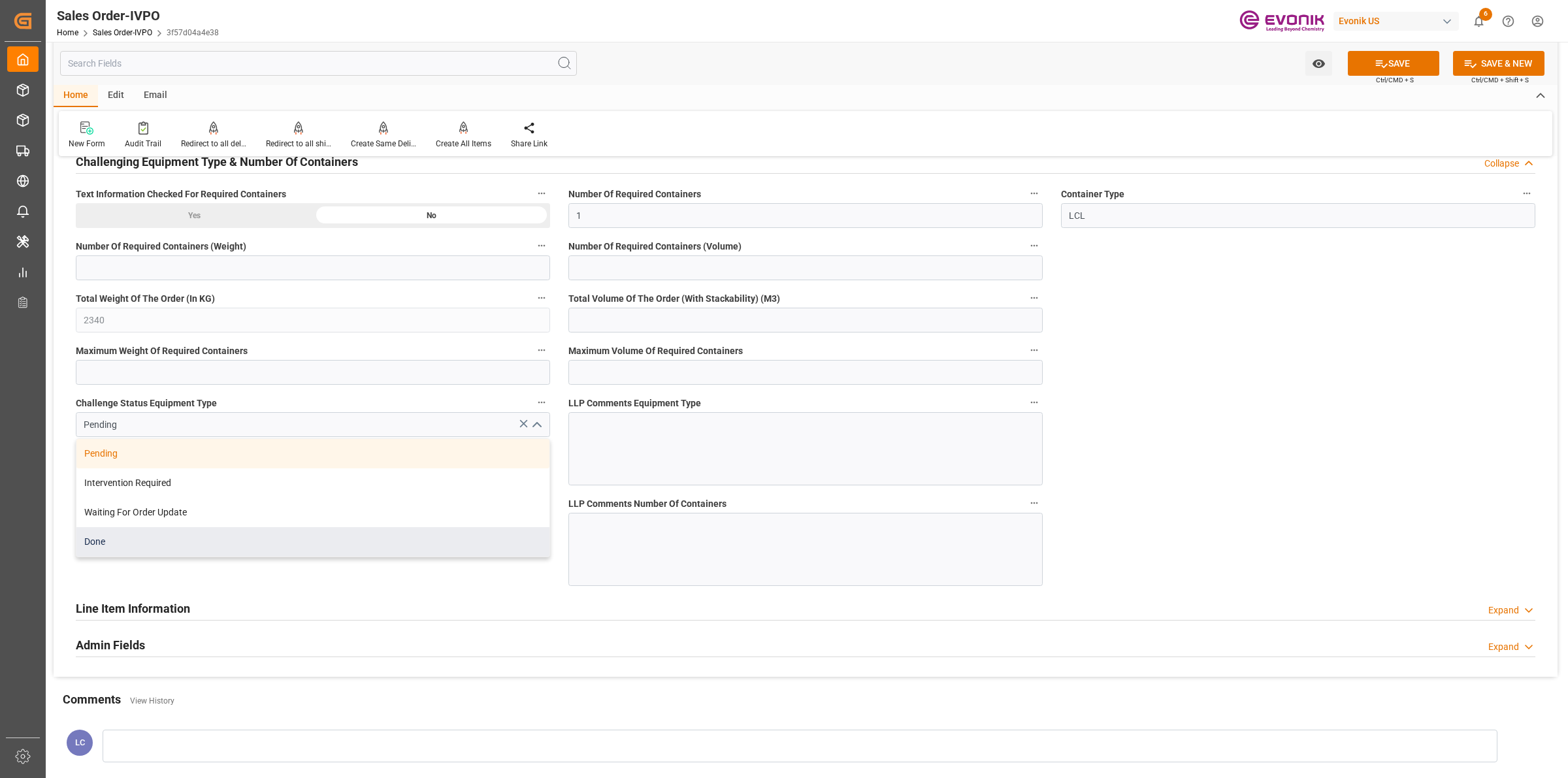
click at [173, 546] on div "Done" at bounding box center [313, 542] width 473 height 29
type input "Done"
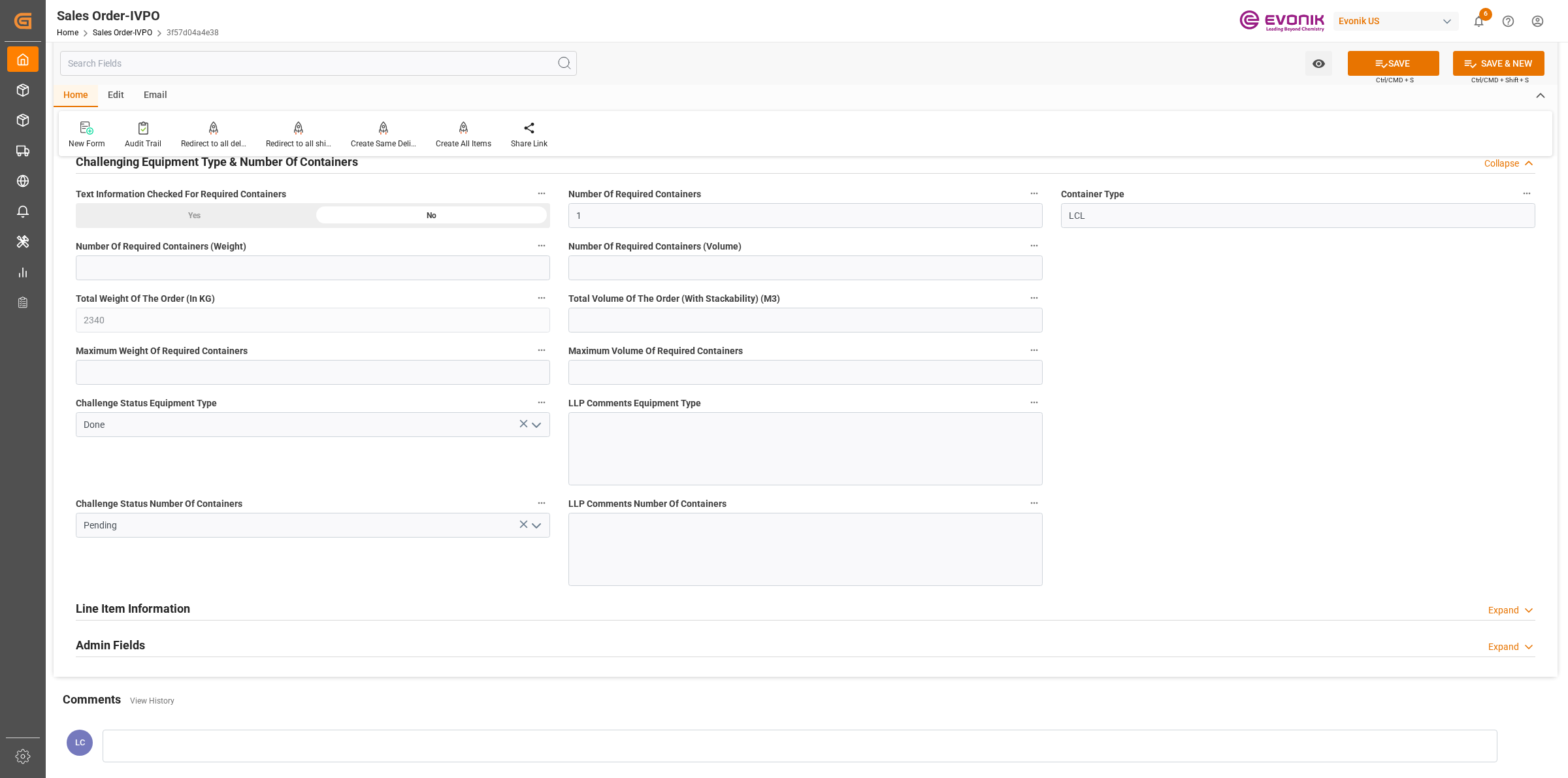
click at [544, 565] on div "Challenge Status Number Of Containers Pending" at bounding box center [313, 540] width 493 height 101
click at [540, 525] on icon "open menu" at bounding box center [536, 526] width 15 height 15
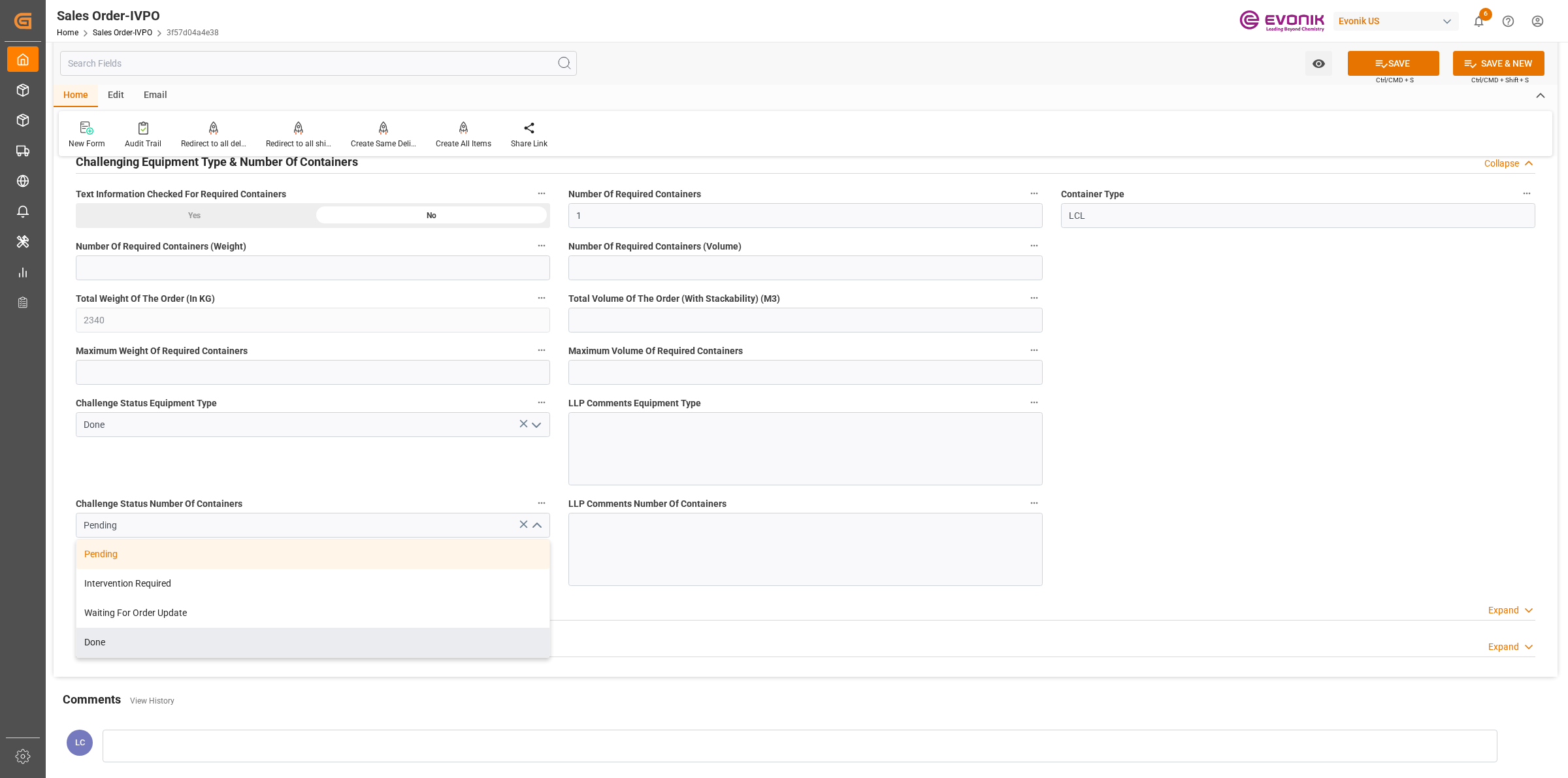
click at [128, 646] on div "Done" at bounding box center [313, 643] width 473 height 29
type input "Done"
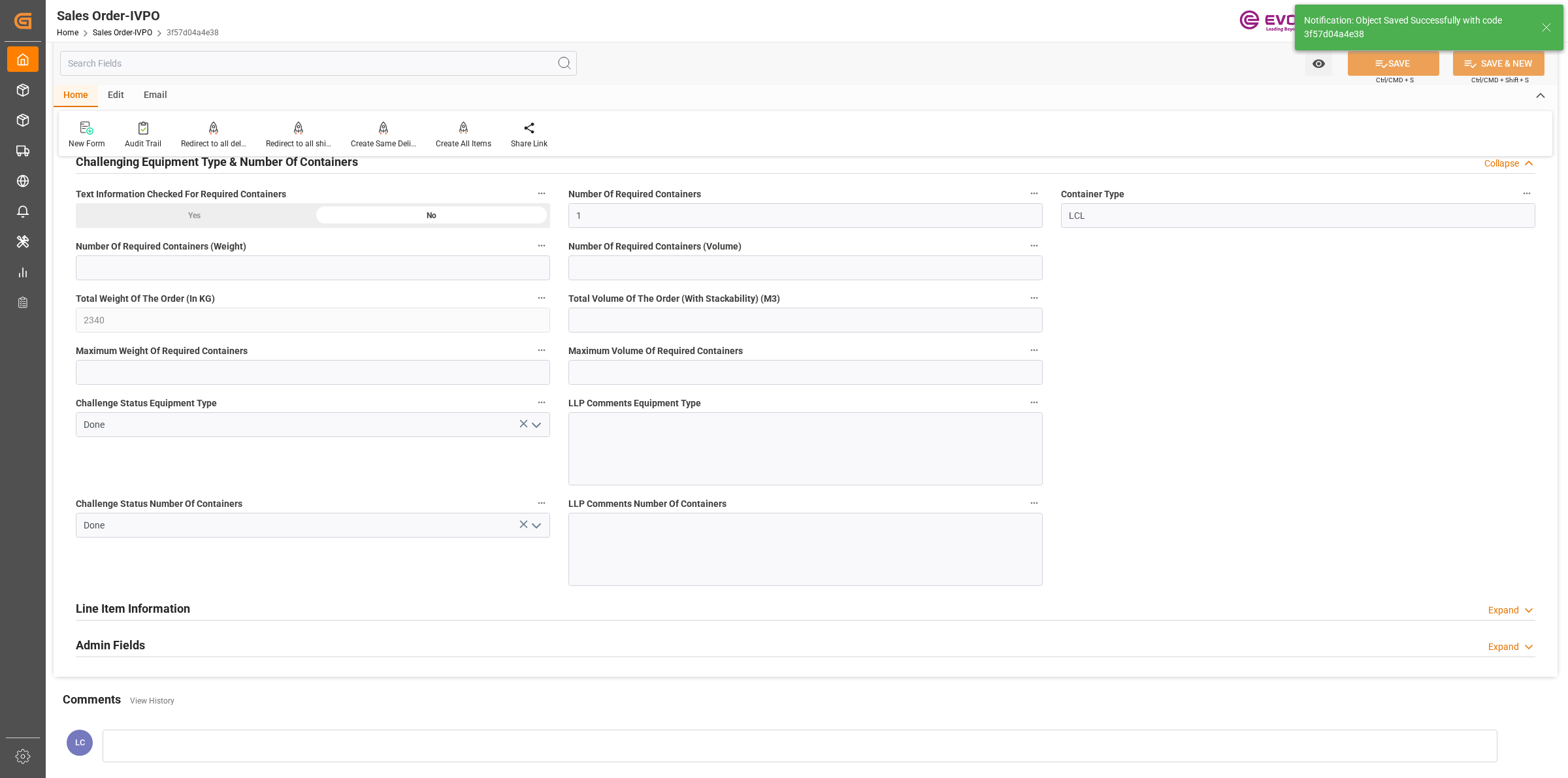
type input "No"
type input "16.09.2025 07:00"
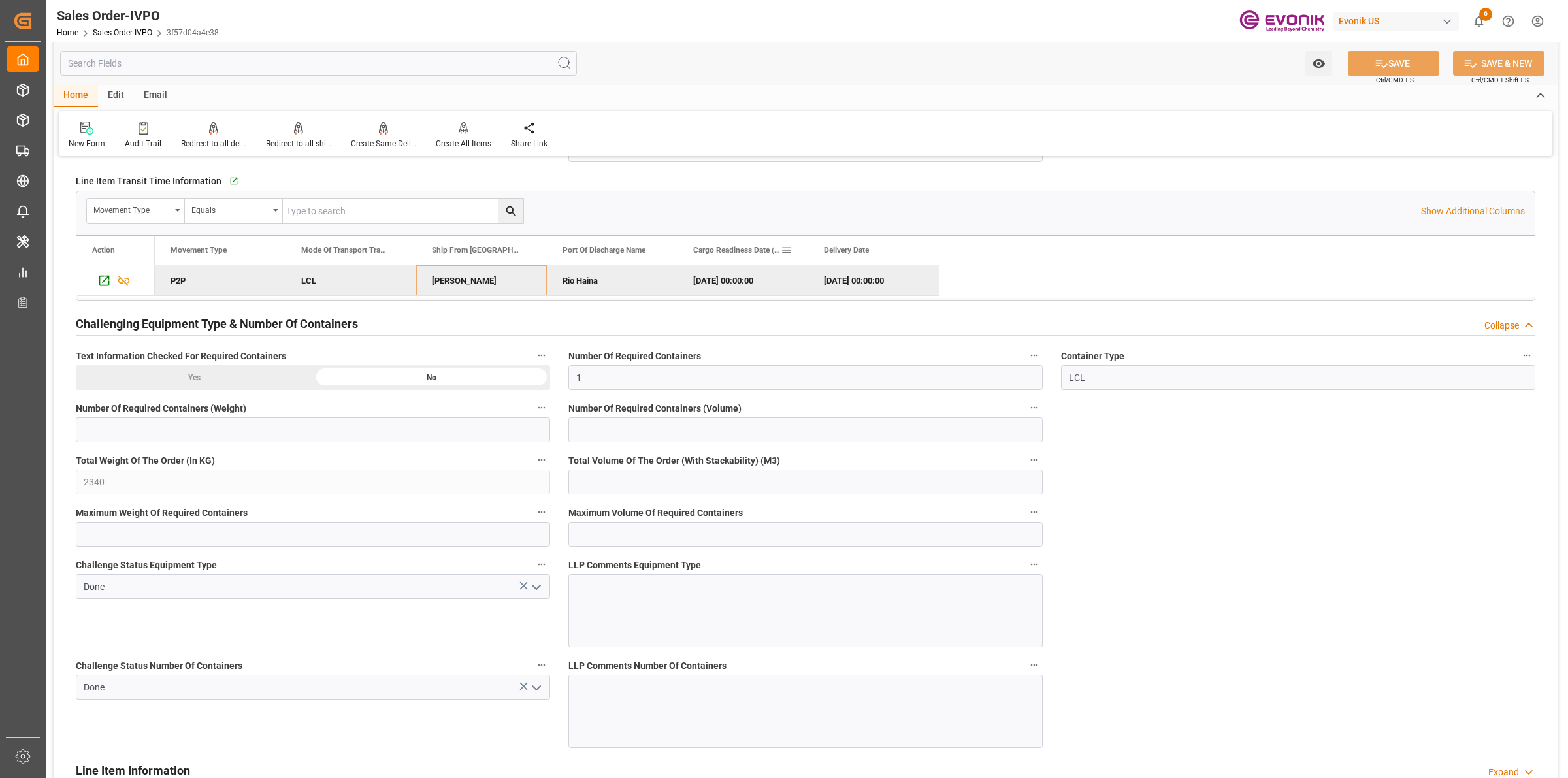
scroll to position [2289, 0]
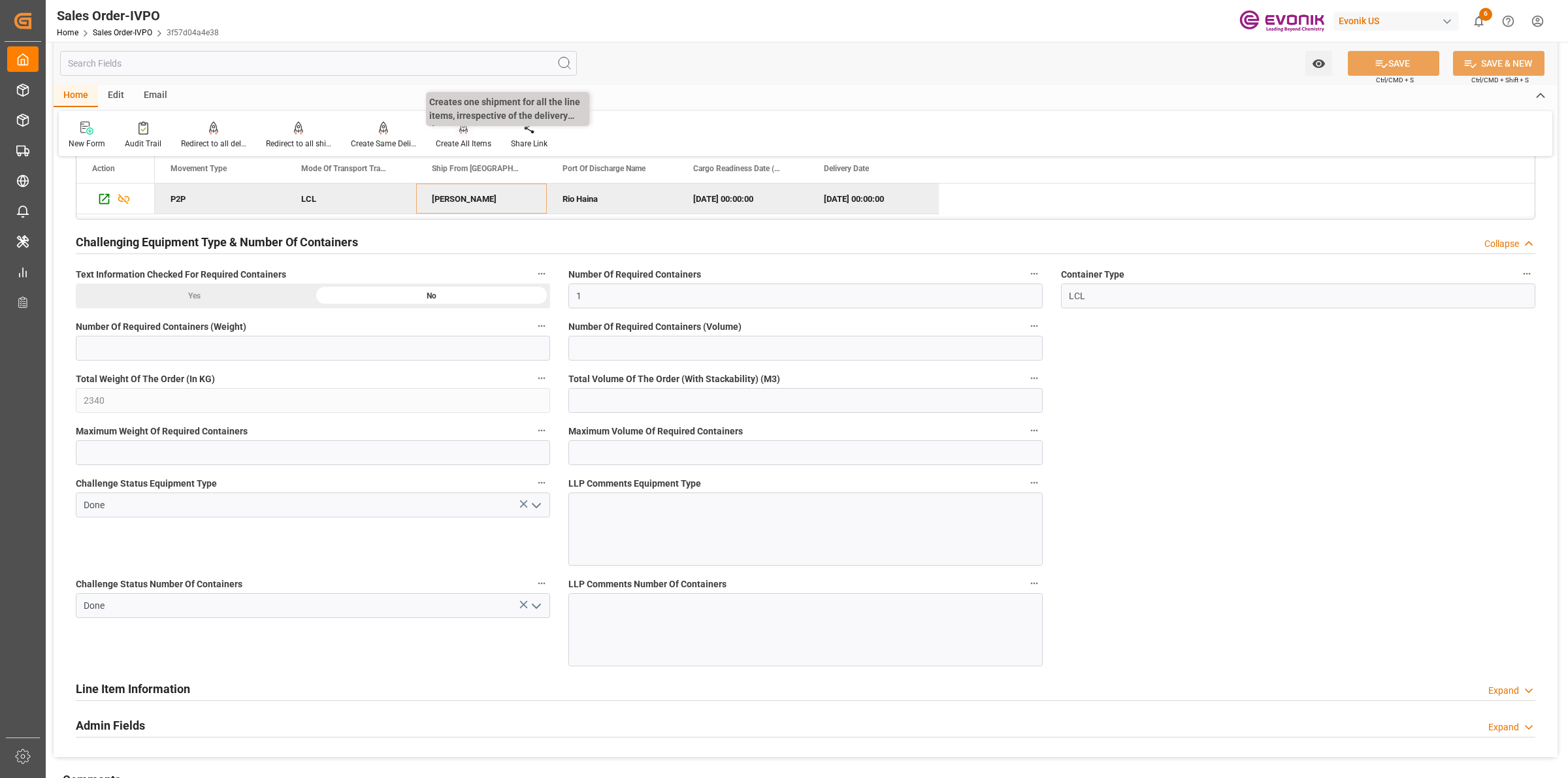
click at [465, 135] on div "Create All Items" at bounding box center [464, 135] width 75 height 29
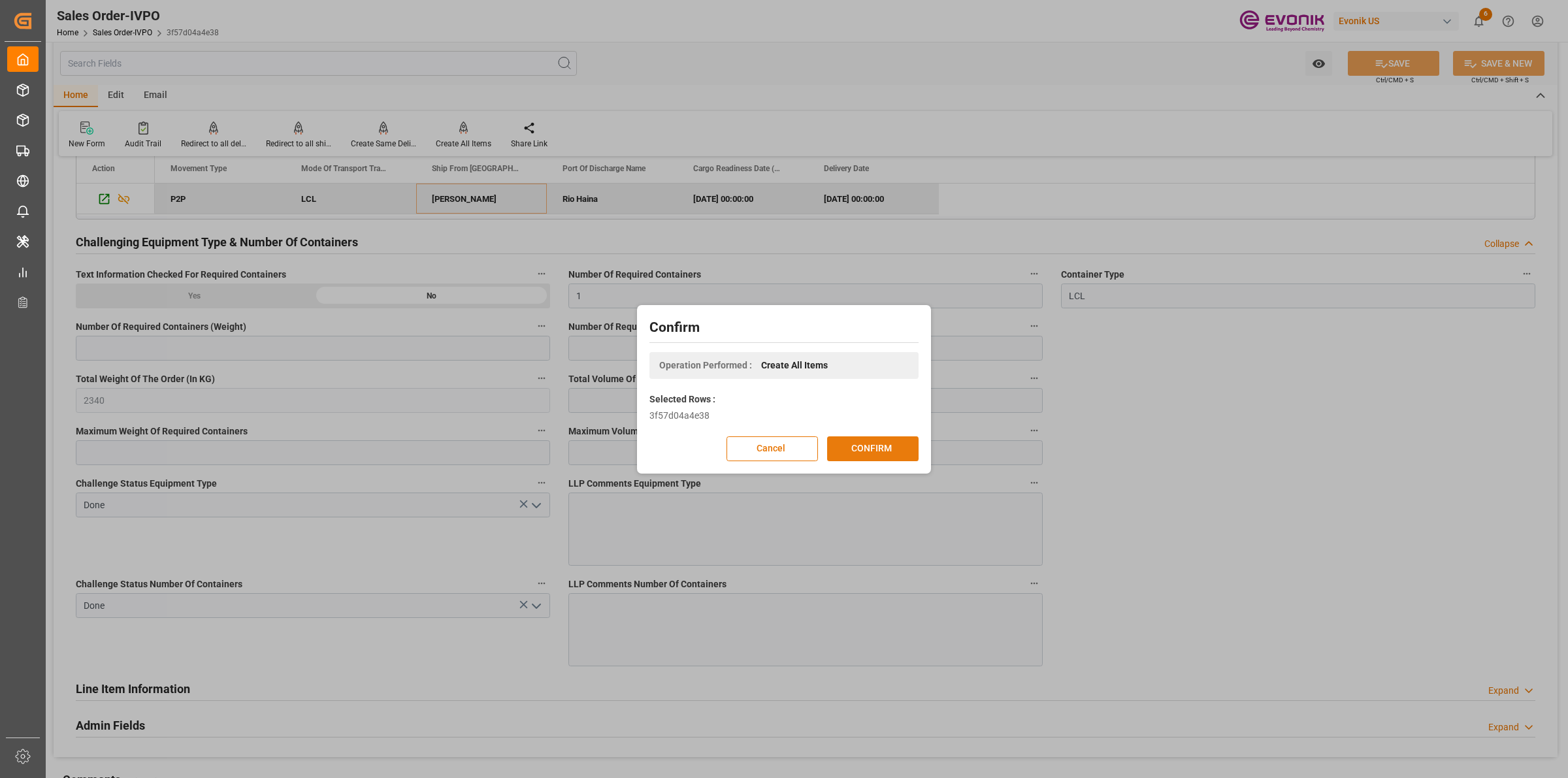
click at [892, 453] on button "CONFIRM" at bounding box center [872, 449] width 92 height 25
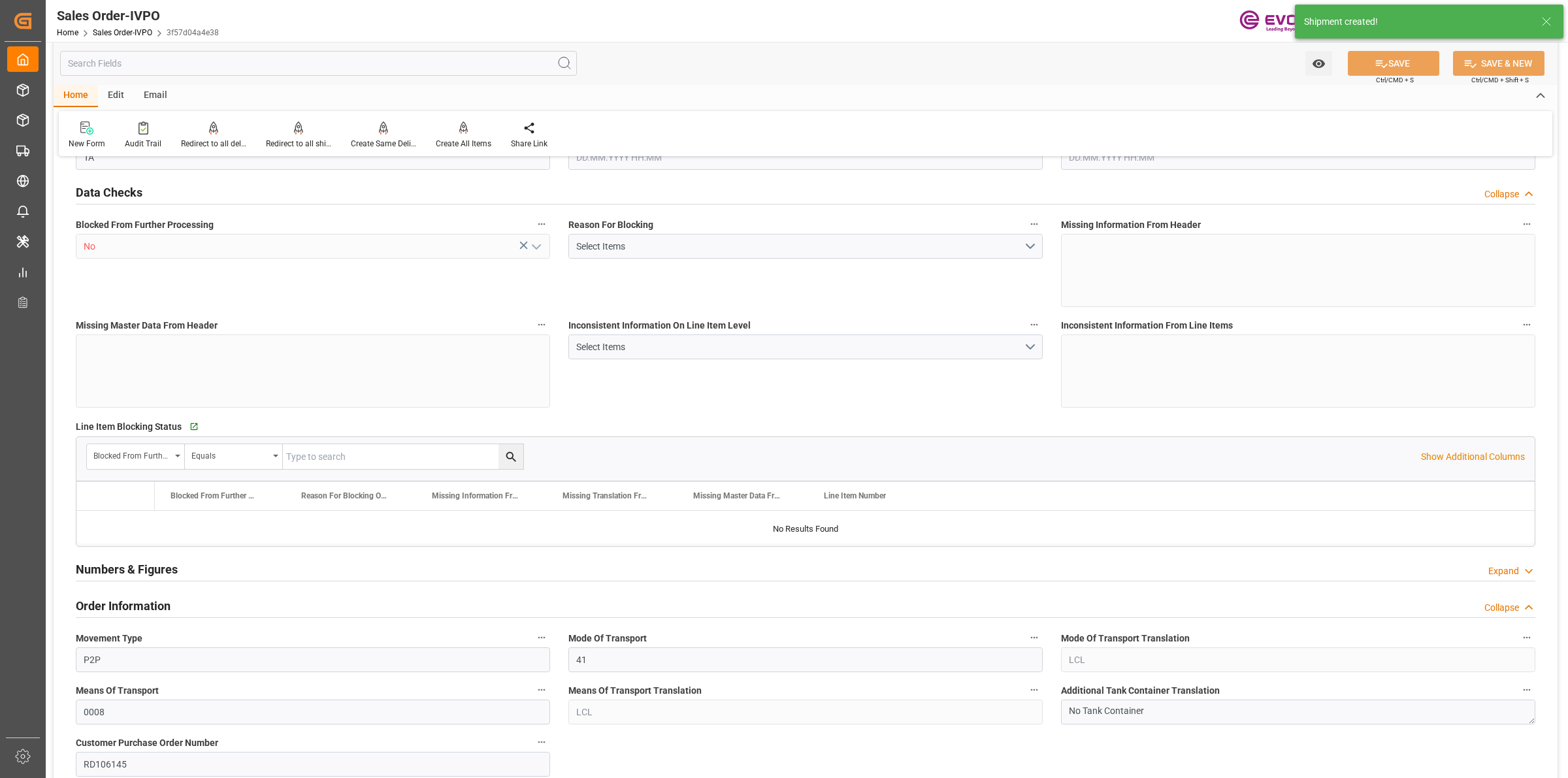
type input "DOHAI"
type input "0"
type input "1"
type input "2340"
type input "15.09.2025 17:36"
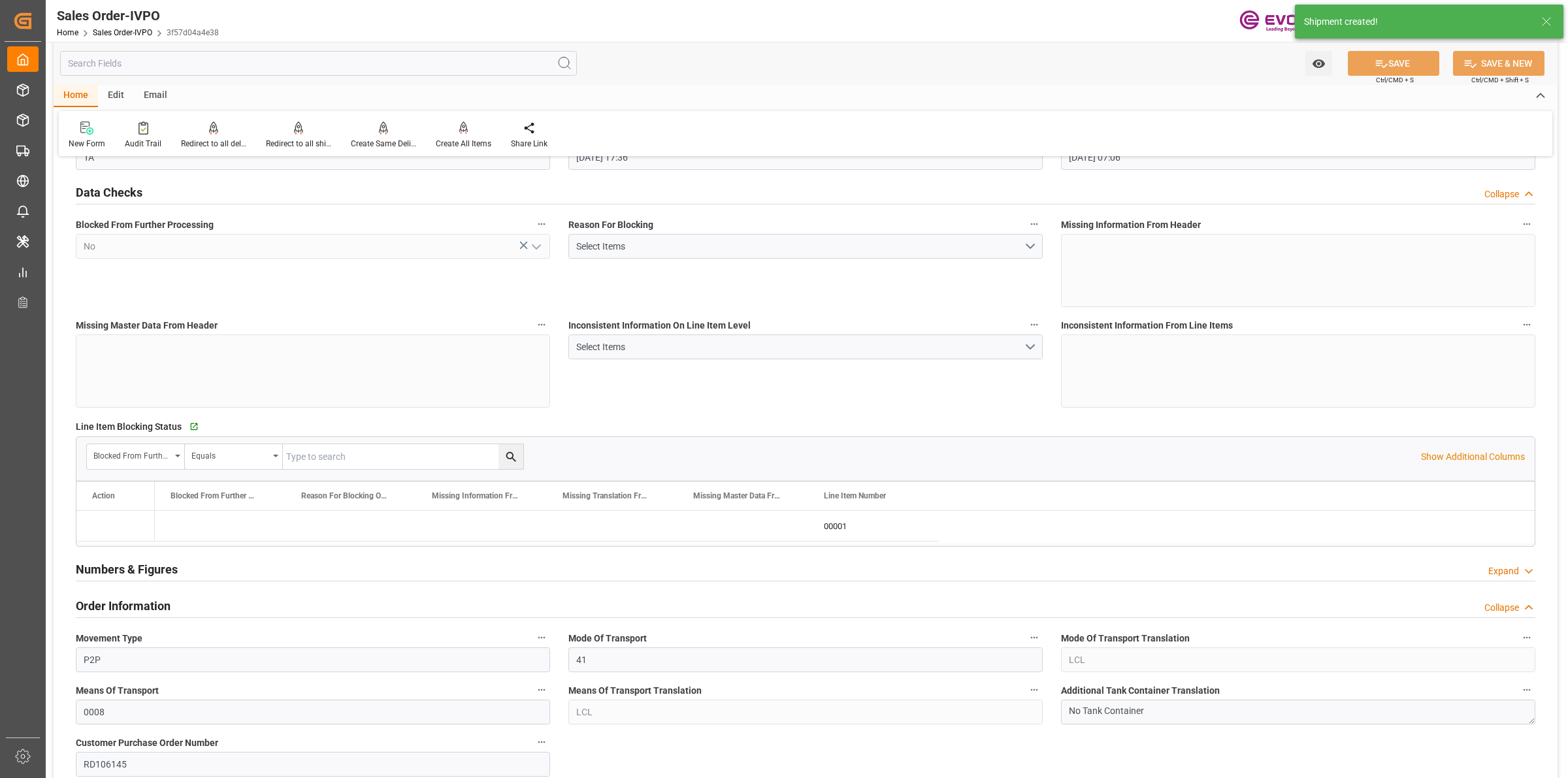
type input "[DATE] 07:06"
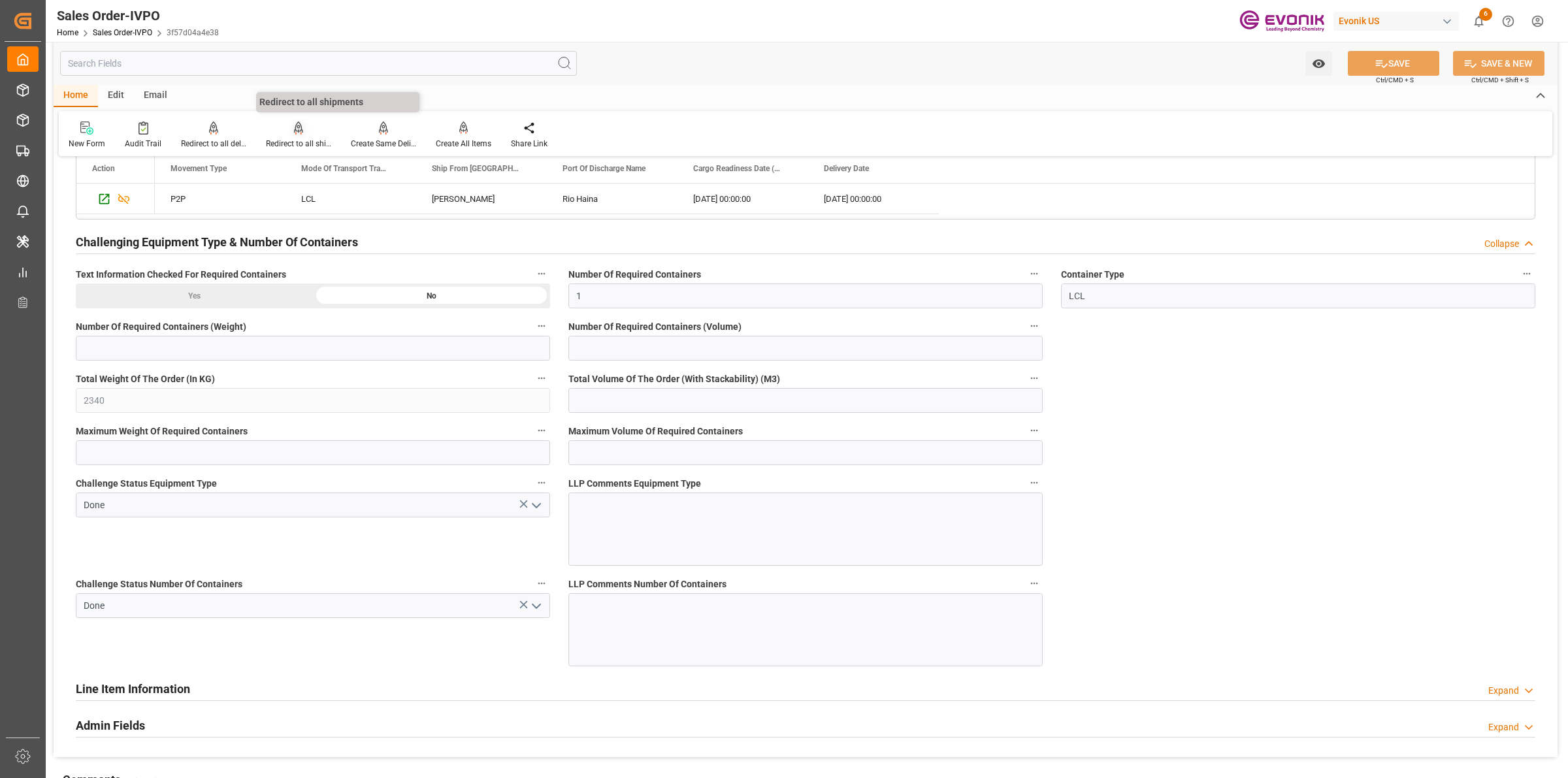
click at [293, 139] on div "Redirect to all shipments" at bounding box center [299, 144] width 66 height 12
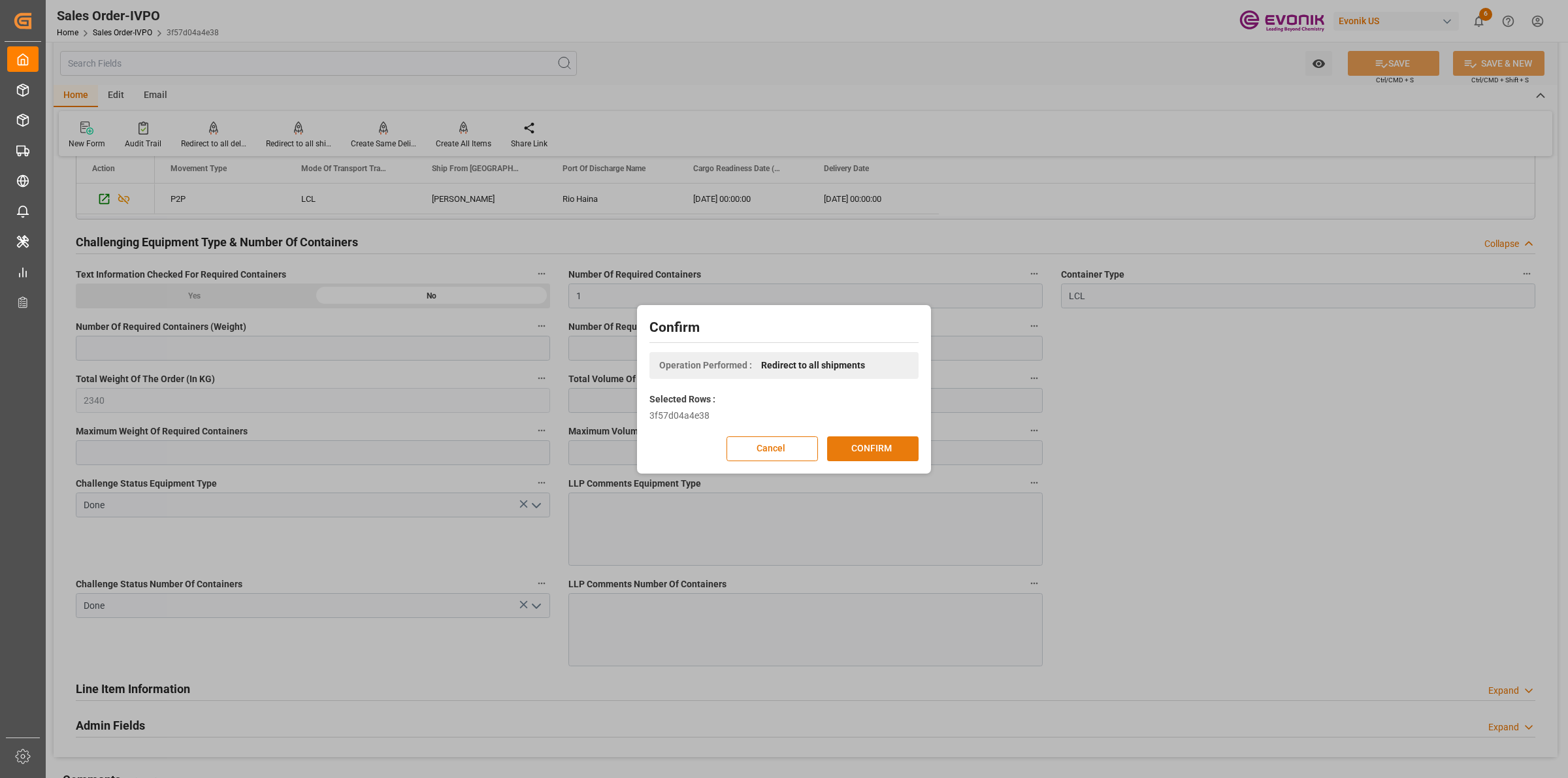
click at [863, 448] on button "CONFIRM" at bounding box center [872, 449] width 92 height 25
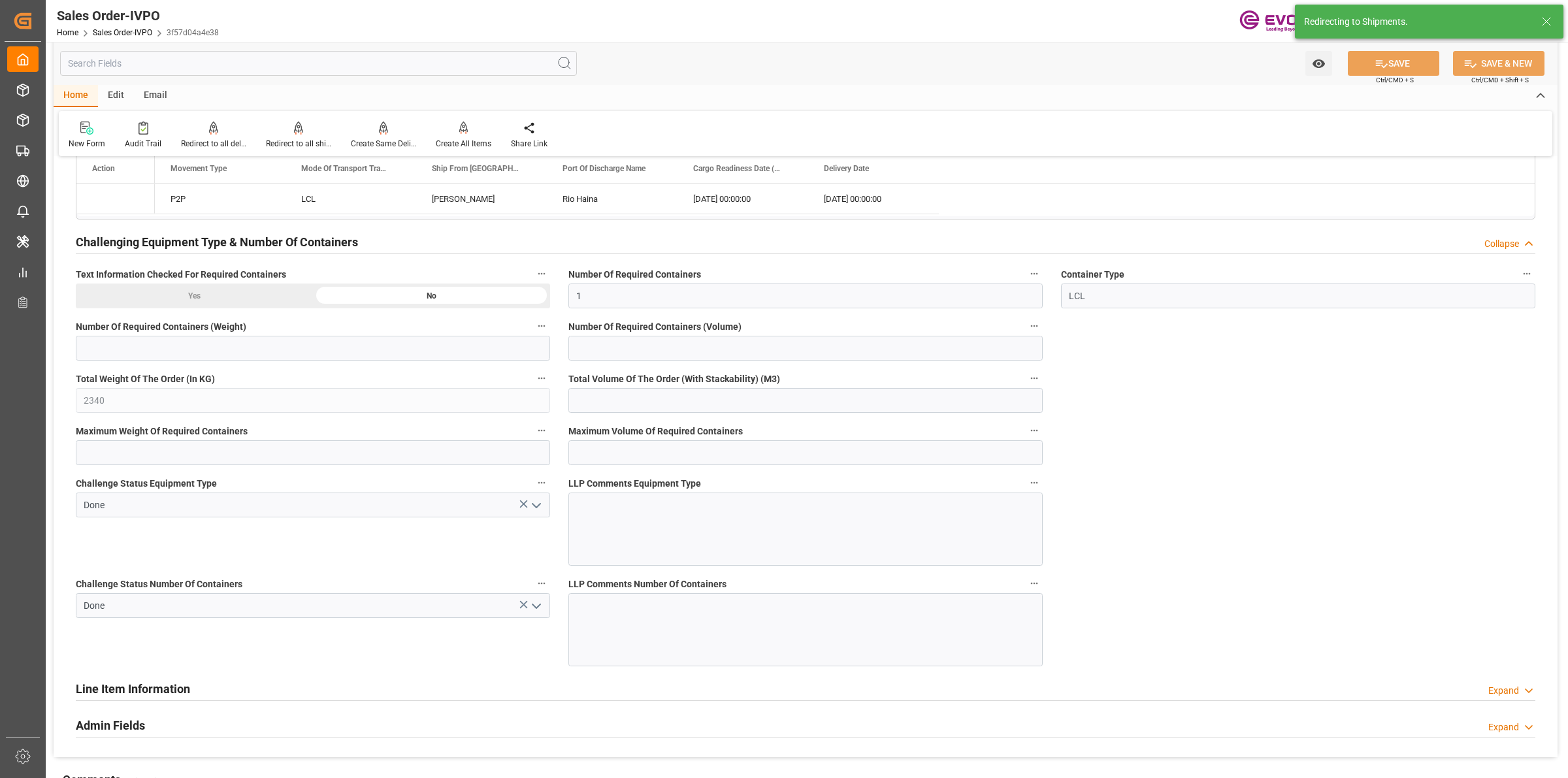
type input "15.09.2025 17:36"
type input "[DATE] 07:06"
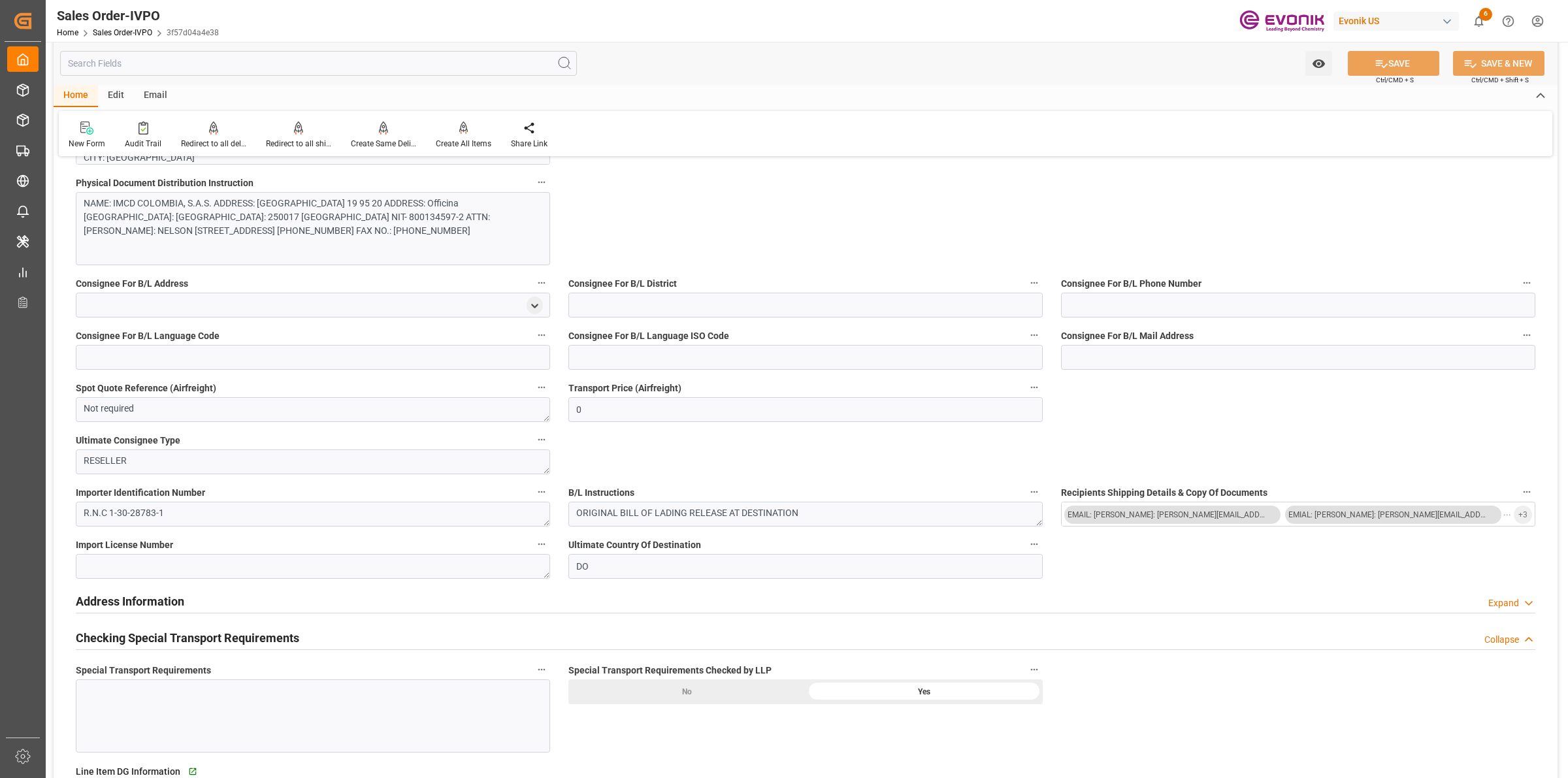
scroll to position [573, 0]
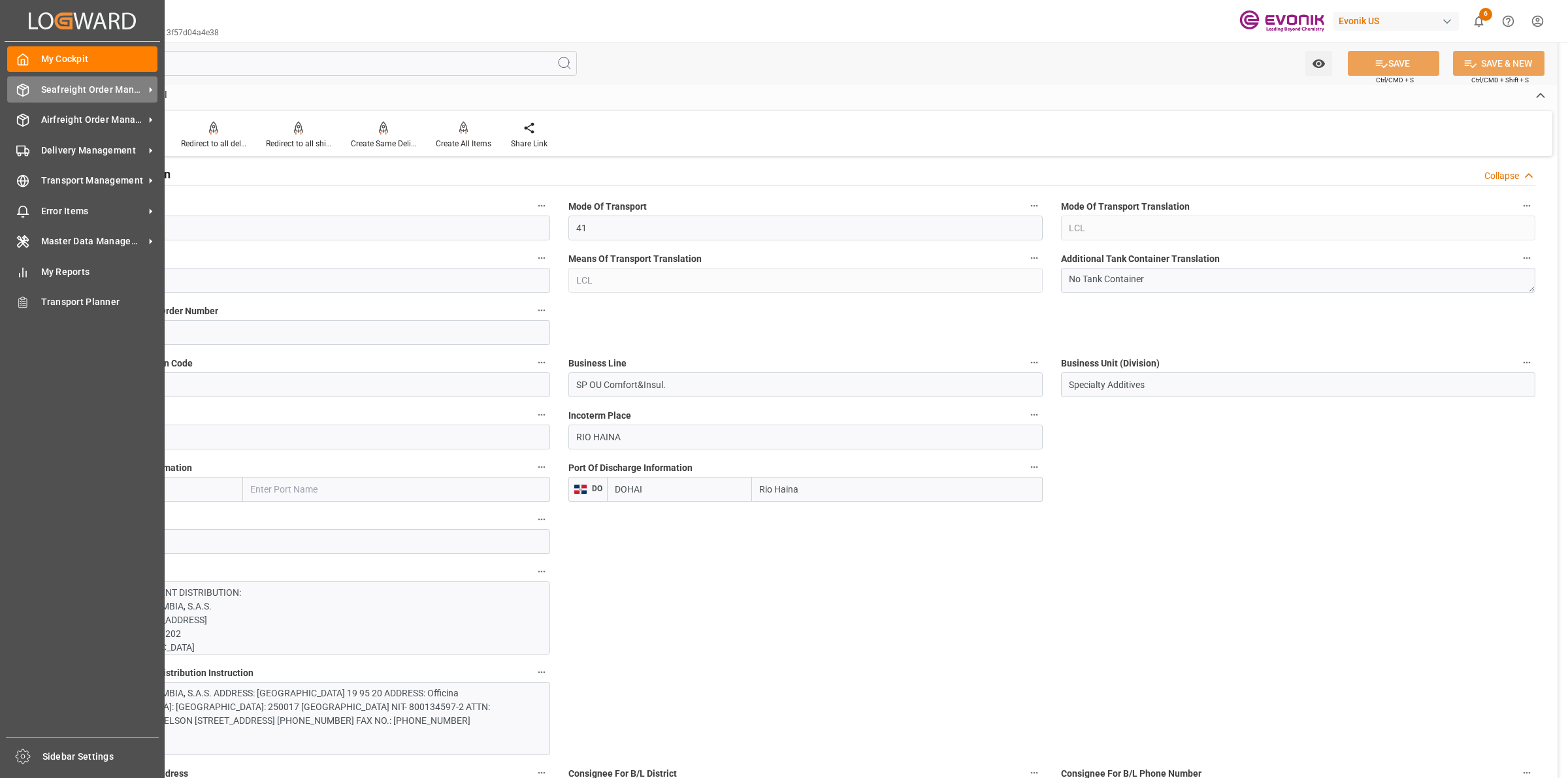
click at [12, 86] on div at bounding box center [17, 90] width 22 height 14
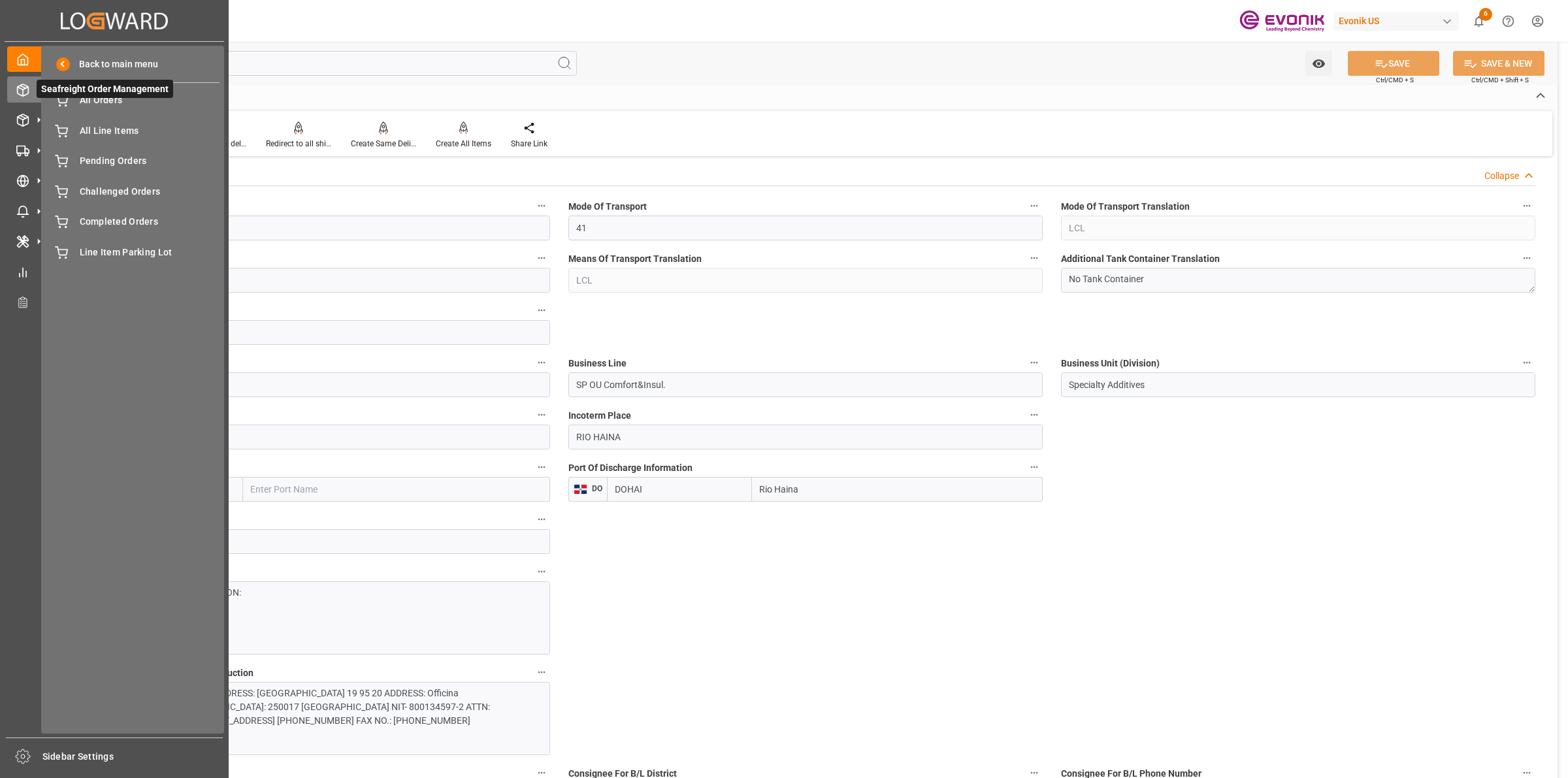
click at [112, 86] on span "Seafreight Order Management" at bounding box center [104, 89] width 136 height 18
click at [111, 98] on span "Seafreight Order Management" at bounding box center [104, 89] width 136 height 18
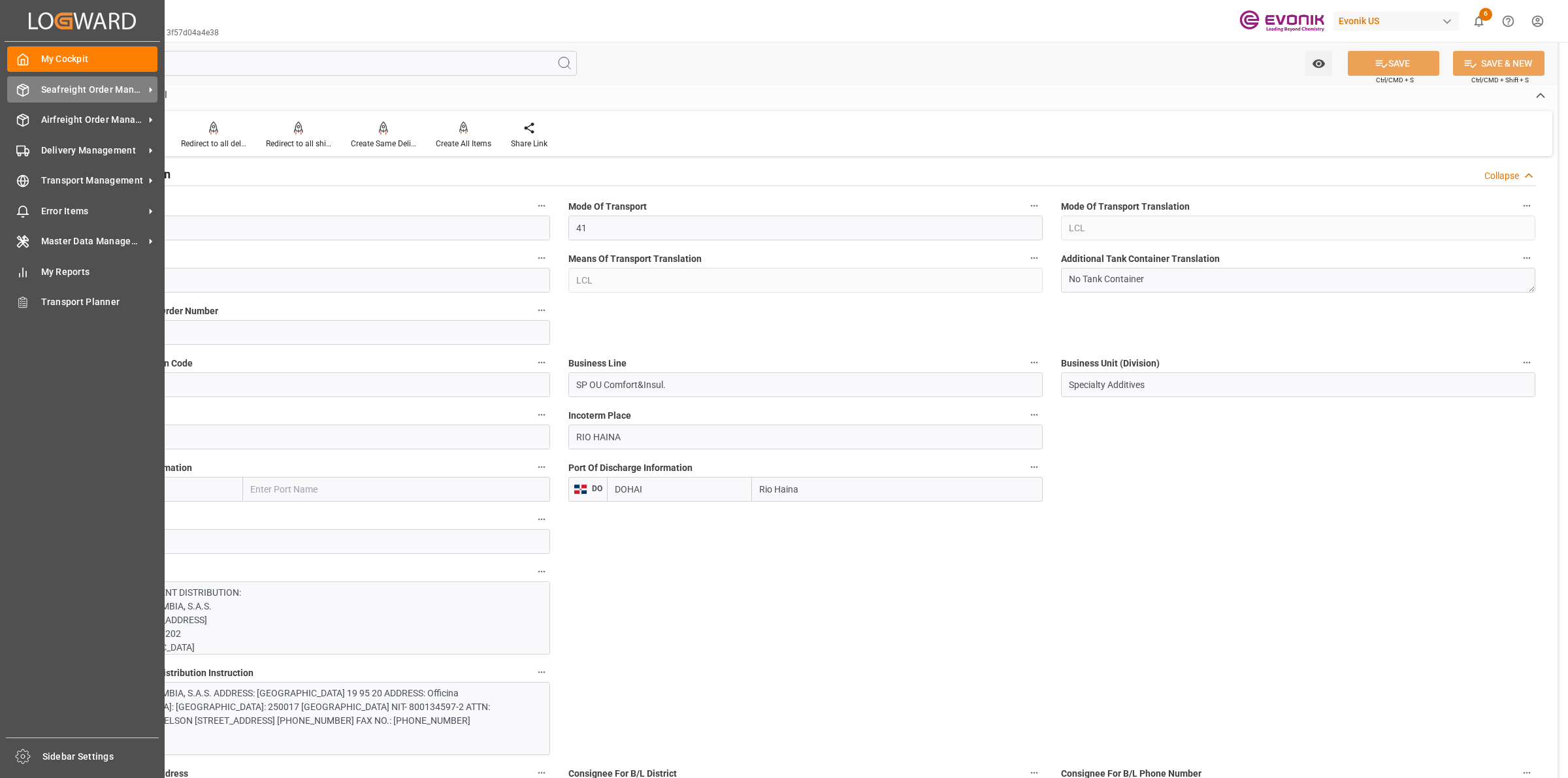
click at [29, 90] on div "Seafreight Order Management Seafreight Order Management" at bounding box center [82, 89] width 151 height 25
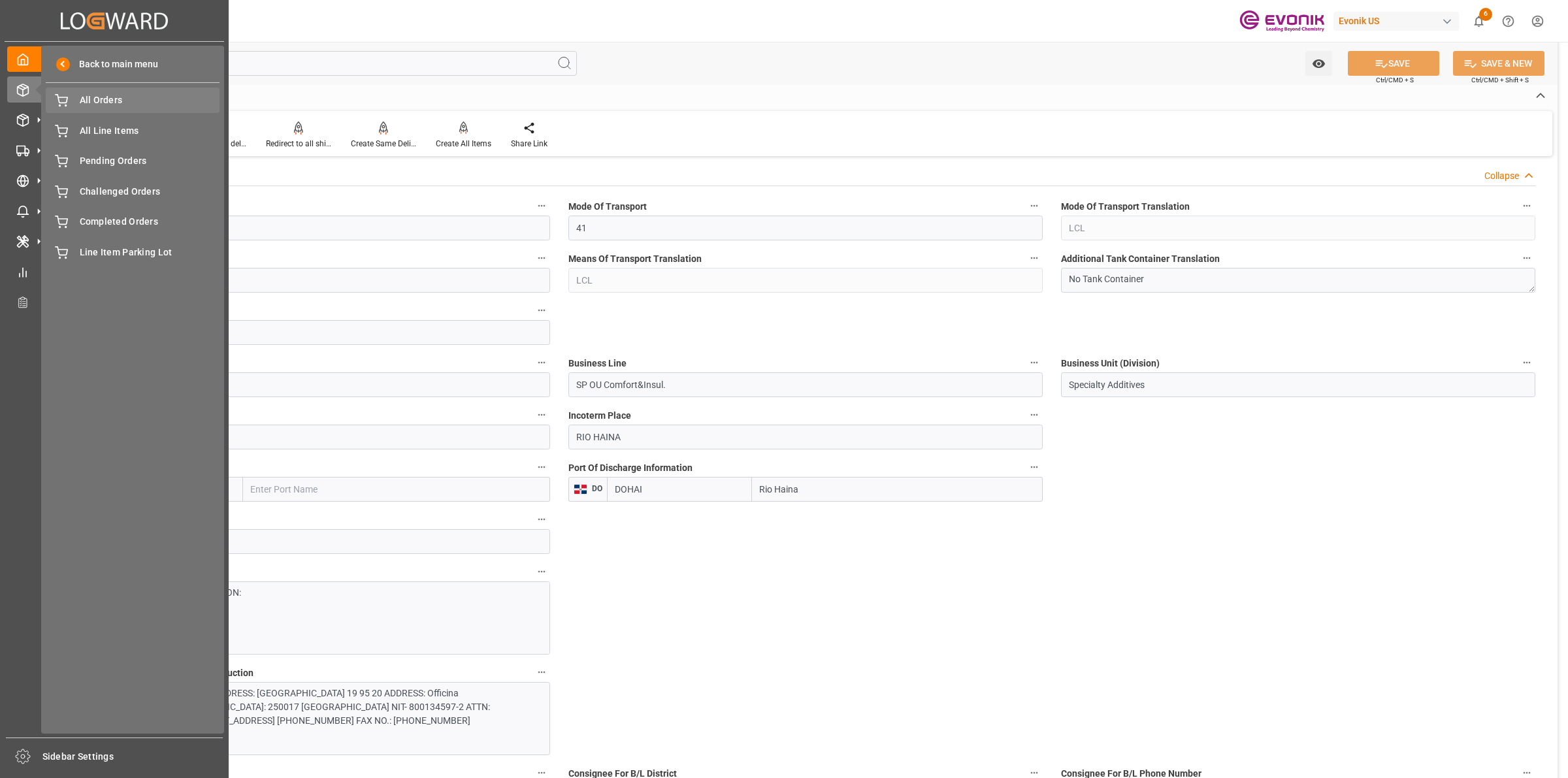
click at [144, 108] on div "All Orders All Orders" at bounding box center [132, 101] width 174 height 25
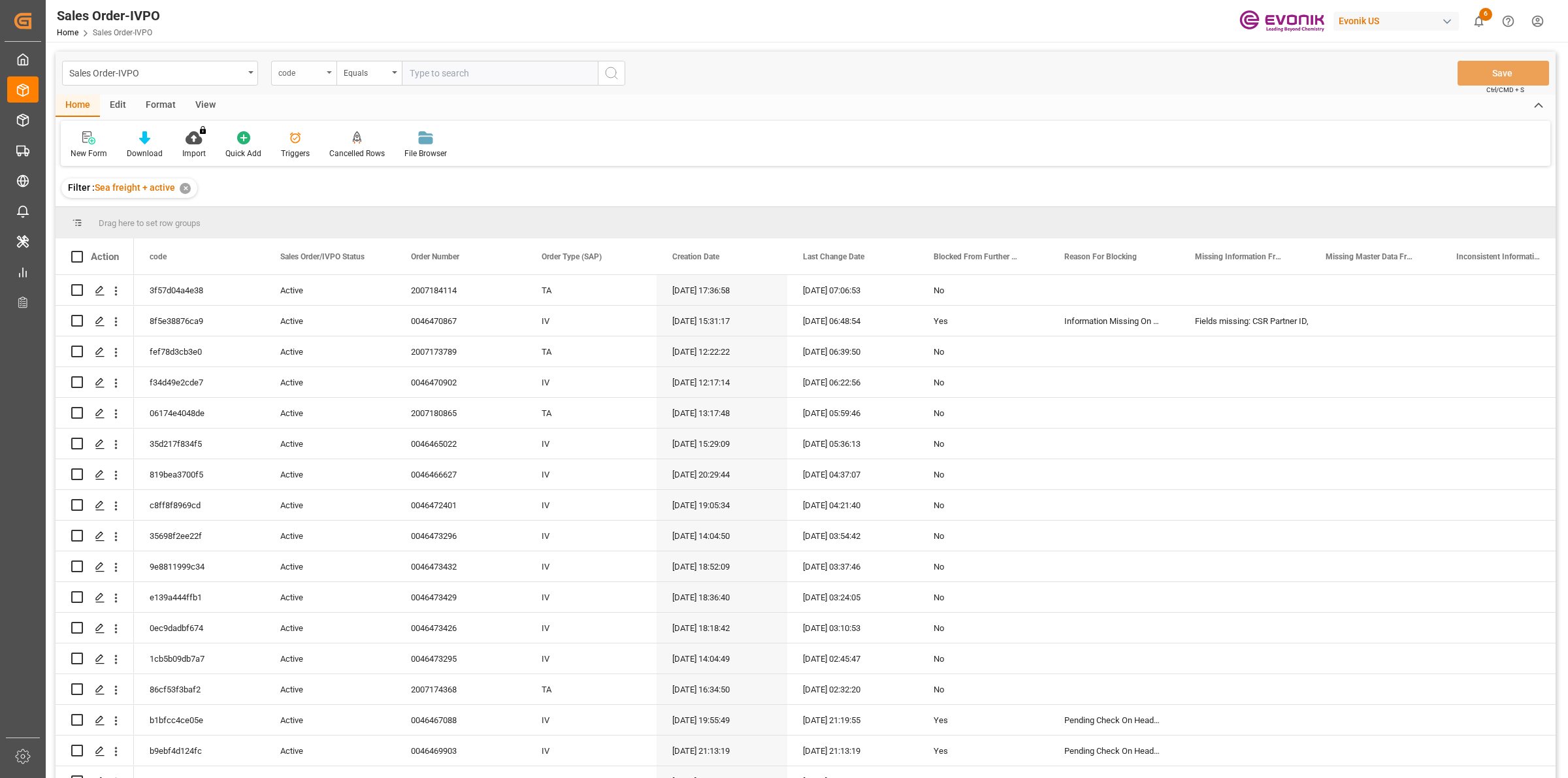
click at [312, 72] on div "code" at bounding box center [300, 72] width 44 height 15
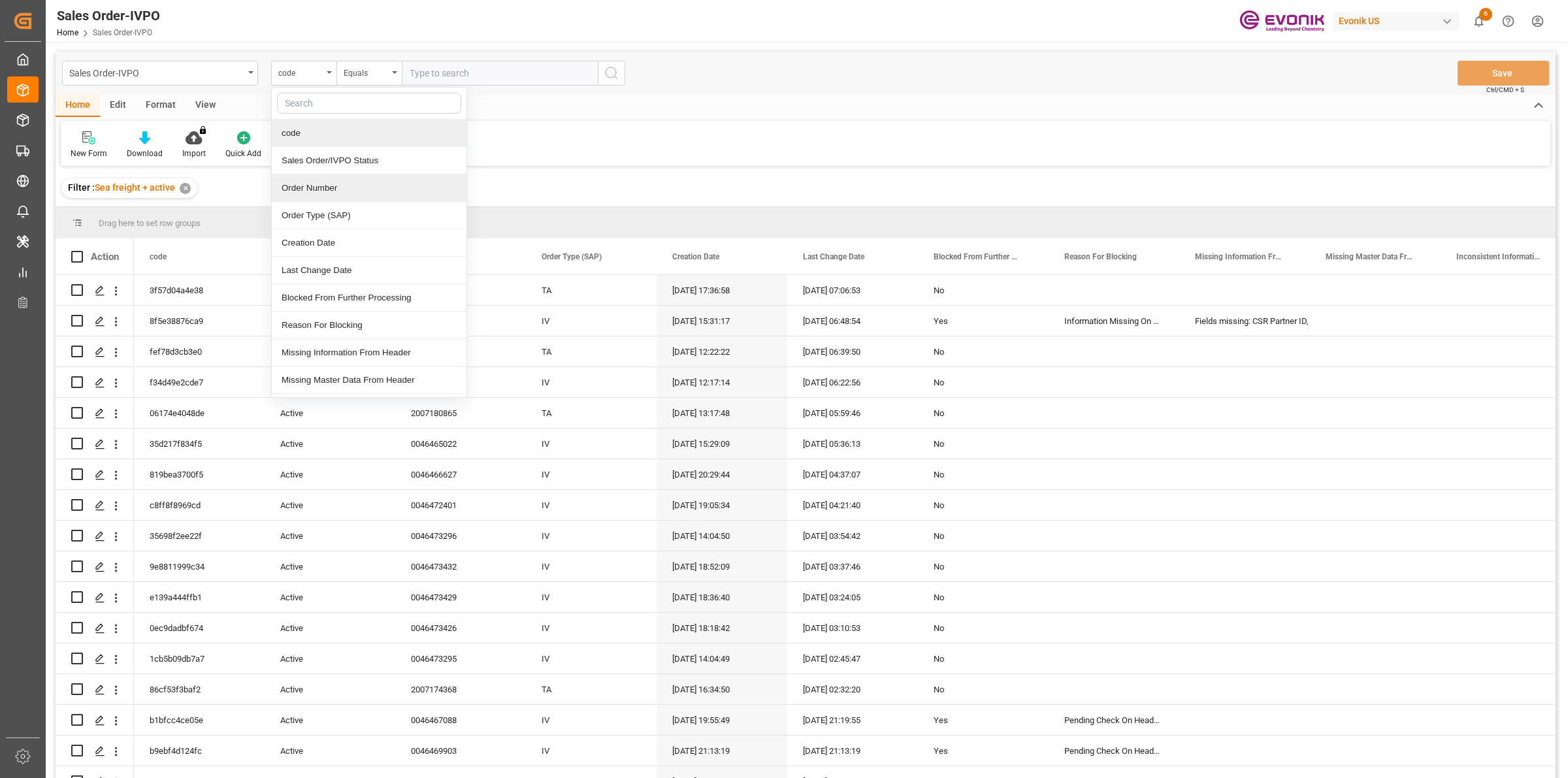
click at [312, 189] on div "Order Number" at bounding box center [369, 188] width 195 height 27
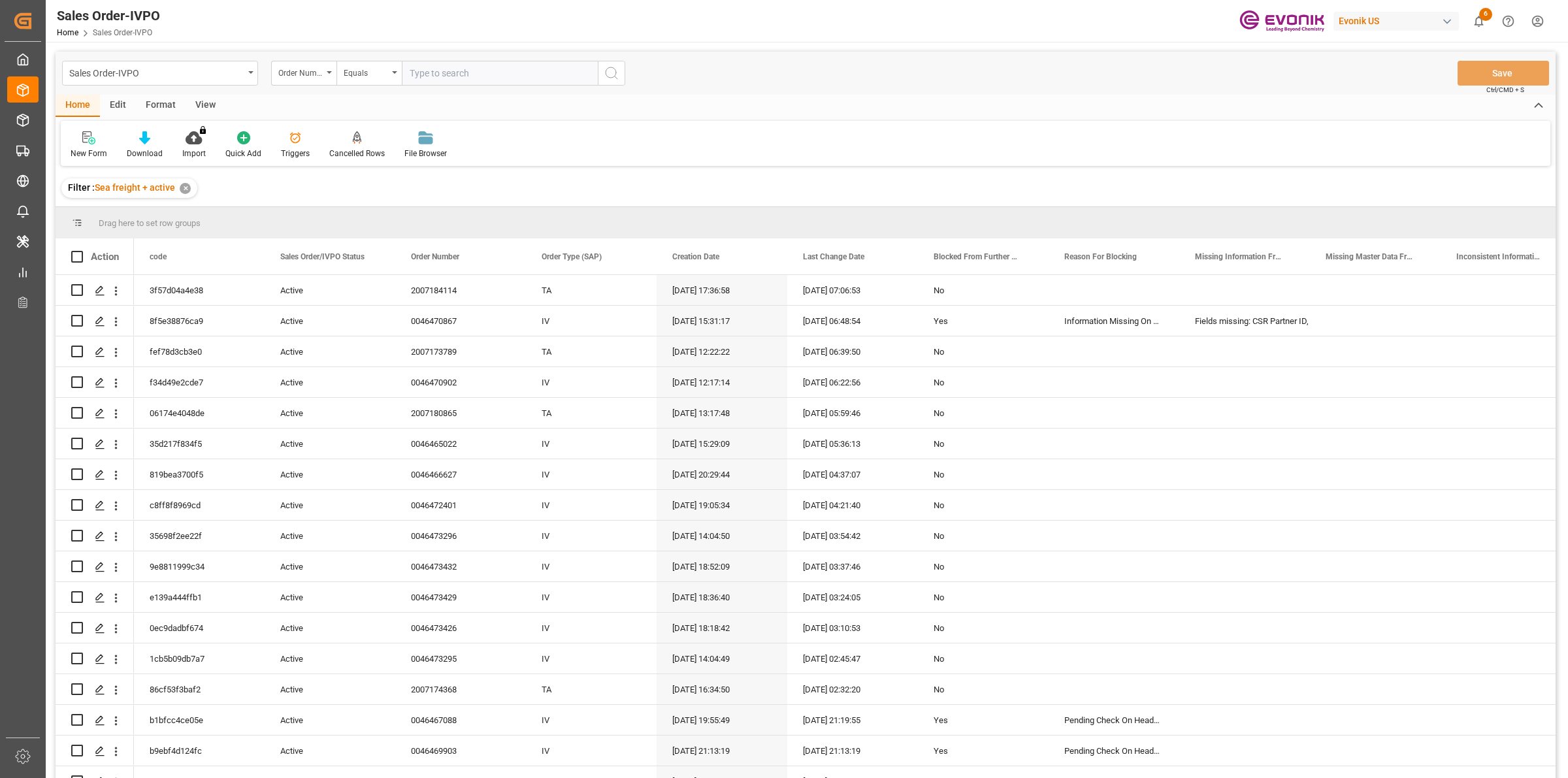
click at [448, 72] on input "text" at bounding box center [499, 73] width 196 height 25
paste input "2007182598"
type input "2007182598"
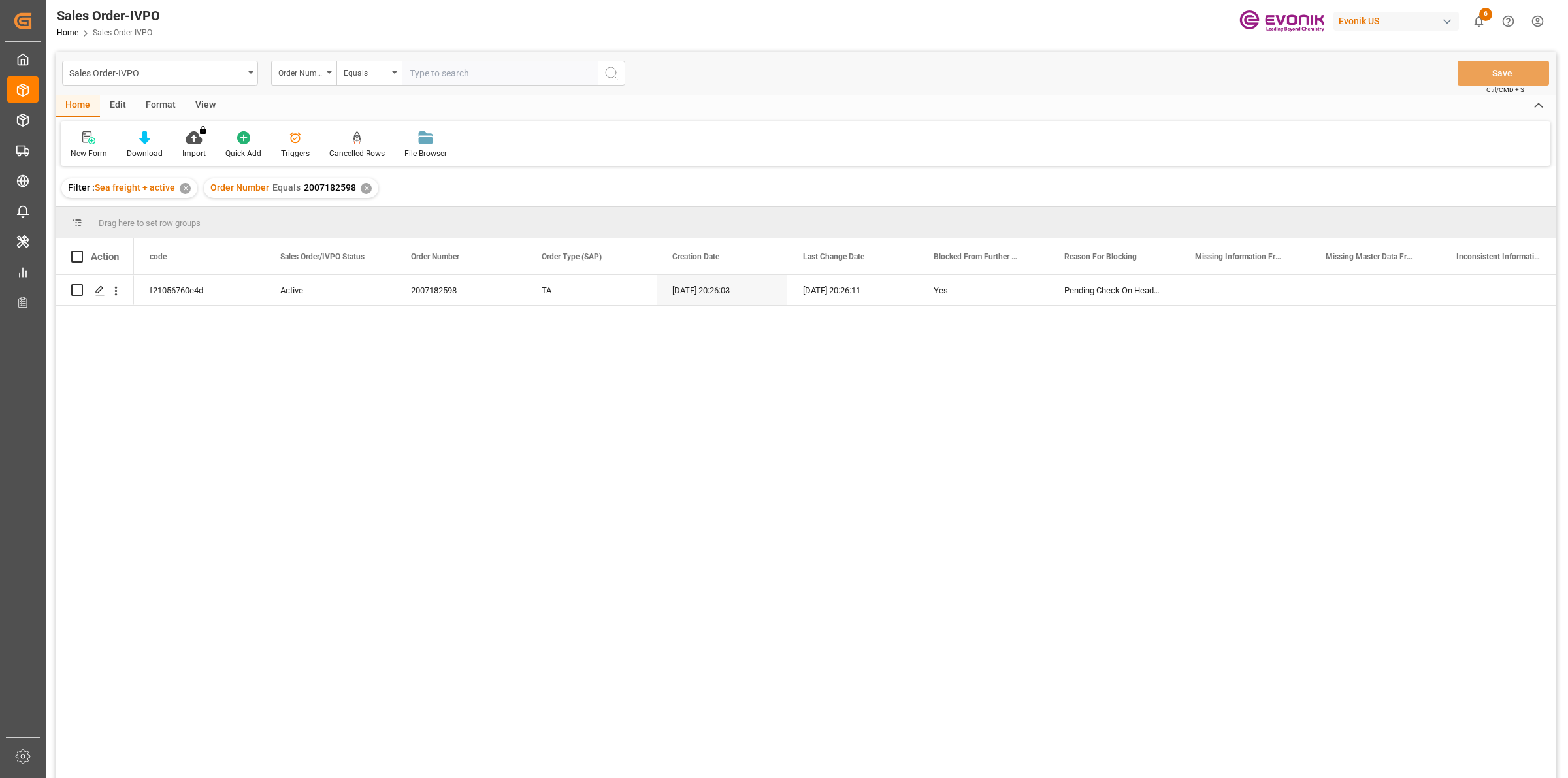
click at [255, 364] on div "f21056760e4d Active 2007182598 TA 15.09.2025 20:26:03 15.09.2025 20:26:11 Yes P…" at bounding box center [845, 532] width 1422 height 512
click at [95, 289] on icon "Press SPACE to select this row." at bounding box center [100, 291] width 11 height 11
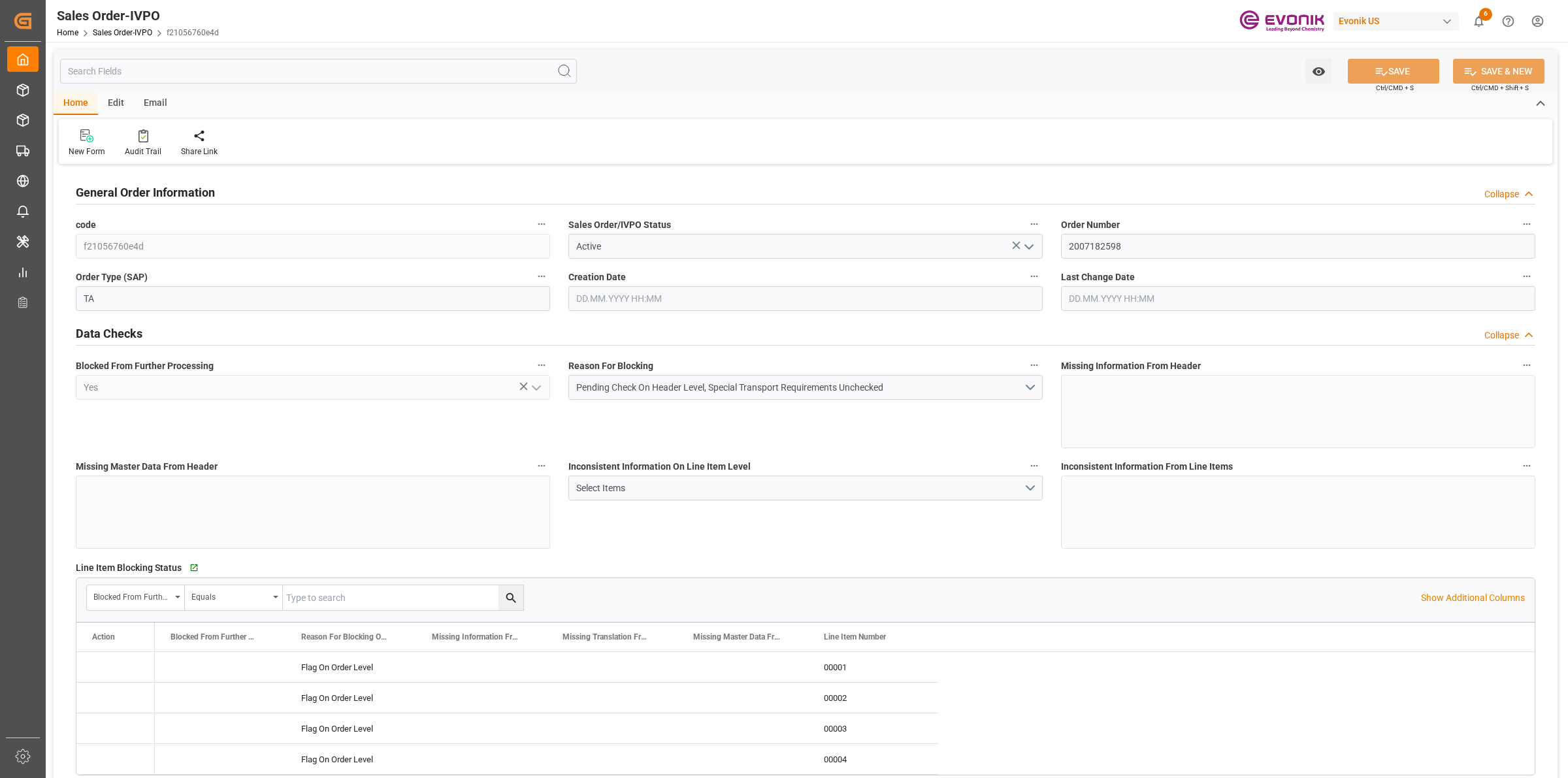
type input "PECLL"
type input "0"
type input "1"
type input "5312.2"
type input "15.09.2025 20:26"
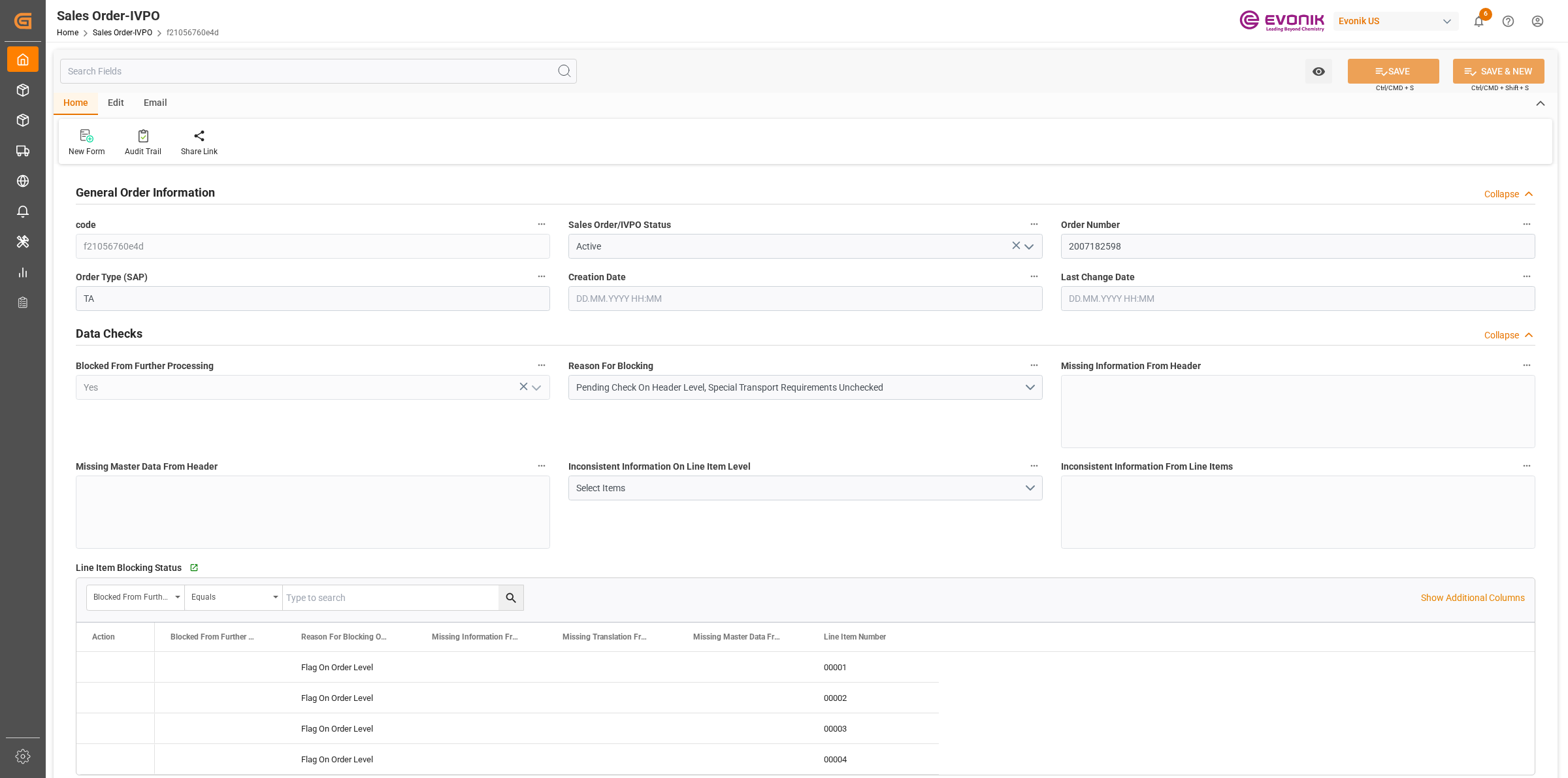
type input "15.09.2025 20:26"
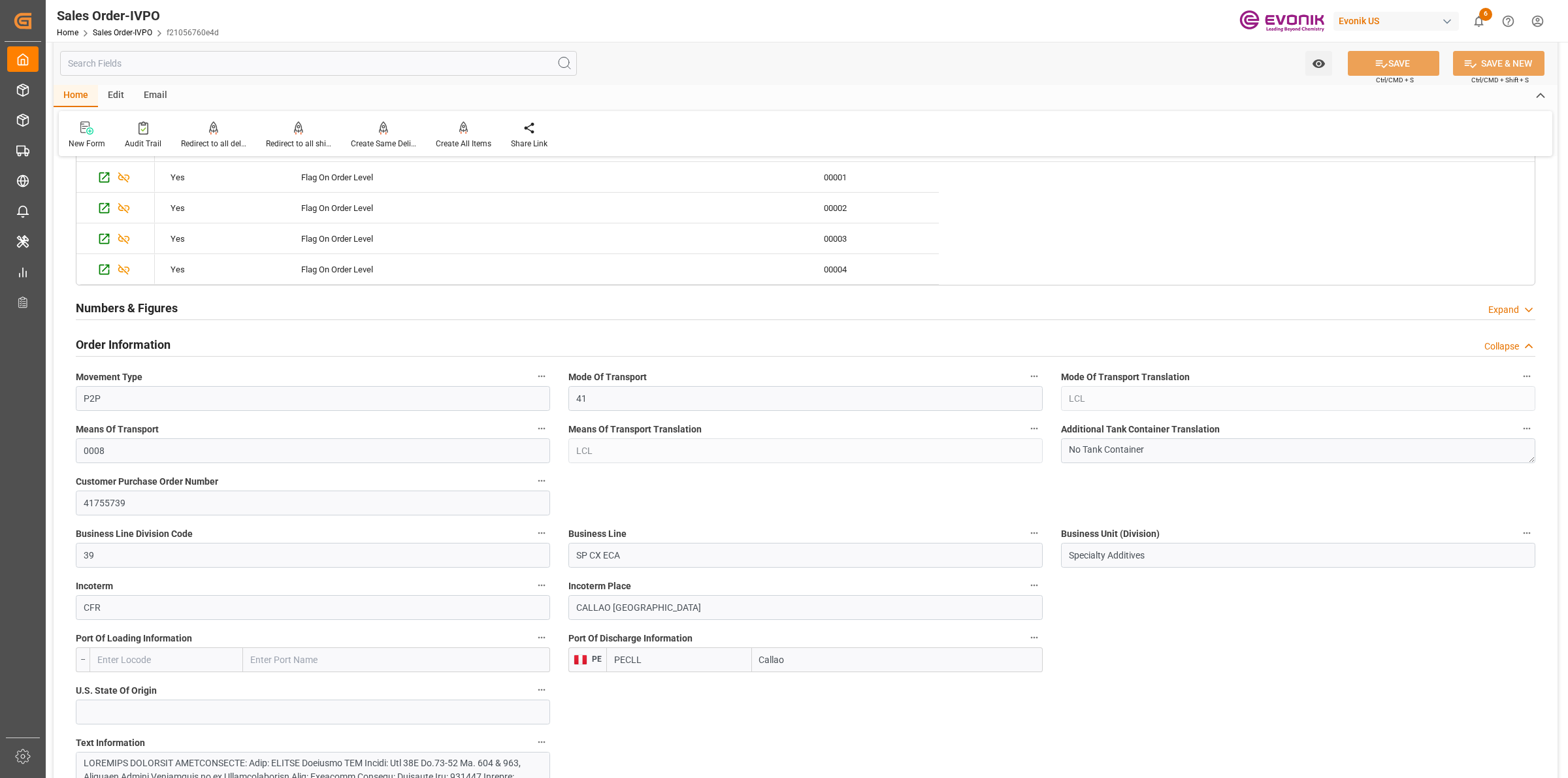
scroll to position [572, 0]
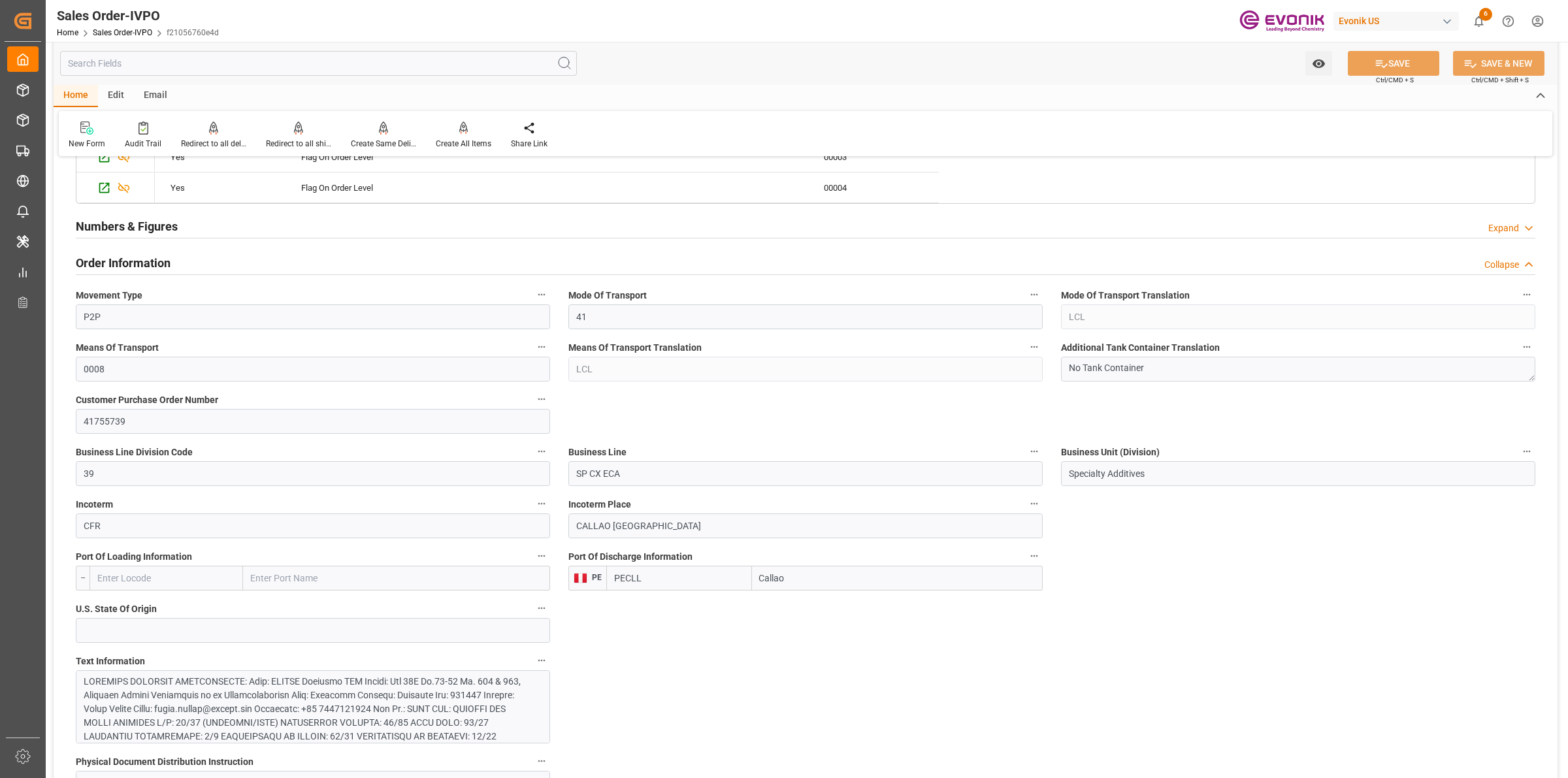
drag, startPoint x: 806, startPoint y: 583, endPoint x: 689, endPoint y: 567, distance: 118.1
click at [689, 567] on div "PECLL Callao" at bounding box center [825, 579] width 437 height 25
click at [773, 581] on input "Callao" at bounding box center [897, 579] width 291 height 25
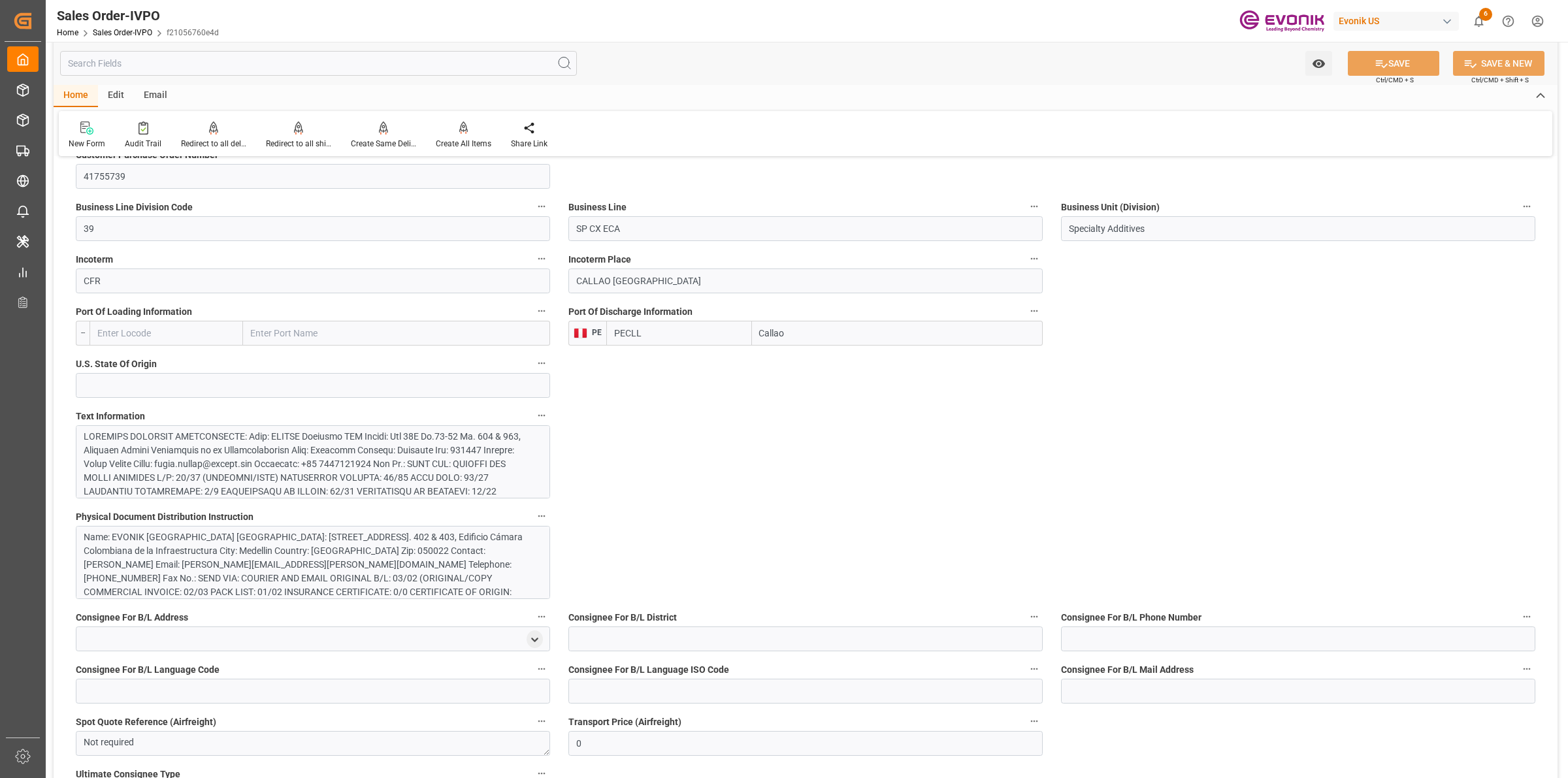
scroll to position [899, 0]
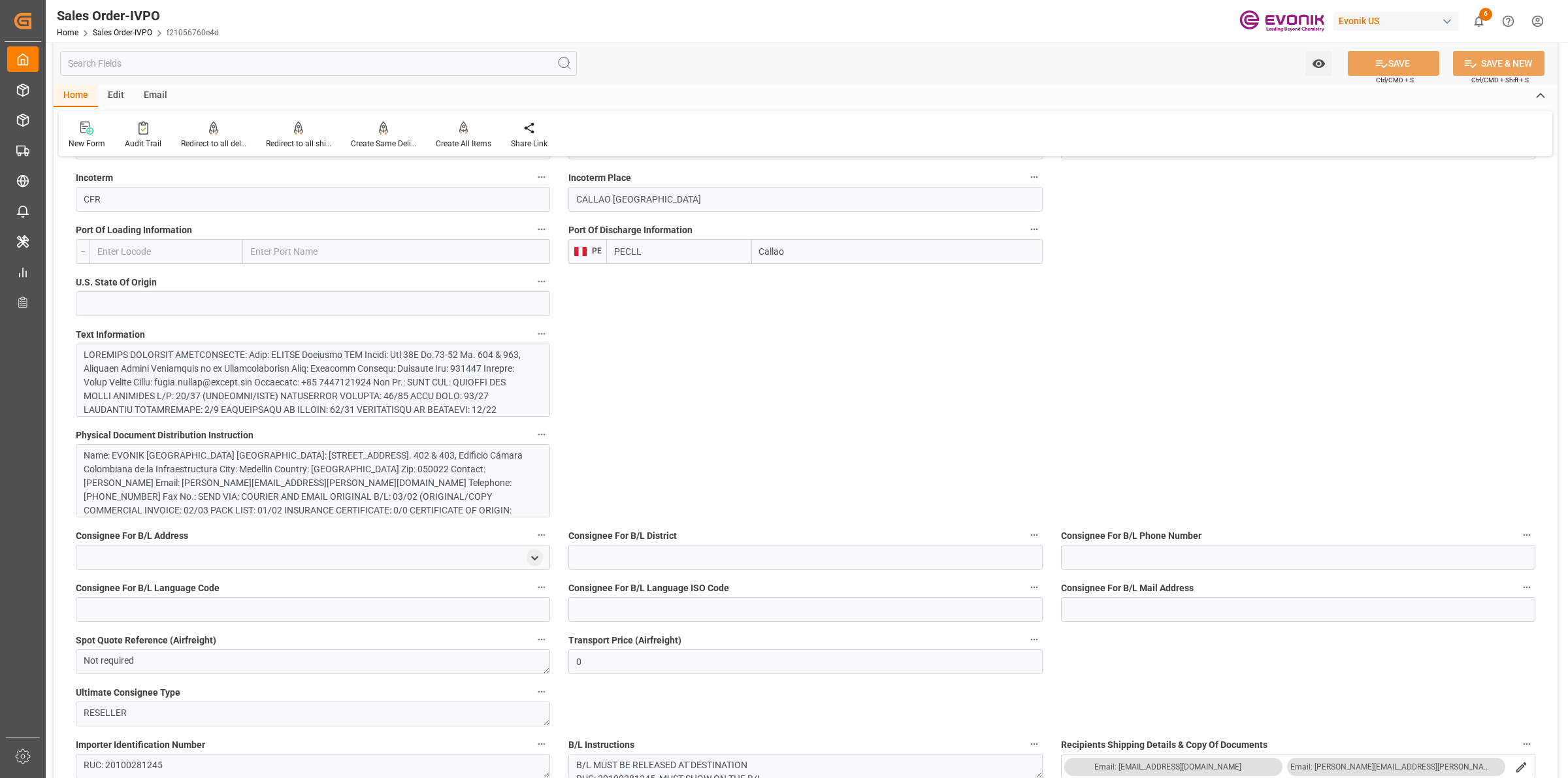
click at [319, 366] on div at bounding box center [306, 547] width 445 height 398
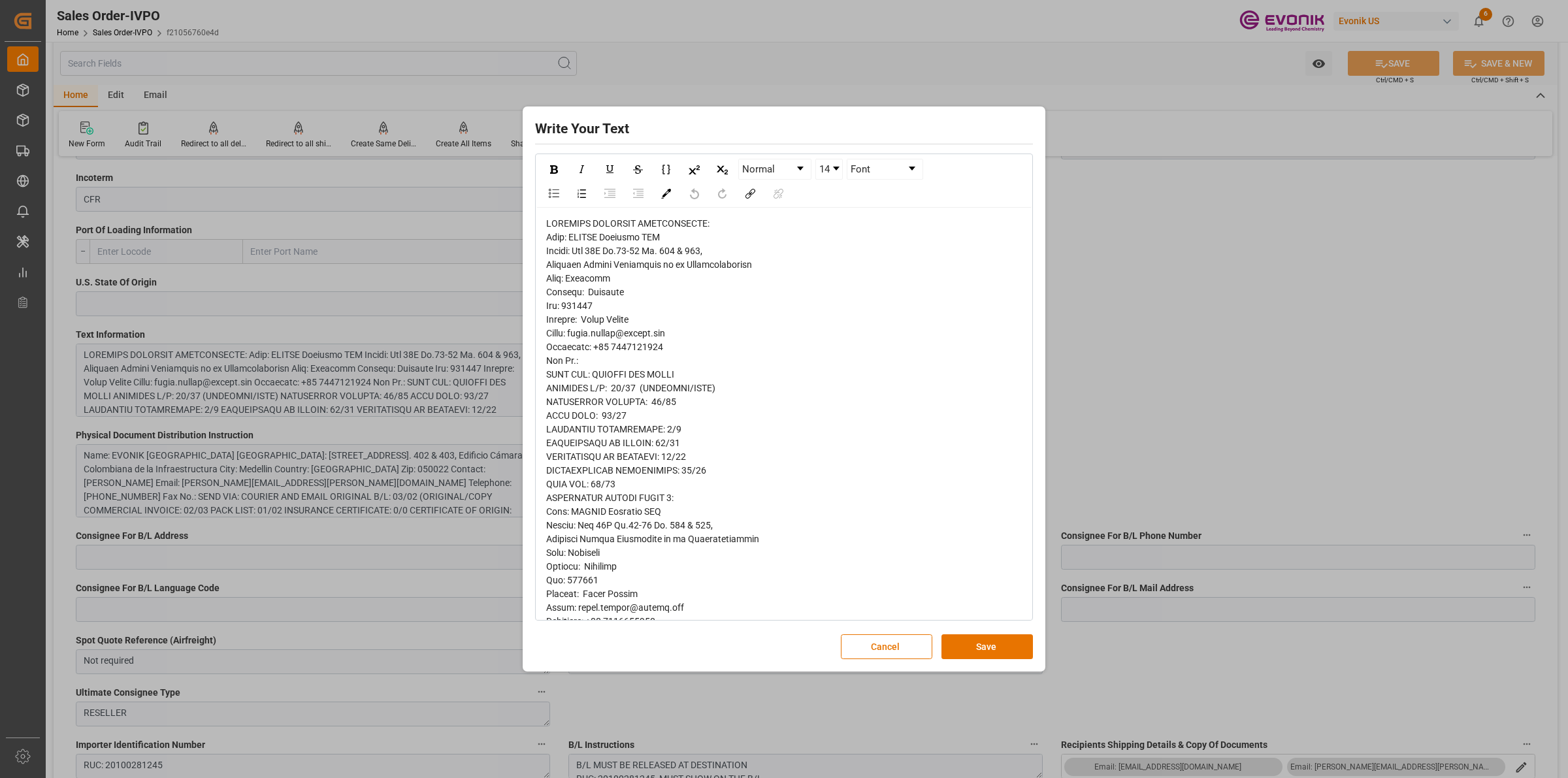
drag, startPoint x: 677, startPoint y: 328, endPoint x: 780, endPoint y: 368, distance: 110.5
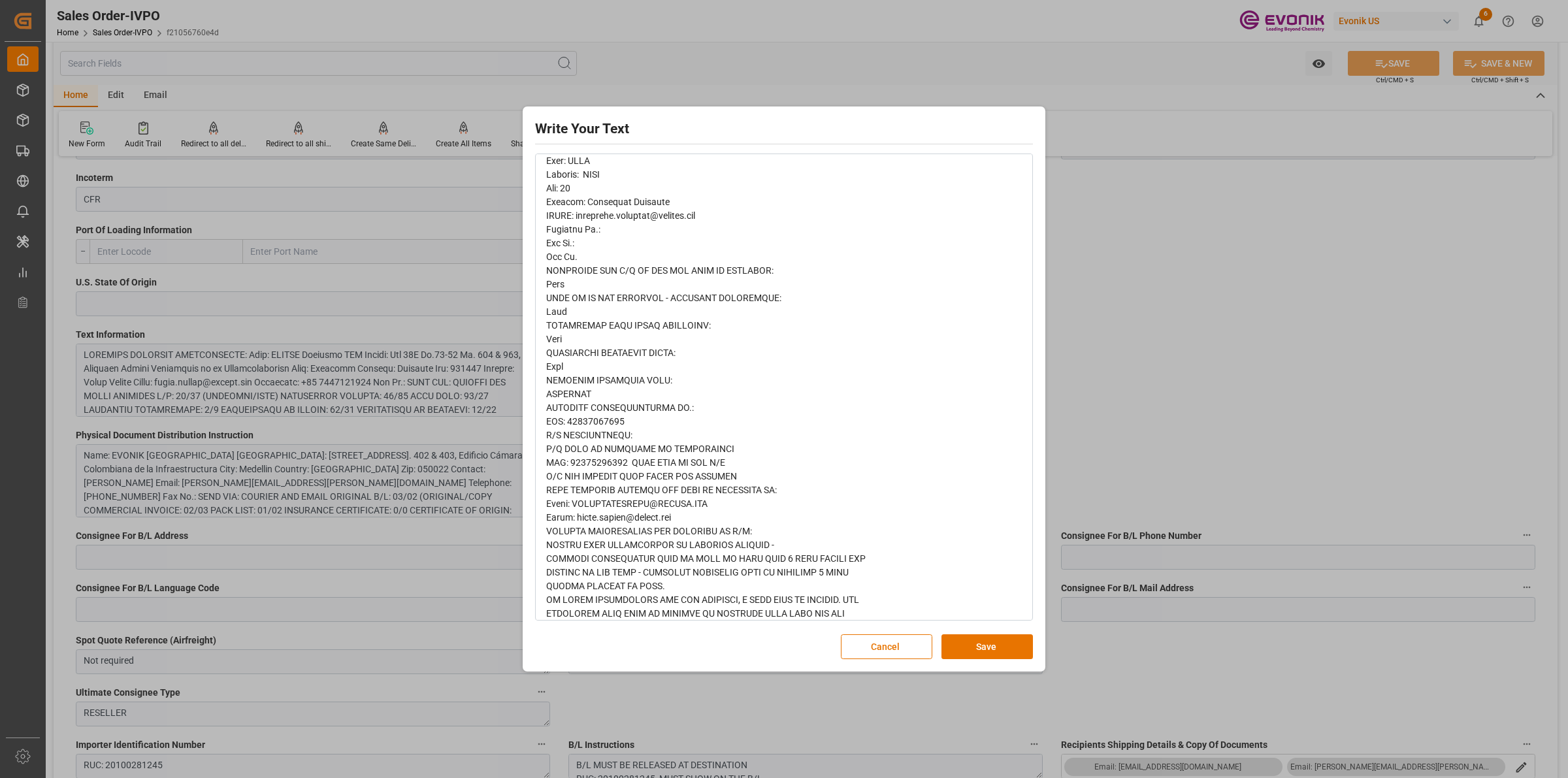
scroll to position [856, 0]
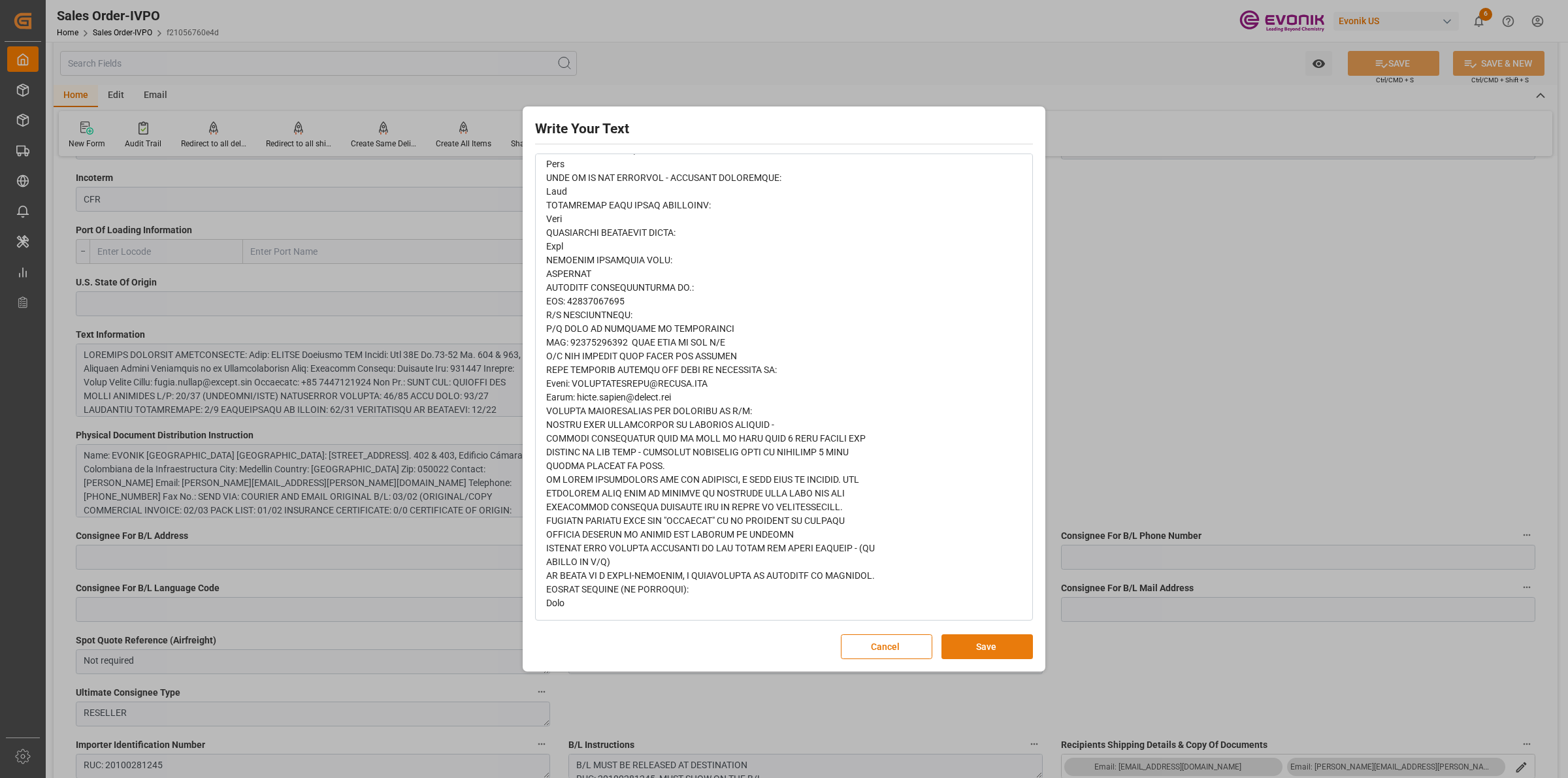
click at [996, 655] on button "Save" at bounding box center [987, 648] width 92 height 25
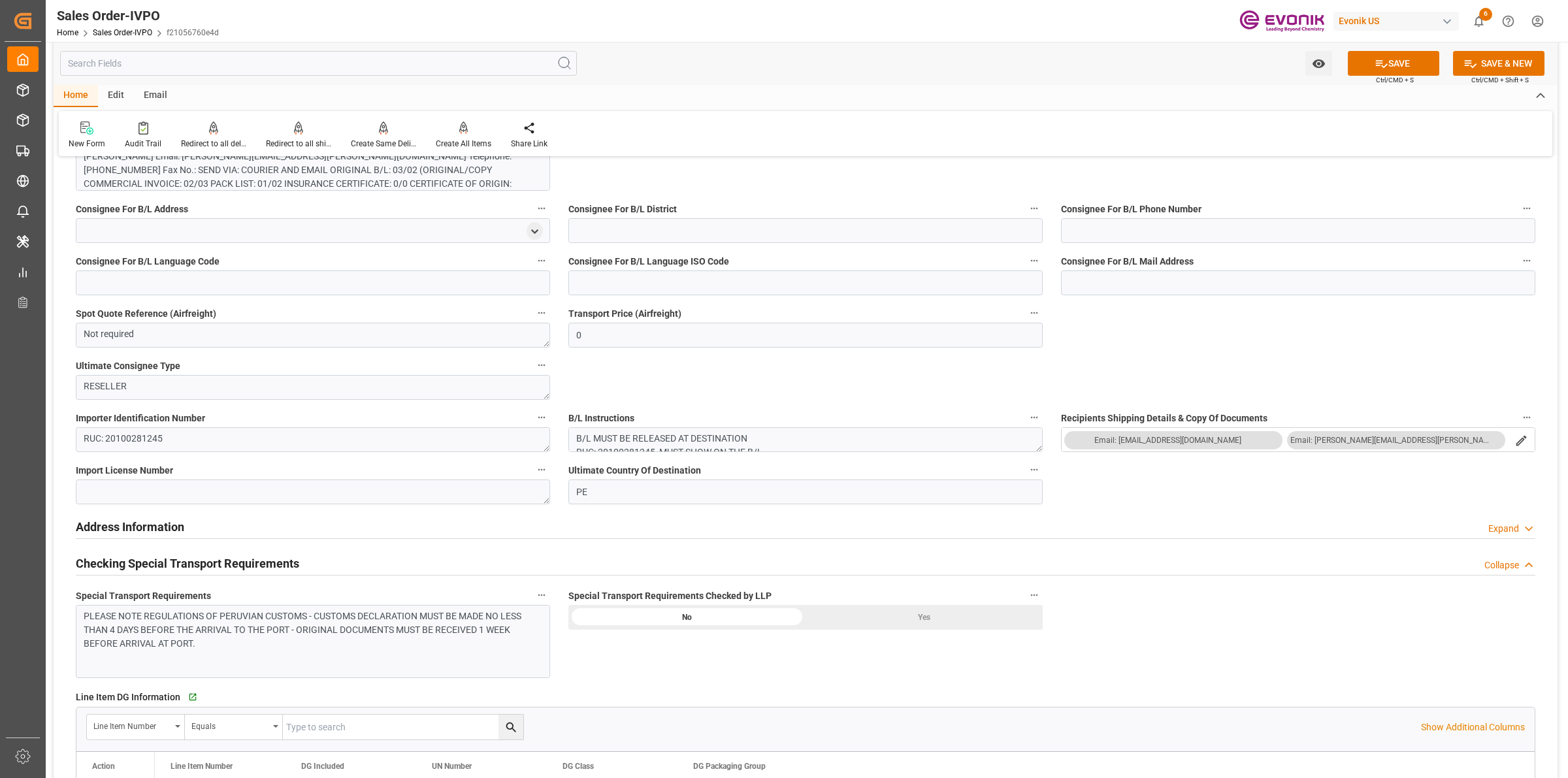
scroll to position [1552, 0]
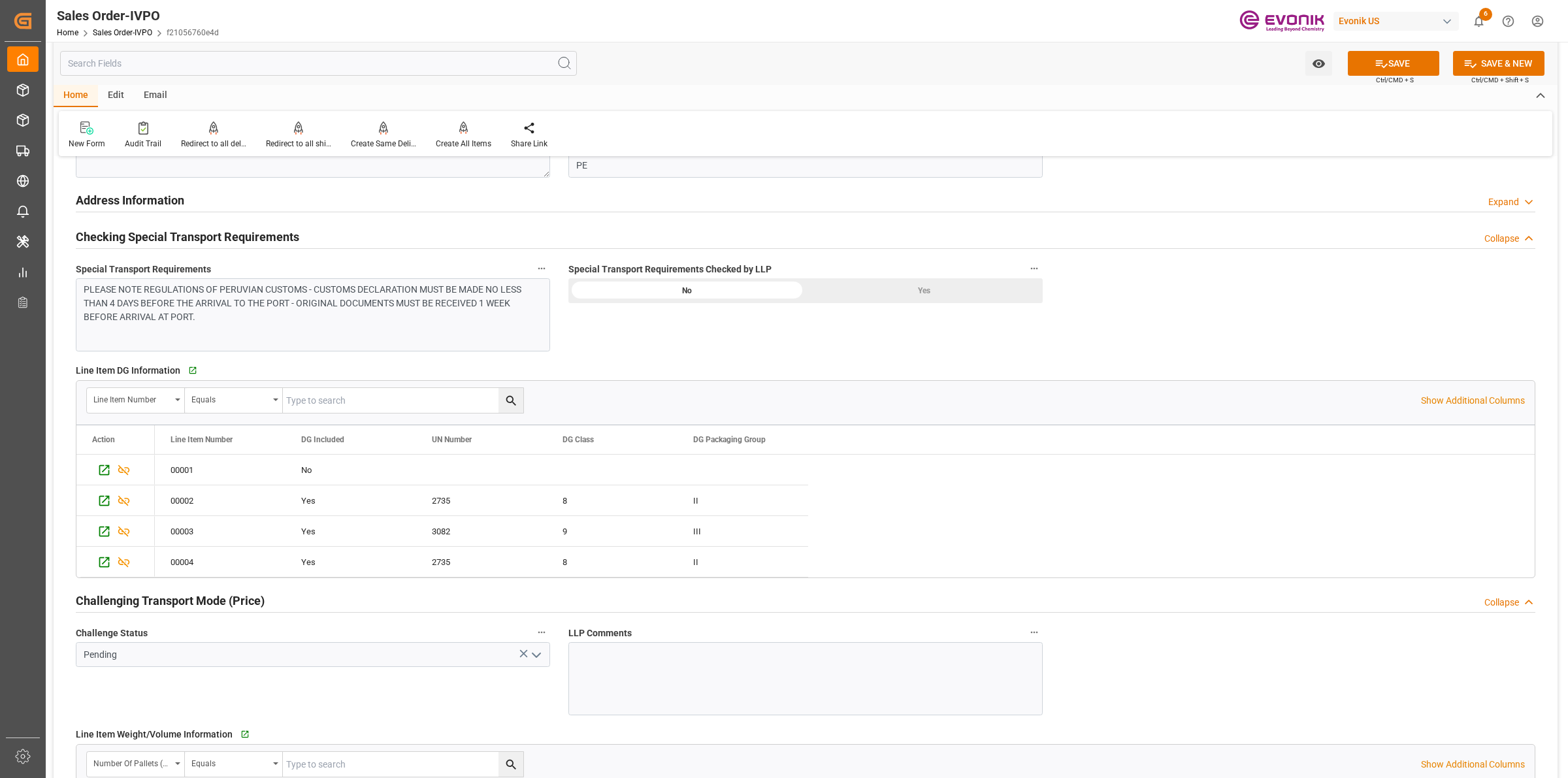
click at [933, 301] on div "Yes" at bounding box center [924, 291] width 237 height 25
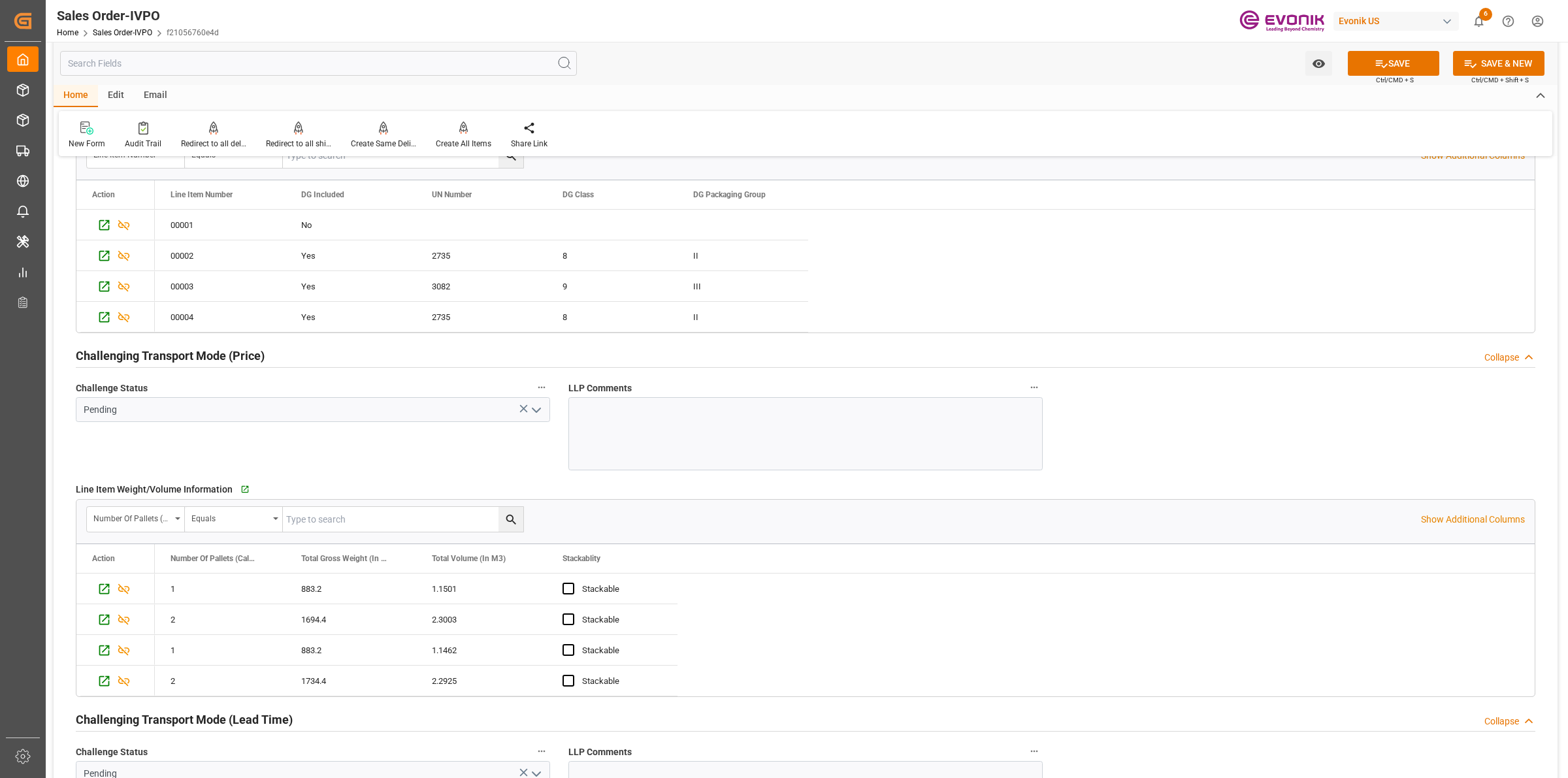
click at [539, 410] on icon "open menu" at bounding box center [536, 411] width 15 height 15
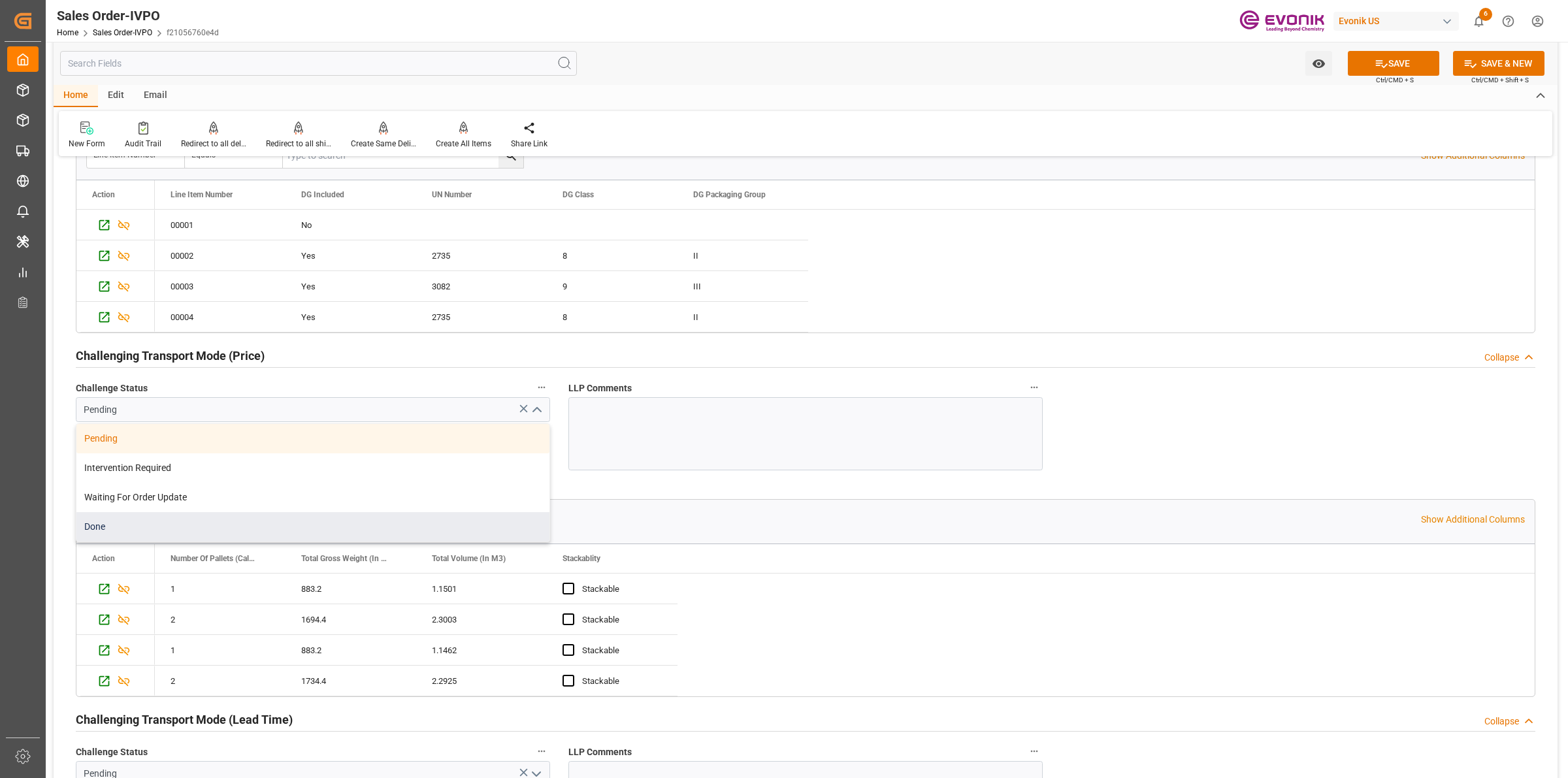
click at [160, 528] on div "Done" at bounding box center [313, 527] width 473 height 29
type input "Done"
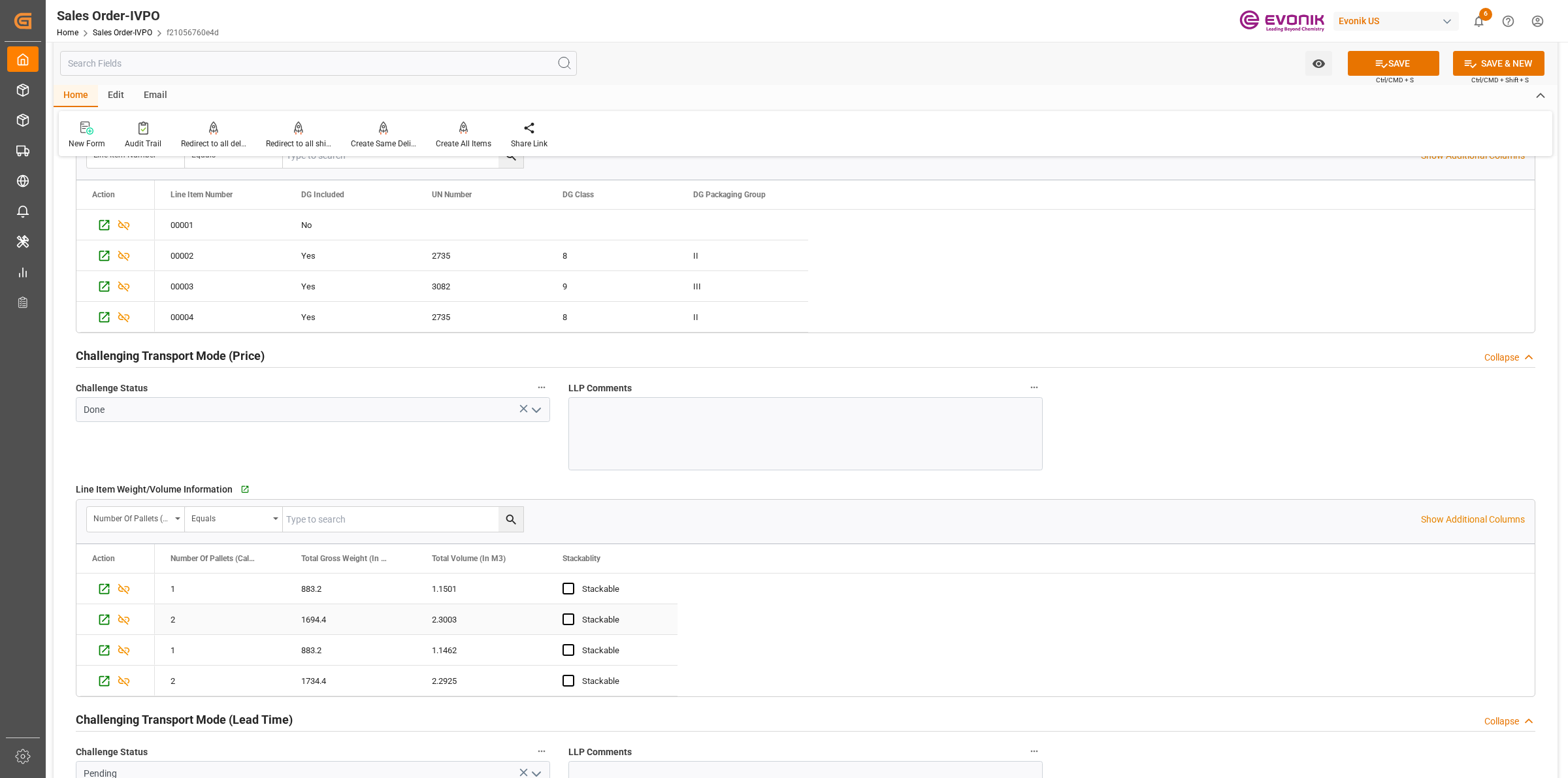
scroll to position [2042, 0]
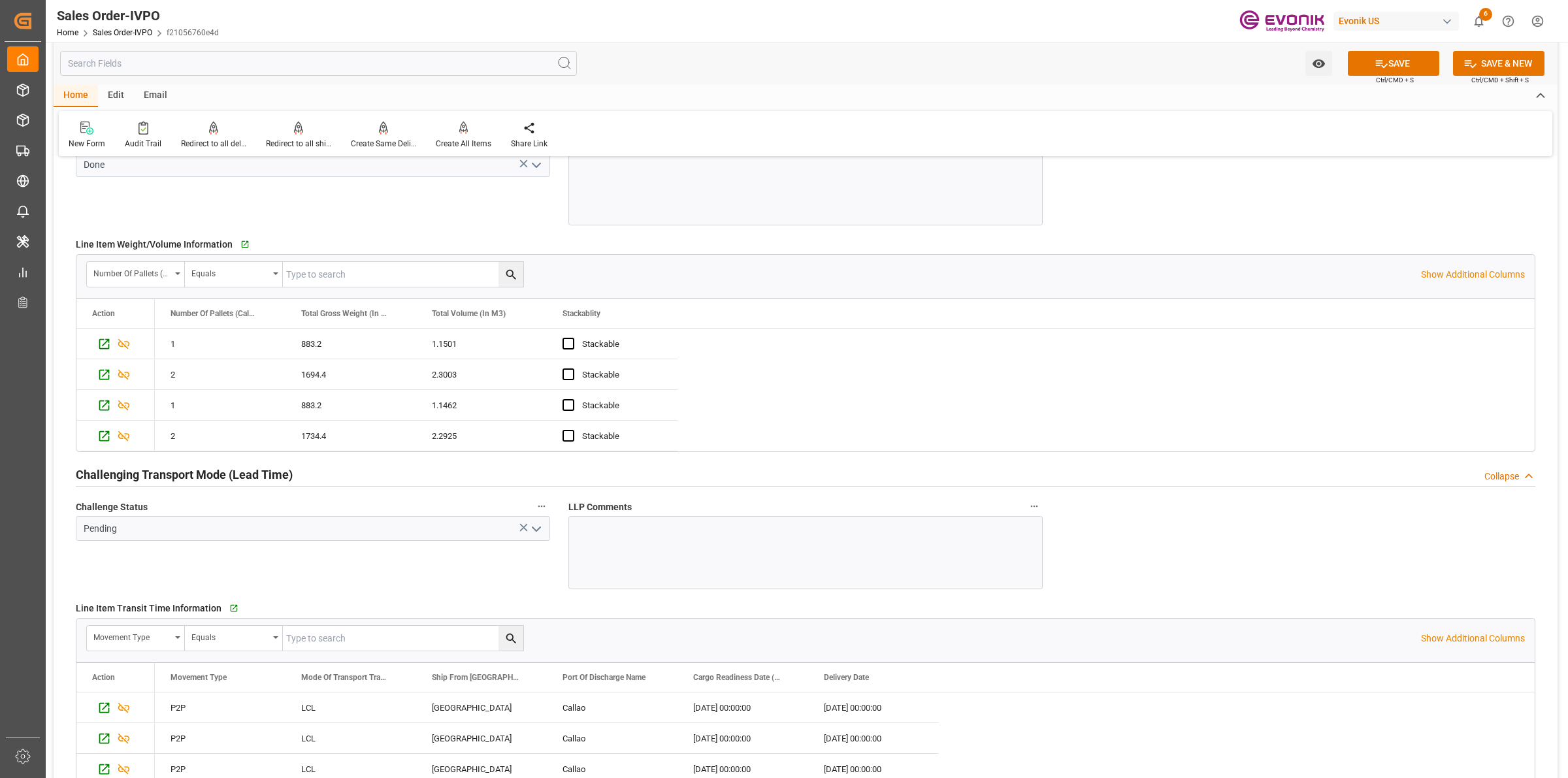
click at [534, 530] on icon "open menu" at bounding box center [536, 530] width 15 height 15
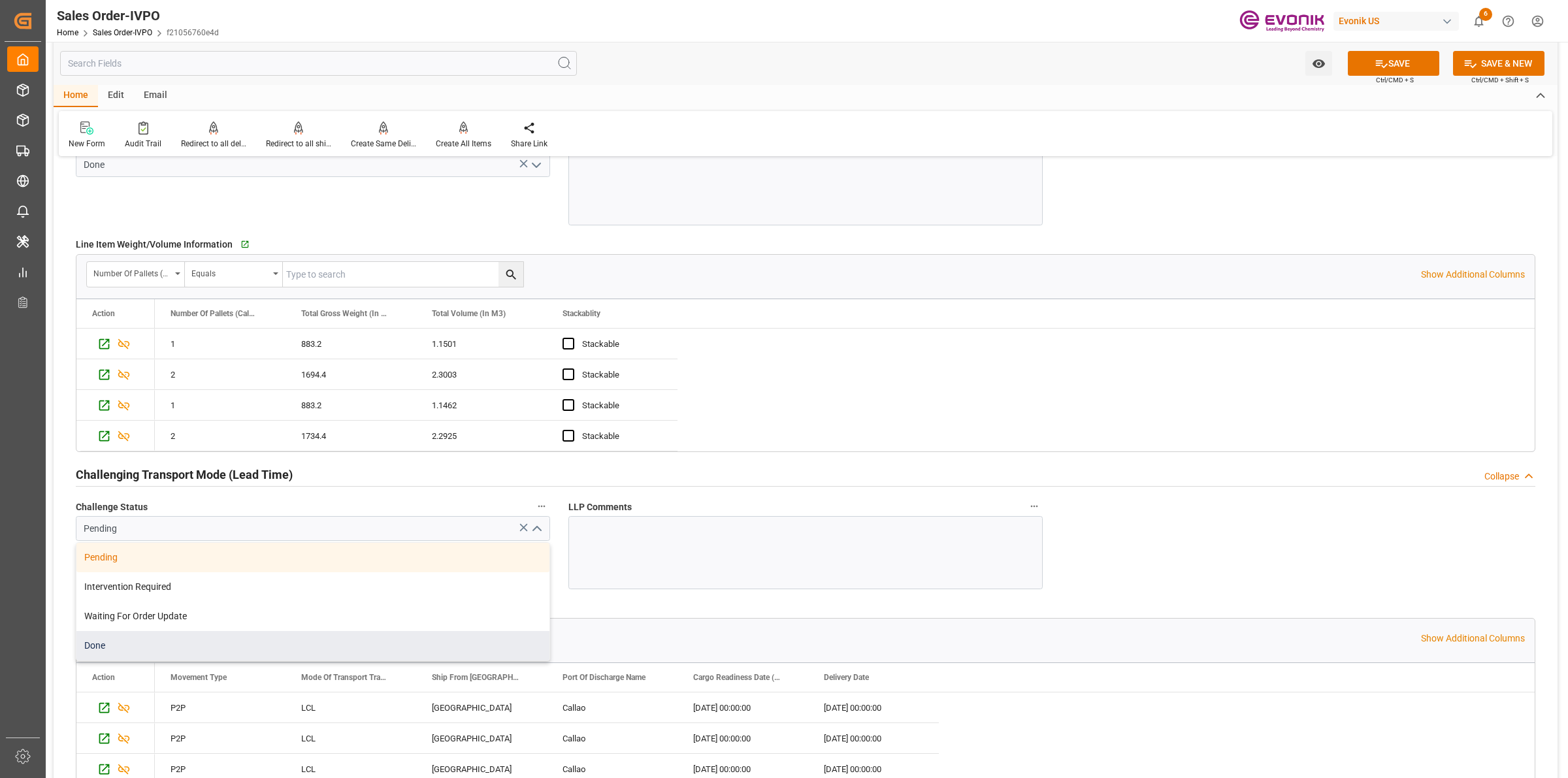
click at [115, 646] on div "Done" at bounding box center [313, 646] width 473 height 29
type input "Done"
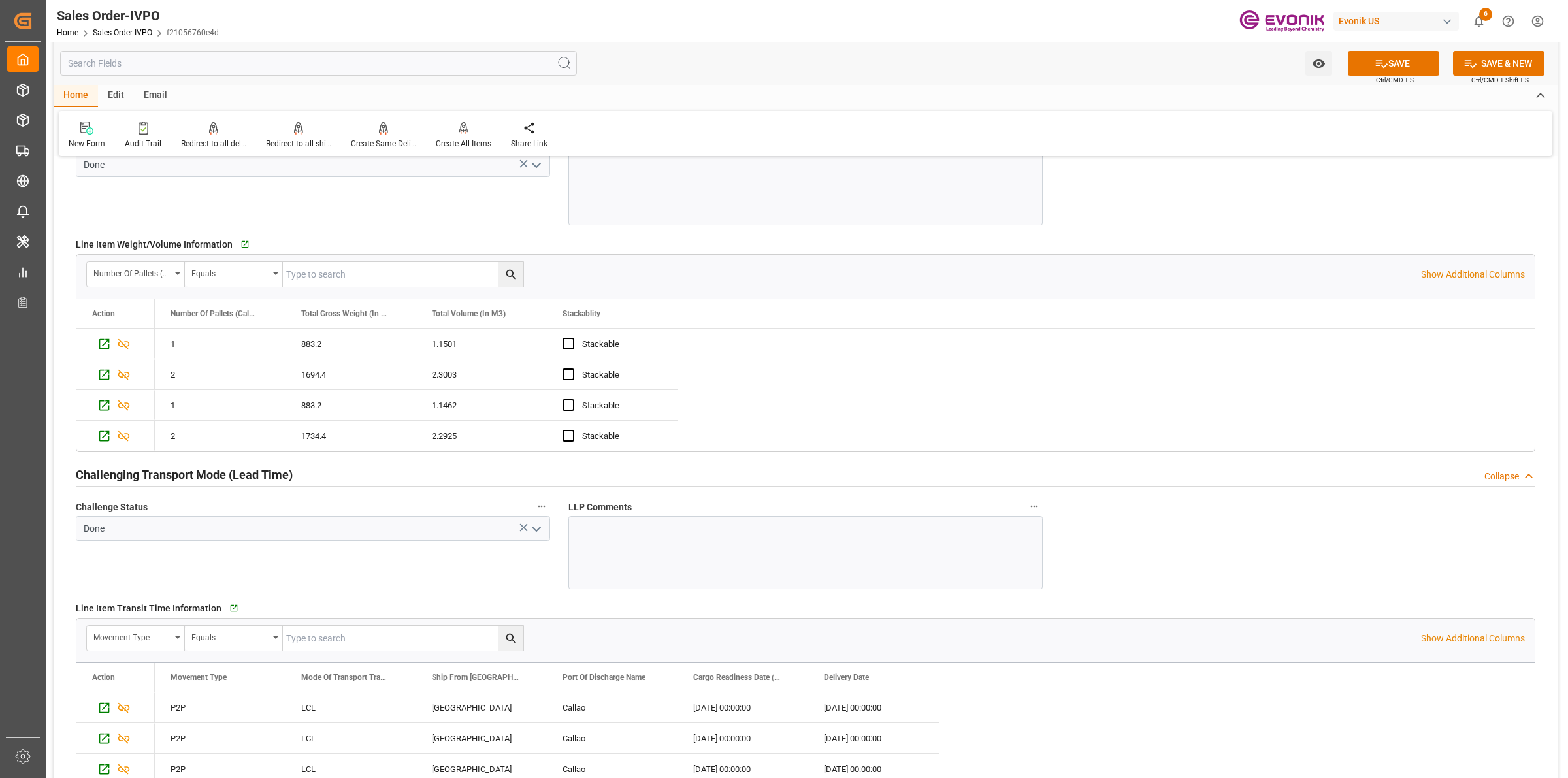
scroll to position [2288, 0]
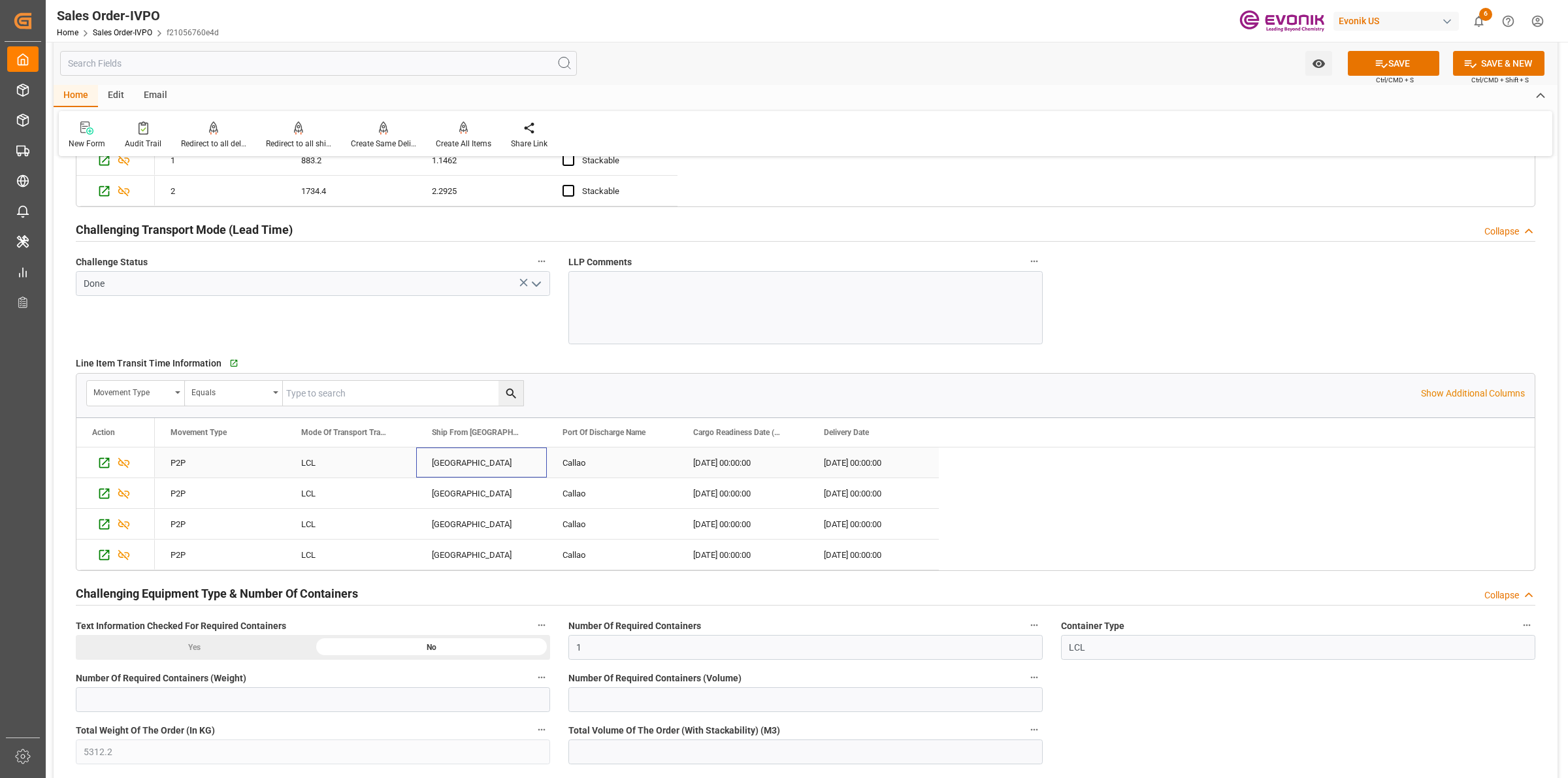
click at [480, 464] on div "LOS ANGELES" at bounding box center [481, 462] width 130 height 30
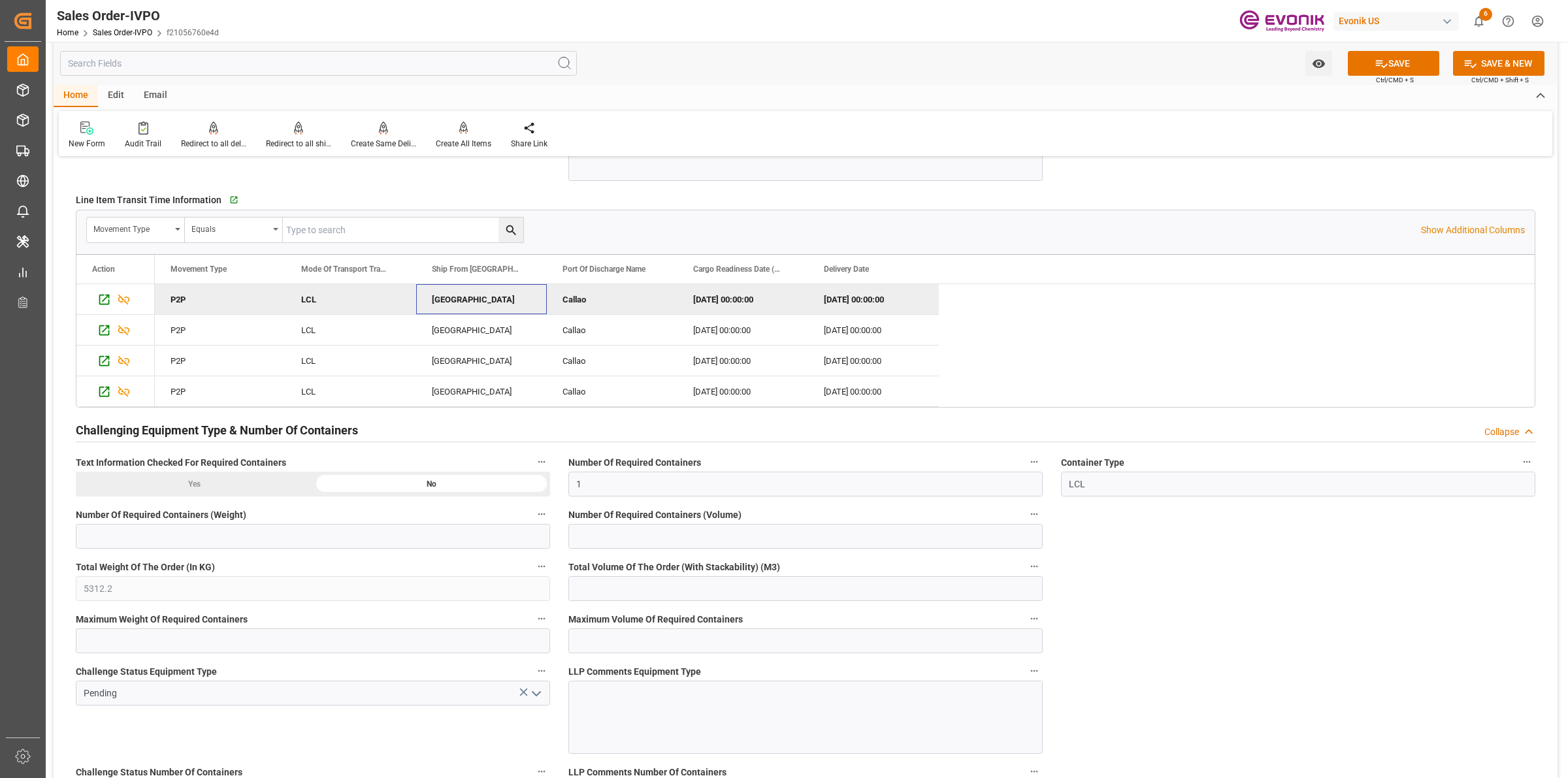
scroll to position [2778, 0]
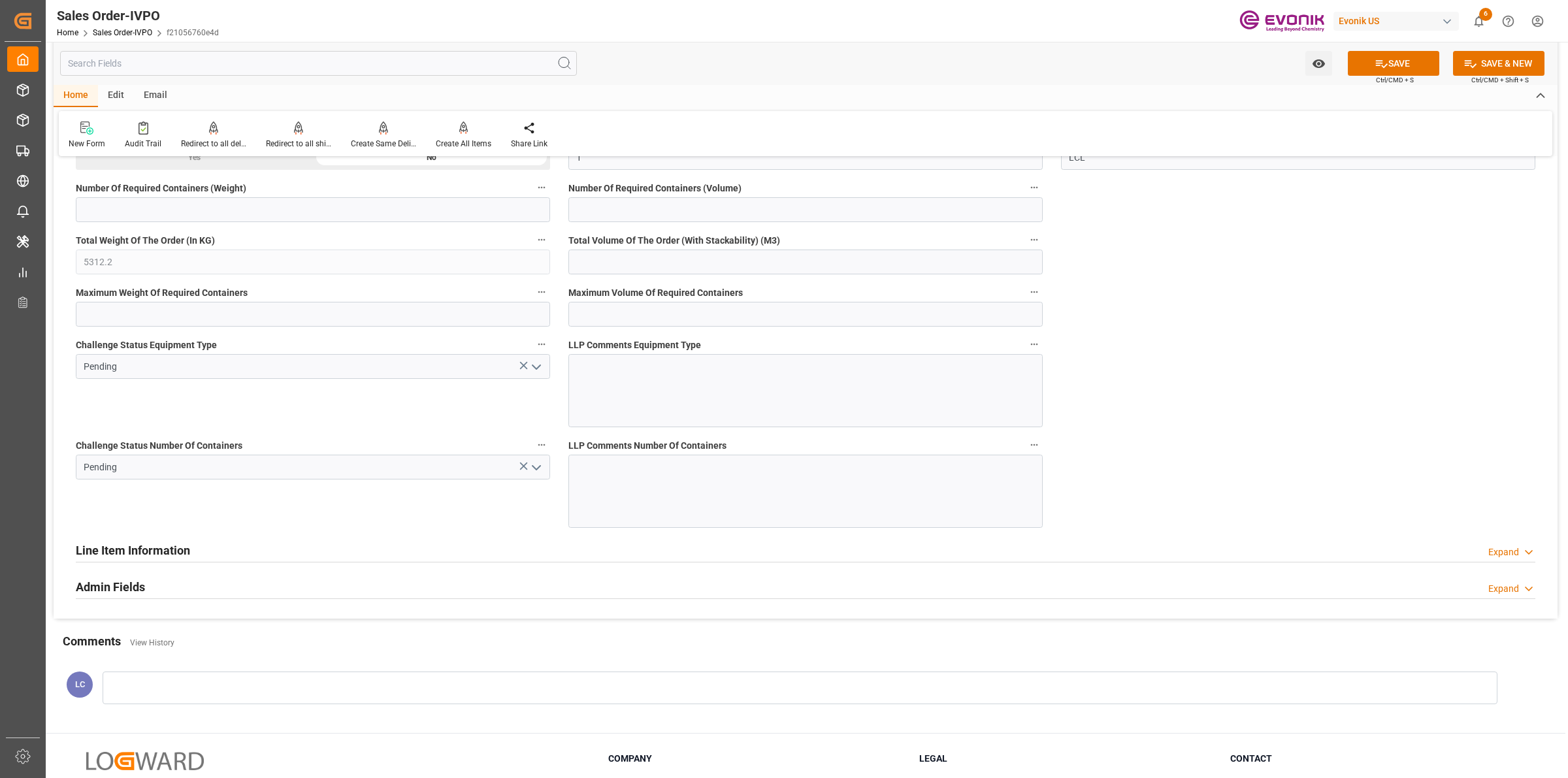
click at [537, 374] on icon "open menu" at bounding box center [536, 367] width 15 height 15
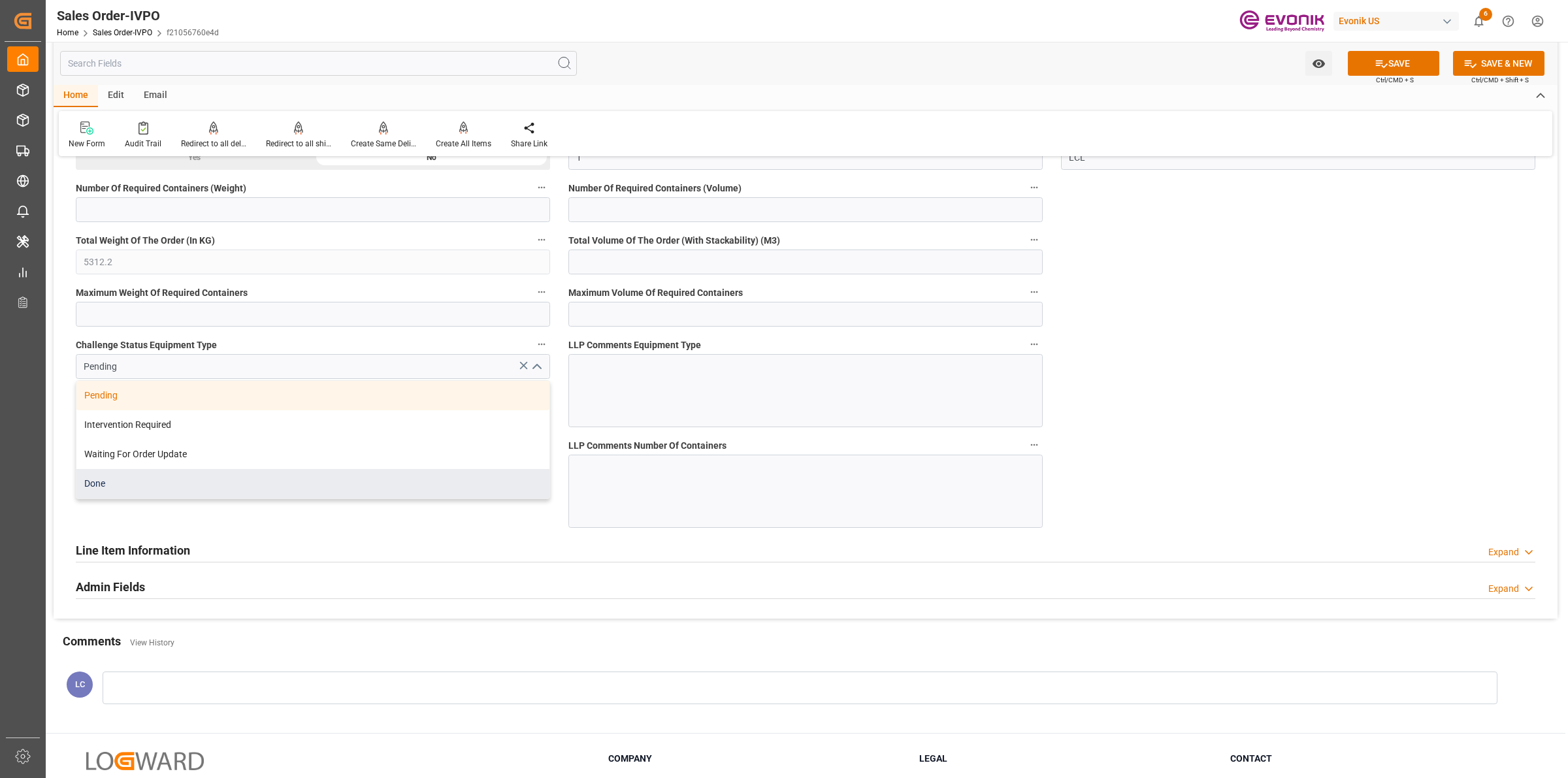
click at [220, 499] on div "Done" at bounding box center [313, 484] width 473 height 29
type input "Done"
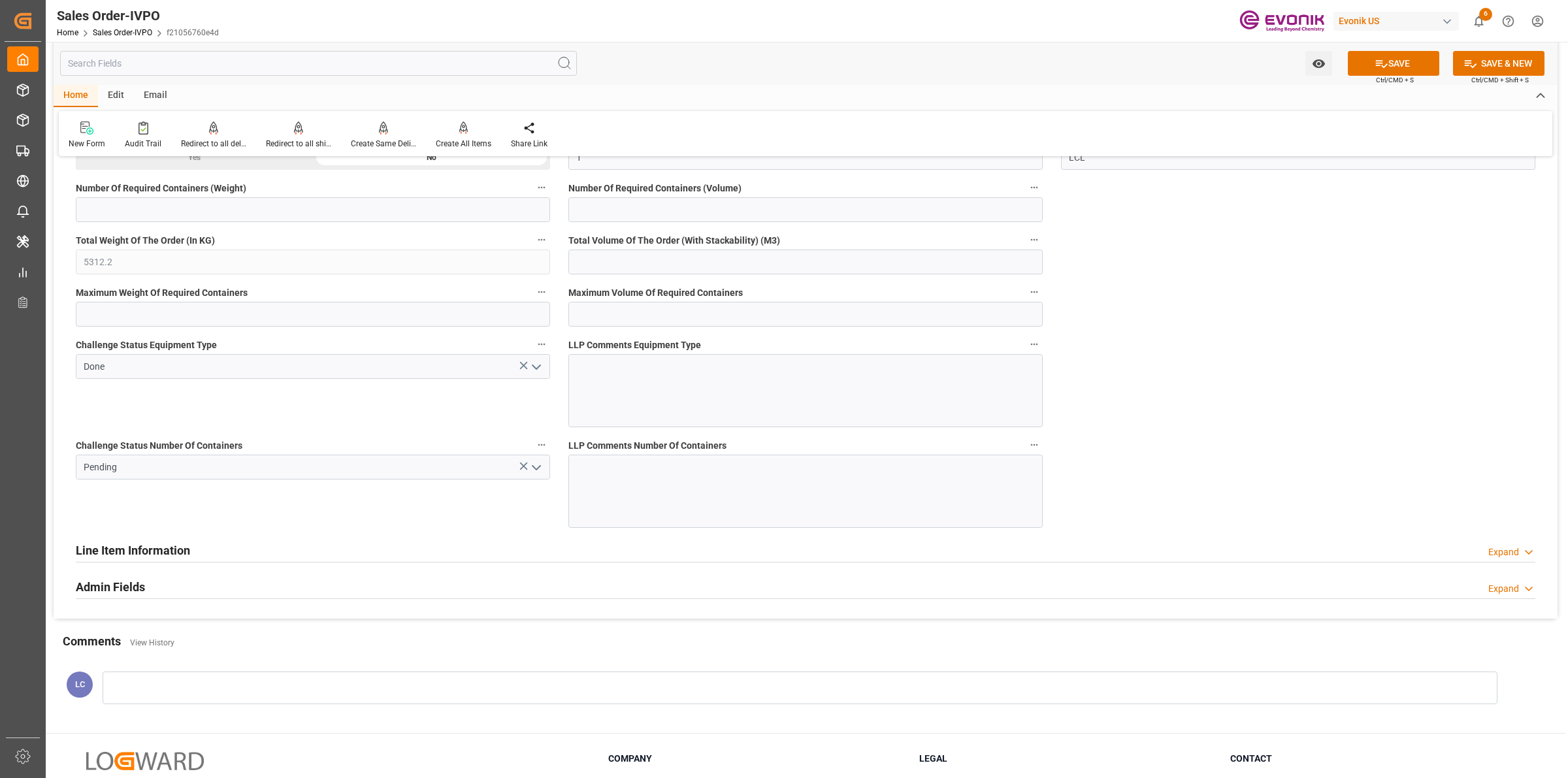
drag, startPoint x: 456, startPoint y: 514, endPoint x: 494, endPoint y: 504, distance: 39.3
click at [458, 514] on div "Challenge Status Number Of Containers Pending" at bounding box center [313, 482] width 493 height 101
click at [544, 473] on button "open menu" at bounding box center [535, 467] width 19 height 20
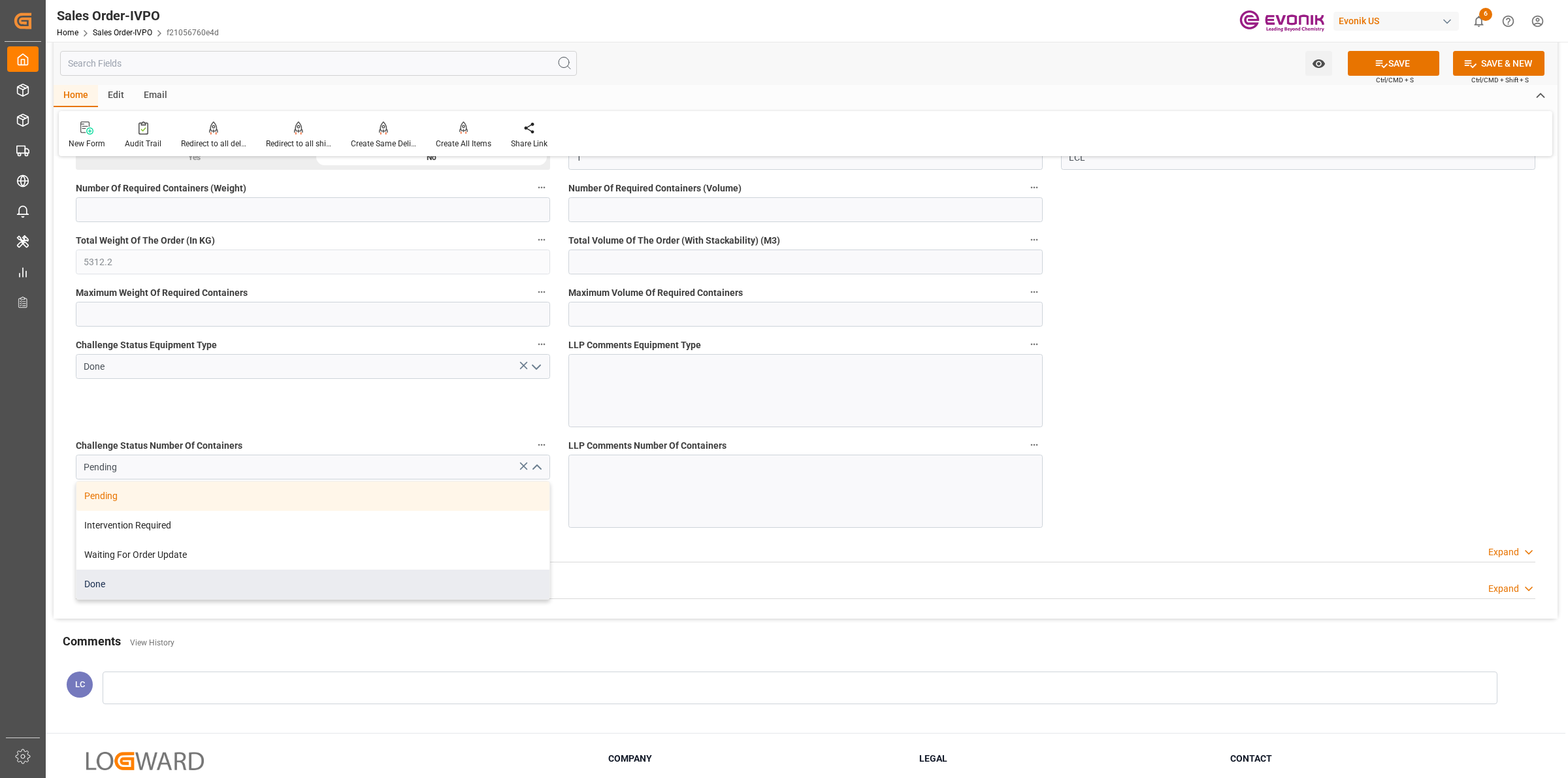
click at [148, 596] on div "Done" at bounding box center [313, 585] width 473 height 29
type input "Done"
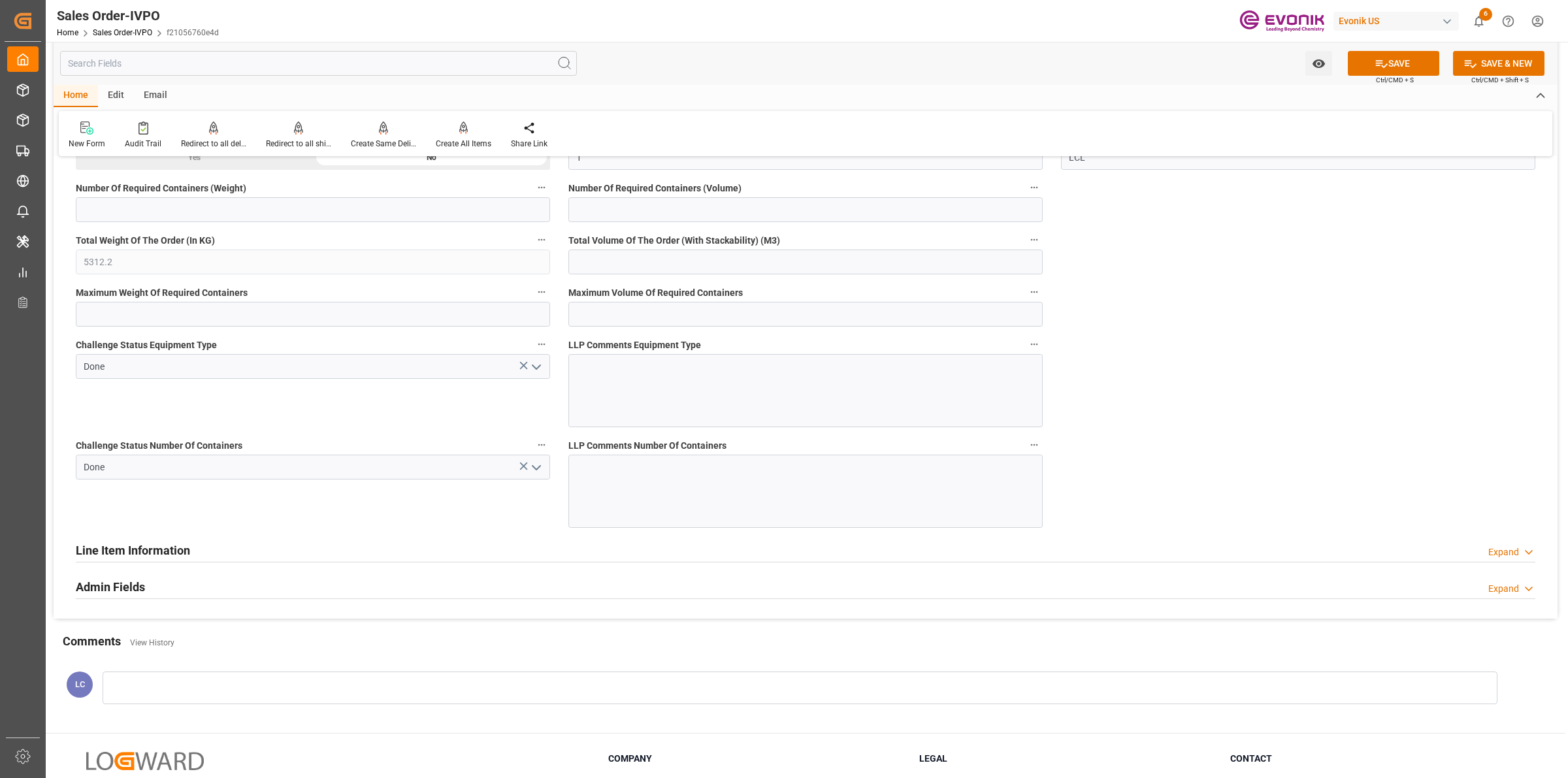
click at [1378, 63] on icon at bounding box center [1382, 64] width 12 height 8
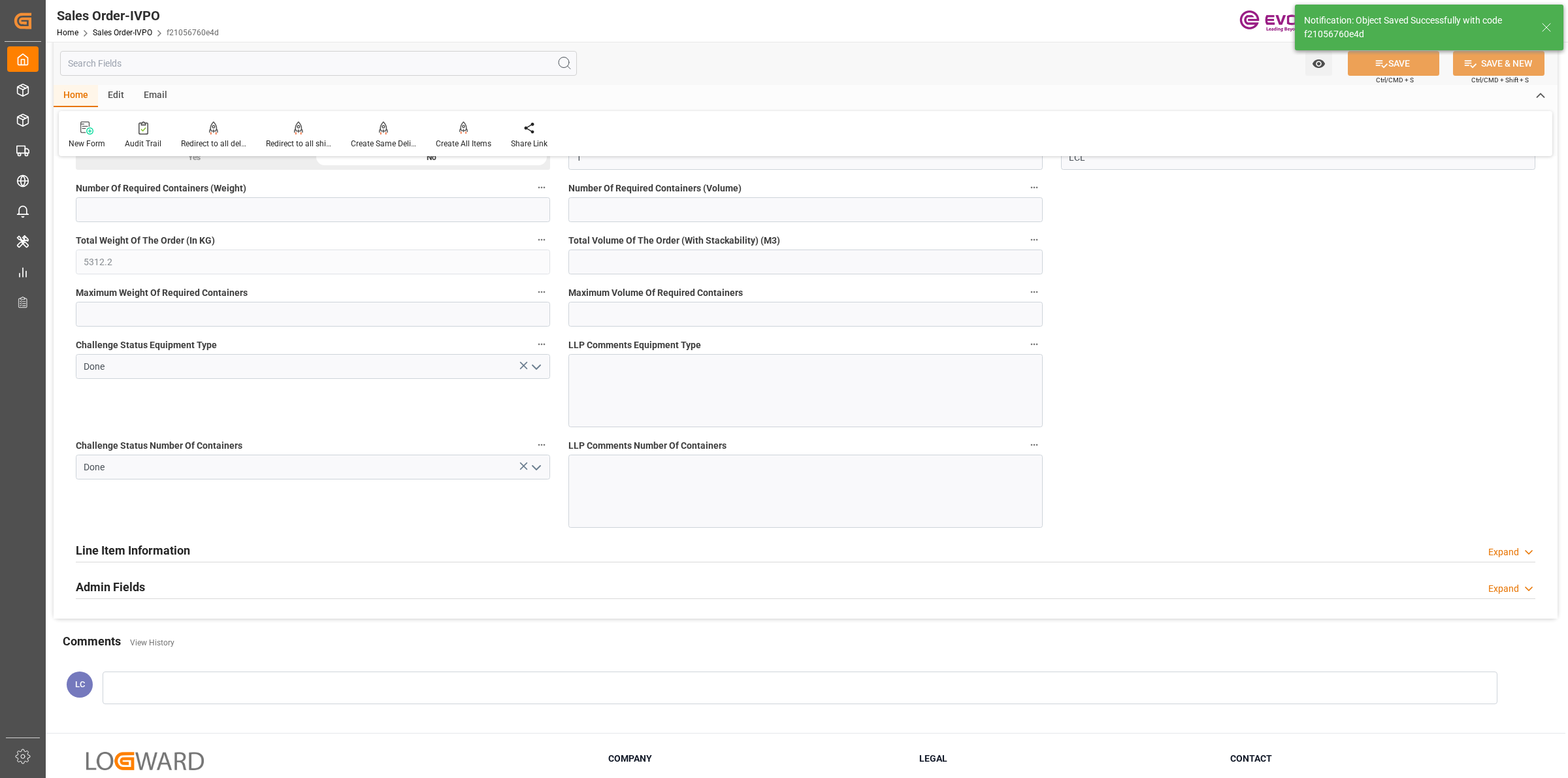
type input "No"
type input "16.09.2025 07:29"
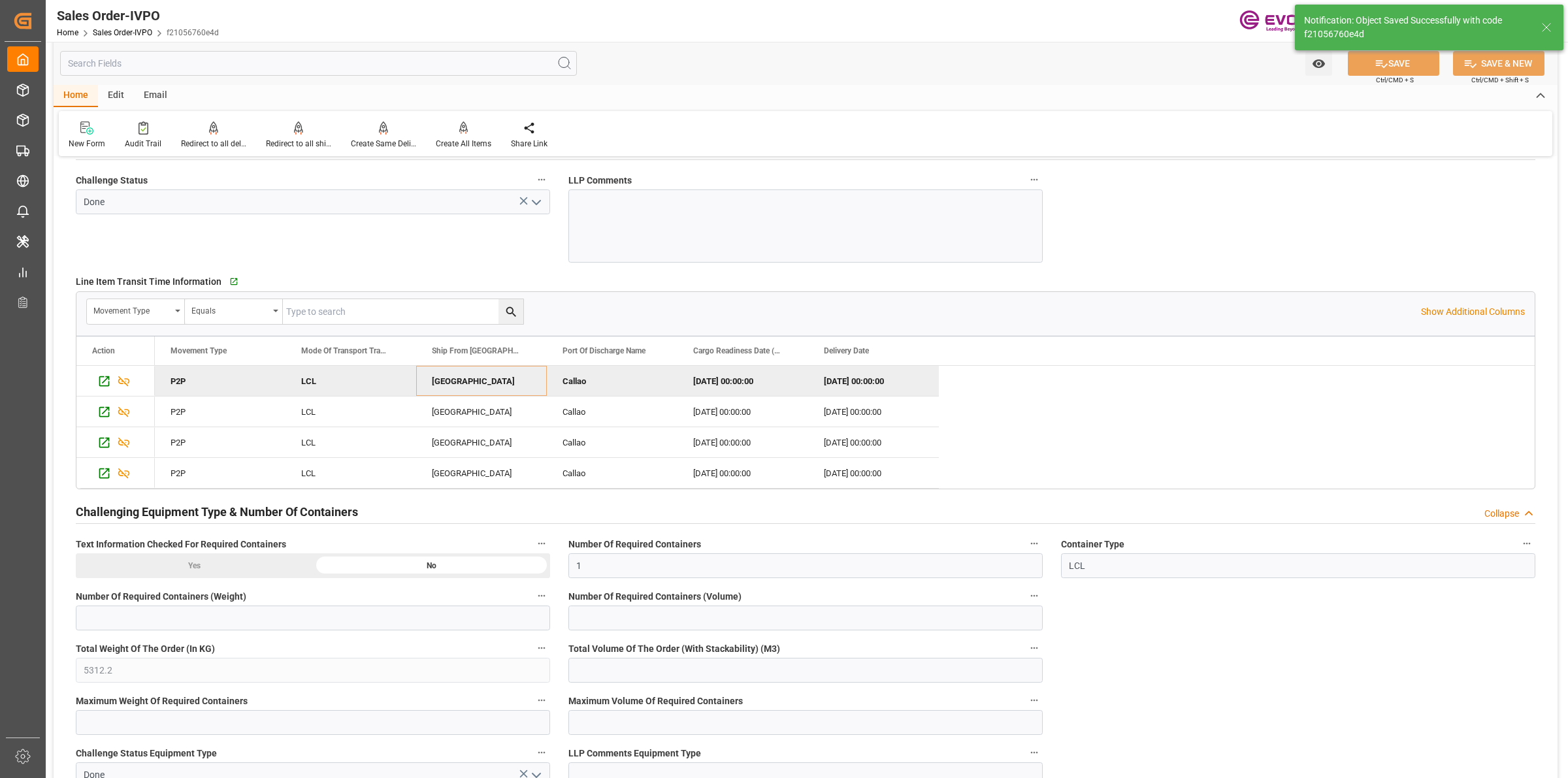
scroll to position [2288, 0]
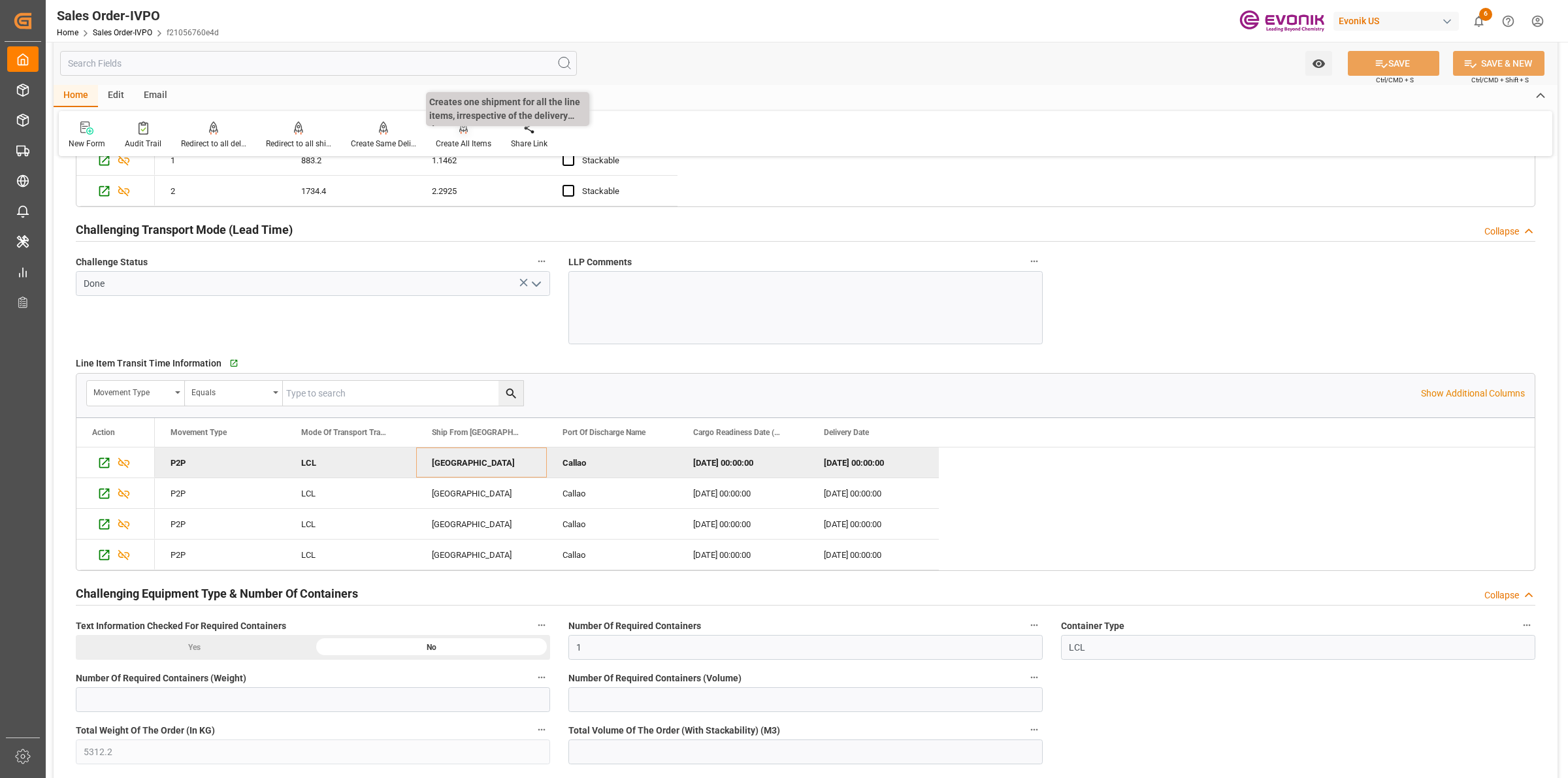
click at [449, 132] on div at bounding box center [463, 128] width 55 height 14
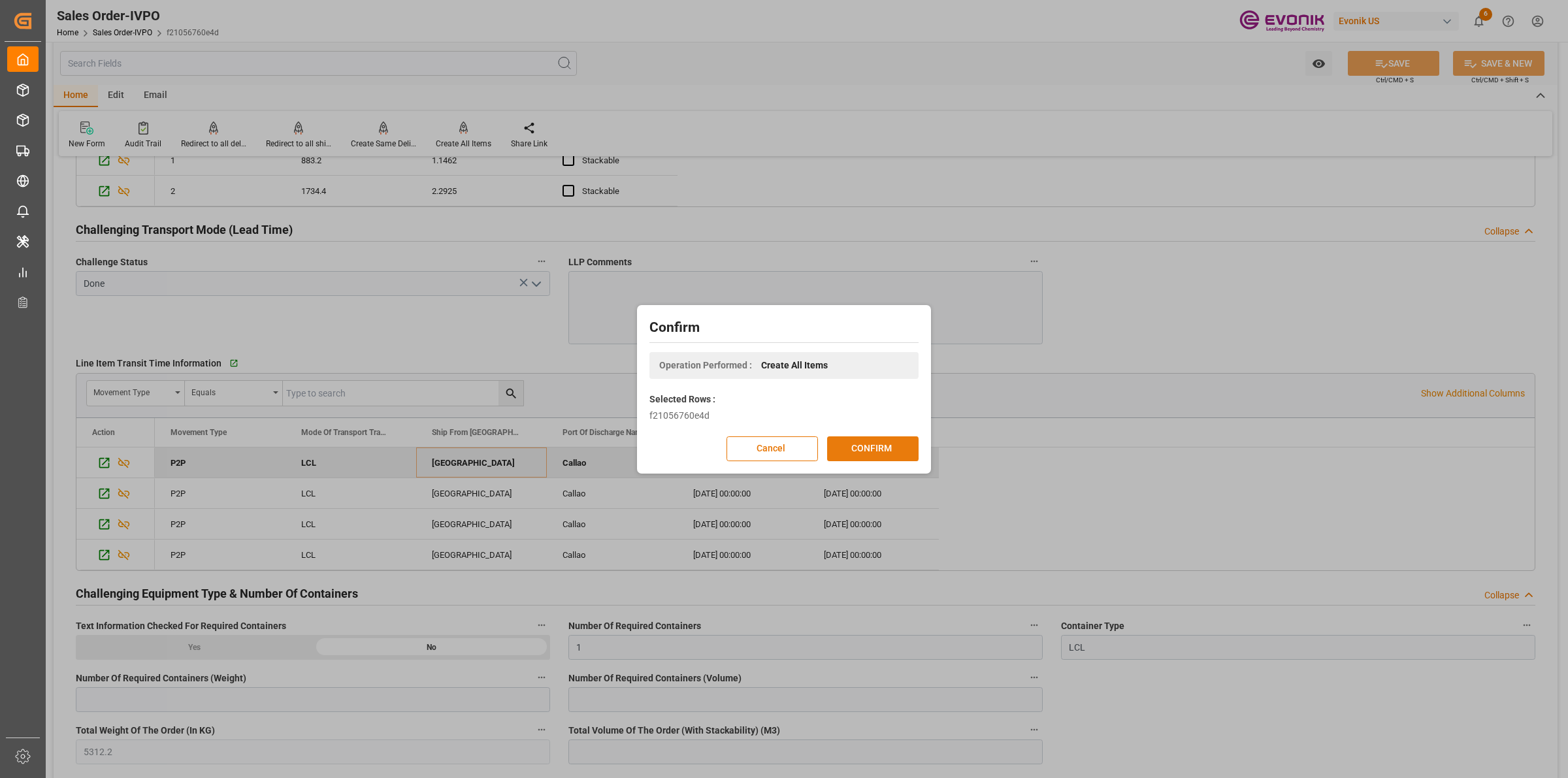
click at [881, 446] on button "CONFIRM" at bounding box center [872, 449] width 92 height 25
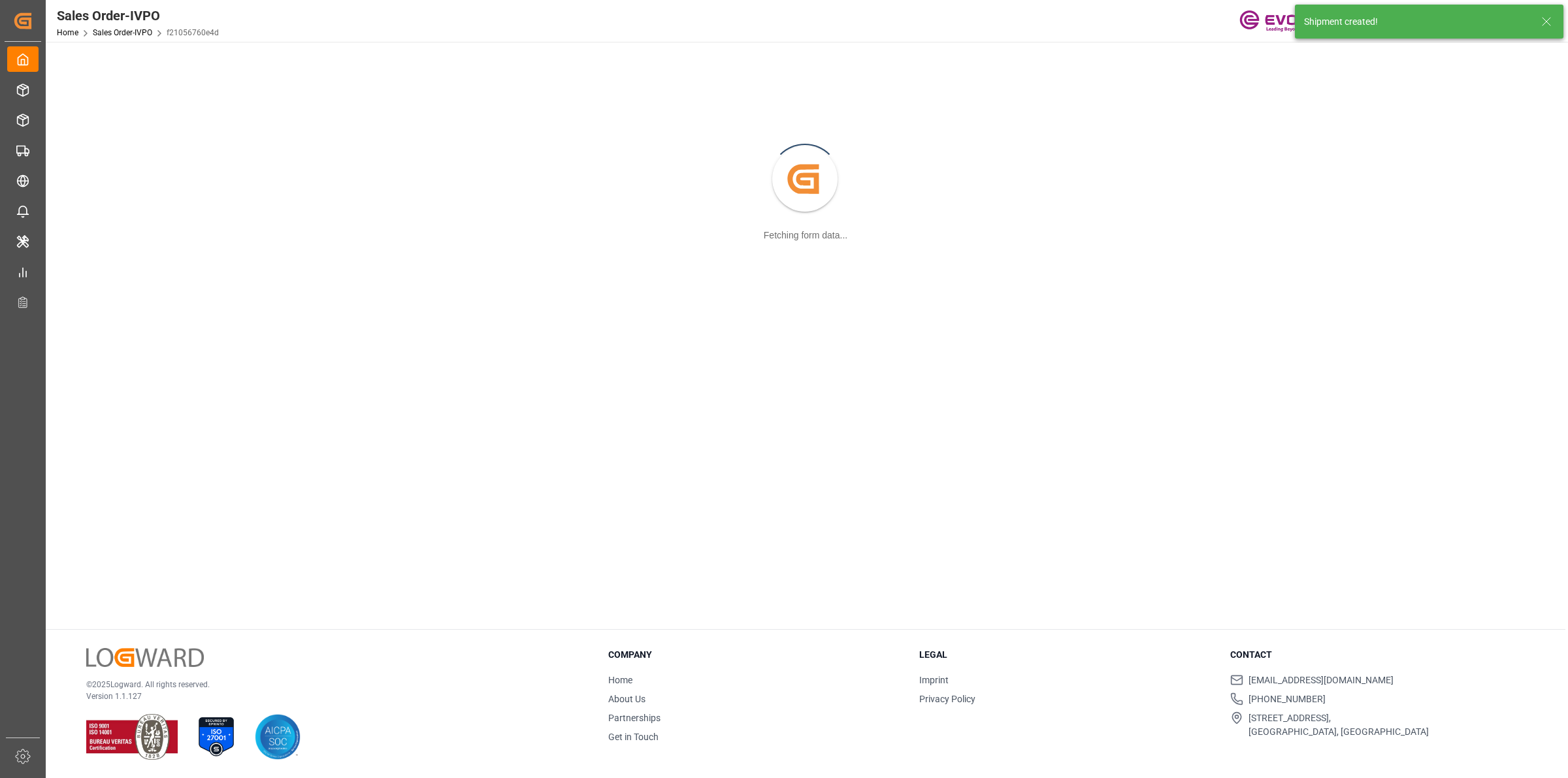
scroll to position [141, 0]
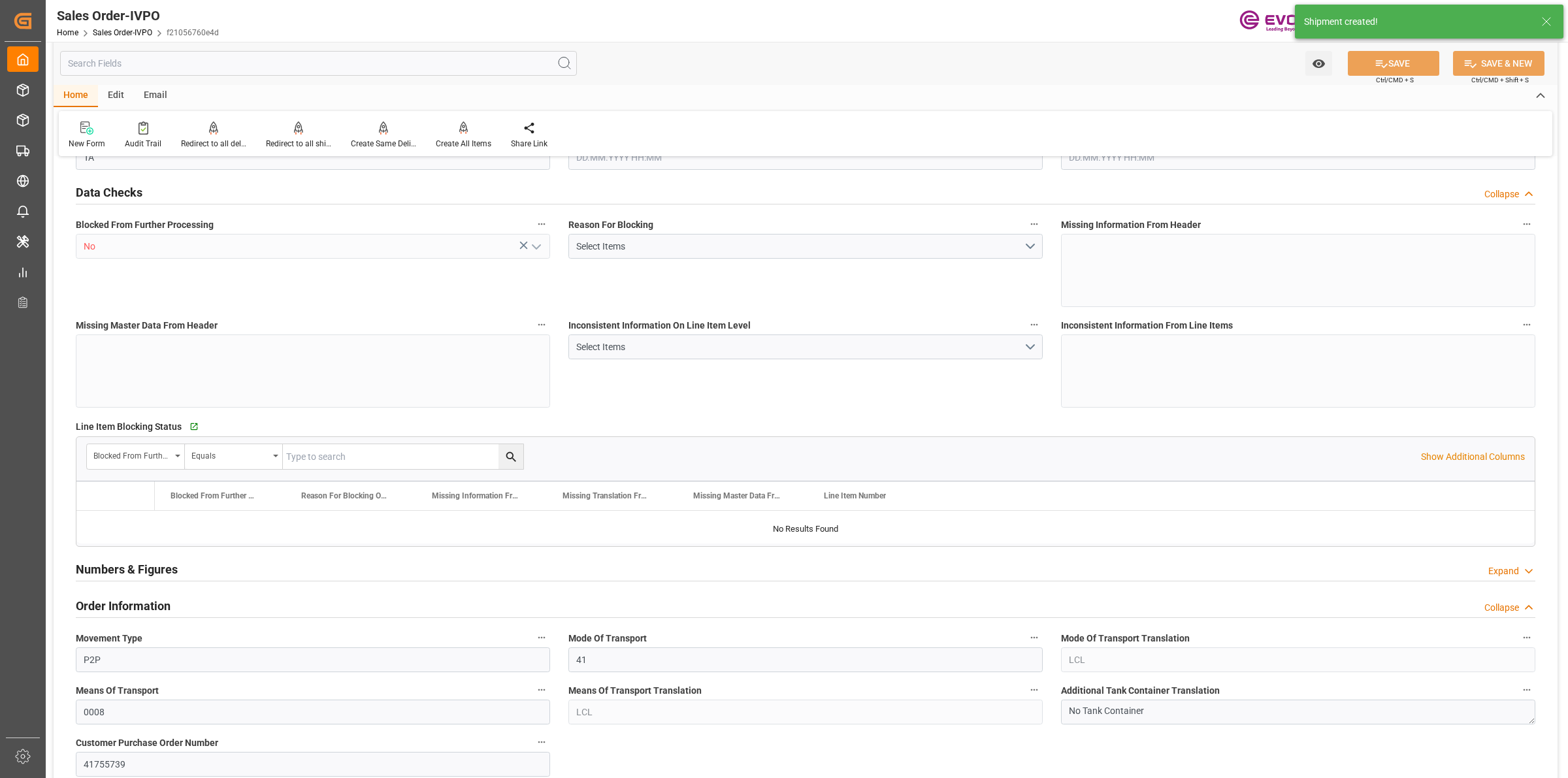
type input "PECLL"
type input "0"
type input "1"
type input "5312.2"
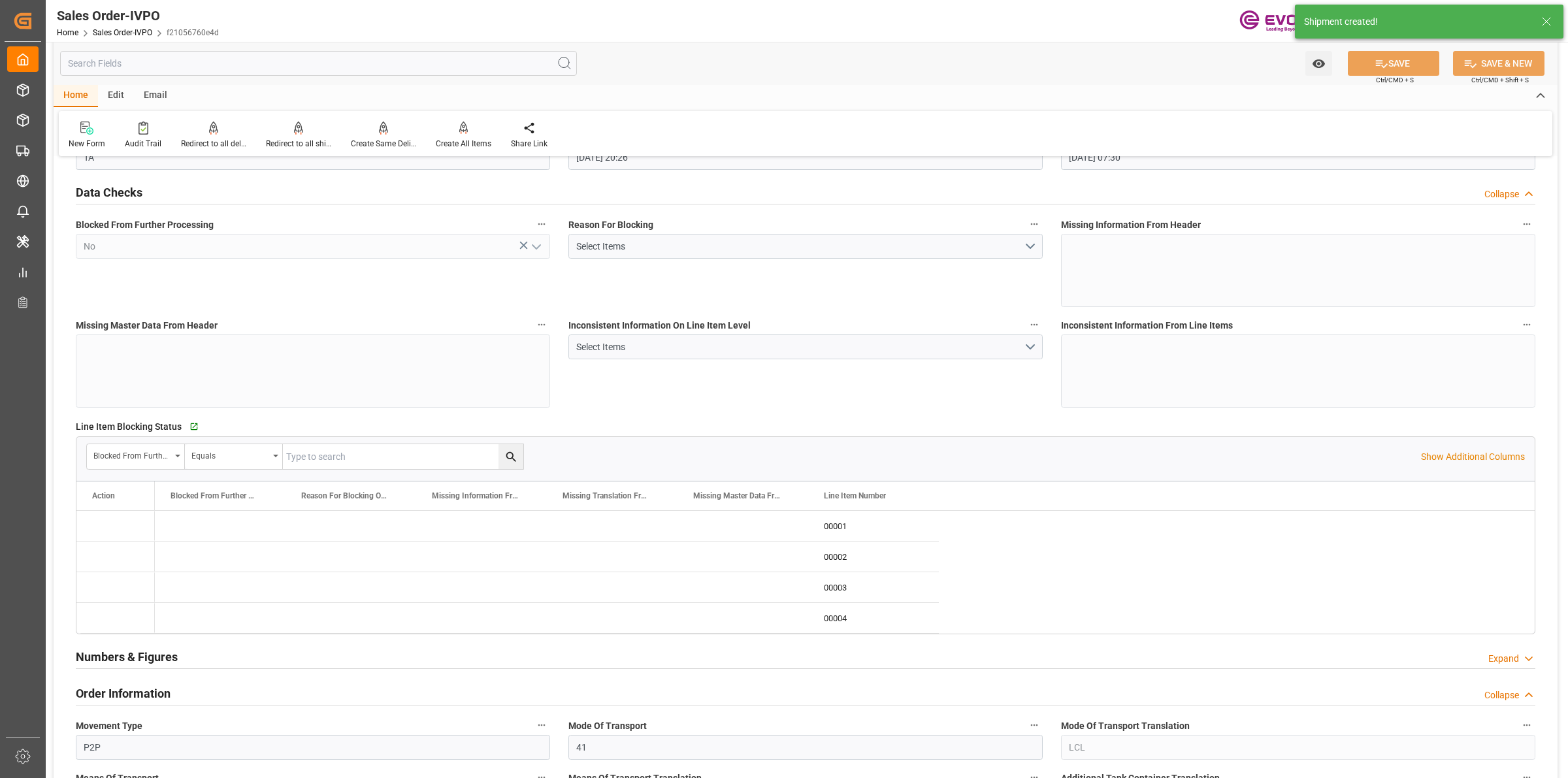
type input "15.09.2025 20:26"
type input "16.09.2025 07:30"
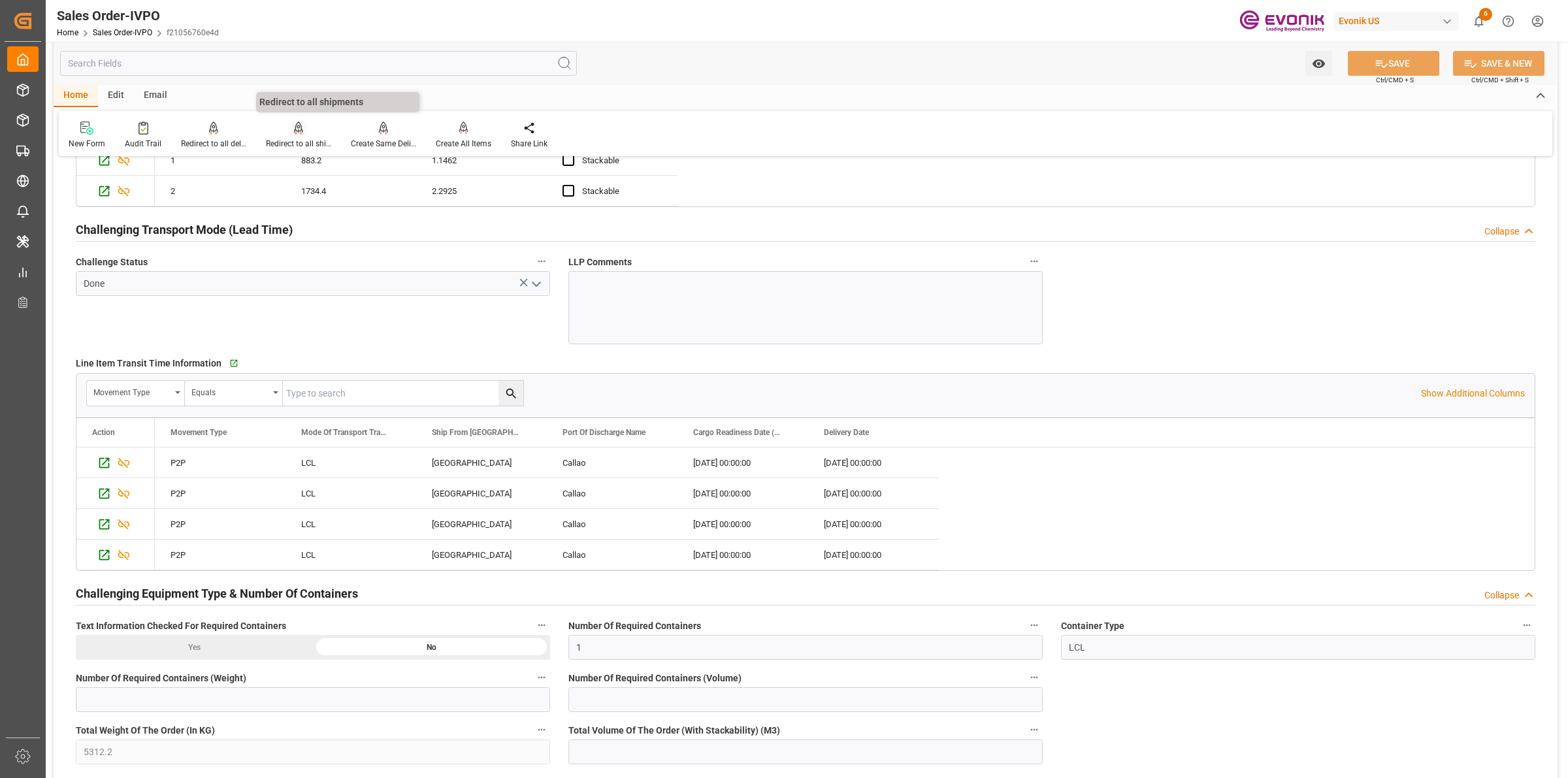
click at [292, 140] on div "Redirect to all shipments" at bounding box center [299, 144] width 66 height 12
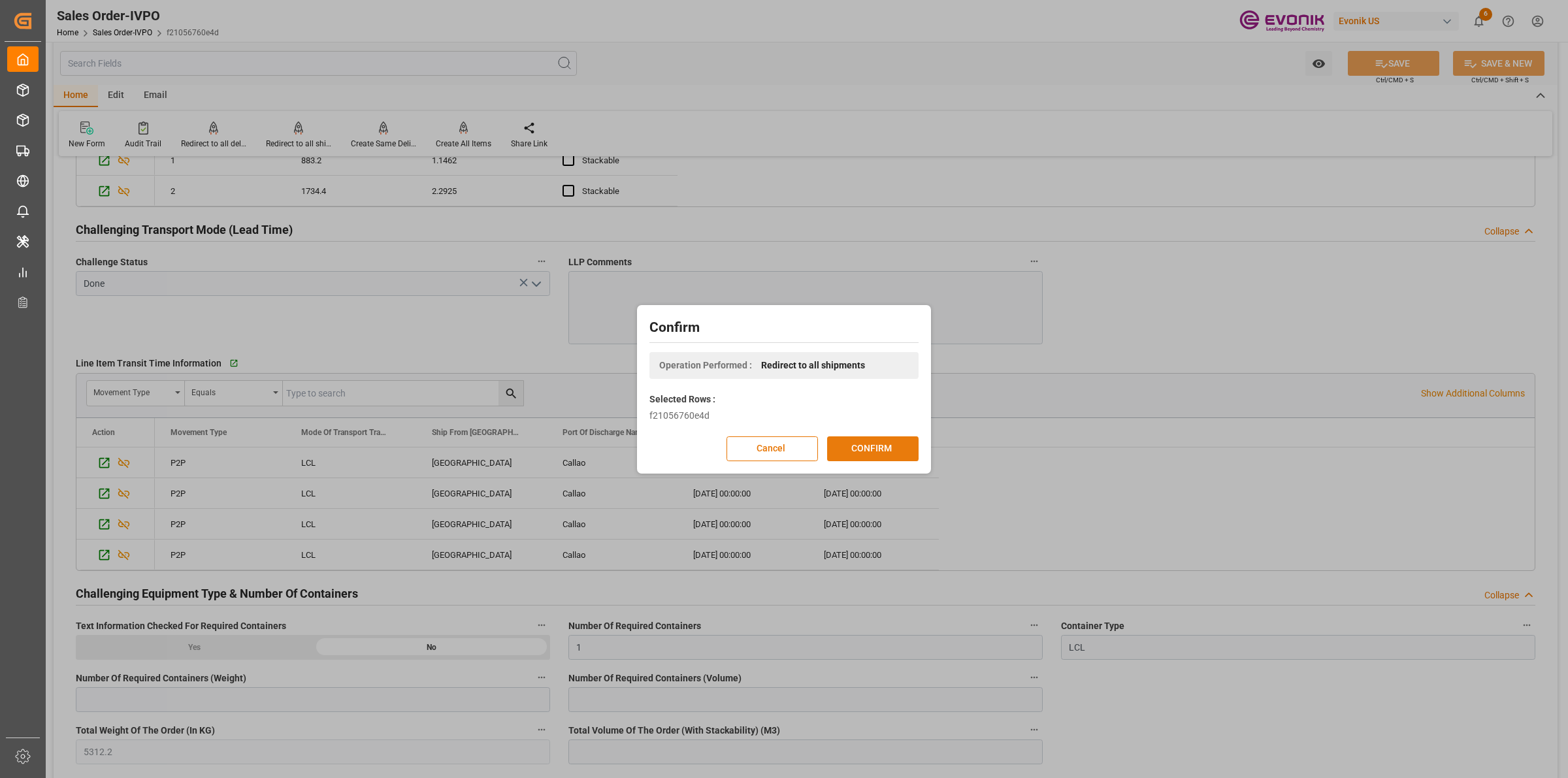
click at [886, 451] on button "CONFIRM" at bounding box center [872, 449] width 92 height 25
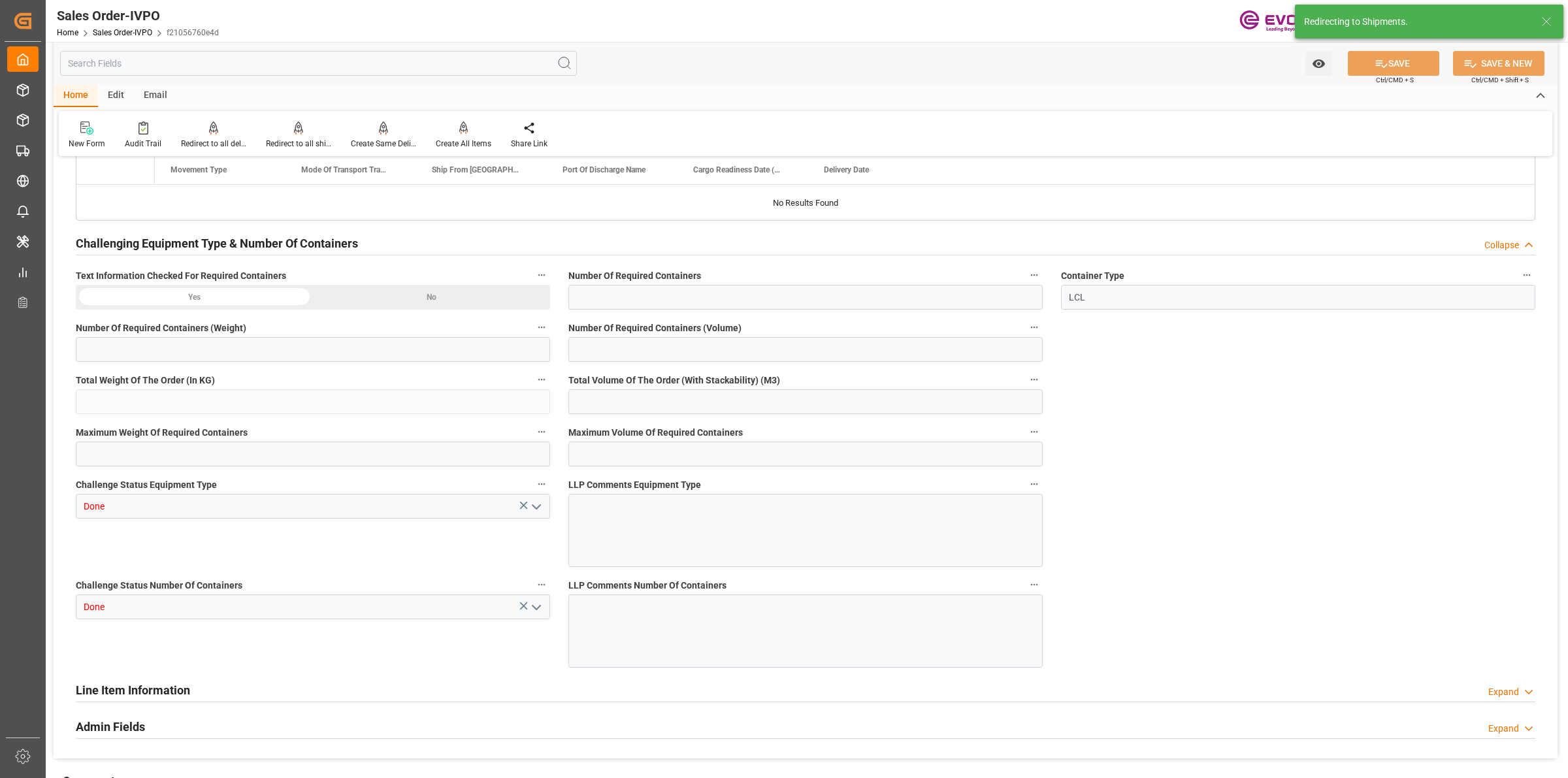
type input "PECLL"
type input "0"
type input "1"
type input "5312.2"
type input "15.09.2025 20:26"
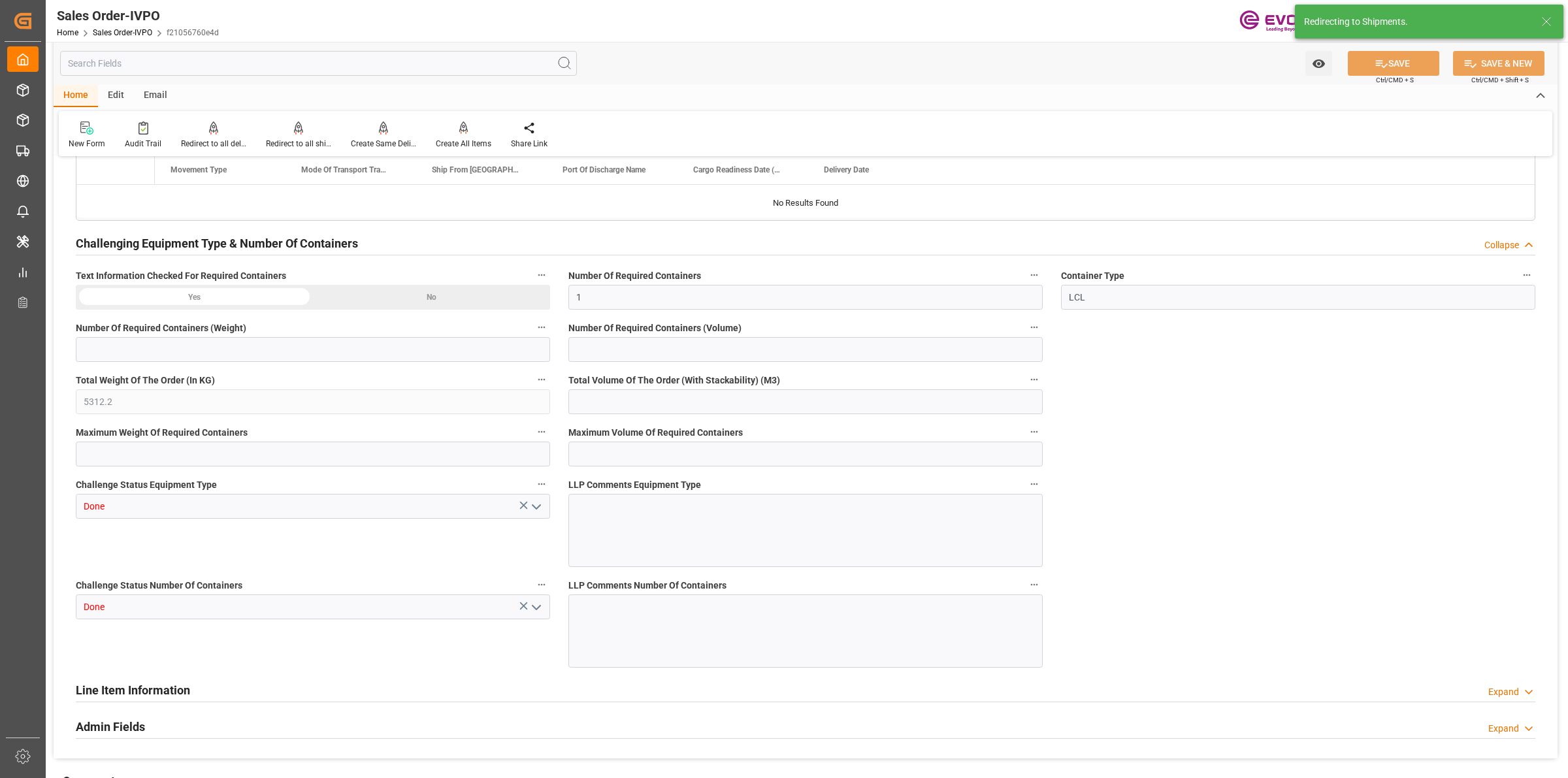
type input "16.09.2025 07:30"
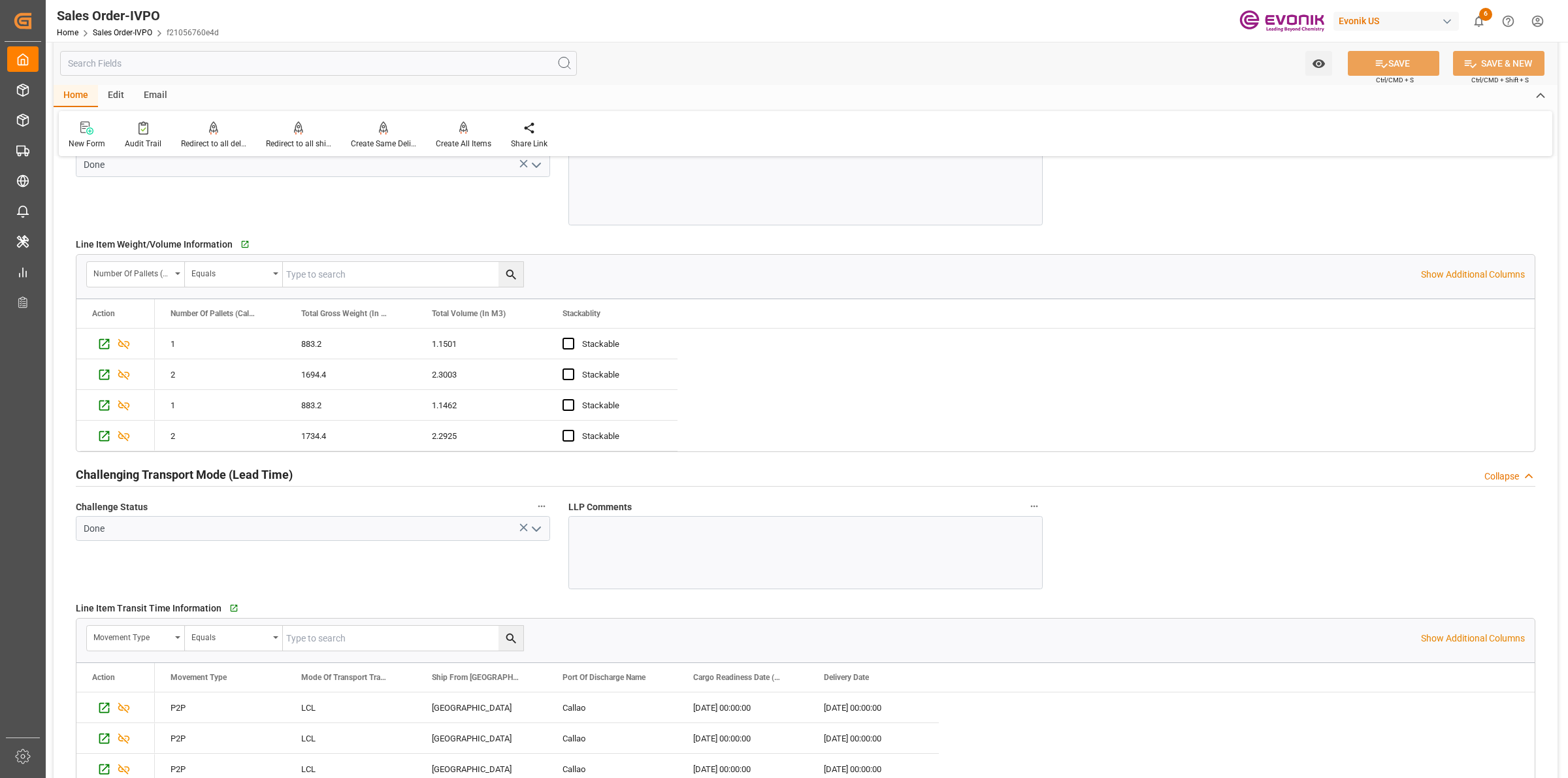
scroll to position [1715, 0]
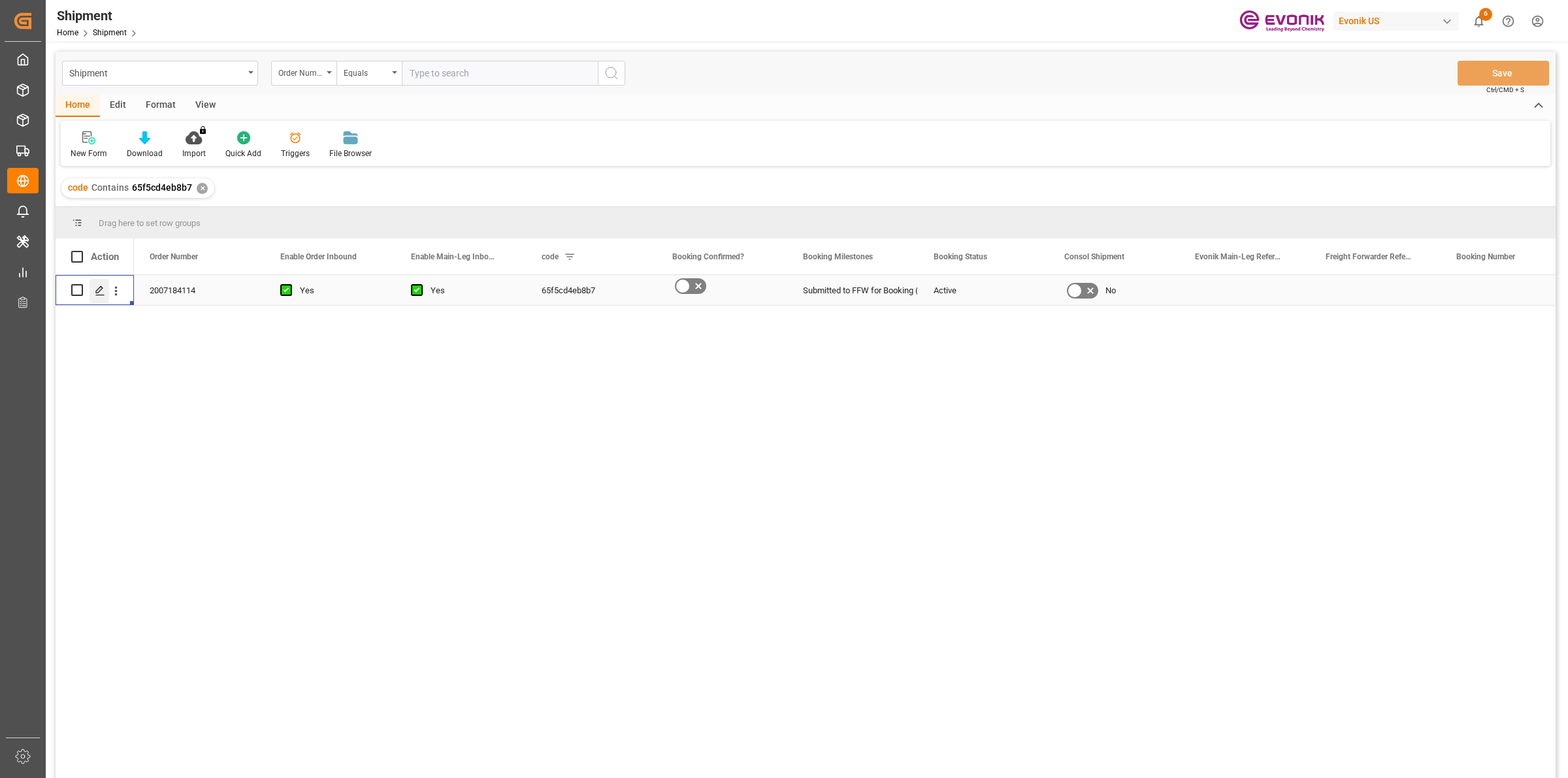
click at [100, 293] on icon "Press SPACE to select this row." at bounding box center [100, 291] width 11 height 11
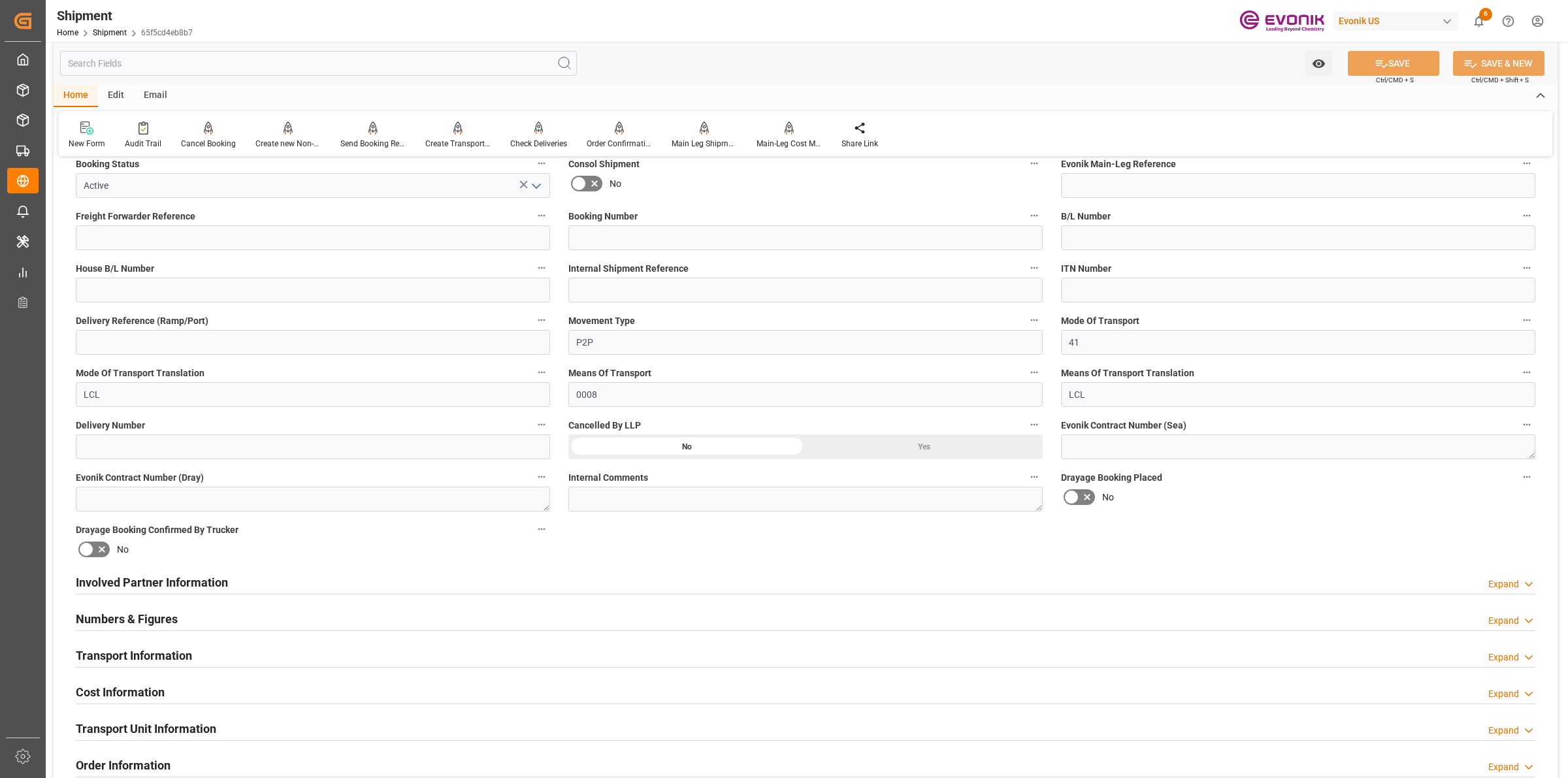
scroll to position [490, 0]
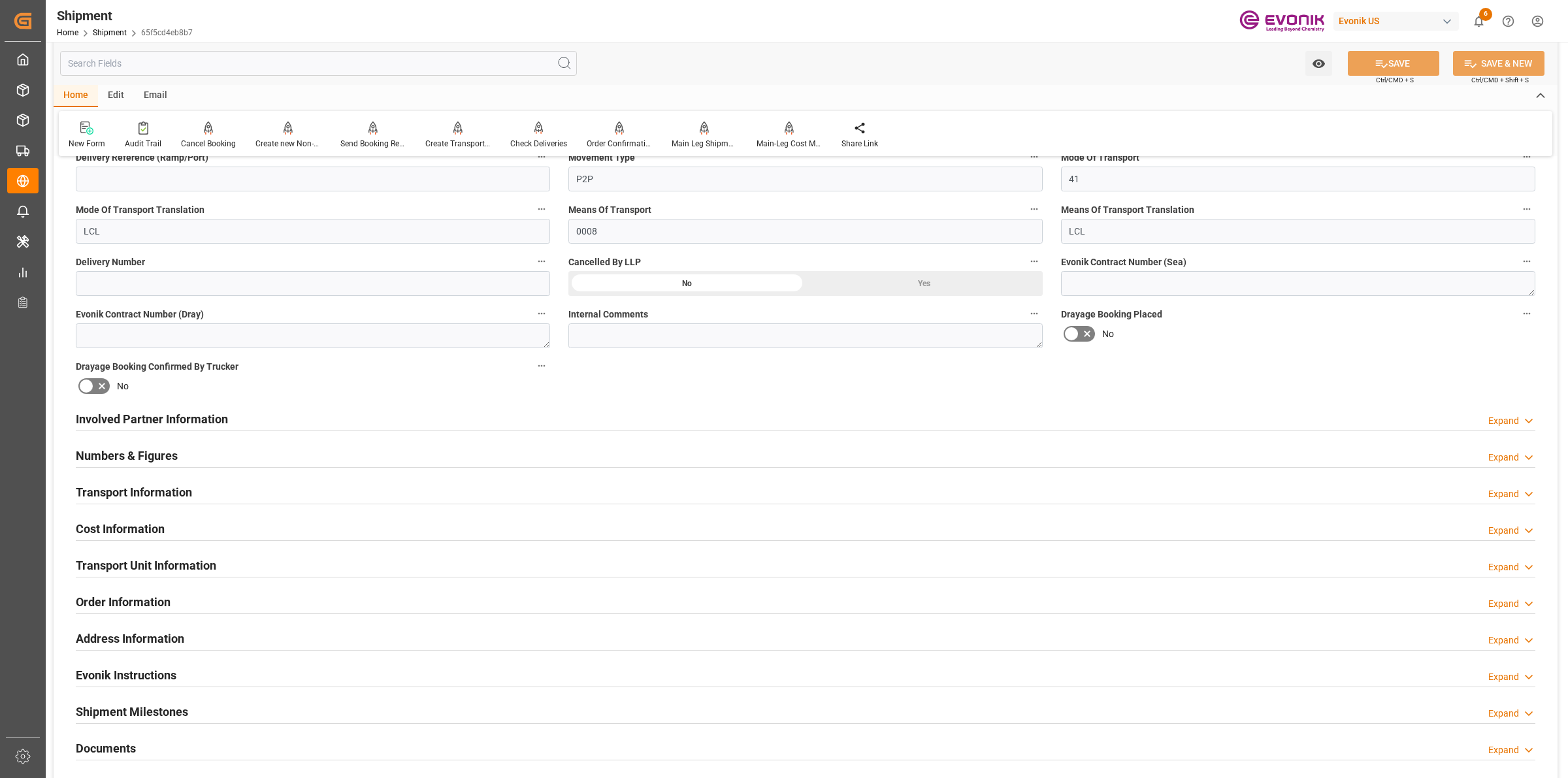
click at [279, 425] on div "Involved Partner Information Expand" at bounding box center [805, 418] width 1460 height 25
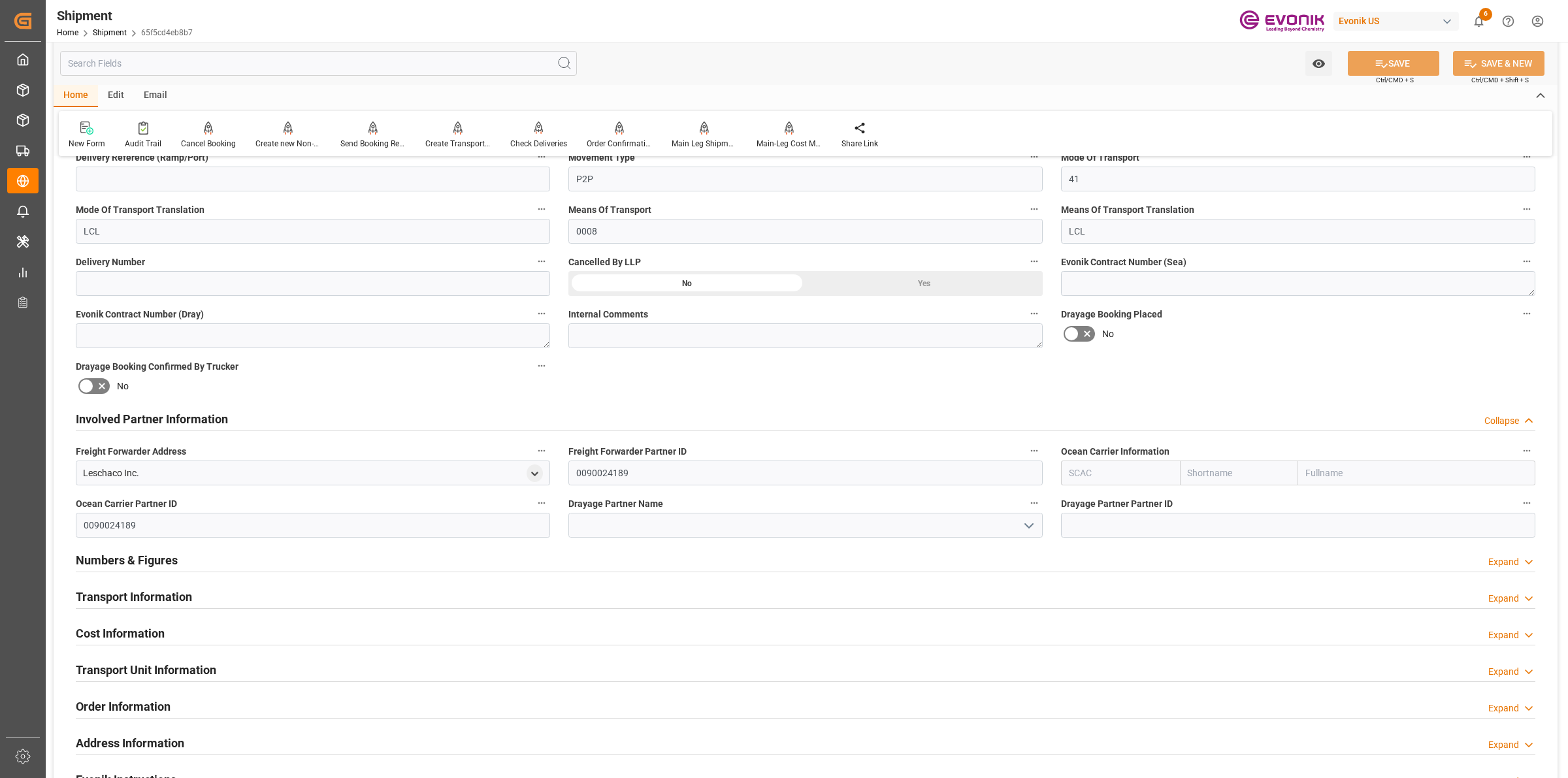
scroll to position [653, 0]
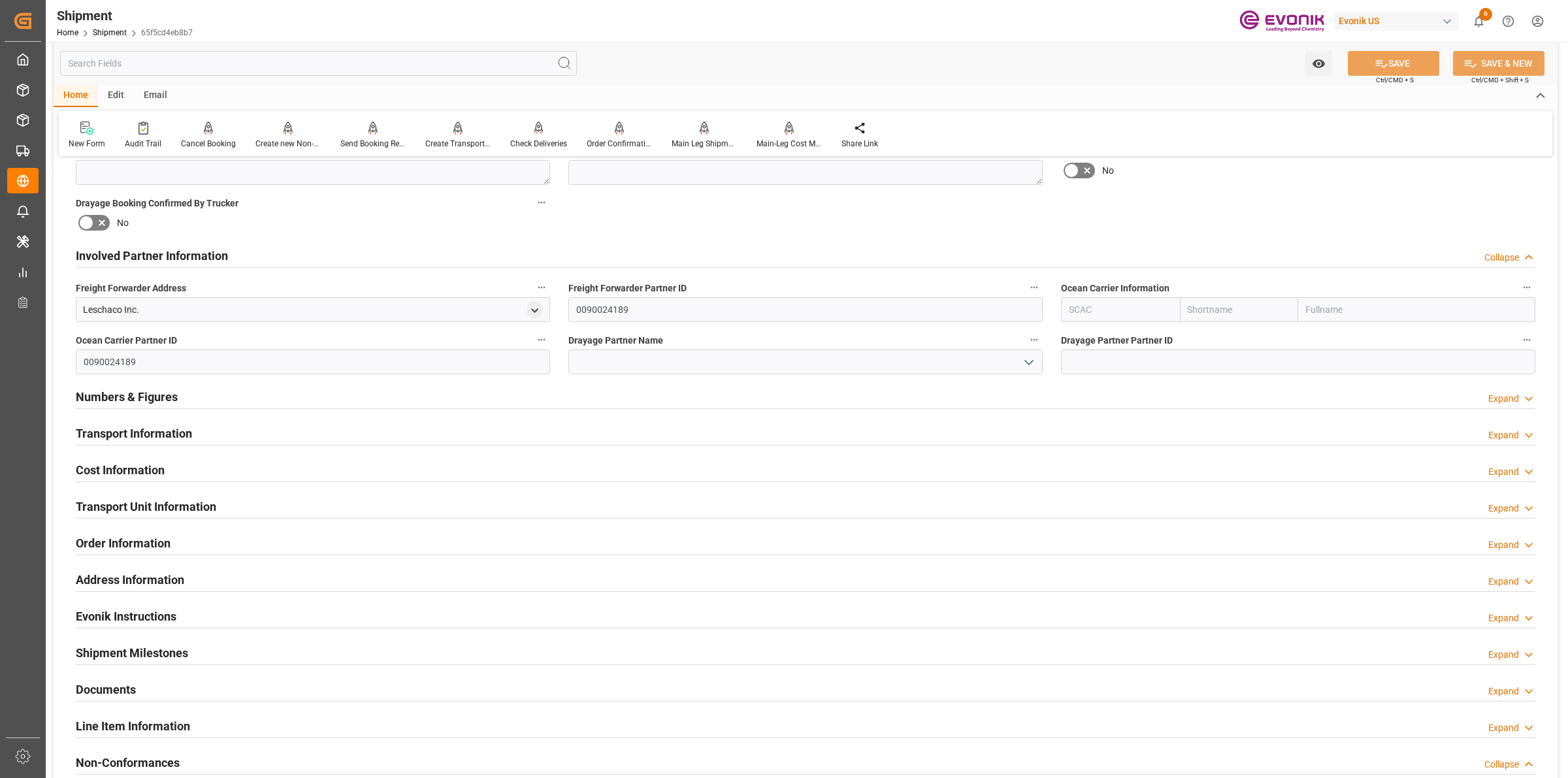
click at [1086, 308] on input "text" at bounding box center [1120, 310] width 119 height 25
click at [1086, 334] on b "ALRB" at bounding box center [1081, 338] width 23 height 11
type input "ALRB"
type input "AC Containerline"
type input "AC Containerline GmbH"
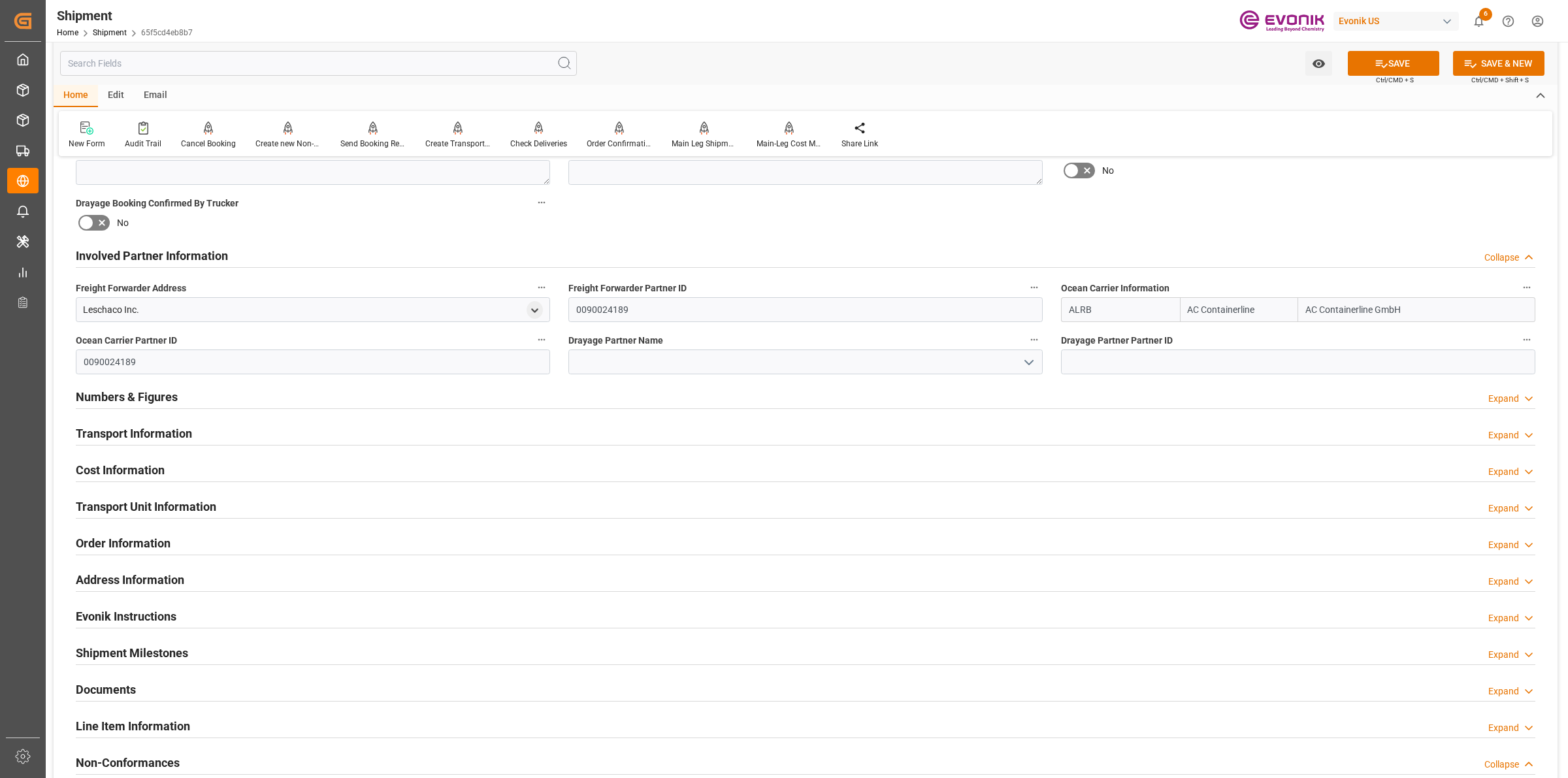
type input "ALRB"
click at [920, 361] on input at bounding box center [805, 362] width 474 height 25
click at [887, 360] on input at bounding box center [805, 362] width 474 height 25
paste input "[PERSON_NAME]"
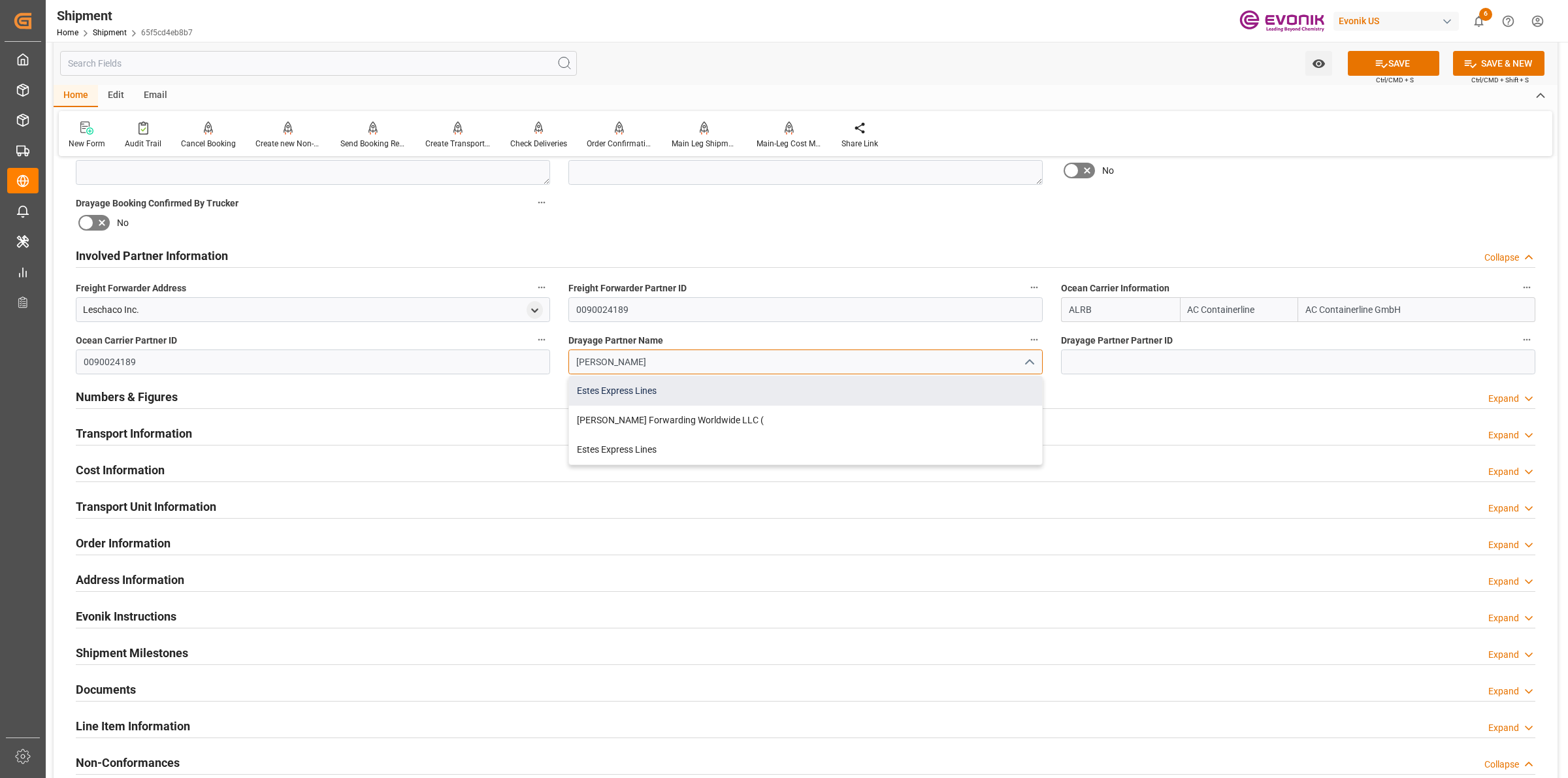
click at [686, 389] on div "Estes Express Lines" at bounding box center [806, 391] width 473 height 29
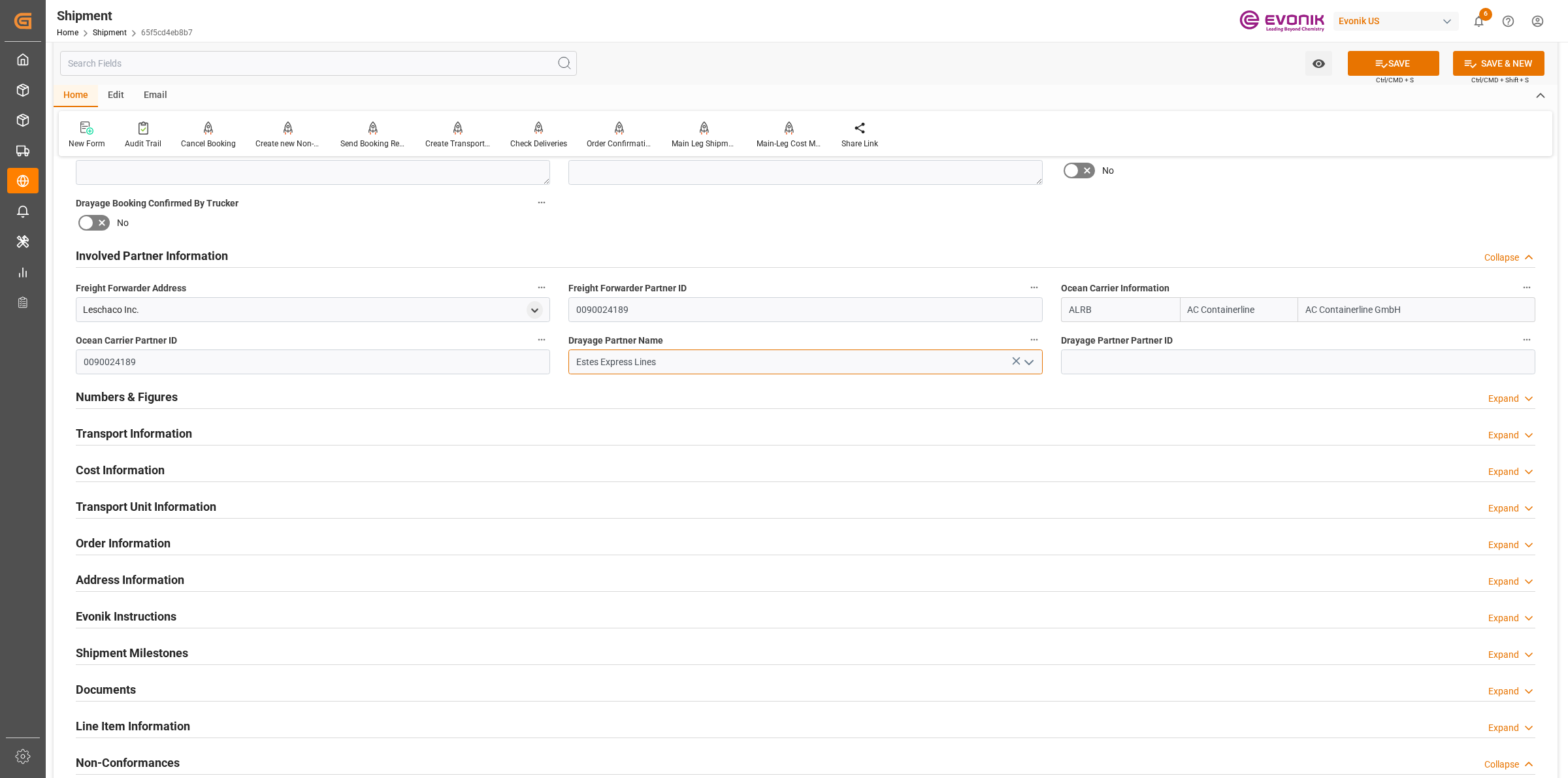
type input "Estes Express Lines"
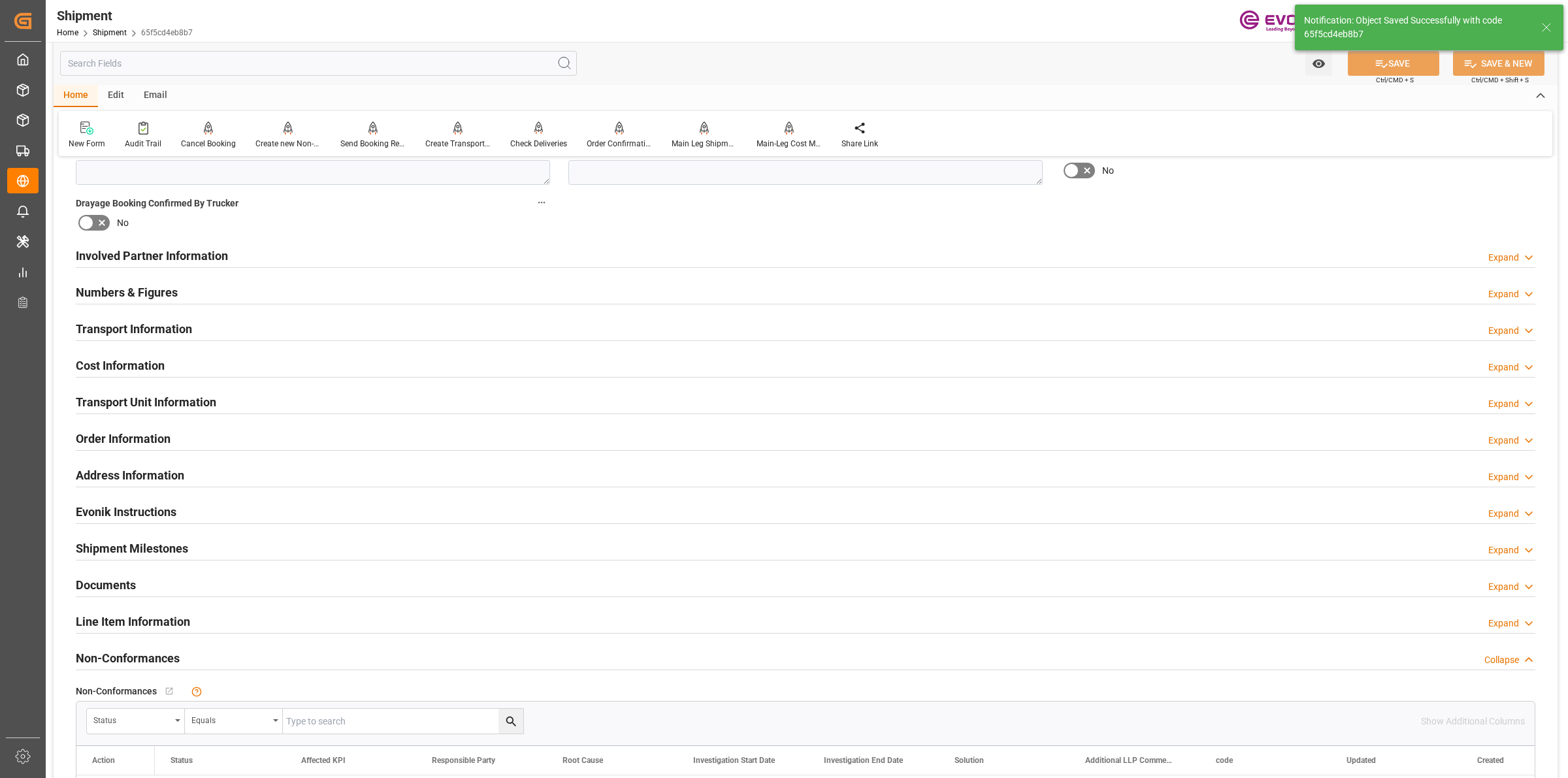
click at [215, 256] on h2 "Involved Partner Information" at bounding box center [152, 256] width 153 height 17
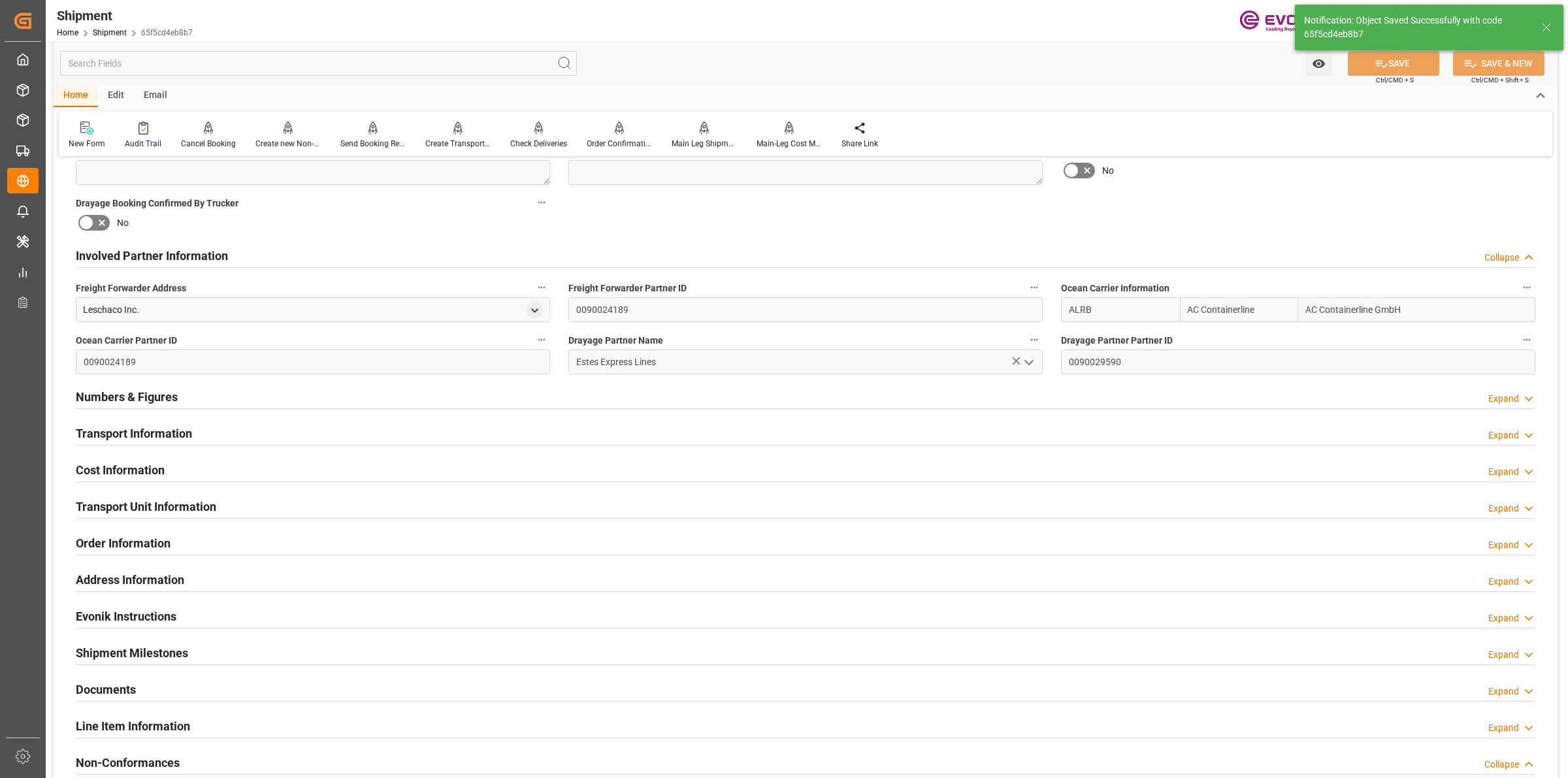
click at [215, 256] on h2 "Involved Partner Information" at bounding box center [152, 256] width 153 height 17
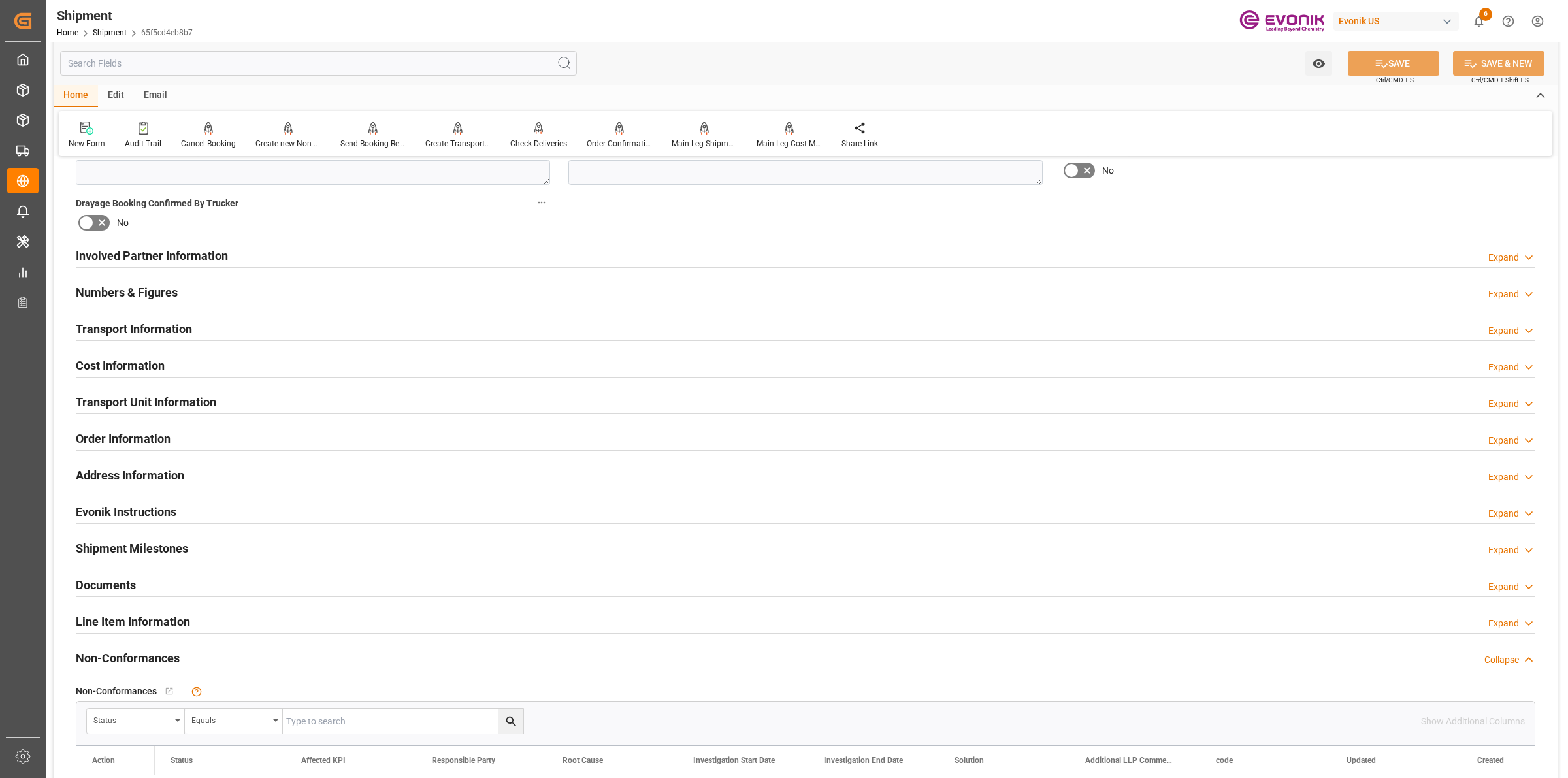
click at [191, 294] on div "Numbers & Figures Expand" at bounding box center [805, 292] width 1460 height 25
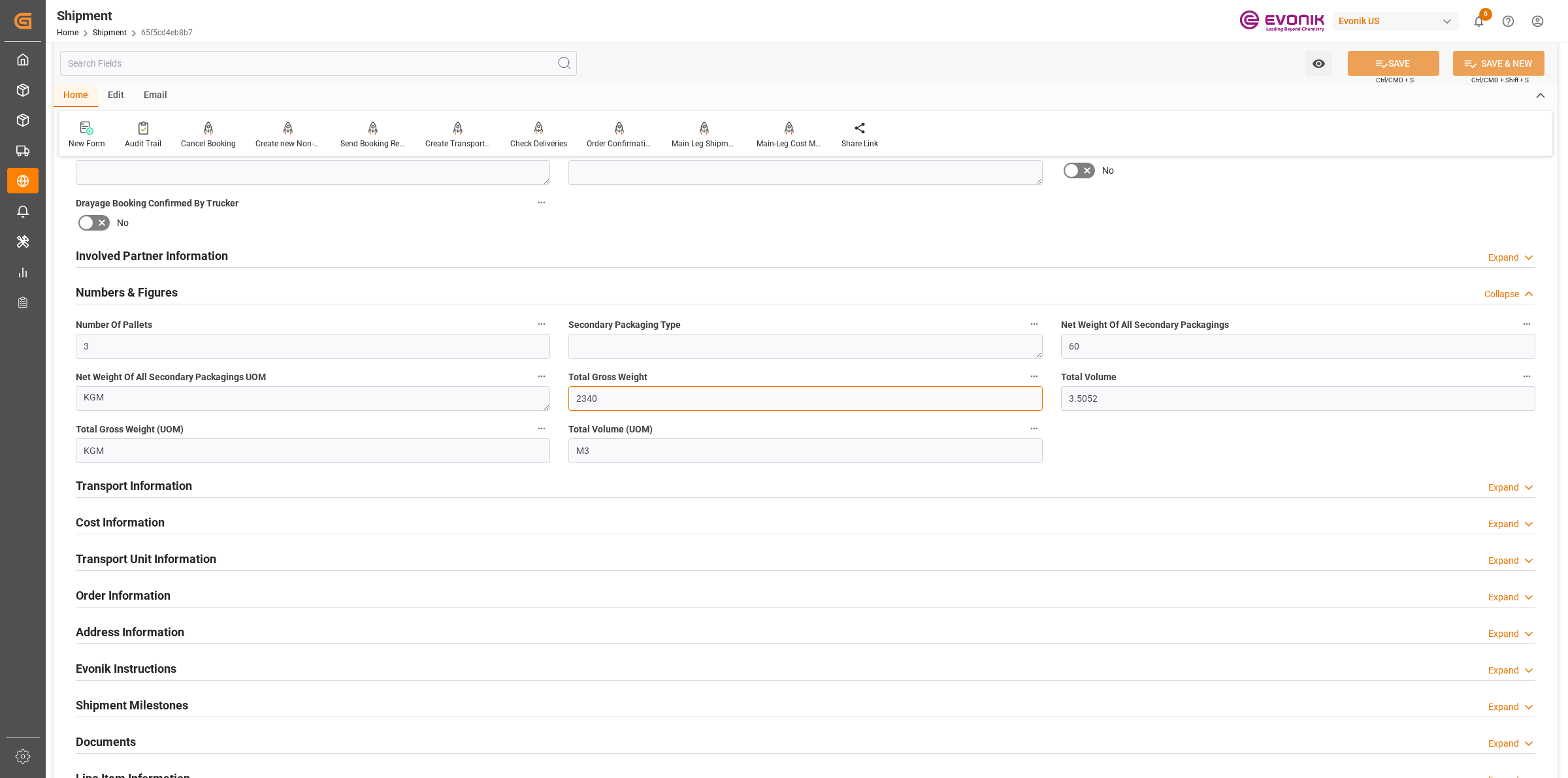
drag, startPoint x: 651, startPoint y: 399, endPoint x: 505, endPoint y: 377, distance: 147.6
click at [505, 377] on div "Booking Confirmation Milestone Bar Collapse Submitted to FFW for Booking (Pendi…" at bounding box center [805, 269] width 1504 height 1509
click at [1127, 389] on input "3.5052" at bounding box center [1297, 399] width 474 height 25
click at [970, 409] on div "Booking Confirmation Milestone Bar Collapse Submitted to FFW for Booking (Pendi…" at bounding box center [805, 269] width 1504 height 1509
click at [1076, 400] on input "3.5052" at bounding box center [1297, 399] width 474 height 25
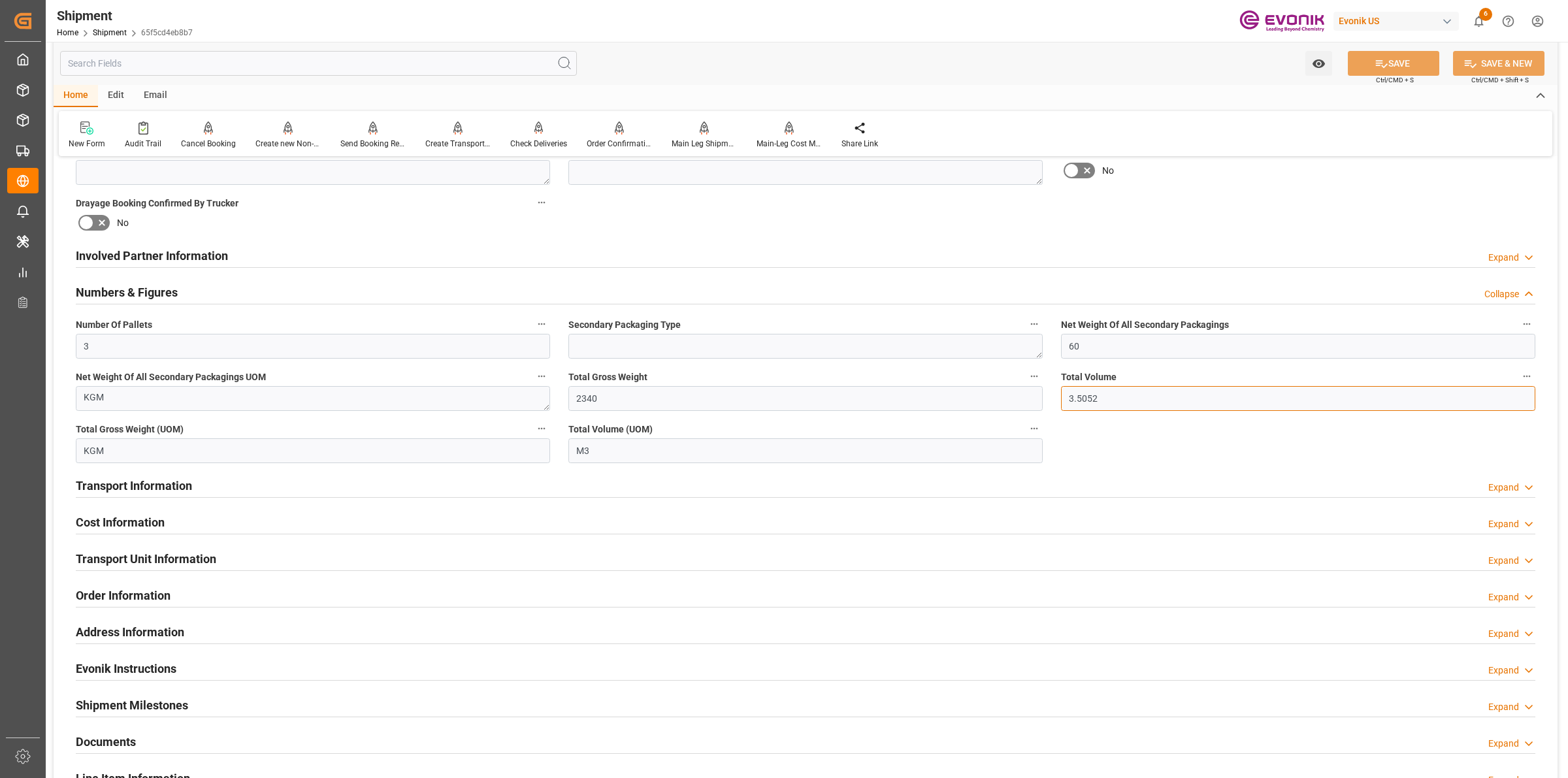
drag, startPoint x: 1111, startPoint y: 399, endPoint x: 1007, endPoint y: 397, distance: 104.0
click at [997, 397] on div "Booking Confirmation Milestone Bar Collapse Submitted to FFW for Booking (Pendi…" at bounding box center [805, 269] width 1504 height 1509
click at [231, 291] on div "Numbers & Figures Collapse" at bounding box center [805, 292] width 1460 height 25
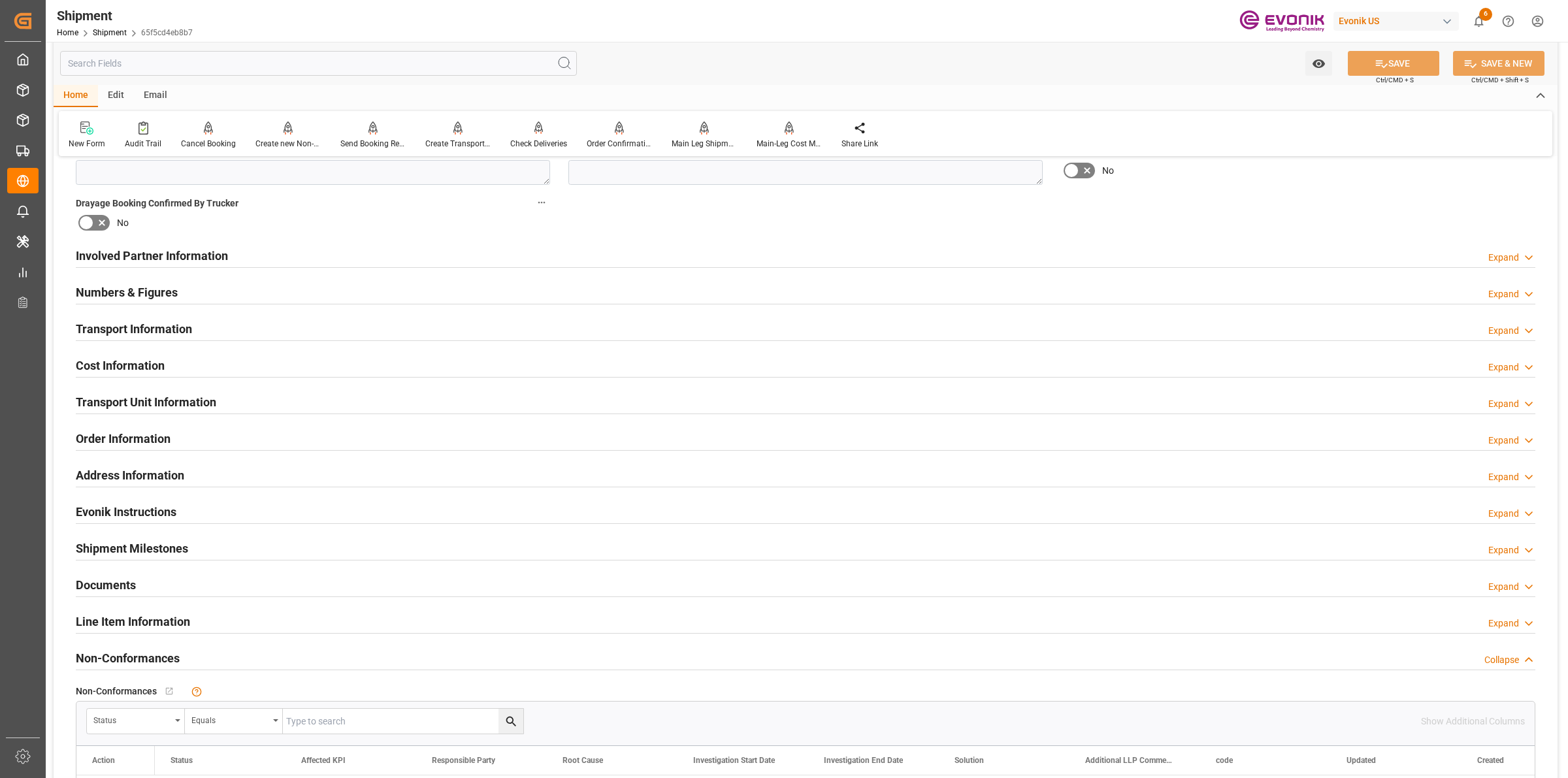
click at [144, 332] on h2 "Transport Information" at bounding box center [133, 329] width 116 height 17
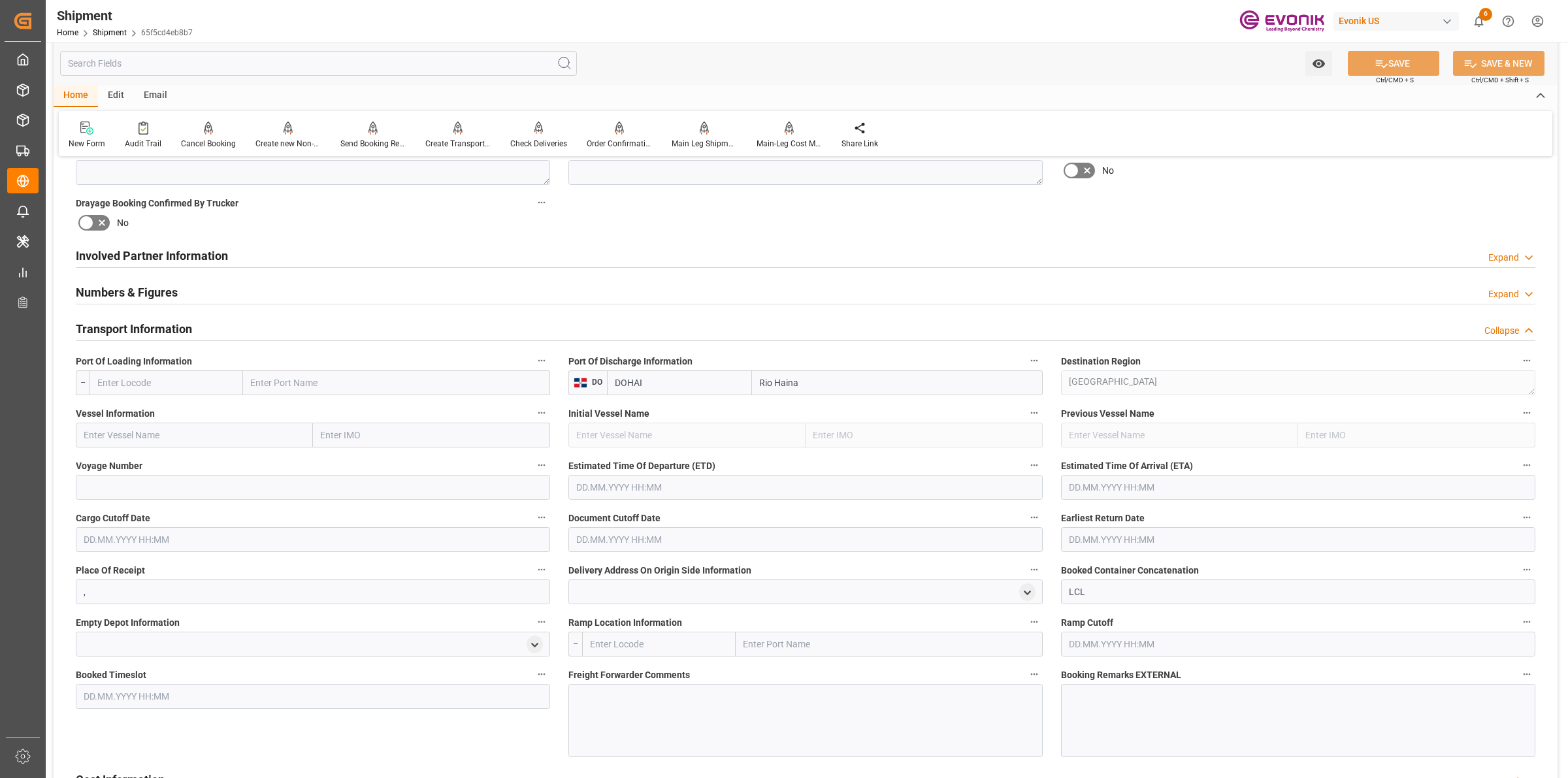
click at [220, 383] on input "text" at bounding box center [166, 383] width 154 height 25
paste input "PORT EVERGLAD"
click at [170, 412] on span "USPEF - [GEOGRAPHIC_DATA]" at bounding box center [157, 412] width 119 height 11
type input "USPEF"
type input "[GEOGRAPHIC_DATA]"
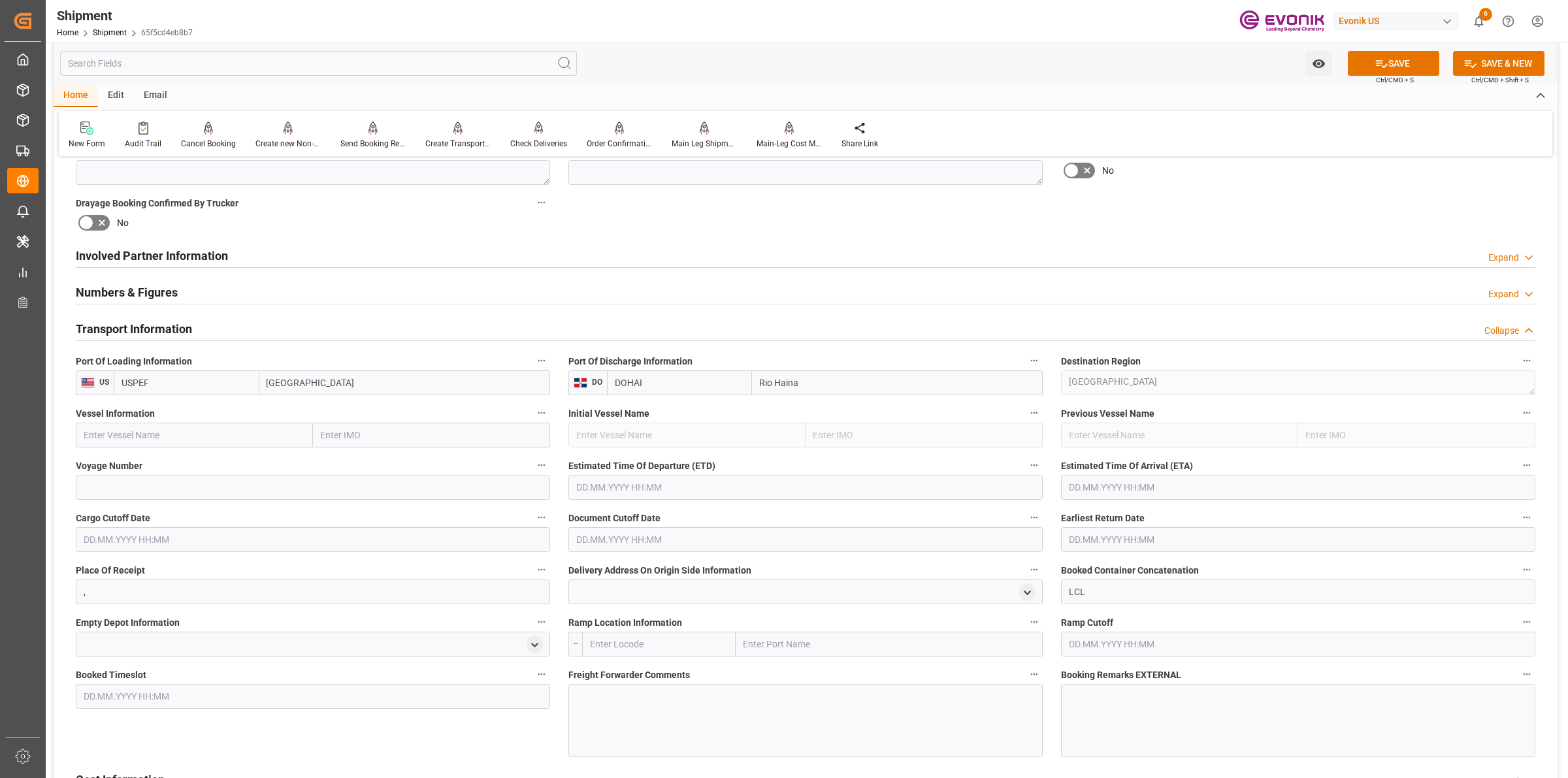
type input "USPEF"
click at [183, 435] on input "text" at bounding box center [193, 436] width 237 height 25
paste input "TISCAPA"
type input "TISCAPA"
click at [235, 485] on input at bounding box center [312, 488] width 474 height 25
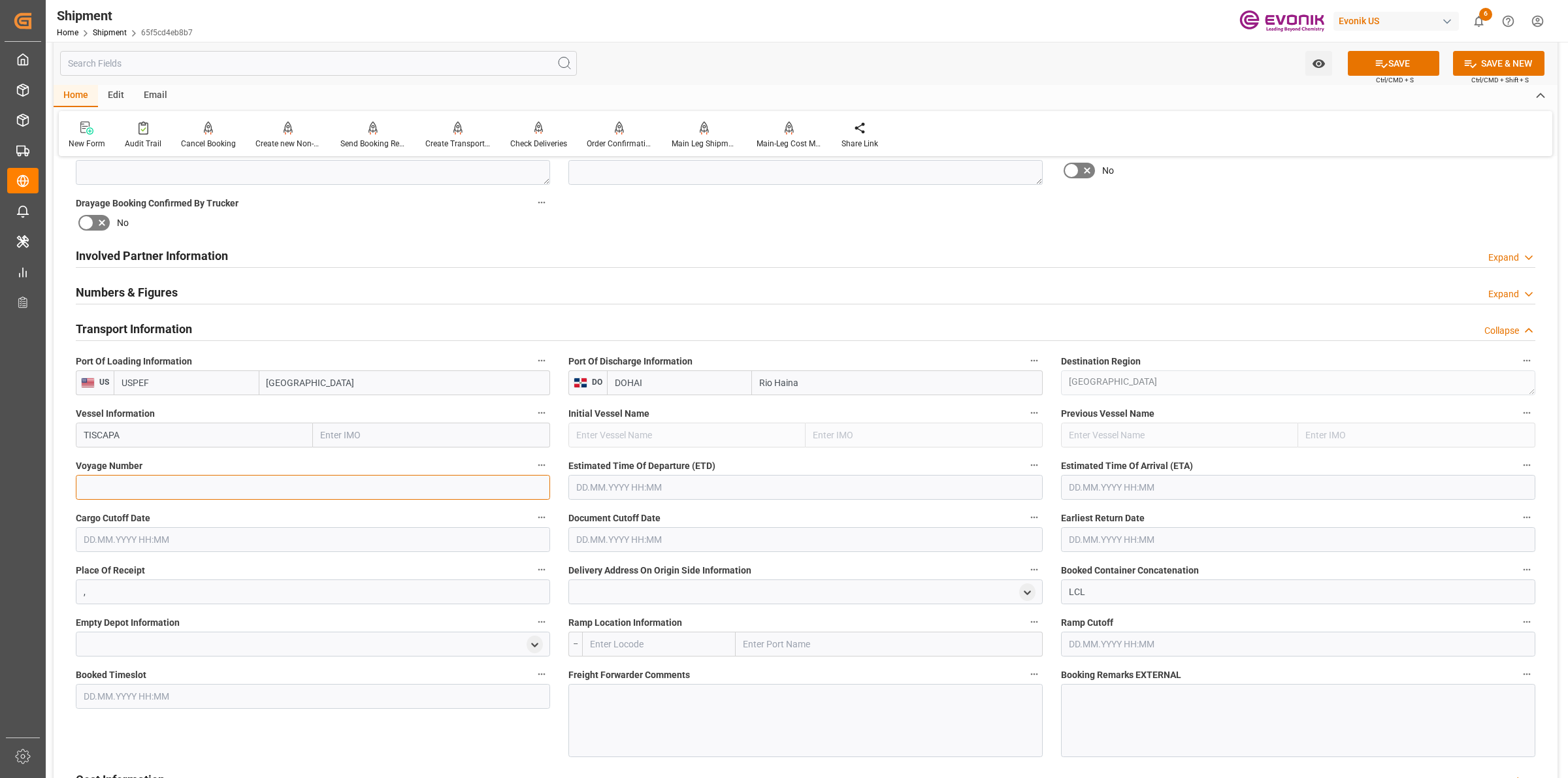
paste input "DOM5043"
type input "DOM5043"
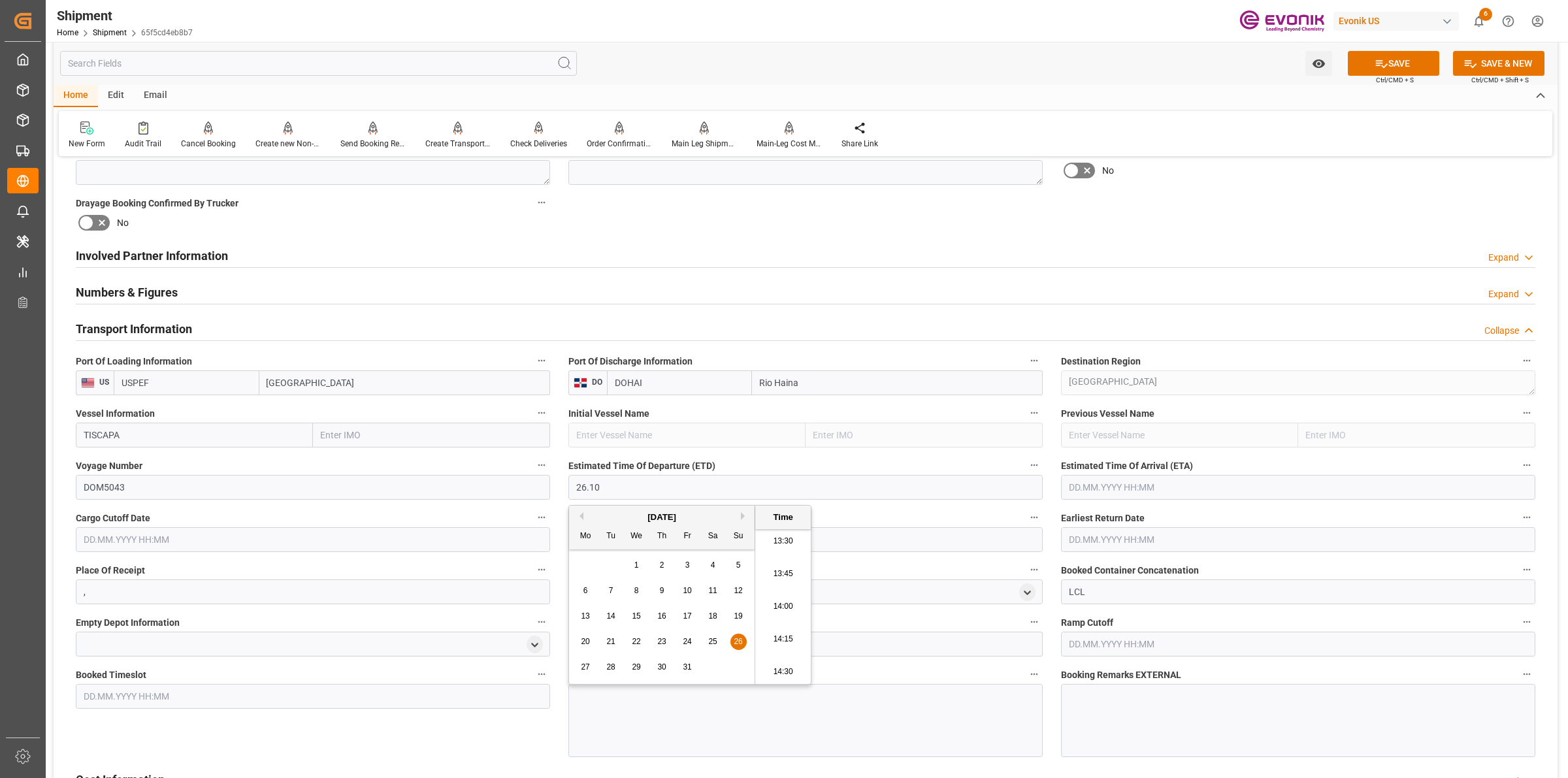
type input "[DATE] 00:00"
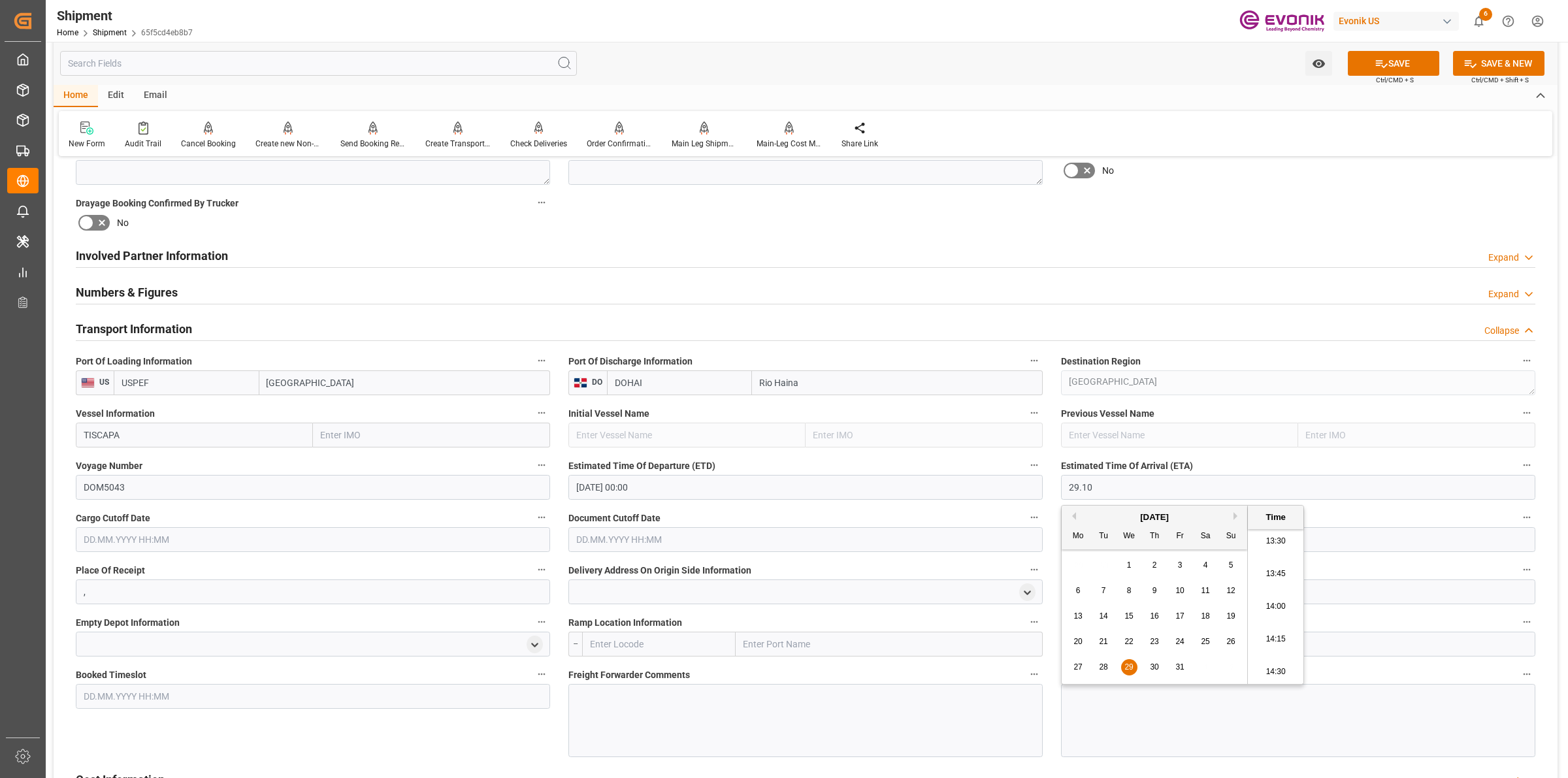
type input "[DATE] 00:00"
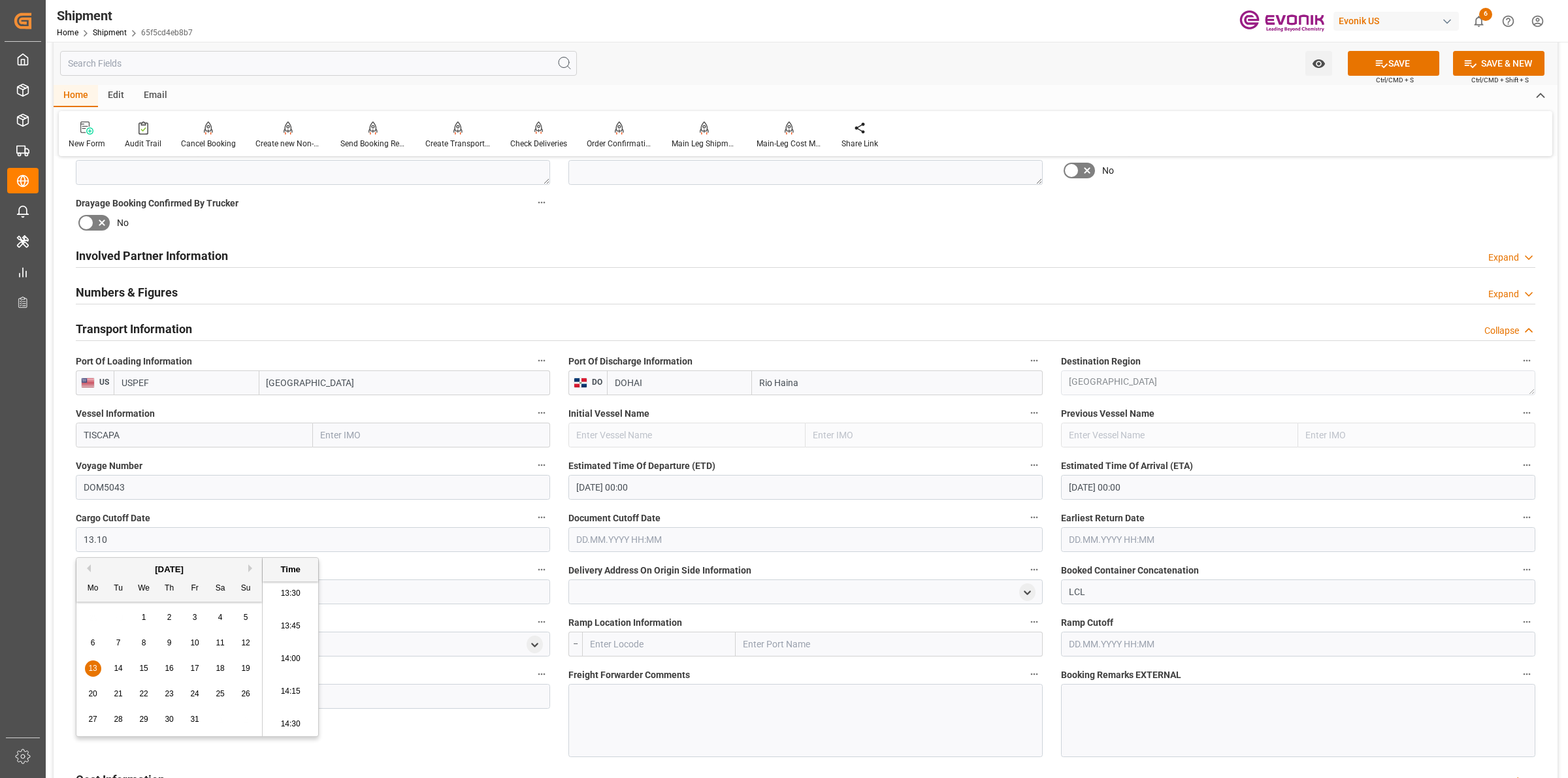
type input "[DATE] 00:00"
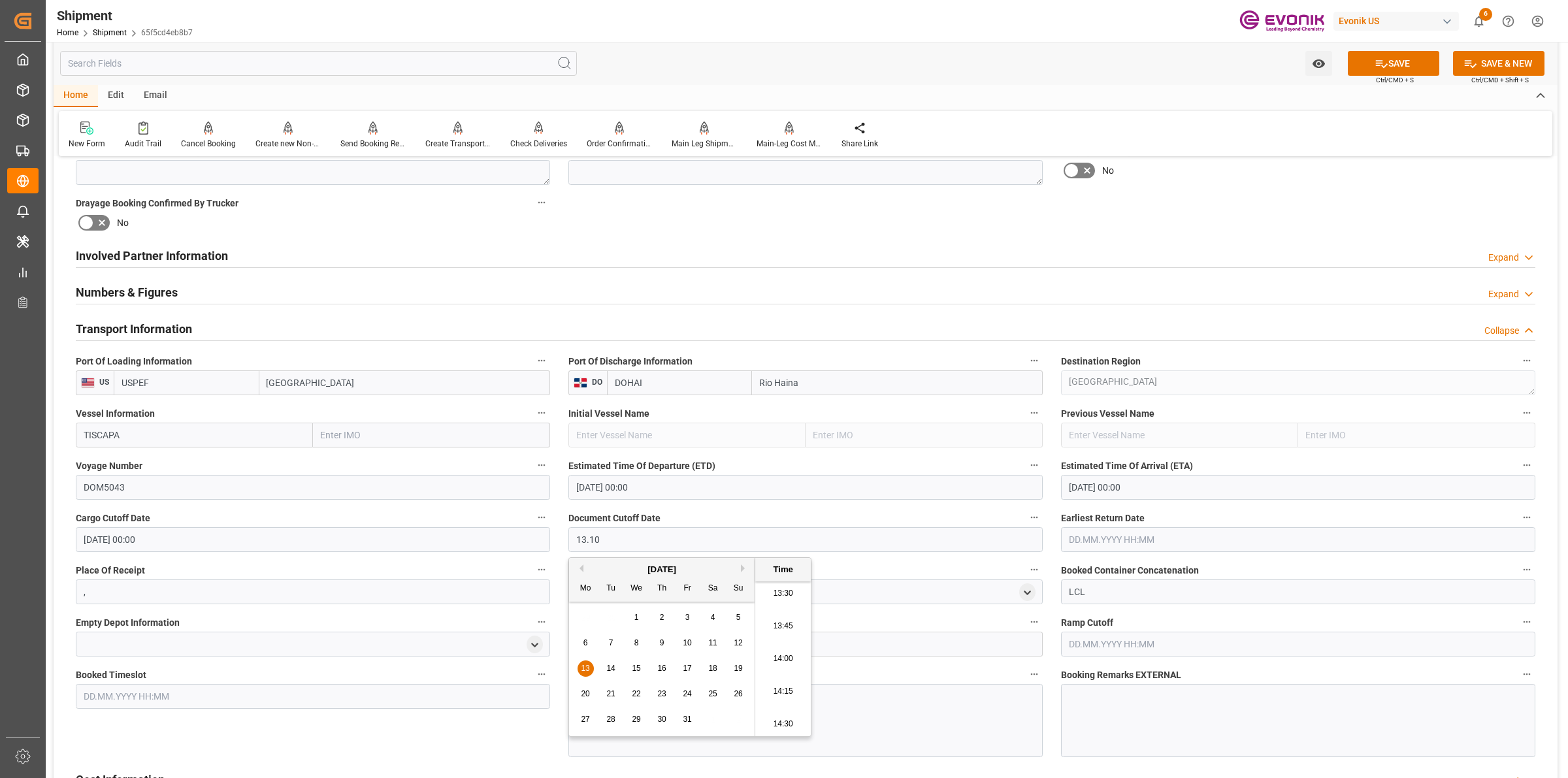
type input "[DATE] 00:00"
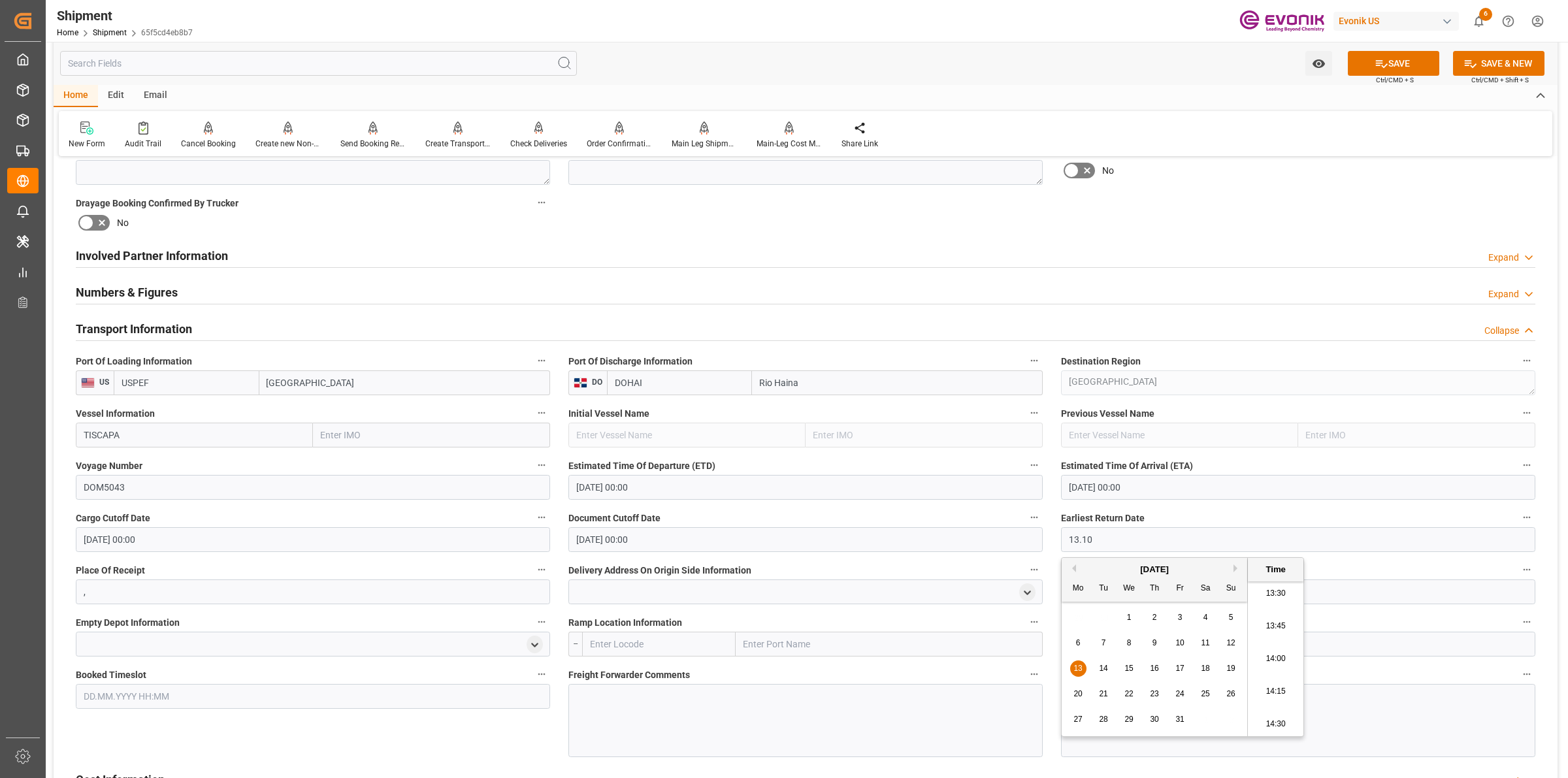
type input "[DATE] 00:00"
click at [675, 634] on input "text" at bounding box center [659, 645] width 154 height 25
paste input "[GEOGRAPHIC_DATA]"
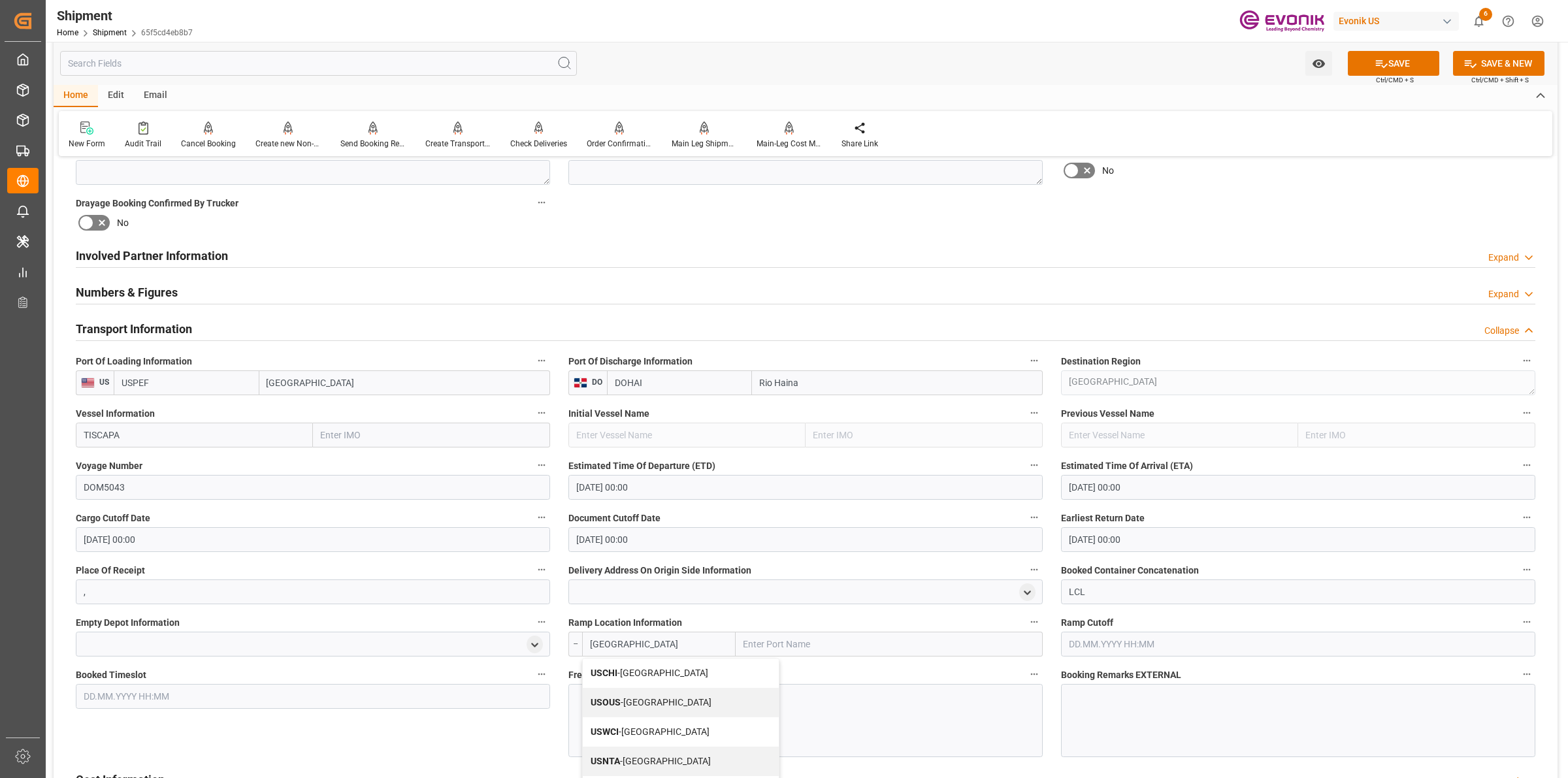
drag, startPoint x: 645, startPoint y: 674, endPoint x: 857, endPoint y: 706, distance: 214.4
click at [650, 674] on span "USCHI - [GEOGRAPHIC_DATA]" at bounding box center [649, 673] width 118 height 11
type input "USCHI"
type input "[GEOGRAPHIC_DATA]"
type input "USCHI"
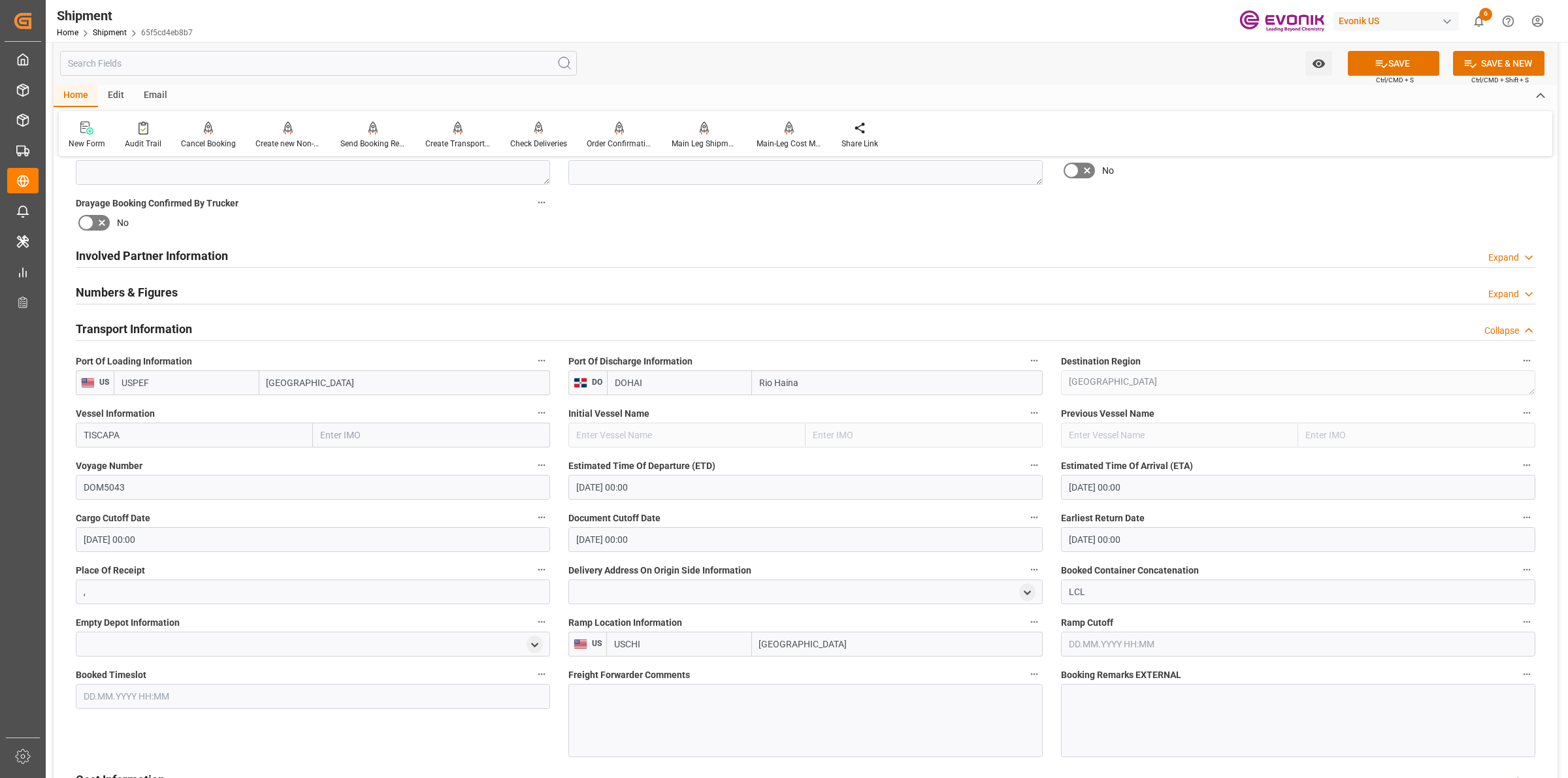
click at [870, 706] on div at bounding box center [805, 721] width 474 height 73
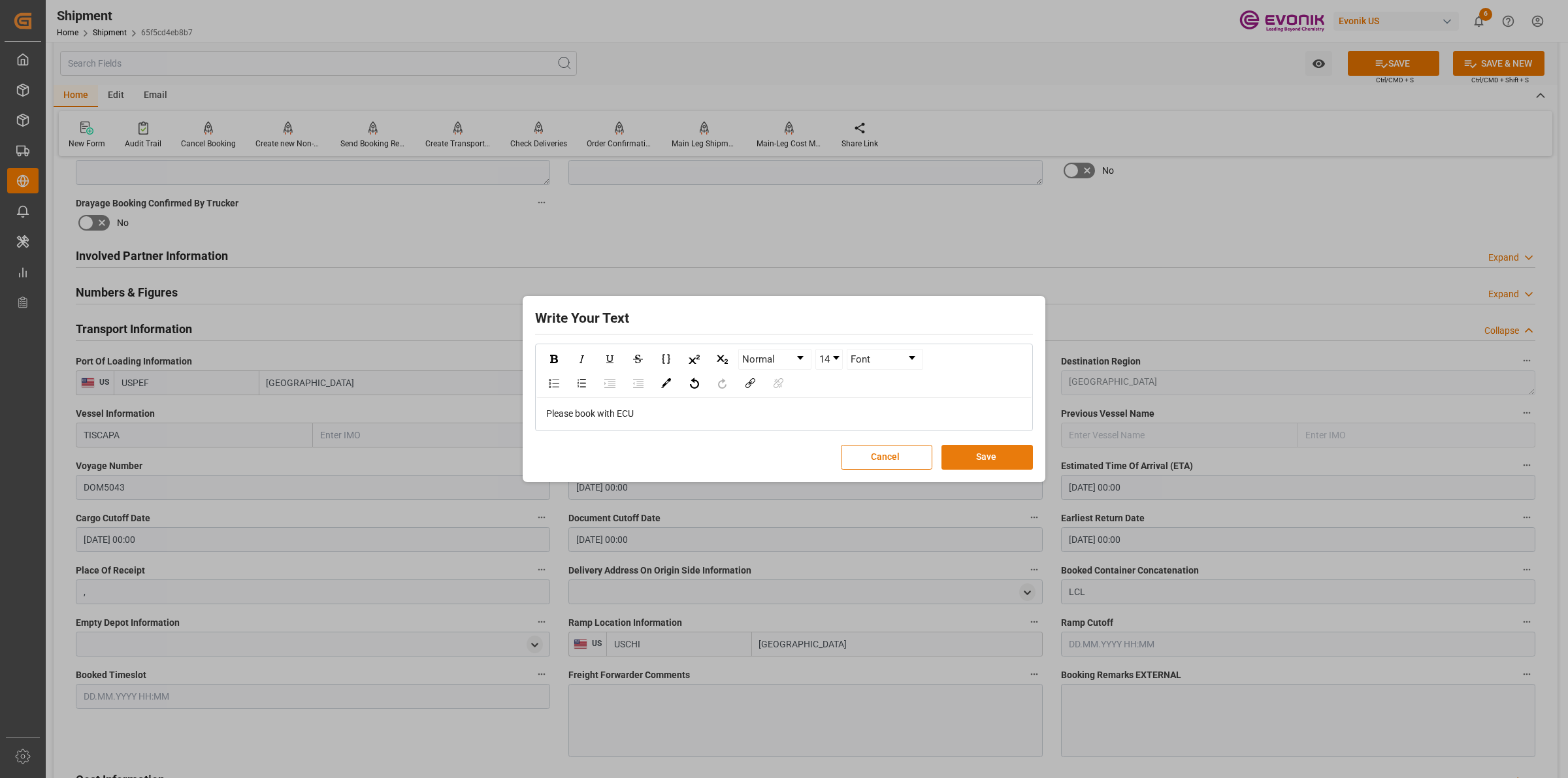
click at [982, 465] on button "Save" at bounding box center [987, 458] width 92 height 25
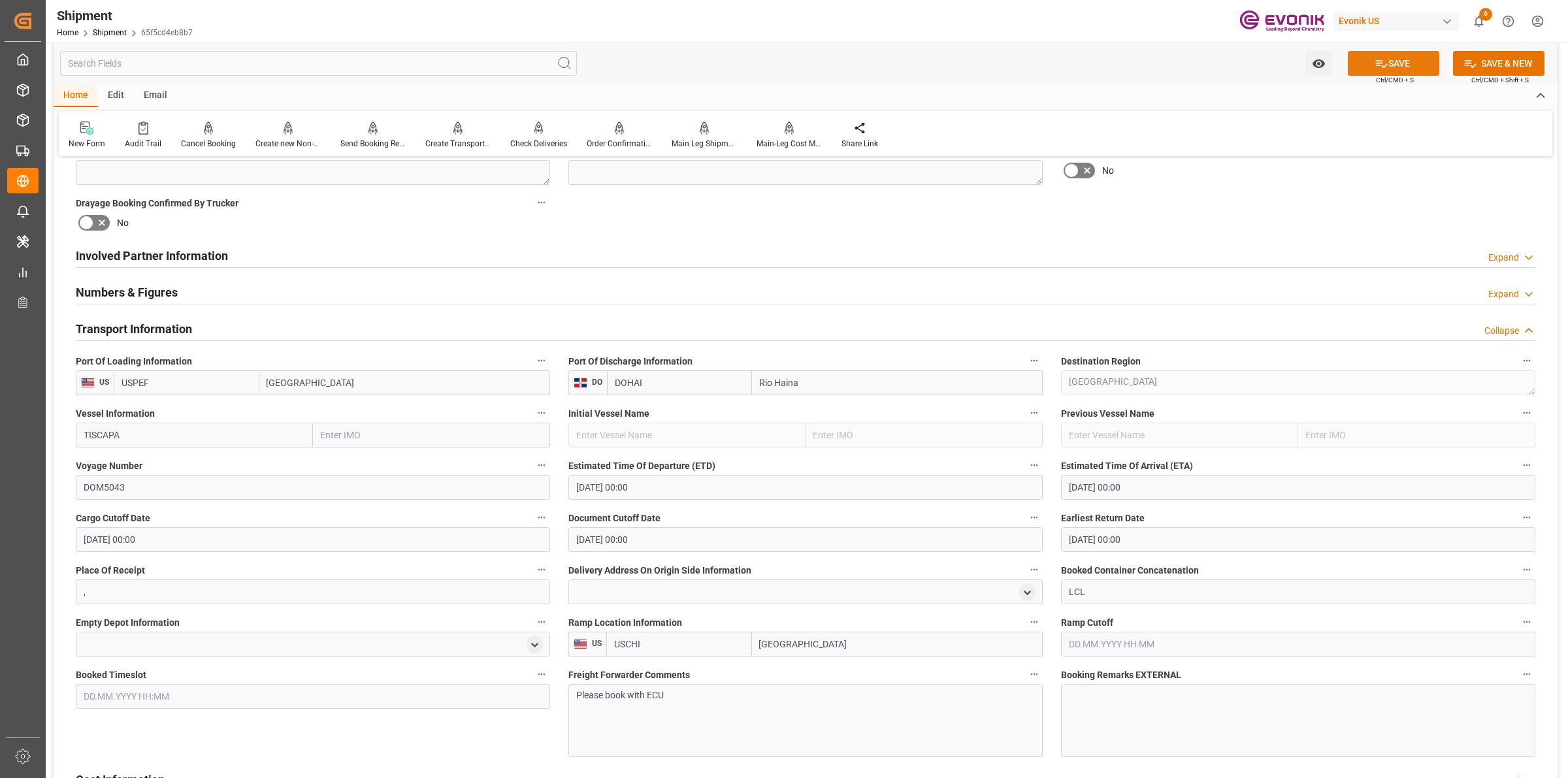
click at [1411, 61] on button "SAVE" at bounding box center [1393, 64] width 92 height 25
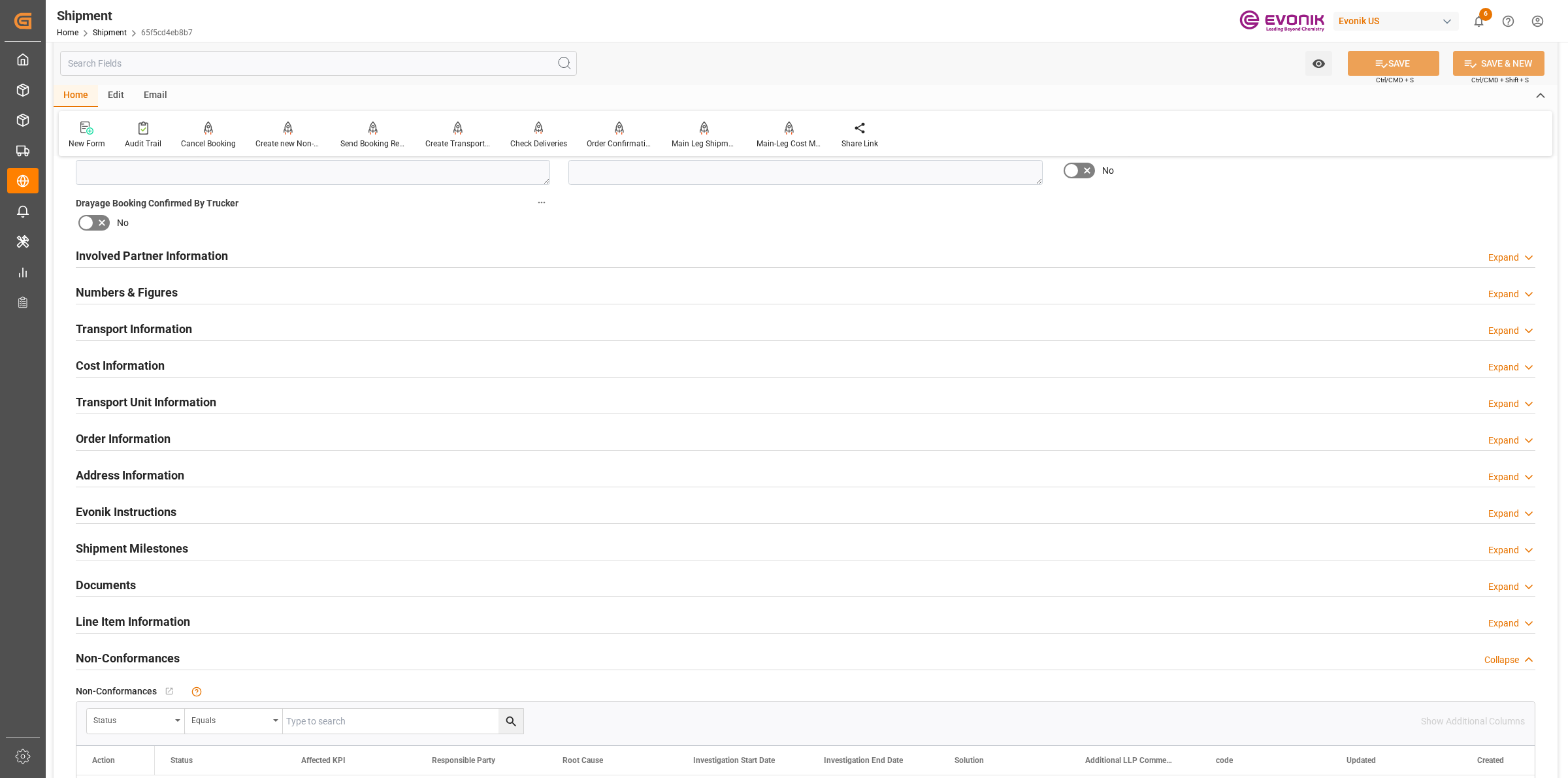
click at [172, 367] on div "Cost Information Expand" at bounding box center [805, 365] width 1460 height 25
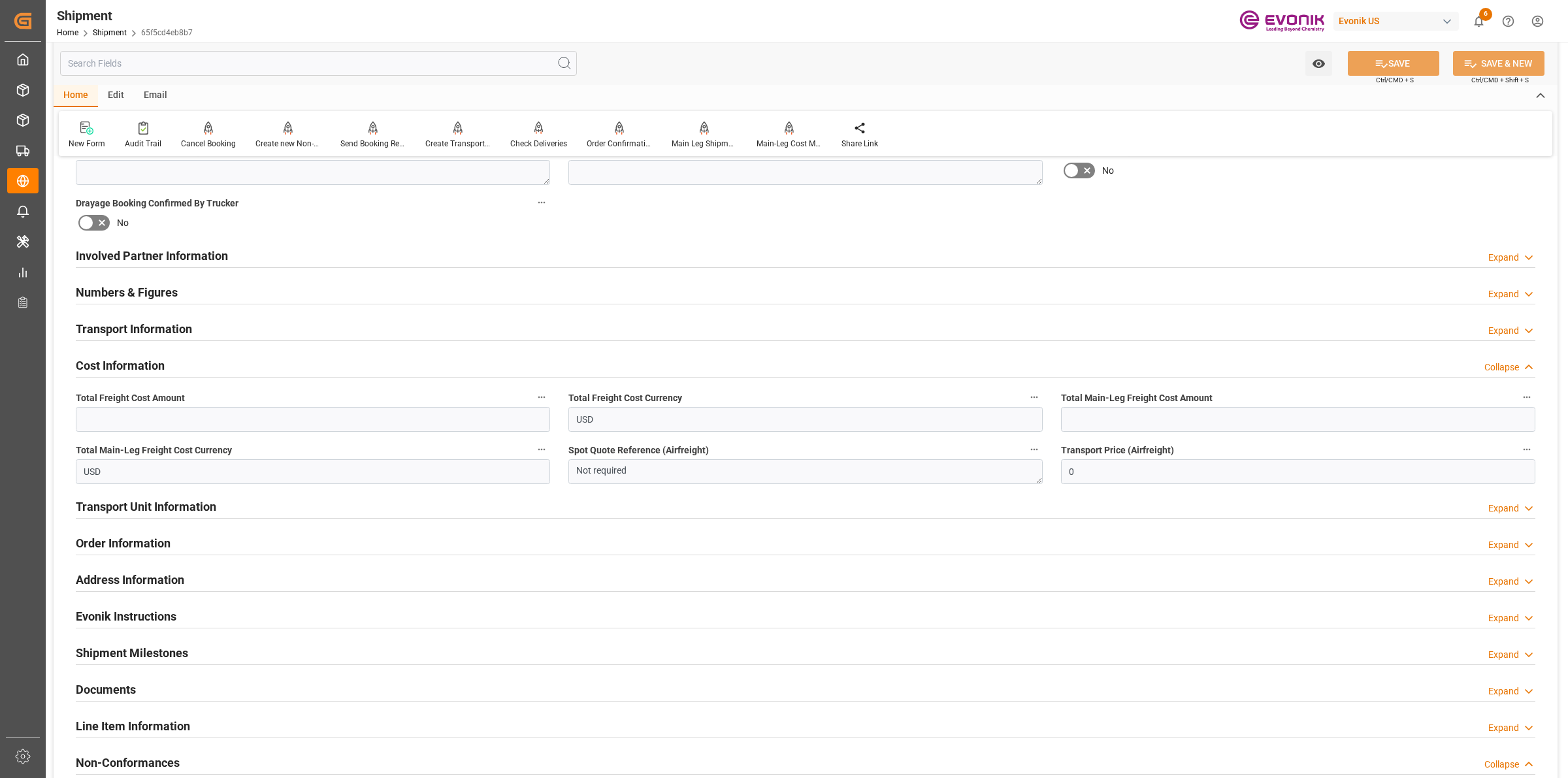
click at [181, 324] on h2 "Transport Information" at bounding box center [133, 329] width 116 height 17
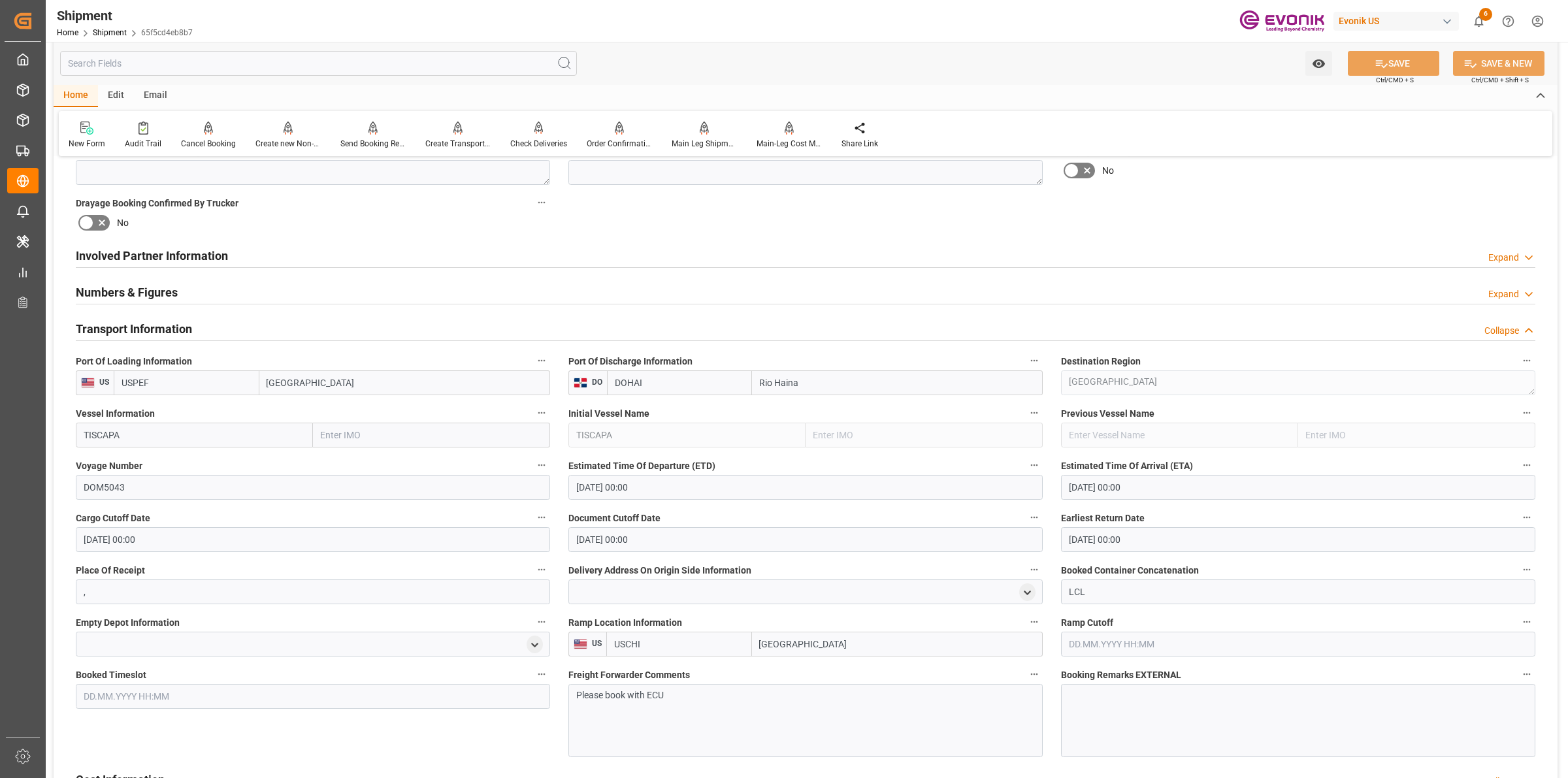
click at [179, 327] on h2 "Transport Information" at bounding box center [133, 329] width 116 height 17
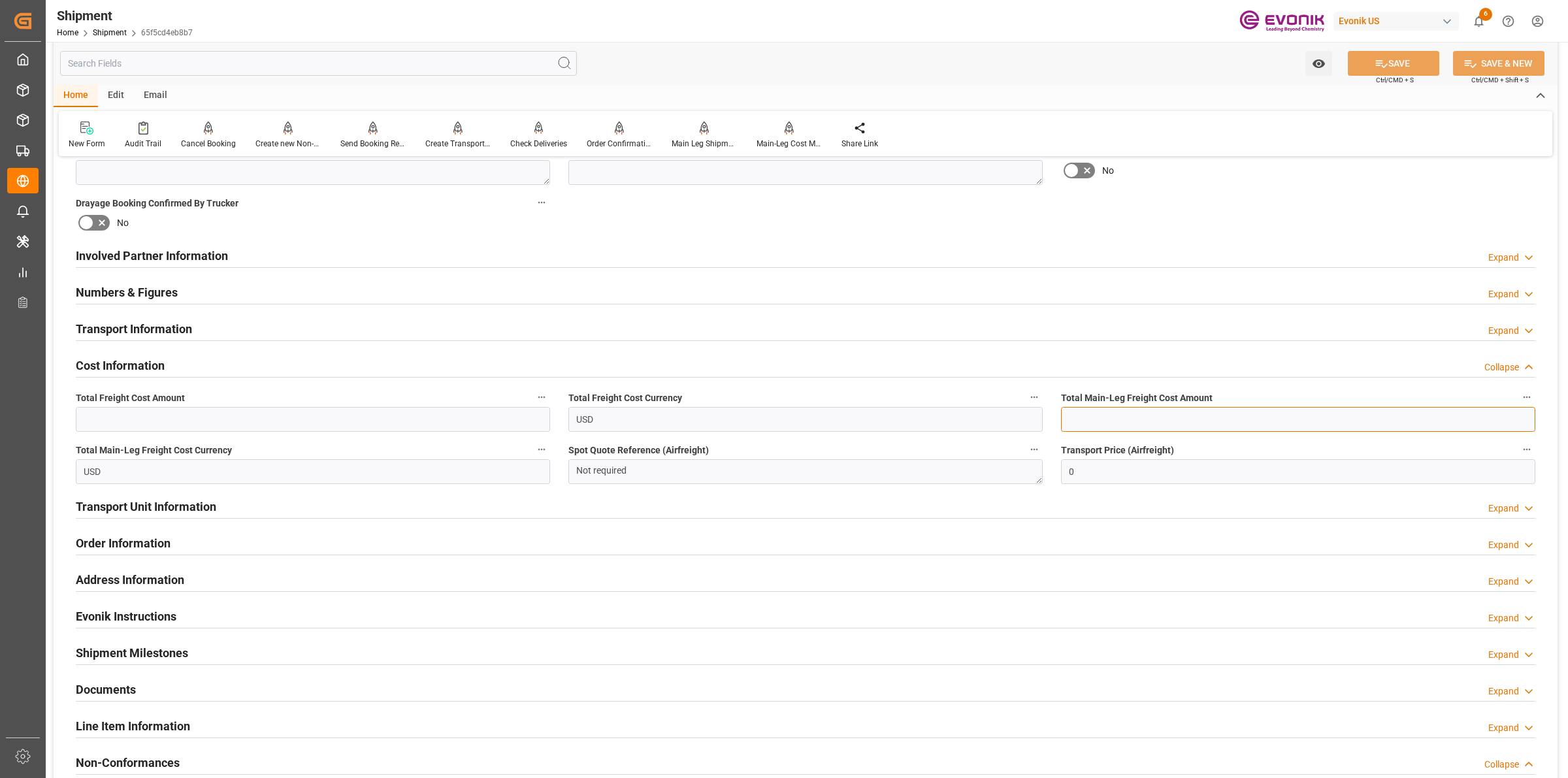
click at [1115, 409] on input "text" at bounding box center [1297, 419] width 474 height 25
paste input "680"
type input "680"
click at [331, 413] on input "text" at bounding box center [312, 419] width 474 height 25
type input "873"
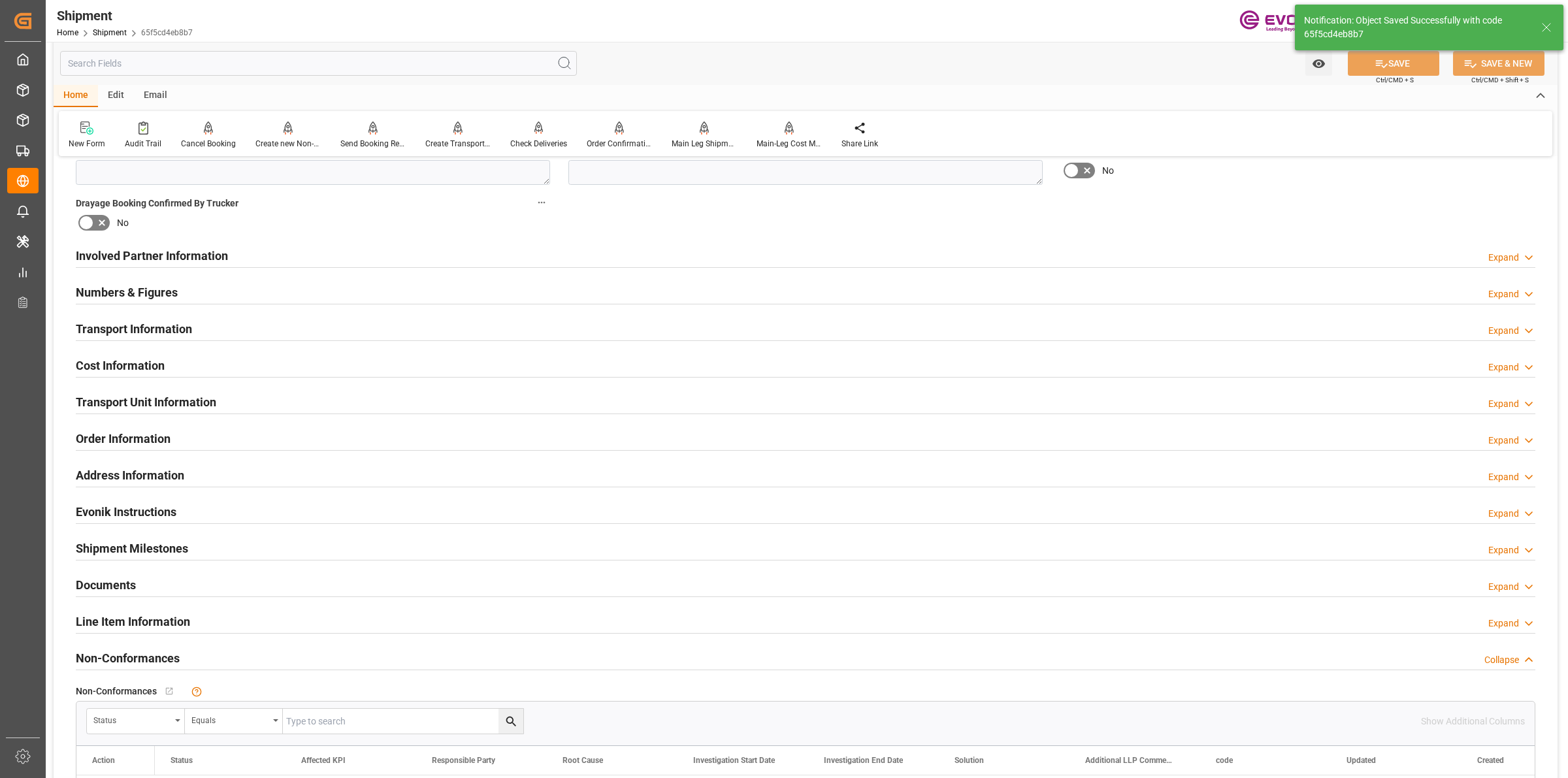
click at [168, 366] on div "Cost Information Expand" at bounding box center [805, 365] width 1460 height 25
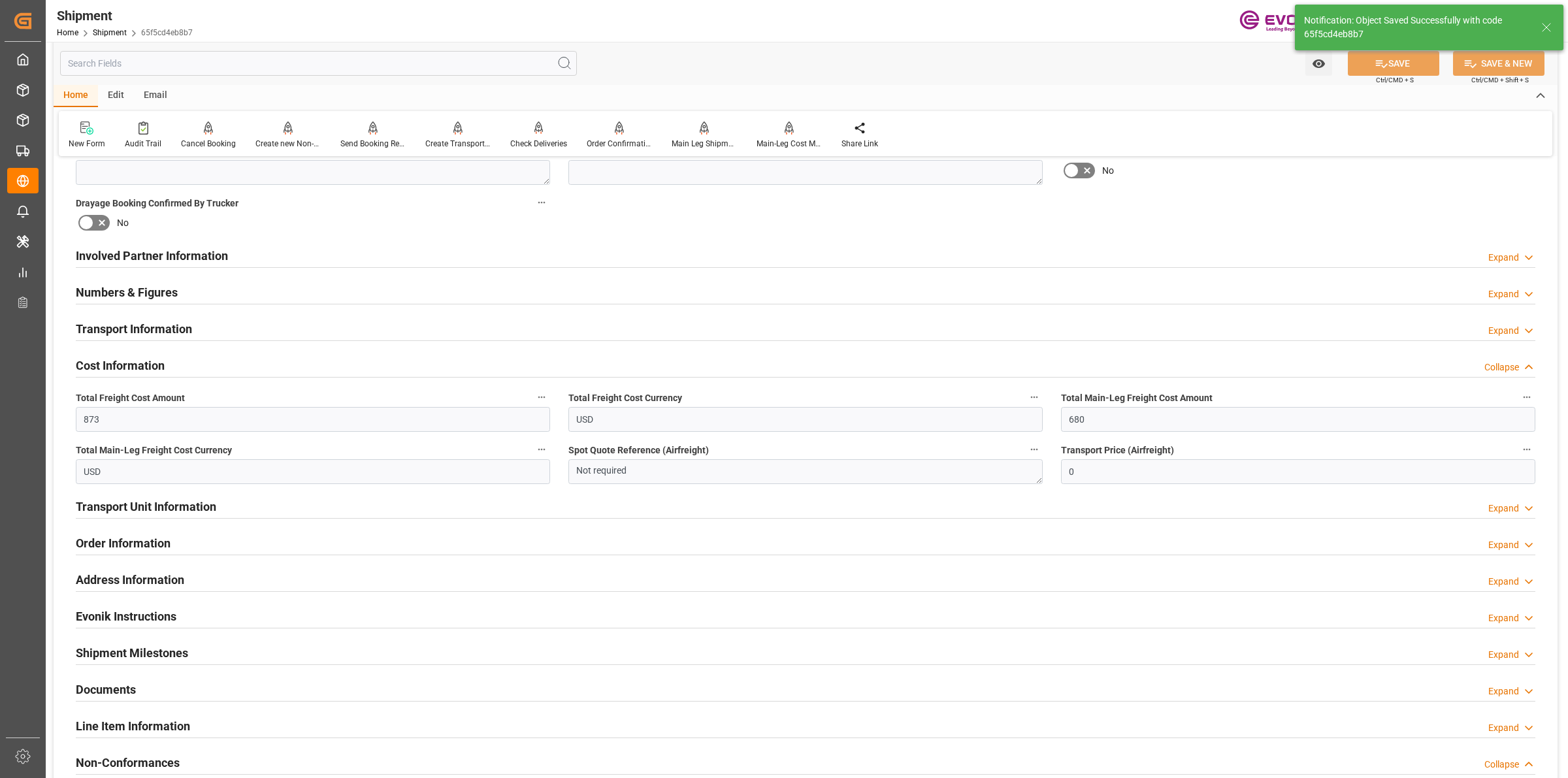
click at [168, 366] on div "Cost Information Collapse" at bounding box center [805, 365] width 1460 height 25
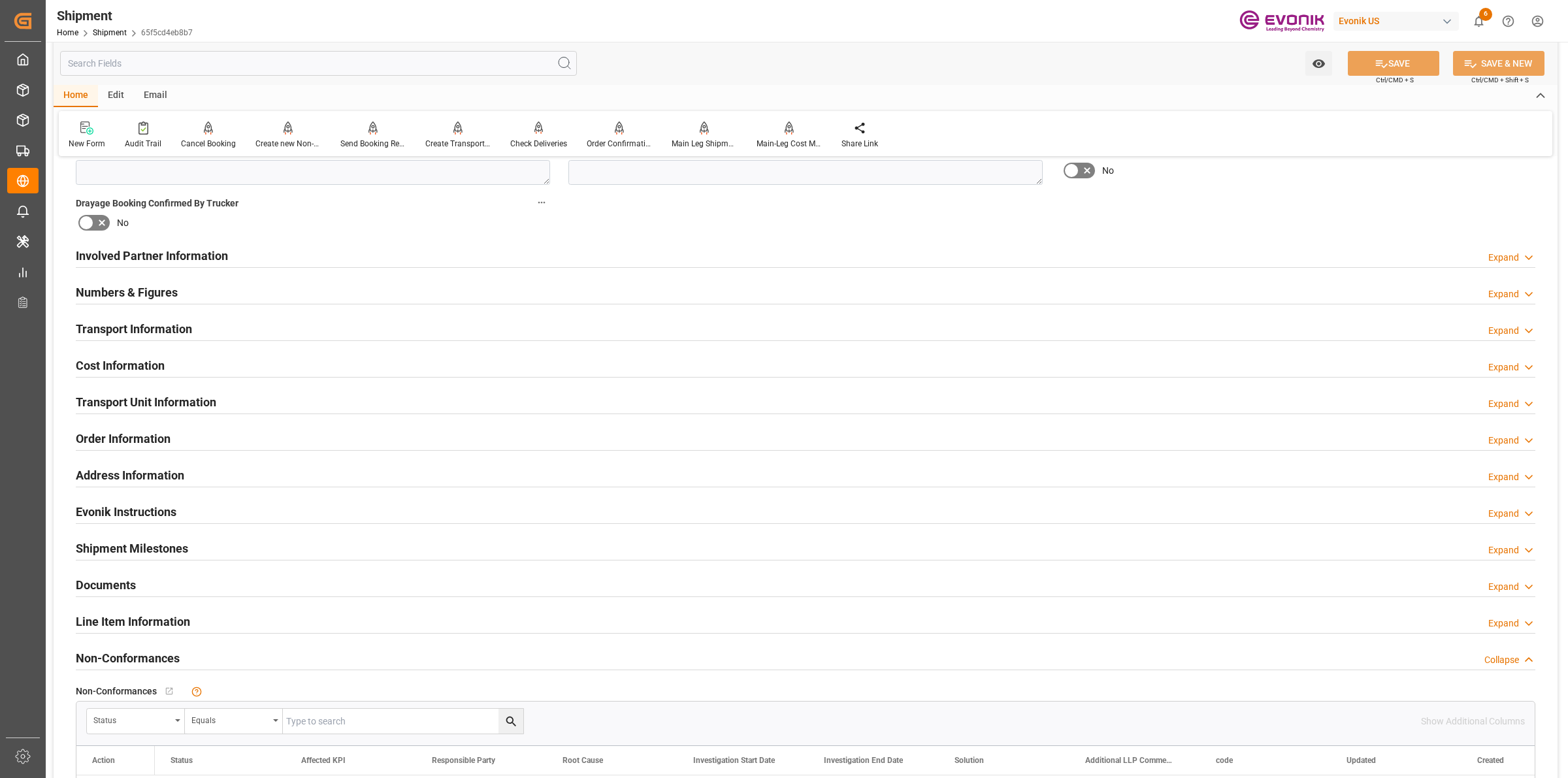
click at [181, 402] on h2 "Transport Unit Information" at bounding box center [145, 402] width 140 height 17
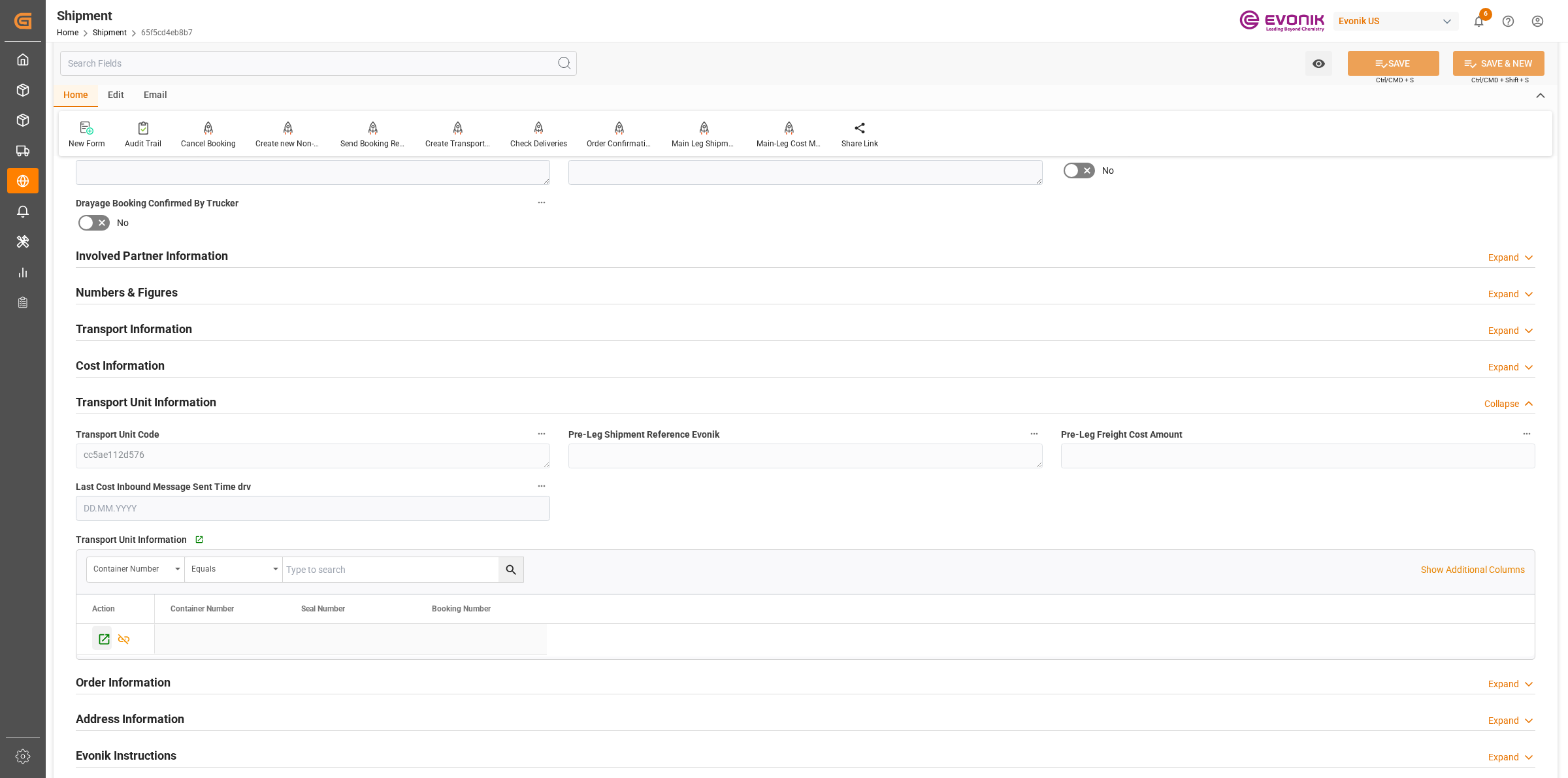
click at [102, 641] on icon "Press SPACE to select this row." at bounding box center [104, 640] width 14 height 14
click at [135, 357] on h2 "Cost Information" at bounding box center [120, 365] width 89 height 17
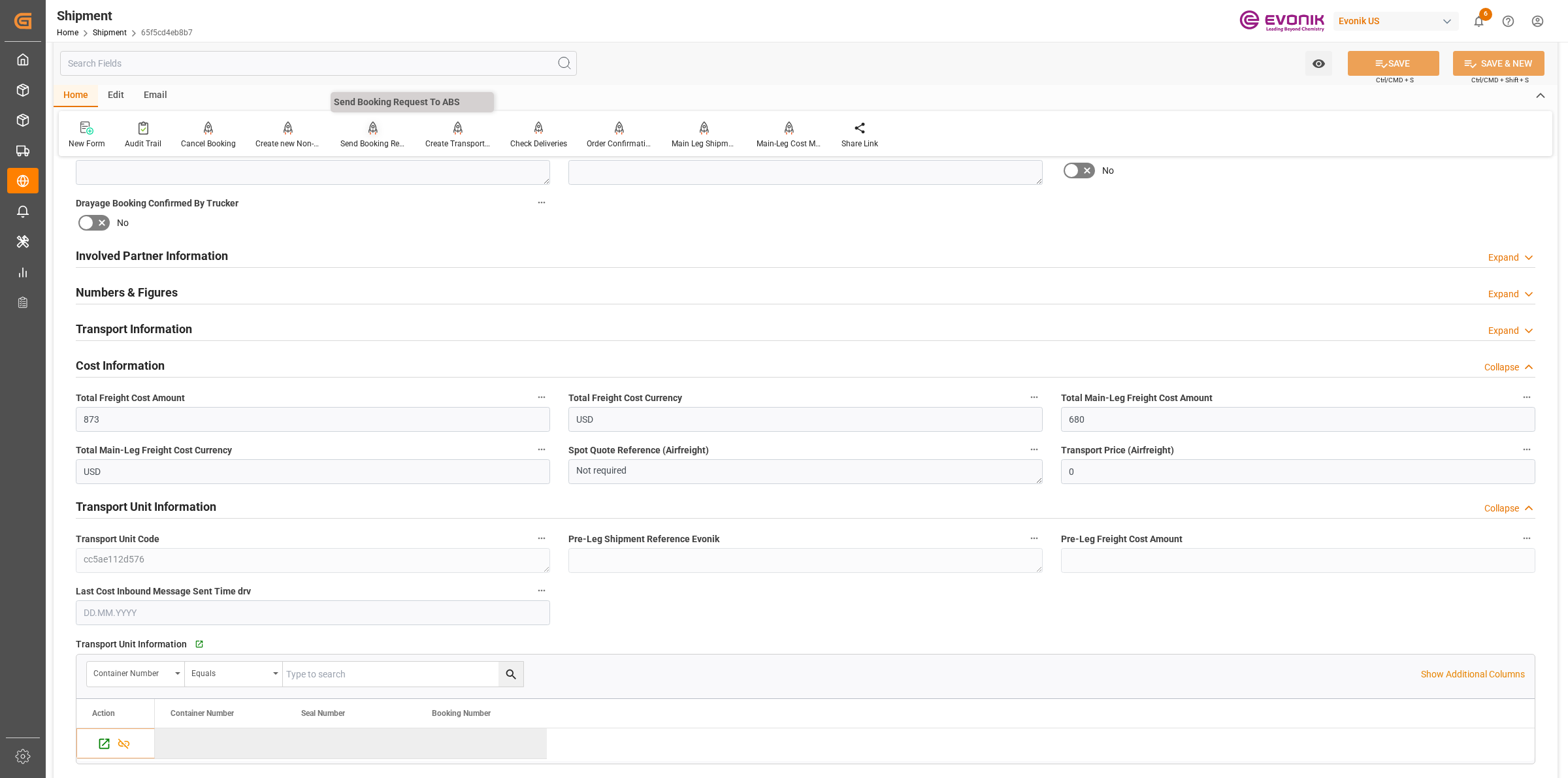
click at [368, 135] on div "Send Booking Request To ABS" at bounding box center [373, 135] width 85 height 29
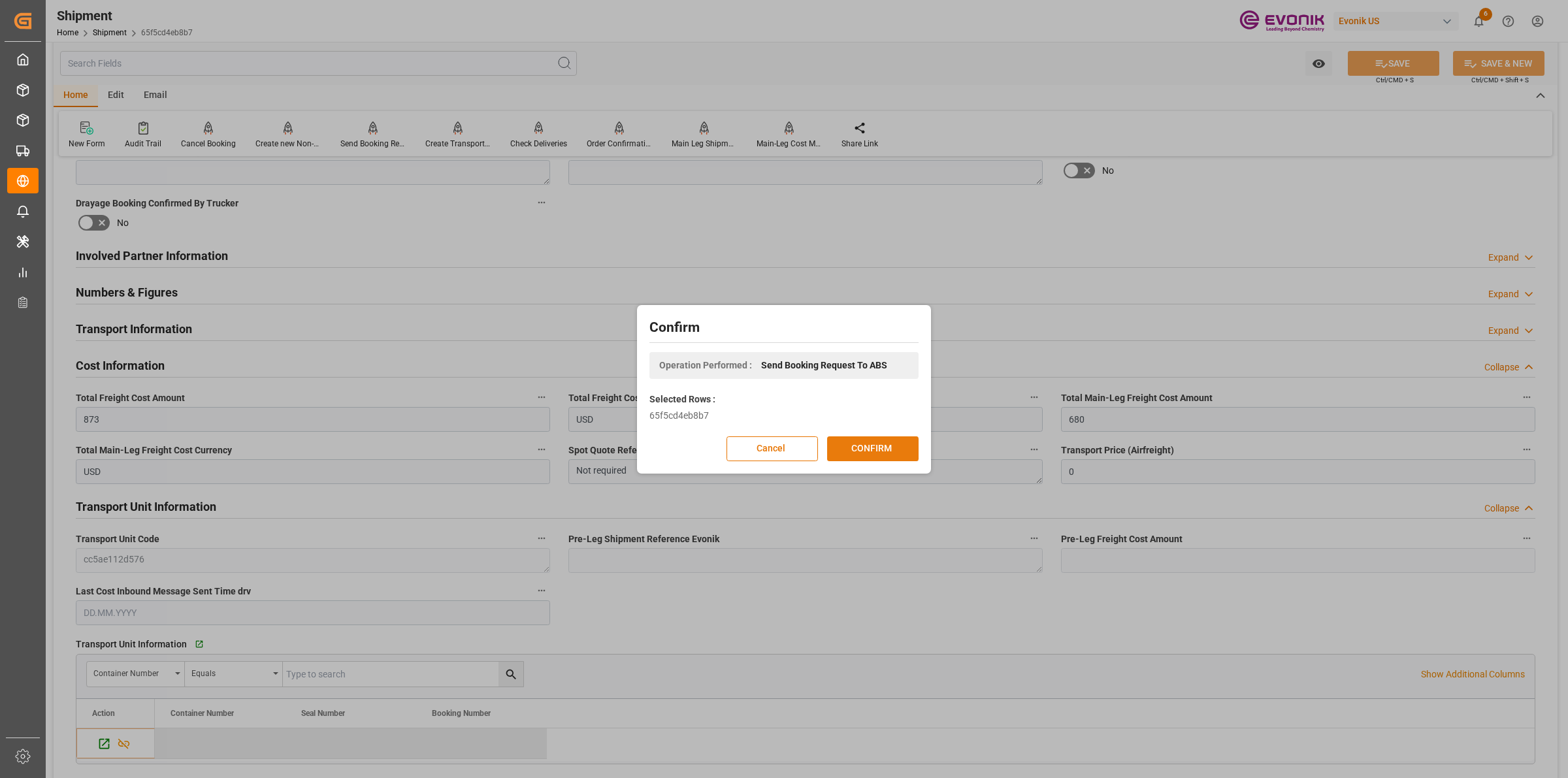
click at [860, 447] on button "CONFIRM" at bounding box center [872, 449] width 92 height 25
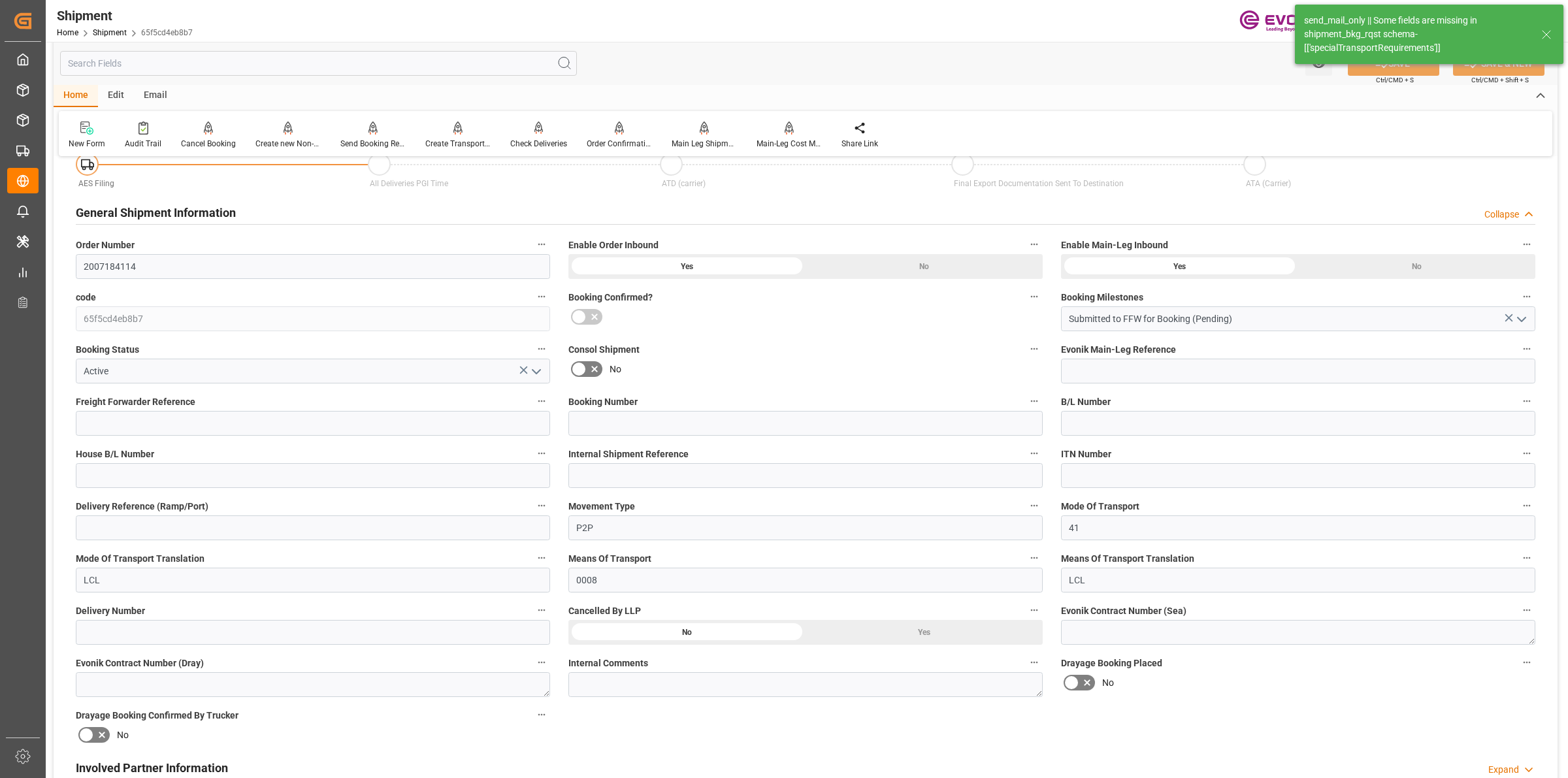
scroll to position [653, 0]
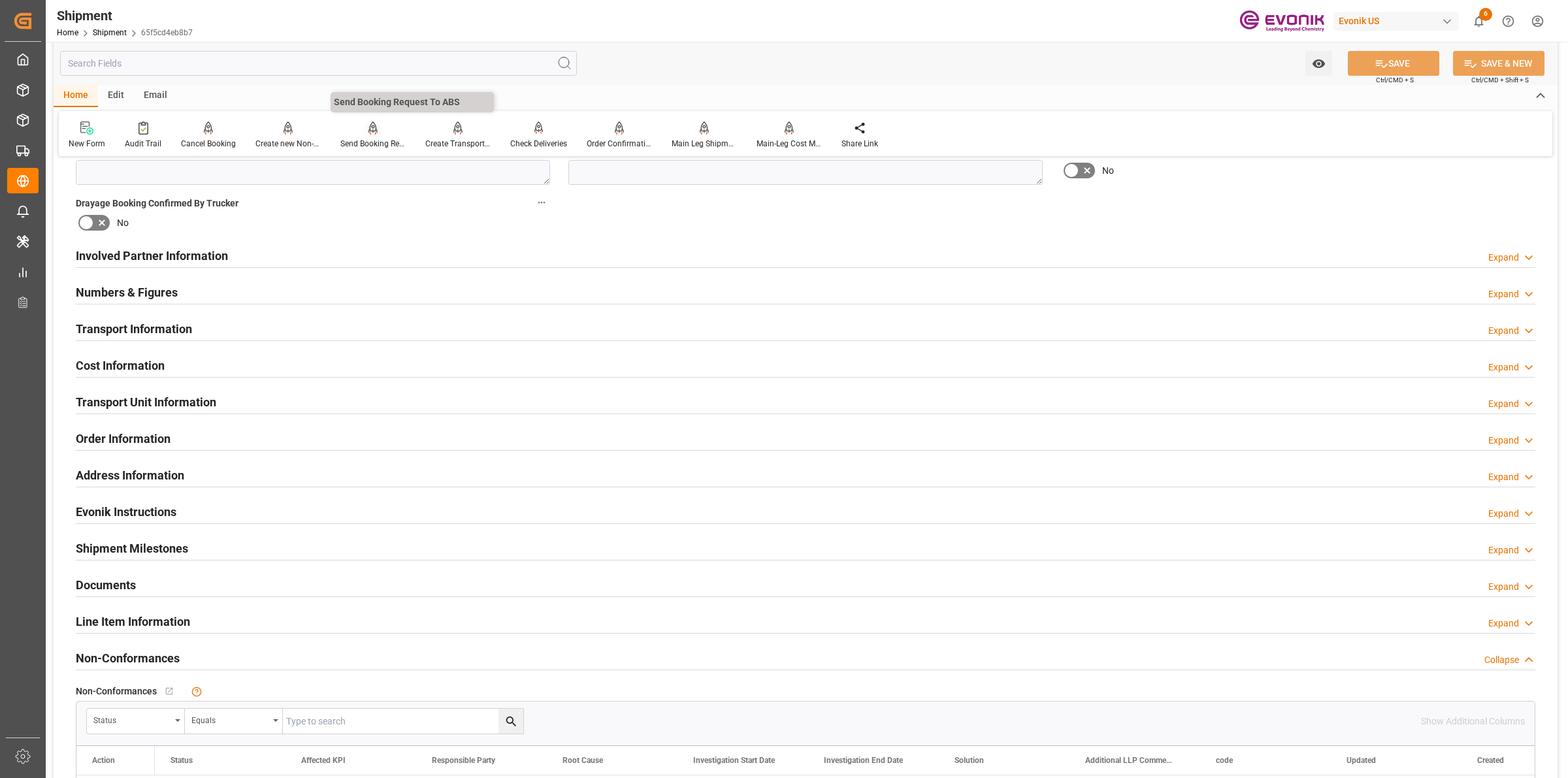
click at [372, 129] on icon at bounding box center [372, 129] width 9 height 14
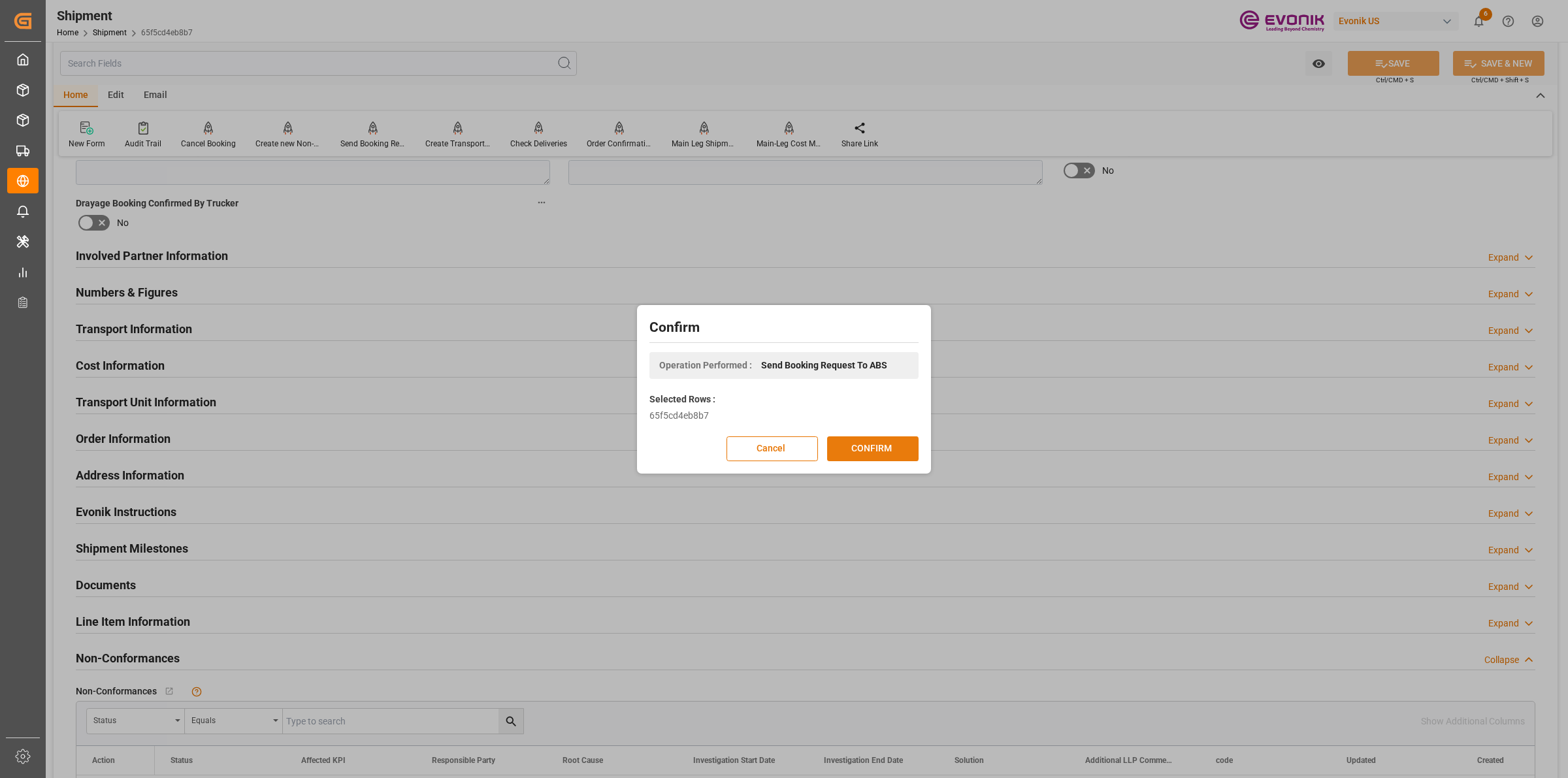
click at [889, 455] on button "CONFIRM" at bounding box center [872, 449] width 92 height 25
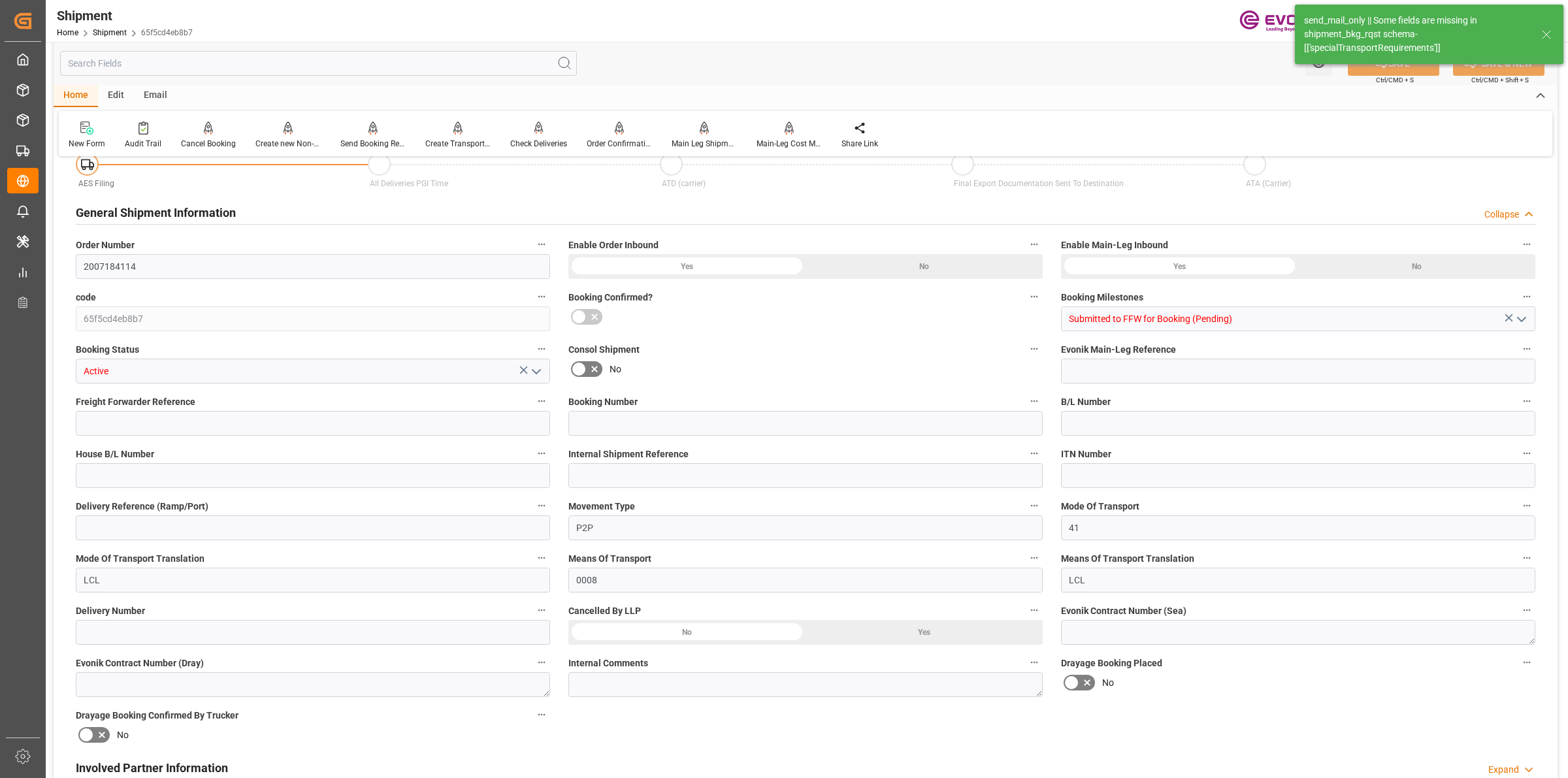
type input "10"
type input "DR"
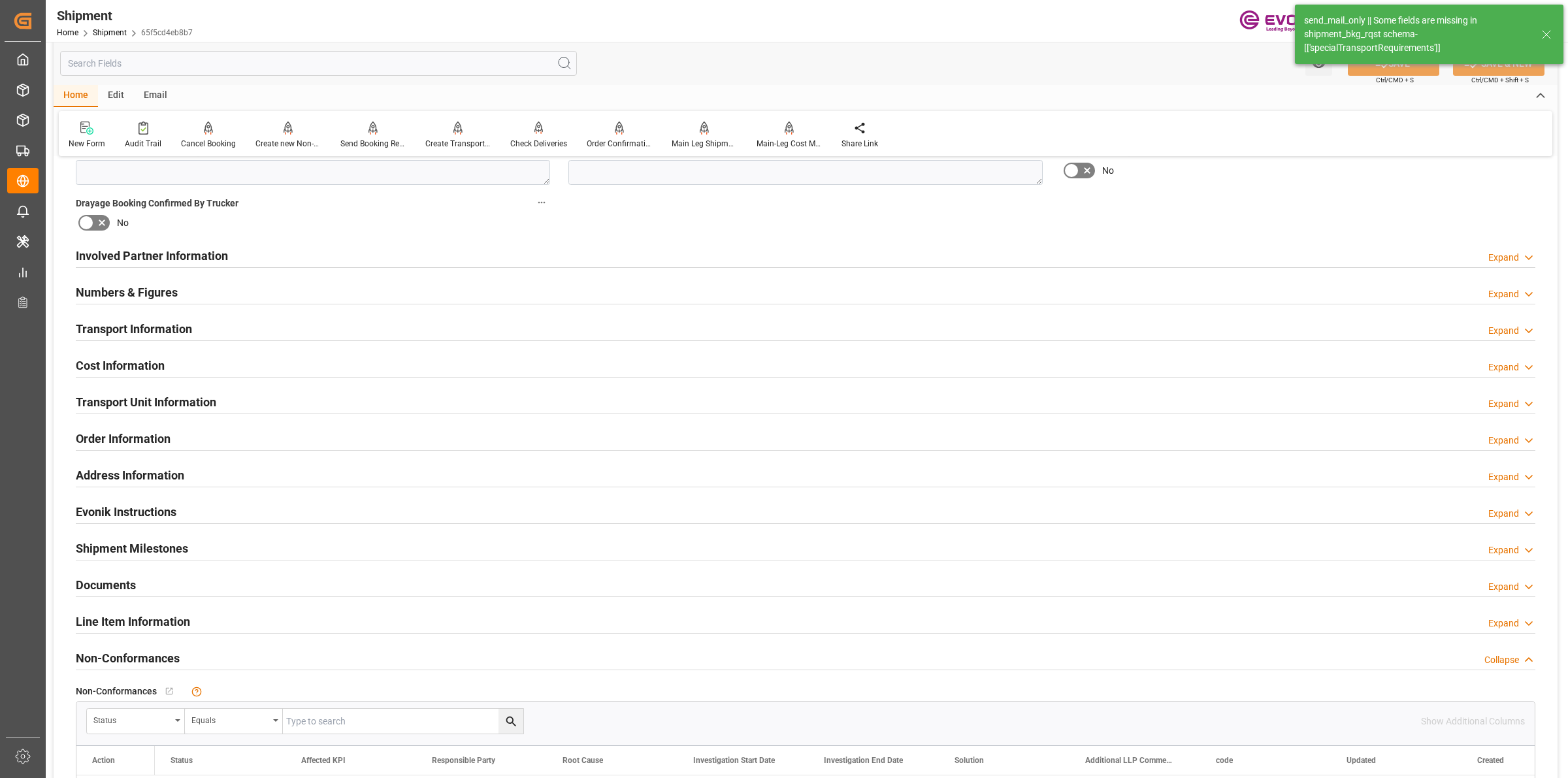
click at [171, 617] on h2 "Line Item Information" at bounding box center [132, 621] width 114 height 17
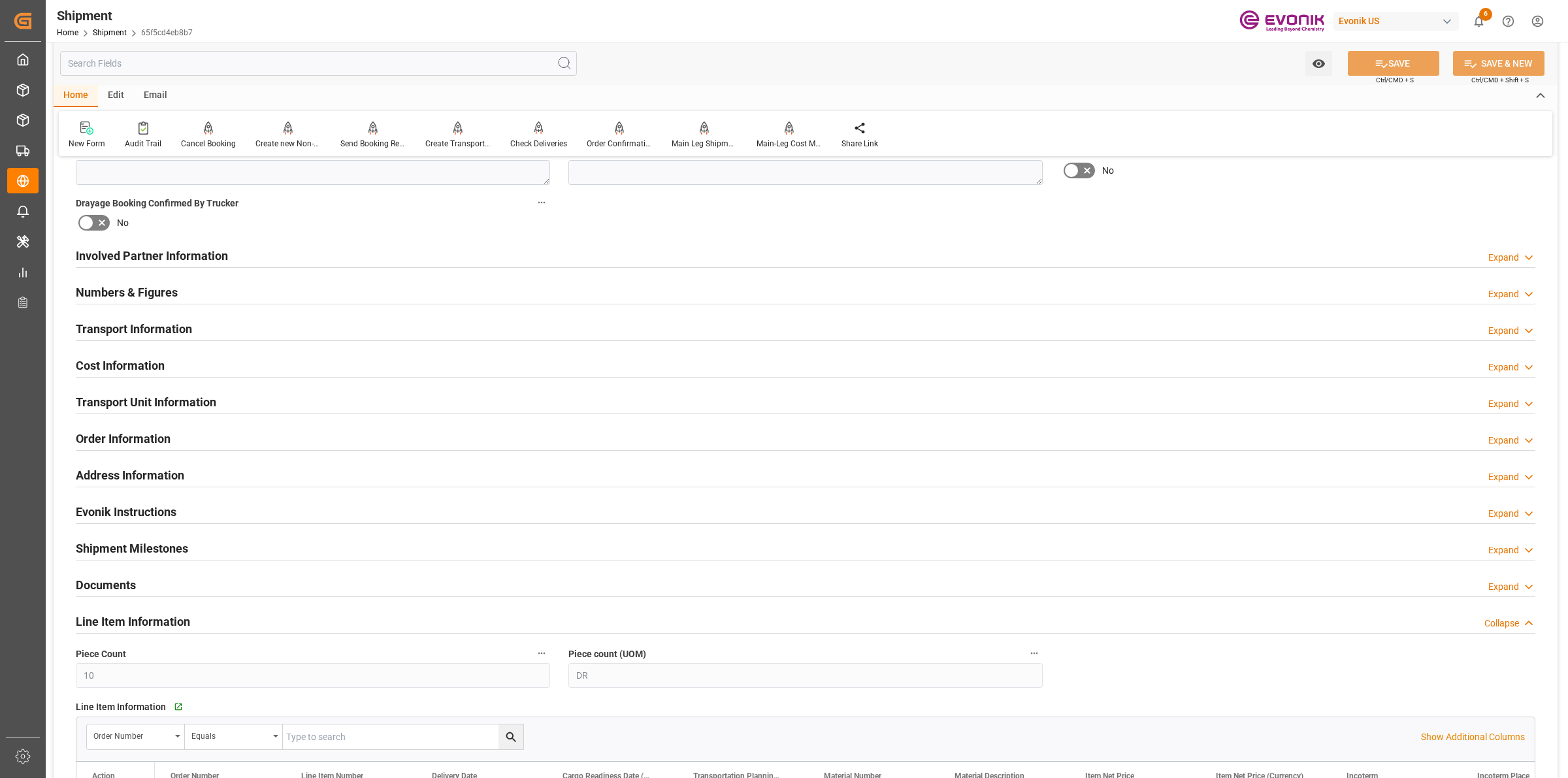
scroll to position [899, 0]
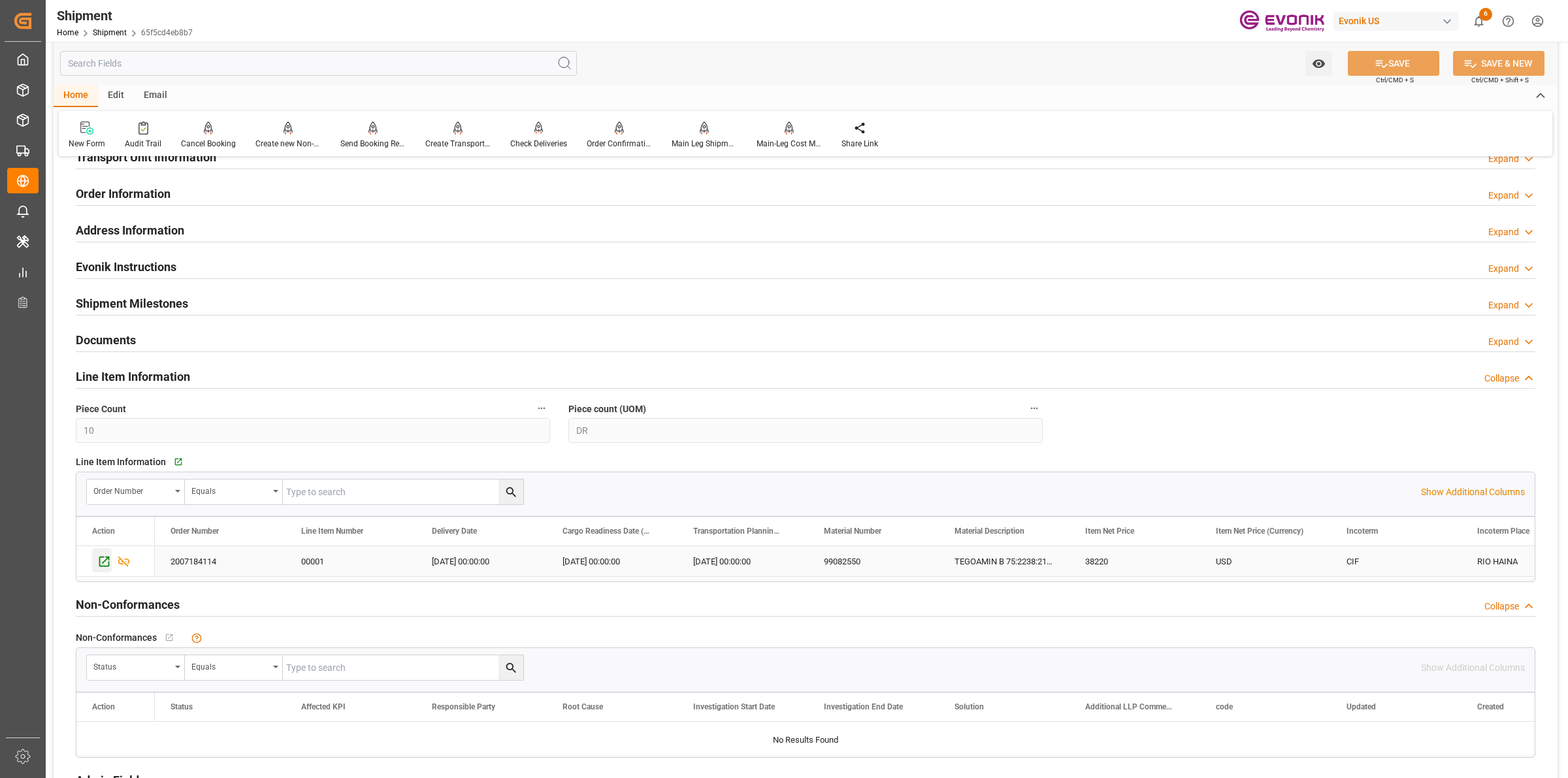
click at [105, 567] on icon "Press SPACE to select this row." at bounding box center [104, 562] width 11 height 11
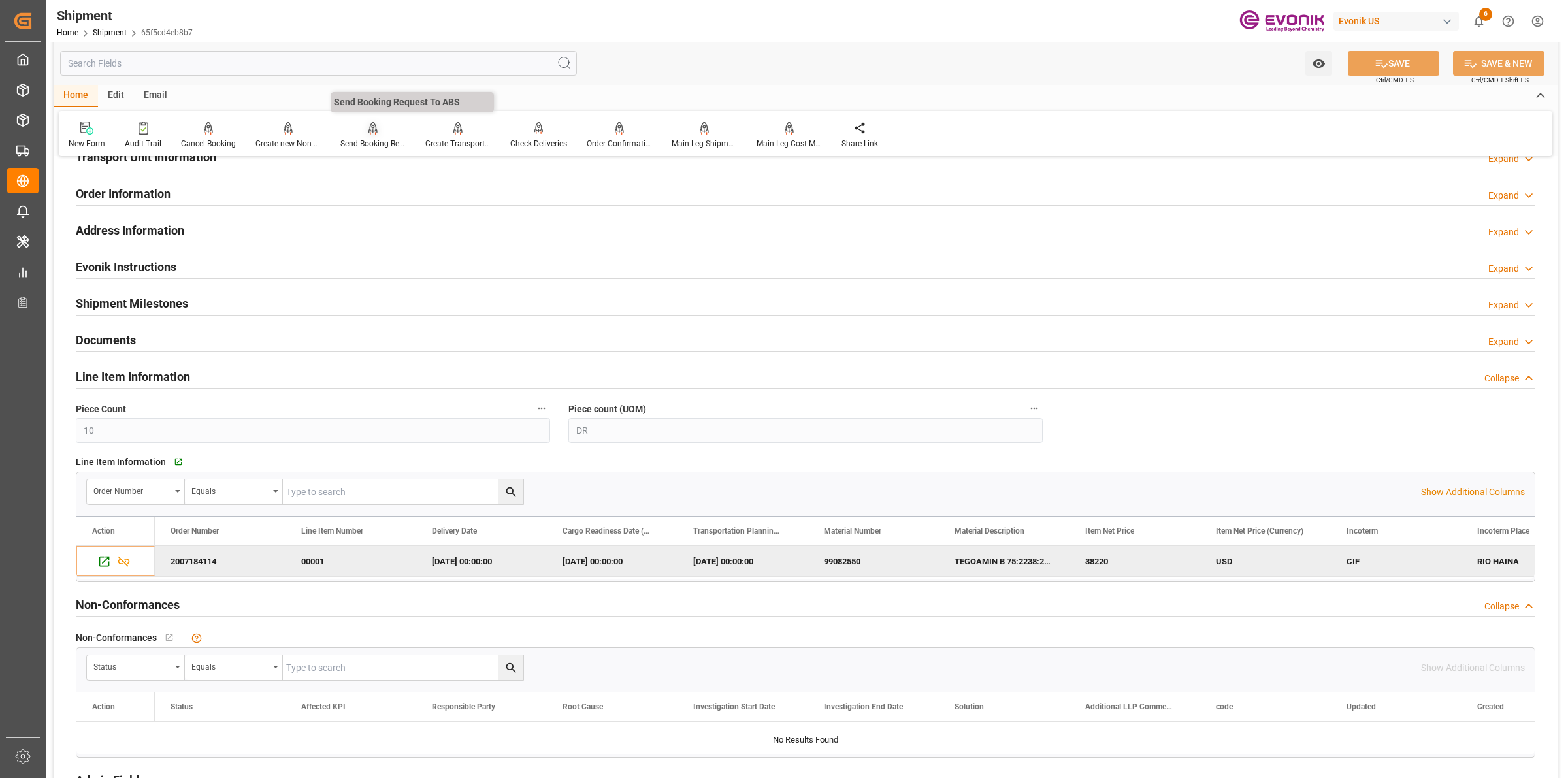
click at [377, 134] on div "Send Booking Request To ABS" at bounding box center [373, 135] width 85 height 29
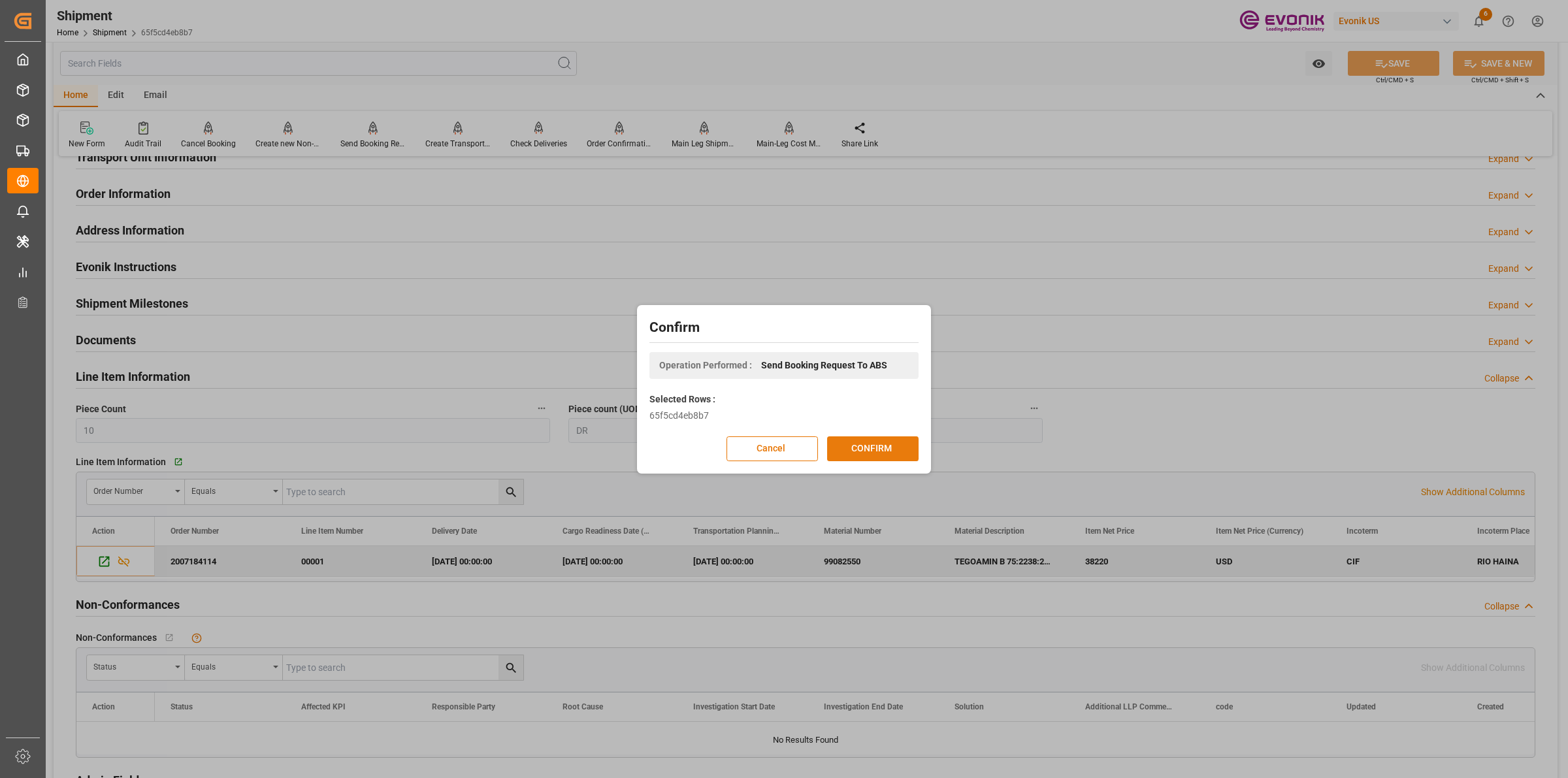
click at [855, 449] on button "CONFIRM" at bounding box center [872, 449] width 92 height 25
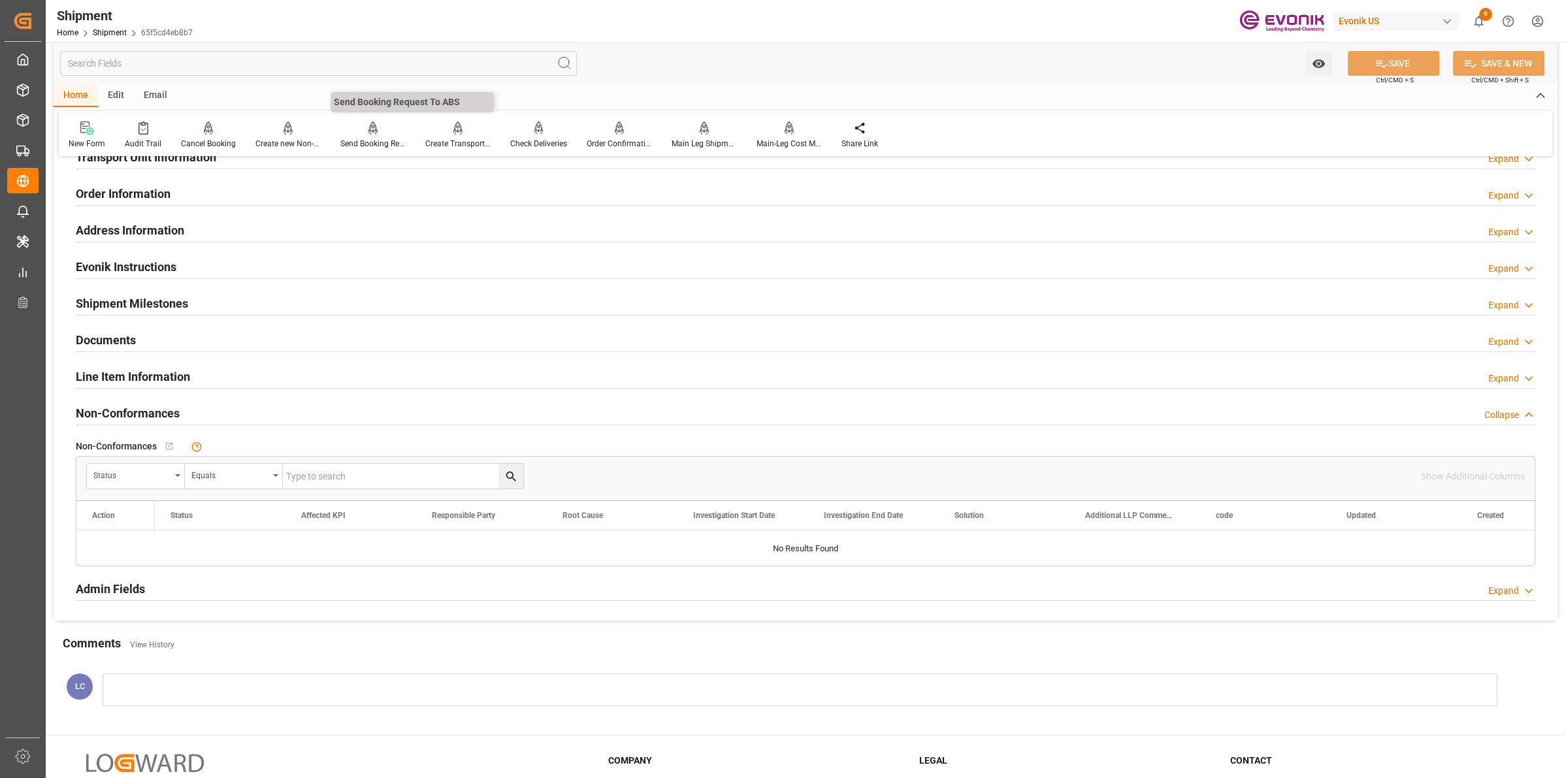
click at [370, 138] on div "Send Booking Request To ABS" at bounding box center [373, 144] width 66 height 12
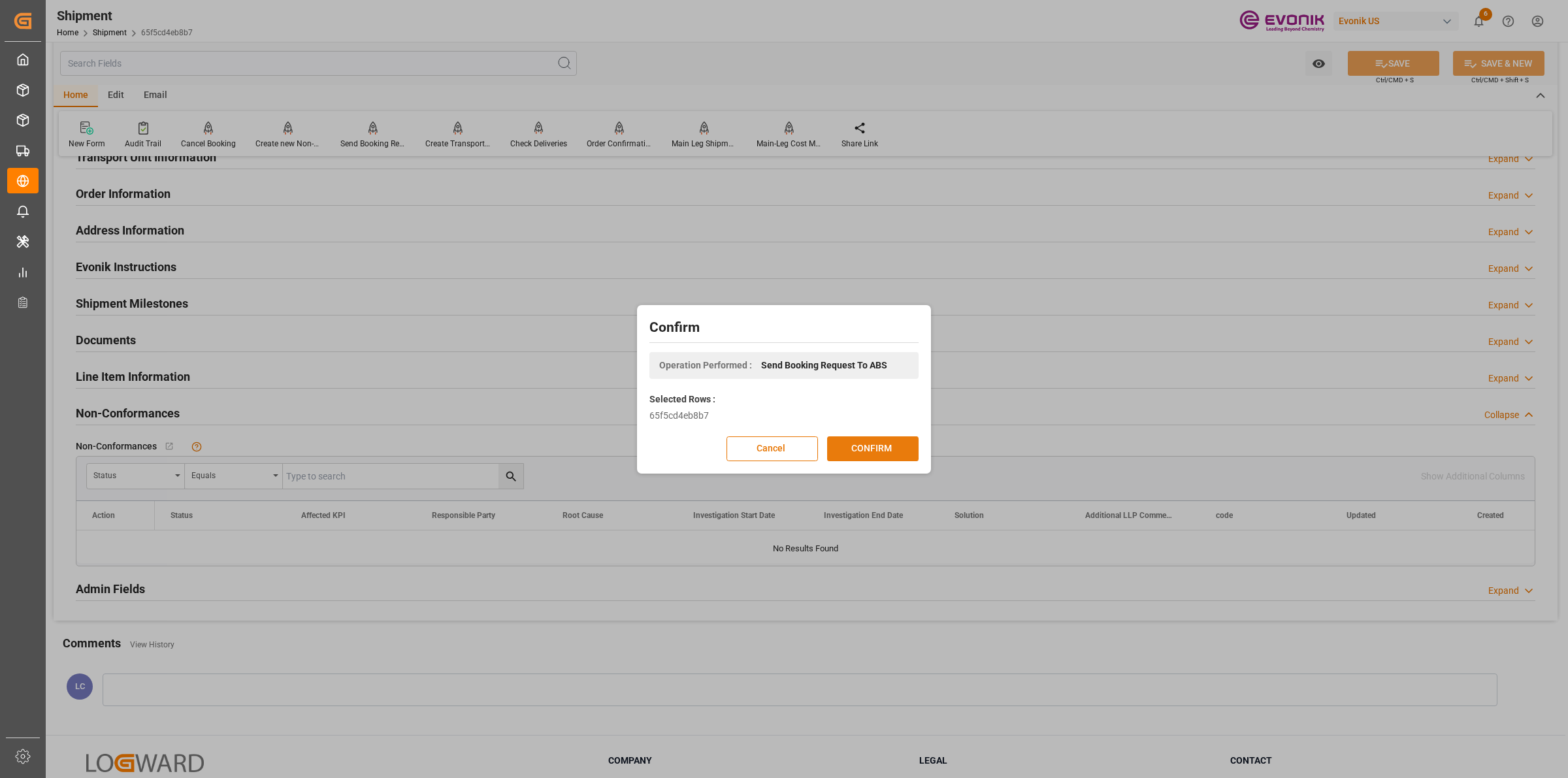
click at [875, 446] on button "CONFIRM" at bounding box center [872, 449] width 92 height 25
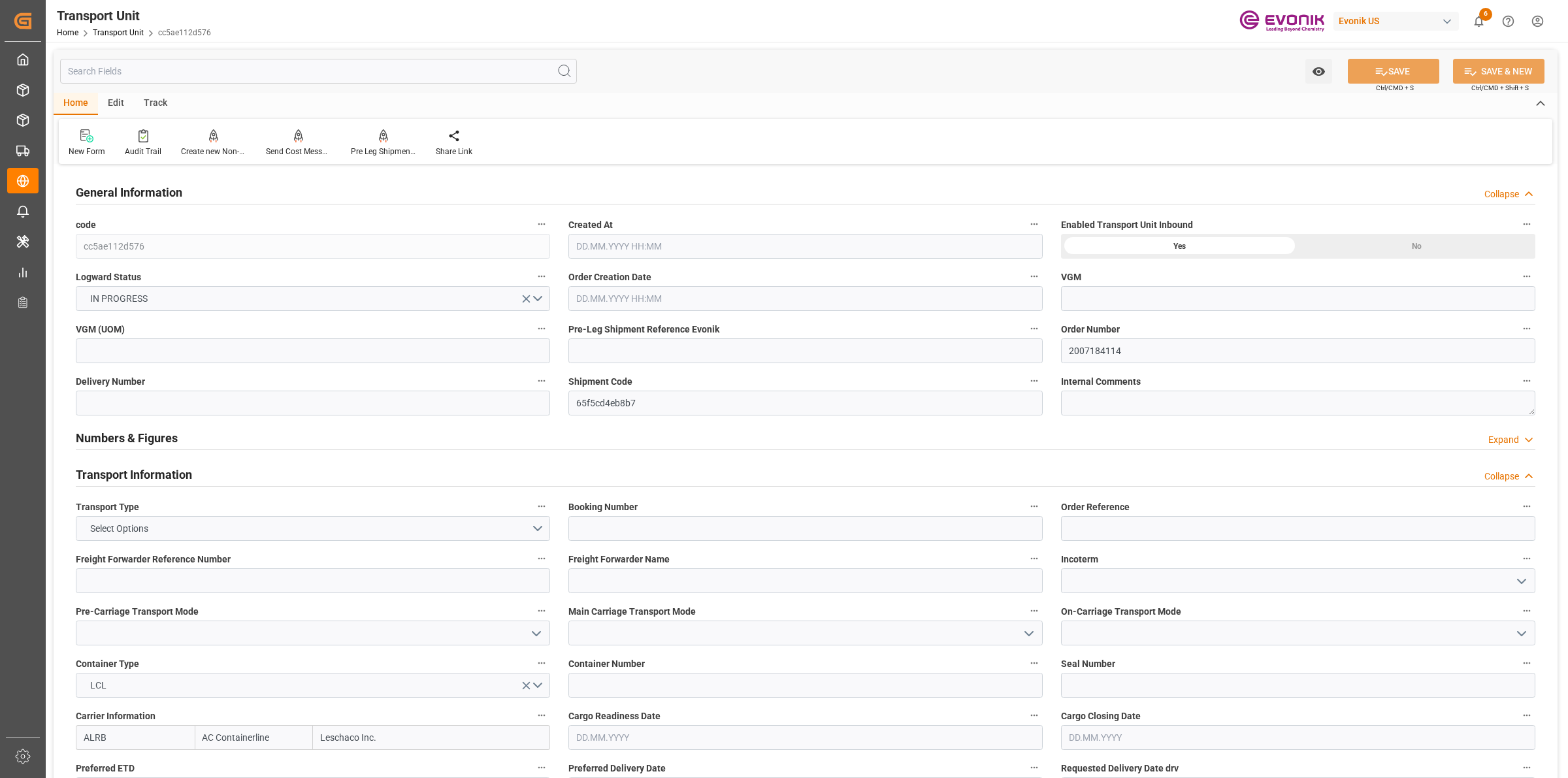
type input "AC Containerline"
type input "Leschaco Inc."
type input "USPEF"
type input "DOHAI"
type input "2340"
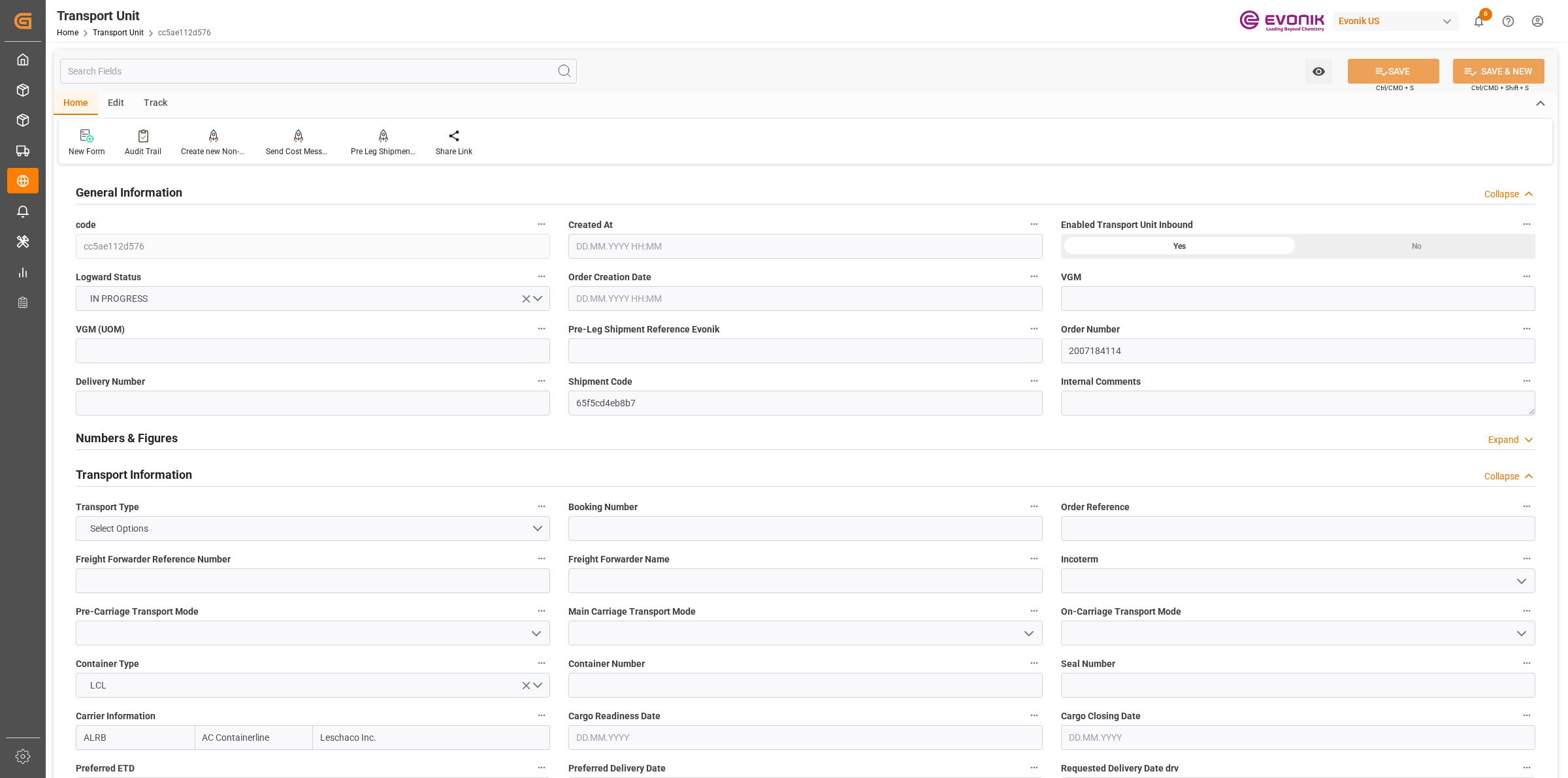
type input "[DATE] 07:06"
type input "[DATE]"
type input "26.10.2025 00:00"
type input "29.10.2025 00:00"
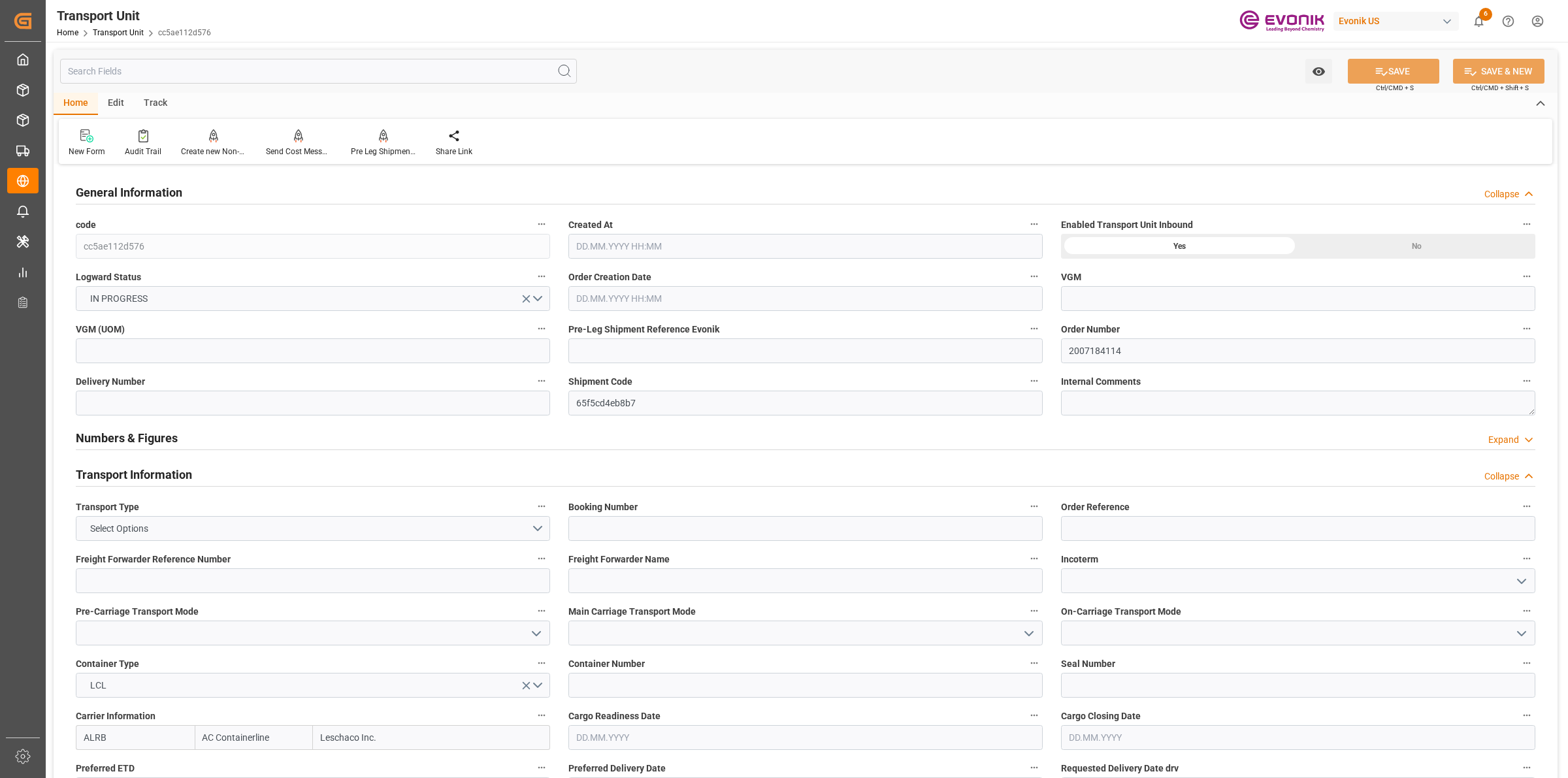
type input "29.10.2025 00:00"
type input "13.10.2025 00:00"
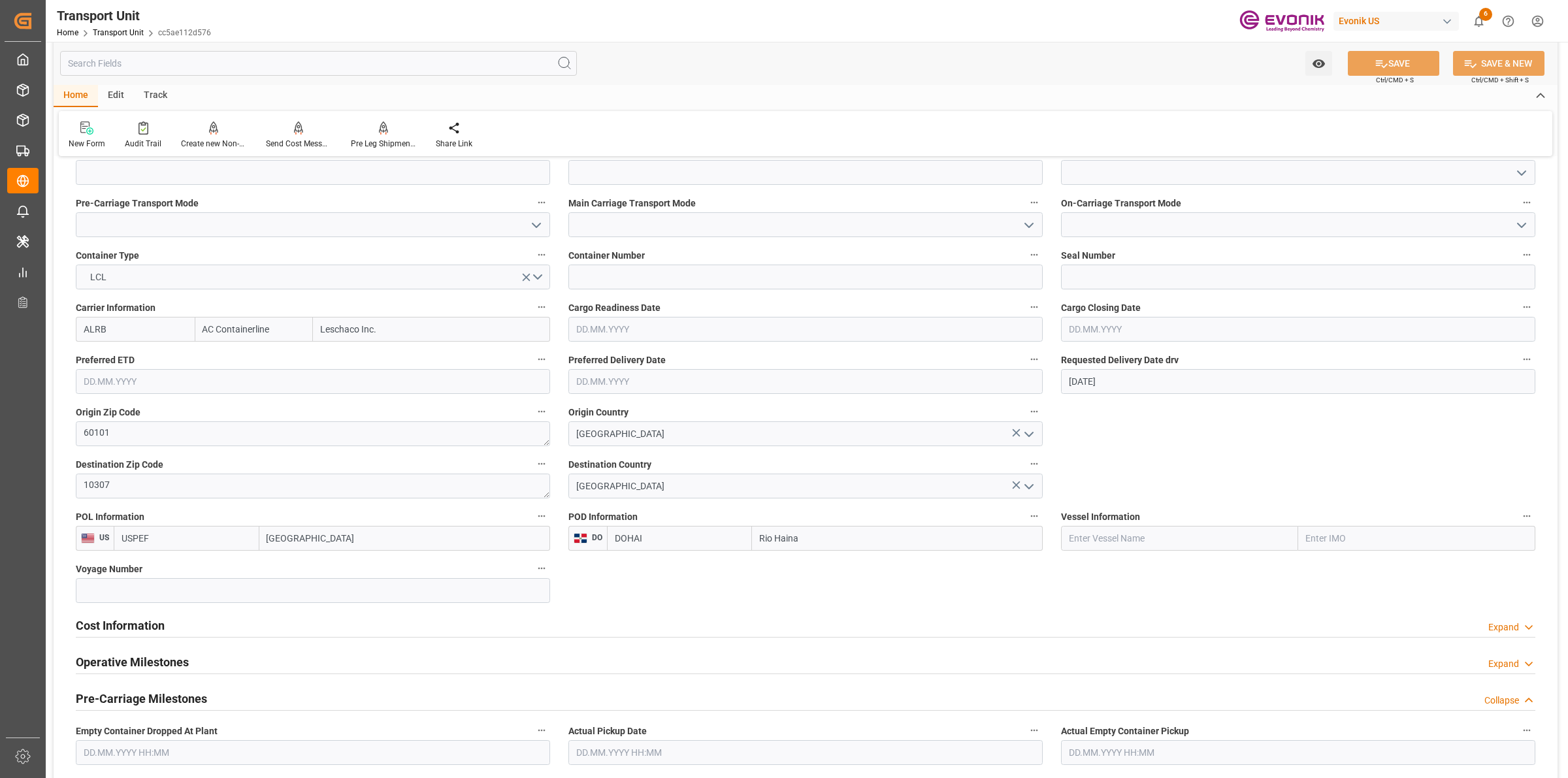
scroll to position [735, 0]
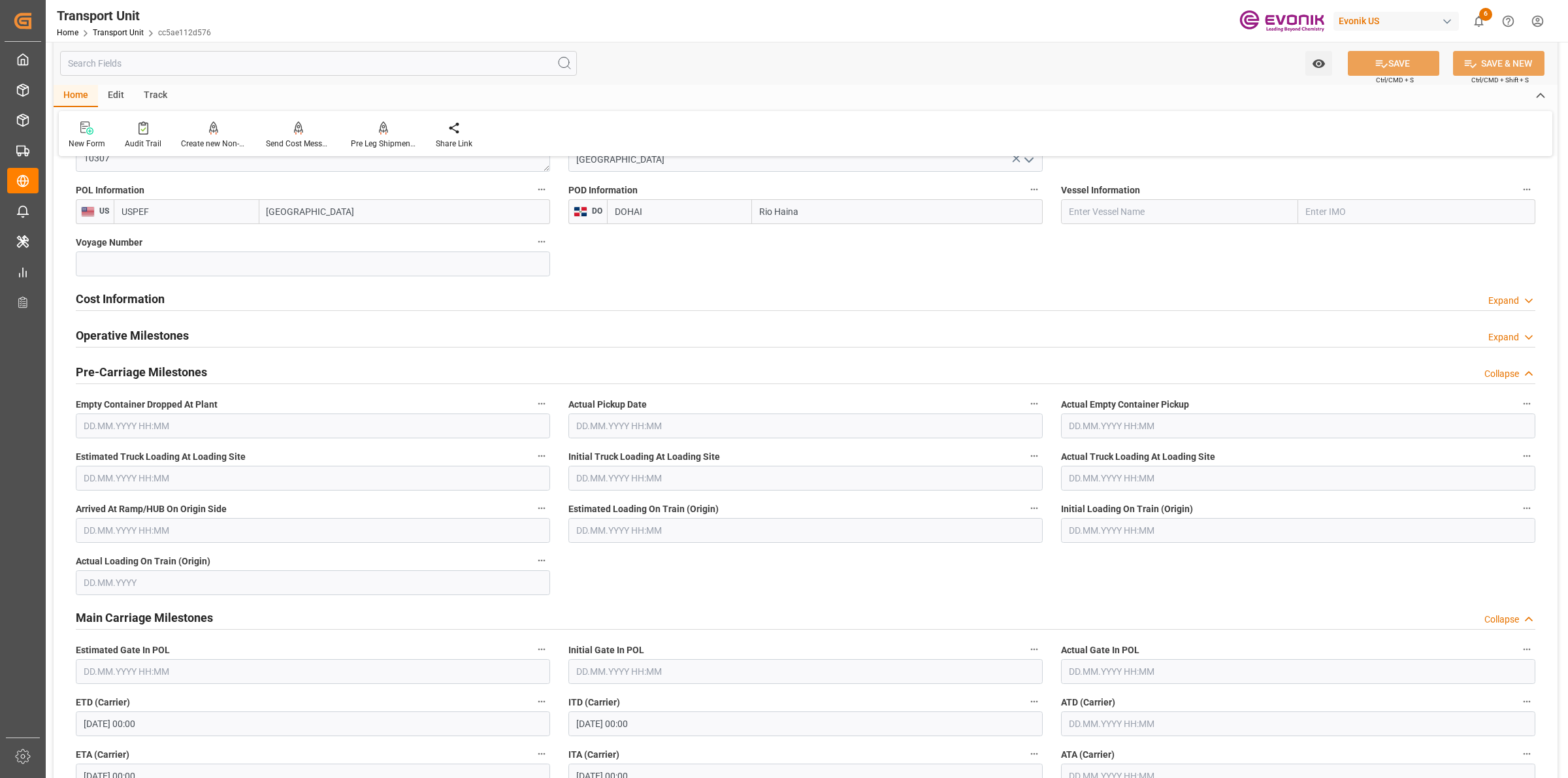
click at [132, 292] on h2 "Cost Information" at bounding box center [120, 299] width 89 height 17
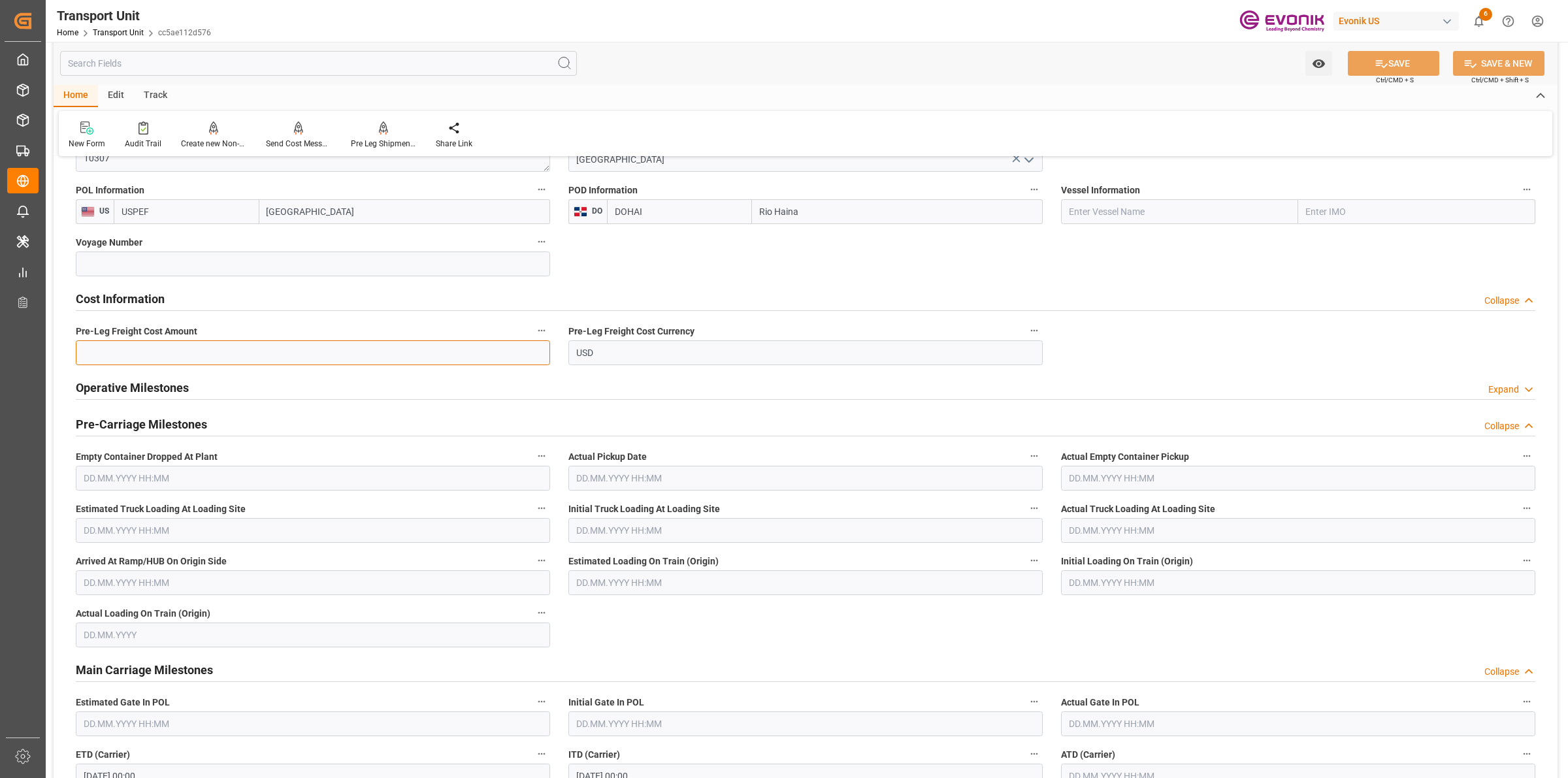
click at [232, 357] on input "text" at bounding box center [312, 353] width 474 height 25
paste input "193"
type input "193"
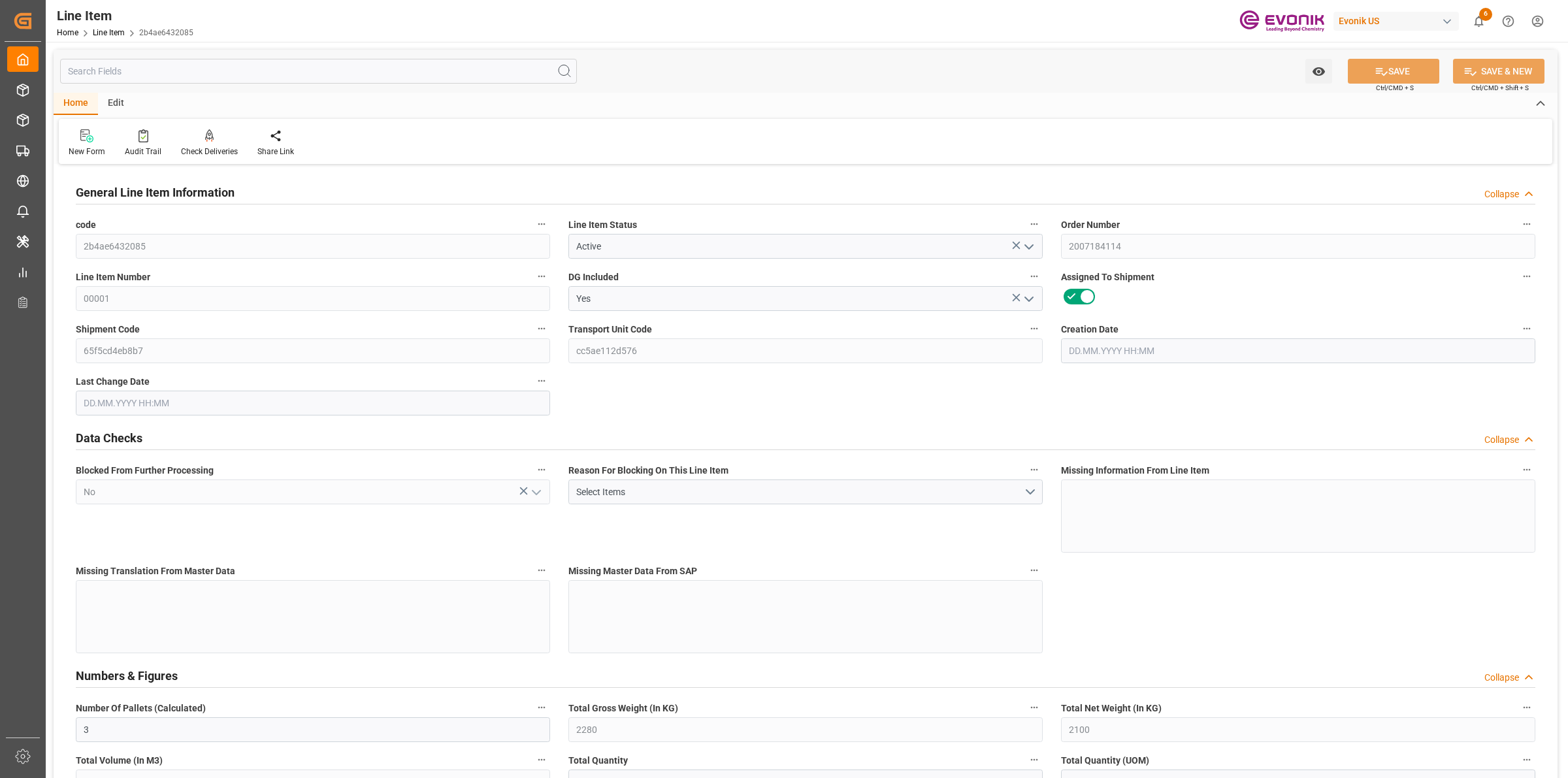
type input "3"
type input "2280"
type input "2100"
type input "2.9595"
type input "10"
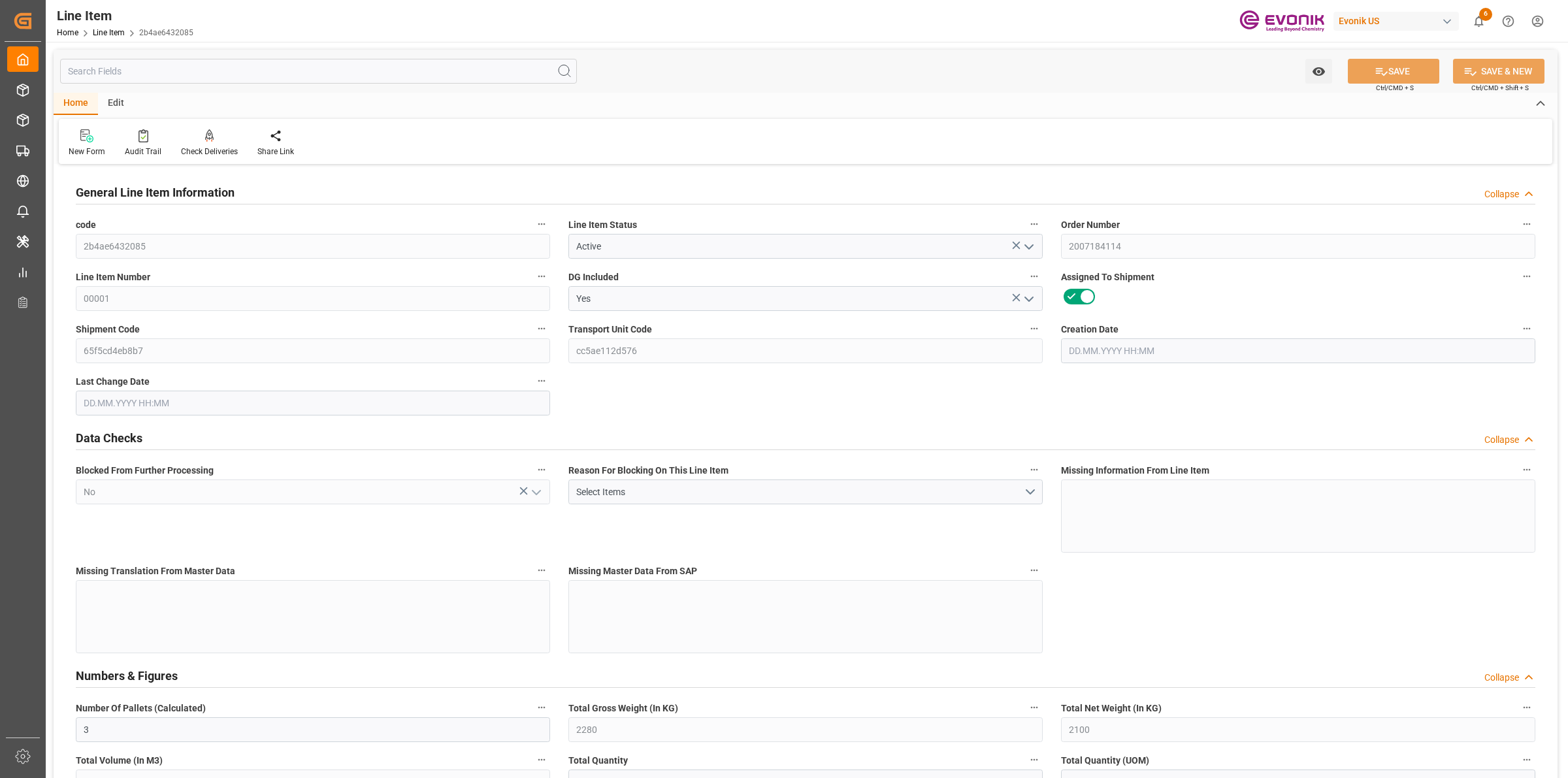
type input "38220"
type input "10"
type input "2280"
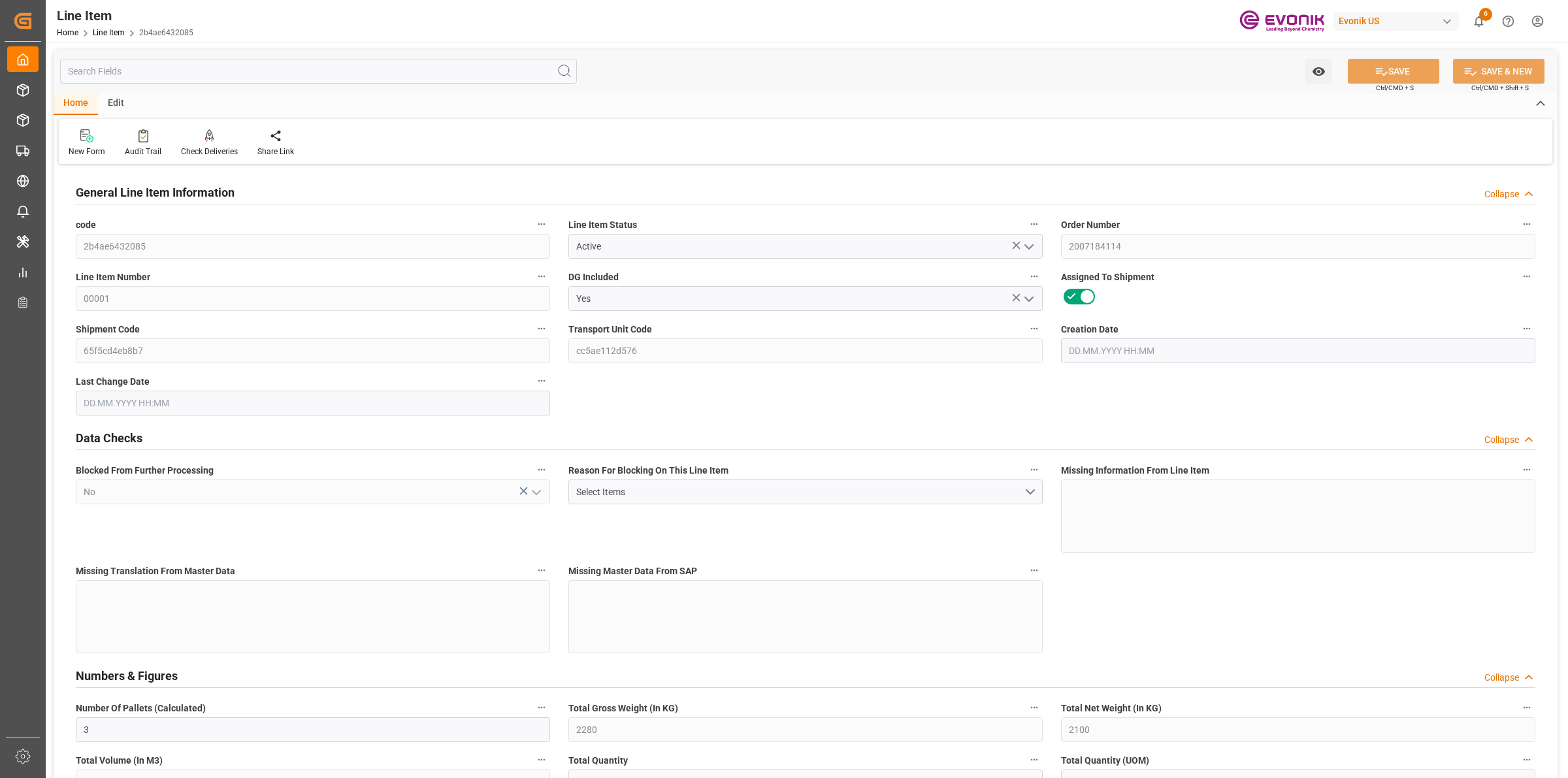
type input "2340"
type input "2100"
type input "2.9595"
type input "2959.51"
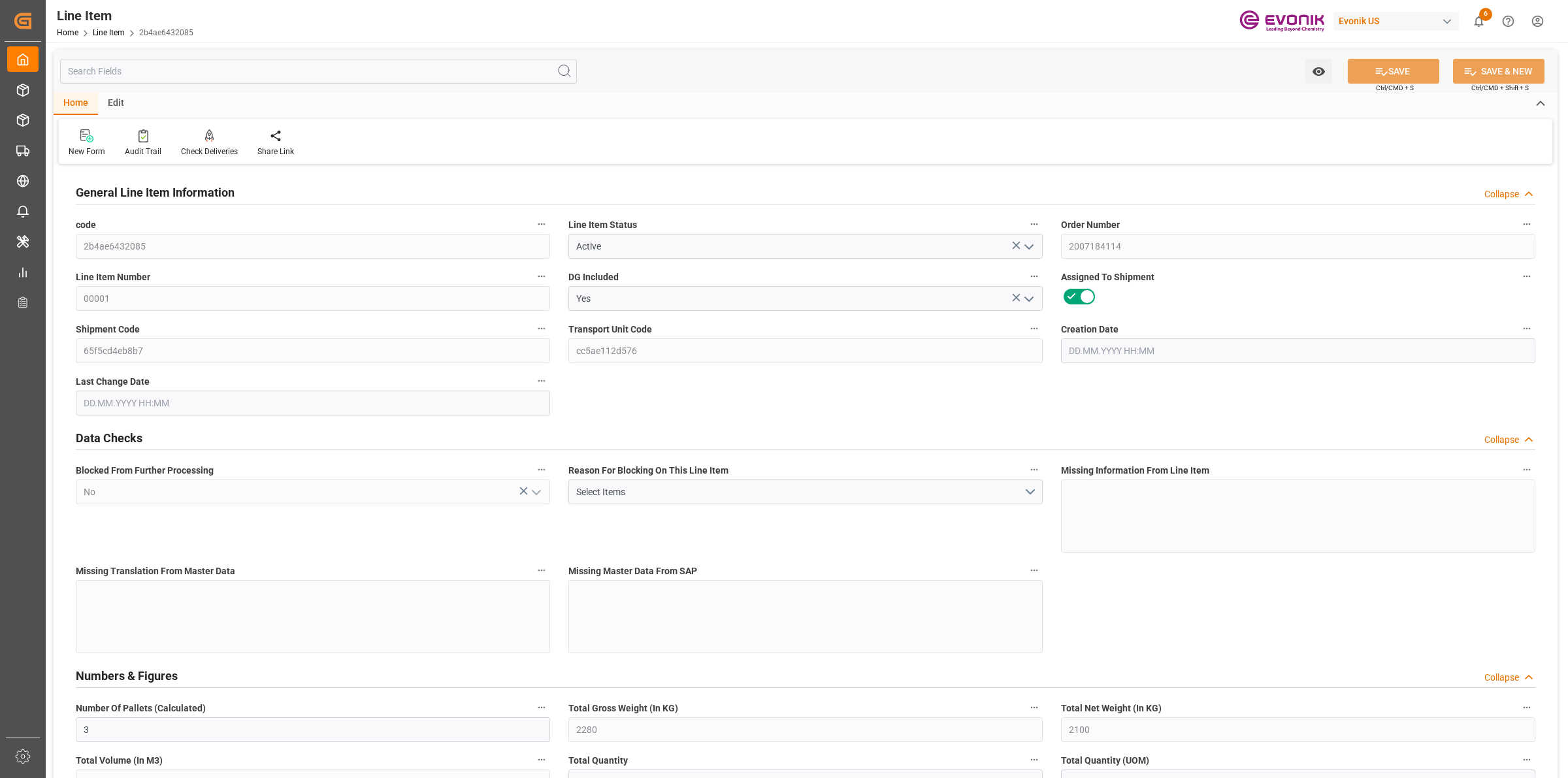
type input "0"
click at [190, 70] on input "text" at bounding box center [318, 72] width 517 height 25
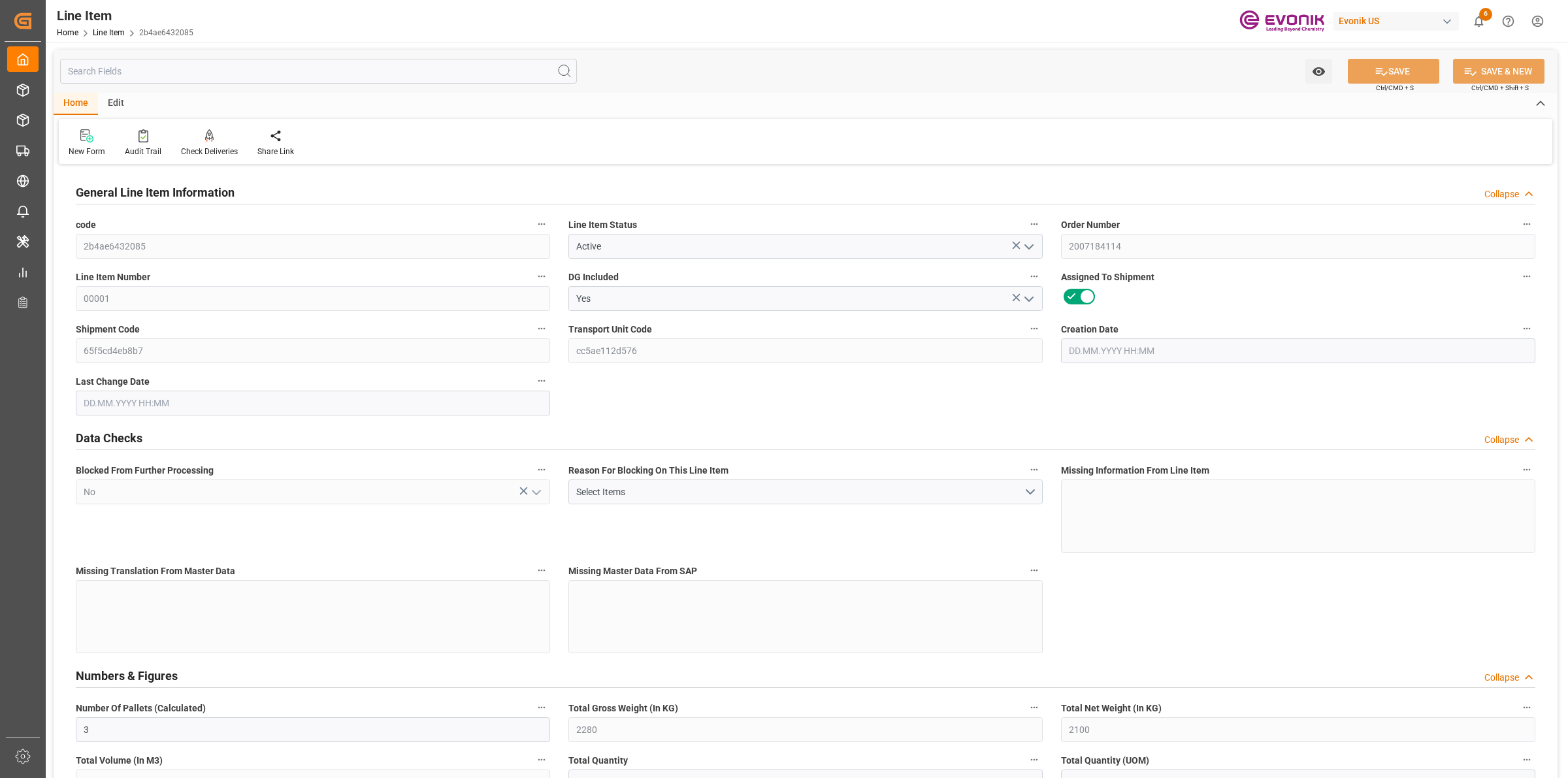
type input "15.09.2025 17:36"
type input "16.09.2025 07:06"
type input "07.11.2025"
type input "03.10.2025"
type input "26.09.2025"
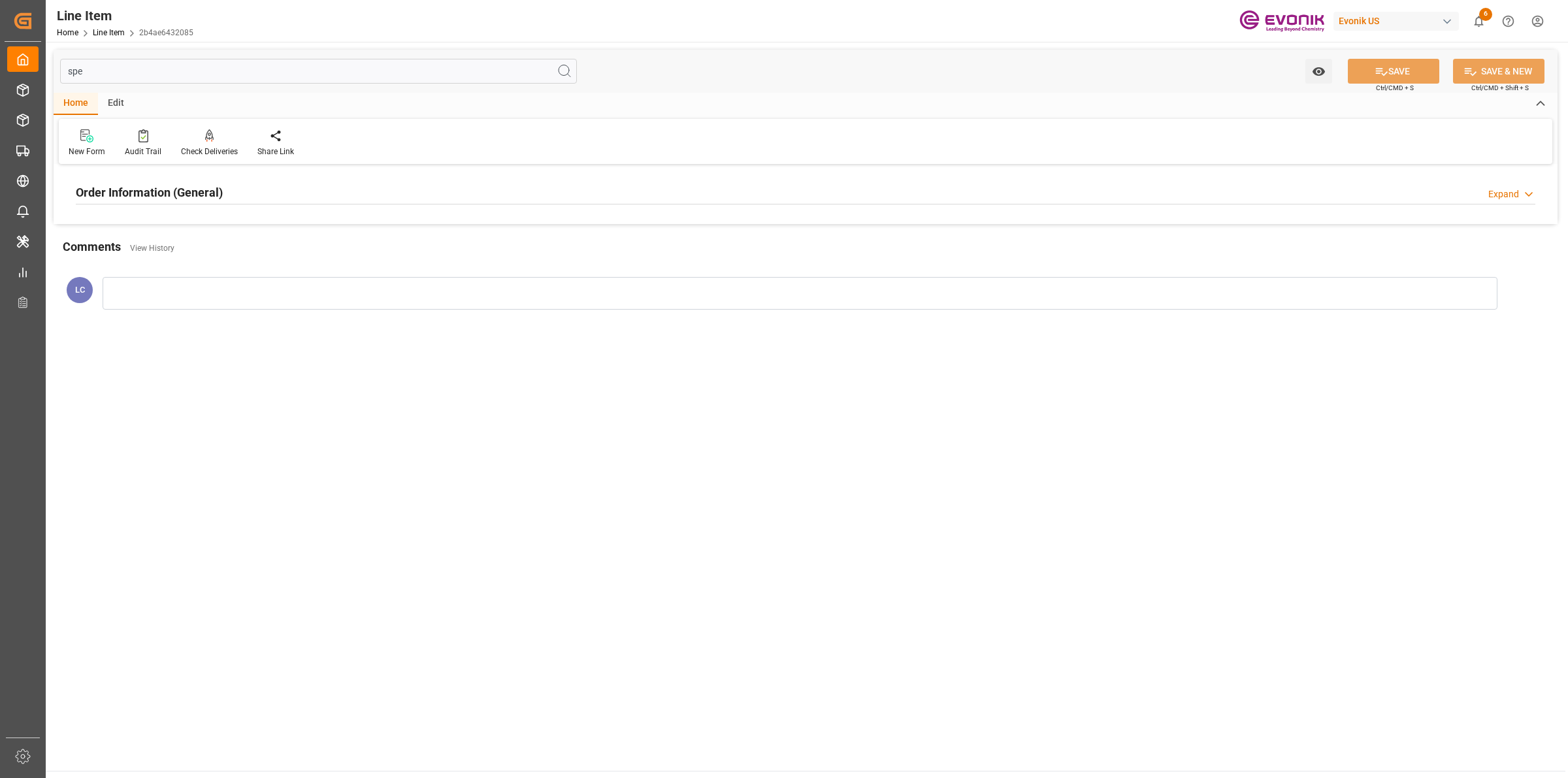
type input "spe"
click at [193, 184] on h2 "Order Information (General)" at bounding box center [149, 192] width 147 height 17
click at [294, 272] on div at bounding box center [312, 271] width 474 height 73
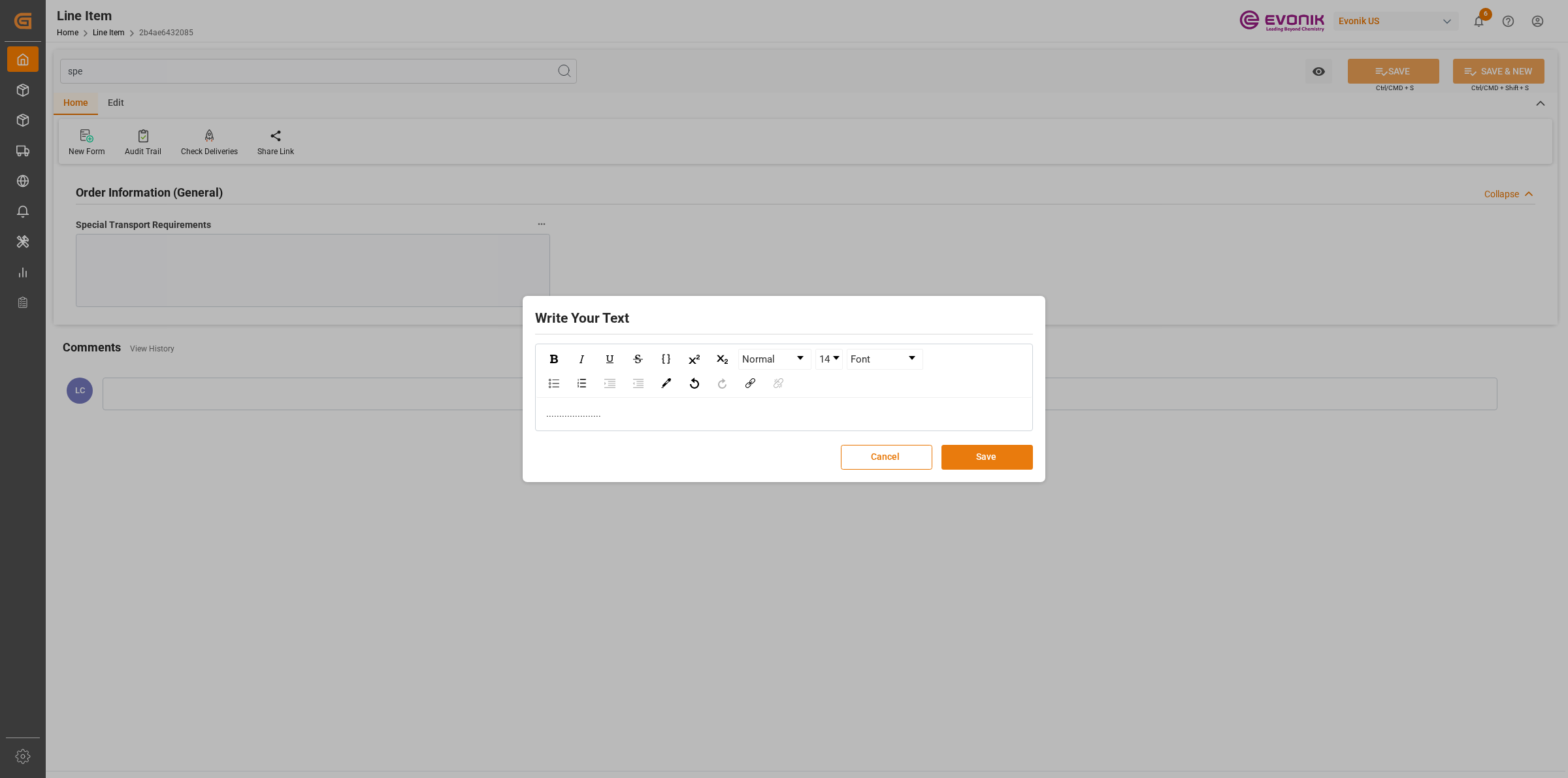
click at [993, 457] on button "Save" at bounding box center [987, 458] width 92 height 25
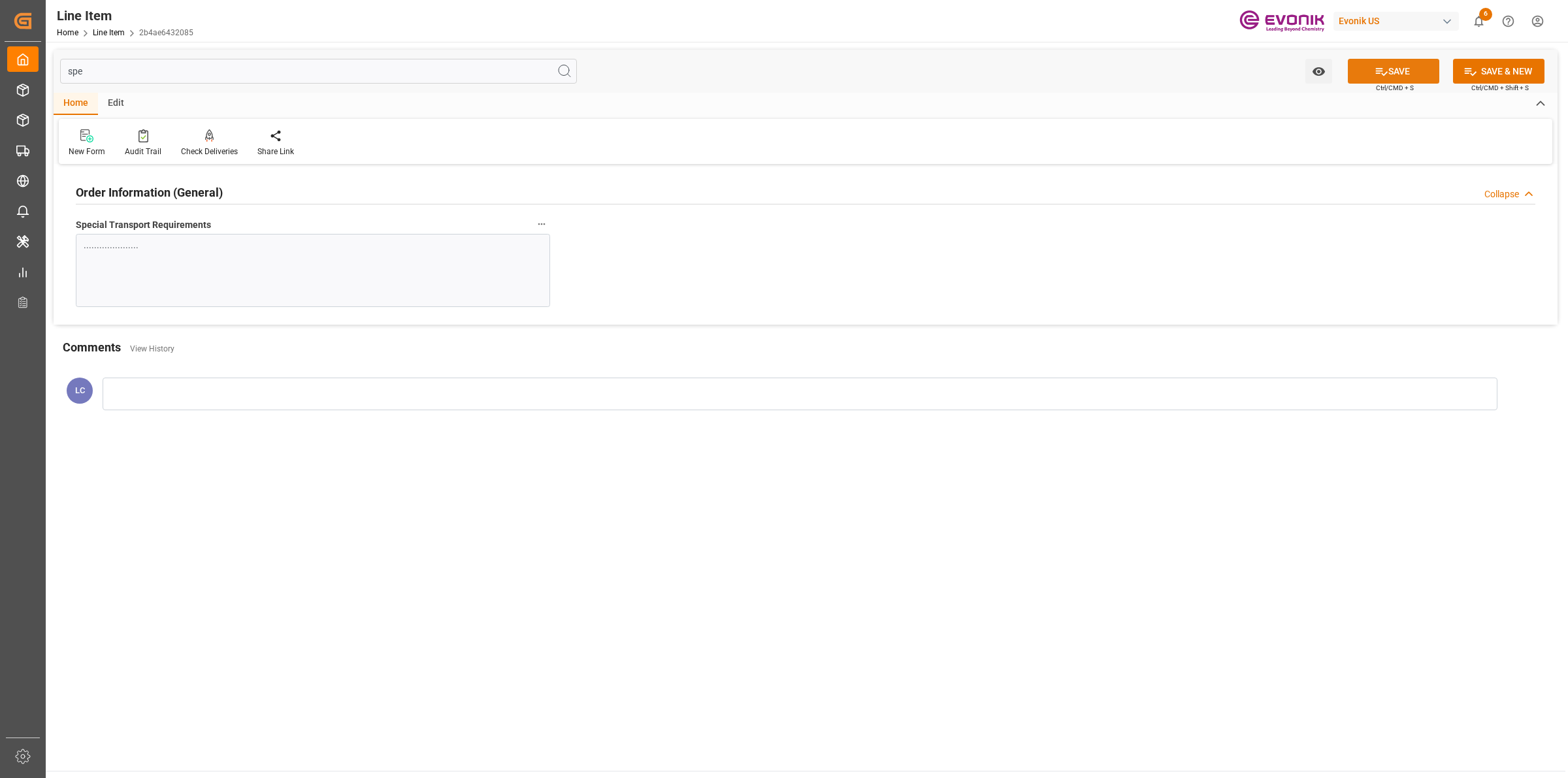
click at [1380, 68] on icon at bounding box center [1382, 72] width 14 height 14
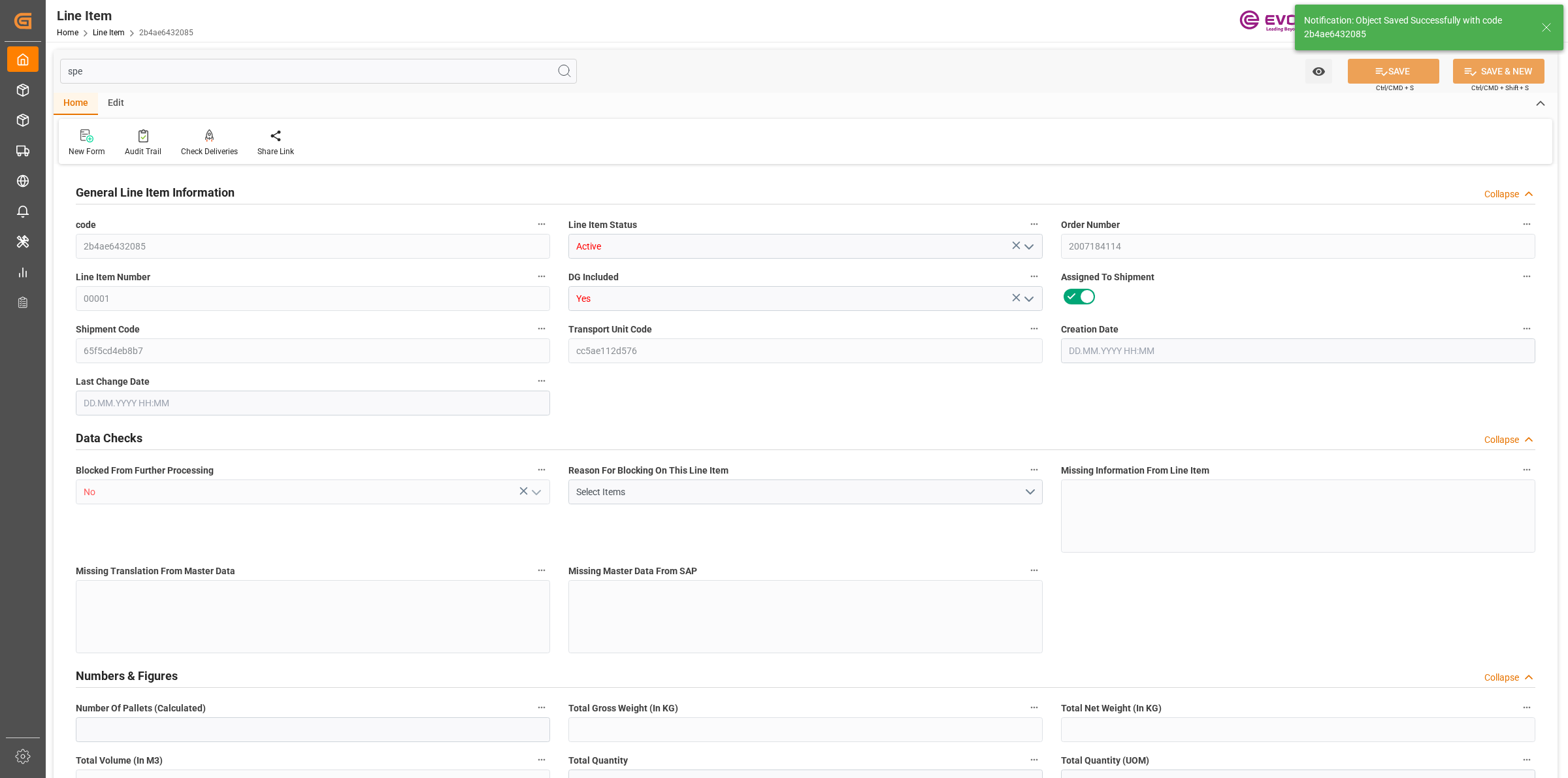
type input "3"
type input "2280"
type input "2100"
type input "2.9595"
type input "10"
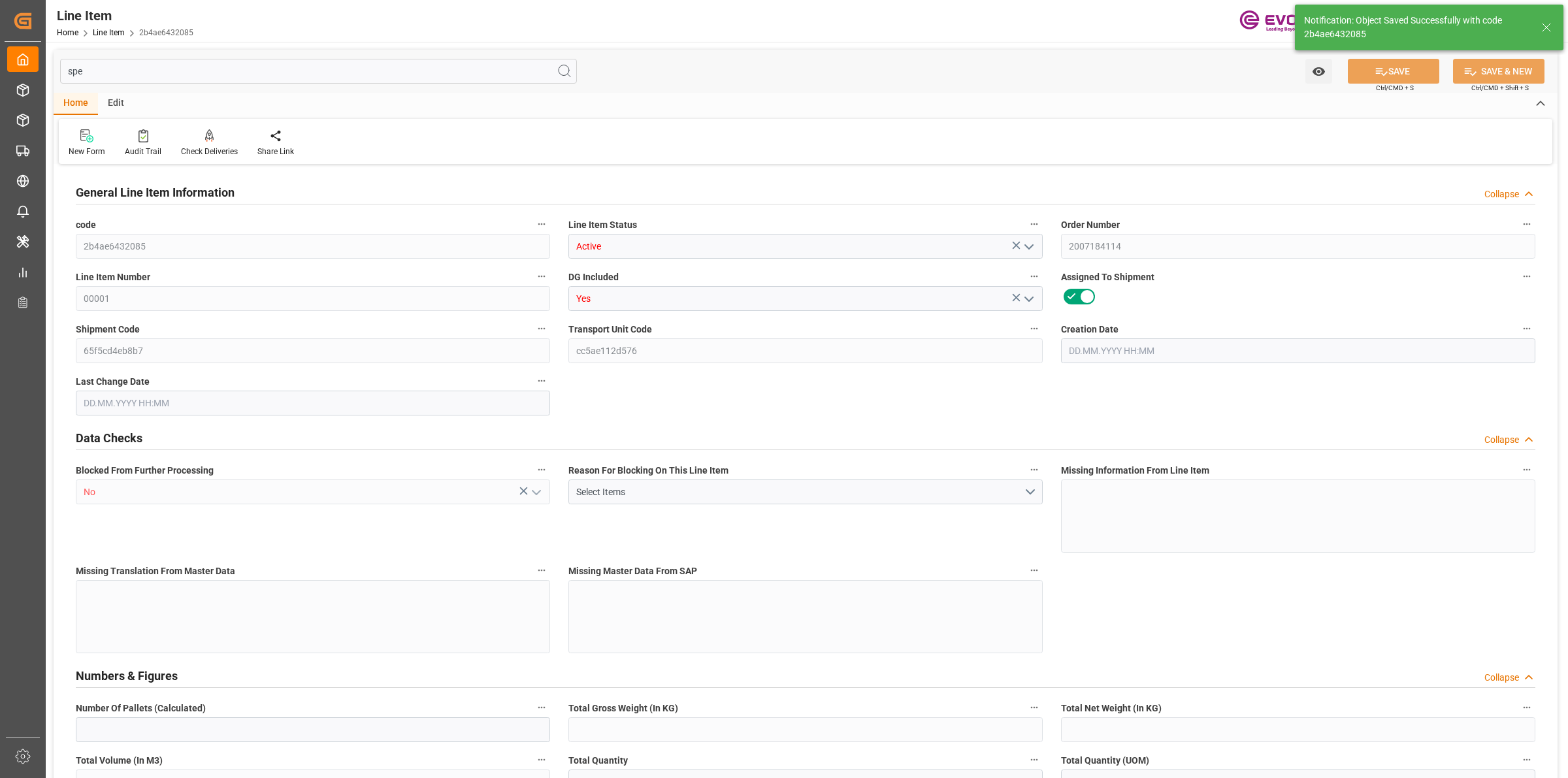
type input "38220"
type input "10"
type input "2280"
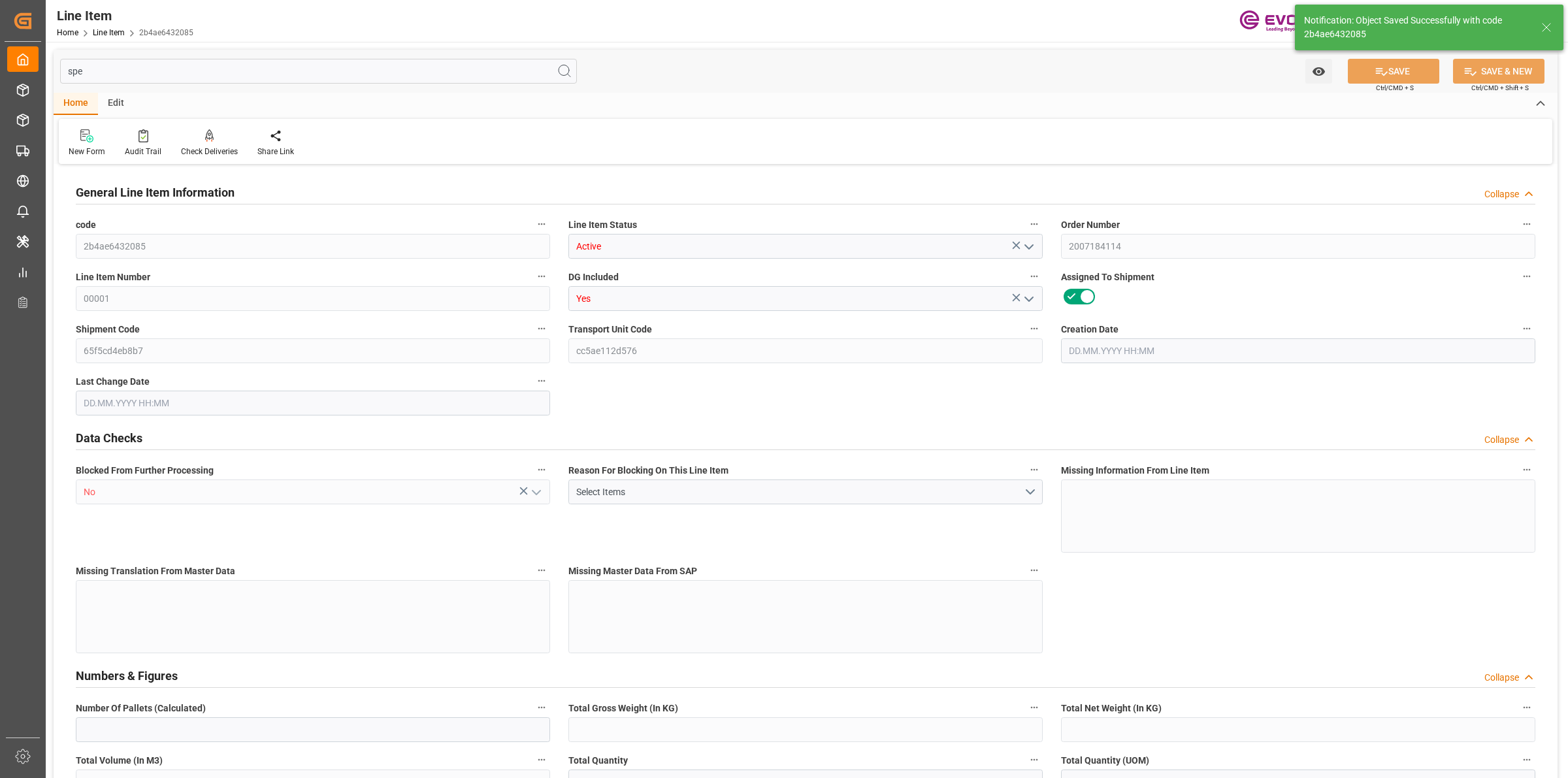
type input "2340"
type input "2100"
type input "2.9595"
type input "2959.51"
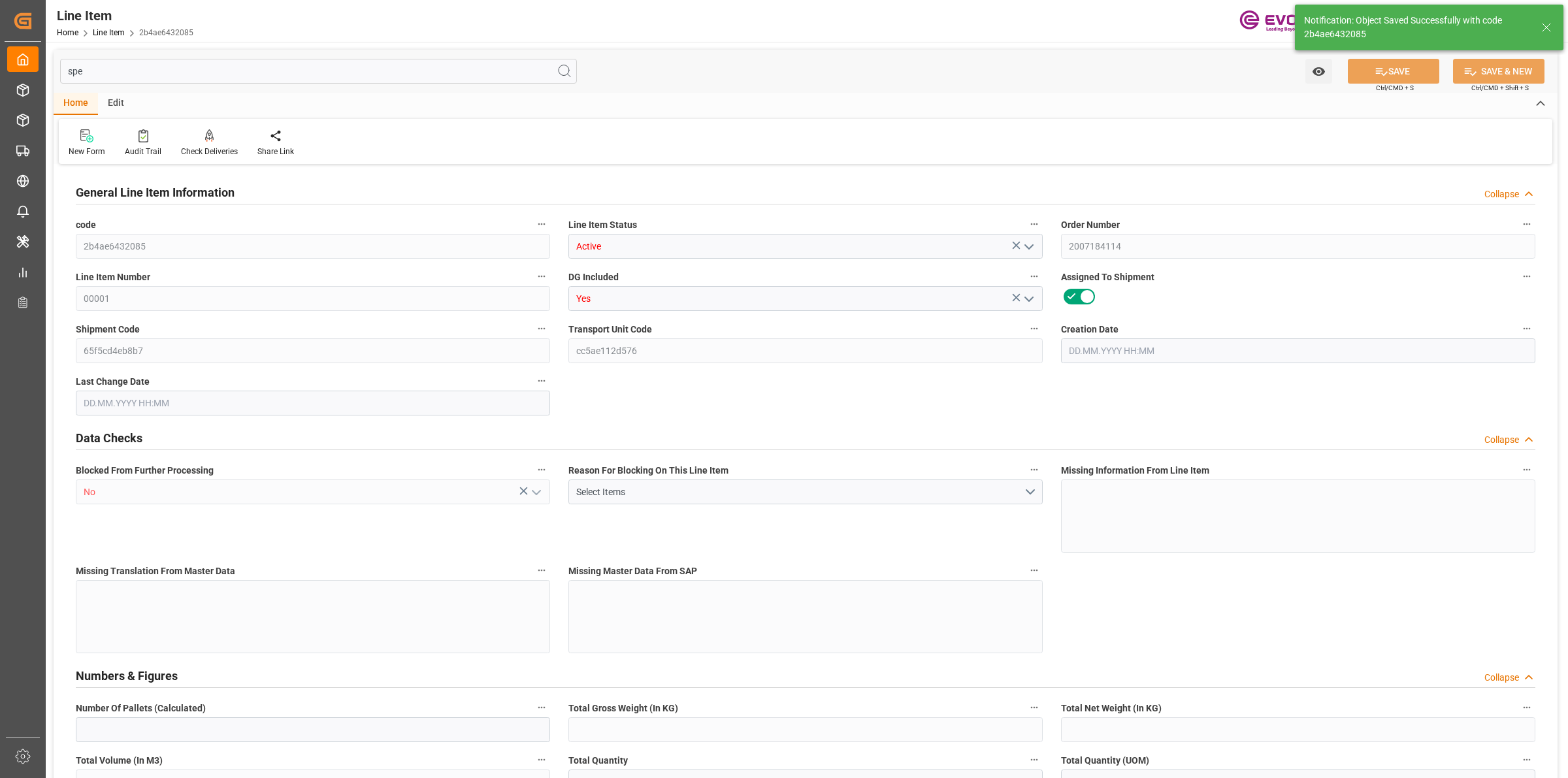
type input "0"
type input "15.09.2025 17:36"
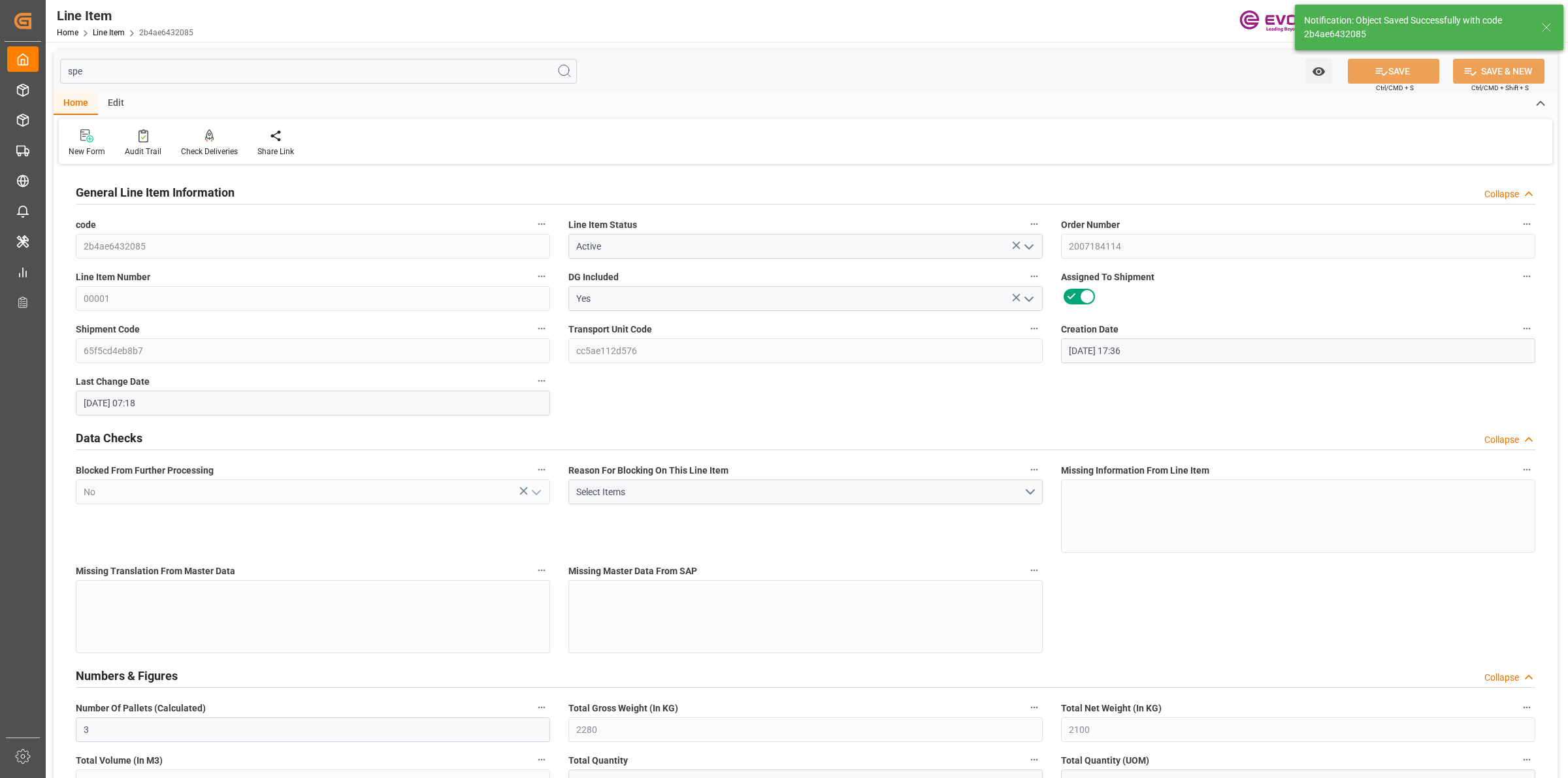
type input "16.09.2025 07:18"
type input "07.11.2025"
type input "03.10.2025"
type input "26.09.2025"
click at [167, 66] on input "spe" at bounding box center [318, 72] width 517 height 25
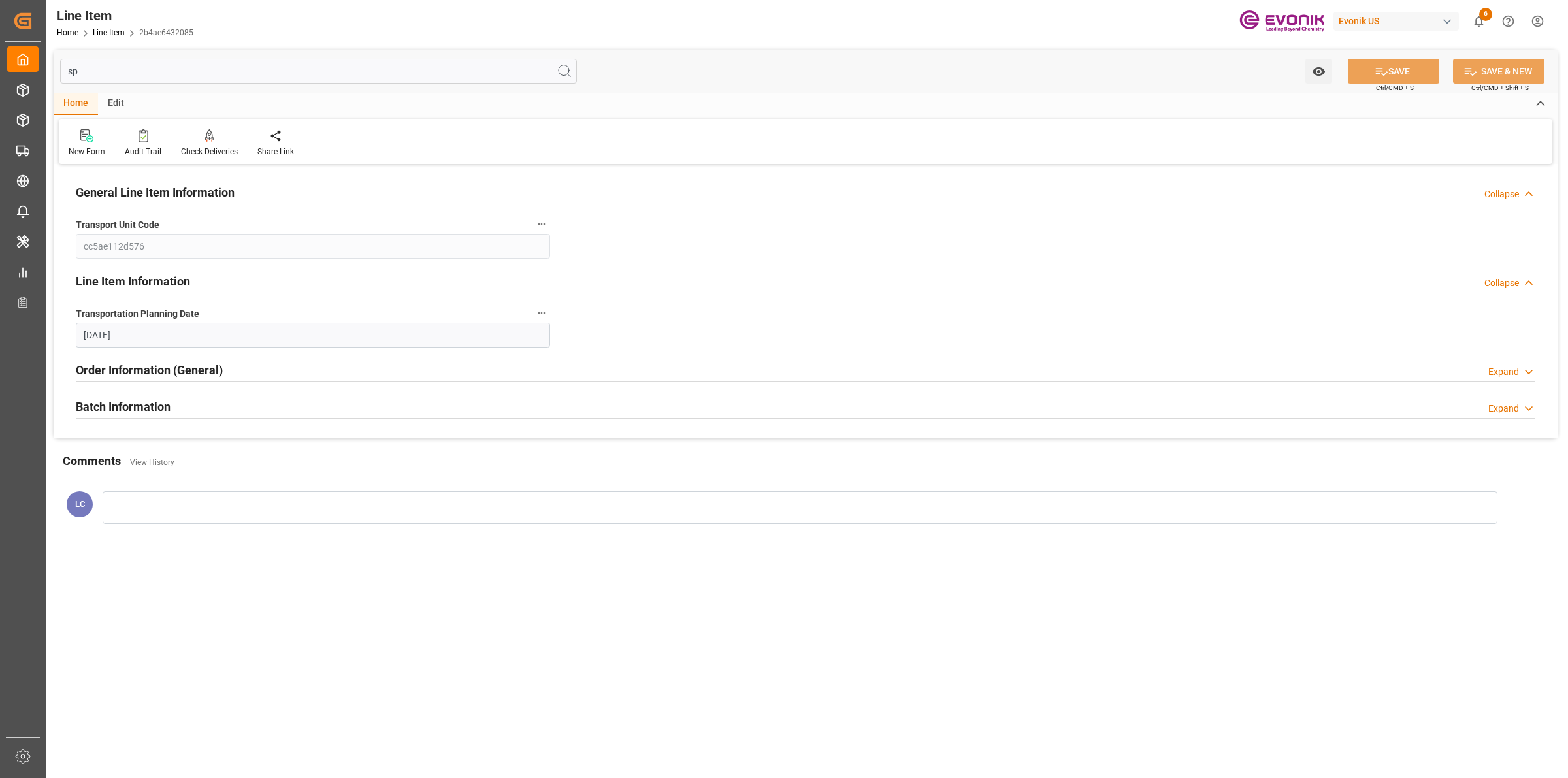
type input "s"
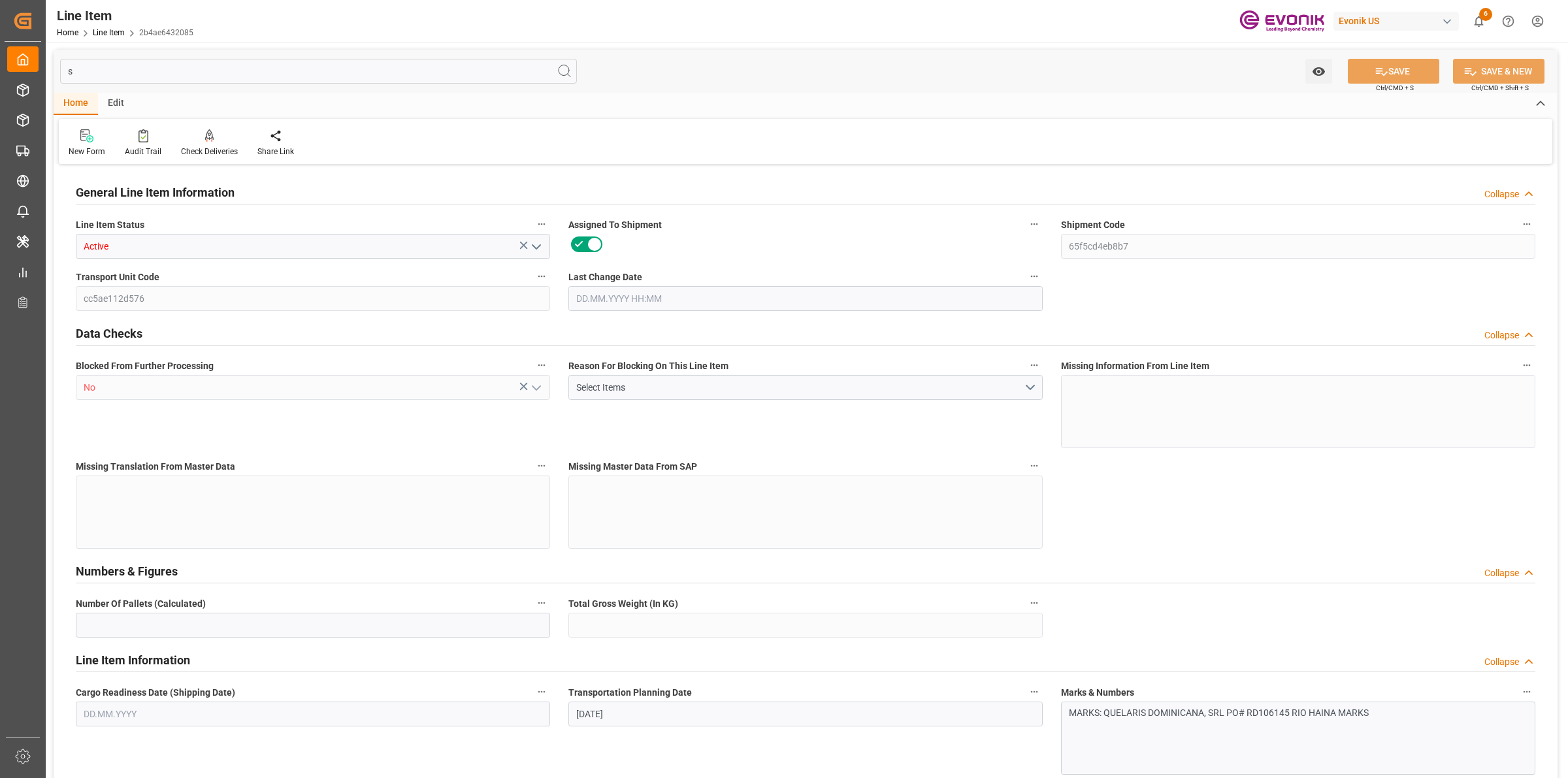
type input "3"
type input "2280"
type input "10"
type input "2280"
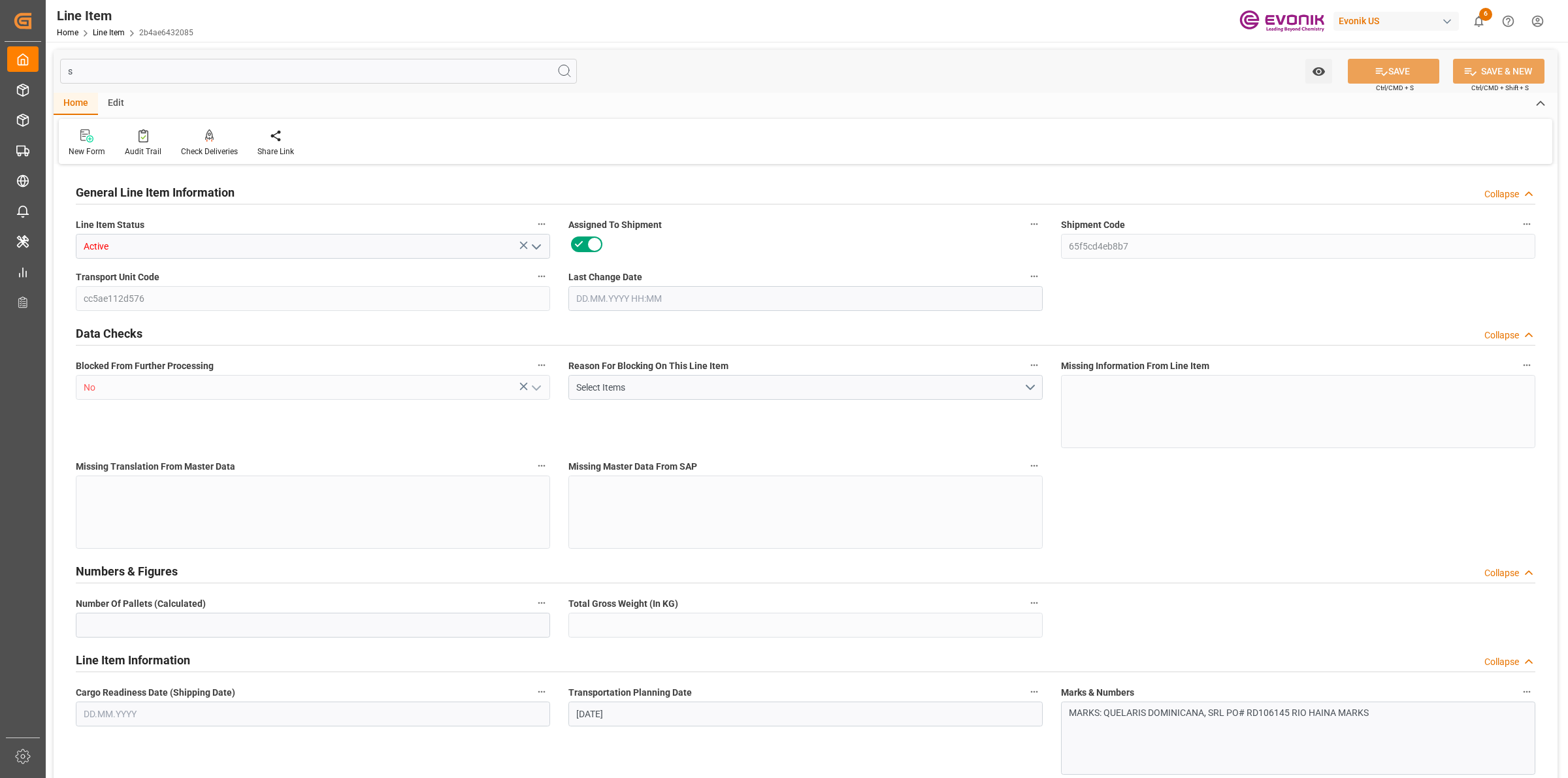
type input "2340"
type input "2100"
type input "2959.51"
type input "0"
type input "16.09.2025 07:18"
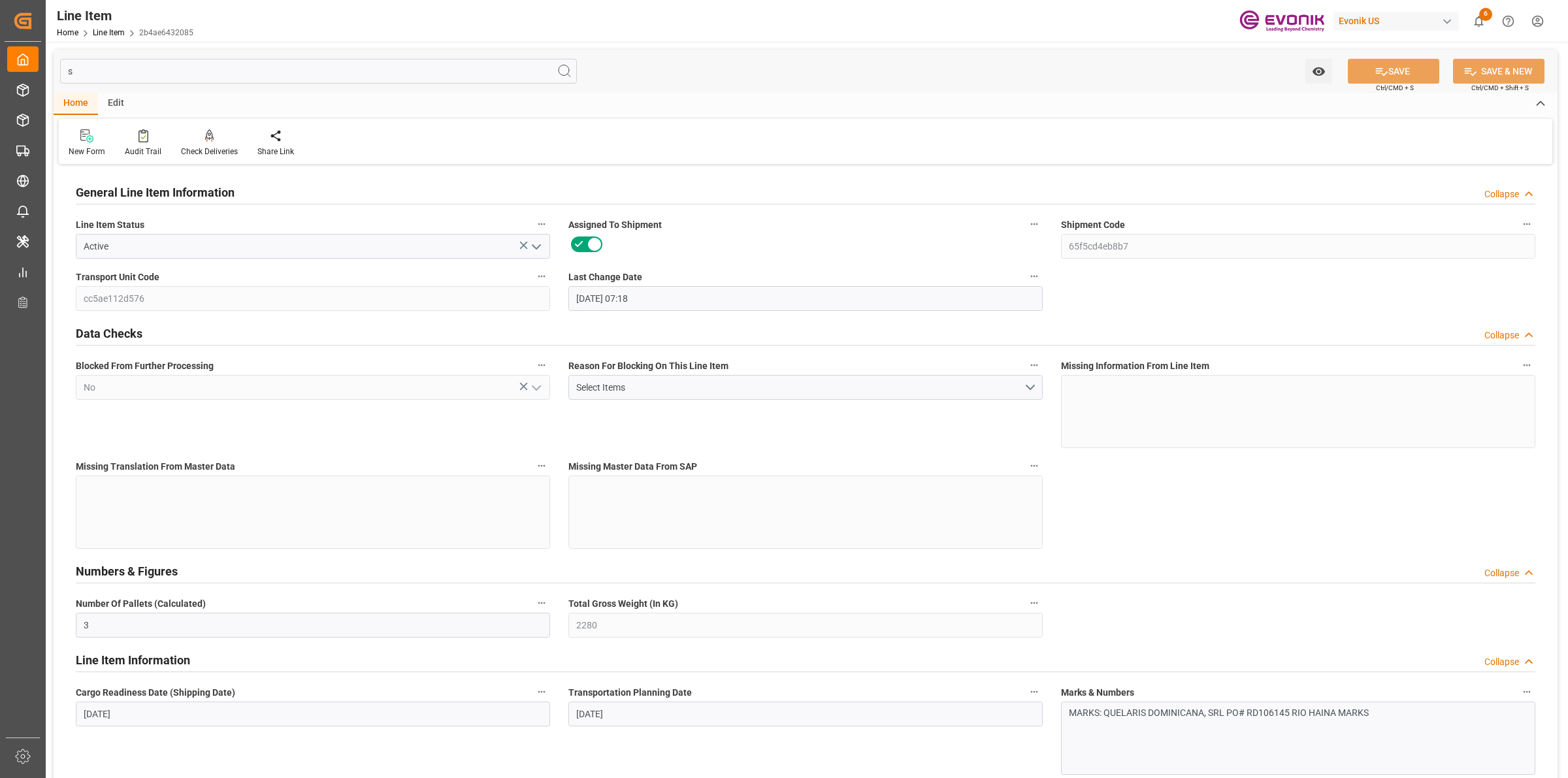
type input "03.10.2025"
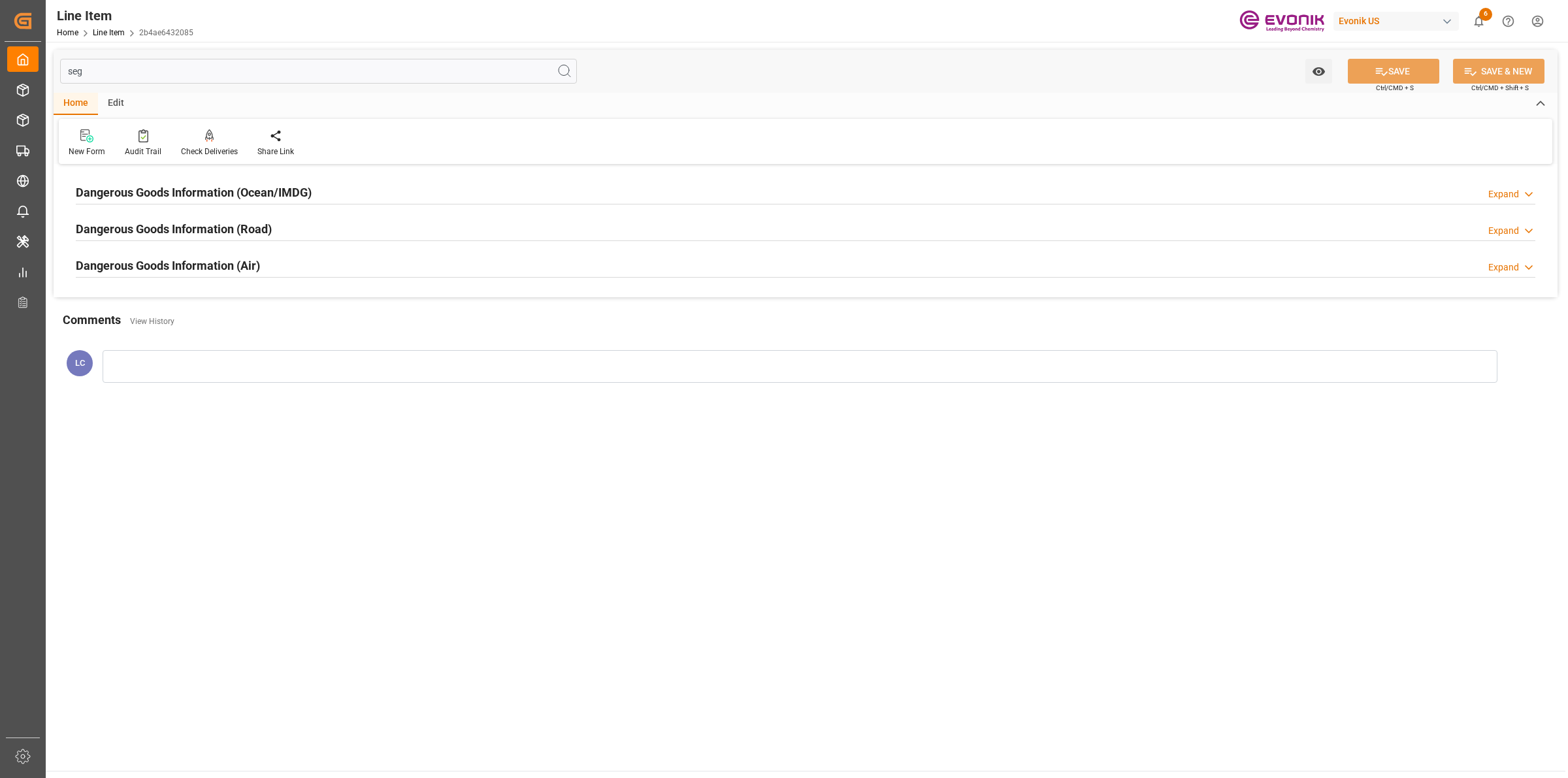
type input "seg"
click at [292, 194] on h2 "Dangerous Goods Information (Ocean/IMDG)" at bounding box center [193, 192] width 236 height 17
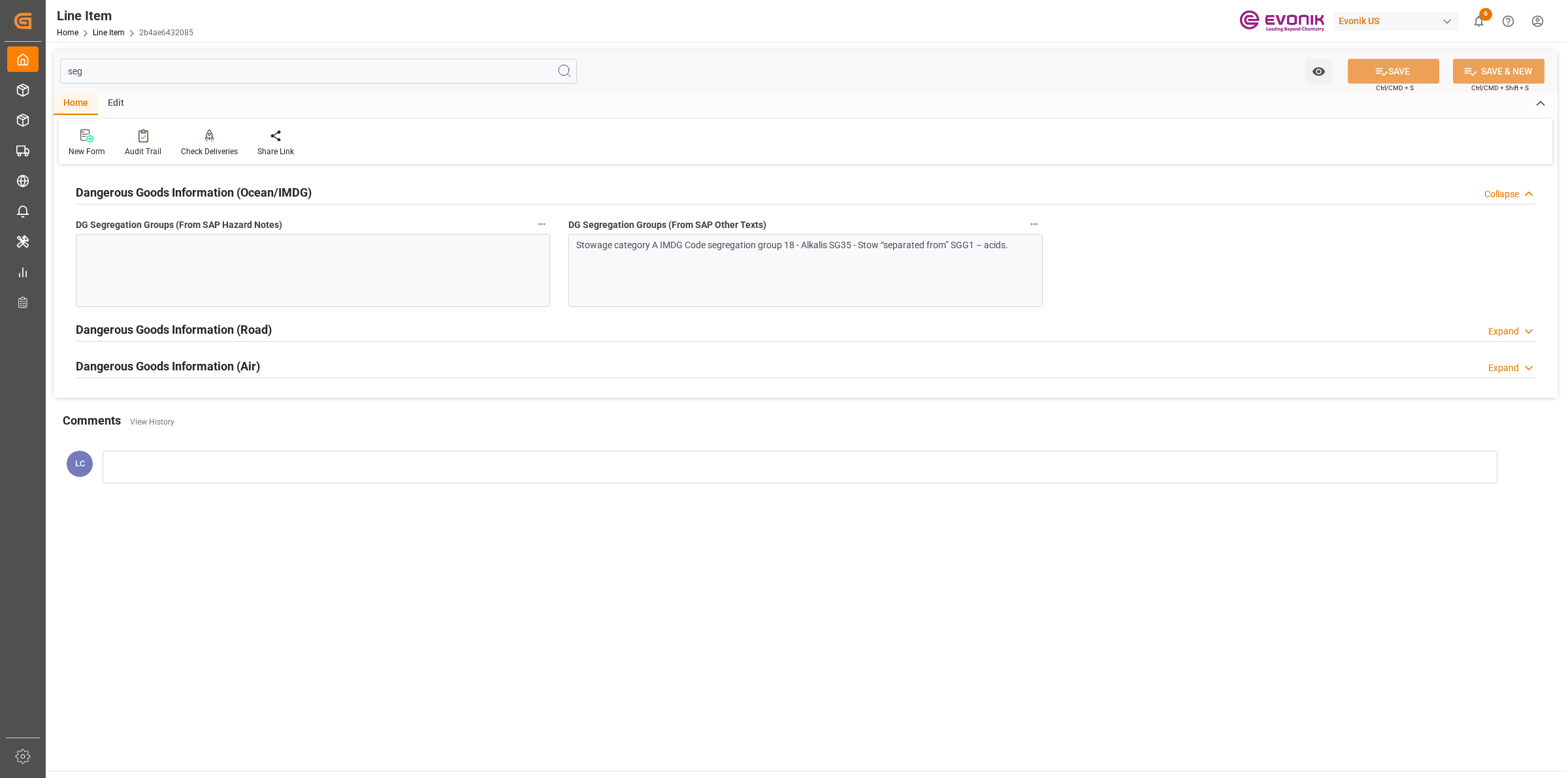
click at [668, 256] on div "Stowage category A IMDG Code segregation group 18 - Alkalis SG35 - Stow “separa…" at bounding box center [805, 271] width 474 height 73
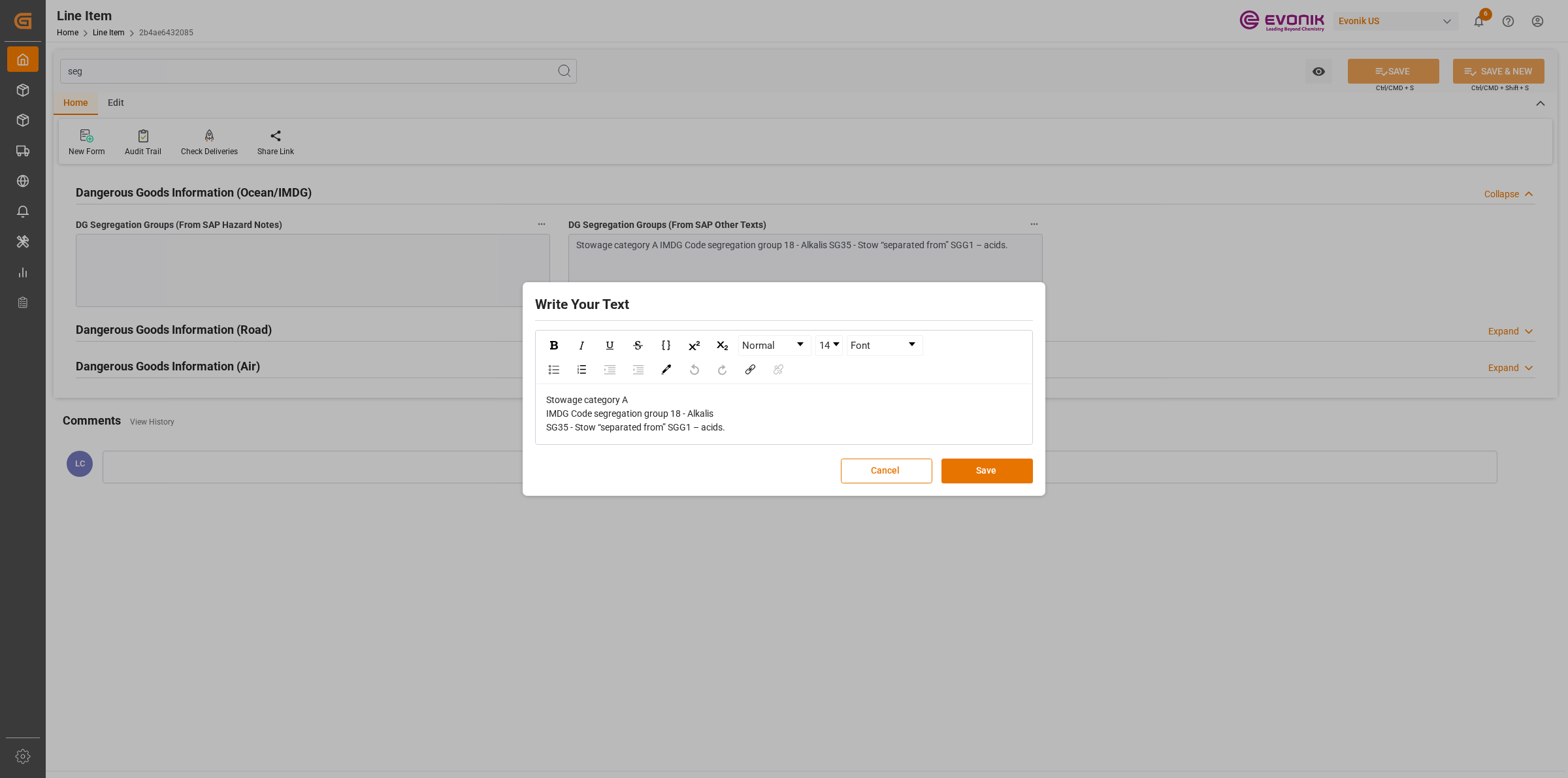
click at [306, 276] on div "Write Your Text Normal 14 Font Stowage category A IMDG Code segregation group 1…" at bounding box center [784, 389] width 1568 height 778
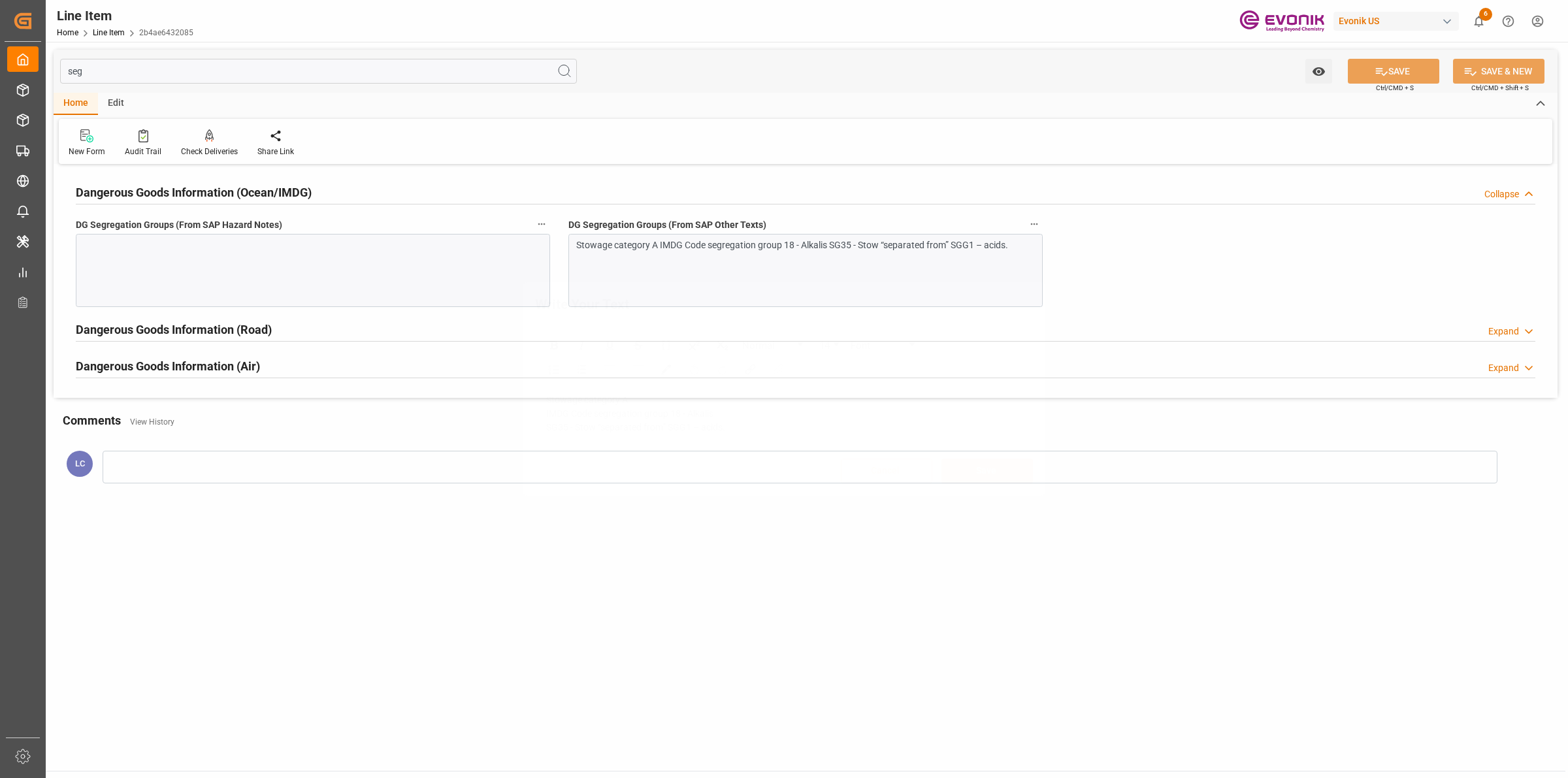
click at [304, 255] on div "Write Your Text Normal 14 Font Stowage category A IMDG Code segregation group 1…" at bounding box center [784, 389] width 1568 height 778
click at [363, 252] on div at bounding box center [312, 271] width 474 height 73
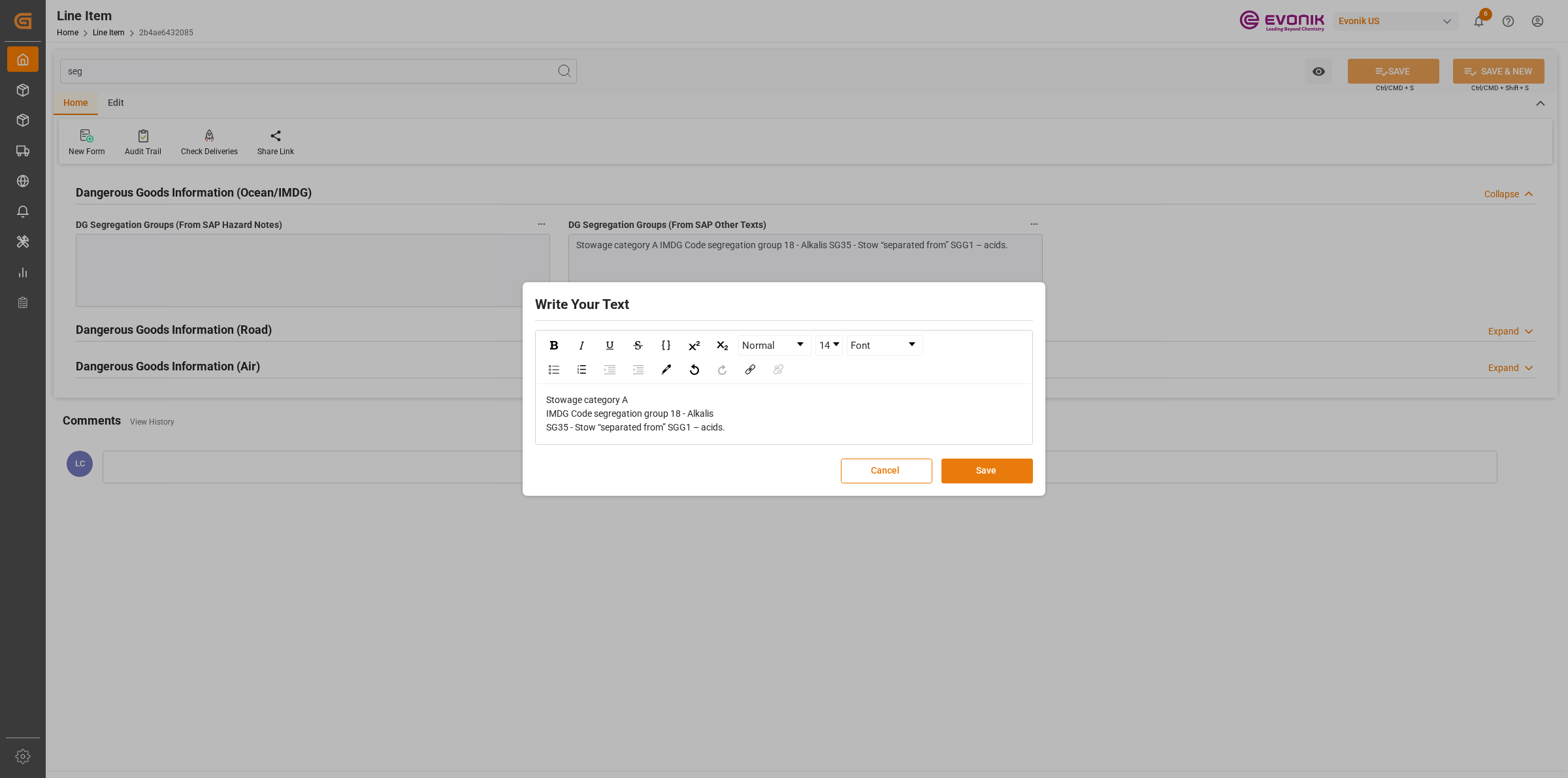
click at [984, 471] on button "Save" at bounding box center [987, 472] width 92 height 25
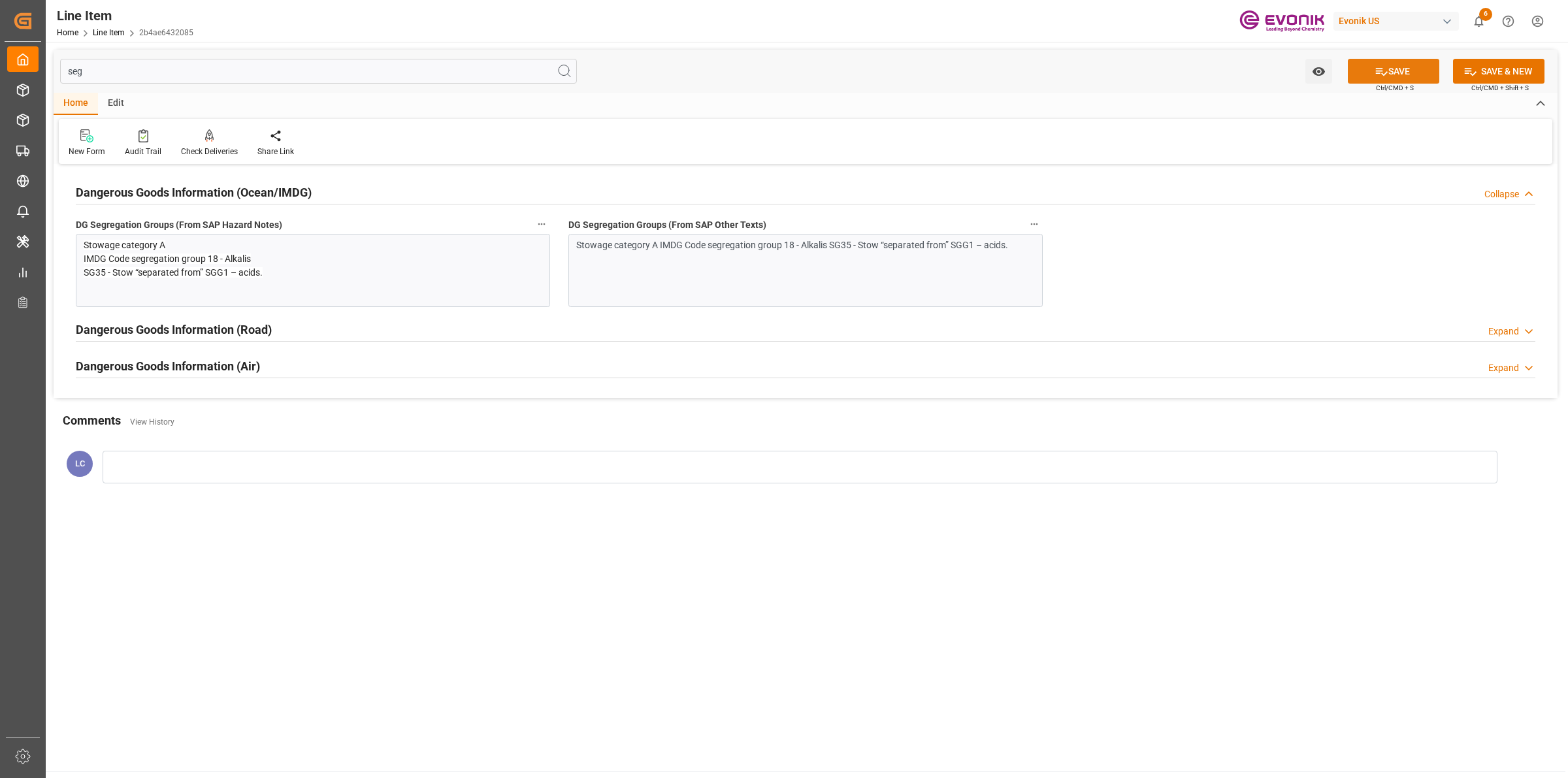
click at [1375, 66] on icon at bounding box center [1382, 72] width 14 height 14
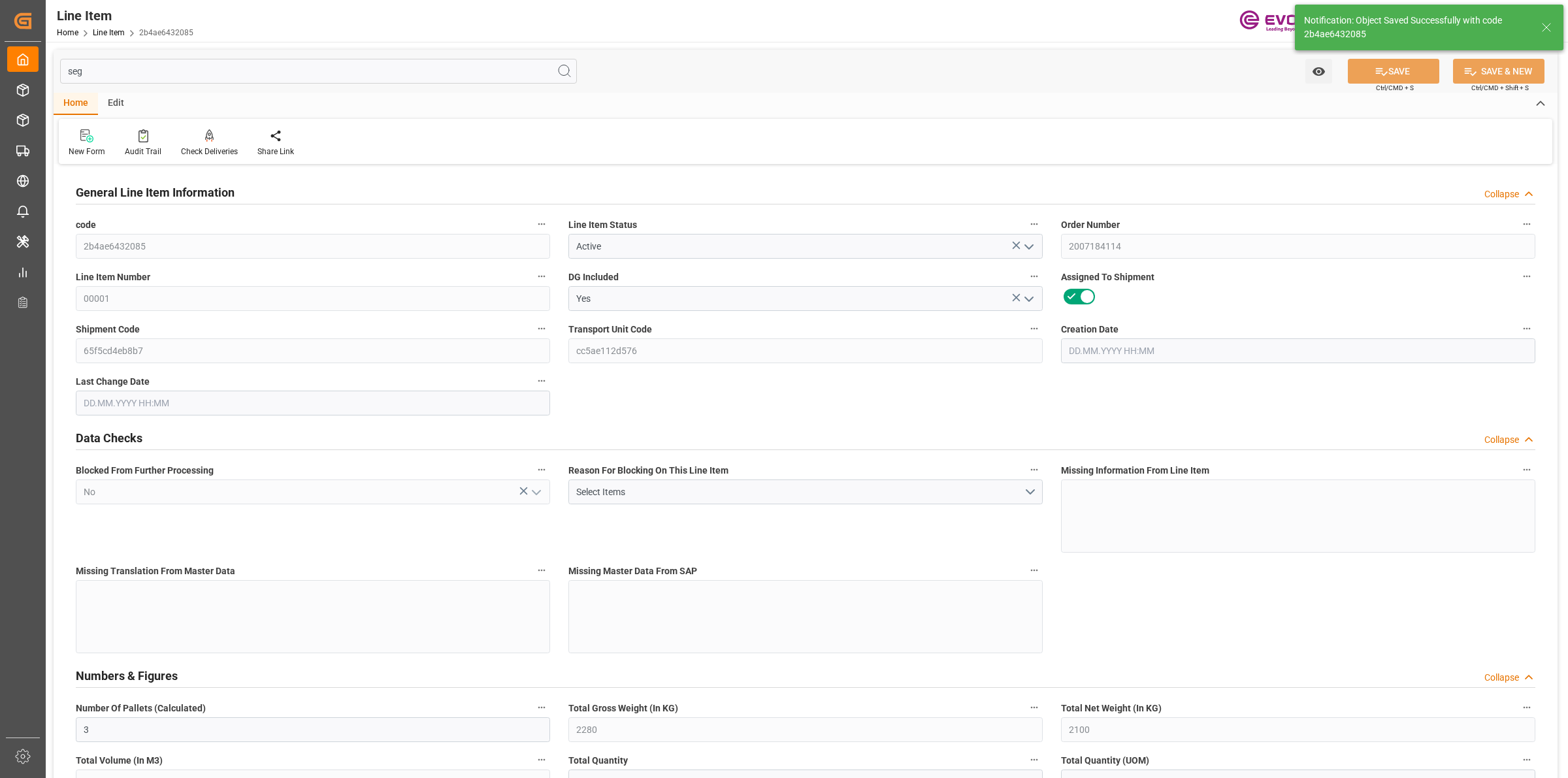
type input "3"
type input "2280"
type input "2100"
type input "2.9595"
type input "10"
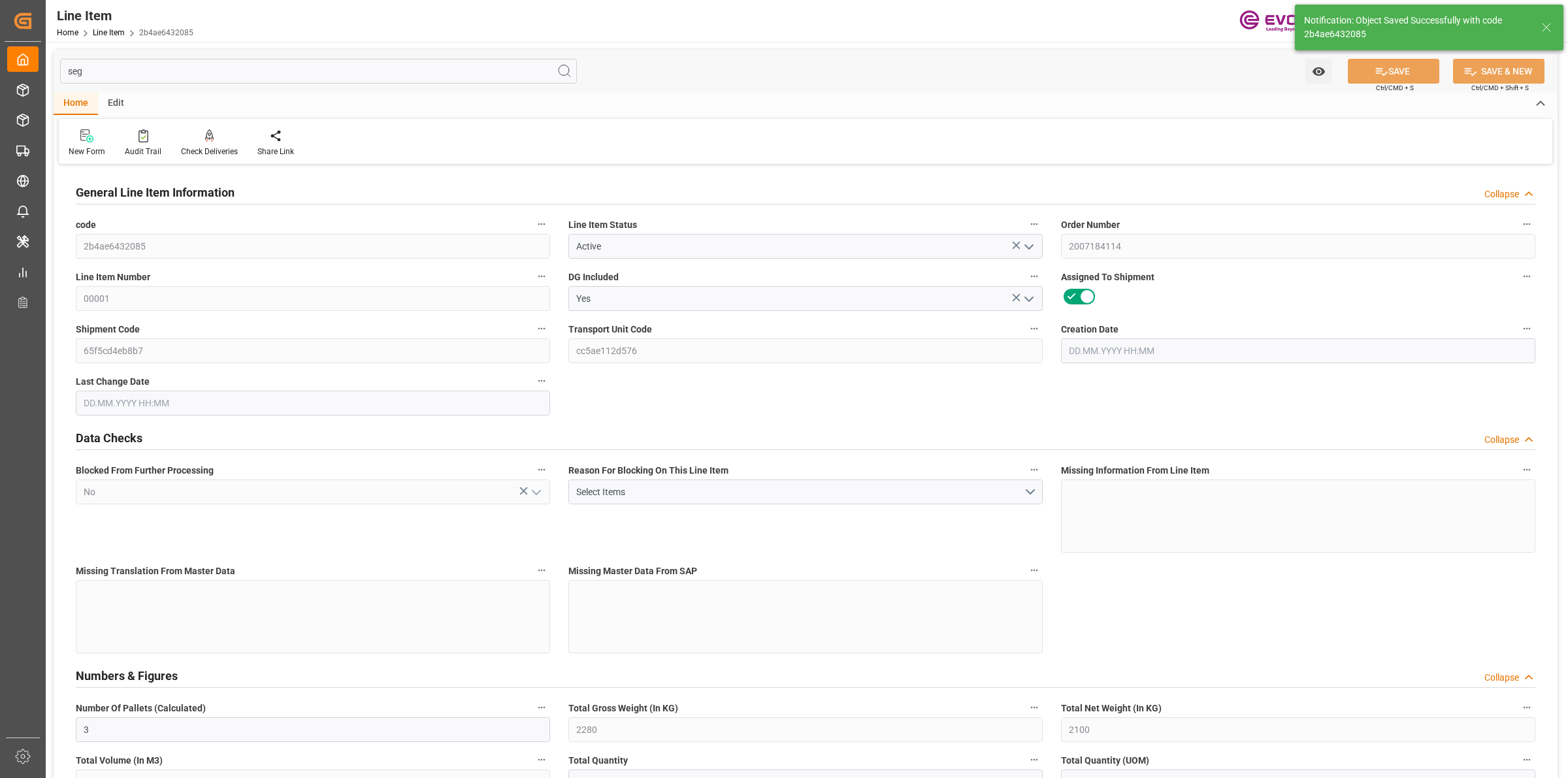
type input "38220"
type input "10"
type input "2280"
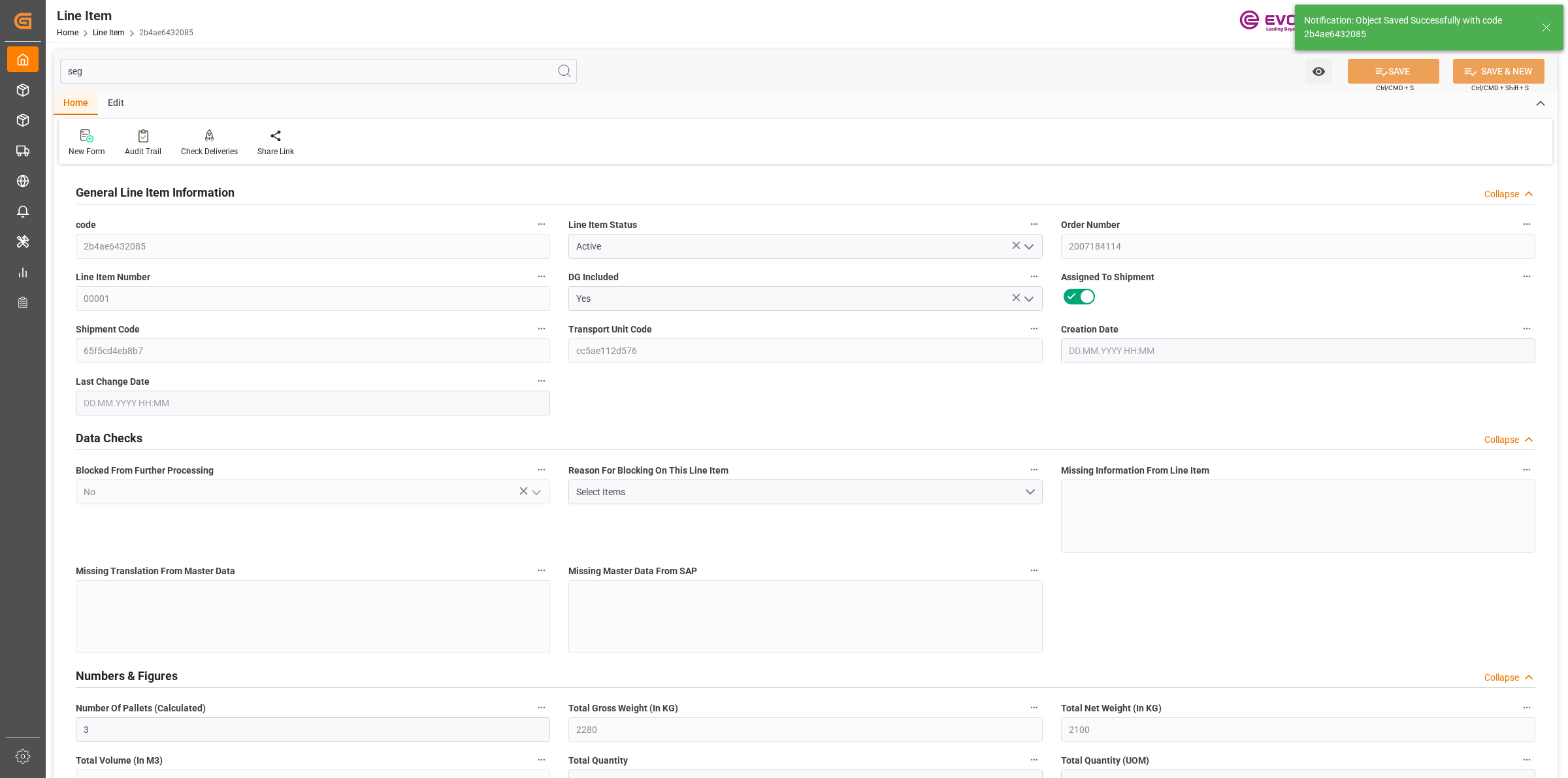
type input "2340"
type input "2100"
type input "2.9595"
type input "2959.51"
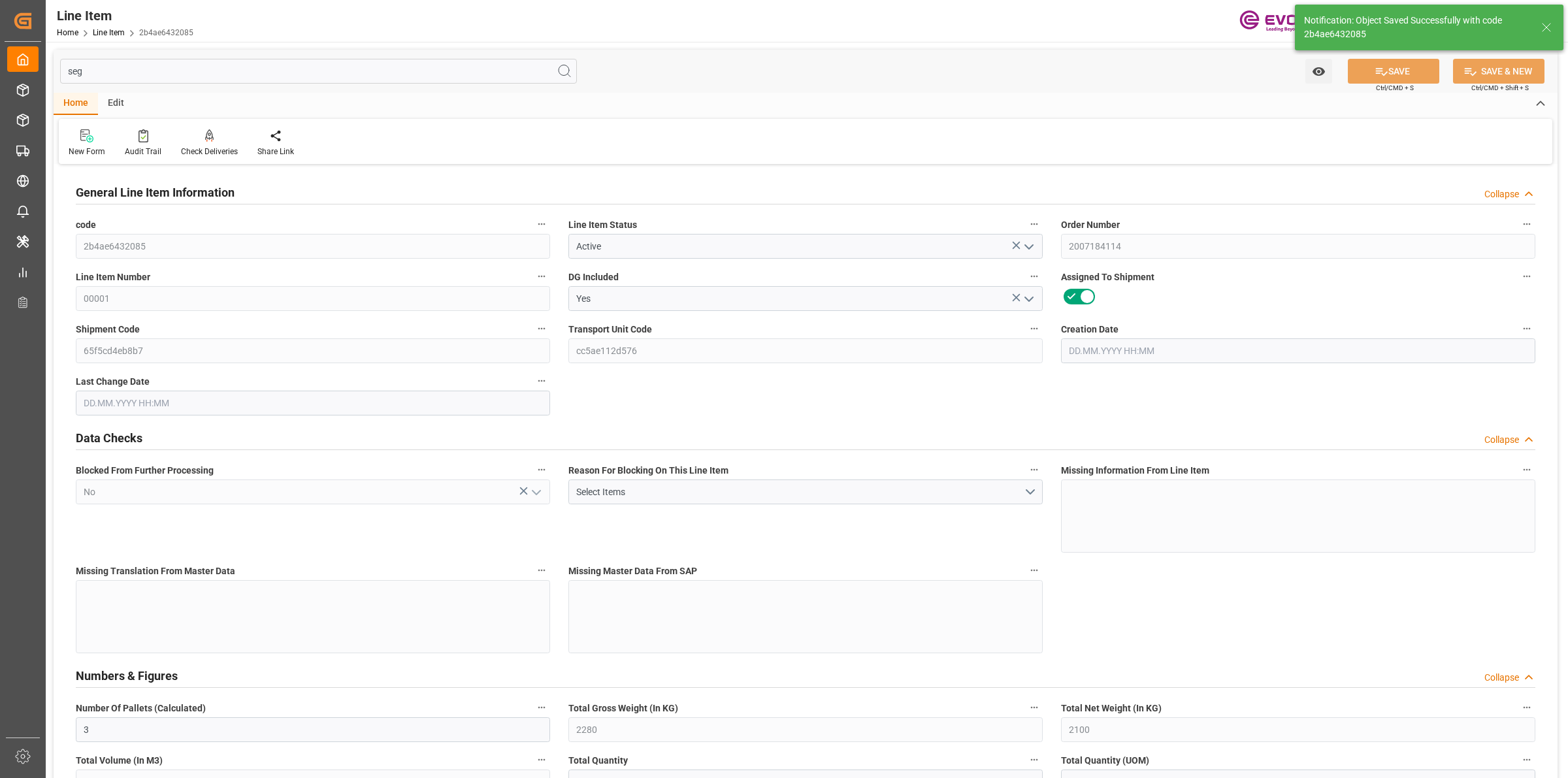
type input "0"
type input "15.09.2025 17:36"
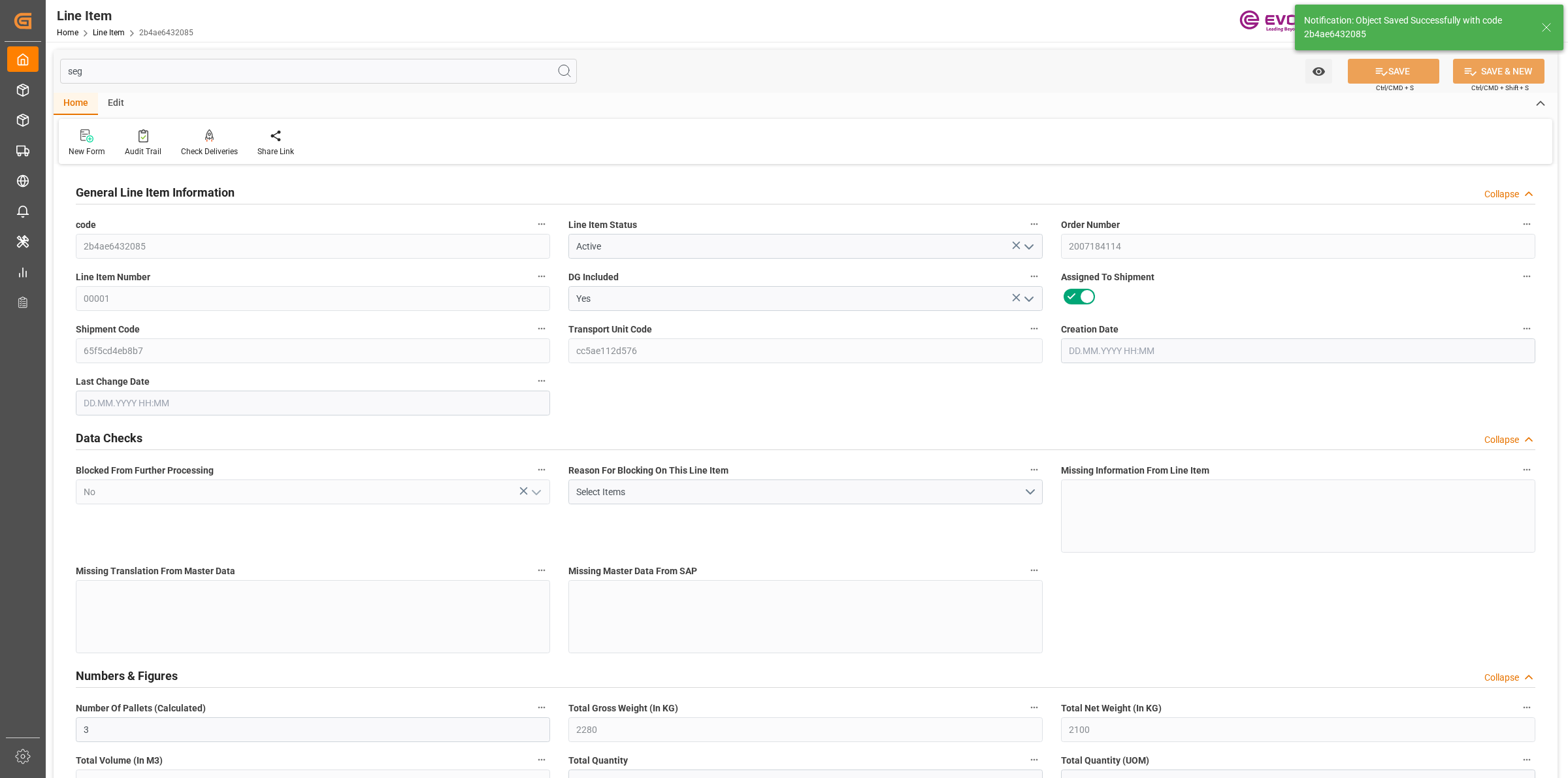
type input "16.09.2025 07:19"
type input "07.11.2025"
type input "03.10.2025"
type input "26.09.2025"
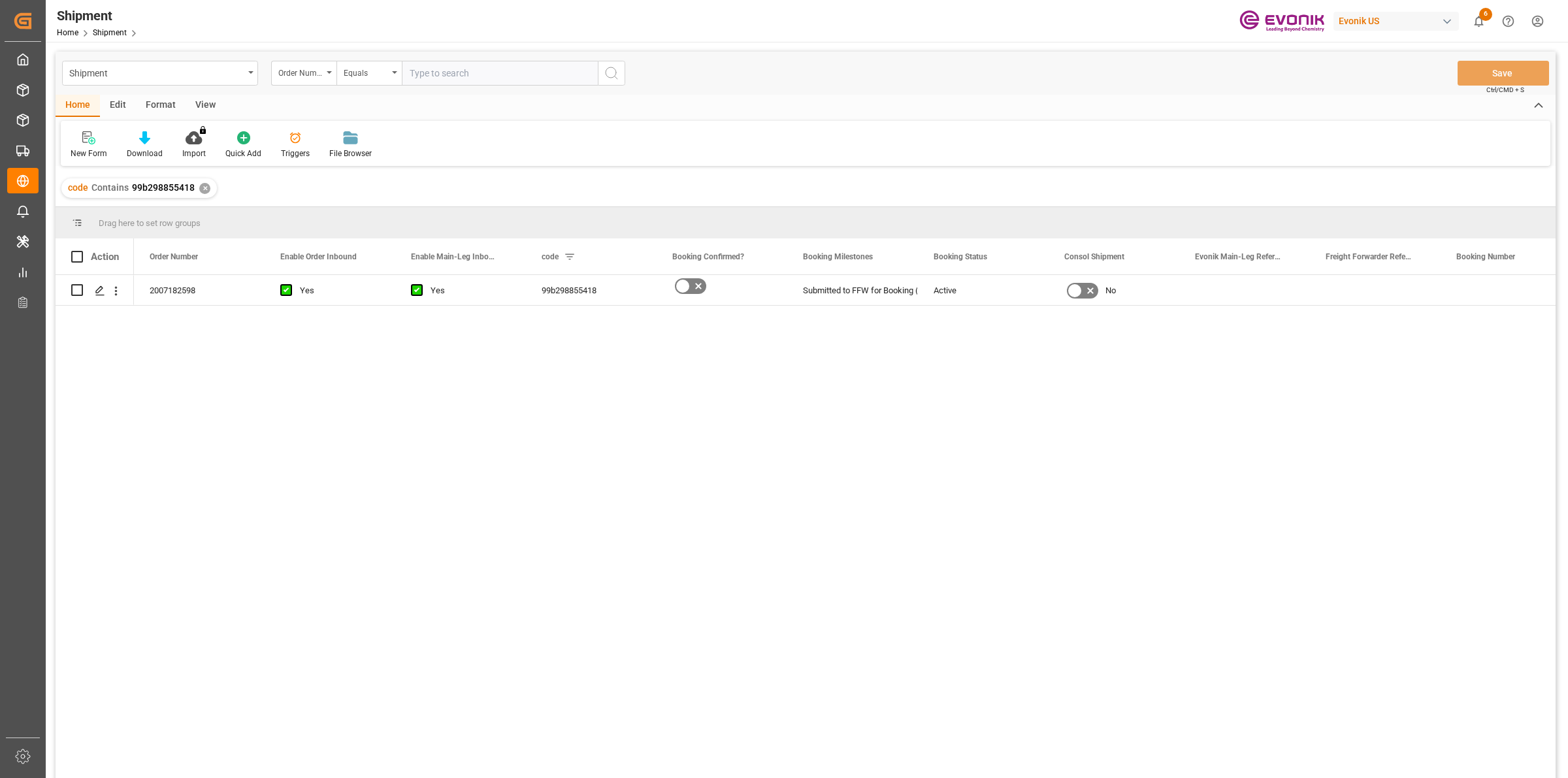
click at [237, 403] on div "2007182598 Yes Yes 99b298855418 Submitted to FFW for Booking (Pending) Active No" at bounding box center [845, 532] width 1422 height 512
click at [98, 290] on icon "Press SPACE to select this row." at bounding box center [100, 291] width 11 height 11
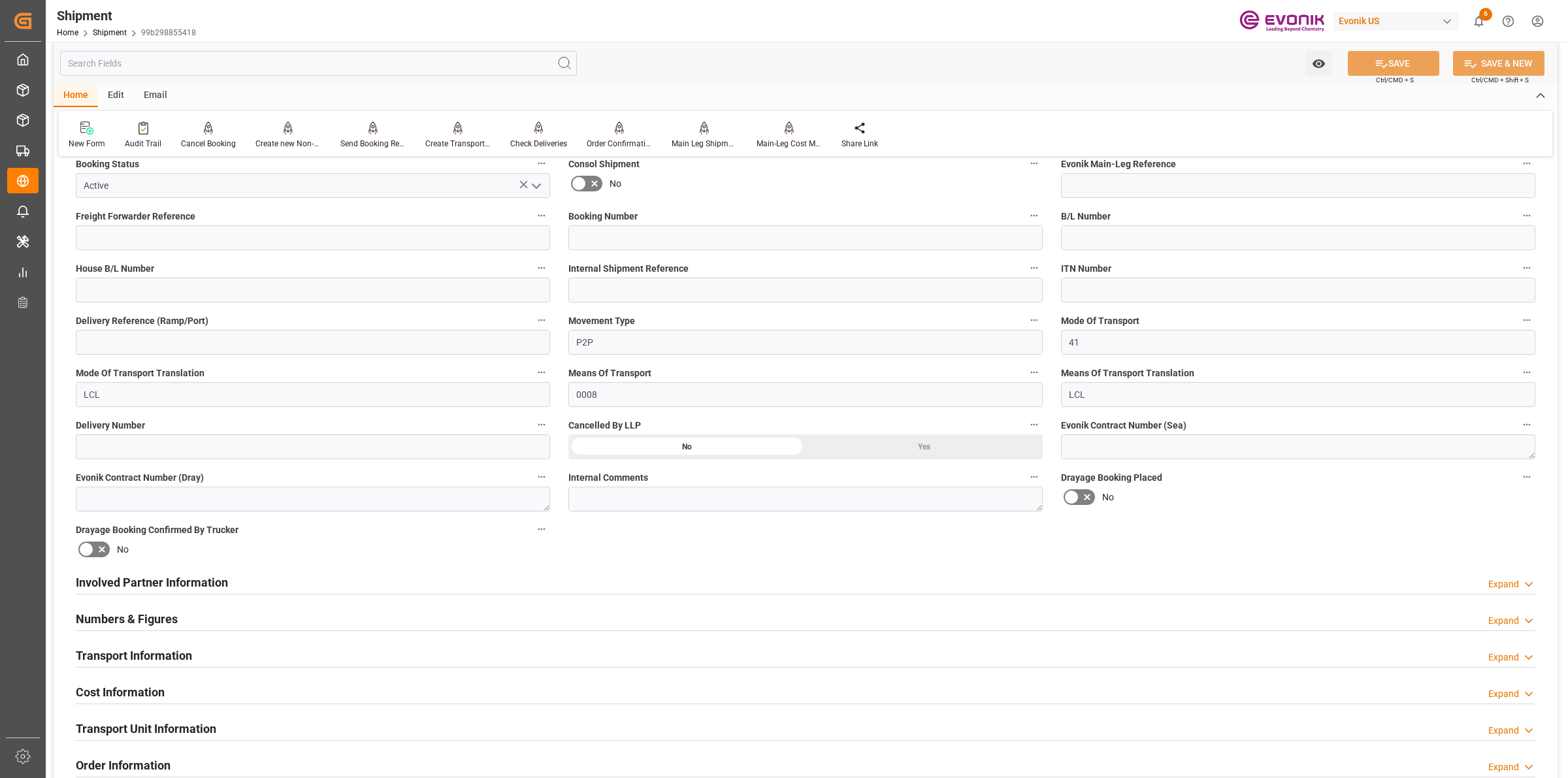
scroll to position [572, 0]
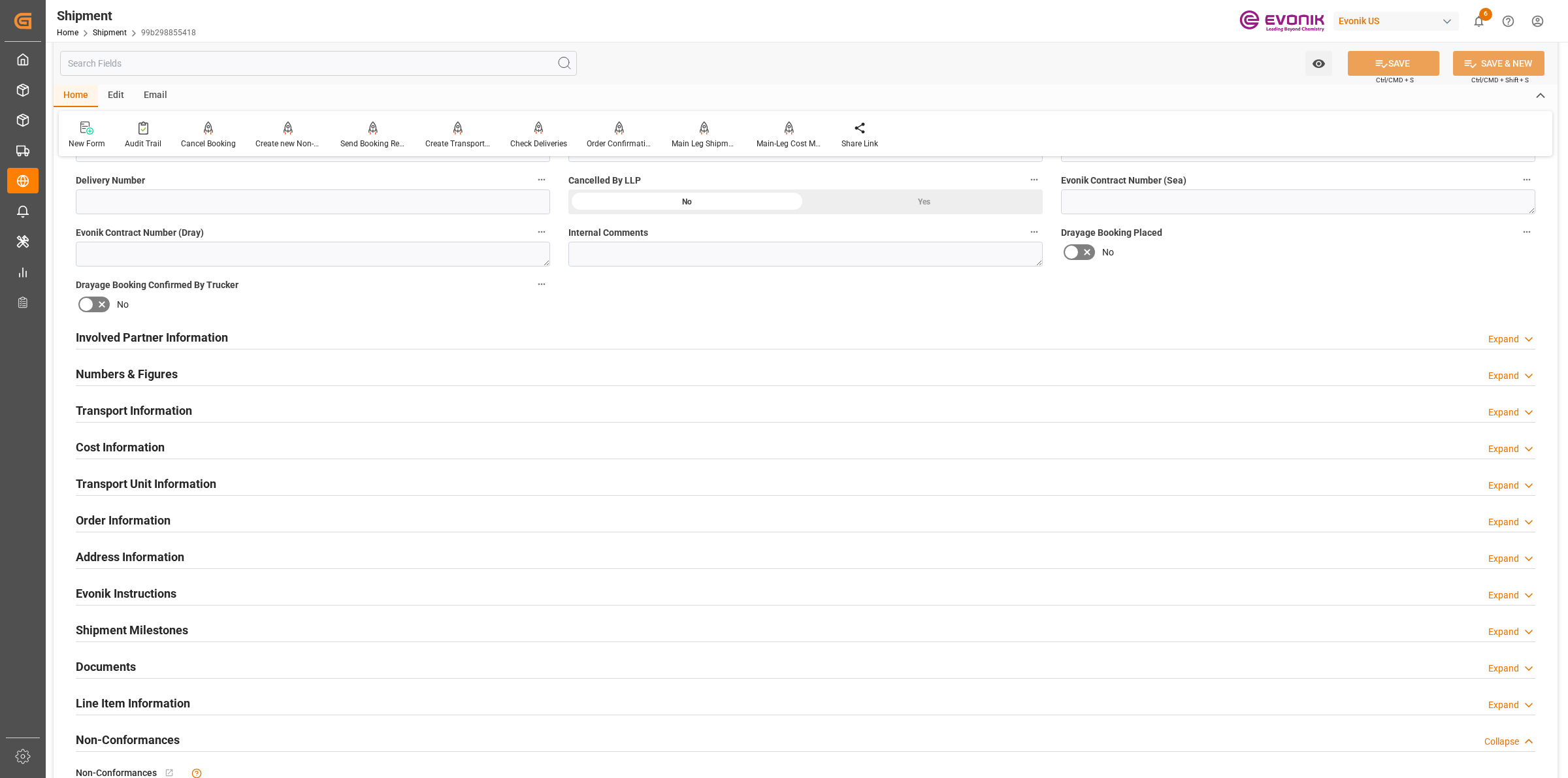
click at [213, 331] on h2 "Involved Partner Information" at bounding box center [152, 337] width 153 height 17
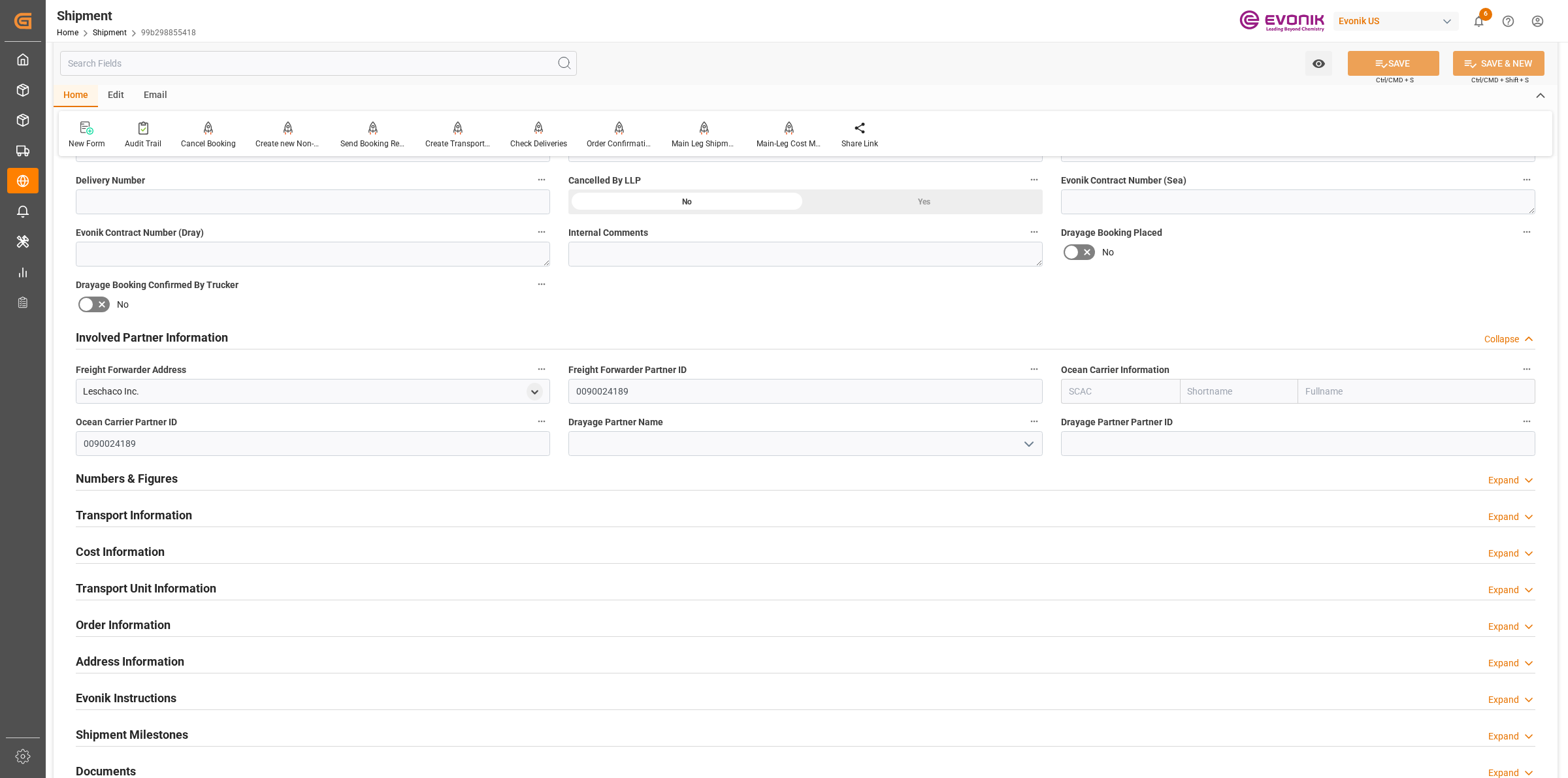
click at [1089, 389] on input "text" at bounding box center [1120, 391] width 119 height 25
click at [1086, 423] on b "ALRB" at bounding box center [1081, 419] width 23 height 11
type input "ALRB"
type input "AC Containerline"
type input "AC Containerline GmbH"
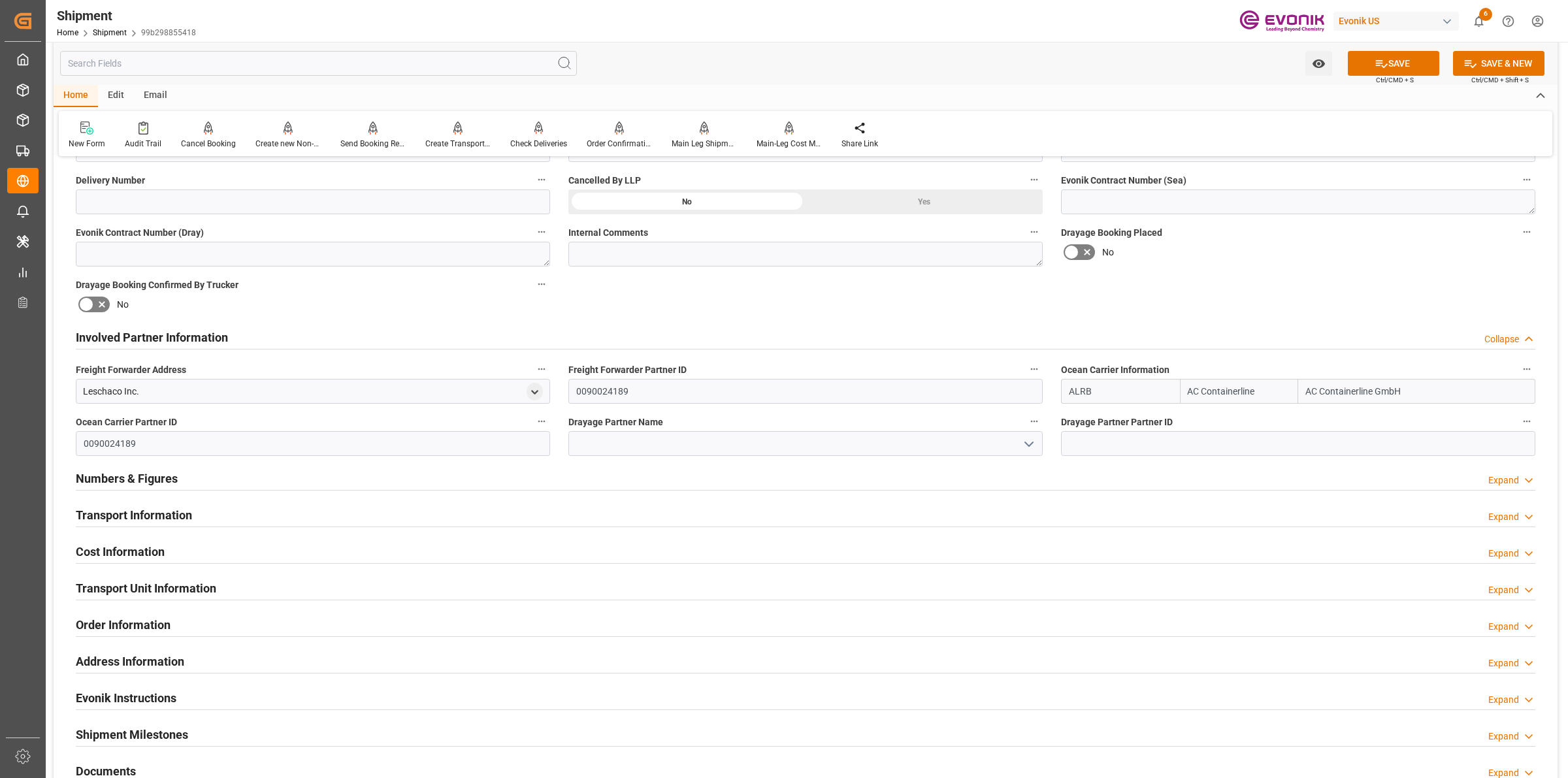
type input "ALRB"
click at [641, 436] on input at bounding box center [805, 444] width 474 height 25
paste input "[PERSON_NAME]"
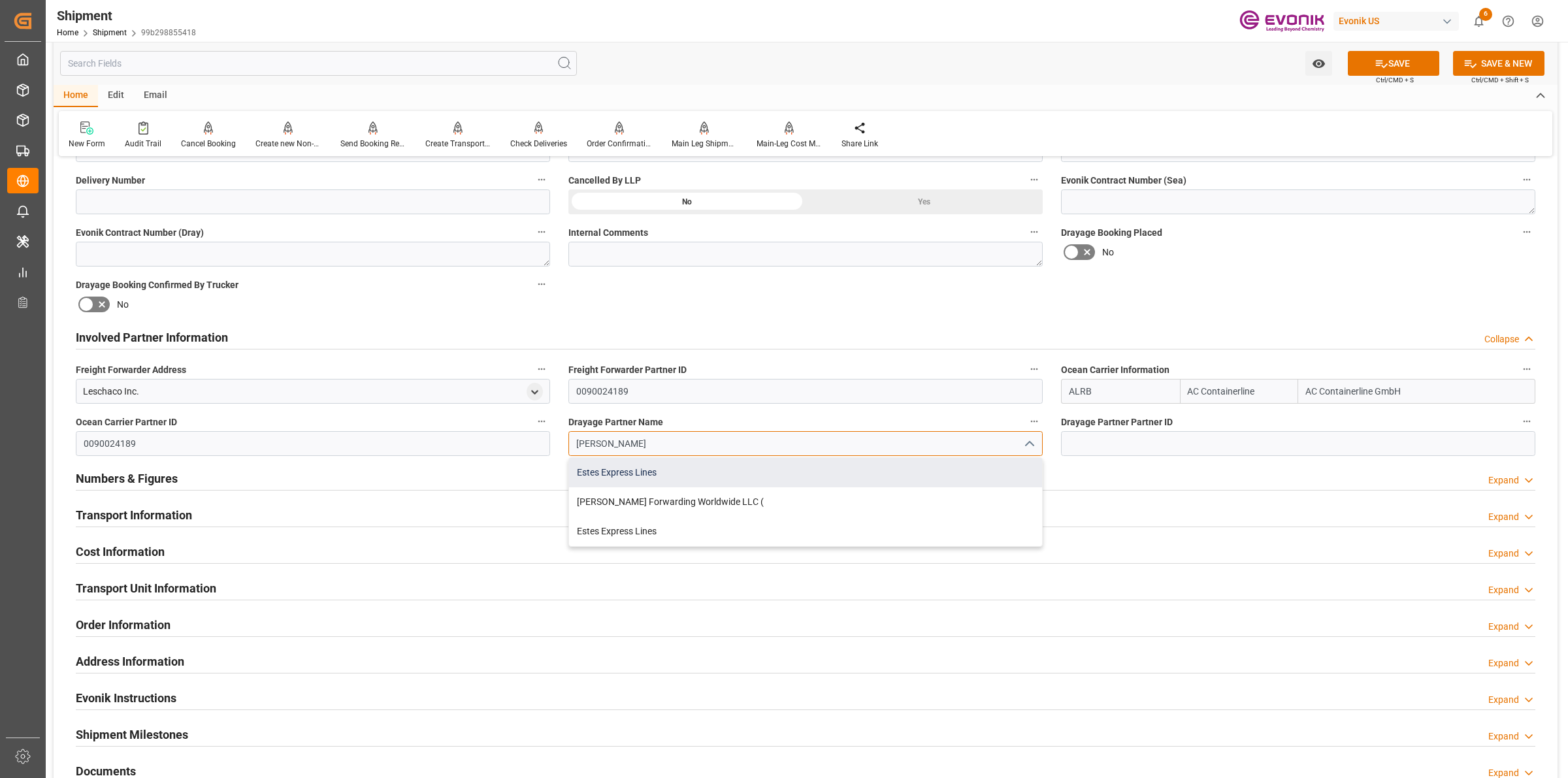
click at [625, 468] on div "Estes Express Lines" at bounding box center [806, 473] width 473 height 29
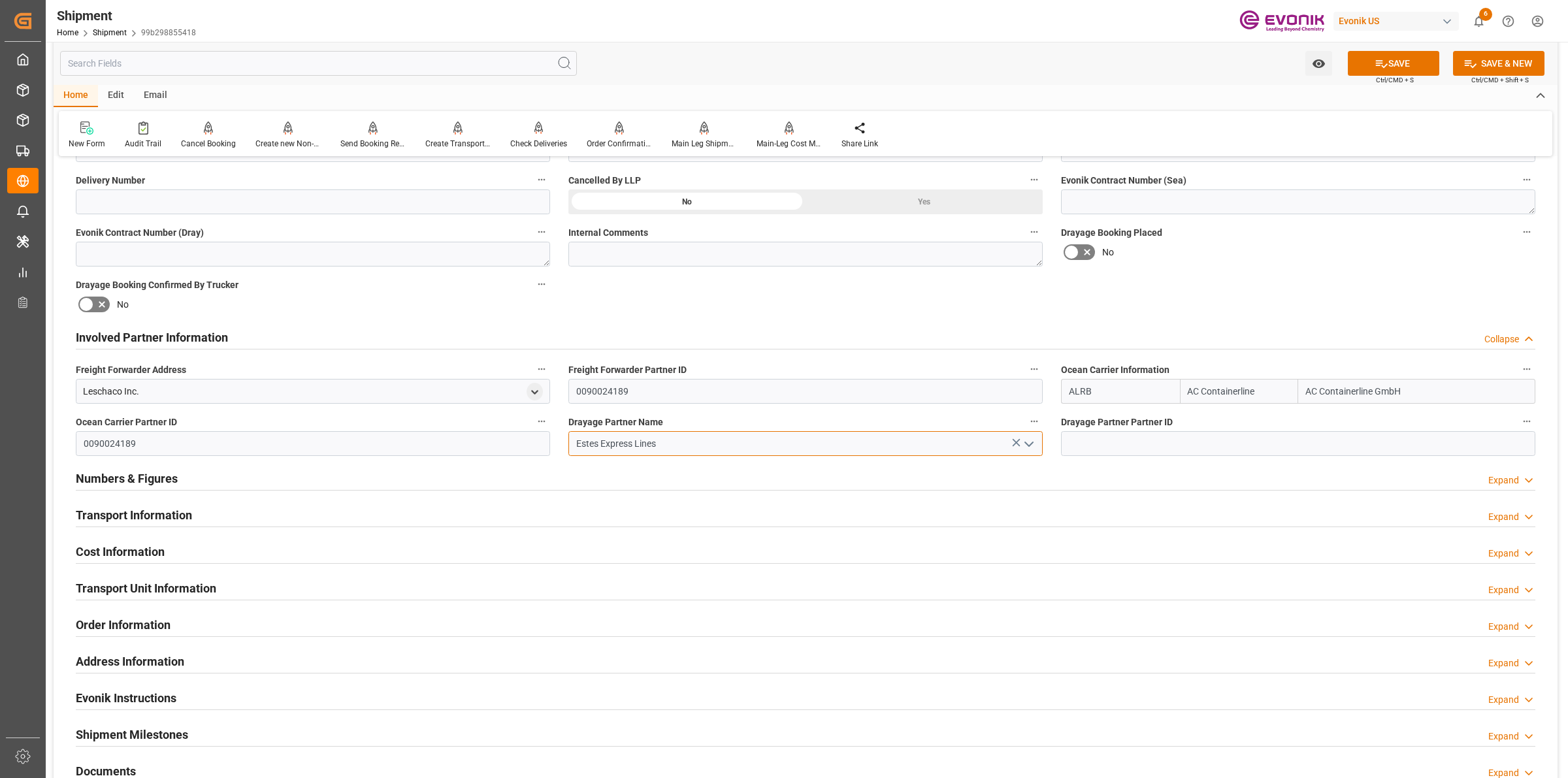
type input "Estes Express Lines"
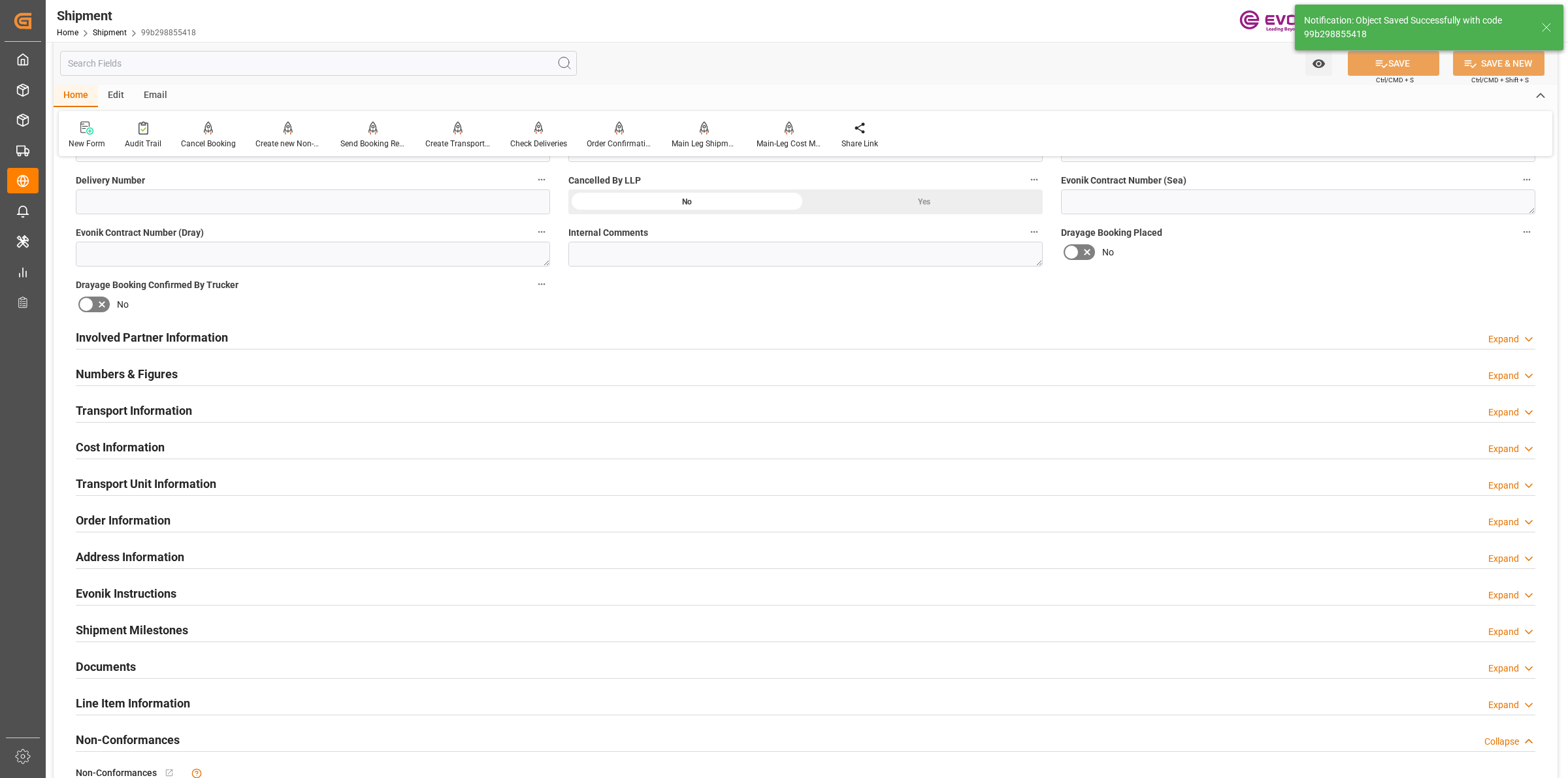
type input "0090029590"
click at [201, 341] on h2 "Involved Partner Information" at bounding box center [152, 337] width 153 height 17
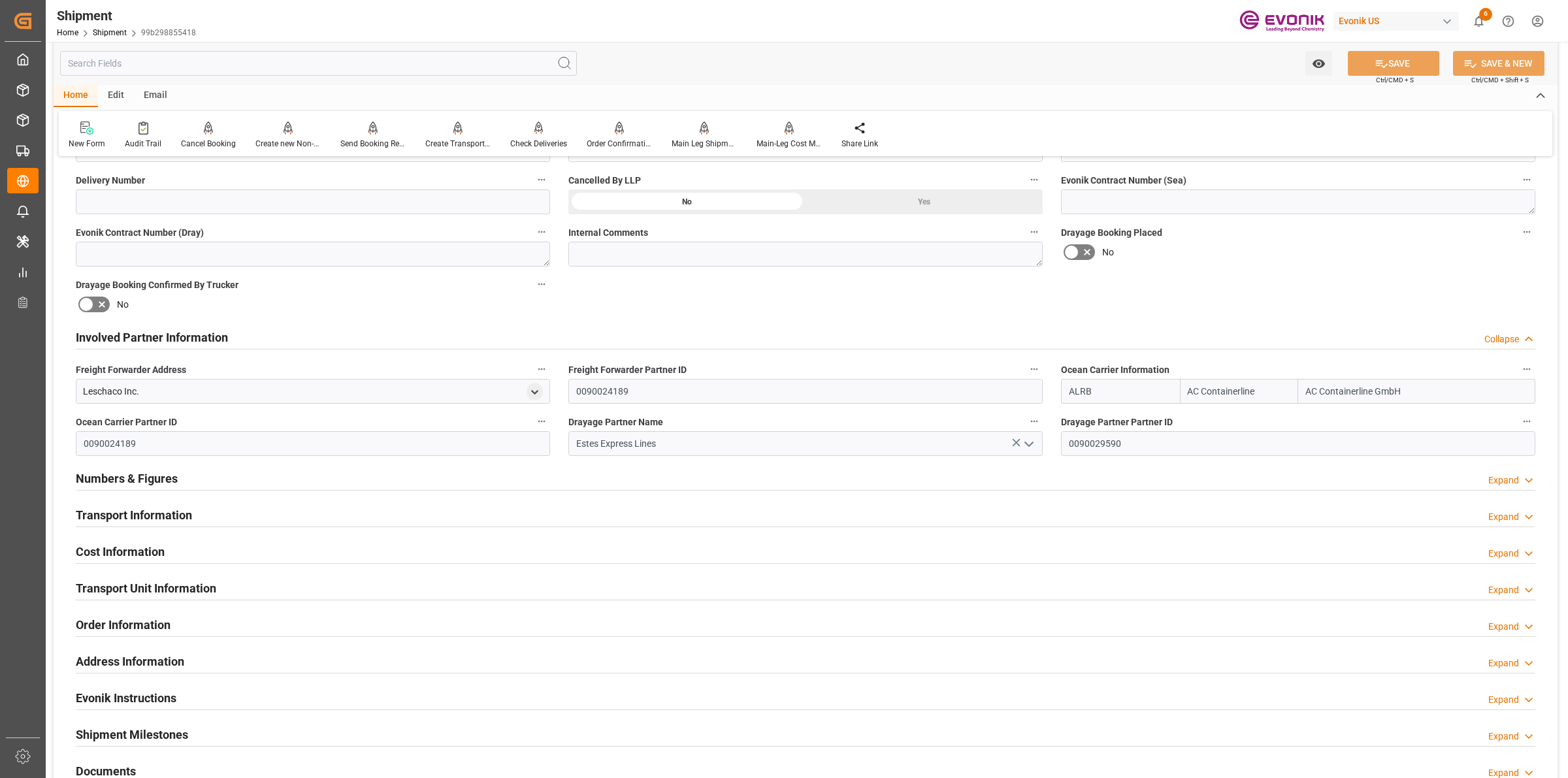
click at [201, 341] on h2 "Involved Partner Information" at bounding box center [152, 337] width 153 height 17
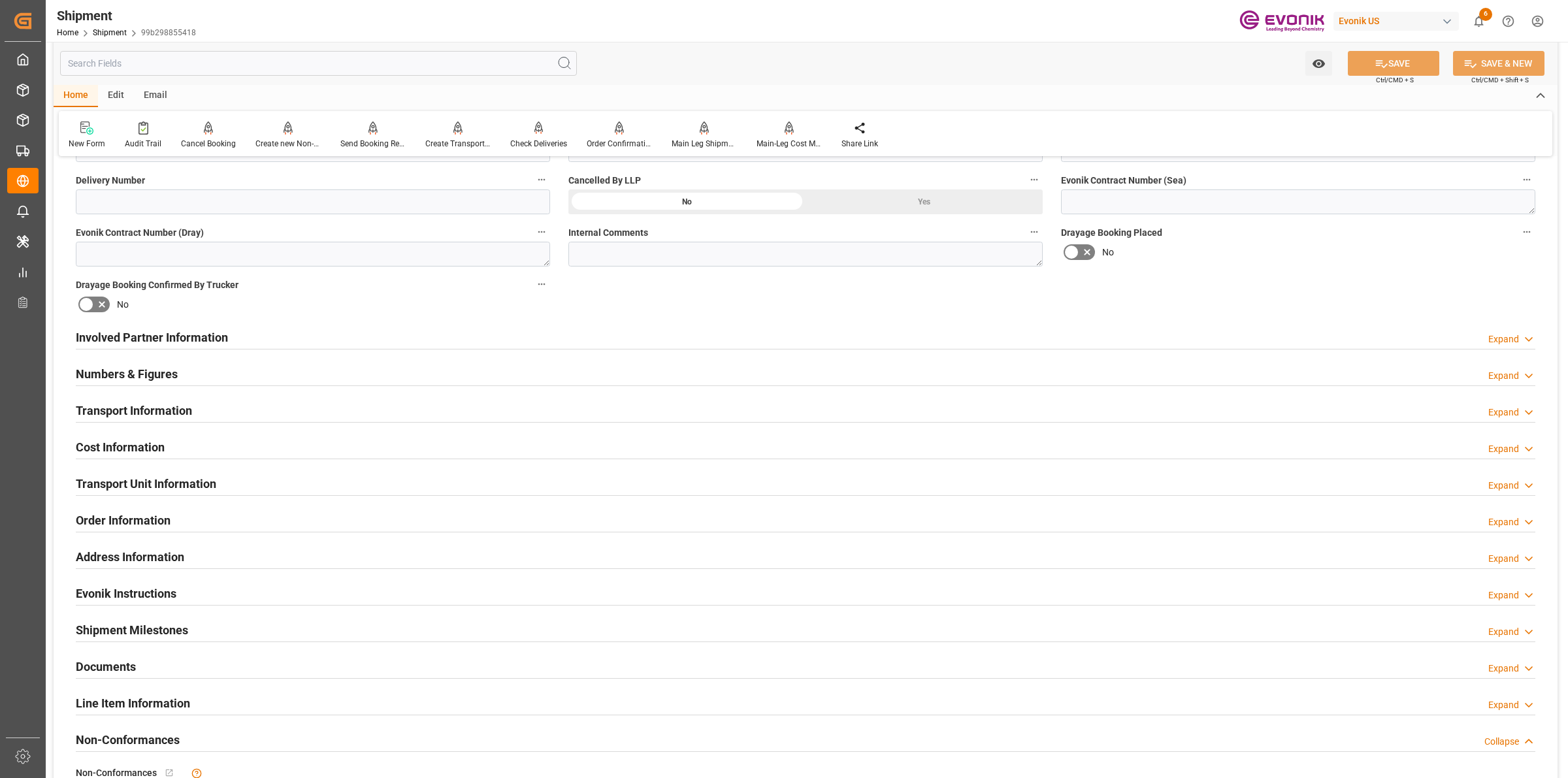
click at [177, 377] on h2 "Numbers & Figures" at bounding box center [127, 374] width 102 height 17
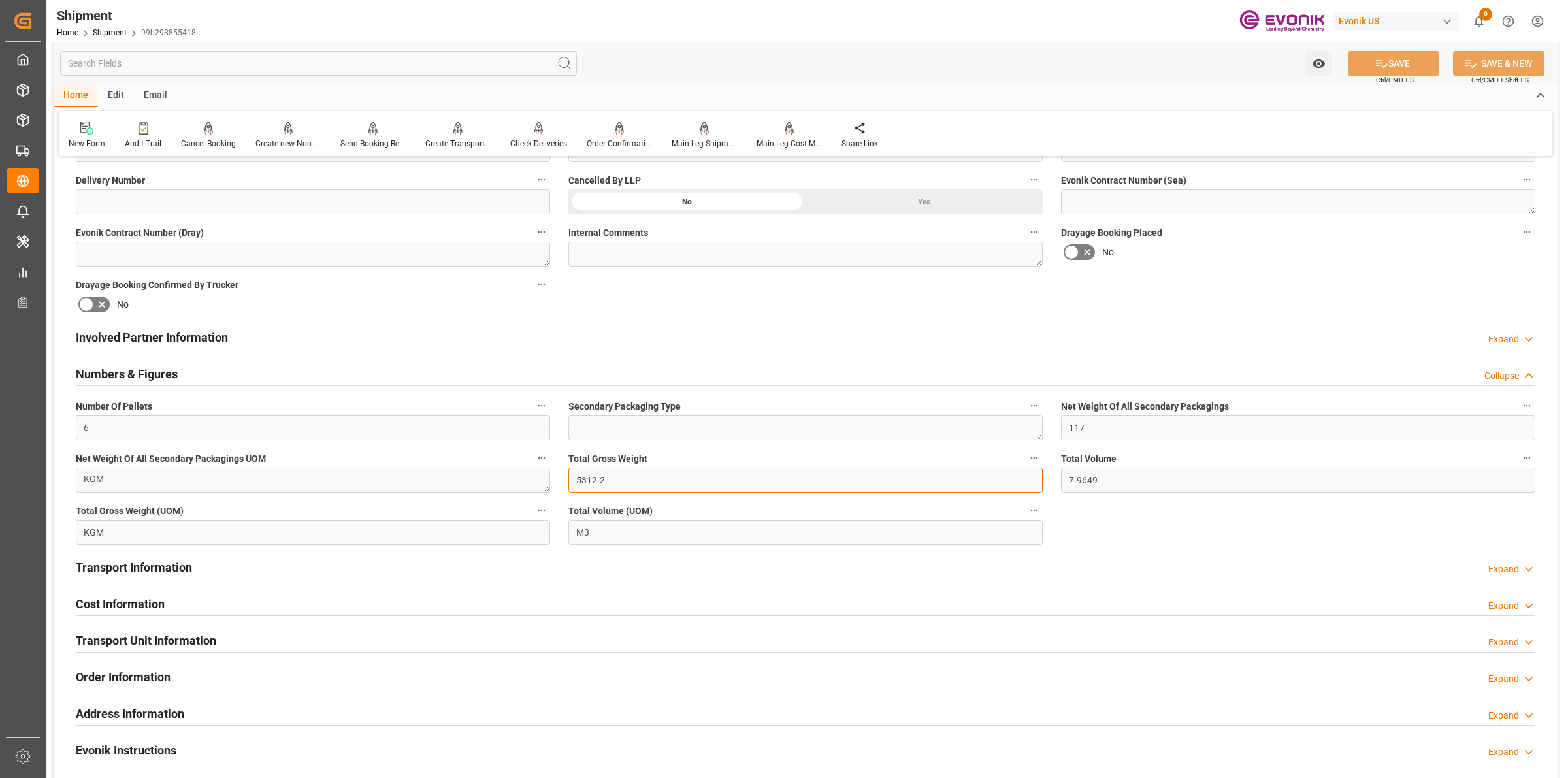
drag, startPoint x: 619, startPoint y: 477, endPoint x: 506, endPoint y: 468, distance: 113.4
click at [506, 468] on div "Booking Confirmation Milestone Bar Collapse Submitted to FFW for Booking (Pendi…" at bounding box center [805, 350] width 1504 height 1509
drag, startPoint x: 1113, startPoint y: 480, endPoint x: 1046, endPoint y: 472, distance: 67.5
click at [1046, 472] on div "Booking Confirmation Milestone Bar Collapse Submitted to FFW for Booking (Pendi…" at bounding box center [805, 350] width 1504 height 1509
click at [151, 618] on div "Cost Information Expand" at bounding box center [806, 605] width 1478 height 37
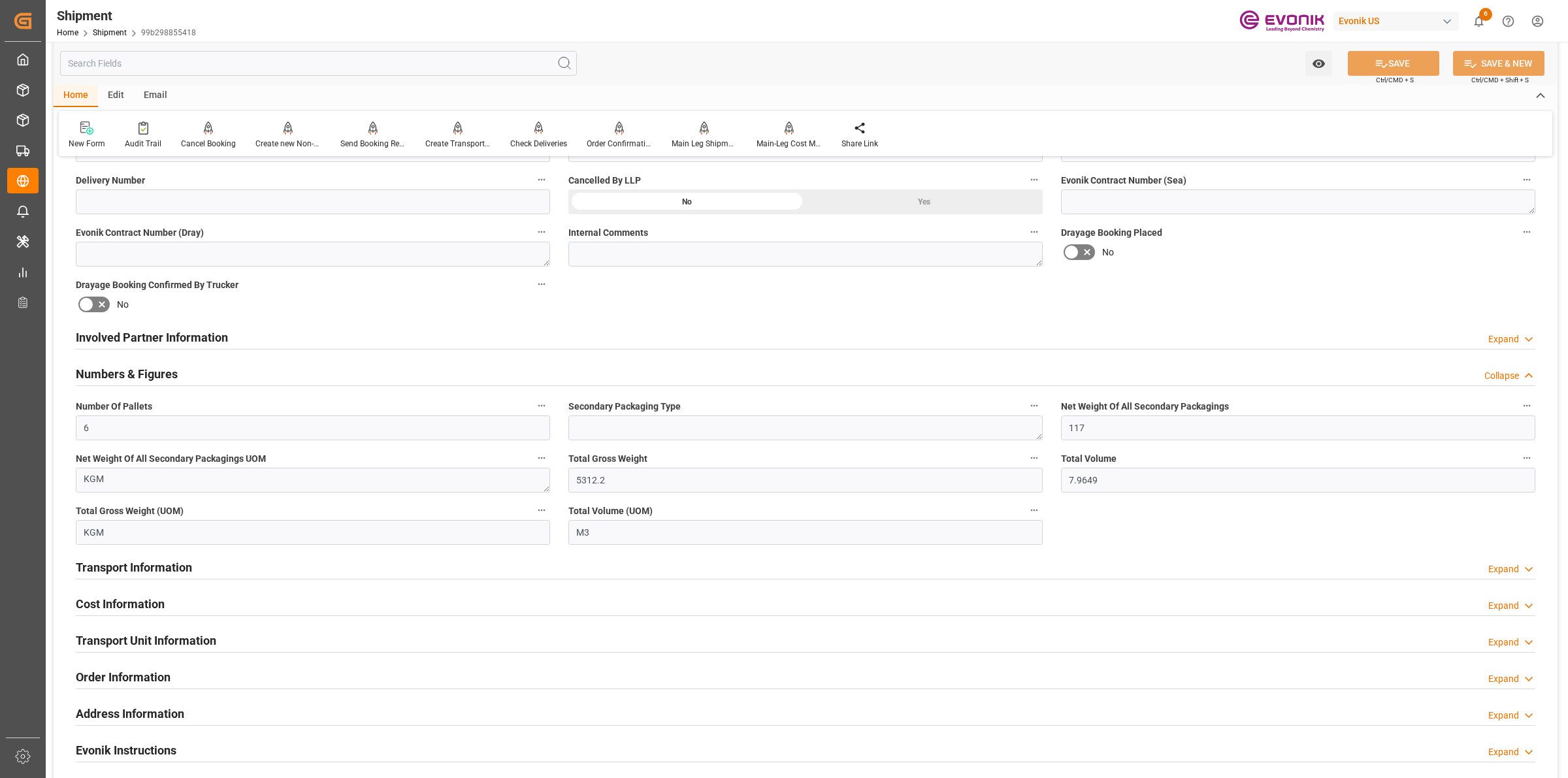
drag, startPoint x: 166, startPoint y: 609, endPoint x: 968, endPoint y: 586, distance: 802.3
click at [167, 609] on div "Cost Information Expand" at bounding box center [805, 603] width 1460 height 25
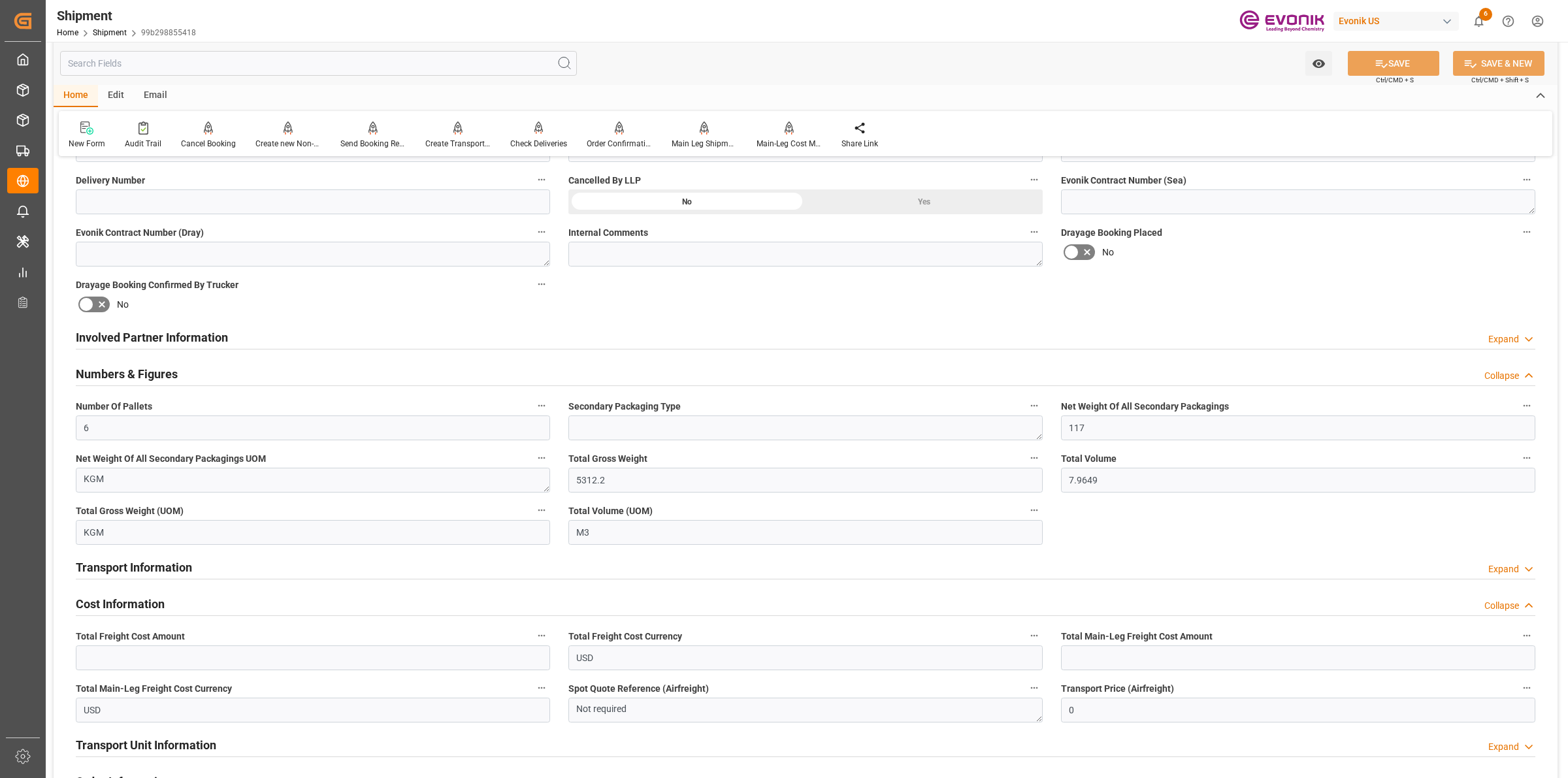
scroll to position [817, 0]
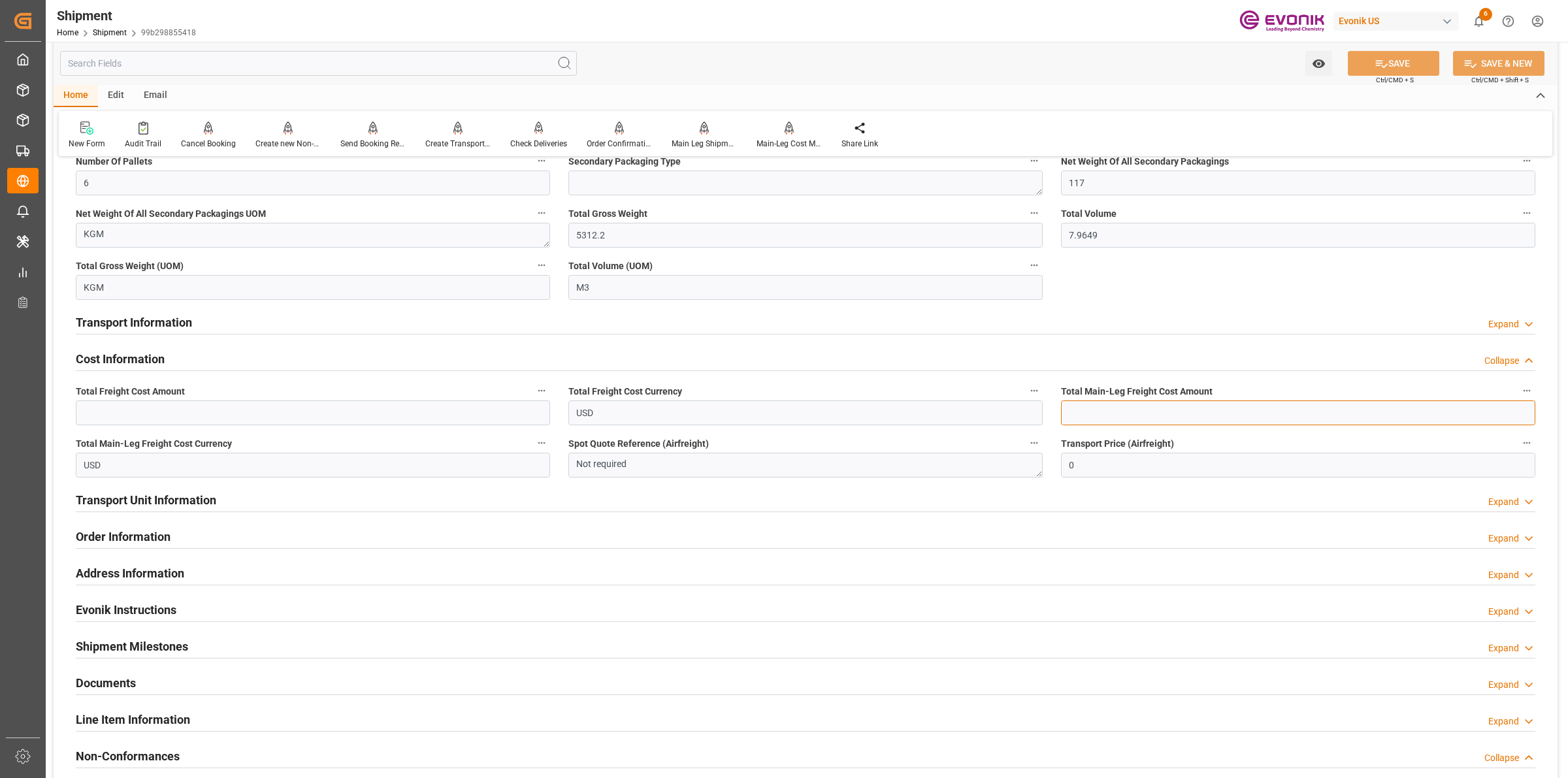
click at [1119, 414] on input "text" at bounding box center [1297, 414] width 474 height 25
paste input "826"
type input "826"
click at [207, 406] on input "text" at bounding box center [312, 414] width 474 height 25
type input "1182"
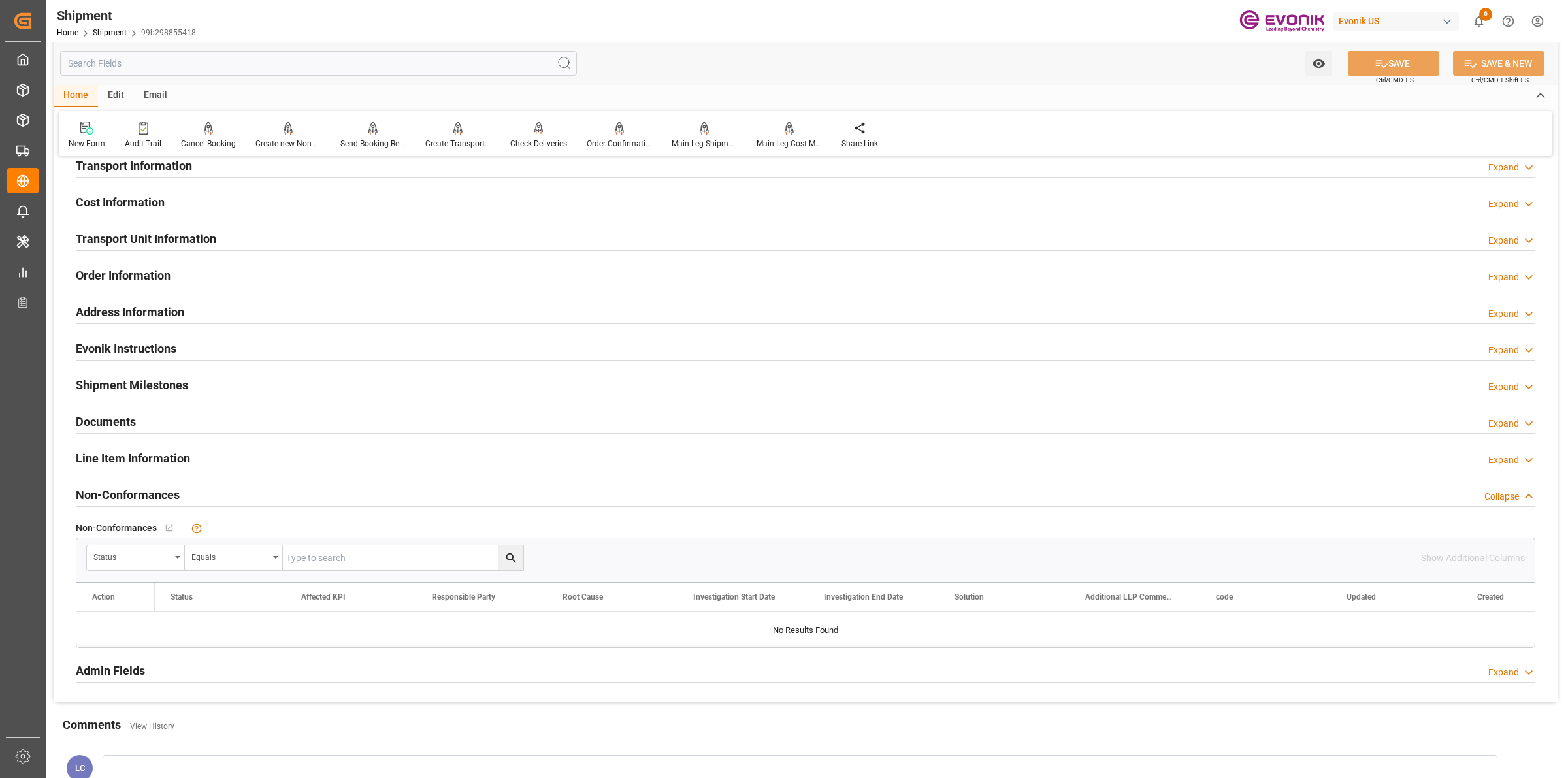
click at [142, 233] on h2 "Transport Unit Information" at bounding box center [145, 239] width 140 height 17
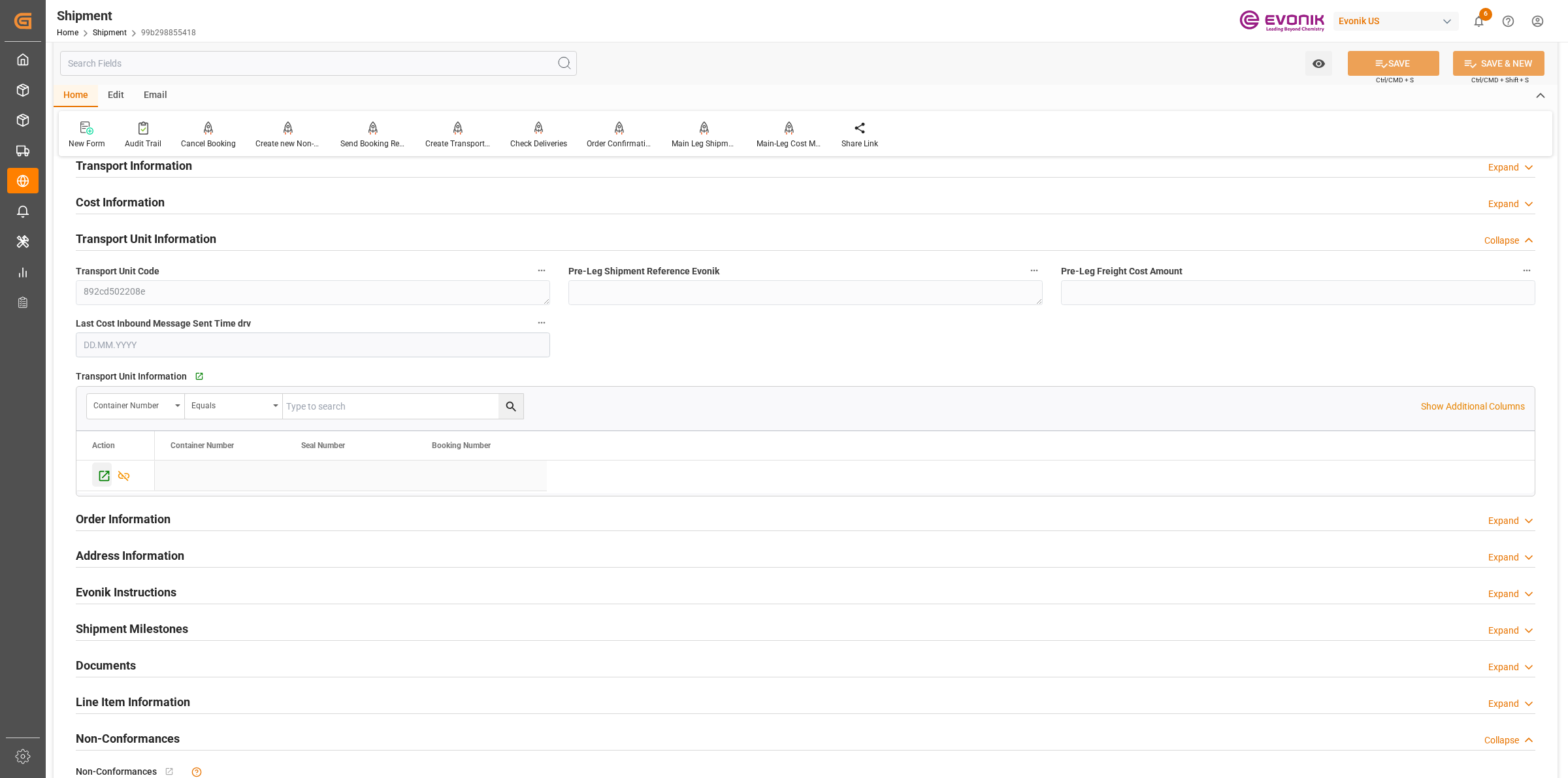
click at [103, 477] on icon "Press SPACE to select this row." at bounding box center [104, 476] width 14 height 14
click at [375, 138] on div "Send Booking Request To ABS" at bounding box center [373, 144] width 66 height 12
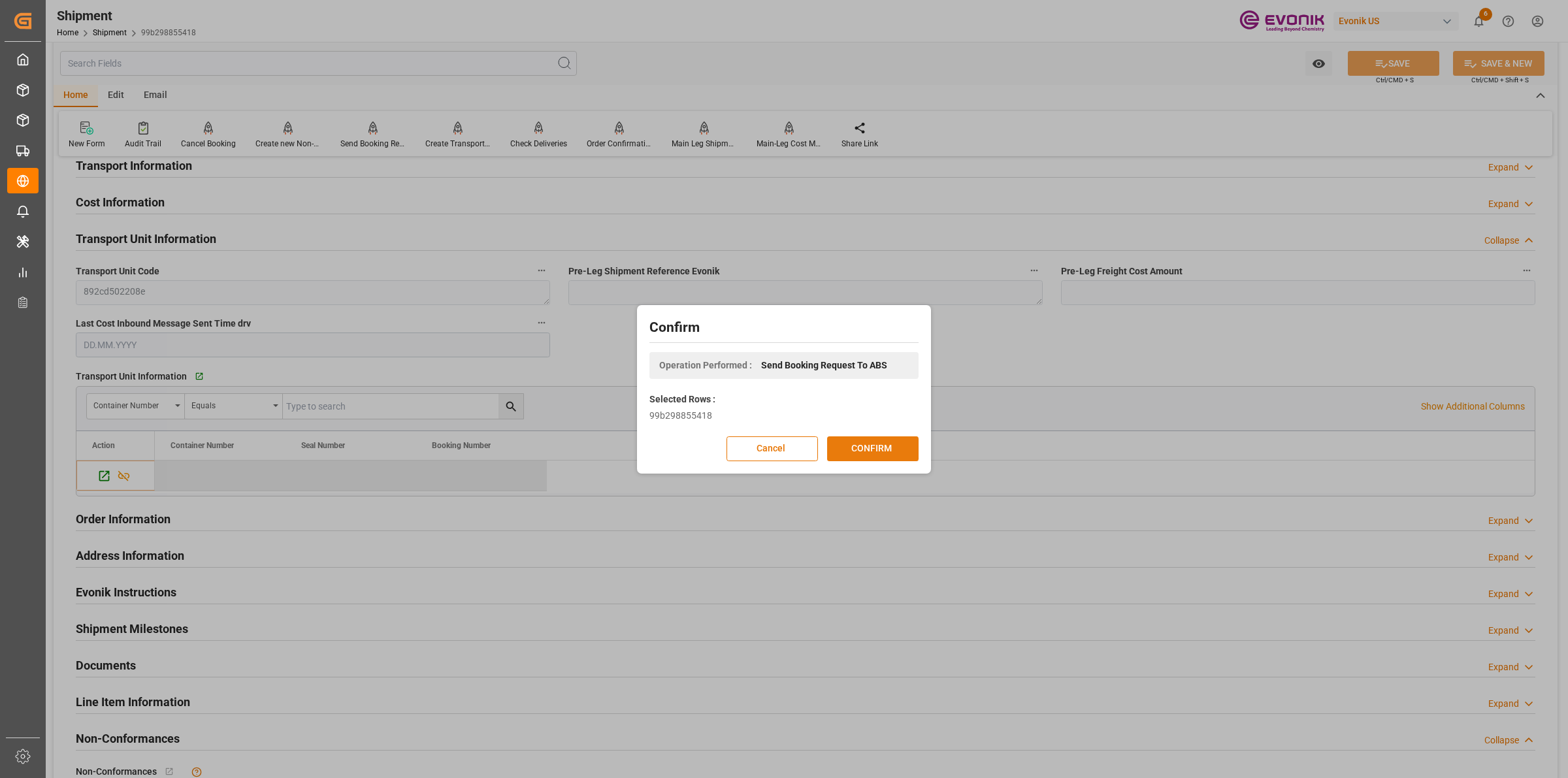
click at [872, 454] on button "CONFIRM" at bounding box center [872, 449] width 92 height 25
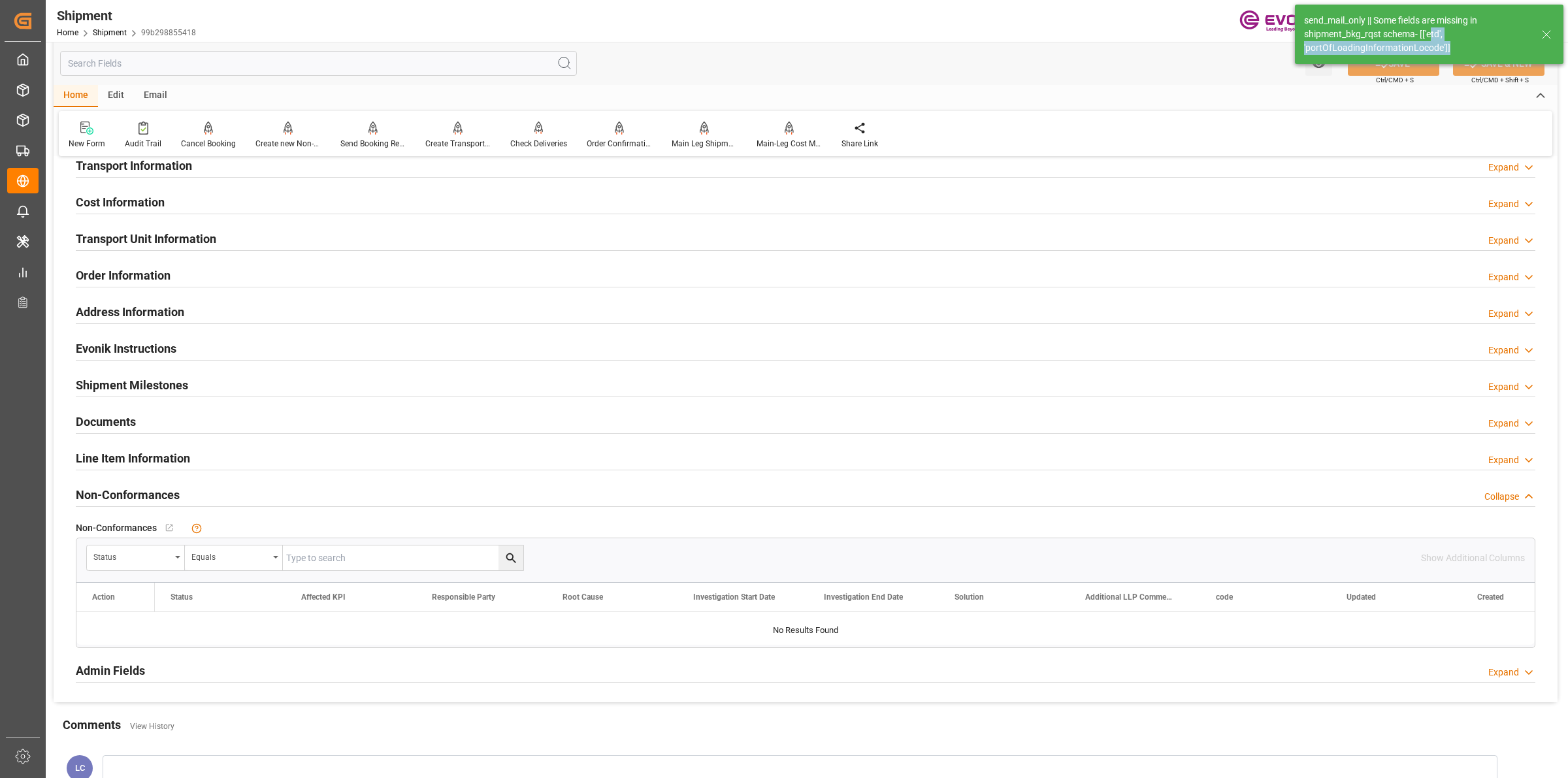
drag, startPoint x: 1430, startPoint y: 40, endPoint x: 1472, endPoint y: 43, distance: 42.1
click at [1472, 43] on div "send_mail_only || Some fields are missing in shipment_bkg_rqst schema- [['etd',…" at bounding box center [1416, 34] width 225 height 42
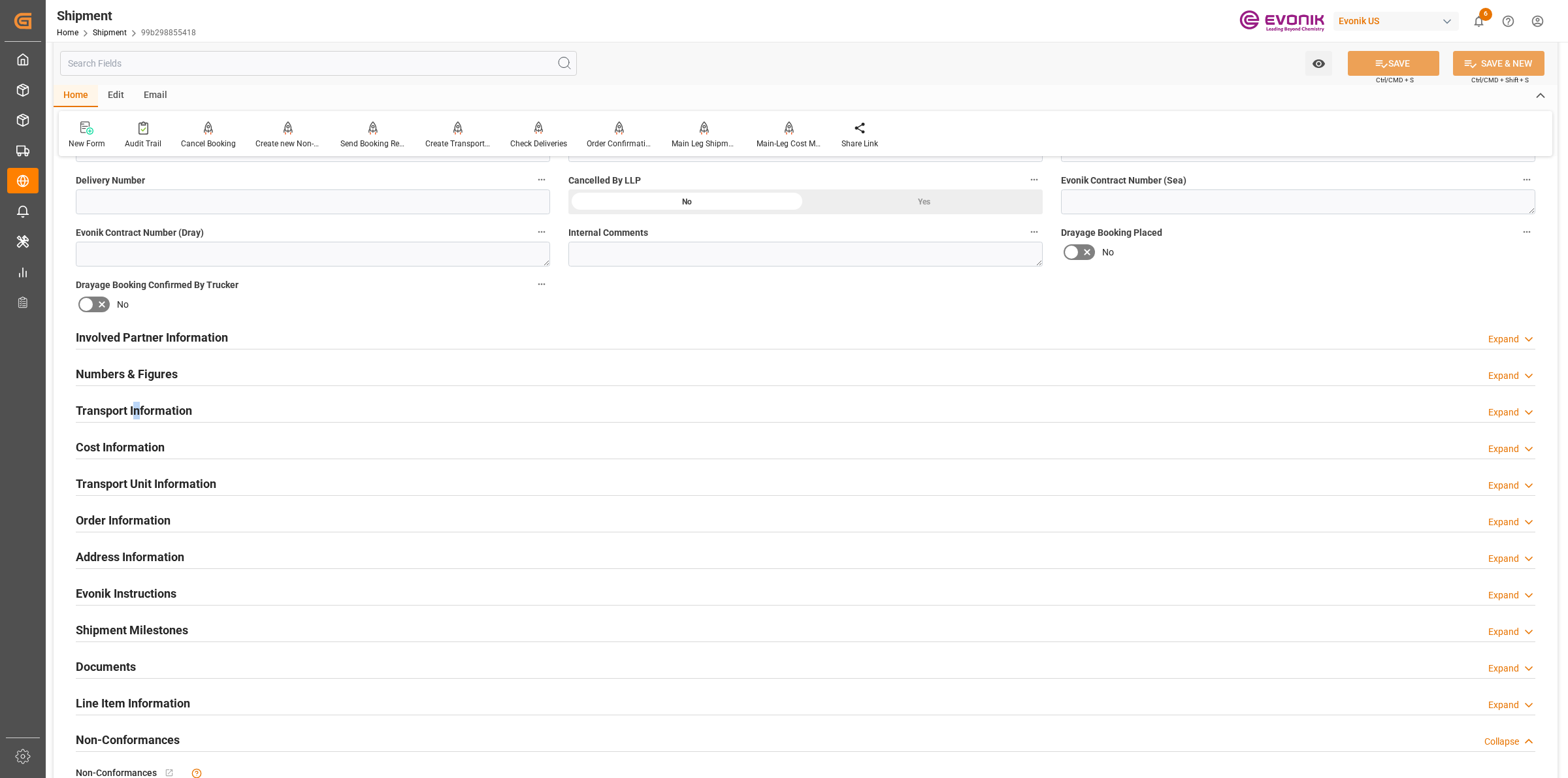
click at [138, 410] on h2 "Transport Information" at bounding box center [133, 411] width 116 height 17
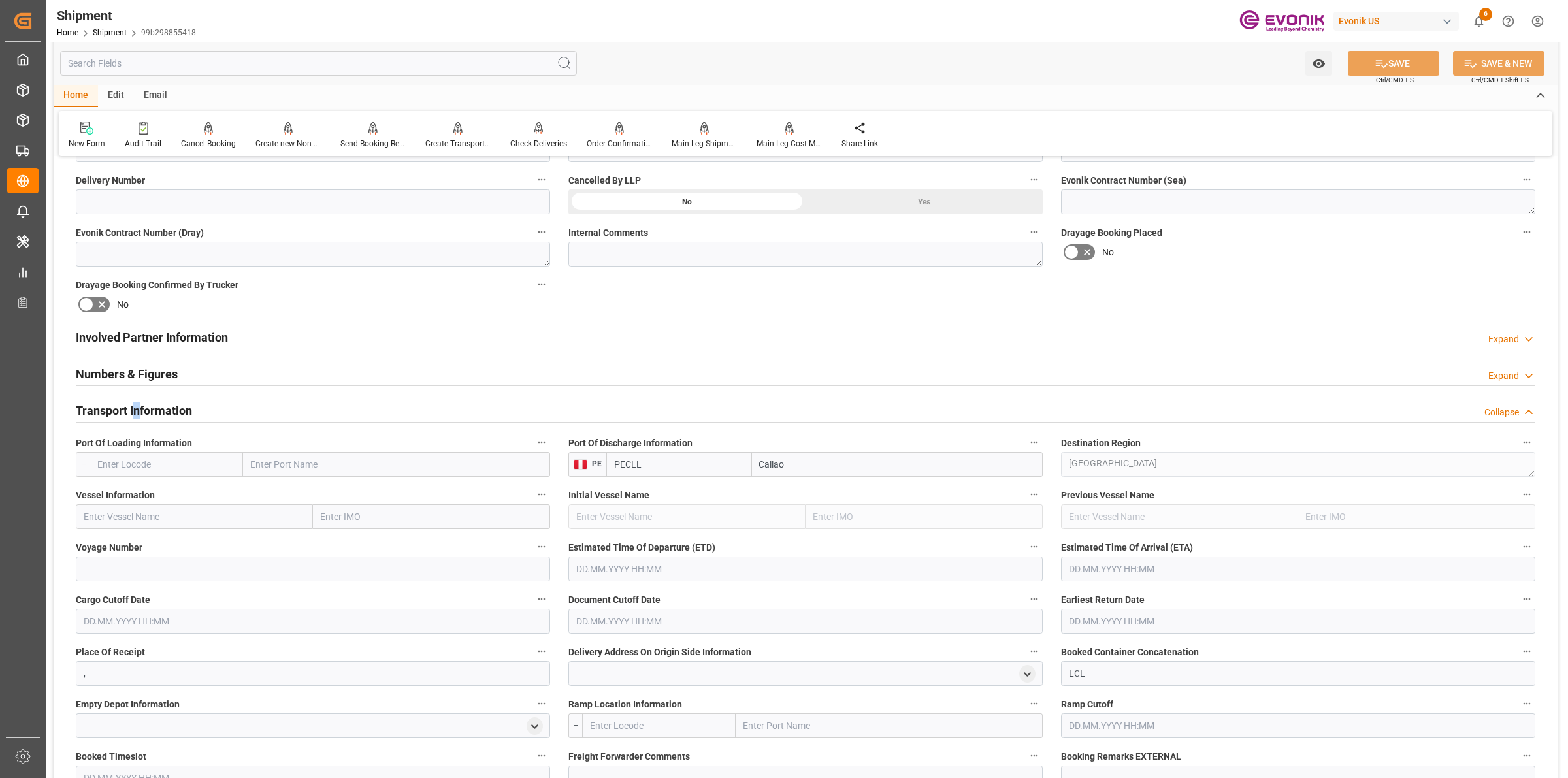
click at [222, 455] on input "text" at bounding box center [166, 465] width 154 height 25
paste input "USLAX"
type input "USLAX"
click at [140, 496] on span "USLAX - [GEOGRAPHIC_DATA]" at bounding box center [157, 493] width 120 height 11
type input "[GEOGRAPHIC_DATA]"
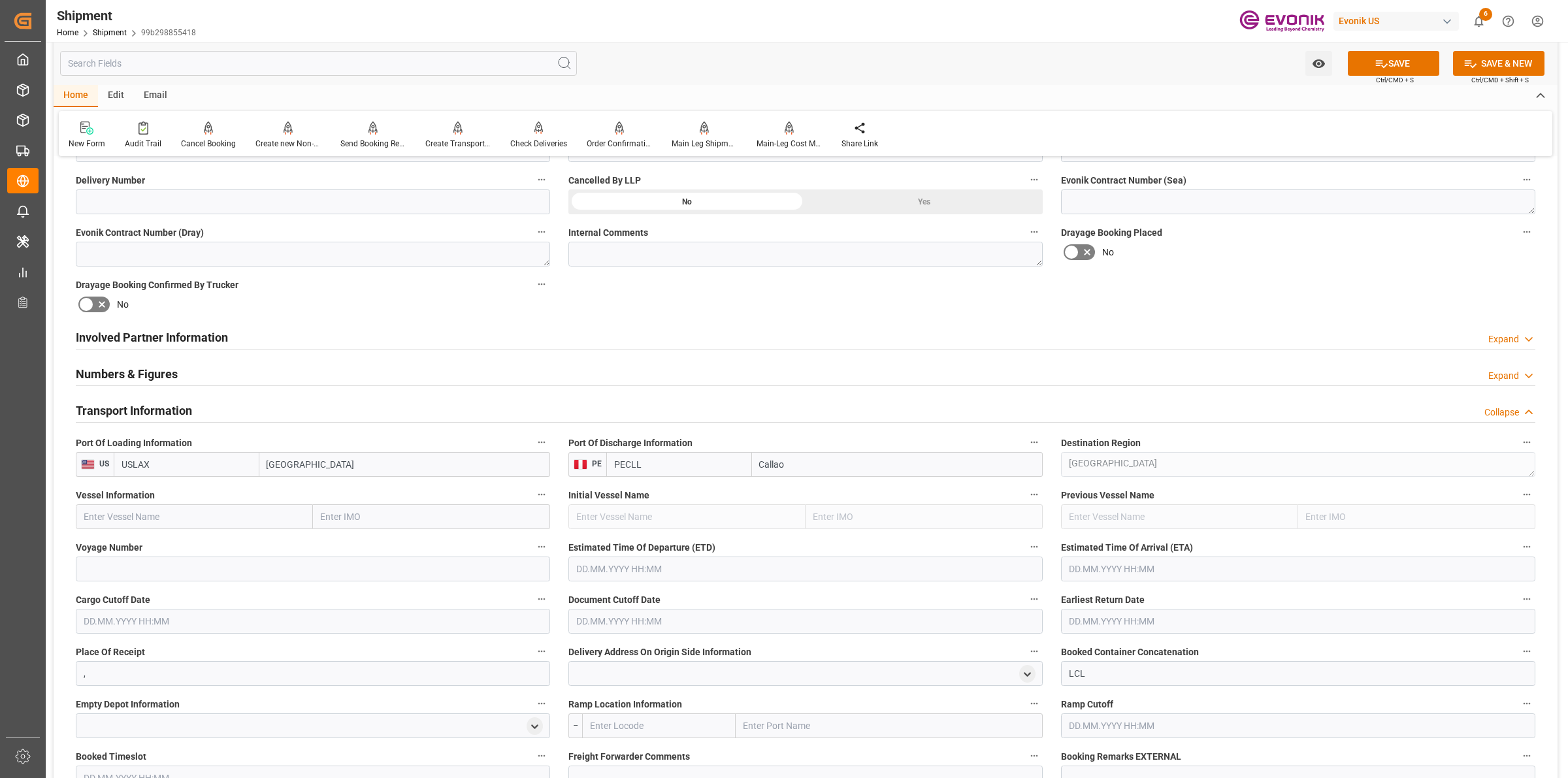
type input "USLAX"
click at [224, 518] on input "text" at bounding box center [193, 517] width 237 height 25
paste input "[PERSON_NAME] EXPRES"
drag, startPoint x: 177, startPoint y: 552, endPoint x: 30, endPoint y: 423, distance: 195.6
click at [178, 552] on div "[PERSON_NAME] EXPRESS - 9751092" at bounding box center [159, 546] width 167 height 29
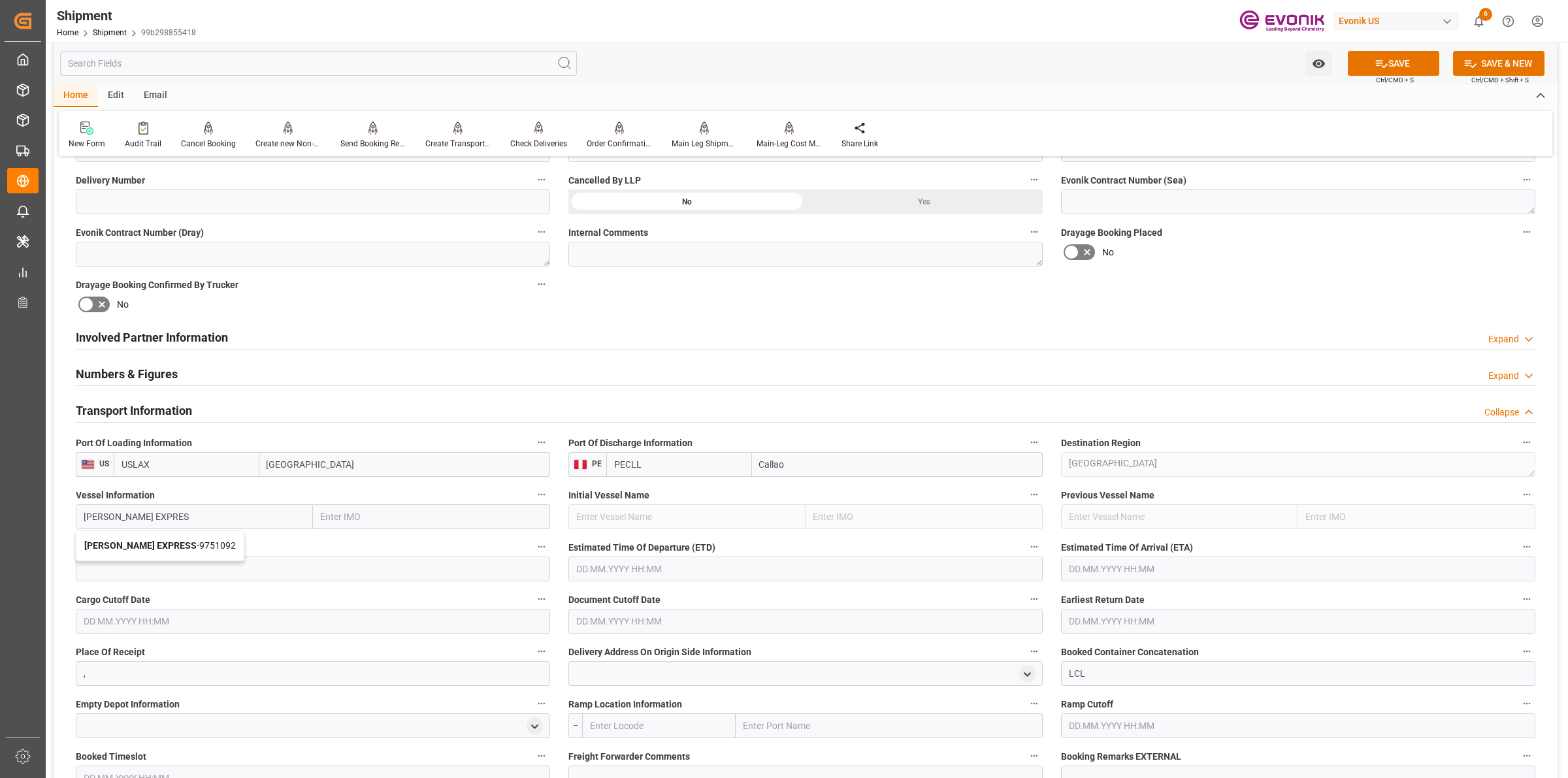
type input "[PERSON_NAME] EXPRESS"
type input "9751092"
type input "[PERSON_NAME] EXPRESS"
click at [242, 579] on input at bounding box center [312, 569] width 474 height 25
click at [277, 563] on input at bounding box center [312, 569] width 474 height 25
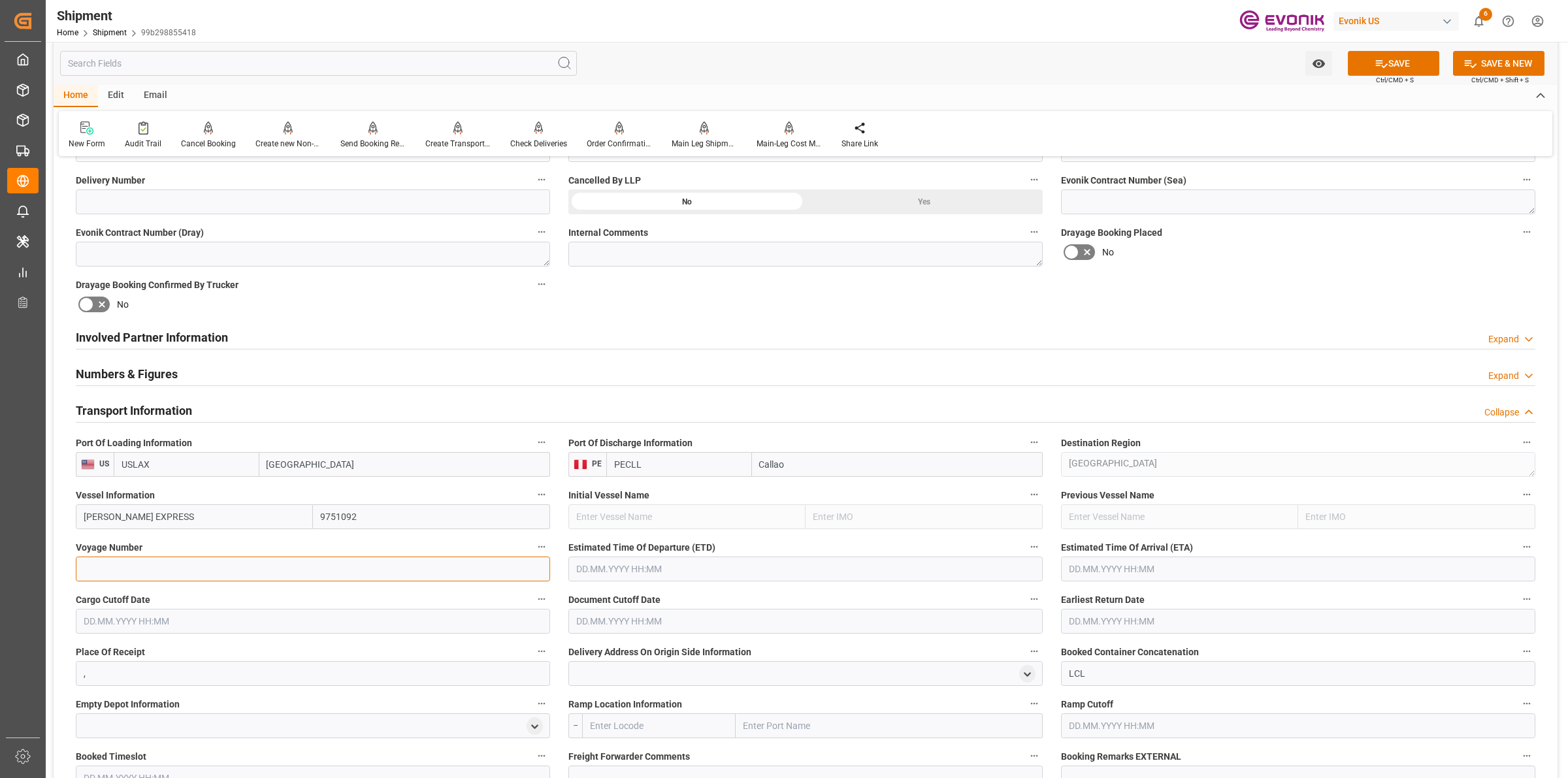
paste input "0361E"
type input "0361E"
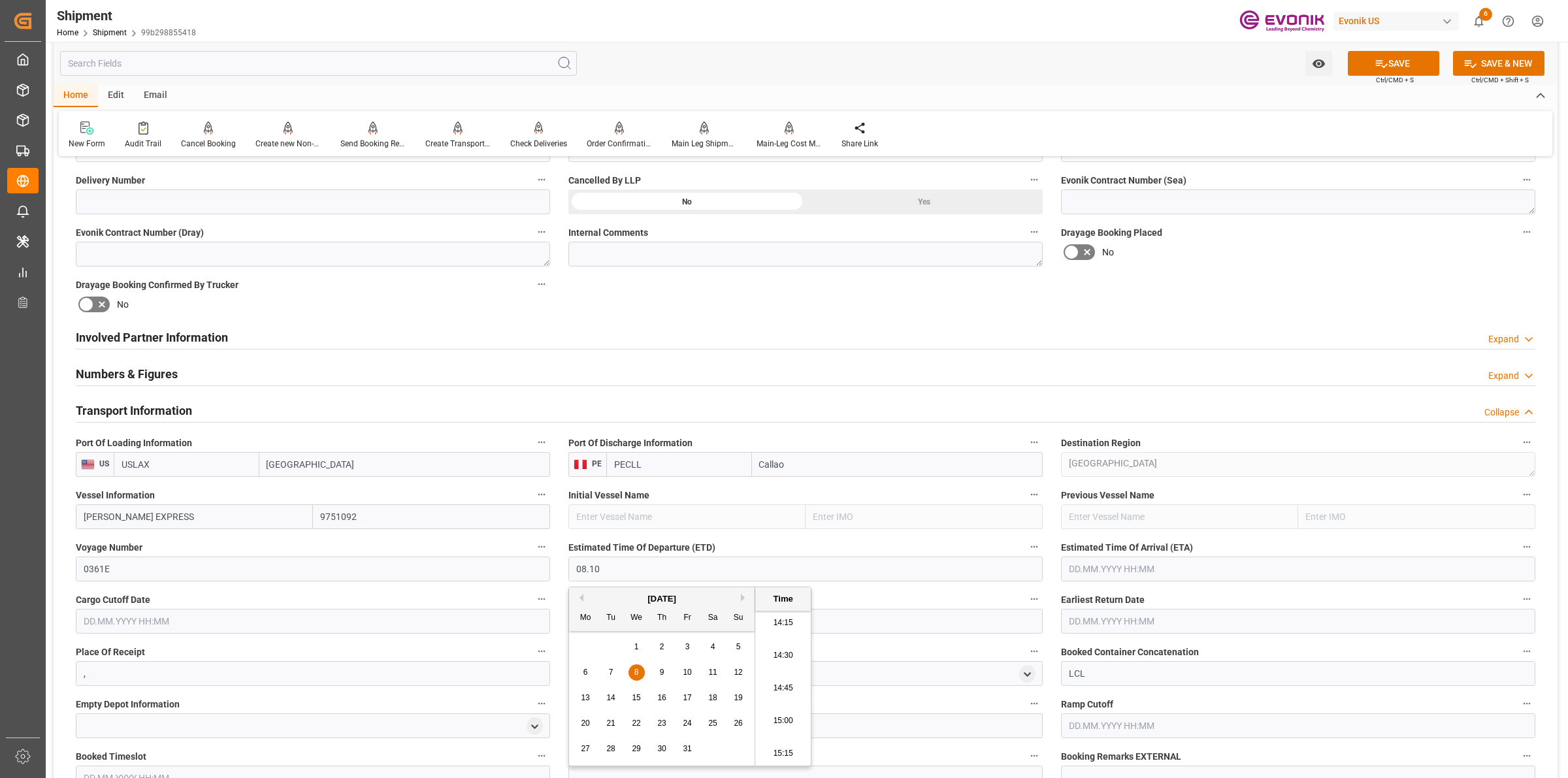
type input "08.10.2025 00:00"
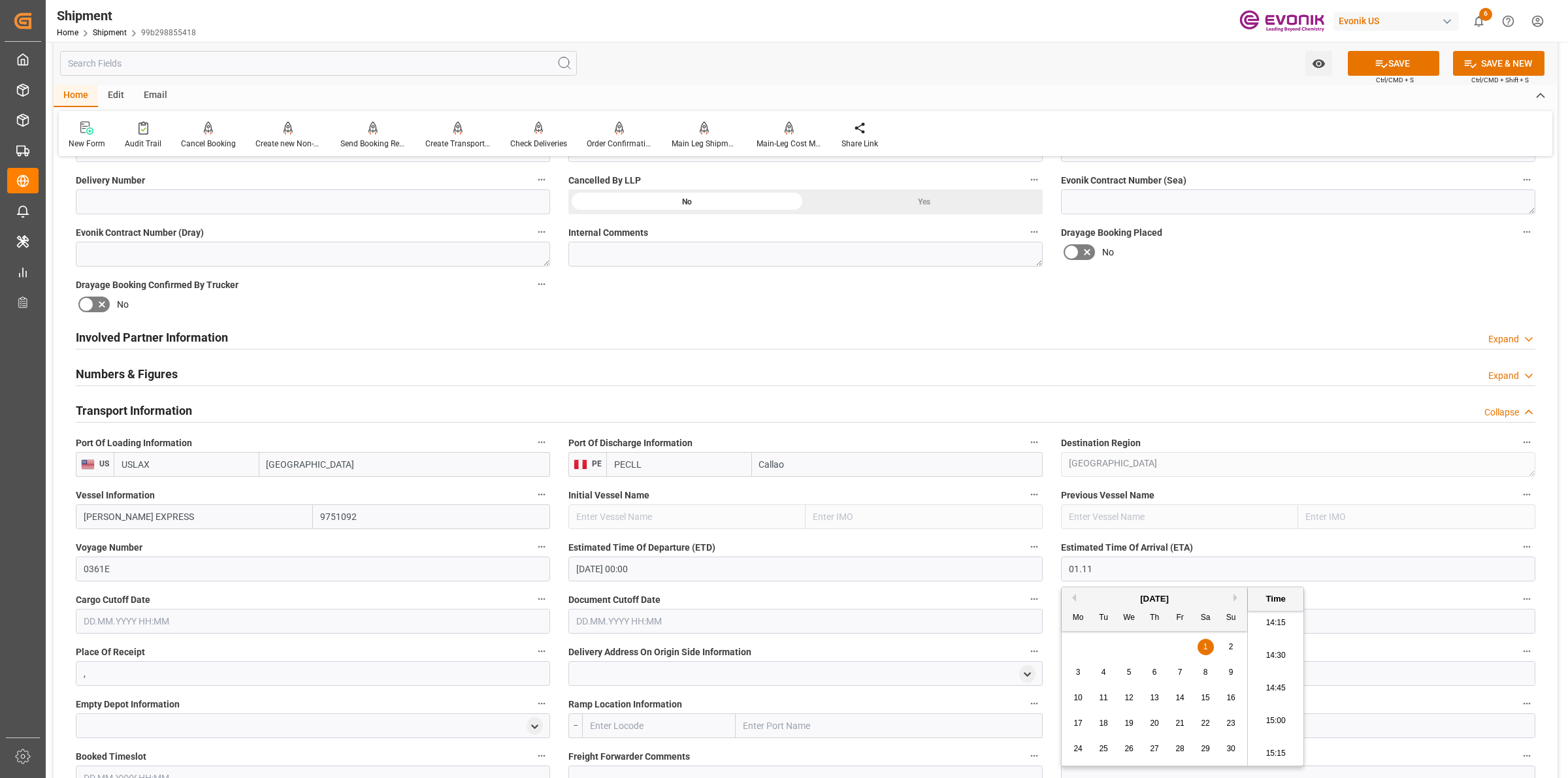
type input "01.11.2025 00:00"
click at [279, 672] on input "," at bounding box center [312, 674] width 474 height 25
click at [272, 629] on input "text" at bounding box center [312, 621] width 474 height 25
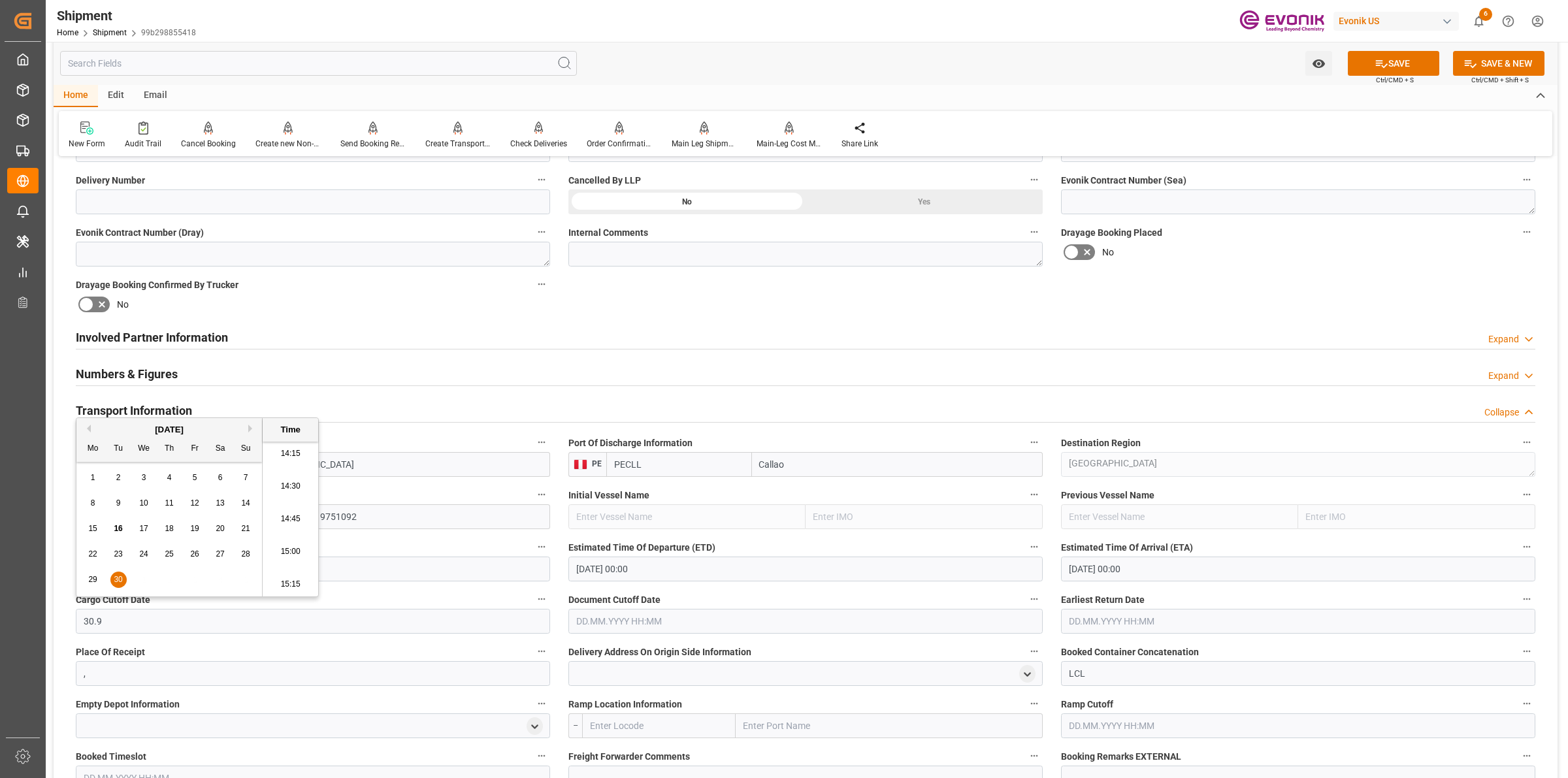
type input "30.09.2025 00:00"
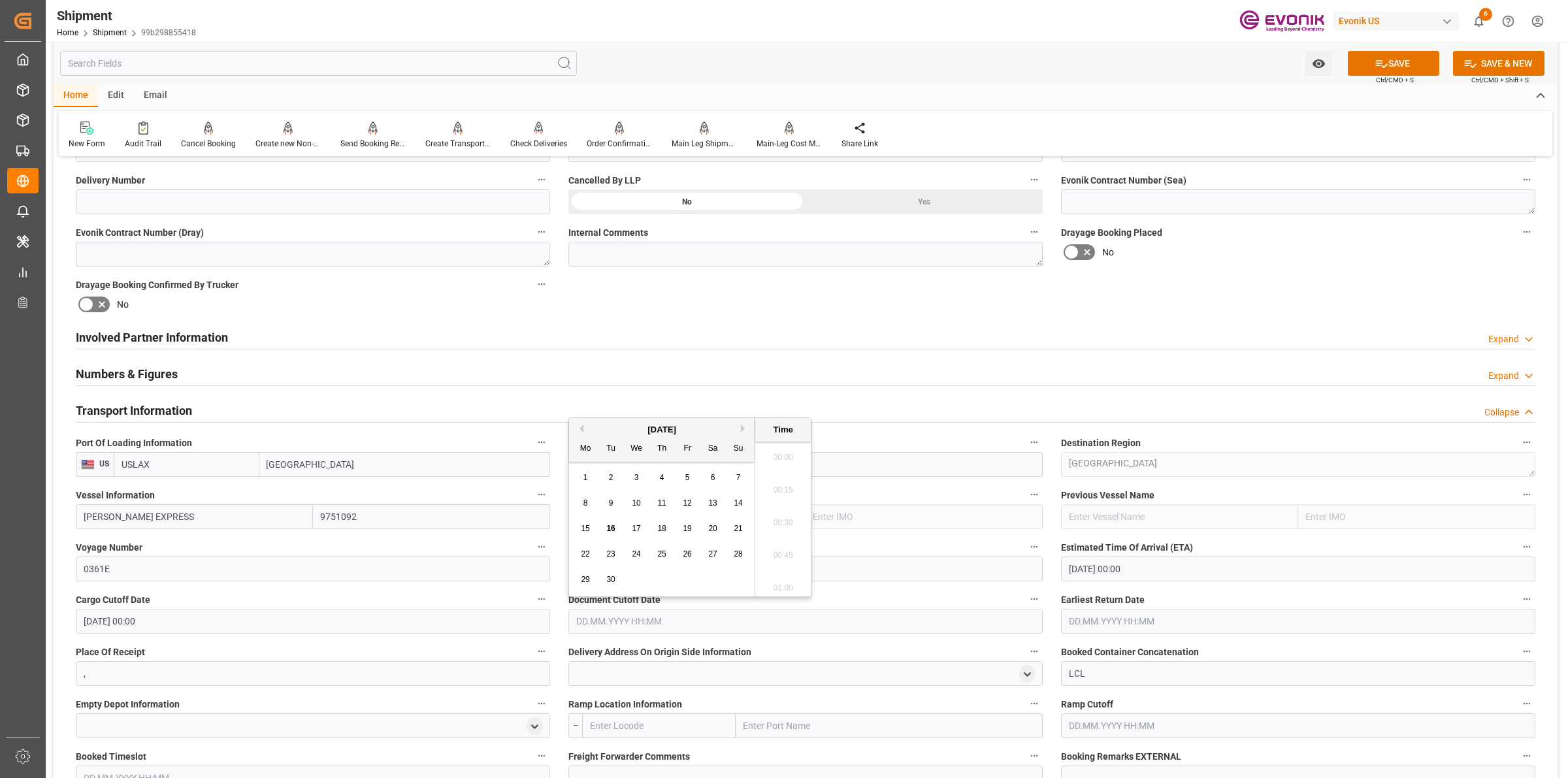
click at [677, 616] on input "text" at bounding box center [805, 621] width 474 height 25
drag, startPoint x: 605, startPoint y: 575, endPoint x: 883, endPoint y: 625, distance: 282.5
click at [609, 575] on div "30" at bounding box center [611, 580] width 16 height 15
type input "30.09.2025 00:00"
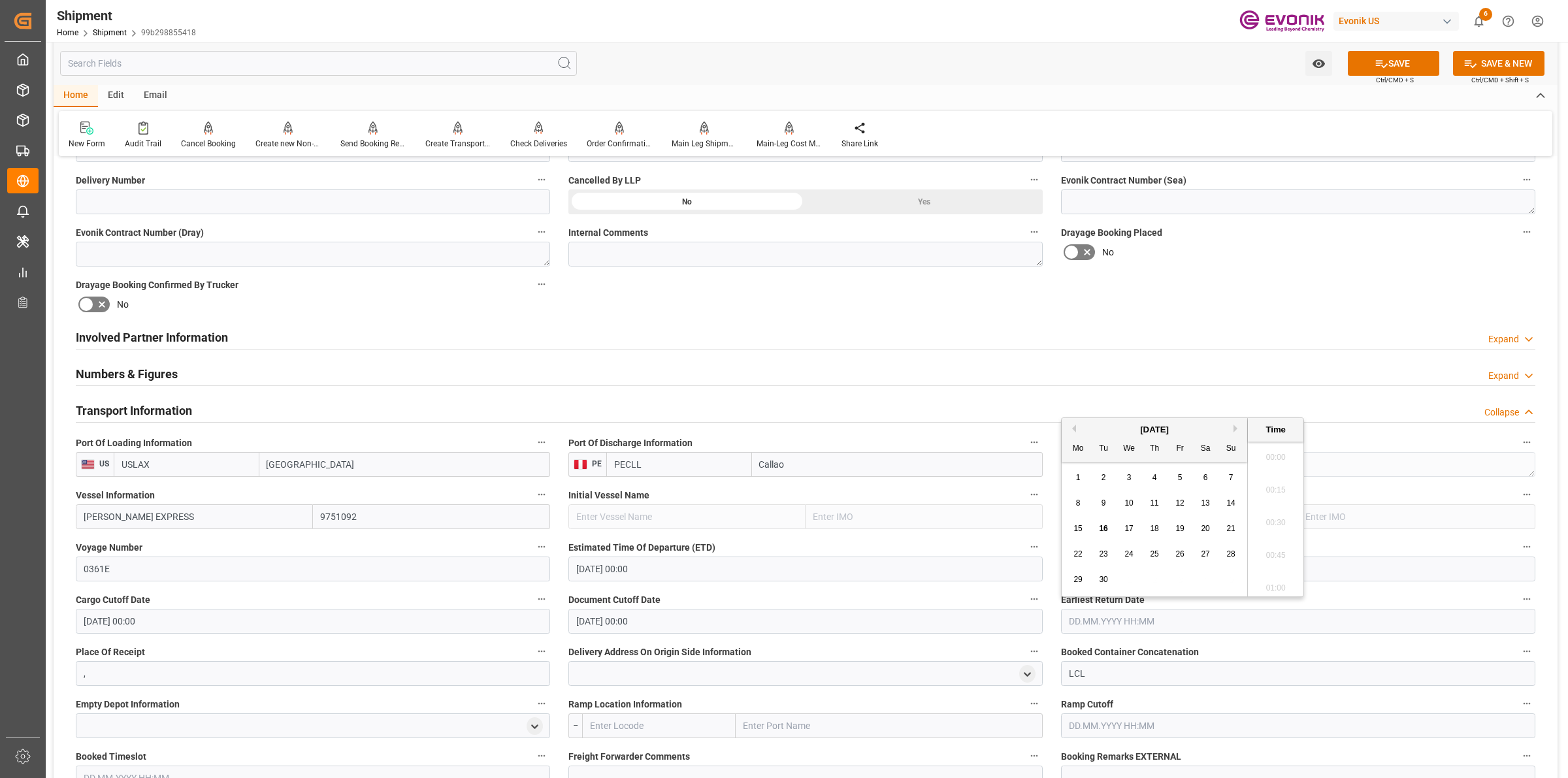
click at [1075, 613] on input "text" at bounding box center [1297, 621] width 474 height 25
click at [1103, 574] on div "30" at bounding box center [1103, 580] width 16 height 15
type input "30.09.2025 00:00"
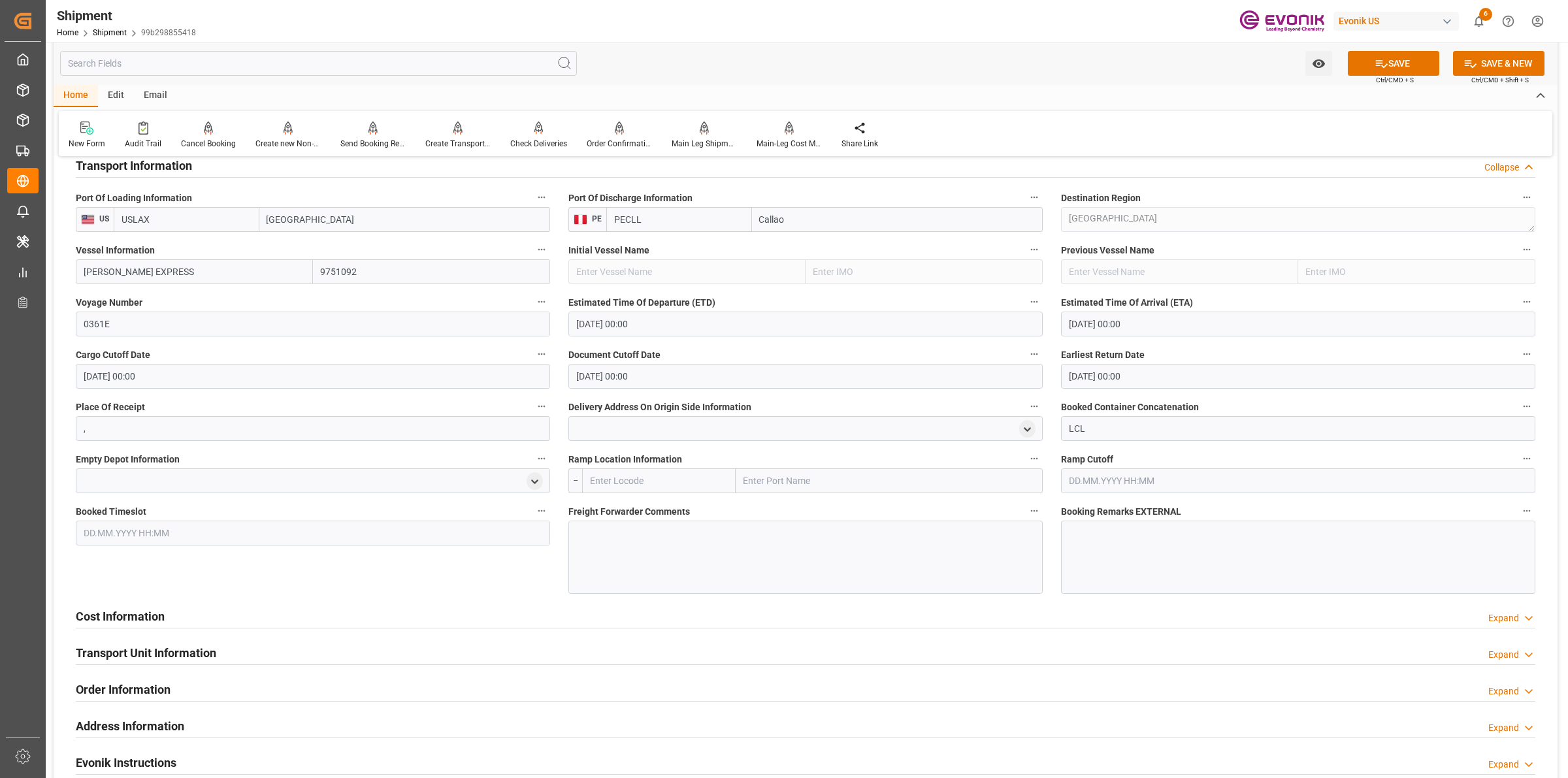
click at [686, 557] on div at bounding box center [805, 558] width 474 height 73
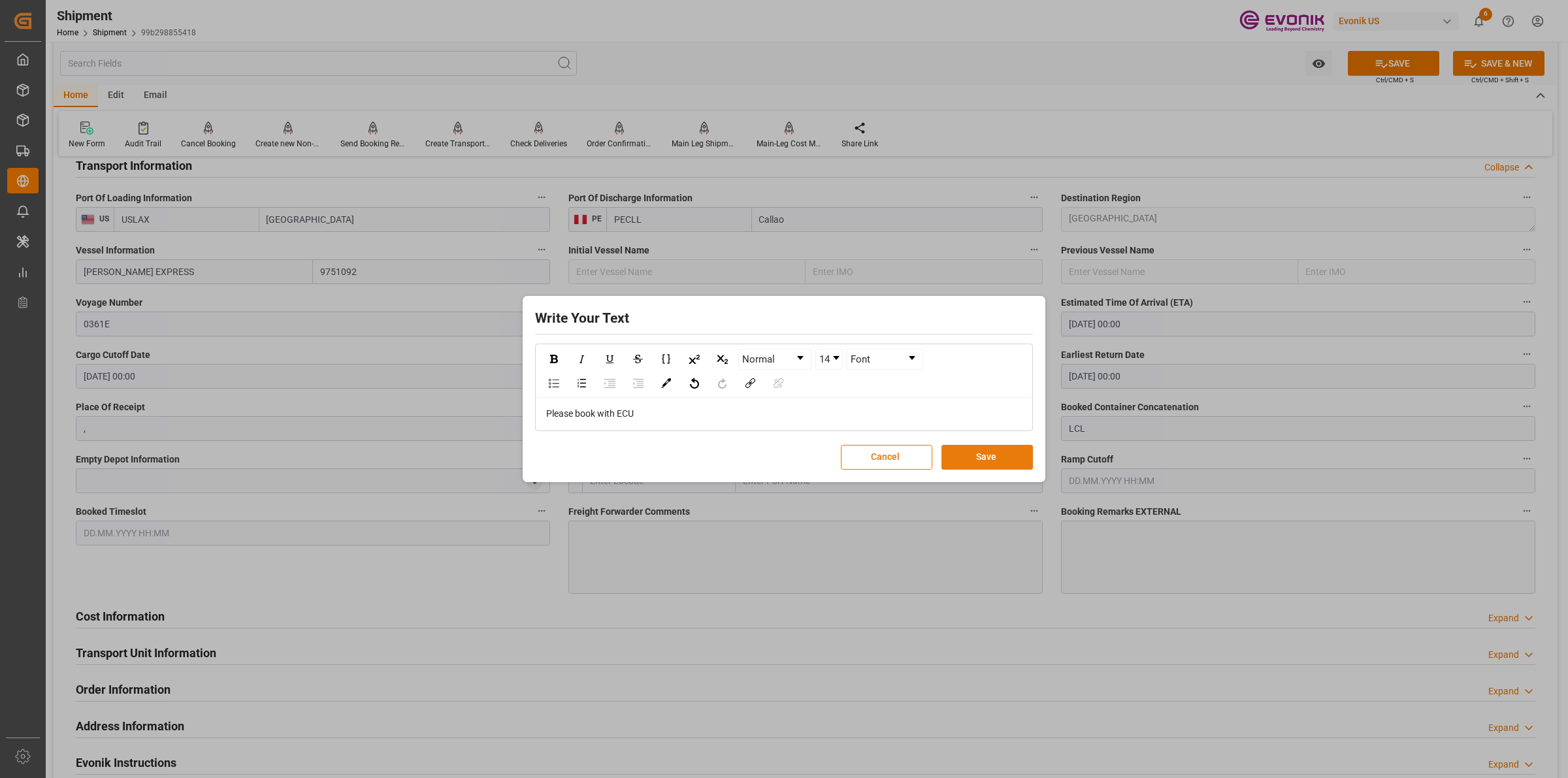
click at [993, 452] on button "Save" at bounding box center [987, 458] width 92 height 25
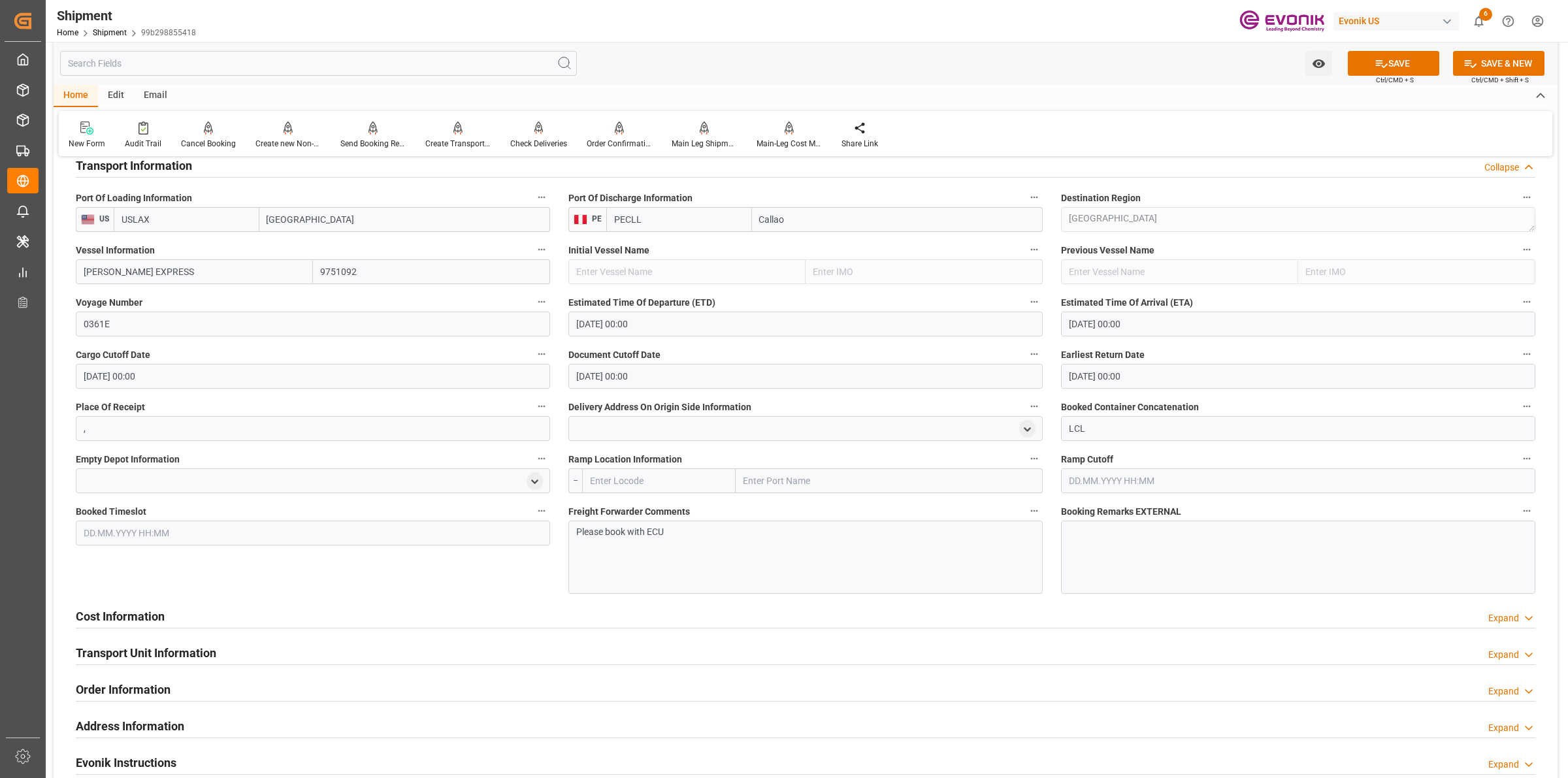
click at [697, 483] on input "text" at bounding box center [659, 481] width 154 height 25
paste input "LOS ANGELES"
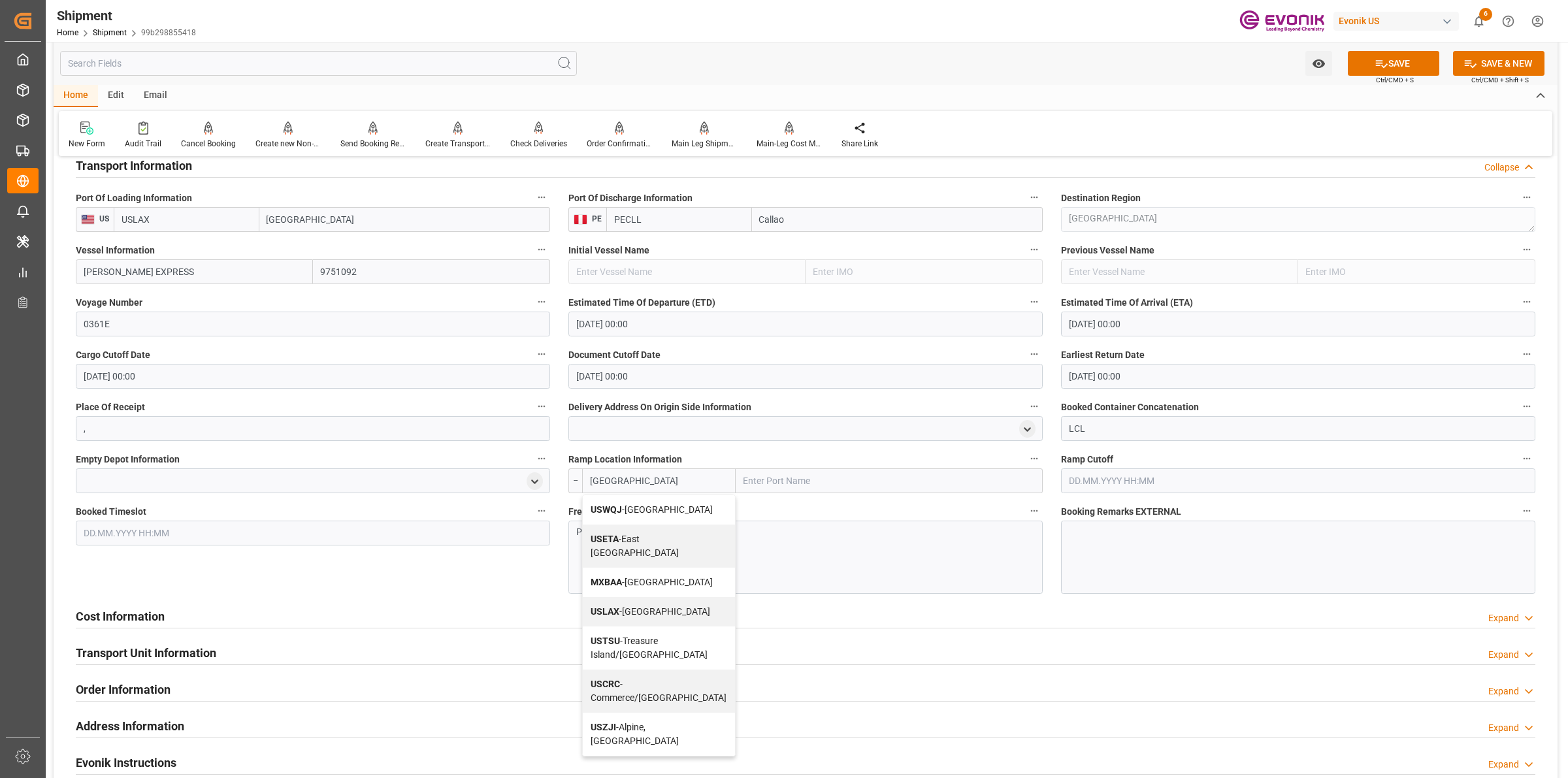
click at [628, 597] on div "USLAX - Los Angeles" at bounding box center [659, 612] width 153 height 29
type input "USLAX"
type input "Los Angeles"
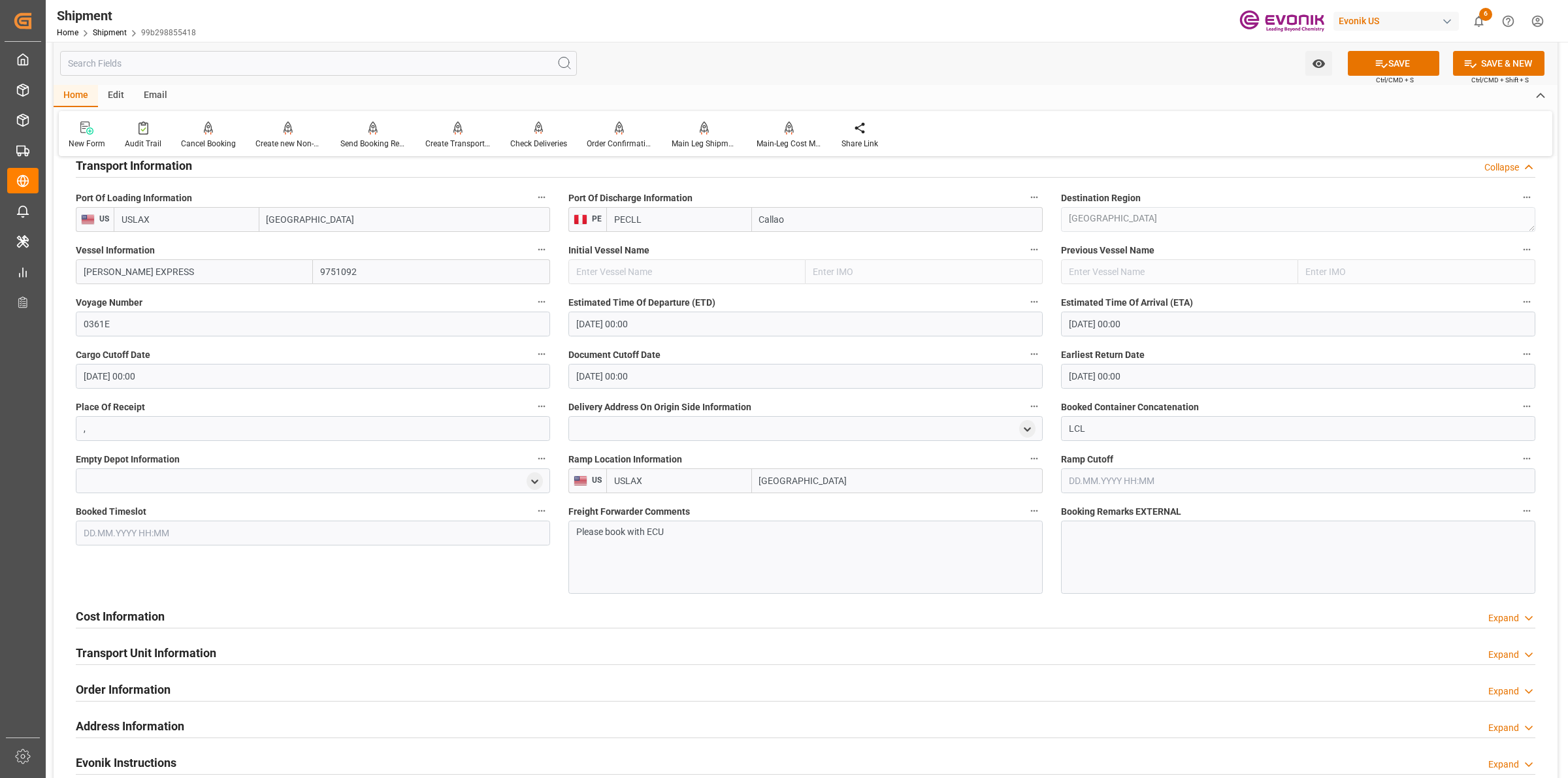
type input "USLAX"
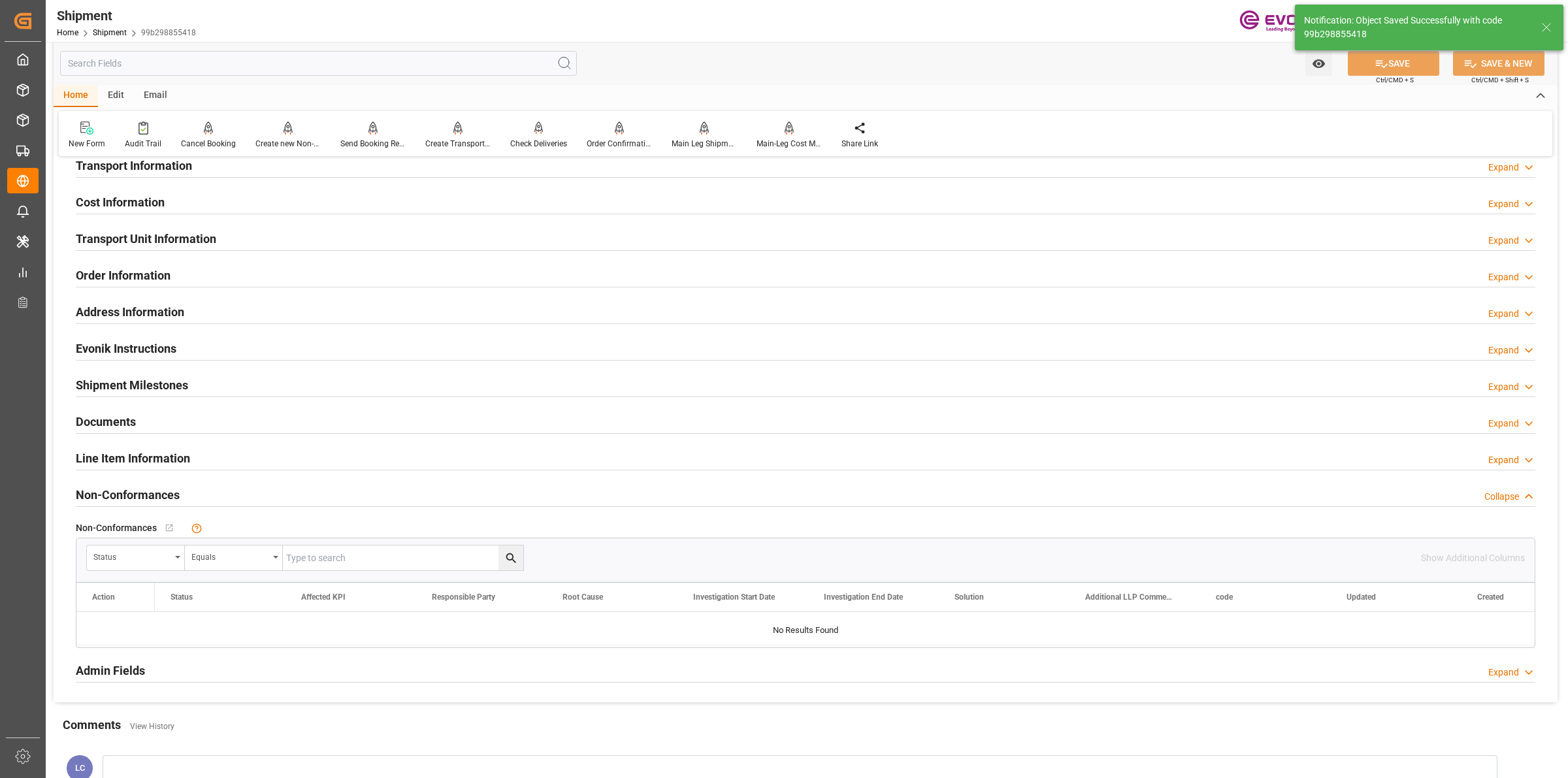
click at [206, 240] on h2 "Transport Unit Information" at bounding box center [145, 239] width 140 height 17
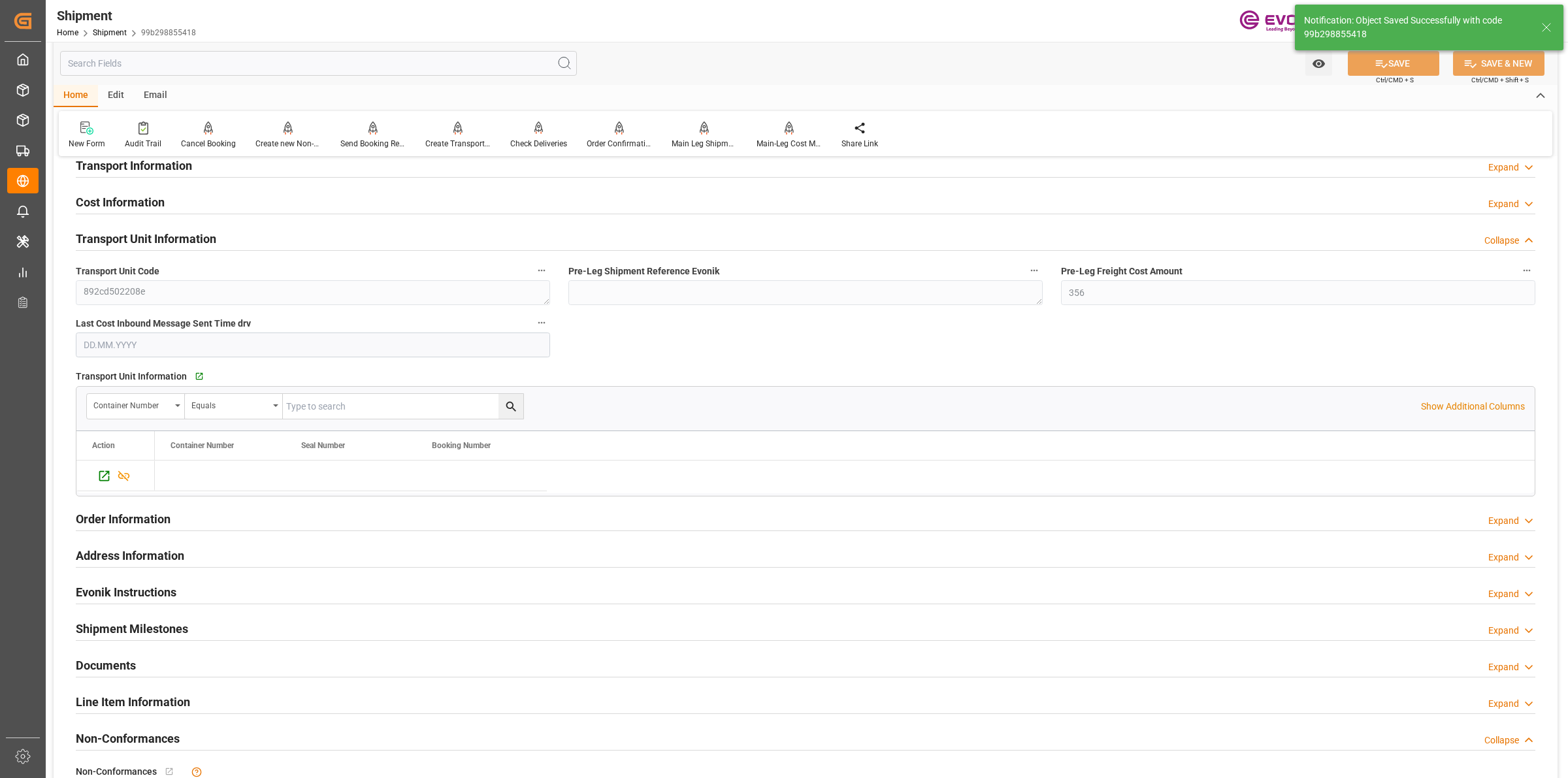
click at [122, 197] on h2 "Cost Information" at bounding box center [120, 202] width 89 height 17
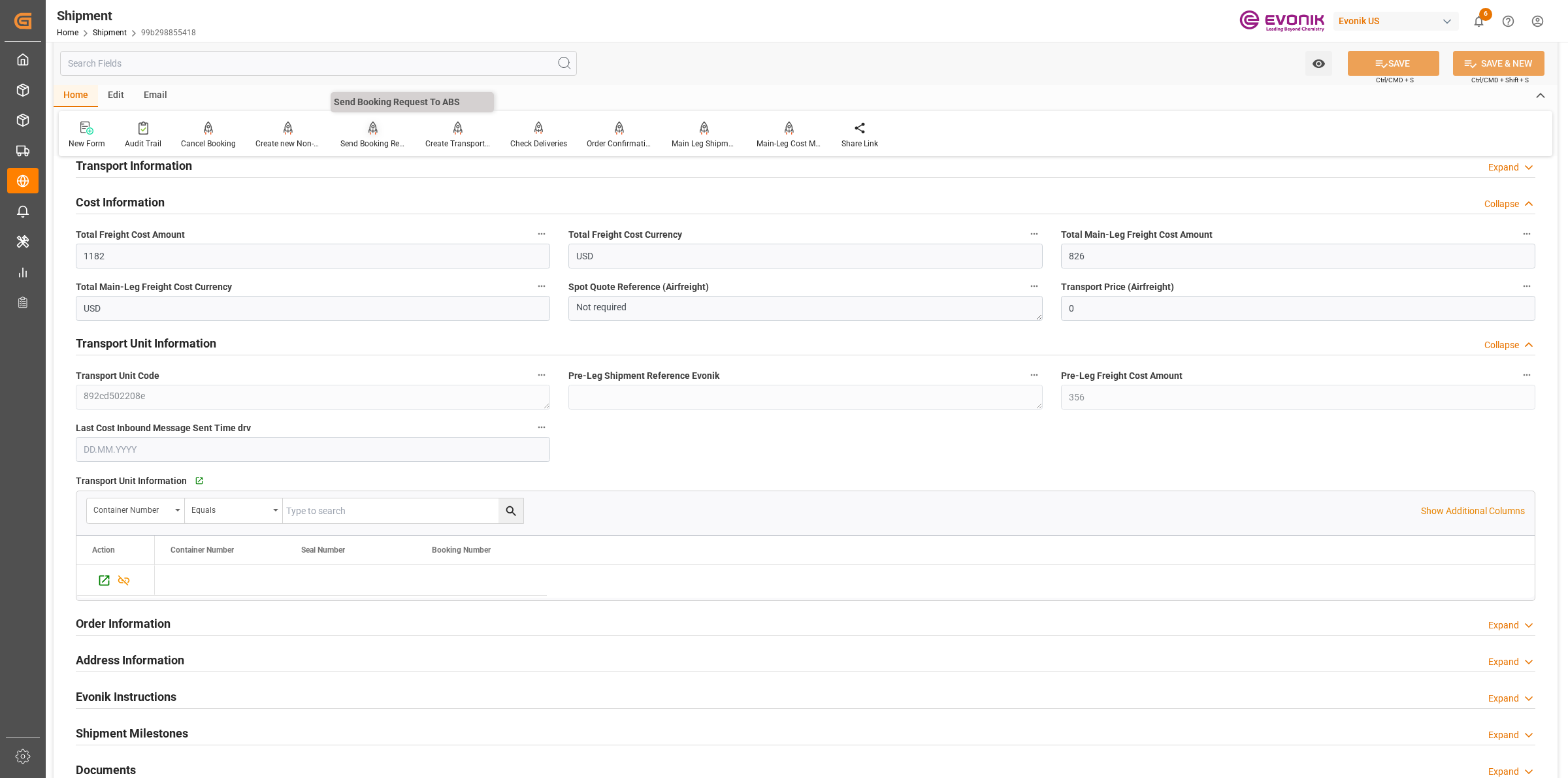
click at [378, 138] on div "Send Booking Request To ABS" at bounding box center [373, 144] width 66 height 12
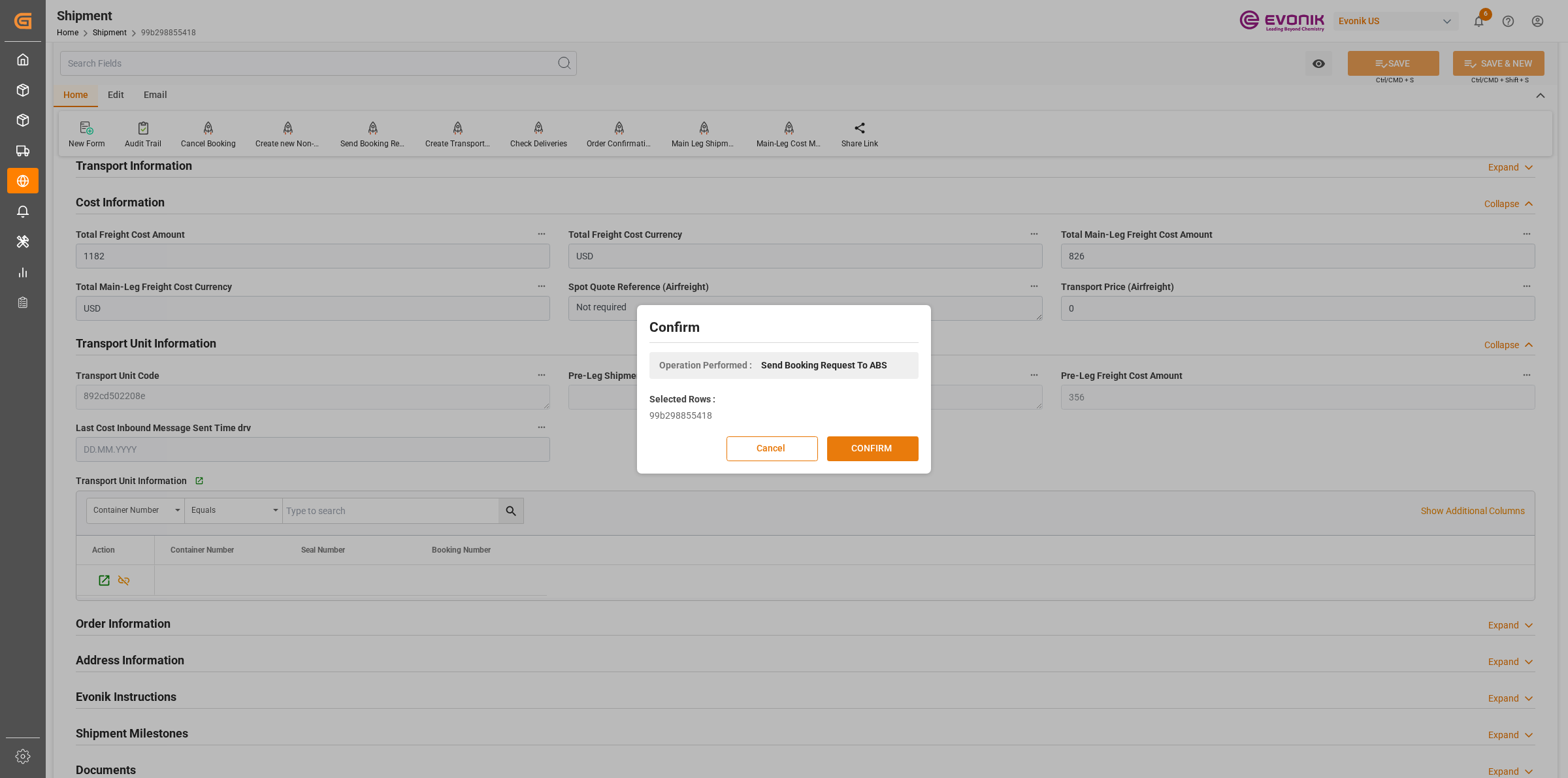
click at [884, 446] on button "CONFIRM" at bounding box center [872, 449] width 92 height 25
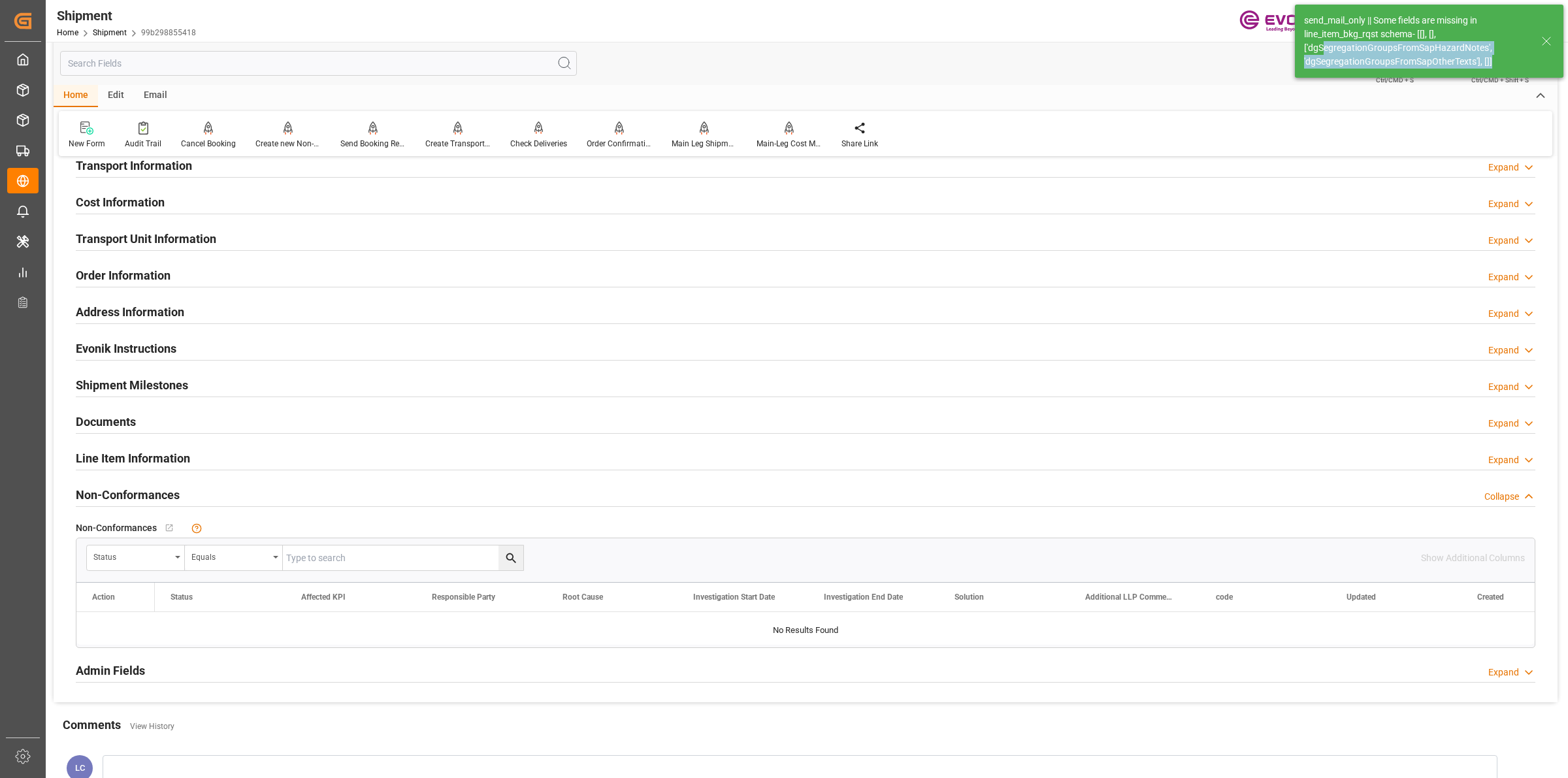
drag, startPoint x: 1328, startPoint y: 42, endPoint x: 1501, endPoint y: 61, distance: 174.0
click at [1501, 61] on div "send_mail_only || Some fields are missing in line_item_bkg_rqst schema- [[], []…" at bounding box center [1416, 41] width 225 height 55
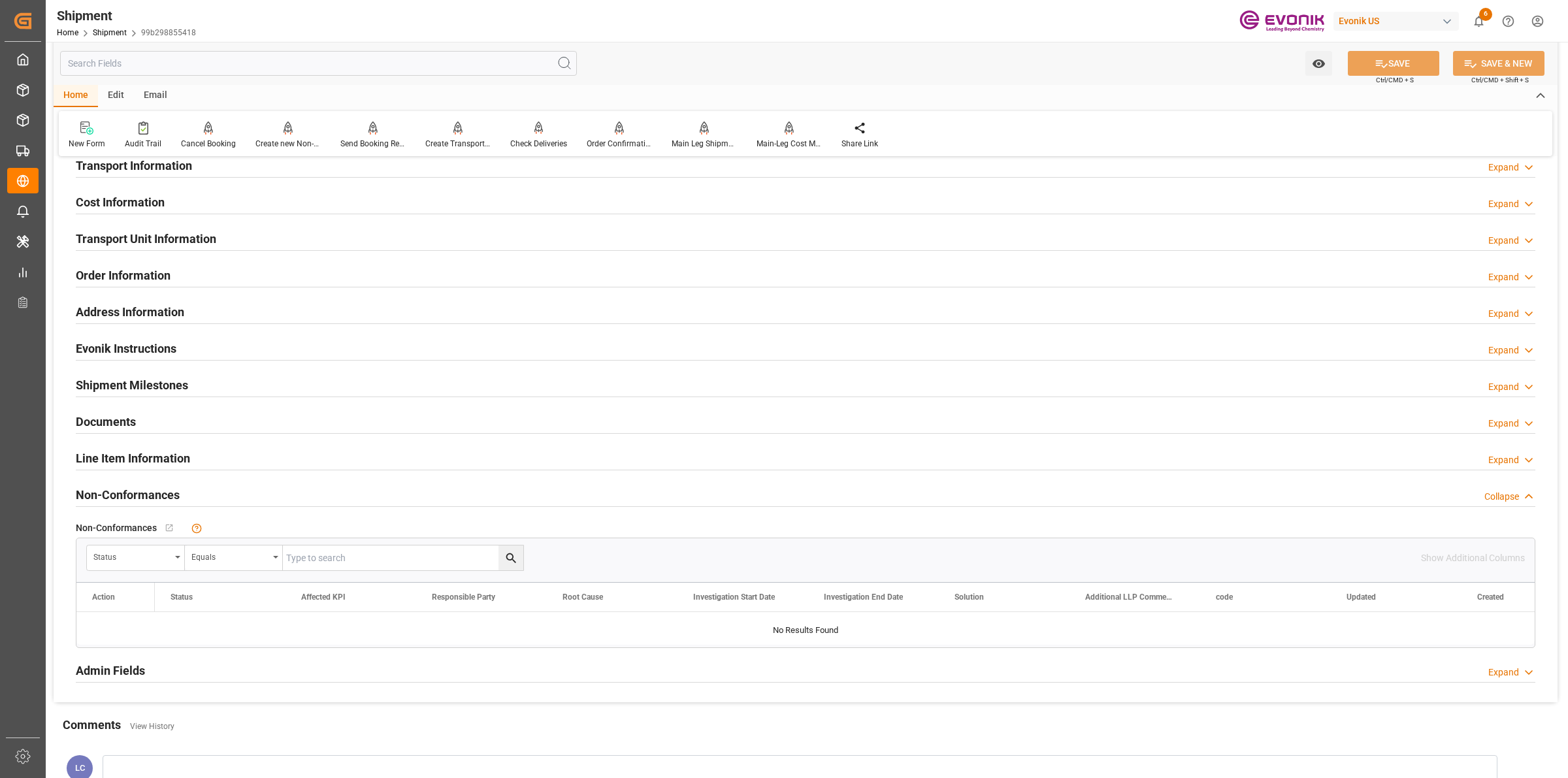
click at [100, 455] on h2 "Line Item Information" at bounding box center [132, 458] width 114 height 17
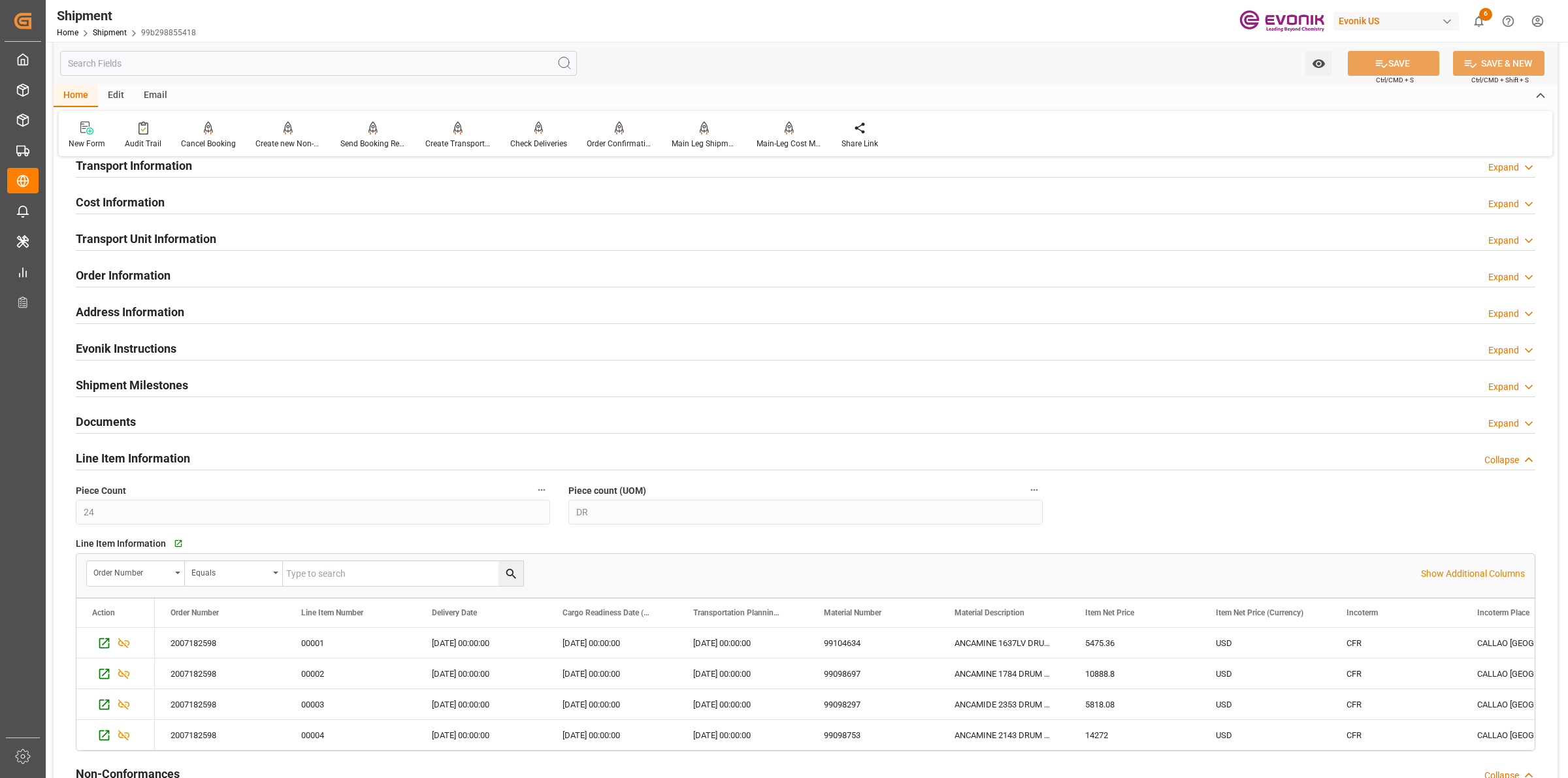
scroll to position [1062, 0]
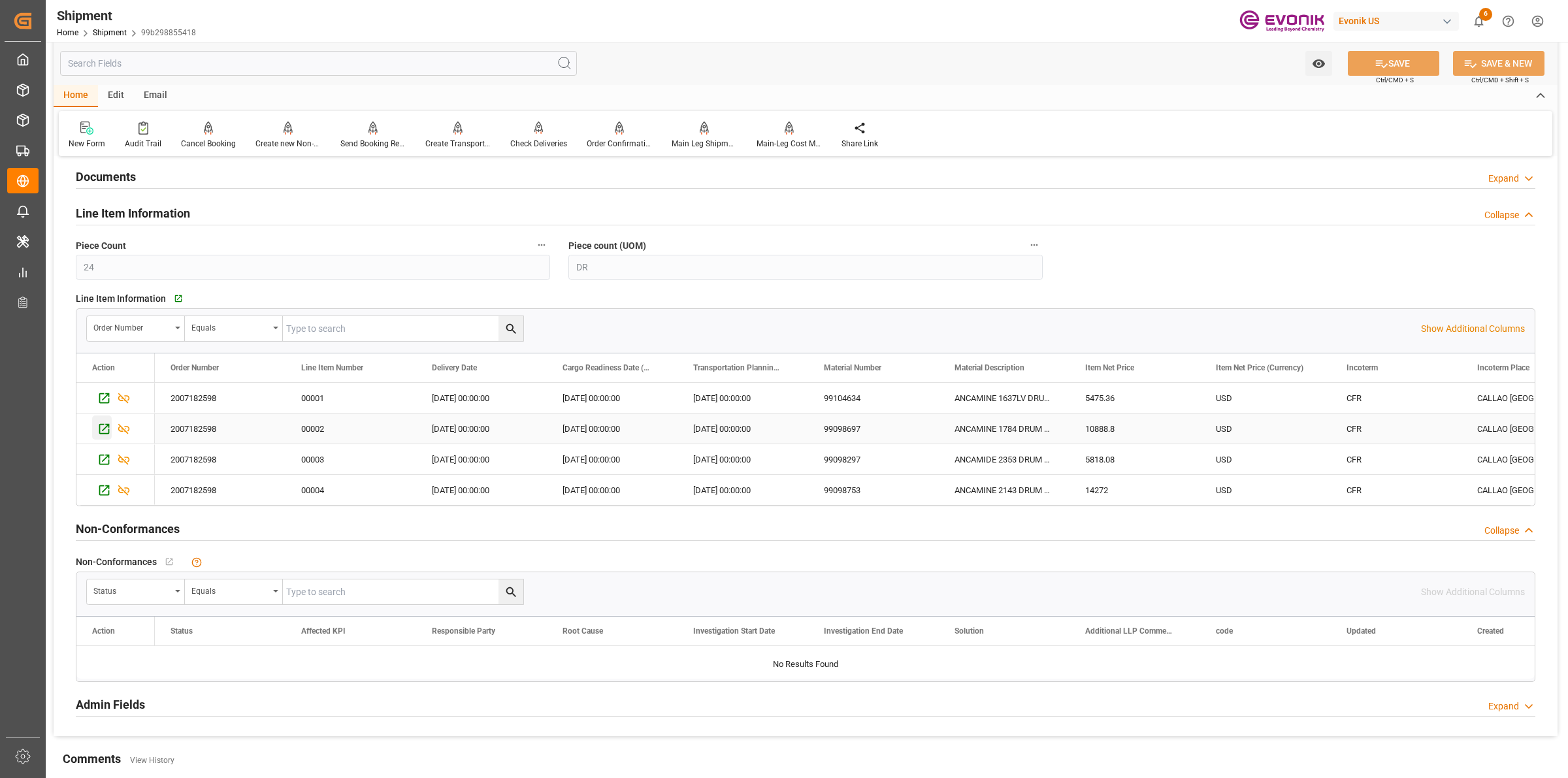
click at [100, 429] on icon "Press SPACE to select this row." at bounding box center [104, 429] width 11 height 11
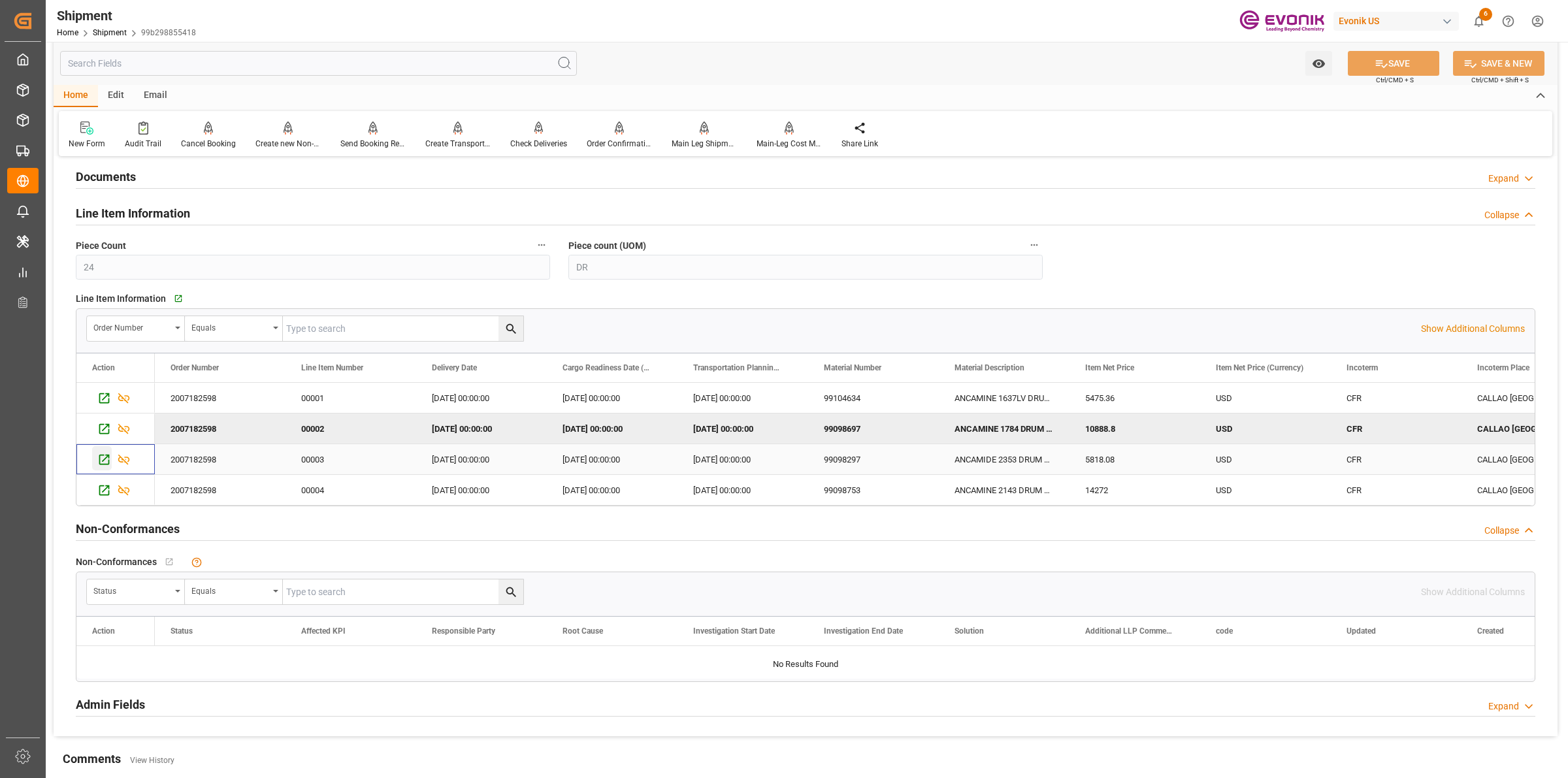
click at [102, 462] on icon "Press SPACE to select this row." at bounding box center [104, 460] width 14 height 14
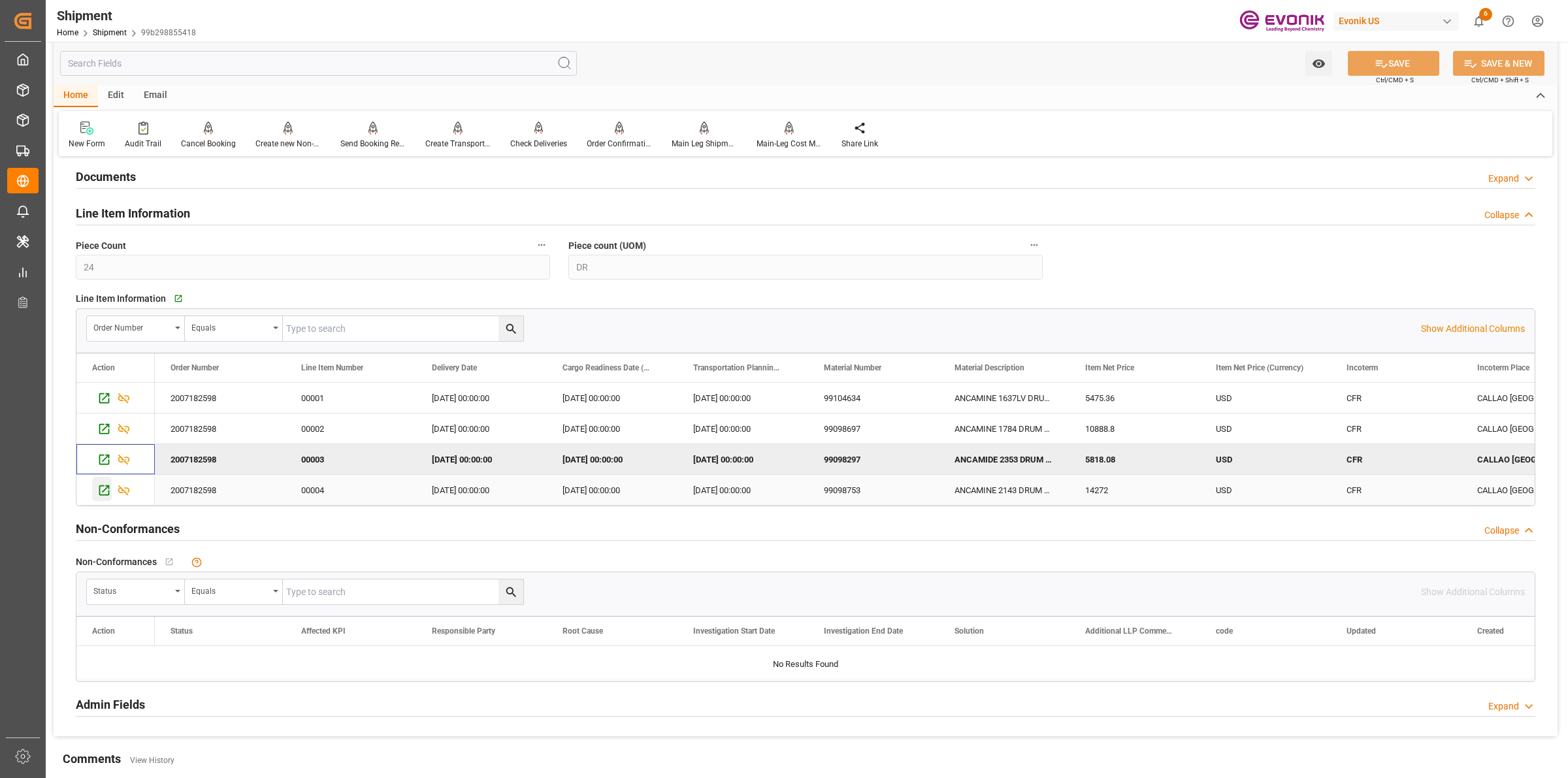
click at [103, 492] on icon "Press SPACE to select this row." at bounding box center [104, 490] width 11 height 11
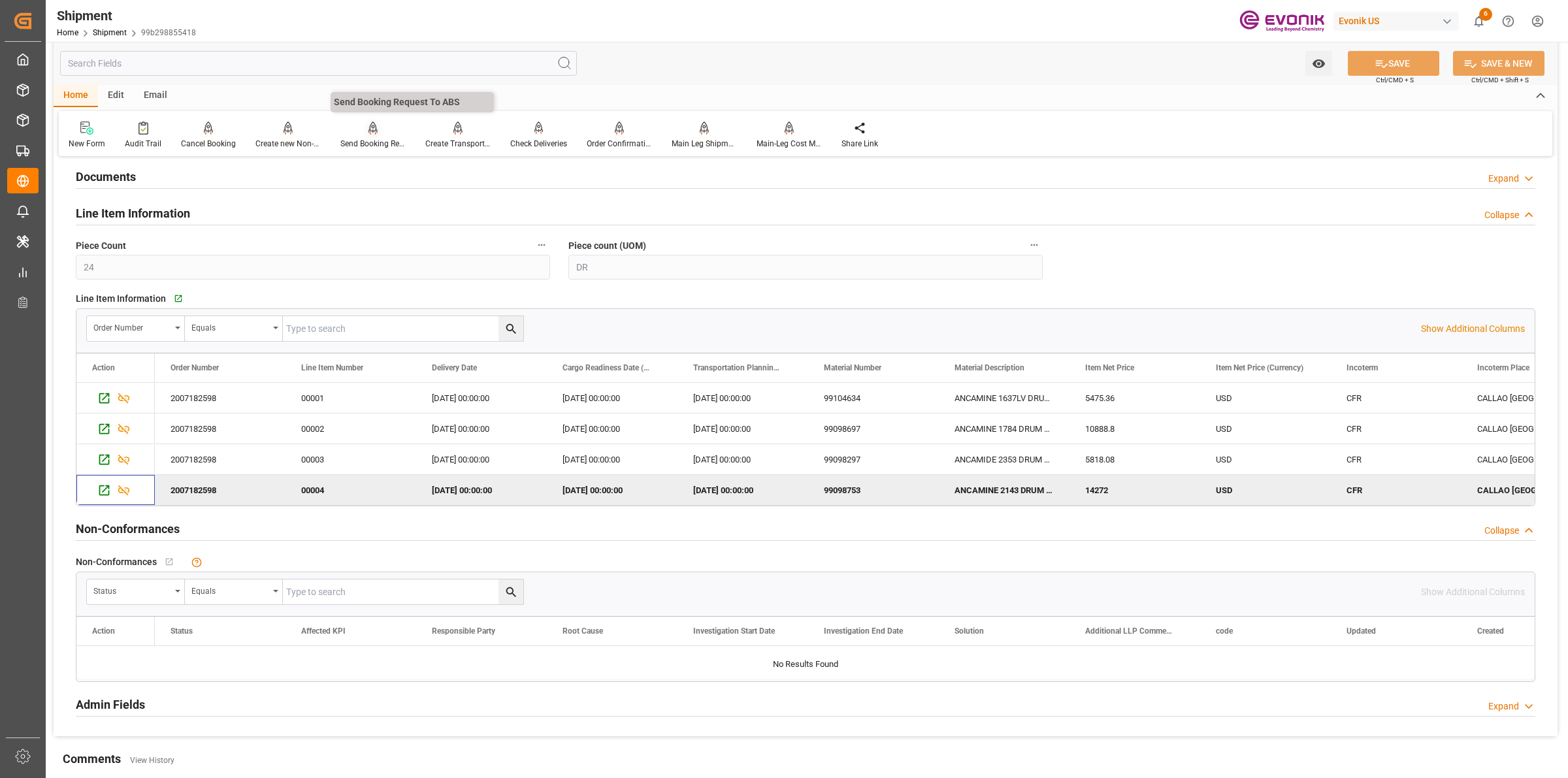
click at [353, 135] on div "Send Booking Request To ABS" at bounding box center [373, 135] width 85 height 29
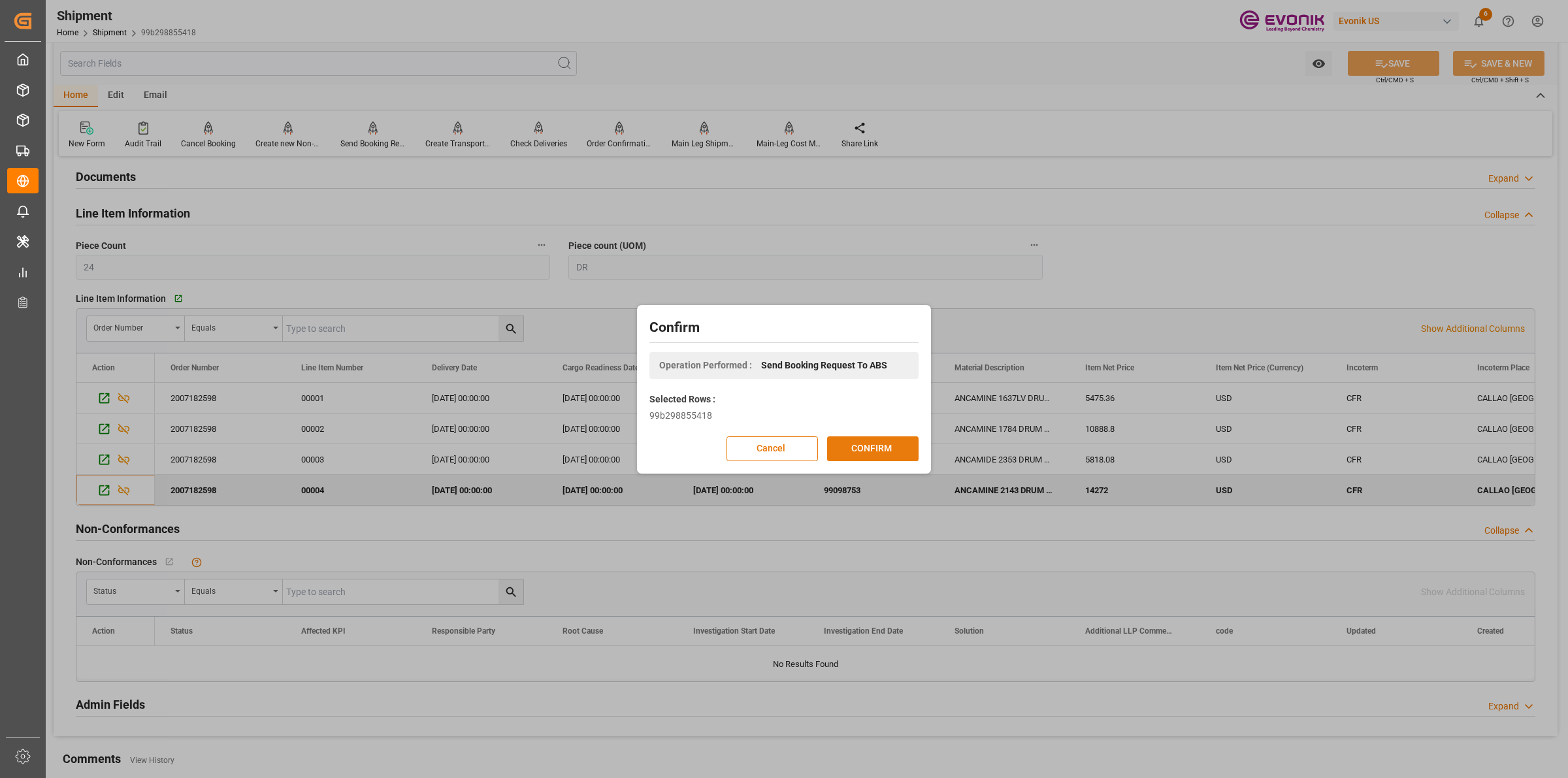
click at [880, 455] on button "CONFIRM" at bounding box center [872, 449] width 92 height 25
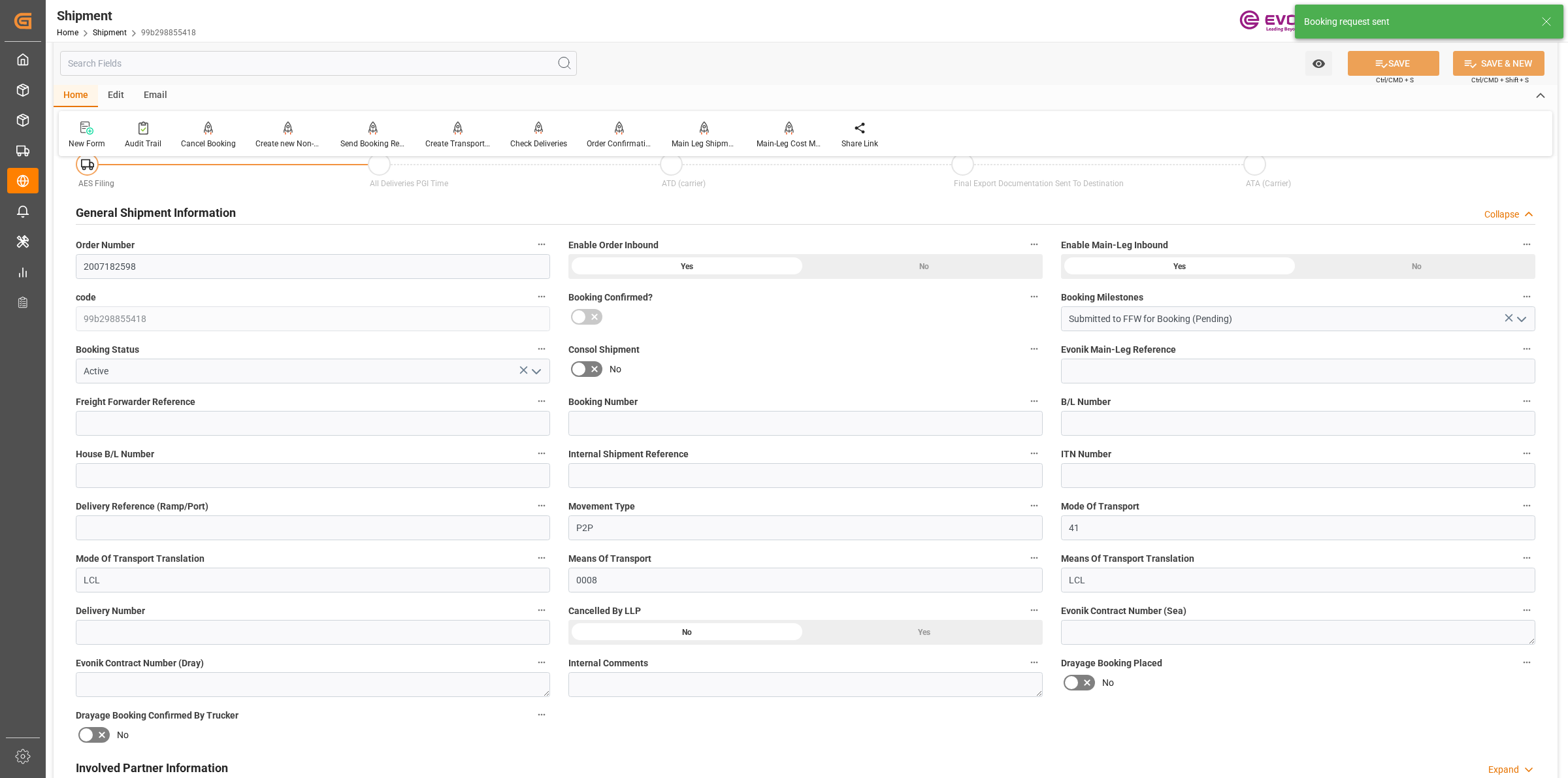
scroll to position [1004, 0]
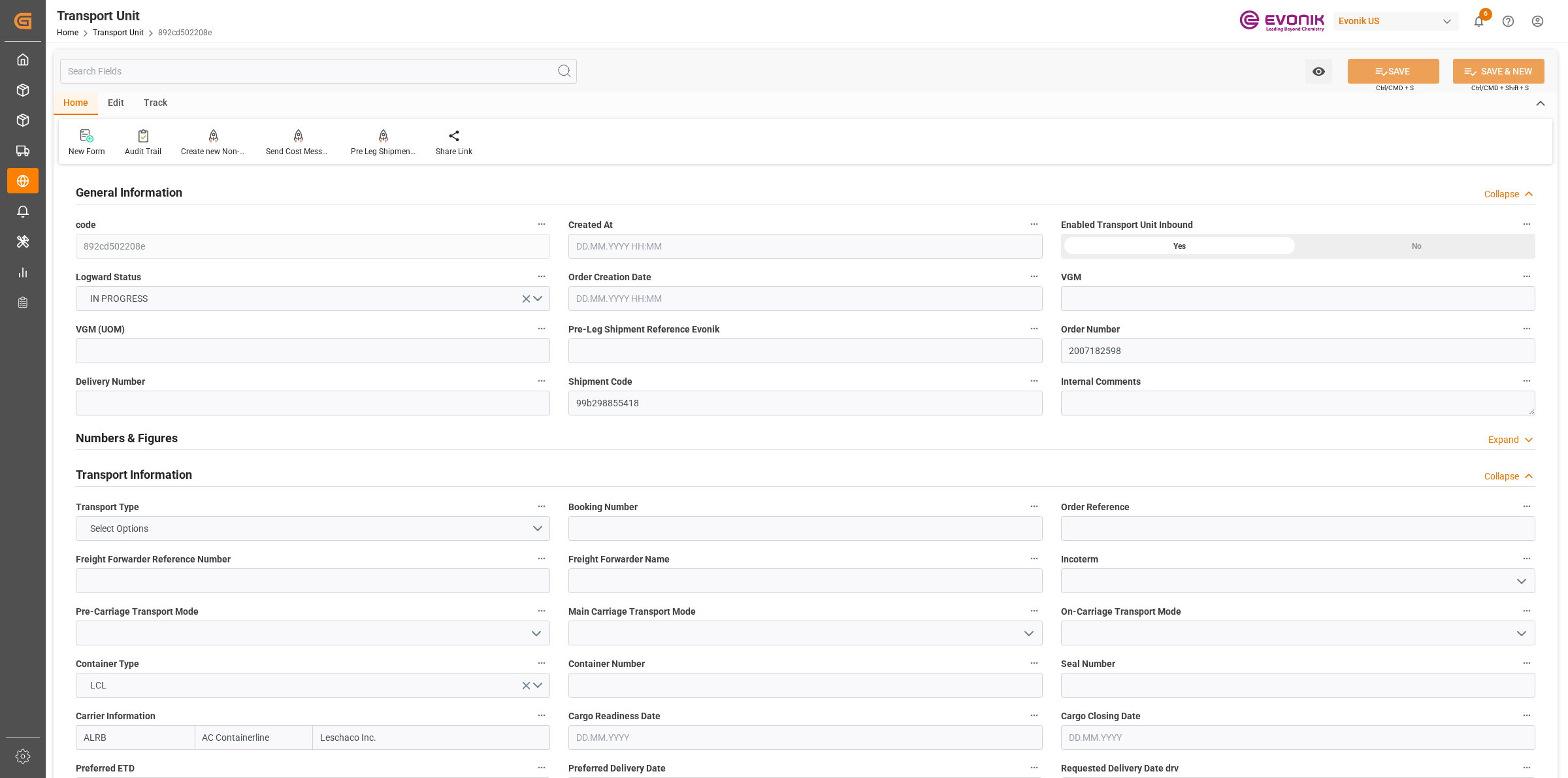
type input "AC Containerline"
type input "Leschaco Inc."
type input "PECLL"
type input "5312.2"
type input "[DATE] 07:30"
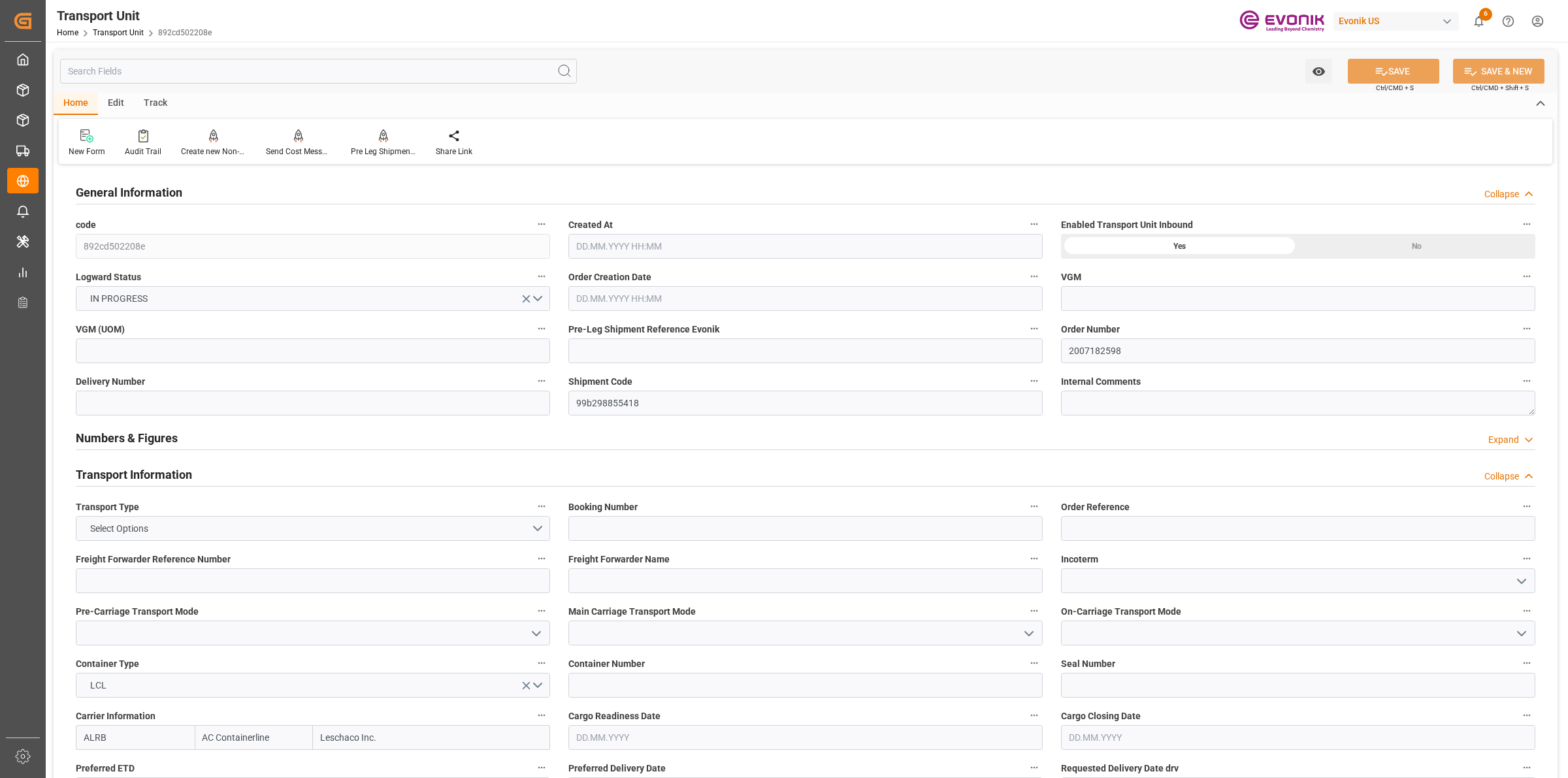
type input "[DATE]"
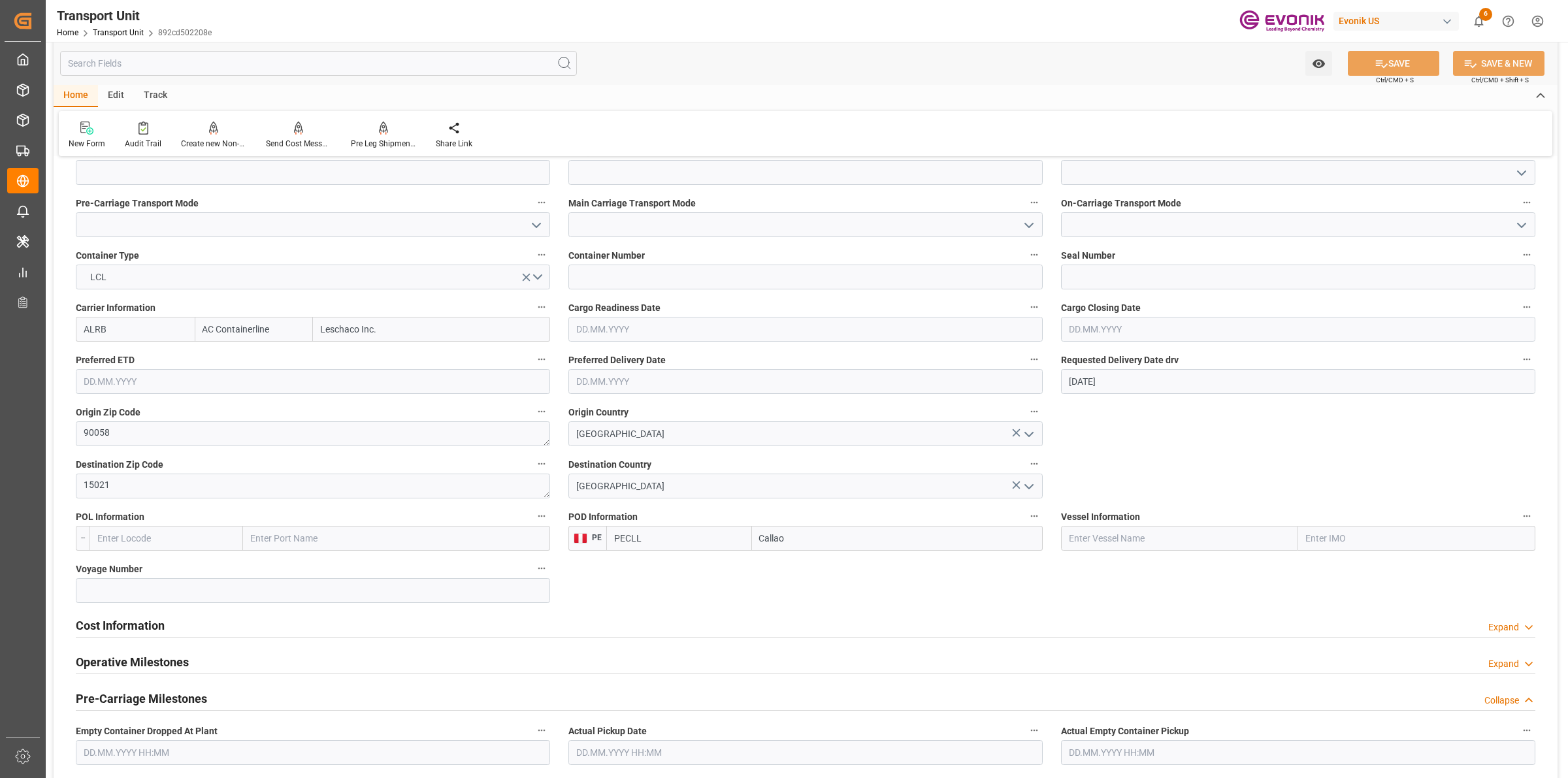
scroll to position [653, 0]
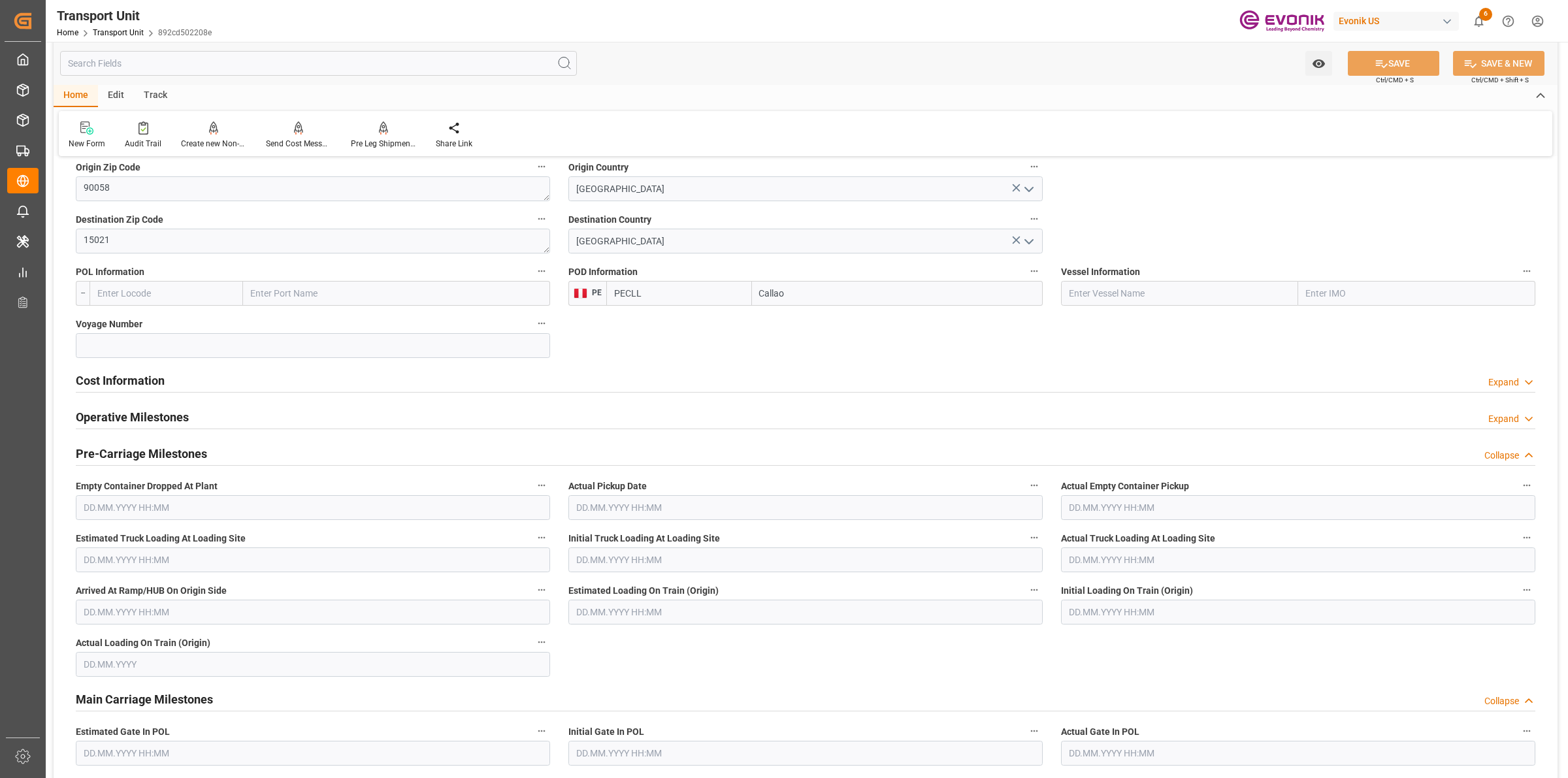
click at [123, 389] on h2 "Cost Information" at bounding box center [120, 381] width 89 height 17
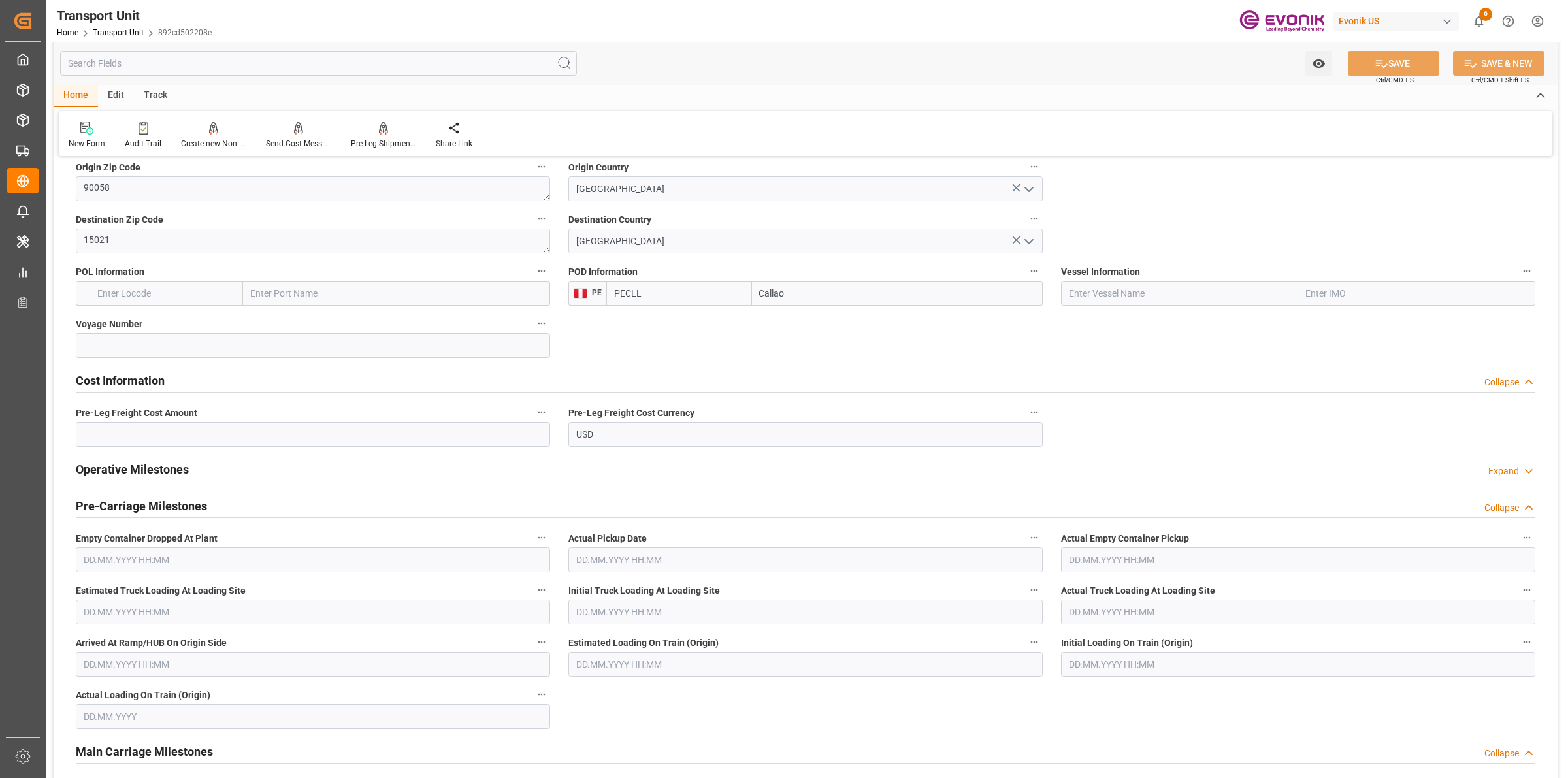
scroll to position [817, 0]
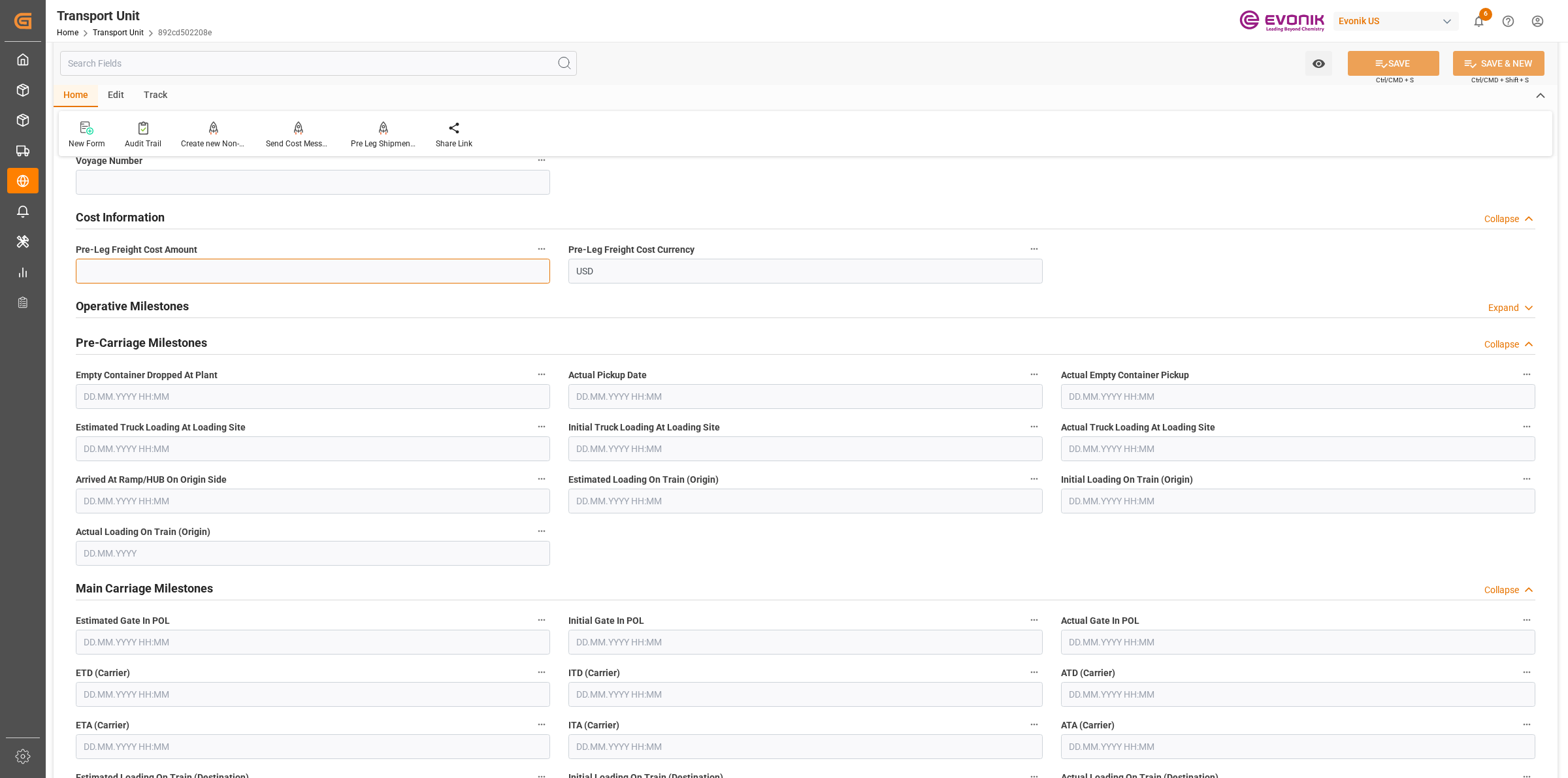
click at [185, 281] on input "text" at bounding box center [312, 272] width 474 height 25
paste input "356"
type input "356"
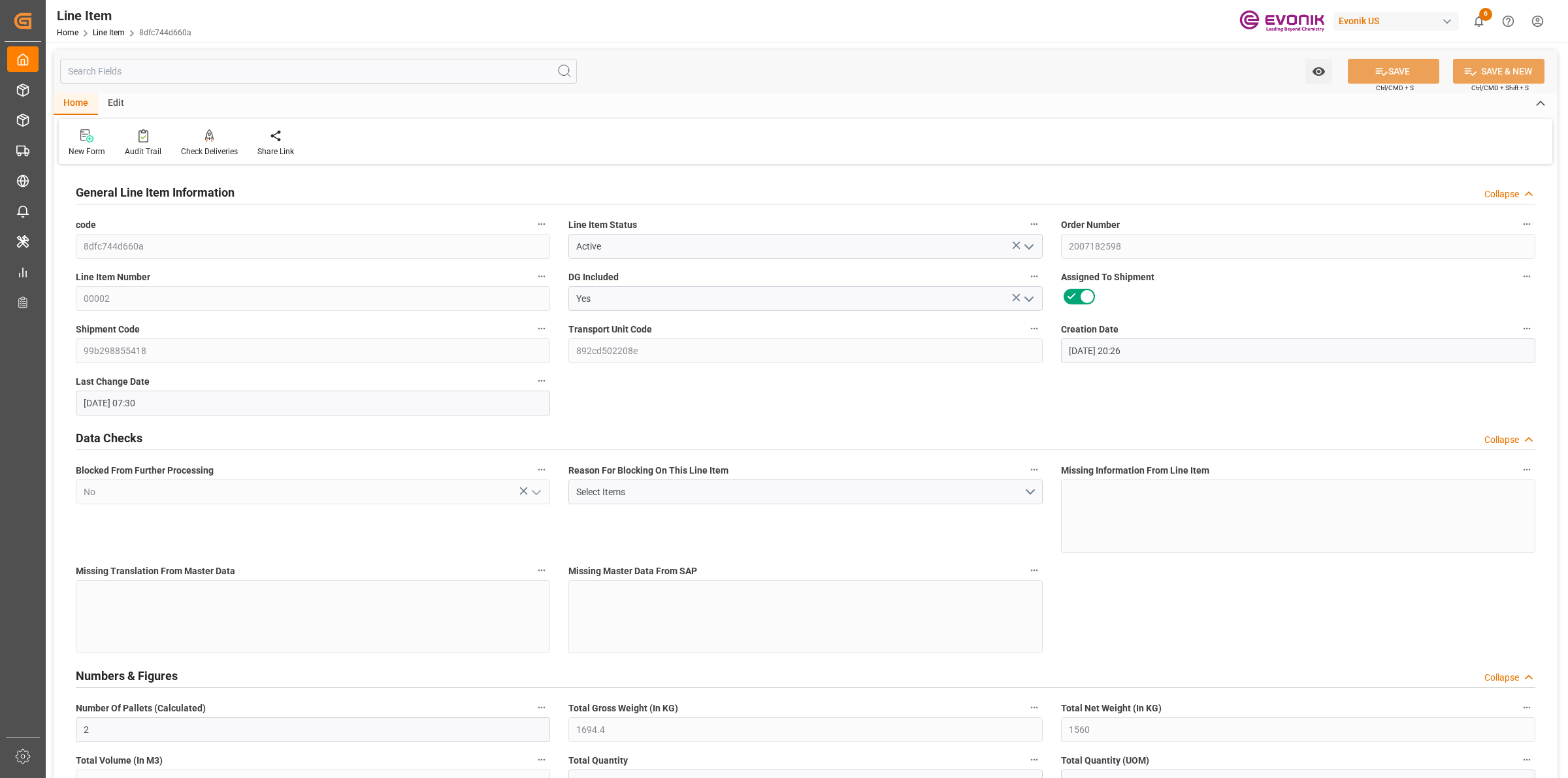
click at [274, 70] on input "text" at bounding box center [318, 72] width 517 height 25
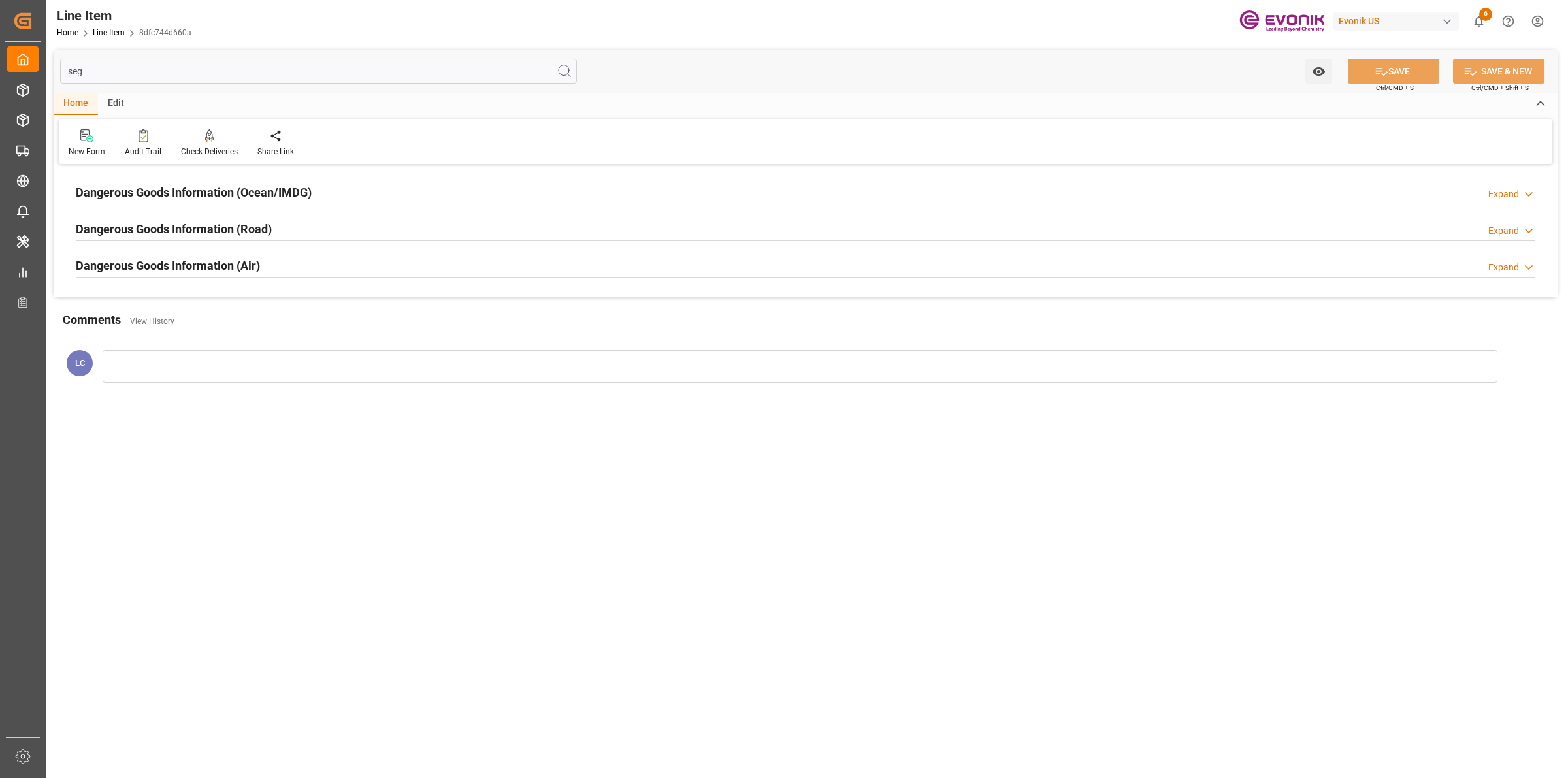
type input "seg"
drag, startPoint x: 322, startPoint y: 190, endPoint x: 547, endPoint y: 207, distance: 225.6
click at [322, 190] on div "Dangerous Goods Information (Ocean/IMDG) Expand" at bounding box center [805, 191] width 1460 height 25
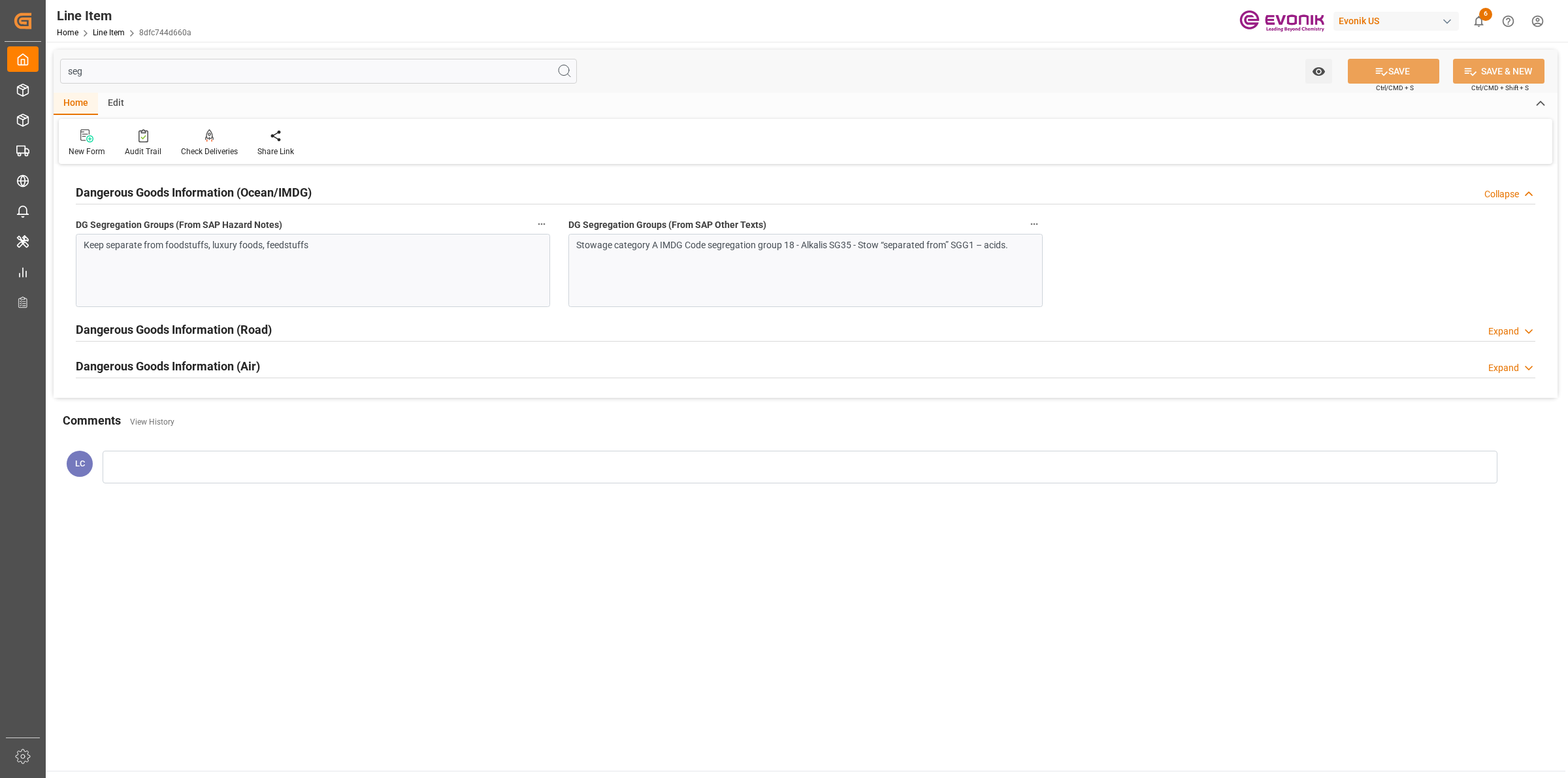
click at [680, 289] on div "Stowage category A IMDG Code segregation group 18 - Alkalis SG35 - Stow “separa…" at bounding box center [805, 271] width 474 height 73
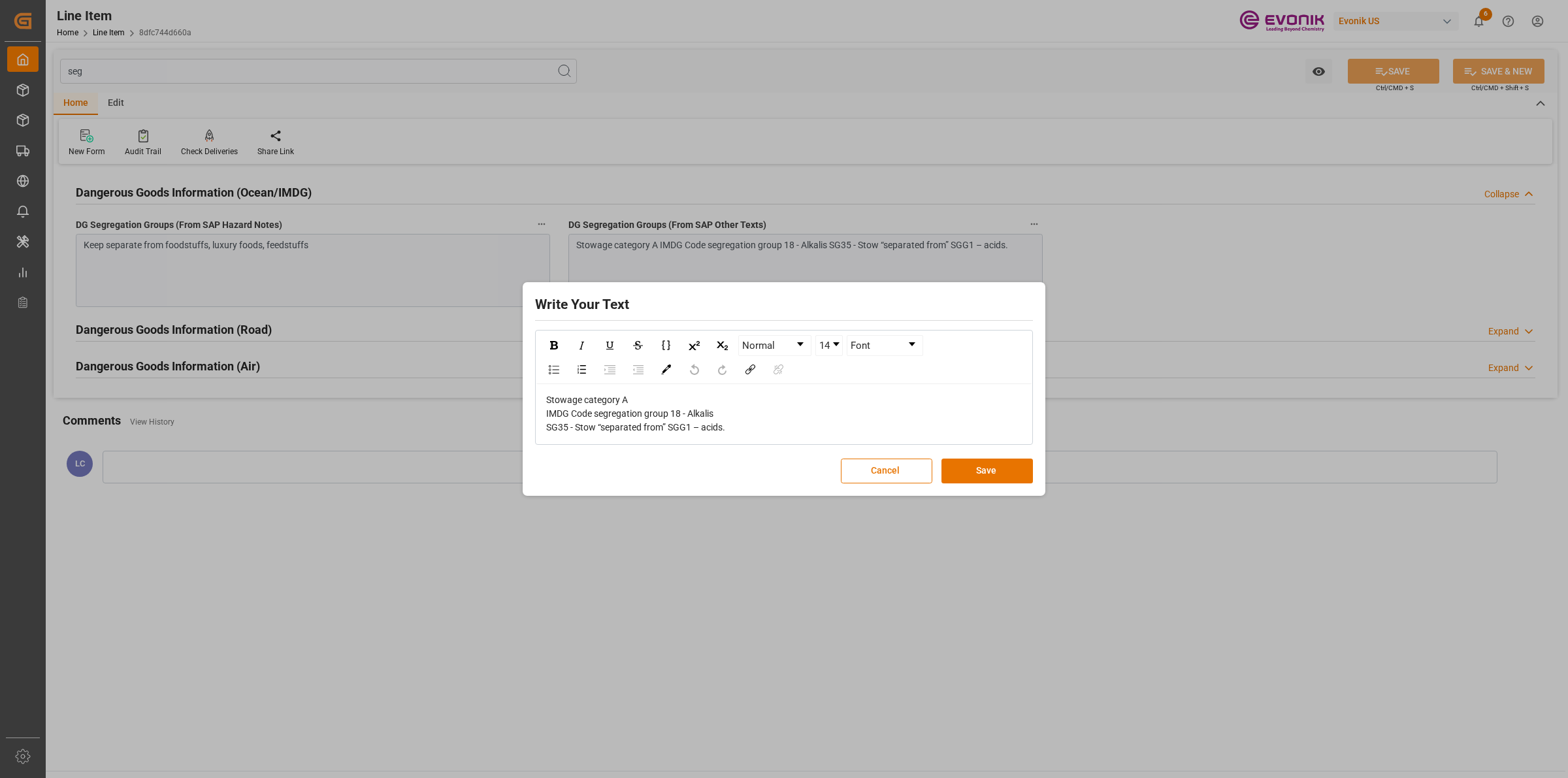
click at [1186, 302] on div "Write Your Text Normal 14 Font Stowage category A IMDG Code segregation group 1…" at bounding box center [784, 389] width 1568 height 778
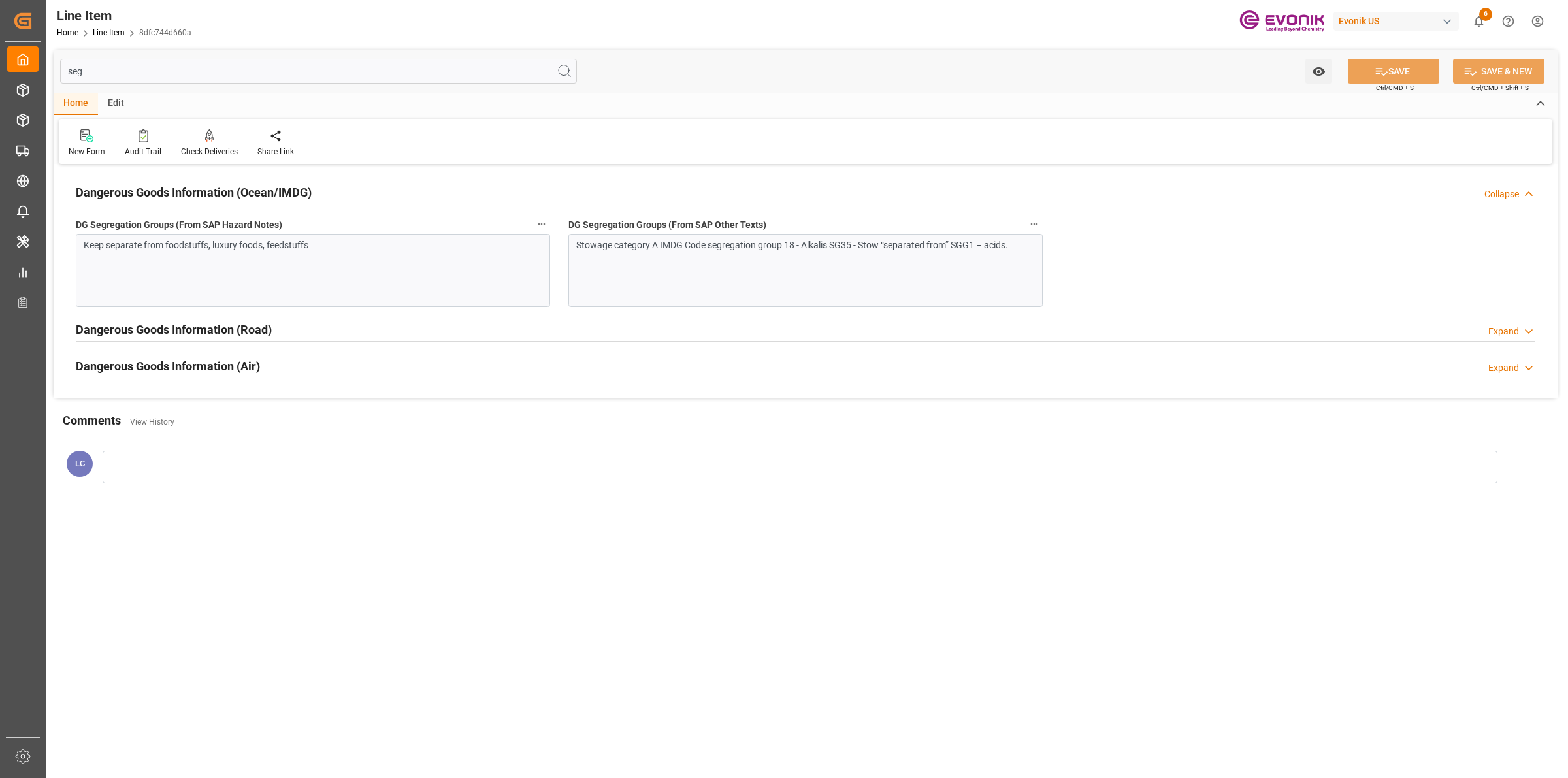
click at [266, 328] on h2 "Dangerous Goods Information (Road)" at bounding box center [173, 330] width 196 height 17
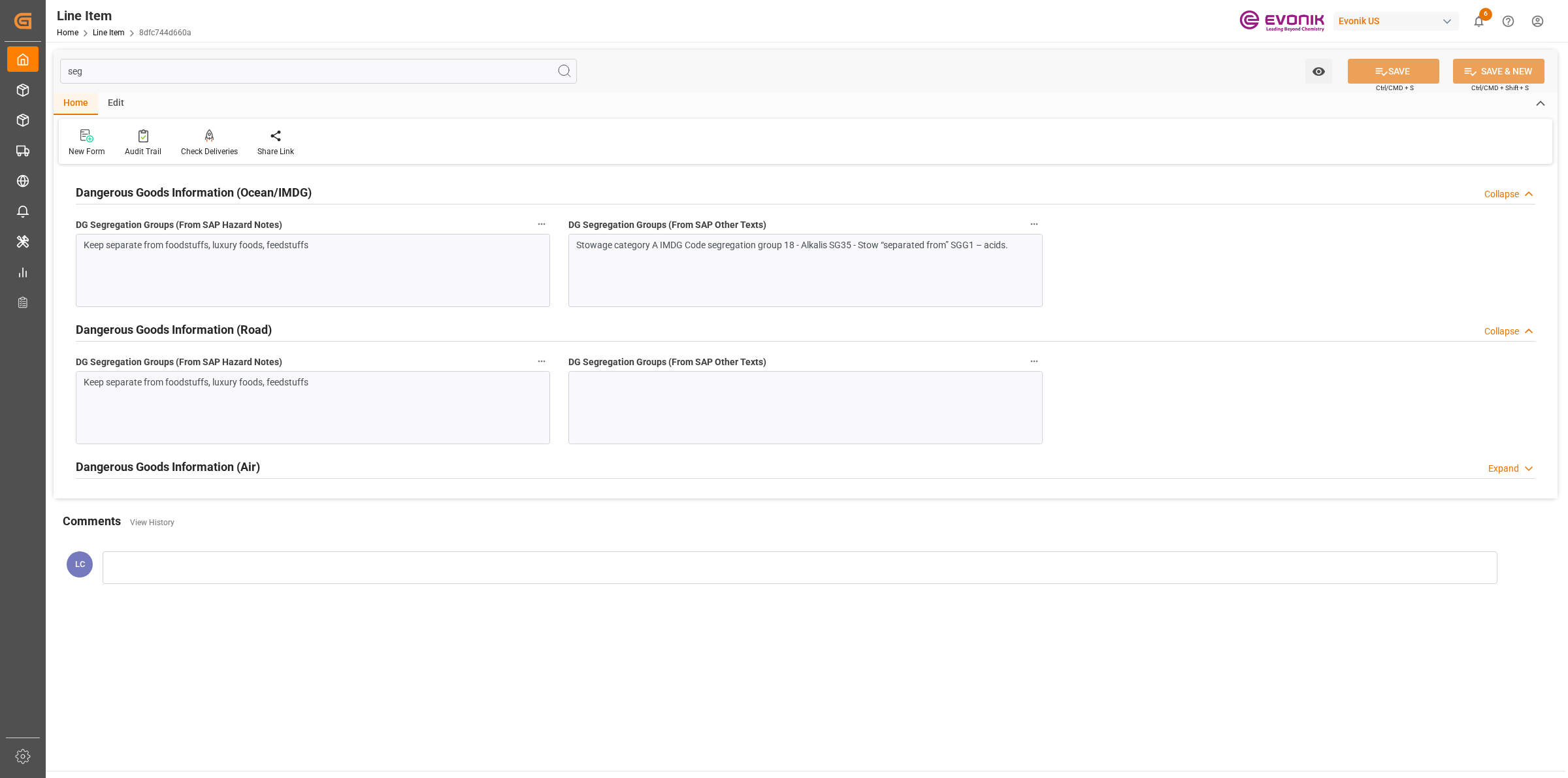
click at [366, 376] on div "Keep separate from foodstuffs, luxury foods, feedstuffs" at bounding box center [306, 383] width 445 height 14
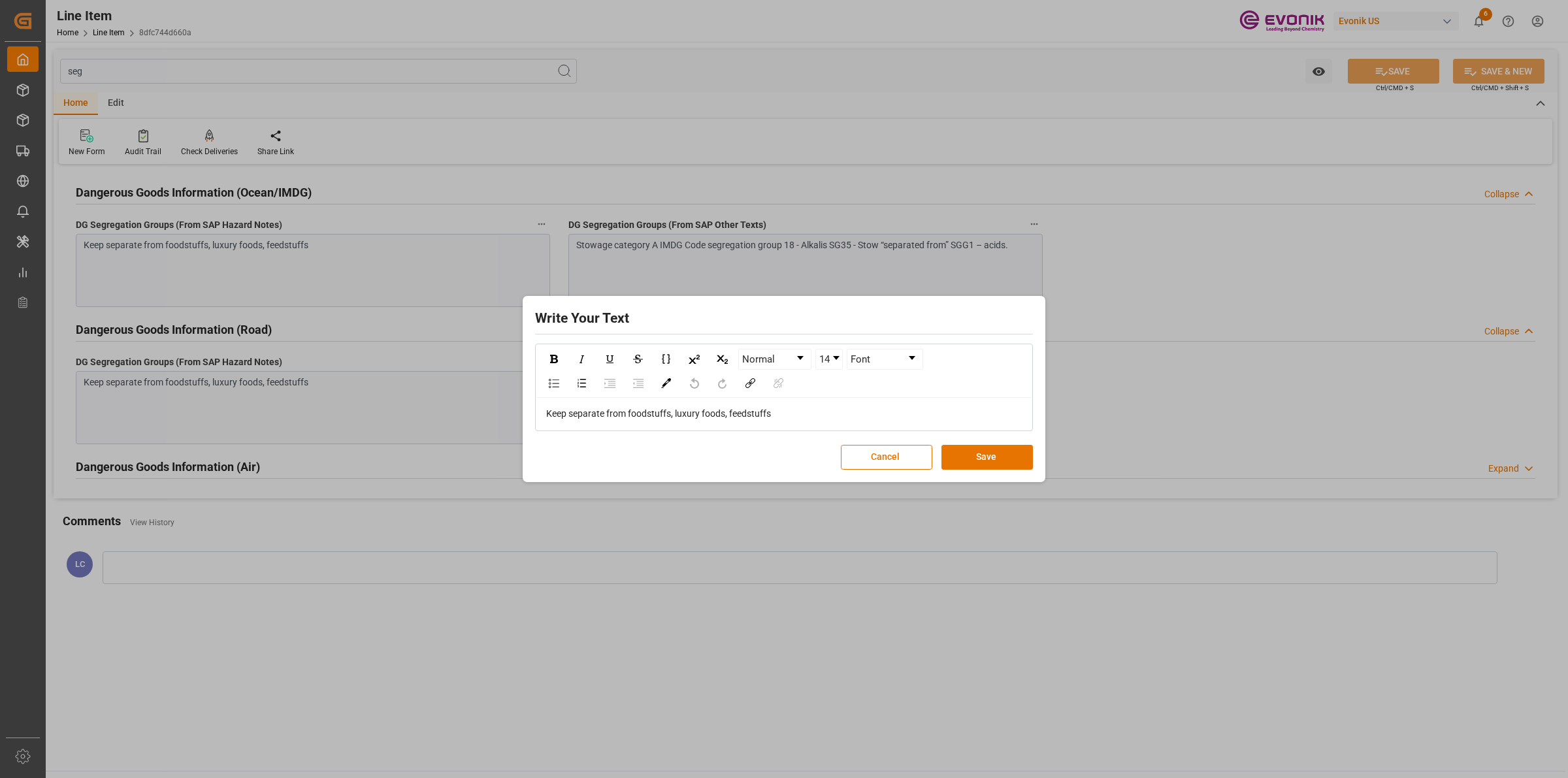
drag, startPoint x: 797, startPoint y: 411, endPoint x: 332, endPoint y: 390, distance: 465.5
click at [332, 390] on div "Write Your Text Normal 14 Font Keep separate from foodstuffs, luxury foods, fee…" at bounding box center [784, 389] width 1568 height 778
copy span "Keep separate from foodstuffs, luxury foods, feedstuffs"
click at [1165, 353] on div "Write Your Text Normal 14 Font Keep separate from foodstuffs, luxury foods, fee…" at bounding box center [784, 389] width 1568 height 778
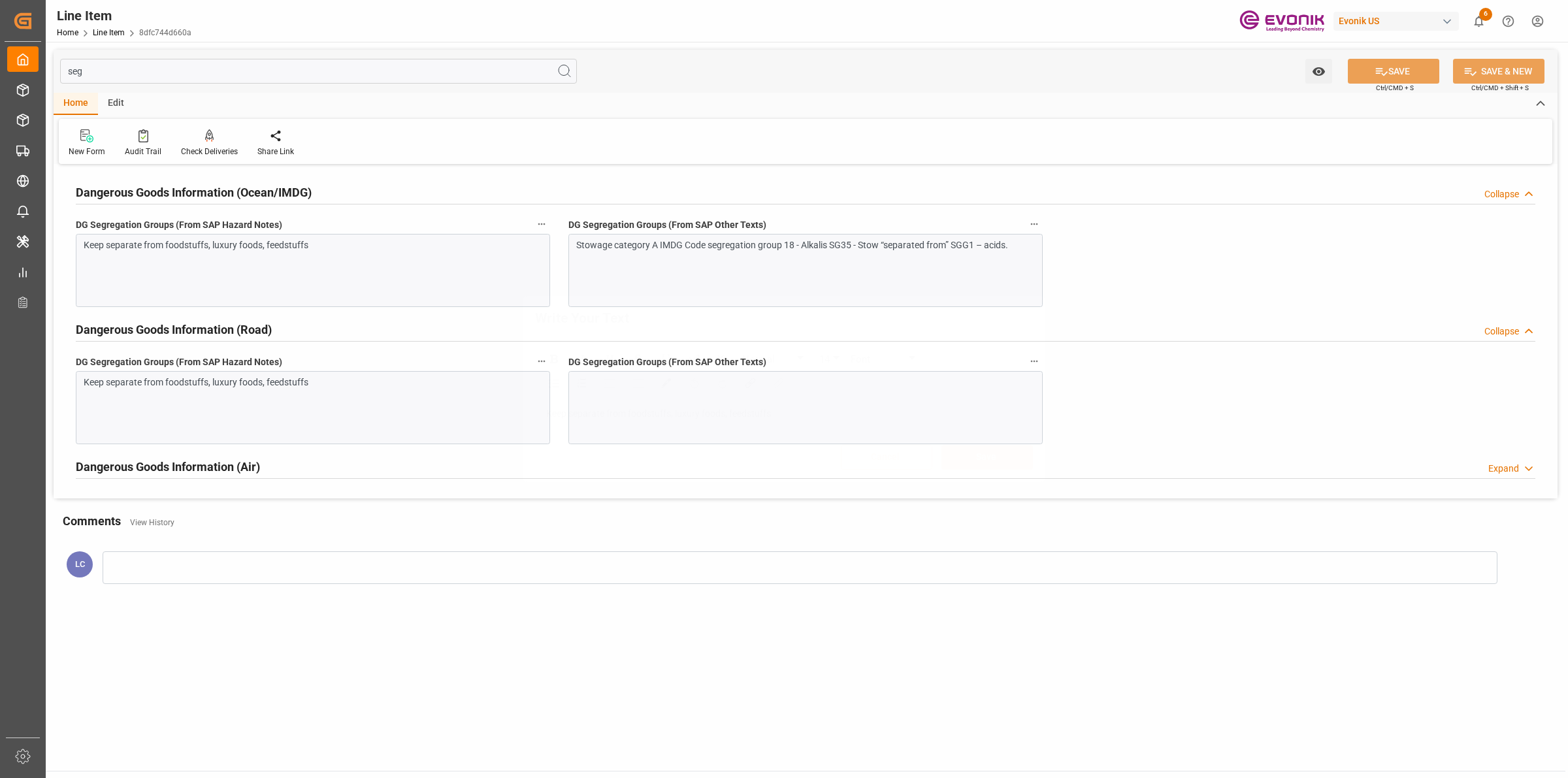
click at [805, 406] on div at bounding box center [805, 408] width 474 height 73
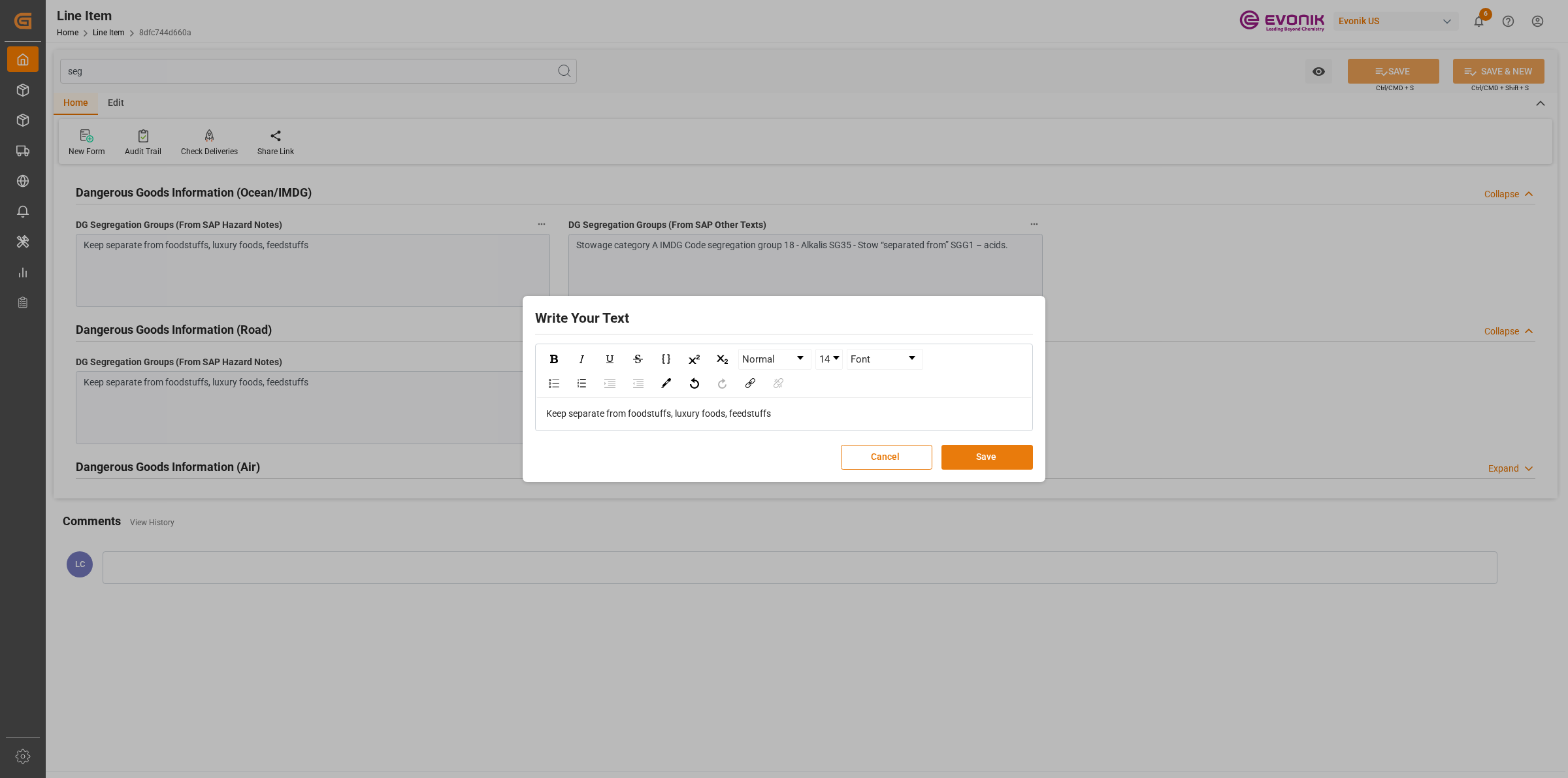
click at [987, 454] on button "Save" at bounding box center [987, 458] width 92 height 25
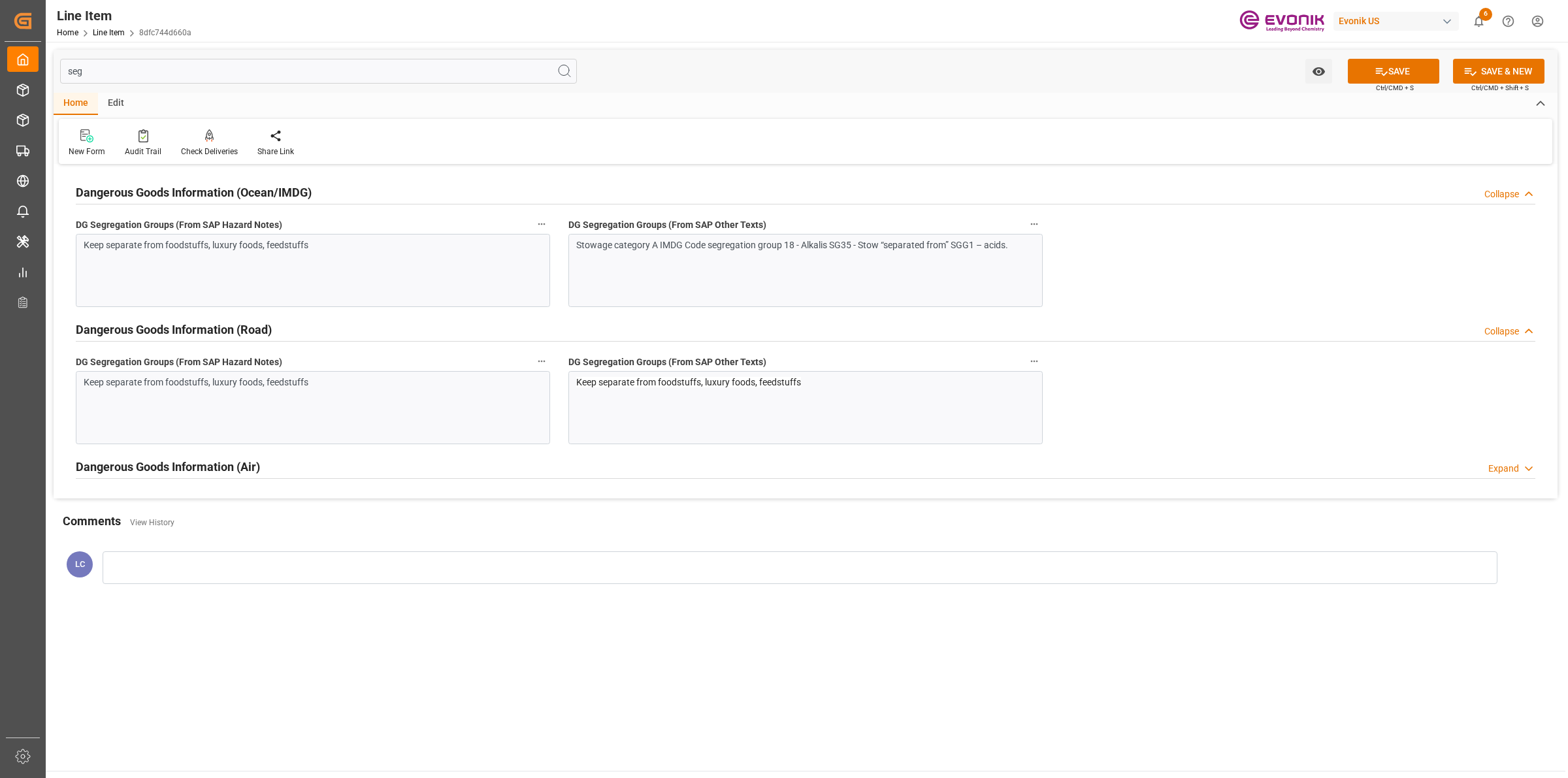
click at [204, 466] on h2 "Dangerous Goods Information (Air)" at bounding box center [167, 467] width 185 height 17
click at [1388, 72] on button "SAVE" at bounding box center [1393, 72] width 92 height 25
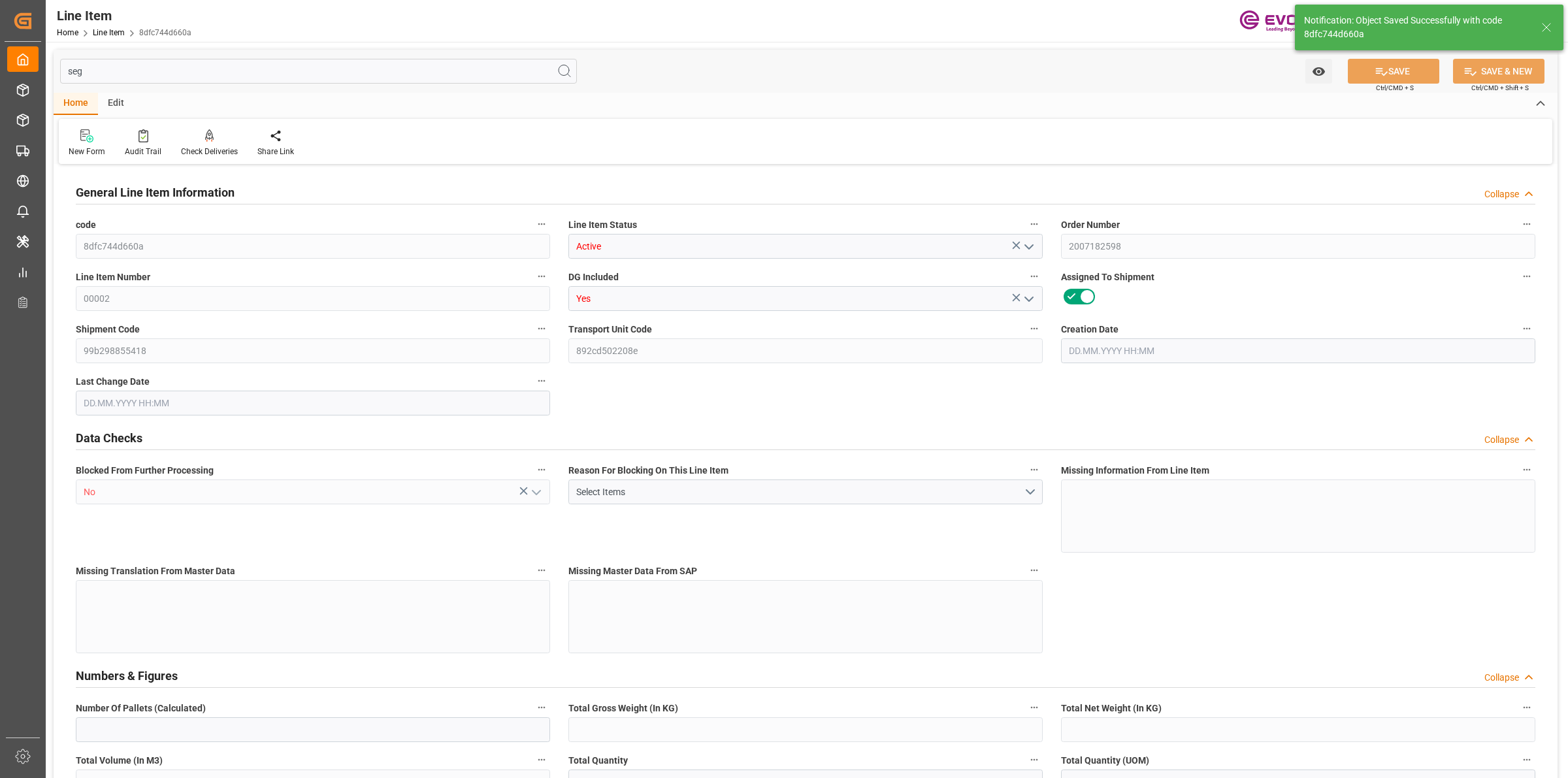
type input "2"
type input "1694.4"
type input "1560"
type input "2.3003"
type input "8"
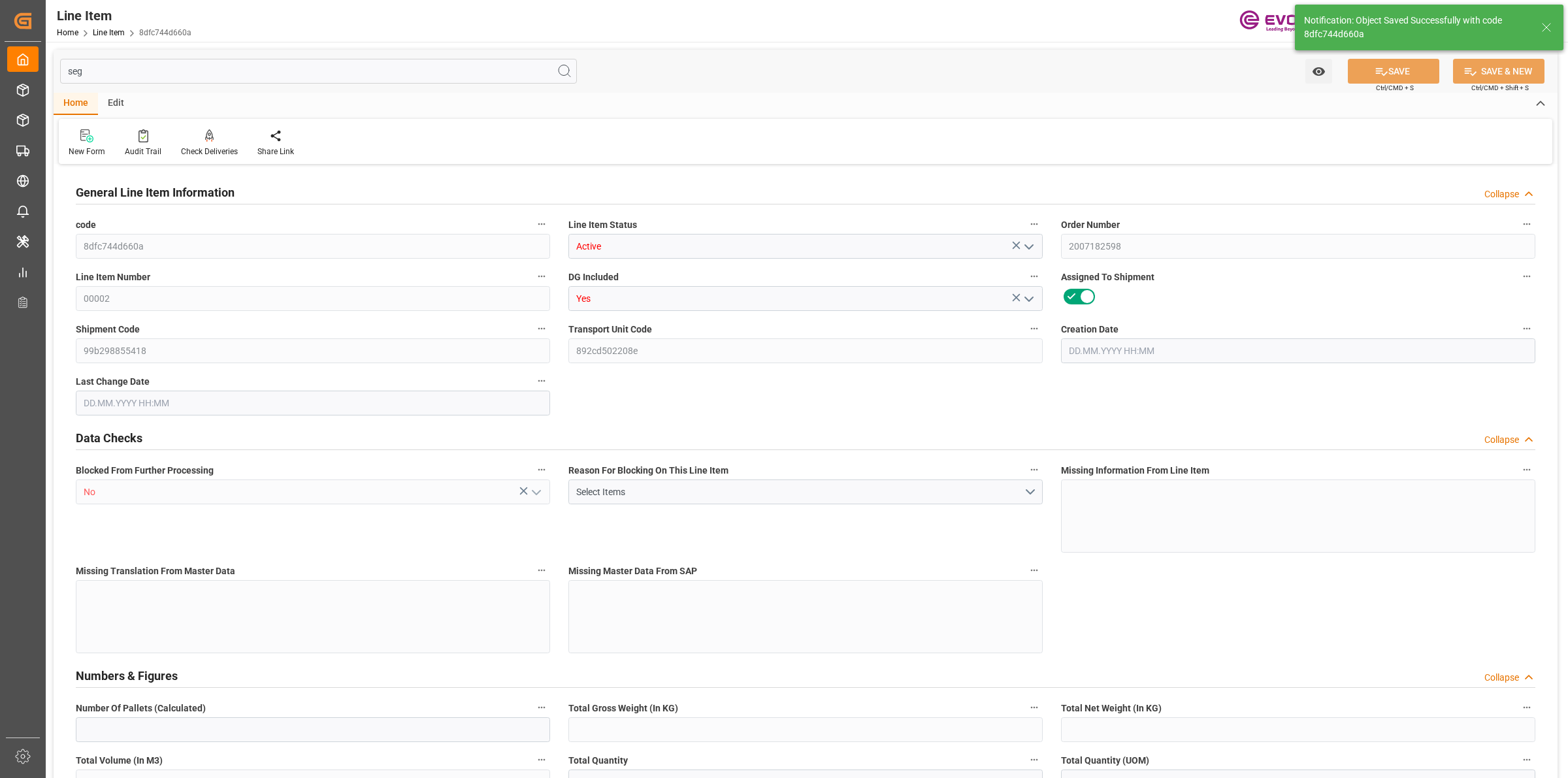
type input "10888.8"
type input "8"
type input "1694.4"
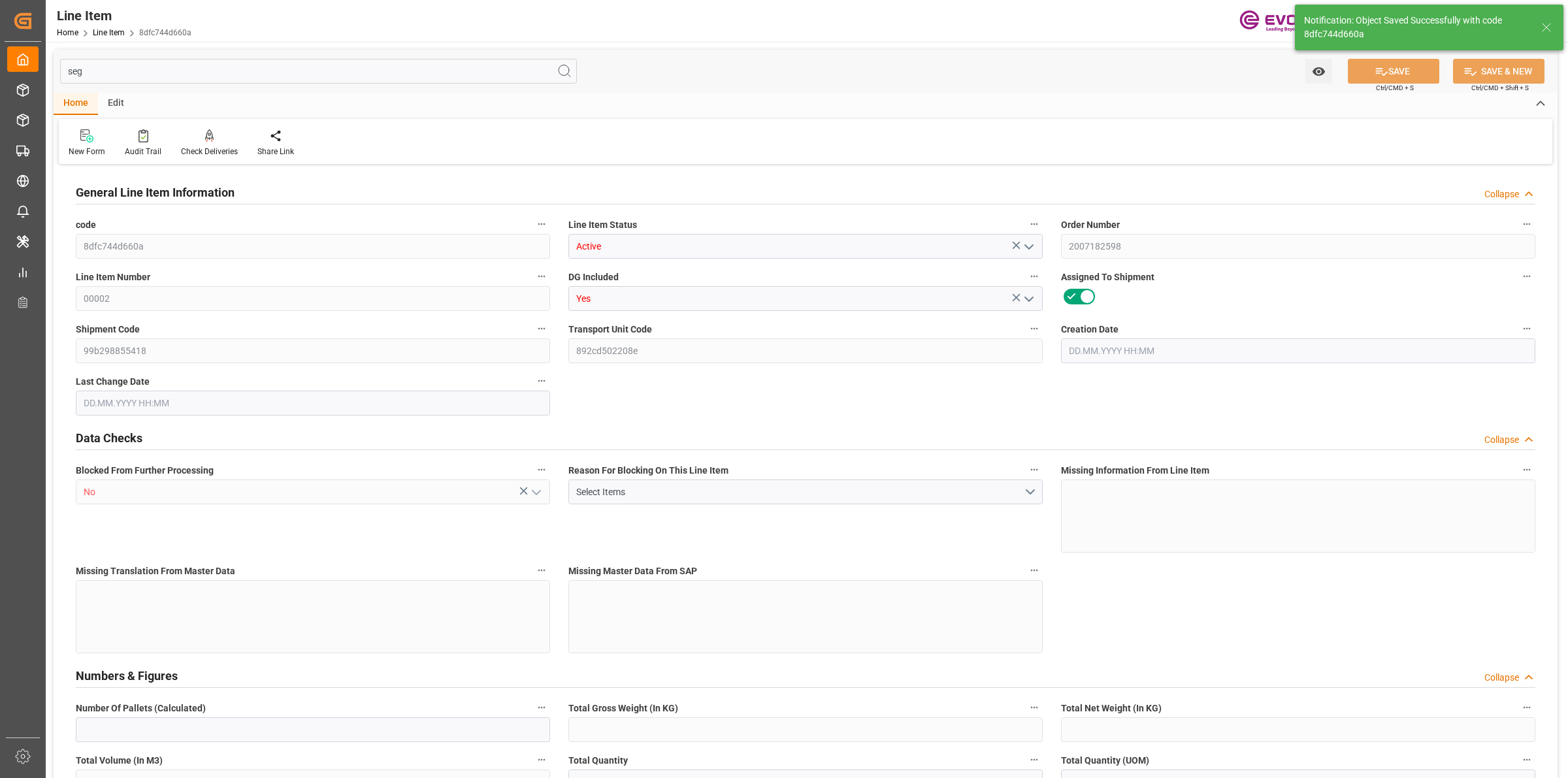
type input "1734.4"
type input "1560"
type input "2.3003"
type input "2300.296"
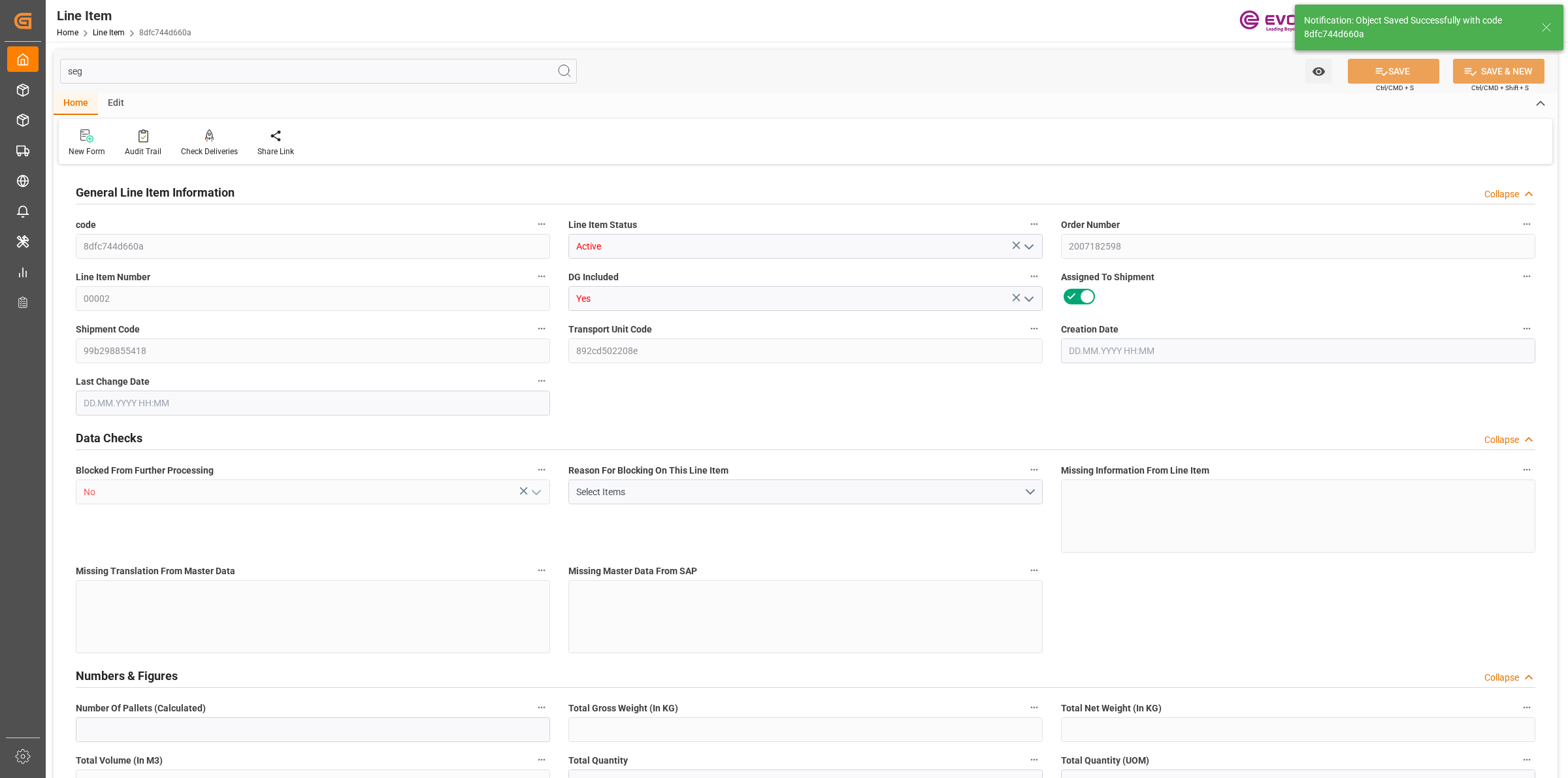
type input "0"
type input "[DATE] 20:26"
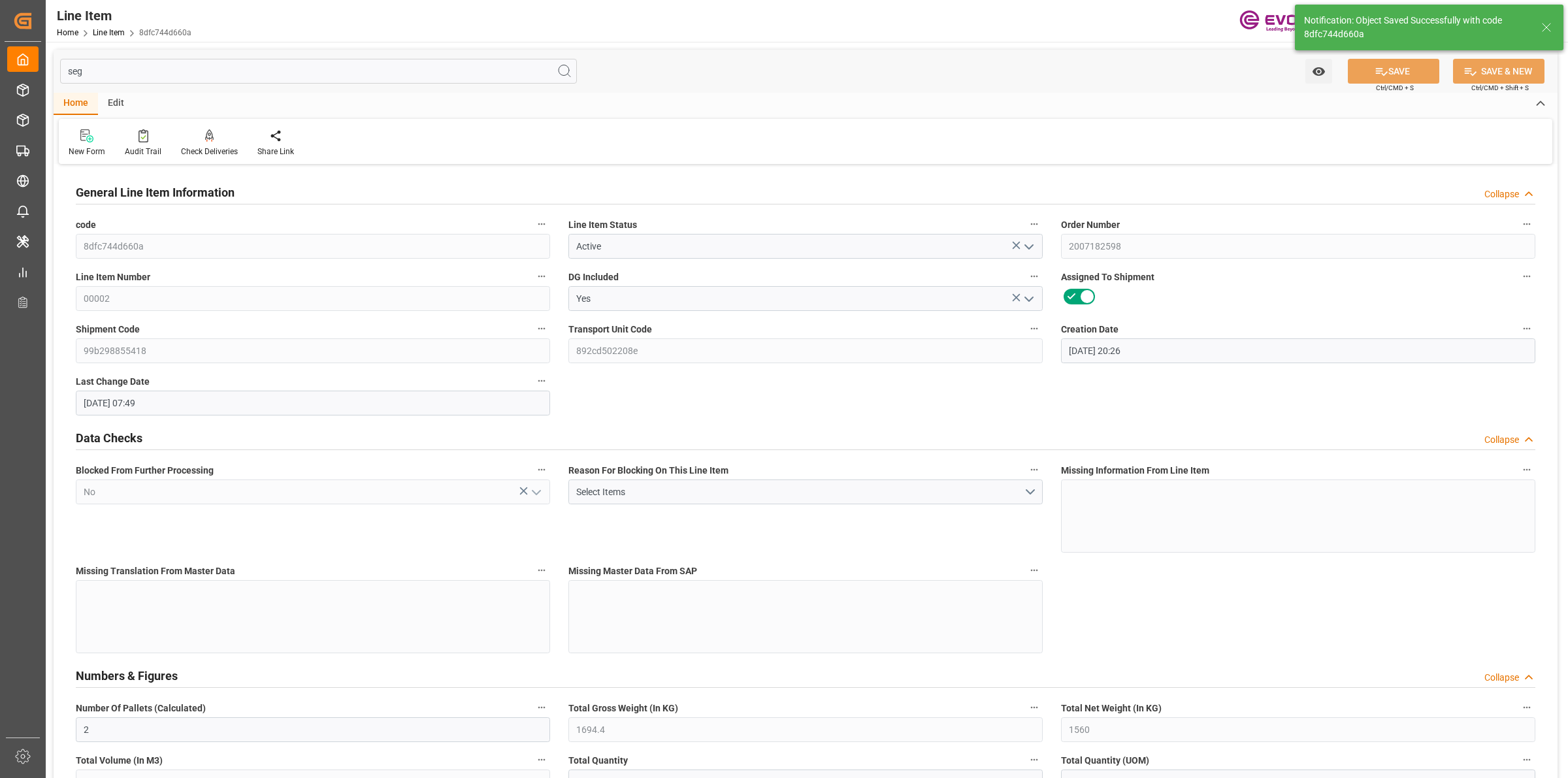
type input "[DATE] 07:49"
type input "[DATE]"
click at [262, 70] on input "text" at bounding box center [318, 72] width 517 height 25
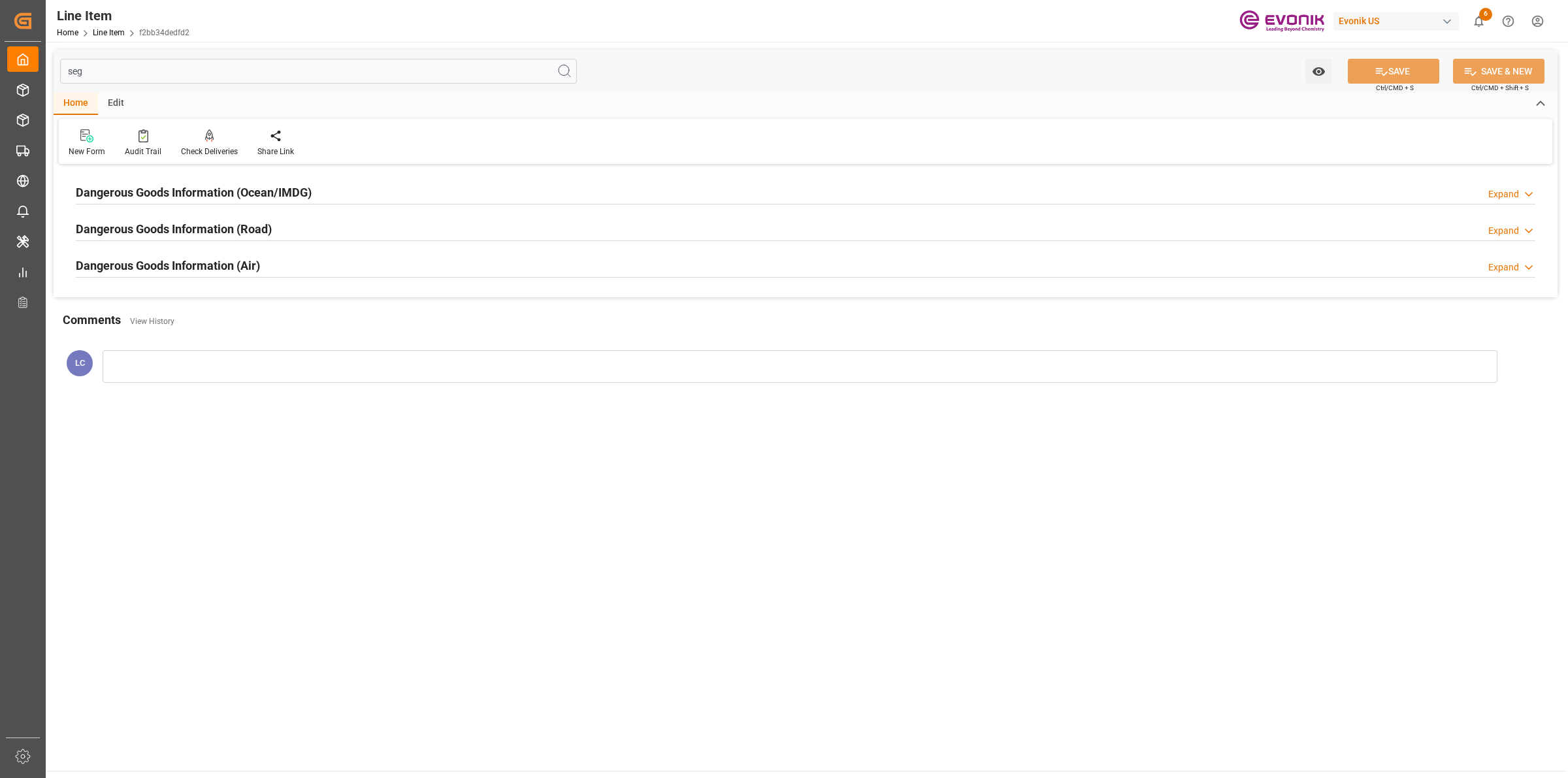
type input "seg"
click at [220, 184] on h2 "Dangerous Goods Information (Ocean/IMDG)" at bounding box center [193, 192] width 236 height 17
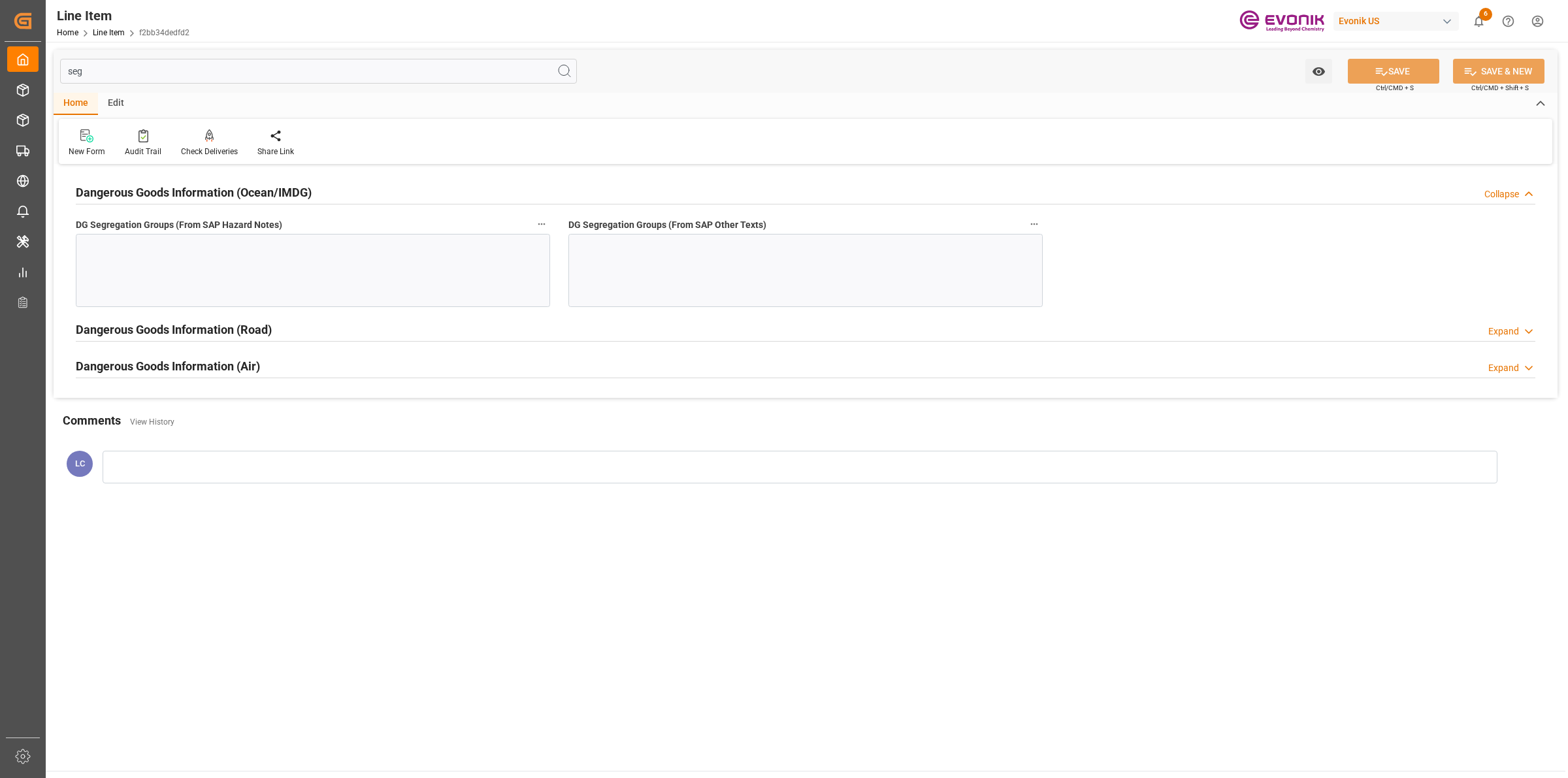
click at [453, 266] on div at bounding box center [312, 271] width 474 height 73
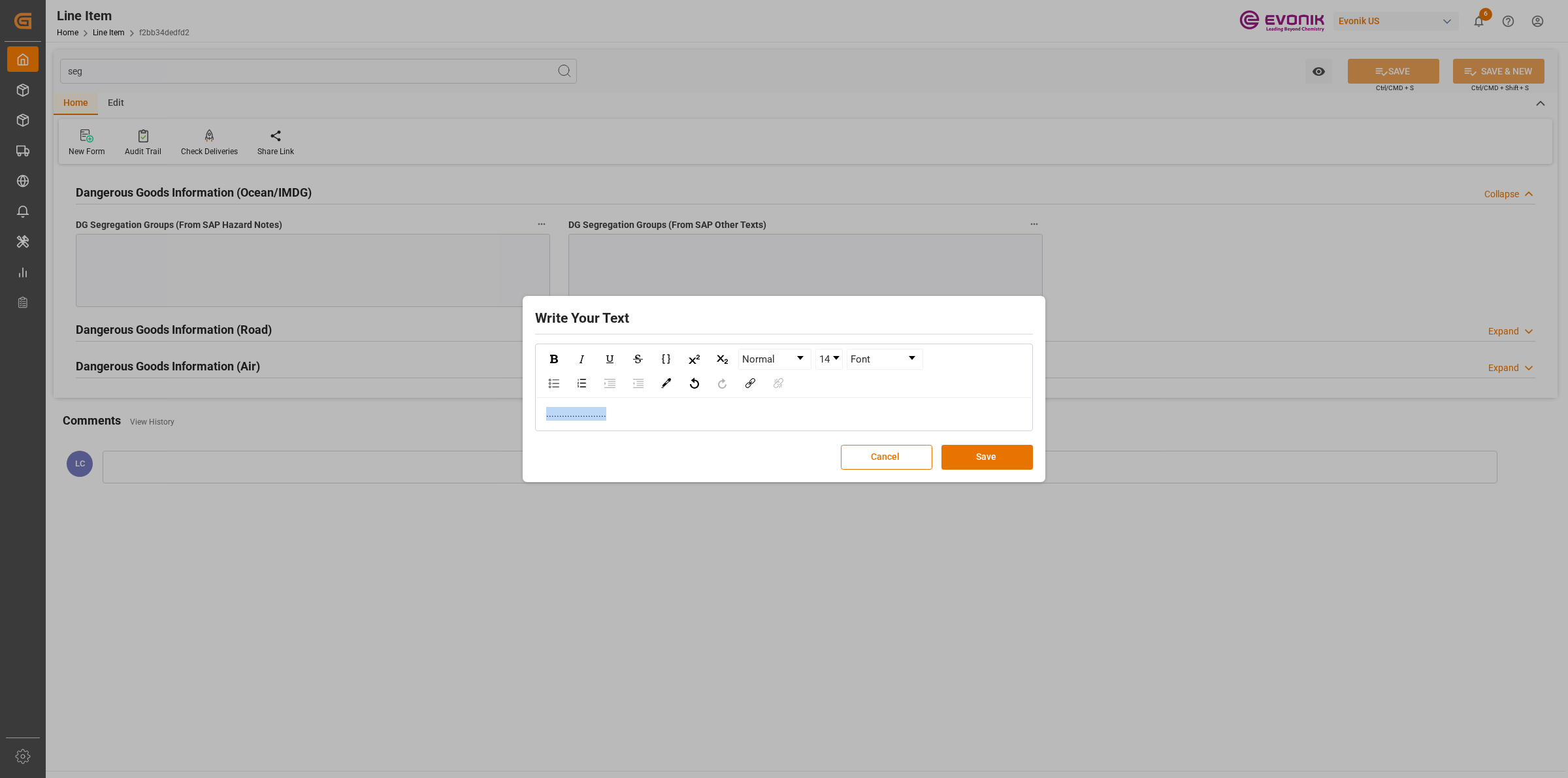
drag, startPoint x: 753, startPoint y: 411, endPoint x: 718, endPoint y: 370, distance: 53.9
click at [471, 371] on div "Write Your Text Normal 14 Font ....................... Cancel Save" at bounding box center [784, 389] width 1568 height 778
copy span "......................."
drag, startPoint x: 1006, startPoint y: 455, endPoint x: 998, endPoint y: 448, distance: 10.6
click at [1000, 451] on button "Save" at bounding box center [987, 458] width 92 height 25
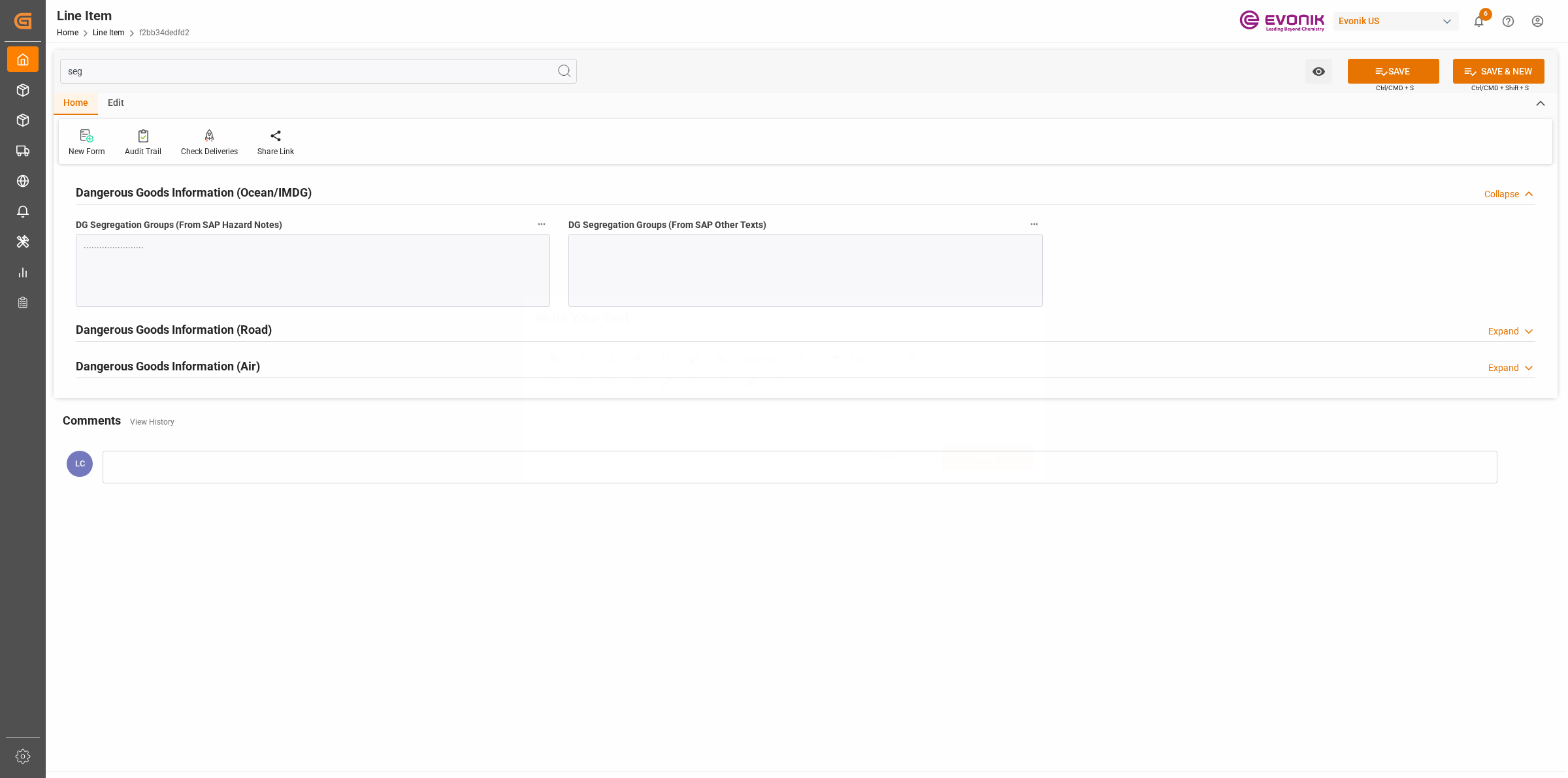
click at [790, 273] on div "Write Your Text Normal 14 Font ....................... Cancel Save" at bounding box center [784, 389] width 1568 height 778
click at [790, 273] on div at bounding box center [805, 271] width 474 height 73
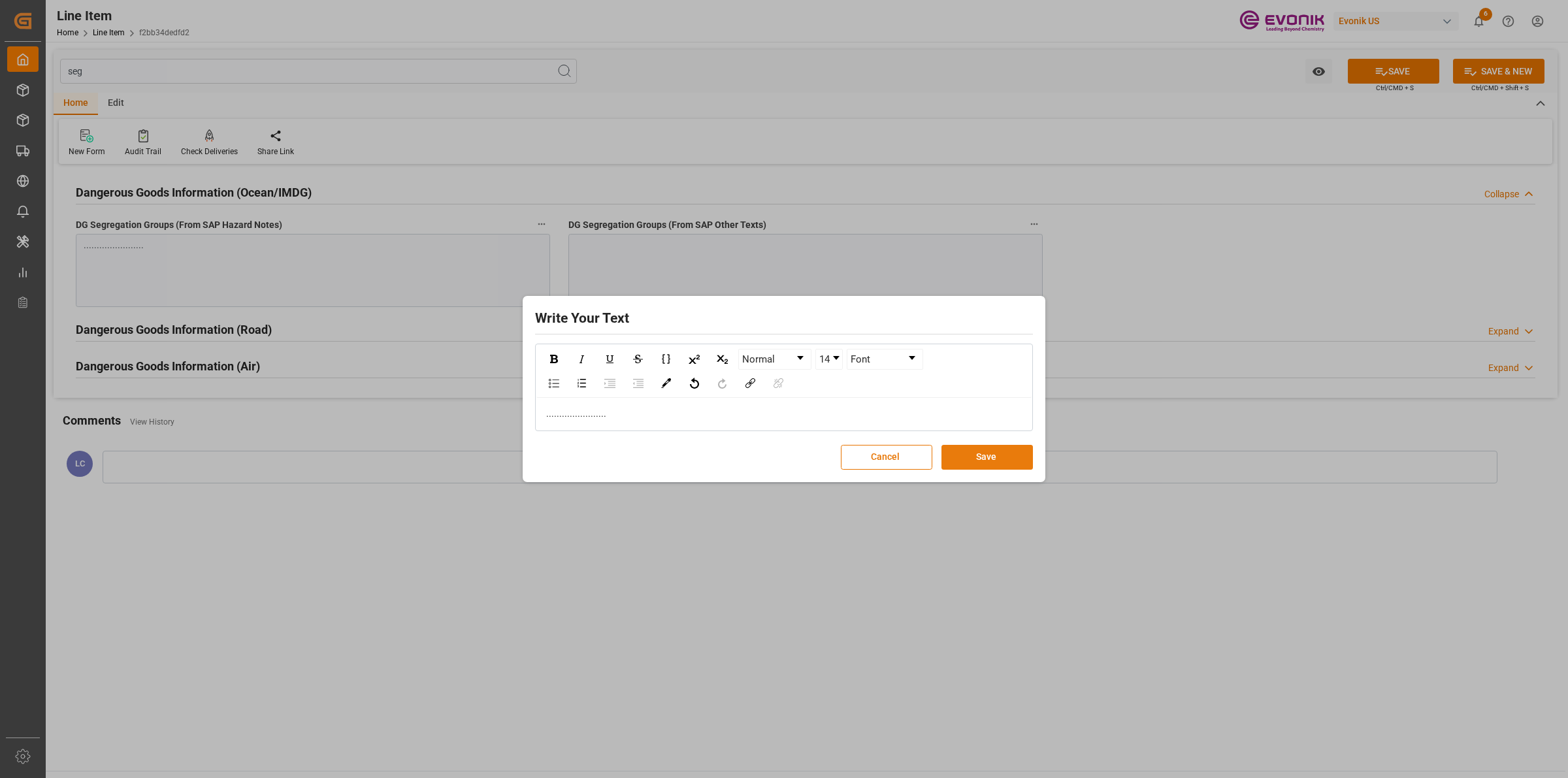
click at [1003, 454] on button "Save" at bounding box center [987, 458] width 92 height 25
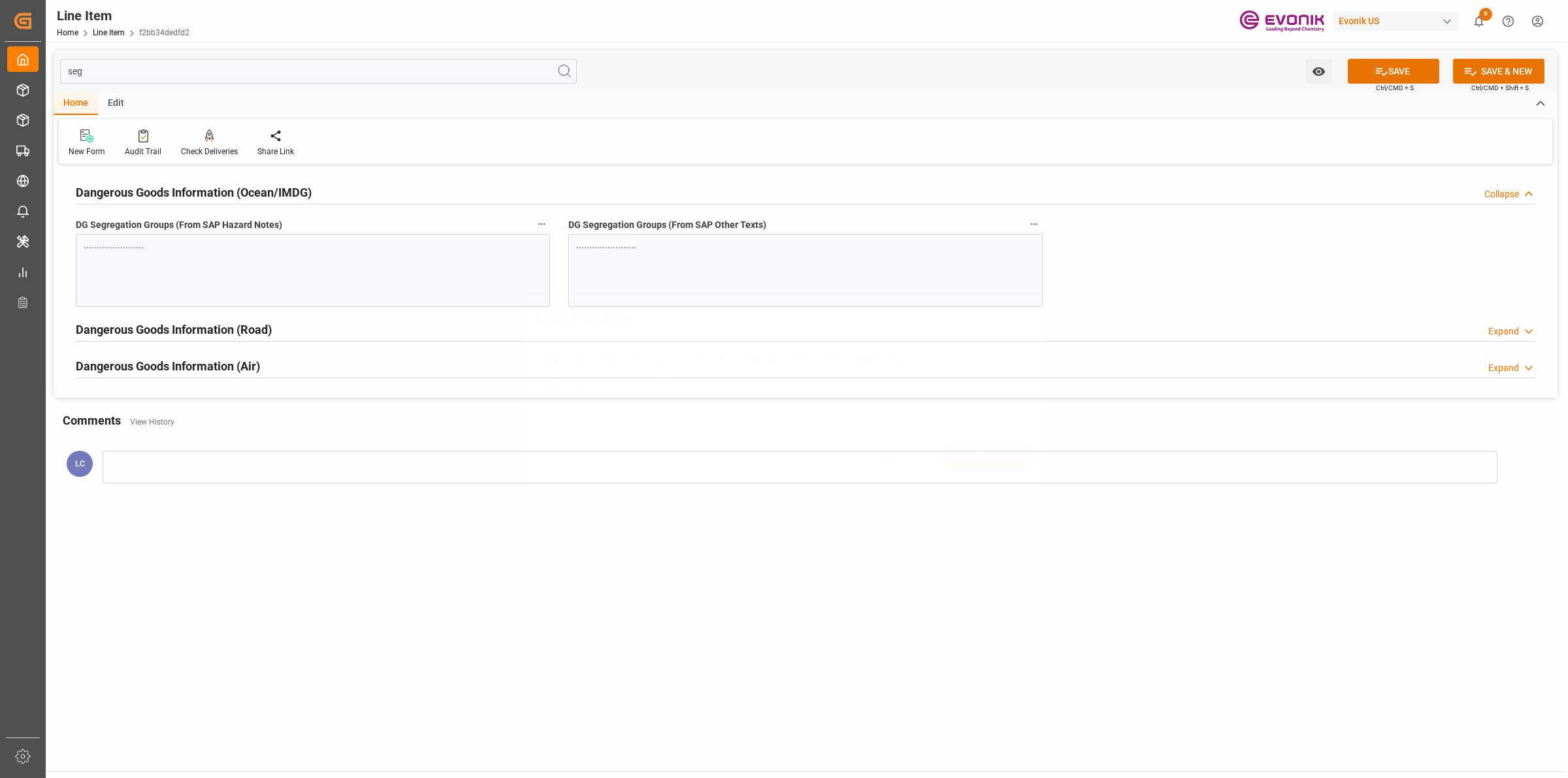
click at [635, 600] on div "Write Your Text Normal 14 Roboto, sans-serif ....................... Cancel Save" at bounding box center [784, 389] width 1568 height 778
click at [246, 338] on div "Dangerous Goods Information (Road)" at bounding box center [173, 329] width 196 height 25
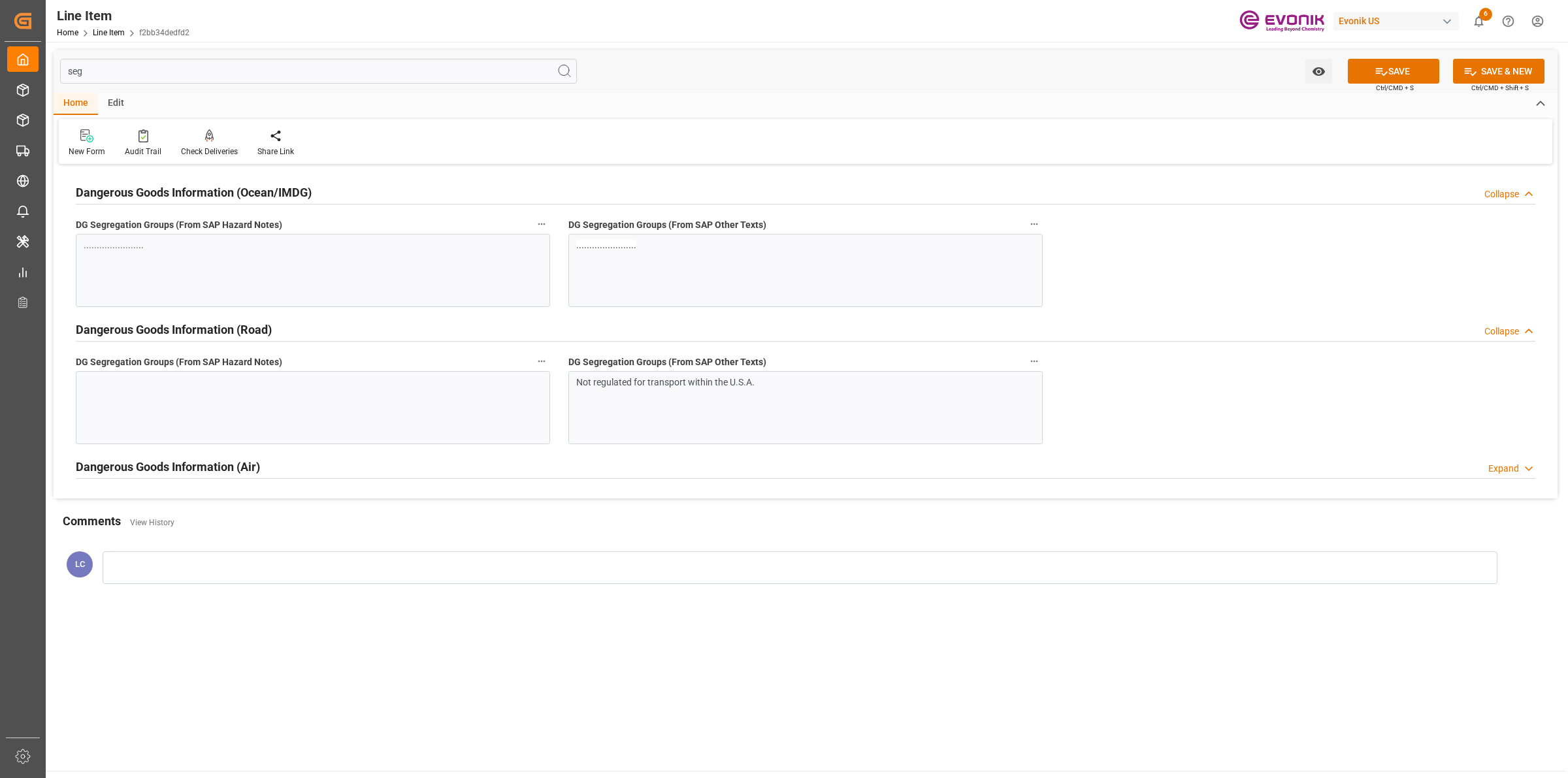
click at [631, 417] on div "Not regulated for transport within the U.S.A." at bounding box center [805, 408] width 474 height 73
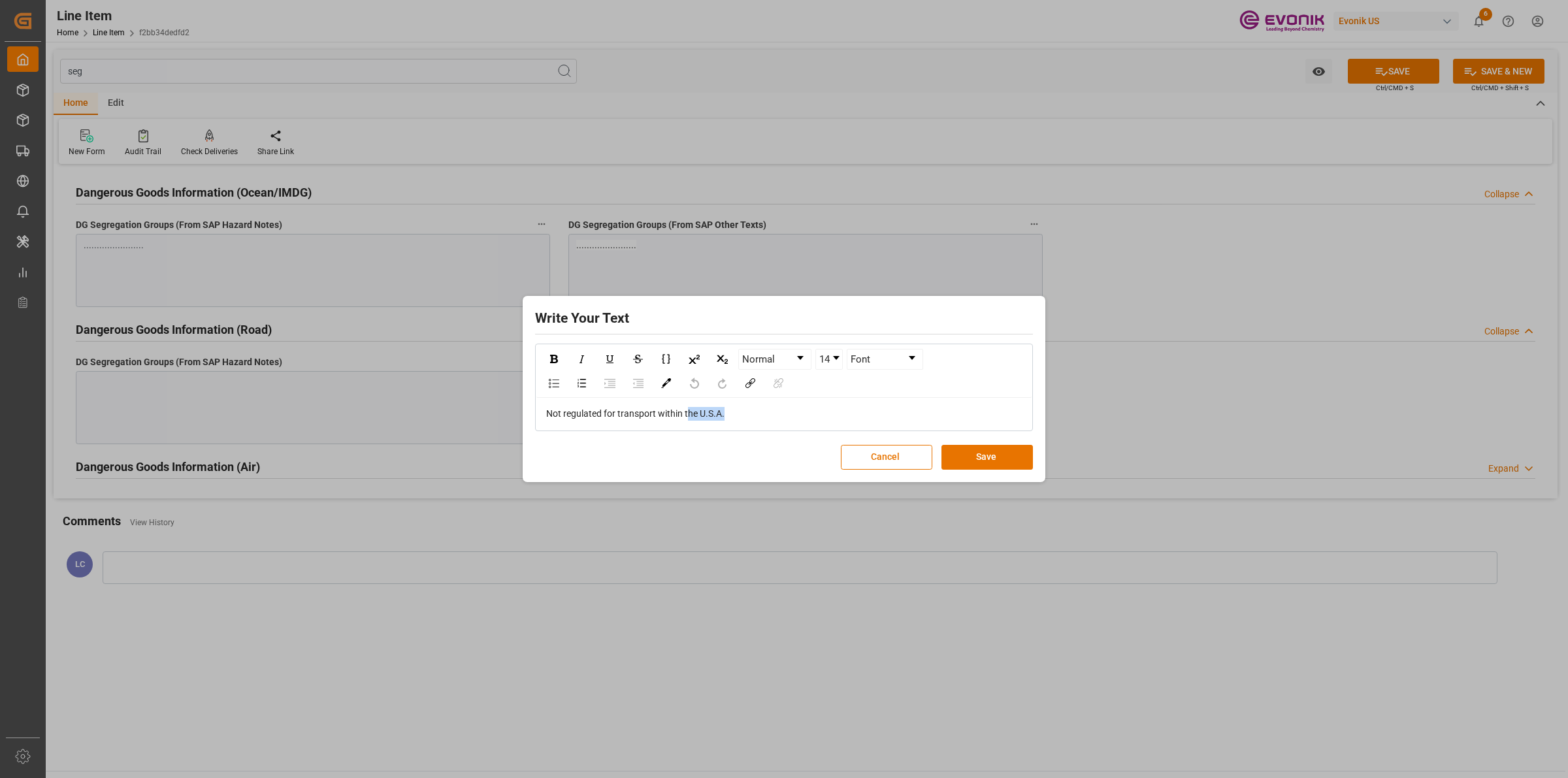
drag, startPoint x: 560, startPoint y: 416, endPoint x: 348, endPoint y: 411, distance: 212.1
click at [350, 412] on div "Write Your Text Normal 14 Font Not regulated for transport within [GEOGRAPHIC_D…" at bounding box center [784, 389] width 1568 height 778
click at [217, 393] on div "Write Your Text Normal 14 Font Not regulated for transport within [GEOGRAPHIC_D…" at bounding box center [784, 389] width 1568 height 778
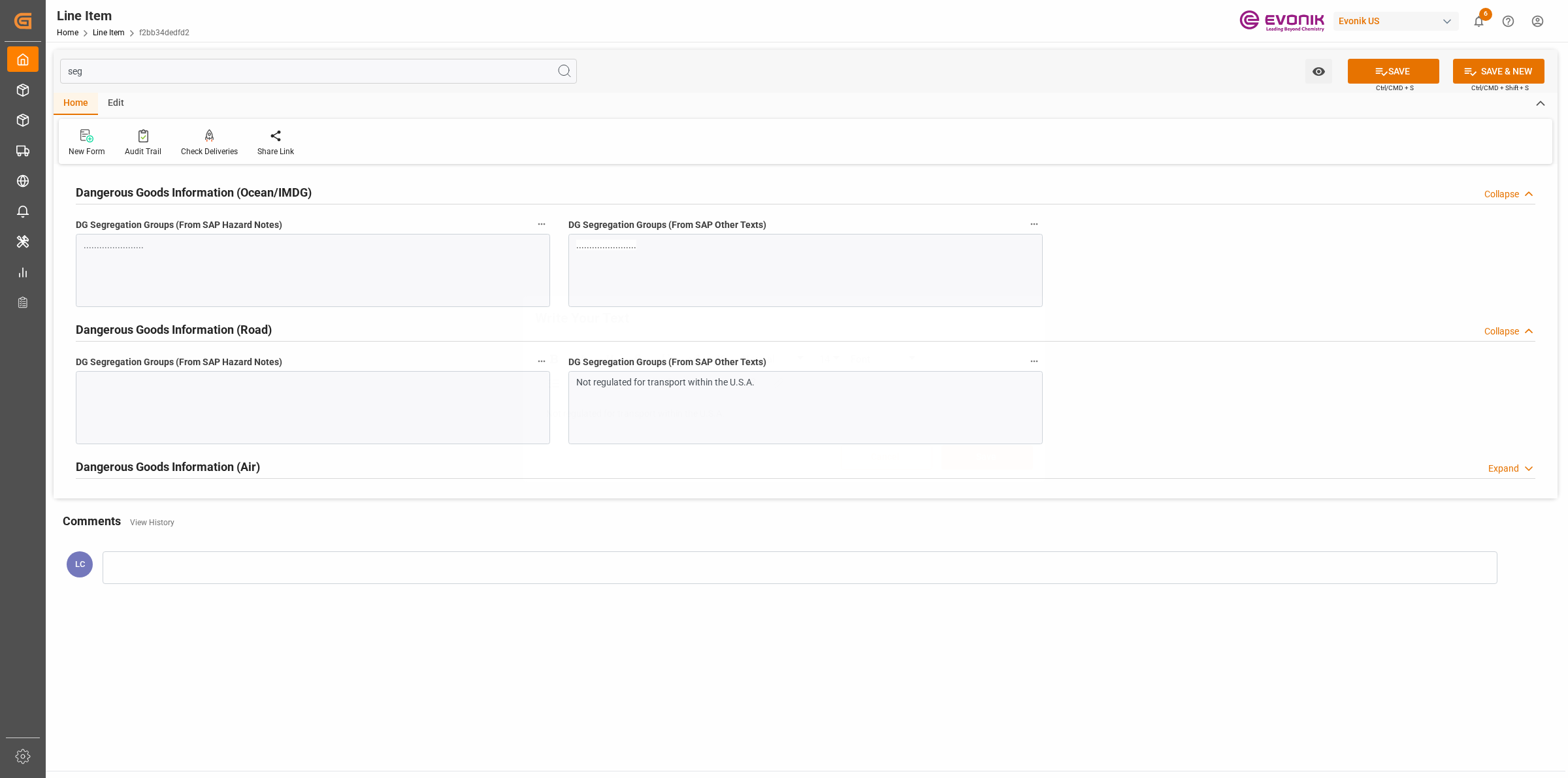
click at [336, 381] on div "Write Your Text Normal 14 Font Not regulated for transport within [GEOGRAPHIC_D…" at bounding box center [784, 389] width 1568 height 778
click at [335, 390] on div at bounding box center [312, 408] width 474 height 73
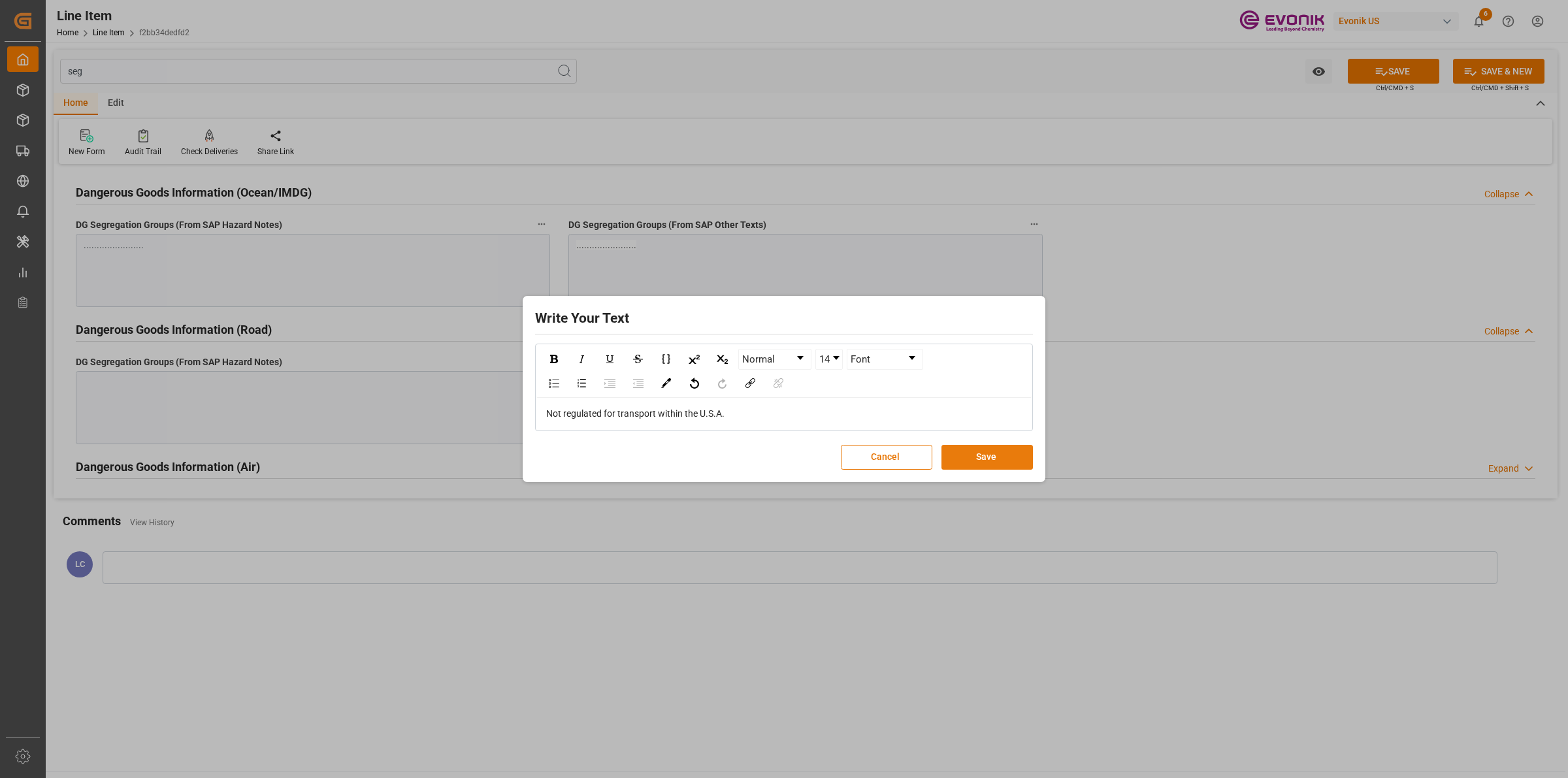
drag, startPoint x: 972, startPoint y: 455, endPoint x: 1027, endPoint y: 422, distance: 64.1
click at [977, 455] on button "Save" at bounding box center [987, 458] width 92 height 25
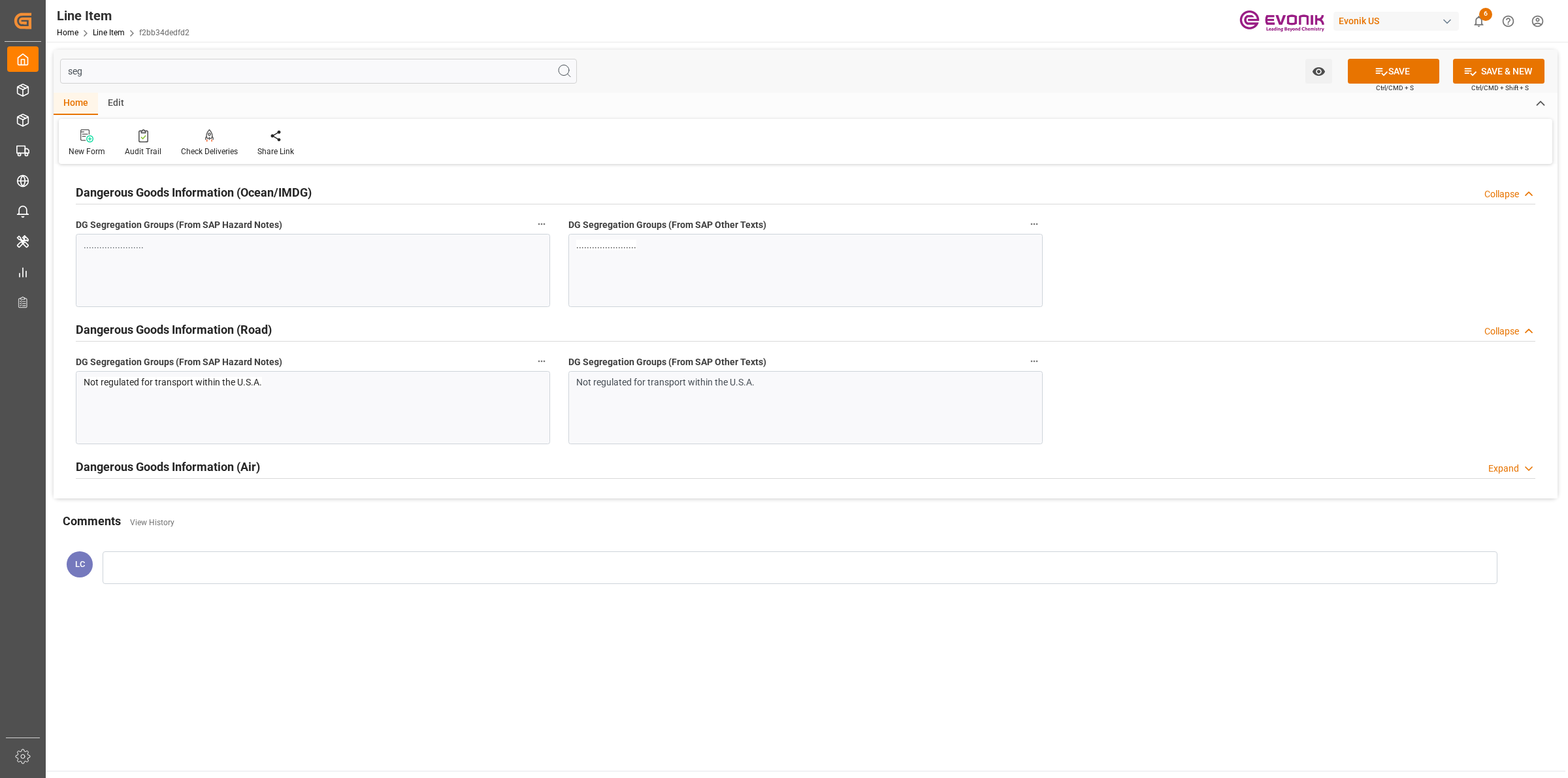
click at [1376, 80] on button "SAVE" at bounding box center [1393, 72] width 92 height 25
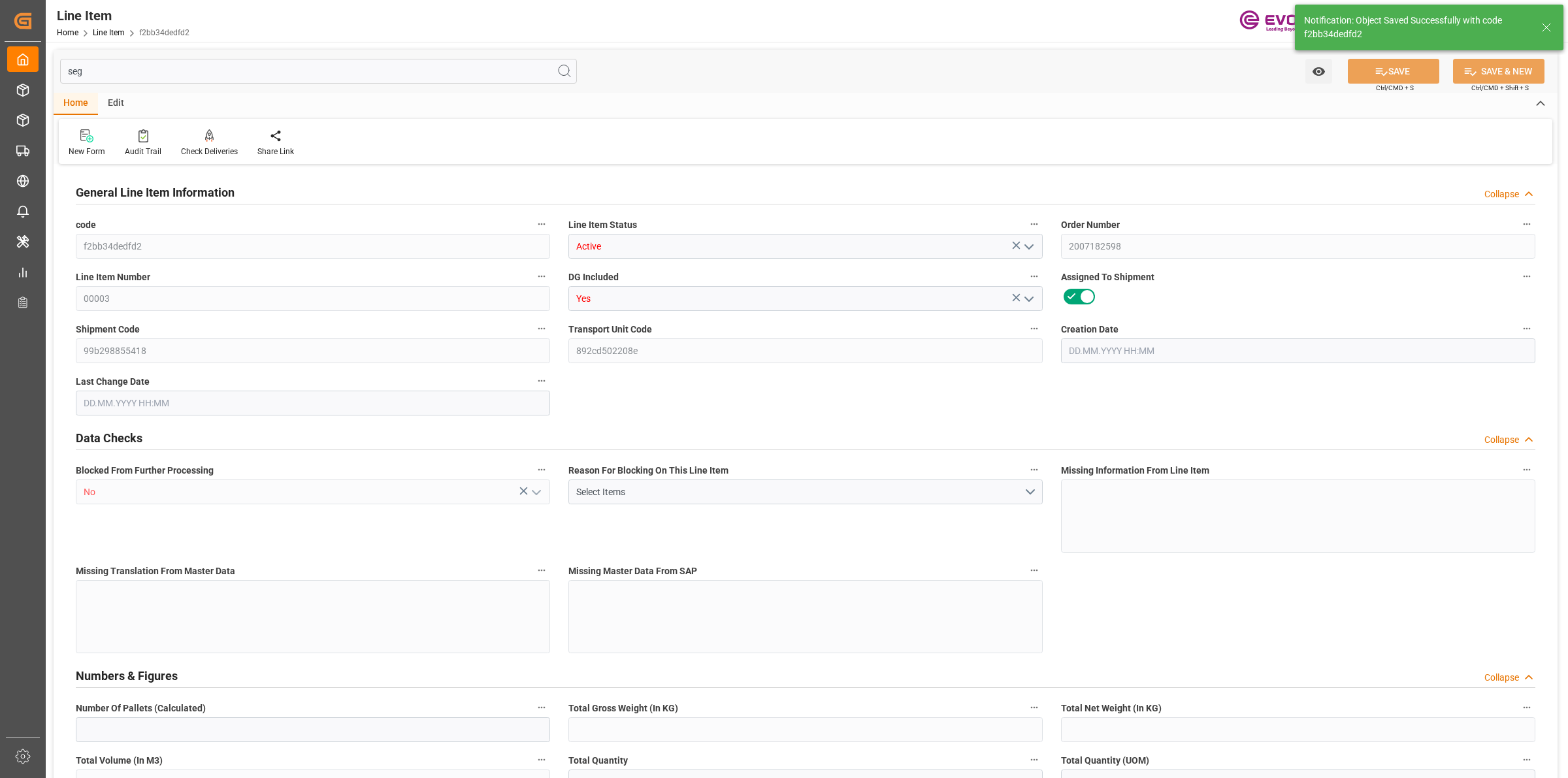
type input "1"
type input "883.2"
type input "816"
type input "1.1462"
type input "4"
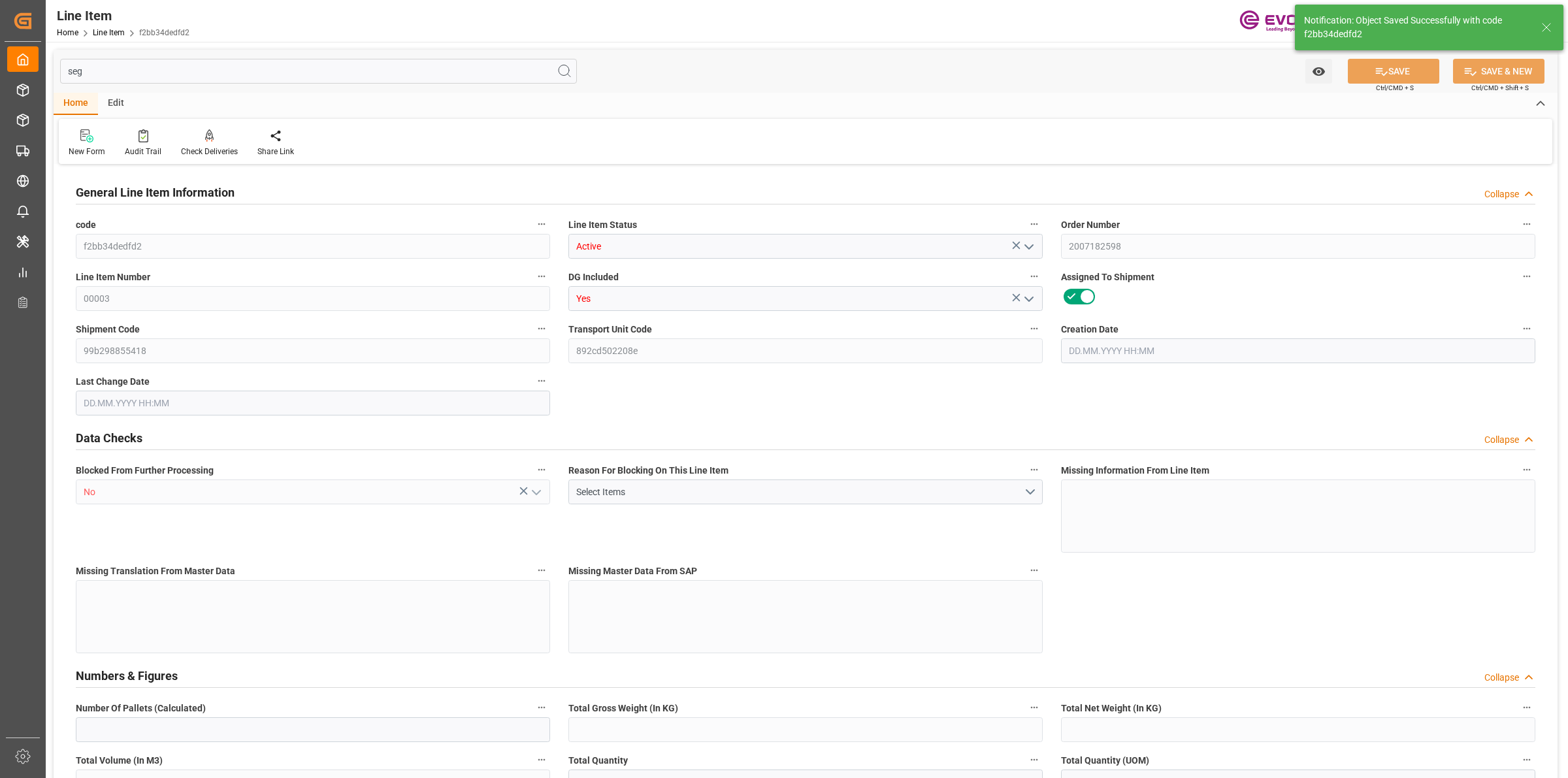
type input "5818.08"
type input "4"
type input "883.2"
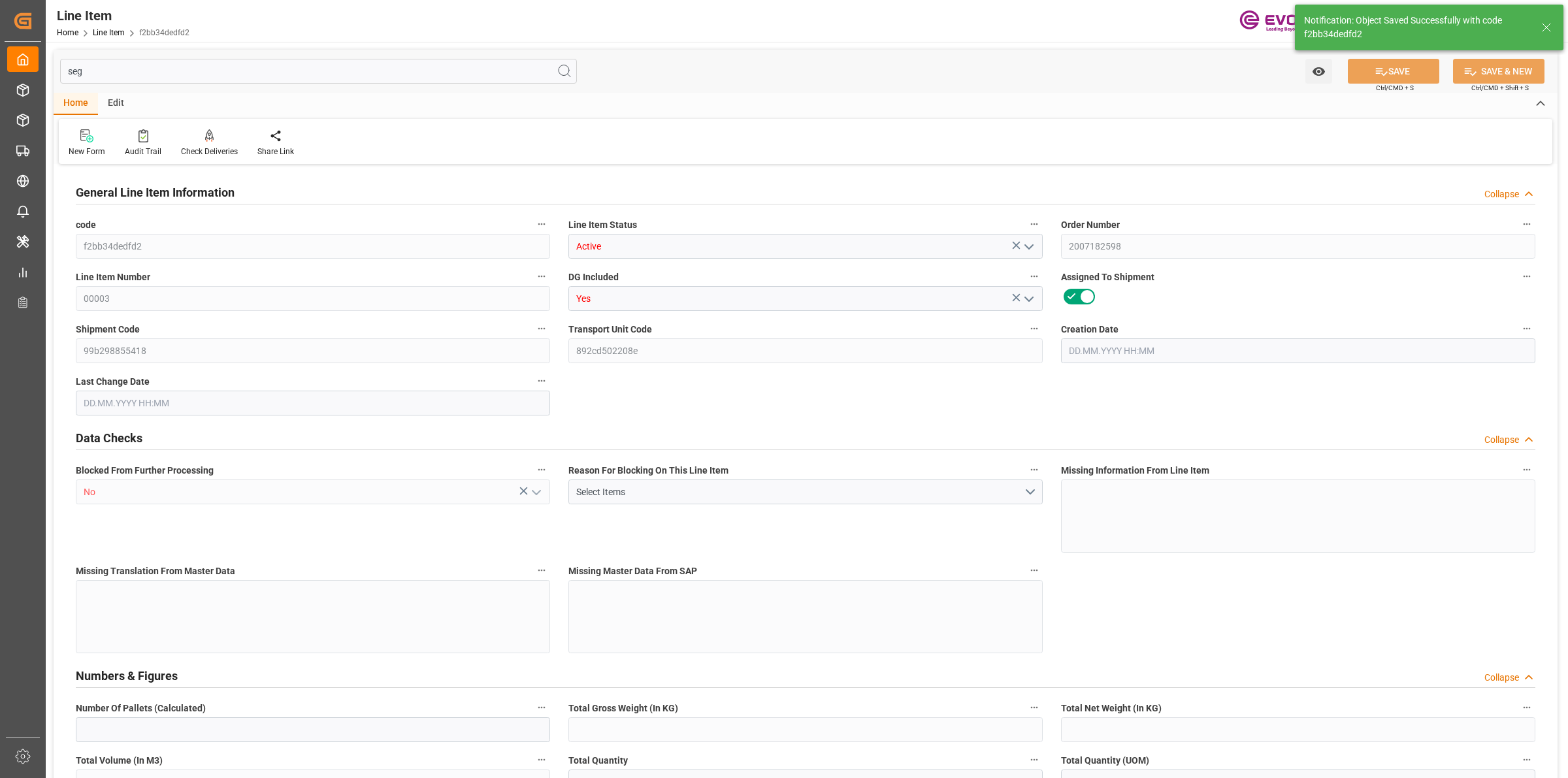
type input "900.2"
type input "816"
type input "1.1462"
type input "1146.248"
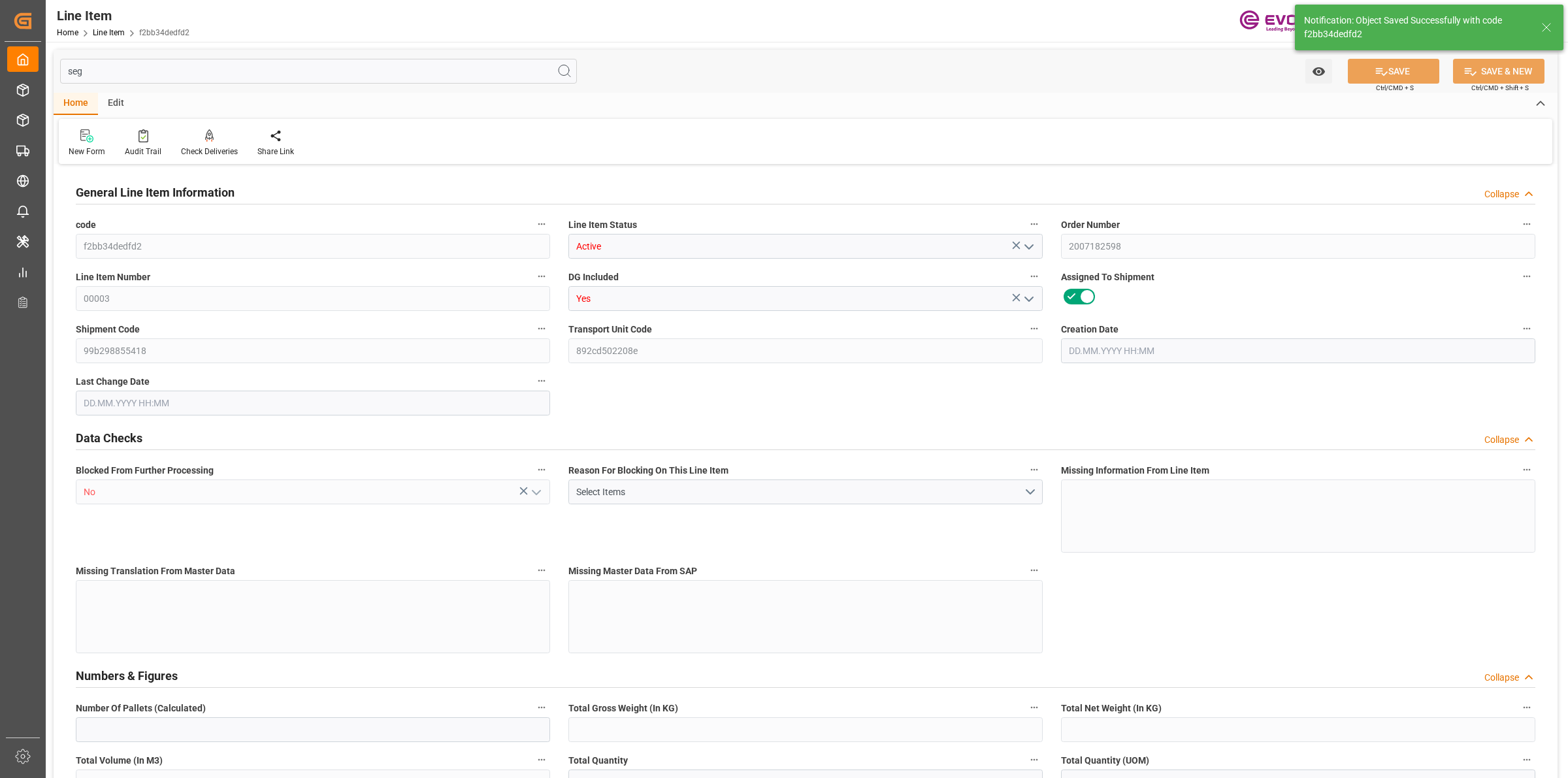
type input "0"
type input "[DATE] 20:26"
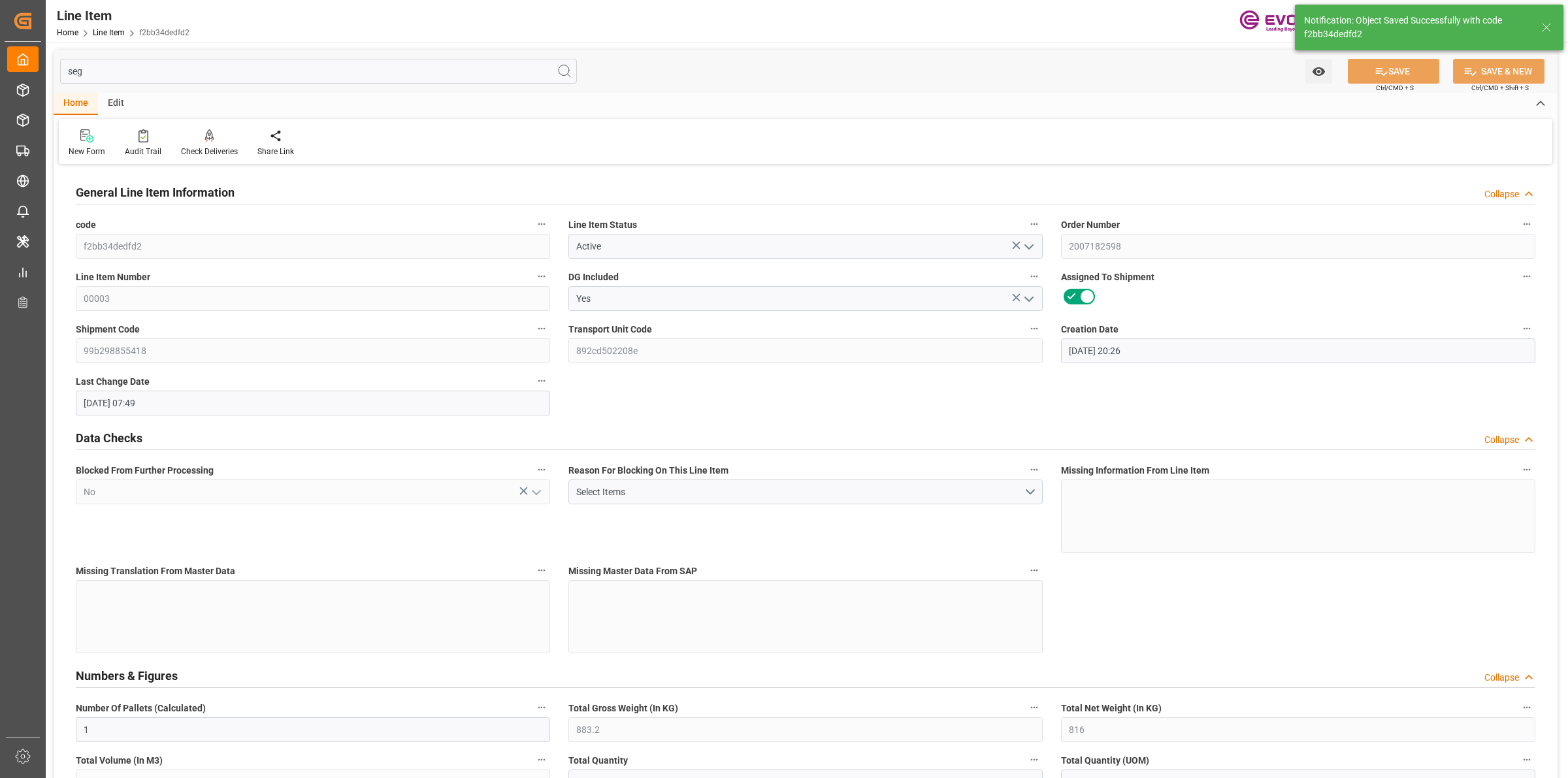
type input "[DATE] 07:49"
type input "[DATE]"
click at [328, 72] on input "text" at bounding box center [318, 72] width 517 height 25
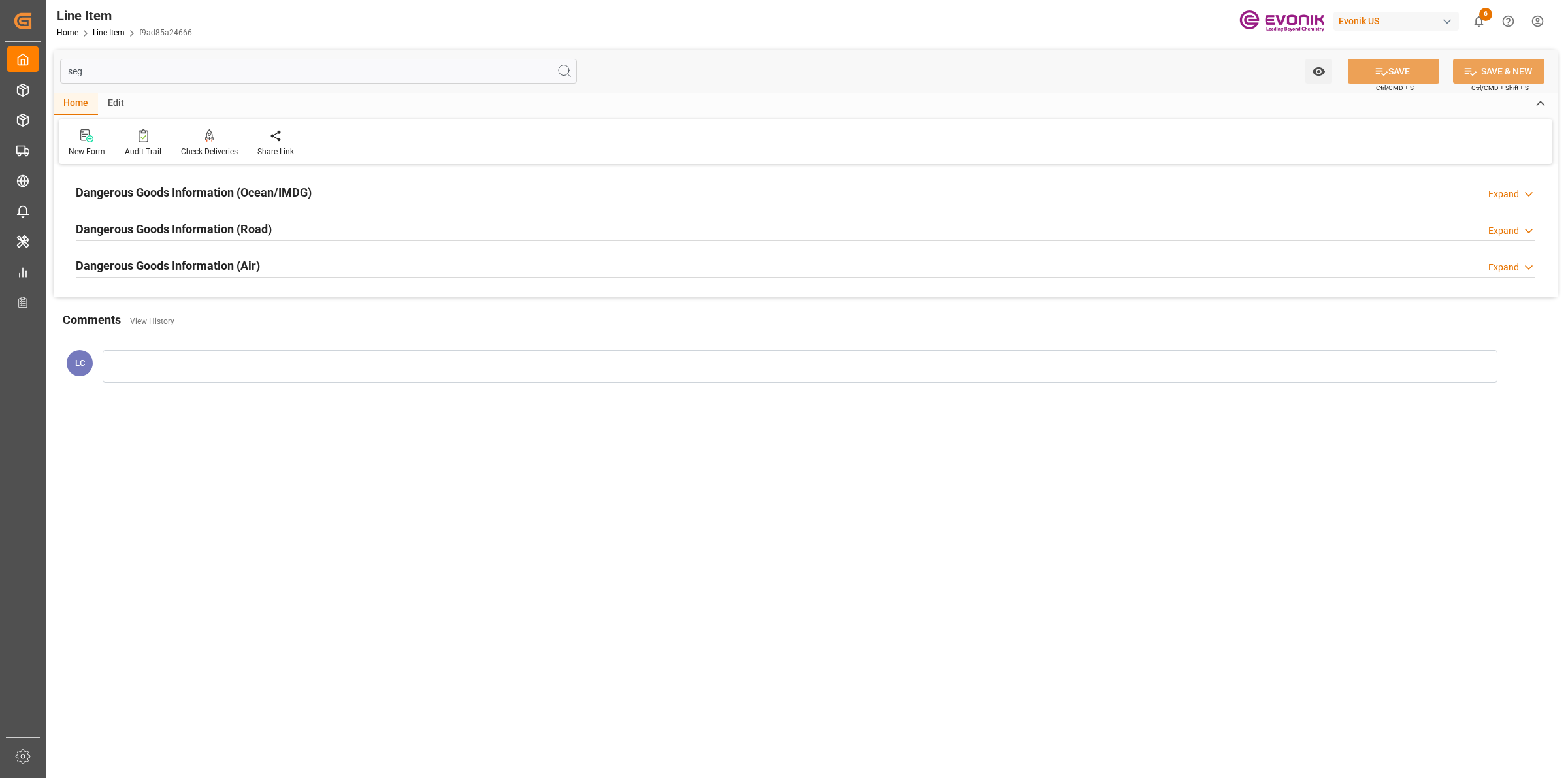
type input "seg"
click at [270, 189] on h2 "Dangerous Goods Information (Ocean/IMDG)" at bounding box center [193, 192] width 236 height 17
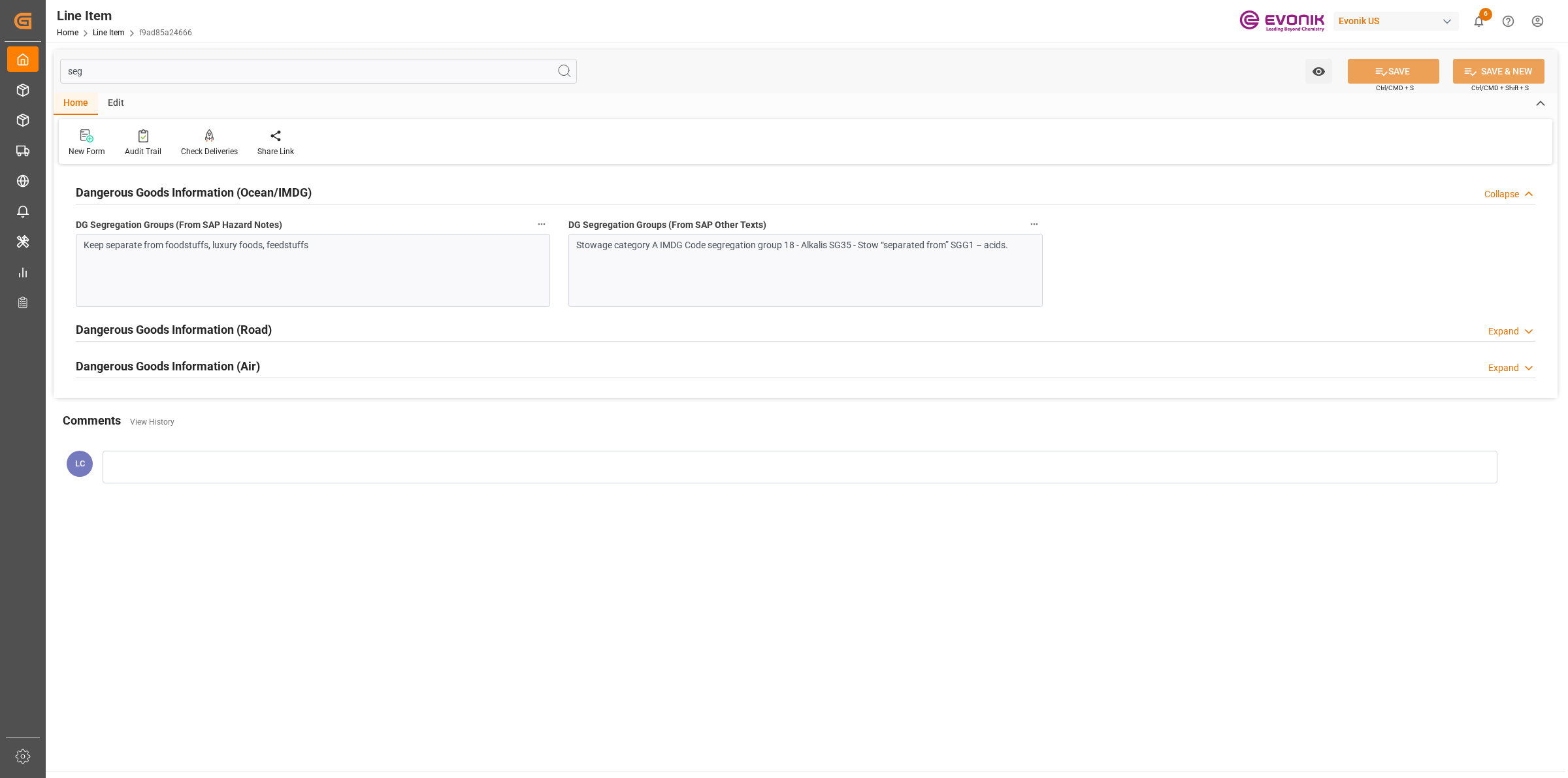
click at [273, 328] on div "Dangerous Goods Information (Road) Expand" at bounding box center [805, 329] width 1460 height 25
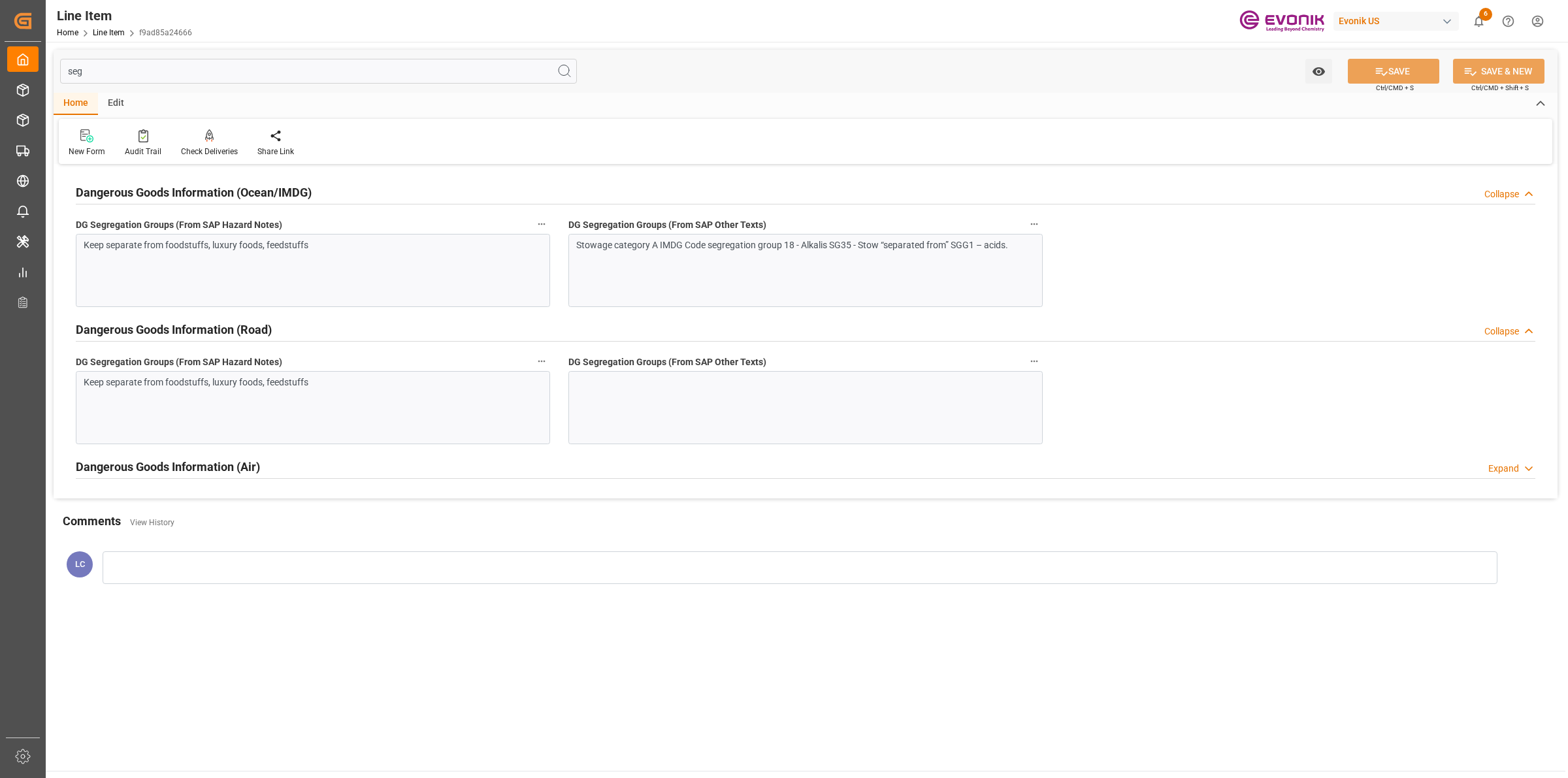
click at [328, 383] on div "Keep separate from foodstuffs, luxury foods, feedstuffs" at bounding box center [306, 383] width 445 height 14
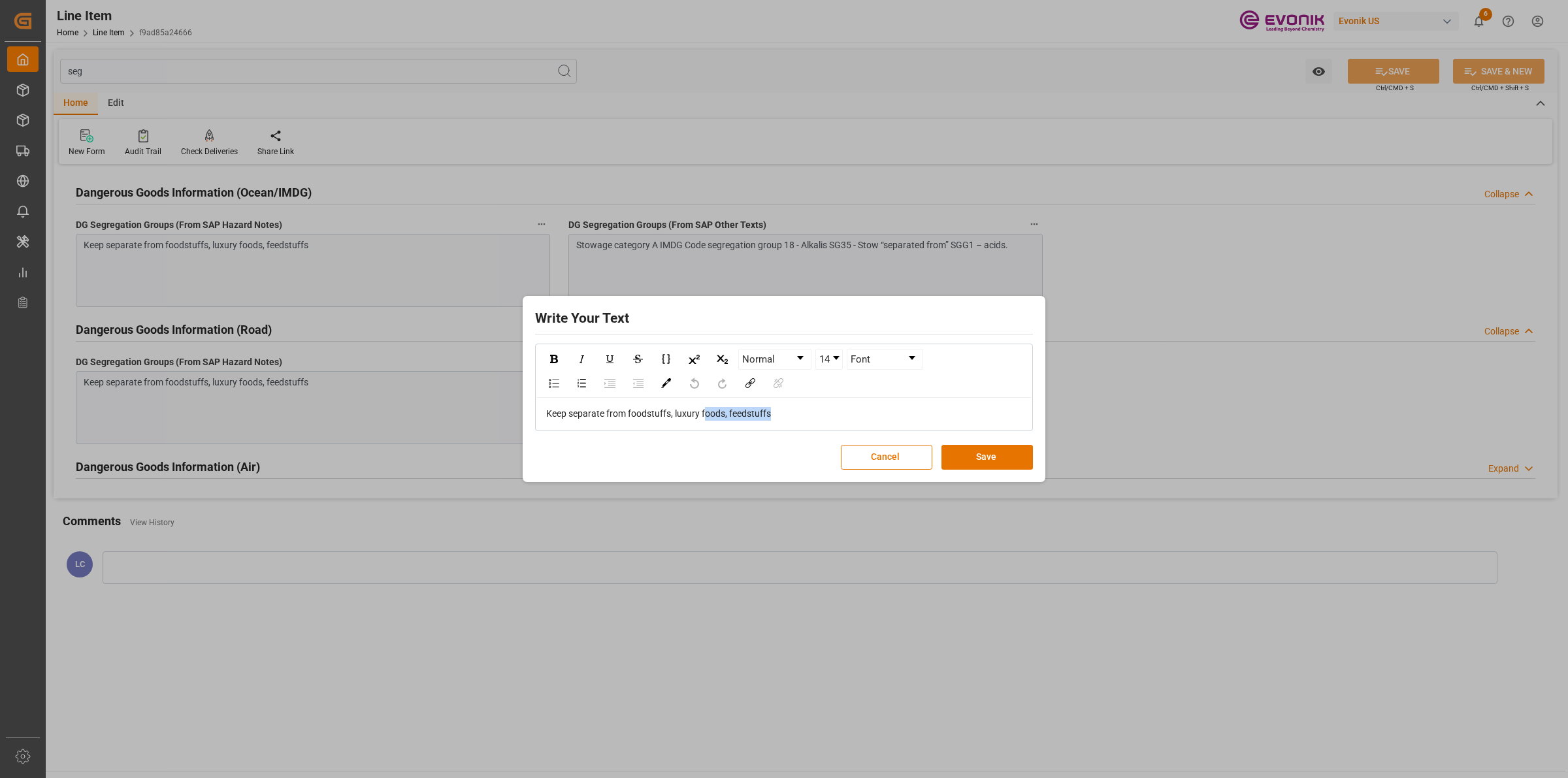
drag, startPoint x: 783, startPoint y: 417, endPoint x: 425, endPoint y: 410, distance: 358.1
click at [425, 410] on div "Write Your Text Normal 14 Font Keep separate from foodstuffs, luxury foods, fee…" at bounding box center [784, 389] width 1568 height 778
click at [356, 403] on div "Write Your Text Normal 14 Font Keep separate from foodstuffs, luxury foods, fee…" at bounding box center [784, 389] width 1568 height 778
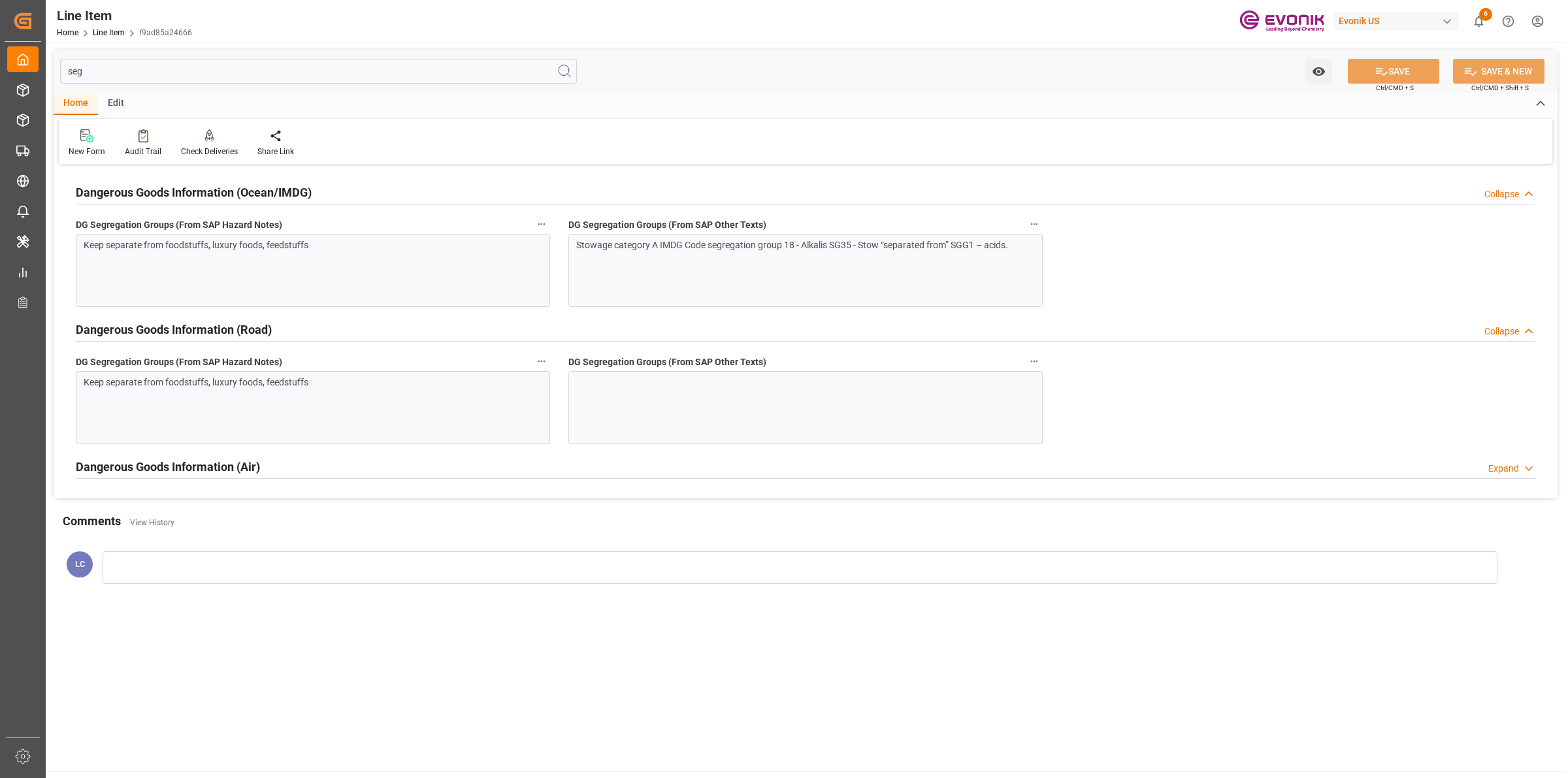
click at [761, 386] on div at bounding box center [805, 408] width 474 height 73
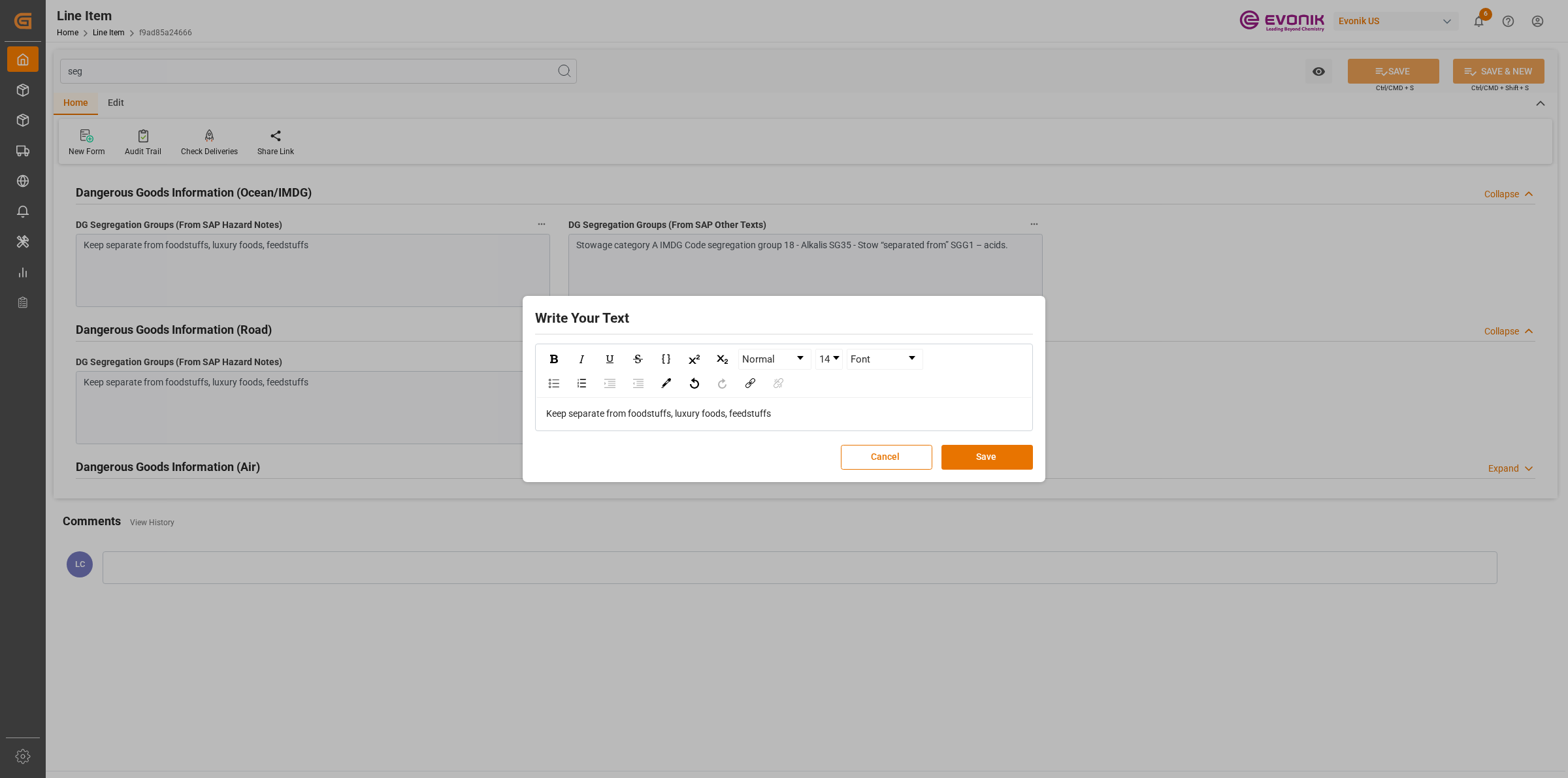
drag, startPoint x: 974, startPoint y: 459, endPoint x: 1283, endPoint y: 227, distance: 386.4
click at [975, 459] on button "Save" at bounding box center [987, 458] width 92 height 25
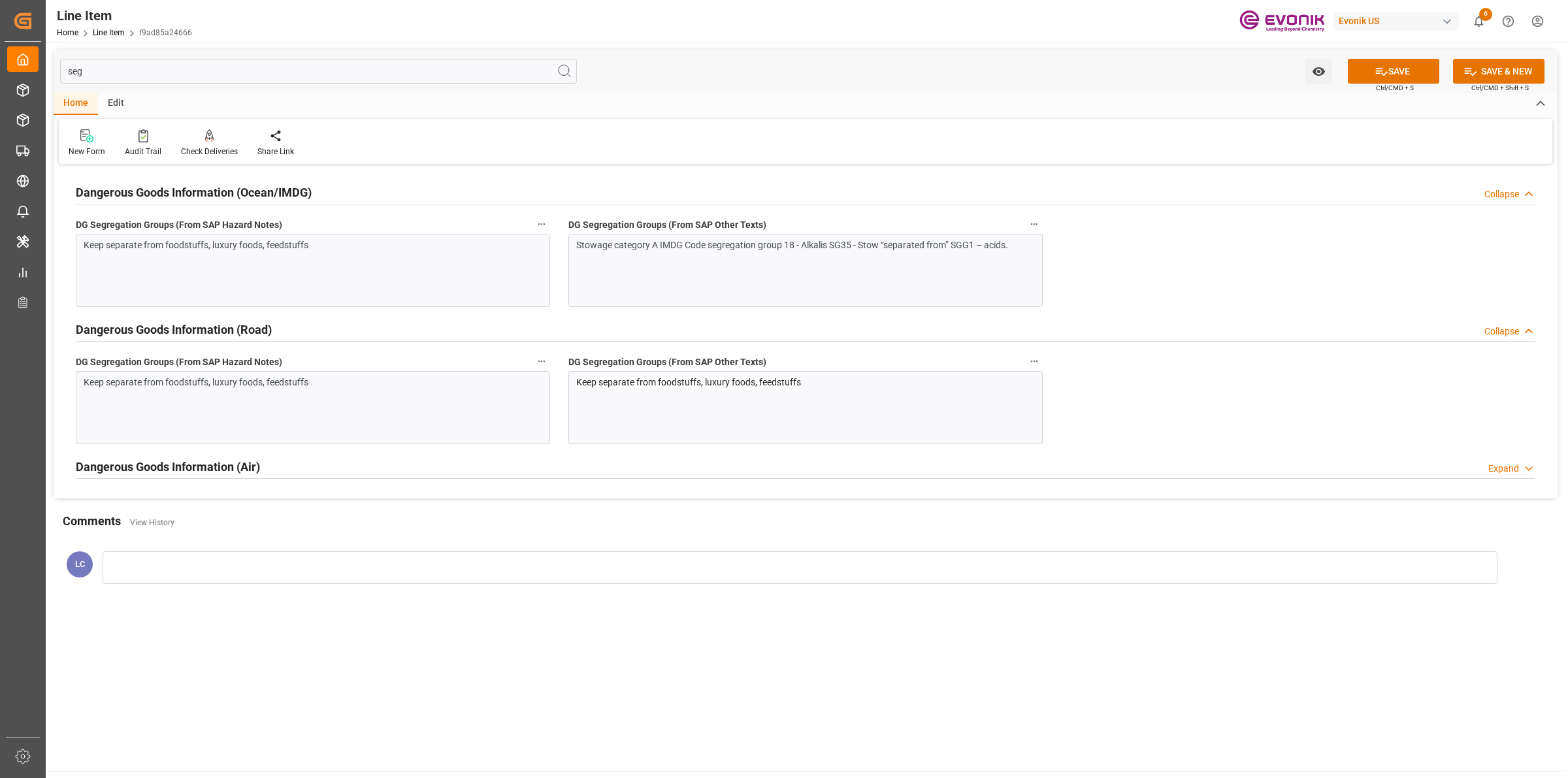
click at [1399, 64] on button "SAVE" at bounding box center [1393, 72] width 92 height 25
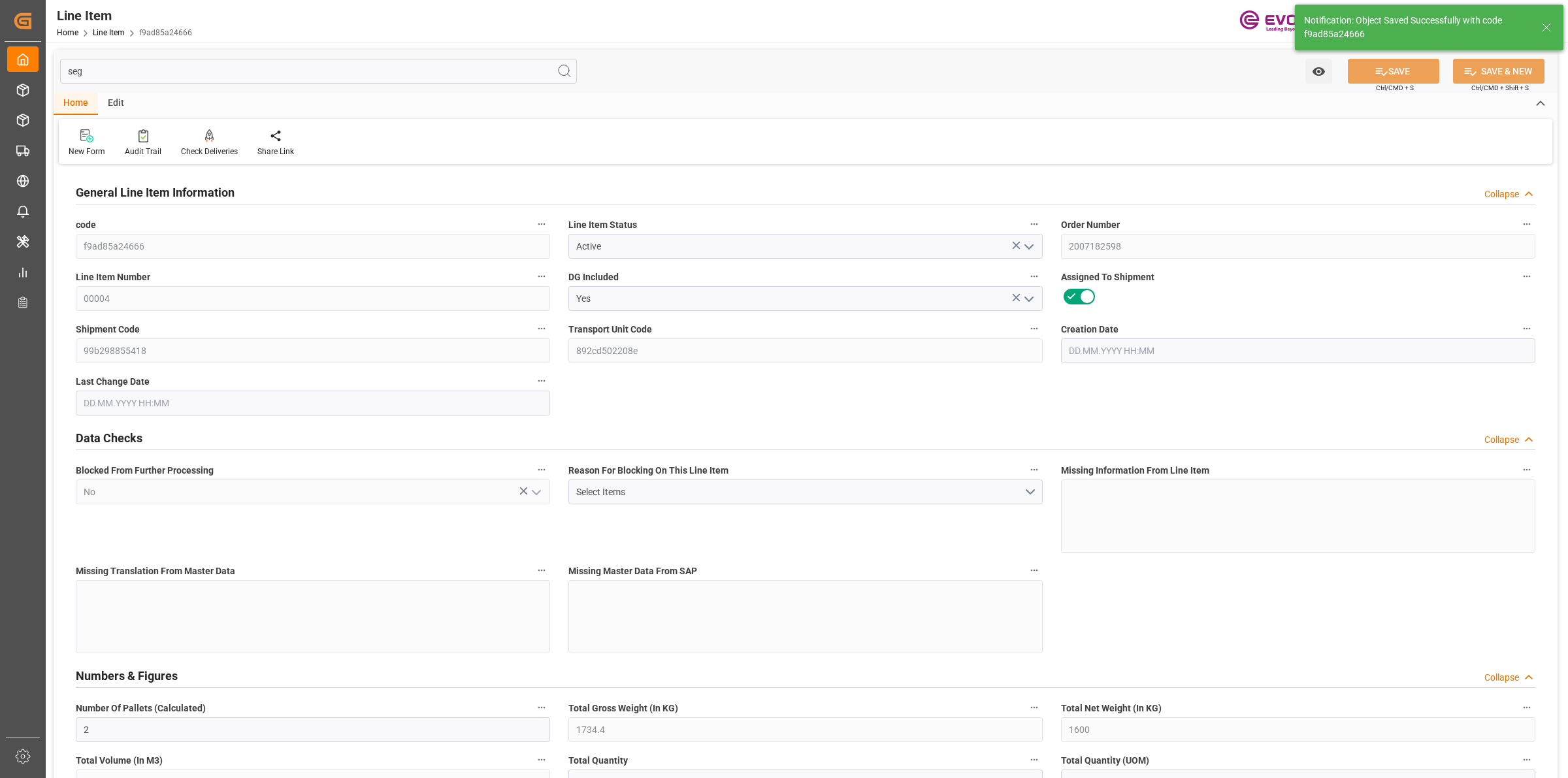
type input "2"
type input "1734.4"
type input "1600"
type input "2.2925"
type input "8"
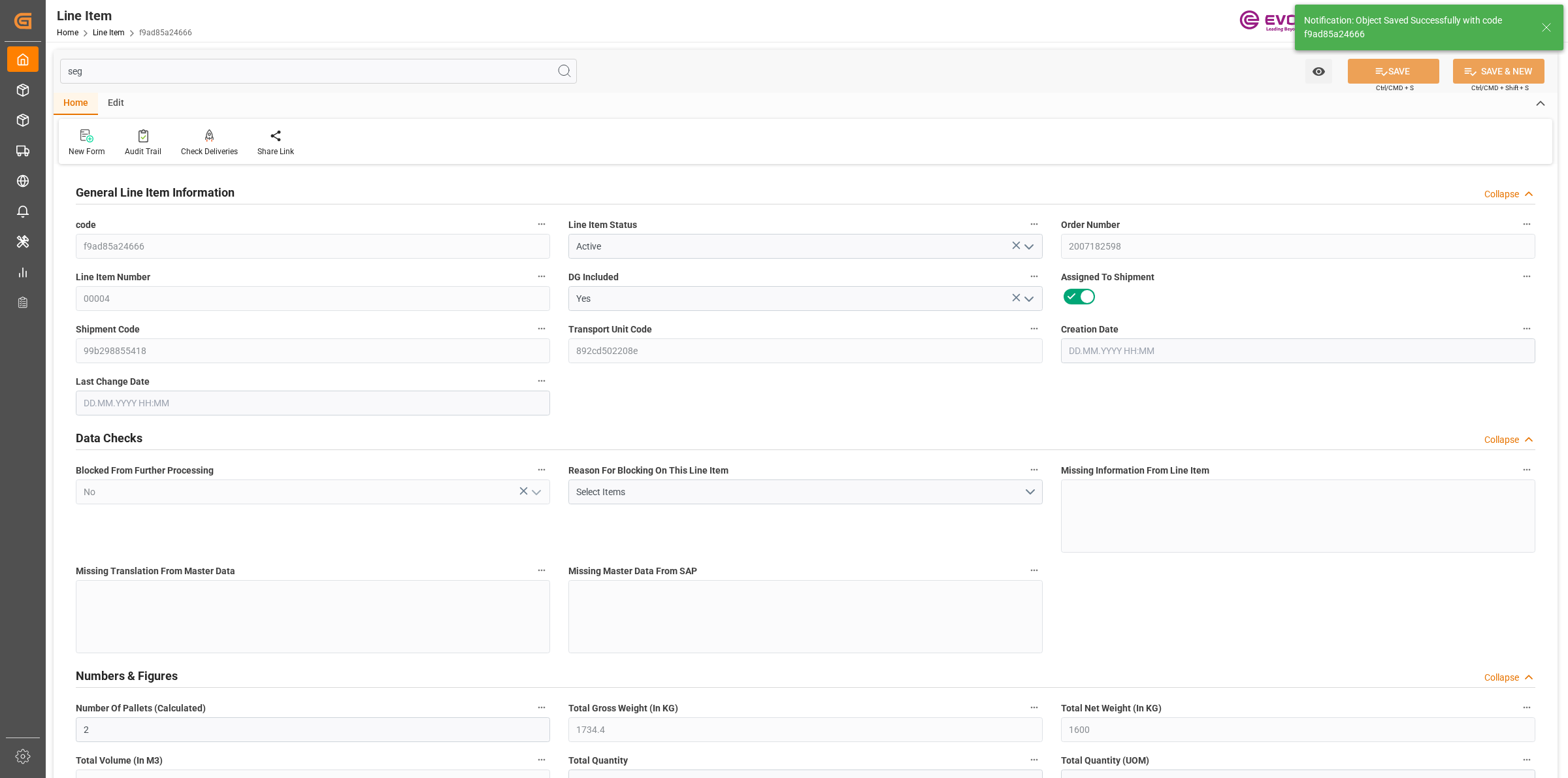
type input "14272"
type input "8"
type input "1734.4"
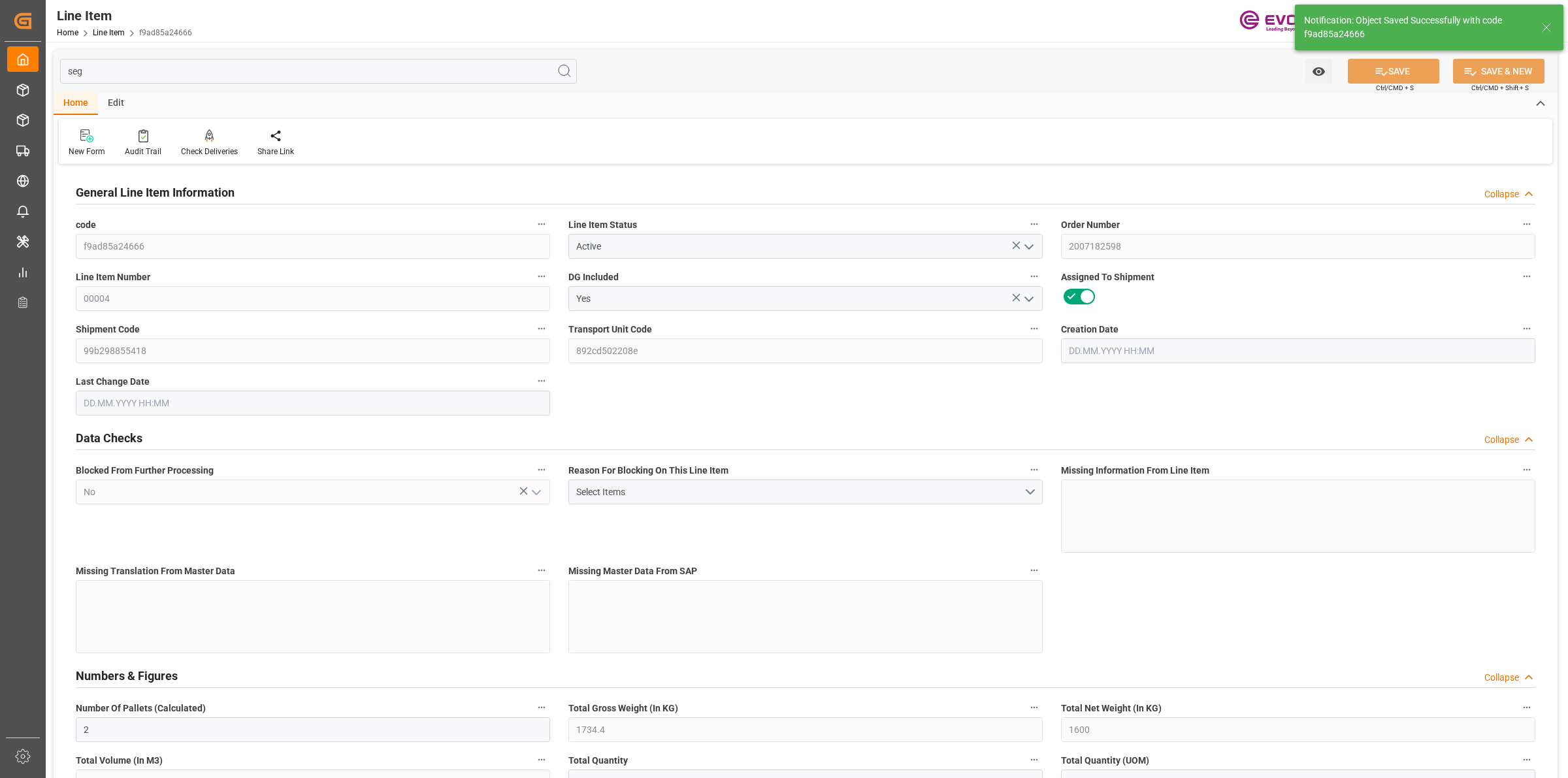
type input "1774.4"
type input "1600"
type input "2.2925"
type input "2292.496"
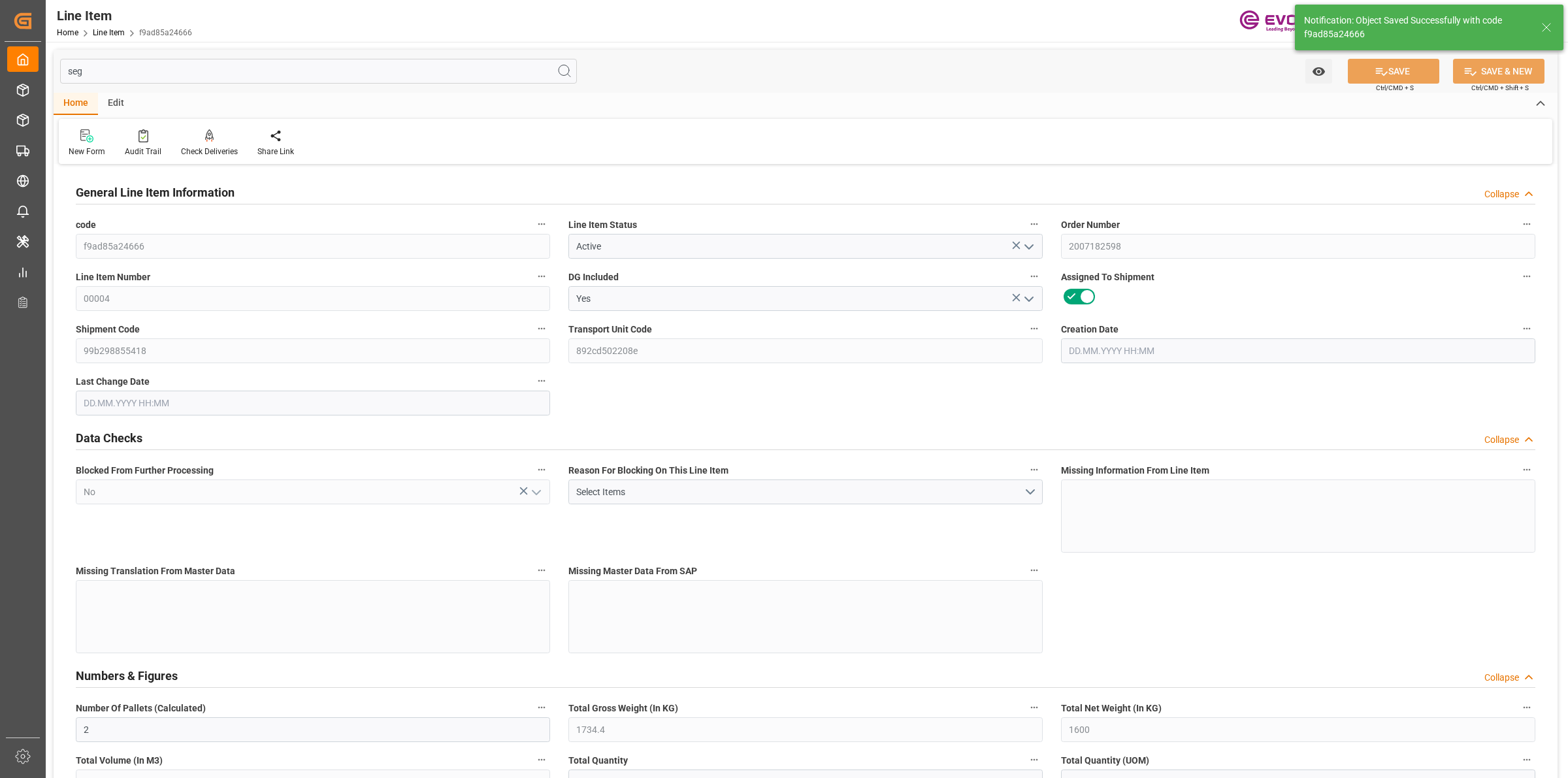
type input "0"
type input "[DATE] 20:26"
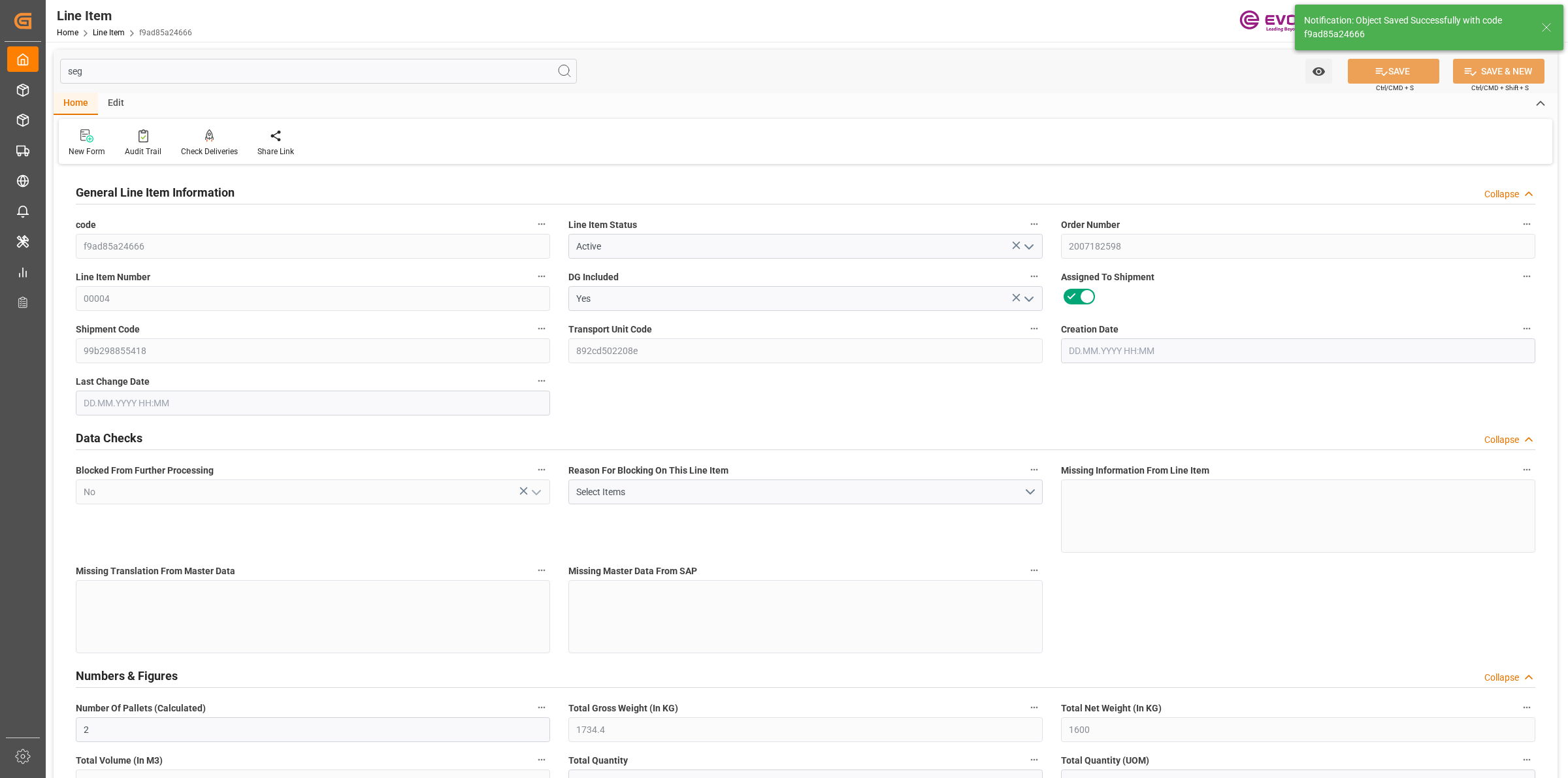
type input "[DATE] 07:50"
type input "[DATE]"
